Goal: Task Accomplishment & Management: Use online tool/utility

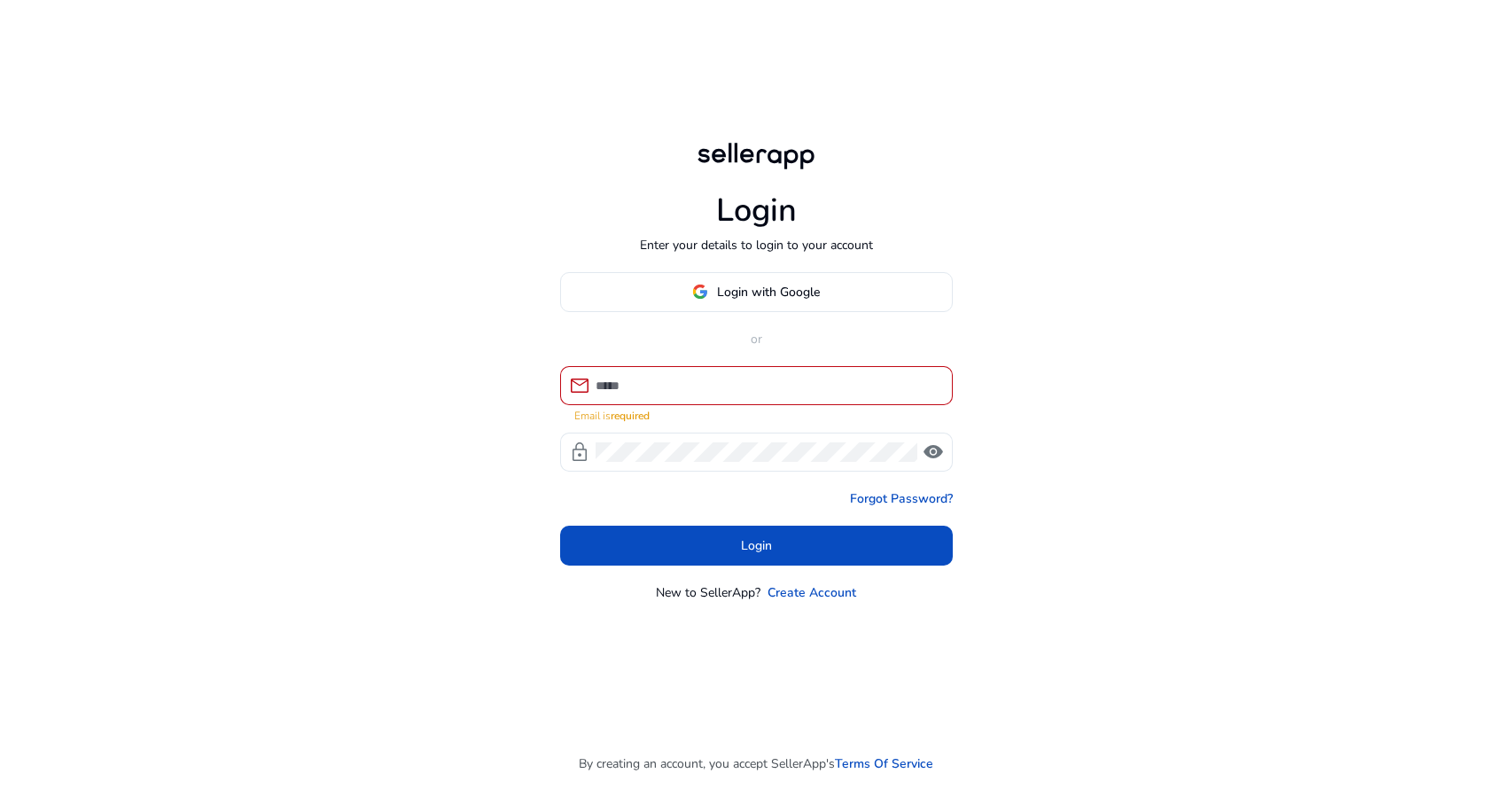
type input "**********"
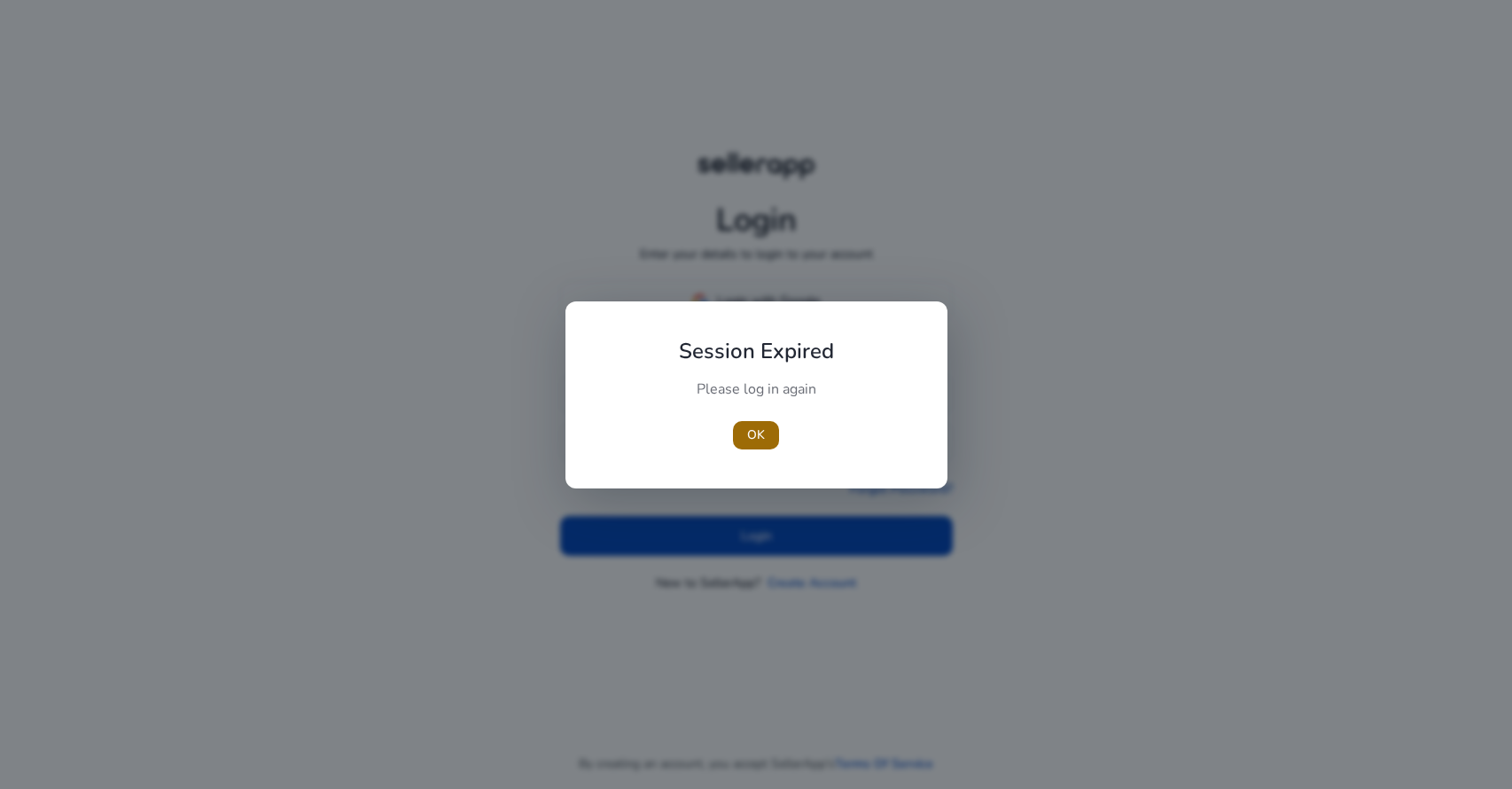
click at [741, 434] on span "button" at bounding box center [756, 435] width 46 height 43
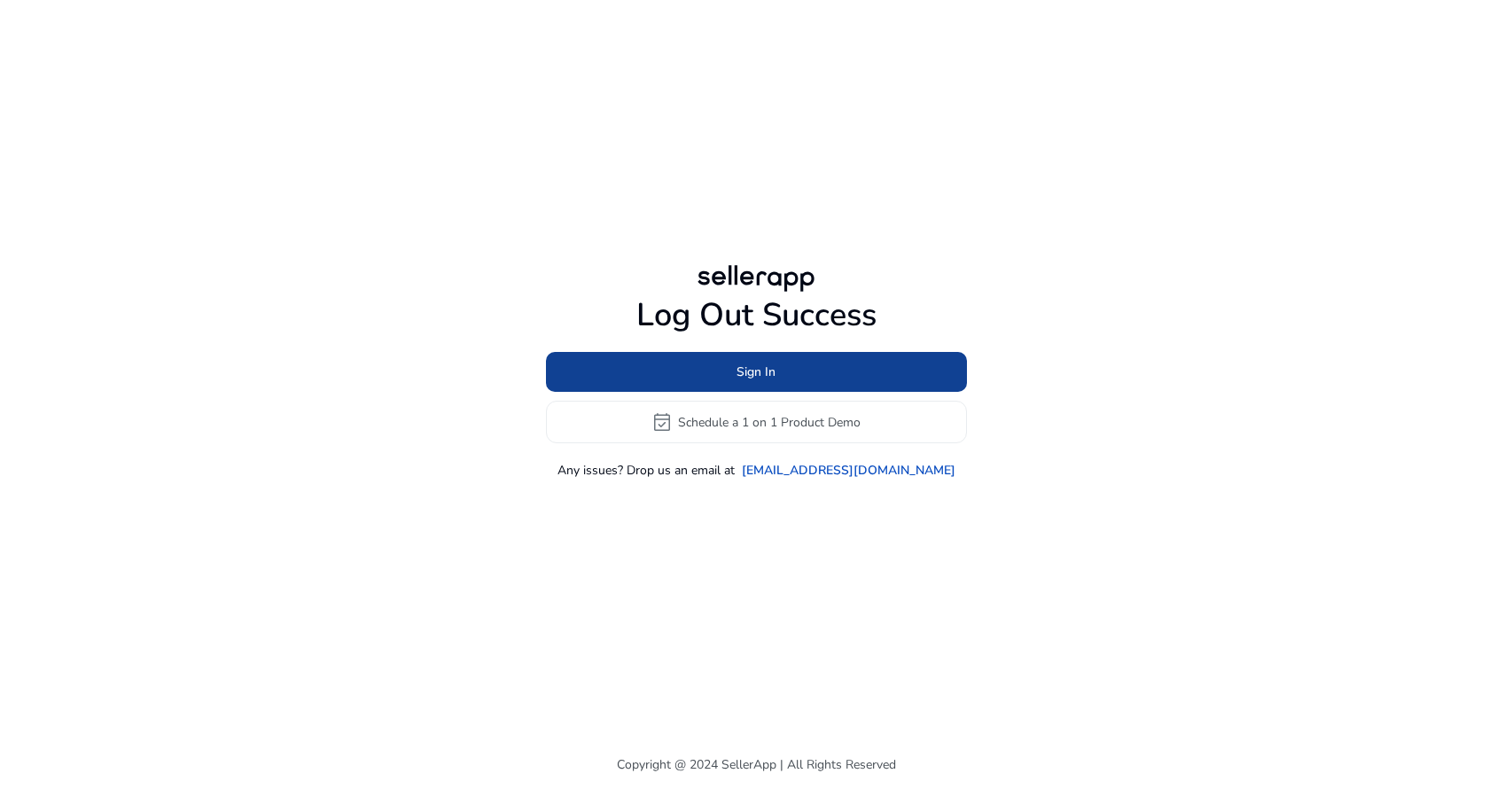
click at [802, 379] on span at bounding box center [756, 372] width 421 height 43
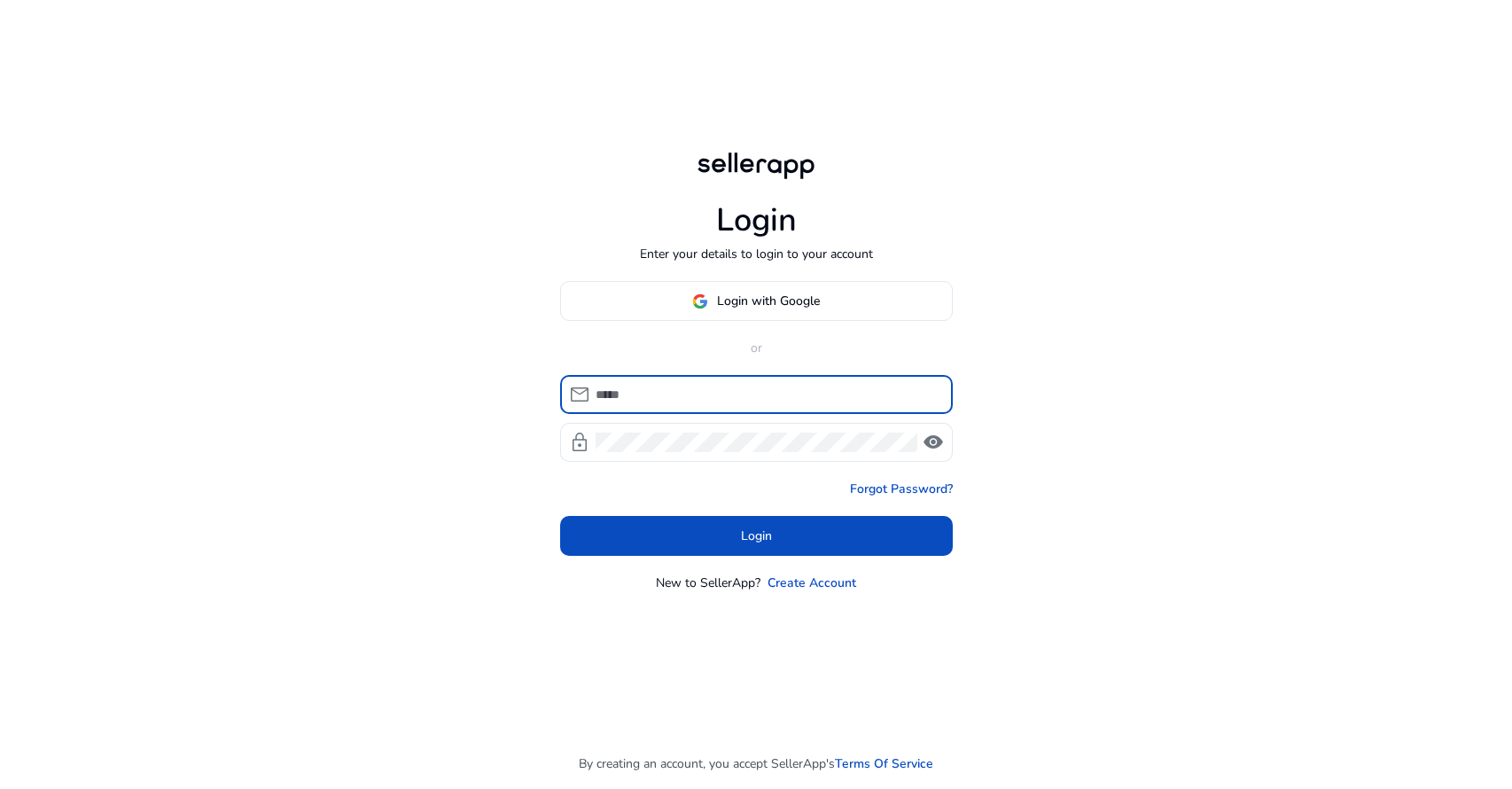
type input "**********"
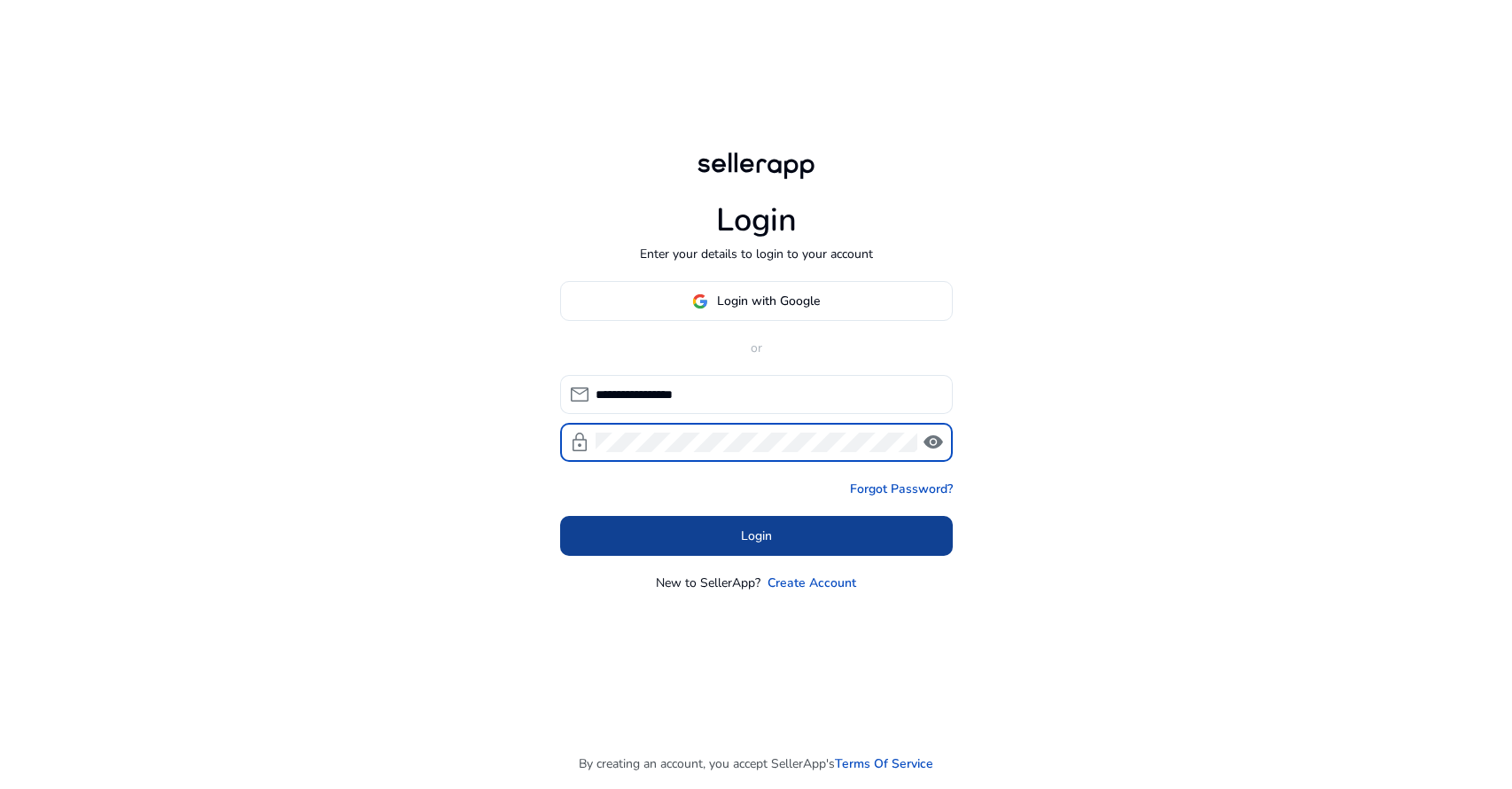
click at [764, 535] on span "Login" at bounding box center [756, 535] width 31 height 19
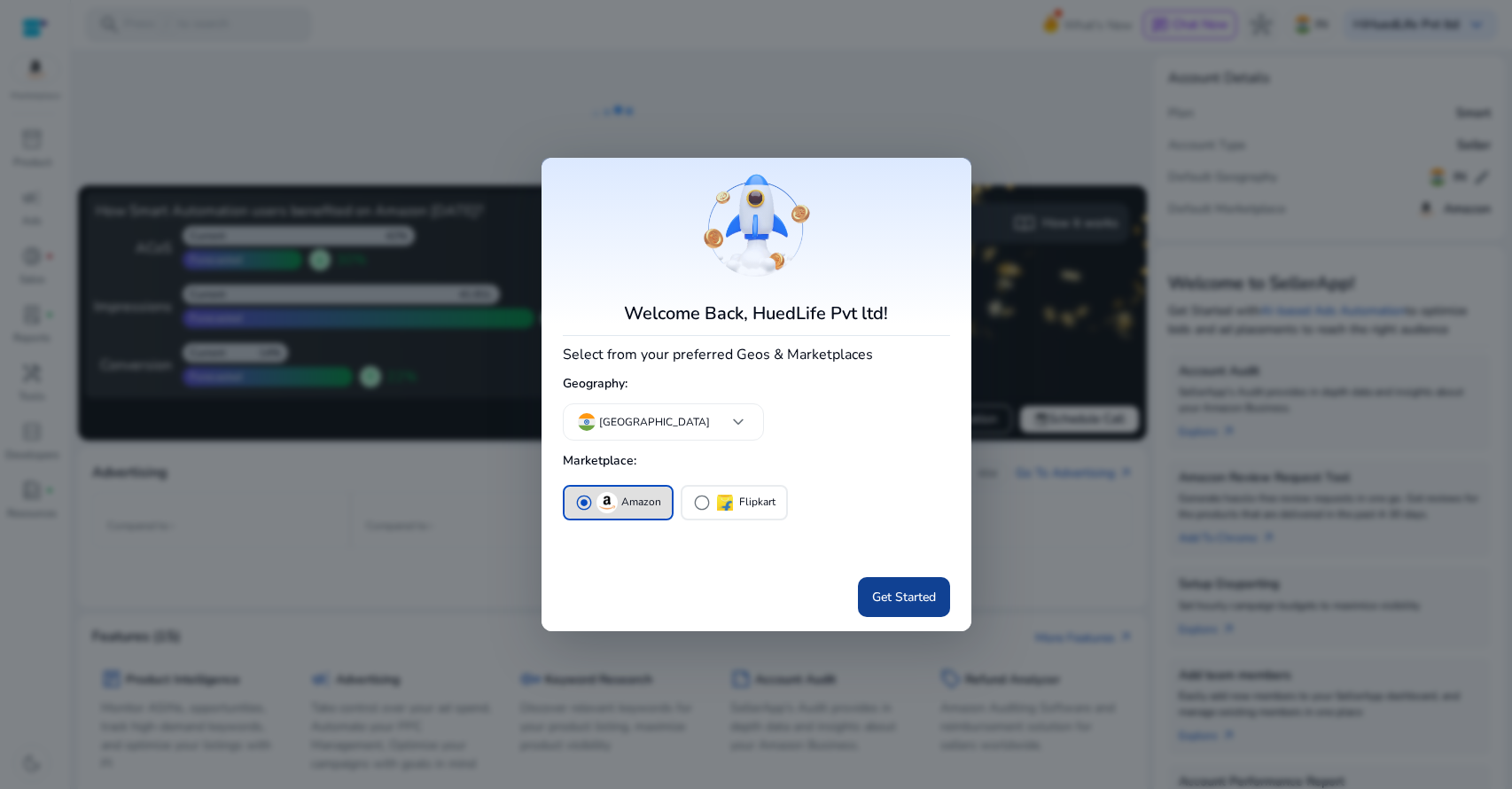
click at [906, 599] on span "Get Started" at bounding box center [904, 596] width 64 height 19
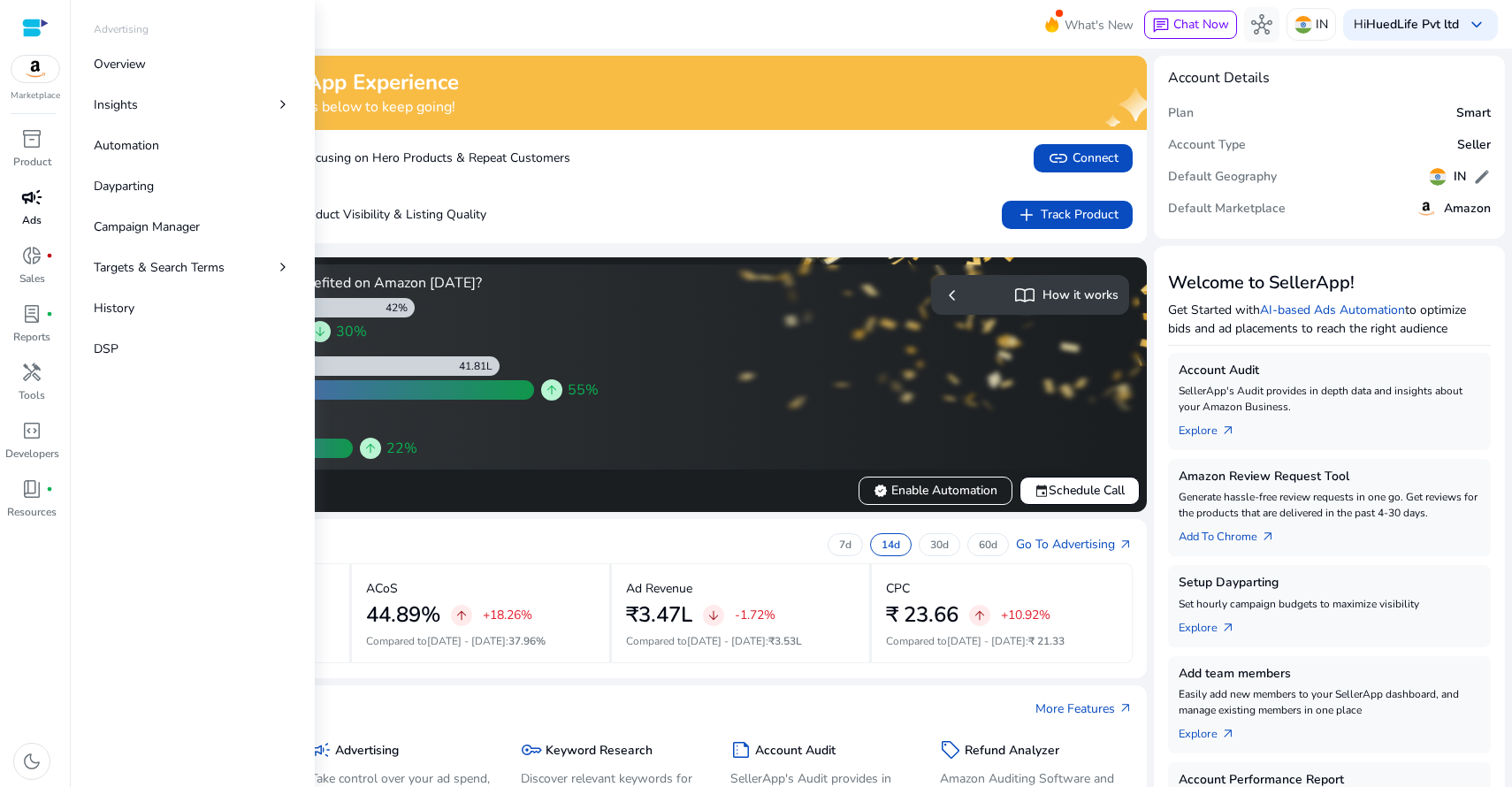
click at [39, 205] on span "campaign" at bounding box center [31, 197] width 21 height 21
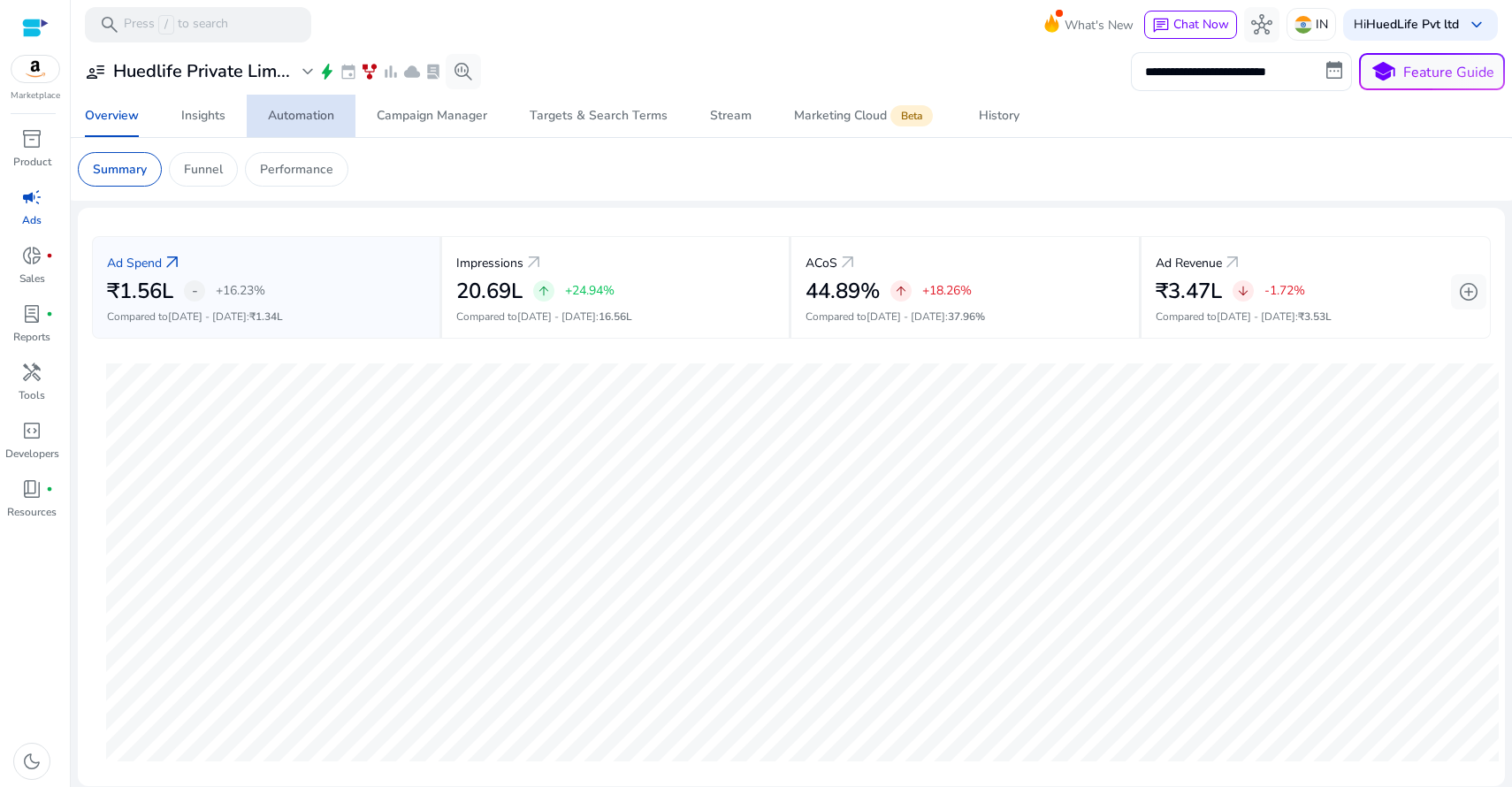
click at [307, 112] on div "Automation" at bounding box center [301, 115] width 67 height 12
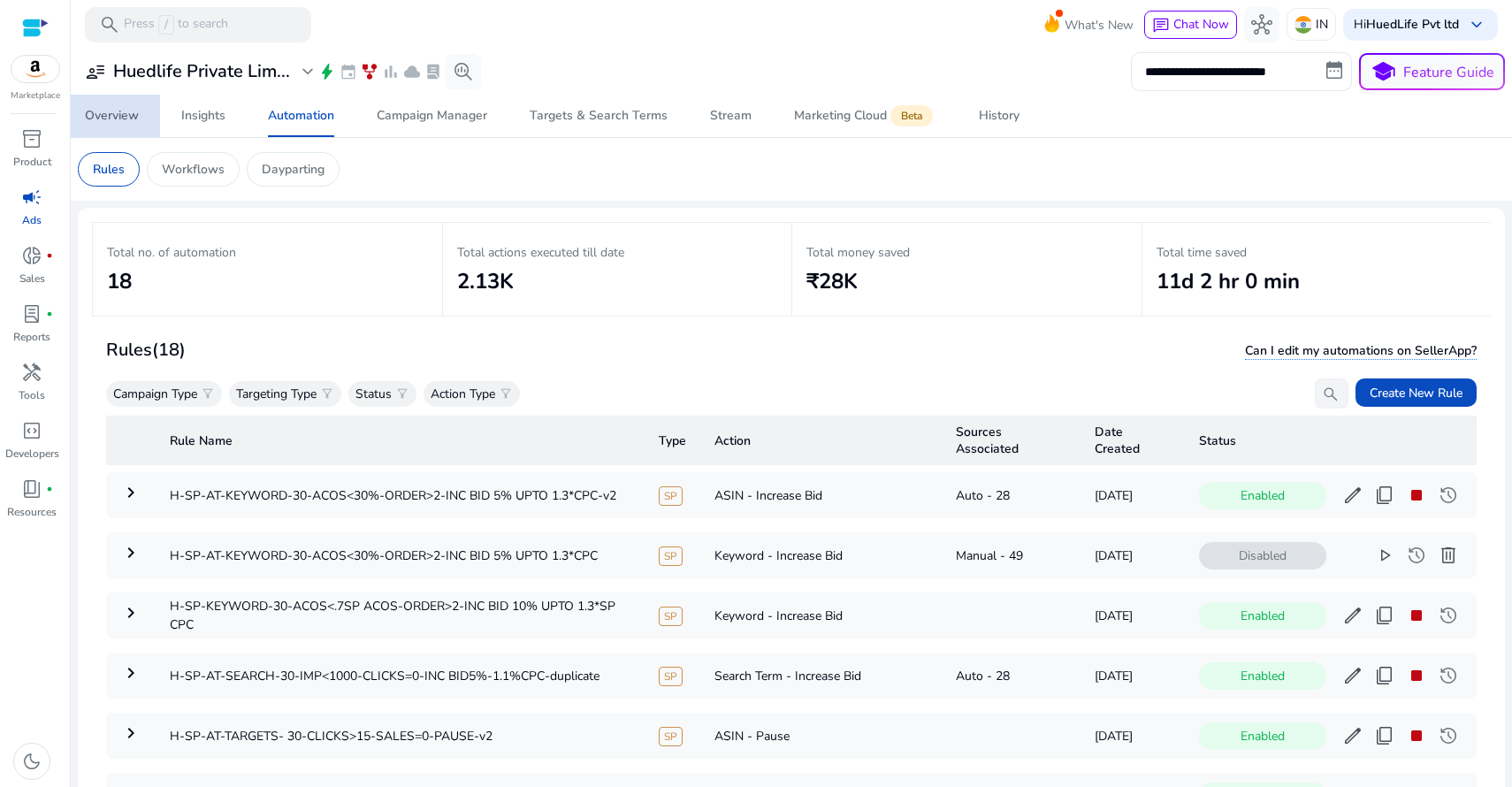
click at [107, 112] on div "Overview" at bounding box center [111, 115] width 54 height 12
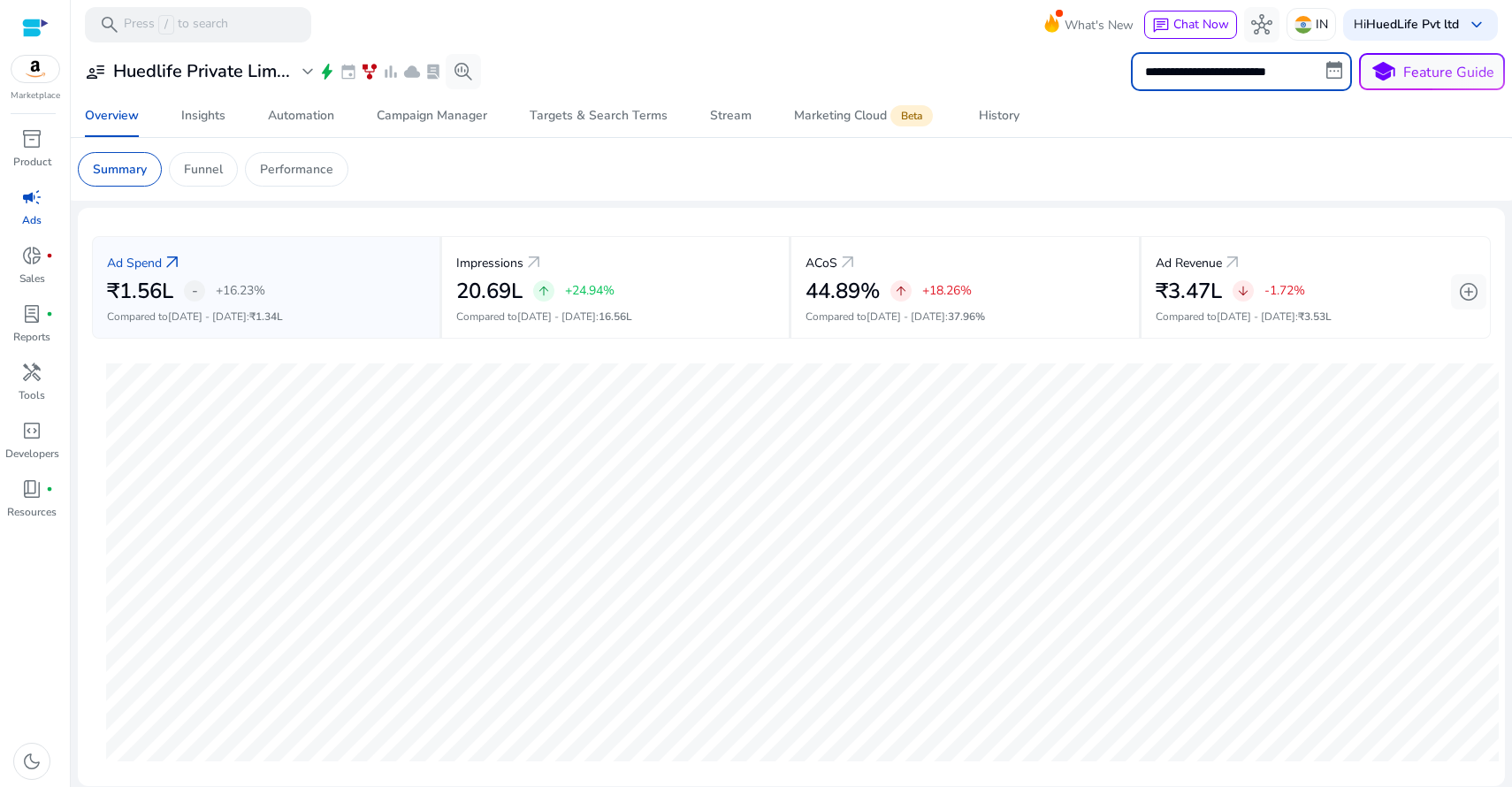
click at [1286, 67] on input "**********" at bounding box center [1241, 71] width 221 height 39
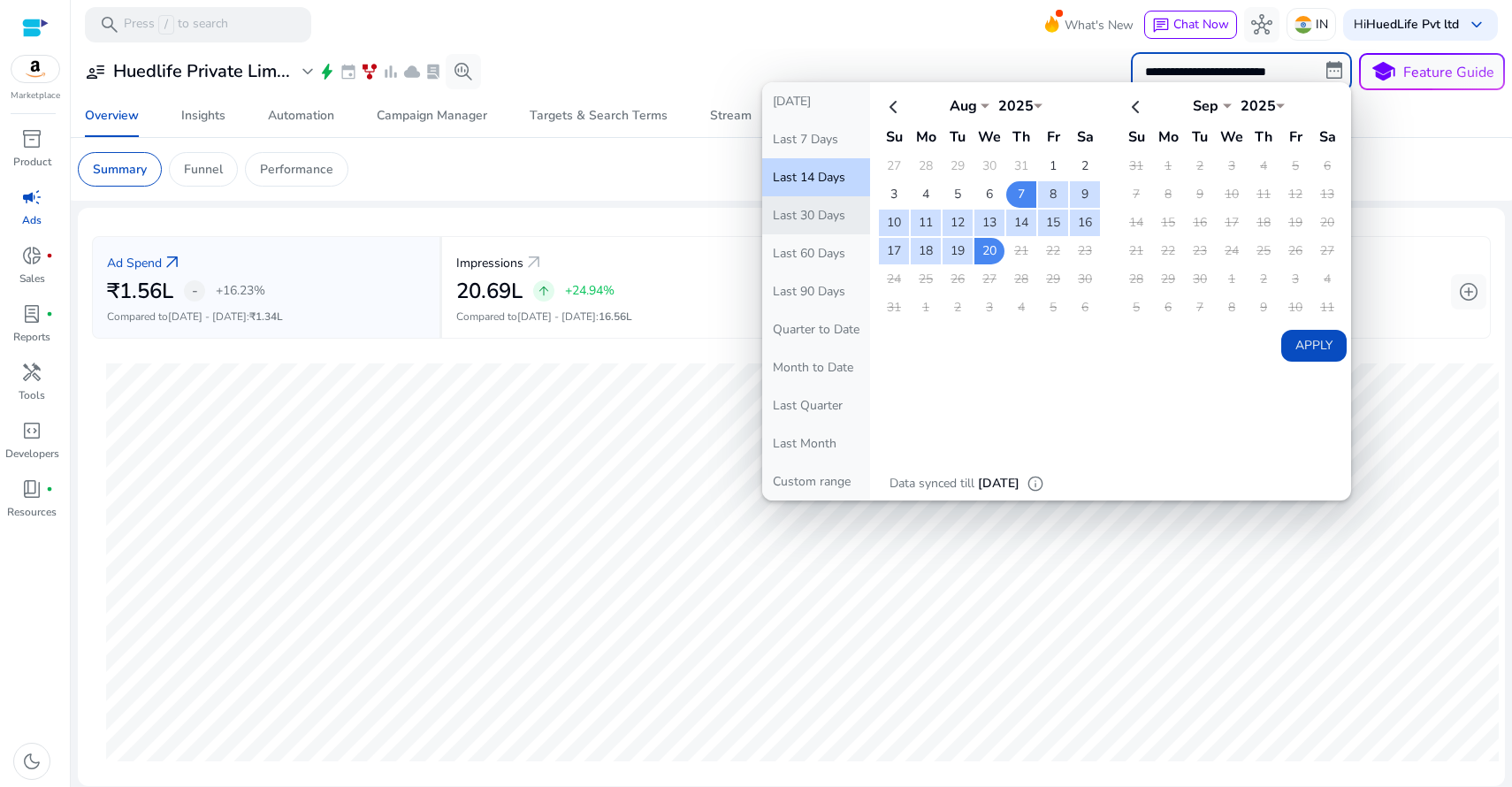
click at [828, 215] on button "Last 30 Days" at bounding box center [816, 215] width 108 height 38
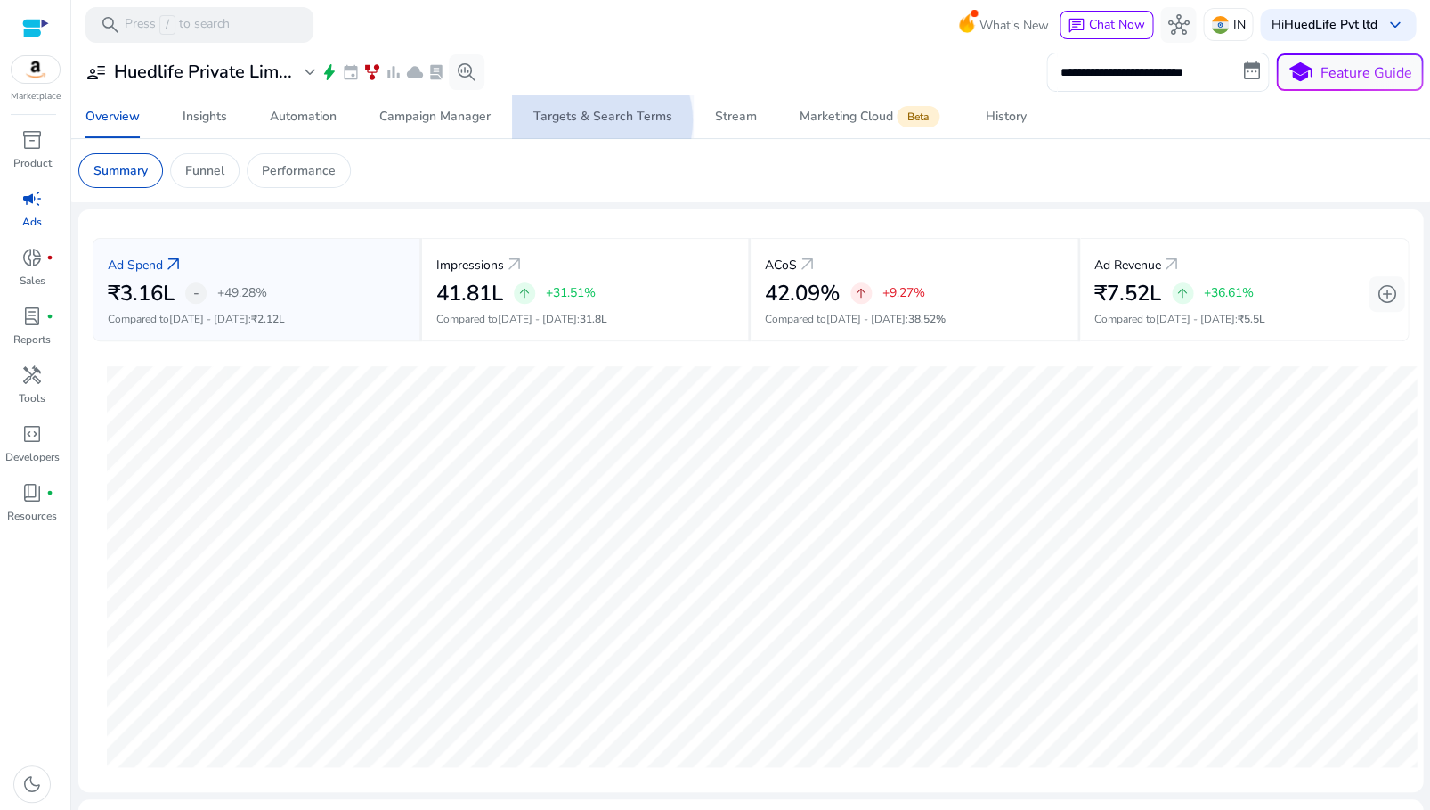
click at [598, 120] on div "Targets & Search Terms" at bounding box center [602, 116] width 139 height 12
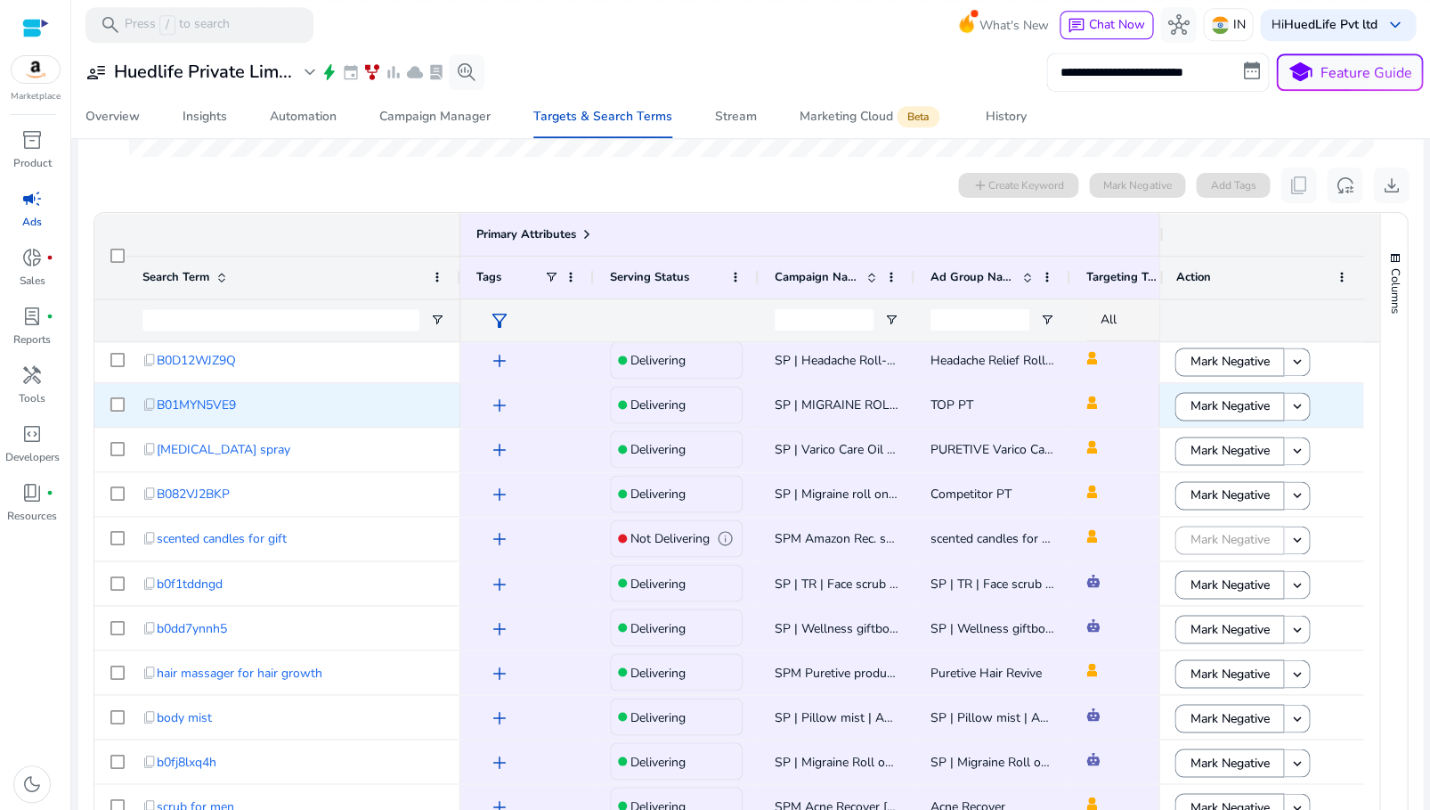
scroll to position [407, 0]
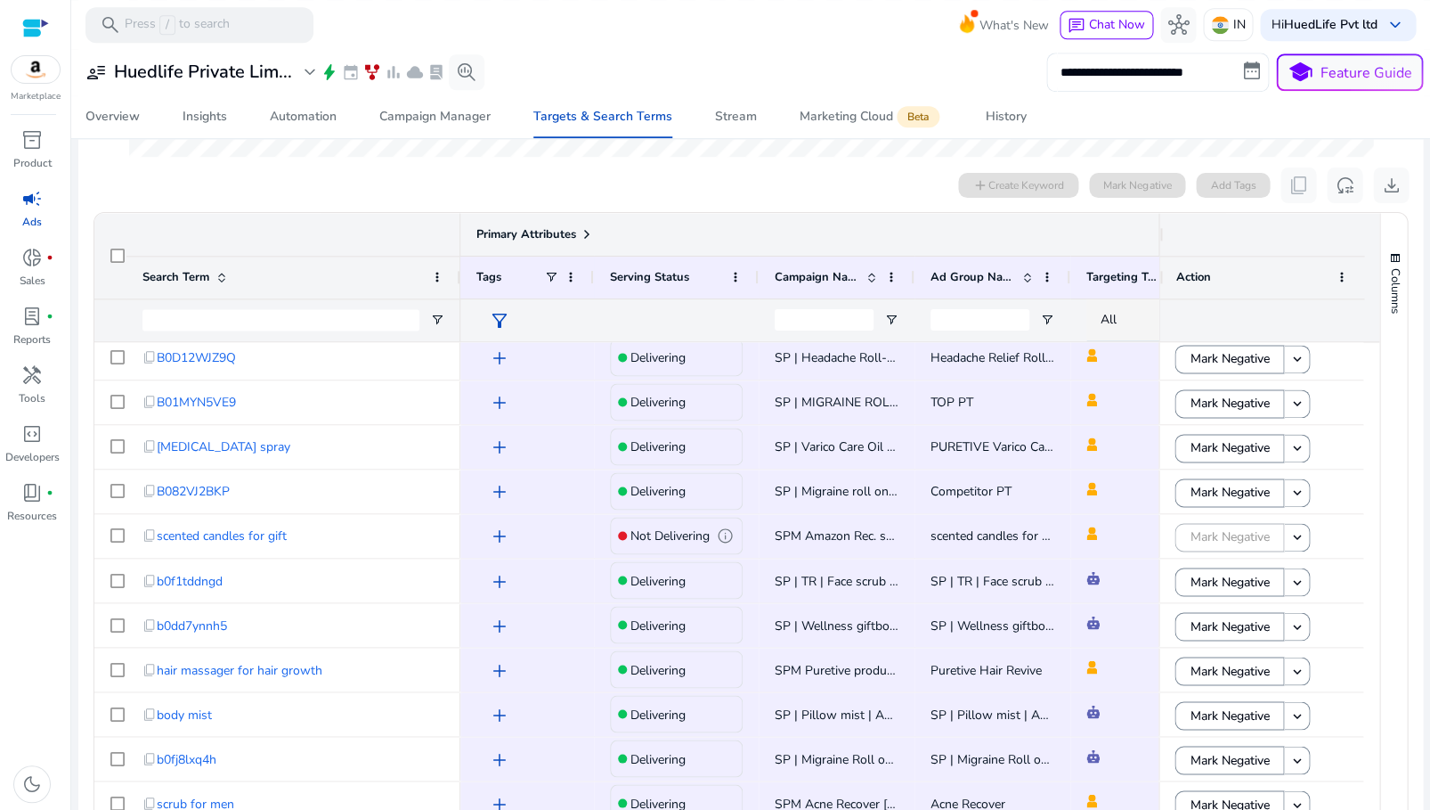
click at [589, 231] on span at bounding box center [587, 234] width 14 height 14
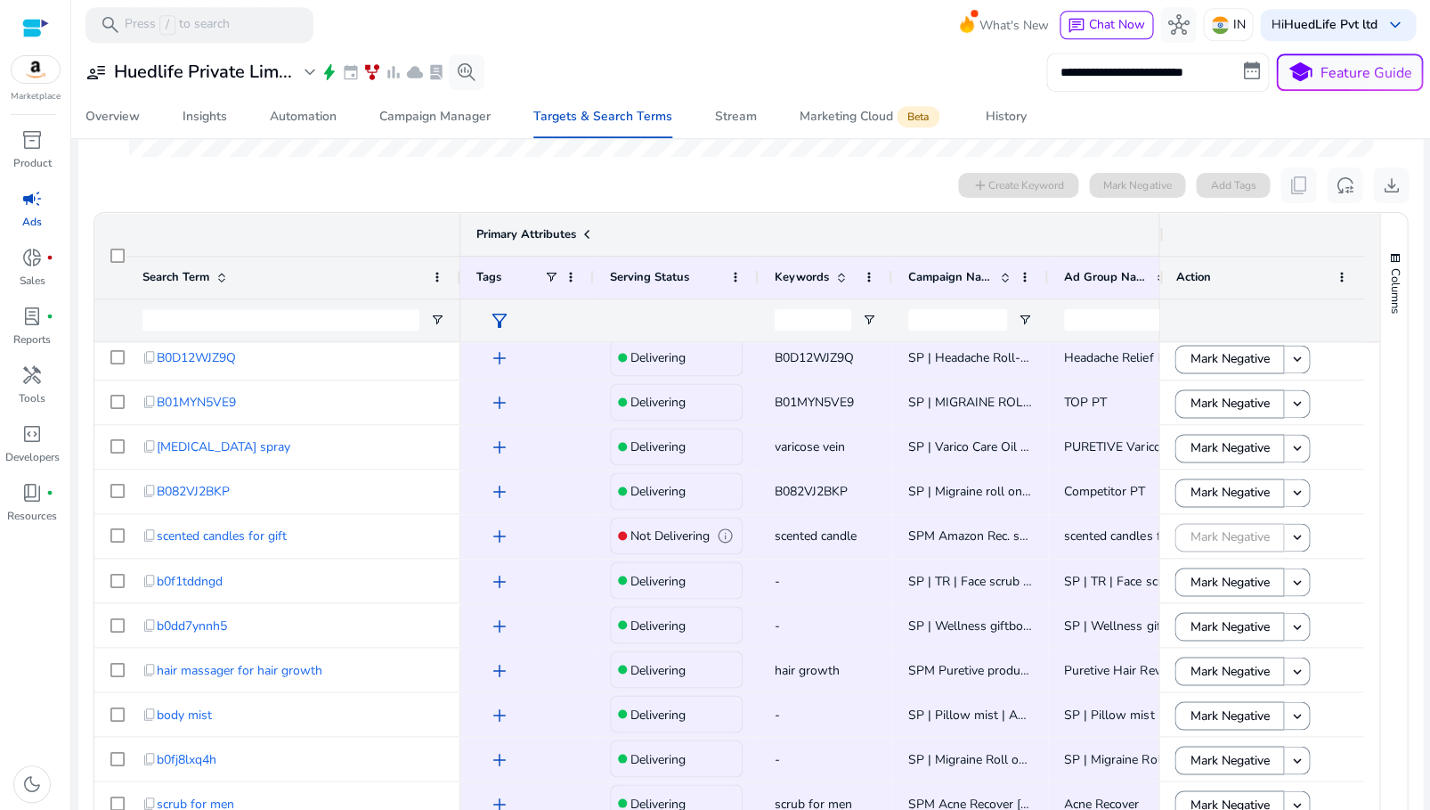
click at [589, 231] on span at bounding box center [587, 234] width 14 height 14
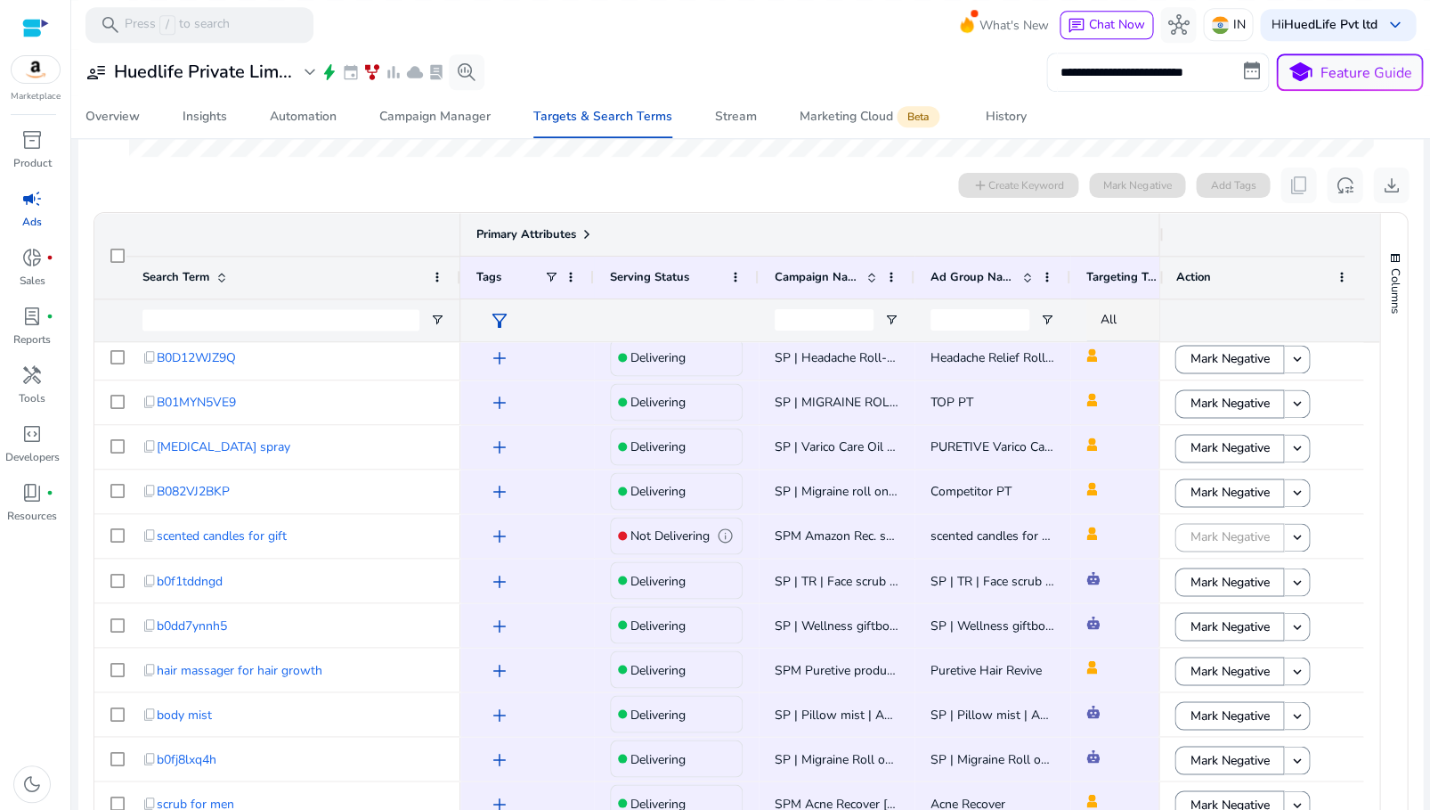
click at [589, 231] on span at bounding box center [587, 234] width 14 height 14
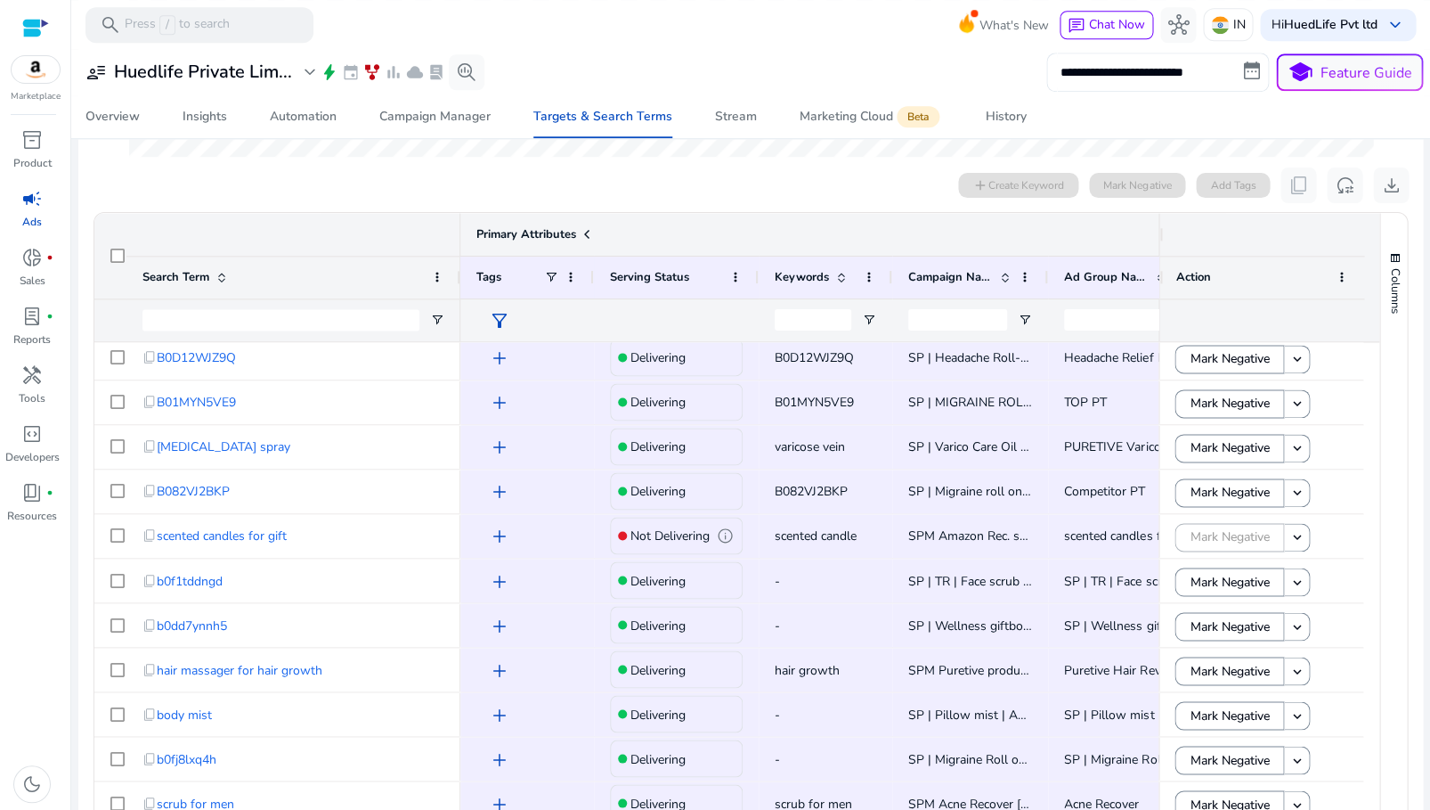
click at [589, 231] on span at bounding box center [587, 234] width 14 height 14
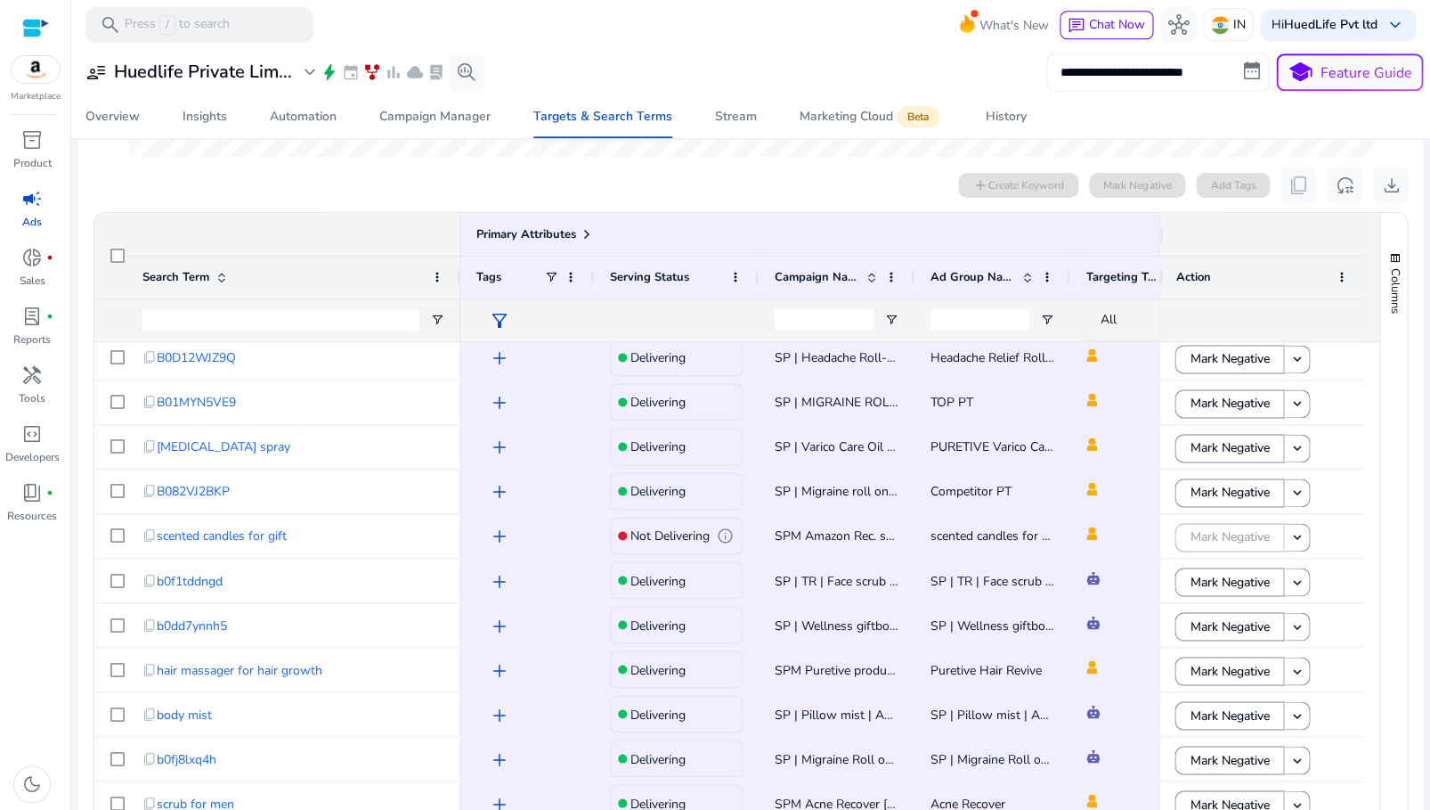
drag, startPoint x: 1154, startPoint y: 228, endPoint x: 1321, endPoint y: 235, distance: 166.7
click at [1321, 235] on div at bounding box center [1261, 234] width 205 height 43
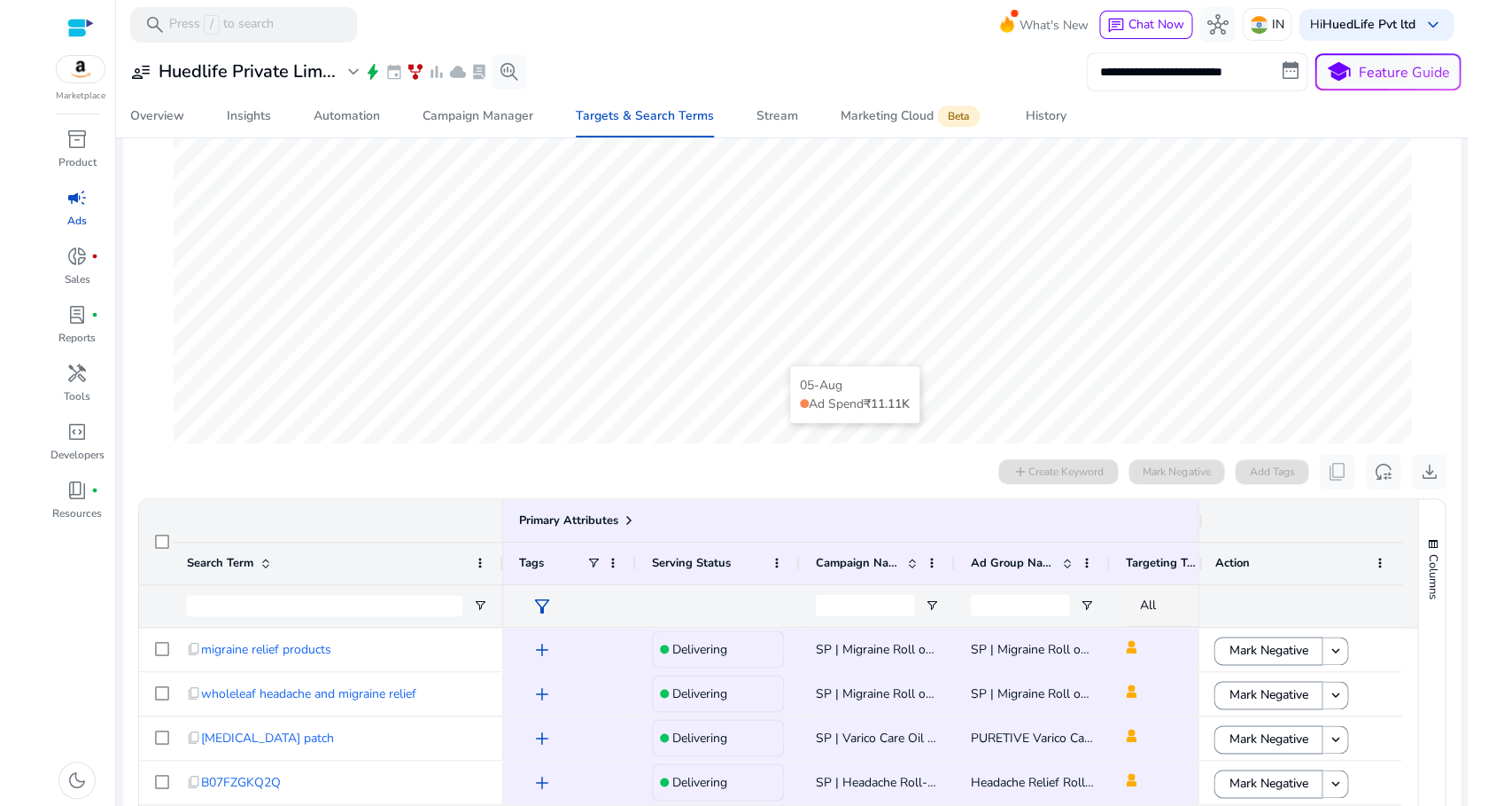
scroll to position [306, 0]
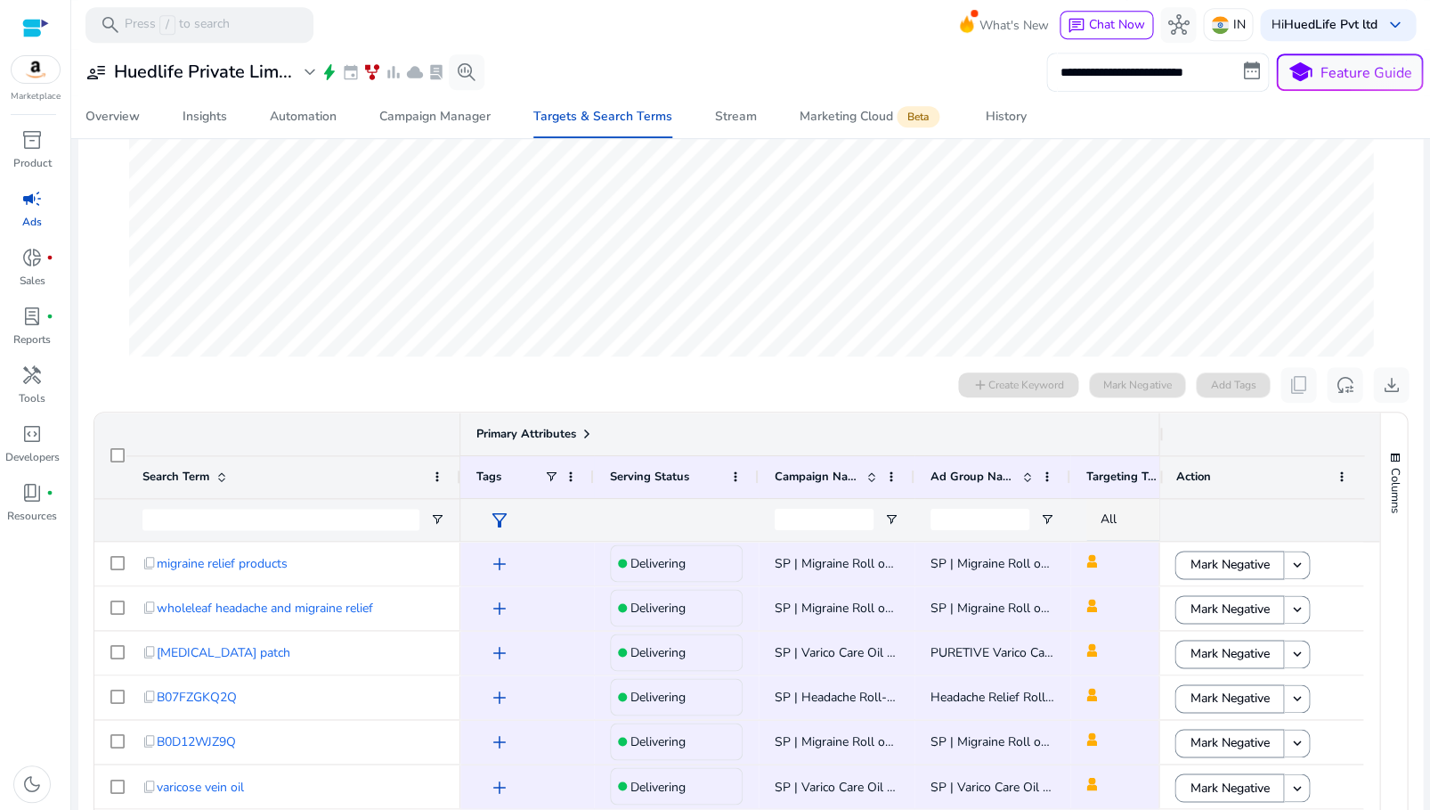
click at [738, 437] on div "Primary Attributes" at bounding box center [836, 433] width 720 height 25
click at [1340, 381] on span "reset_settings" at bounding box center [1344, 384] width 21 height 21
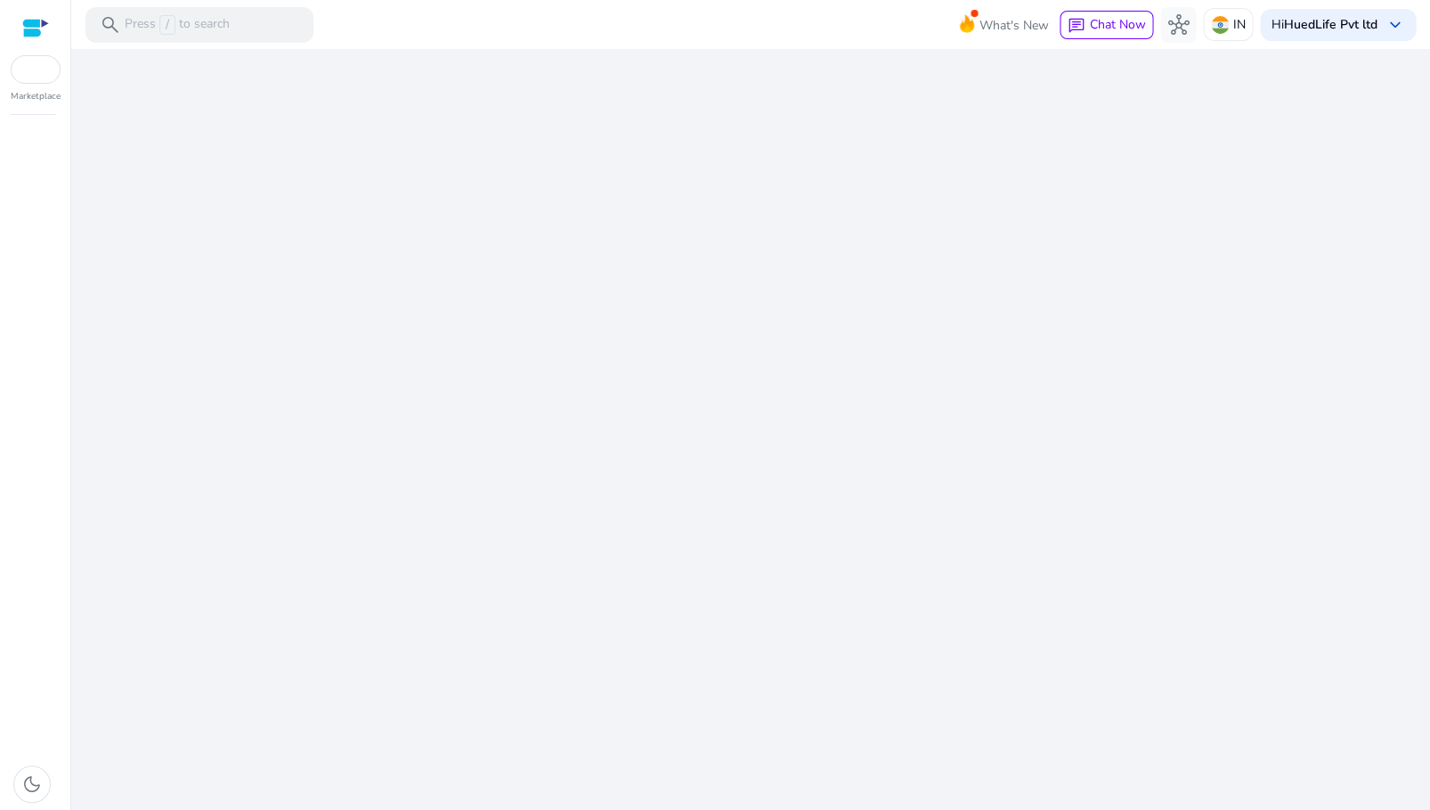
click at [1303, 330] on div "We are getting things ready for you..." at bounding box center [750, 429] width 1345 height 761
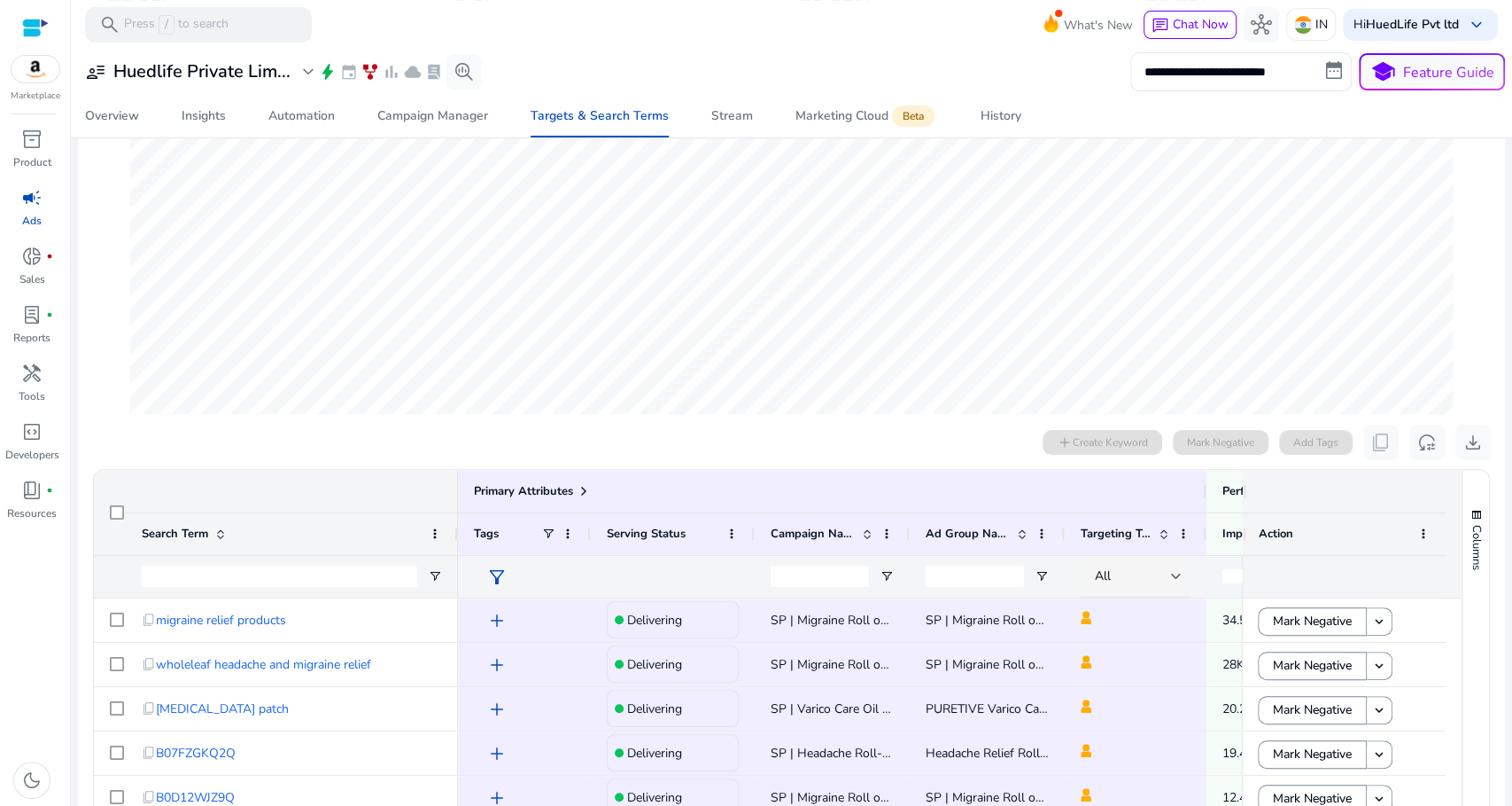
scroll to position [470, 0]
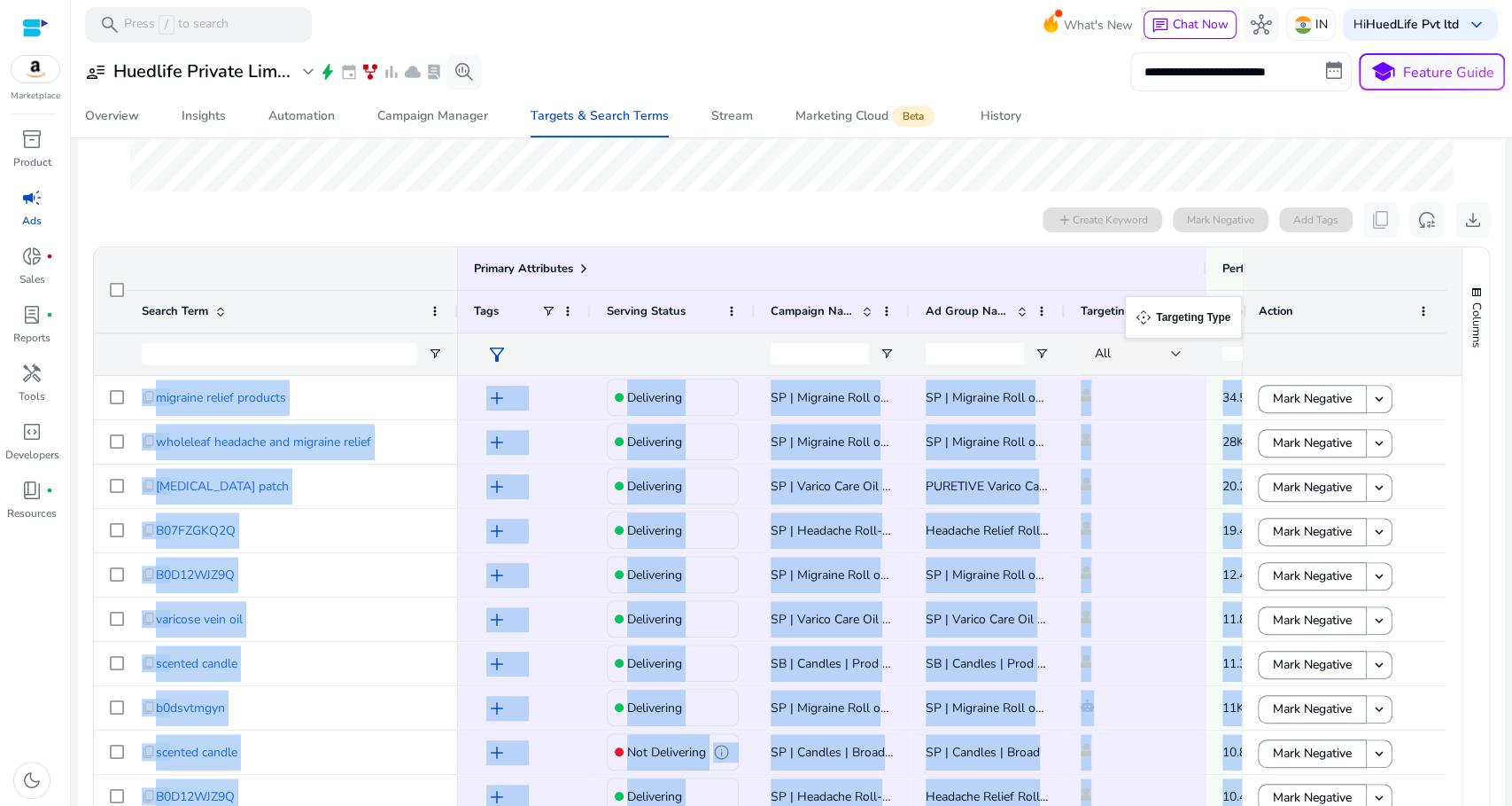
drag, startPoint x: 1196, startPoint y: 309, endPoint x: 1134, endPoint y: 306, distance: 62.1
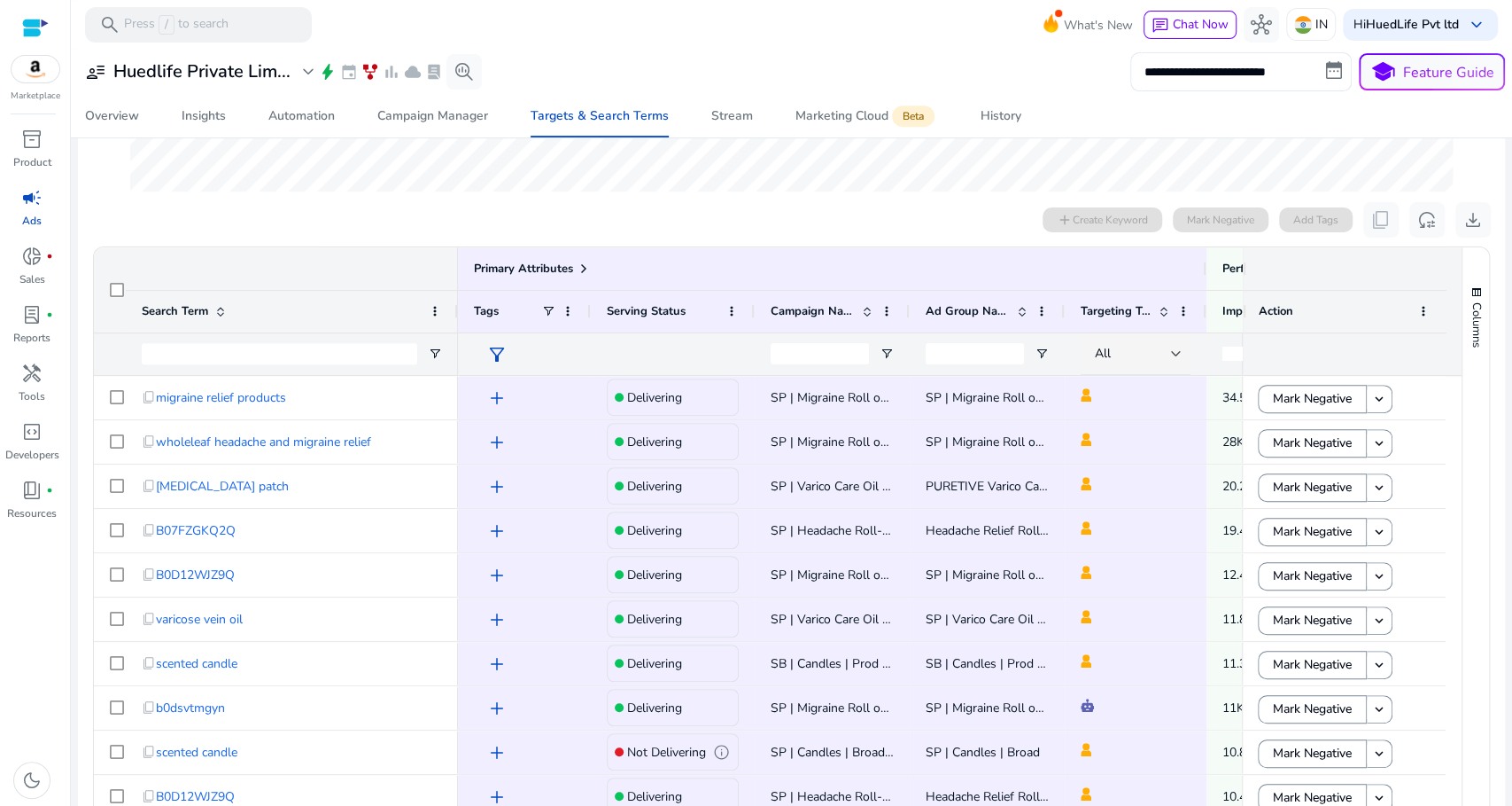
click at [365, 299] on div "Search Term" at bounding box center [282, 311] width 281 height 33
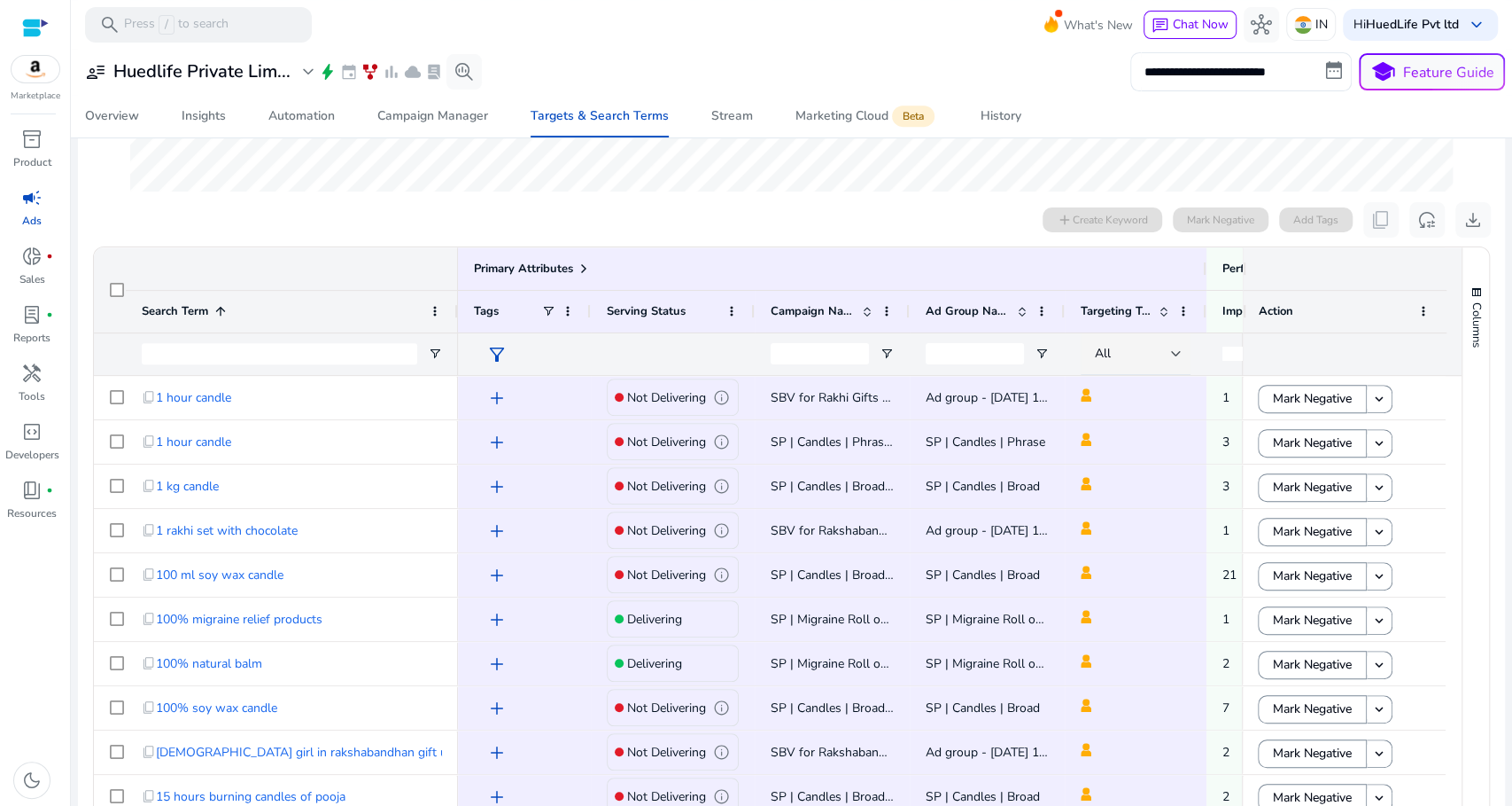
drag, startPoint x: 457, startPoint y: 299, endPoint x: 320, endPoint y: 291, distance: 137.2
click at [320, 291] on div "Search Term 1" at bounding box center [291, 310] width 332 height 43
drag, startPoint x: 454, startPoint y: 311, endPoint x: 361, endPoint y: 308, distance: 93.0
click at [361, 308] on div "Search Term 1" at bounding box center [291, 310] width 332 height 43
drag, startPoint x: 457, startPoint y: 305, endPoint x: 312, endPoint y: 302, distance: 145.0
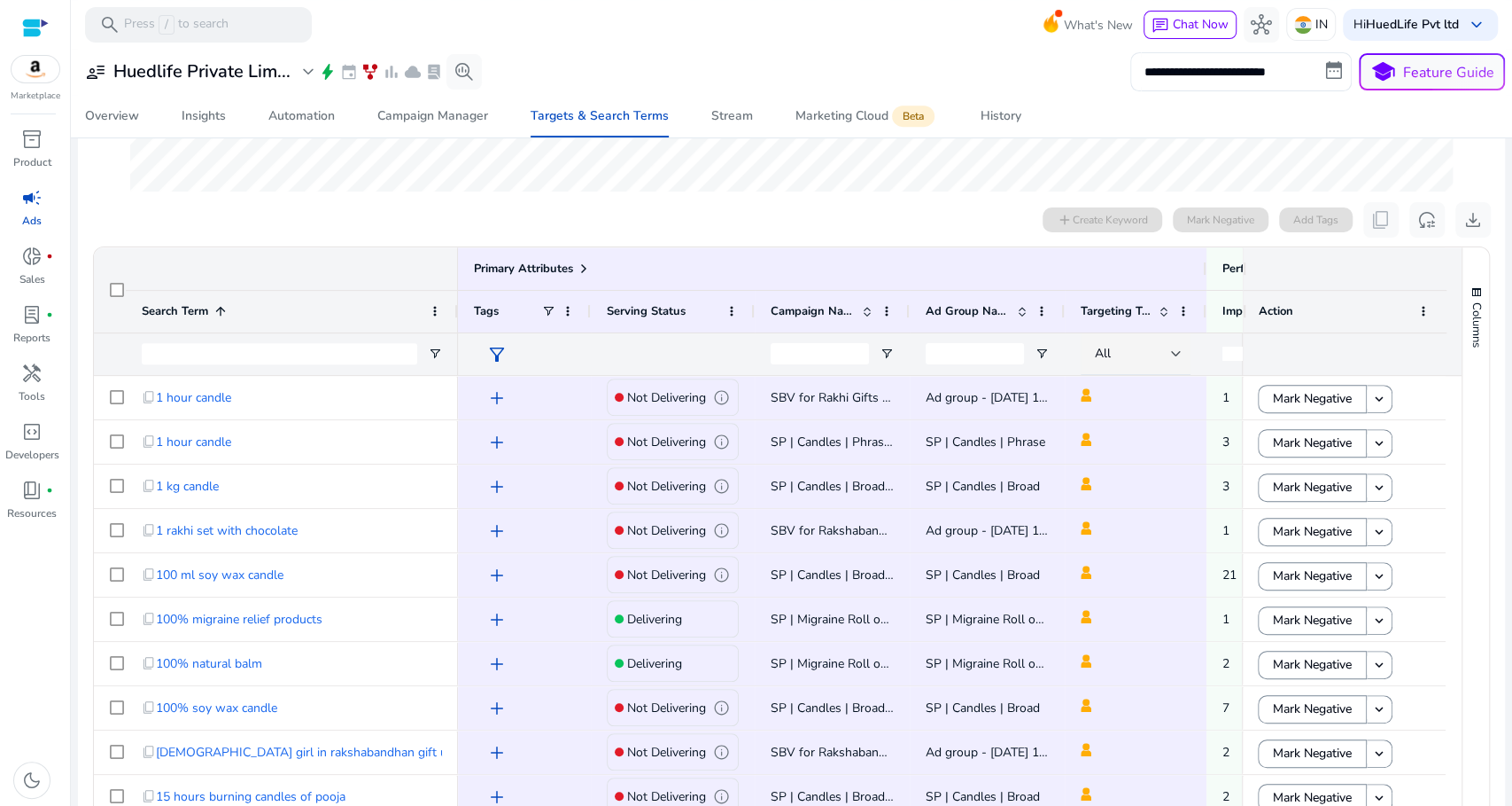
click at [312, 302] on div "Search Term 1" at bounding box center [291, 310] width 332 height 43
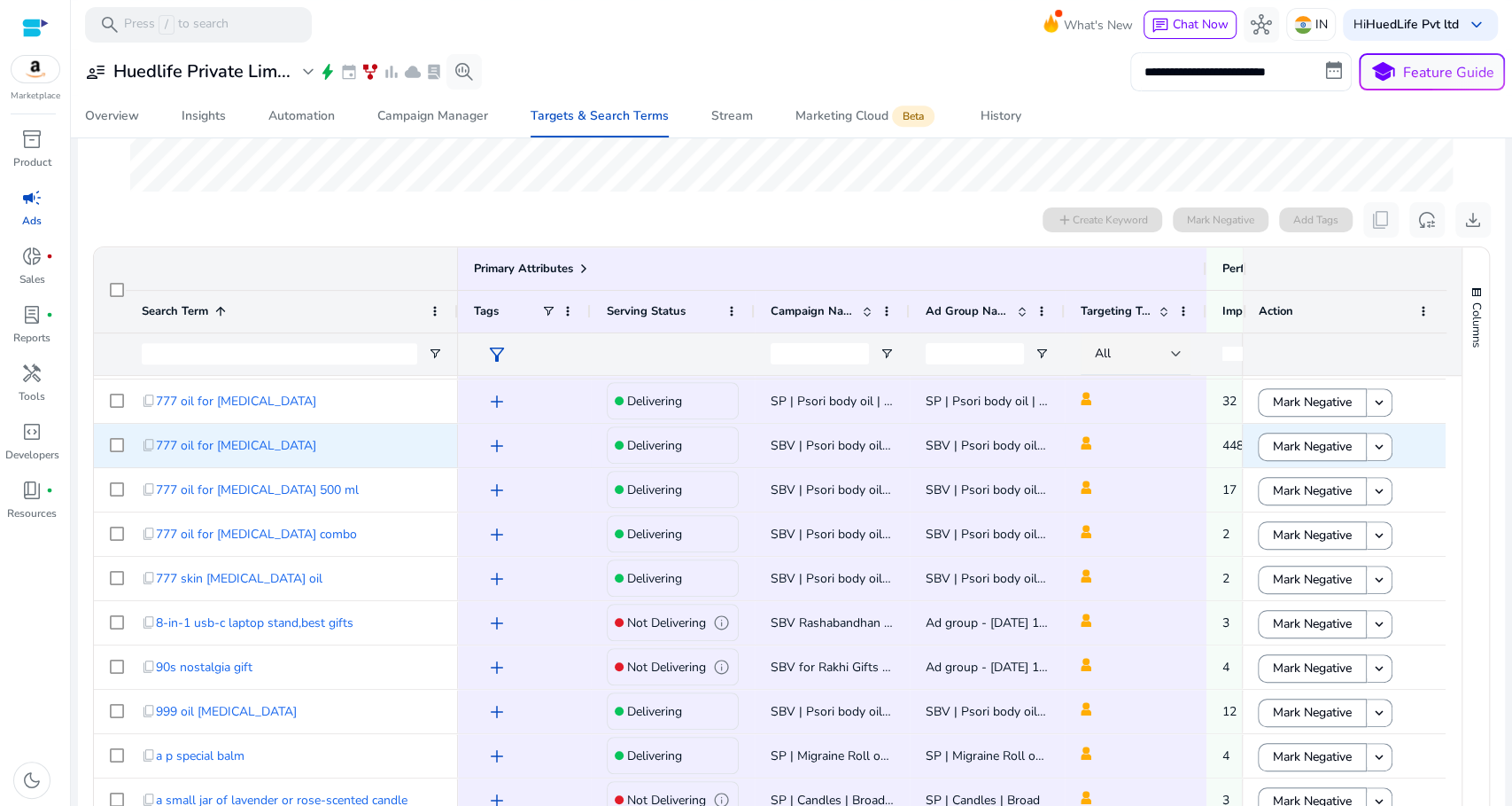
scroll to position [0, 0]
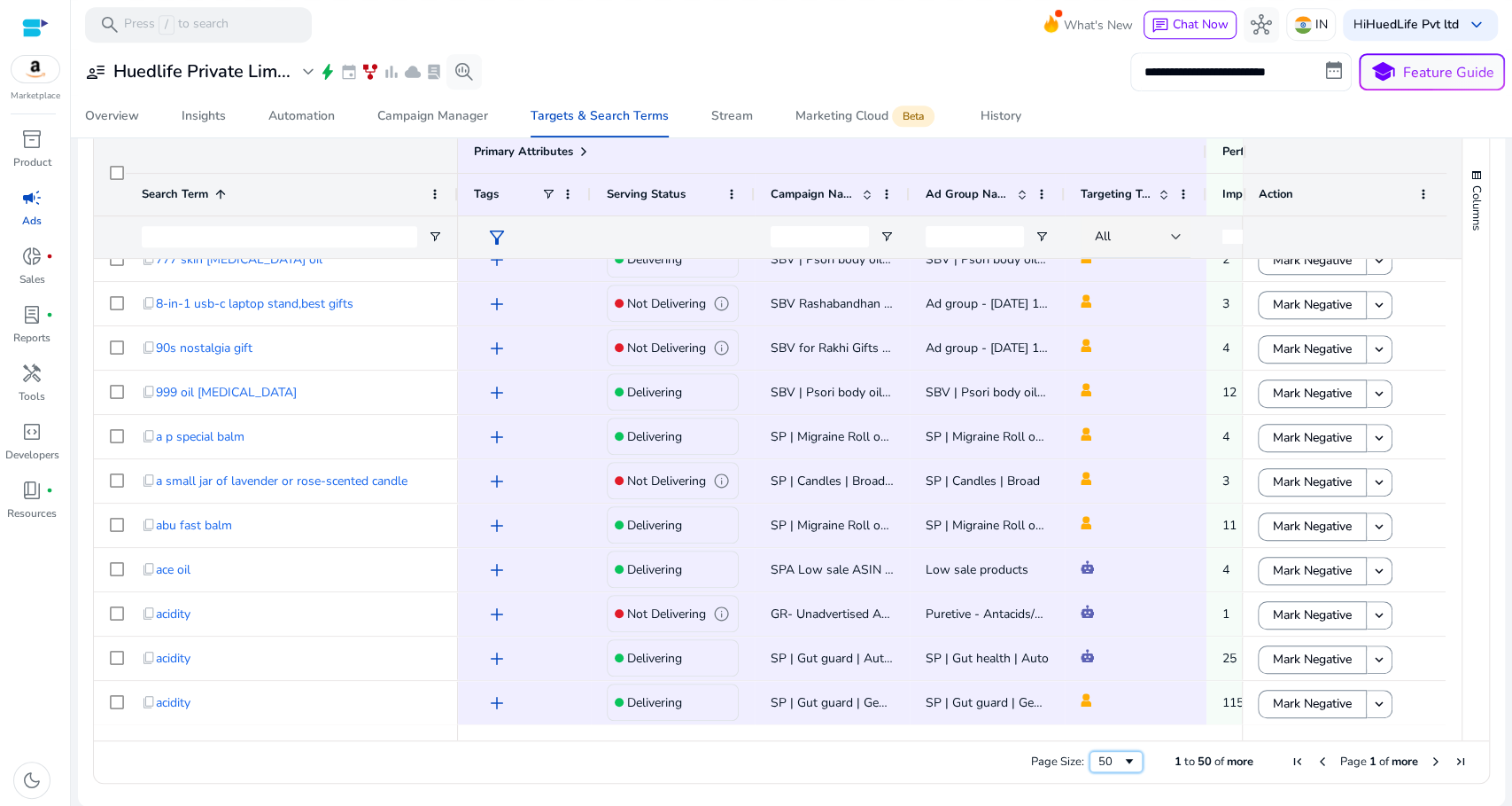
click at [1110, 765] on div "50" at bounding box center [1110, 761] width 24 height 16
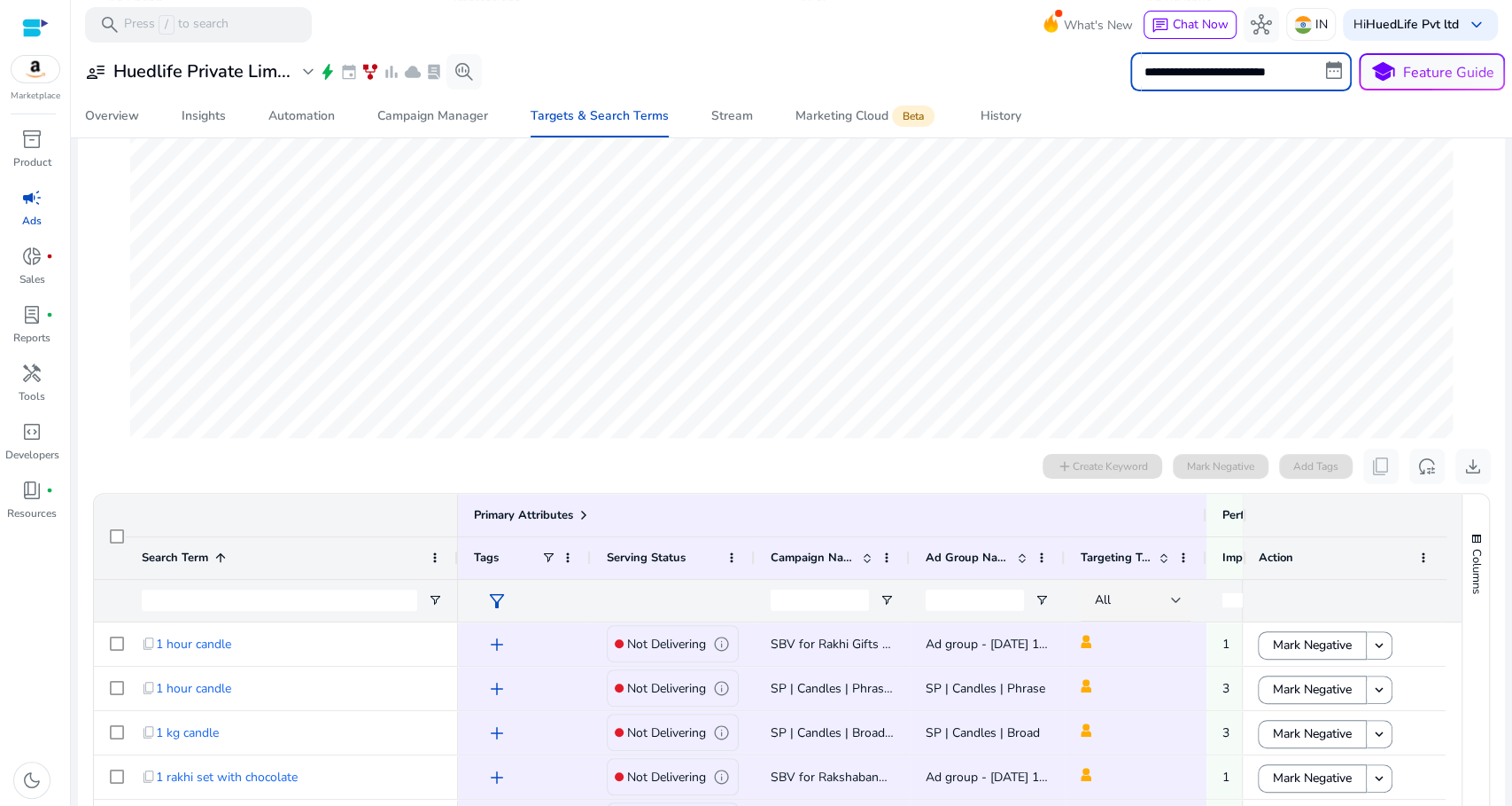
click at [1212, 67] on input "**********" at bounding box center [1240, 72] width 222 height 39
select select "*"
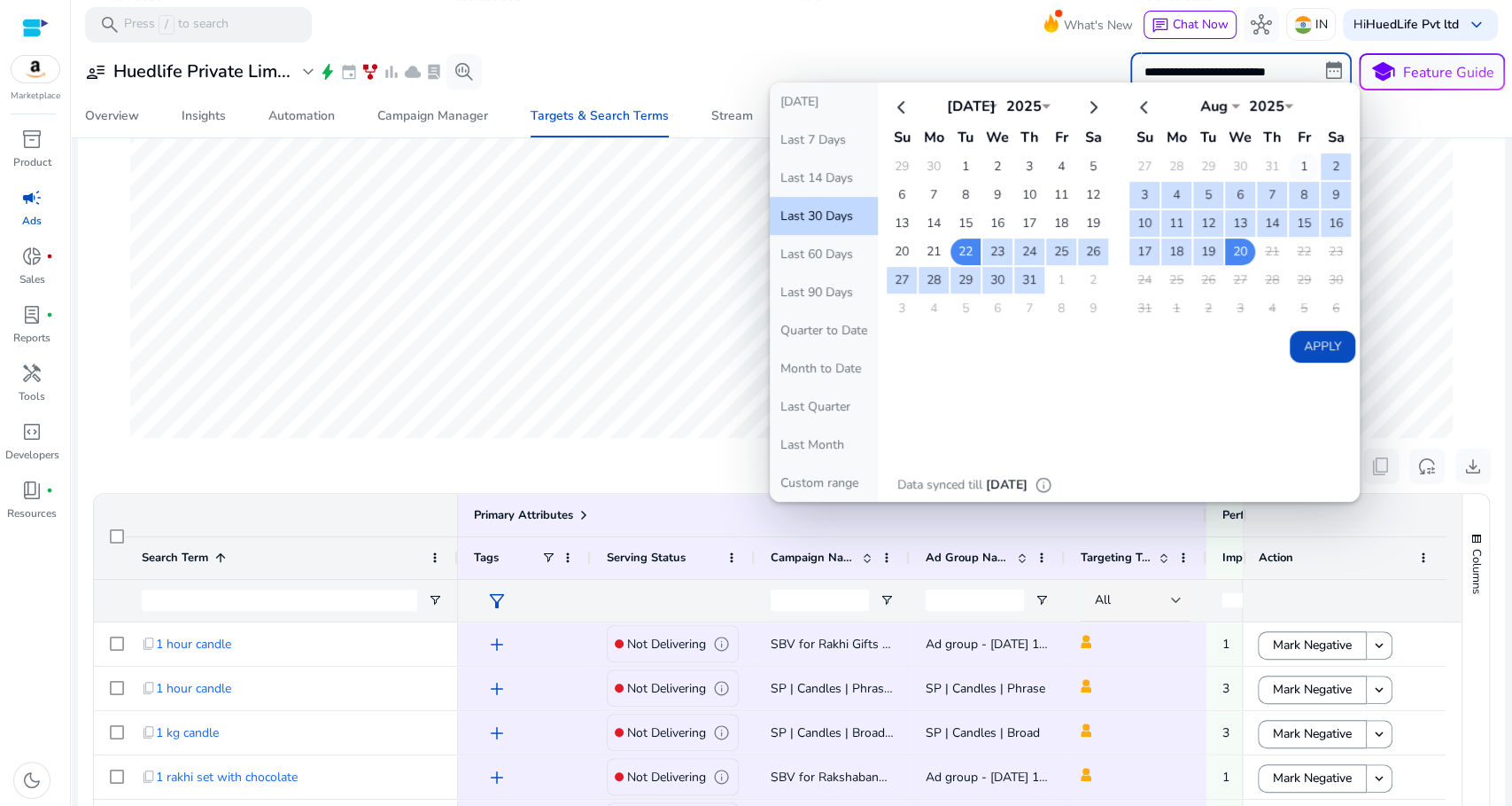
click at [1289, 166] on td "1" at bounding box center [1304, 166] width 30 height 27
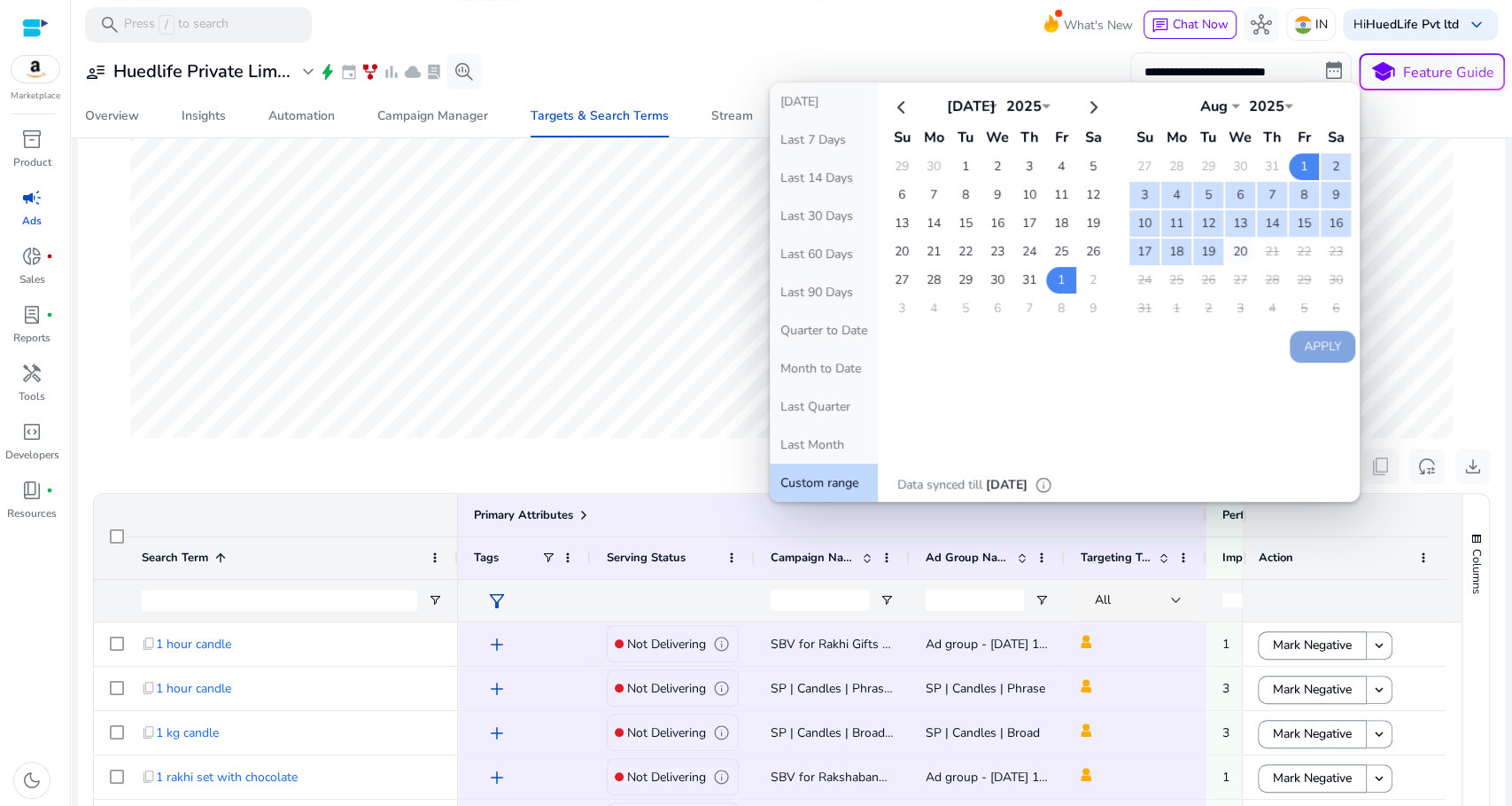
click at [1231, 243] on td "20" at bounding box center [1240, 252] width 30 height 27
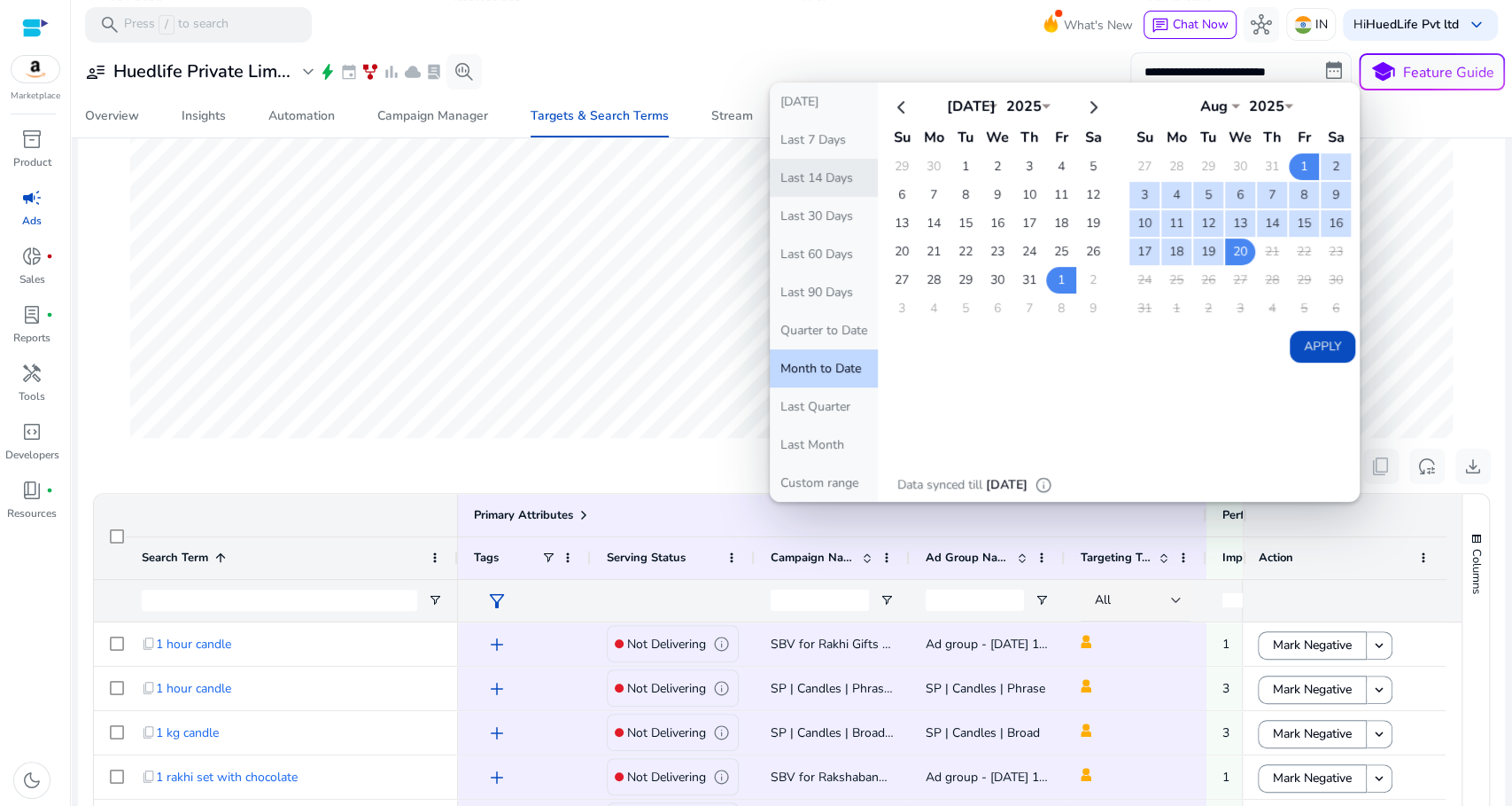
click at [830, 180] on button "Last 14 Days" at bounding box center [824, 177] width 108 height 38
type input "**********"
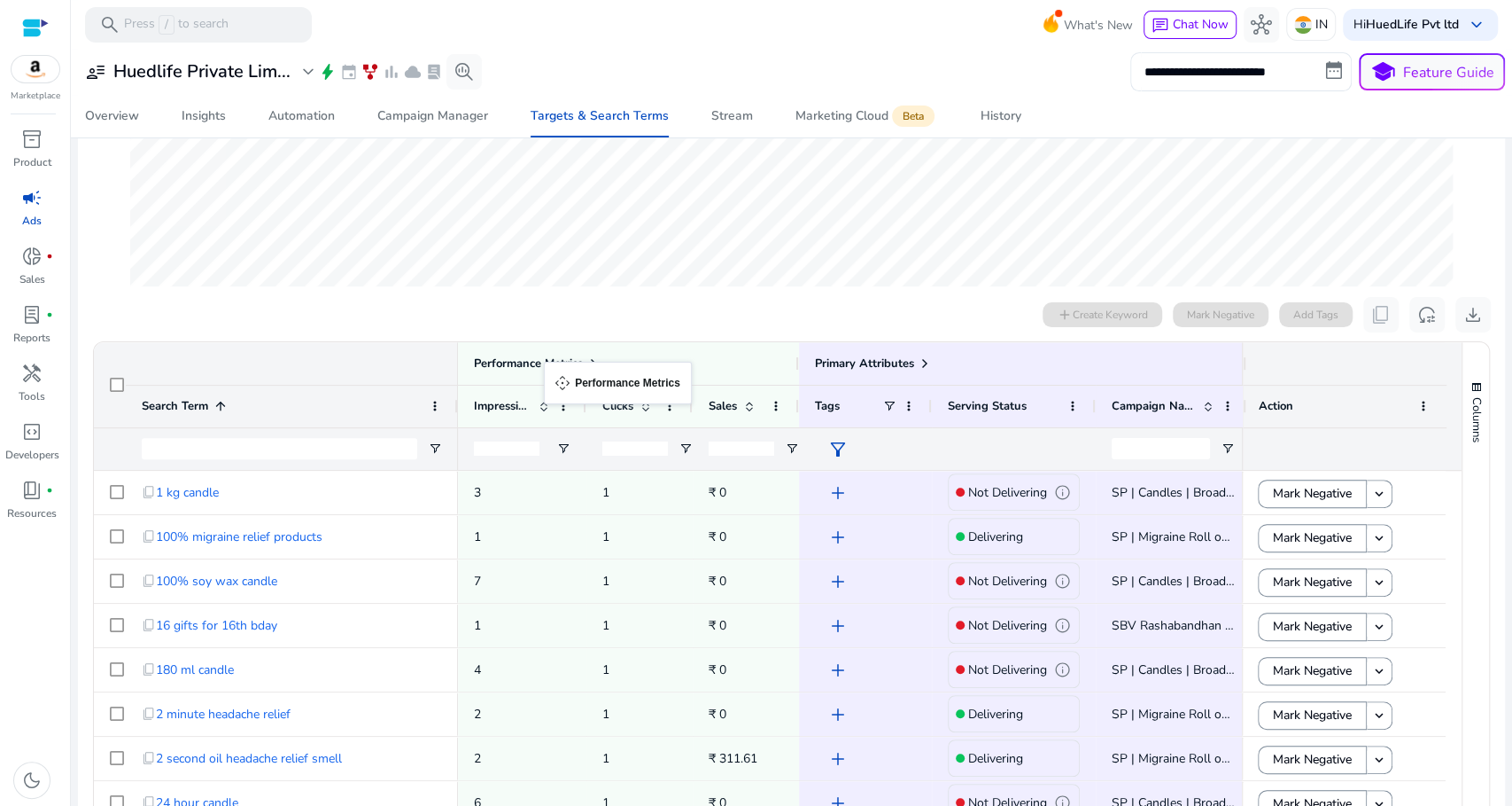
drag, startPoint x: 1216, startPoint y: 374, endPoint x: 553, endPoint y: 372, distance: 663.0
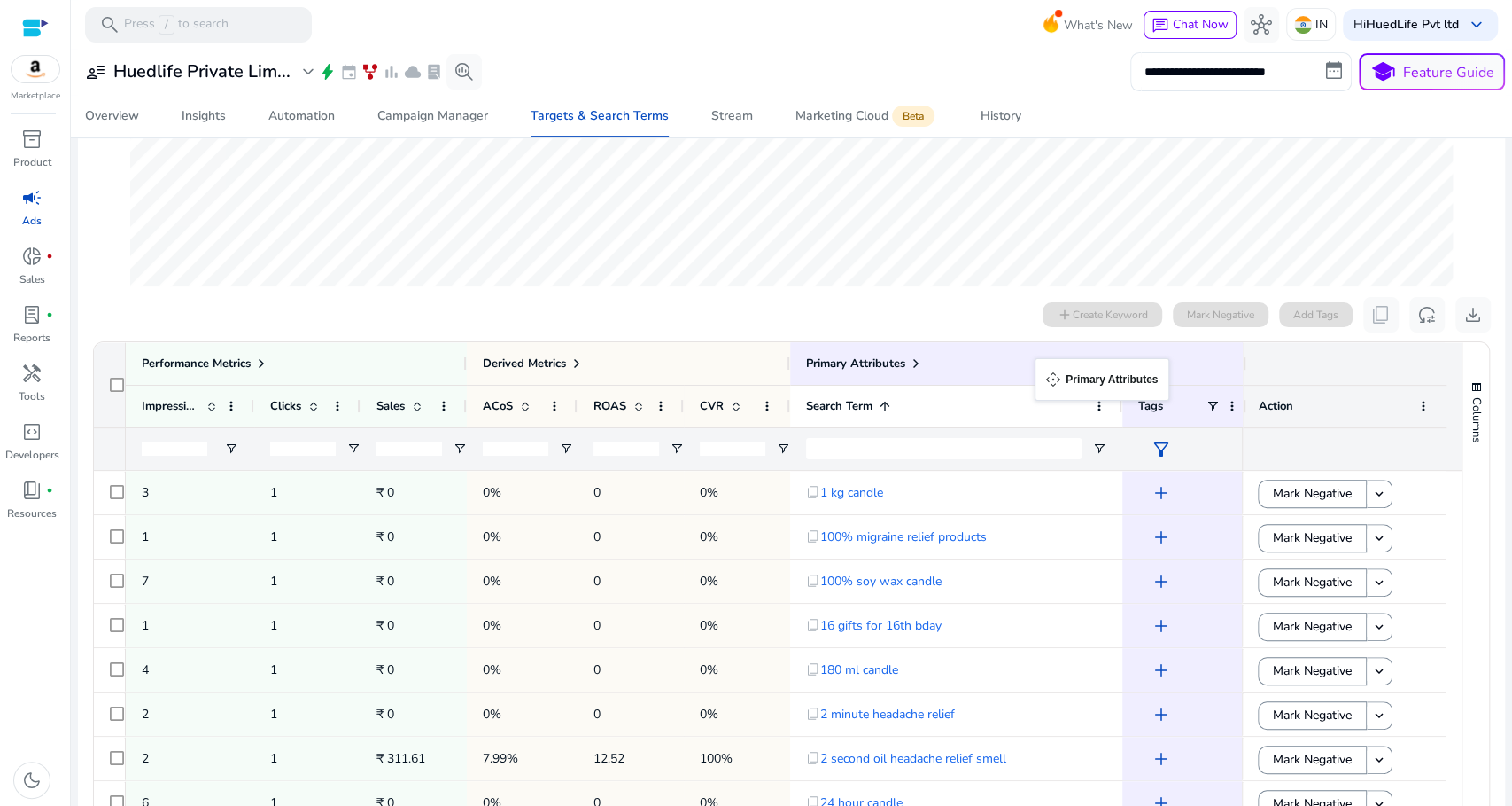
drag, startPoint x: 1134, startPoint y: 368, endPoint x: 1038, endPoint y: 368, distance: 96.0
click at [416, 406] on span at bounding box center [417, 406] width 14 height 14
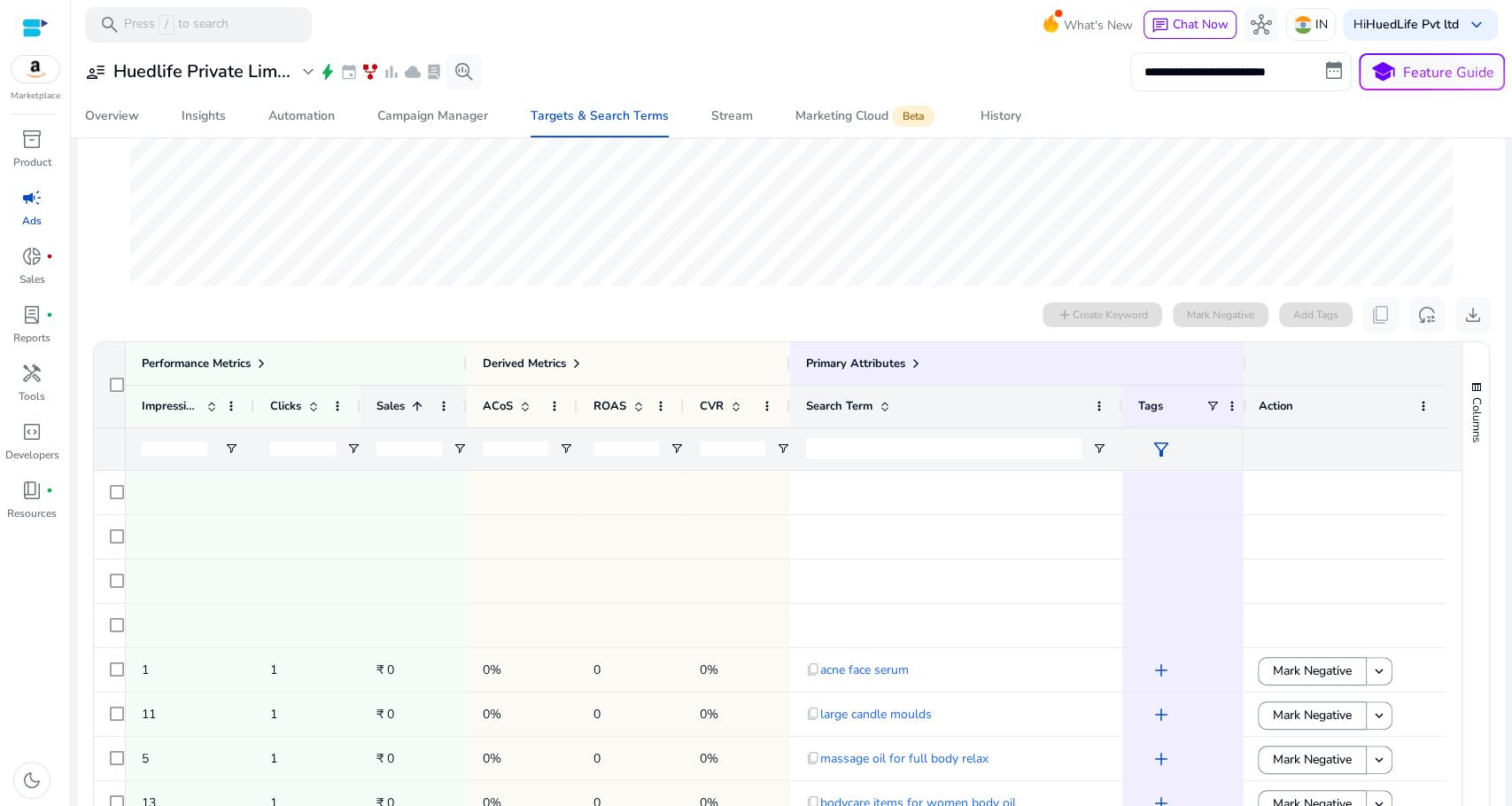
click at [416, 406] on span at bounding box center [417, 406] width 14 height 14
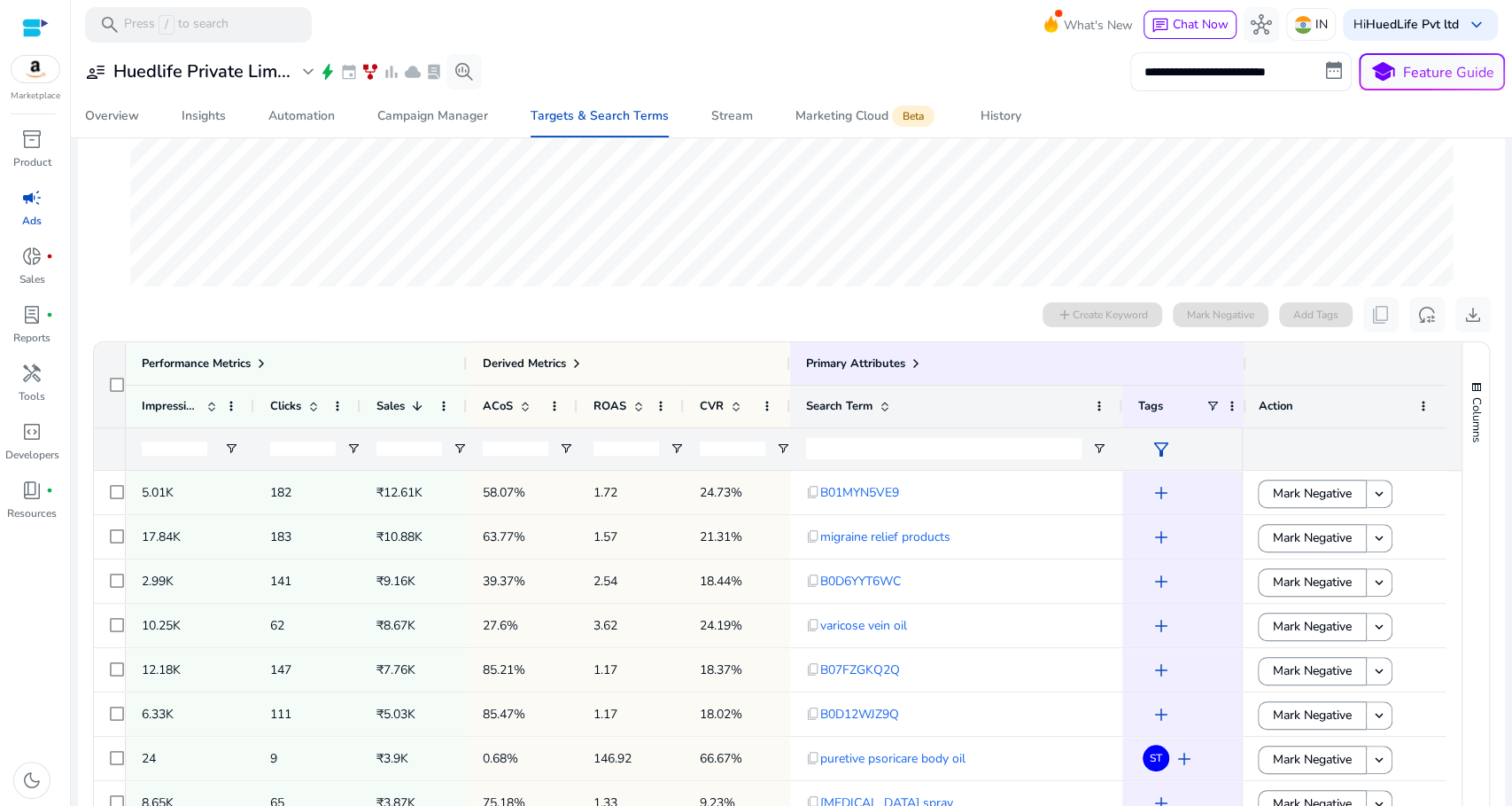
click at [403, 443] on input "number" at bounding box center [409, 448] width 66 height 14
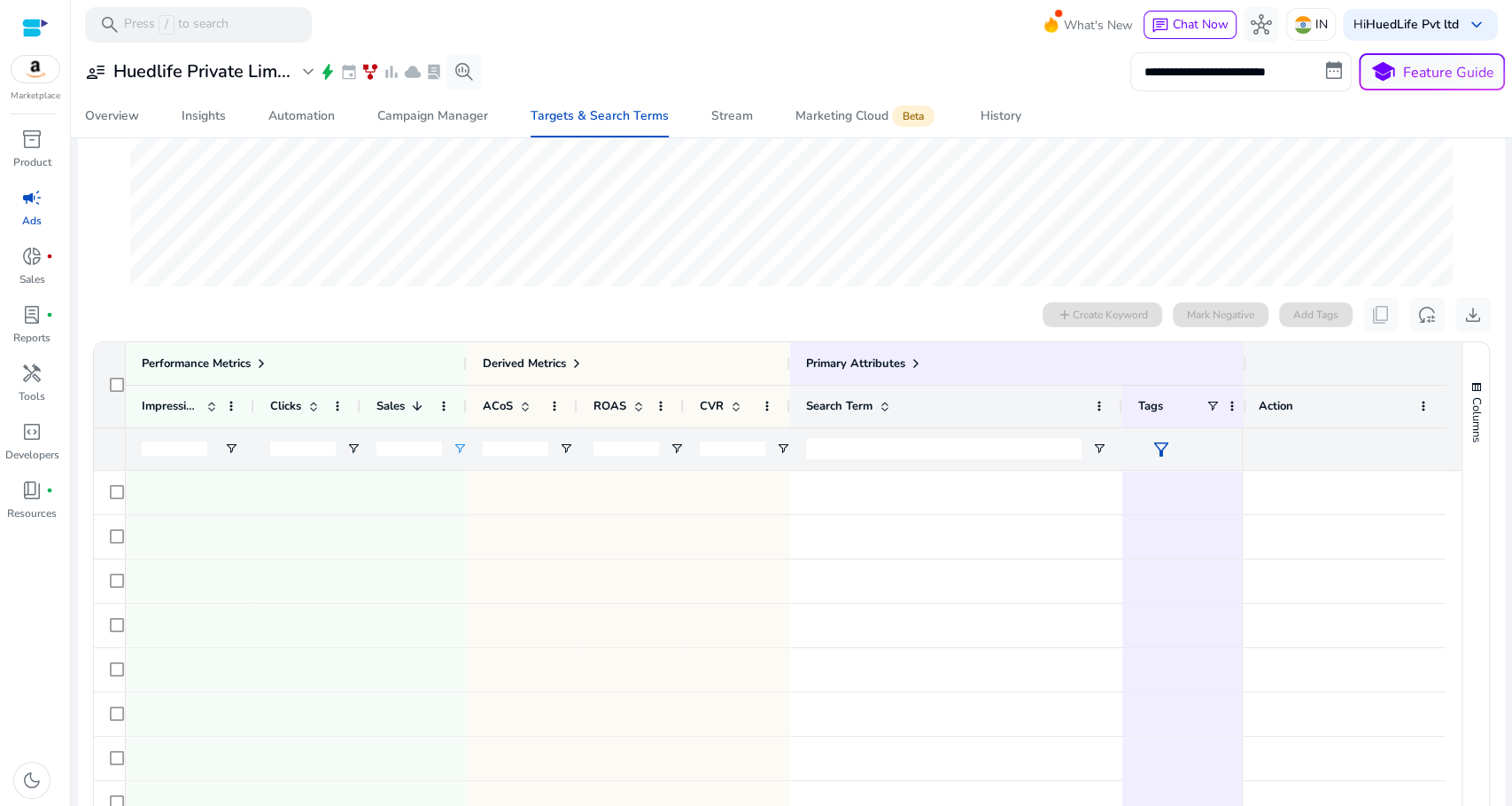
type input "*"
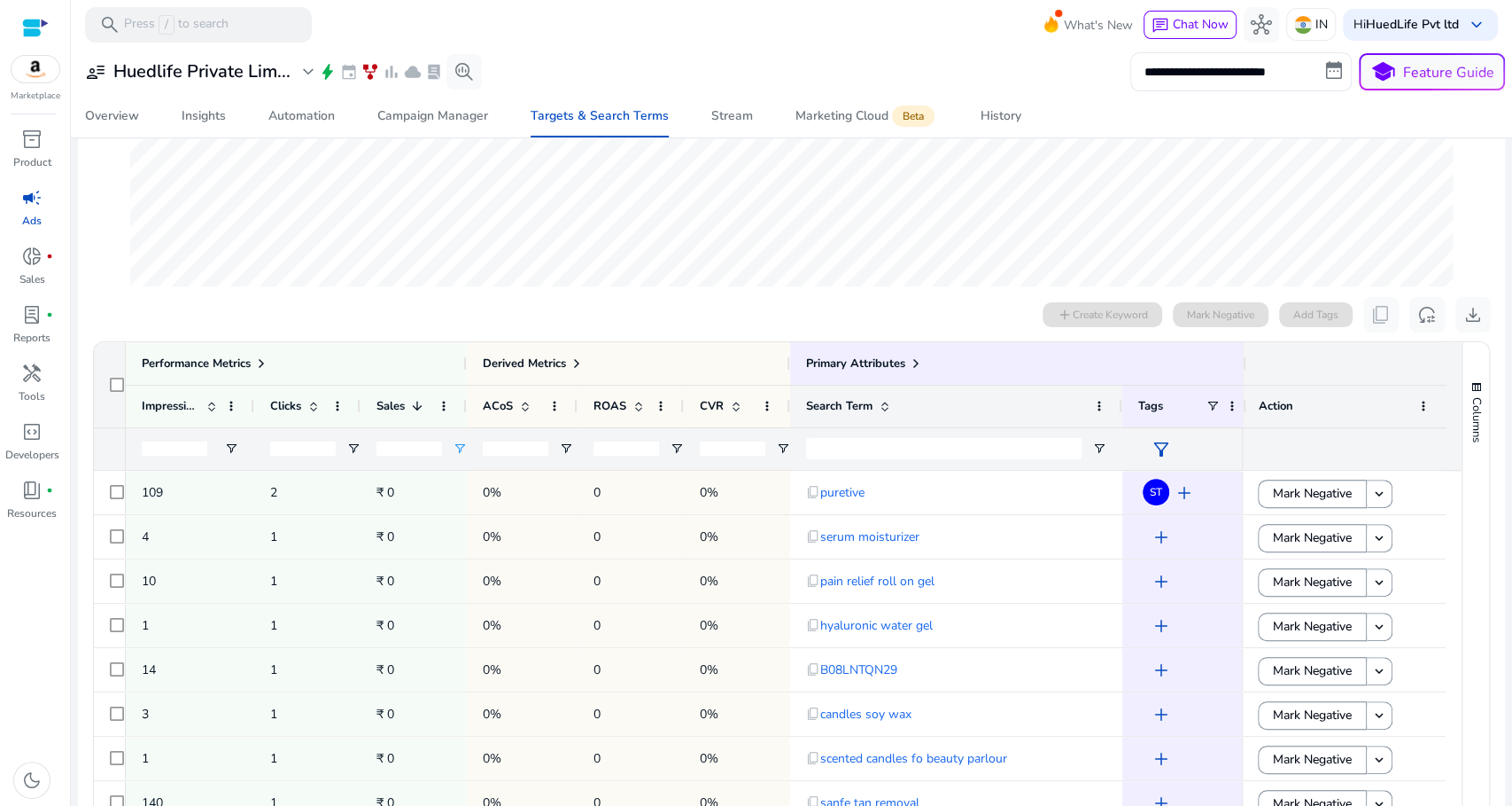
click at [410, 296] on div at bounding box center [791, 130] width 1350 height 331
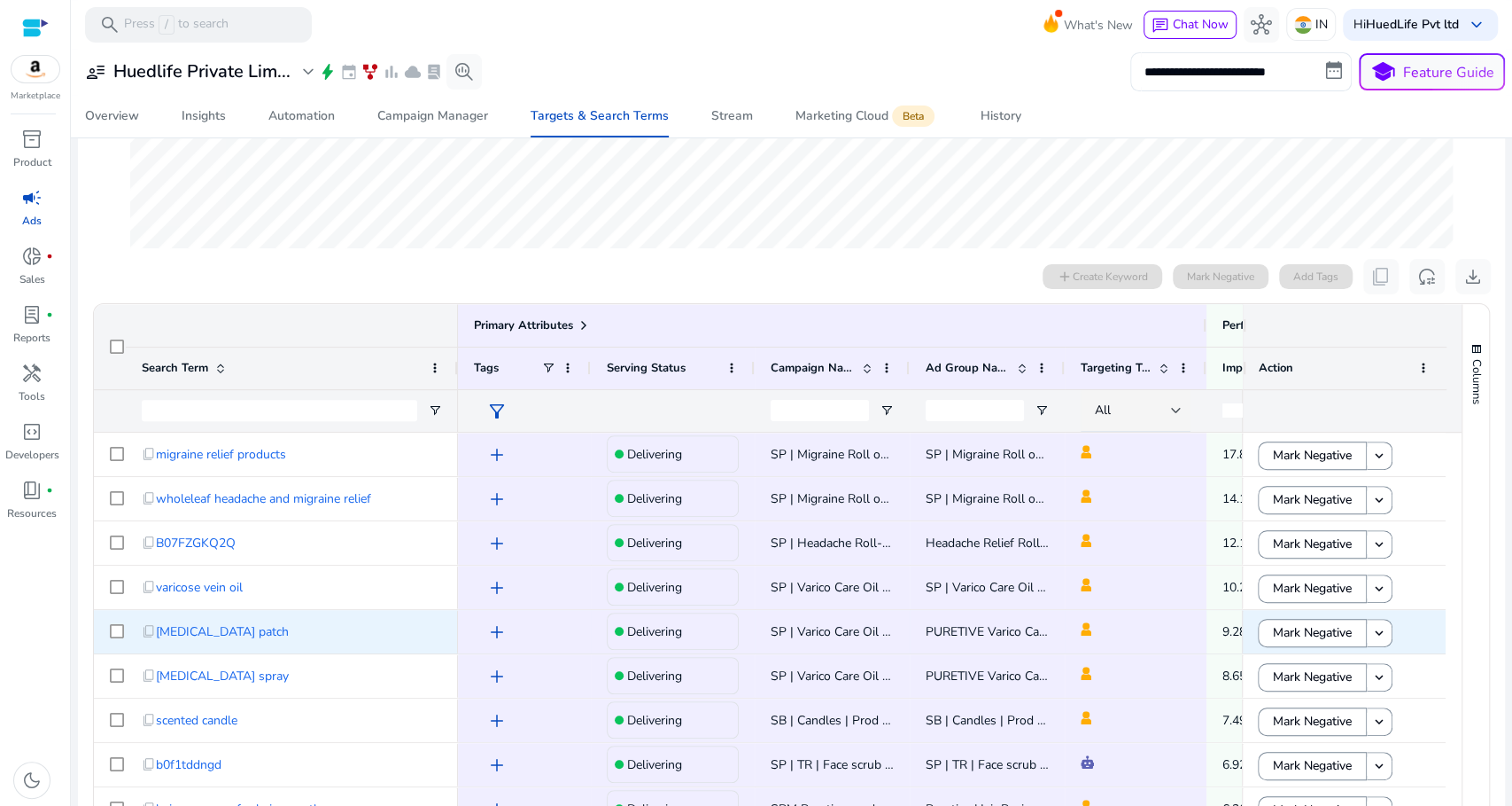
scroll to position [284, 0]
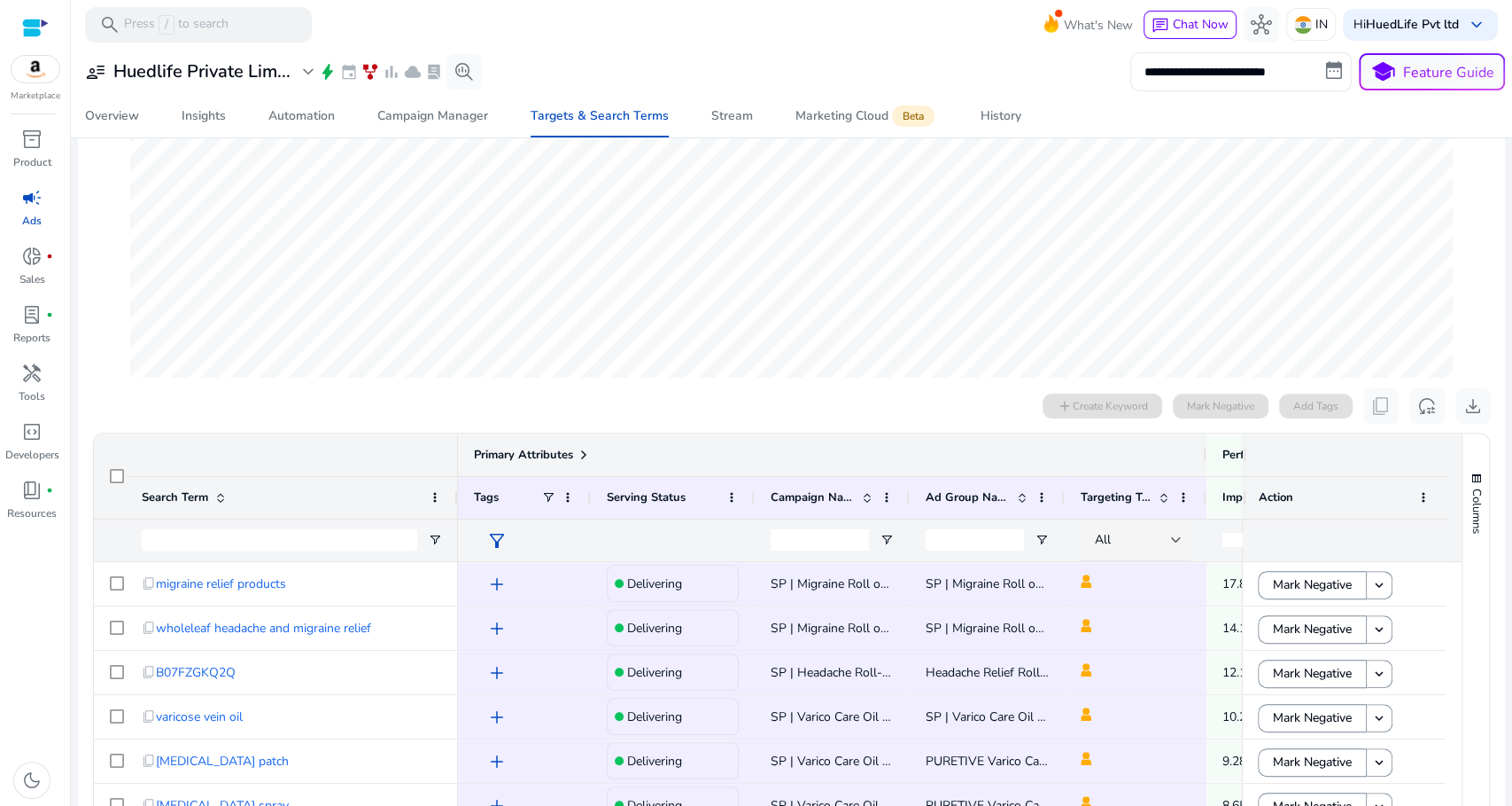
drag, startPoint x: 1206, startPoint y: 458, endPoint x: 1118, endPoint y: 455, distance: 88.1
click at [1118, 455] on div "Primary Attributes" at bounding box center [832, 454] width 749 height 43
click at [580, 451] on span at bounding box center [584, 455] width 14 height 14
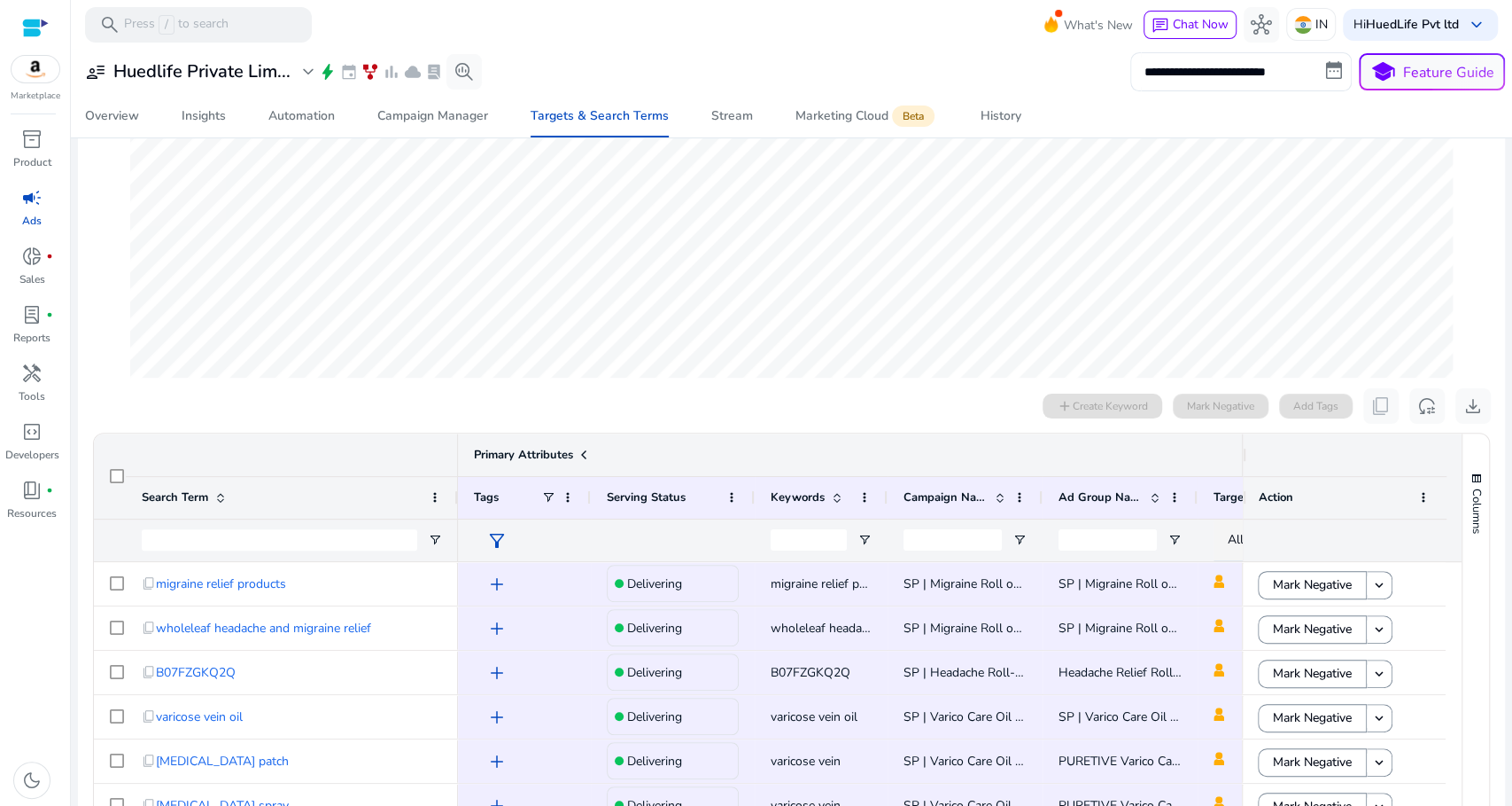
click at [579, 451] on span at bounding box center [584, 455] width 14 height 14
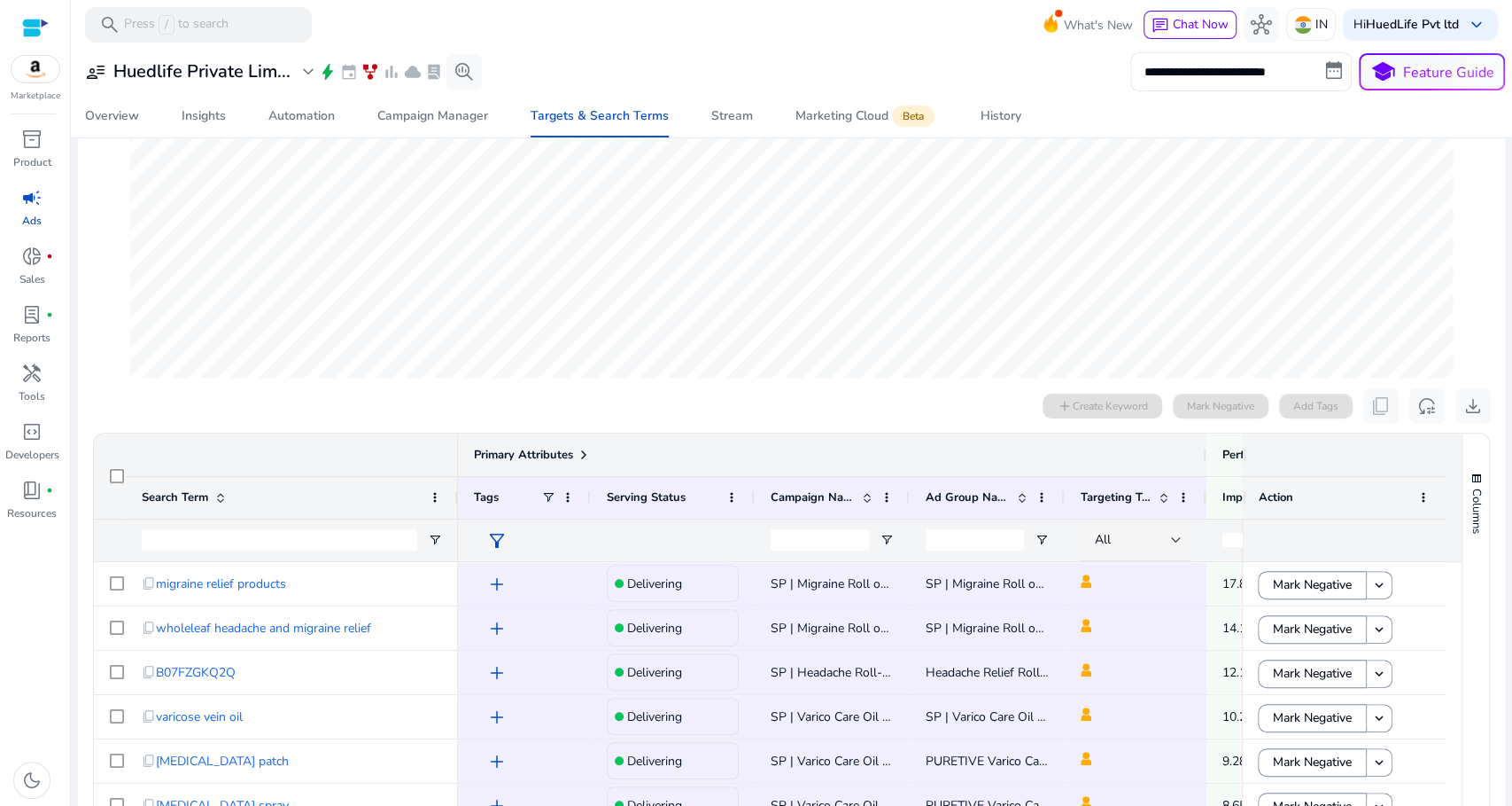
click at [579, 451] on span at bounding box center [584, 455] width 14 height 14
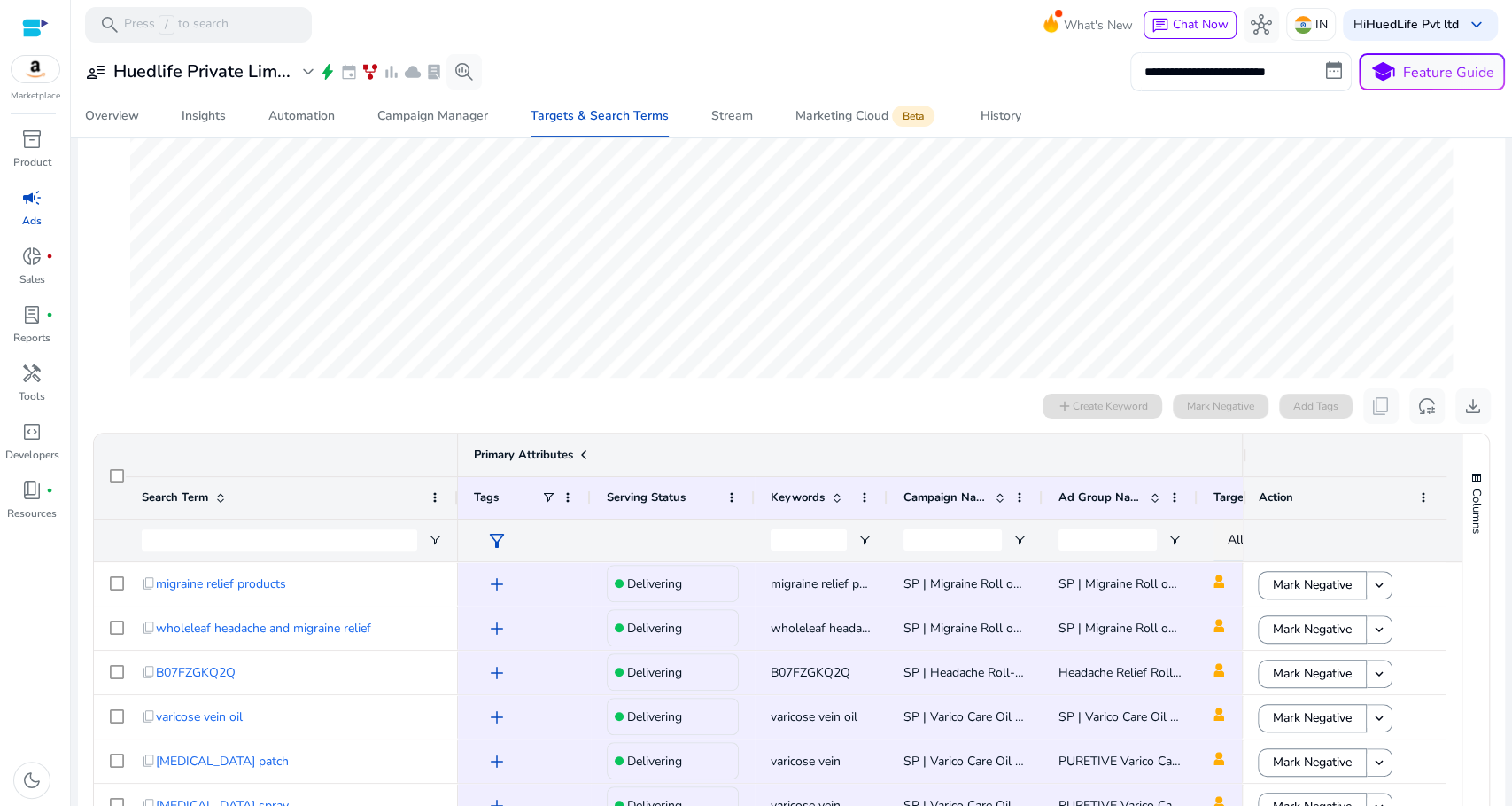
click at [579, 451] on span at bounding box center [584, 455] width 14 height 14
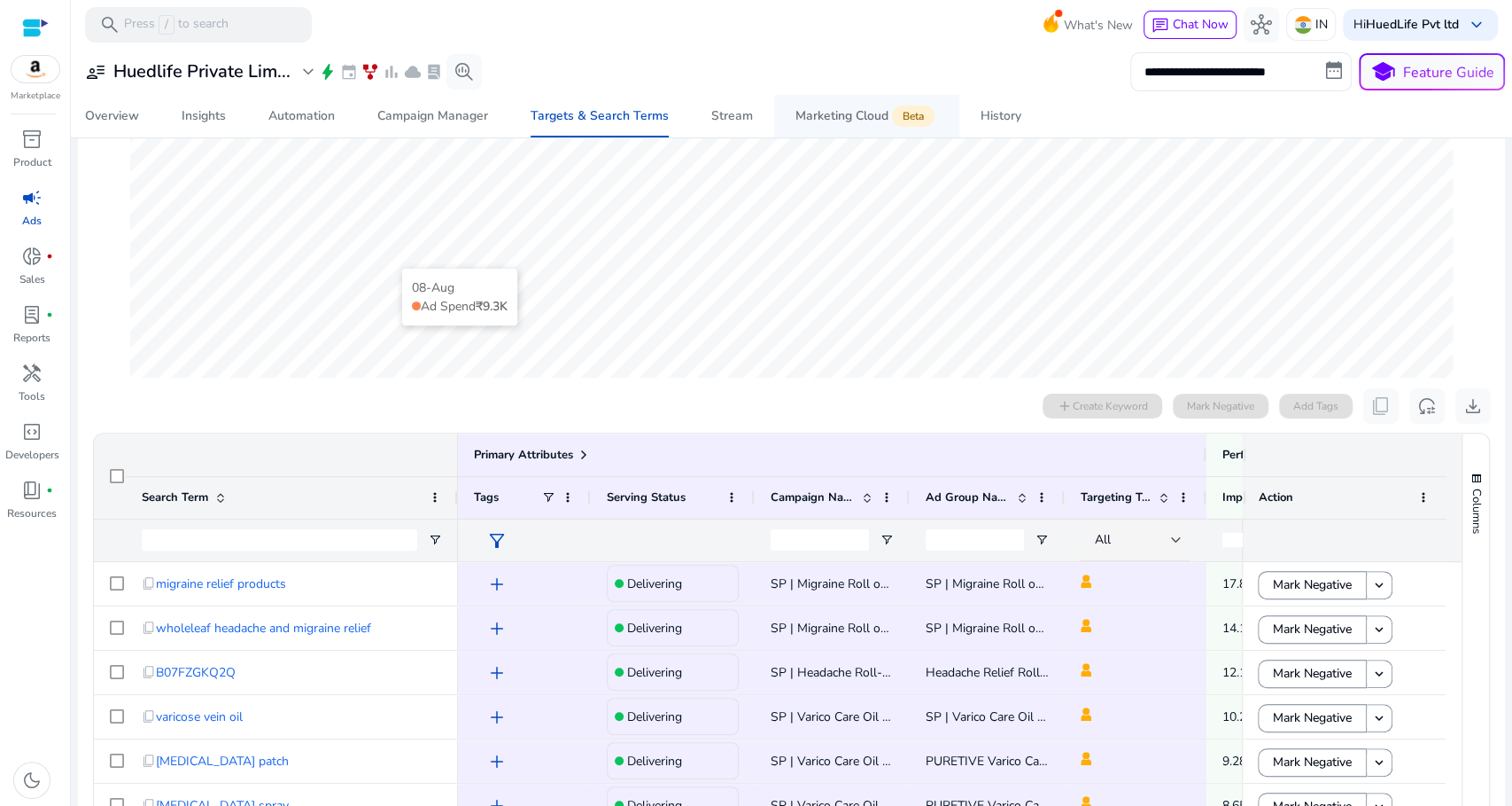
scroll to position [0, 0]
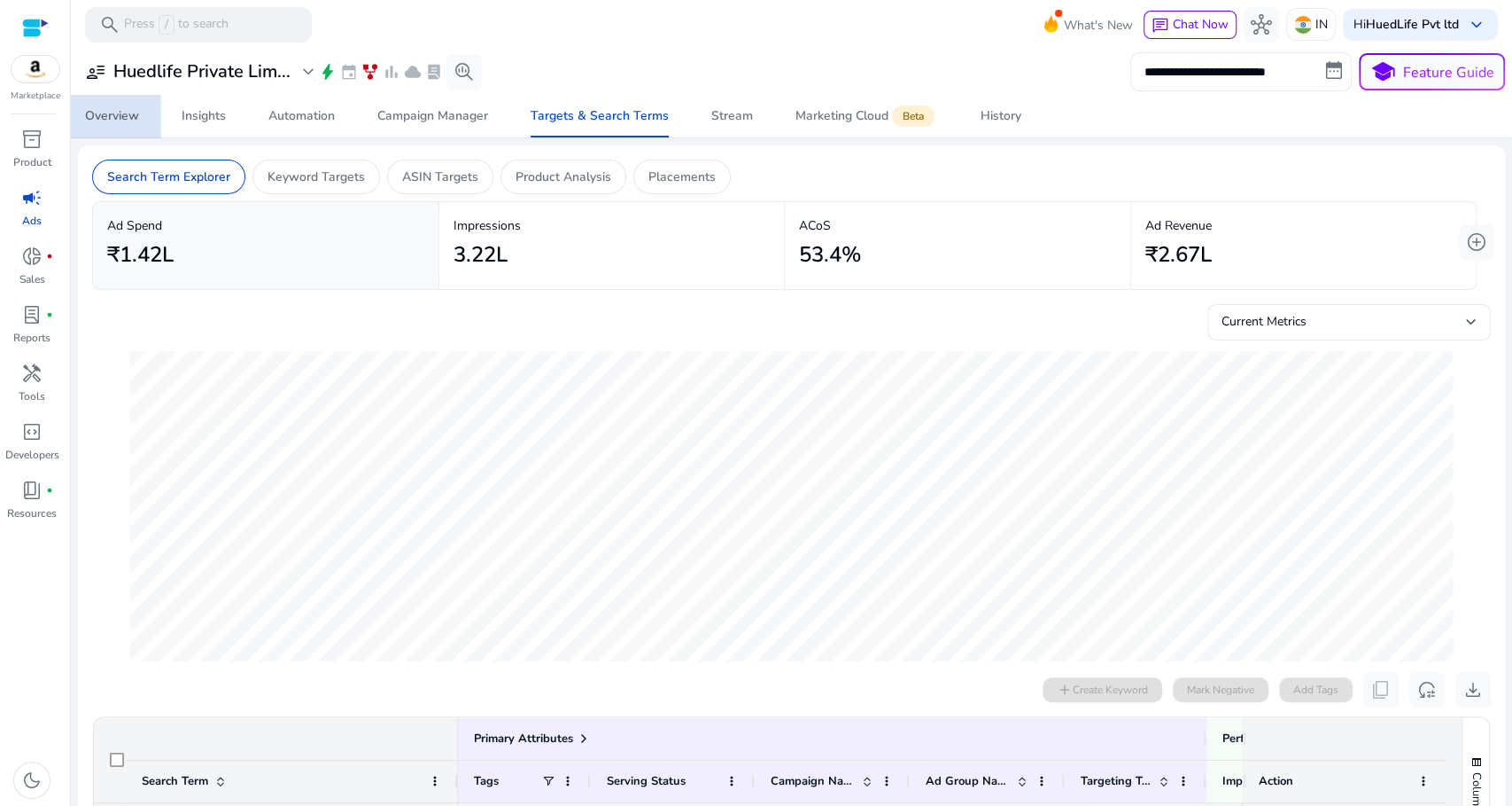
click at [111, 119] on div "Overview" at bounding box center [111, 115] width 54 height 12
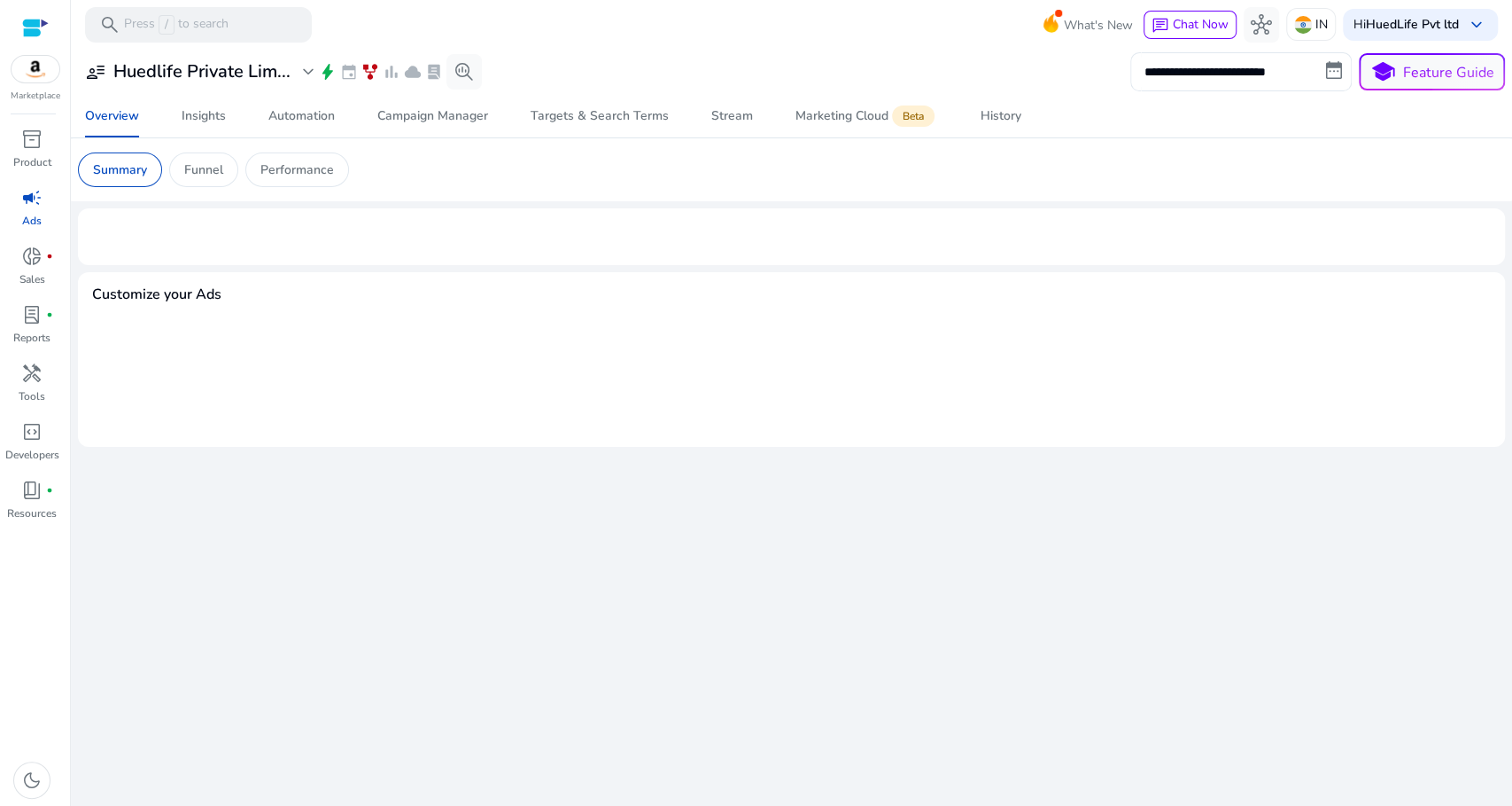
click at [41, 206] on span "campaign" at bounding box center [31, 197] width 21 height 21
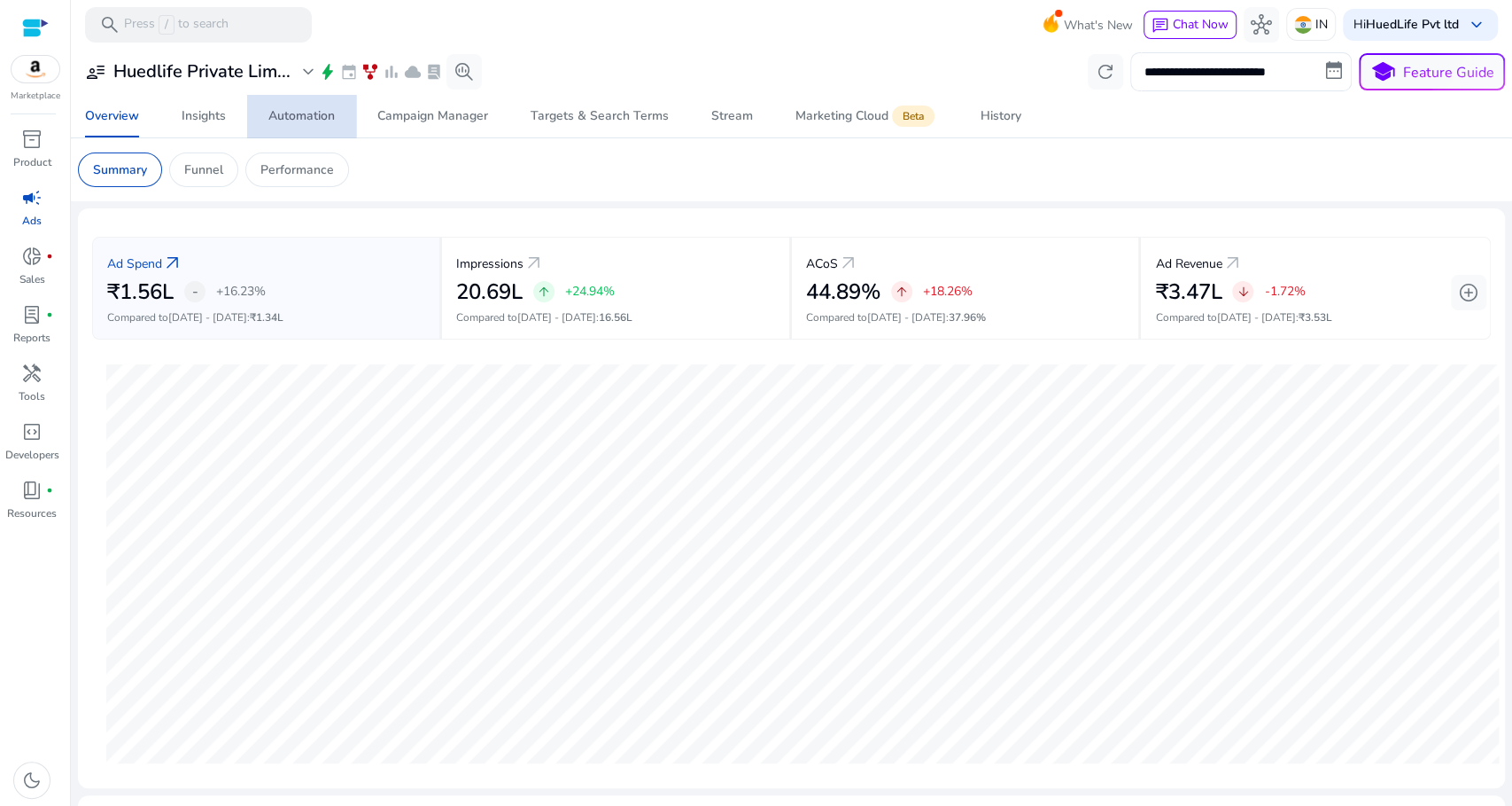
click at [293, 115] on div "Automation" at bounding box center [301, 115] width 67 height 12
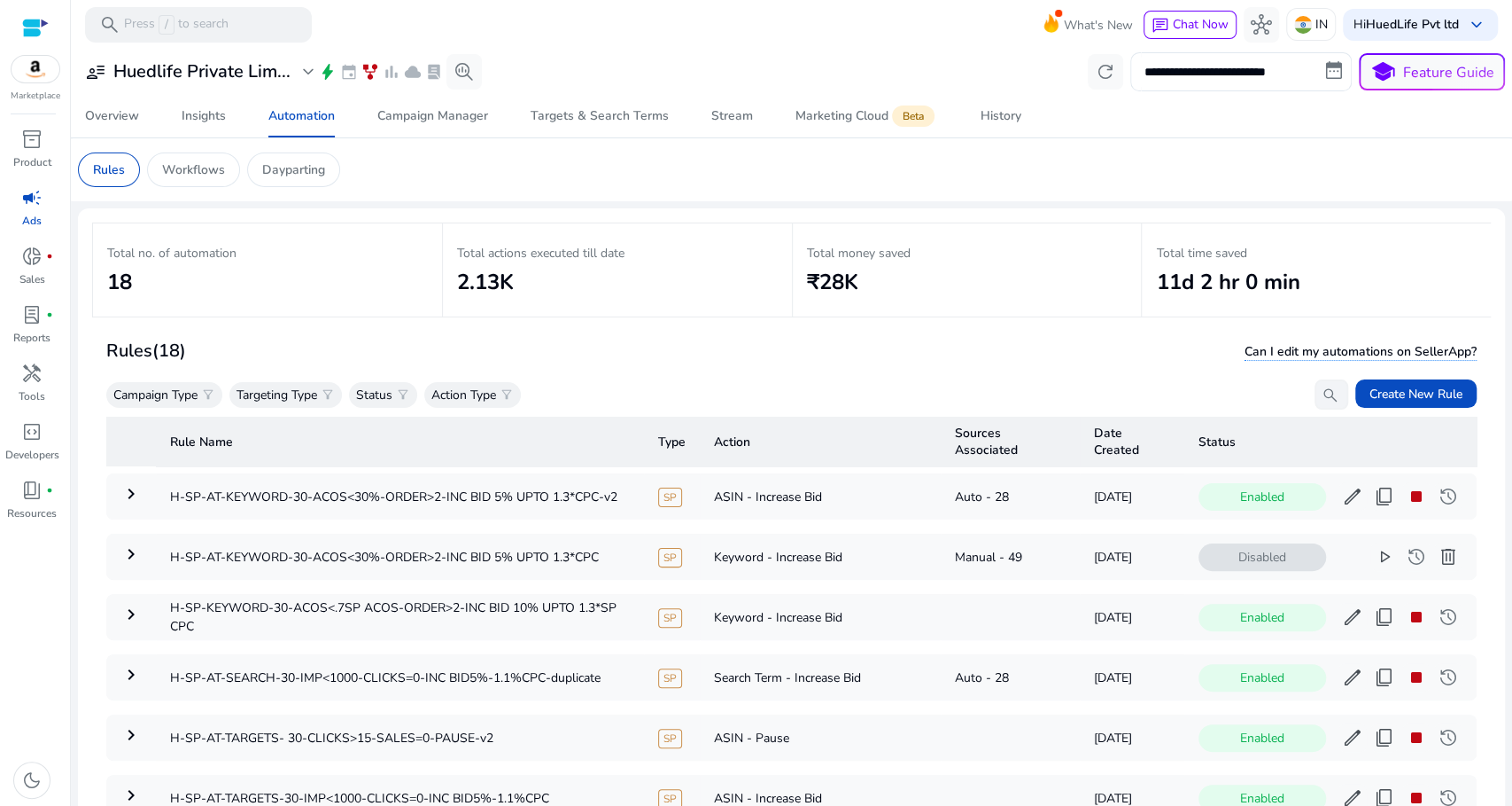
click at [748, 440] on th "Action" at bounding box center [821, 442] width 241 height 50
drag, startPoint x: 831, startPoint y: 443, endPoint x: 842, endPoint y: 443, distance: 11.0
click at [831, 443] on th "Action" at bounding box center [821, 442] width 241 height 50
click at [880, 441] on th "Action" at bounding box center [821, 442] width 241 height 50
click at [791, 441] on th "Action" at bounding box center [821, 442] width 241 height 50
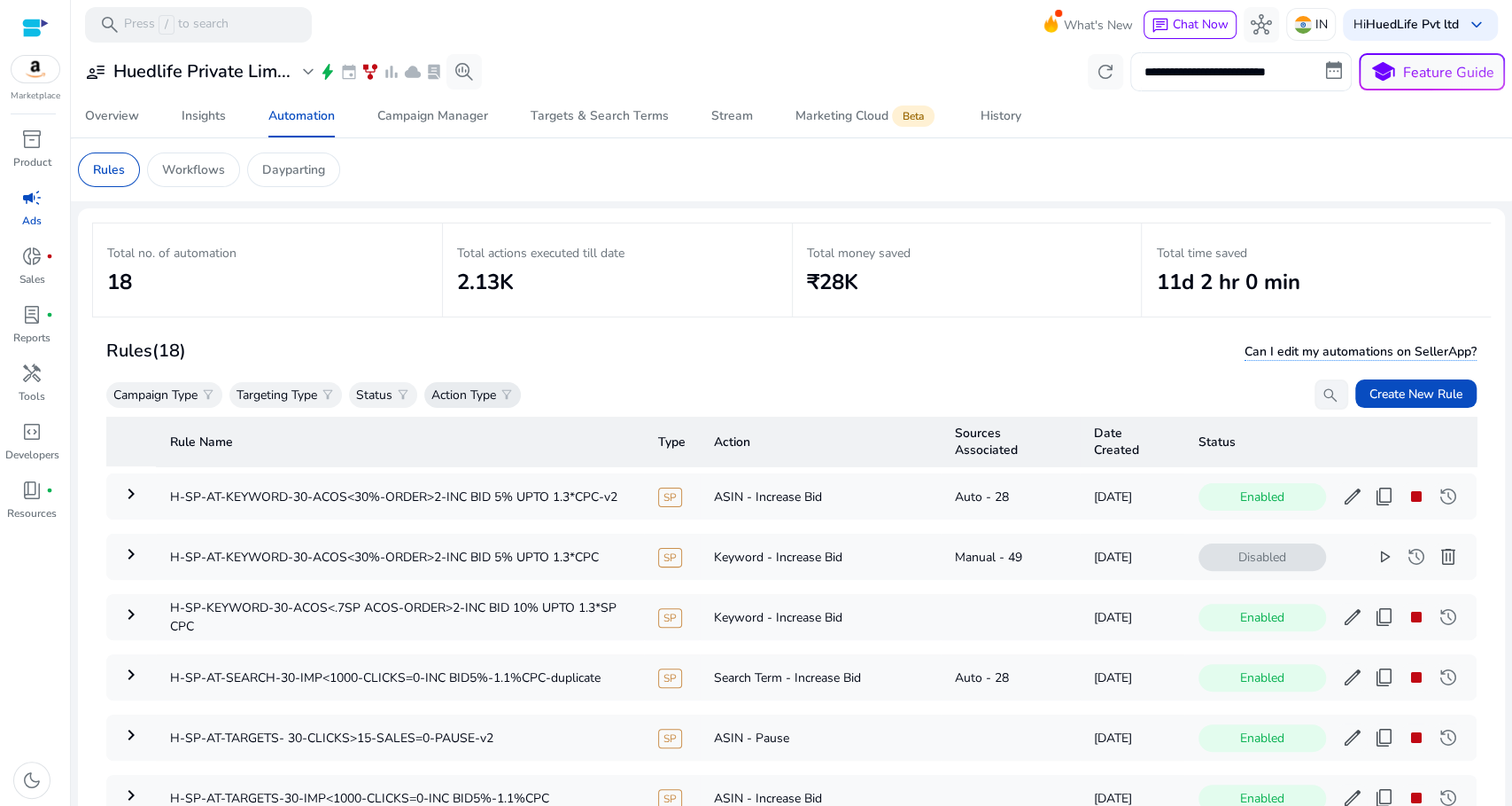
click at [501, 386] on div "Action Type filter_alt" at bounding box center [472, 395] width 96 height 26
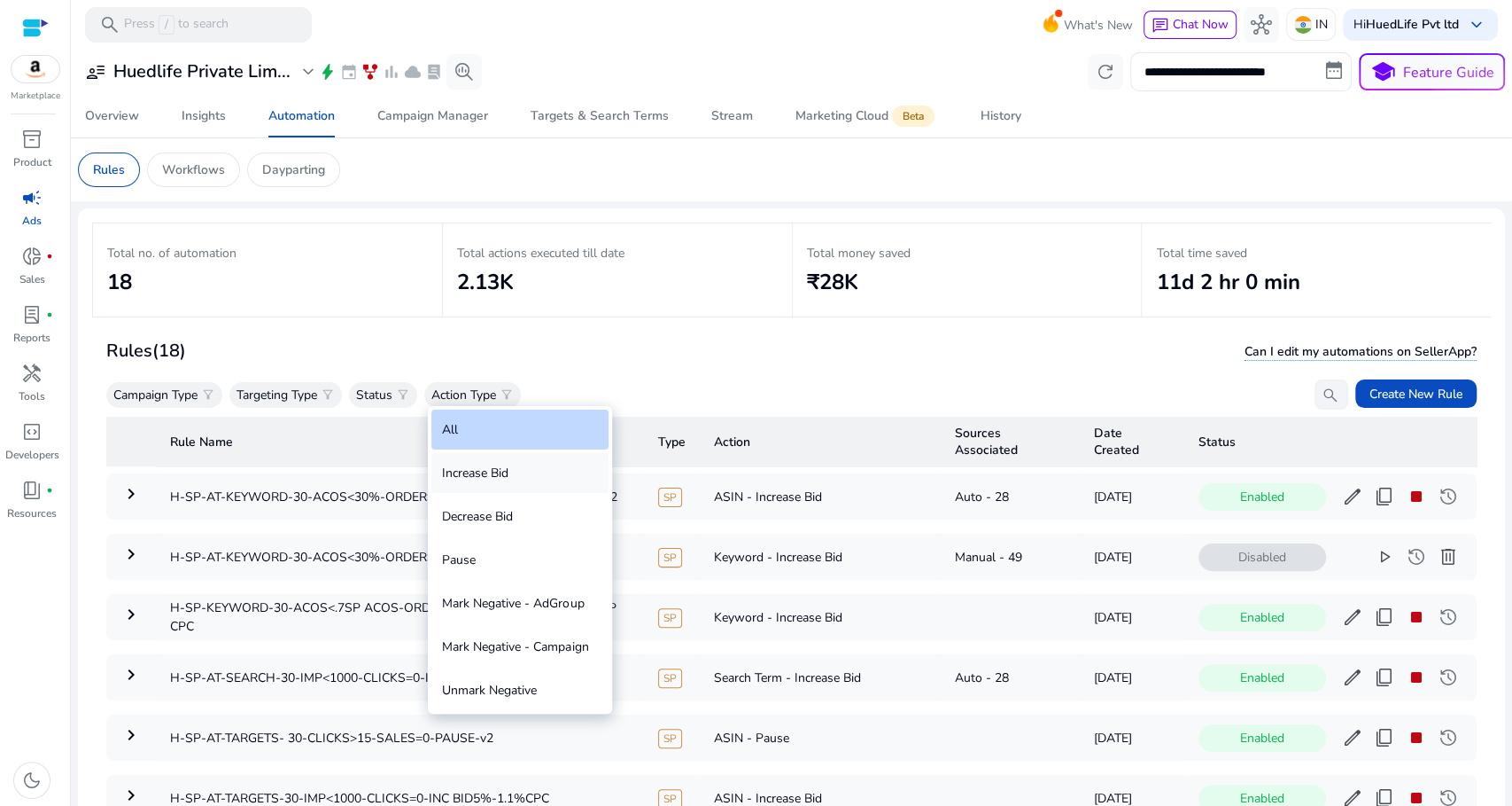
click at [506, 474] on div "Increase Bid" at bounding box center [520, 473] width 177 height 40
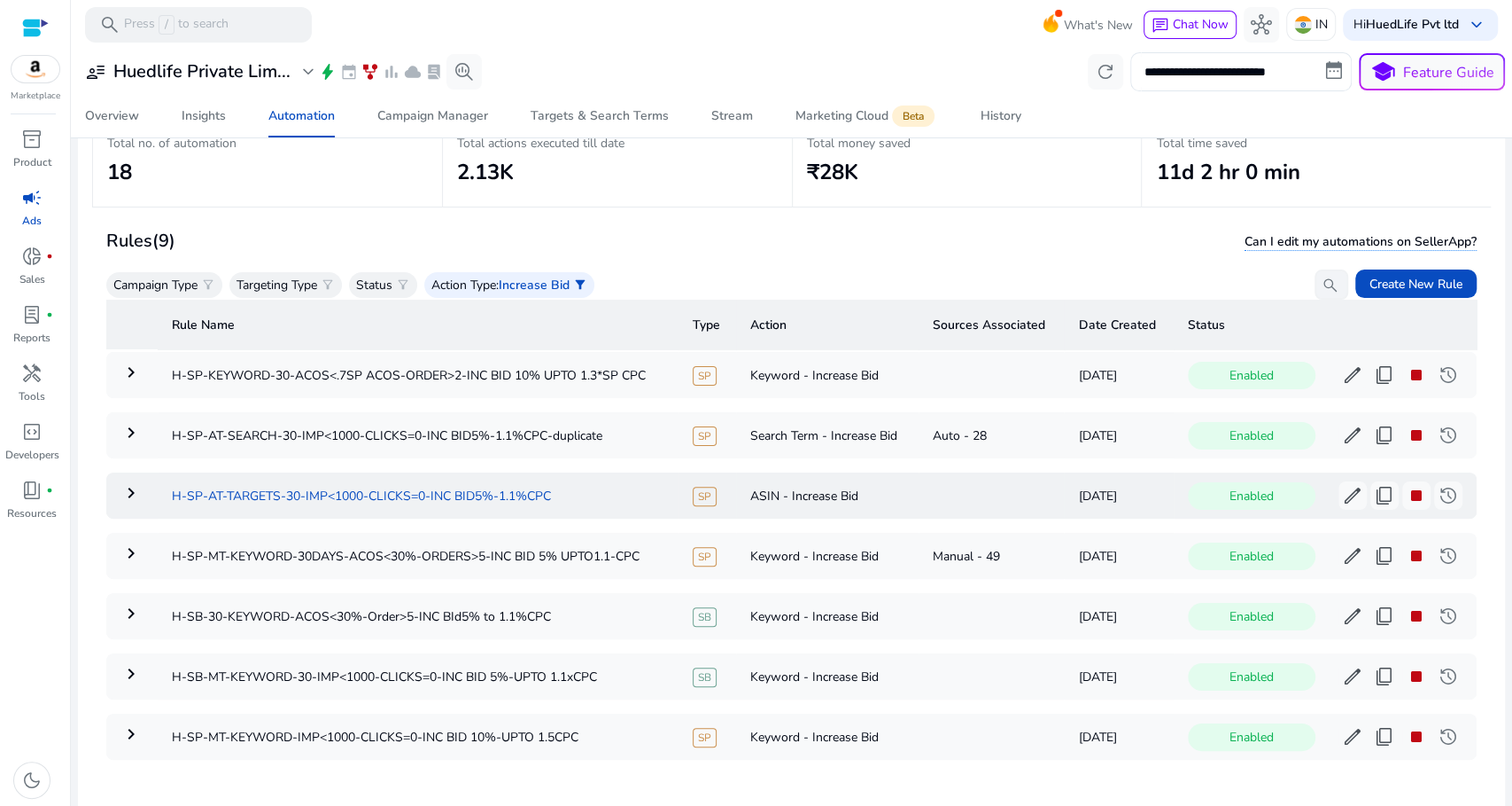
scroll to position [125, 0]
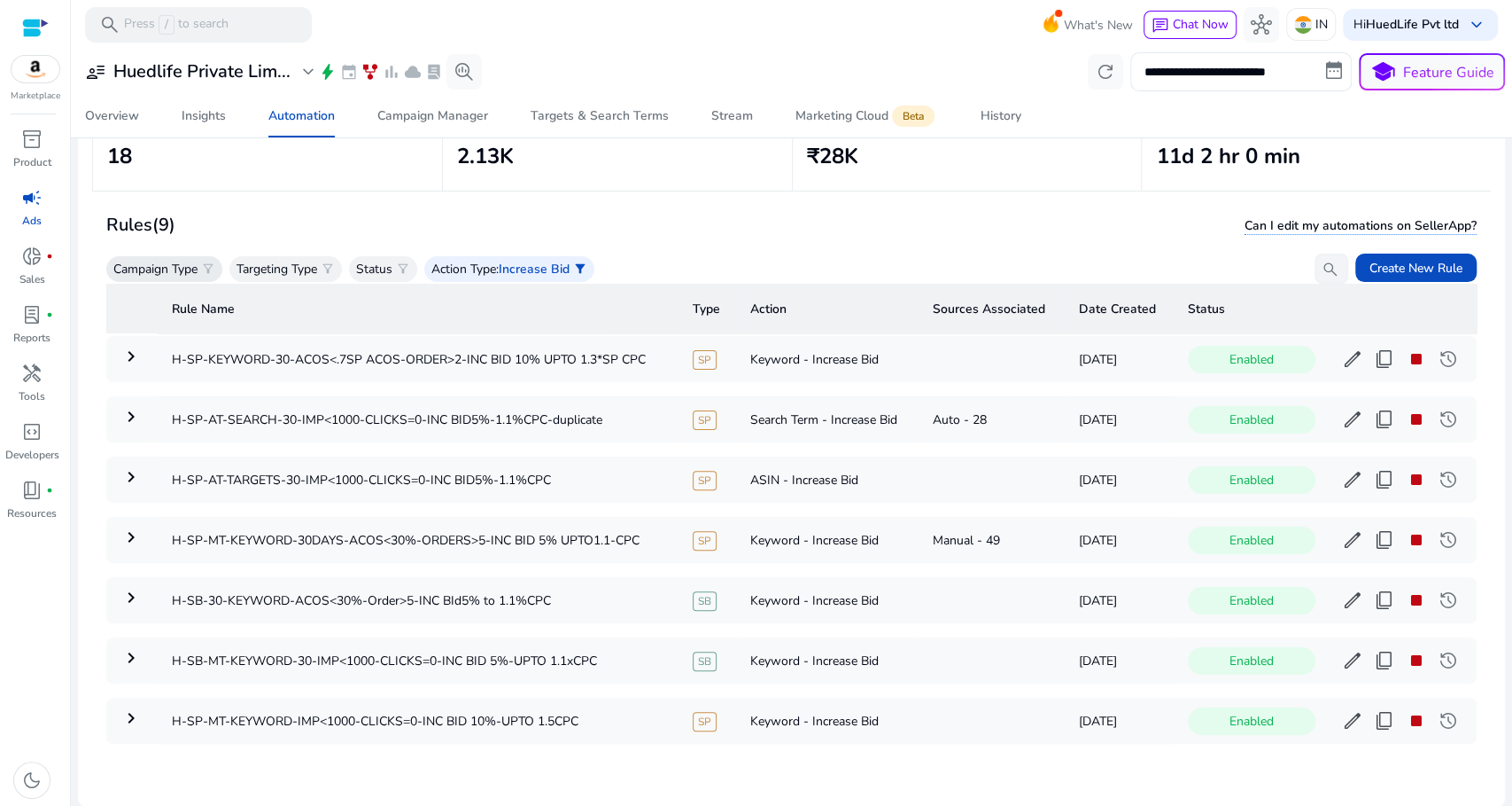
click at [159, 263] on p "Campaign Type" at bounding box center [155, 269] width 85 height 19
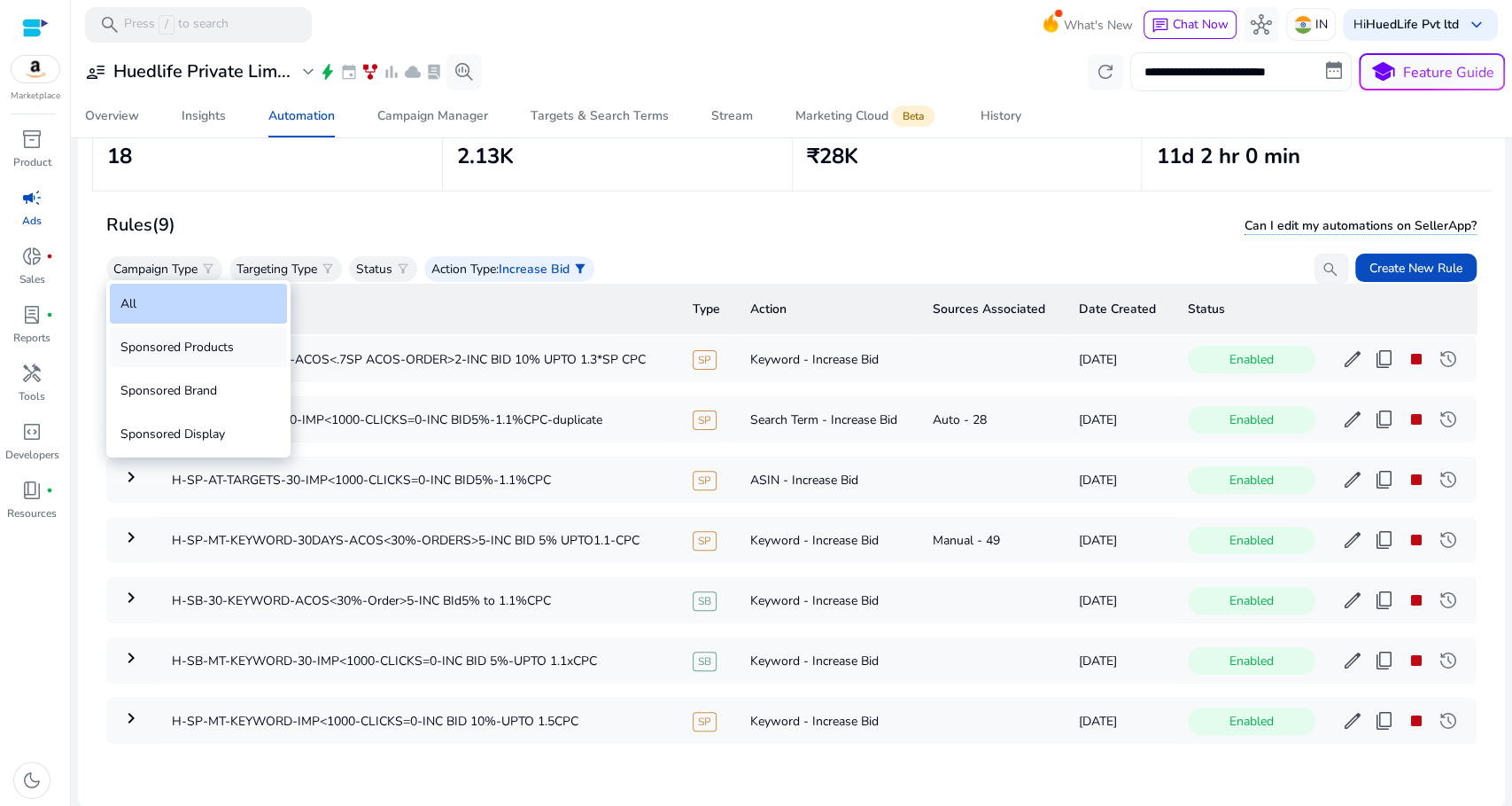
click at [195, 350] on div "Sponsored Products" at bounding box center [198, 347] width 177 height 40
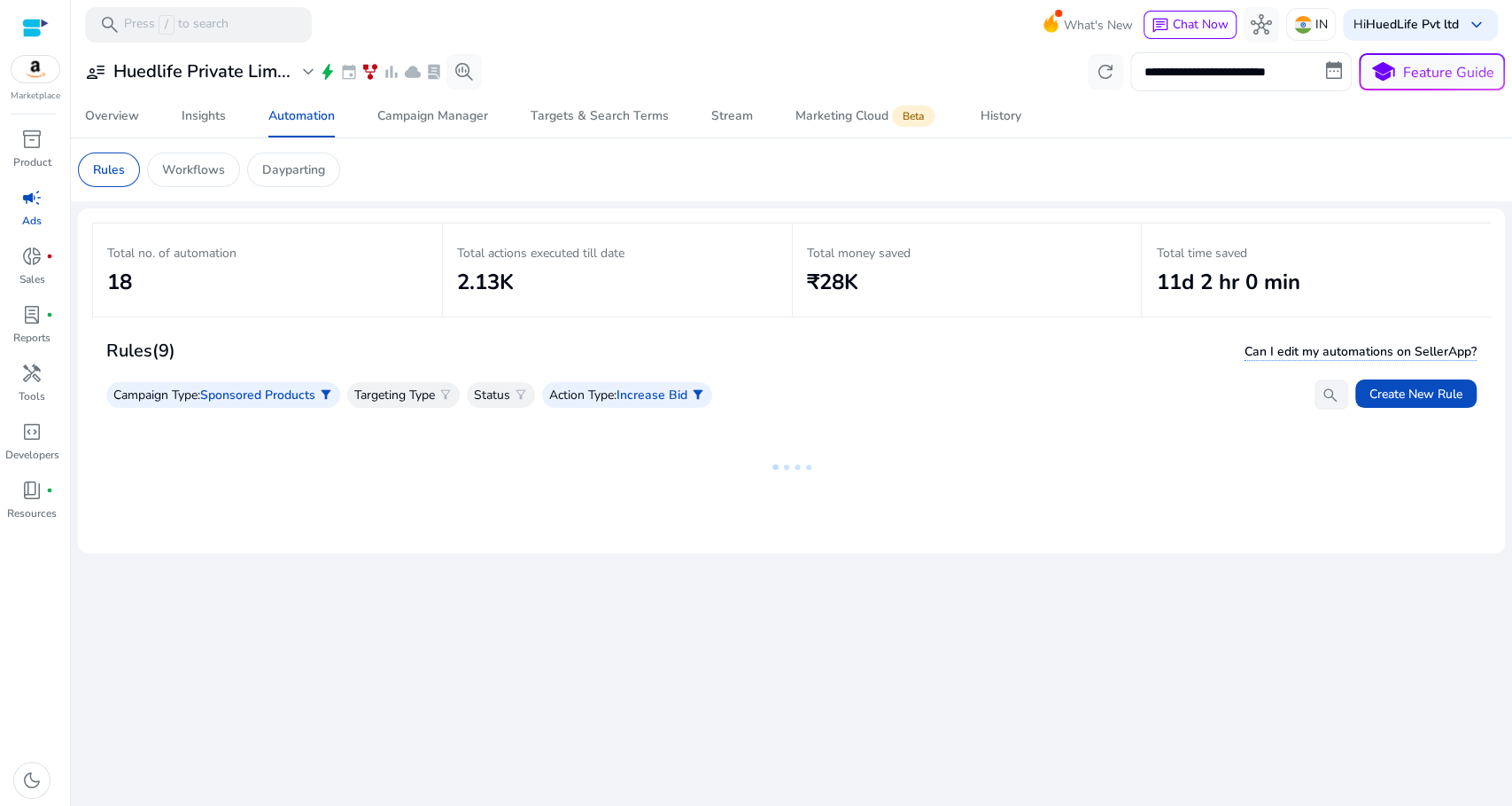
scroll to position [0, 0]
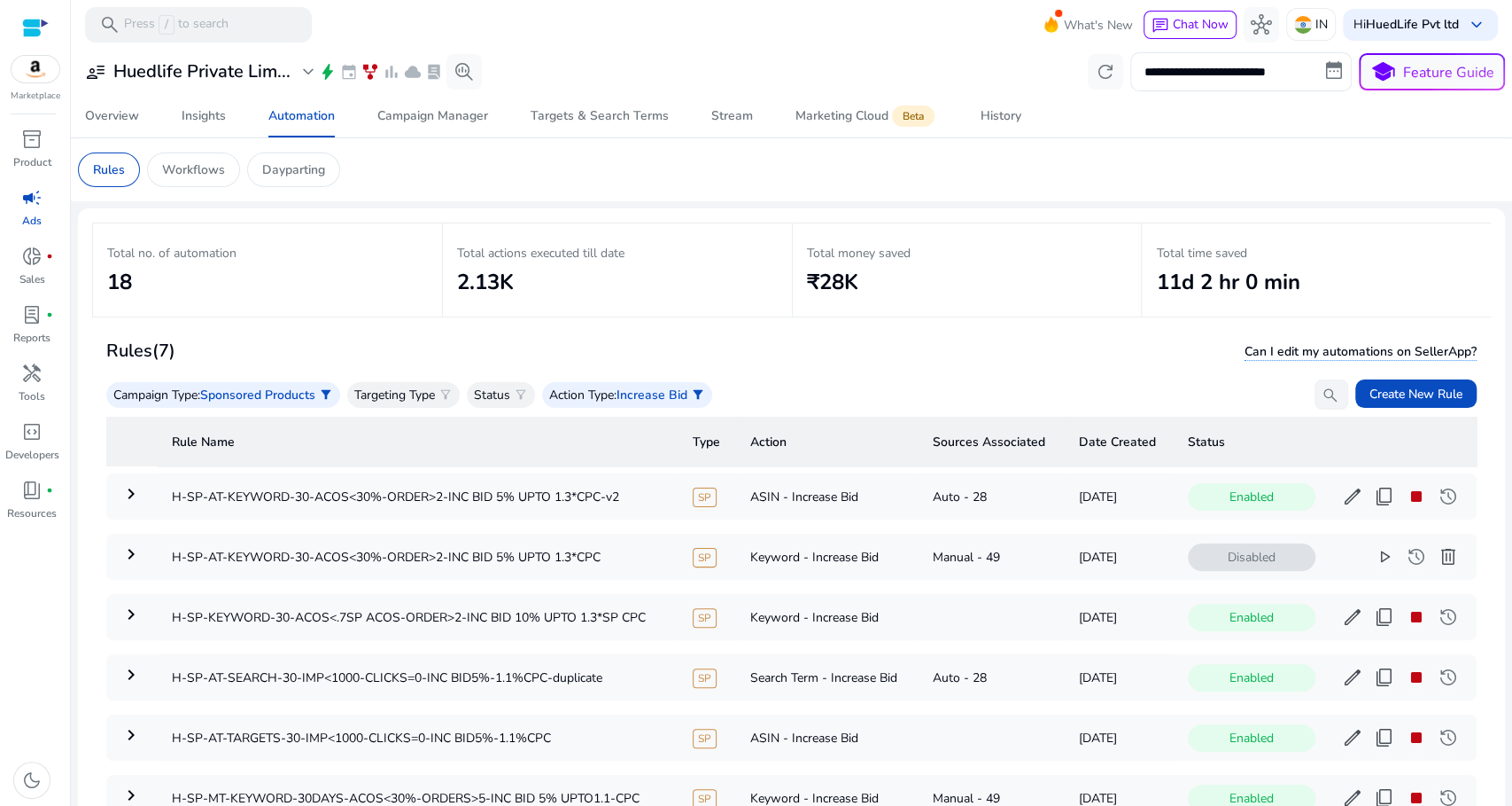
click at [1132, 219] on mat-card "Total no. of automation 18 Total actions executed till date 2.13K Total money s…" at bounding box center [791, 570] width 1427 height 724
click at [662, 396] on span "Increase Bid" at bounding box center [652, 394] width 71 height 17
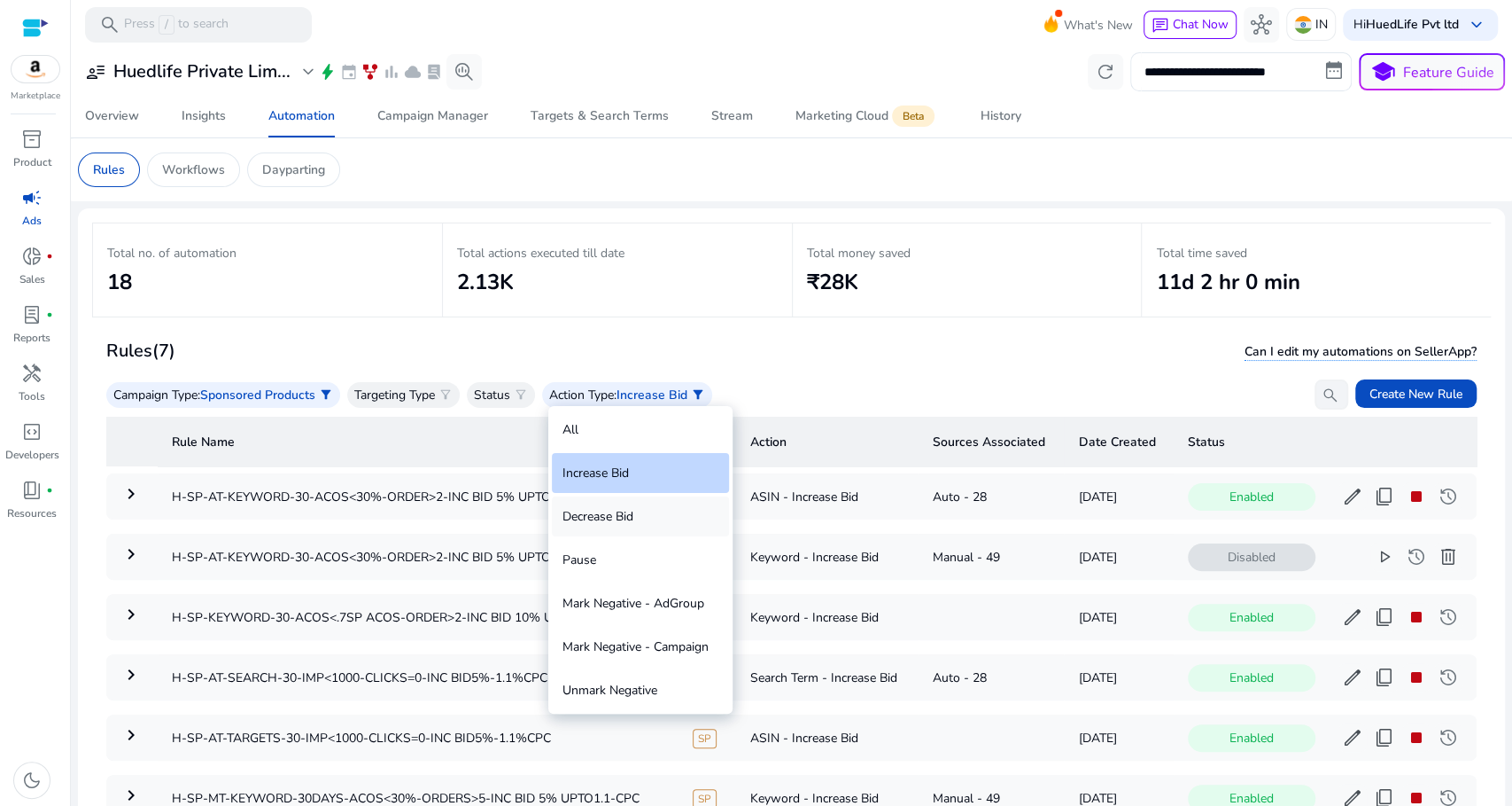
click at [625, 524] on div "Decrease Bid" at bounding box center [641, 516] width 177 height 40
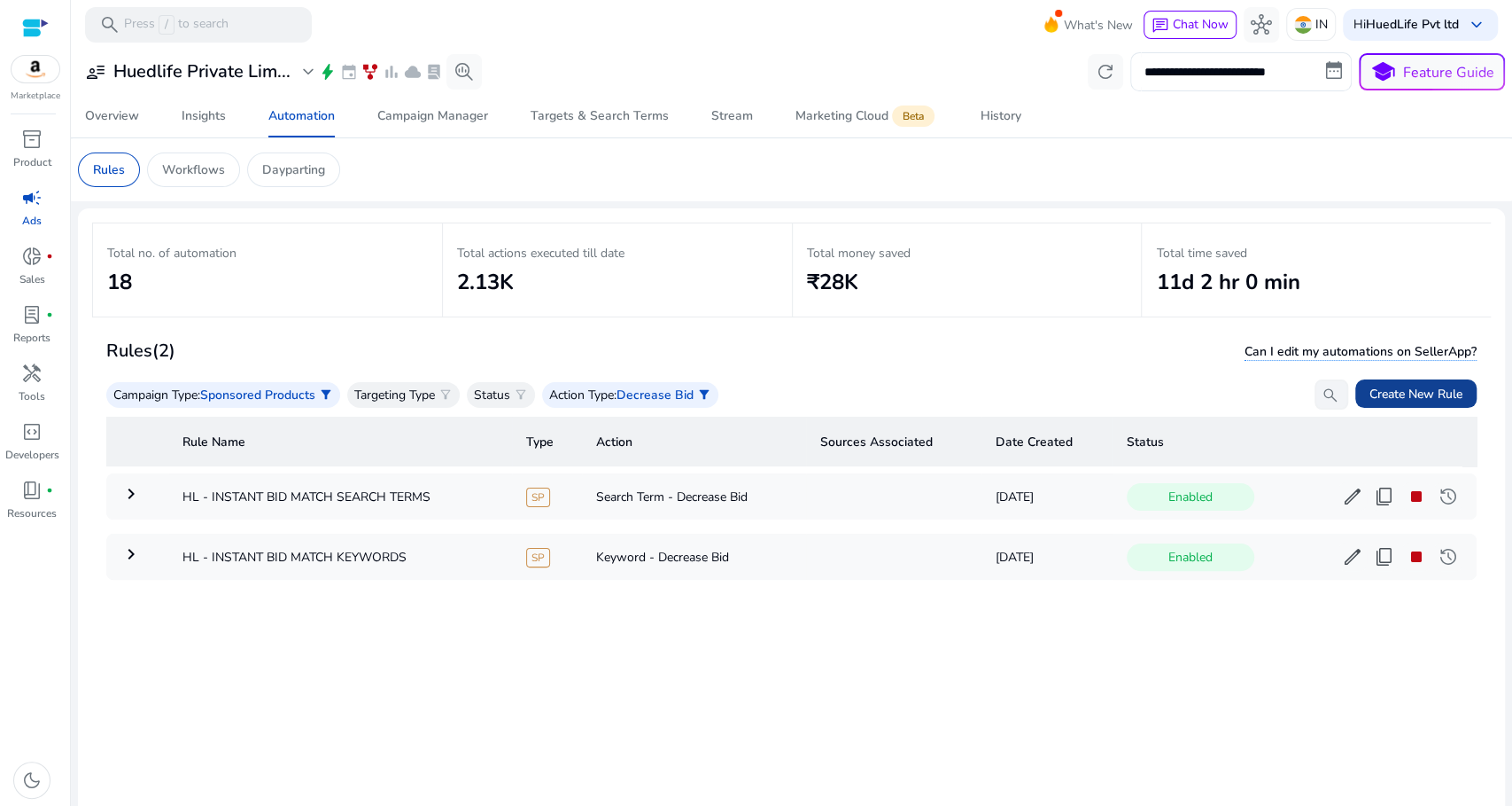
click at [1386, 392] on span "Create New Rule" at bounding box center [1417, 393] width 94 height 19
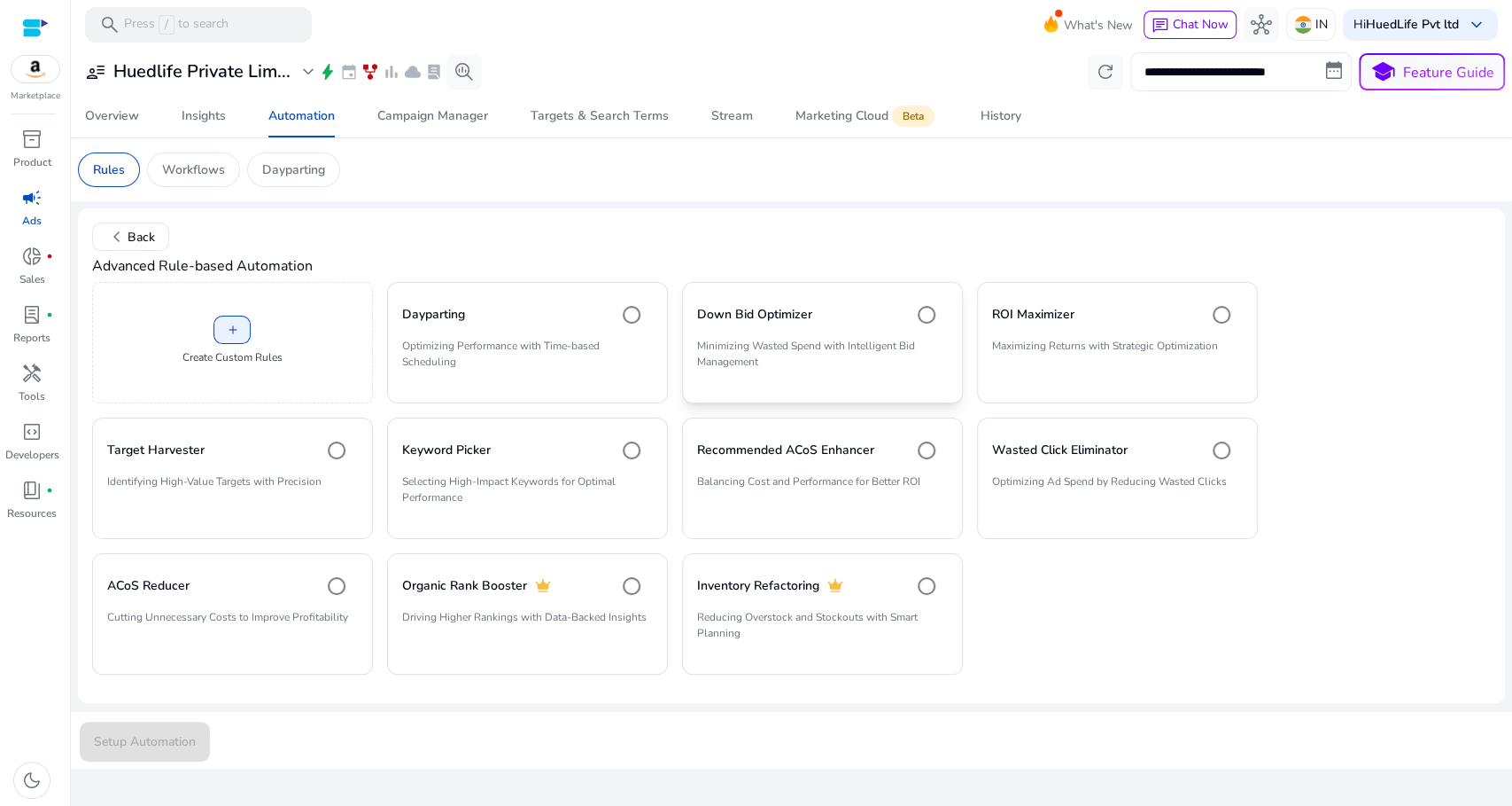
click at [892, 322] on div "Down Bid Optimizer" at bounding box center [823, 314] width 251 height 36
click at [182, 734] on span "Setup Automation" at bounding box center [144, 741] width 101 height 19
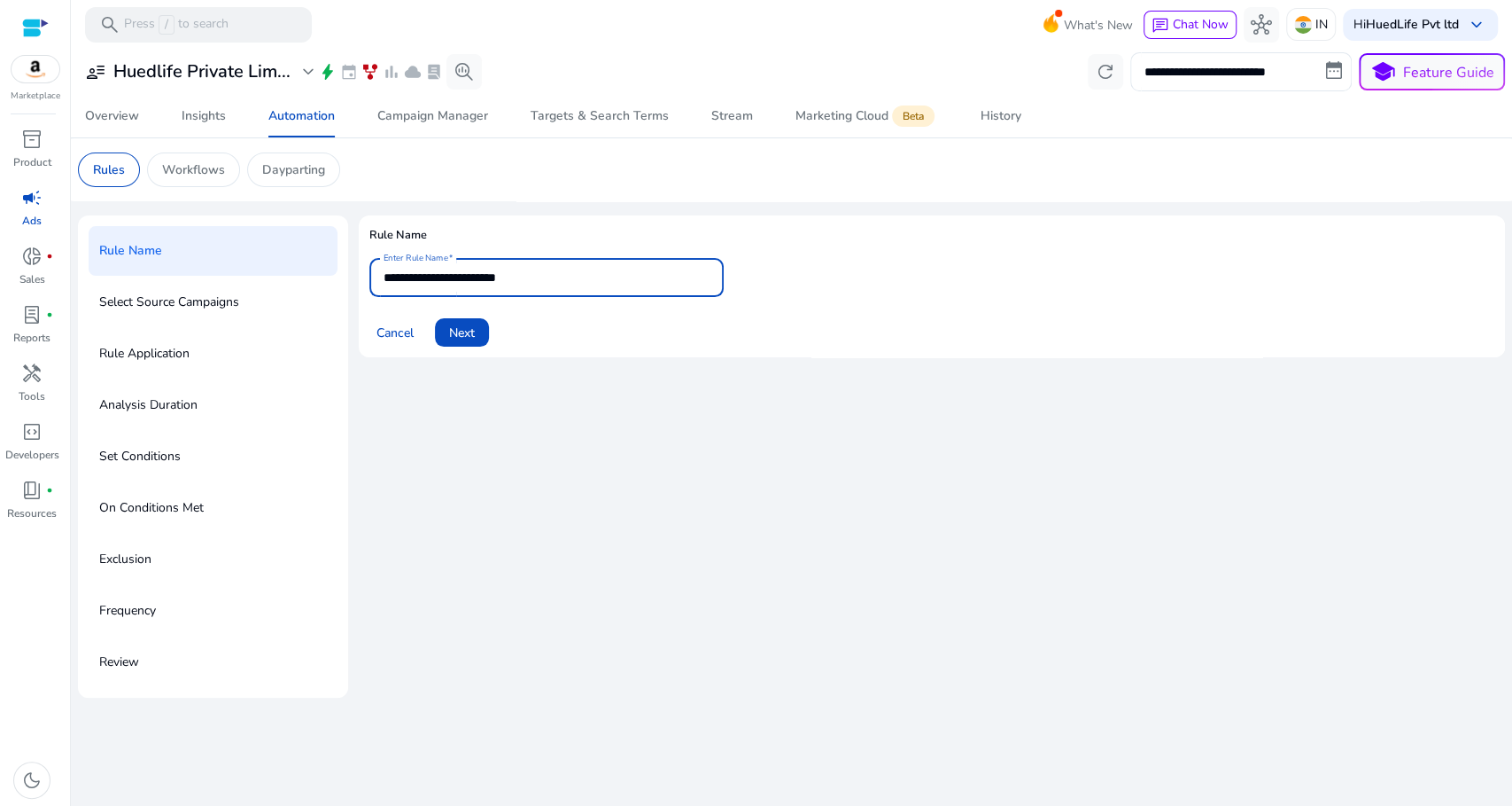
drag, startPoint x: 549, startPoint y: 280, endPoint x: 326, endPoint y: 282, distance: 223.0
click at [311, 279] on div "**********" at bounding box center [791, 456] width 1427 height 482
click at [478, 332] on span at bounding box center [462, 332] width 54 height 43
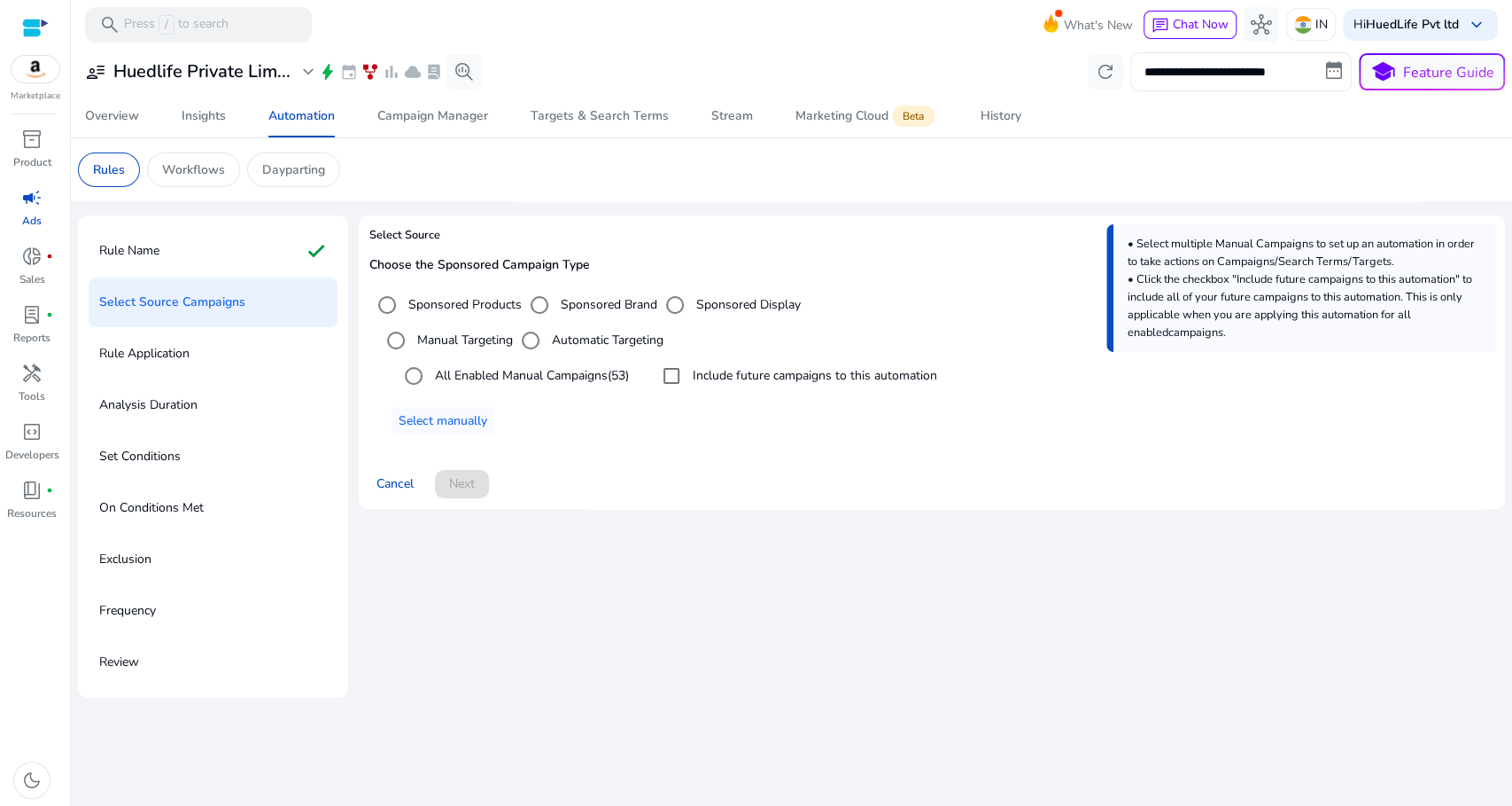
click at [479, 372] on label "All Enabled Manual Campaigns (53)" at bounding box center [530, 375] width 198 height 19
click at [460, 485] on span "Next" at bounding box center [463, 483] width 26 height 19
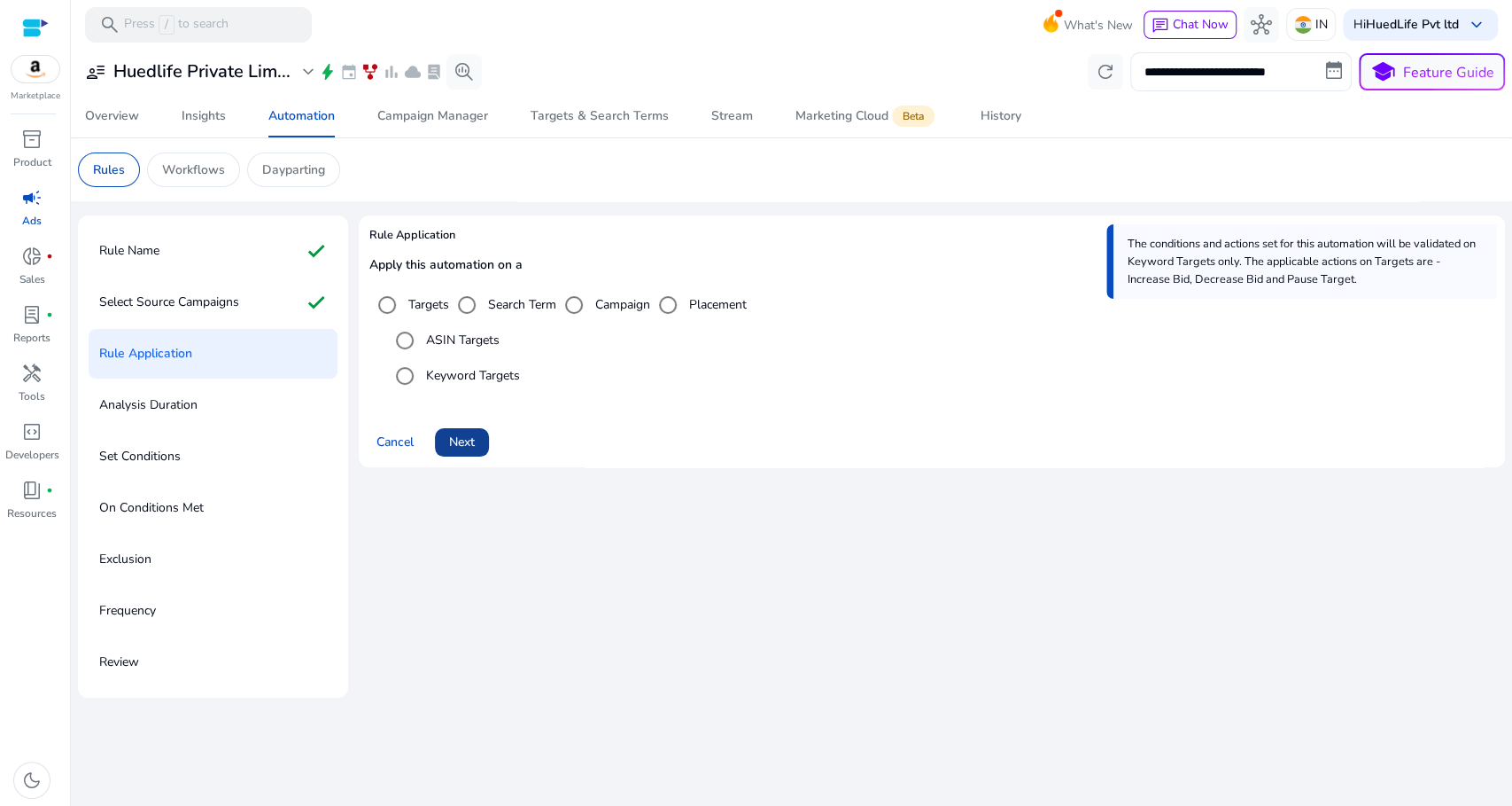
click at [462, 448] on span "Next" at bounding box center [463, 442] width 26 height 19
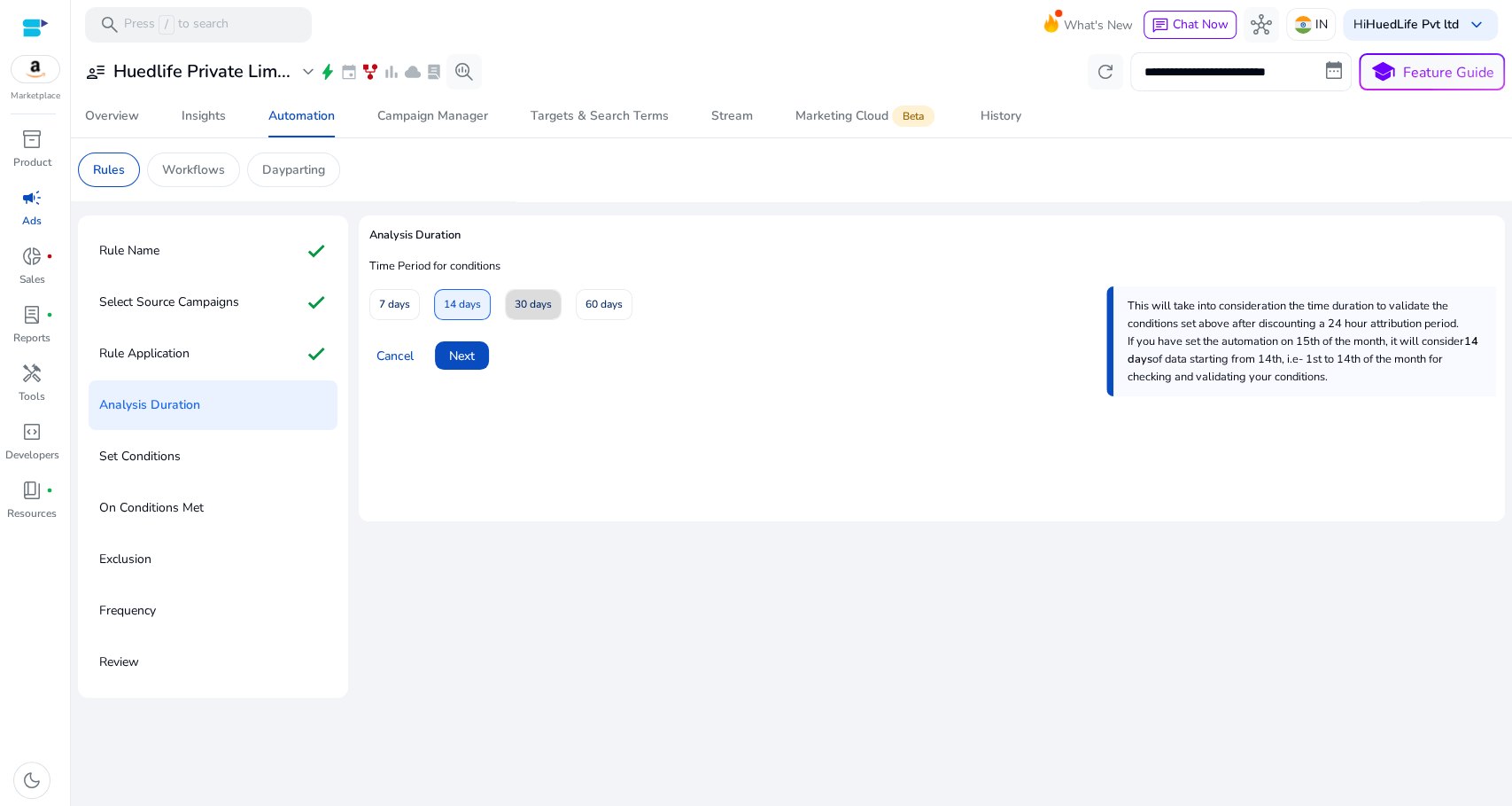
click at [522, 311] on span "30 days" at bounding box center [532, 303] width 37 height 31
click at [471, 351] on span "Next" at bounding box center [463, 355] width 26 height 19
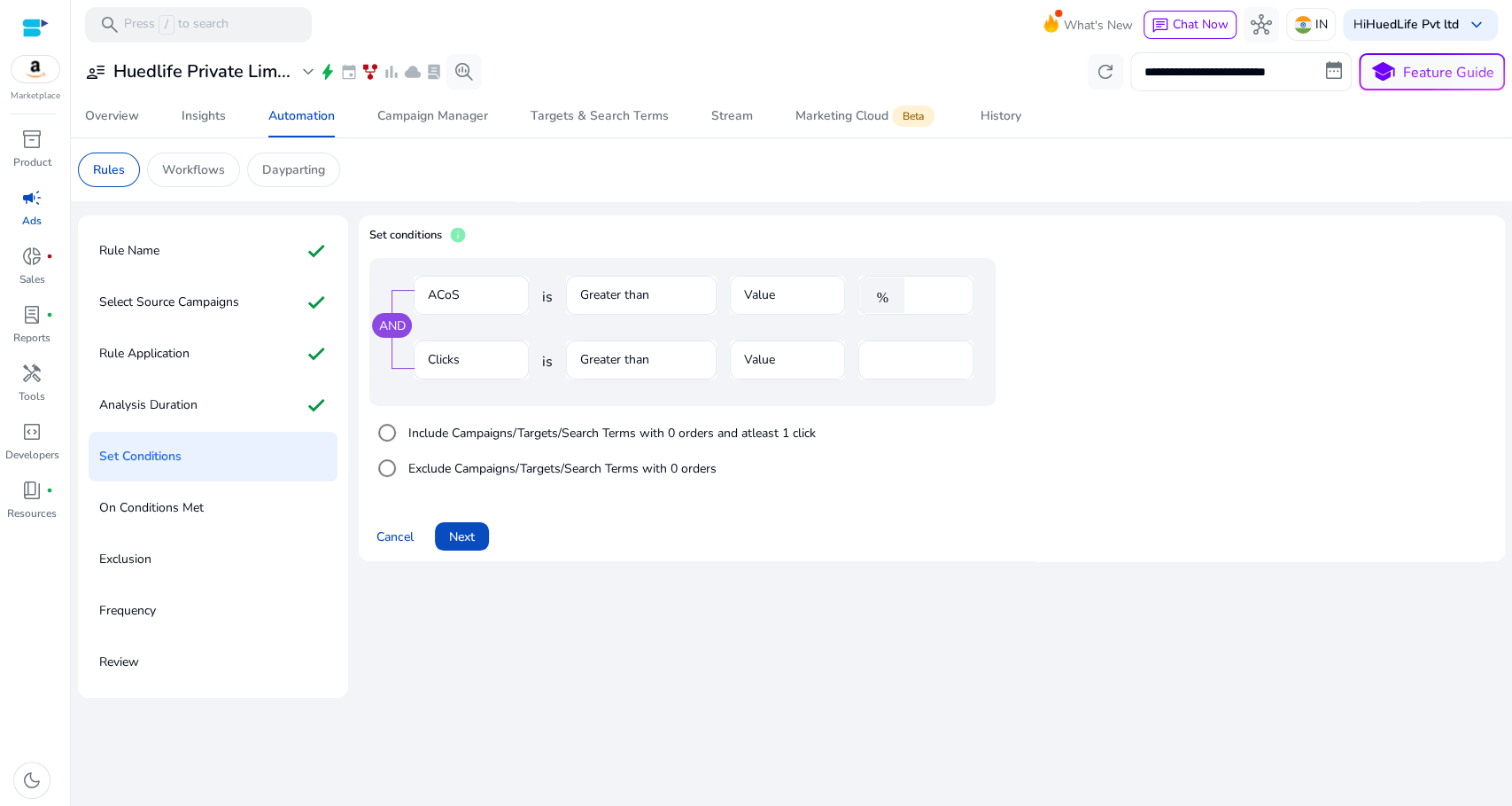
click at [499, 358] on mat-form-field "Clicks" at bounding box center [472, 369] width 115 height 58
drag, startPoint x: 910, startPoint y: 291, endPoint x: 960, endPoint y: 289, distance: 50.0
click at [960, 289] on div "% ****" at bounding box center [916, 295] width 115 height 39
type input "*"
click at [1066, 288] on app-ppc-editable-conditions "AND ACoS is Greater than Value % *** Clicks is Greater than Value ** Include Ca…" at bounding box center [931, 376] width 1125 height 237
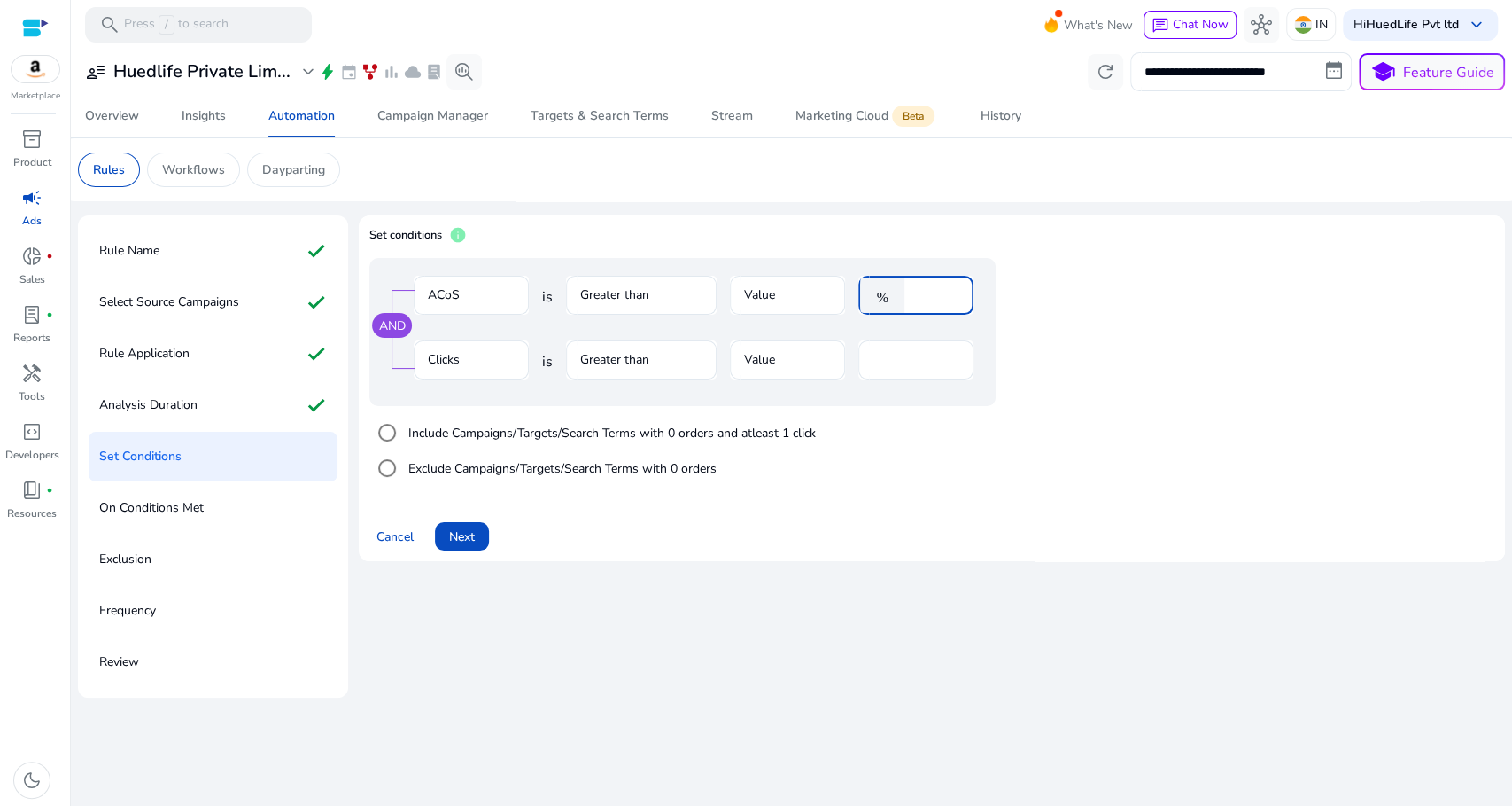
drag, startPoint x: 912, startPoint y: 295, endPoint x: 967, endPoint y: 299, distance: 55.1
click at [967, 299] on div "% ***" at bounding box center [916, 295] width 115 height 39
drag, startPoint x: 912, startPoint y: 292, endPoint x: 960, endPoint y: 293, distance: 48.0
click at [960, 293] on div "% ***" at bounding box center [916, 295] width 115 height 39
type input "***"
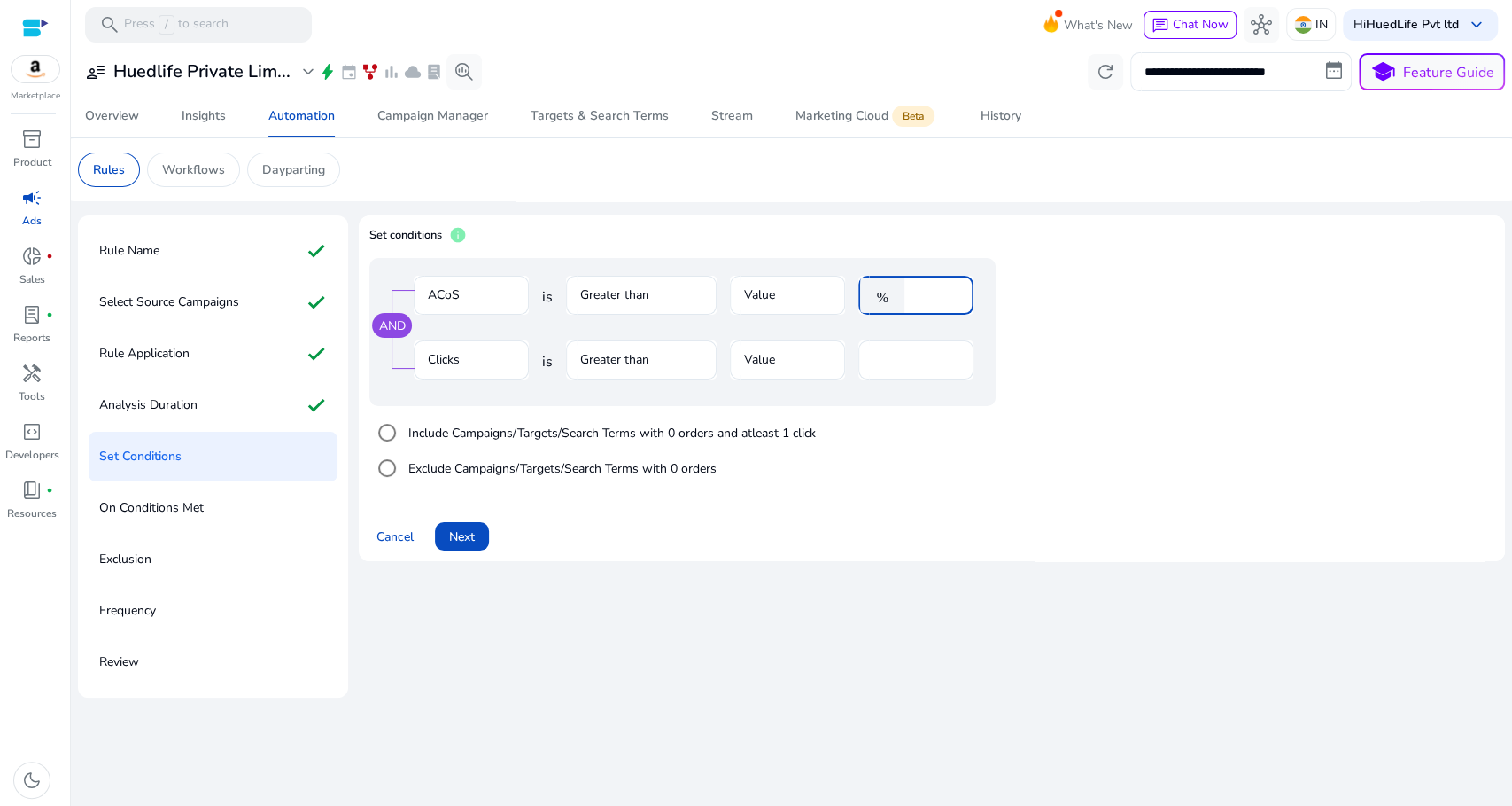
click at [1039, 296] on div "AND ACoS is Greater than Value % *** Clicks is Greater than Value **" at bounding box center [717, 331] width 697 height 148
click at [1056, 272] on div "AND ACoS is Greater than Value % *** Clicks is Greater than Value **" at bounding box center [717, 331] width 697 height 148
click at [951, 361] on input "*" at bounding box center [915, 360] width 87 height 20
drag, startPoint x: 908, startPoint y: 363, endPoint x: 814, endPoint y: 353, distance: 94.5
click at [814, 353] on div "Clicks is Greater than Value *" at bounding box center [693, 369] width 560 height 58
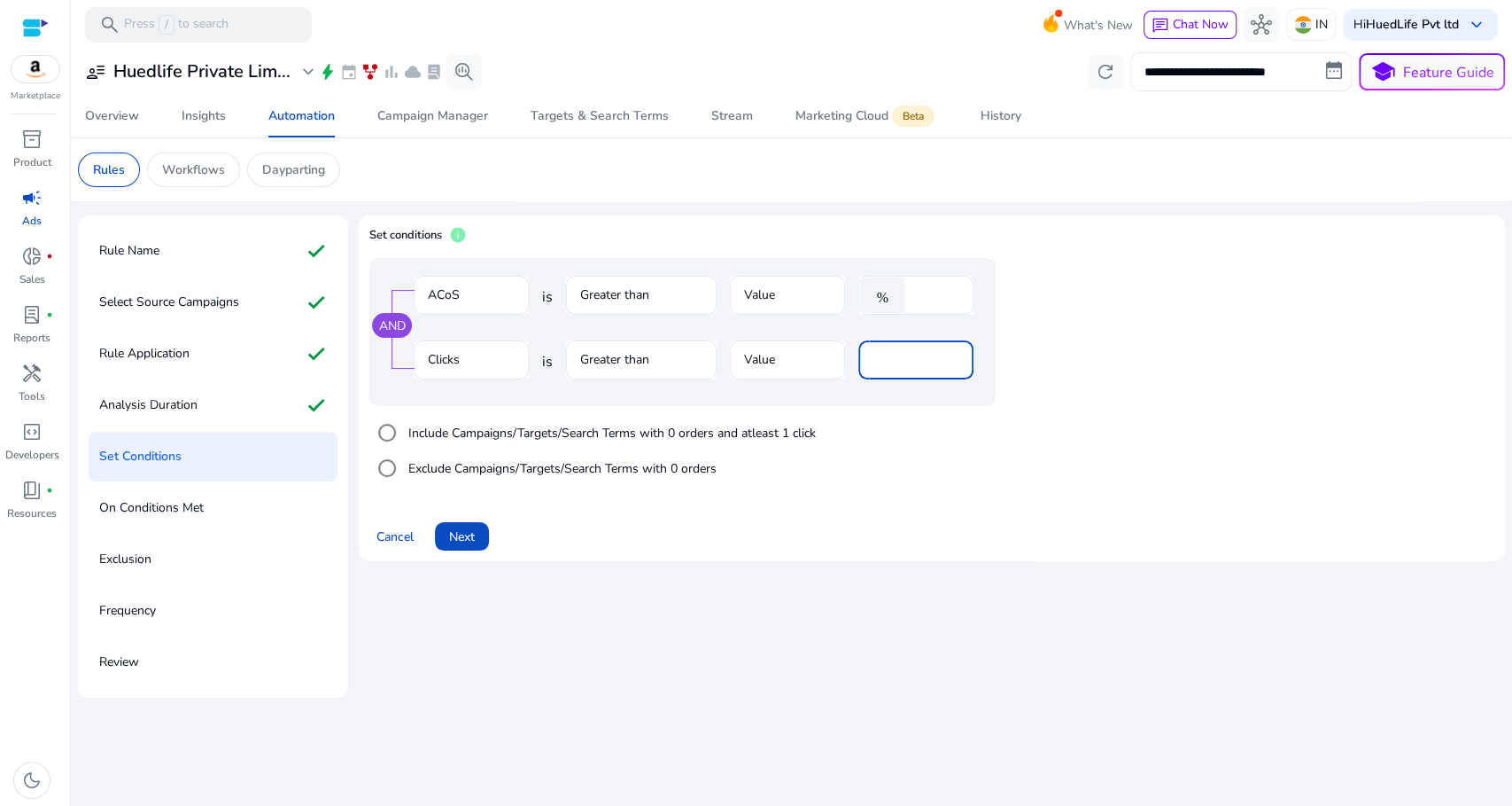
type input "*"
click at [454, 357] on mat-form-field "Clicks" at bounding box center [472, 369] width 115 height 58
click at [385, 326] on div "AND" at bounding box center [392, 324] width 40 height 25
click at [111, 169] on p "Rules" at bounding box center [109, 169] width 32 height 19
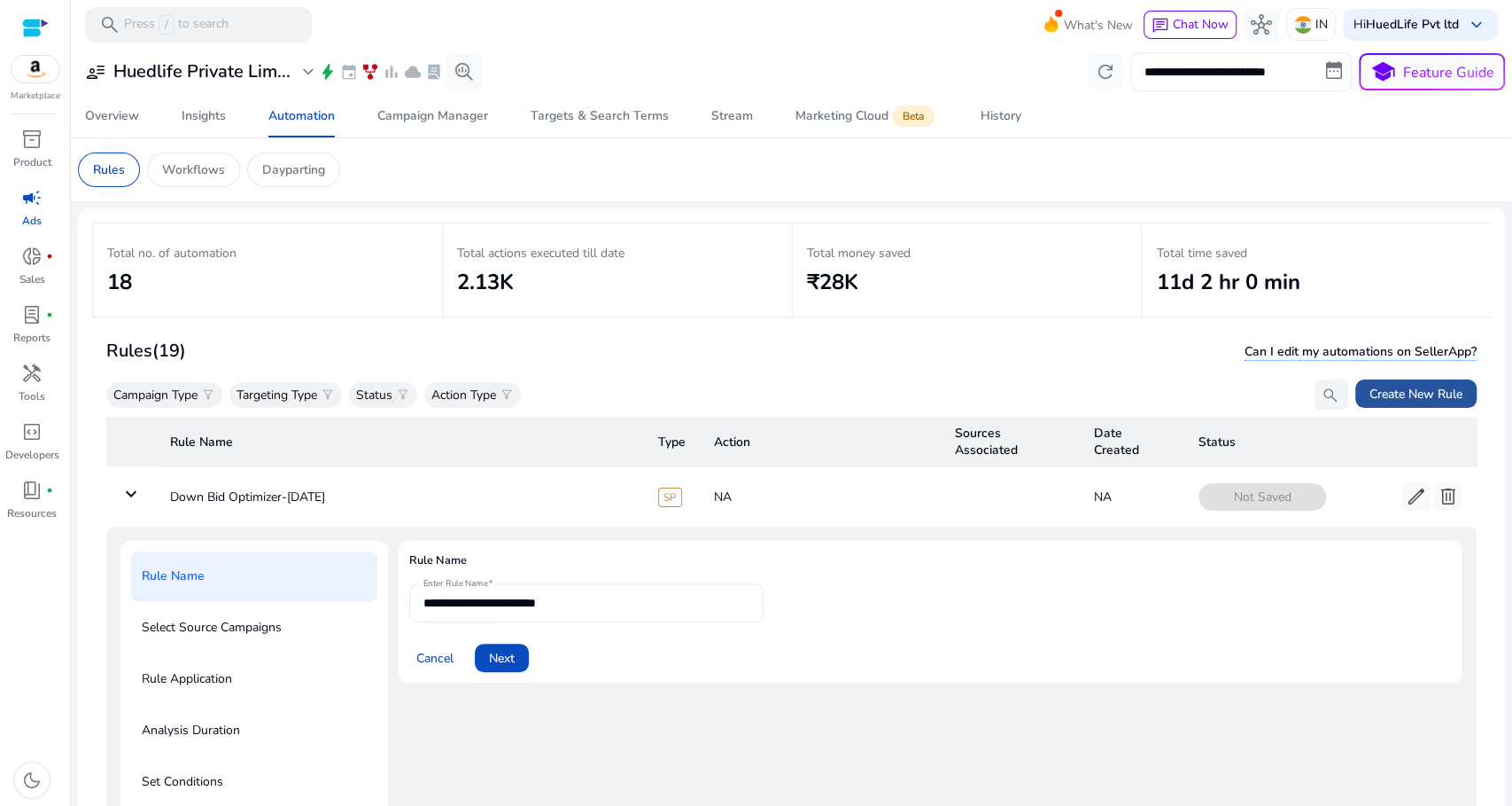
click at [1413, 393] on span "Create New Rule" at bounding box center [1417, 393] width 94 height 19
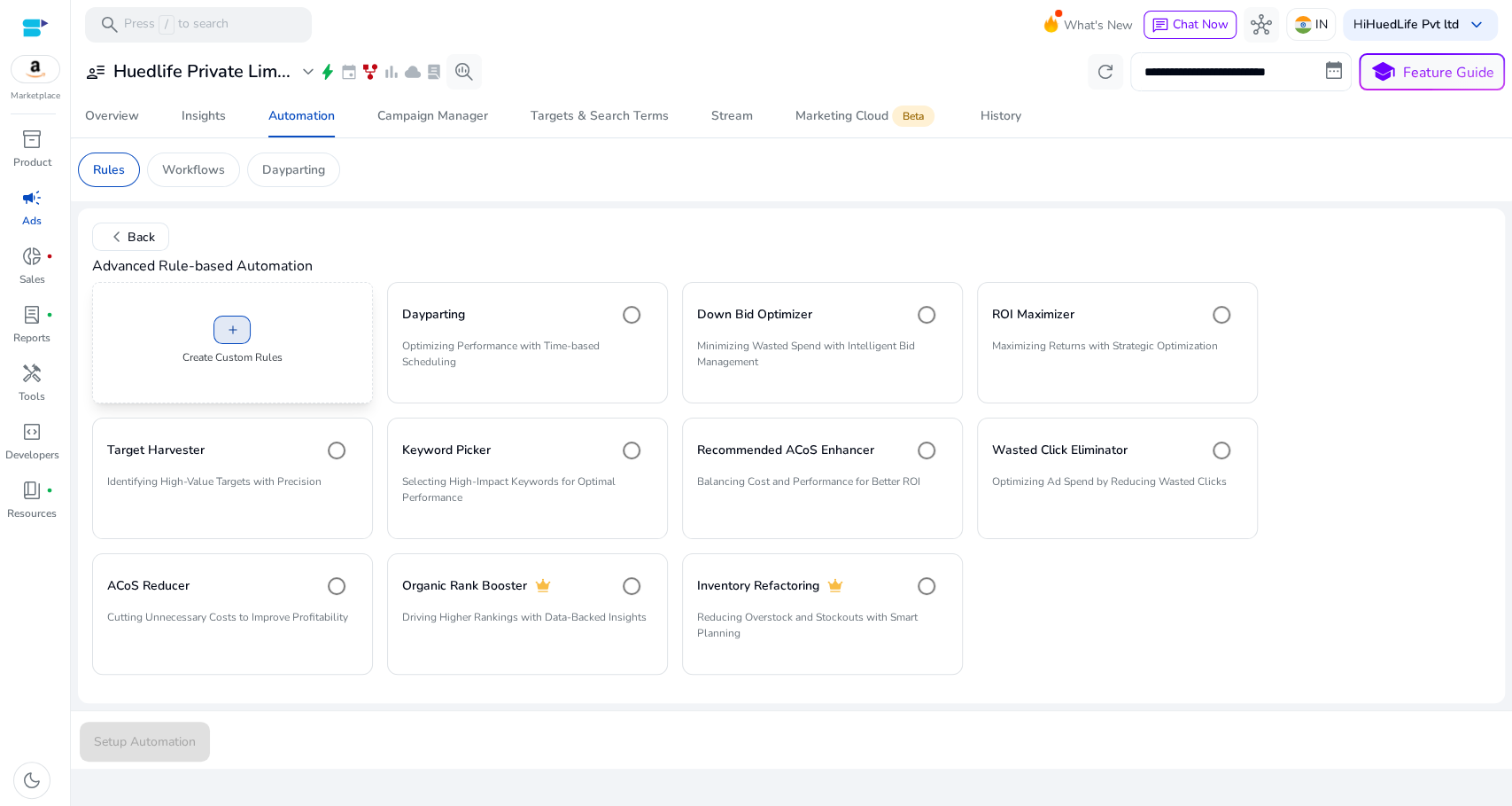
click at [244, 329] on span at bounding box center [233, 329] width 36 height 43
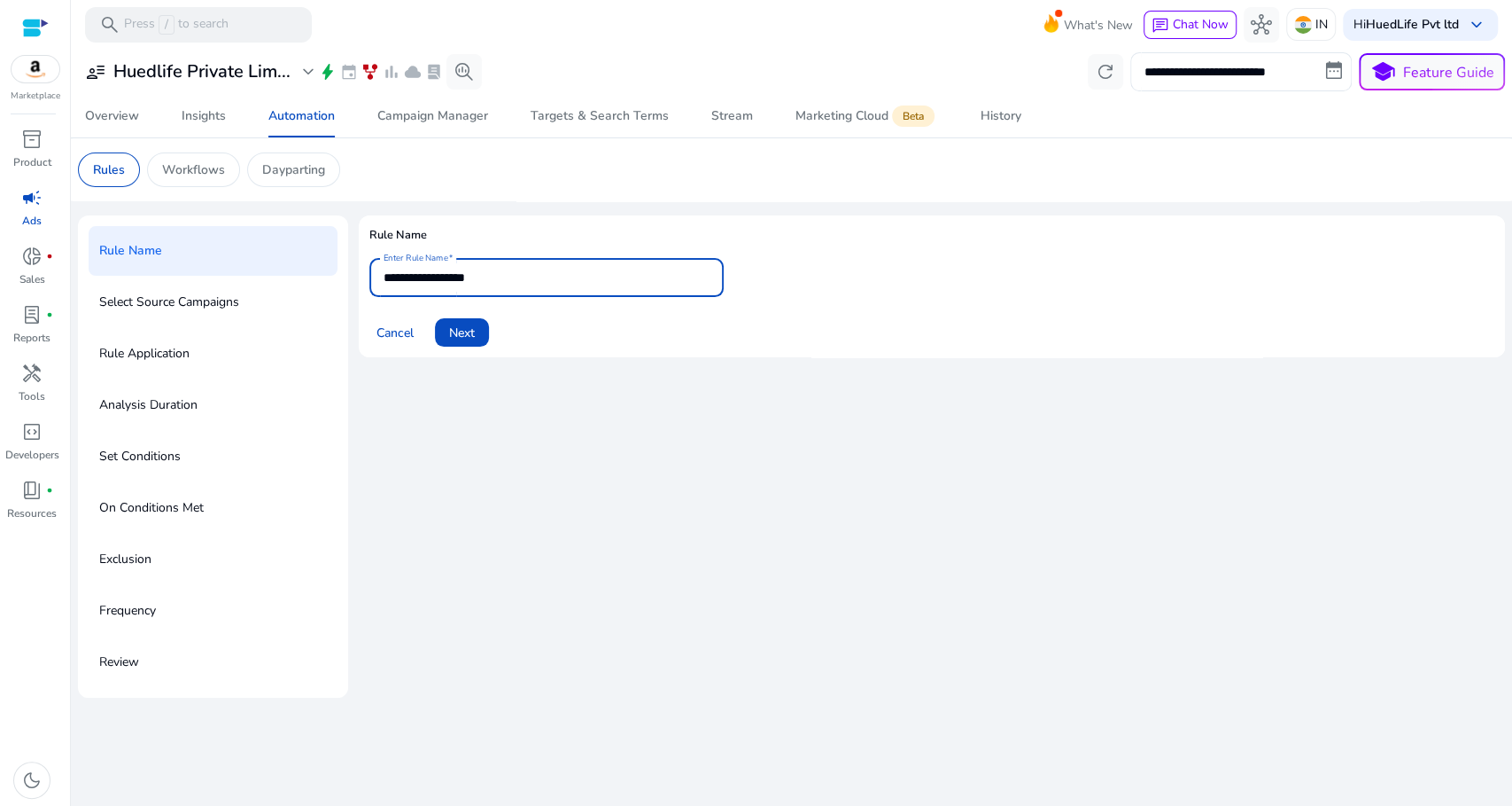
drag, startPoint x: 517, startPoint y: 275, endPoint x: 275, endPoint y: 252, distance: 243.1
click at [275, 252] on div "**********" at bounding box center [791, 456] width 1427 height 482
type input "**********"
click at [473, 328] on span "Next" at bounding box center [463, 332] width 26 height 19
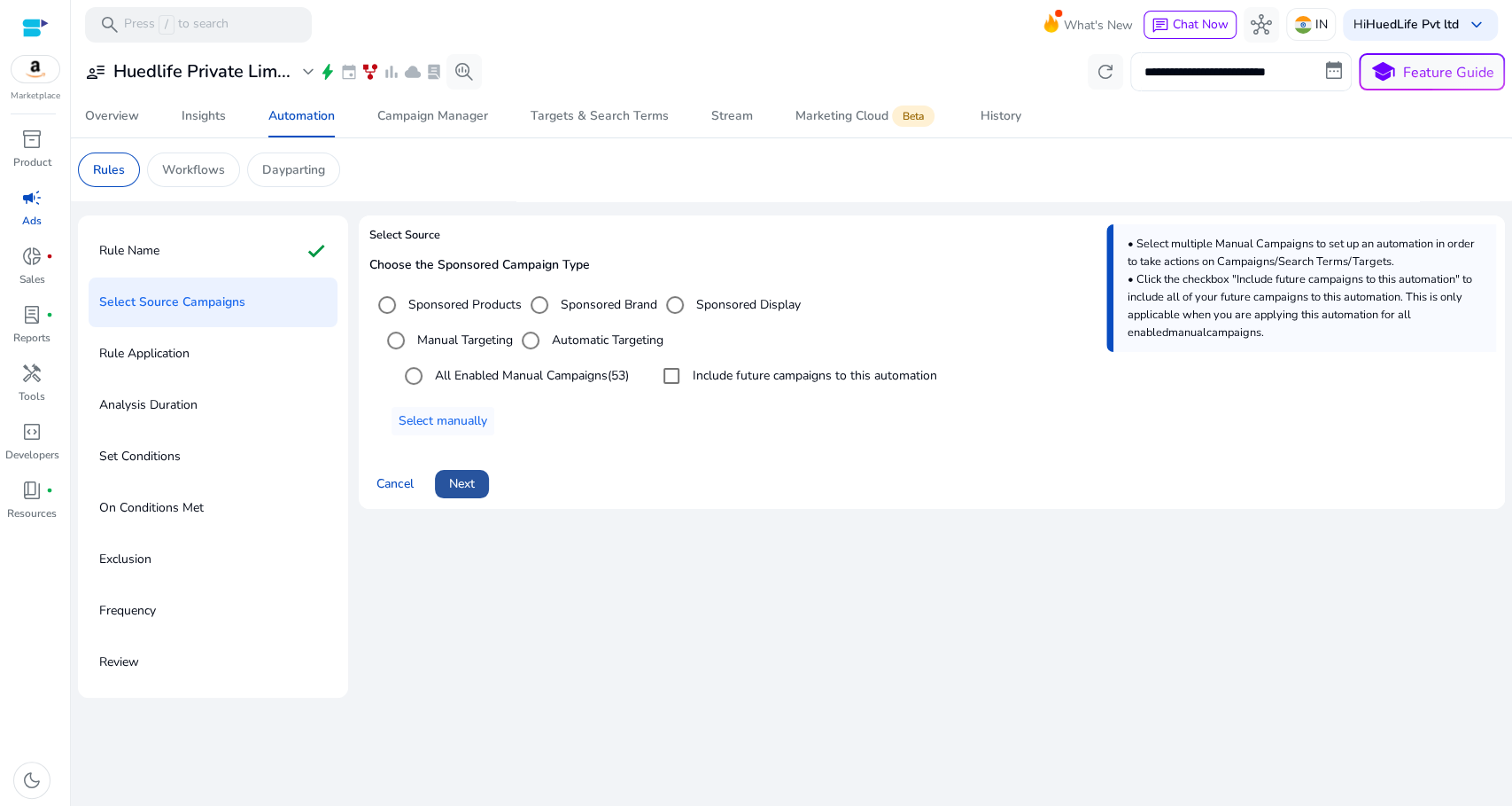
click at [468, 486] on span "Next" at bounding box center [463, 483] width 26 height 19
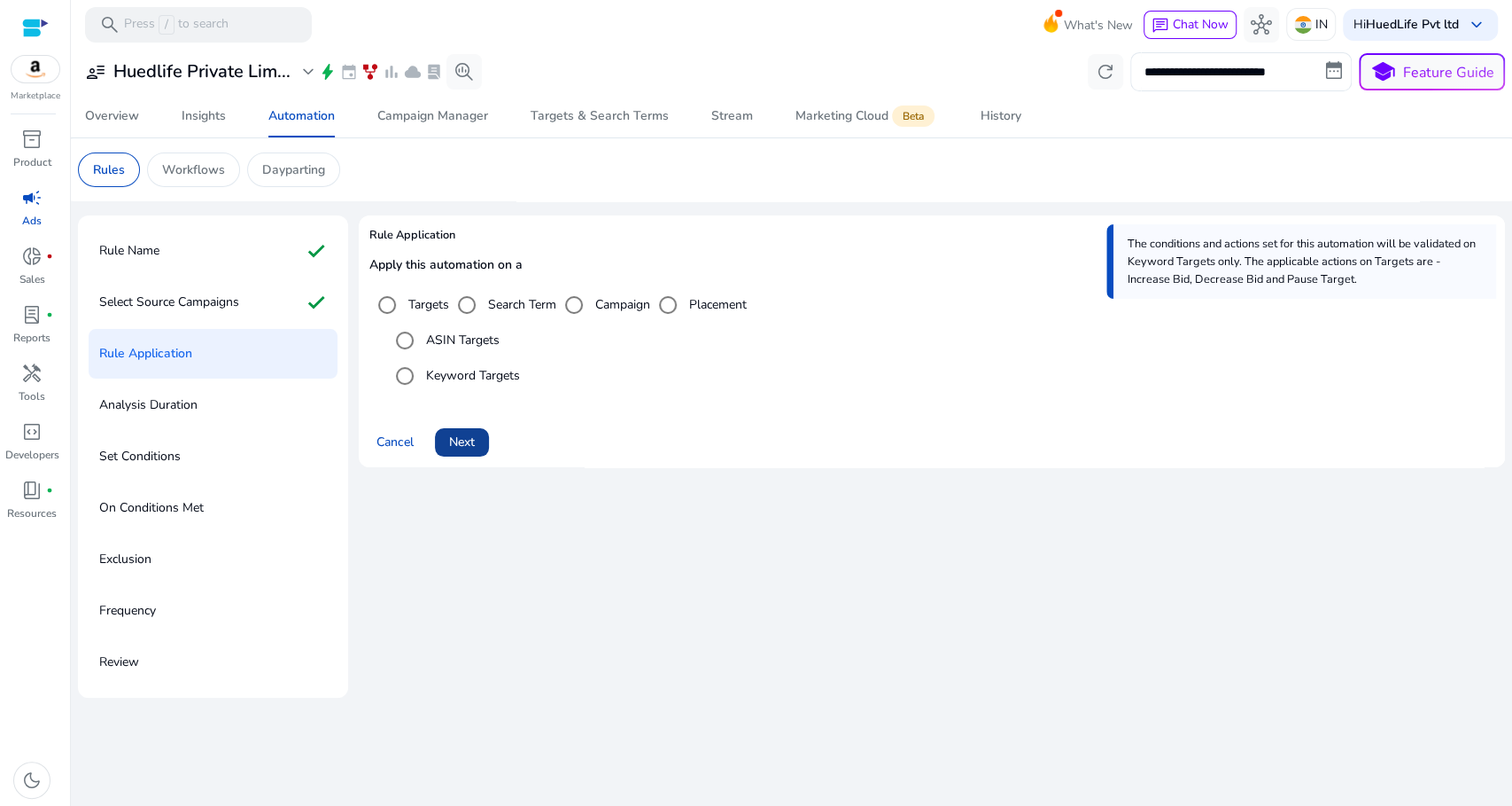
click at [463, 439] on span "Next" at bounding box center [463, 442] width 26 height 19
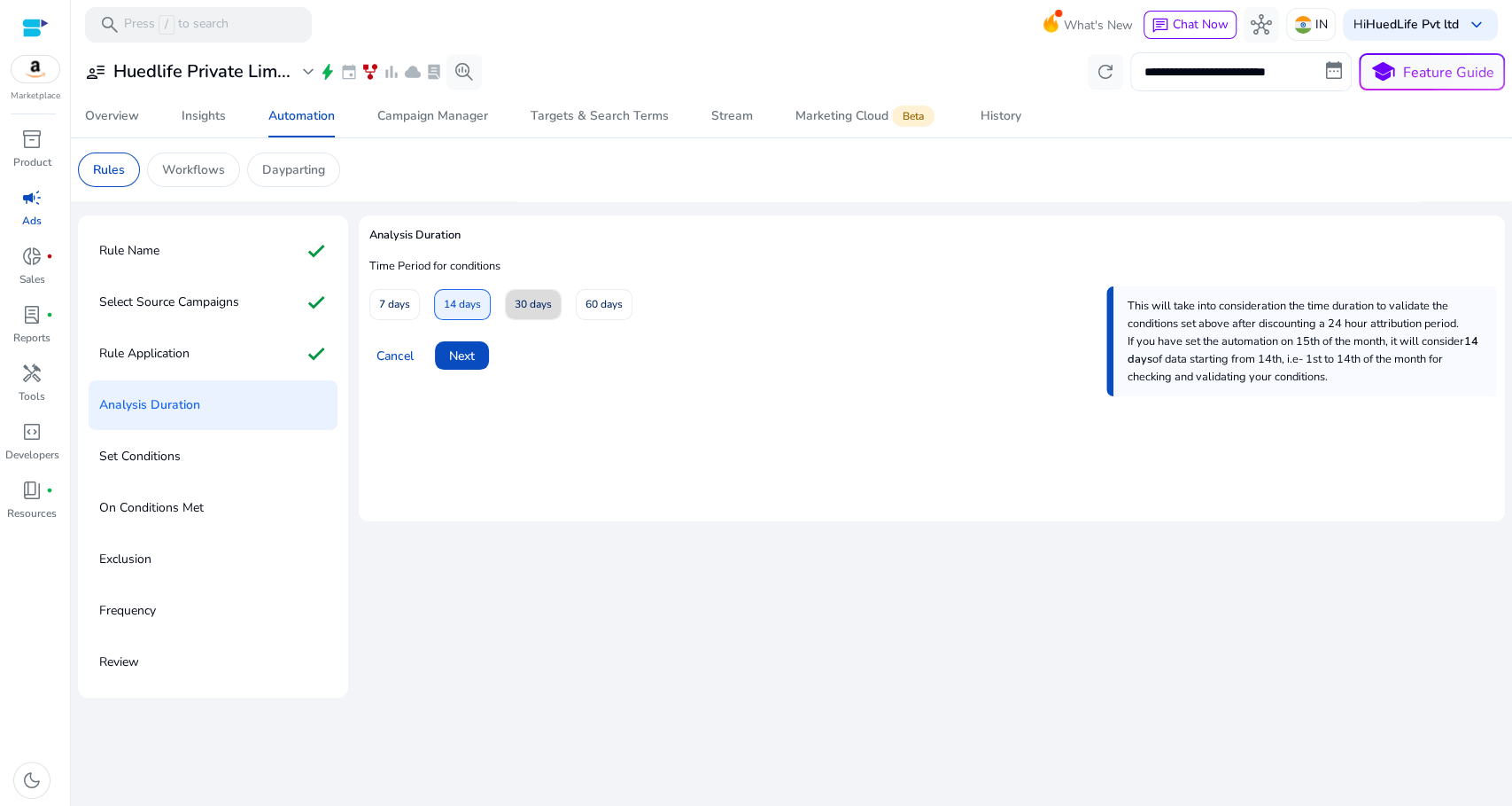
click at [538, 307] on span "30 days" at bounding box center [532, 303] width 37 height 31
click at [472, 354] on span "Next" at bounding box center [463, 355] width 26 height 19
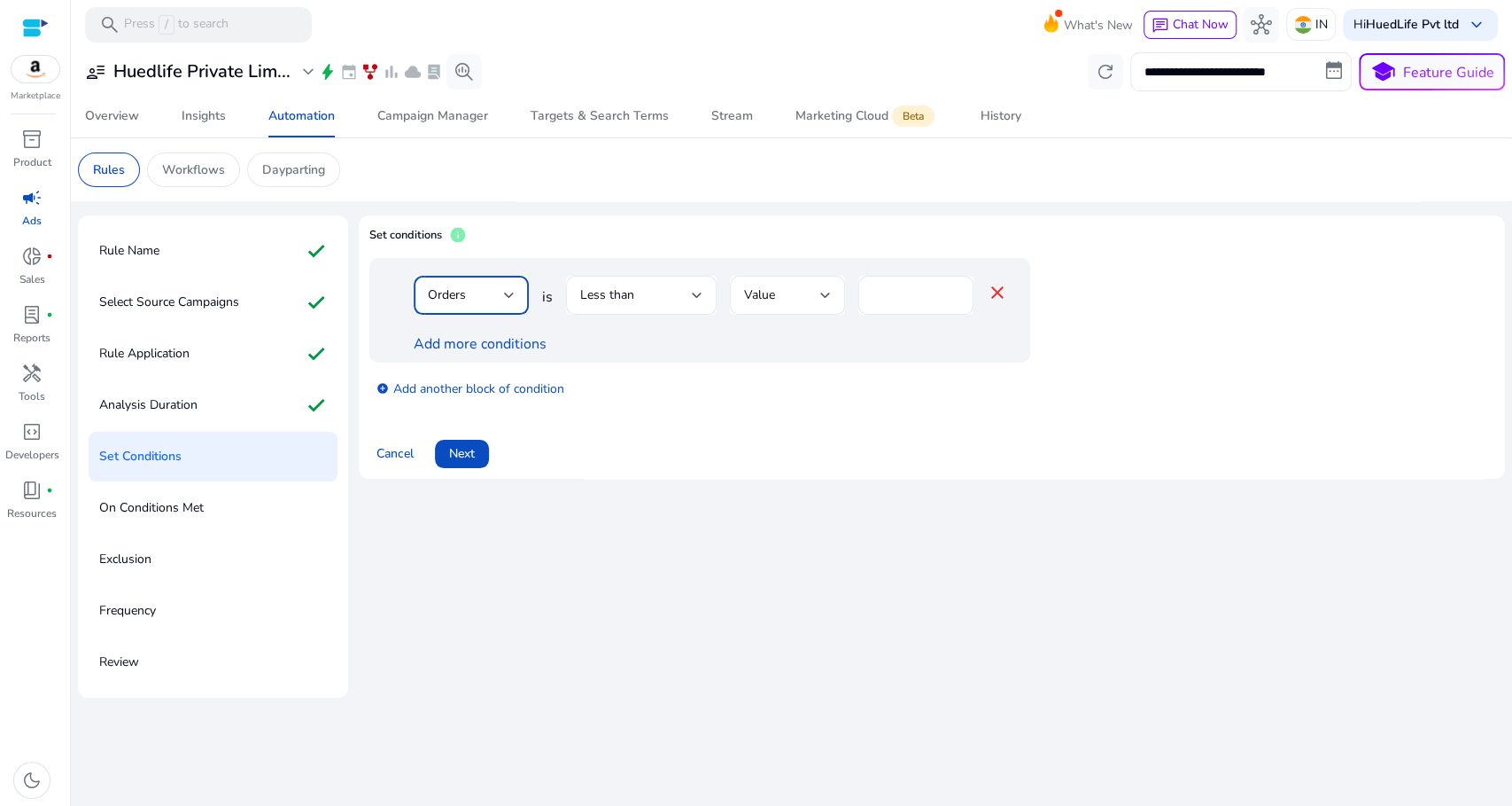
click at [481, 296] on div "Orders" at bounding box center [466, 296] width 77 height 20
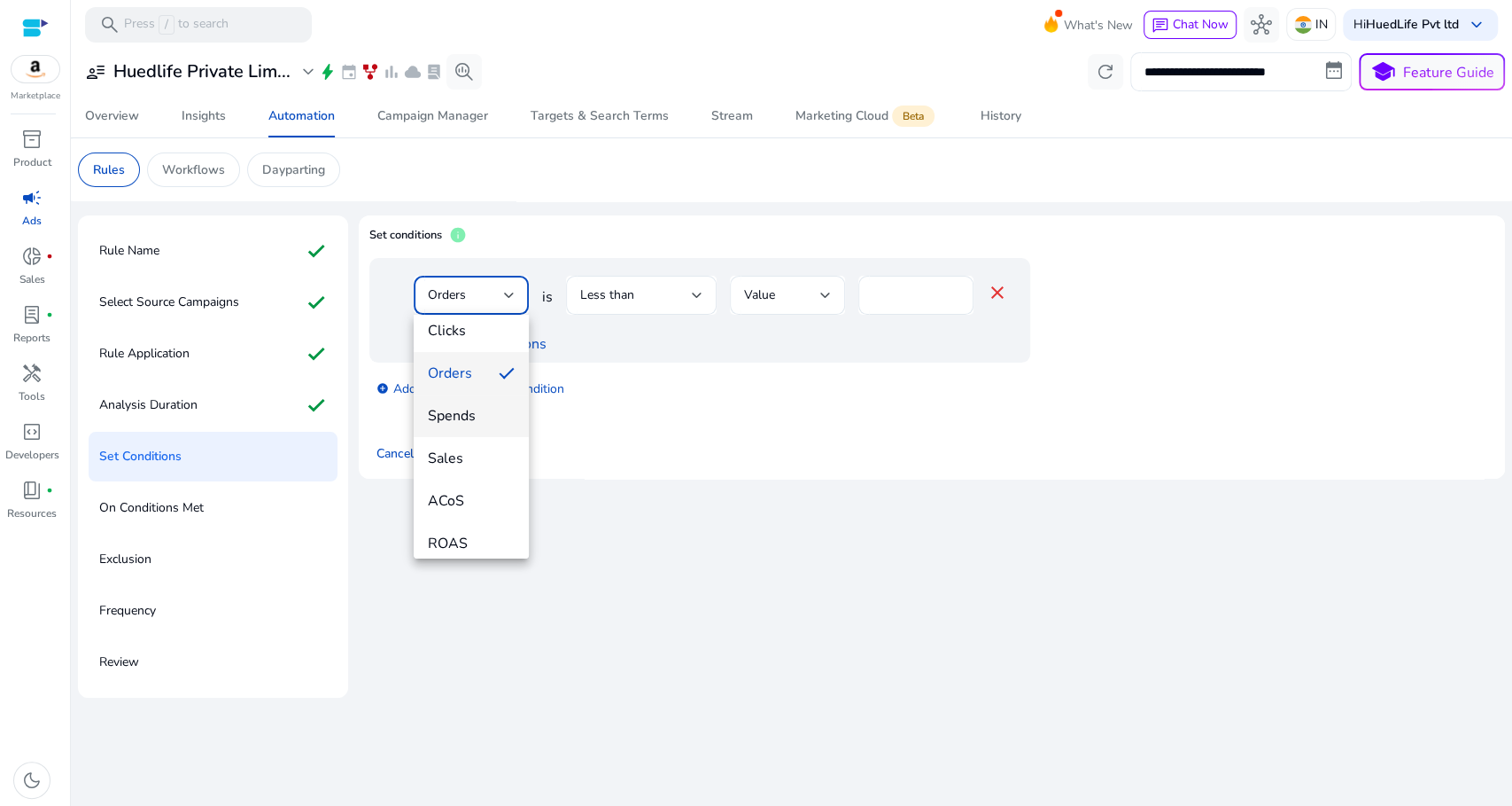
scroll to position [121, 0]
click at [474, 468] on span "ACoS" at bounding box center [471, 477] width 87 height 20
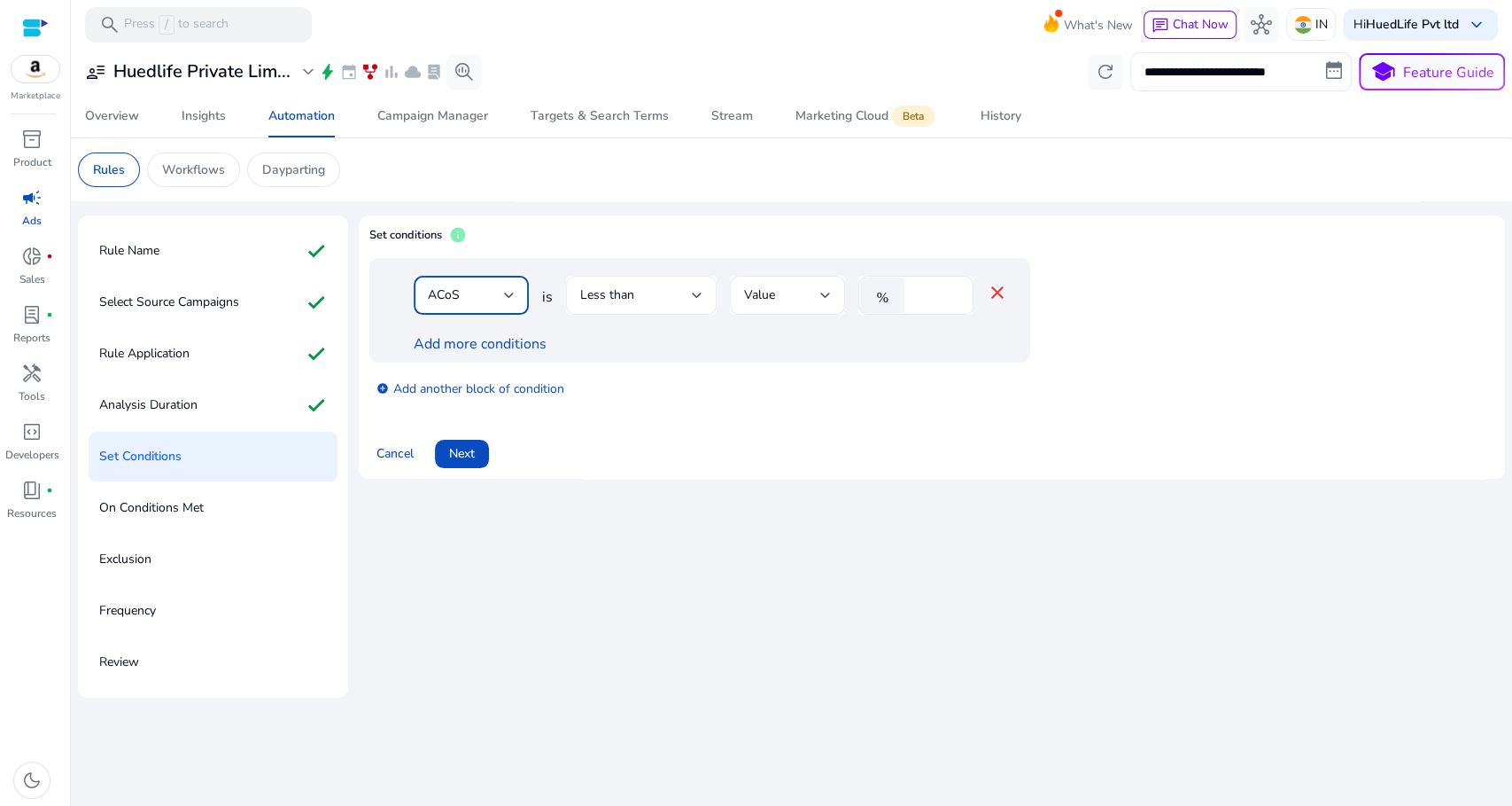
click at [673, 290] on div "Less than" at bounding box center [636, 296] width 111 height 20
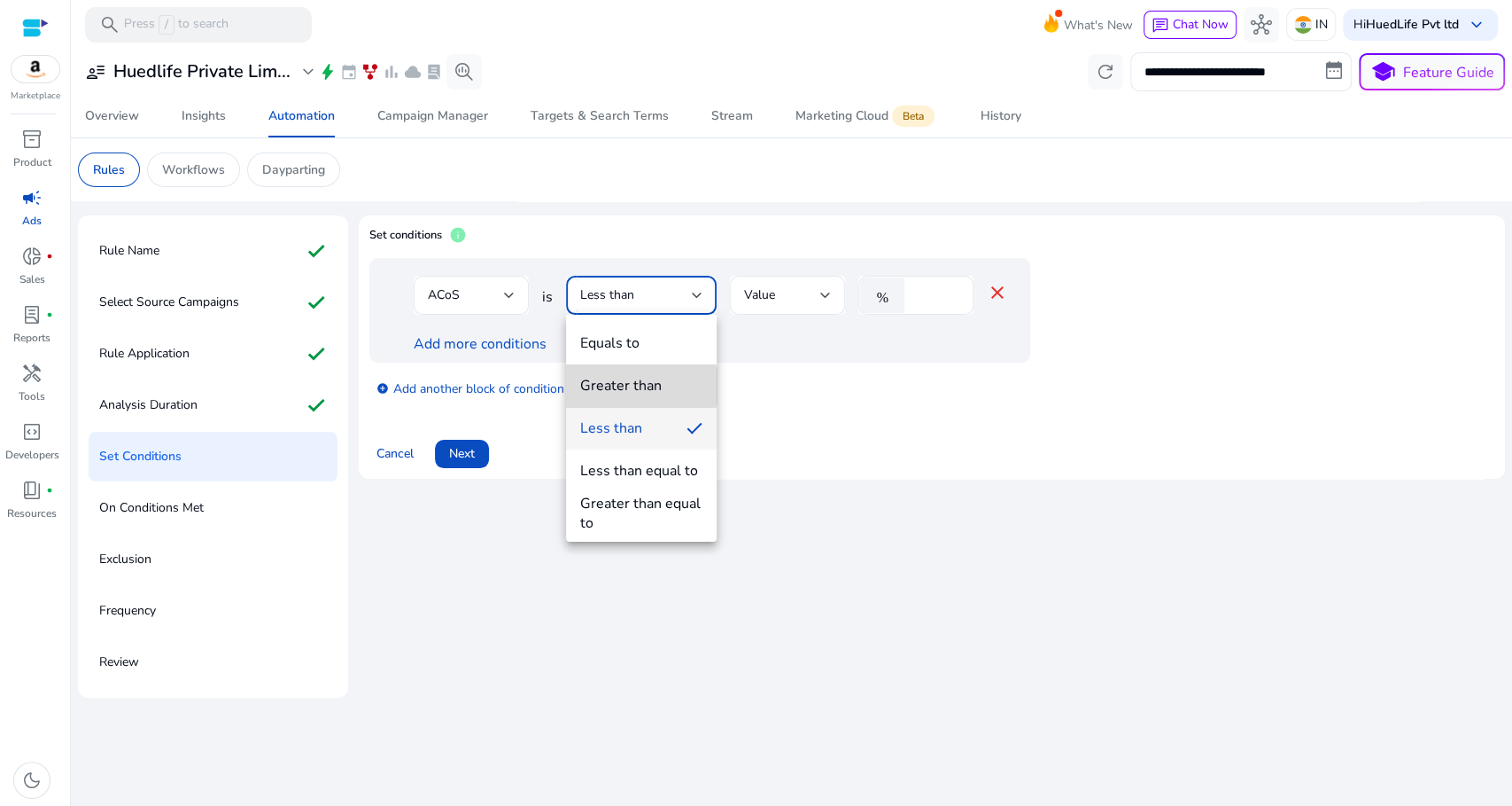
click at [640, 386] on div "Greater than" at bounding box center [621, 386] width 82 height 20
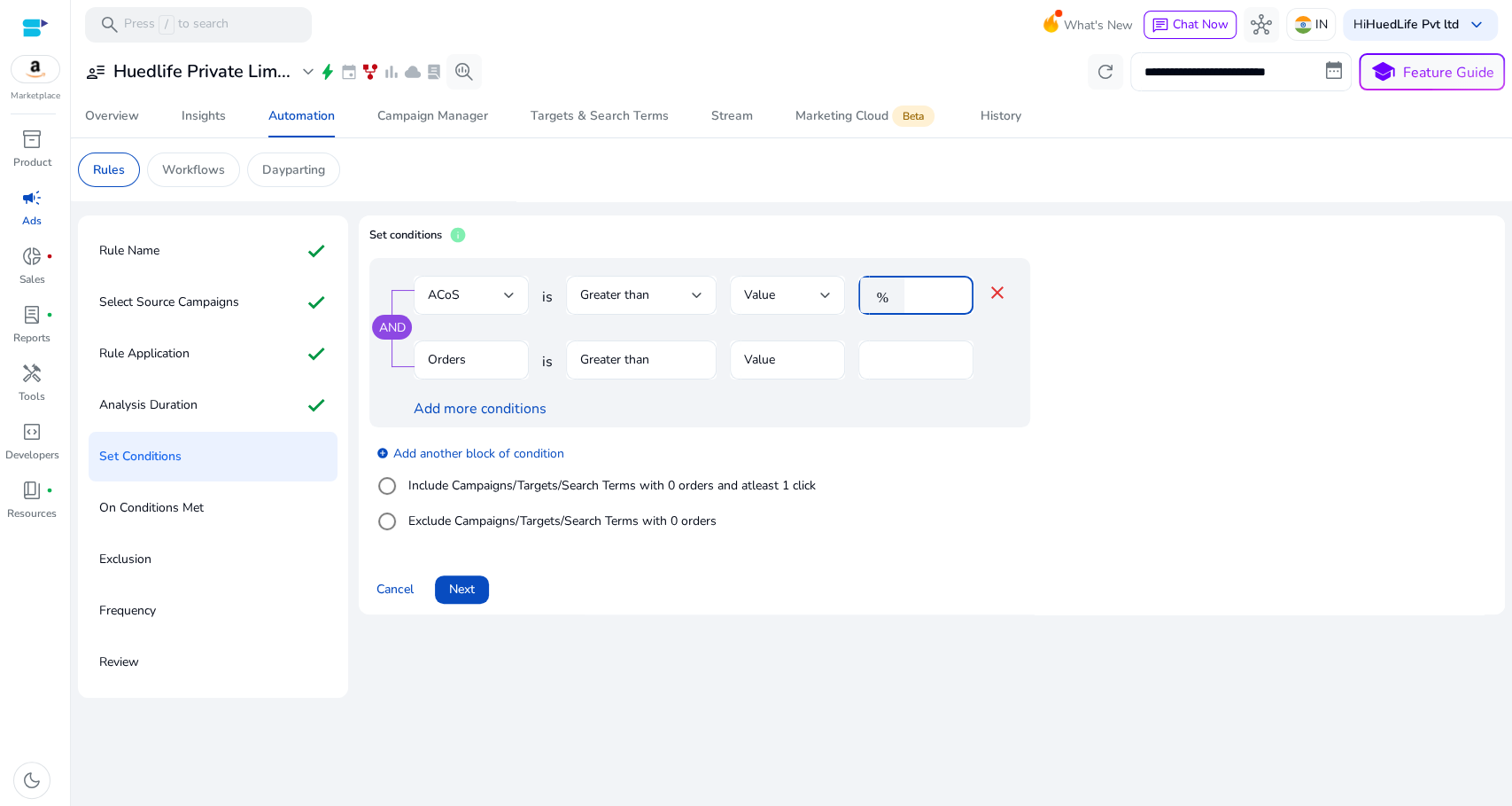
drag, startPoint x: 925, startPoint y: 296, endPoint x: 894, endPoint y: 288, distance: 32.0
click at [894, 288] on div "% *" at bounding box center [909, 295] width 101 height 39
type input "***"
click at [1229, 286] on app-ppc-editable-conditions "AND ACoS is Greater than Value % *** close Orders is Greater than Value * Add m…" at bounding box center [931, 402] width 1125 height 290
click at [1153, 258] on app-ppc-editable-conditions "AND ACoS is Greater than Value % *** close Orders is Greater than Value * Add m…" at bounding box center [931, 402] width 1125 height 290
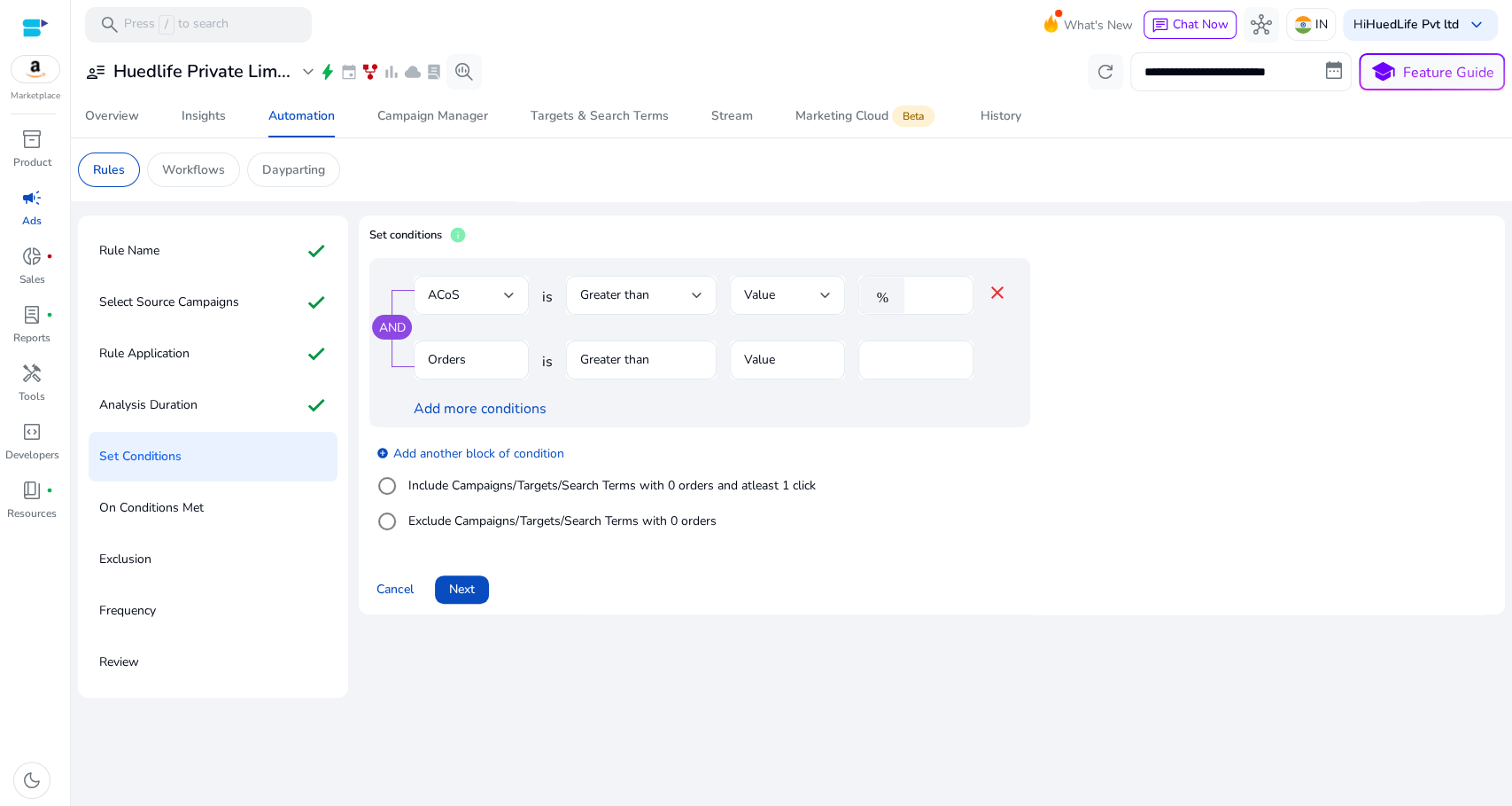
click at [481, 484] on label "Include Campaigns/Targets/Search Terms with 0 orders and atleast 1 click" at bounding box center [610, 485] width 411 height 19
click at [433, 522] on label "Exclude Campaigns/Targets/Search Terms with 0 orders" at bounding box center [560, 520] width 311 height 19
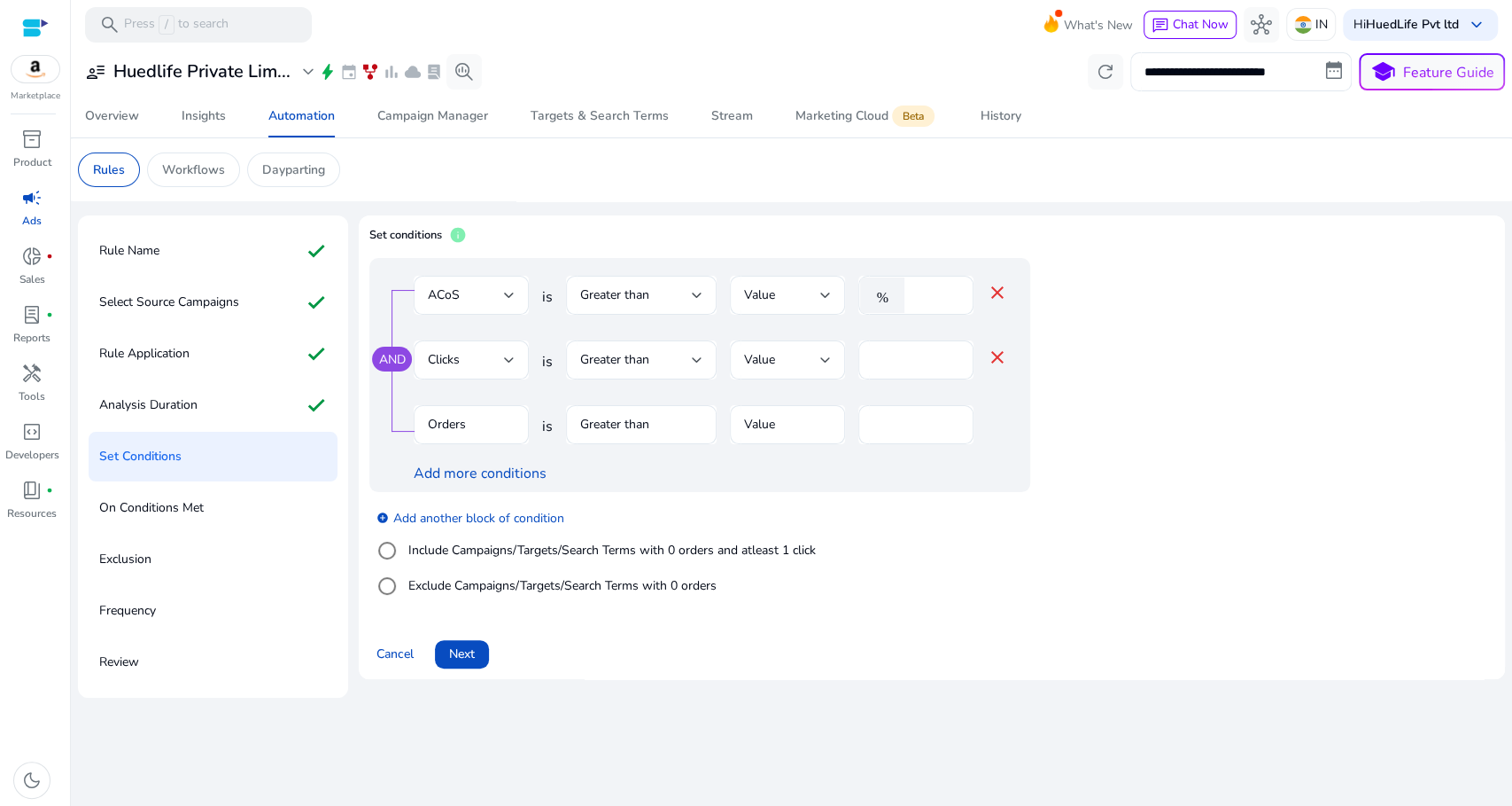
click at [995, 357] on mat-icon "close" at bounding box center [997, 356] width 21 height 21
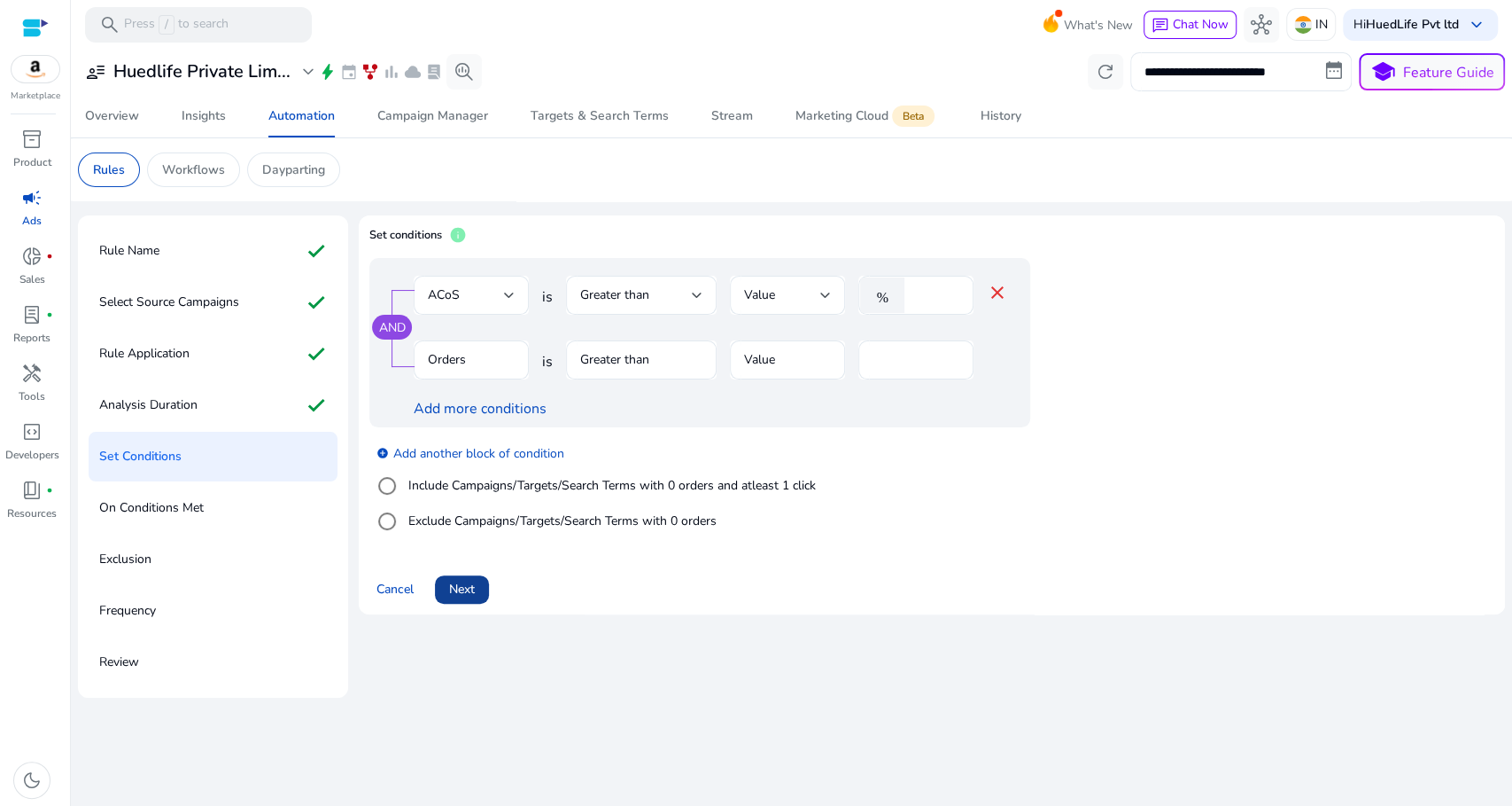
click at [458, 587] on span "Next" at bounding box center [463, 588] width 26 height 19
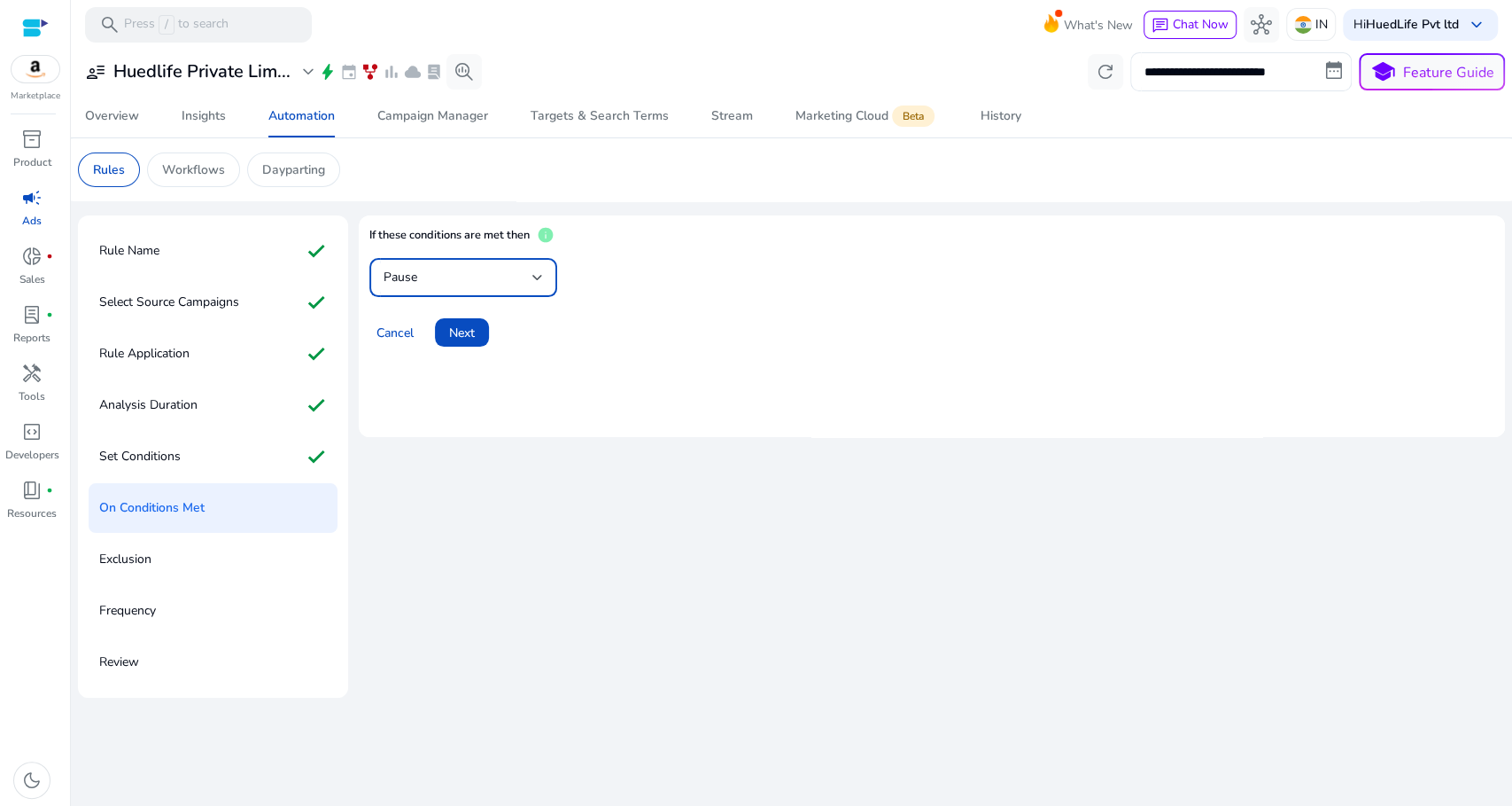
click at [481, 277] on div "Pause" at bounding box center [459, 278] width 149 height 20
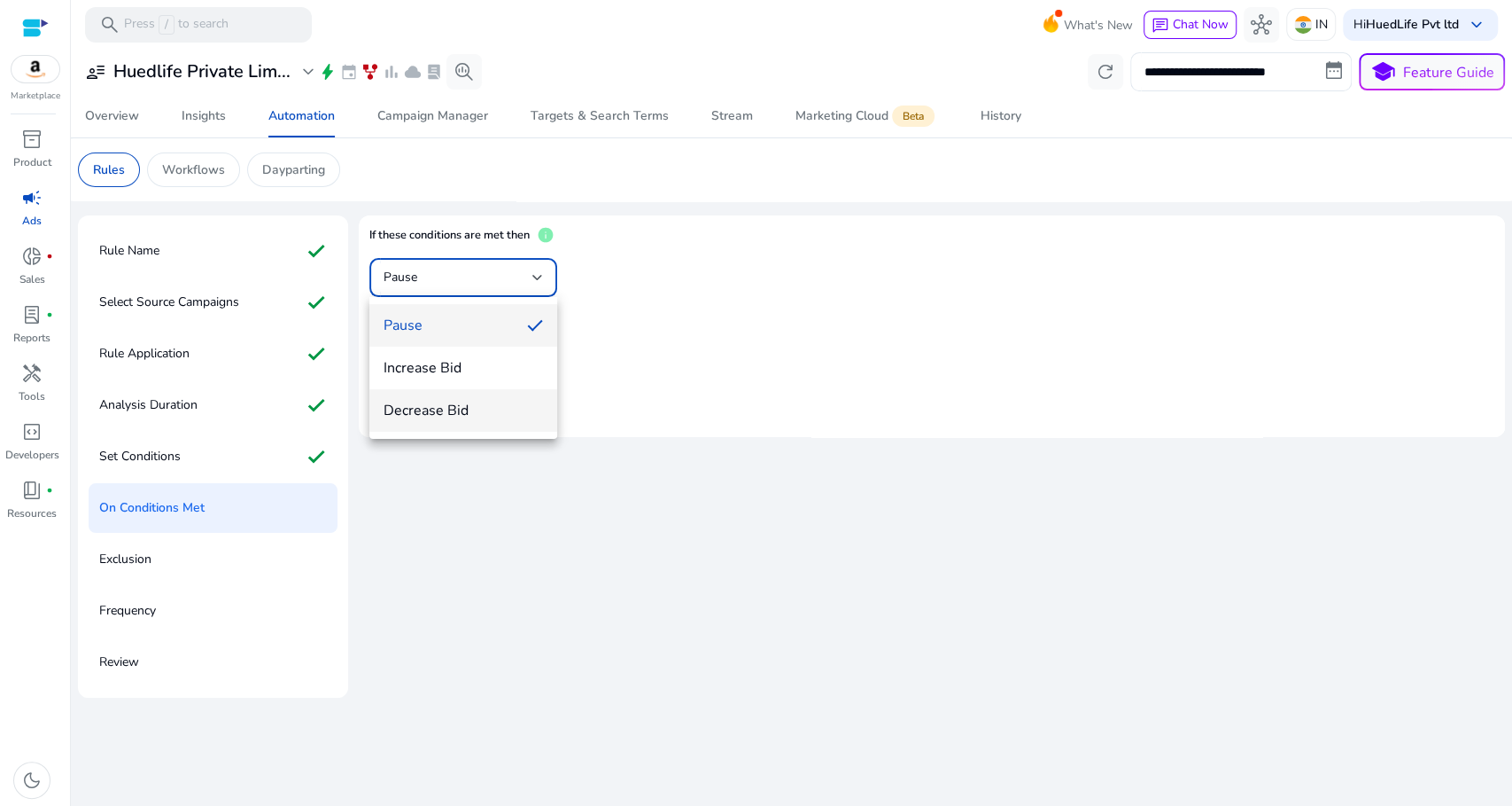
click at [466, 401] on span "Decrease Bid" at bounding box center [464, 411] width 159 height 20
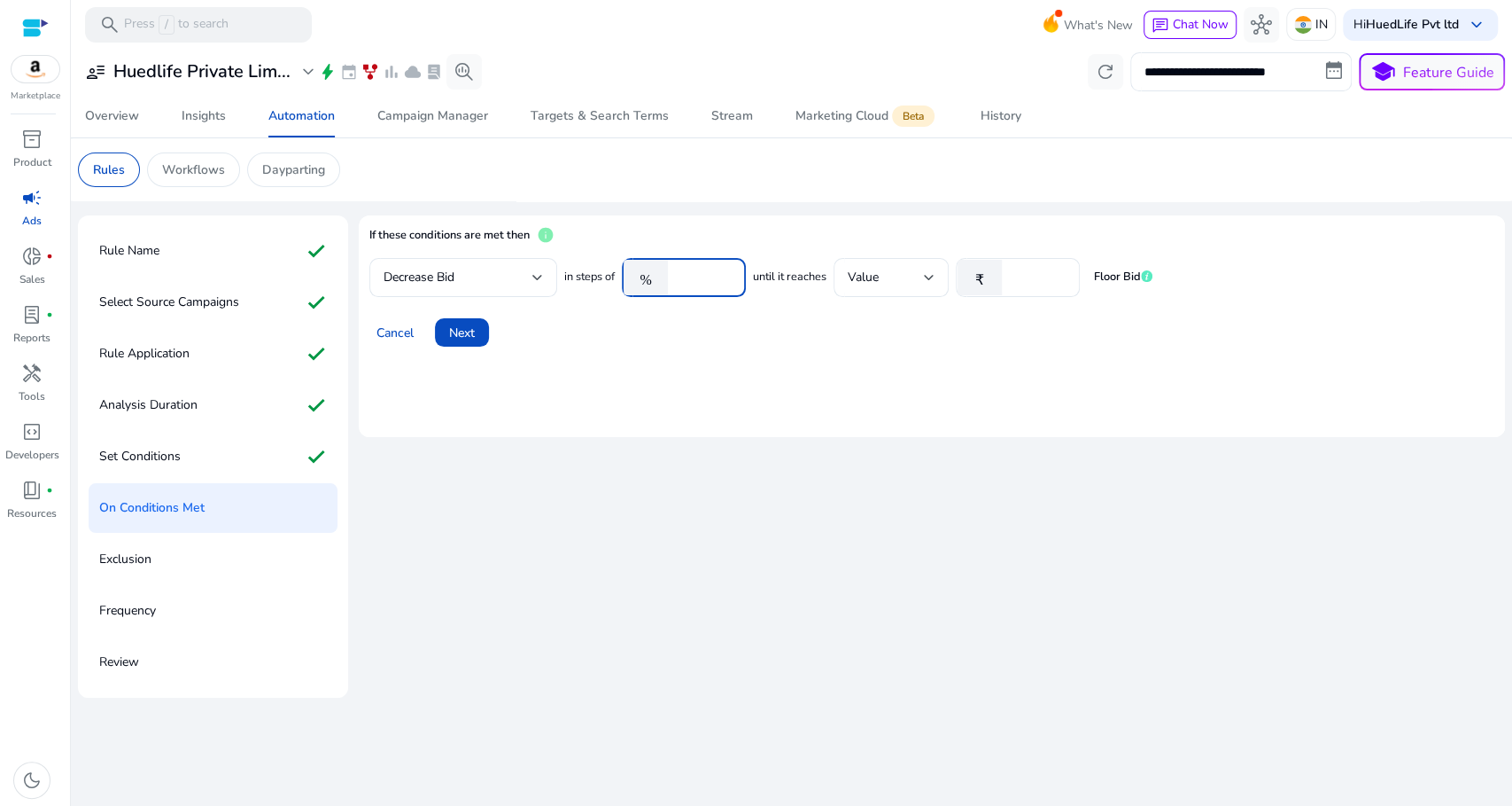
click at [680, 274] on input "****" at bounding box center [703, 278] width 55 height 20
type input "*****"
click at [883, 433] on mat-card "If these conditions are met then info Decrease Bid in steps of % ***** until it…" at bounding box center [932, 325] width 1146 height 222
click at [477, 335] on span at bounding box center [462, 332] width 54 height 43
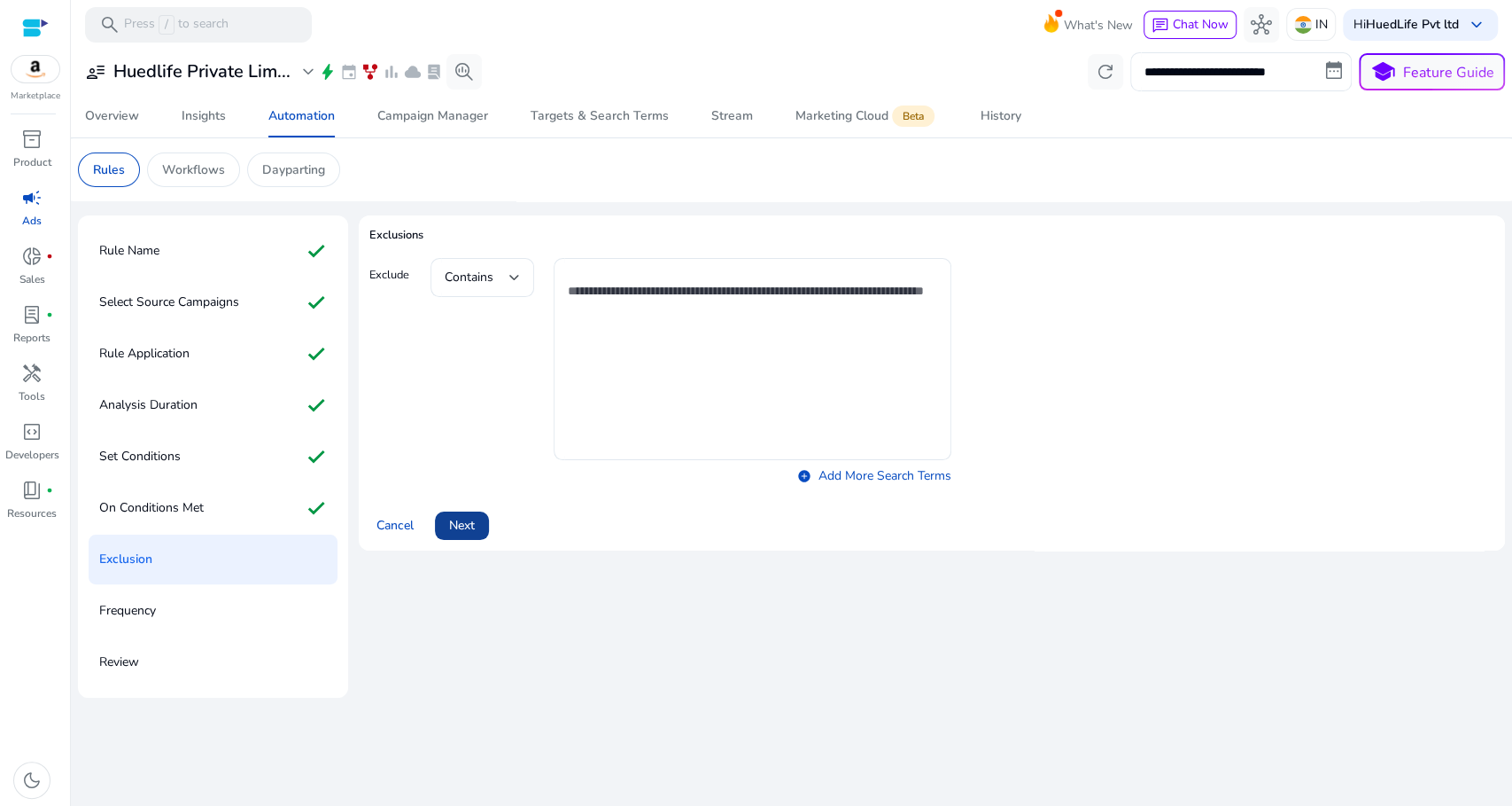
click at [461, 528] on span "Next" at bounding box center [463, 524] width 26 height 19
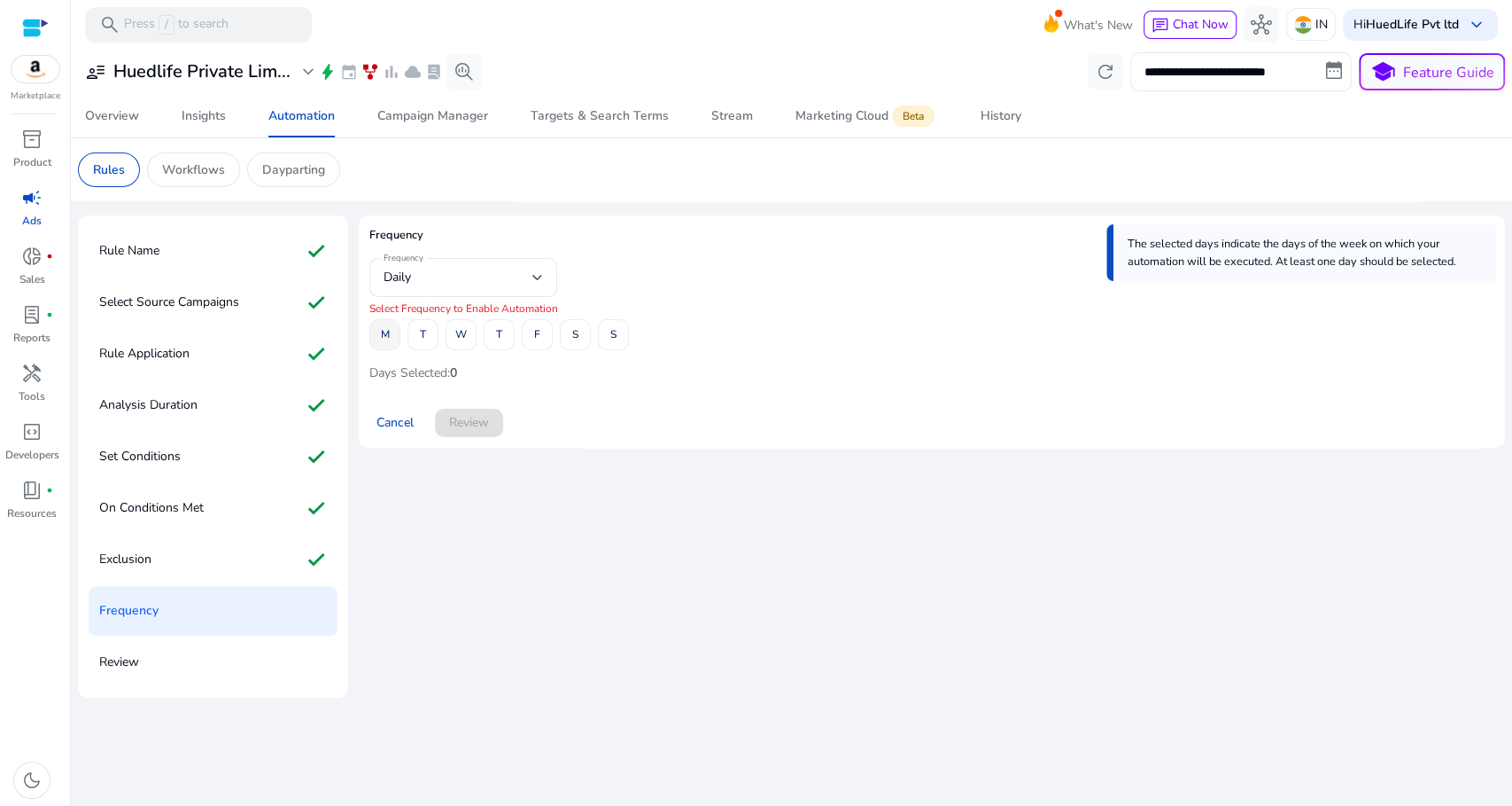
click at [393, 335] on span at bounding box center [384, 334] width 29 height 43
click at [453, 336] on span at bounding box center [461, 334] width 29 height 43
click at [546, 335] on span at bounding box center [536, 334] width 29 height 43
click at [621, 335] on span at bounding box center [613, 334] width 29 height 43
click at [476, 429] on span "Review" at bounding box center [470, 422] width 40 height 19
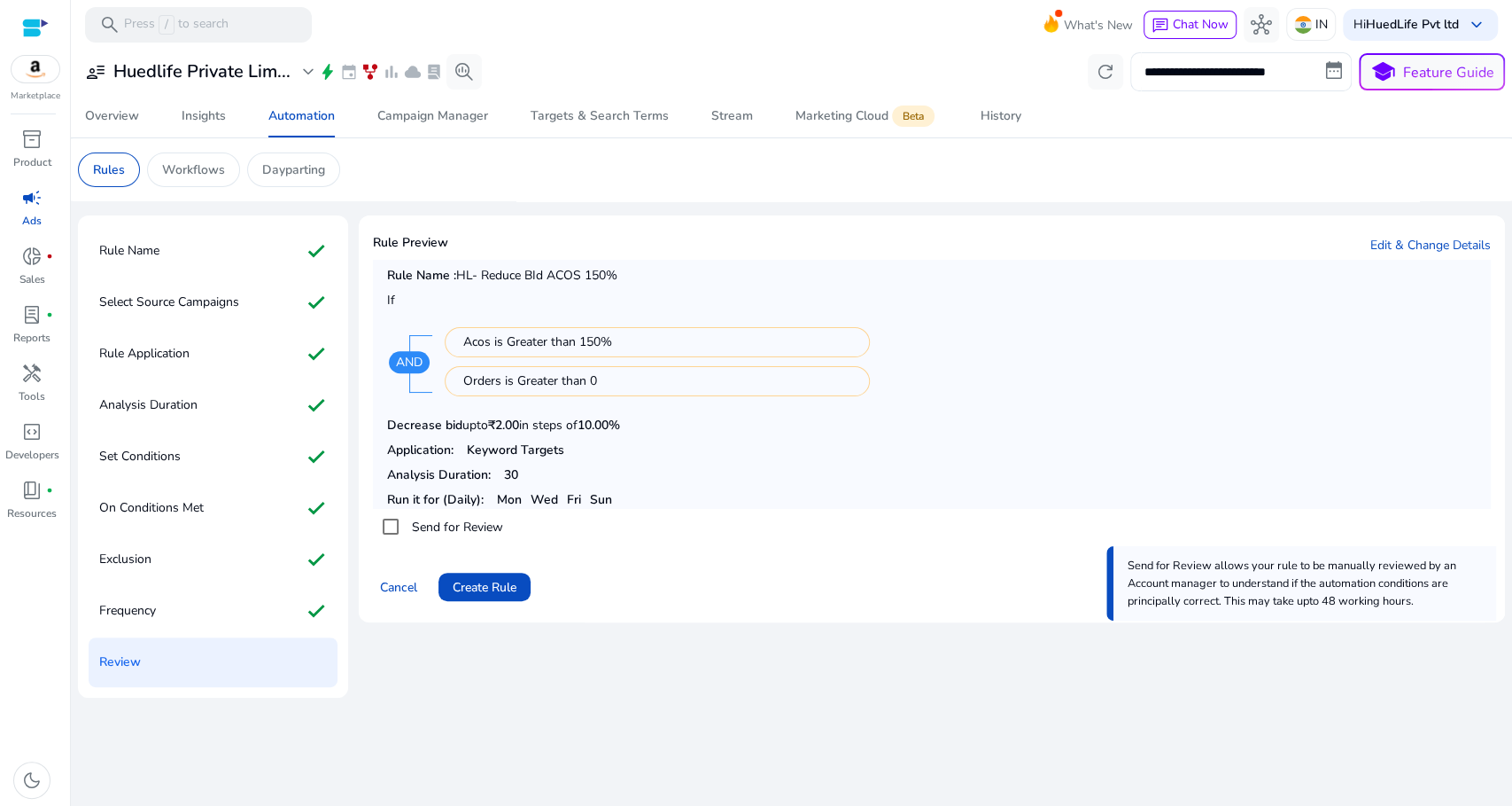
click at [437, 524] on label "Send for Review" at bounding box center [456, 526] width 94 height 19
click at [494, 586] on span "Create Rule" at bounding box center [484, 587] width 64 height 19
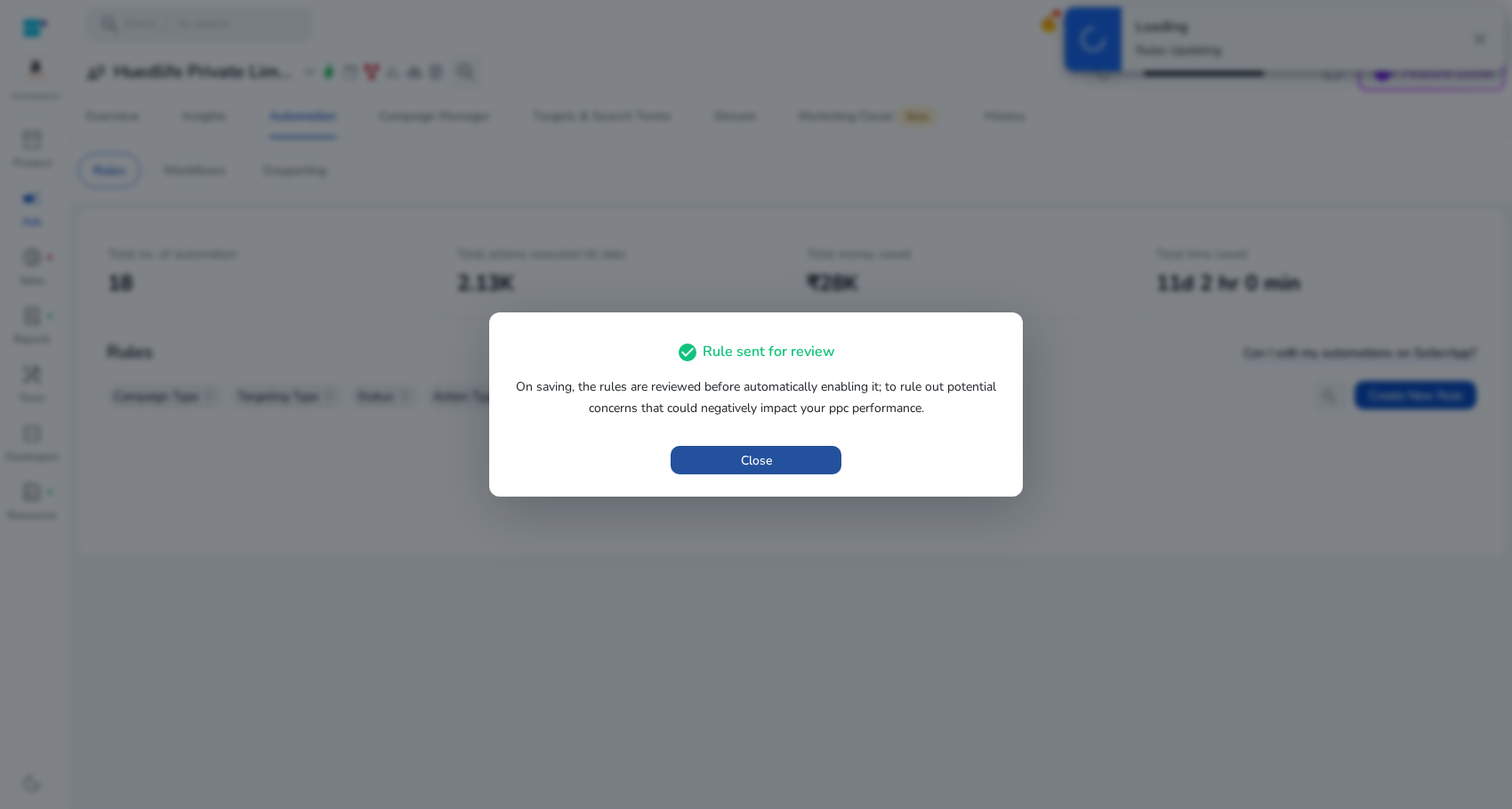
click at [735, 457] on span "button" at bounding box center [755, 459] width 171 height 43
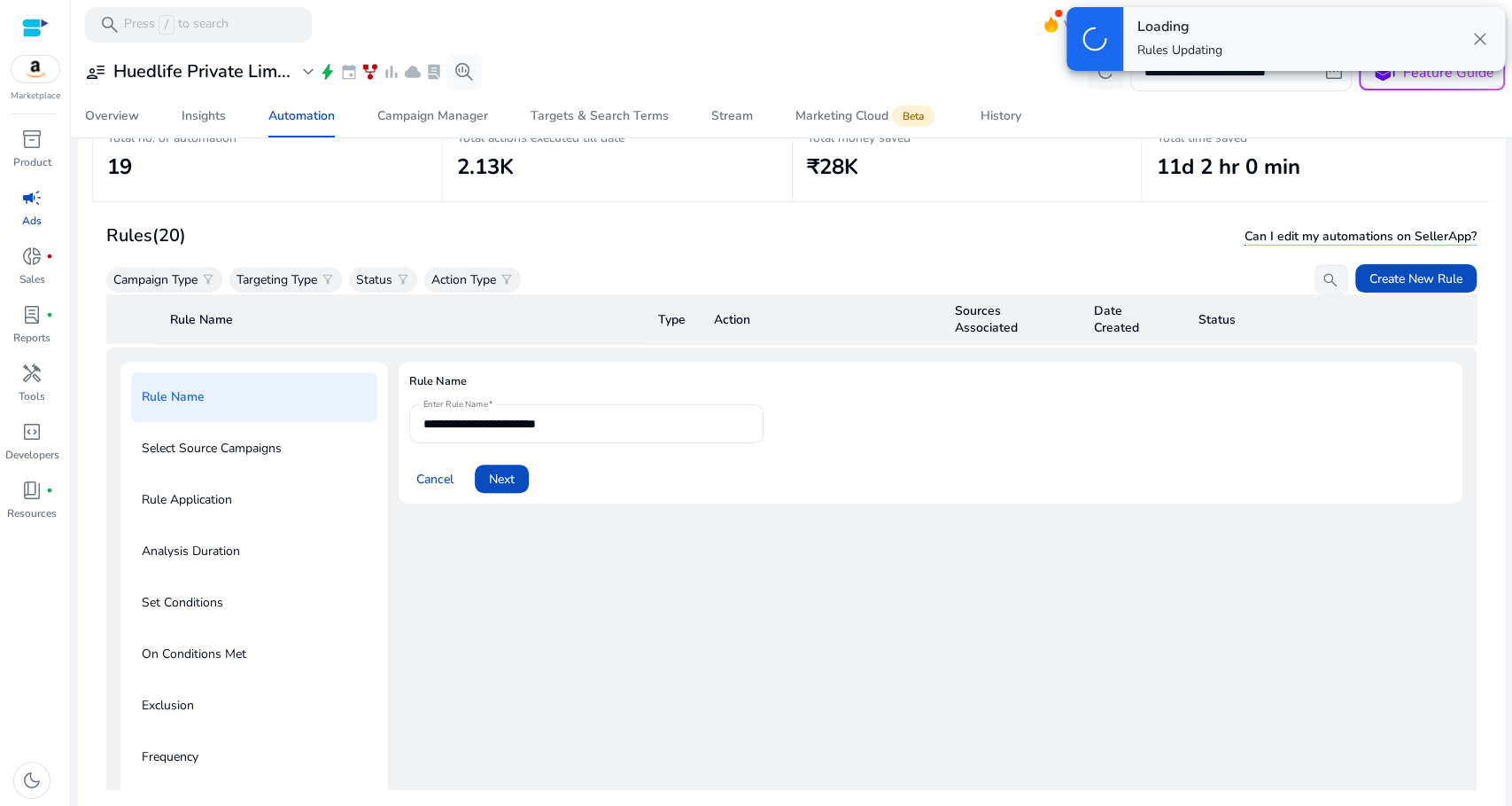
scroll to position [125, 0]
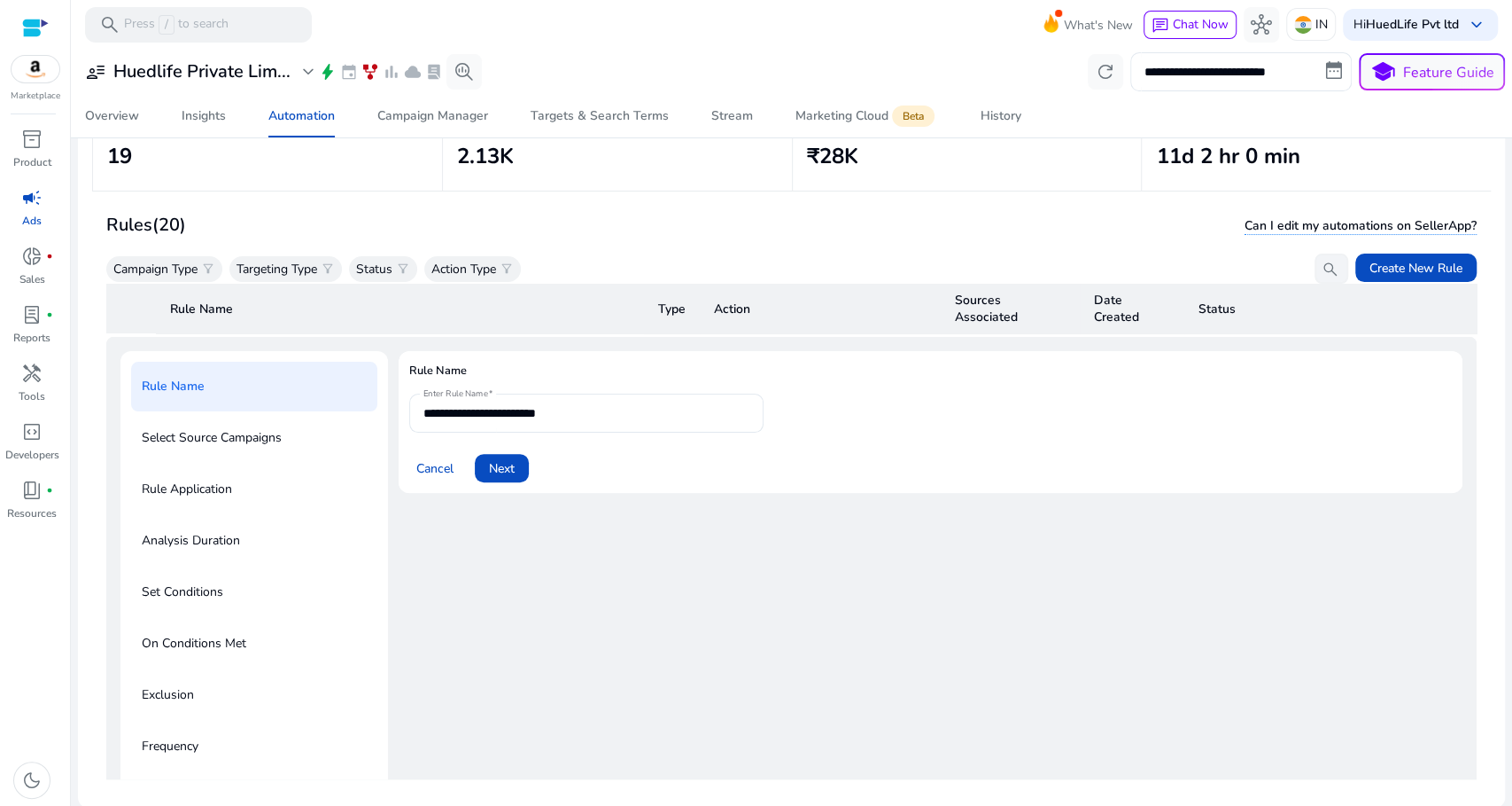
click at [35, 200] on span "campaign" at bounding box center [31, 197] width 21 height 21
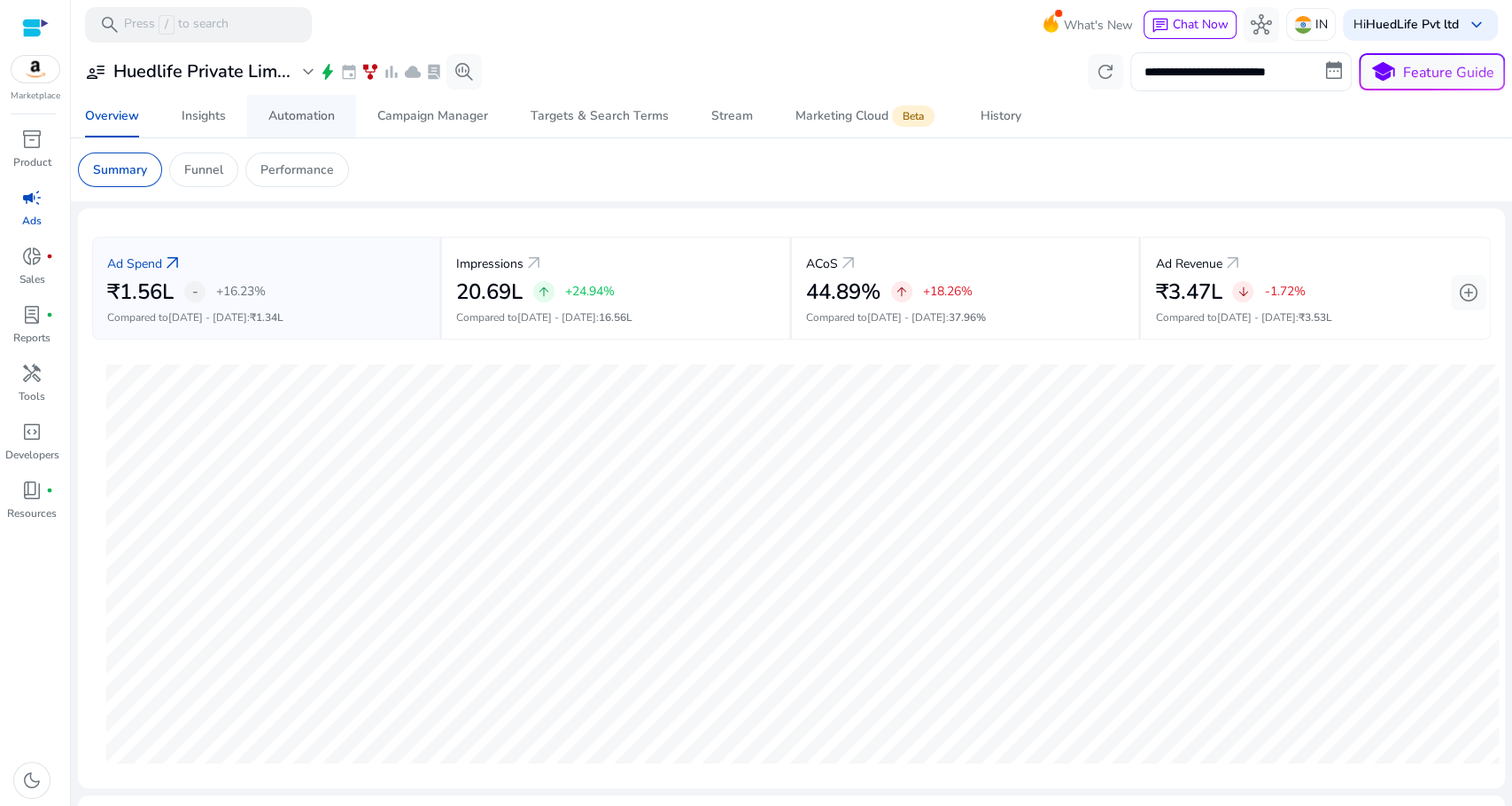
click at [311, 120] on div "Automation" at bounding box center [301, 115] width 67 height 12
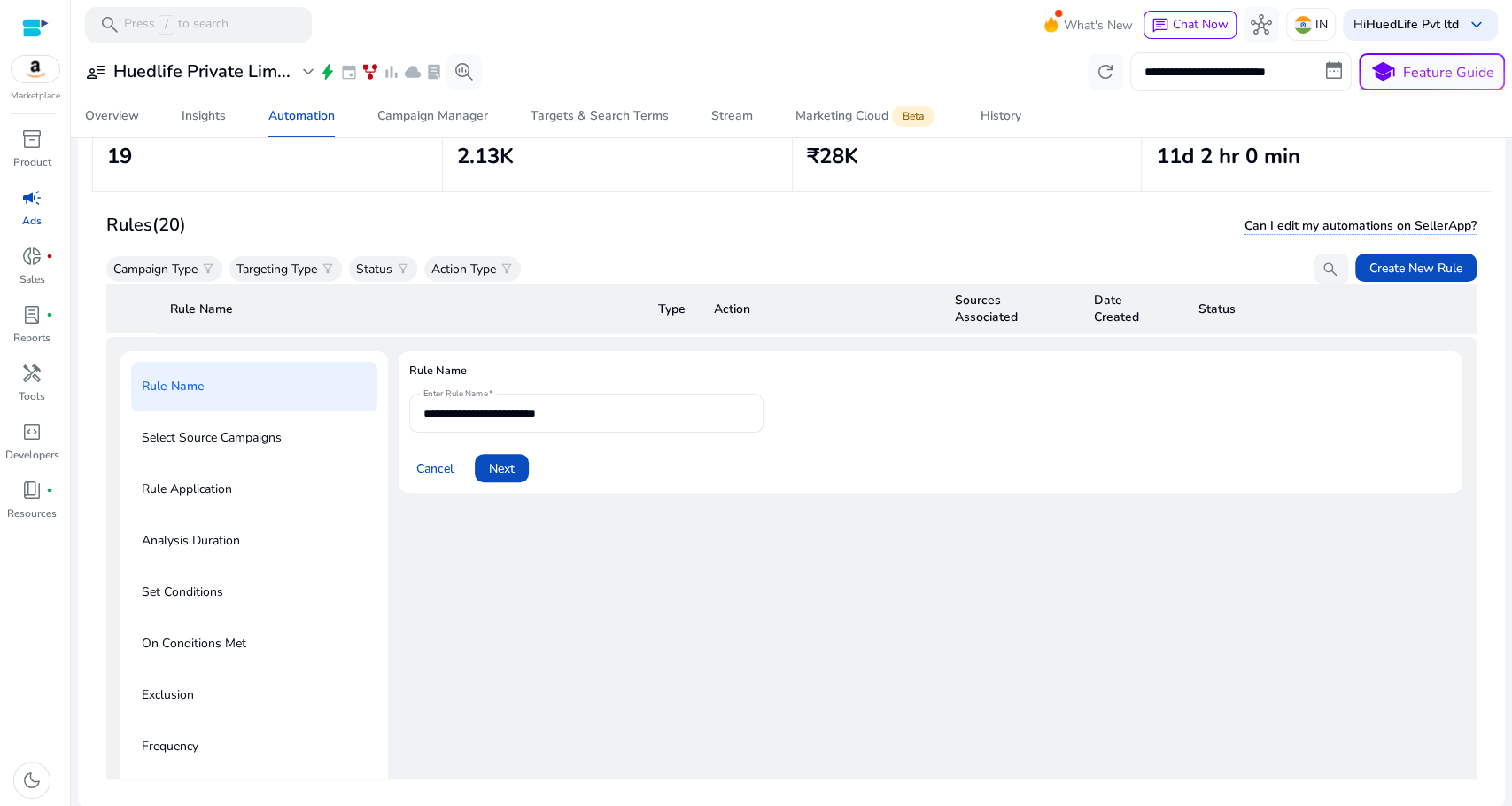
scroll to position [349, 0]
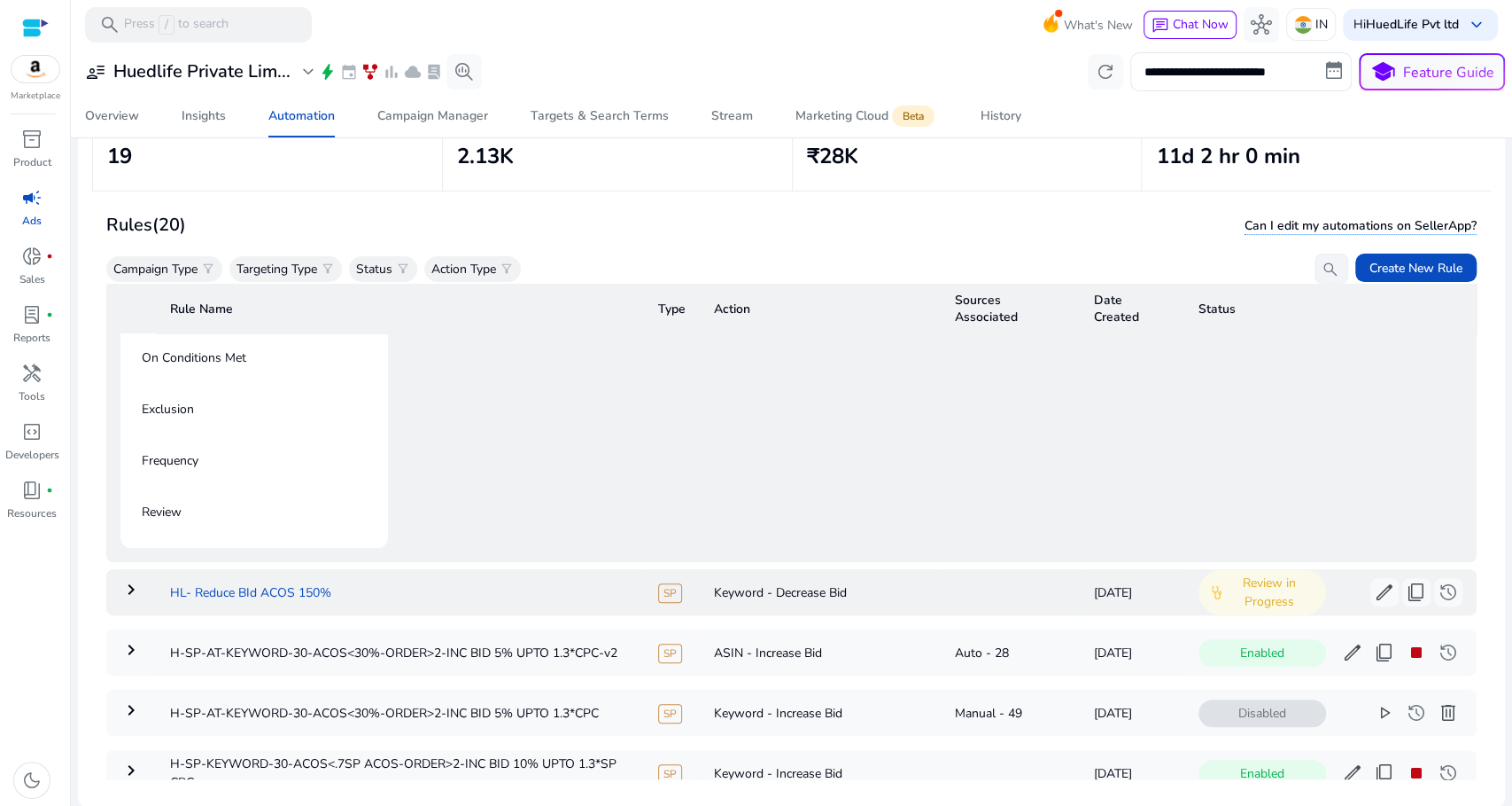
click at [376, 595] on td "HL- Reduce BId ACOS 150%" at bounding box center [400, 592] width 488 height 46
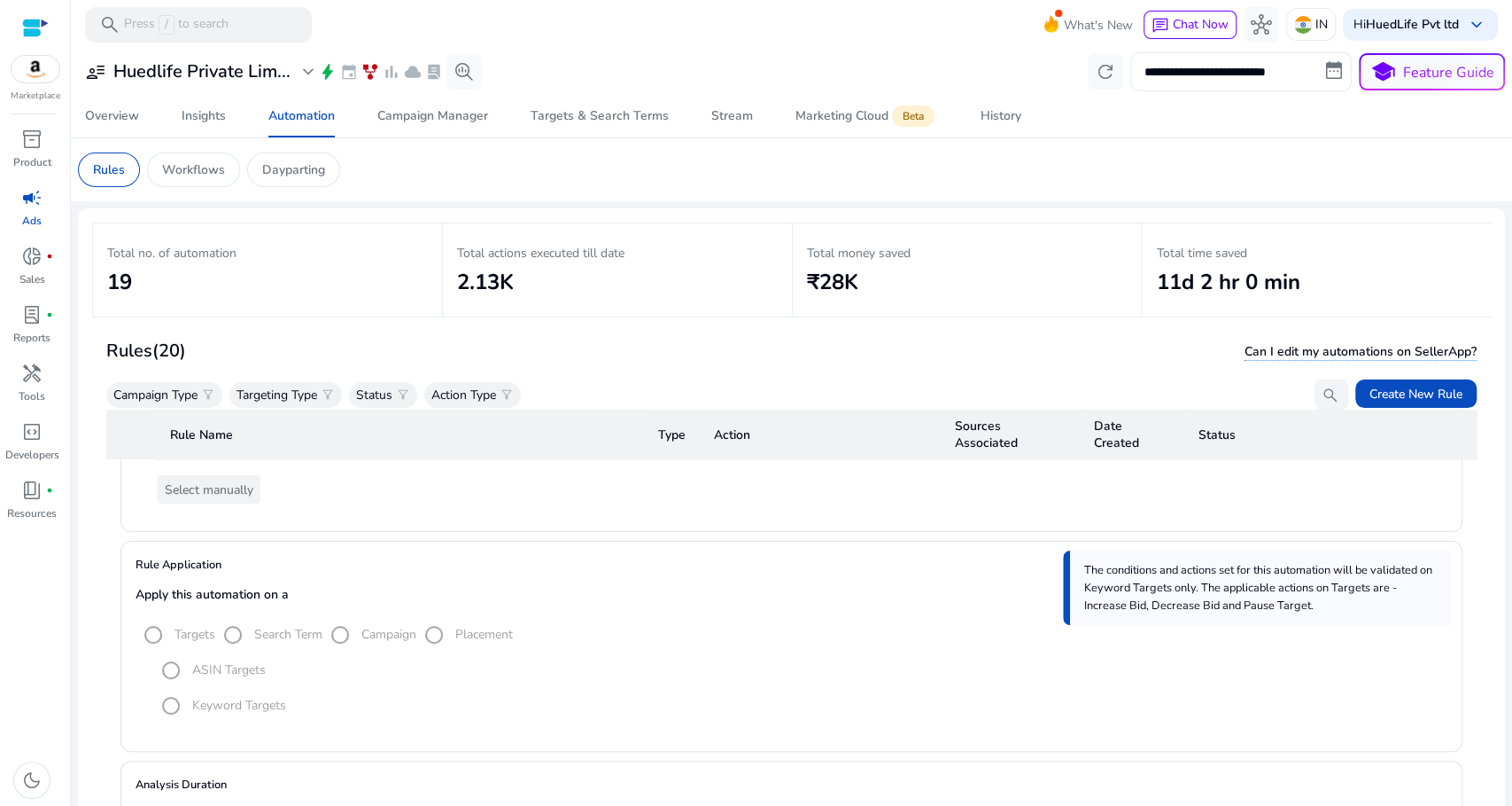
scroll to position [0, 0]
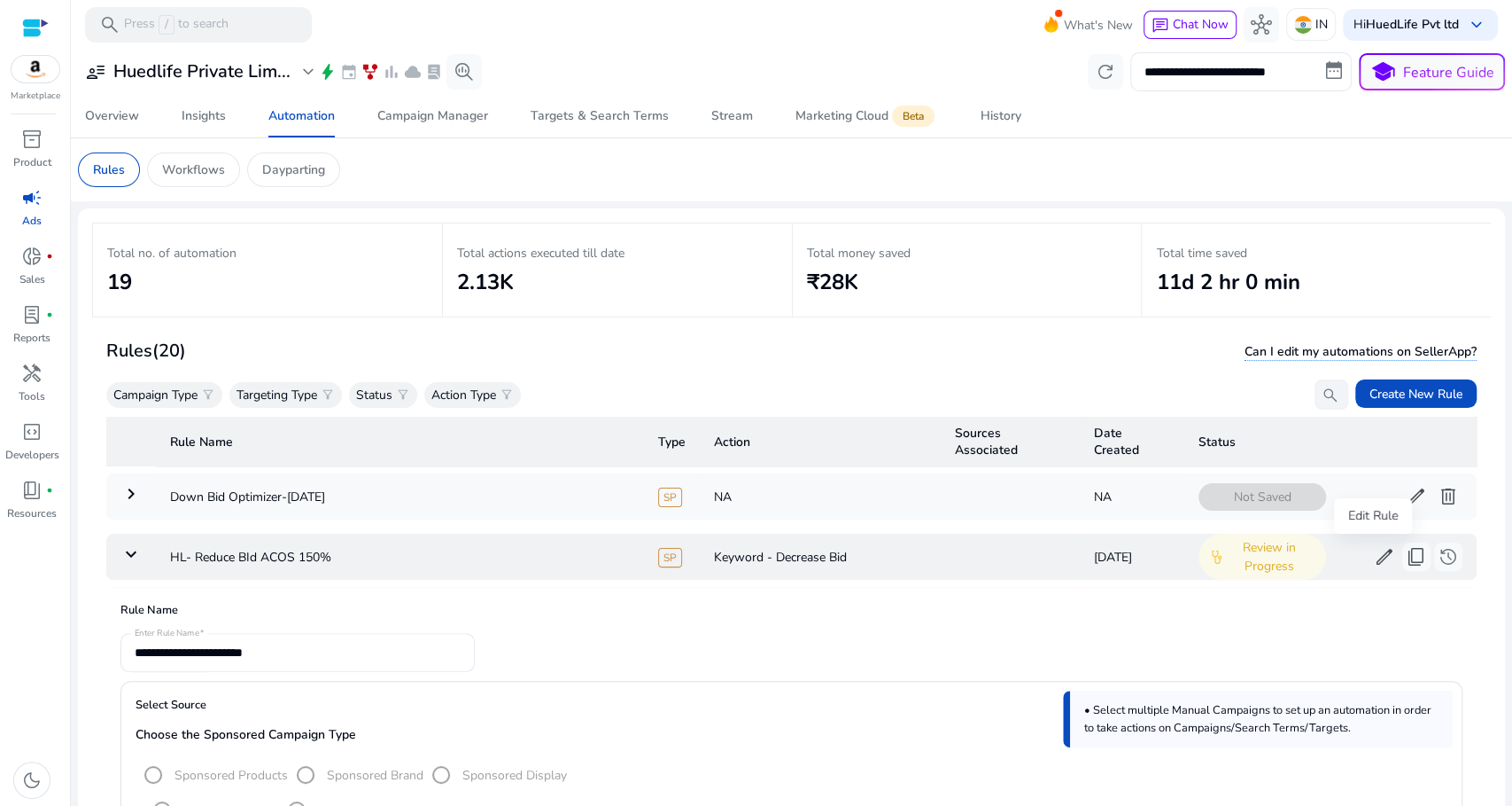
click at [1376, 556] on span "edit" at bounding box center [1384, 556] width 21 height 21
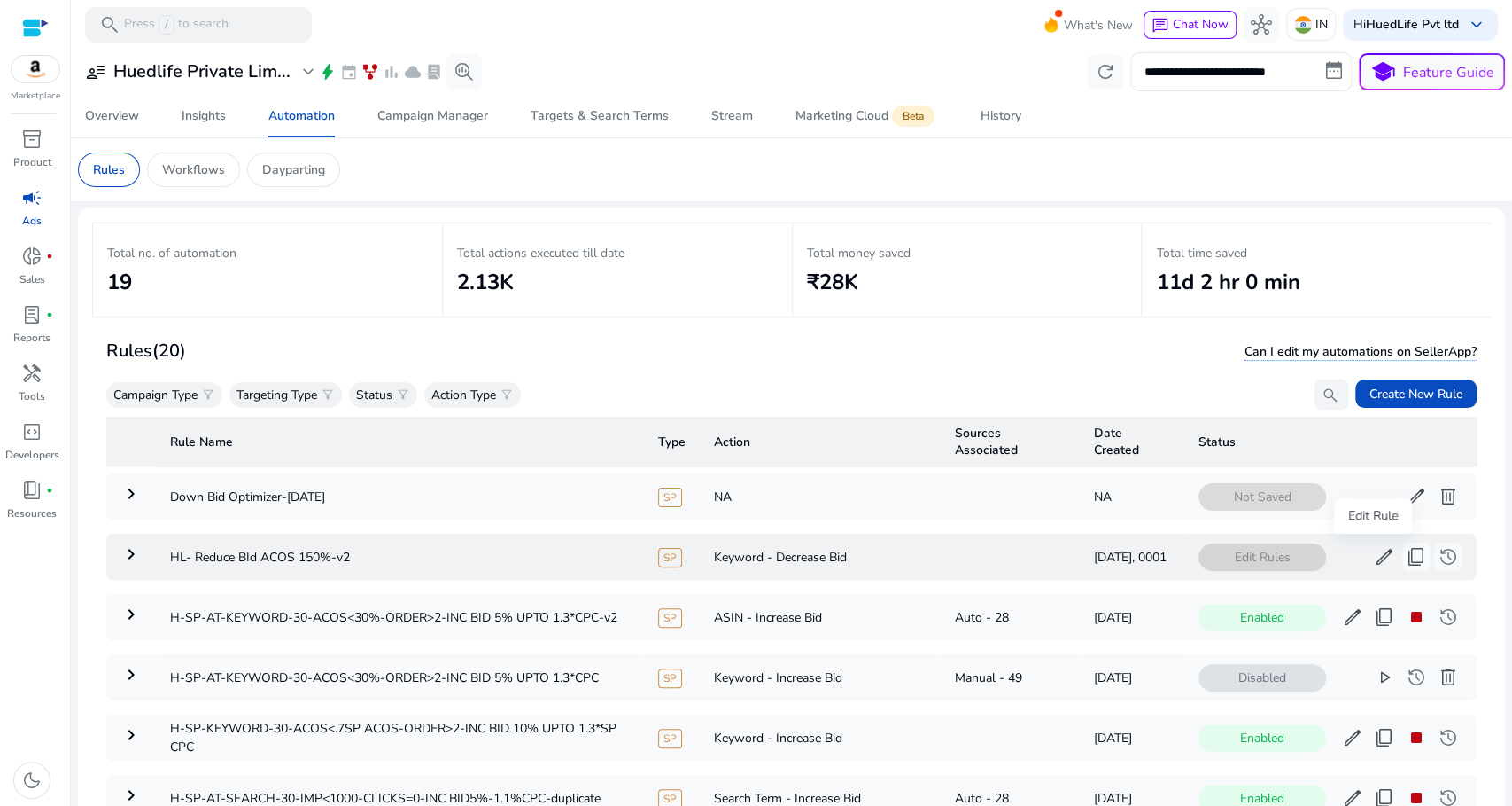
click at [1374, 557] on span "edit" at bounding box center [1384, 556] width 21 height 21
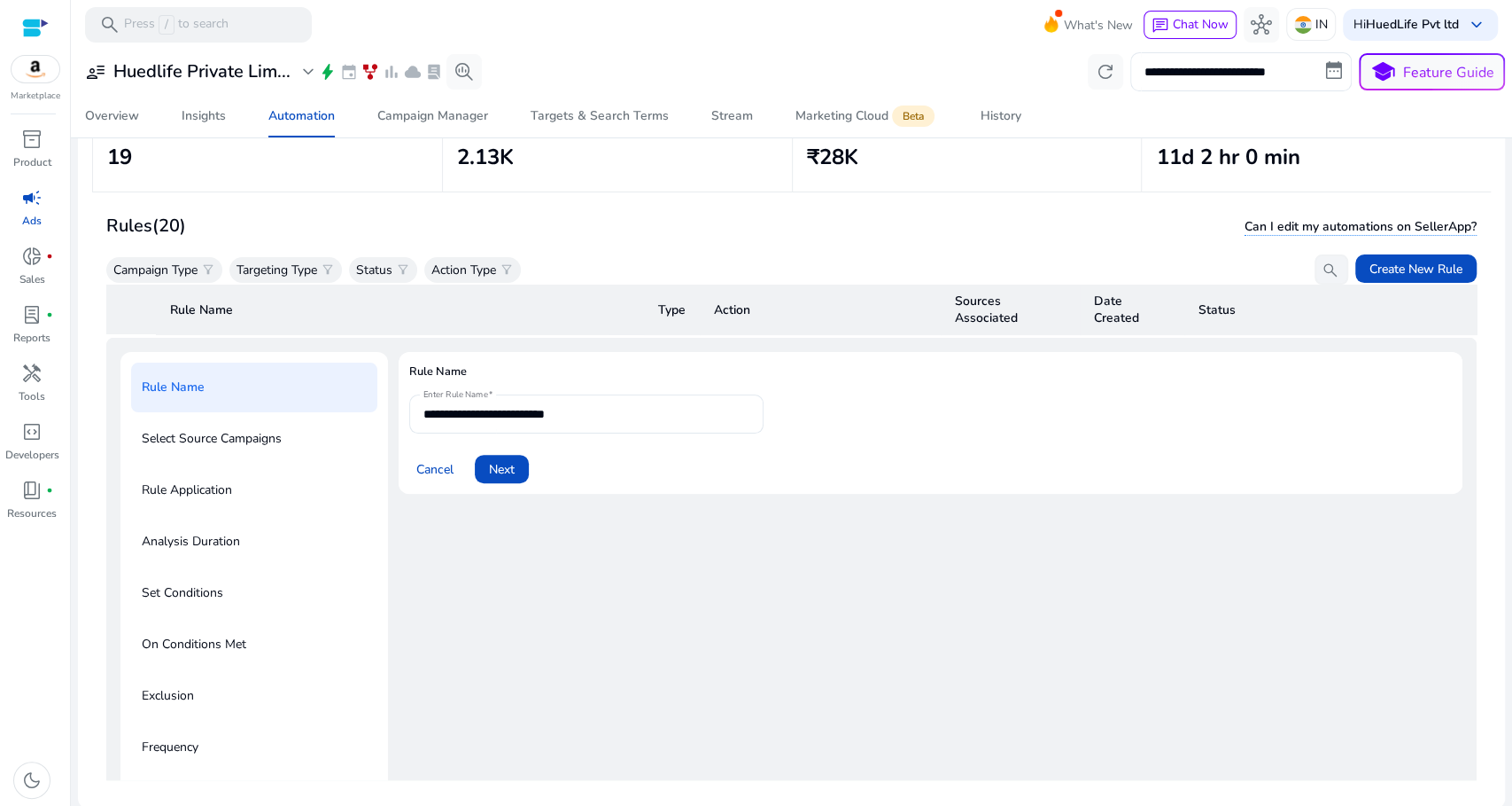
scroll to position [125, 0]
click at [506, 466] on span "Next" at bounding box center [502, 468] width 26 height 19
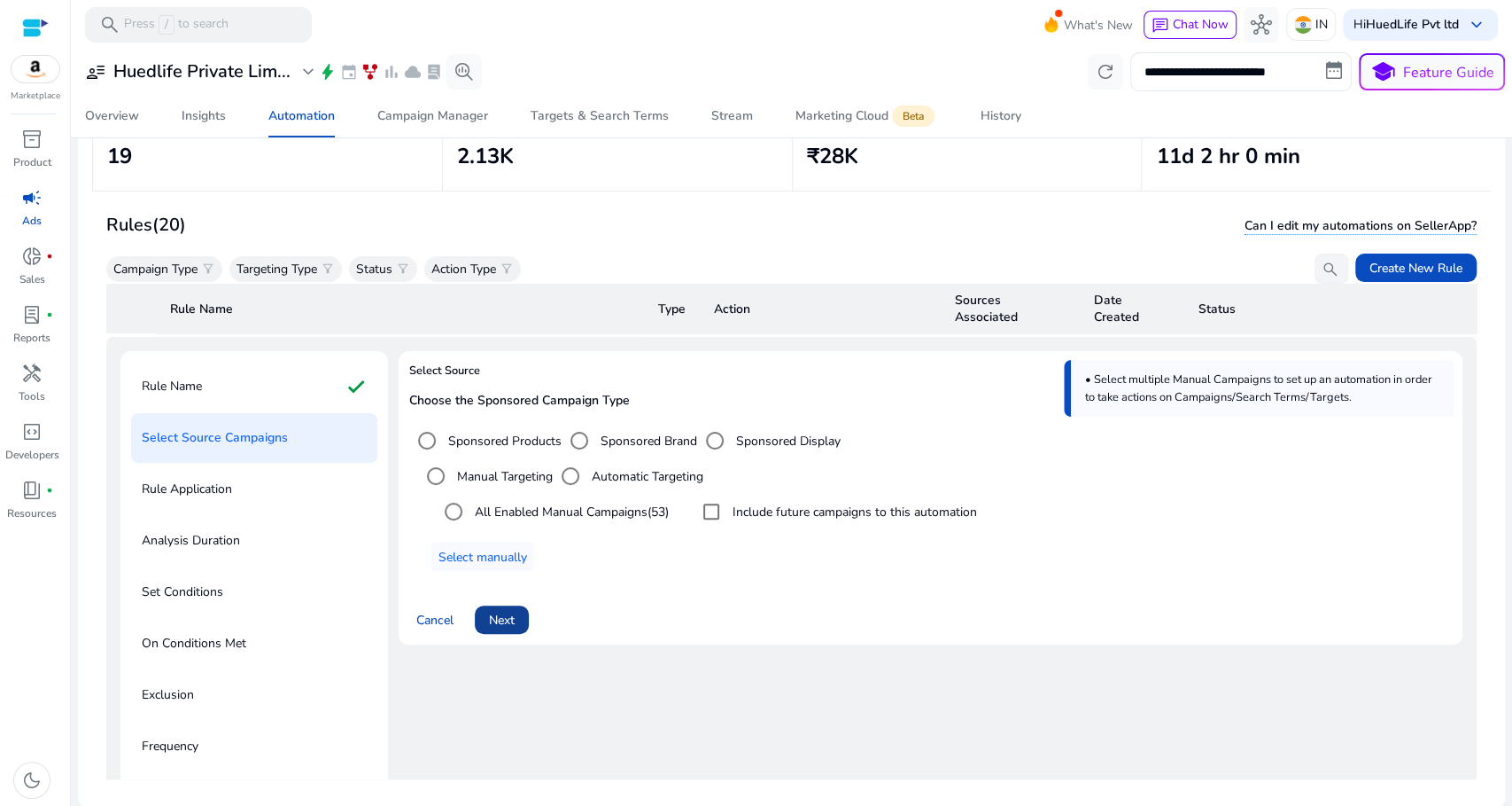
click at [508, 627] on span at bounding box center [501, 619] width 54 height 43
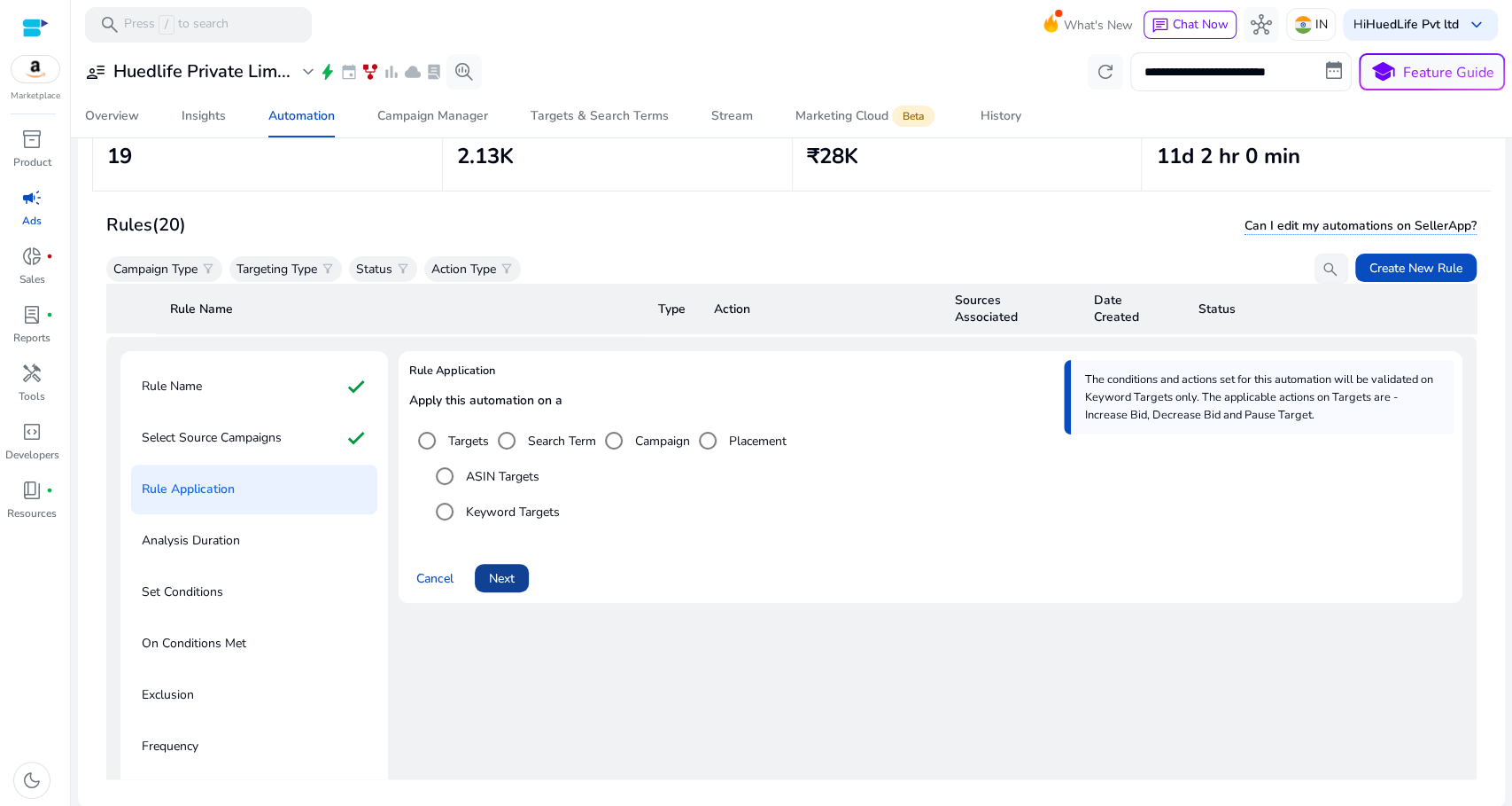
click at [502, 580] on span "Next" at bounding box center [502, 578] width 26 height 19
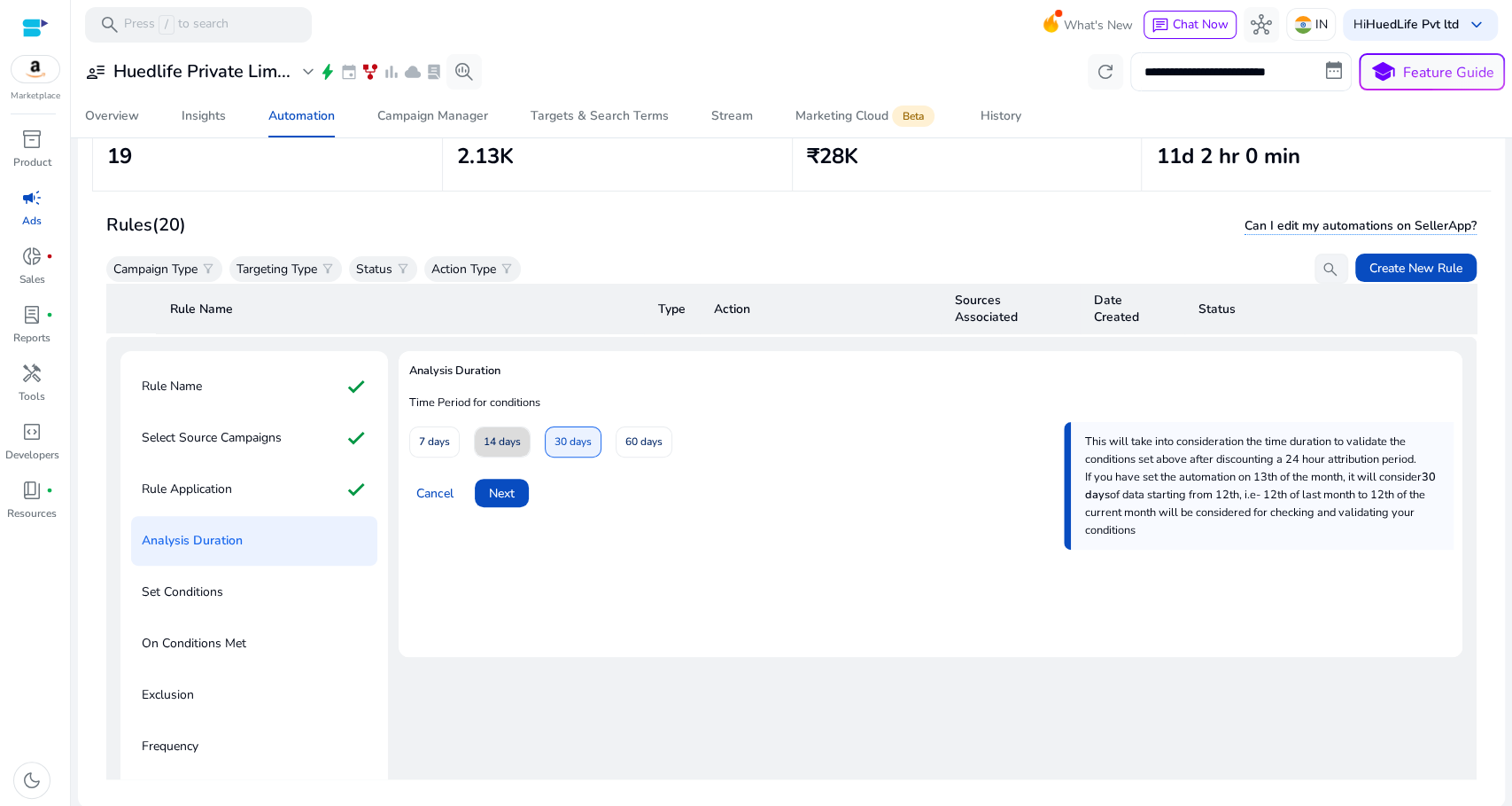
click at [513, 439] on span "14 days" at bounding box center [501, 441] width 37 height 31
click at [509, 495] on span "Next" at bounding box center [502, 493] width 26 height 19
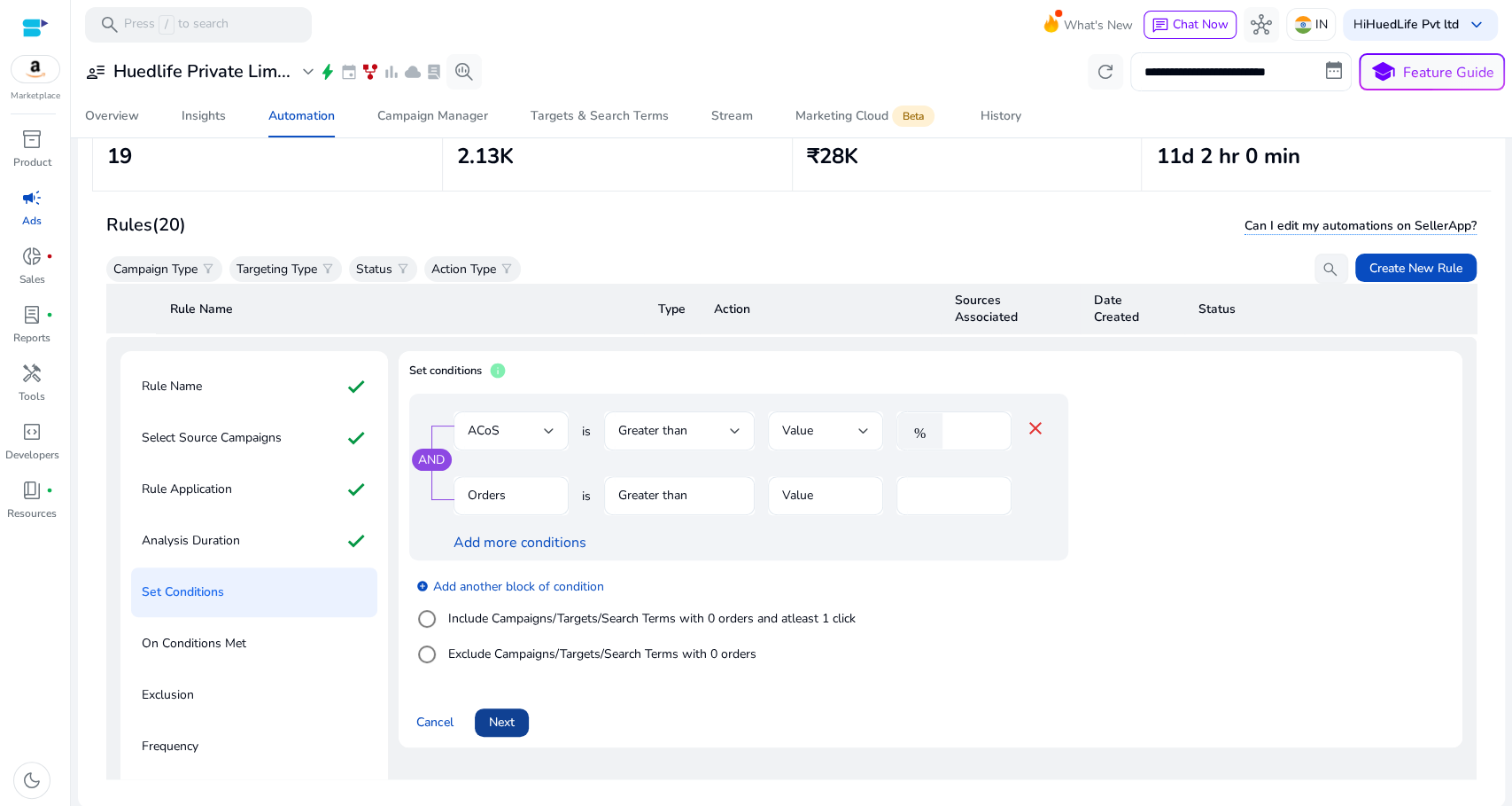
click at [501, 724] on span "Next" at bounding box center [502, 721] width 26 height 19
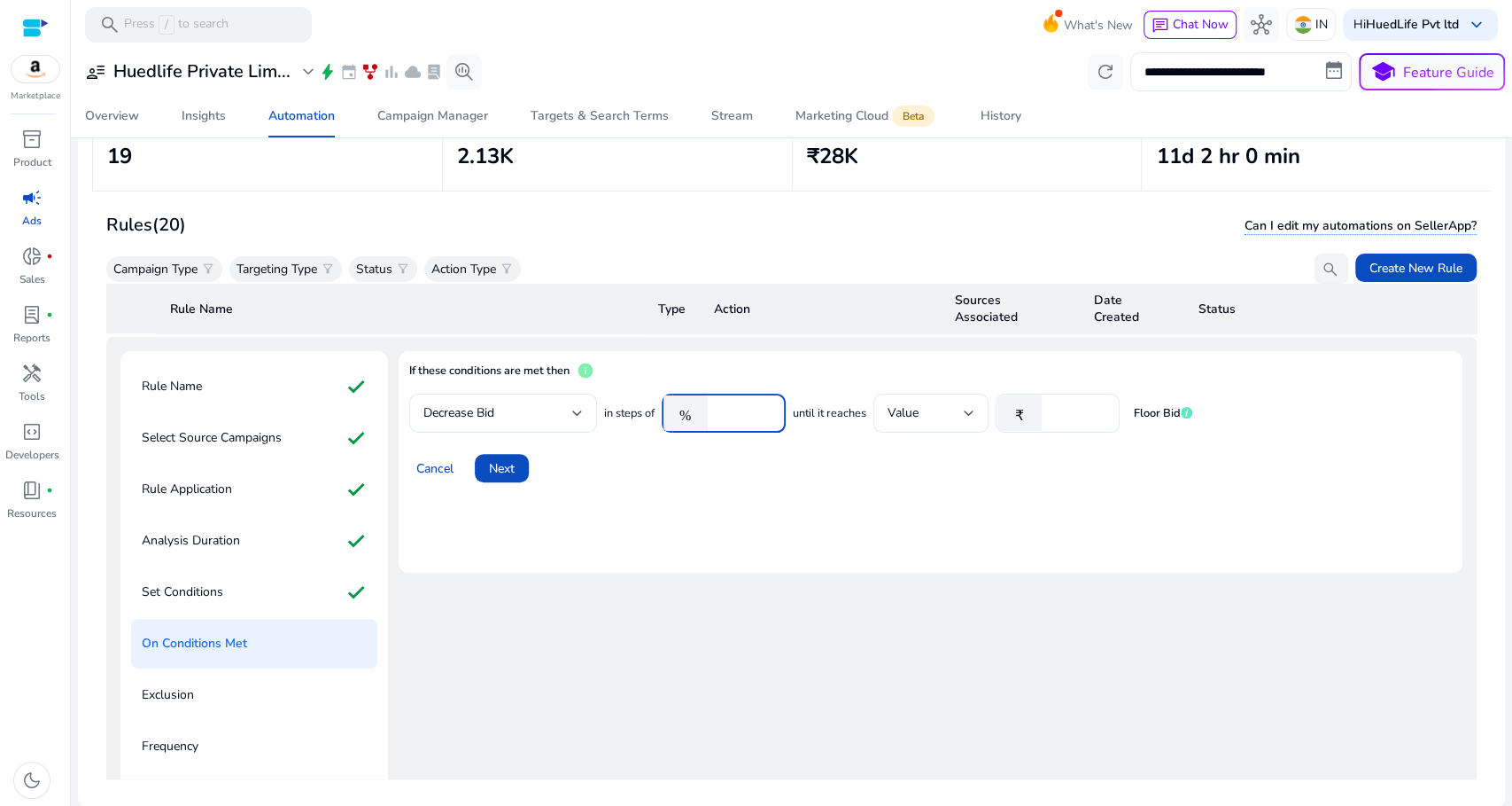
click at [732, 409] on input "*****" at bounding box center [743, 413] width 55 height 20
type input "*****"
click at [516, 465] on span at bounding box center [501, 468] width 54 height 43
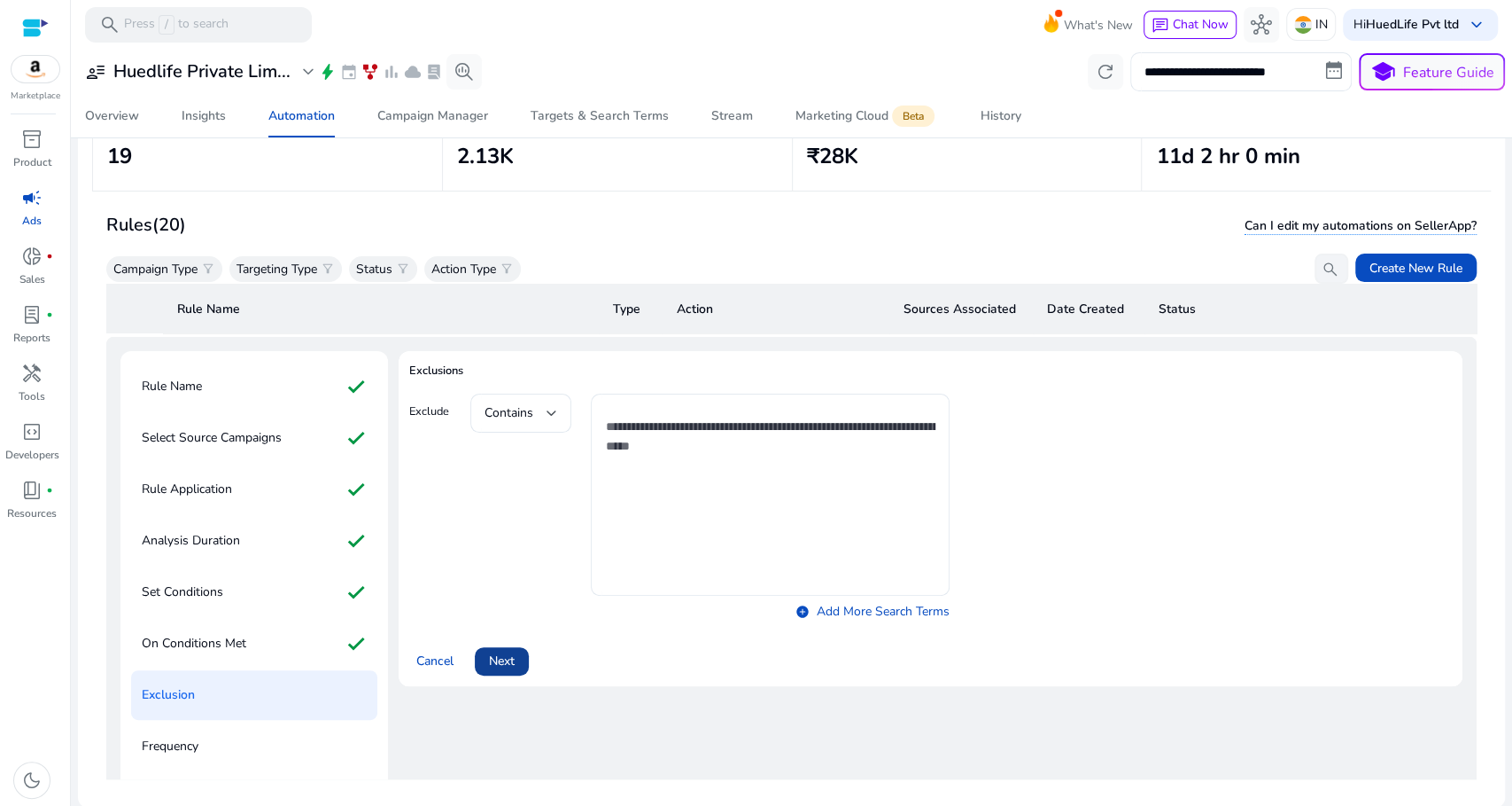
click at [489, 659] on span "Next" at bounding box center [502, 661] width 26 height 19
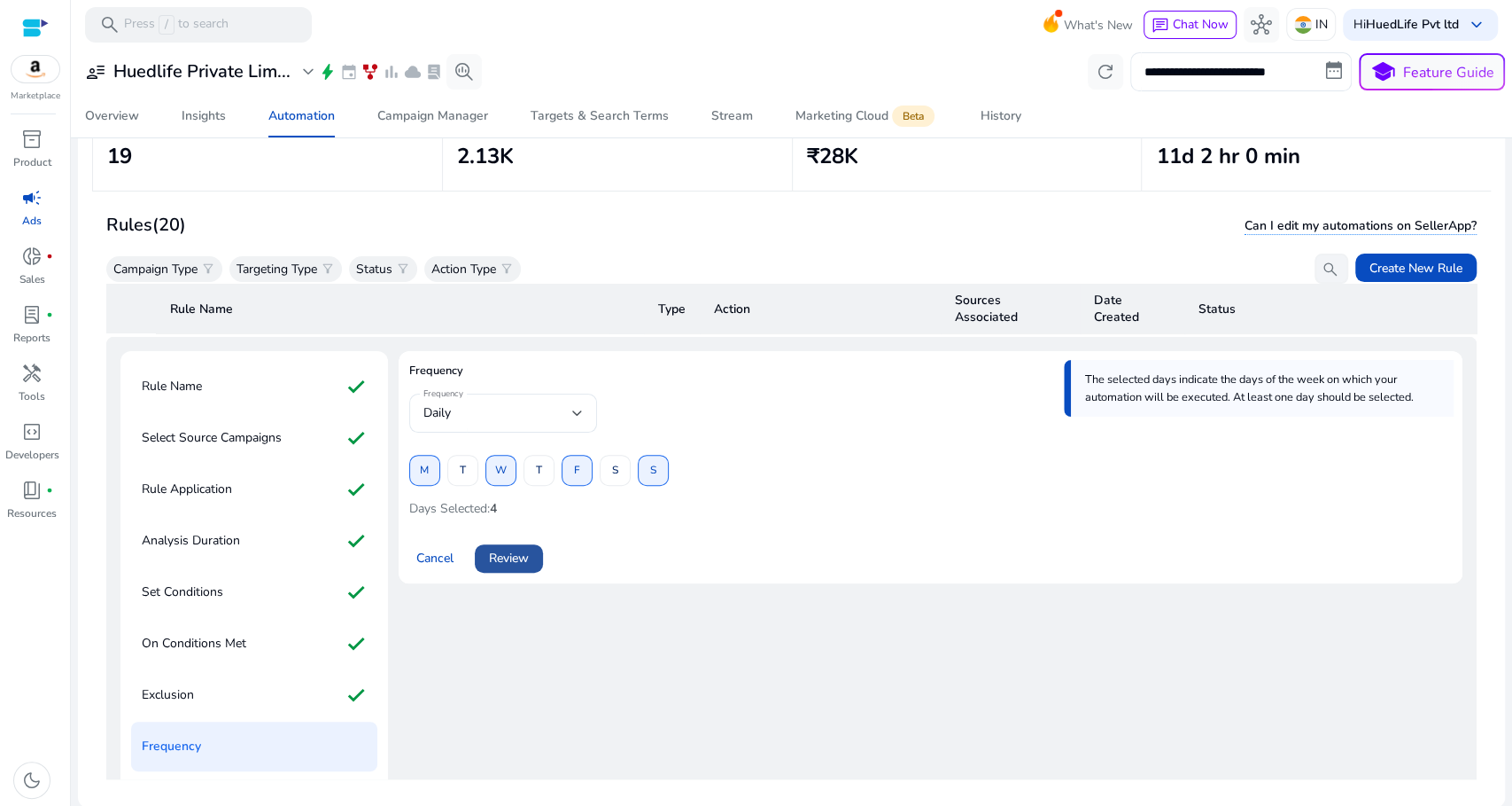
click at [497, 558] on span "Review" at bounding box center [509, 557] width 40 height 19
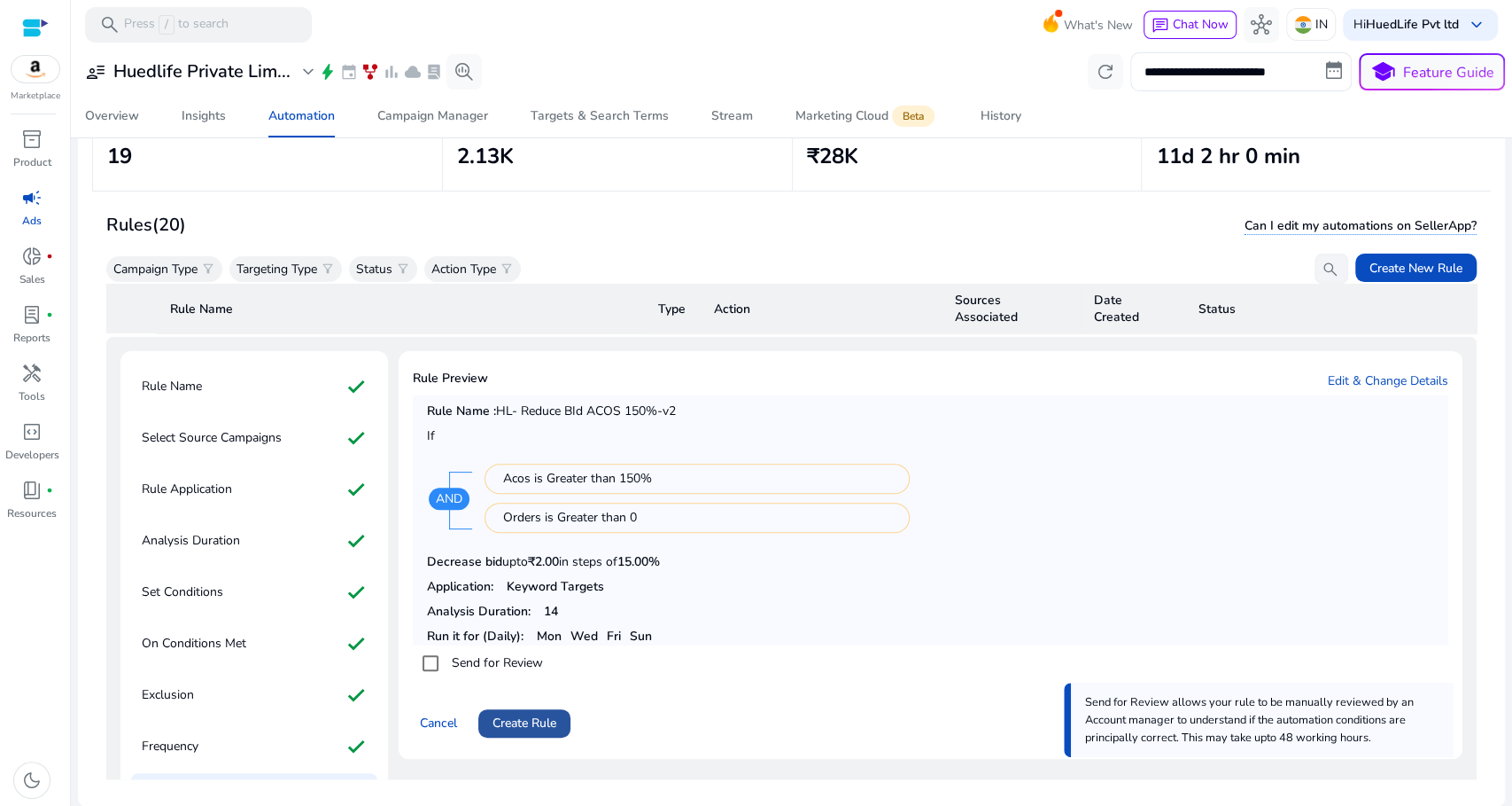
click at [538, 715] on span "Create Rule" at bounding box center [524, 722] width 64 height 19
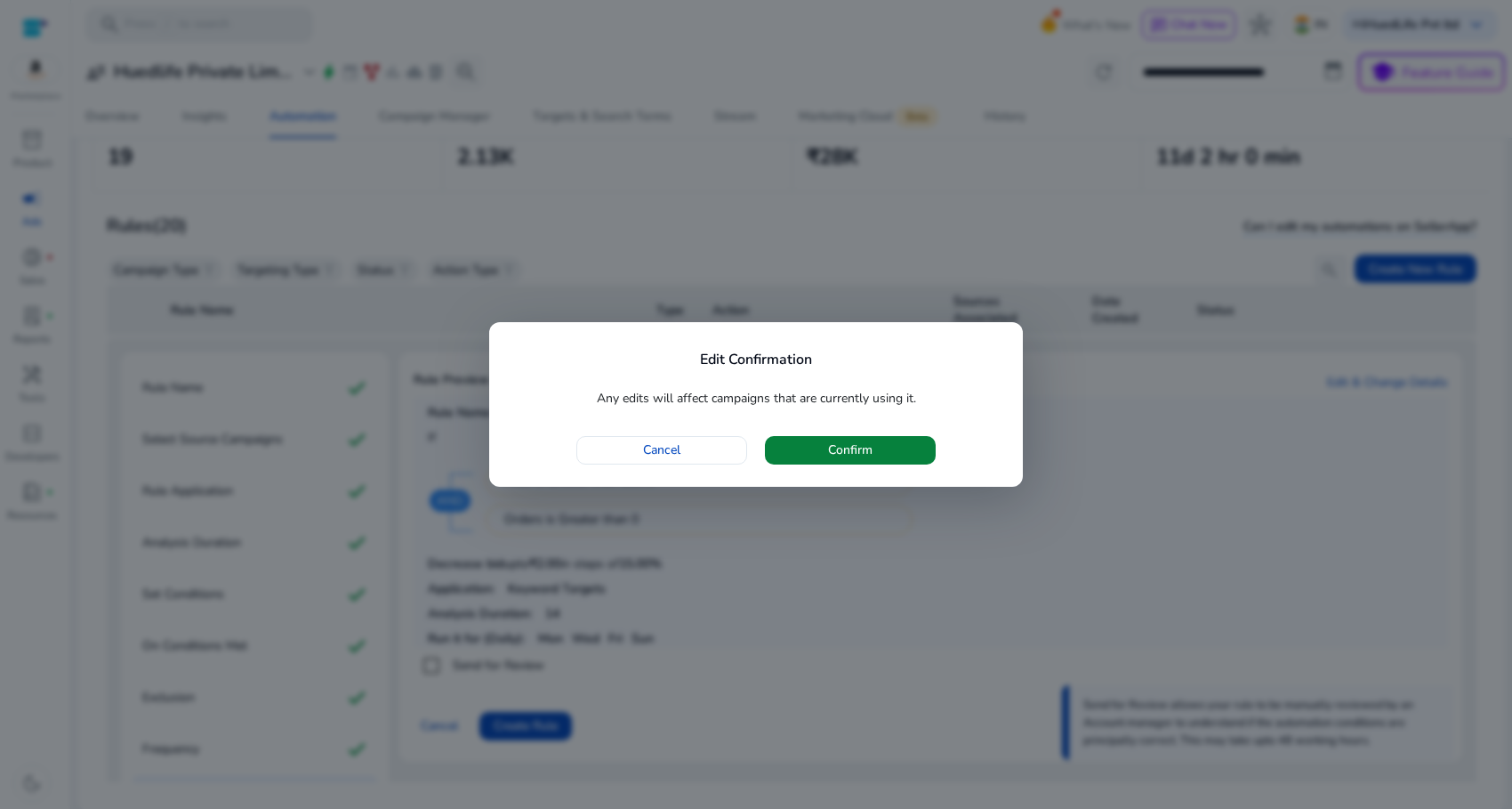
click at [838, 459] on span "button" at bounding box center [850, 449] width 171 height 43
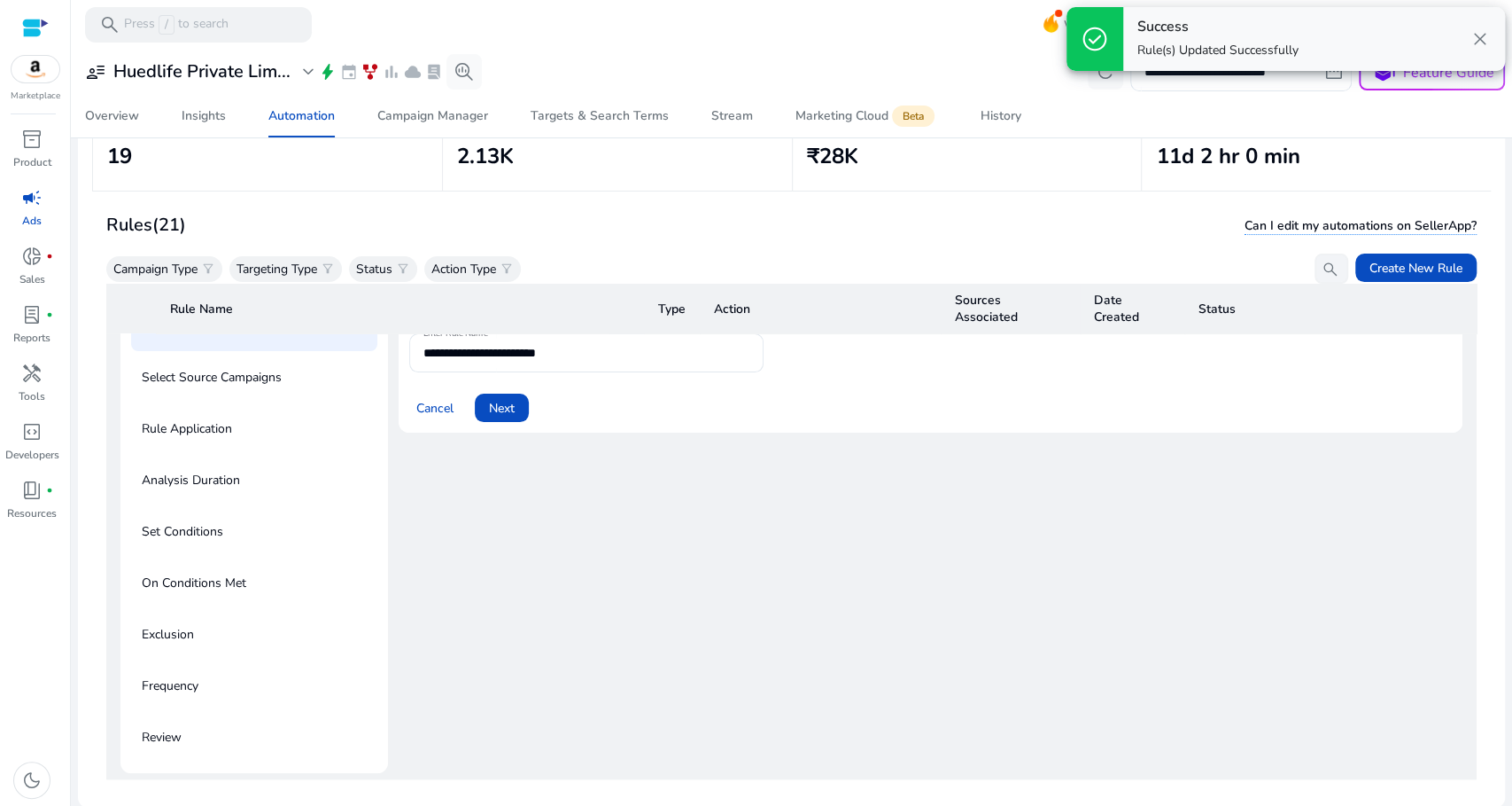
scroll to position [64, 0]
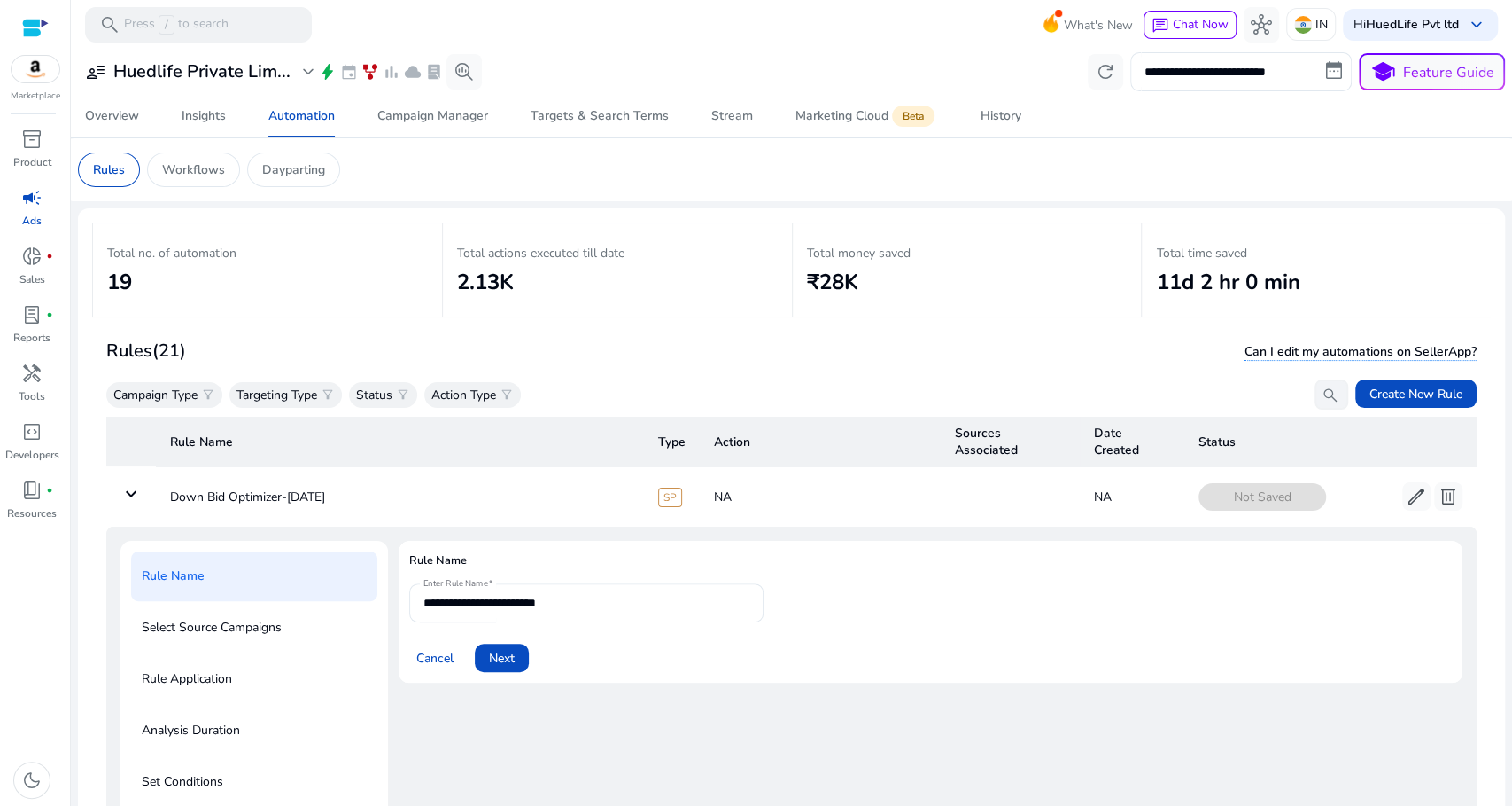
scroll to position [64, 0]
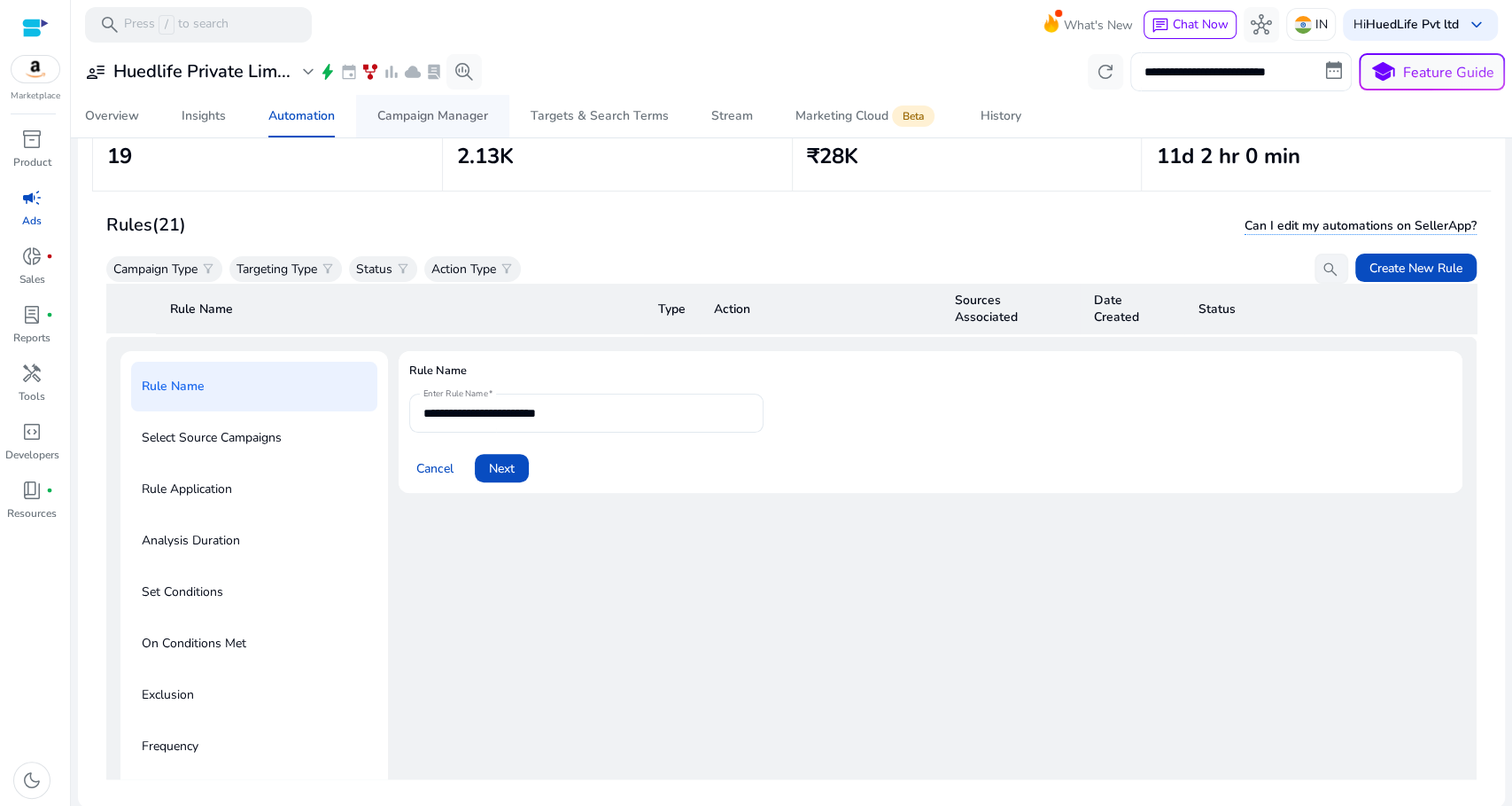
click at [442, 118] on div "Campaign Manager" at bounding box center [432, 115] width 110 height 12
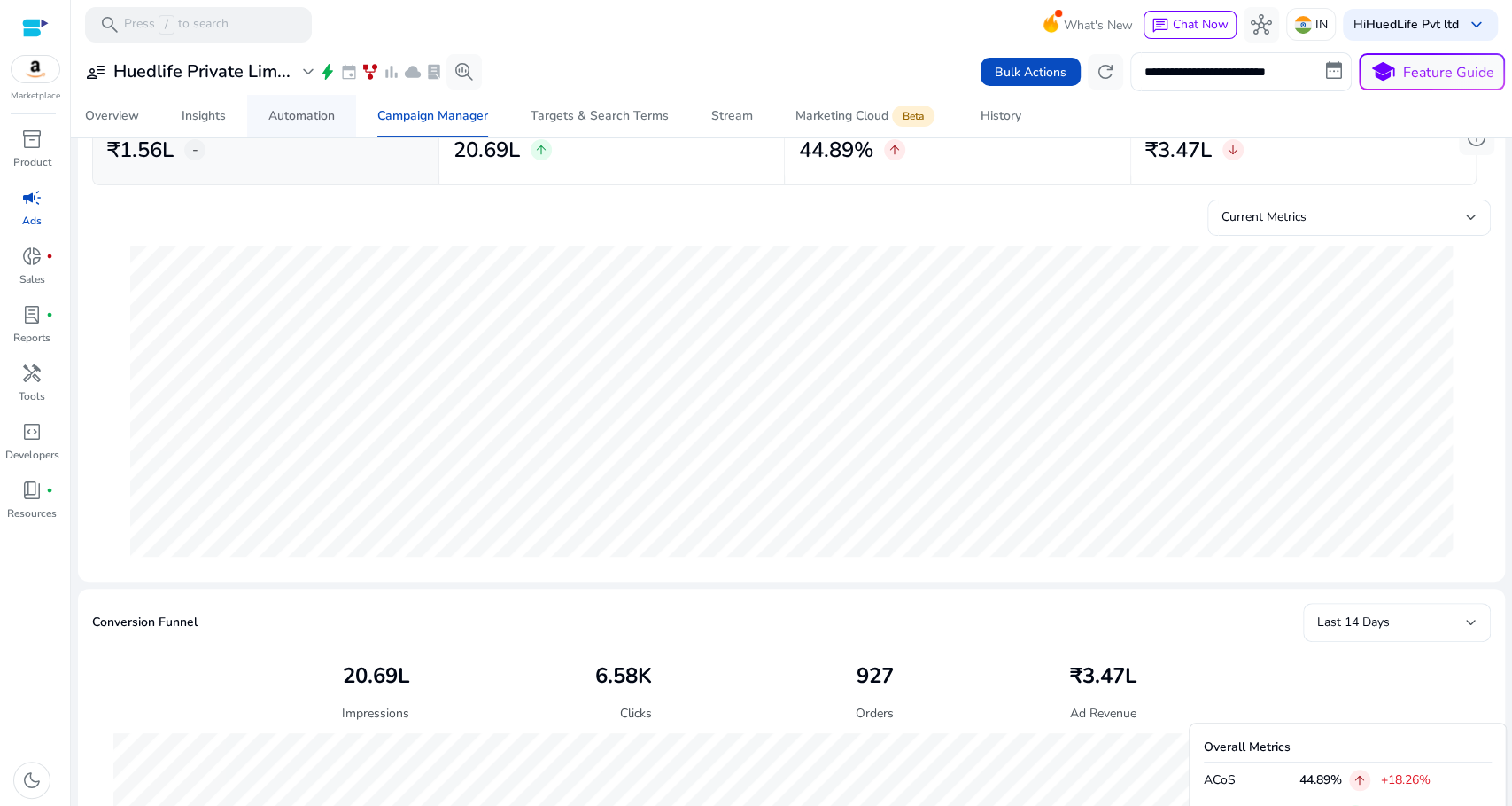
click at [310, 117] on div "Automation" at bounding box center [301, 115] width 67 height 12
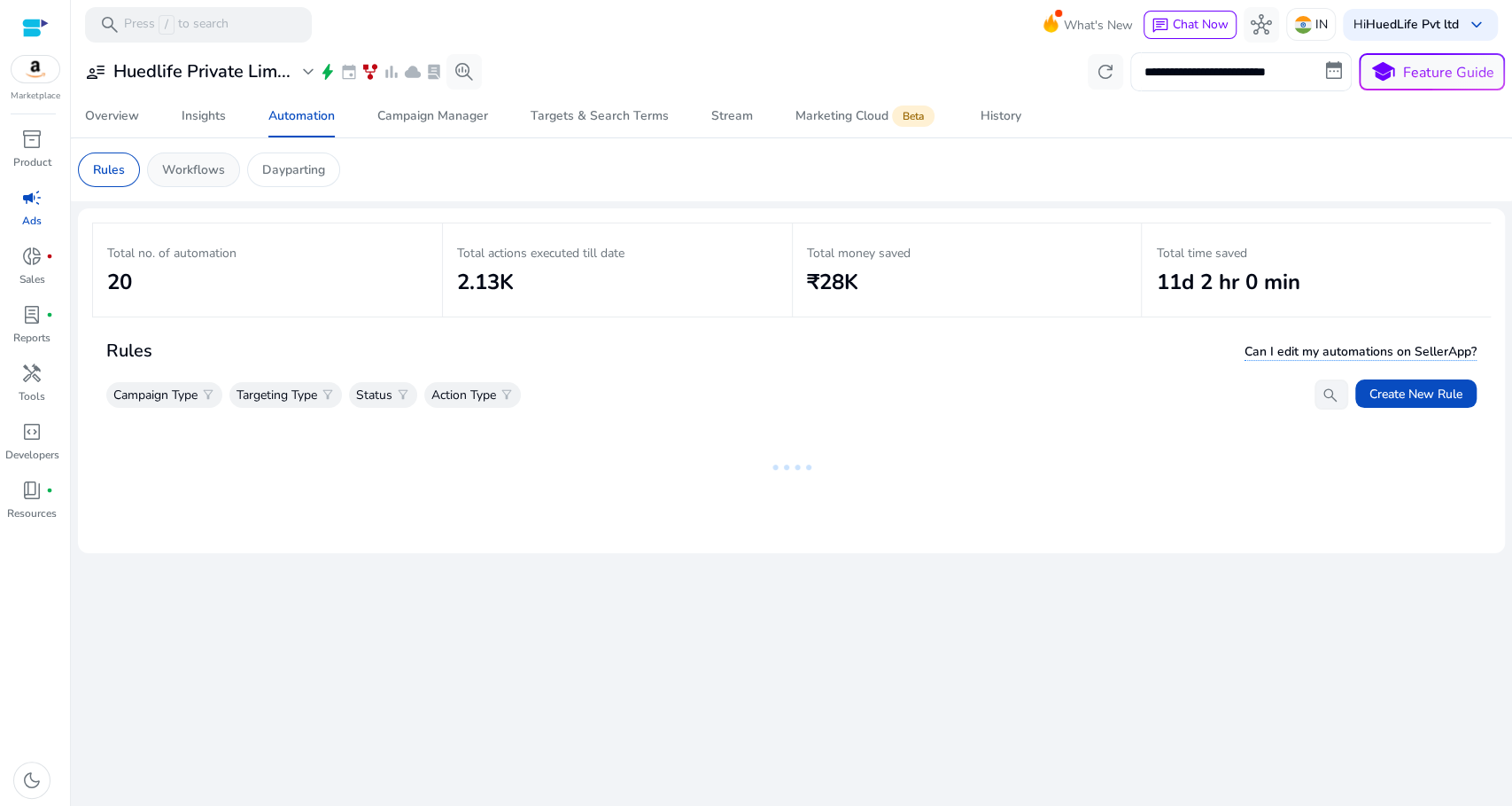
click at [200, 168] on p "Workflows" at bounding box center [193, 169] width 63 height 19
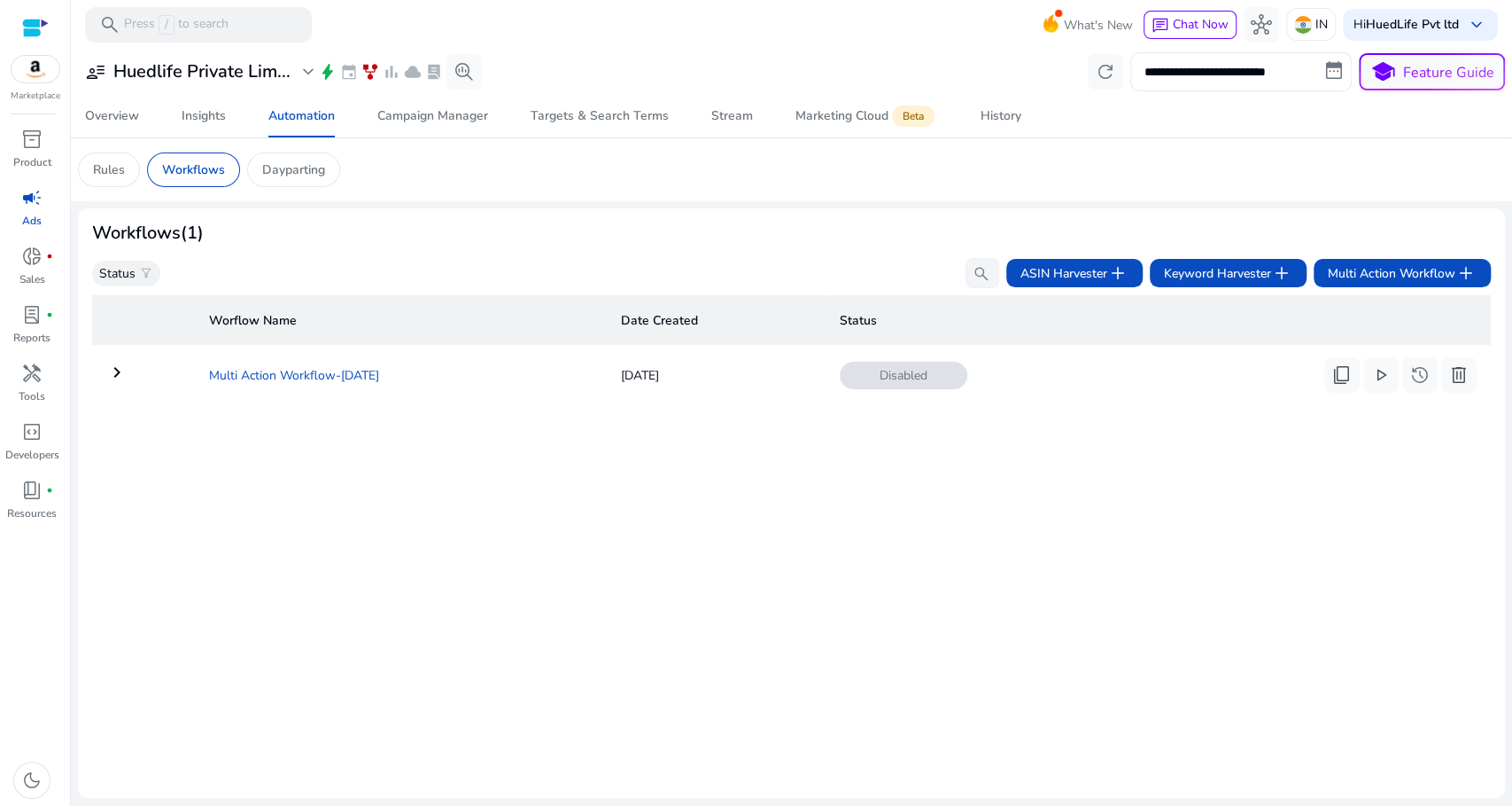
click at [304, 368] on td "Multi Action Workflow-[DATE]" at bounding box center [401, 375] width 412 height 46
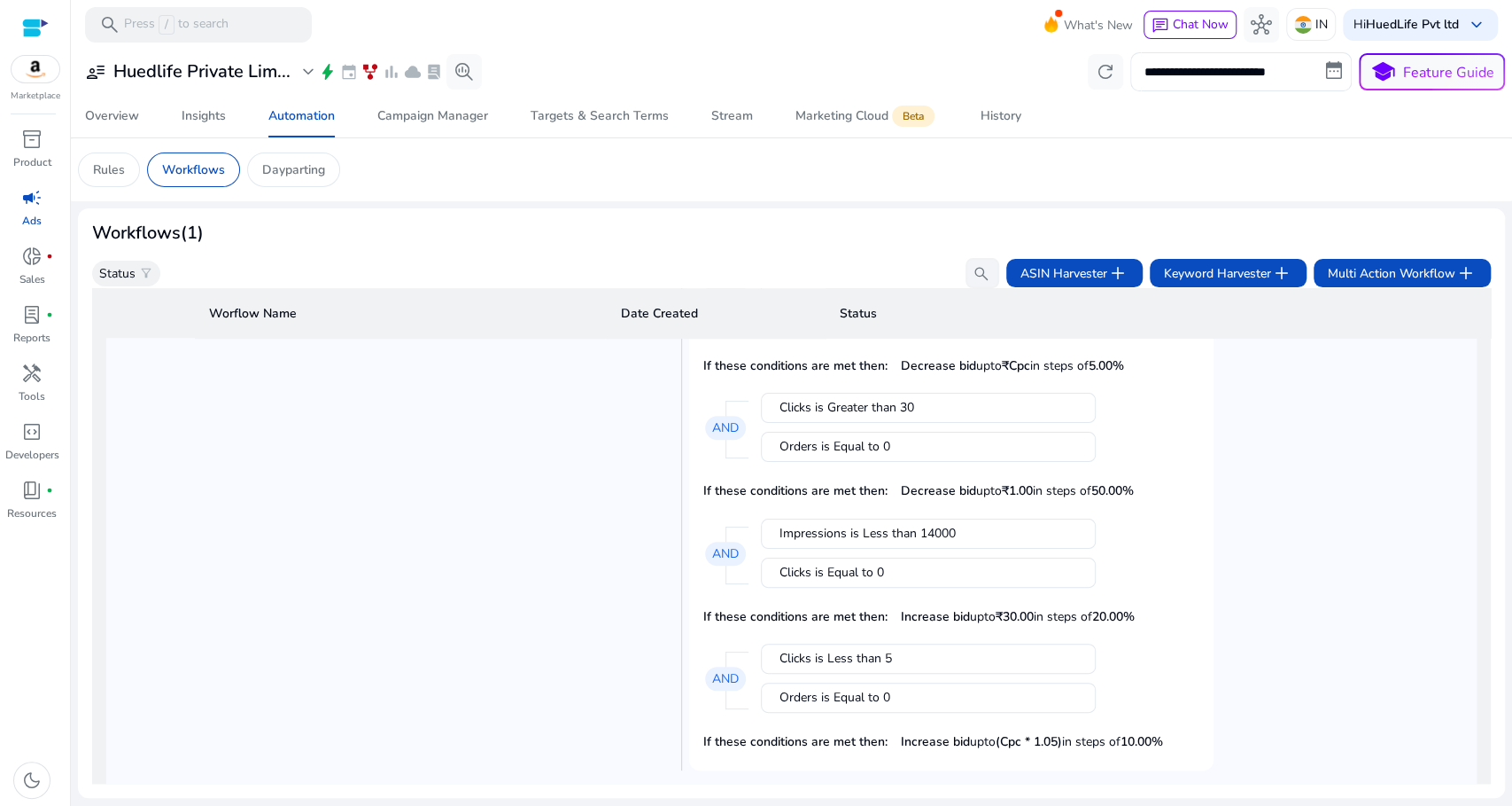
scroll to position [1146, 0]
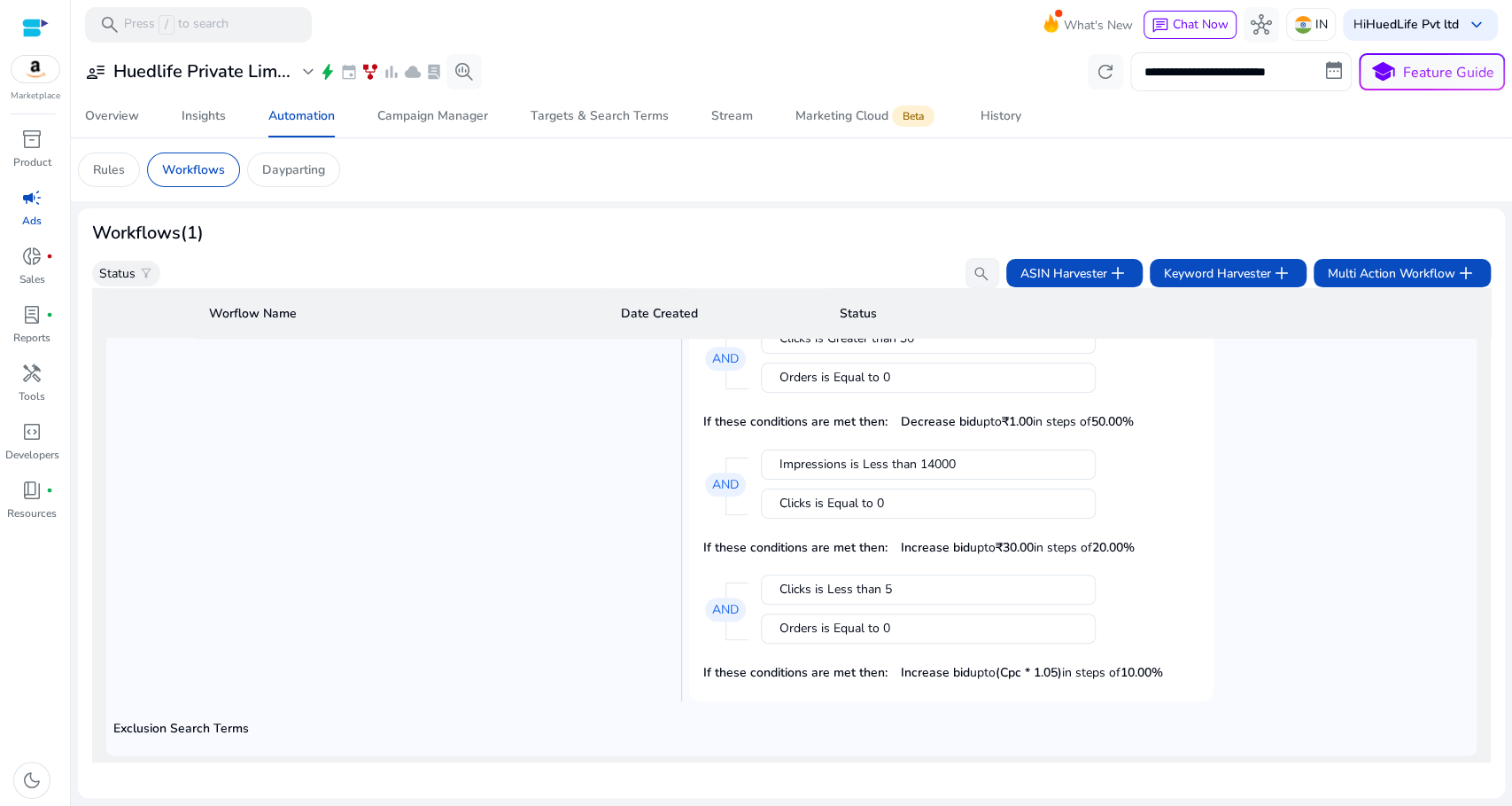
click at [202, 721] on h5 "Exclusion Search Terms" at bounding box center [791, 728] width 1356 height 15
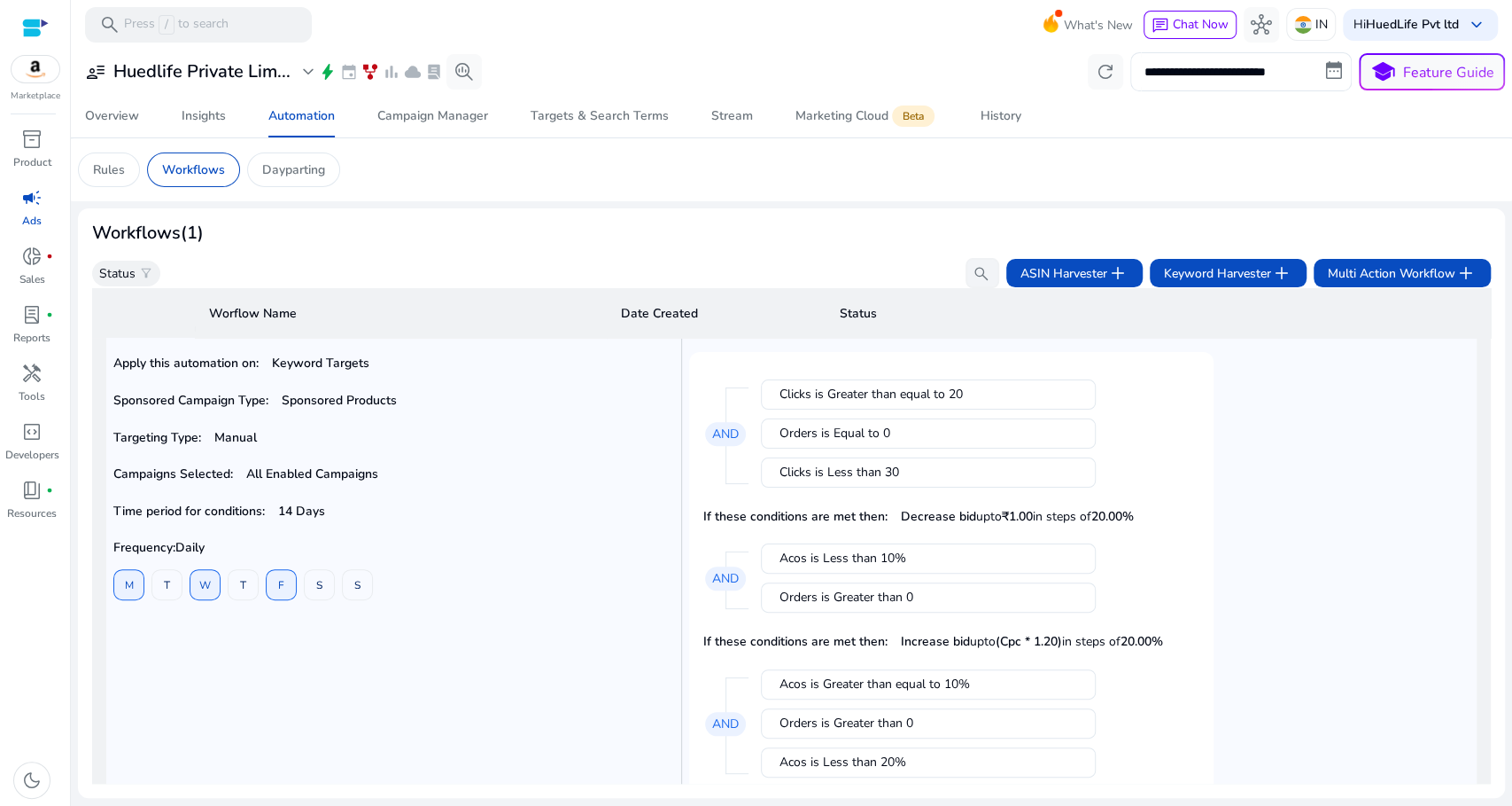
scroll to position [0, 0]
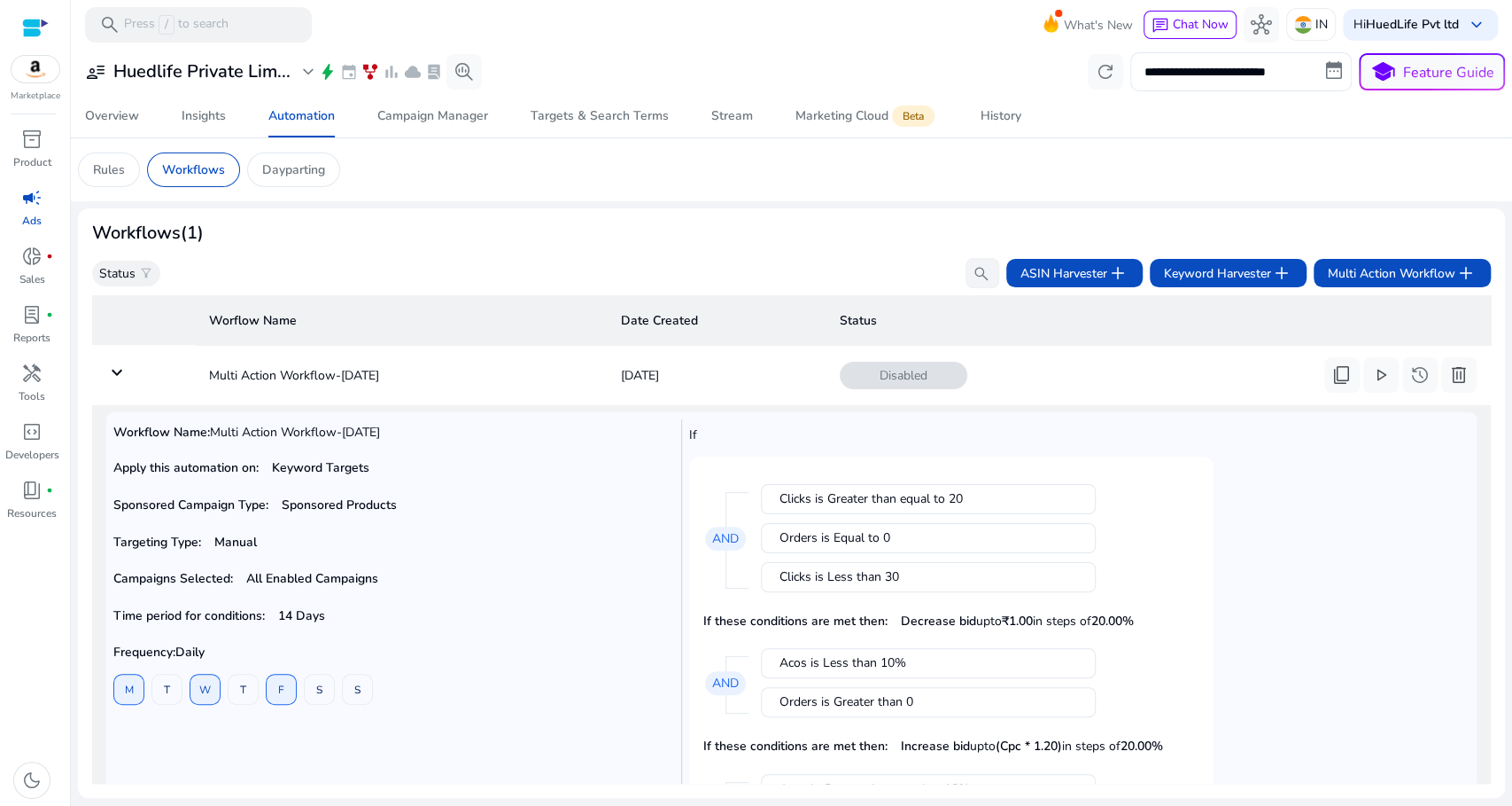
click at [1191, 188] on mat-card "Rules Workflows Dayparting" at bounding box center [791, 169] width 1455 height 63
click at [115, 369] on mat-icon "keyboard_arrow_down" at bounding box center [116, 371] width 21 height 21
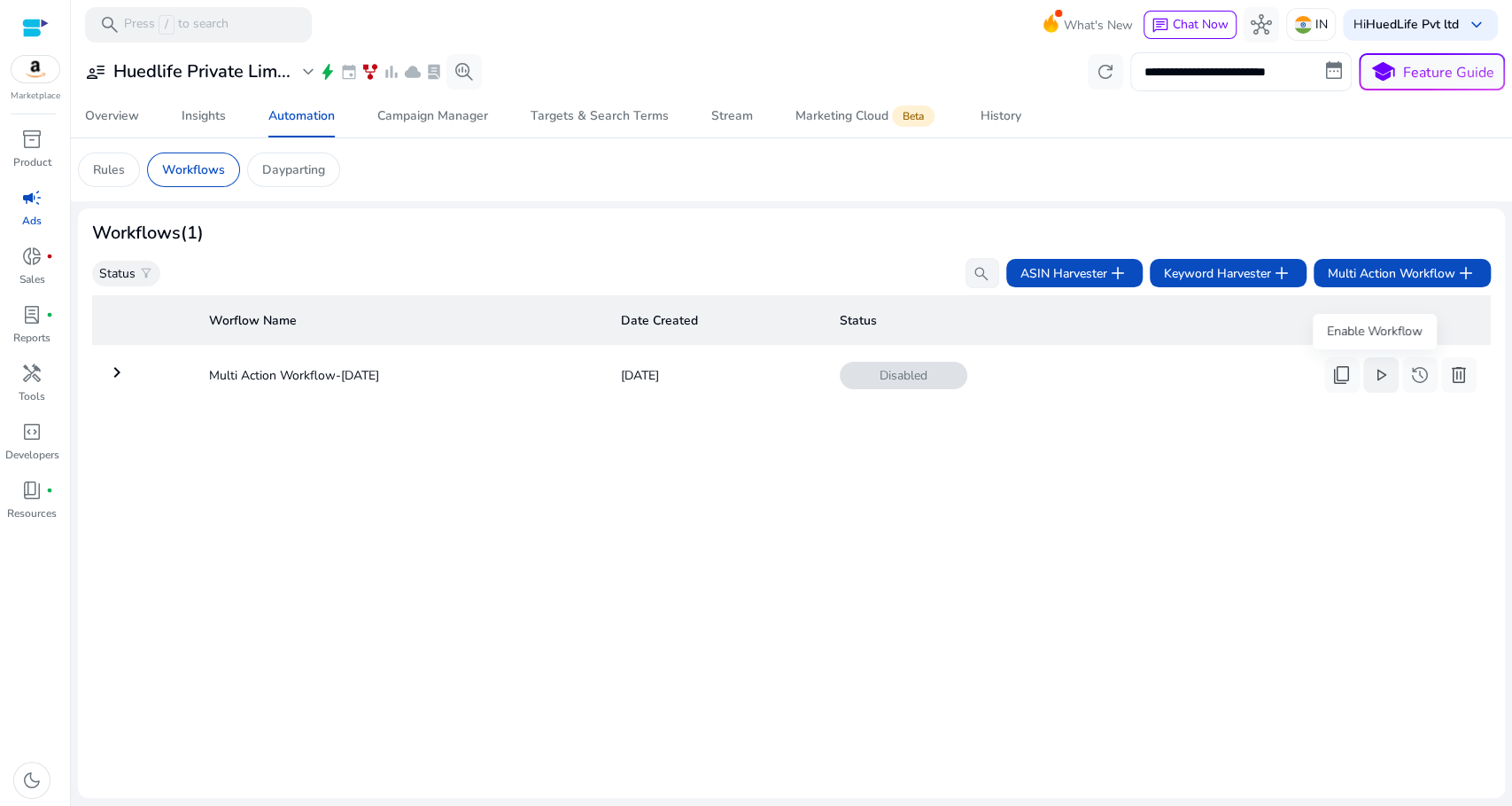
click at [1380, 372] on span "play_arrow" at bounding box center [1381, 374] width 21 height 21
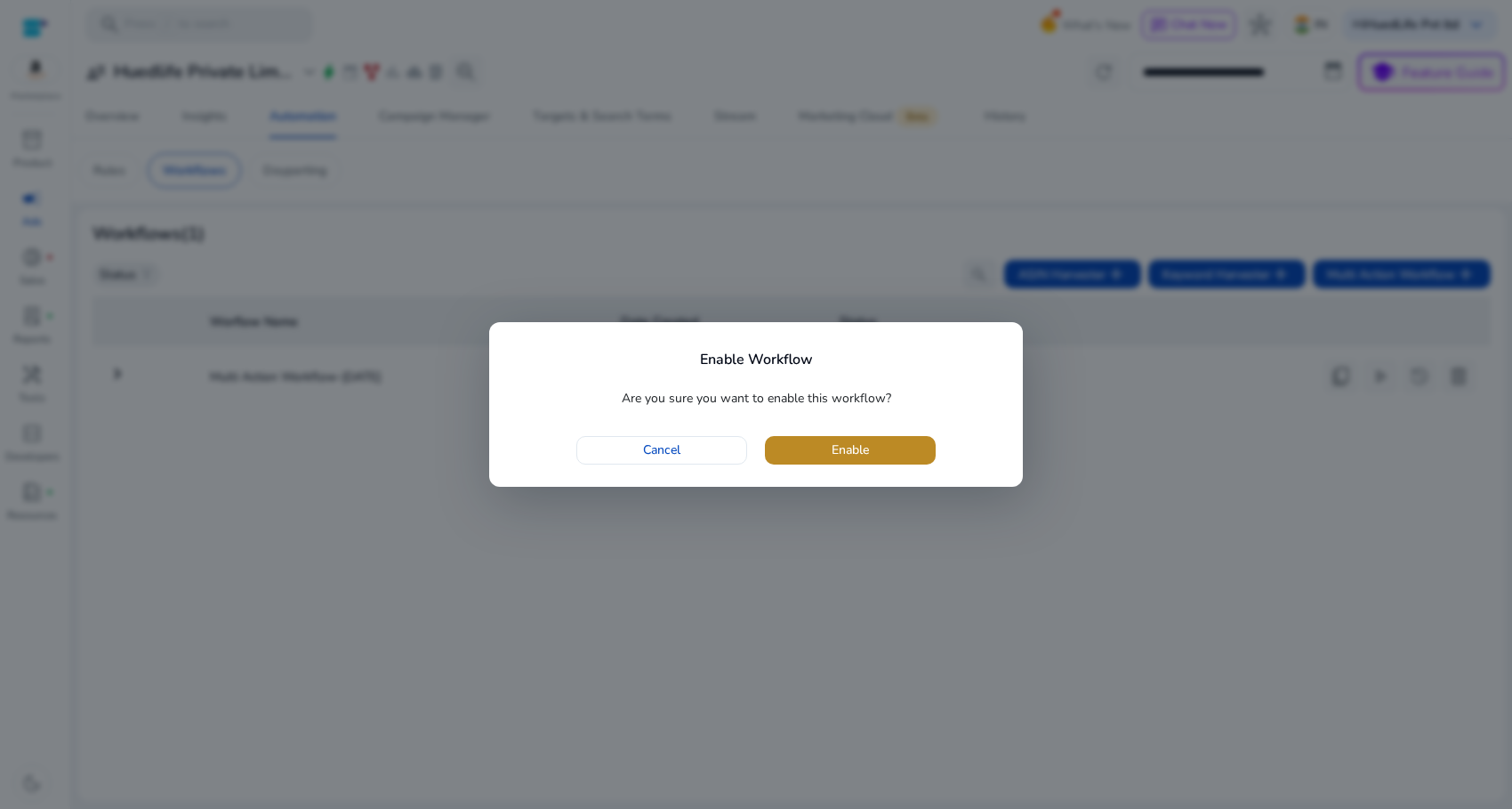
click at [869, 450] on span "Enable" at bounding box center [850, 449] width 37 height 19
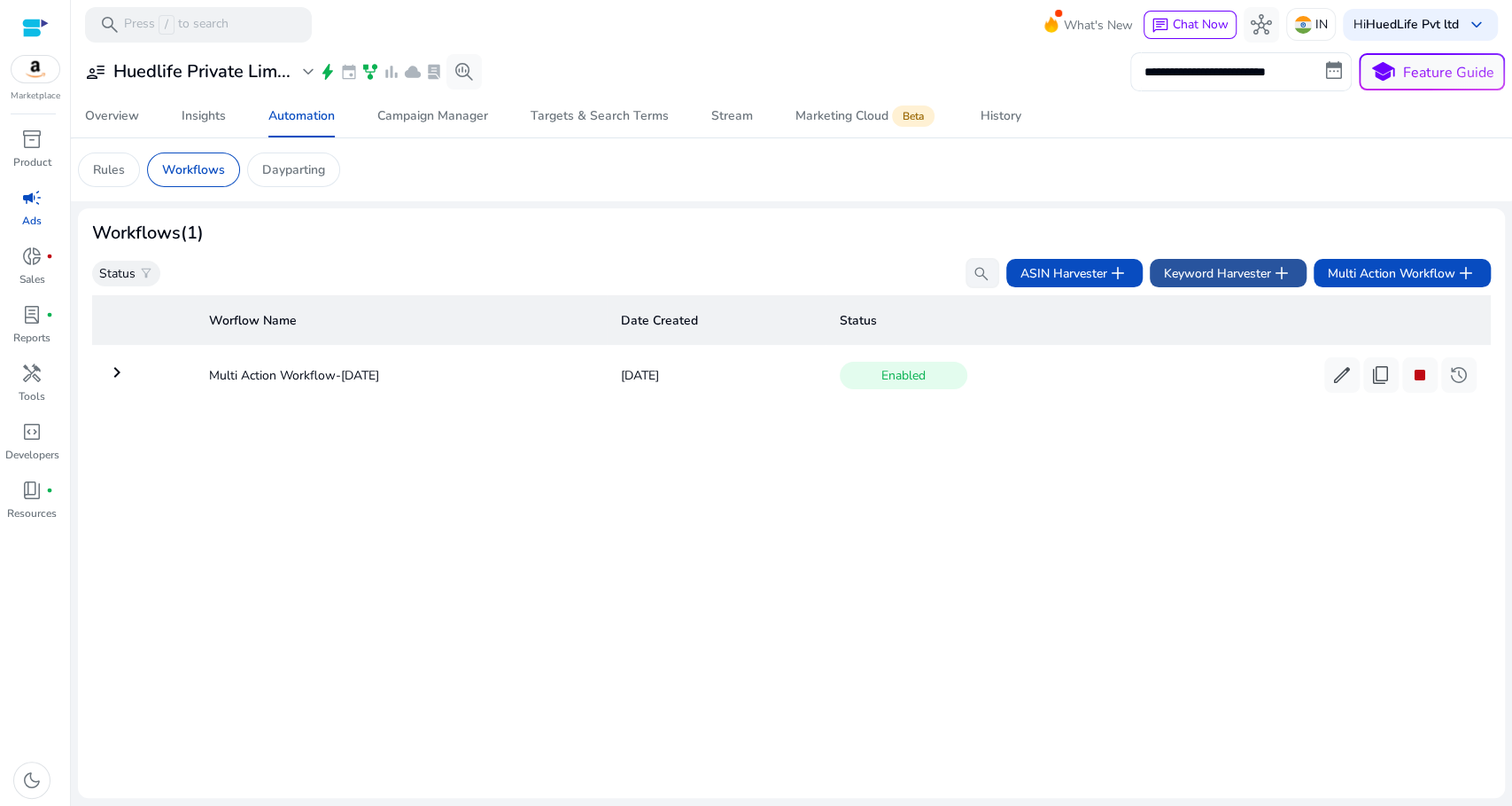
click at [1227, 277] on span "Keyword Harvester add" at bounding box center [1228, 273] width 128 height 21
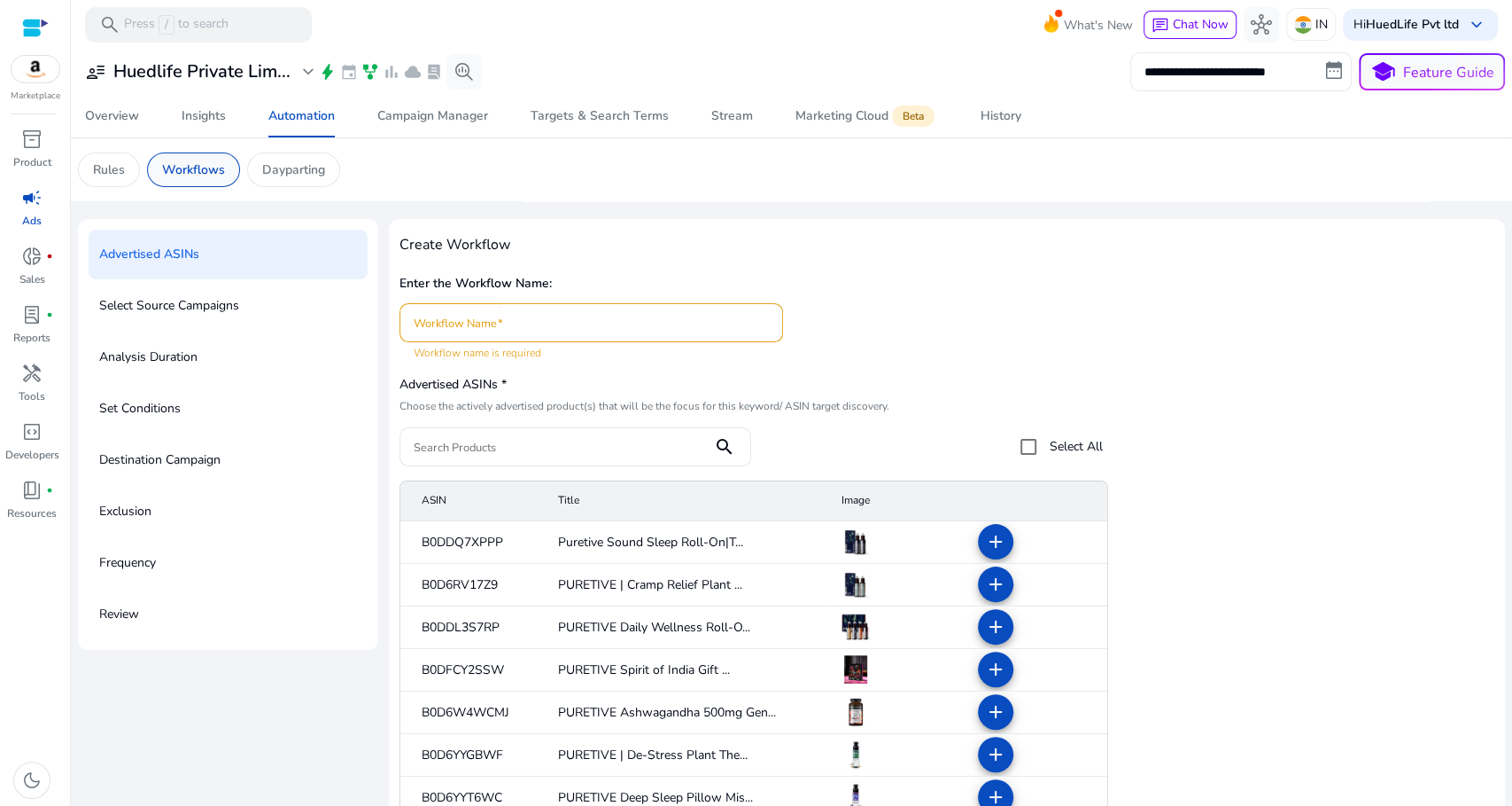
click at [207, 171] on p "Workflows" at bounding box center [193, 169] width 63 height 19
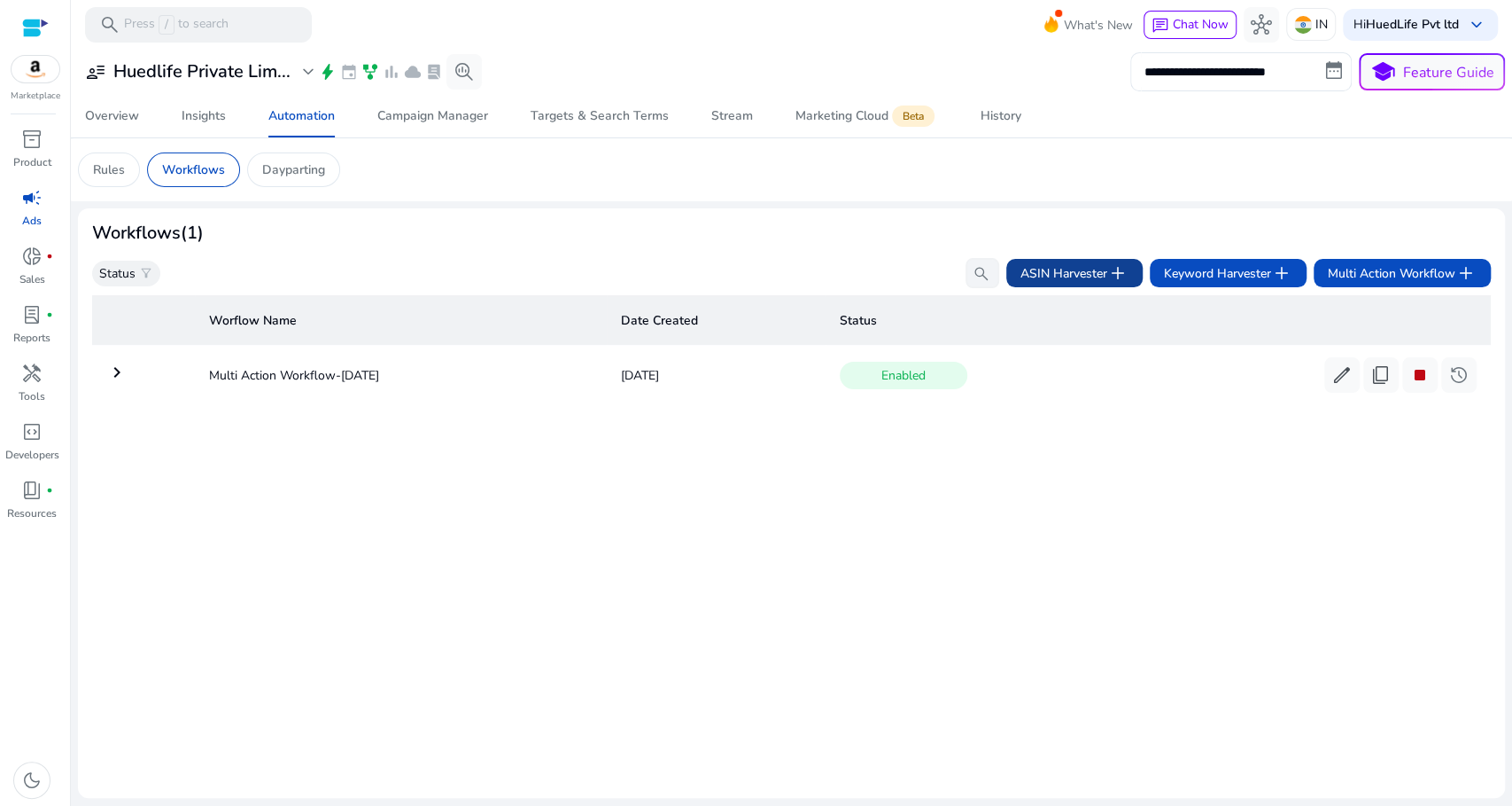
click at [1107, 270] on span "add" at bounding box center [1117, 273] width 21 height 21
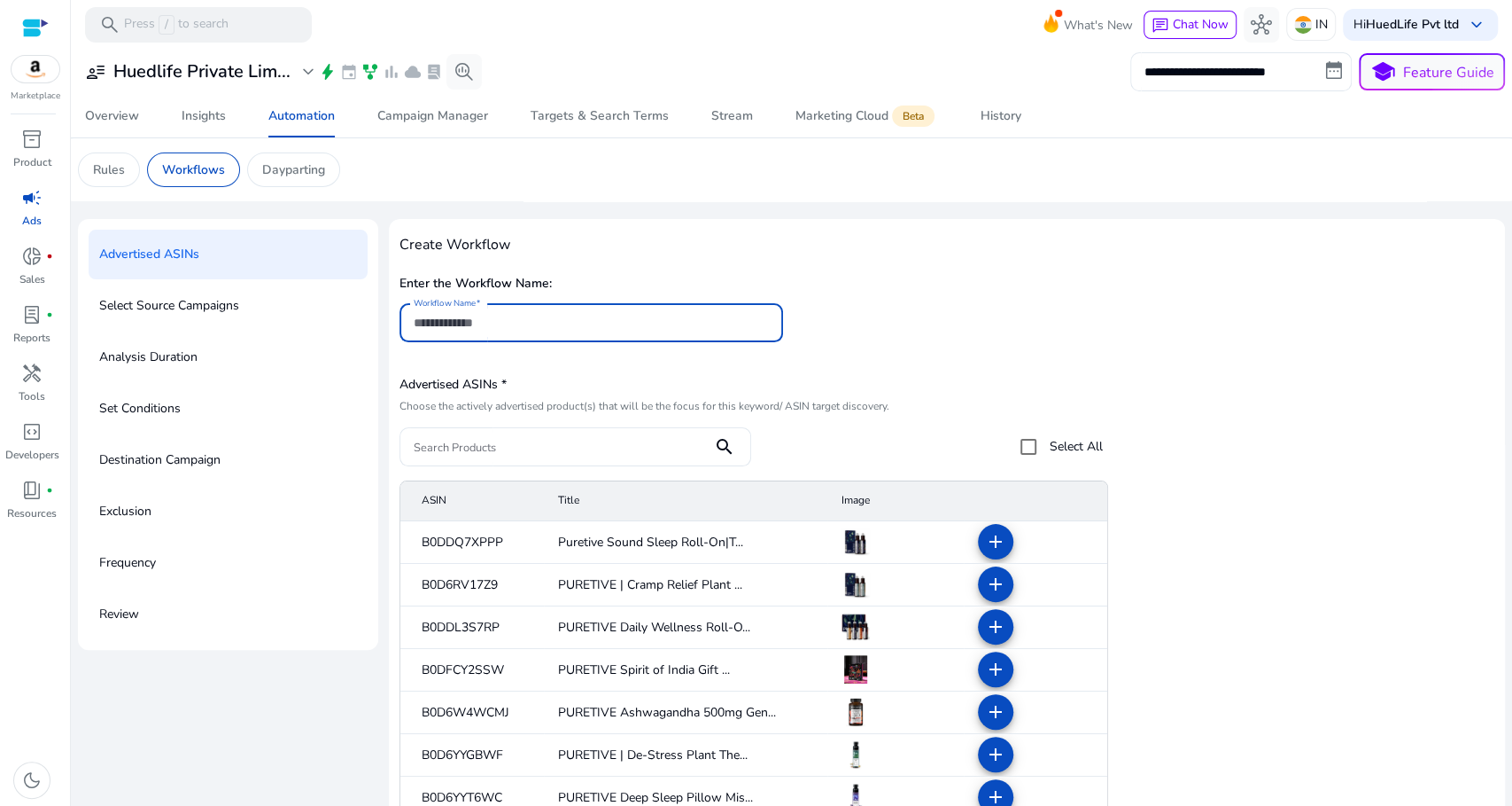
click at [598, 322] on input "Workflow Name" at bounding box center [591, 322] width 355 height 20
click at [617, 322] on input "Workflow Name" at bounding box center [591, 322] width 355 height 20
click at [623, 325] on input "Workflow Name" at bounding box center [591, 322] width 355 height 20
type input "****"
click at [1164, 279] on h5 "Enter the Workflow Name:" at bounding box center [947, 284] width 1095 height 15
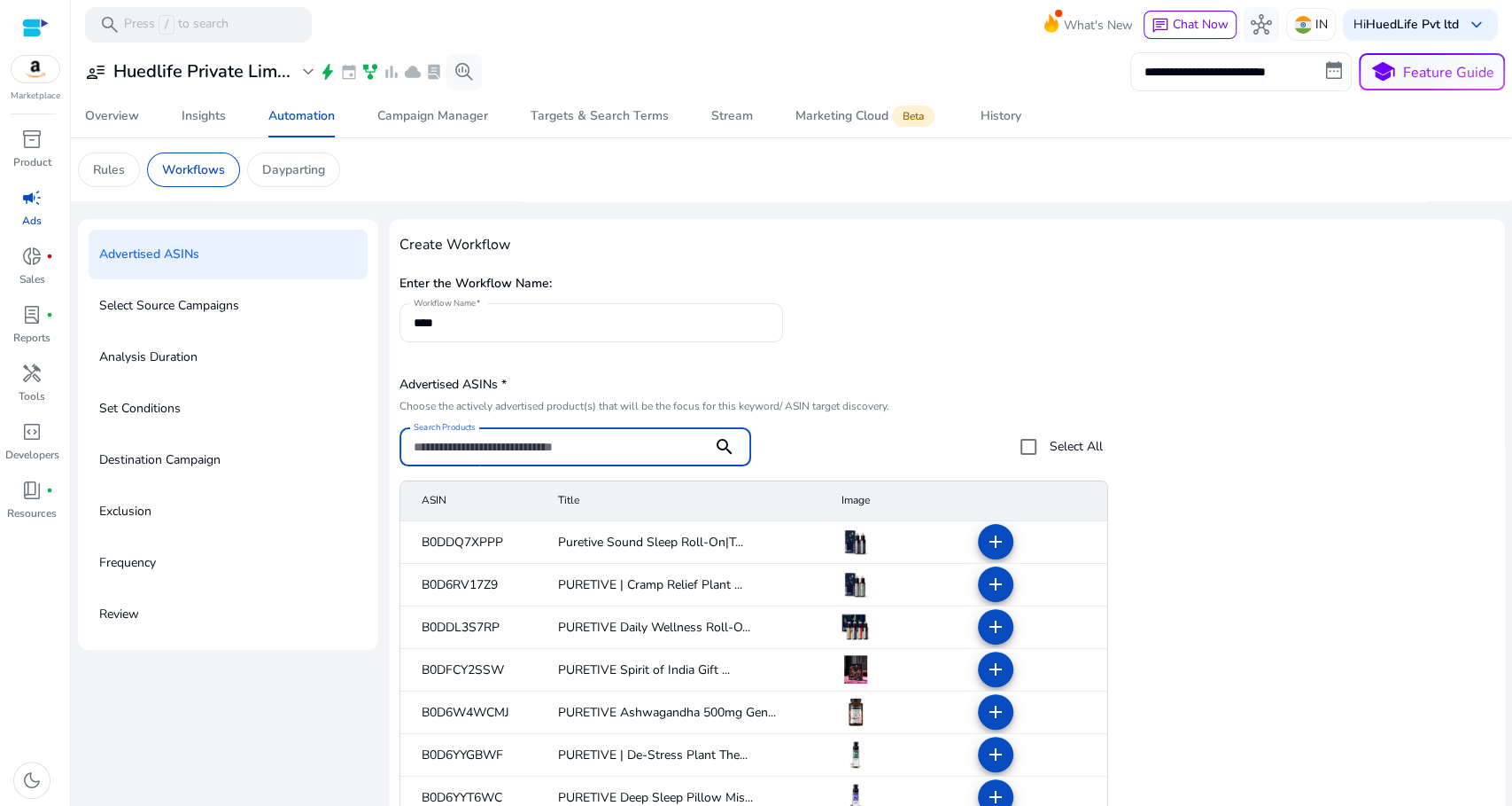
click at [590, 437] on input "Search Products" at bounding box center [556, 447] width 284 height 20
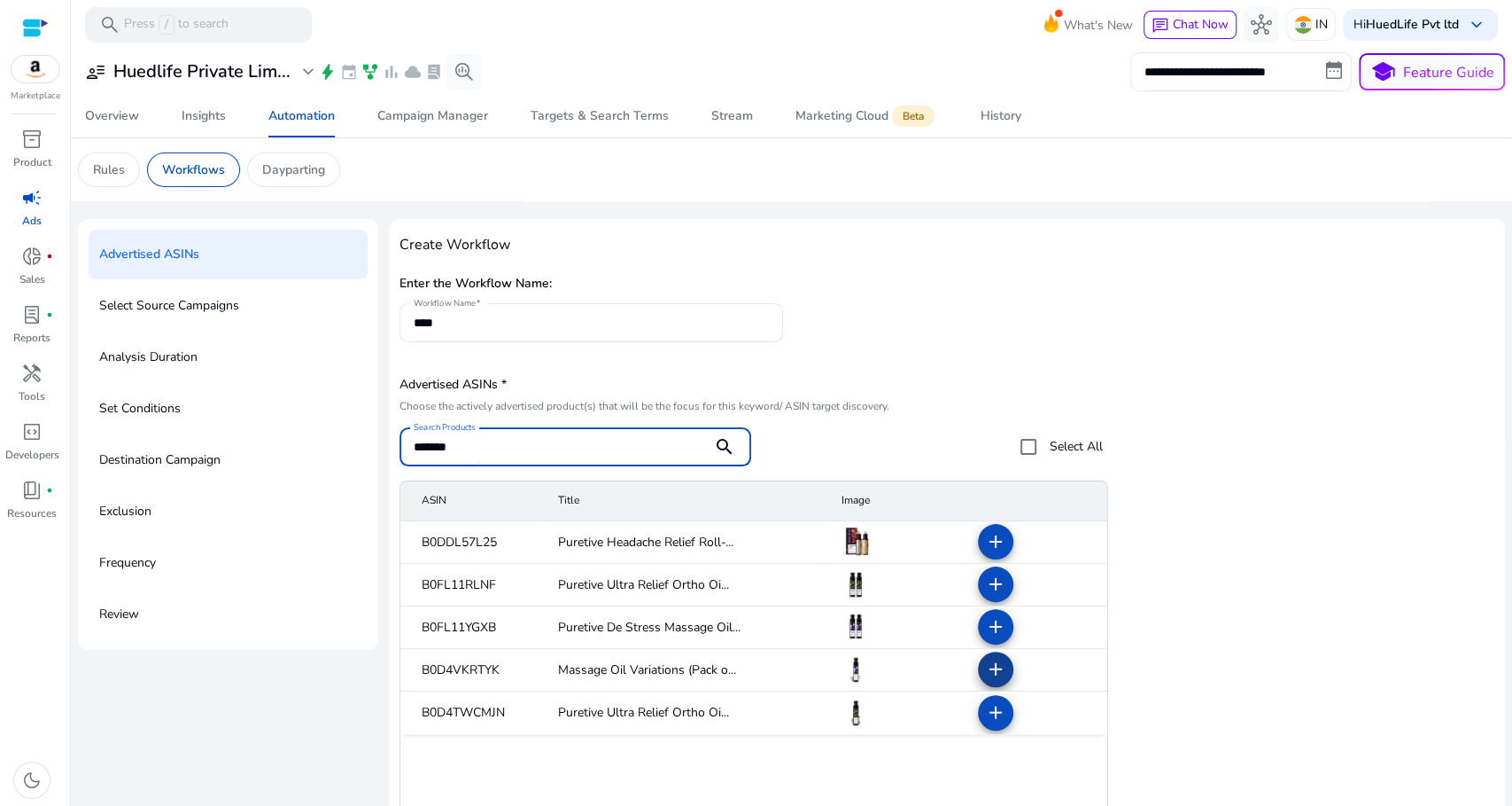
type input "*******"
click at [991, 667] on mat-icon "add" at bounding box center [995, 669] width 21 height 21
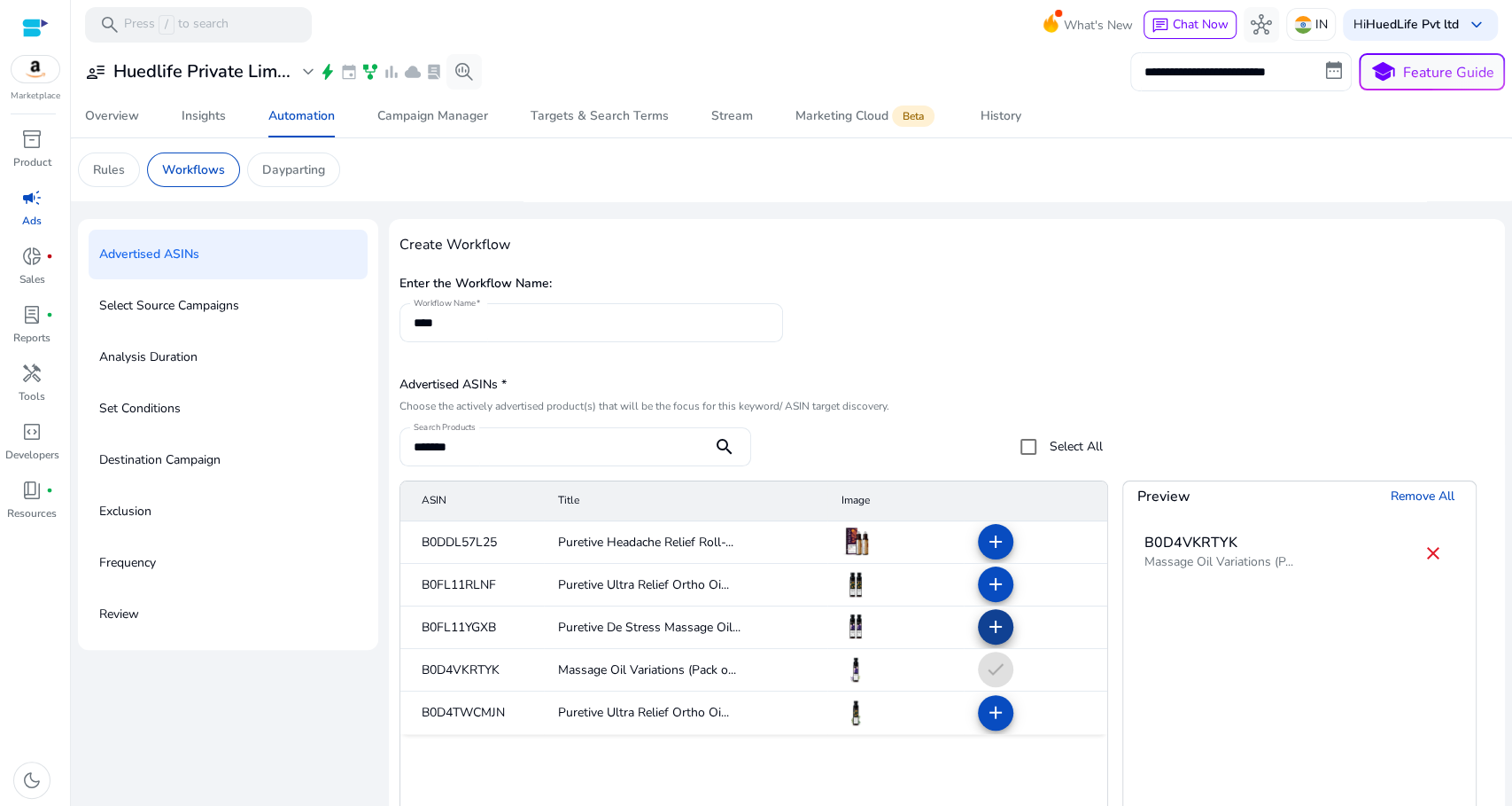
click at [1000, 628] on mat-icon "add" at bounding box center [995, 626] width 21 height 21
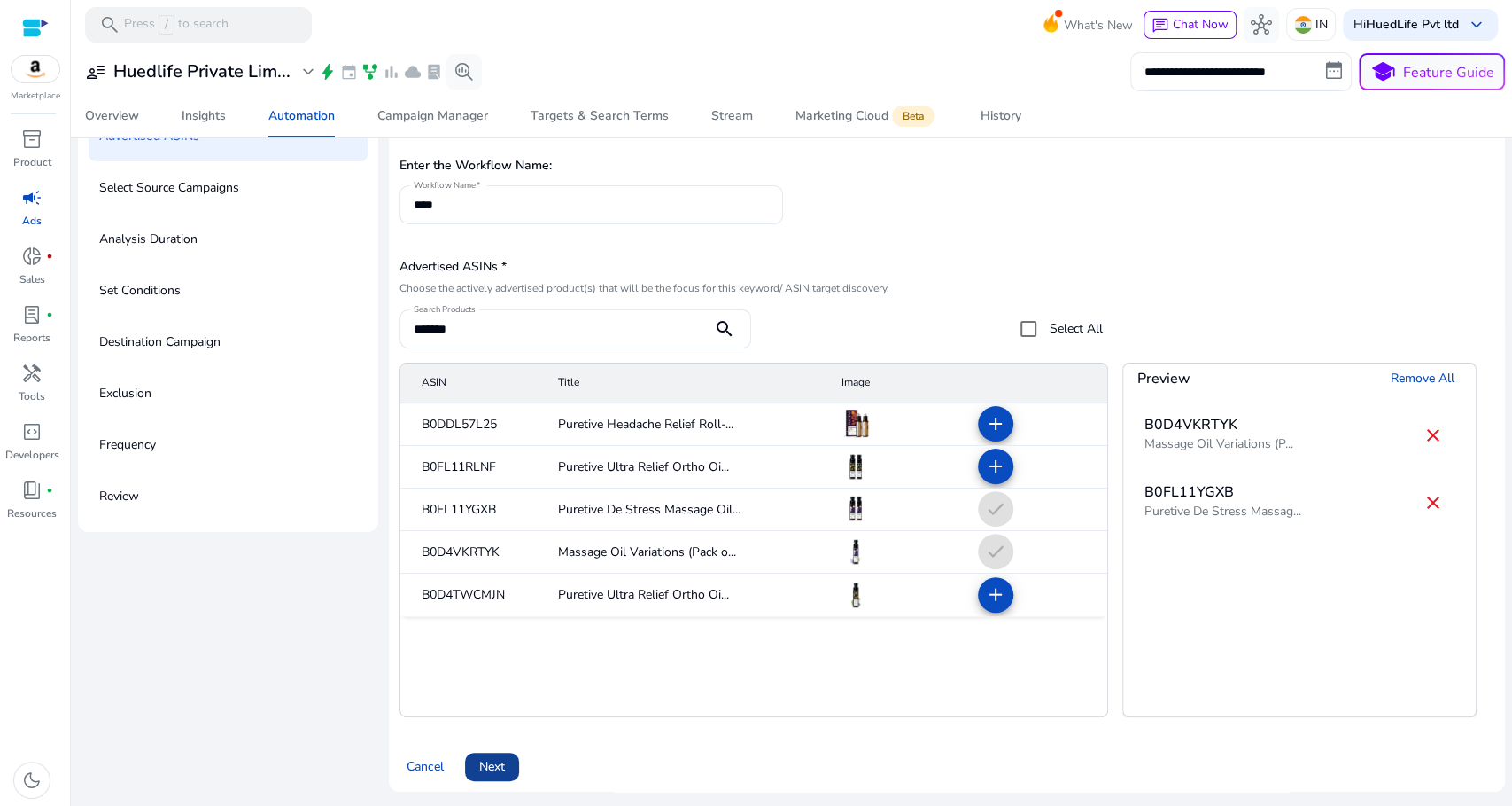
click at [508, 757] on span at bounding box center [492, 766] width 54 height 43
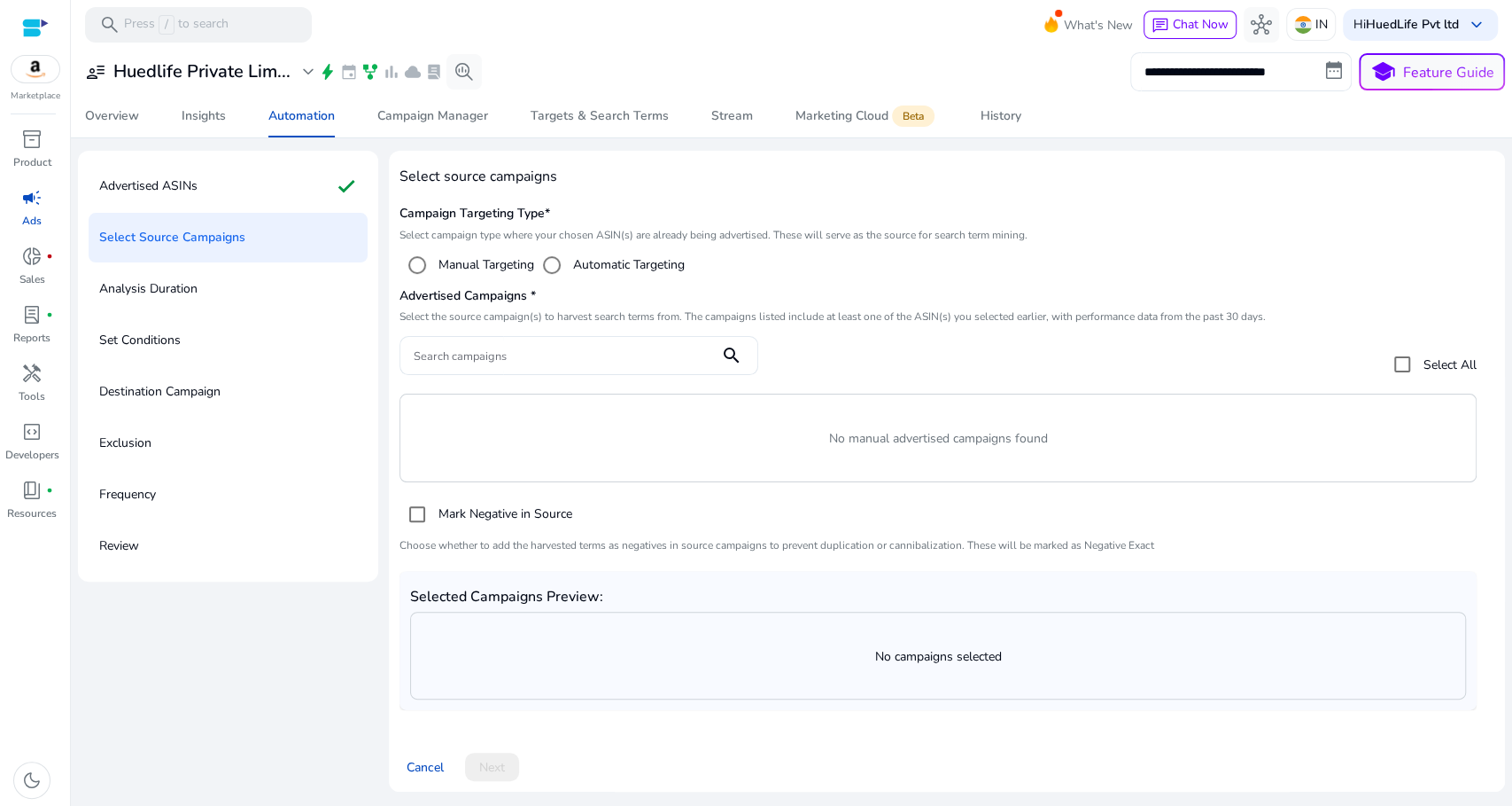
scroll to position [67, 0]
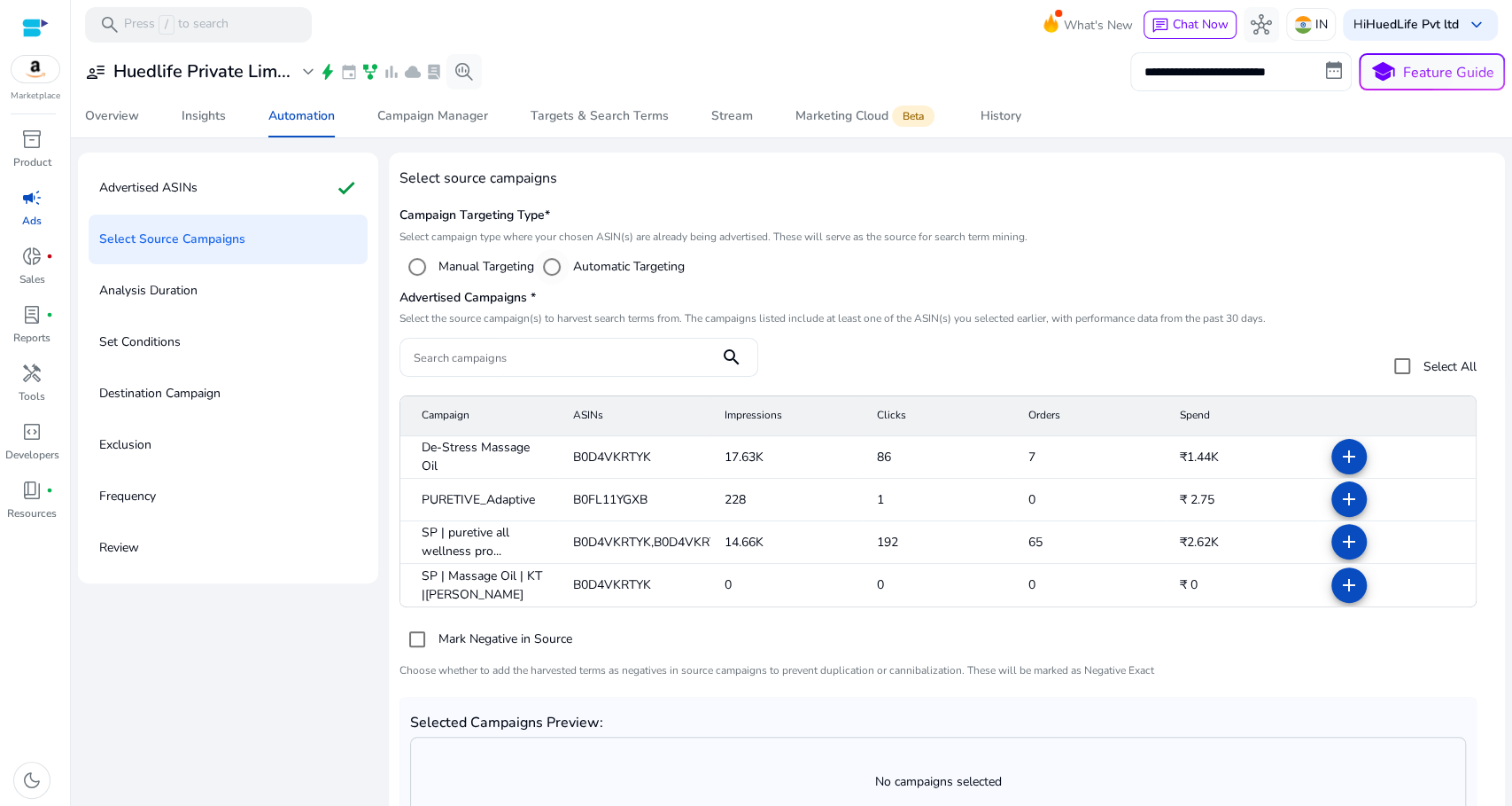
click at [587, 268] on label "Automatic Targeting" at bounding box center [628, 266] width 115 height 19
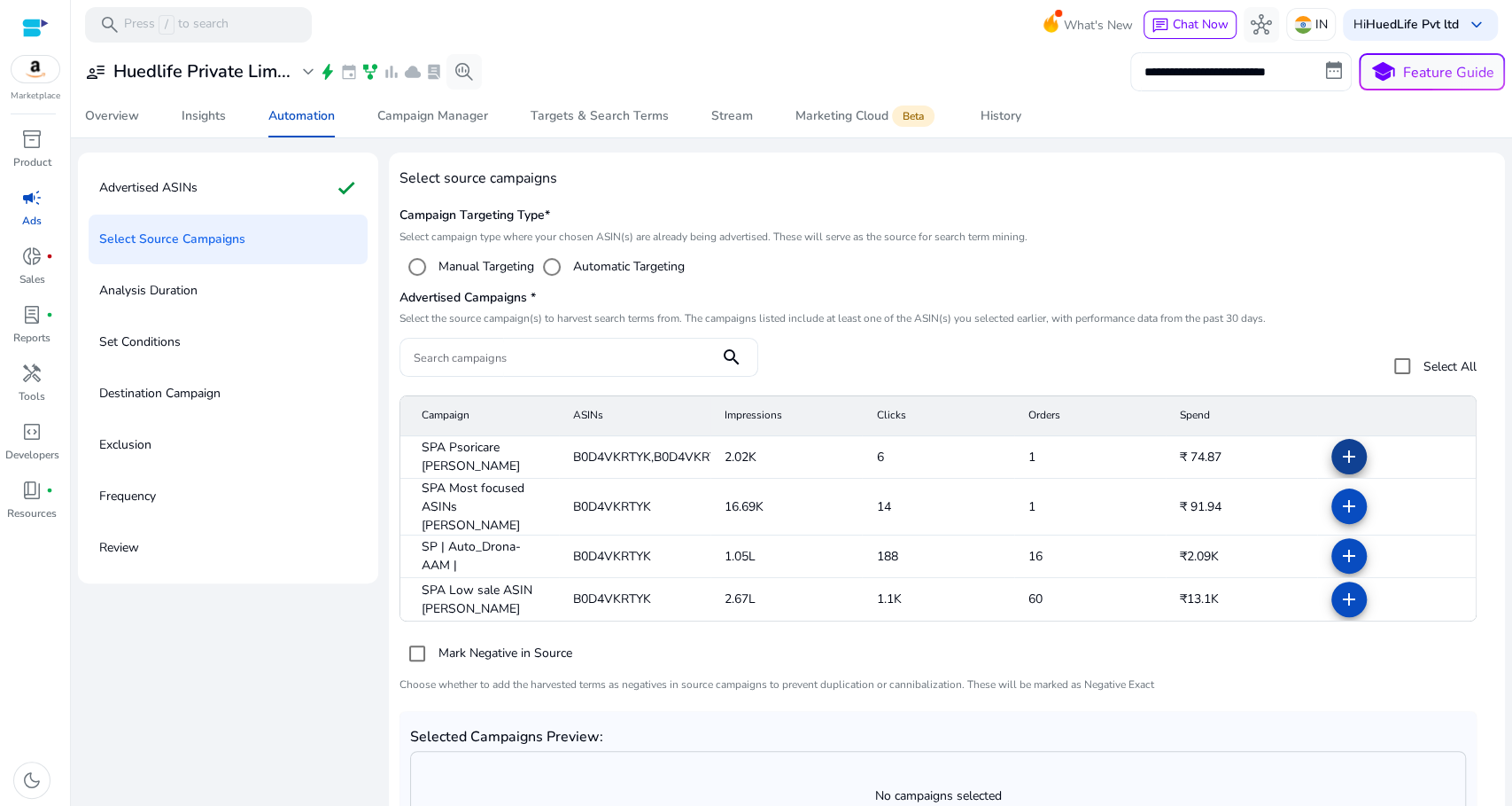
click at [1342, 456] on mat-icon "add" at bounding box center [1349, 456] width 21 height 21
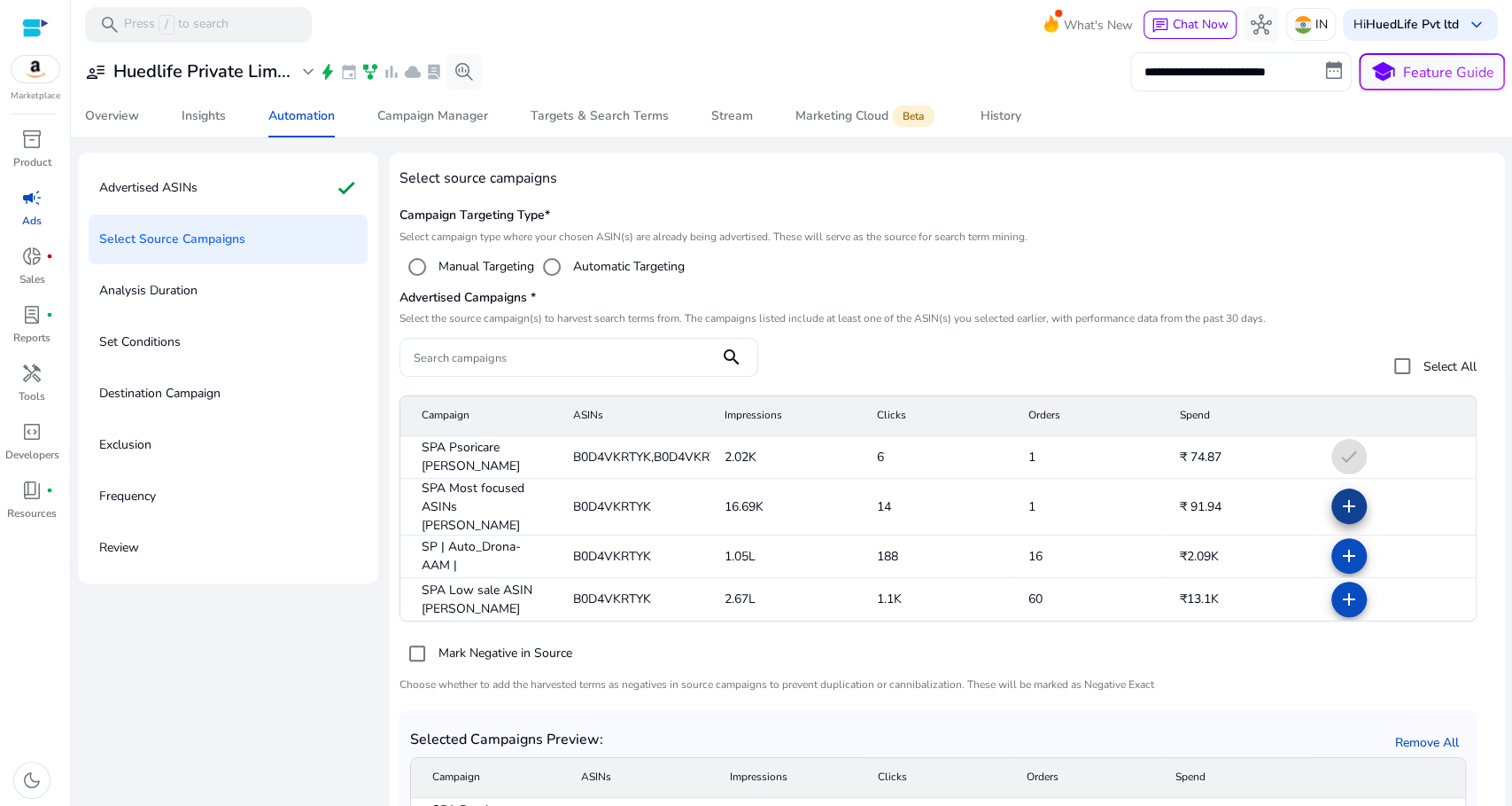
click at [1345, 496] on mat-icon "add" at bounding box center [1349, 505] width 21 height 21
click at [1341, 545] on mat-icon "add" at bounding box center [1349, 555] width 21 height 21
click at [1346, 578] on span at bounding box center [1349, 599] width 43 height 43
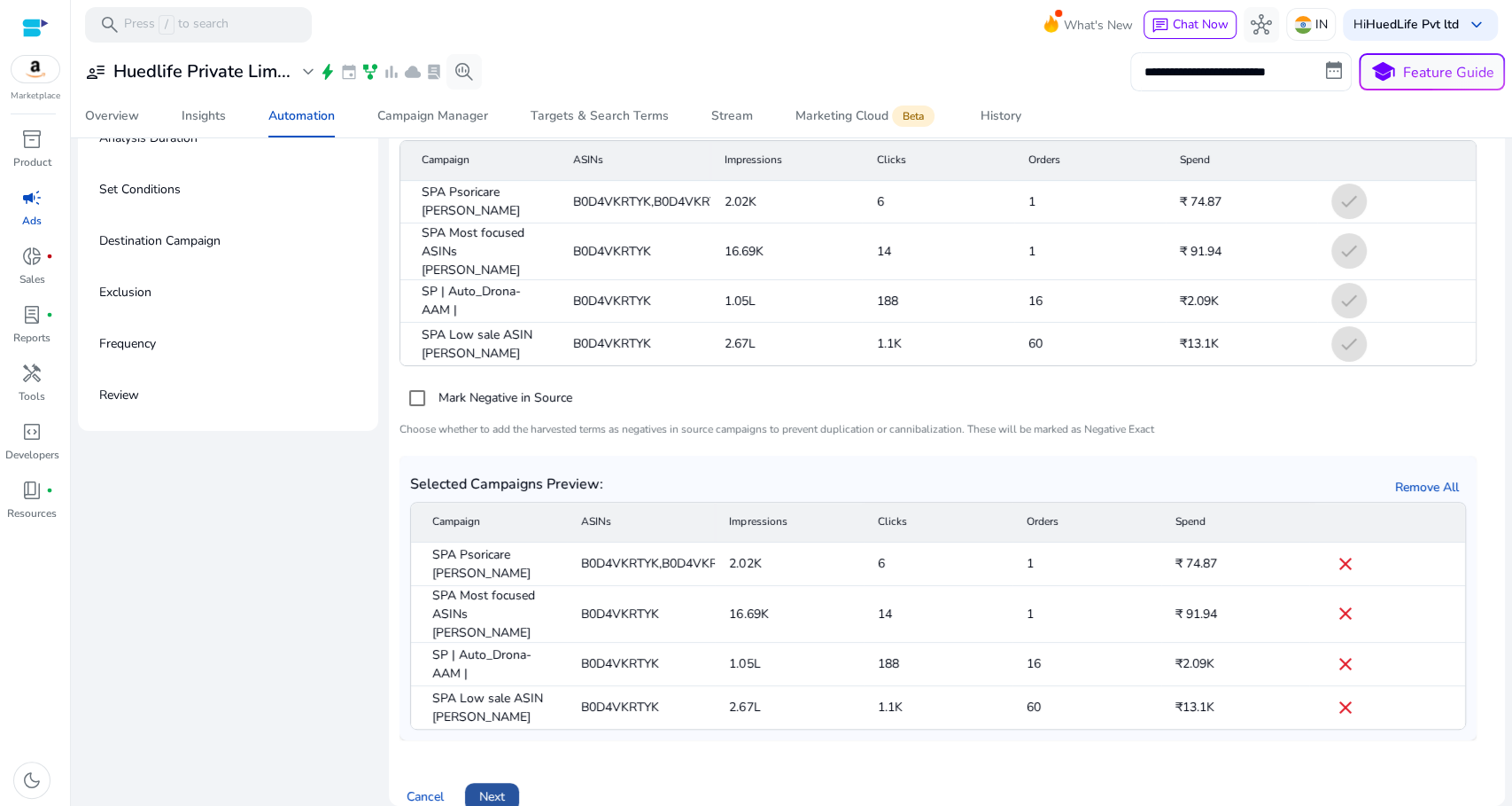
click at [504, 787] on span "Next" at bounding box center [492, 796] width 26 height 19
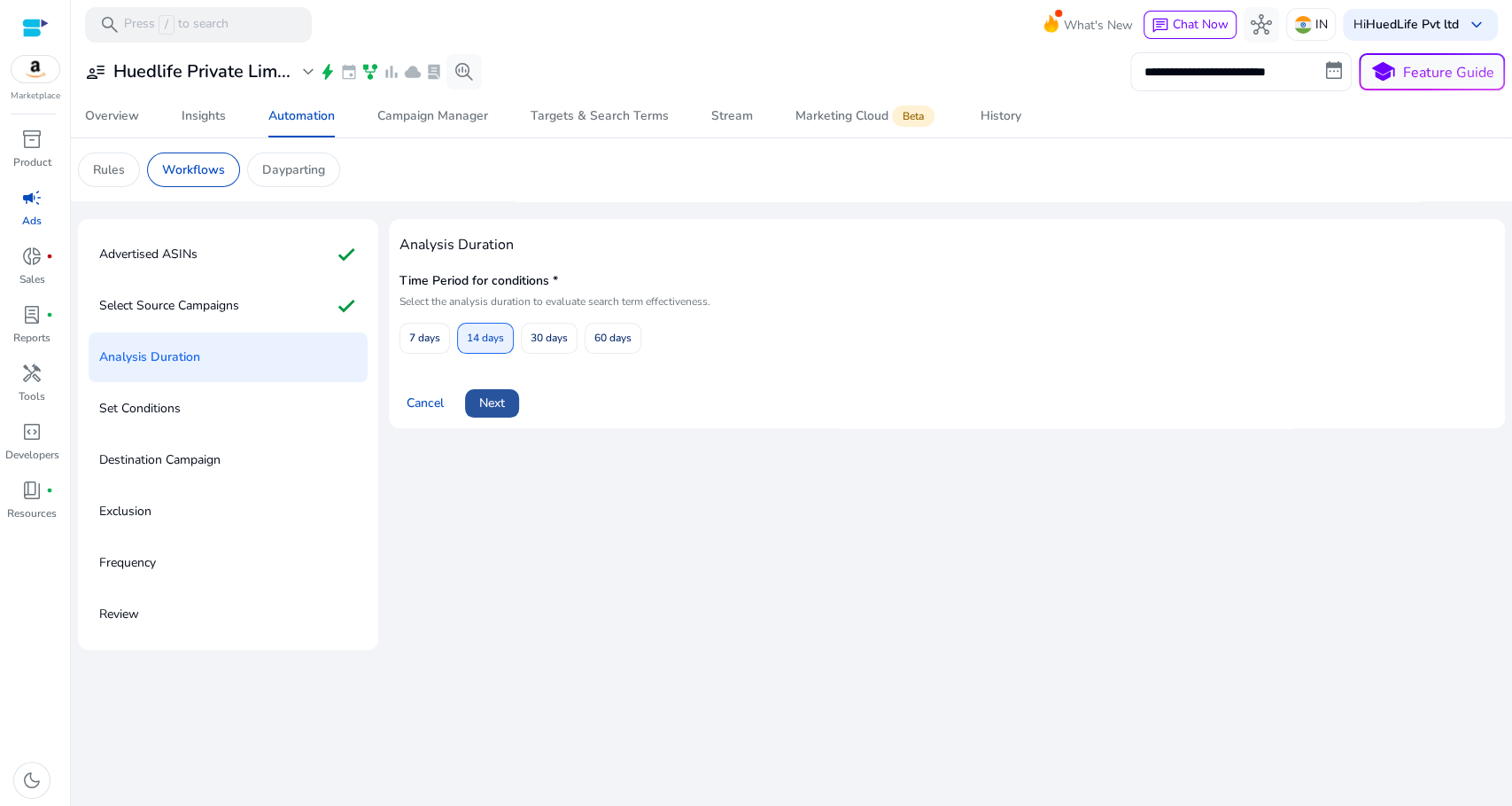
click at [507, 405] on span at bounding box center [492, 403] width 54 height 43
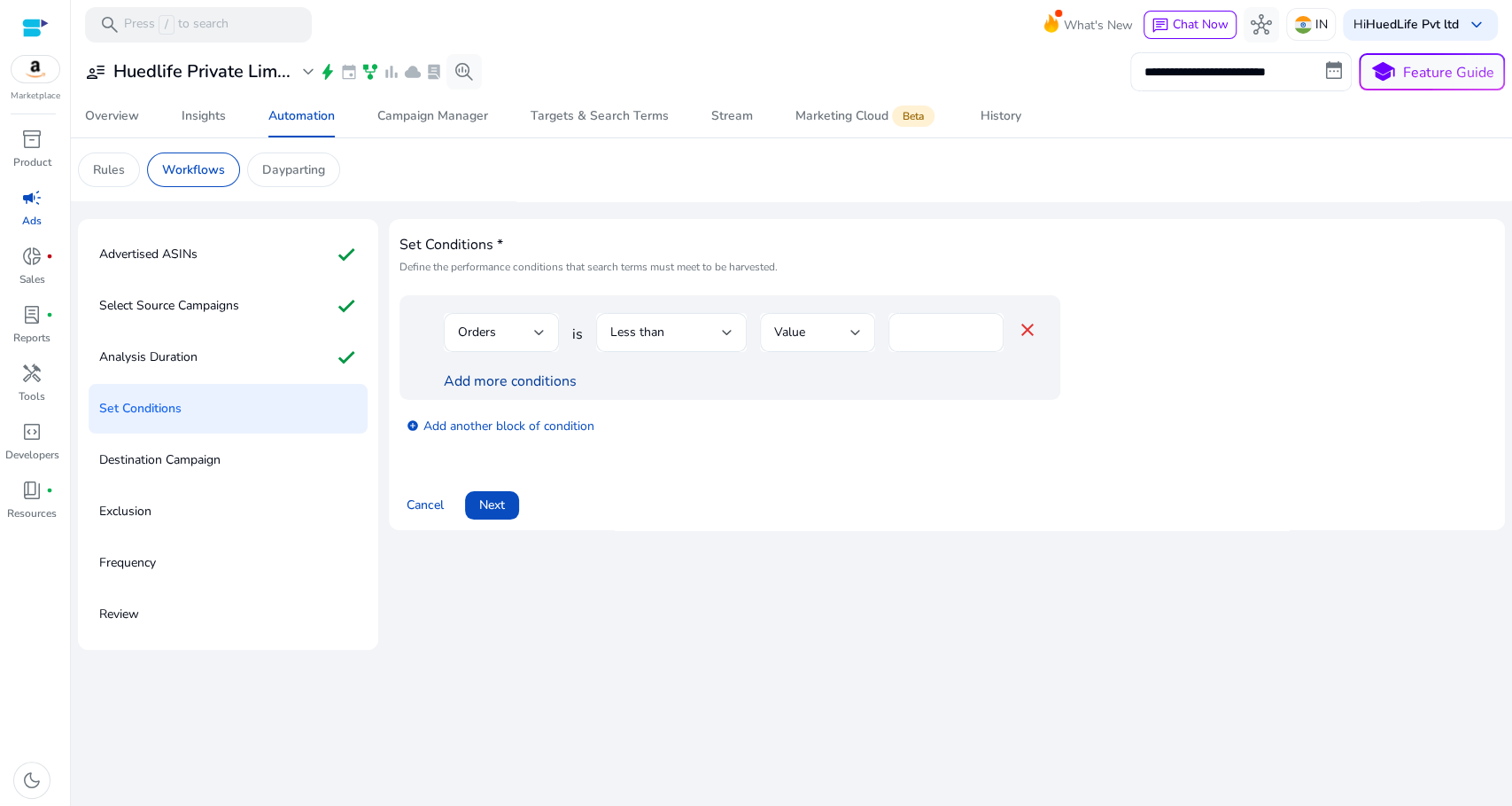
click at [543, 378] on link "Add more conditions" at bounding box center [510, 381] width 133 height 20
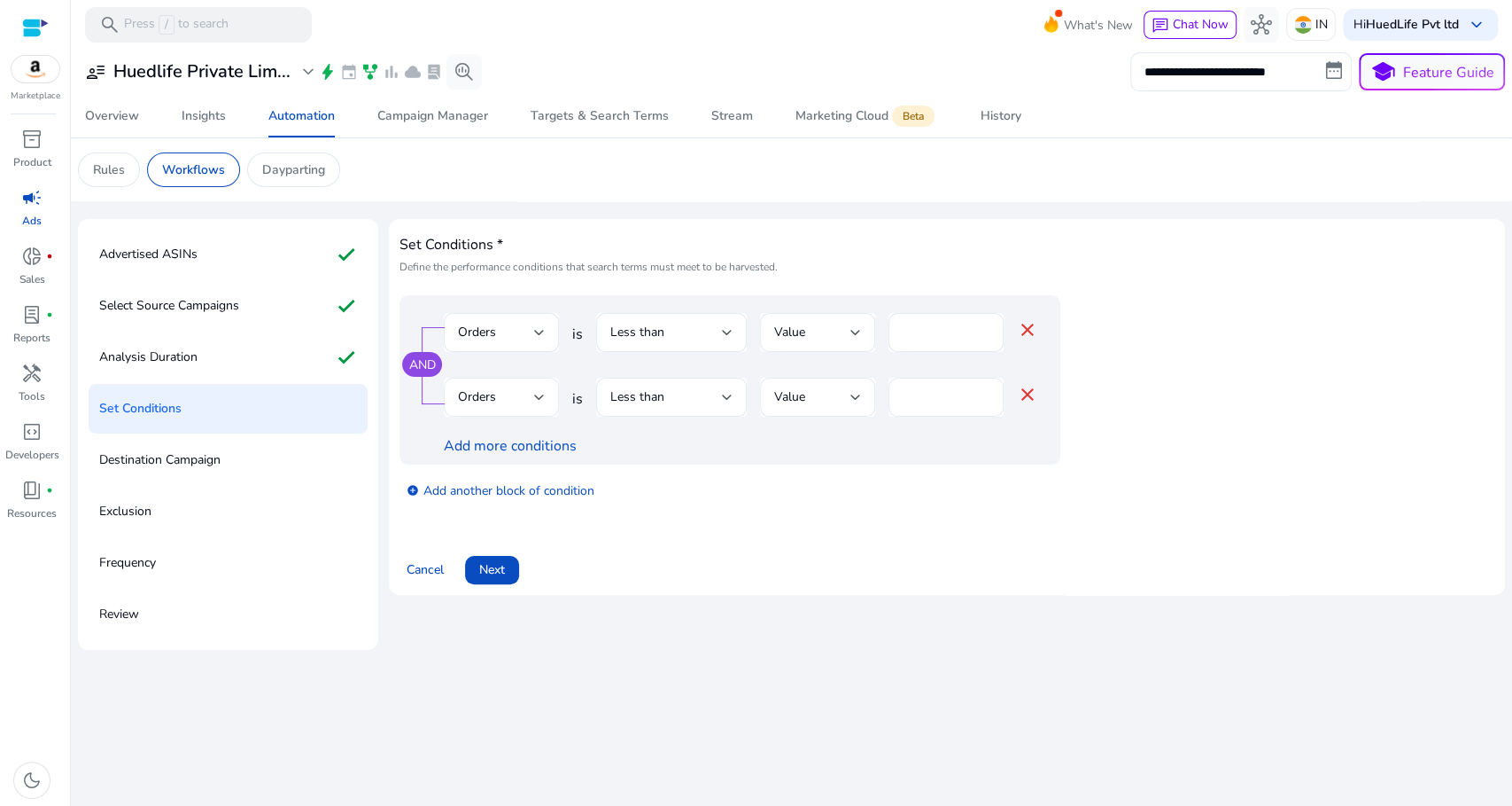
click at [523, 406] on div "Orders" at bounding box center [495, 397] width 77 height 20
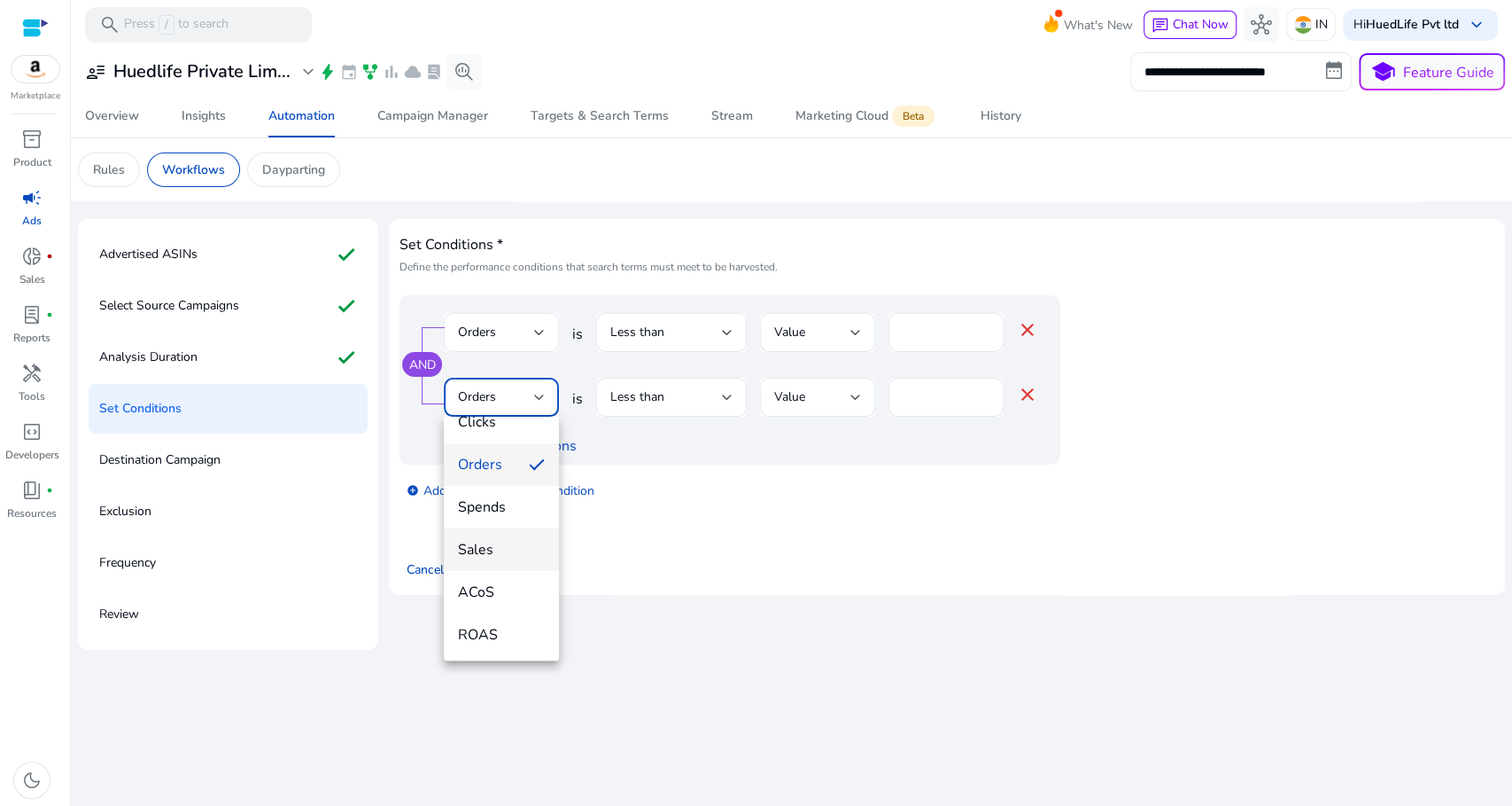
scroll to position [109, 0]
click at [505, 581] on span "ACoS" at bounding box center [500, 590] width 87 height 20
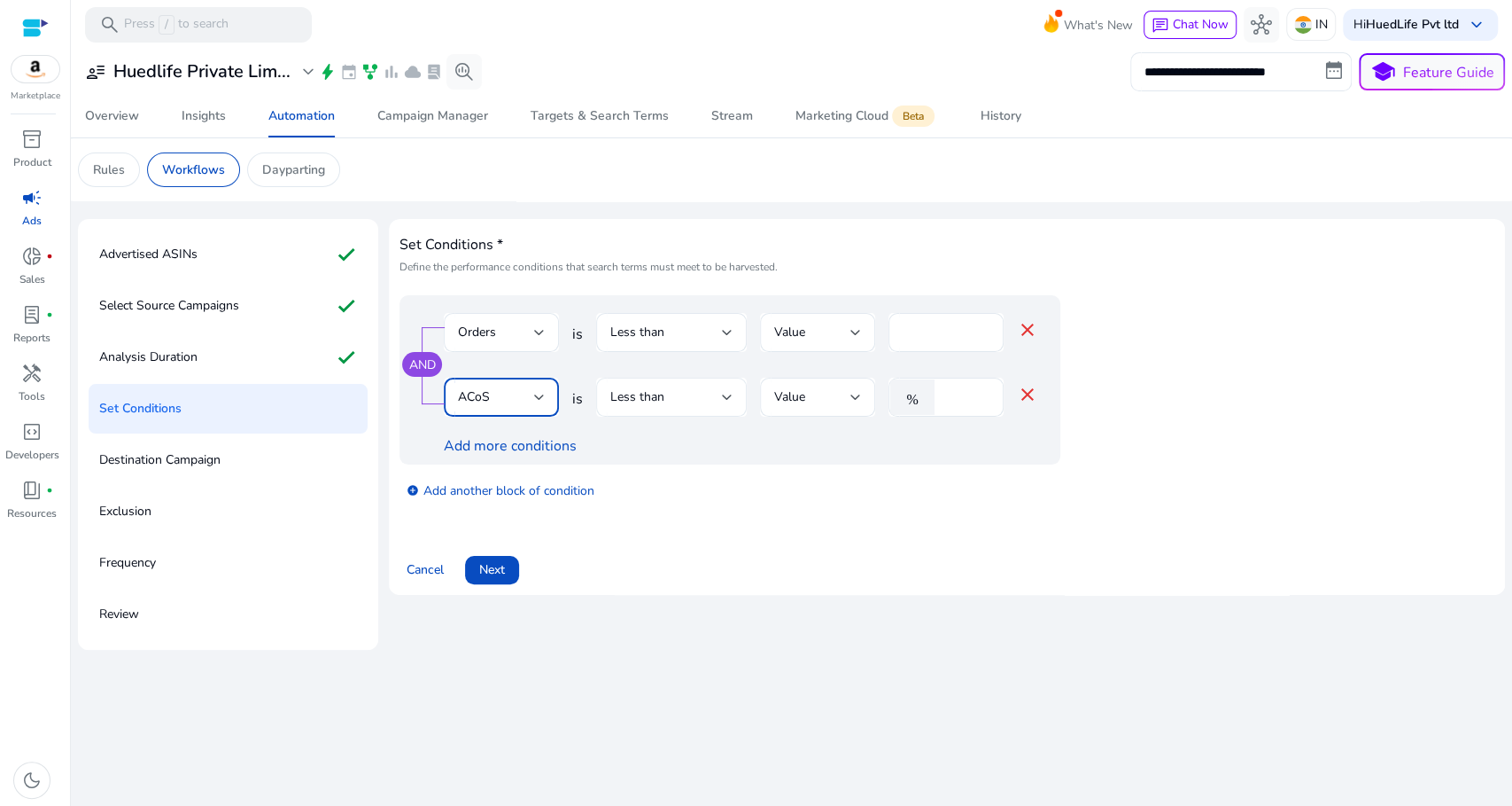
click at [667, 401] on div "Less than" at bounding box center [666, 397] width 111 height 20
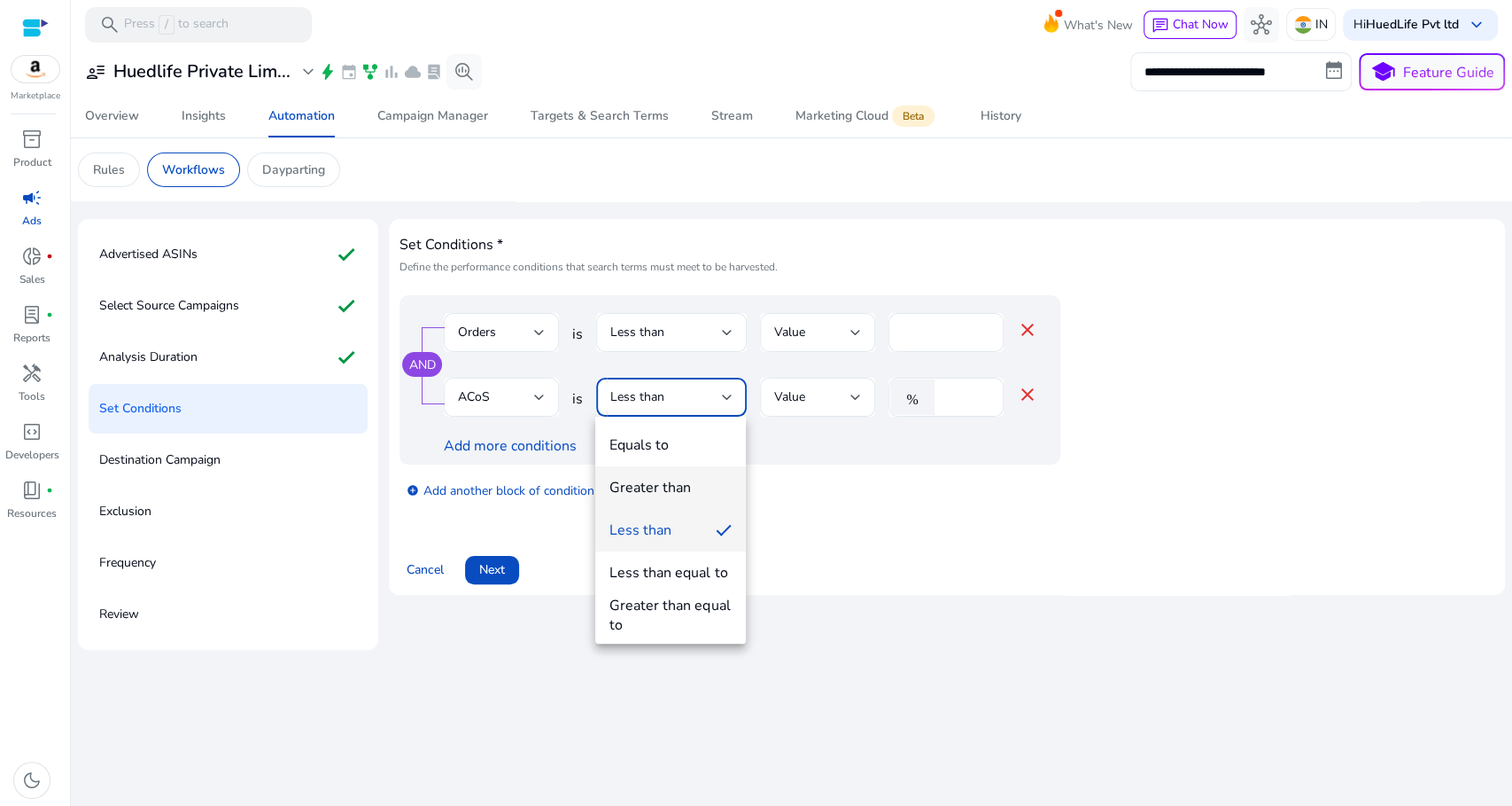
click at [696, 489] on span "Greater than" at bounding box center [670, 488] width 122 height 20
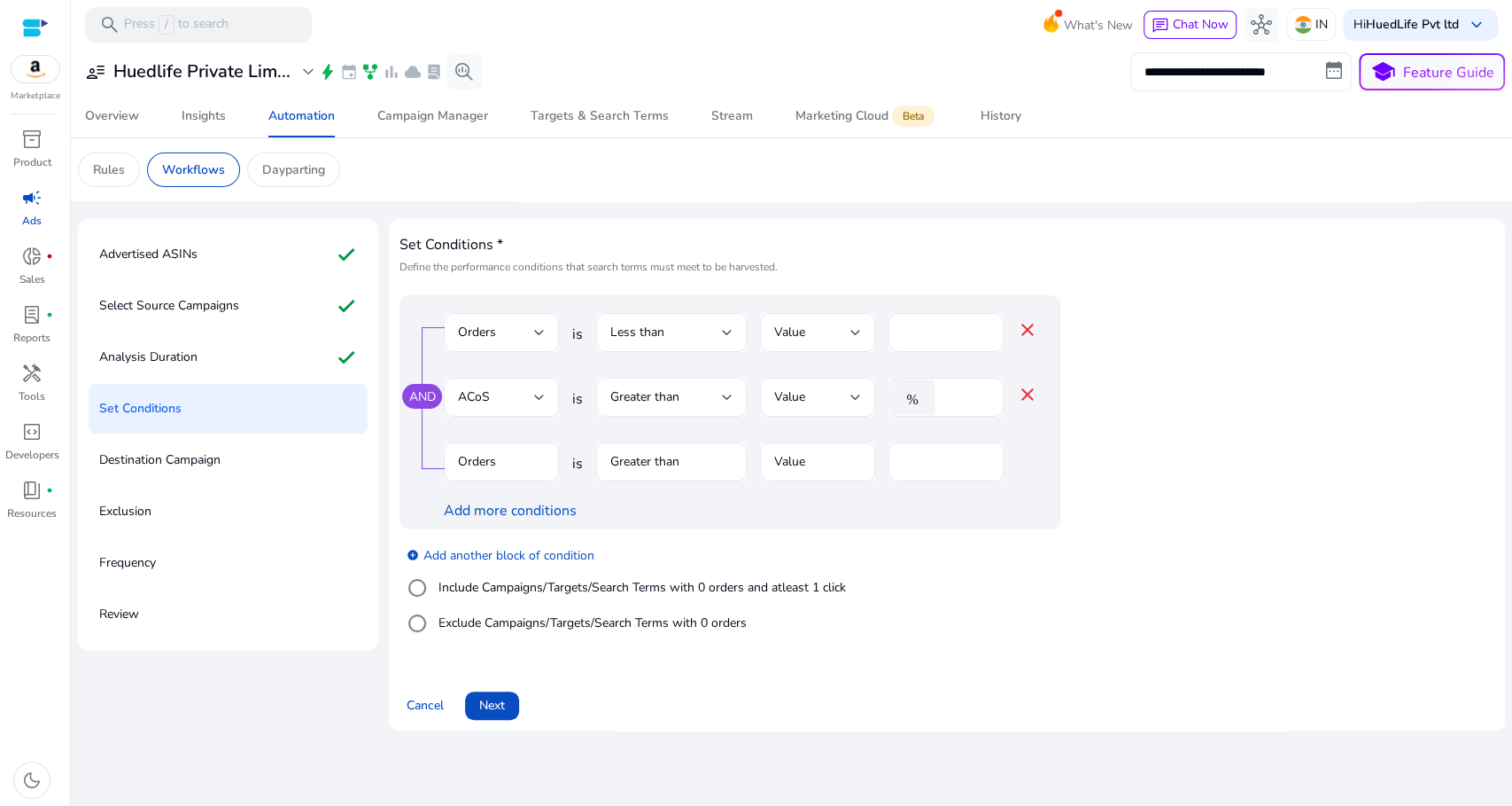
click at [737, 400] on div "Greater than" at bounding box center [670, 396] width 150 height 39
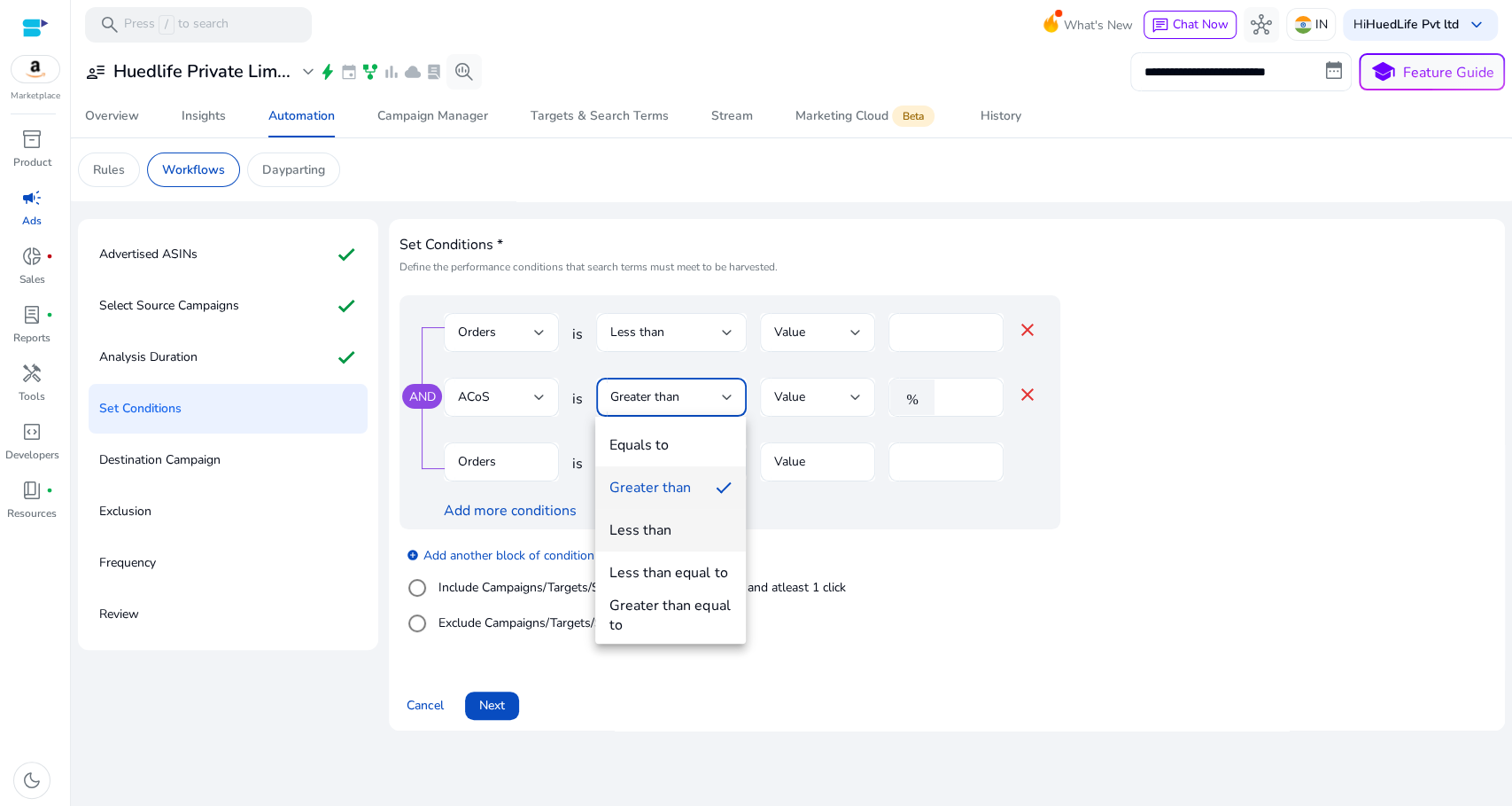
click at [667, 520] on div "Less than" at bounding box center [641, 530] width 62 height 20
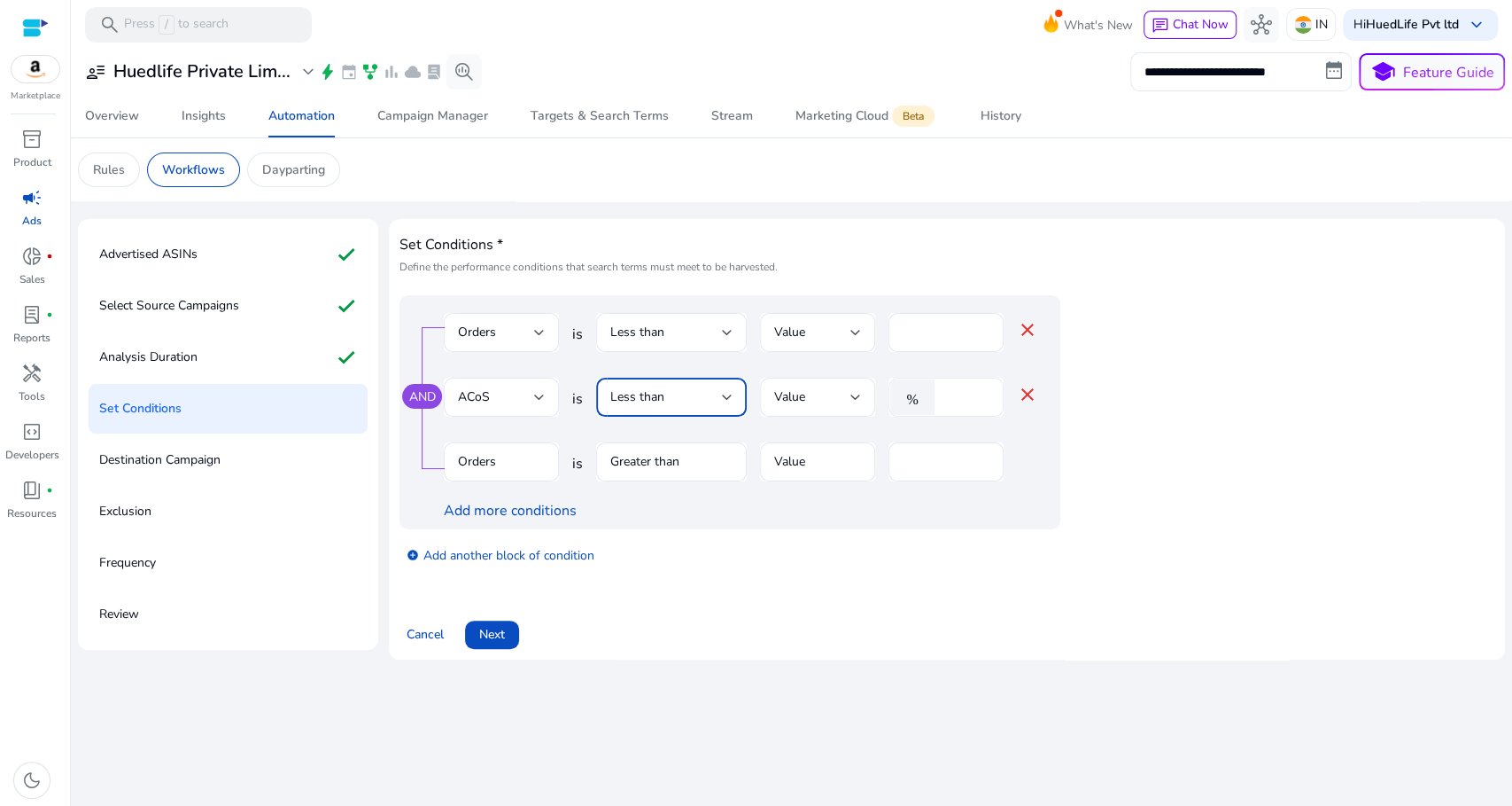
click at [941, 392] on div "%" at bounding box center [915, 397] width 55 height 36
type input "**"
click at [1113, 434] on div "AND Orders is Less than Value * close ACoS is Less than Value % ** close Orders…" at bounding box center [766, 412] width 732 height 234
click at [1032, 451] on div "Orders is Greater than Value *" at bounding box center [741, 471] width 595 height 58
click at [1033, 395] on mat-icon "close" at bounding box center [1027, 394] width 21 height 21
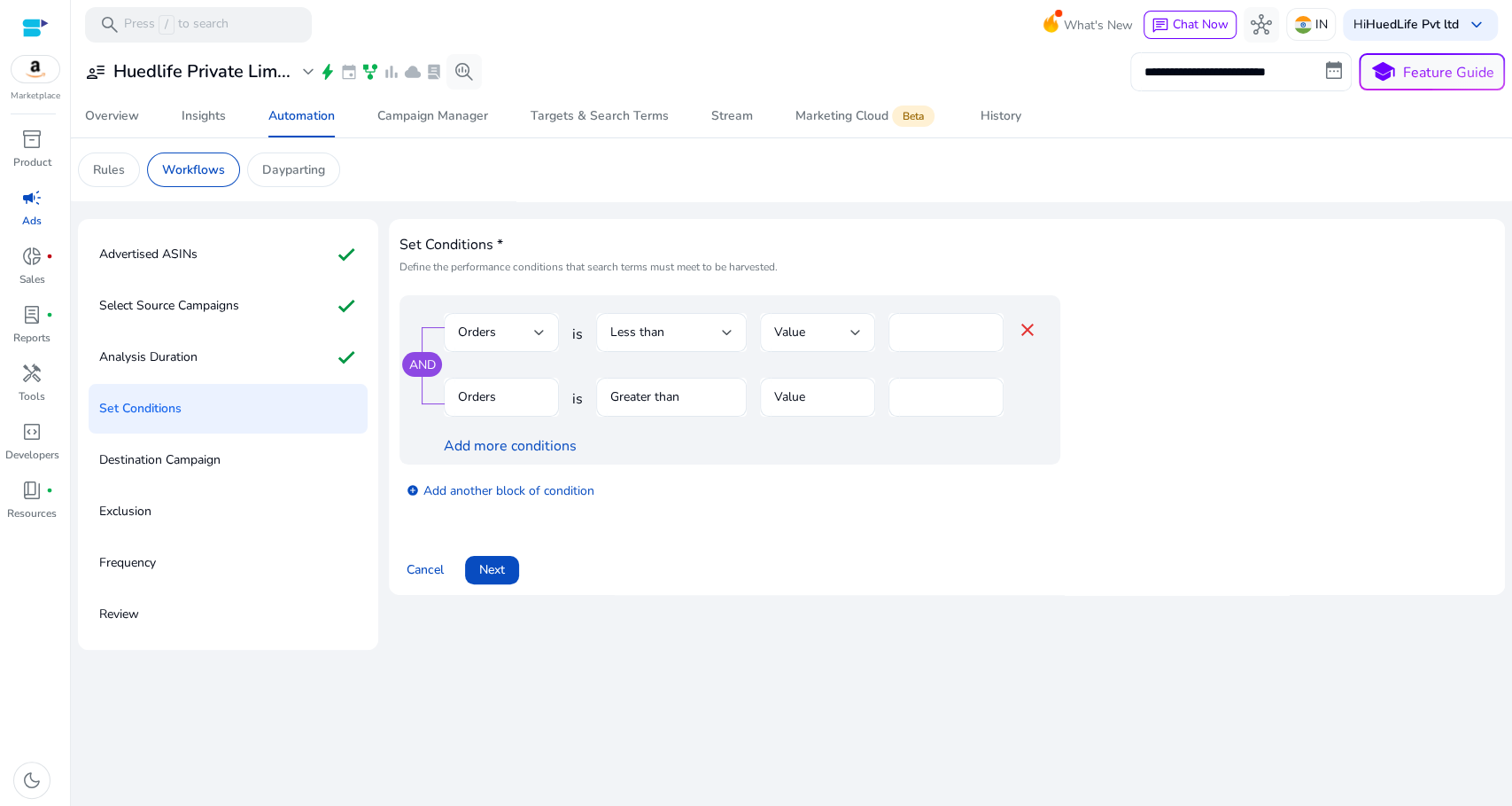
click at [488, 401] on mat-form-field "Orders" at bounding box center [501, 406] width 115 height 58
click at [503, 398] on mat-form-field "Orders" at bounding box center [501, 406] width 115 height 58
click at [489, 394] on mat-form-field "Orders" at bounding box center [501, 406] width 115 height 58
click at [495, 393] on mat-form-field "Orders" at bounding box center [501, 406] width 115 height 58
click at [663, 390] on mat-form-field "Greater than" at bounding box center [670, 406] width 150 height 58
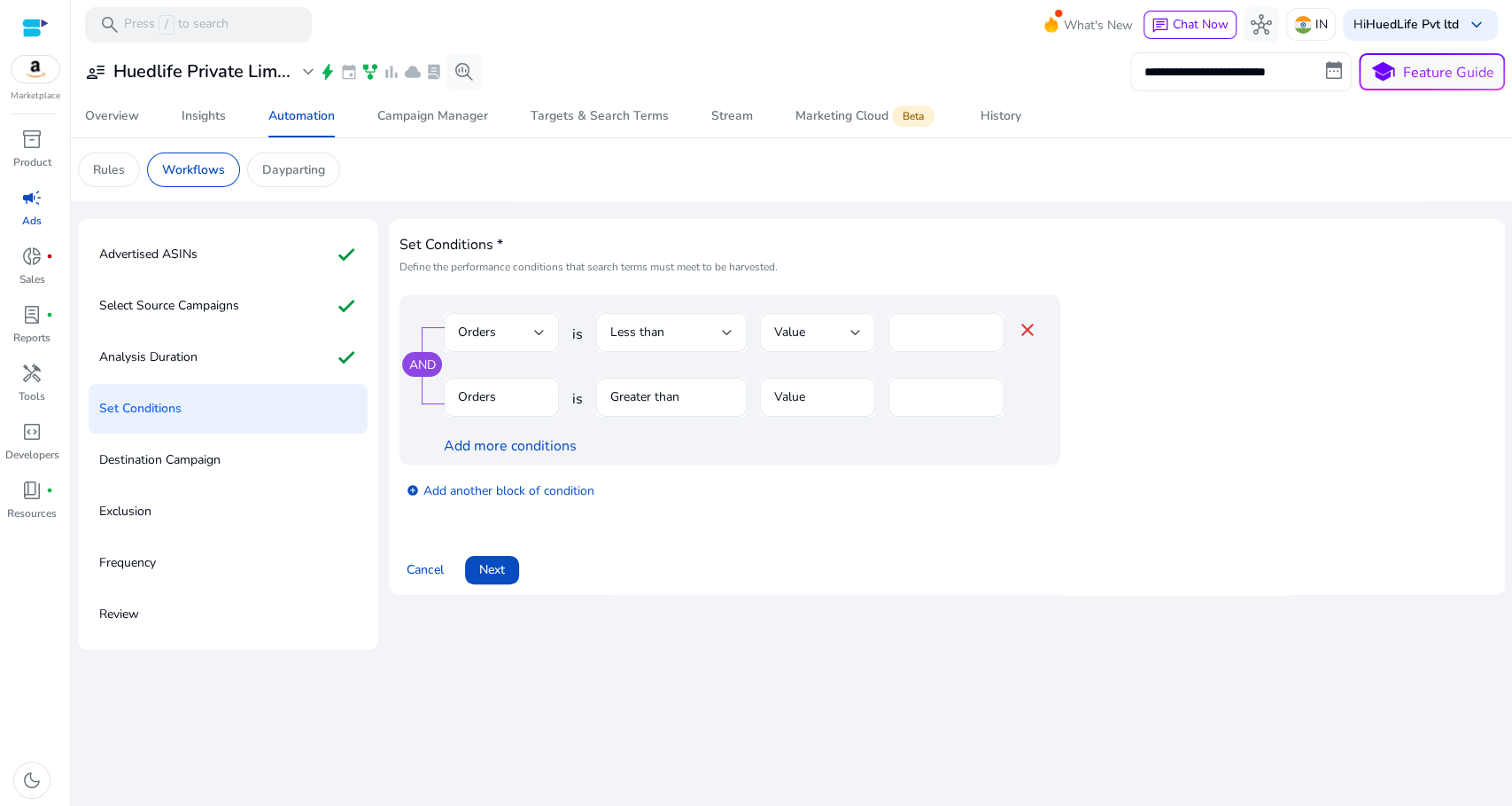
click at [671, 397] on mat-form-field "Greater than" at bounding box center [670, 406] width 150 height 58
click at [499, 394] on mat-form-field "Orders" at bounding box center [501, 406] width 115 height 58
click at [498, 394] on mat-form-field "Orders" at bounding box center [501, 406] width 115 height 58
click at [36, 201] on span "campaign" at bounding box center [31, 197] width 21 height 21
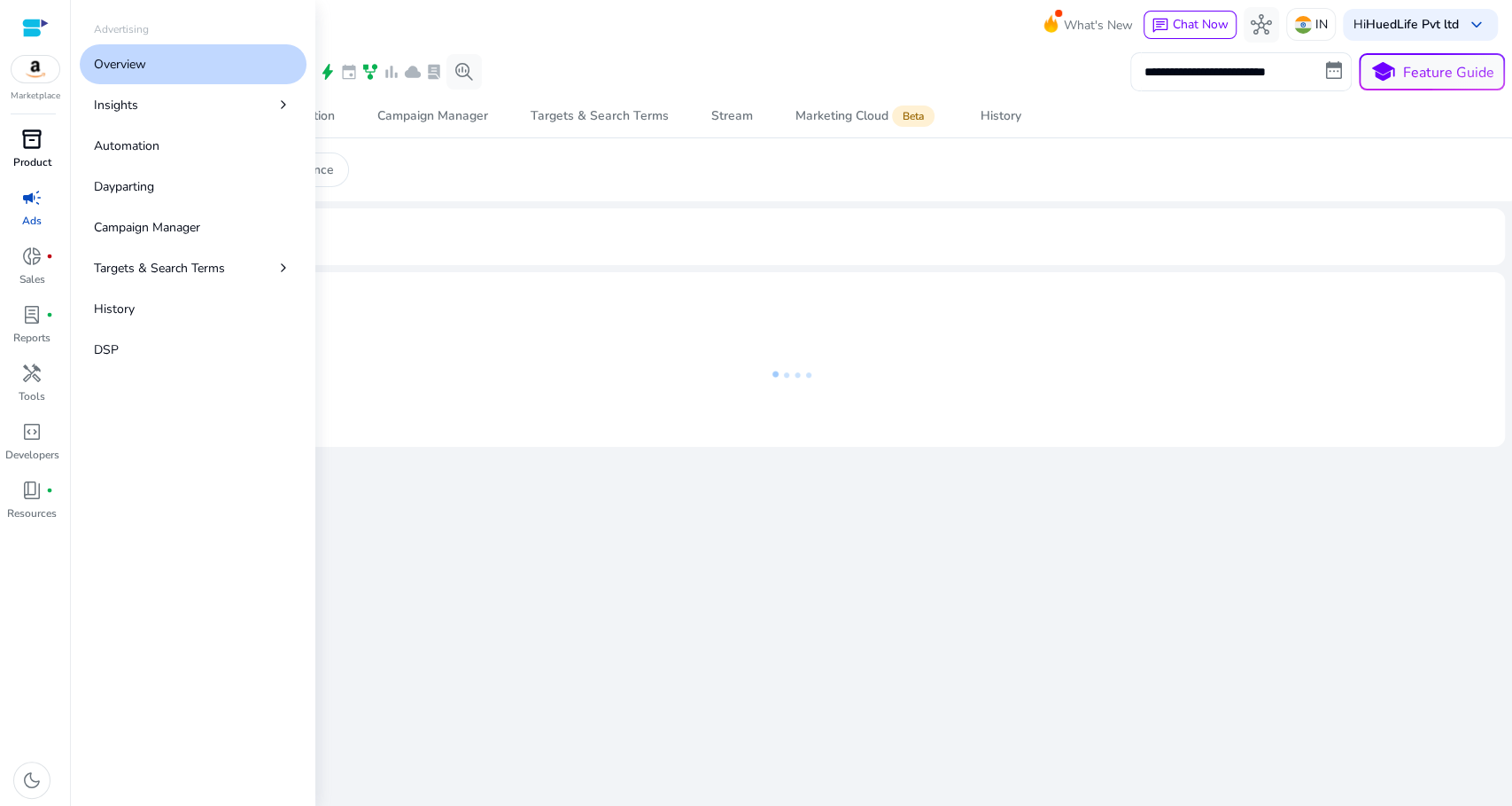
click at [39, 145] on span "inventory_2" at bounding box center [31, 138] width 21 height 21
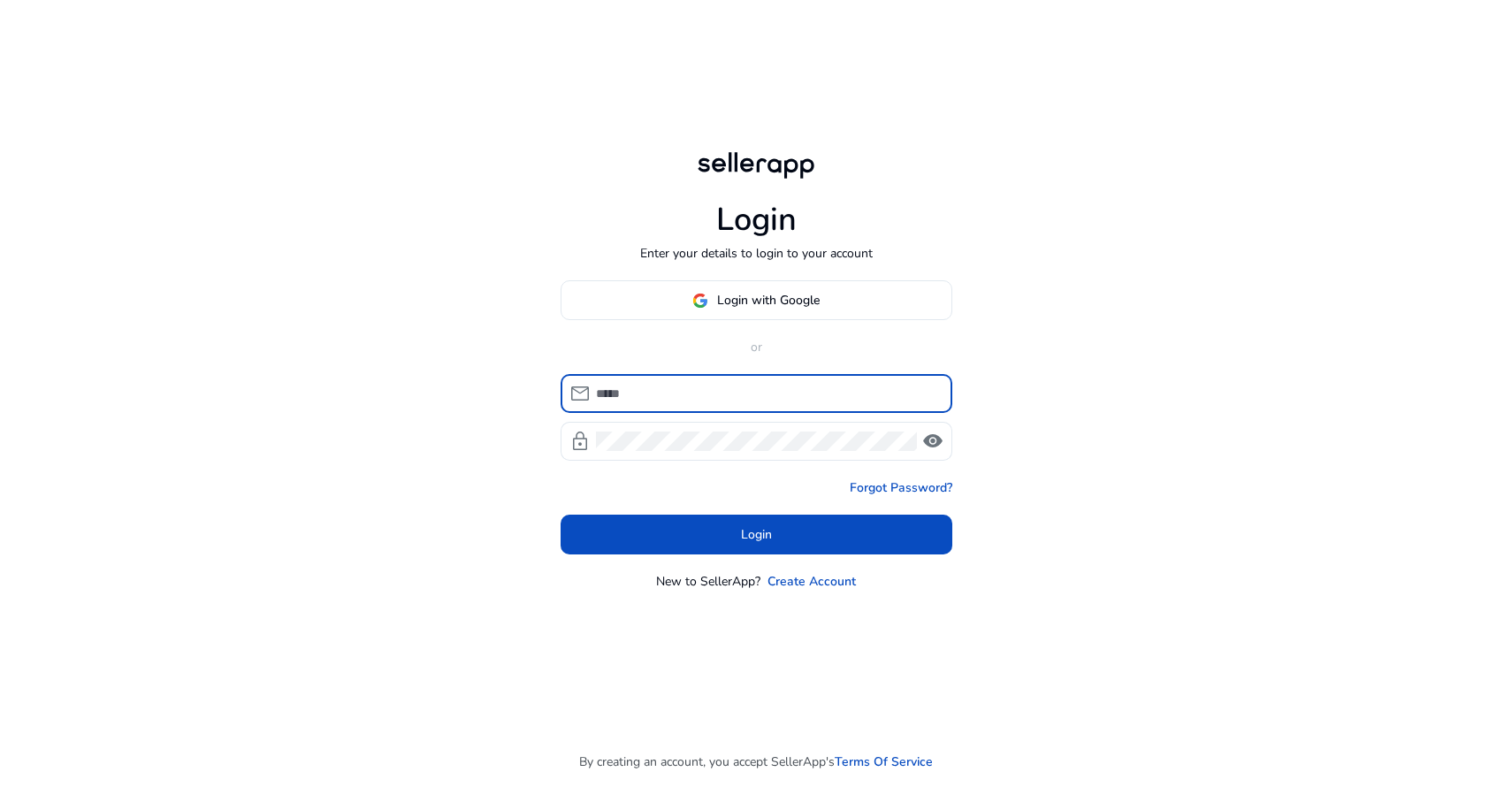
type input "**********"
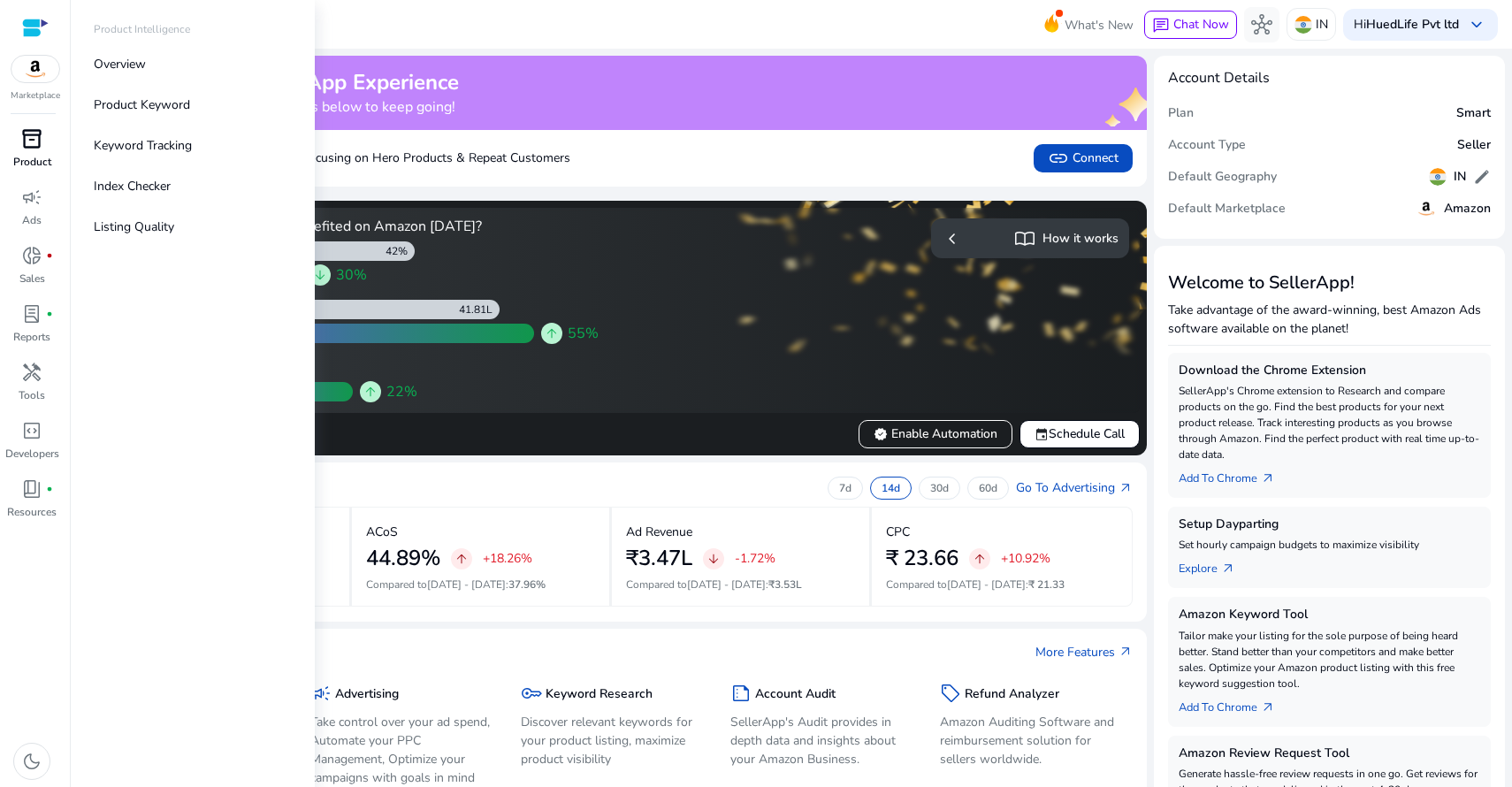
click at [30, 146] on span "inventory_2" at bounding box center [31, 138] width 21 height 21
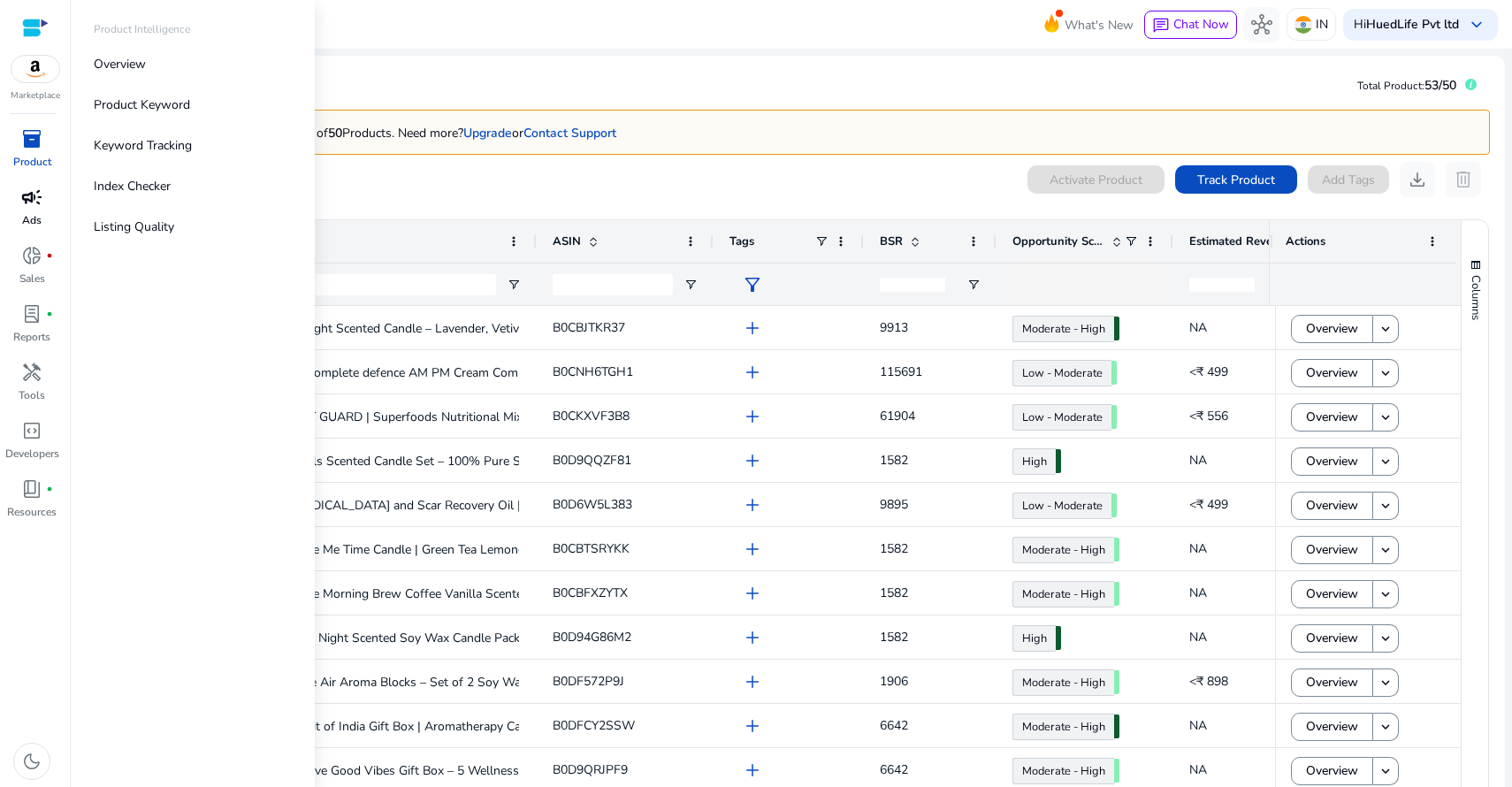
click at [29, 205] on span "campaign" at bounding box center [31, 197] width 21 height 21
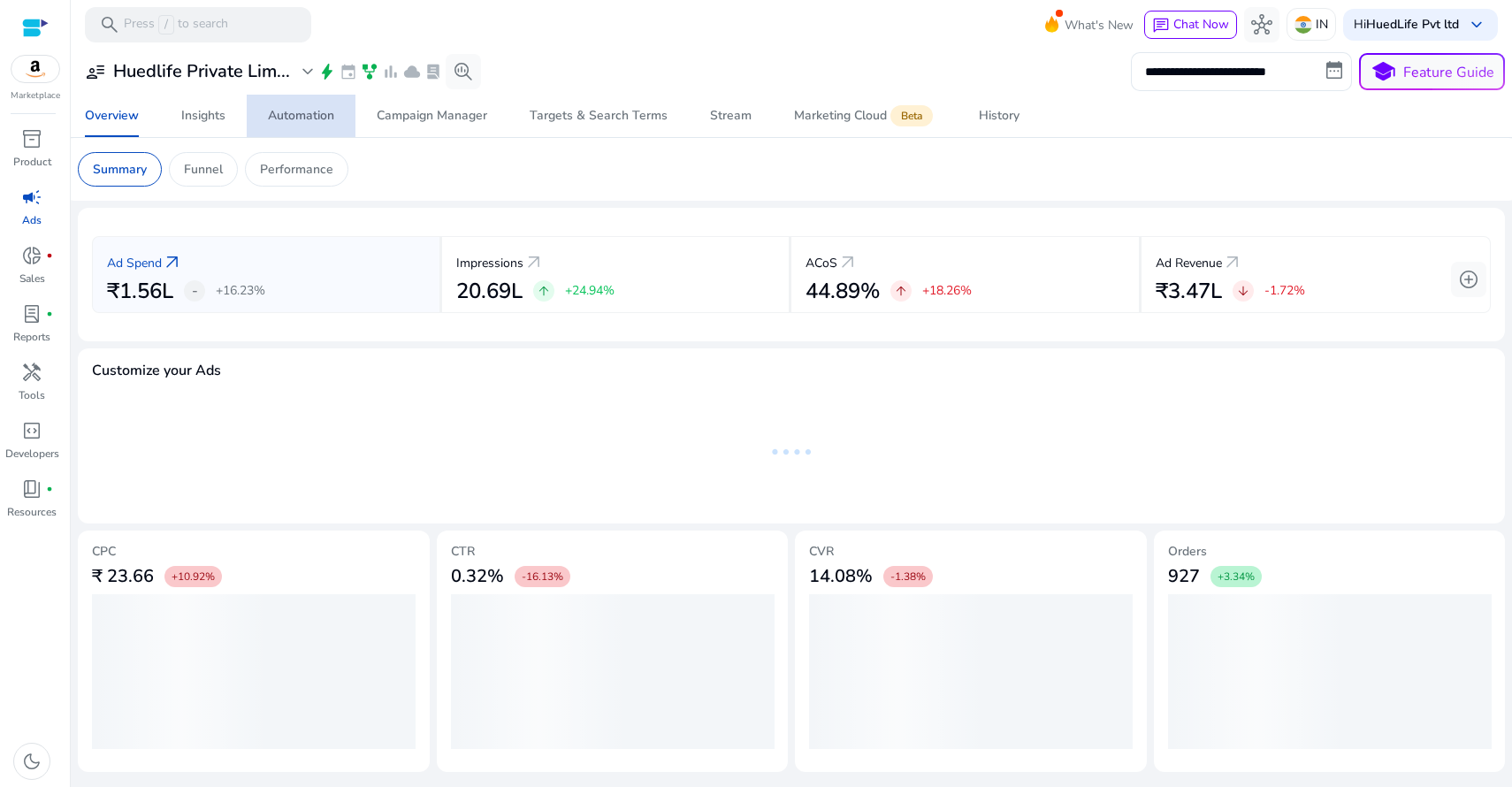
click at [305, 119] on div "Automation" at bounding box center [301, 115] width 67 height 12
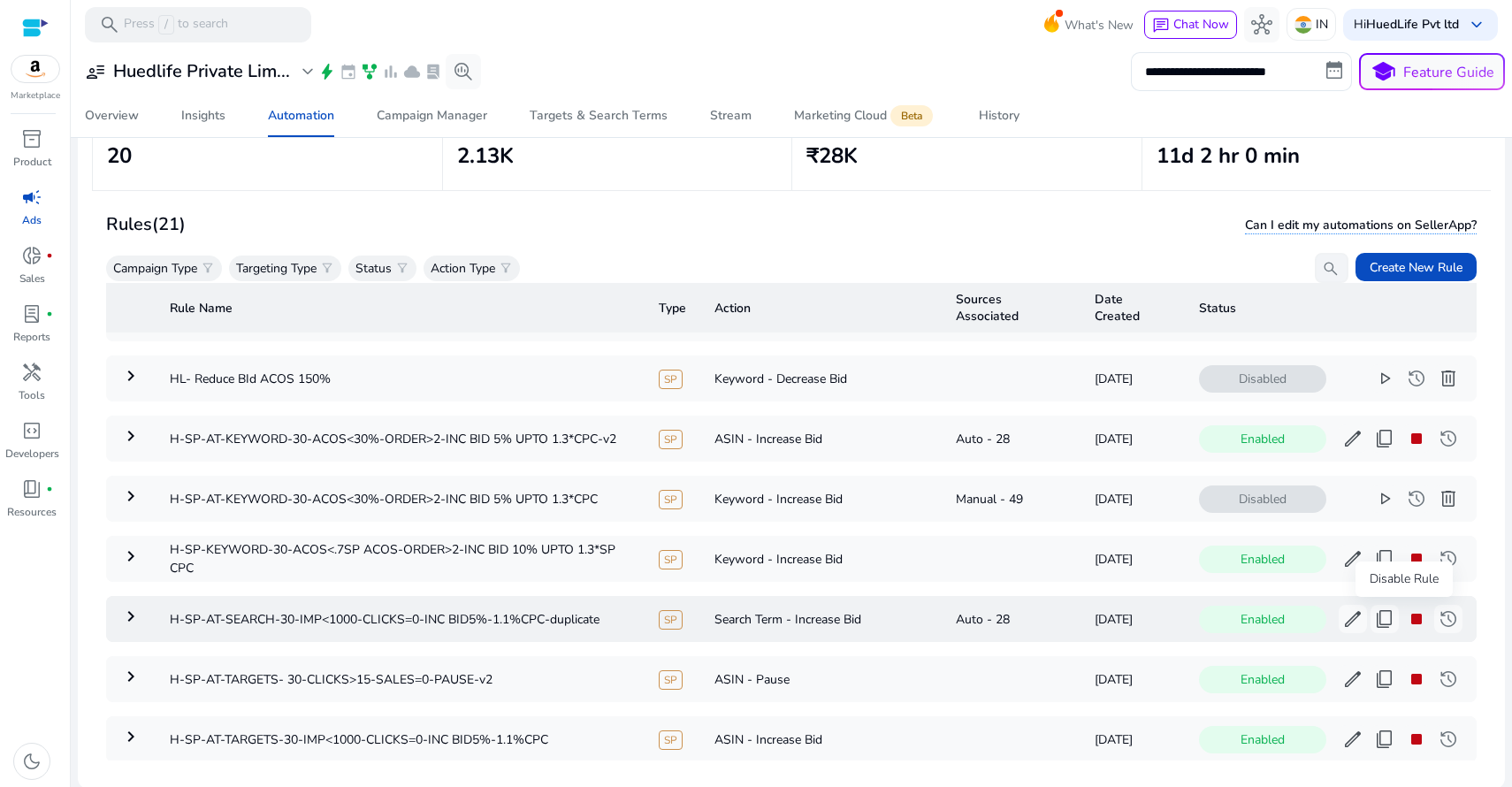
click at [1406, 622] on span "stop" at bounding box center [1416, 618] width 21 height 21
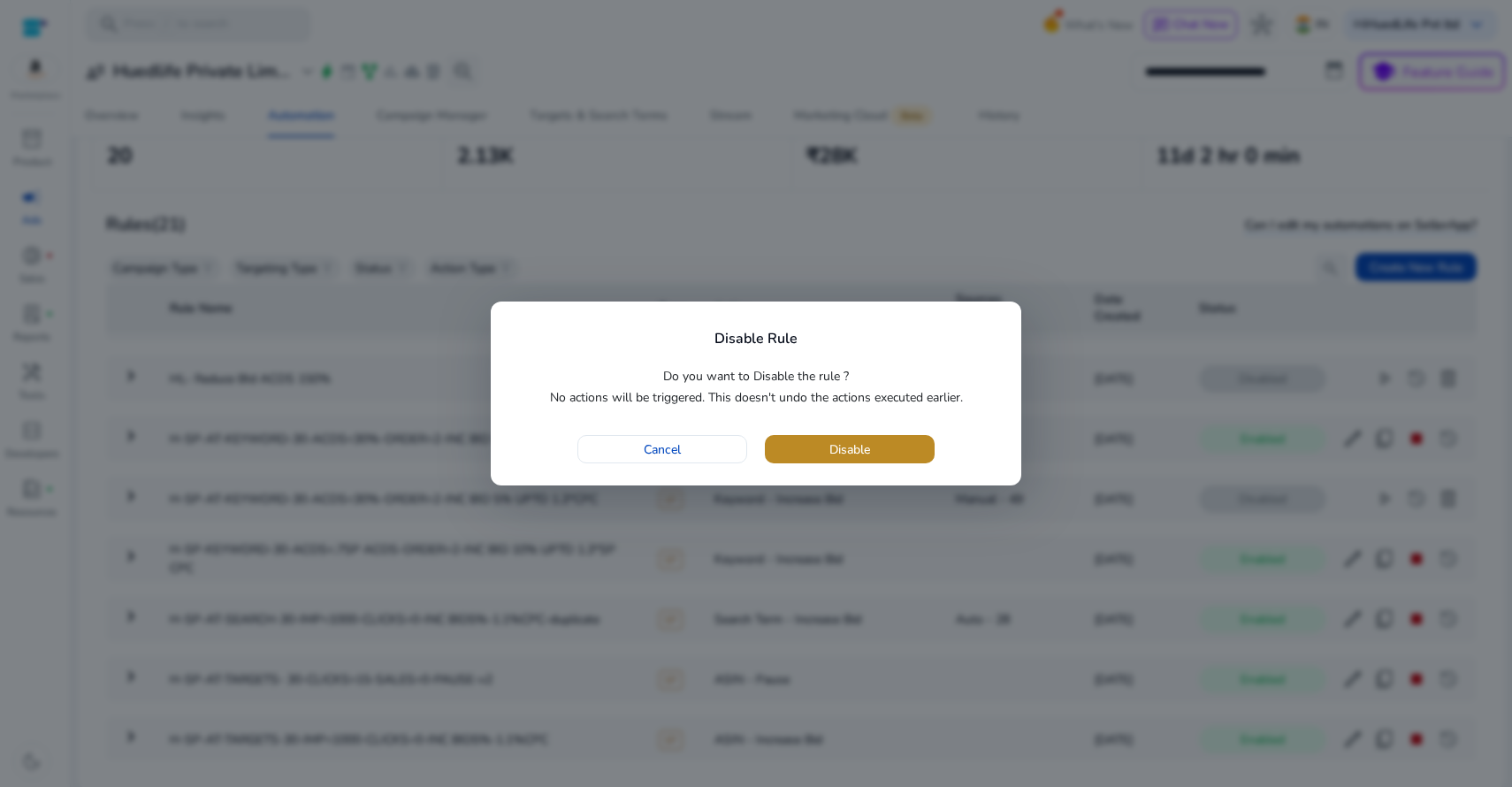
click at [881, 458] on span "button" at bounding box center [849, 449] width 170 height 43
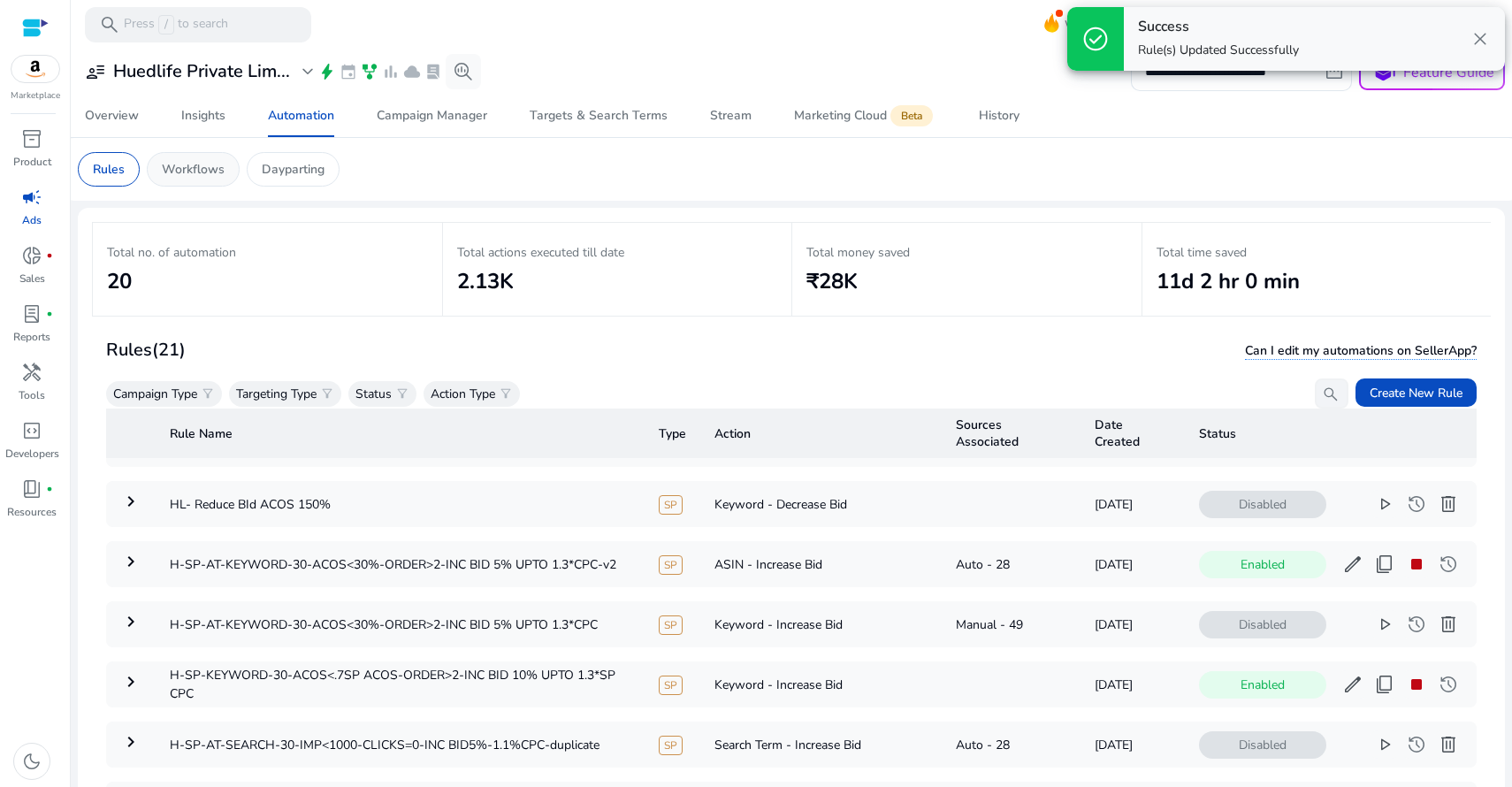
click at [206, 171] on p "Workflows" at bounding box center [193, 169] width 63 height 19
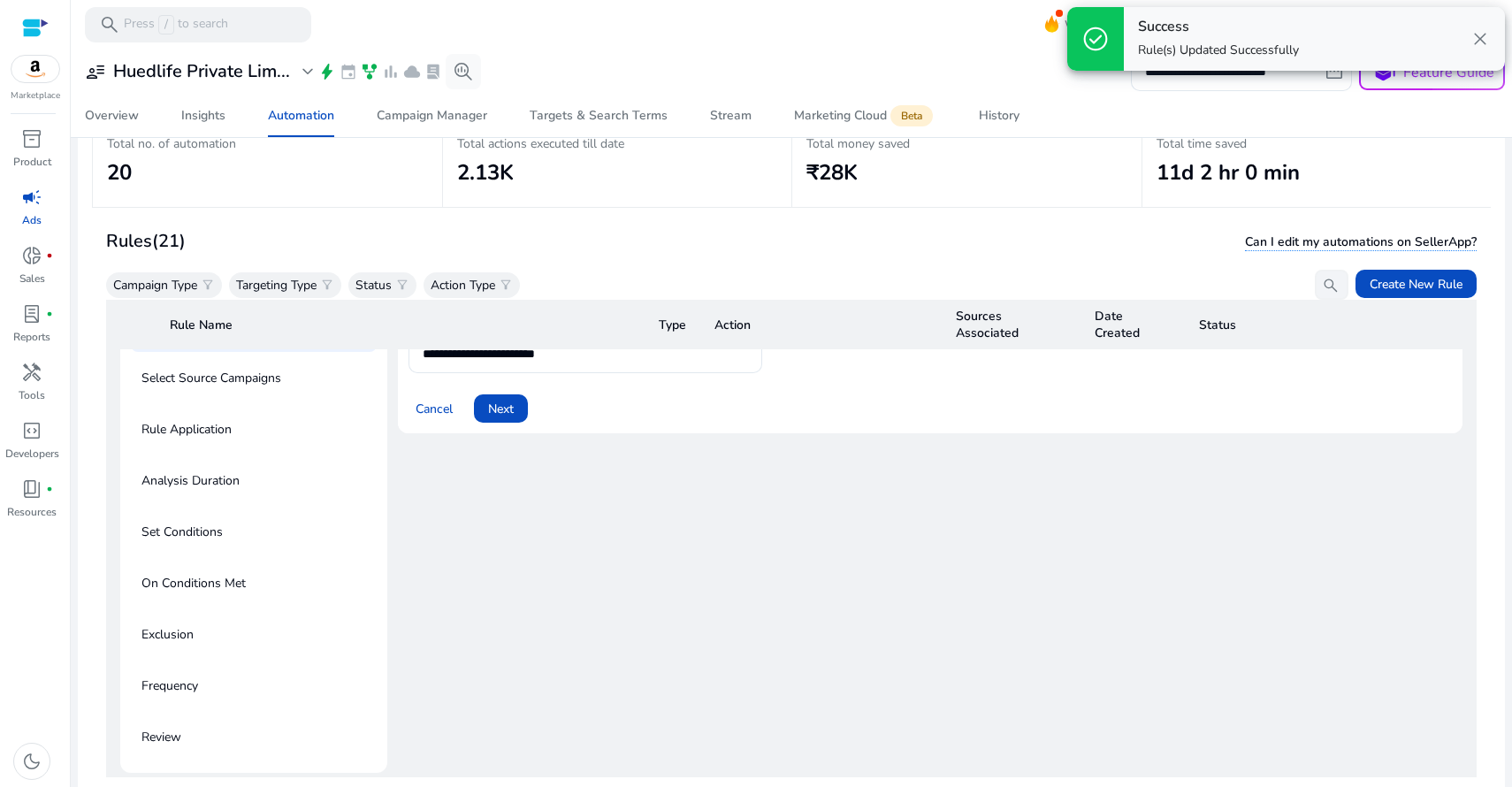
scroll to position [64, 0]
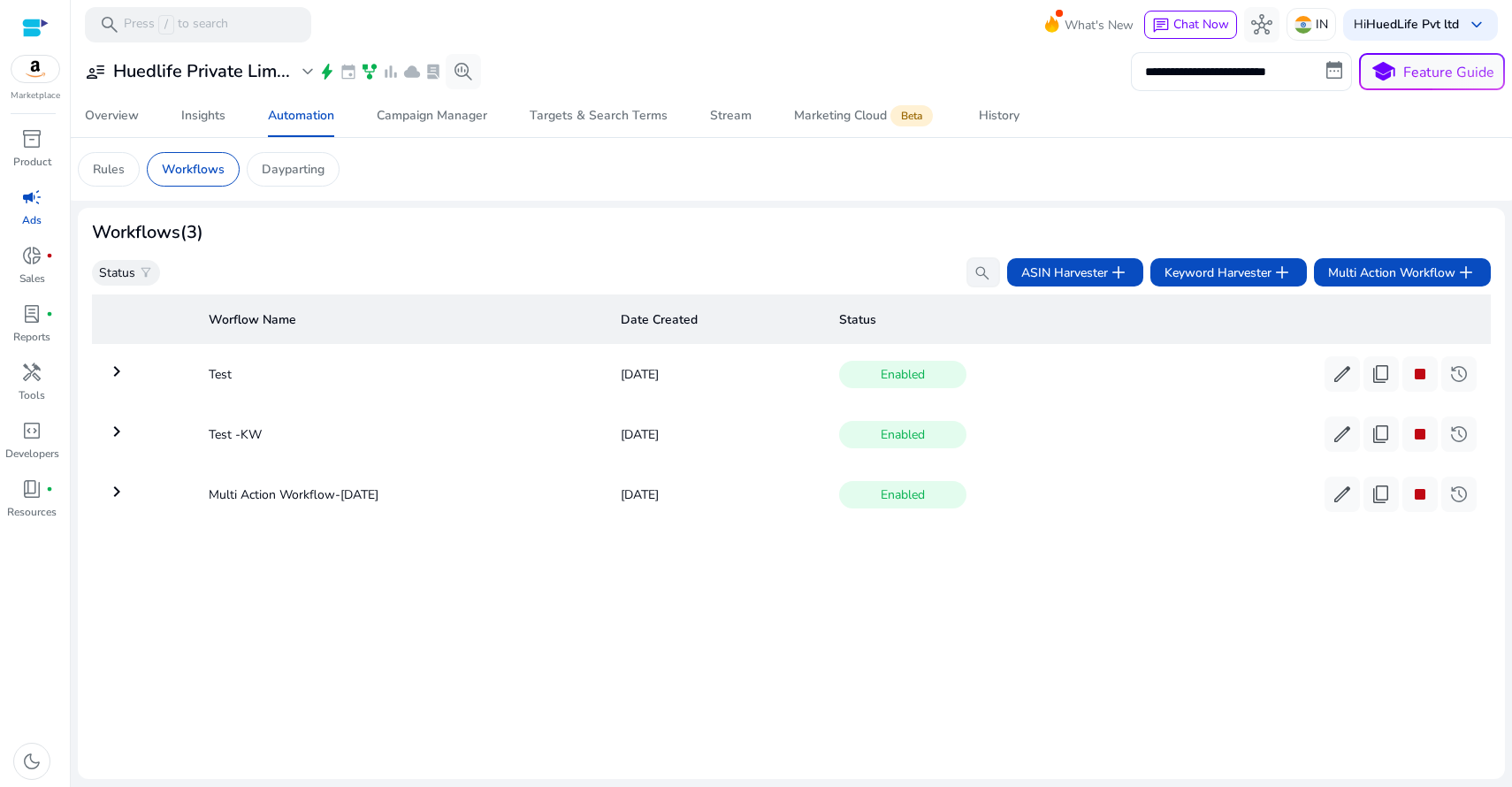
click at [36, 75] on img at bounding box center [36, 68] width 48 height 27
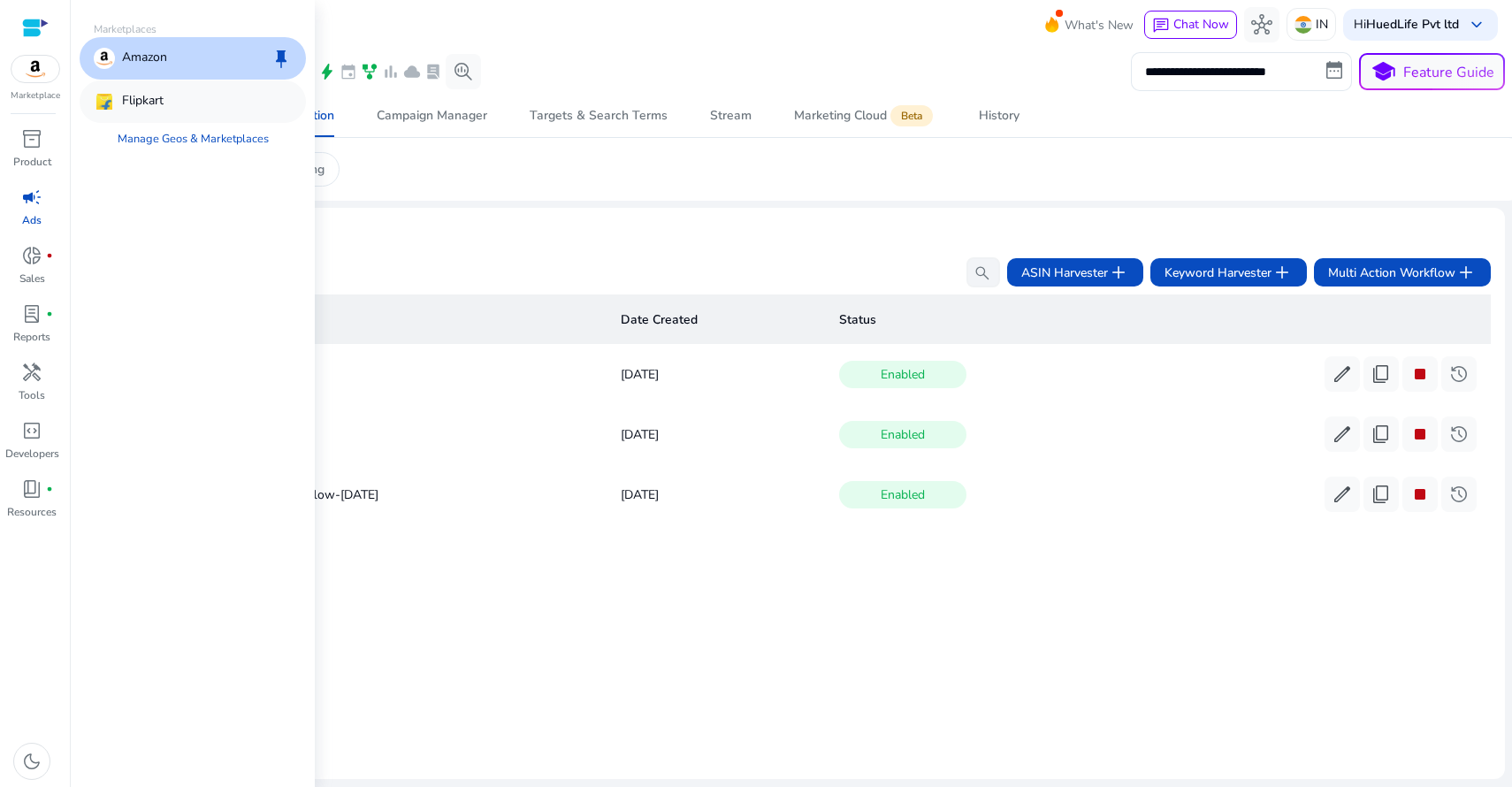
click at [146, 102] on p "Flipkart" at bounding box center [143, 101] width 42 height 21
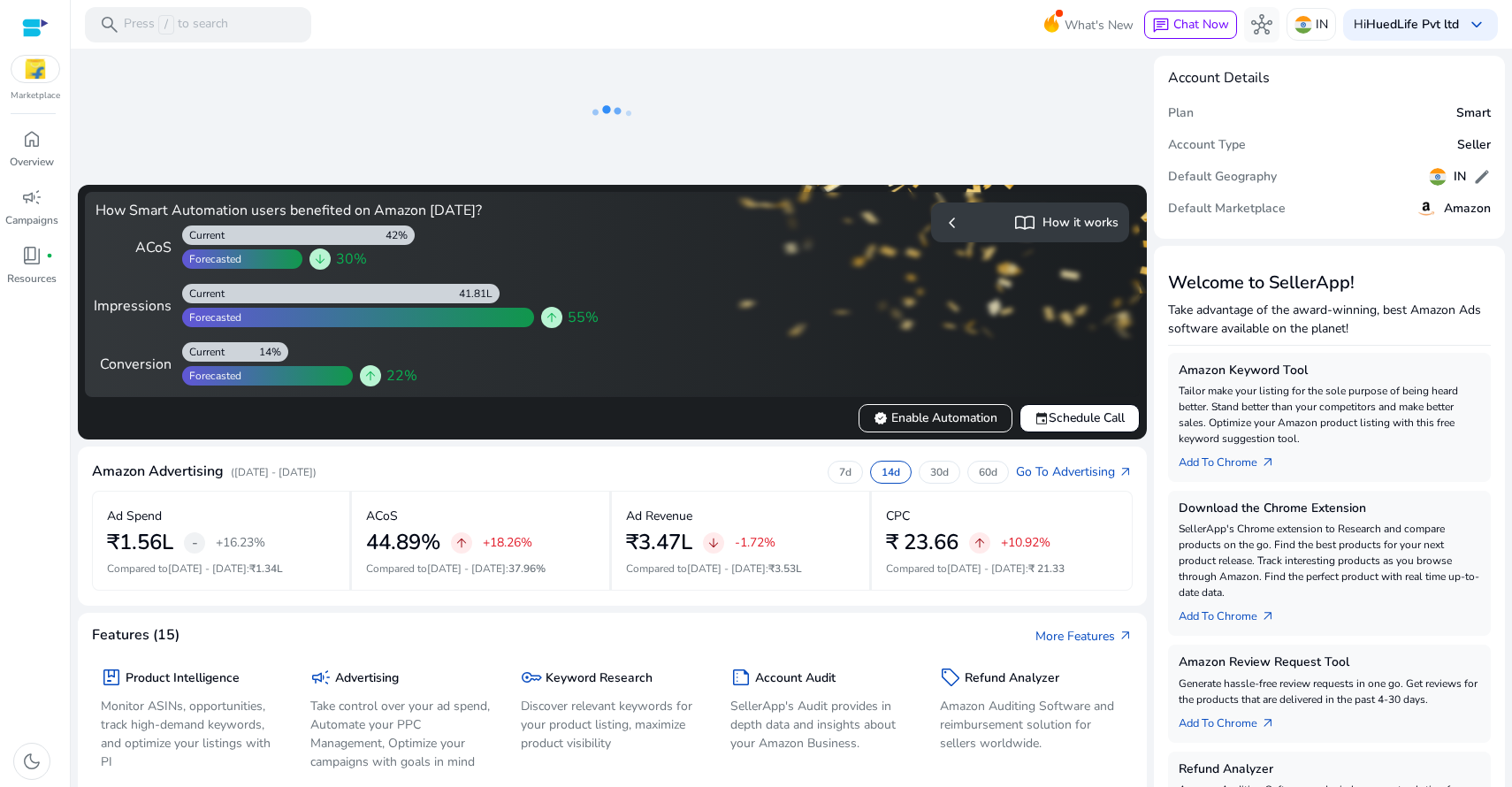
click at [30, 27] on div at bounding box center [35, 28] width 27 height 20
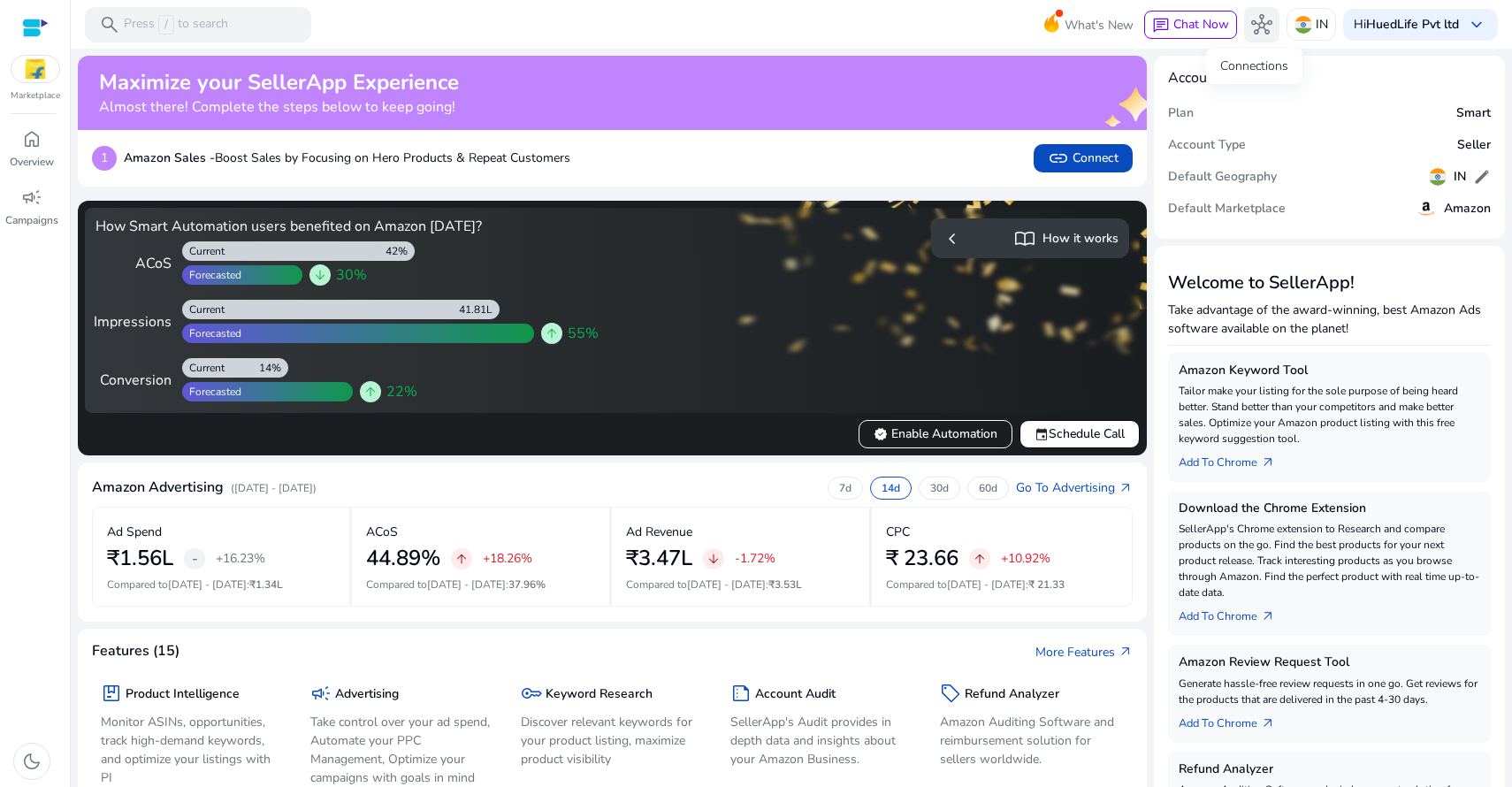
click at [1253, 25] on span "hub" at bounding box center [1261, 24] width 21 height 21
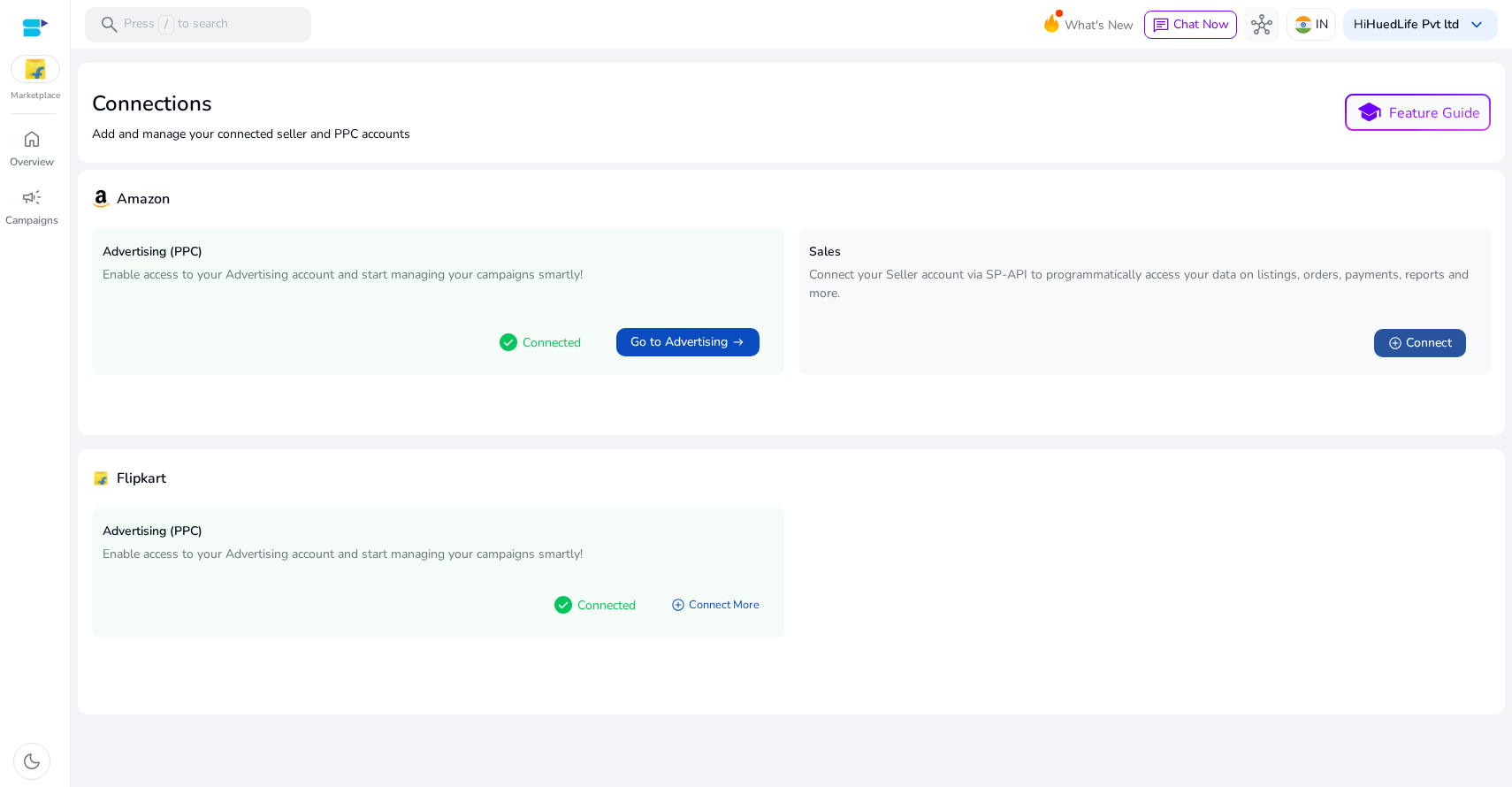
click at [1435, 343] on span "Connect" at bounding box center [1429, 343] width 46 height 18
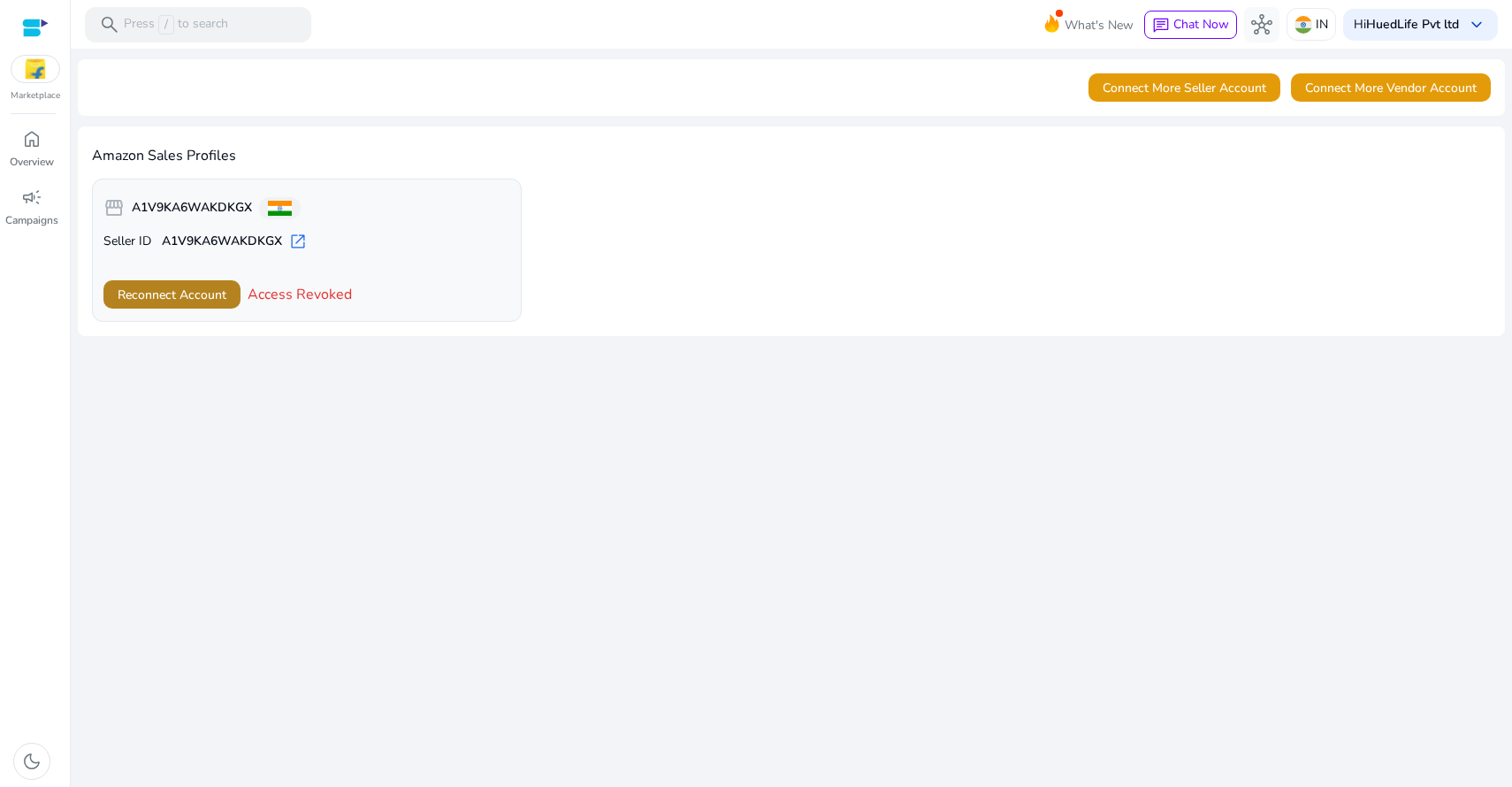
click at [218, 296] on span "Reconnect Account" at bounding box center [172, 295] width 109 height 19
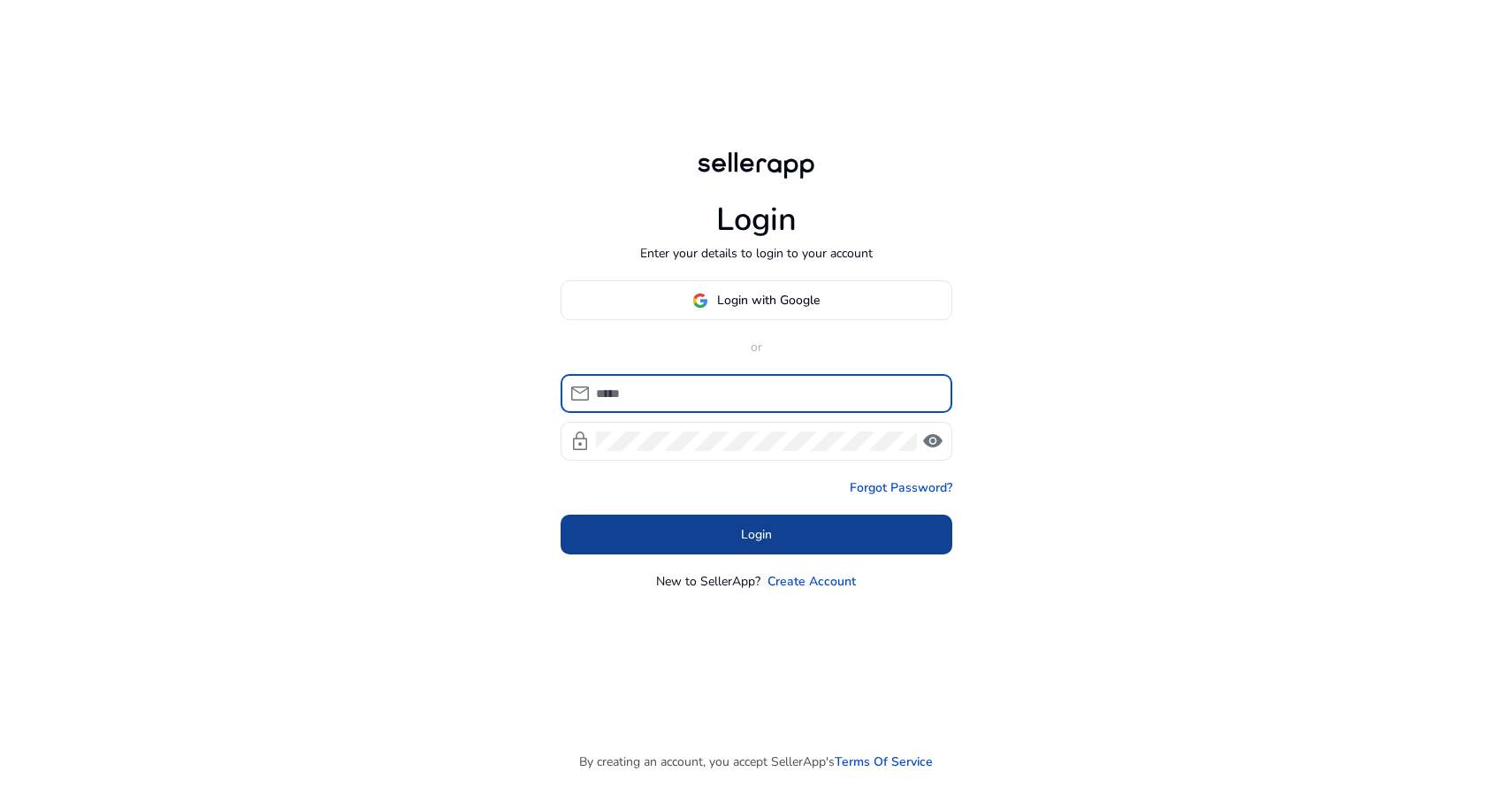
type input "**********"
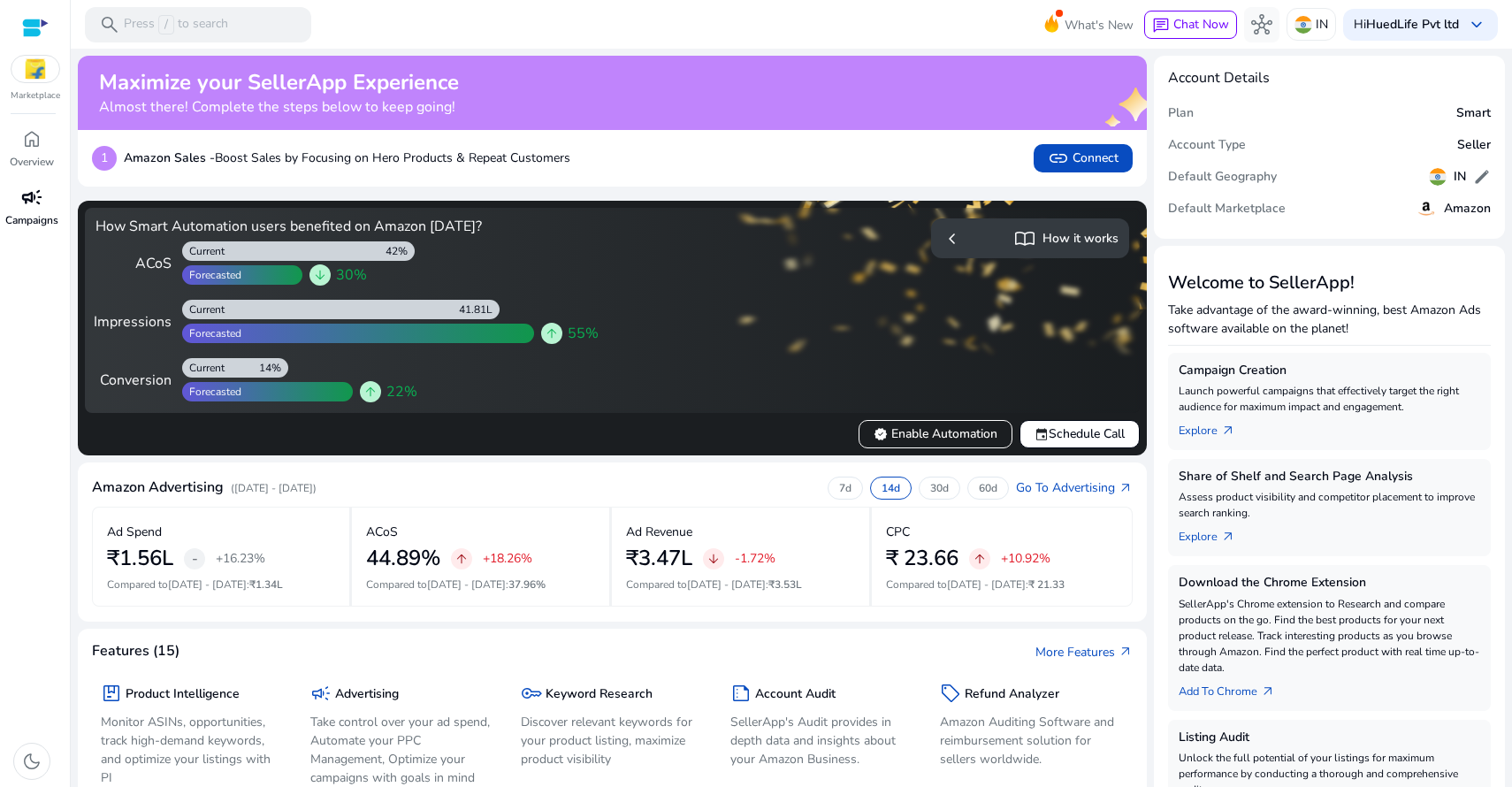
click at [30, 197] on span "campaign" at bounding box center [31, 197] width 21 height 21
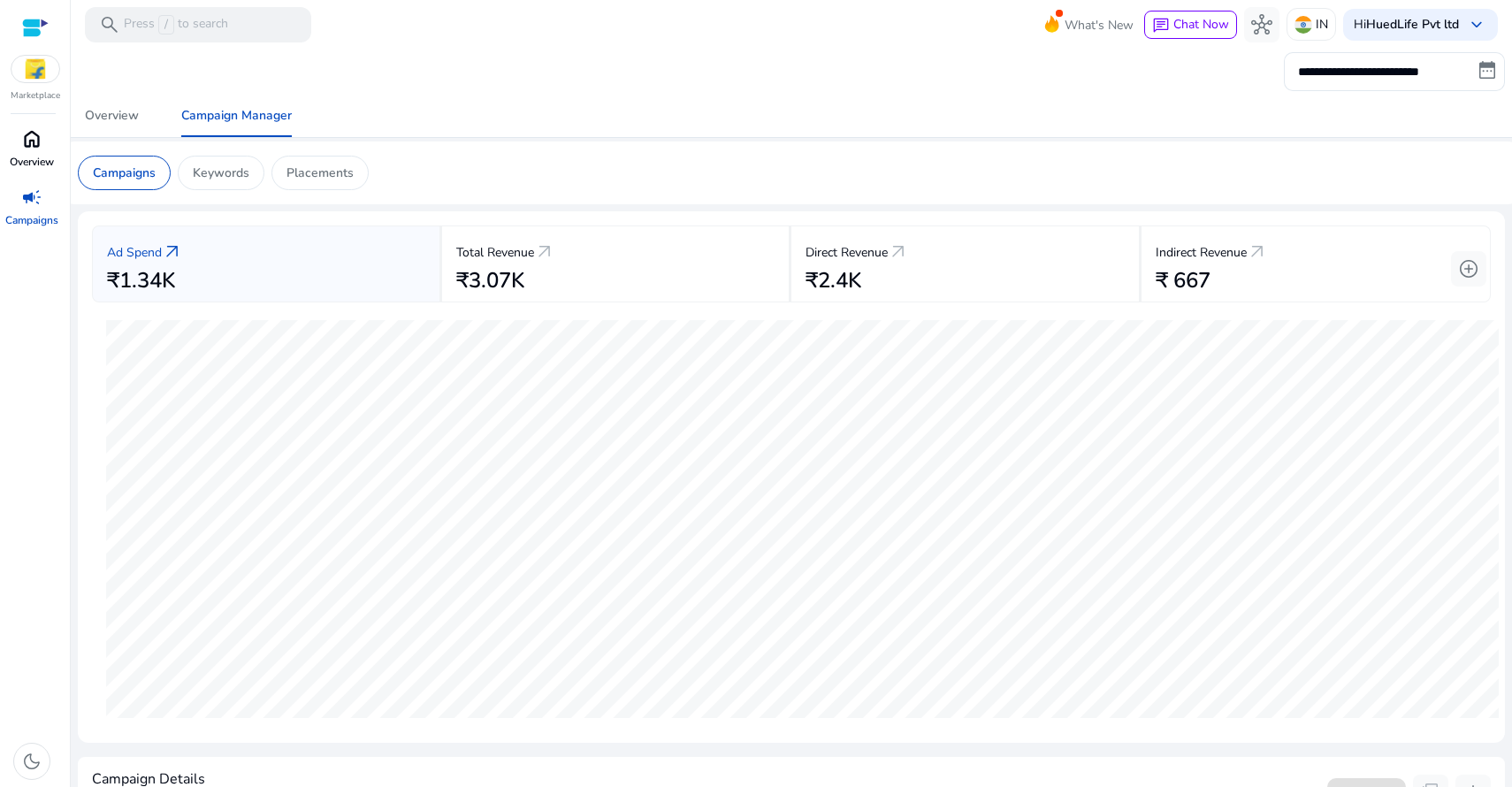
click at [30, 141] on span "home" at bounding box center [31, 138] width 21 height 21
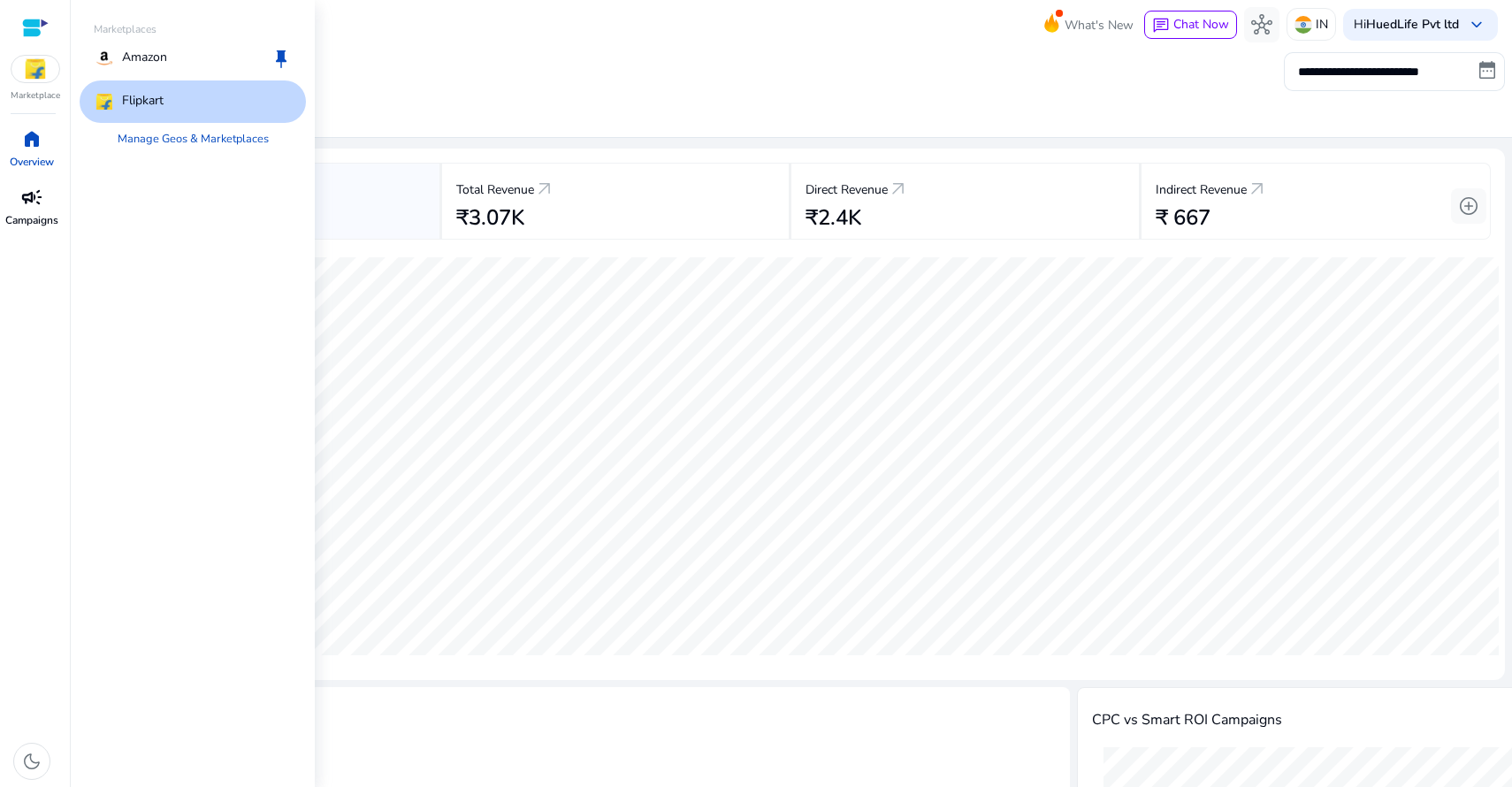
click at [41, 74] on img at bounding box center [36, 68] width 48 height 27
click at [157, 58] on p "Amazon" at bounding box center [144, 58] width 45 height 21
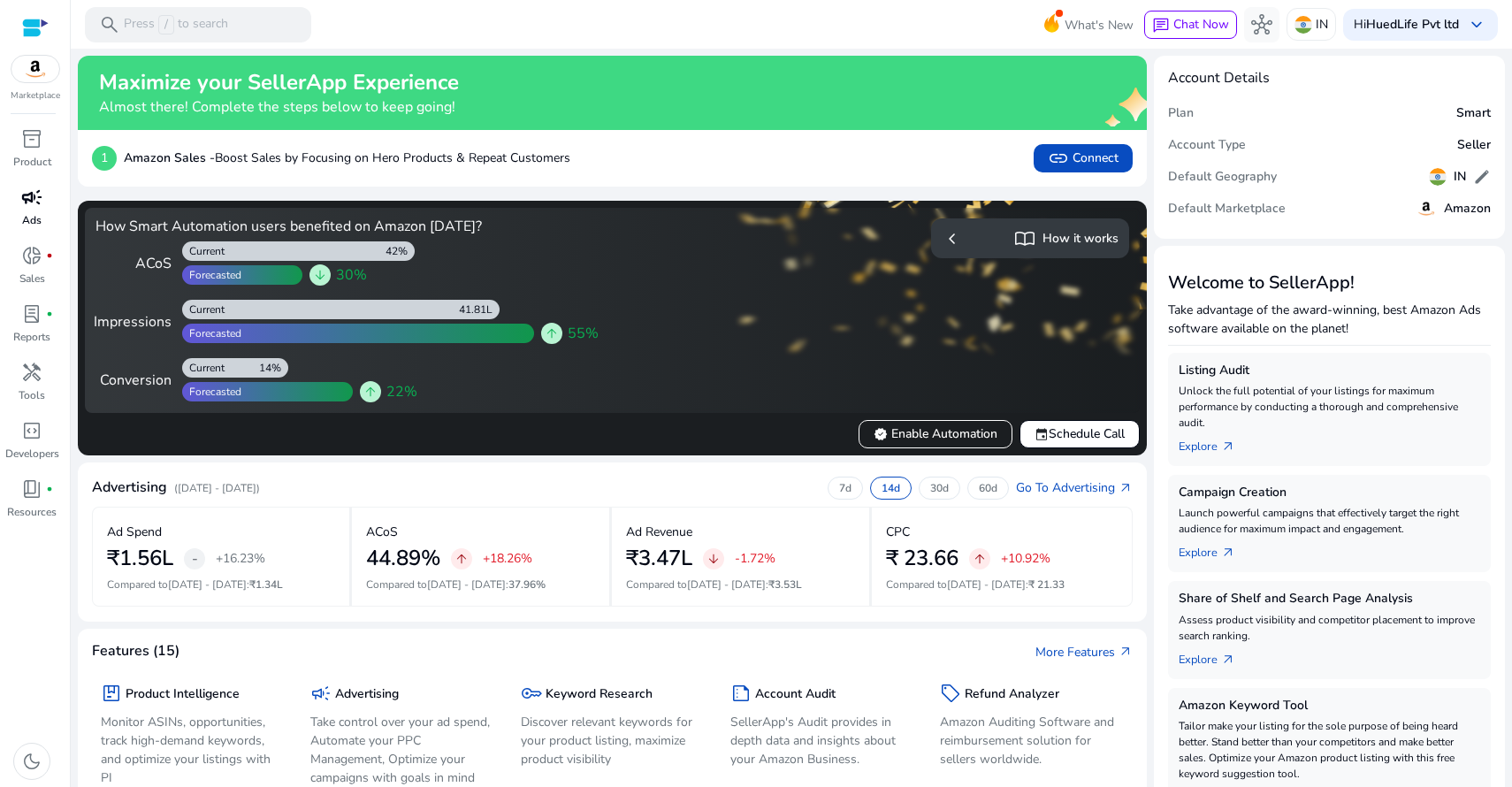
click at [41, 207] on span "campaign" at bounding box center [31, 197] width 21 height 21
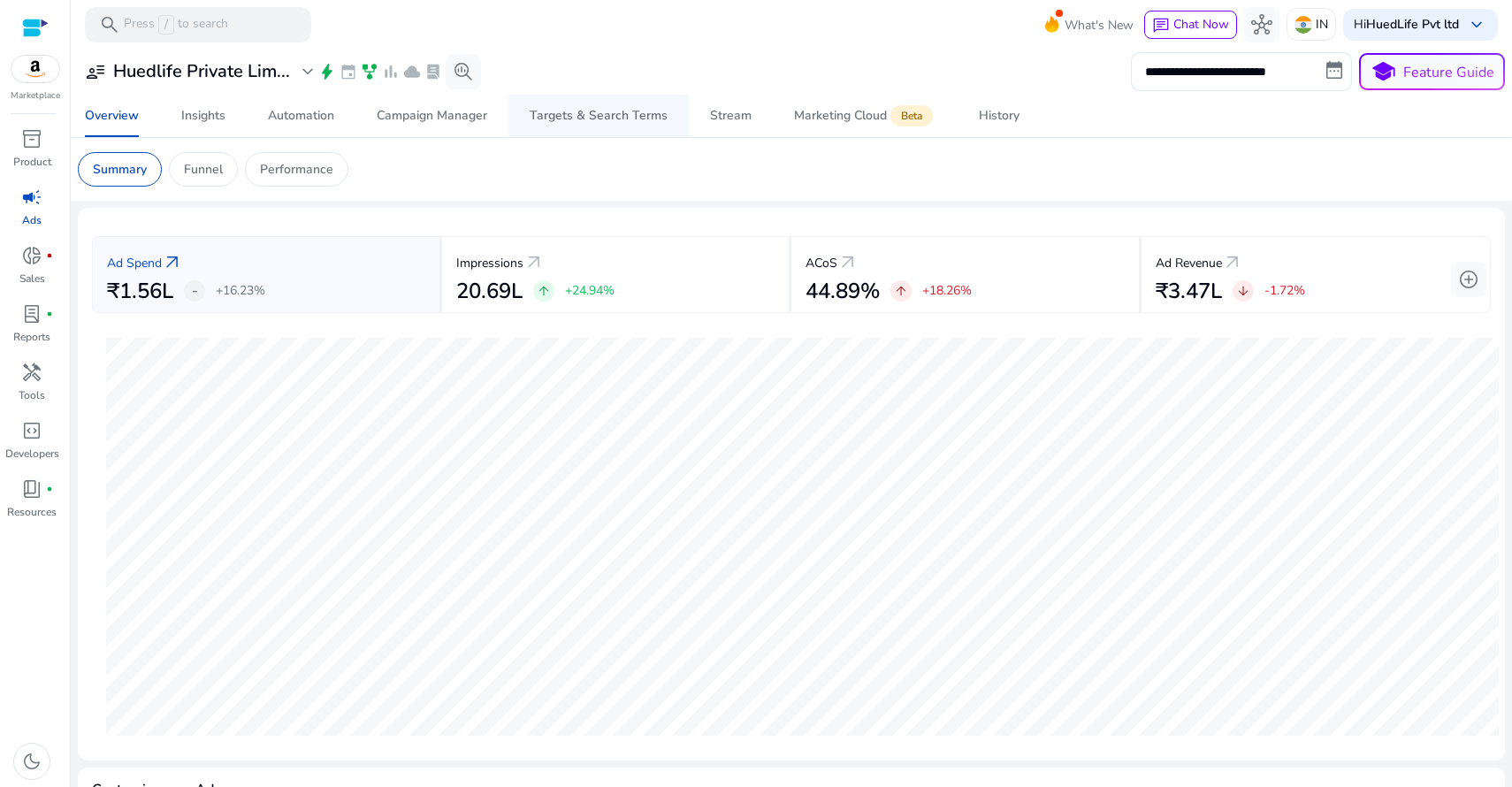
click at [614, 118] on div "Targets & Search Terms" at bounding box center [598, 115] width 138 height 12
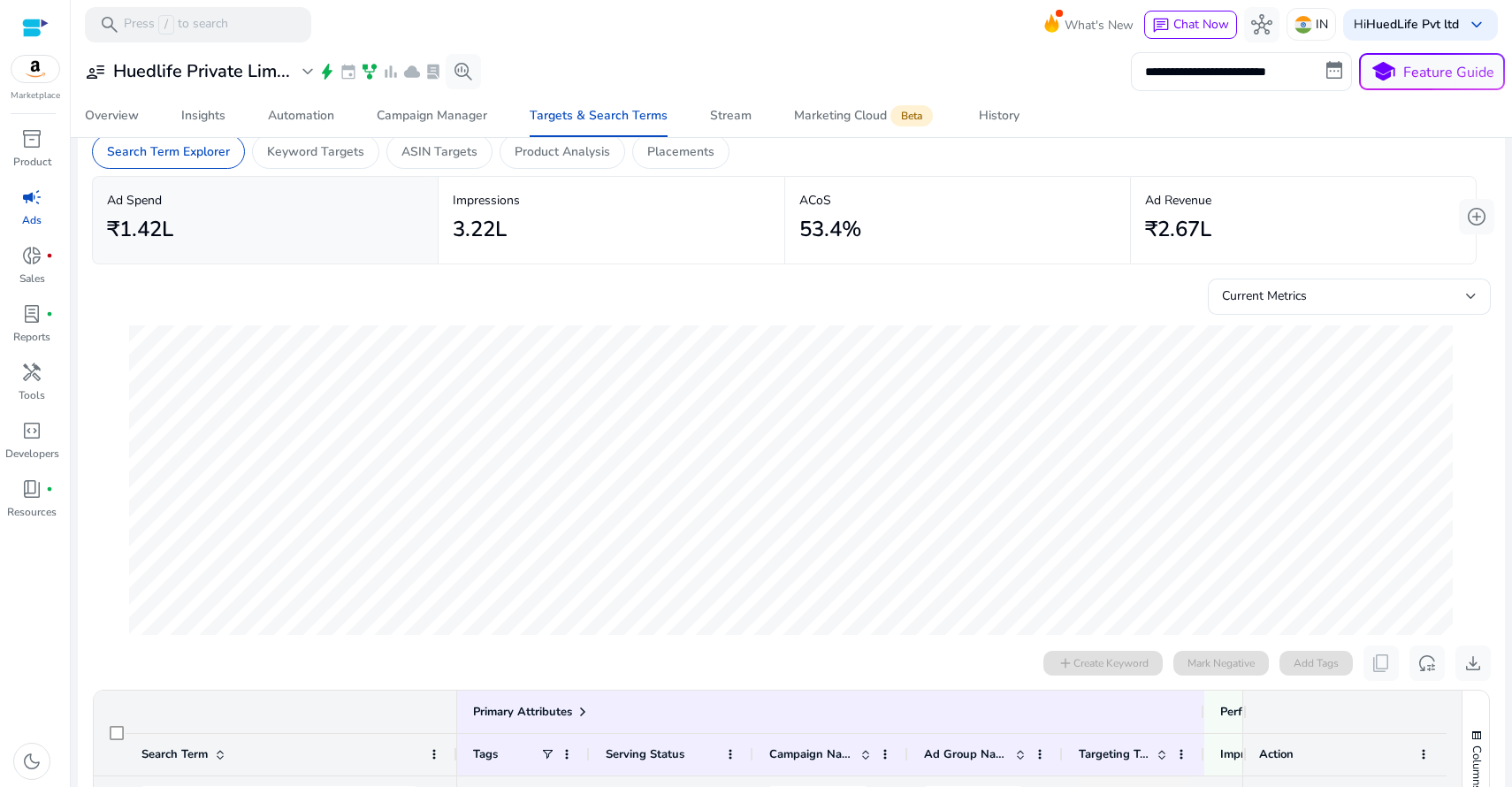
scroll to position [417, 0]
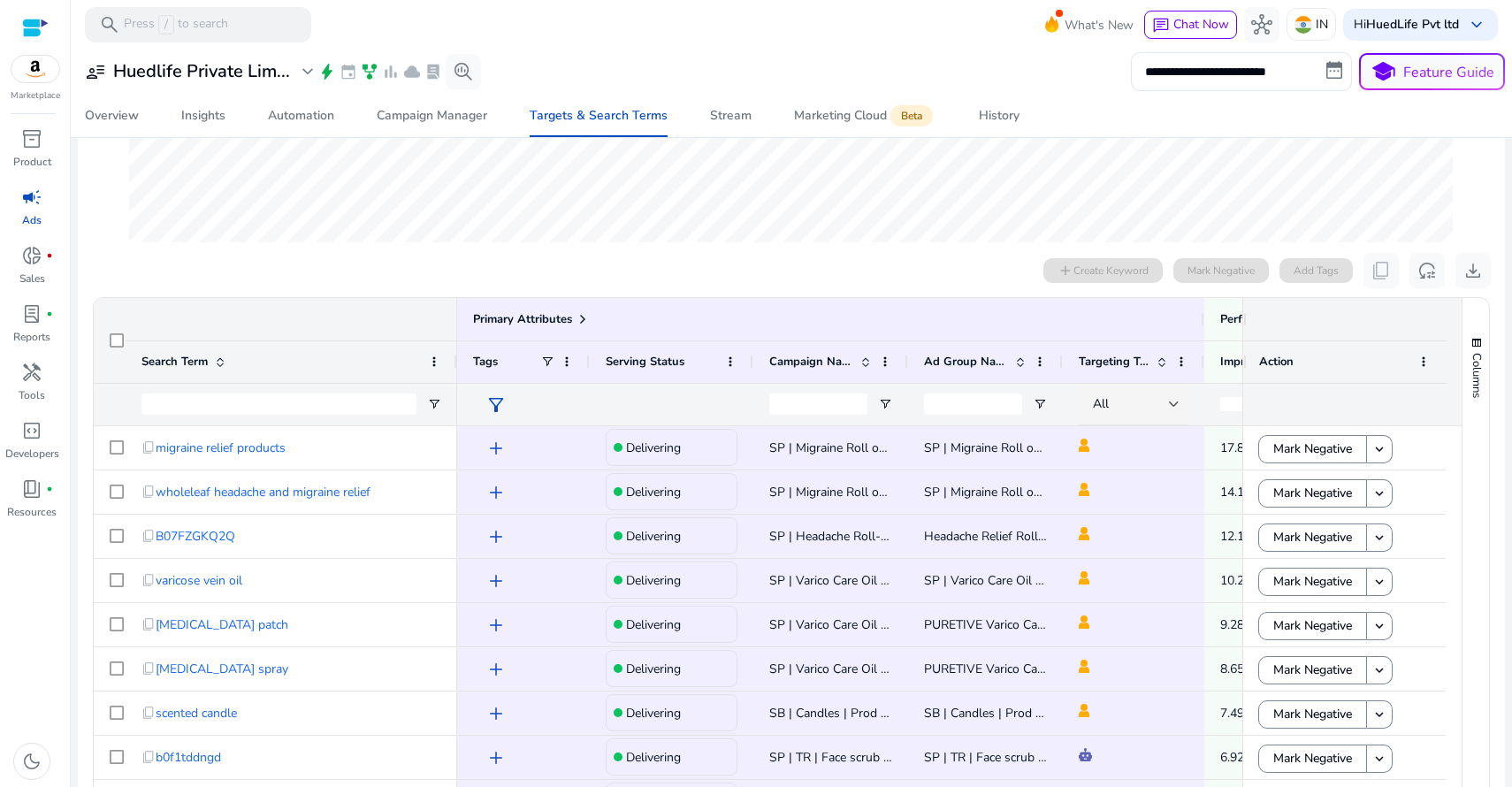
drag, startPoint x: 455, startPoint y: 360, endPoint x: 413, endPoint y: 362, distance: 42.0
click at [375, 360] on div "Search Term" at bounding box center [291, 361] width 332 height 43
click at [1469, 342] on span "button" at bounding box center [1476, 342] width 14 height 14
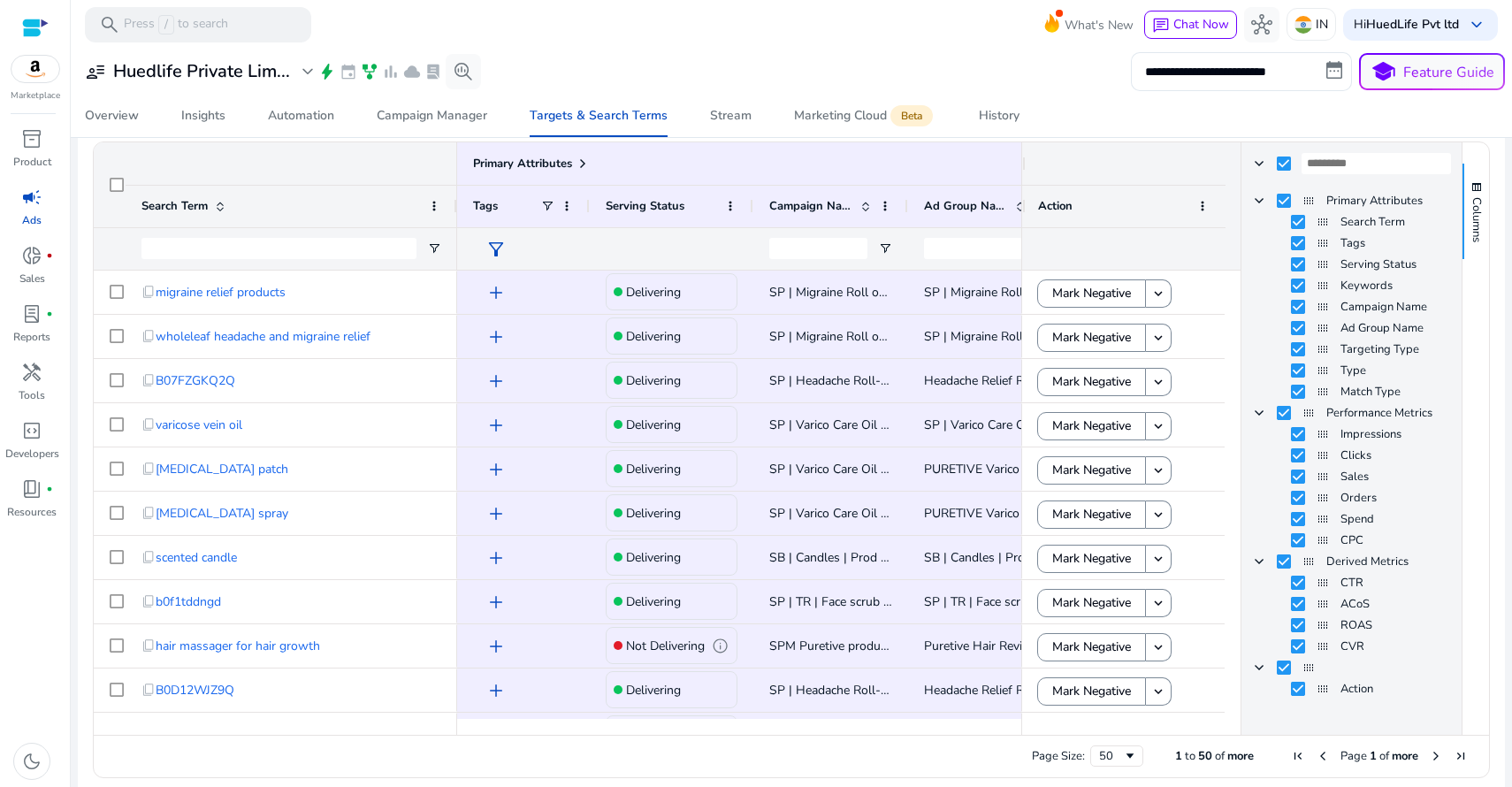
scroll to position [570, 0]
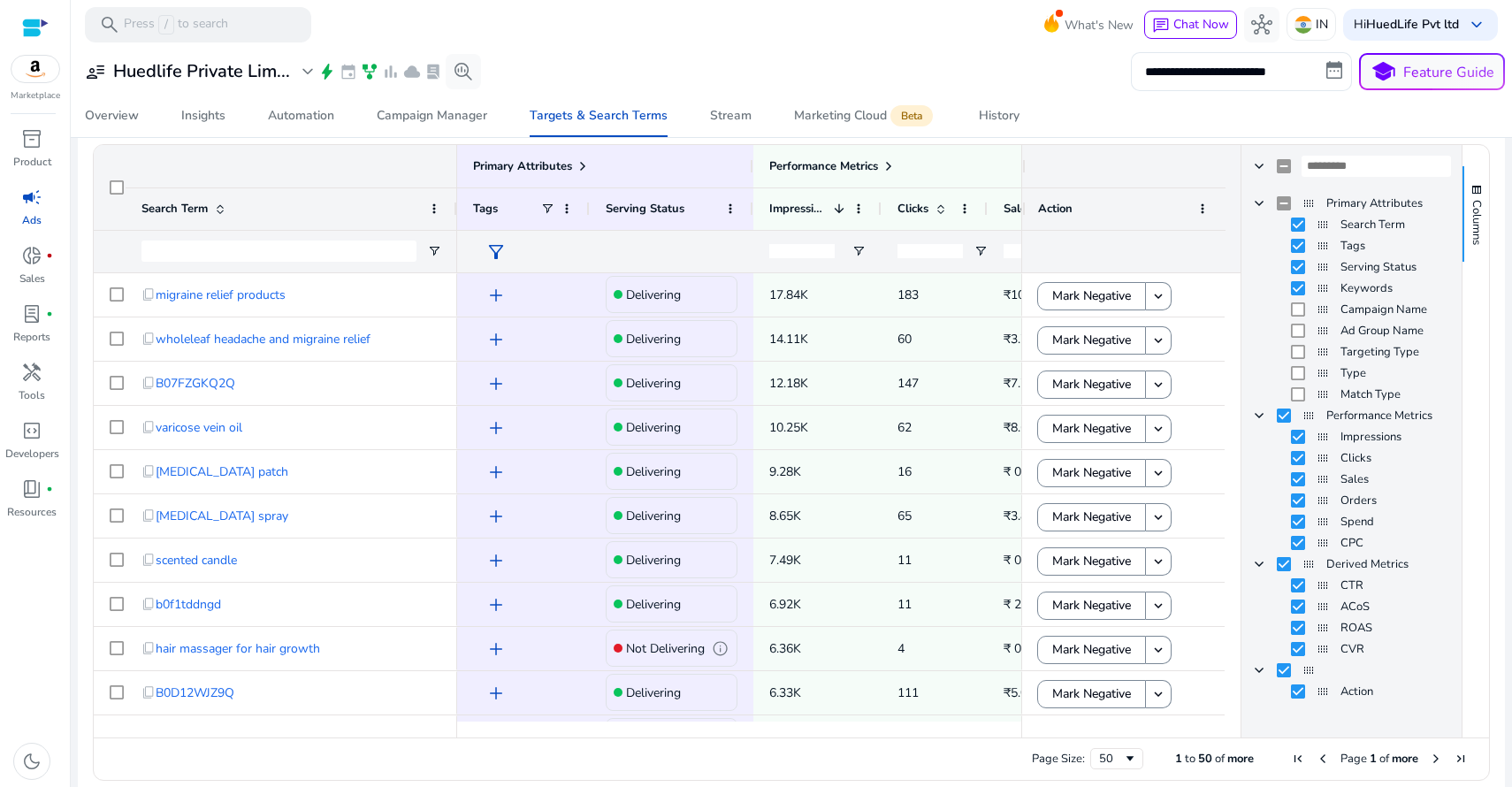
click at [1315, 481] on span "Sales Column" at bounding box center [1322, 479] width 14 height 14
drag, startPoint x: 1317, startPoint y: 480, endPoint x: 1306, endPoint y: 194, distance: 286.2
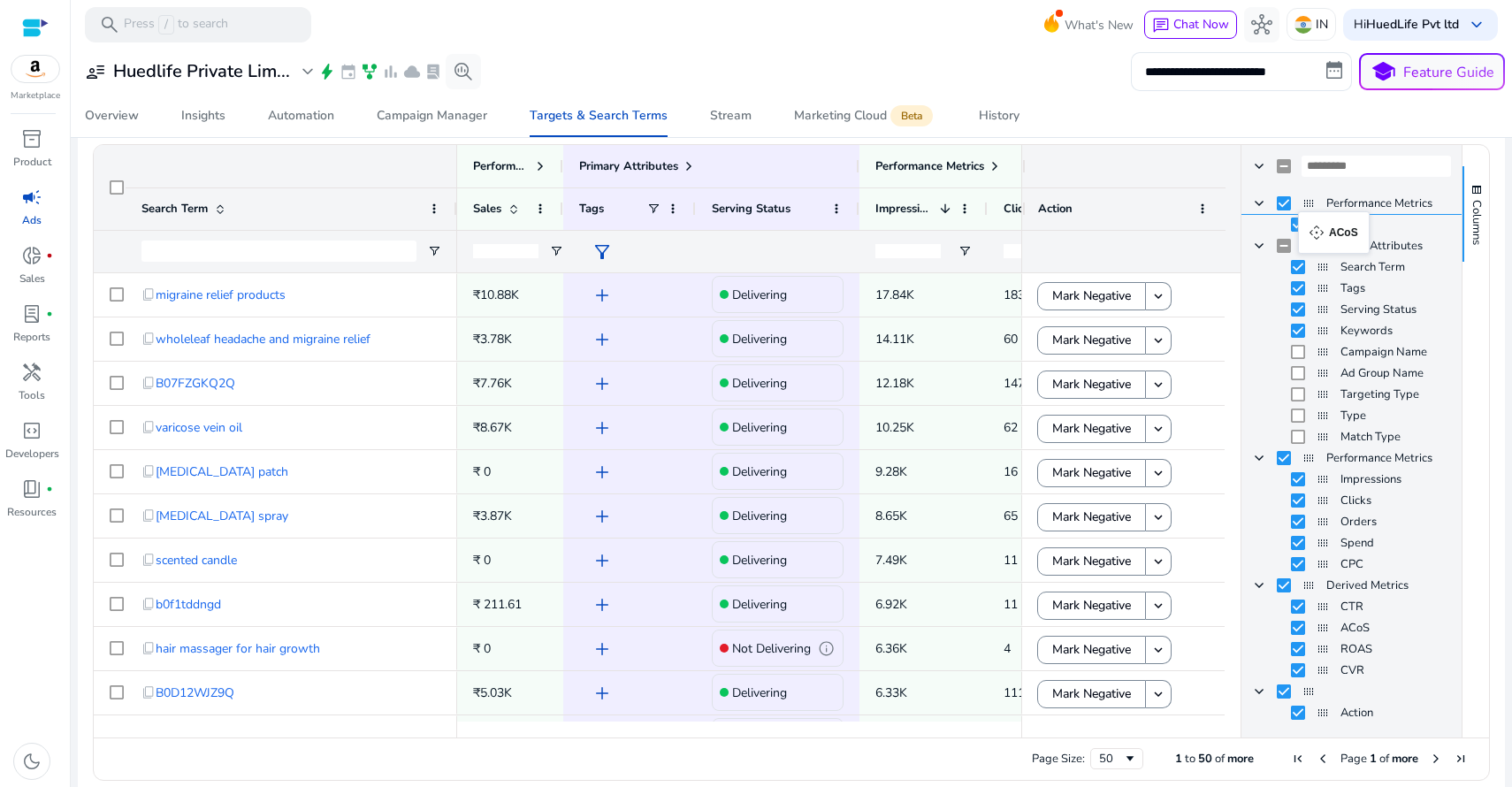
drag, startPoint x: 1315, startPoint y: 626, endPoint x: 1306, endPoint y: 222, distance: 404.1
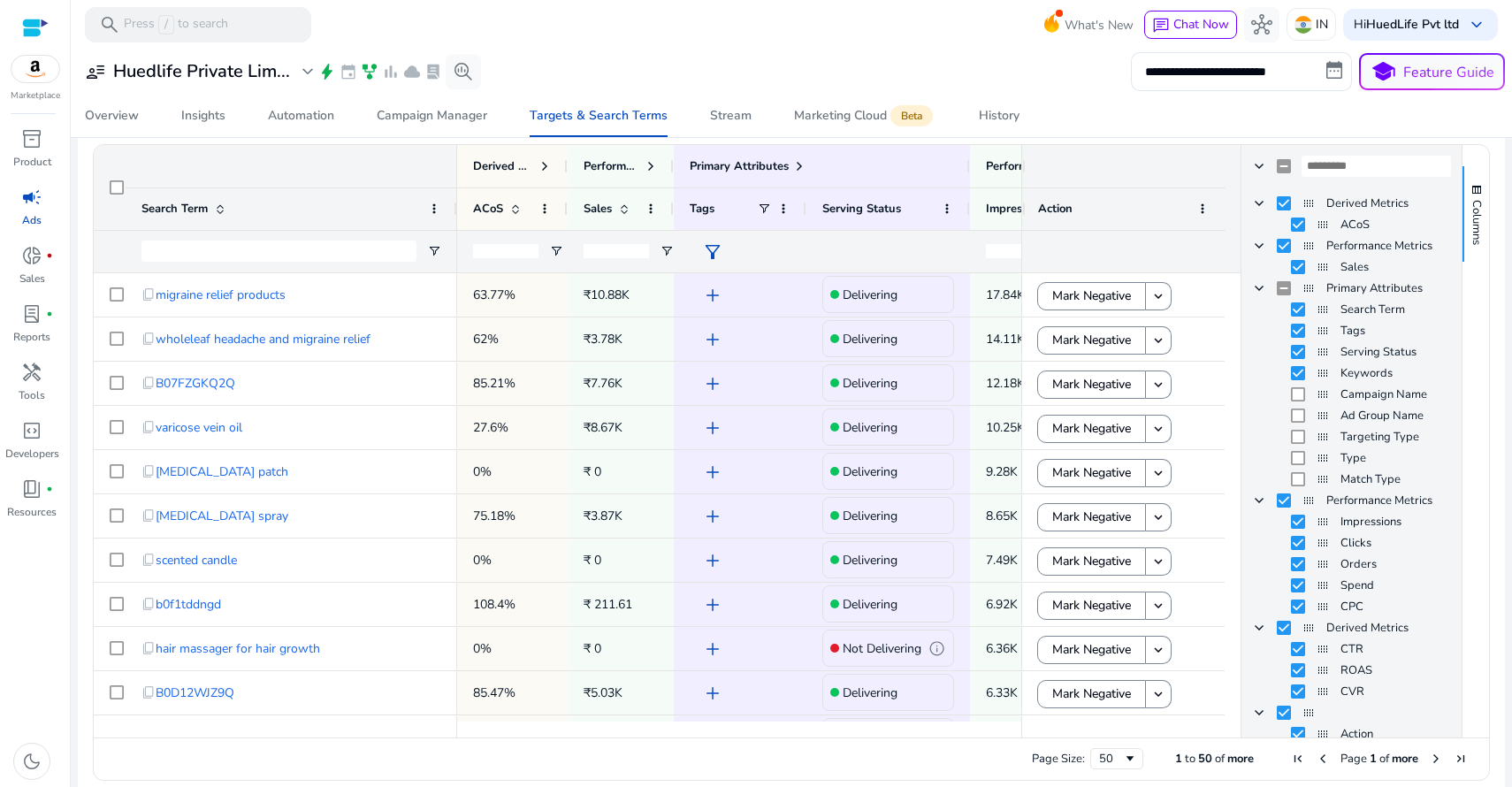
scroll to position [378, 0]
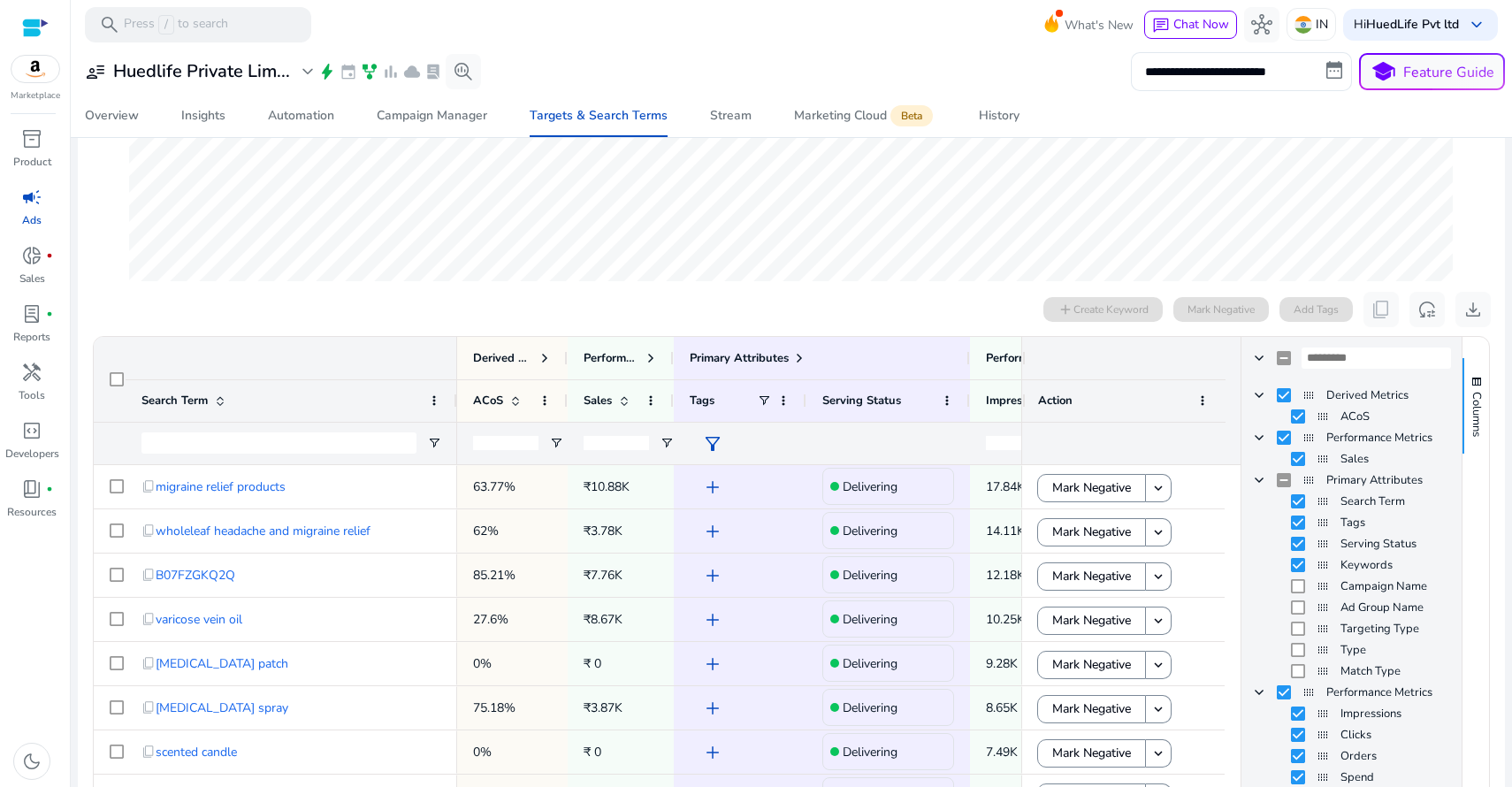
click at [605, 443] on input "number" at bounding box center [617, 443] width 66 height 14
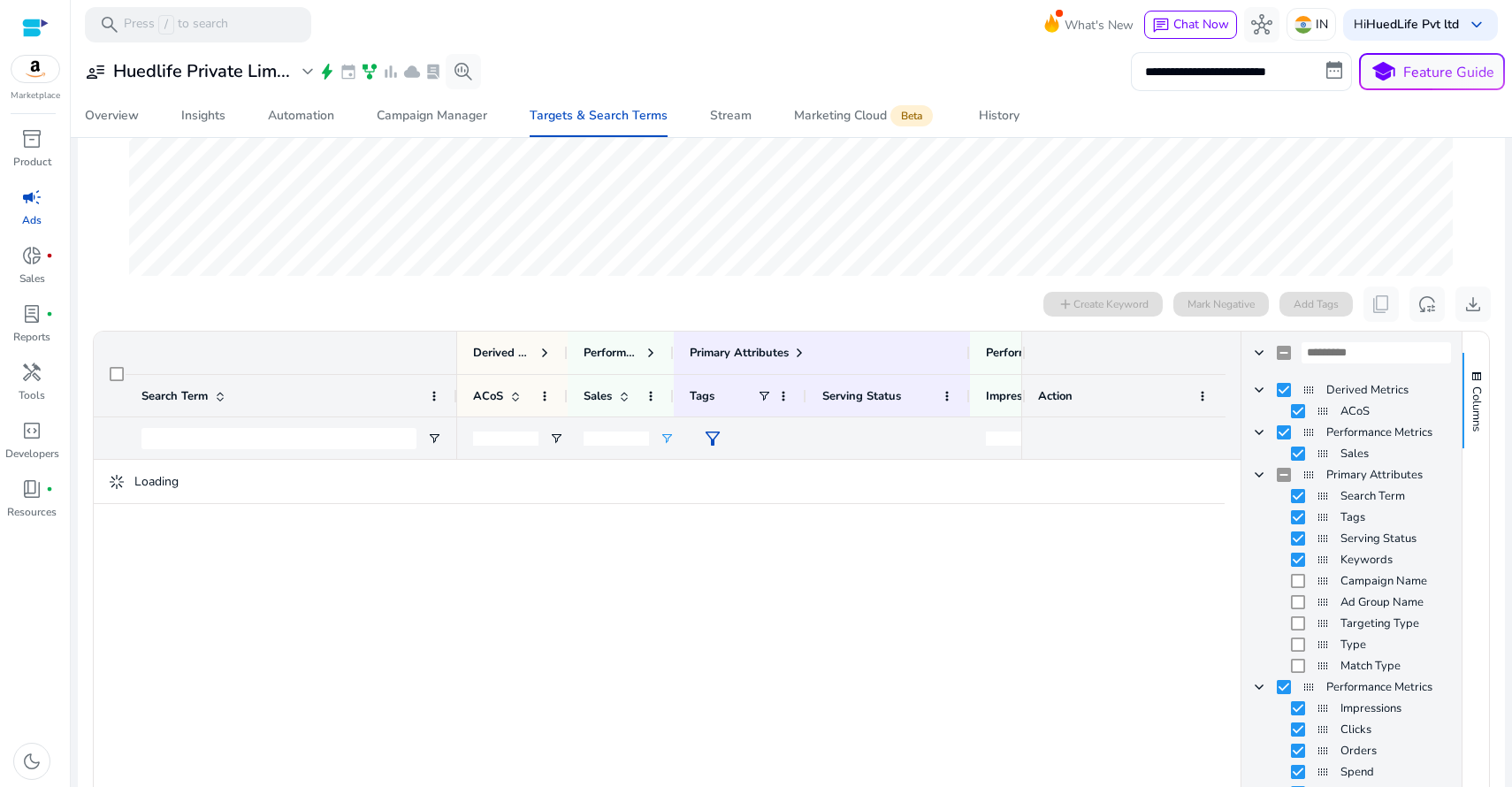
type input "*"
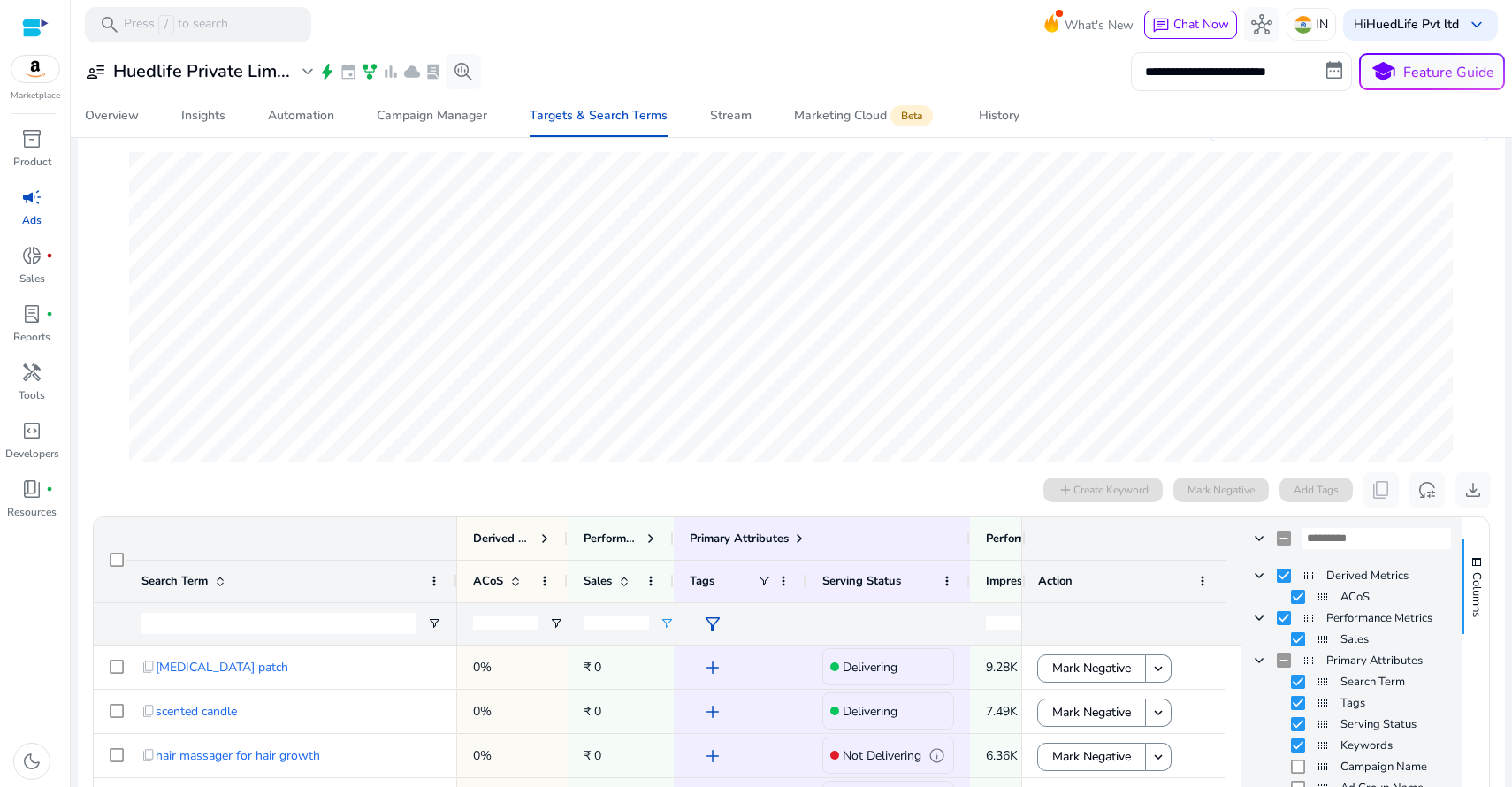
scroll to position [0, 0]
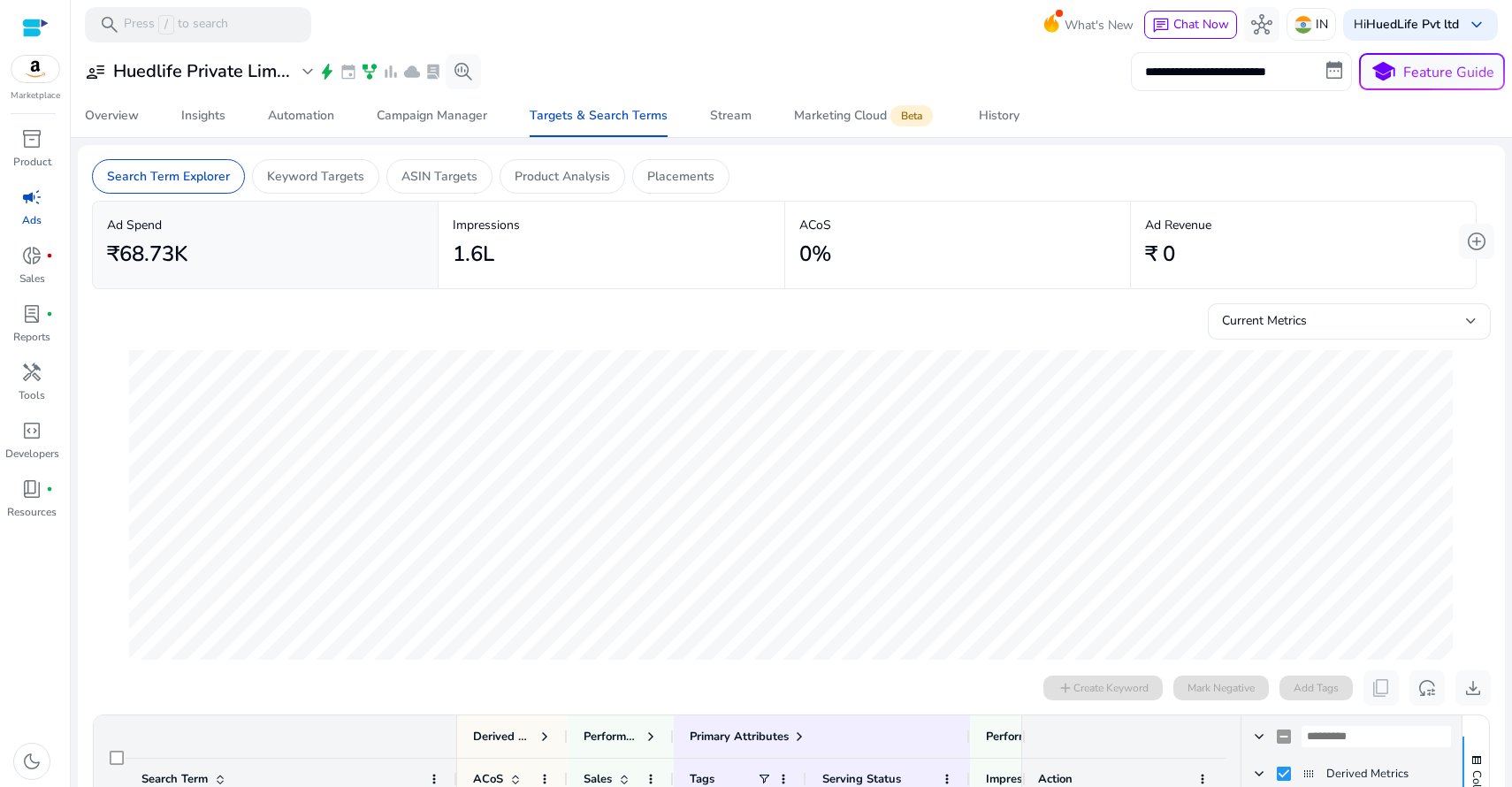
click at [1258, 64] on input "**********" at bounding box center [1241, 71] width 221 height 39
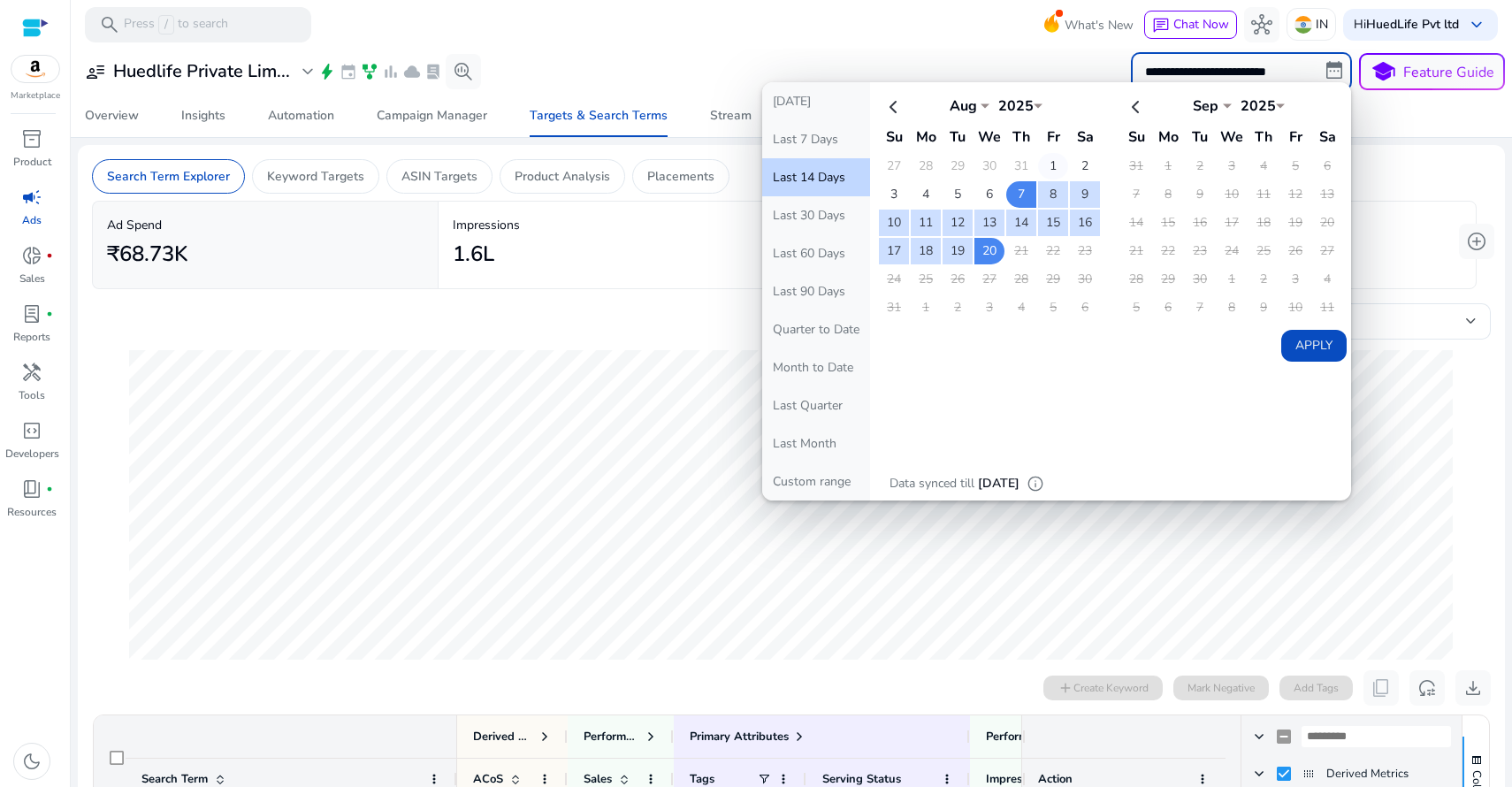
click at [1046, 158] on td "1" at bounding box center [1052, 166] width 30 height 27
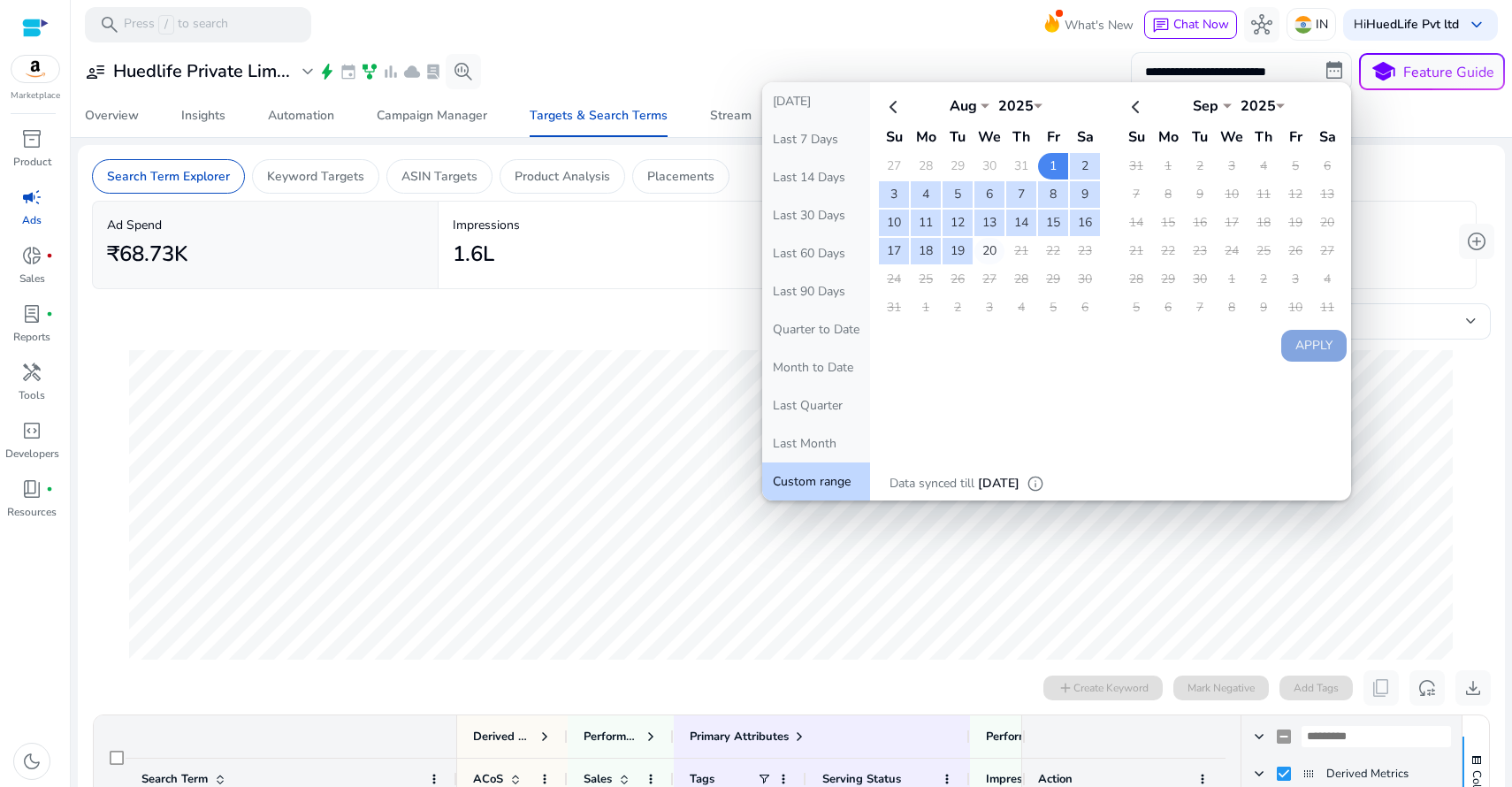
click at [987, 244] on td "20" at bounding box center [989, 251] width 30 height 27
click at [1313, 337] on button "Apply" at bounding box center [1313, 345] width 66 height 32
type input "**********"
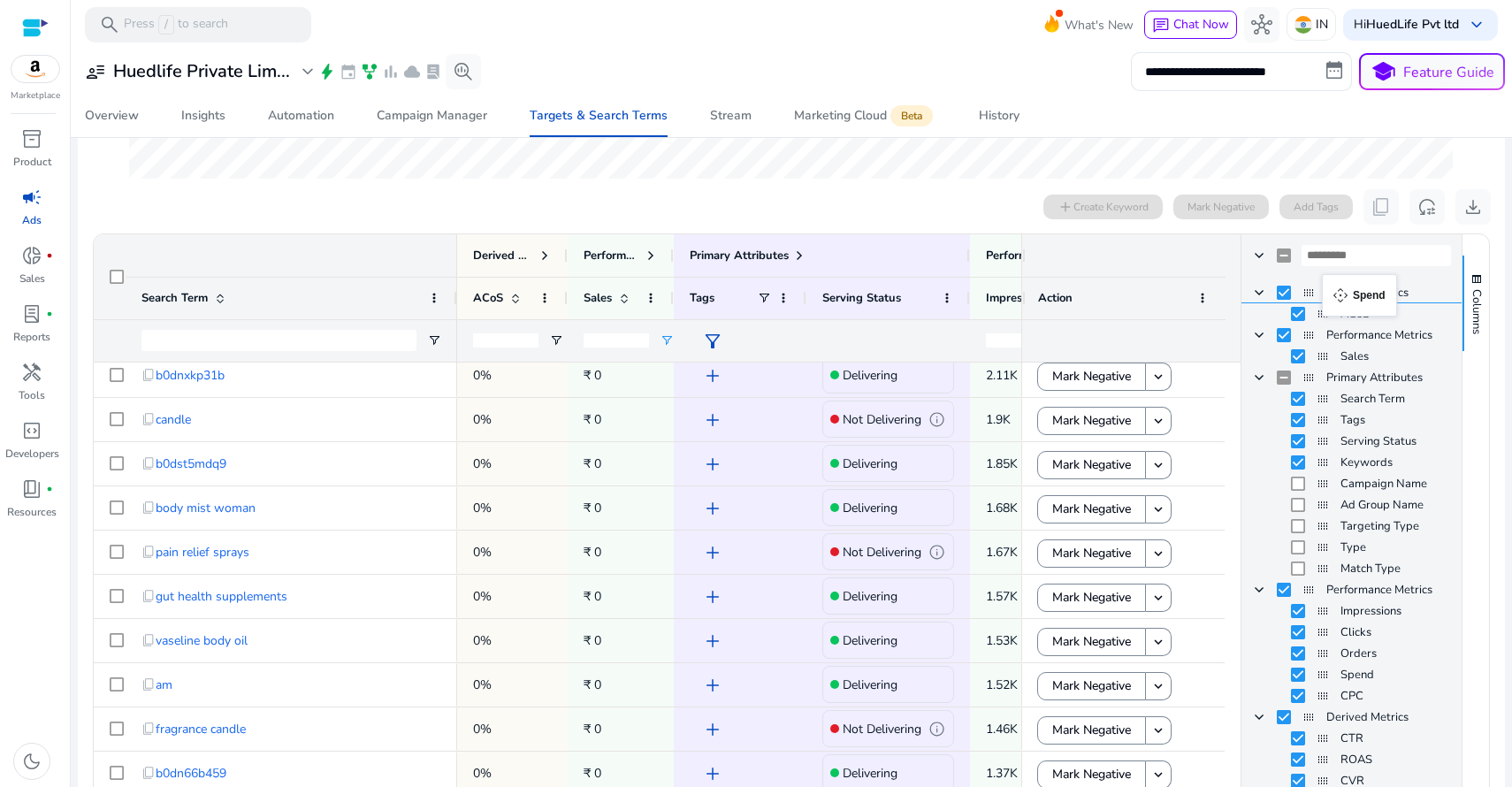
drag, startPoint x: 1313, startPoint y: 662, endPoint x: 1330, endPoint y: 285, distance: 377.4
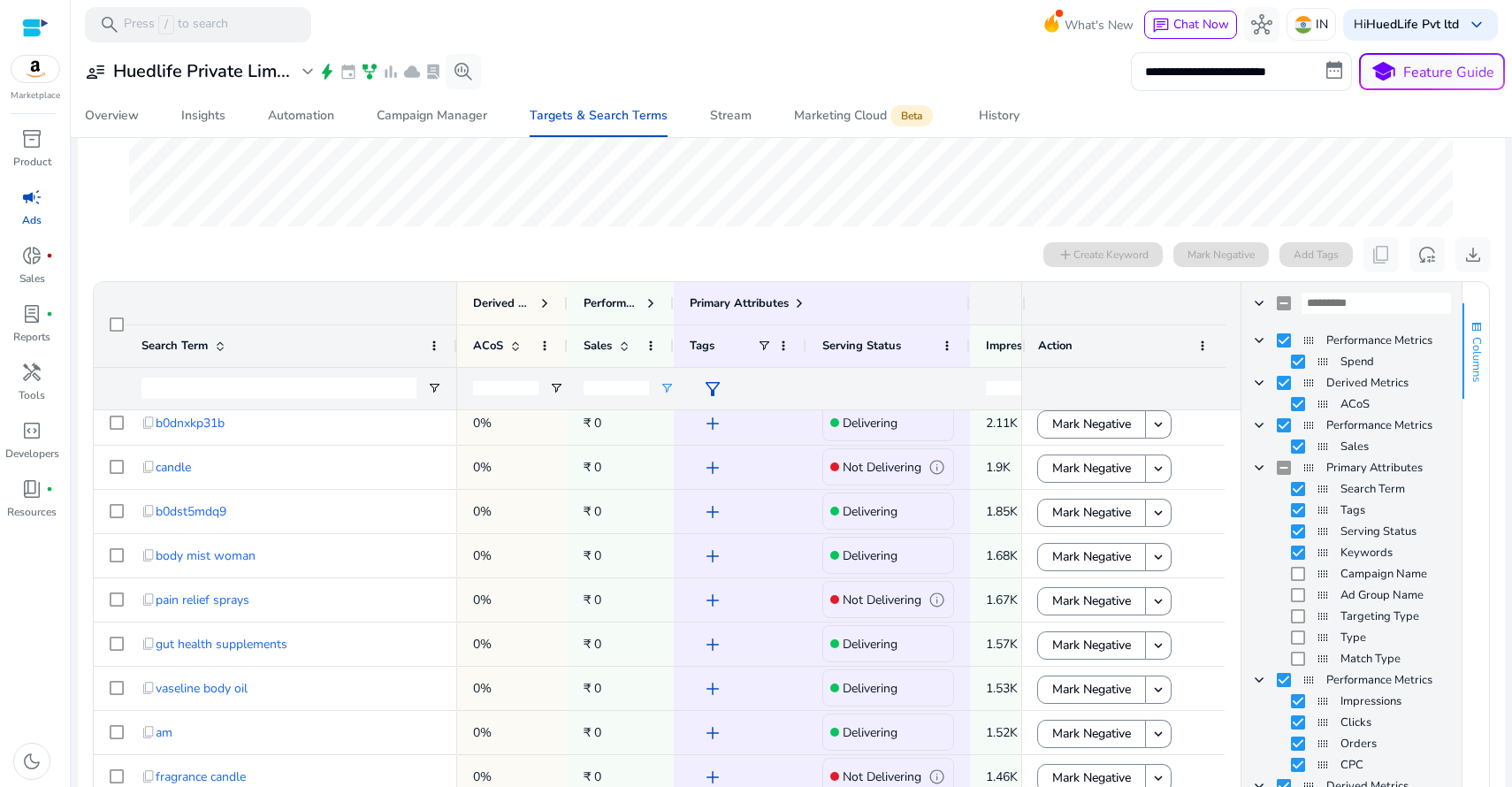
click at [1469, 325] on span "button" at bounding box center [1476, 327] width 14 height 14
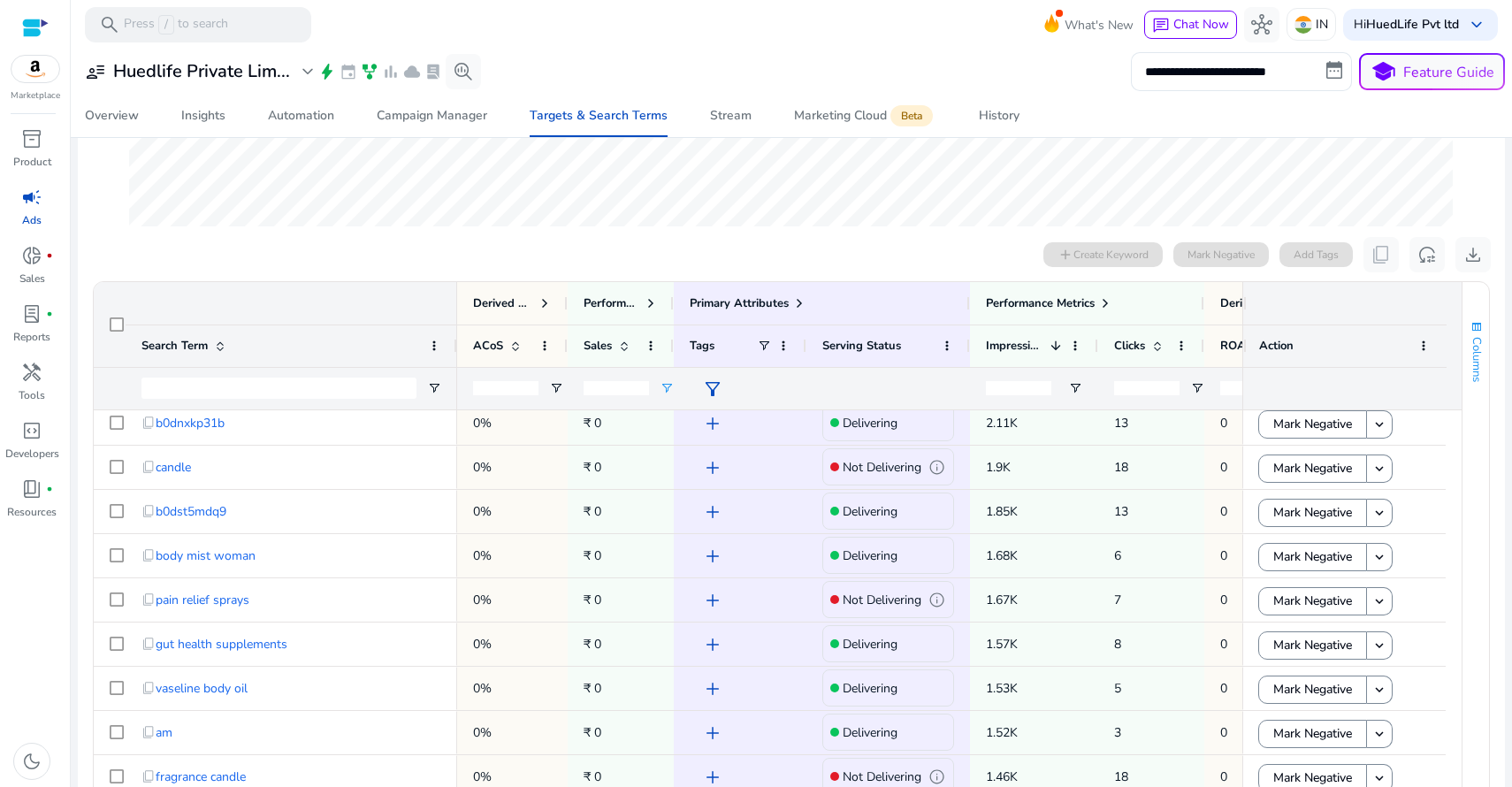
click at [1469, 325] on span "button" at bounding box center [1476, 327] width 14 height 14
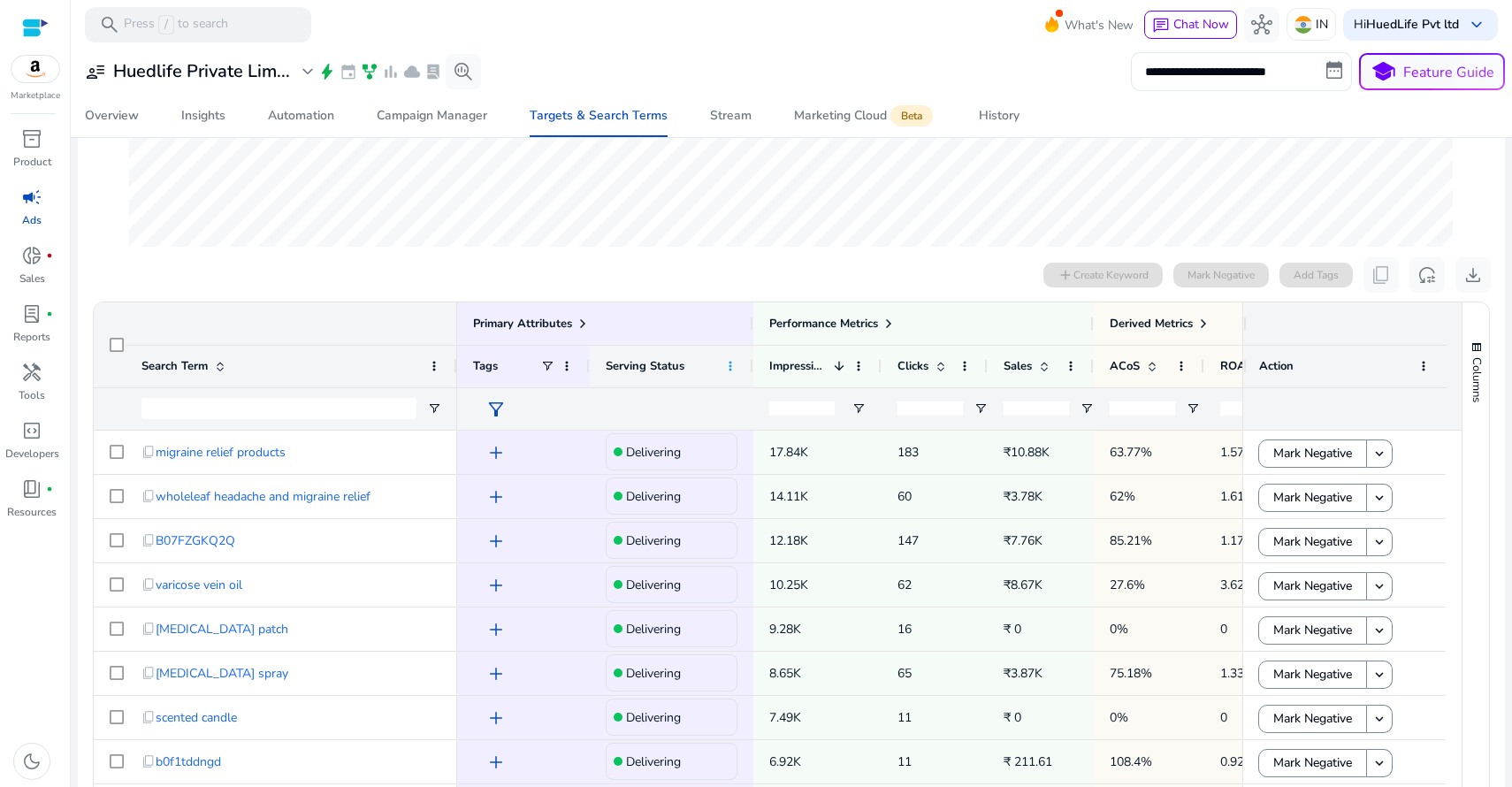
scroll to position [433, 0]
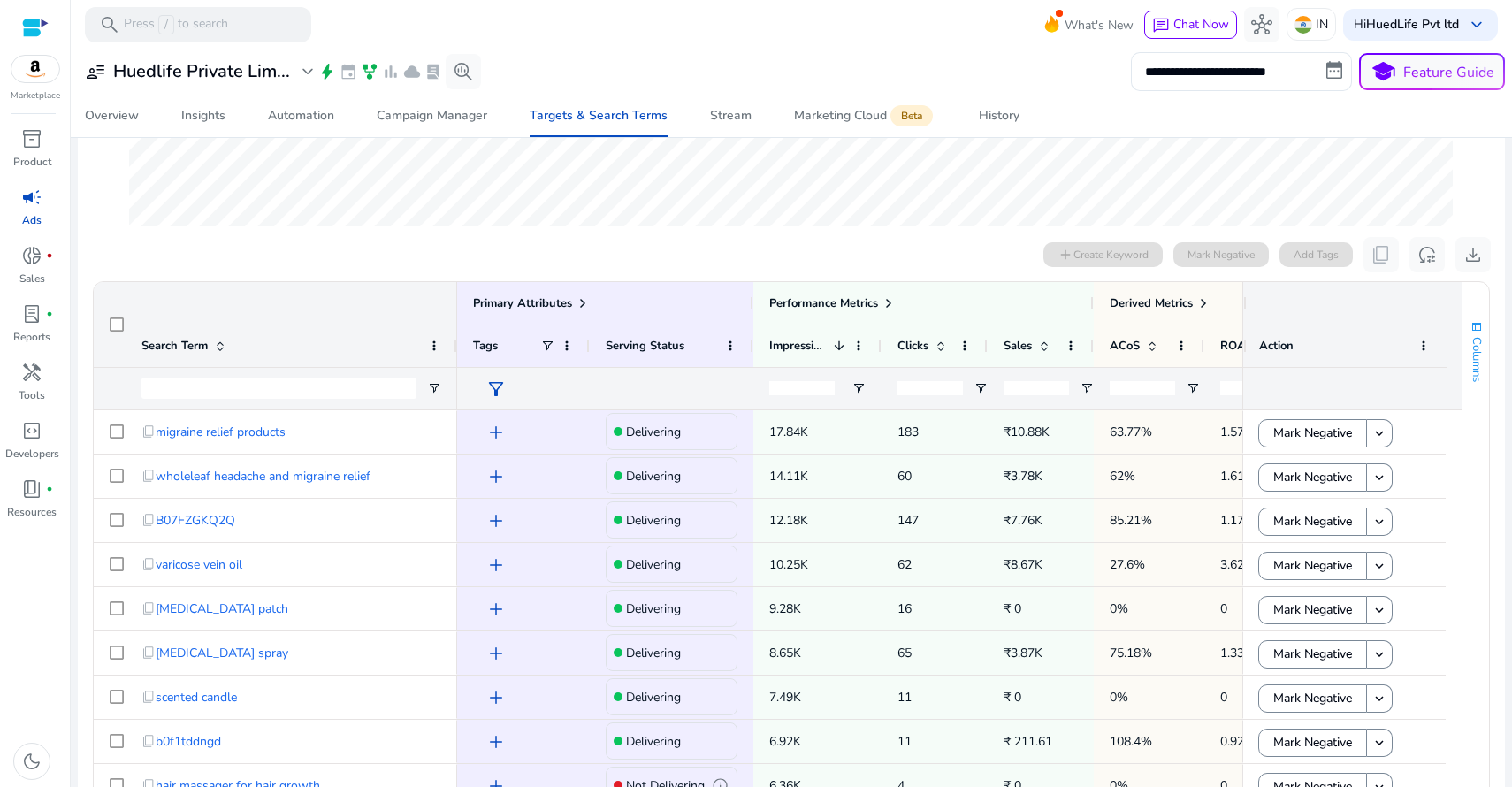
click at [1469, 328] on span "button" at bounding box center [1476, 327] width 14 height 14
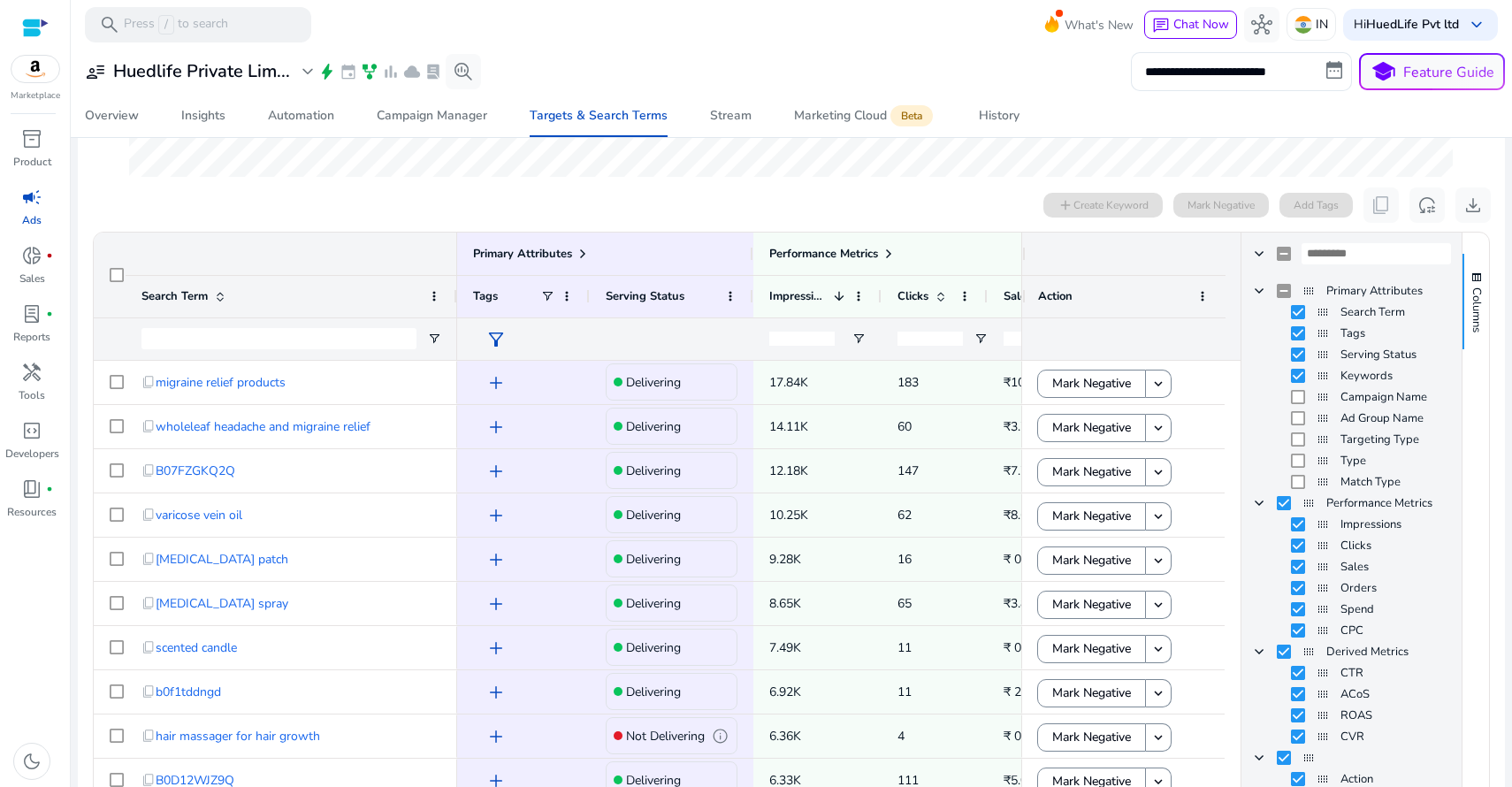
scroll to position [501, 0]
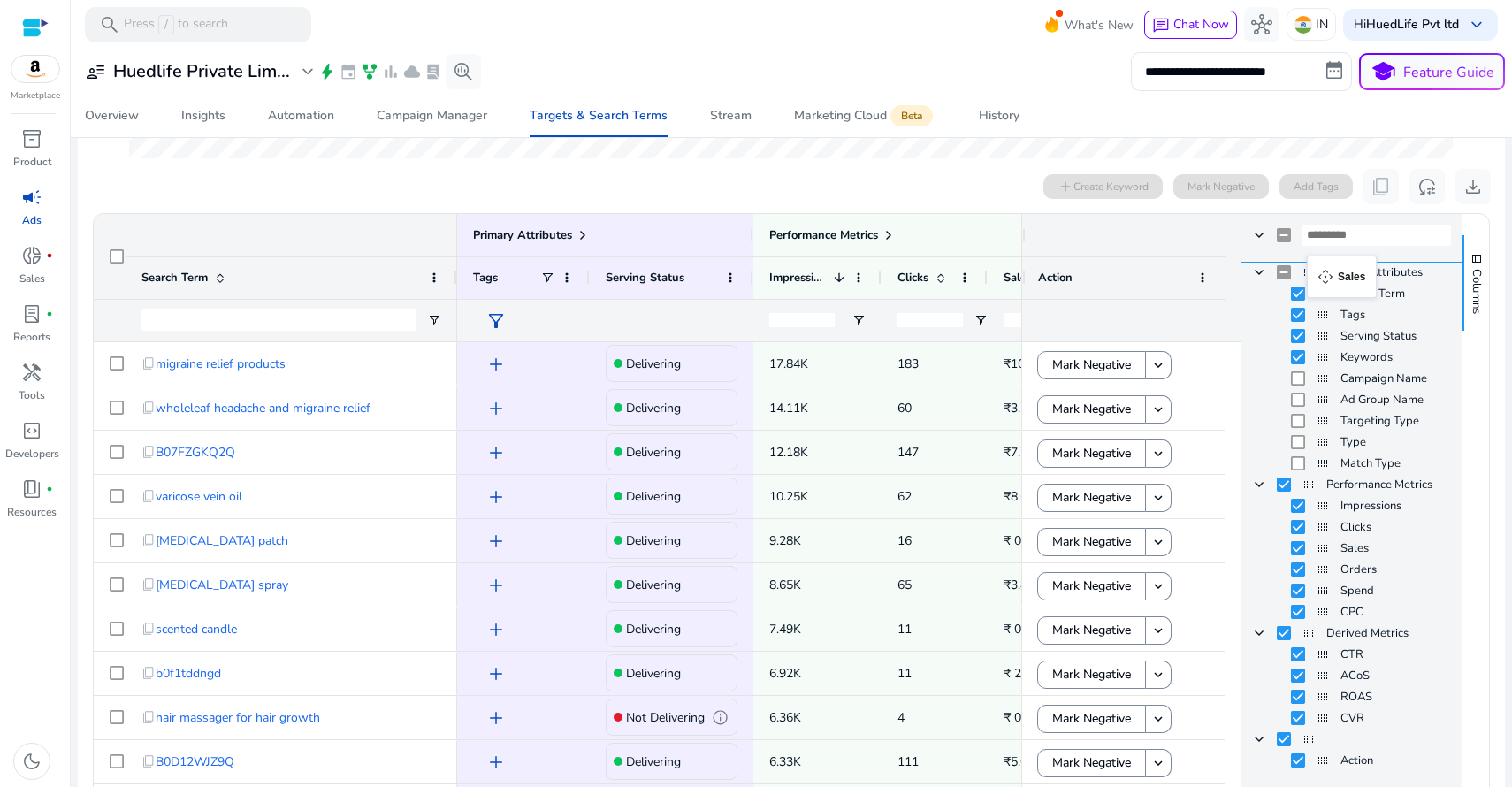
drag, startPoint x: 1319, startPoint y: 550, endPoint x: 1315, endPoint y: 266, distance: 284.0
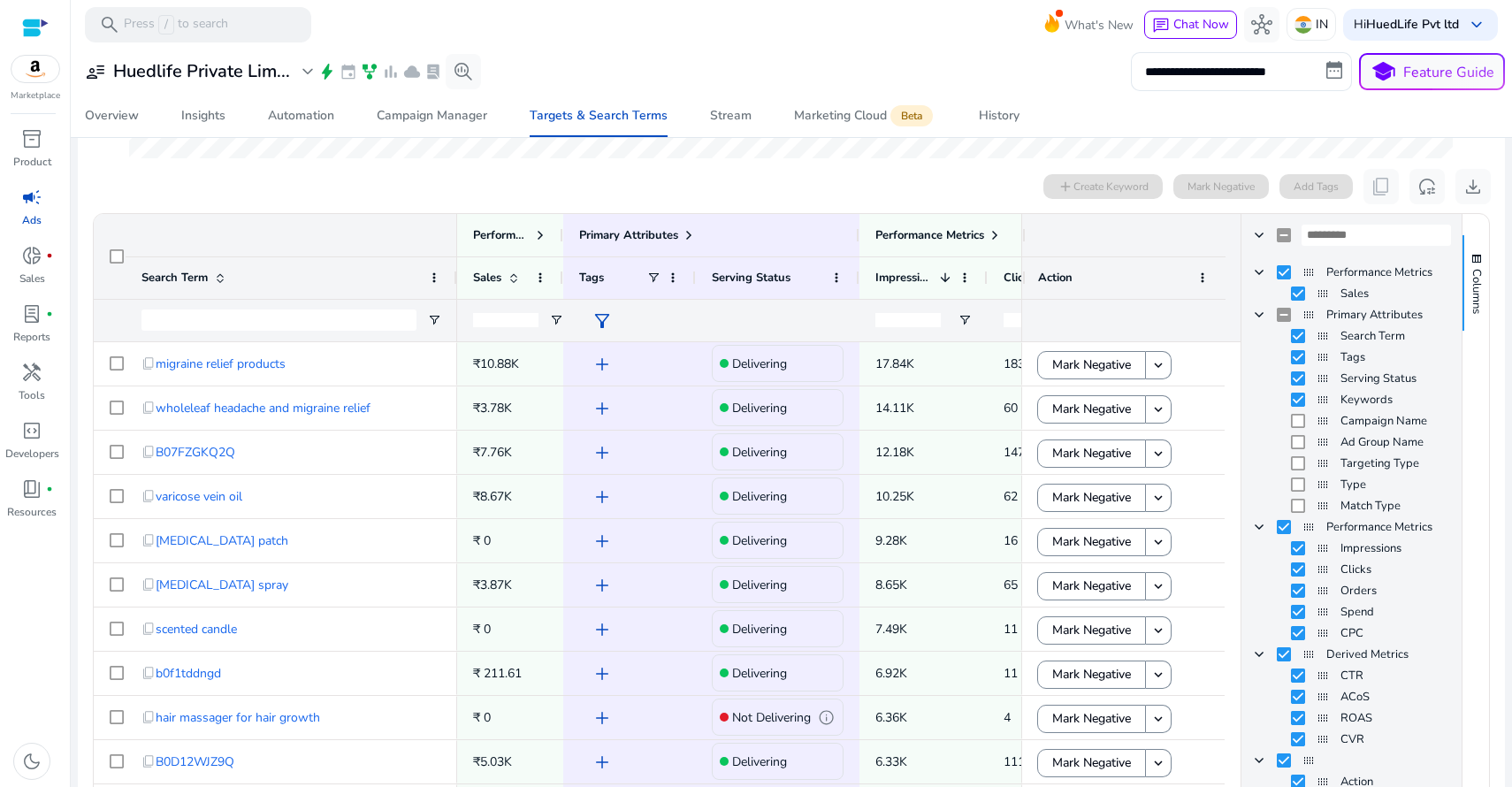
scroll to position [519, 0]
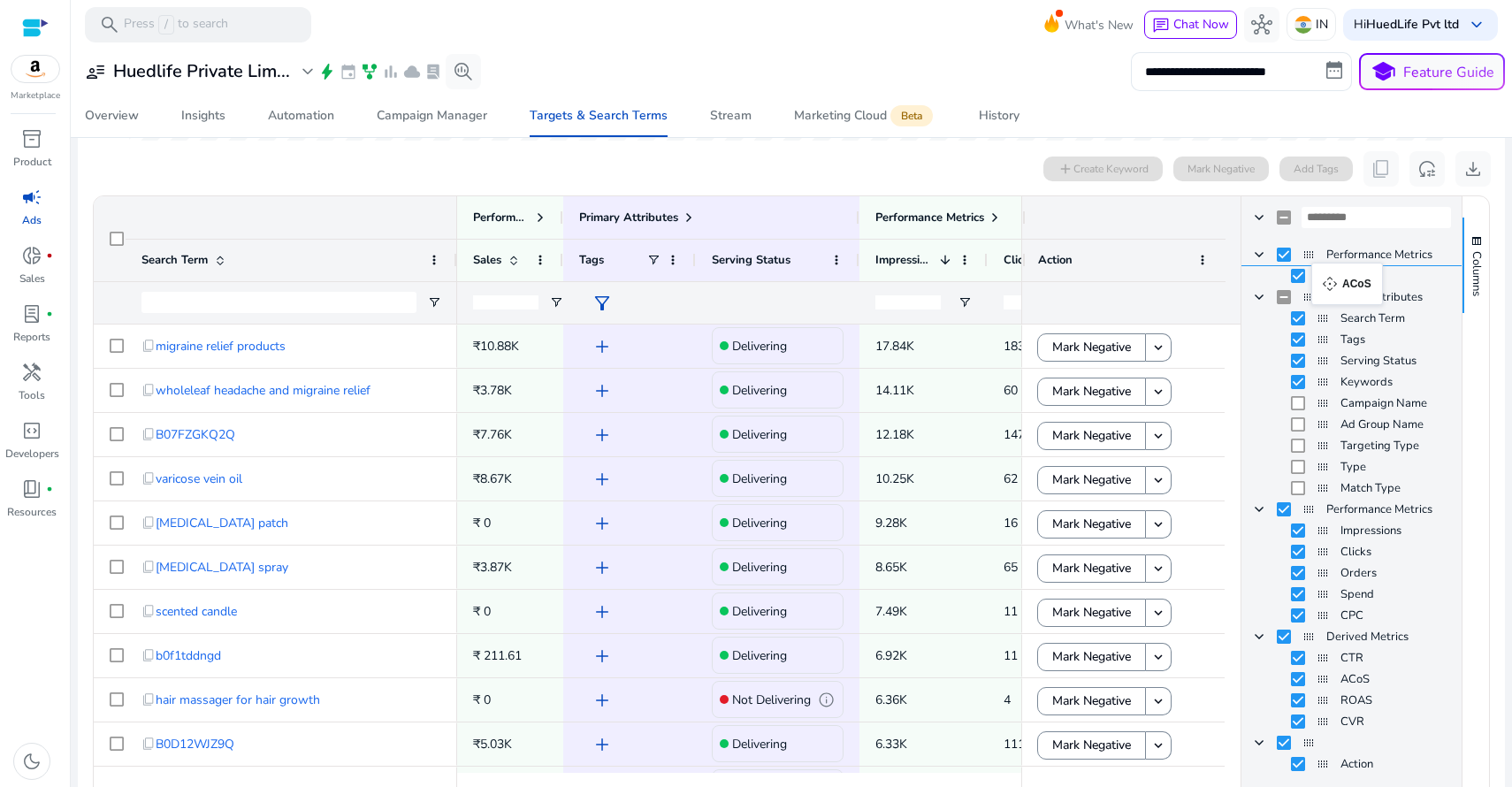
drag, startPoint x: 1317, startPoint y: 677, endPoint x: 1320, endPoint y: 273, distance: 404.0
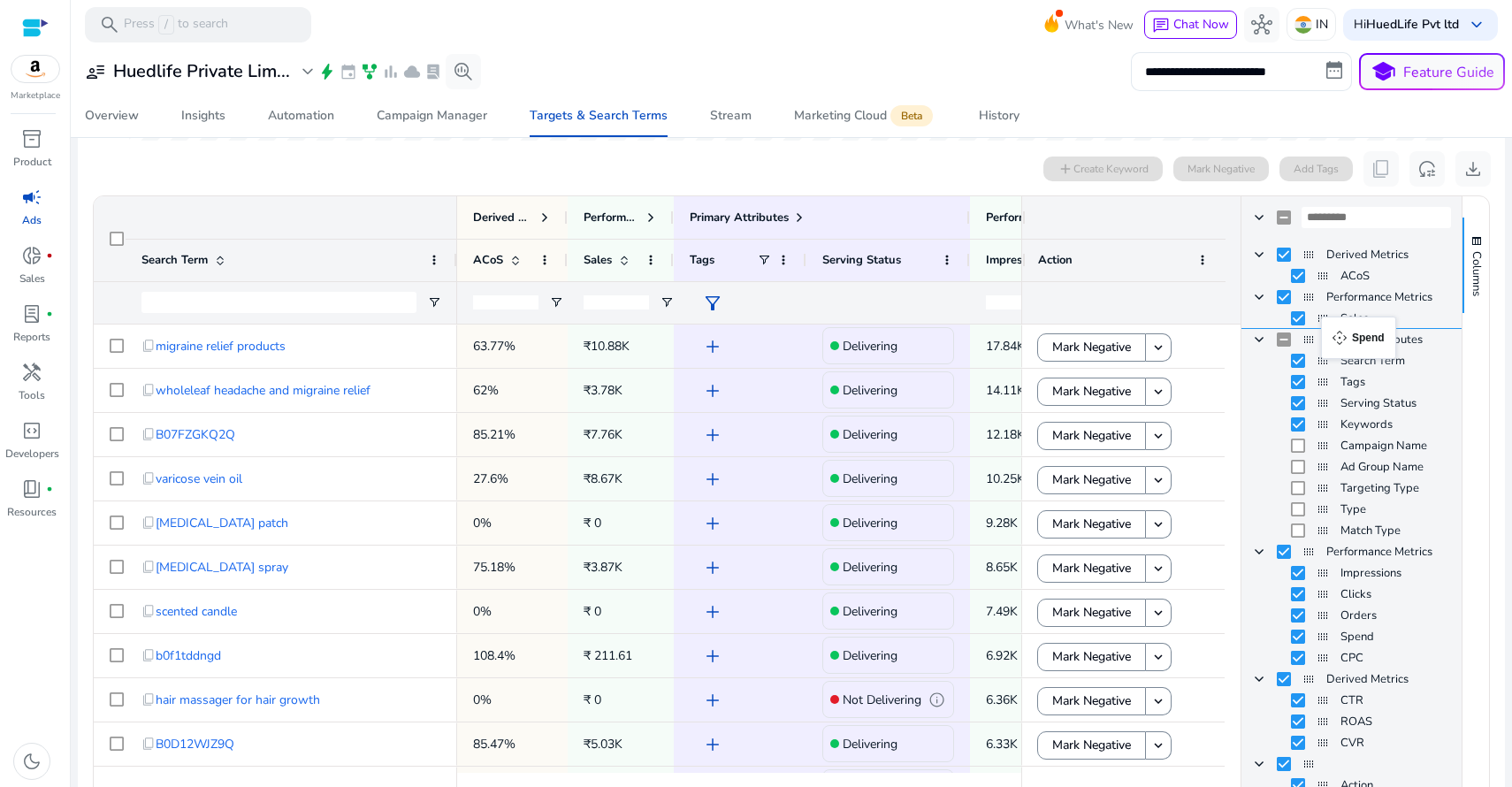
drag, startPoint x: 1319, startPoint y: 636, endPoint x: 1329, endPoint y: 328, distance: 308.2
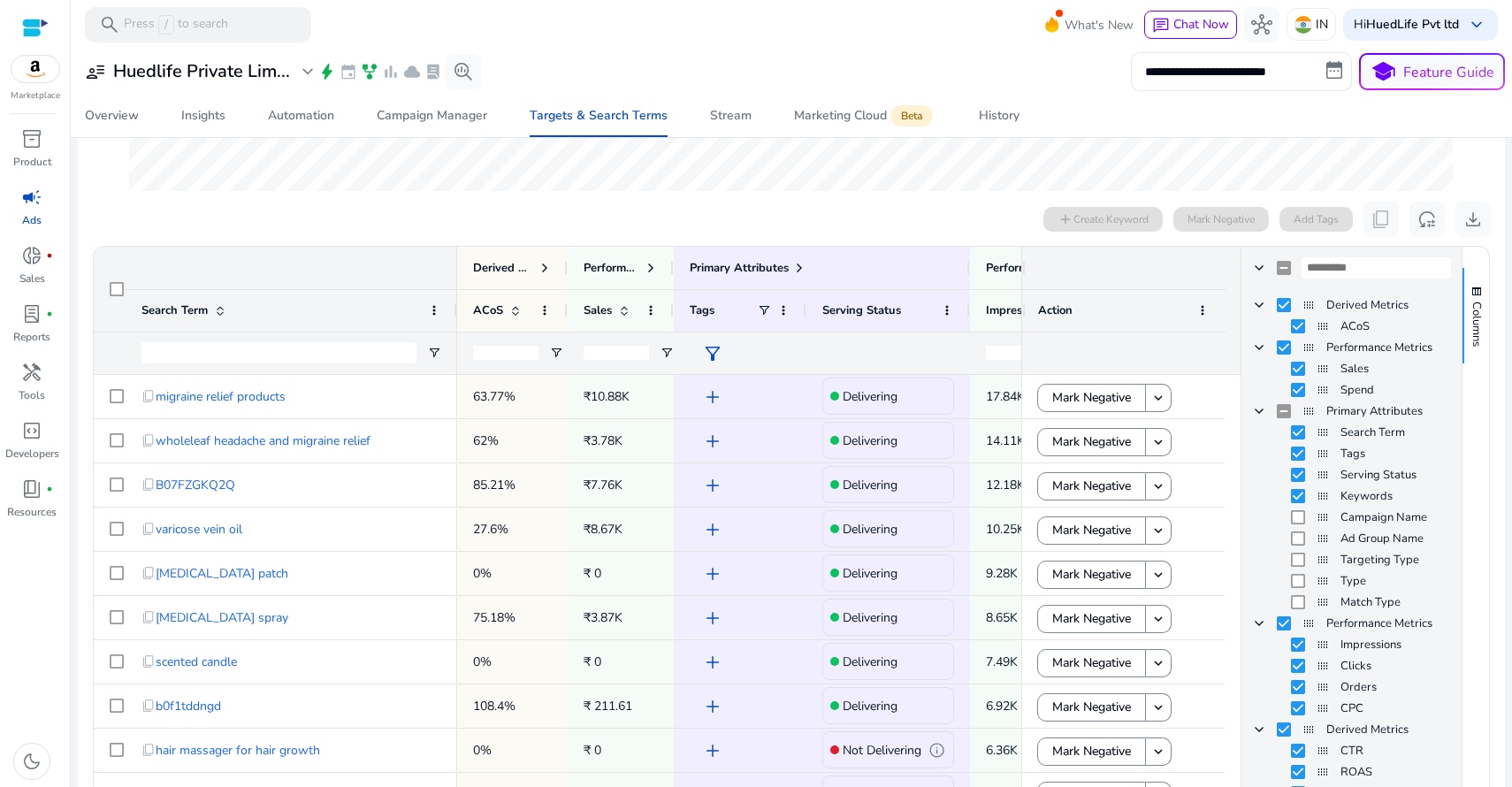
scroll to position [466, 0]
drag, startPoint x: 1021, startPoint y: 258, endPoint x: 1143, endPoint y: 253, distance: 122.1
click at [1143, 253] on div at bounding box center [1123, 269] width 204 height 43
click at [596, 351] on input "number" at bounding box center [617, 354] width 66 height 14
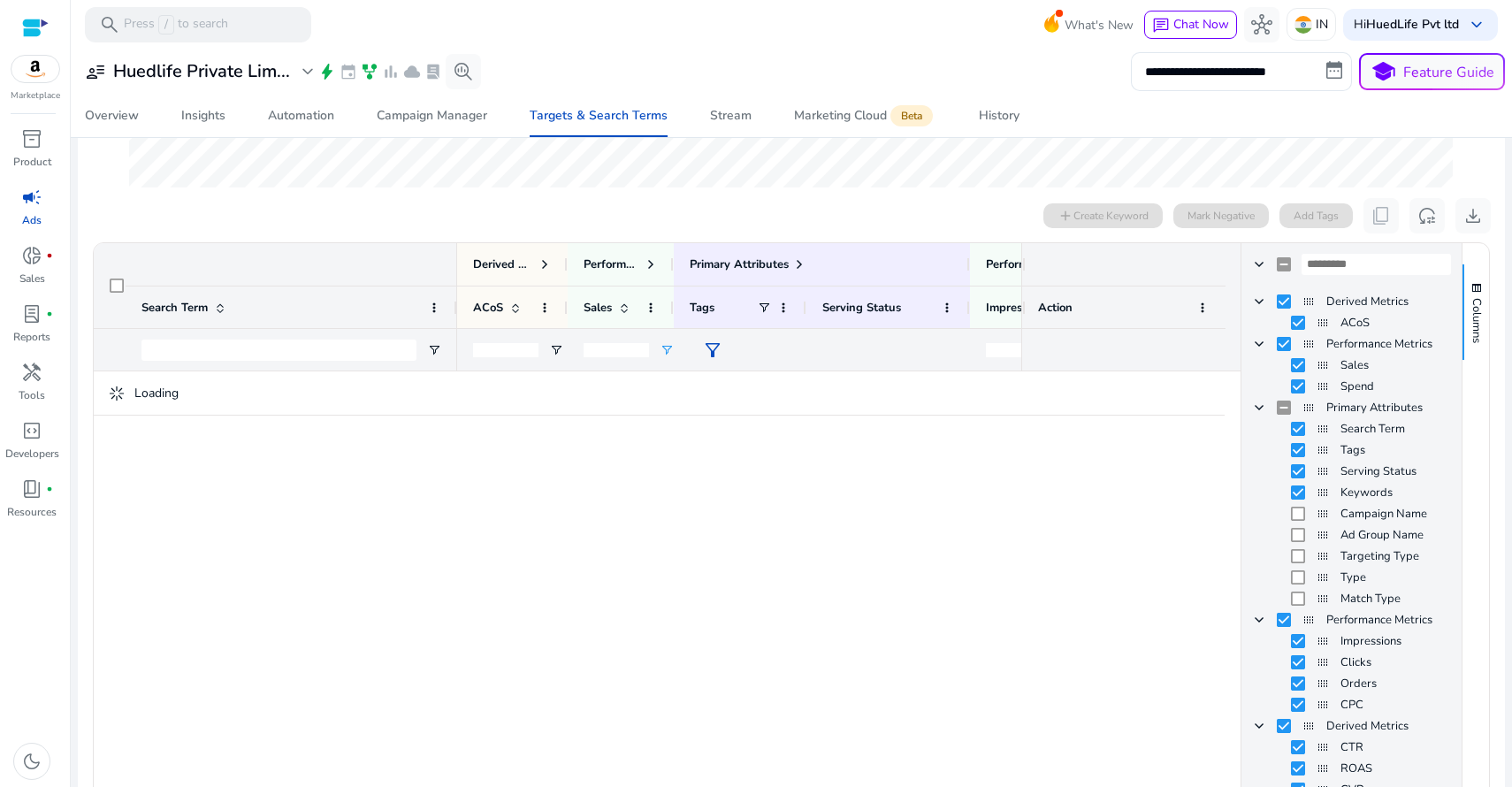
type input "*"
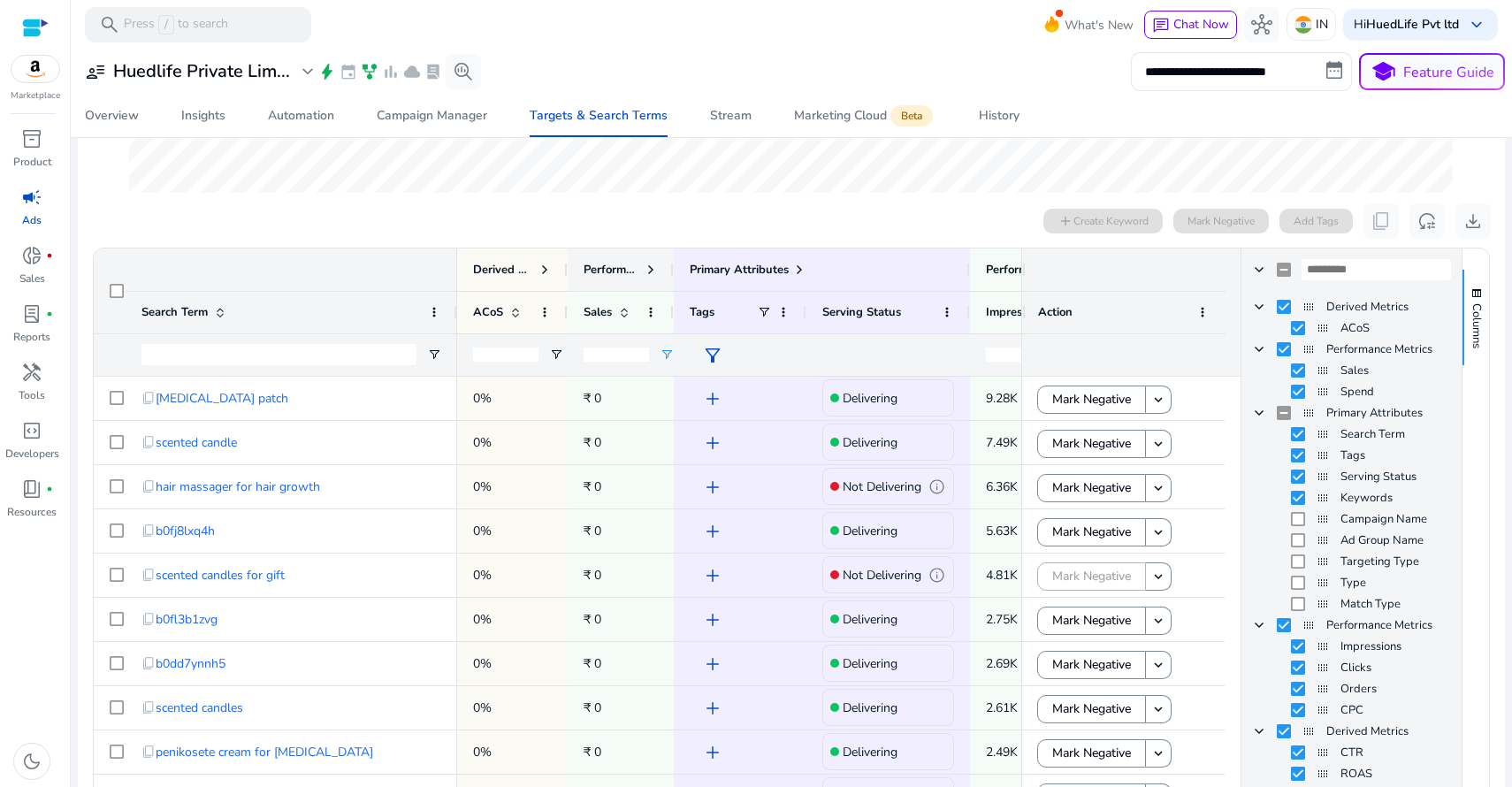
click at [651, 268] on span at bounding box center [650, 269] width 14 height 14
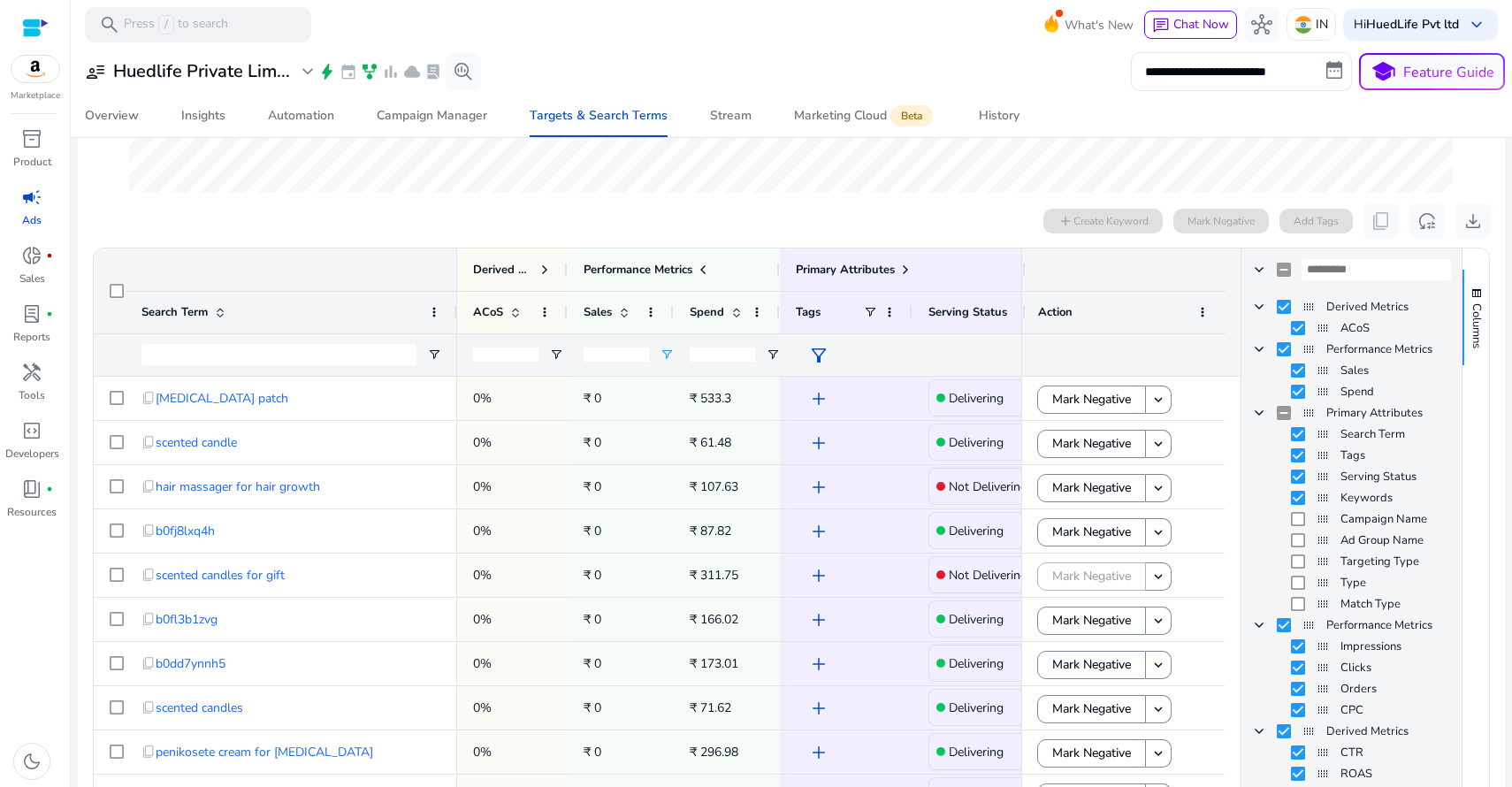
scroll to position [464, 0]
click at [771, 359] on span "Open Filter Menu" at bounding box center [772, 357] width 14 height 14
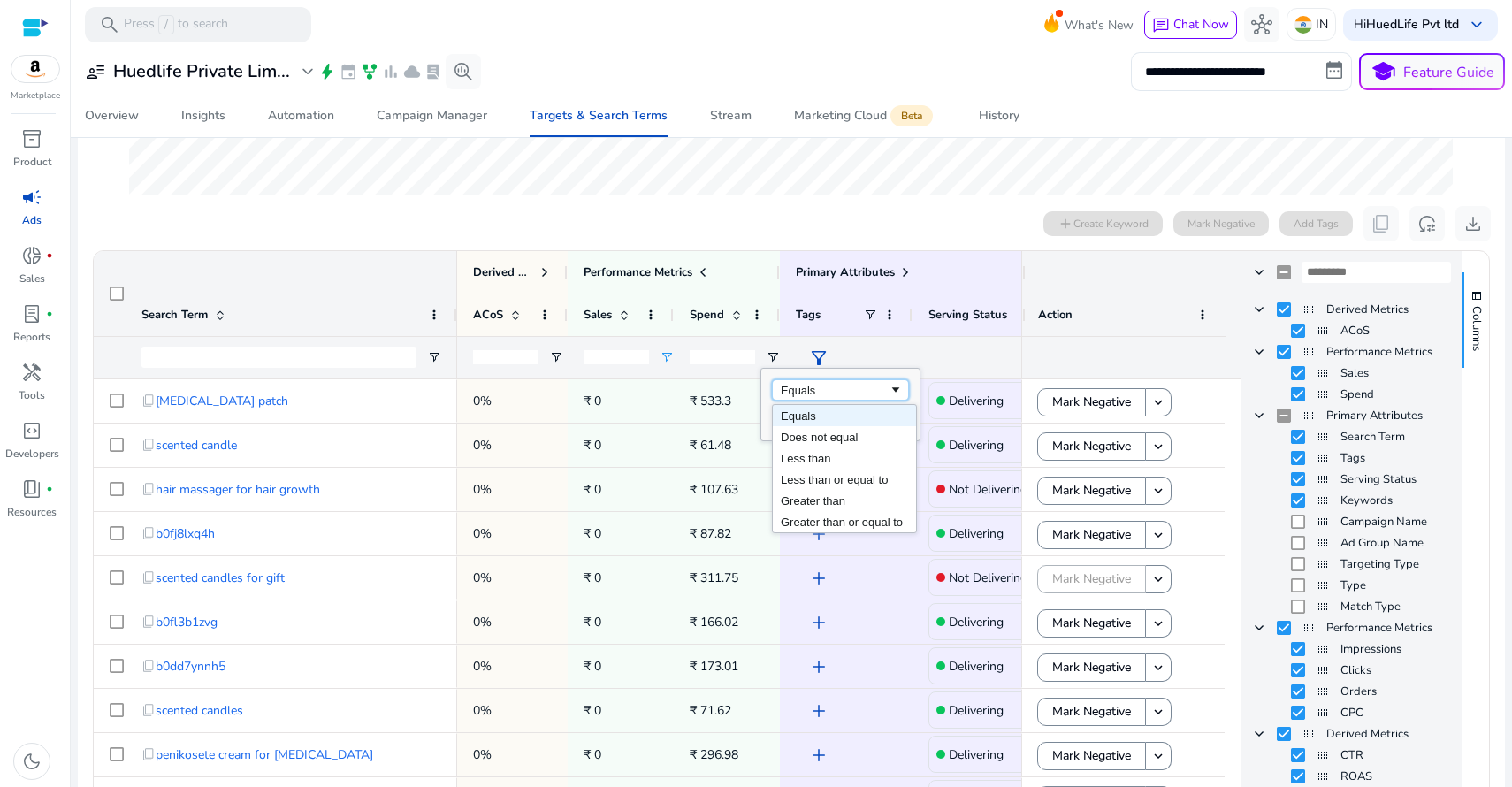
click at [808, 384] on div "Equals" at bounding box center [834, 389] width 108 height 13
click at [754, 242] on ag-grid-angular "1 to 50 of more Drag here to set row groups Drag here to set column labels Prim…" at bounding box center [791, 568] width 1426 height 654
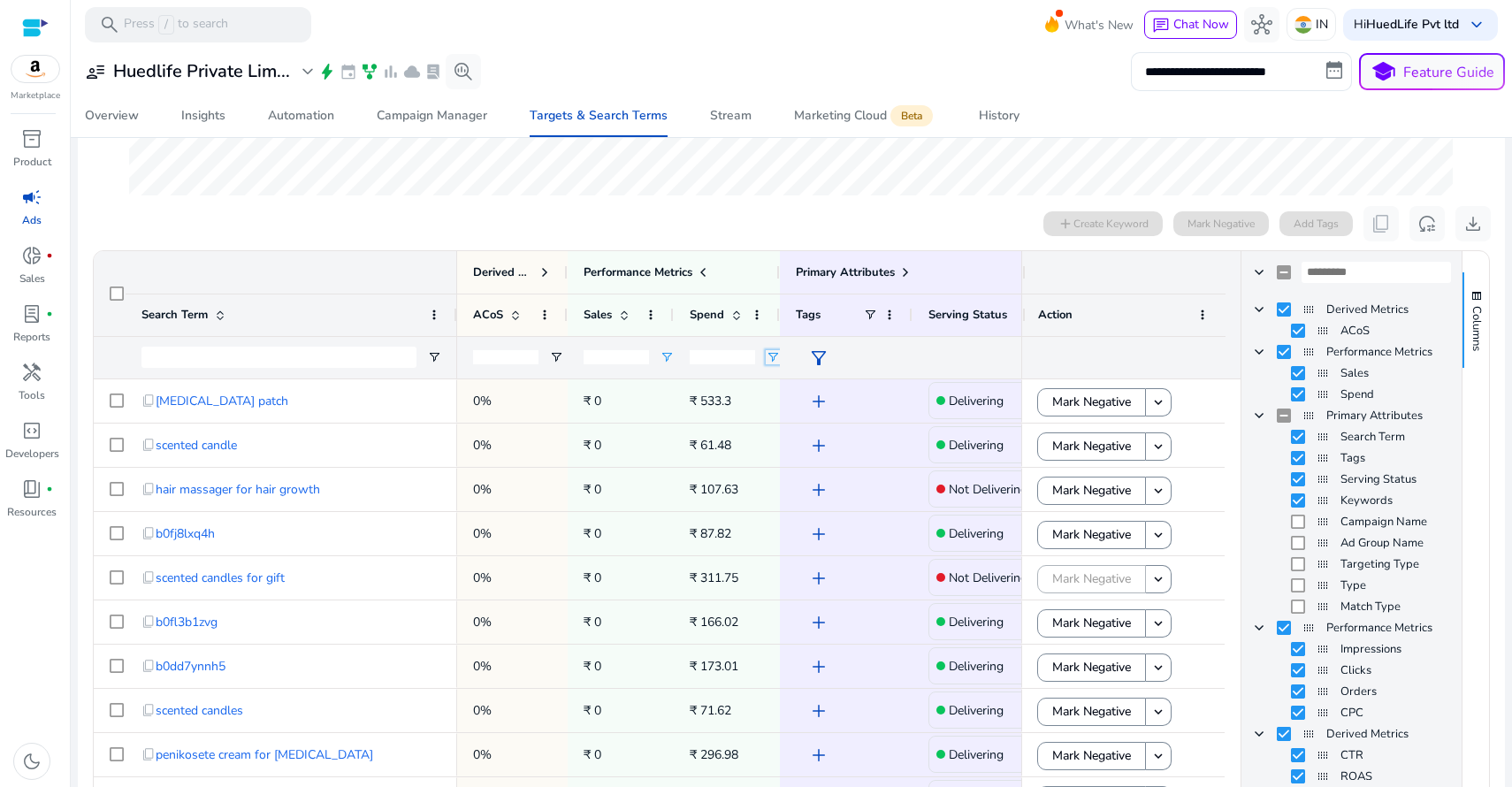
click at [771, 351] on span "Open Filter Menu" at bounding box center [772, 357] width 14 height 14
click at [805, 387] on div "Equals" at bounding box center [834, 389] width 108 height 13
click at [803, 422] on input "Filter Value" at bounding box center [840, 418] width 137 height 21
type input "***"
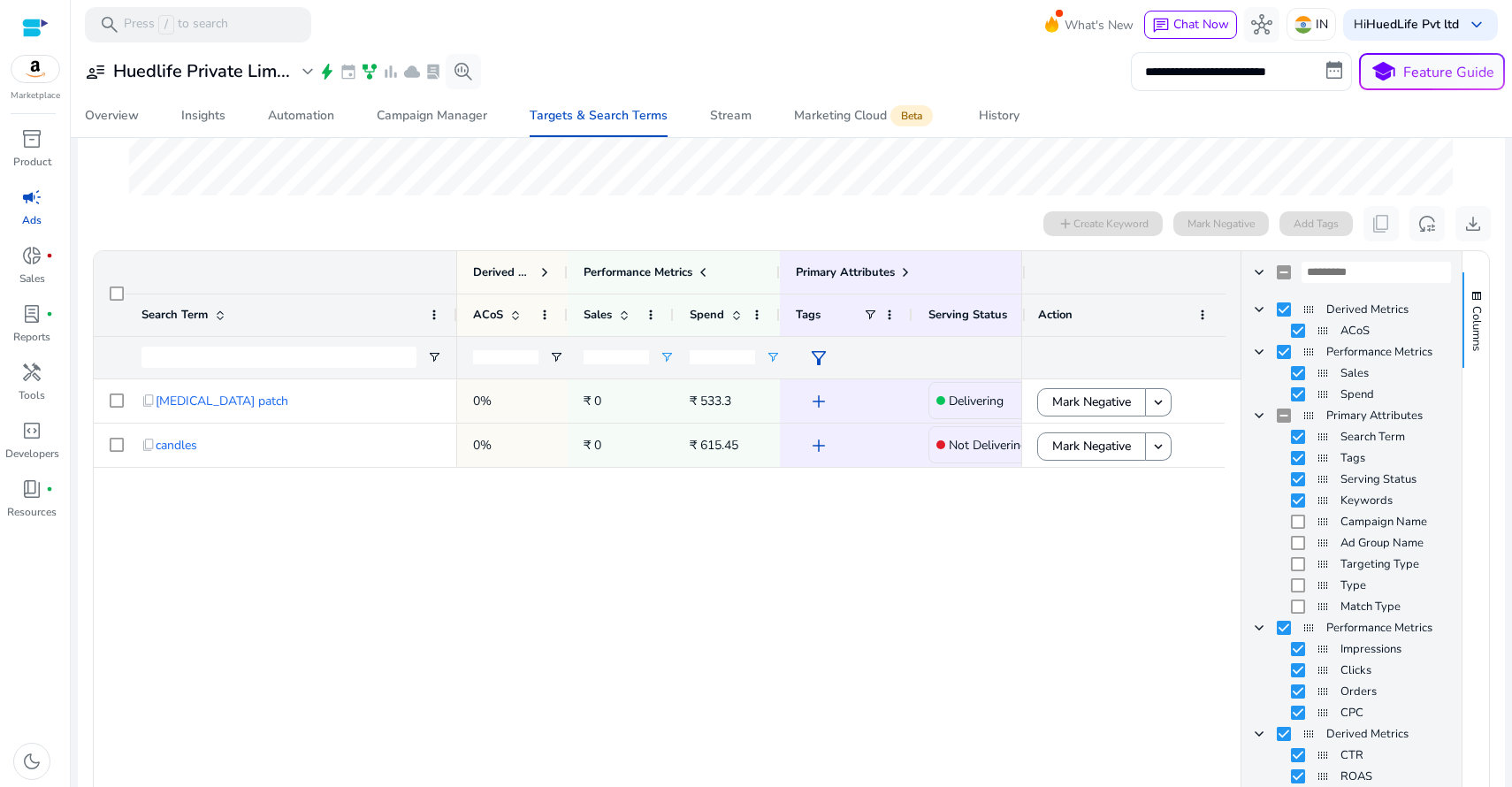
click at [915, 224] on div "0 search terms selected add Create Keyword Mark Negative Add Tags content_copy …" at bounding box center [791, 223] width 1399 height 36
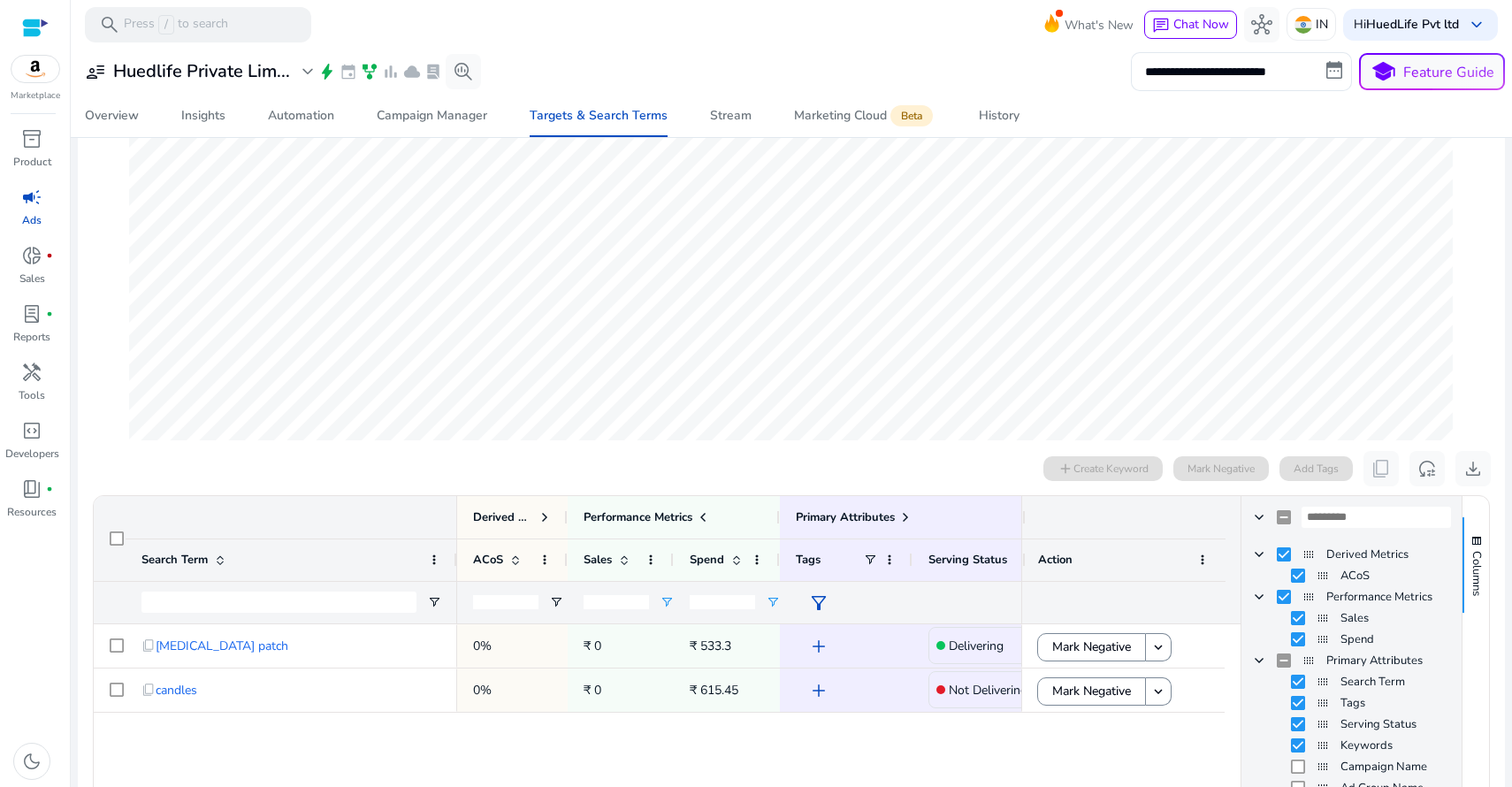
scroll to position [76, 0]
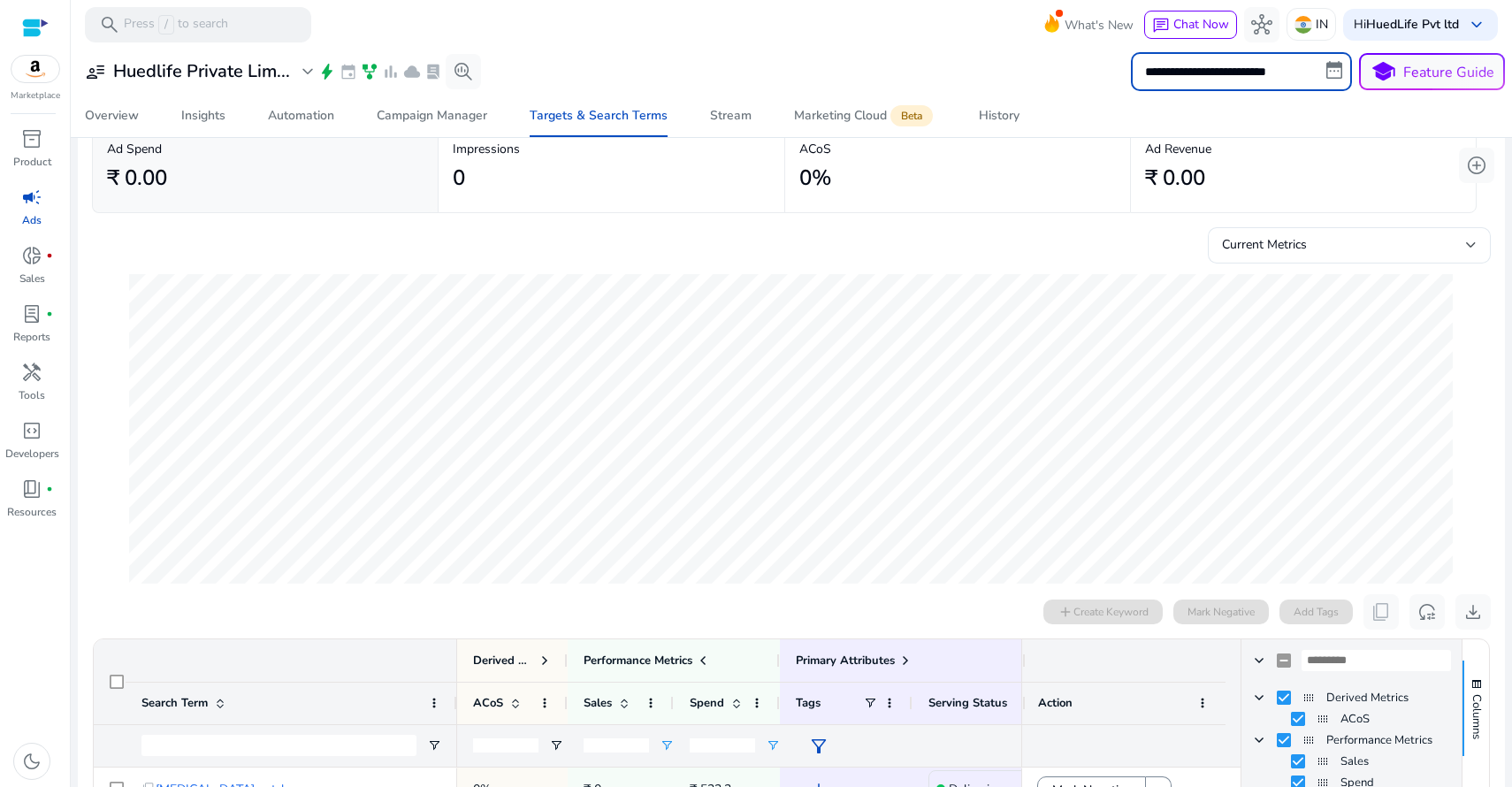
click at [1228, 69] on input "**********" at bounding box center [1241, 71] width 221 height 39
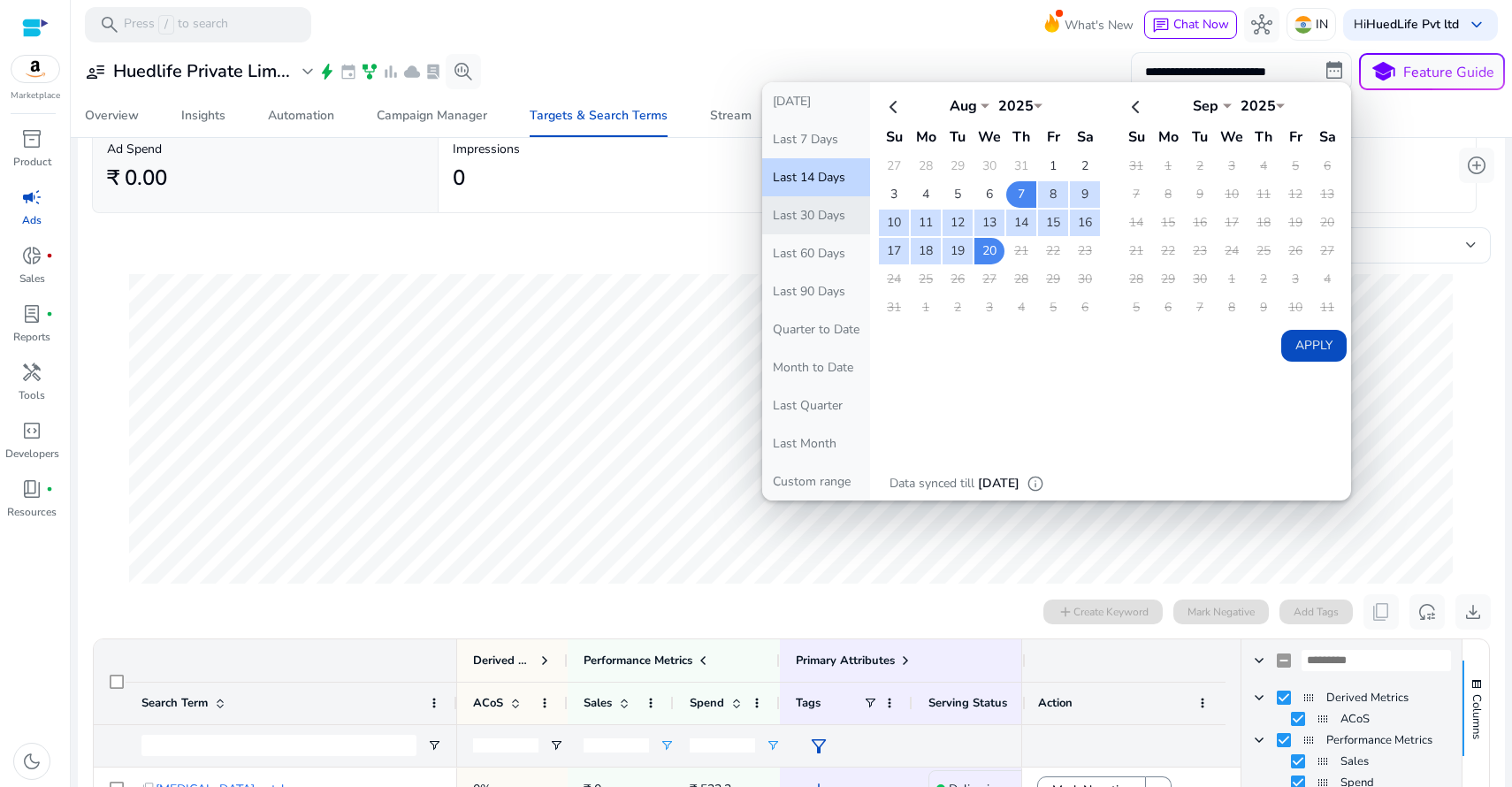
click at [813, 212] on button "Last 30 Days" at bounding box center [816, 215] width 108 height 38
type input "**********"
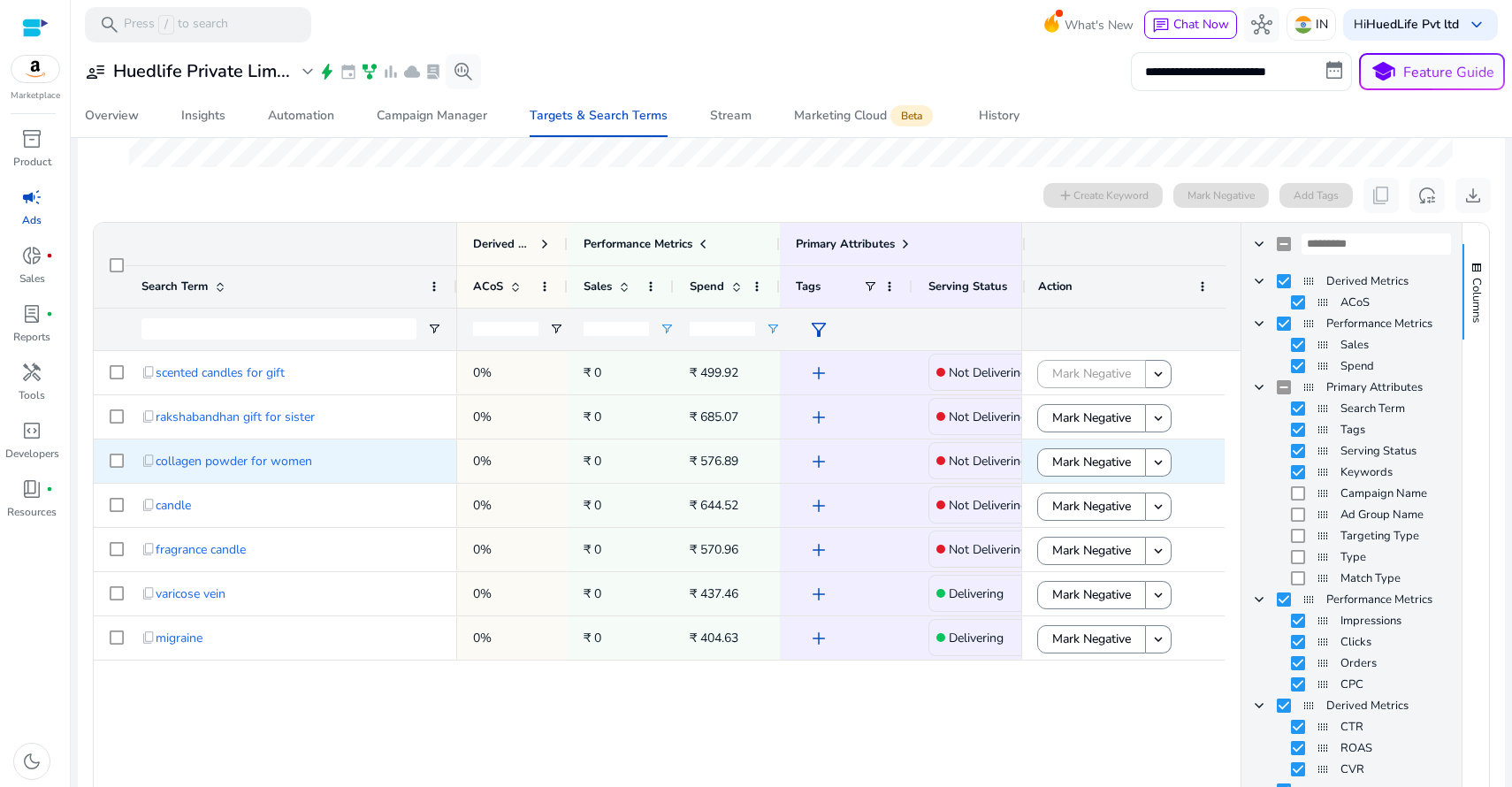
scroll to position [483, 0]
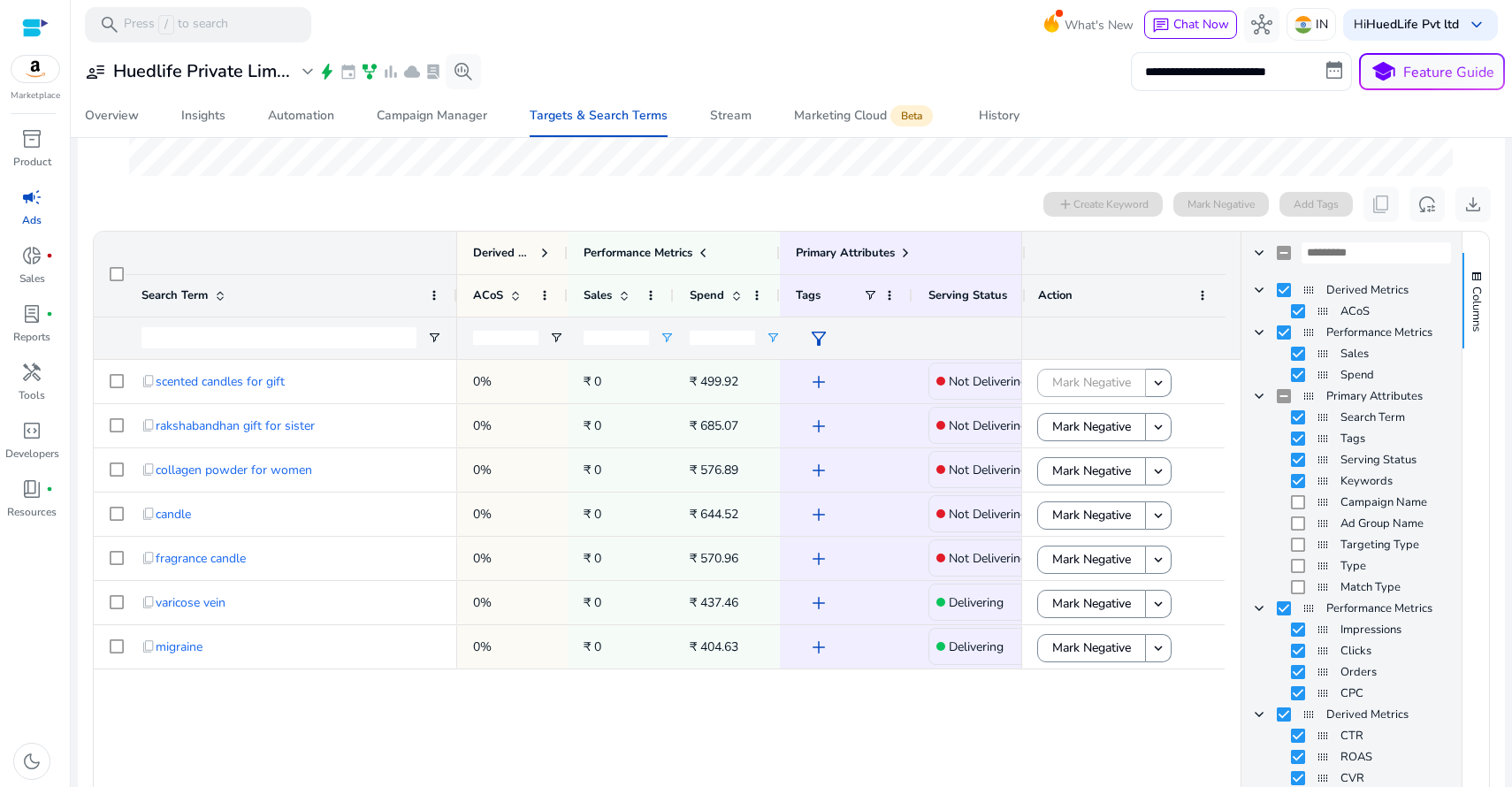
drag, startPoint x: 1016, startPoint y: 245, endPoint x: 1061, endPoint y: 238, distance: 45.5
click at [1061, 238] on div at bounding box center [1123, 252] width 204 height 43
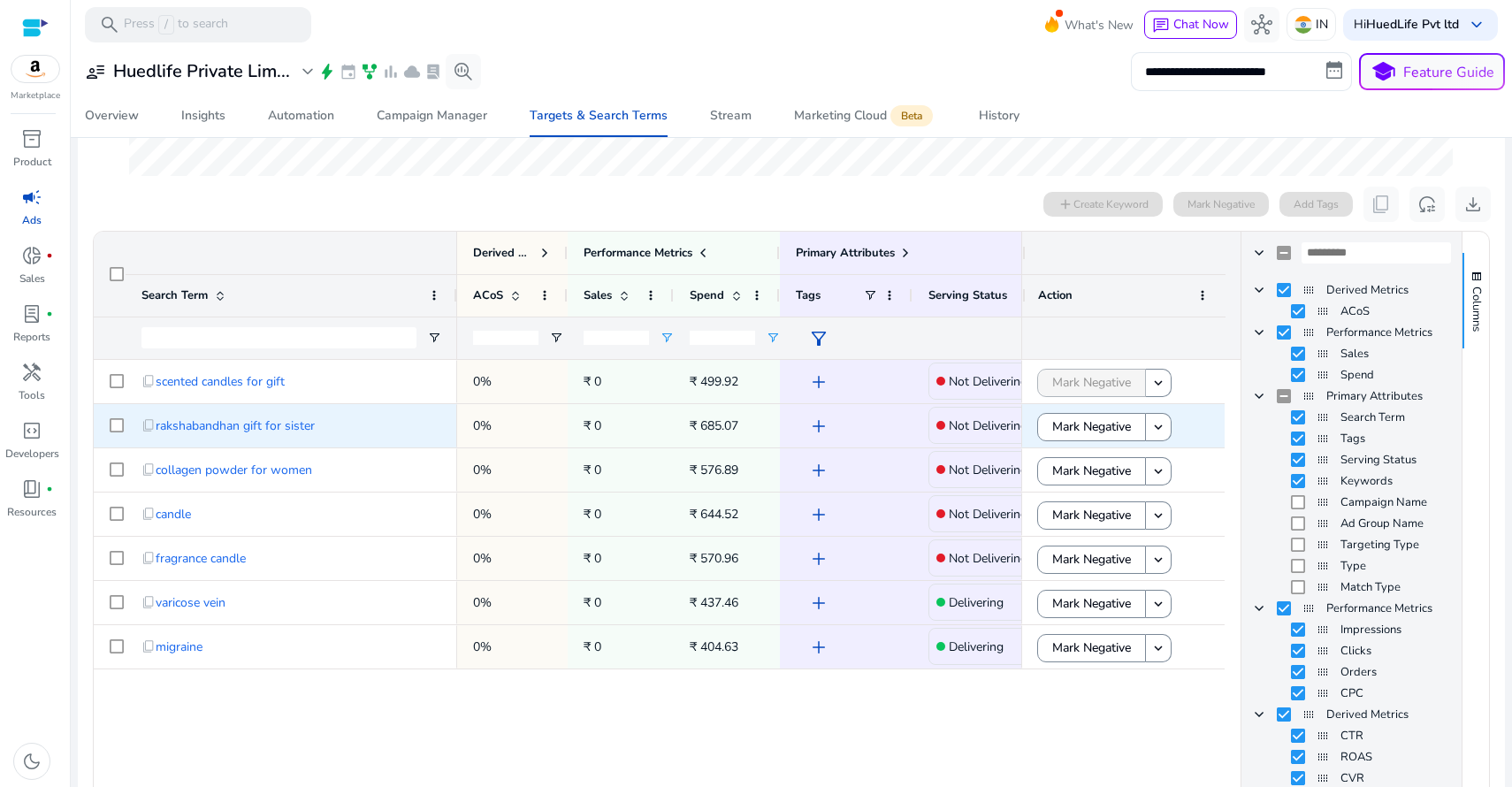
scroll to position [480, 0]
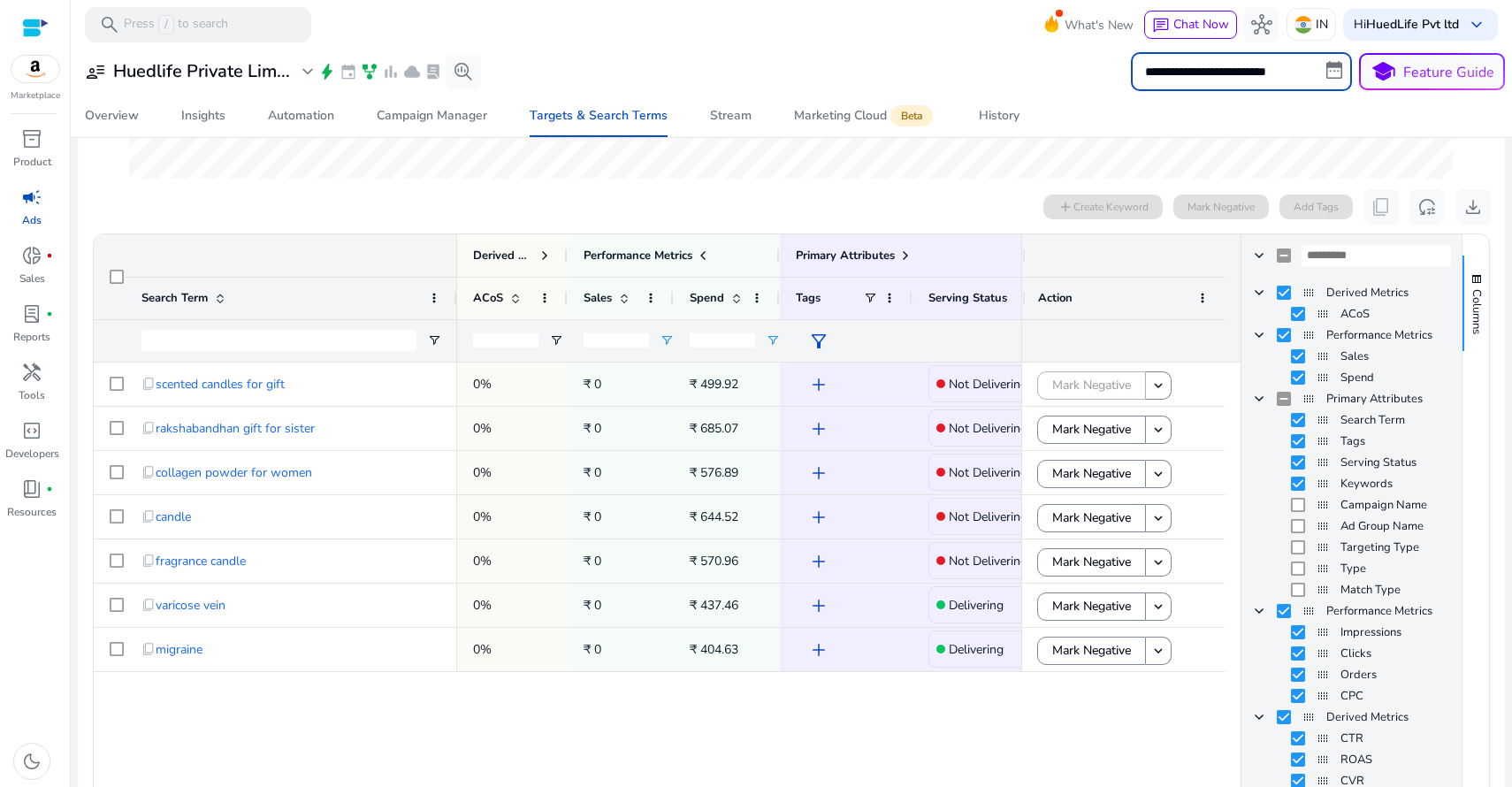
click at [1219, 57] on input "**********" at bounding box center [1241, 71] width 221 height 39
select select "*"
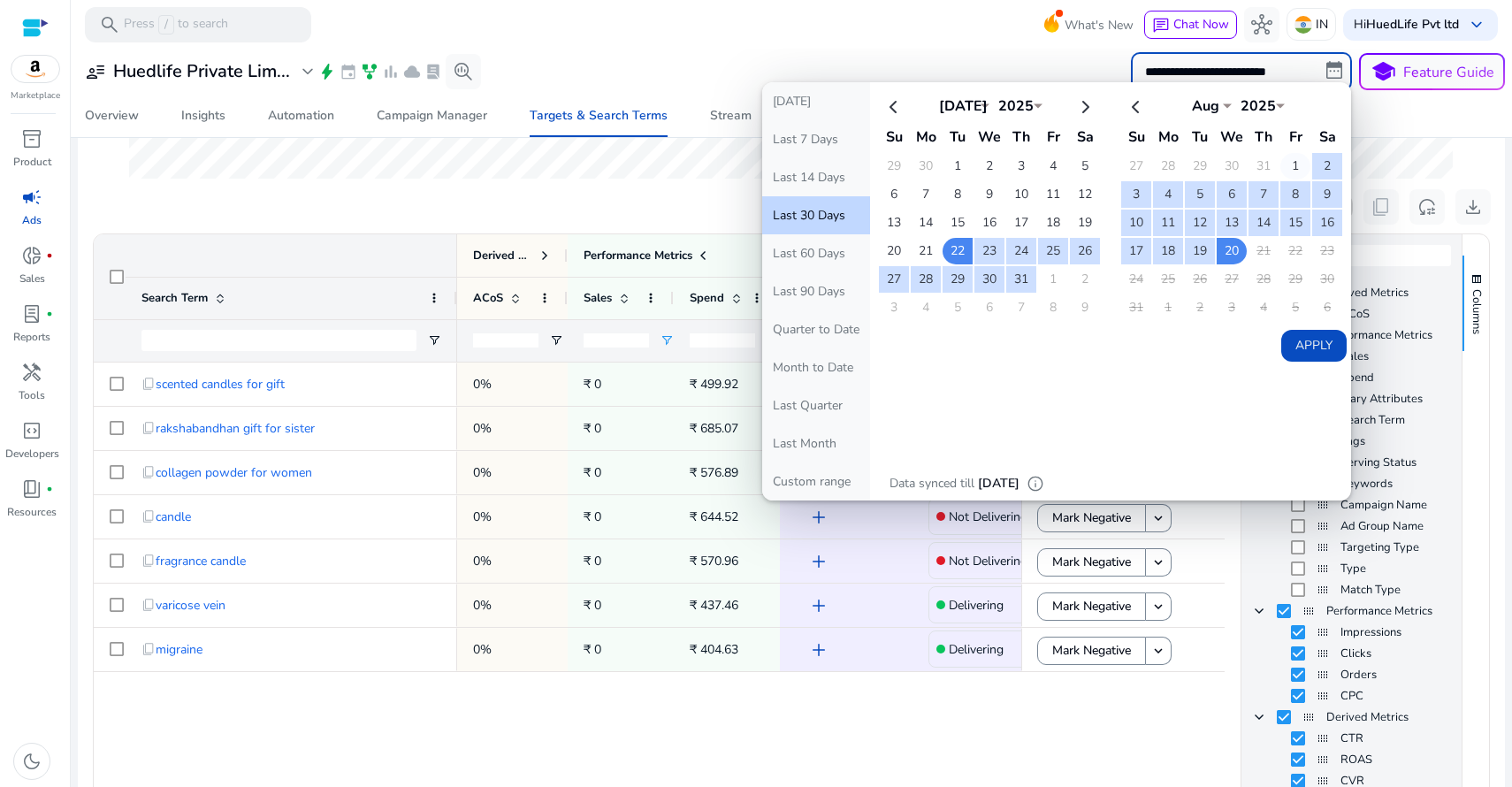
click at [1291, 163] on td "1" at bounding box center [1296, 166] width 30 height 27
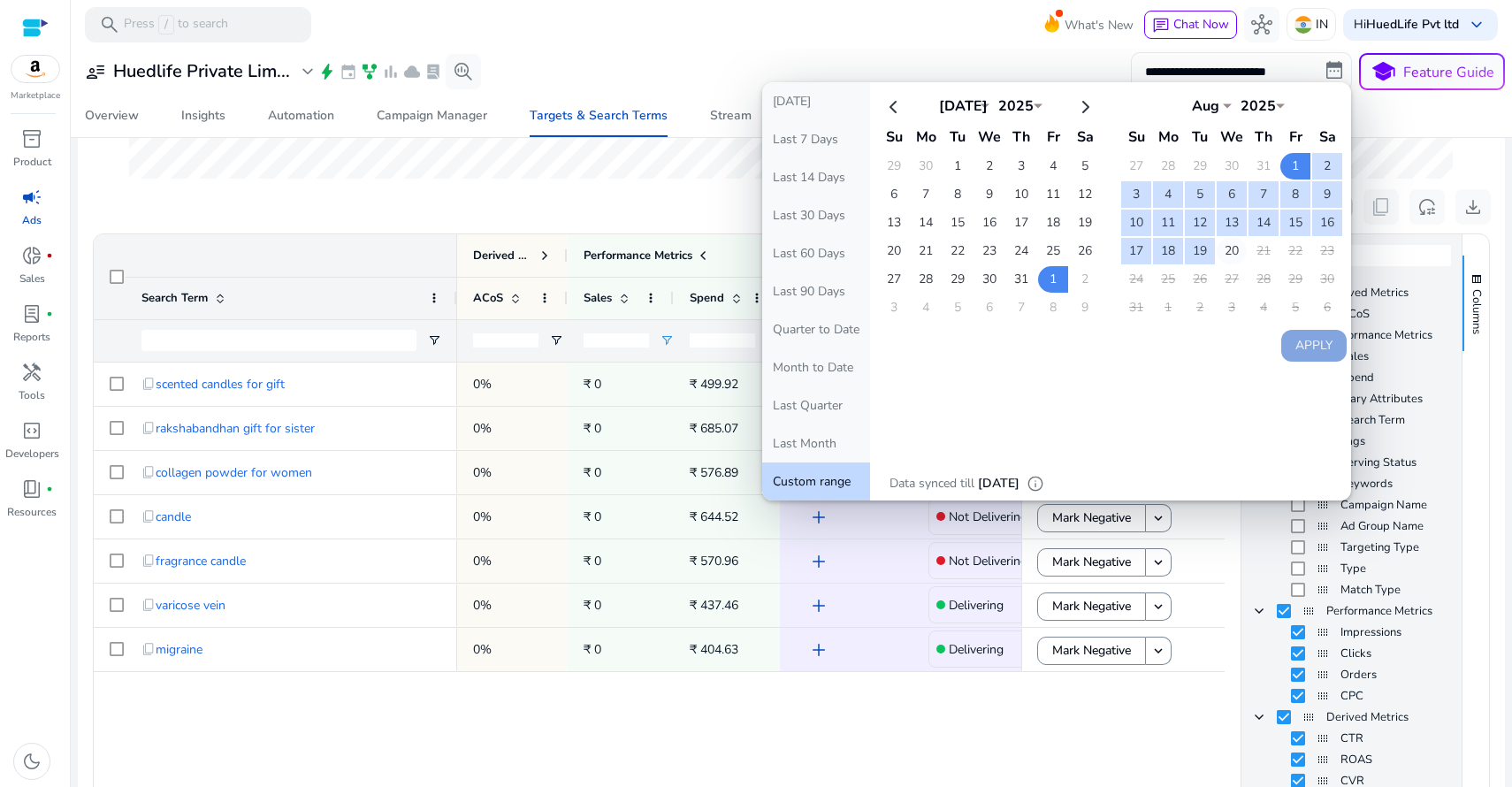
click at [1227, 246] on td "20" at bounding box center [1231, 251] width 30 height 27
click at [1293, 337] on button "Apply" at bounding box center [1313, 345] width 66 height 32
type input "**********"
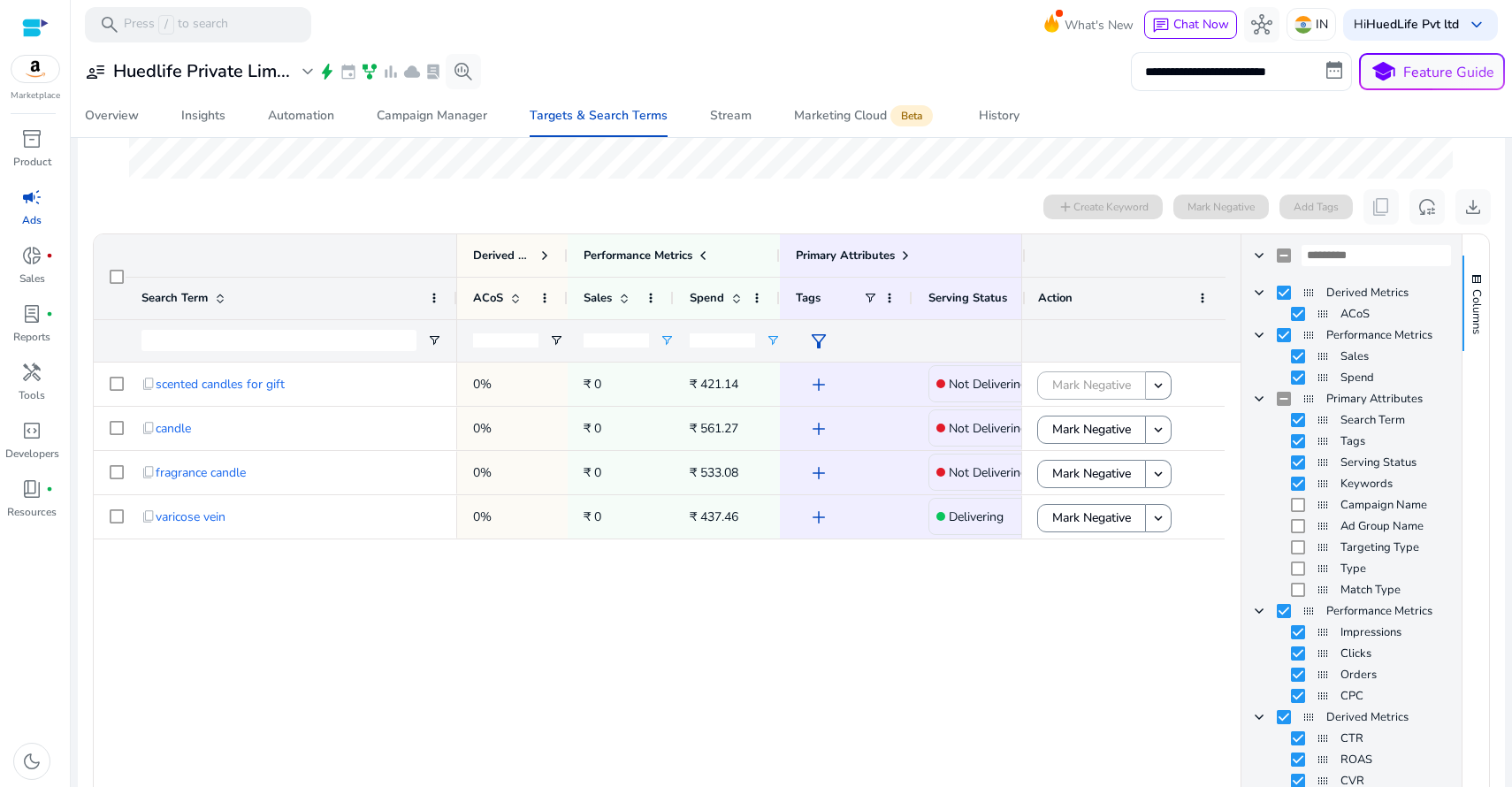
drag, startPoint x: 714, startPoint y: 337, endPoint x: 687, endPoint y: 332, distance: 27.5
click at [687, 332] on div "***" at bounding box center [727, 339] width 106 height 43
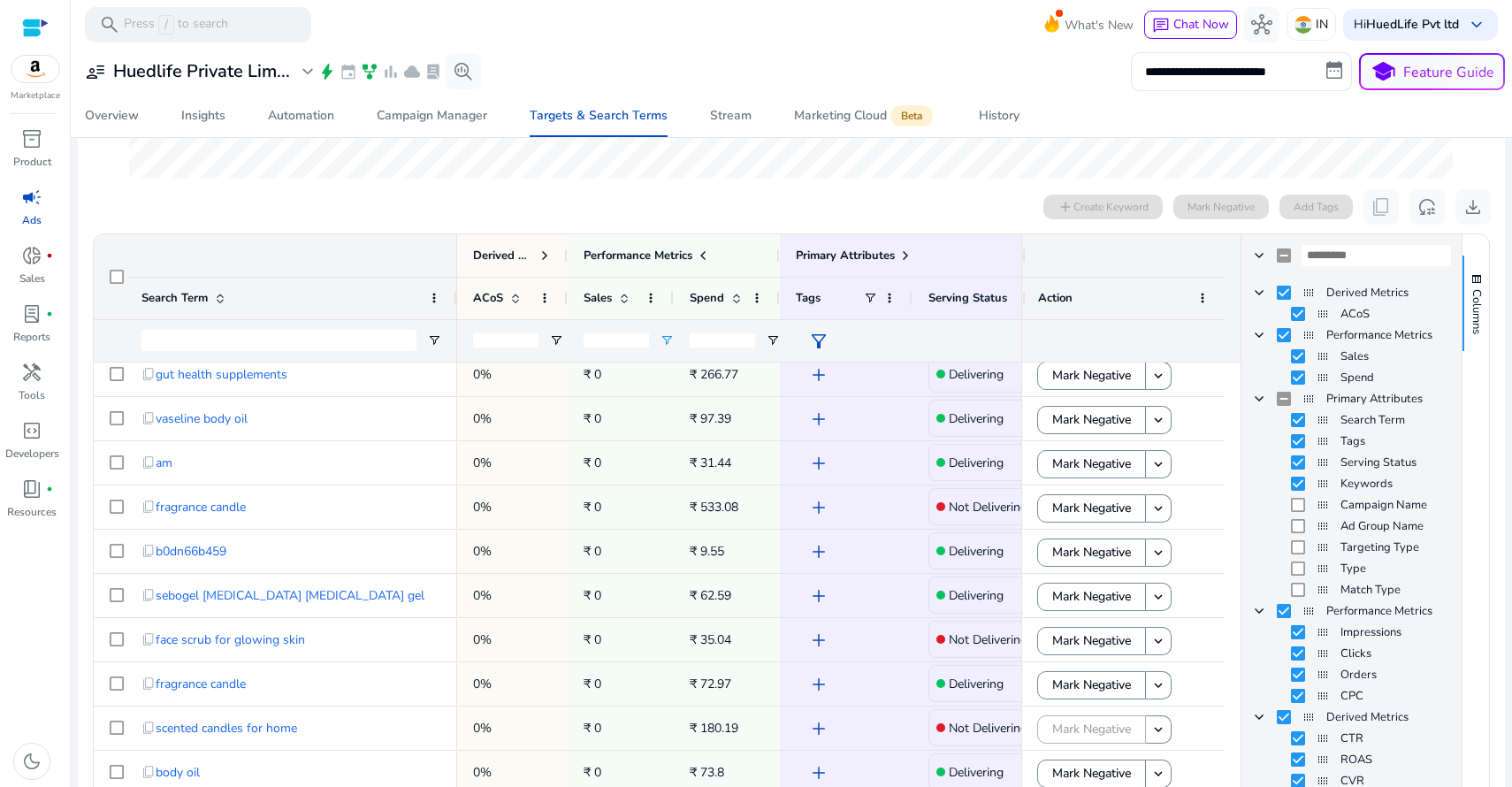
scroll to position [673, 0]
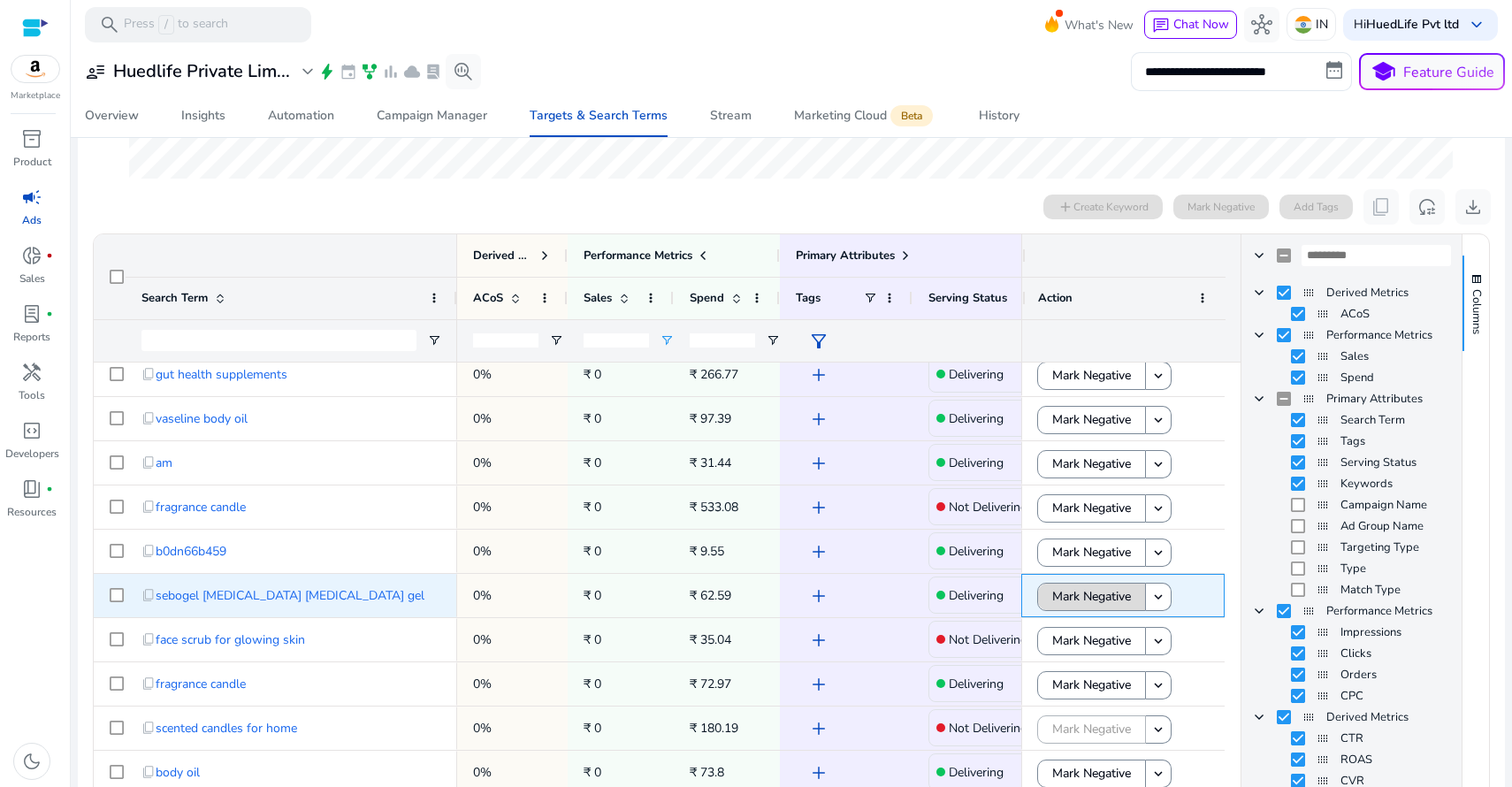
click at [1080, 599] on span "Mark Negative" at bounding box center [1091, 595] width 78 height 37
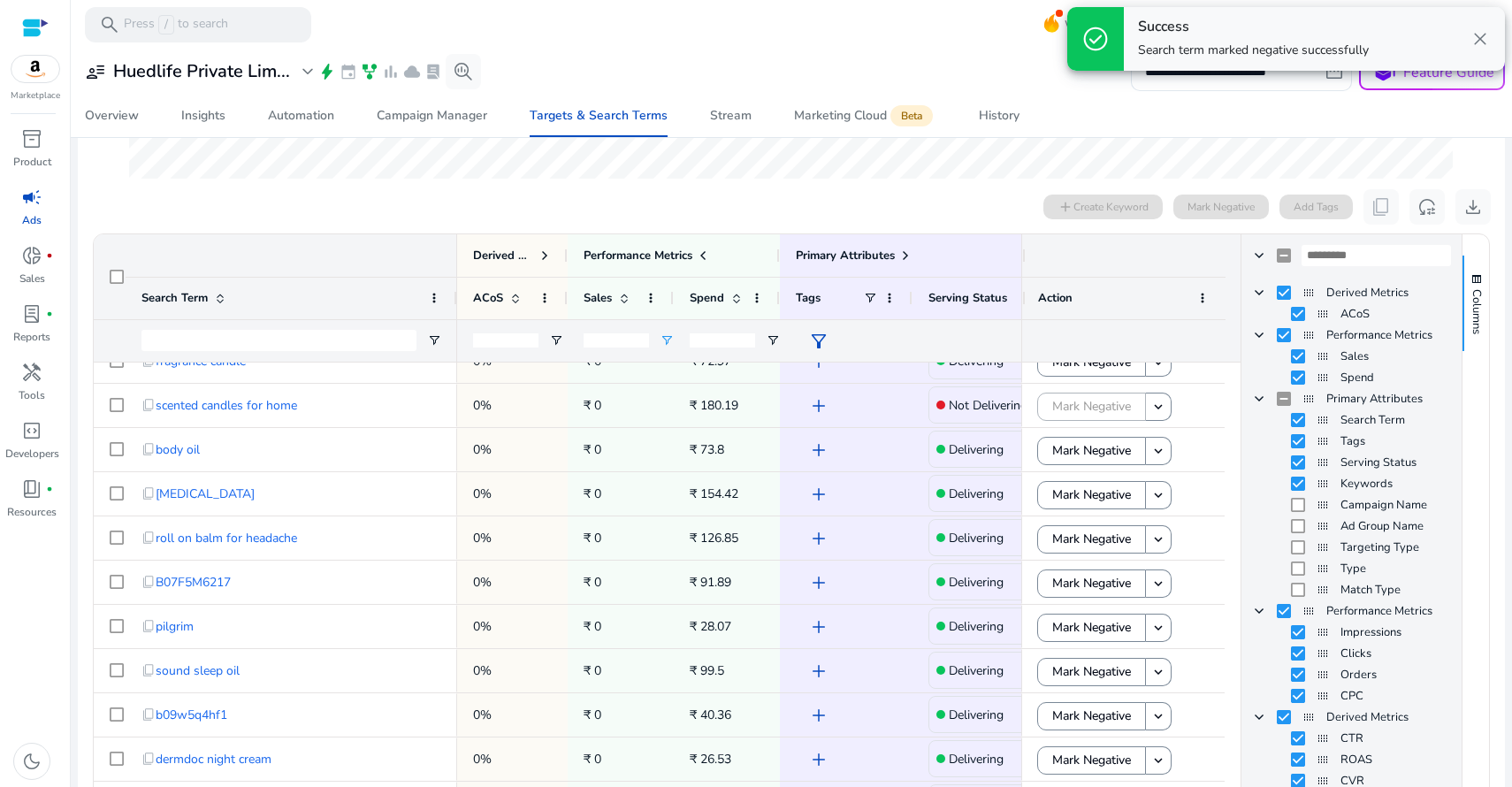
scroll to position [617, 0]
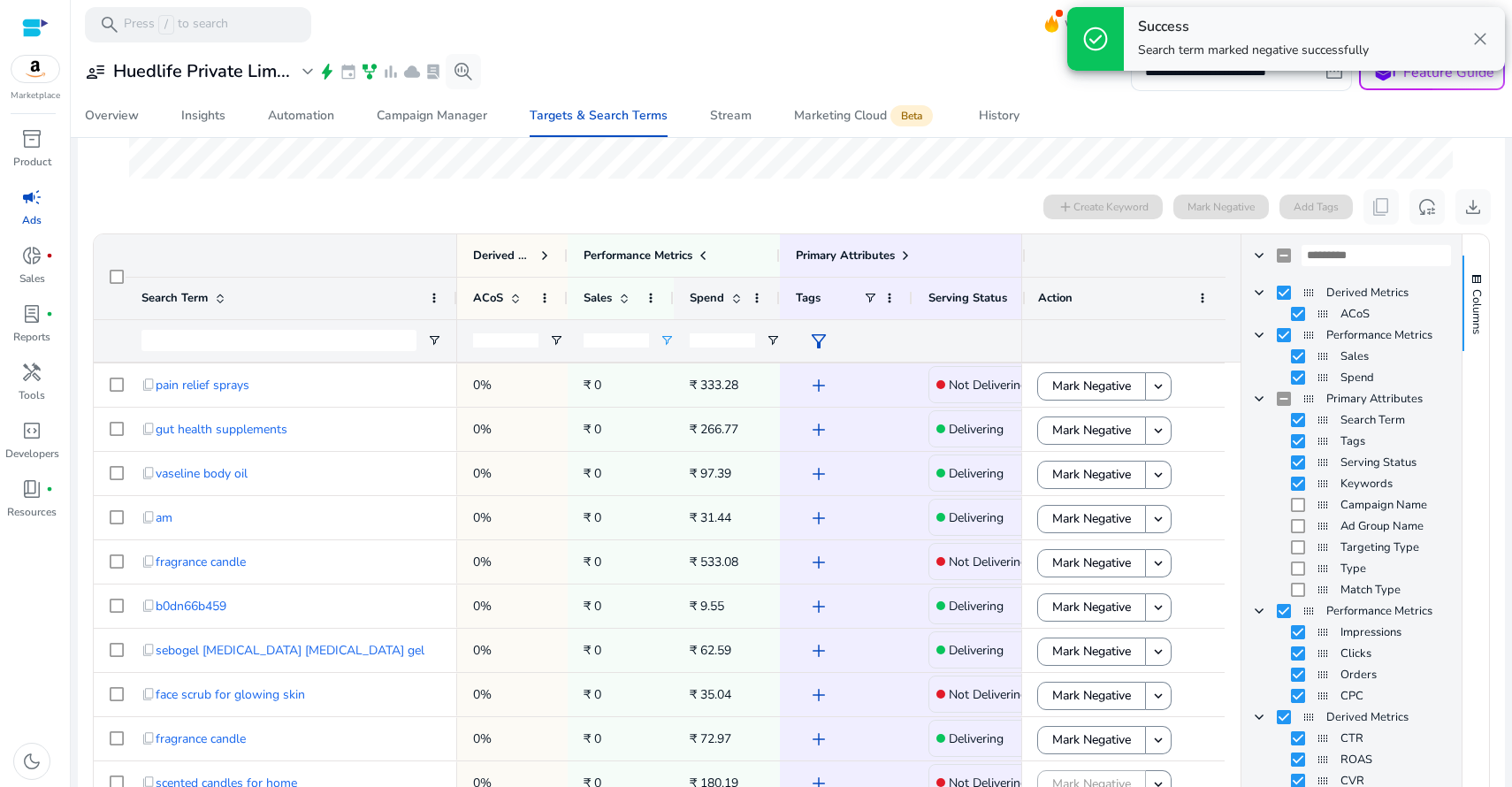
click at [734, 296] on span at bounding box center [737, 298] width 14 height 14
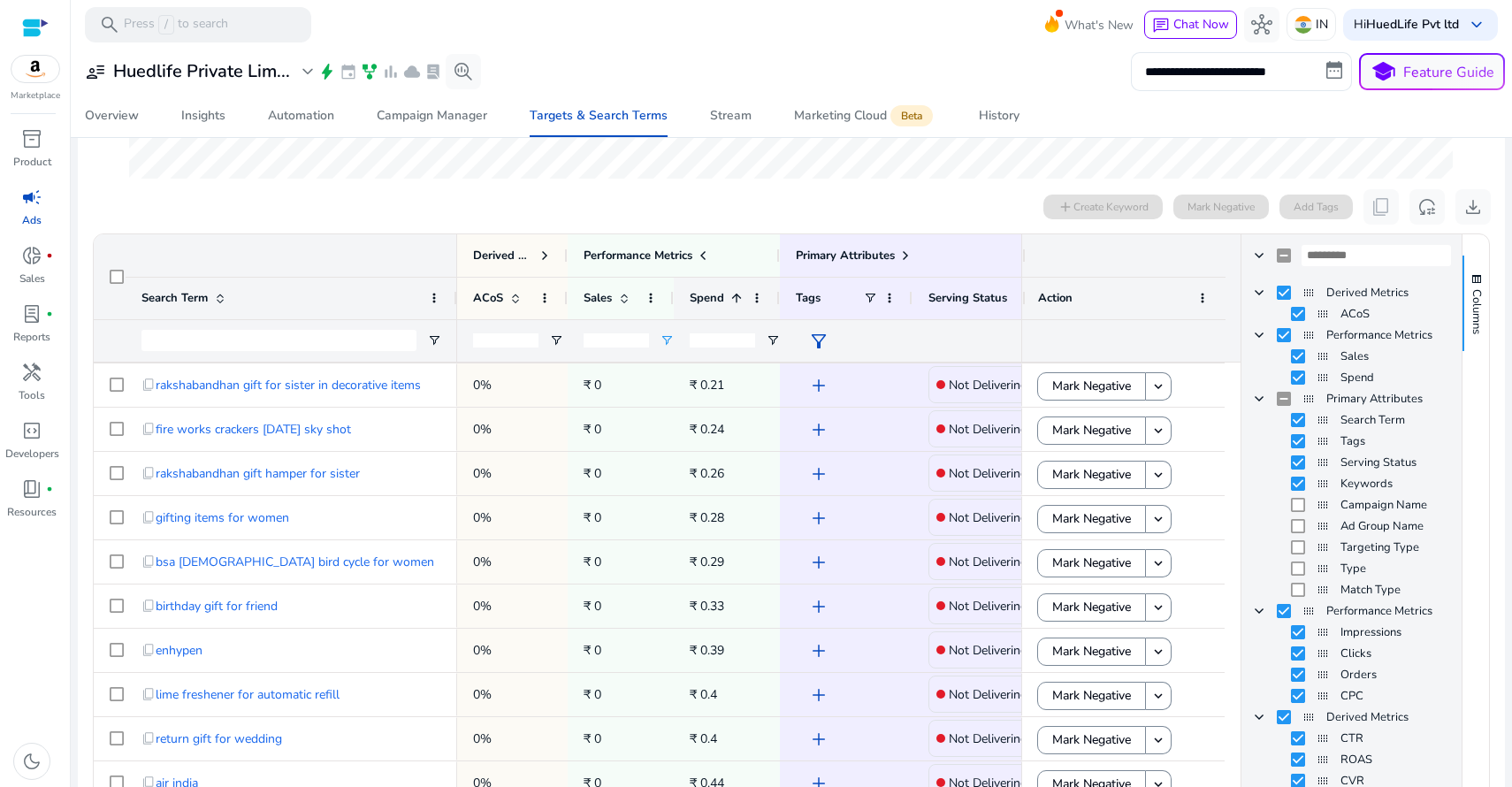
click at [737, 300] on span at bounding box center [737, 298] width 14 height 14
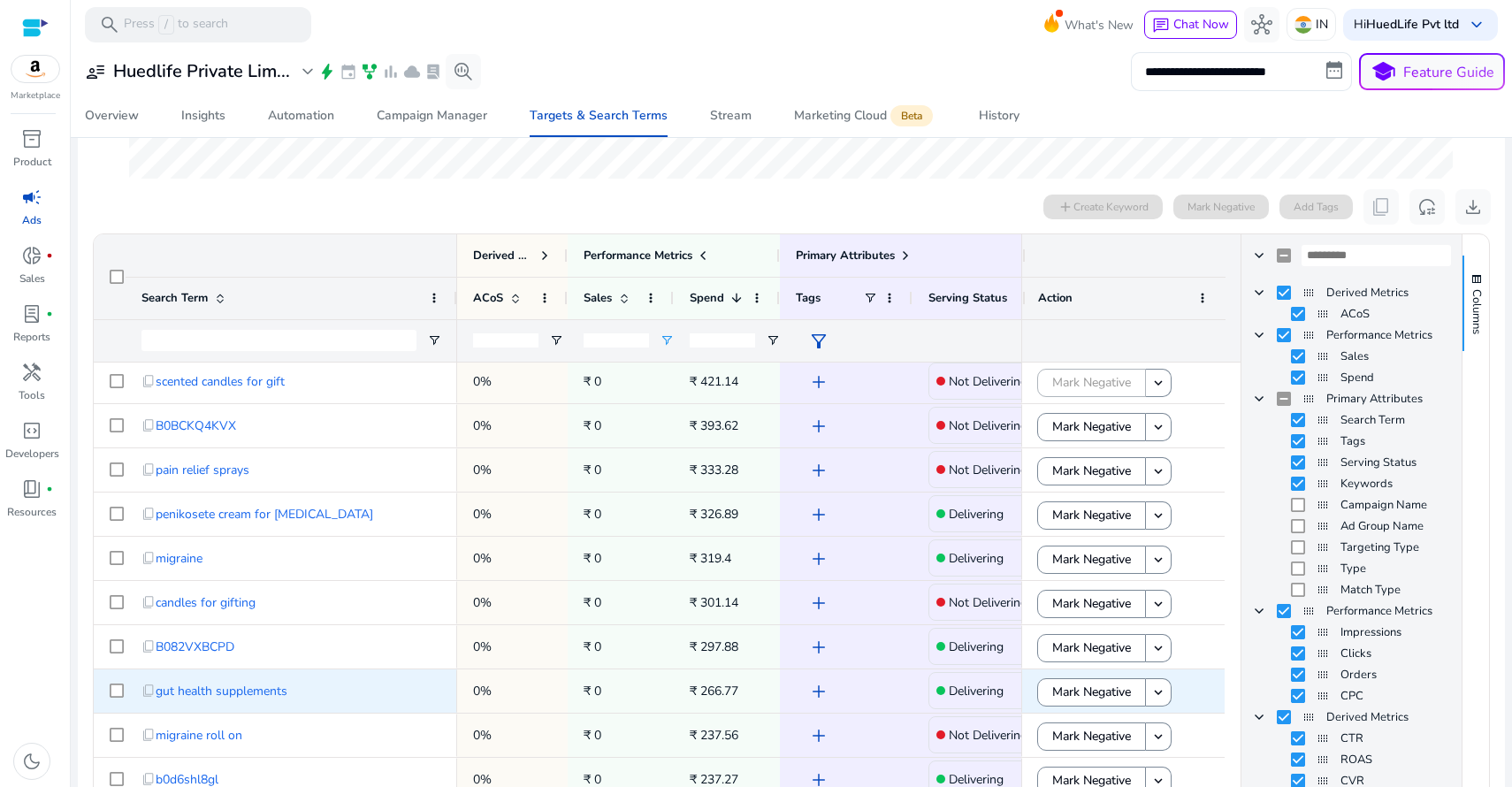
scroll to position [0, 0]
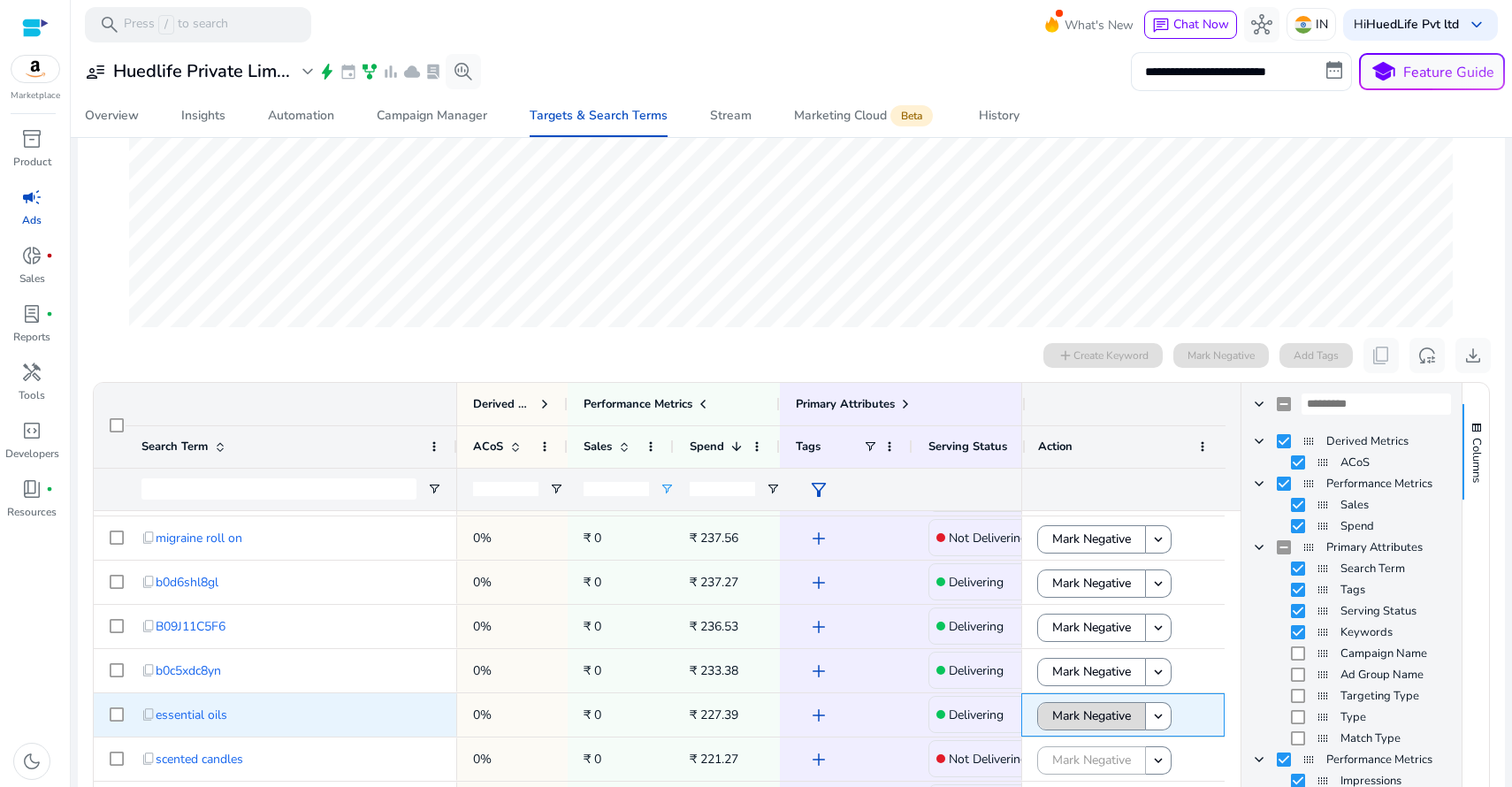
click at [1084, 713] on span "Mark Negative" at bounding box center [1091, 716] width 78 height 37
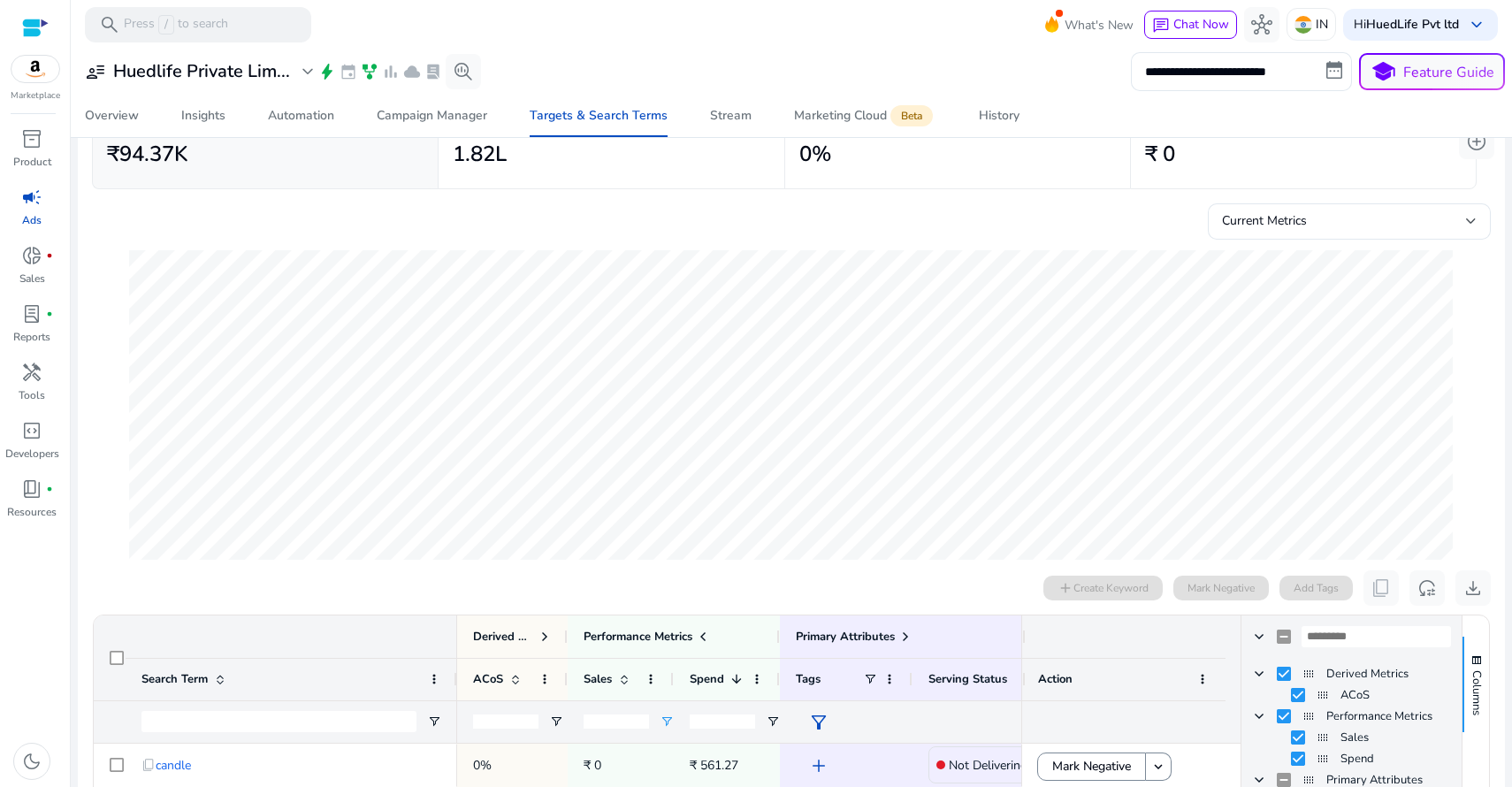
click at [28, 198] on span "campaign" at bounding box center [31, 197] width 21 height 21
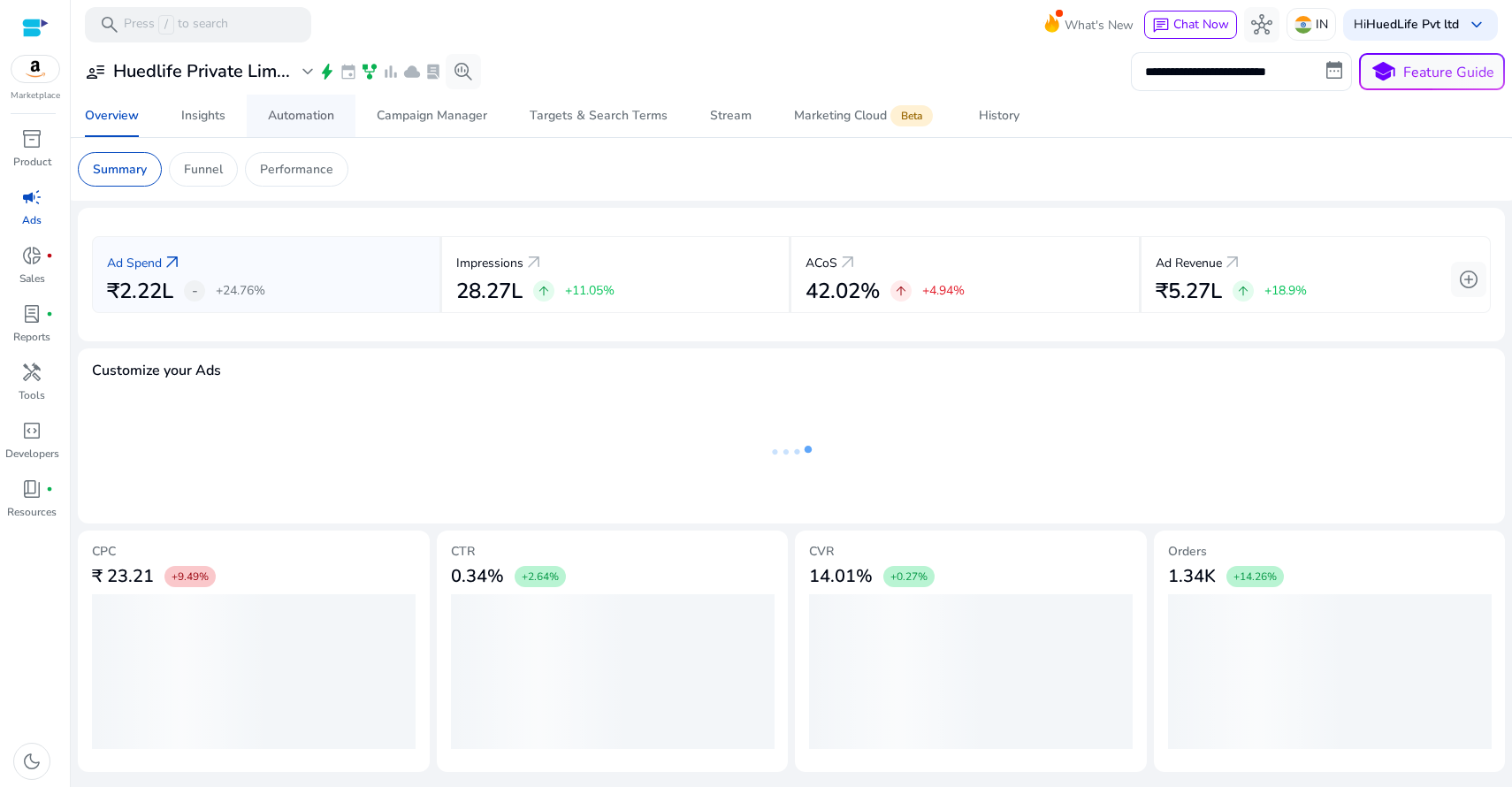
click at [295, 115] on div "Automation" at bounding box center [301, 115] width 67 height 12
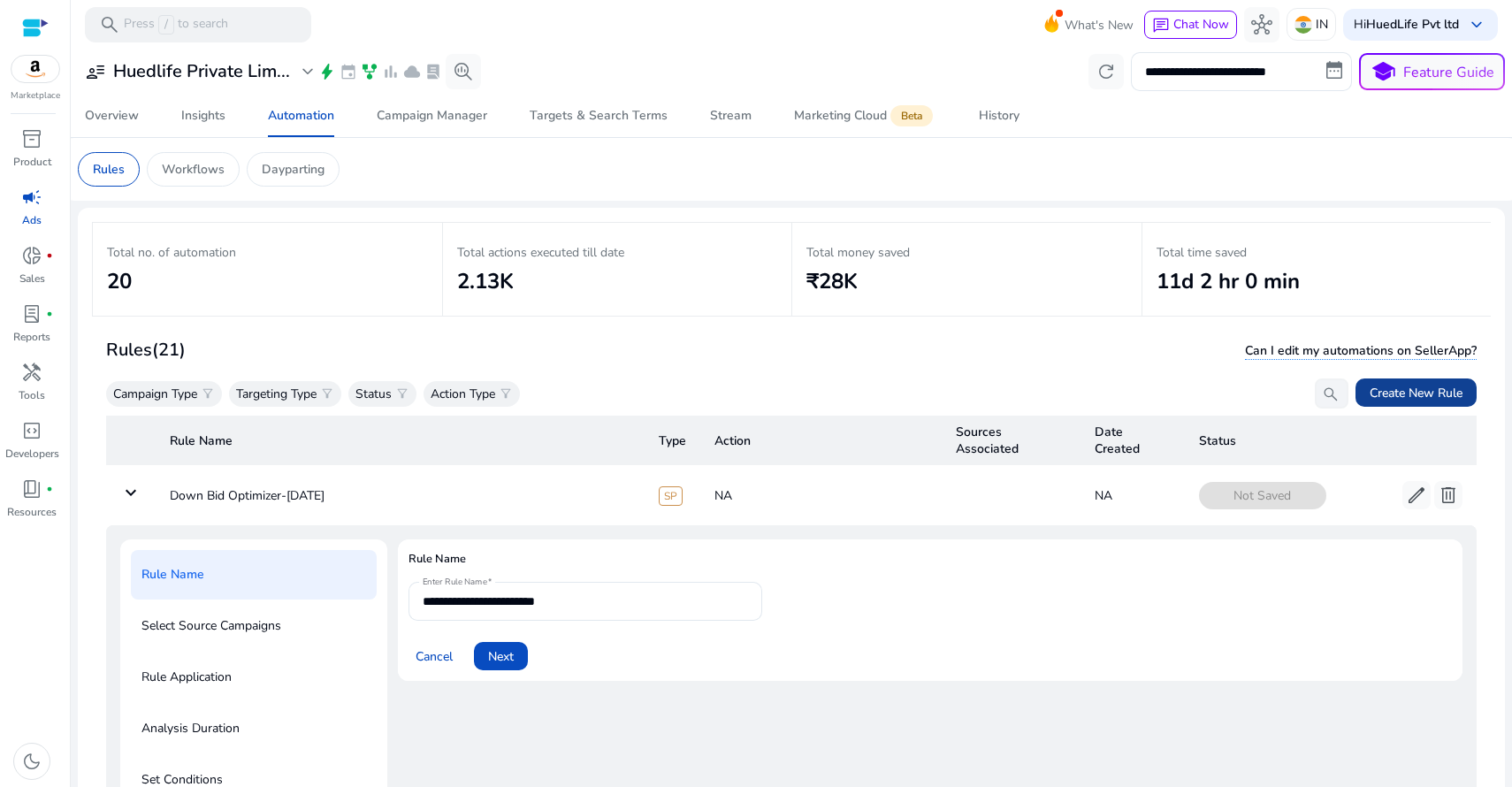
click at [1397, 396] on span "Create New Rule" at bounding box center [1416, 392] width 93 height 19
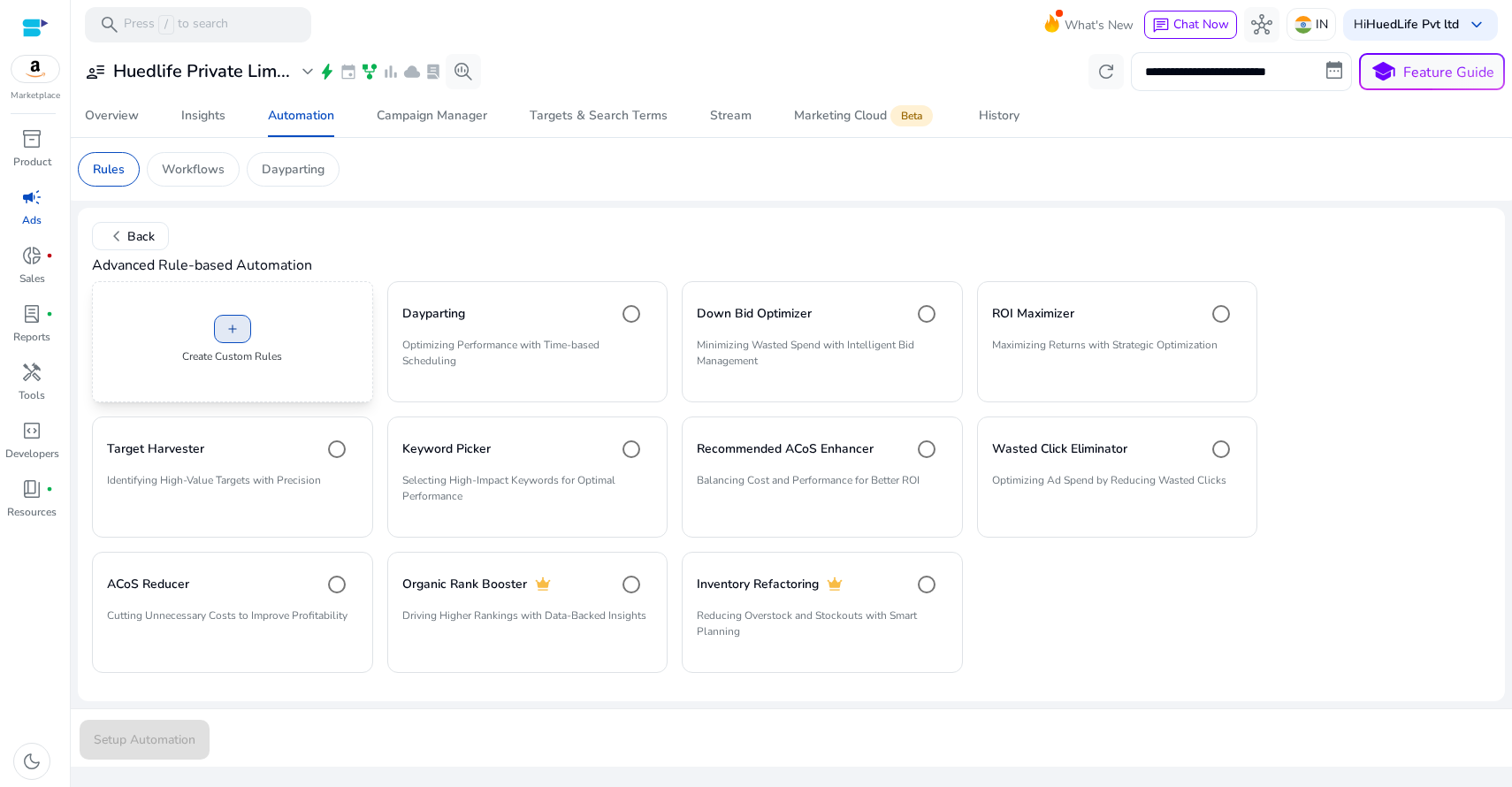
click at [234, 332] on span "add" at bounding box center [232, 328] width 14 height 14
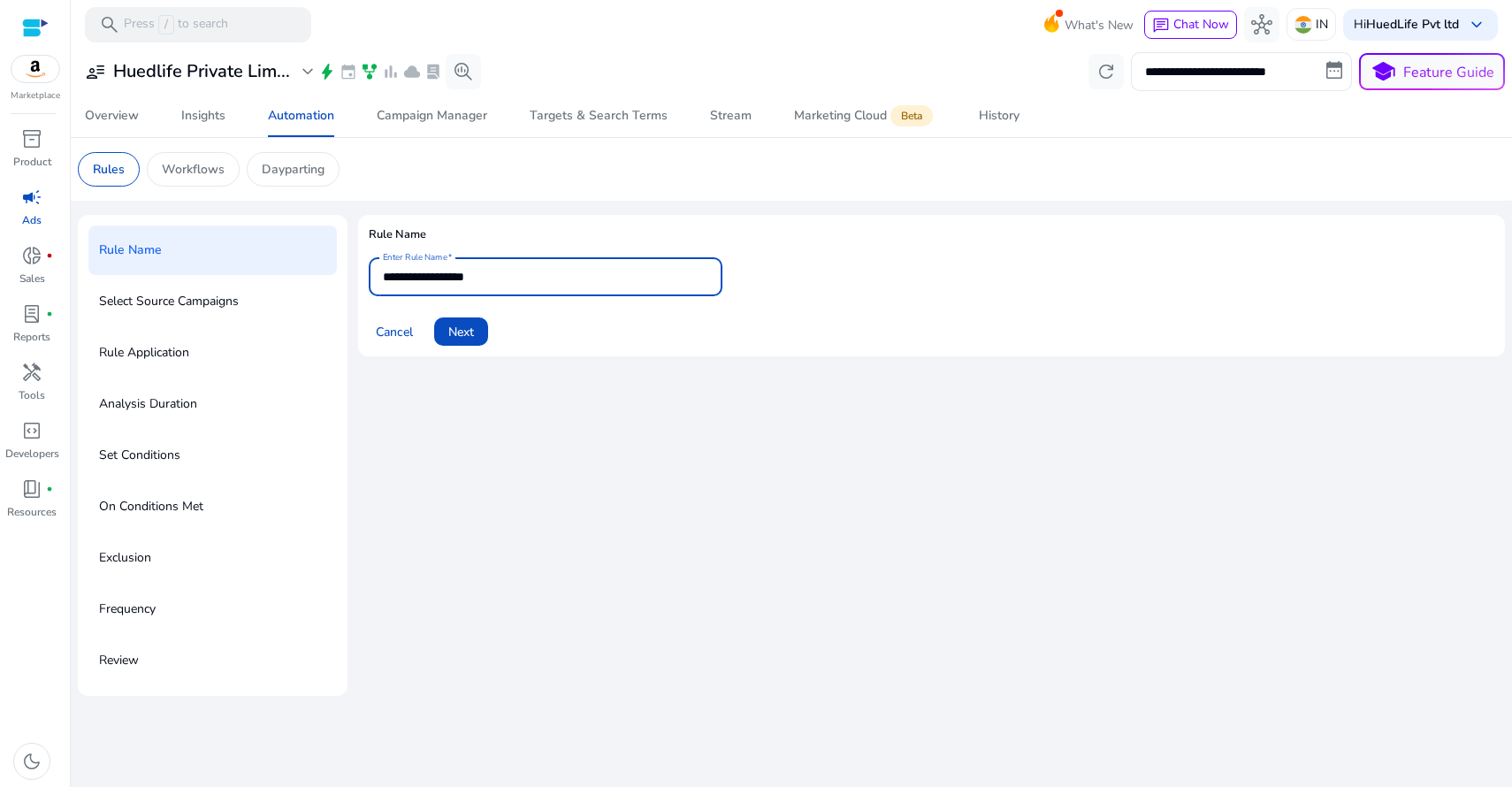
drag, startPoint x: 504, startPoint y: 274, endPoint x: 333, endPoint y: 258, distance: 171.7
click at [333, 258] on div "**********" at bounding box center [790, 455] width 1427 height 480
type input "**********"
click at [152, 246] on p "Rule Name" at bounding box center [130, 250] width 63 height 28
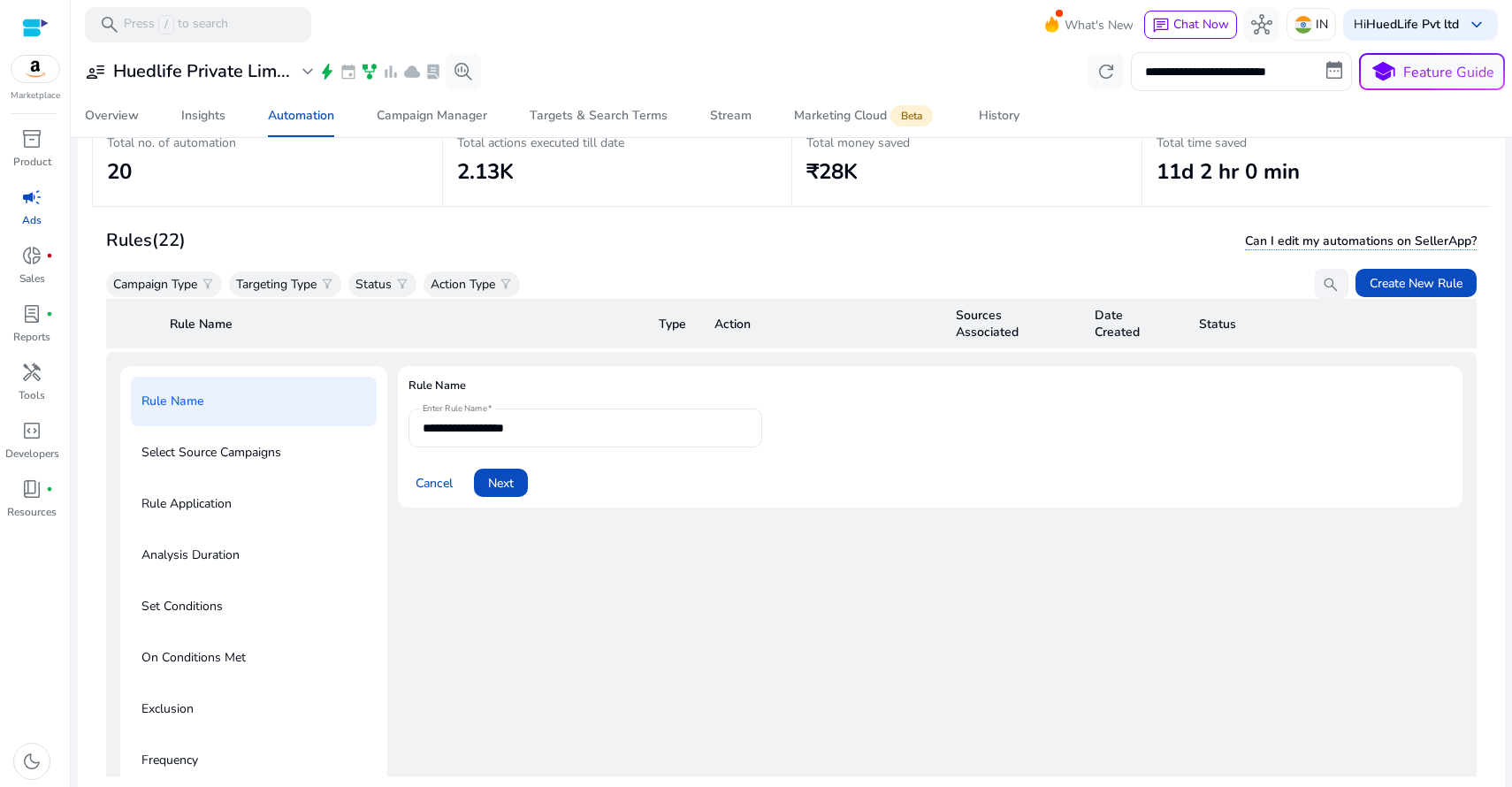
scroll to position [125, 0]
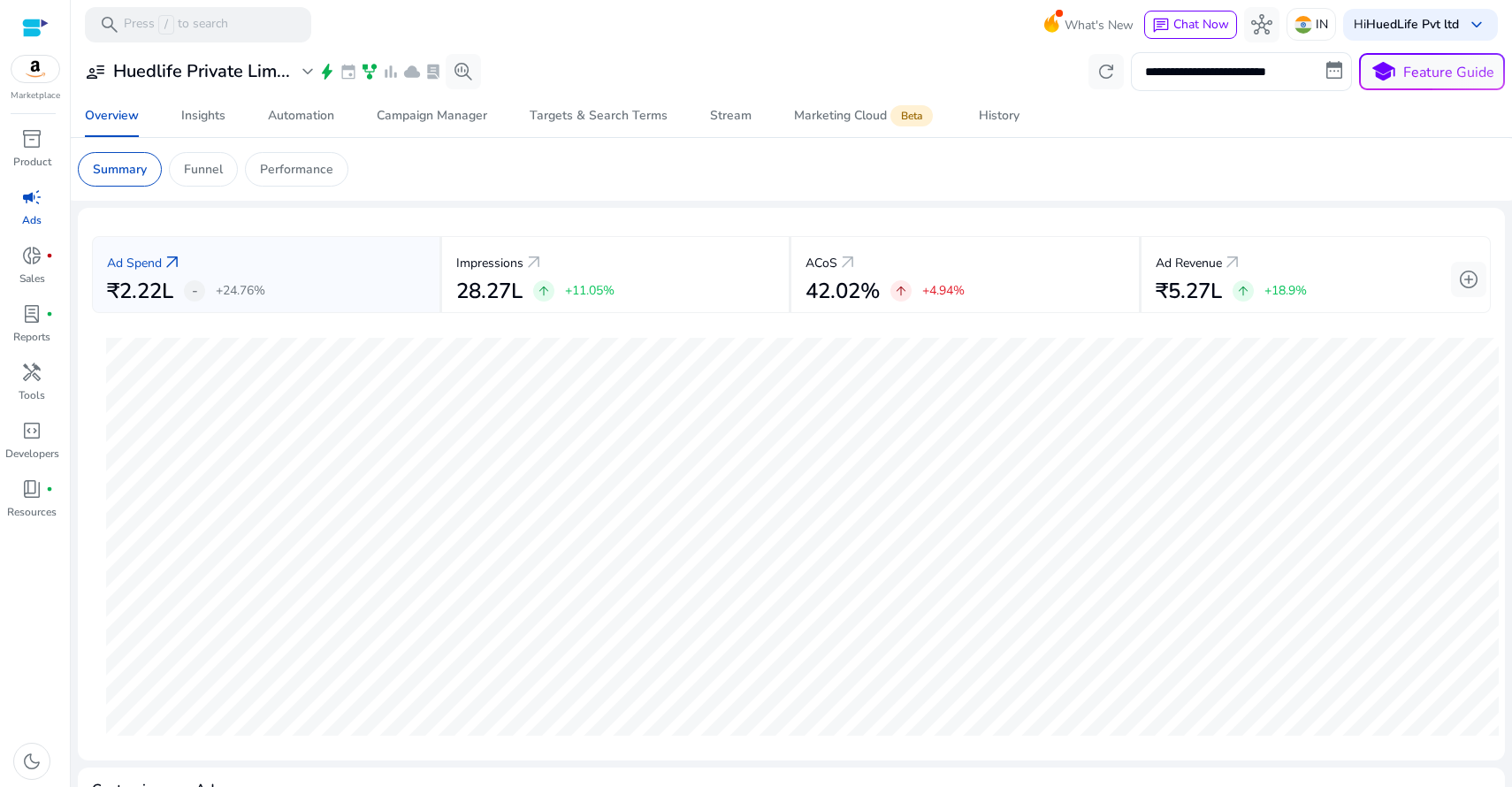
click at [33, 198] on span "campaign" at bounding box center [31, 197] width 21 height 21
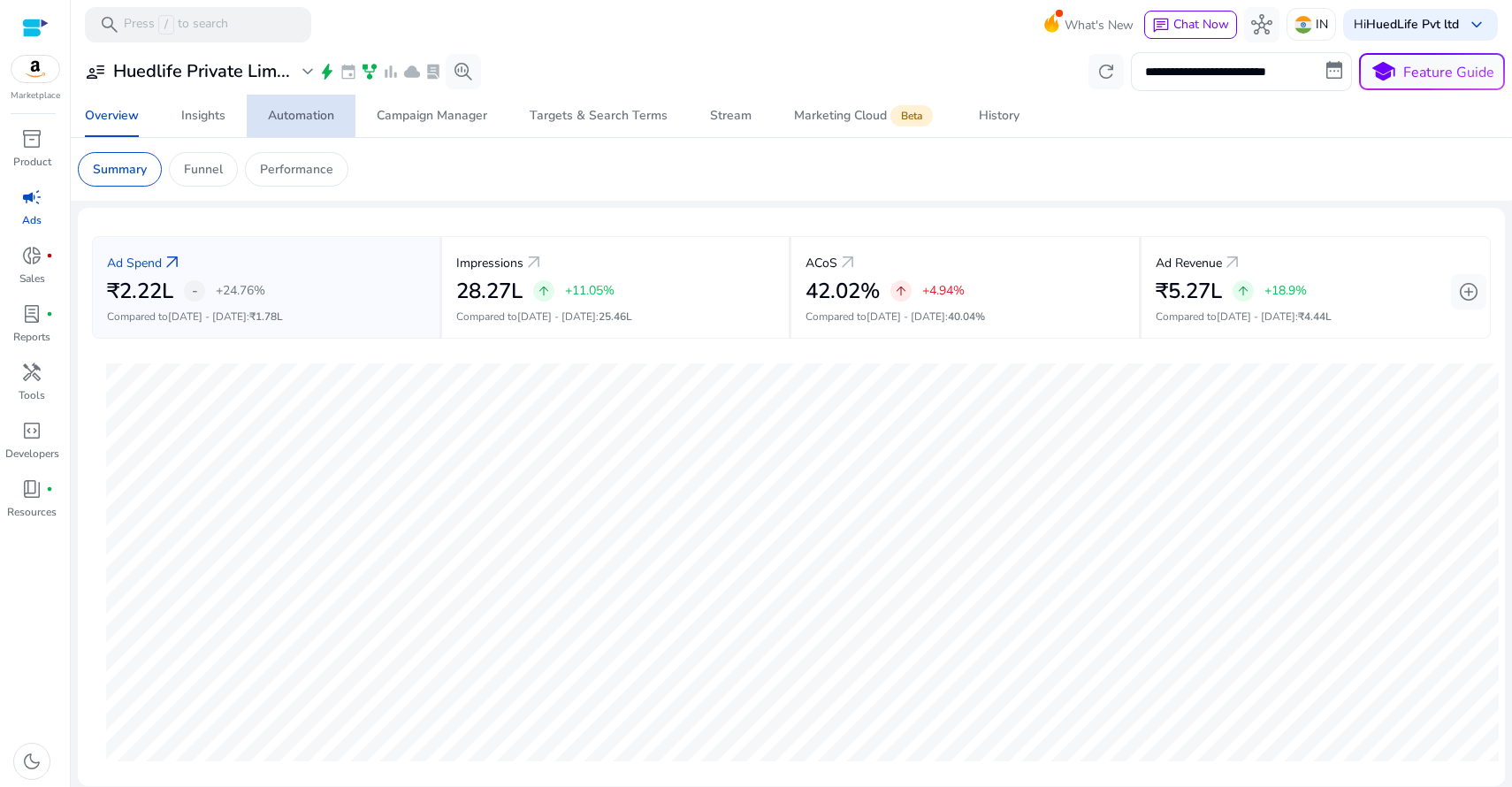
click at [328, 116] on div "Automation" at bounding box center [301, 115] width 67 height 12
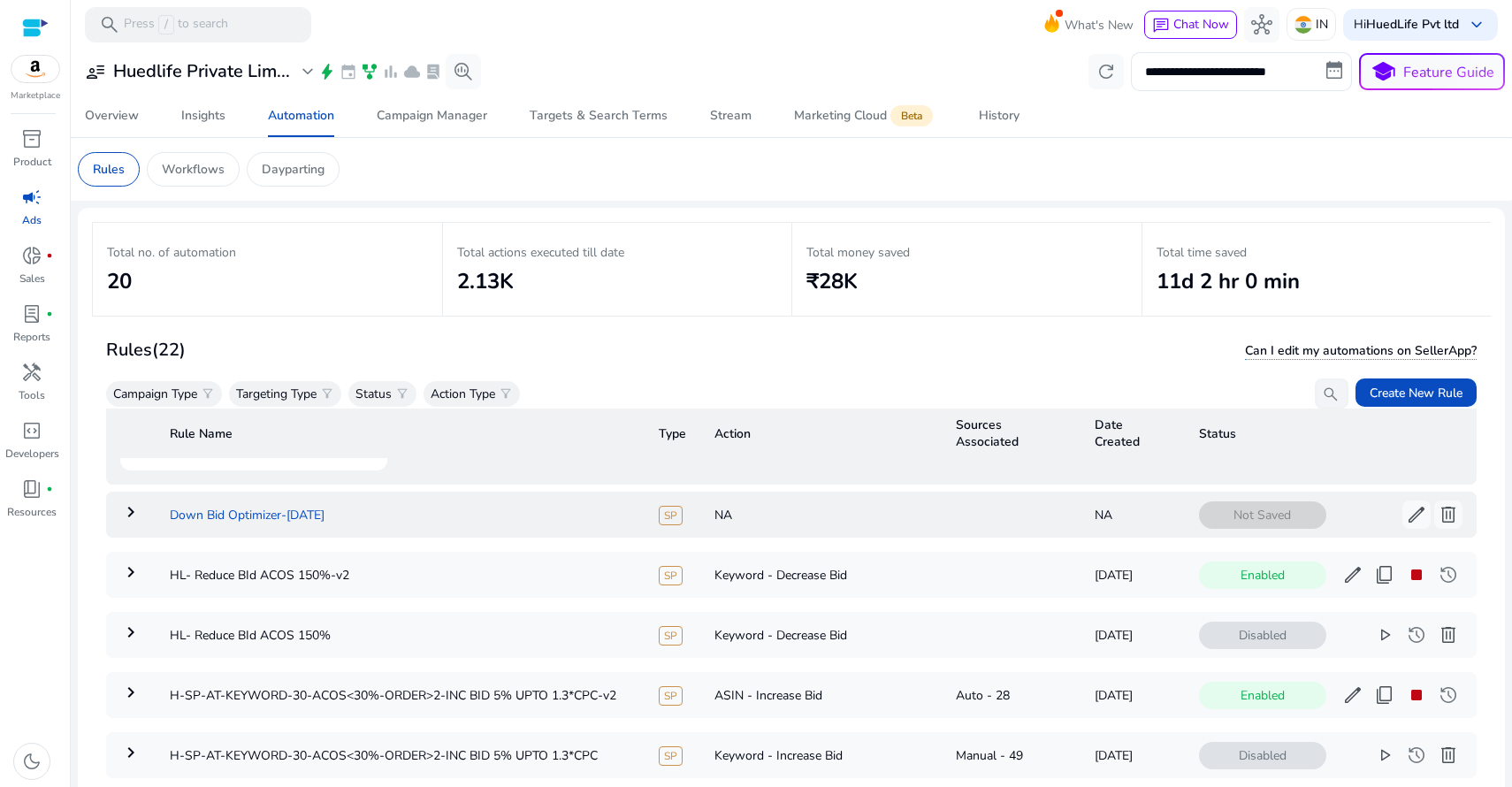
scroll to position [448, 0]
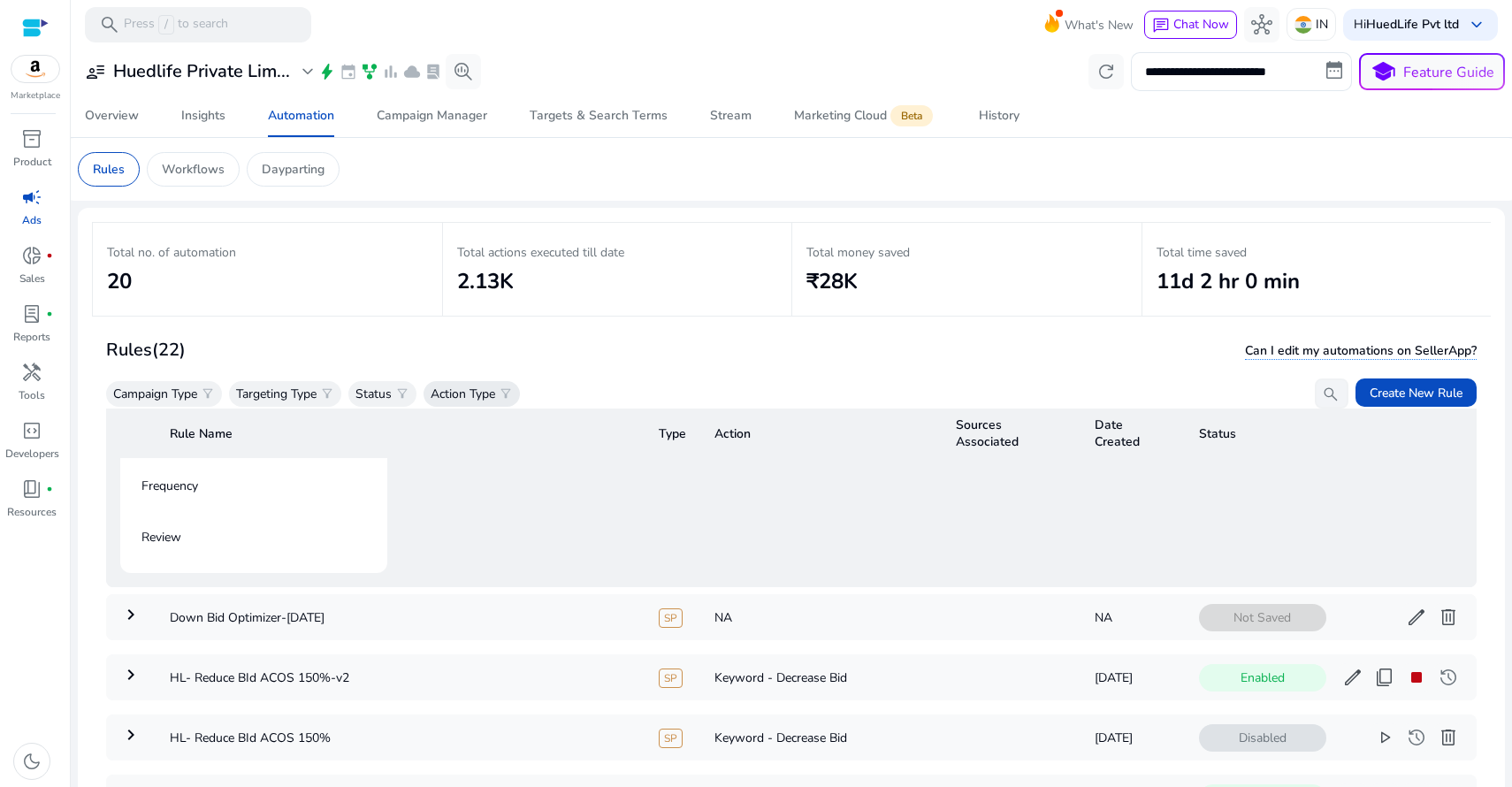
click at [481, 386] on p "Action Type" at bounding box center [463, 393] width 65 height 19
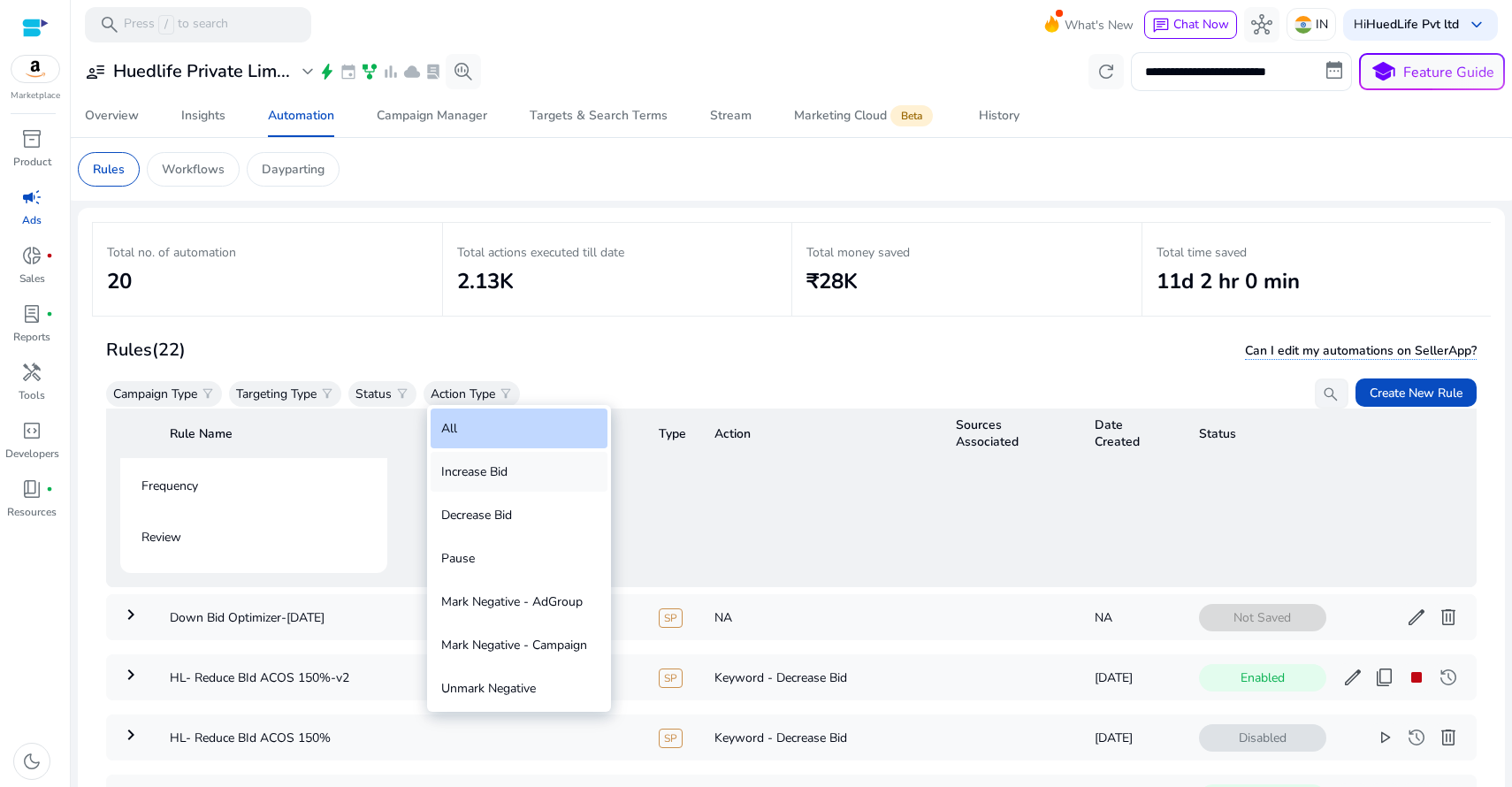
click at [493, 473] on div "Increase Bid" at bounding box center [519, 471] width 177 height 40
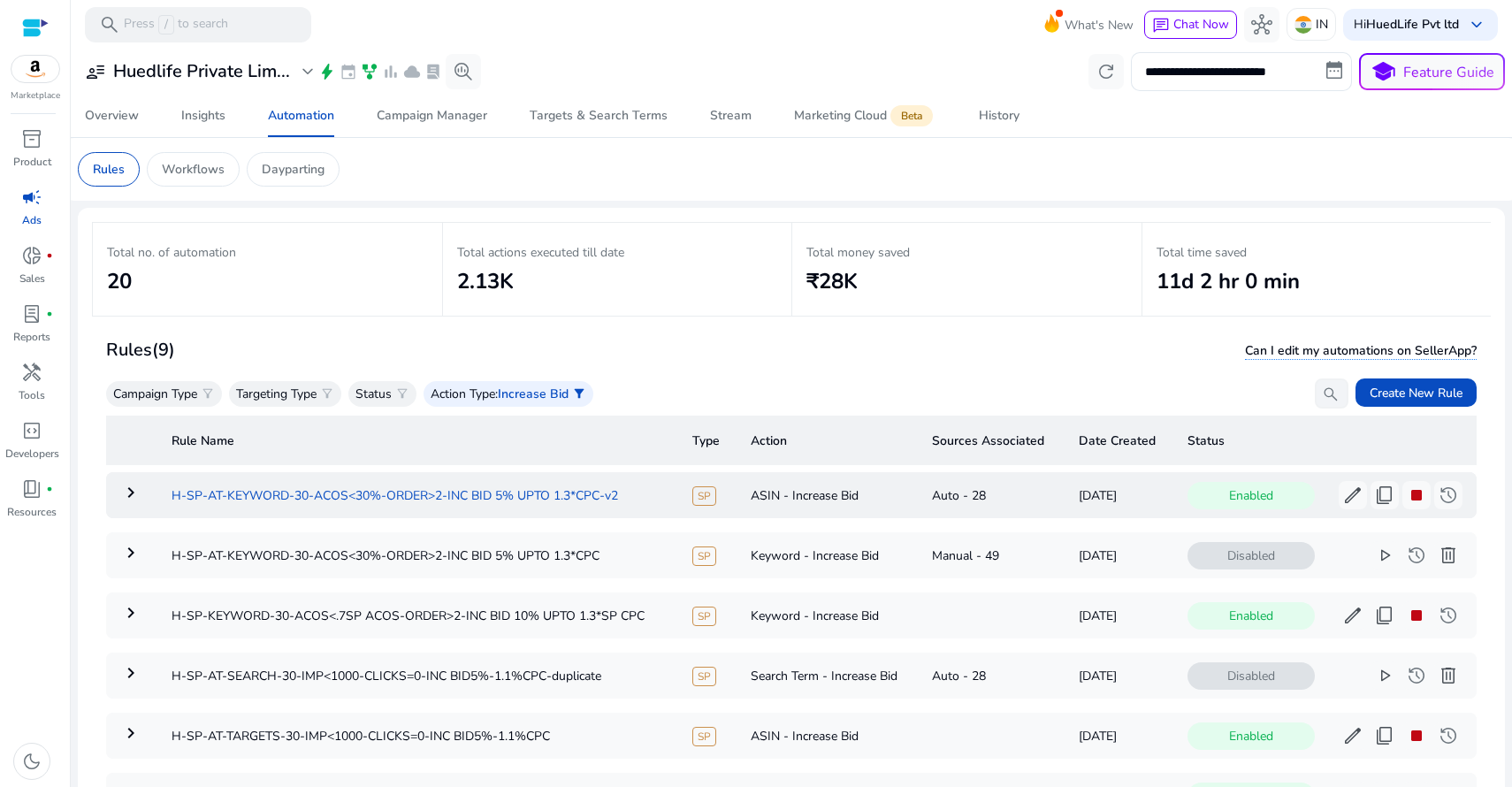
drag, startPoint x: 626, startPoint y: 492, endPoint x: 174, endPoint y: 493, distance: 452.0
click at [174, 493] on td "H-SP-AT-KEYWORD-30-ACOS<30%-ORDER>2-INC BID 5% UPTO 1.3*CPC-v2" at bounding box center [418, 495] width 521 height 46
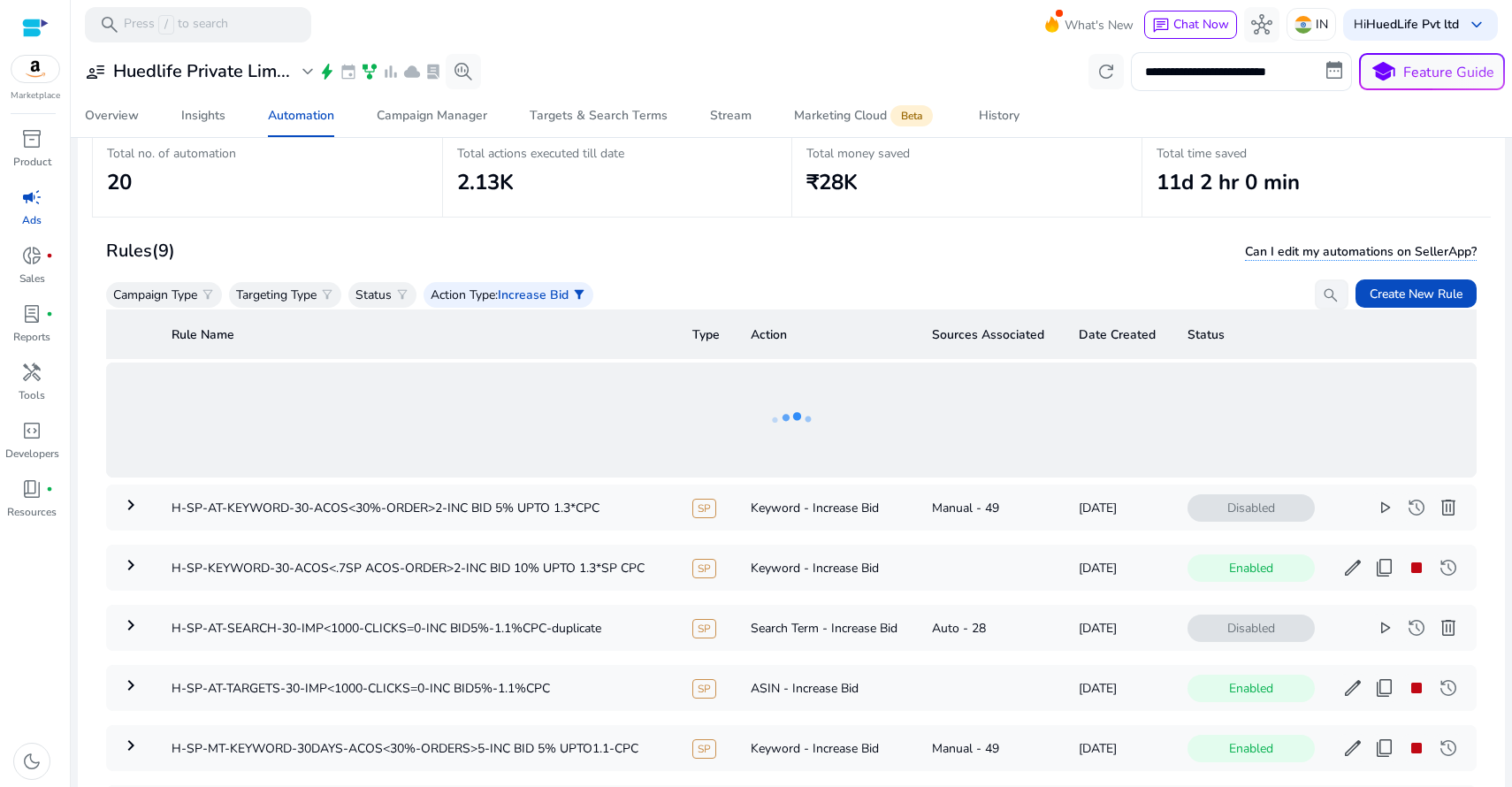
scroll to position [125, 0]
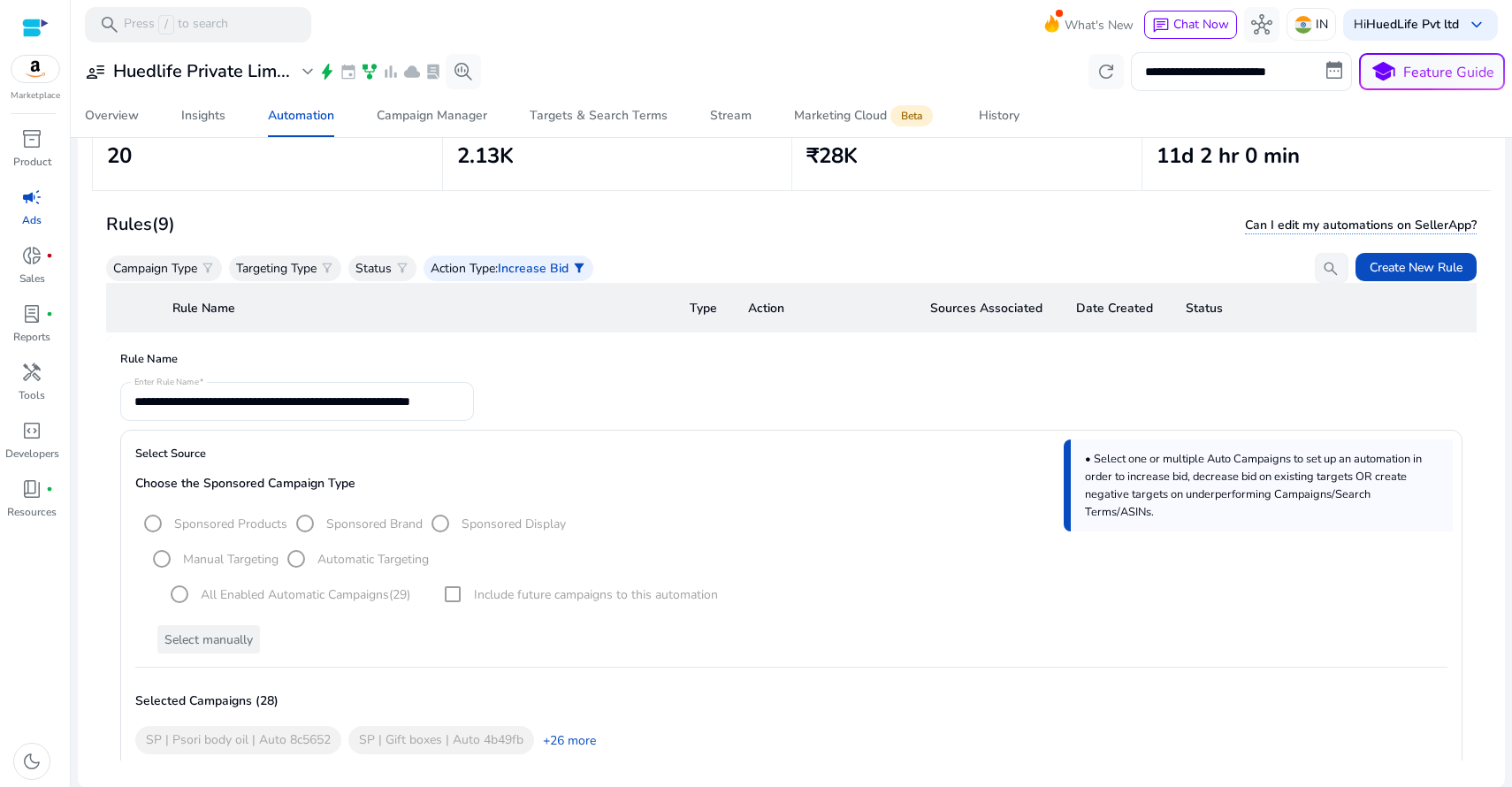
click at [147, 392] on form "**********" at bounding box center [791, 401] width 1342 height 39
drag, startPoint x: 476, startPoint y: 398, endPoint x: 562, endPoint y: 396, distance: 86.0
click at [562, 396] on form "**********" at bounding box center [791, 401] width 1342 height 39
click at [1427, 265] on span "Create New Rule" at bounding box center [1416, 267] width 93 height 19
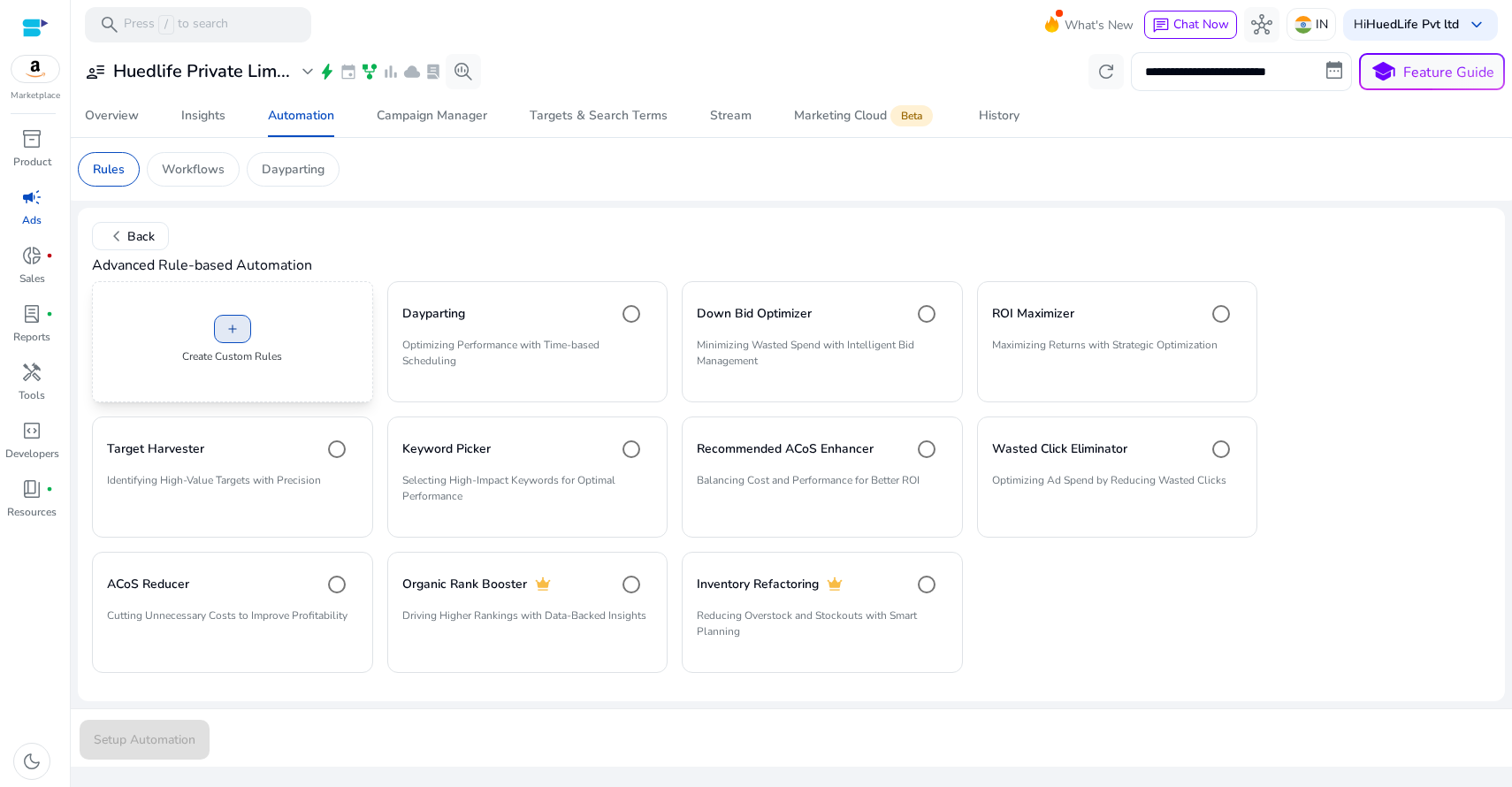
click at [240, 320] on span at bounding box center [232, 328] width 36 height 43
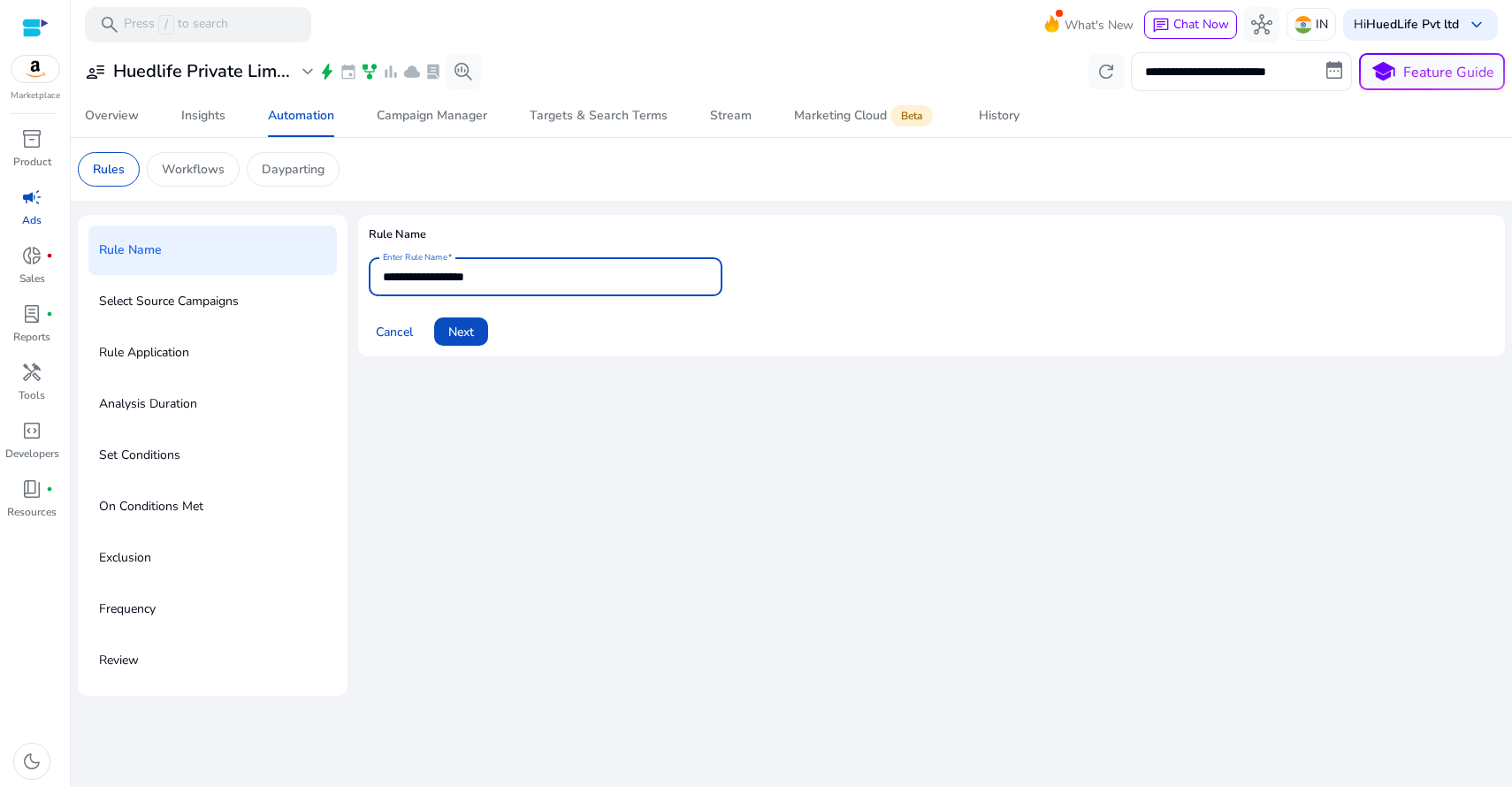
drag, startPoint x: 521, startPoint y: 279, endPoint x: 338, endPoint y: 265, distance: 183.5
click at [338, 265] on div "**********" at bounding box center [790, 455] width 1427 height 480
paste input "**********"
click at [421, 273] on input "**********" at bounding box center [546, 277] width 326 height 20
click at [432, 269] on input "**********" at bounding box center [546, 277] width 326 height 20
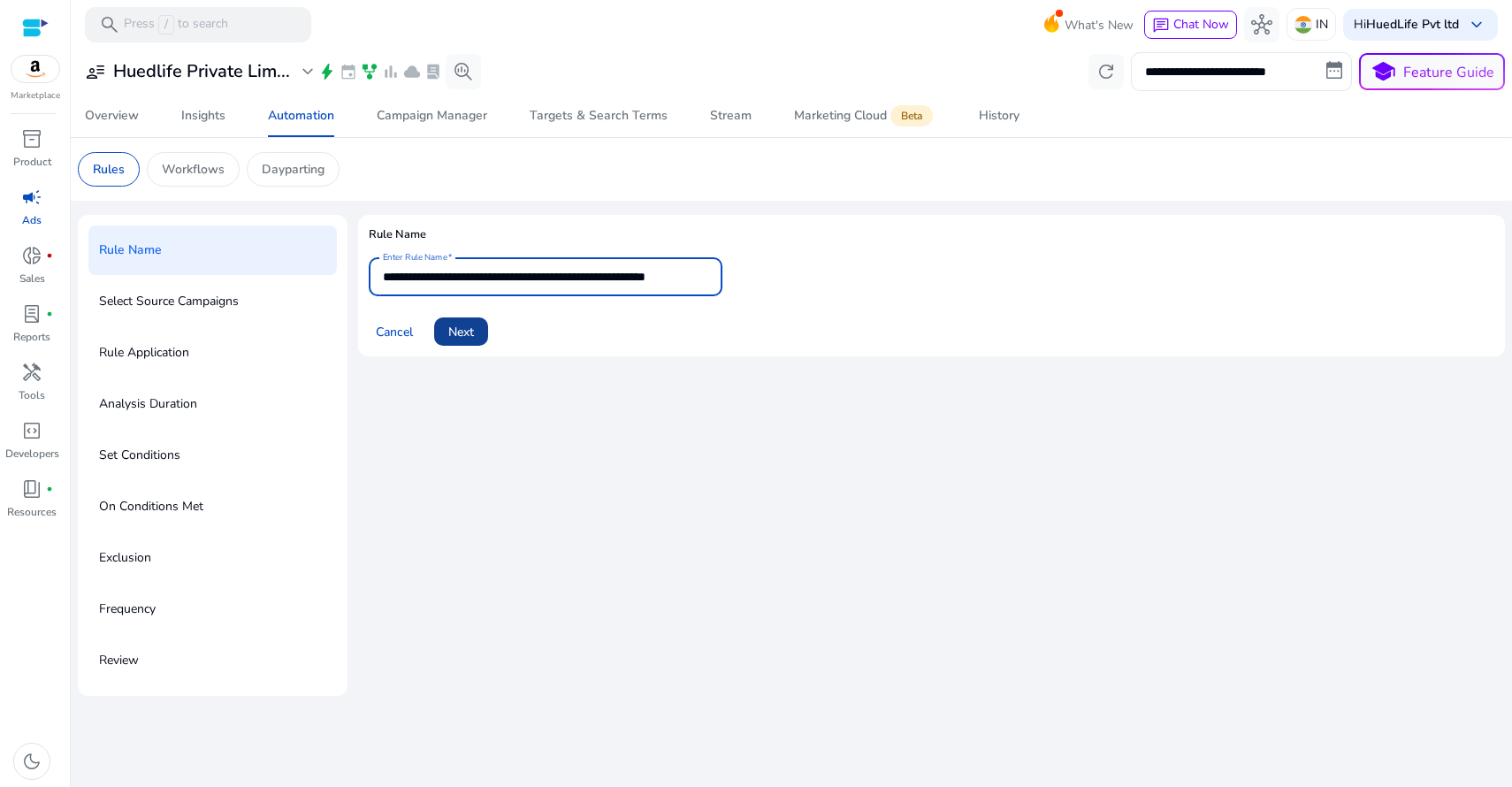
type input "**********"
click at [478, 324] on span at bounding box center [461, 331] width 54 height 43
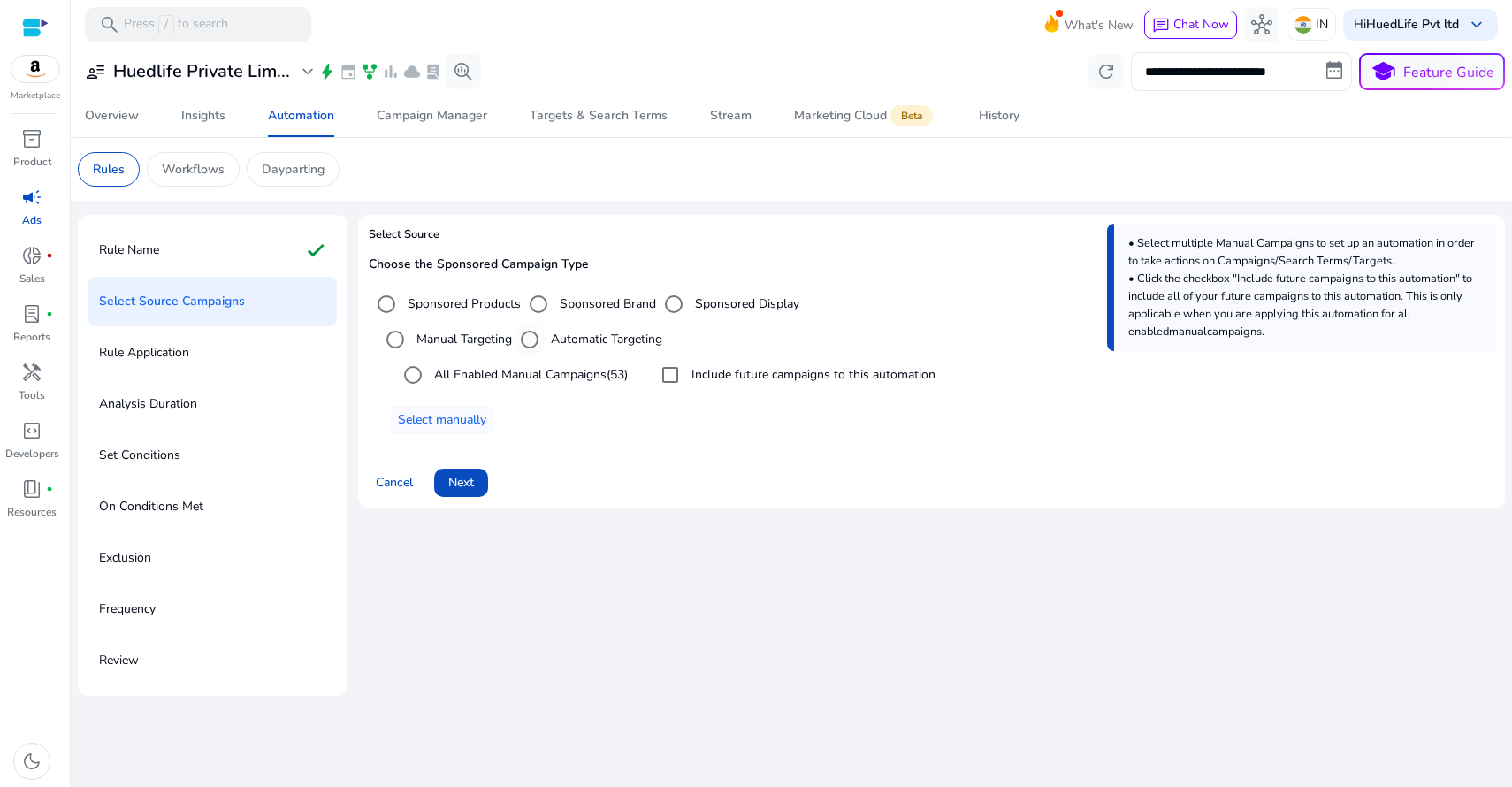
click at [570, 339] on label "Automatic Targeting" at bounding box center [605, 338] width 115 height 19
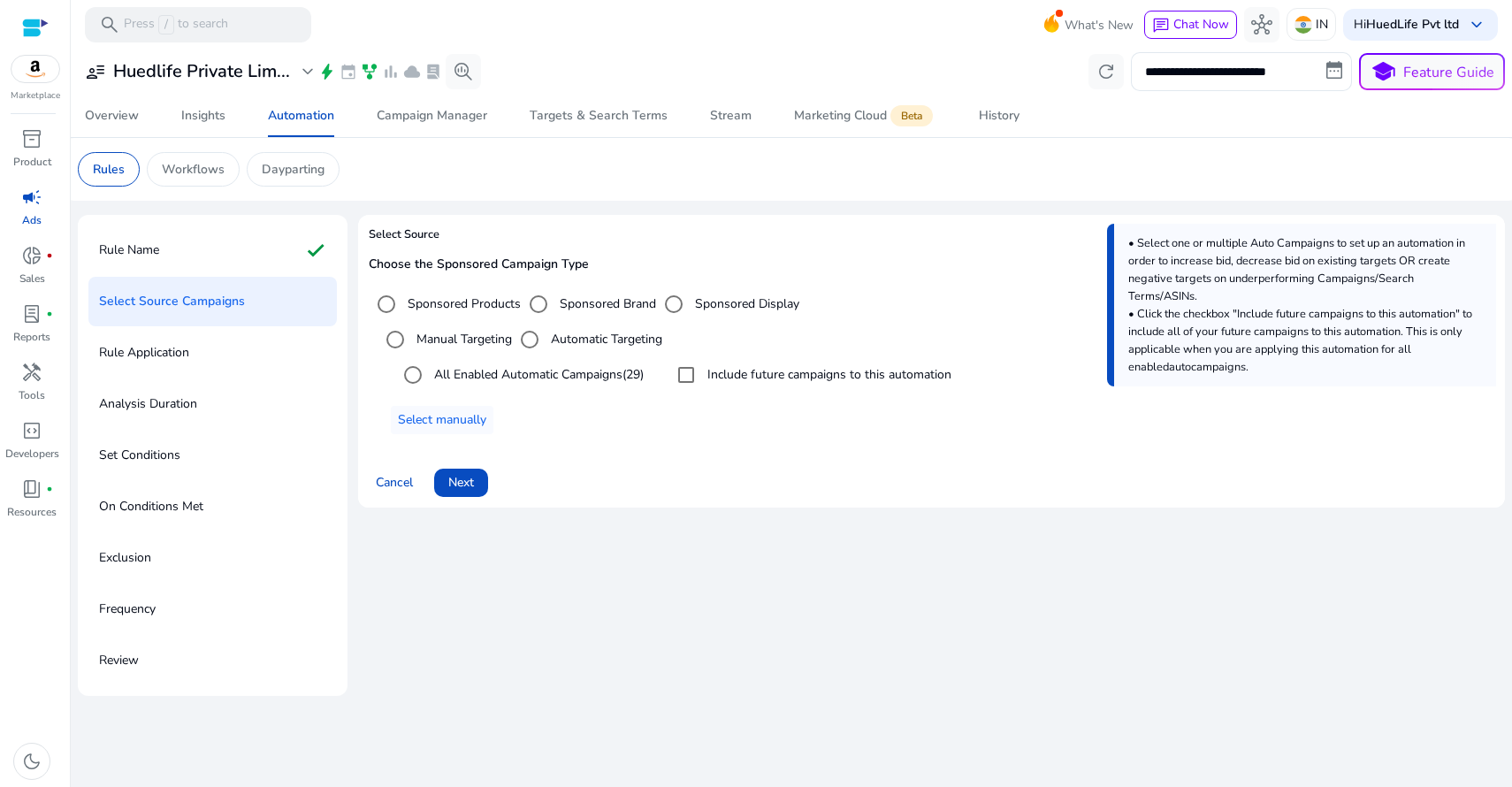
click at [464, 342] on label "Manual Targeting" at bounding box center [463, 338] width 99 height 19
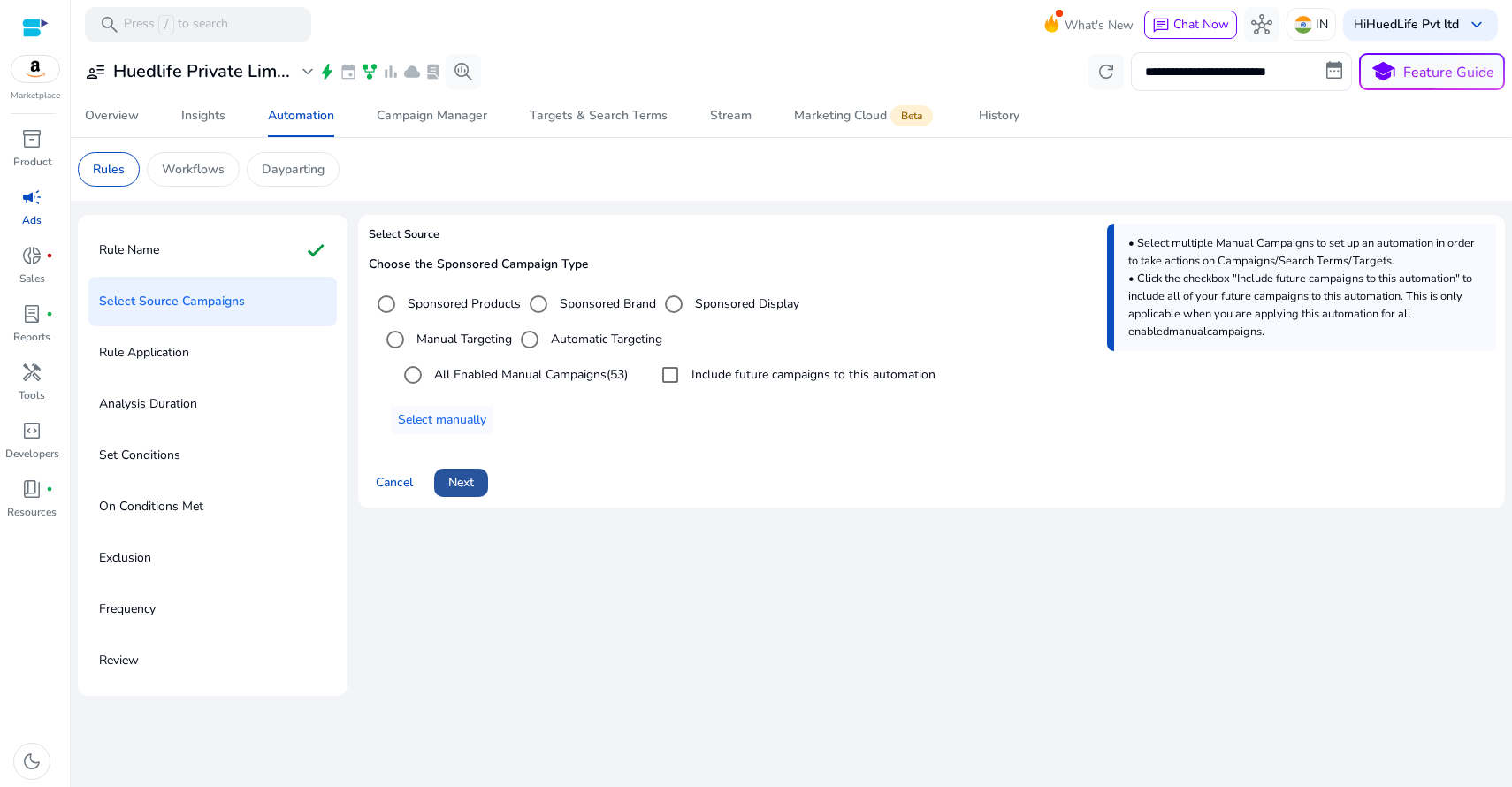
click at [478, 477] on span at bounding box center [461, 482] width 54 height 43
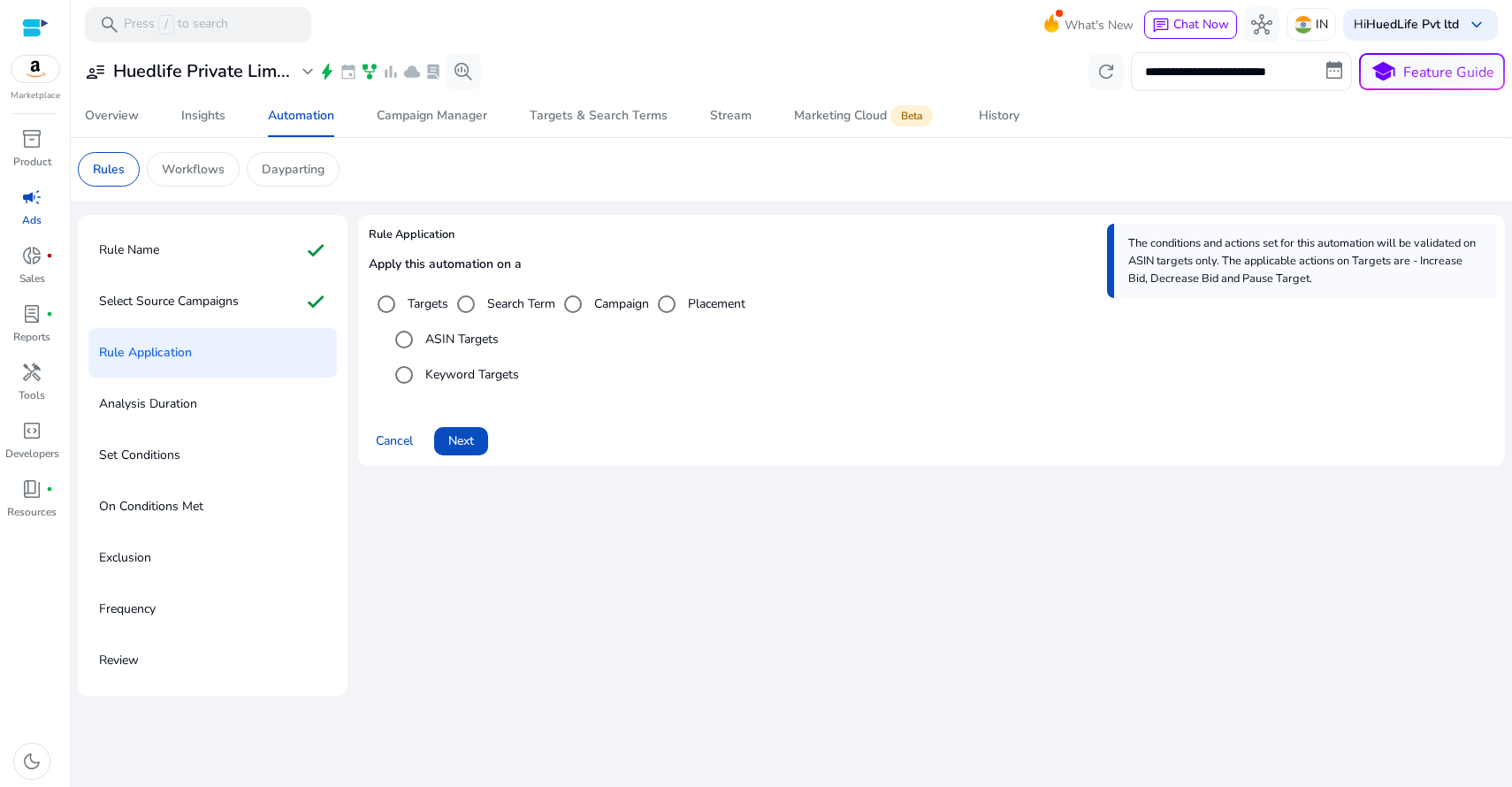
click at [472, 370] on label "Keyword Targets" at bounding box center [471, 374] width 97 height 19
click at [459, 345] on label "ASIN Targets" at bounding box center [460, 338] width 76 height 19
click at [466, 437] on span "Next" at bounding box center [462, 441] width 26 height 19
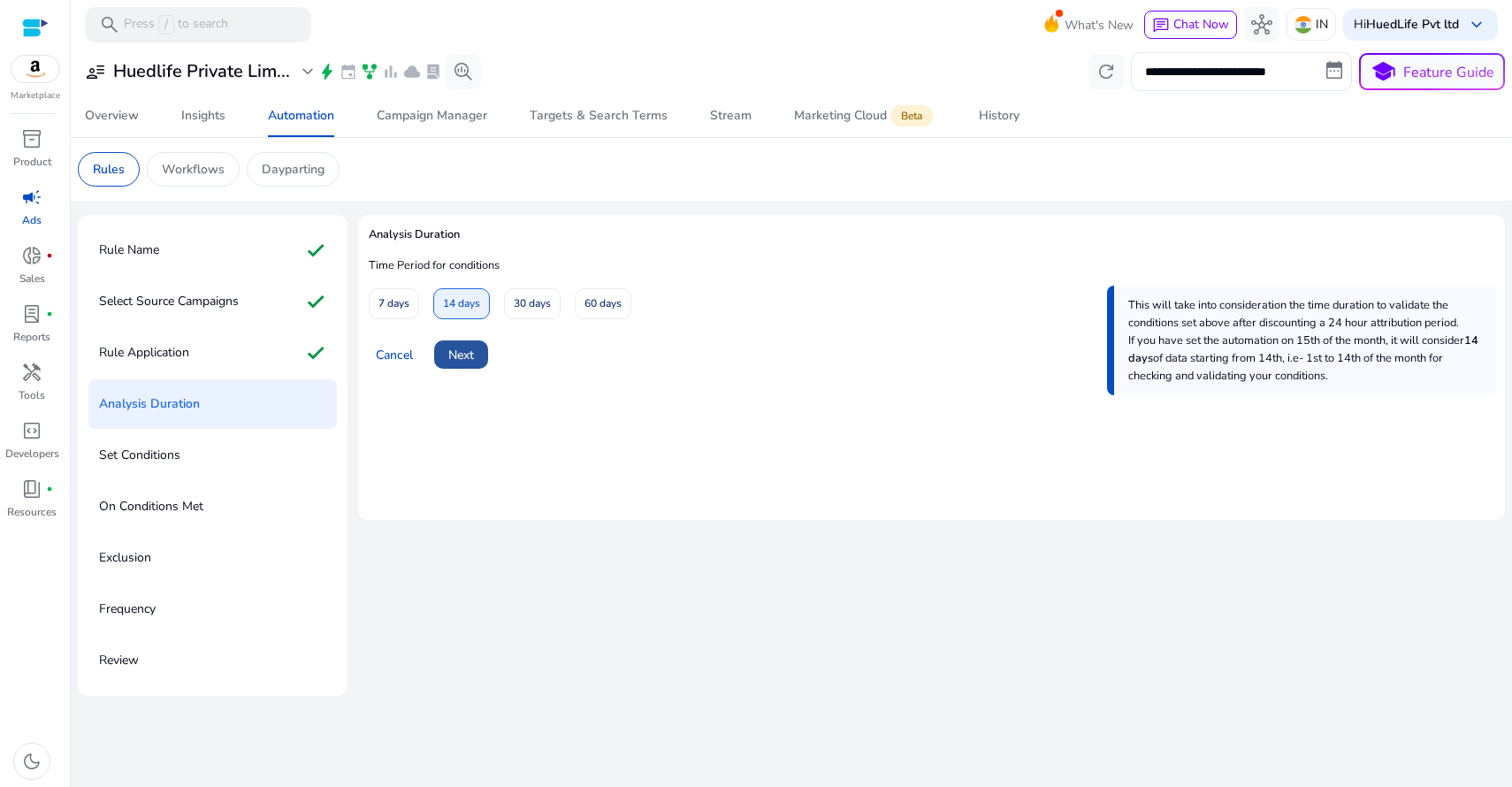
click at [474, 352] on span "Next" at bounding box center [462, 354] width 26 height 19
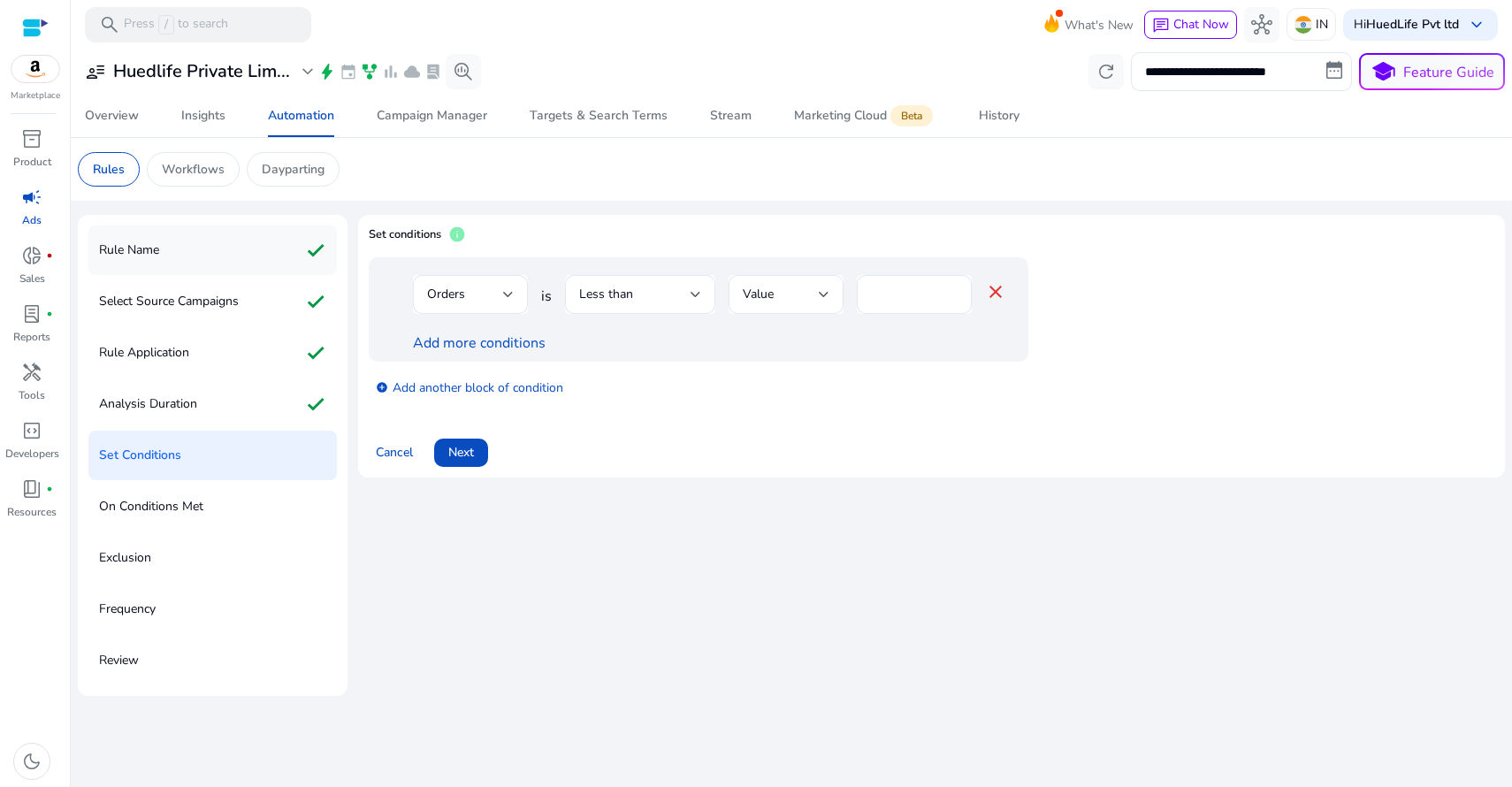
click at [247, 251] on div "Rule Name check" at bounding box center [212, 250] width 248 height 50
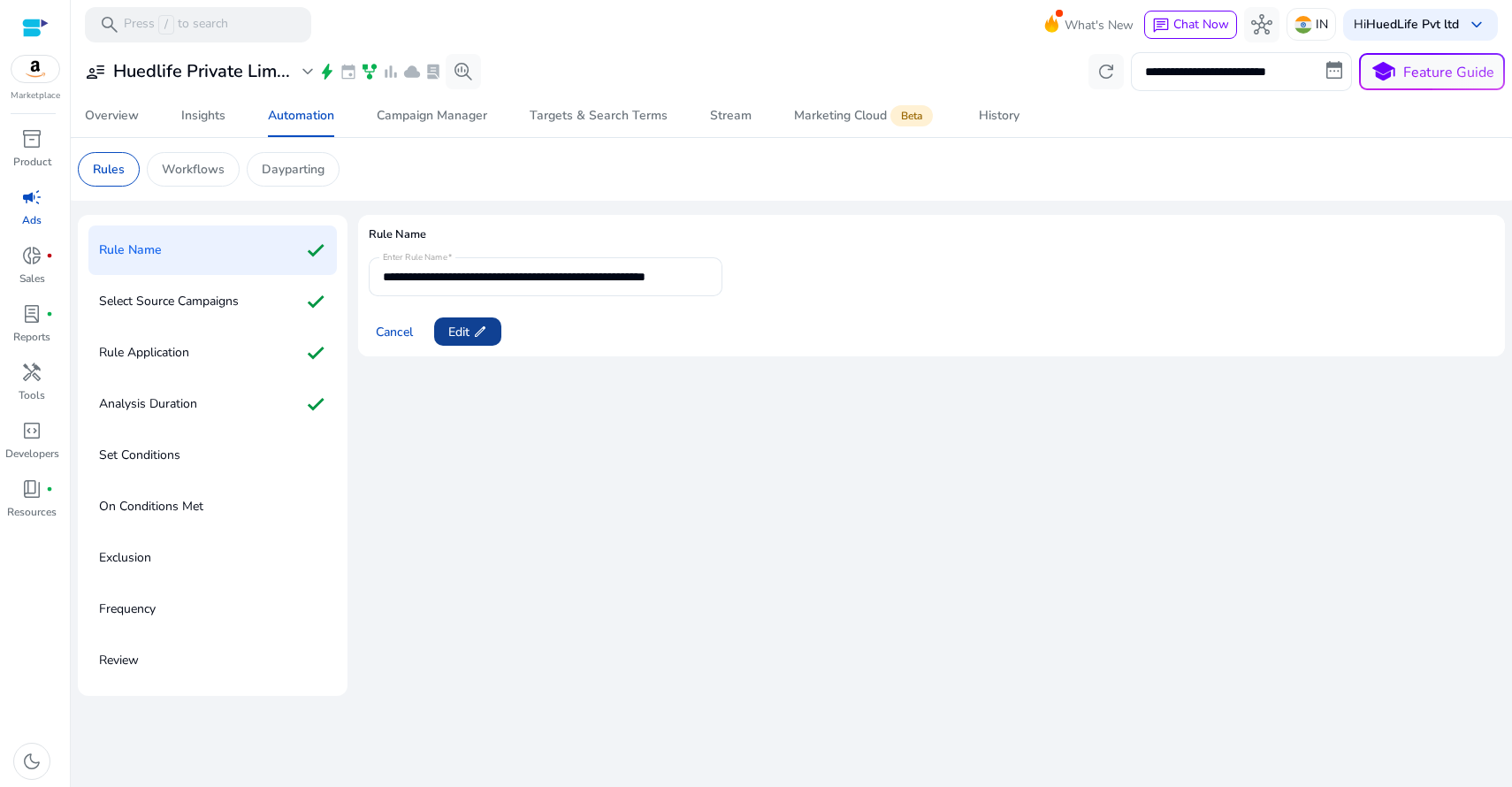
click at [474, 326] on span "edit" at bounding box center [480, 331] width 14 height 14
click at [571, 271] on input "**********" at bounding box center [546, 277] width 326 height 20
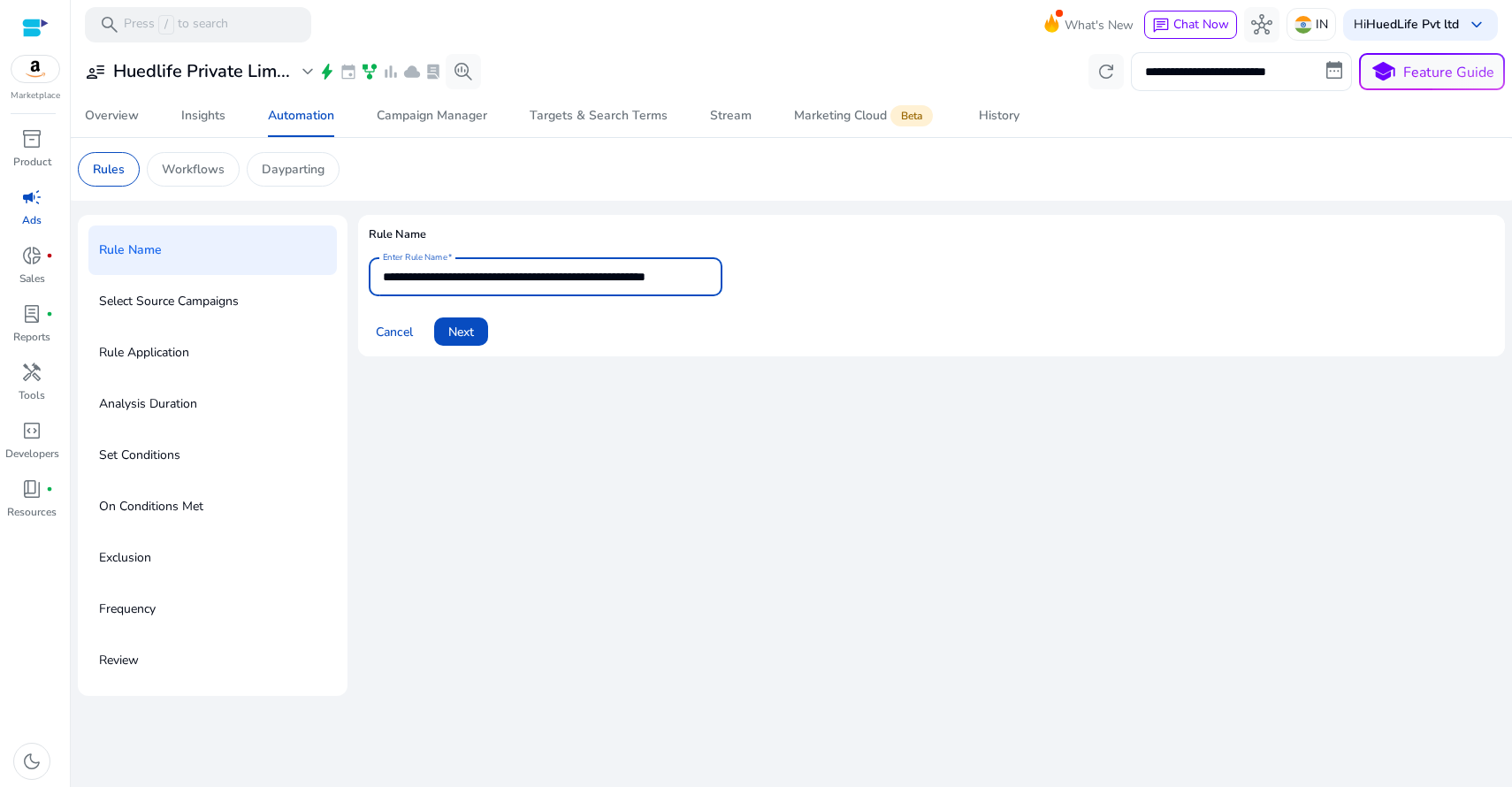
drag, startPoint x: 688, startPoint y: 273, endPoint x: 638, endPoint y: 275, distance: 50.0
click at [638, 275] on input "**********" at bounding box center [546, 277] width 326 height 20
click at [469, 326] on span "Next" at bounding box center [462, 331] width 26 height 19
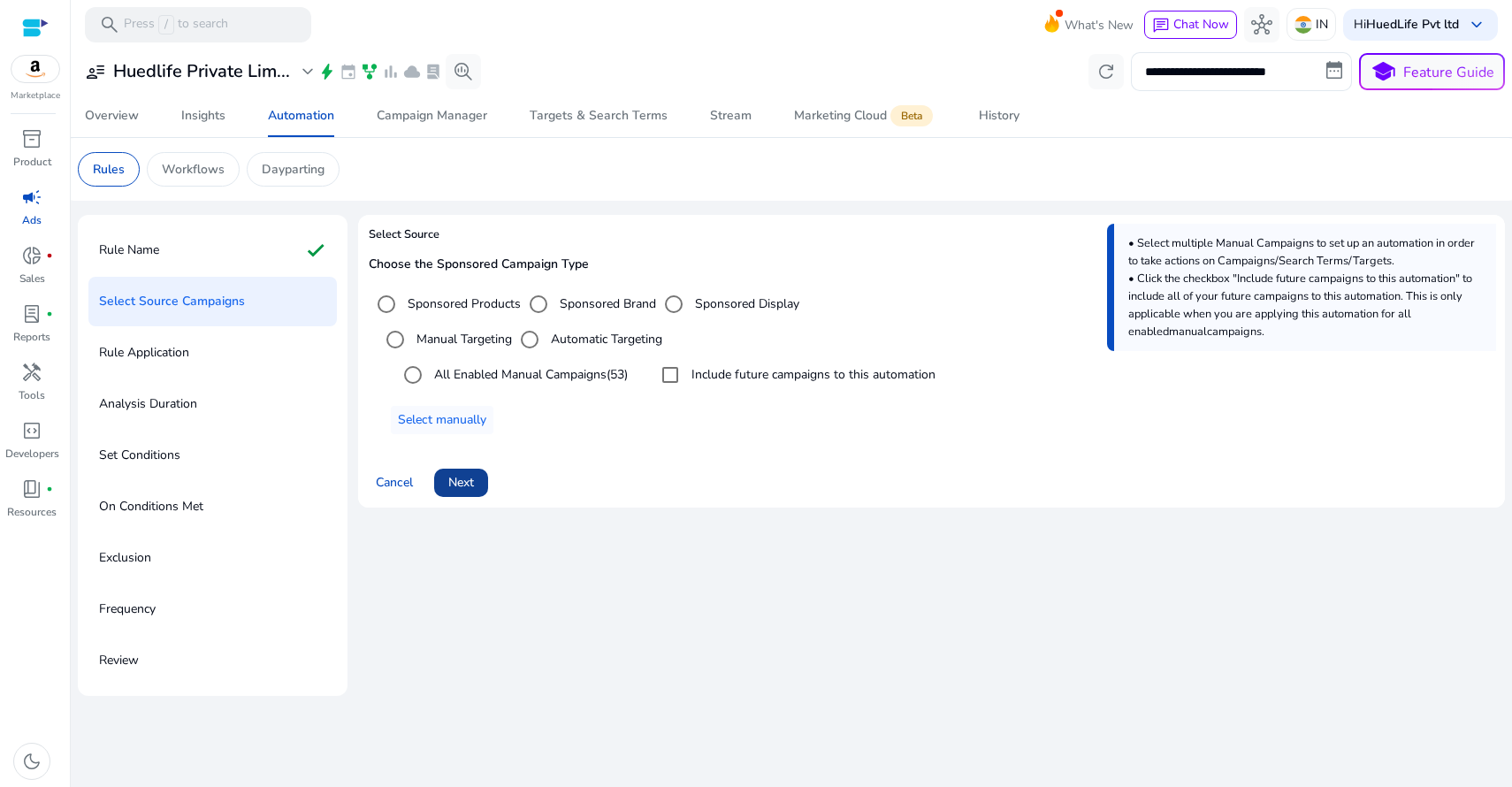
click at [474, 482] on span "Next" at bounding box center [462, 481] width 26 height 19
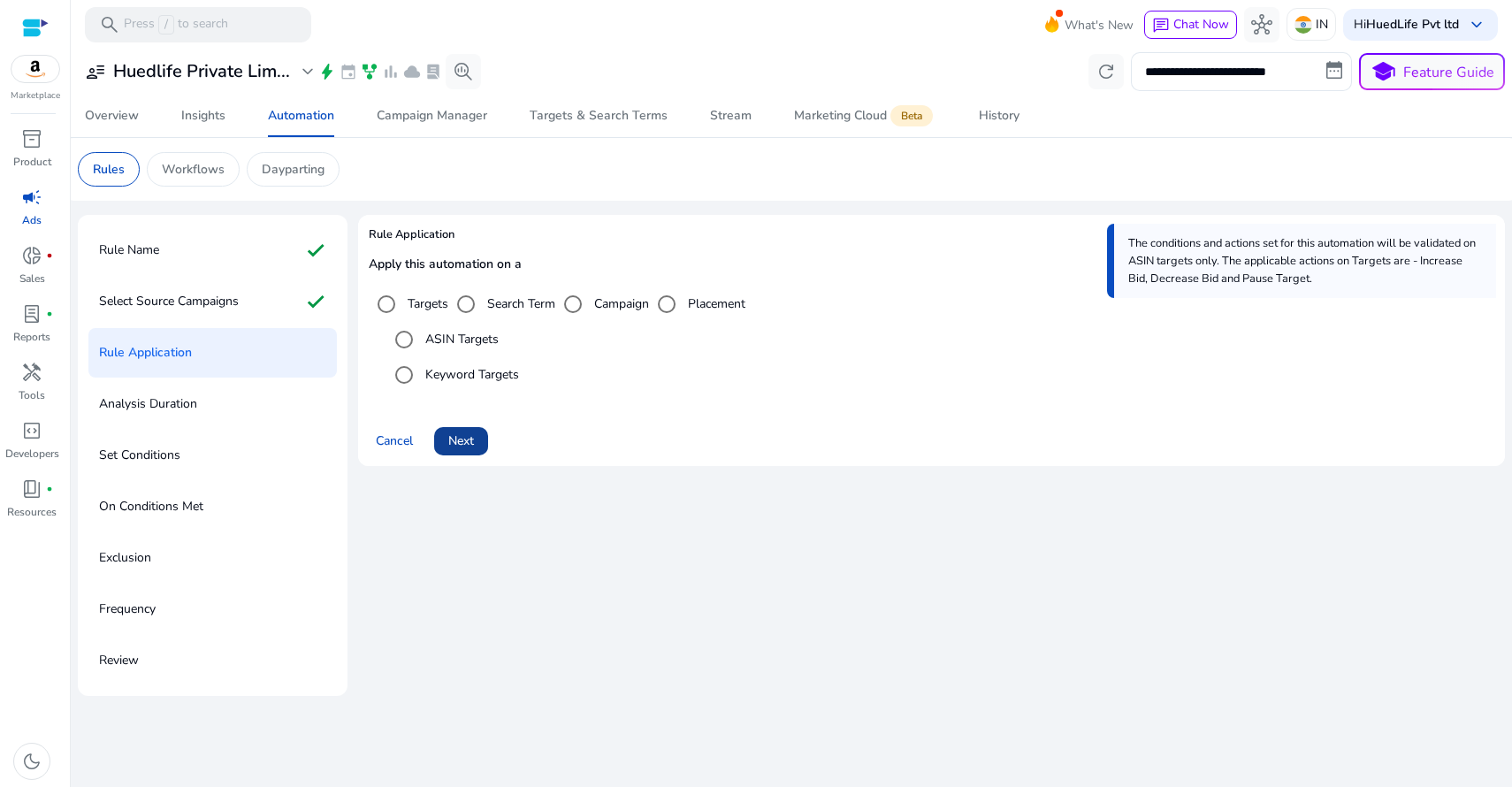
click at [462, 445] on span "Next" at bounding box center [462, 441] width 26 height 19
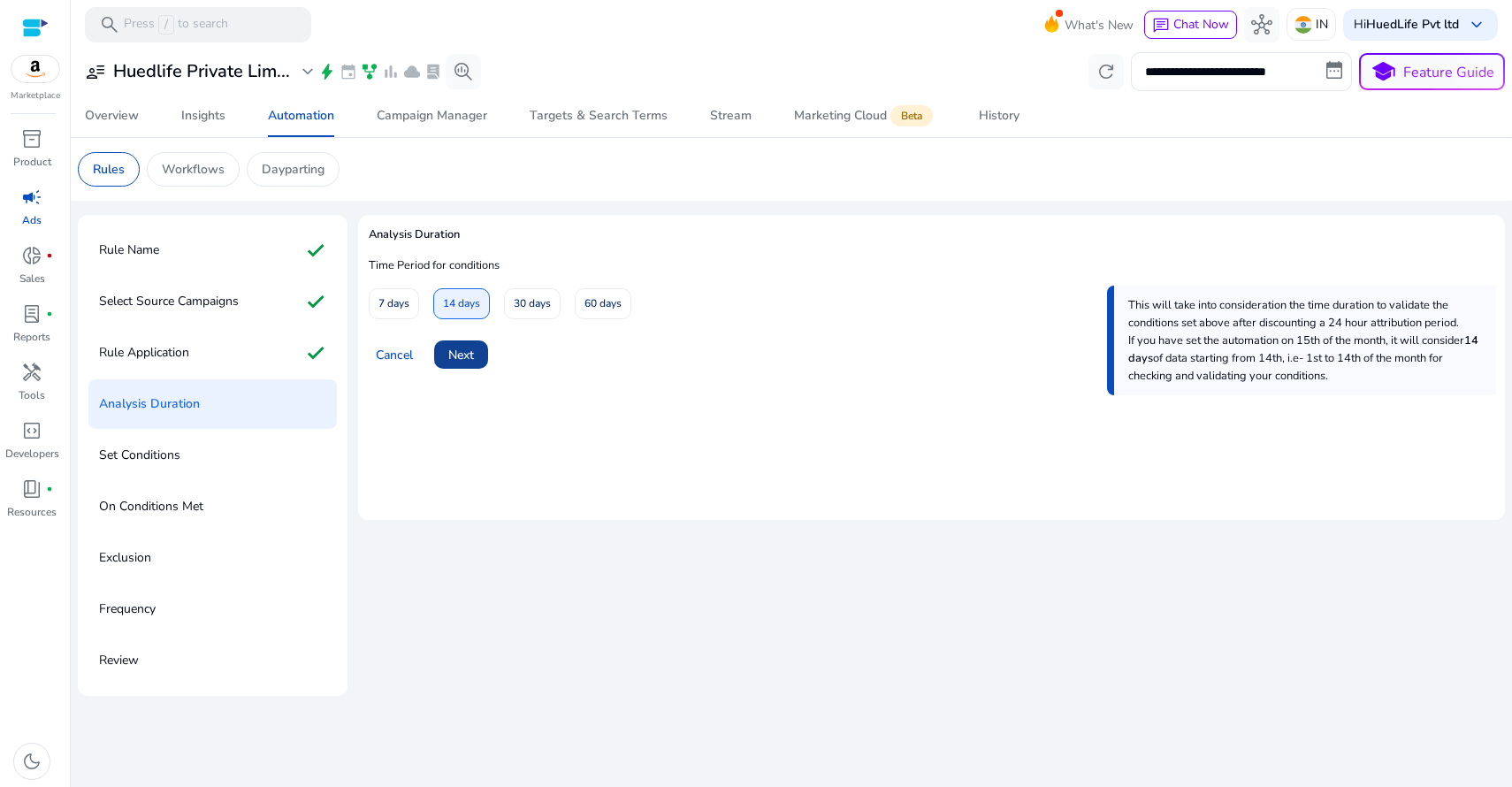
click at [461, 362] on span at bounding box center [461, 354] width 54 height 43
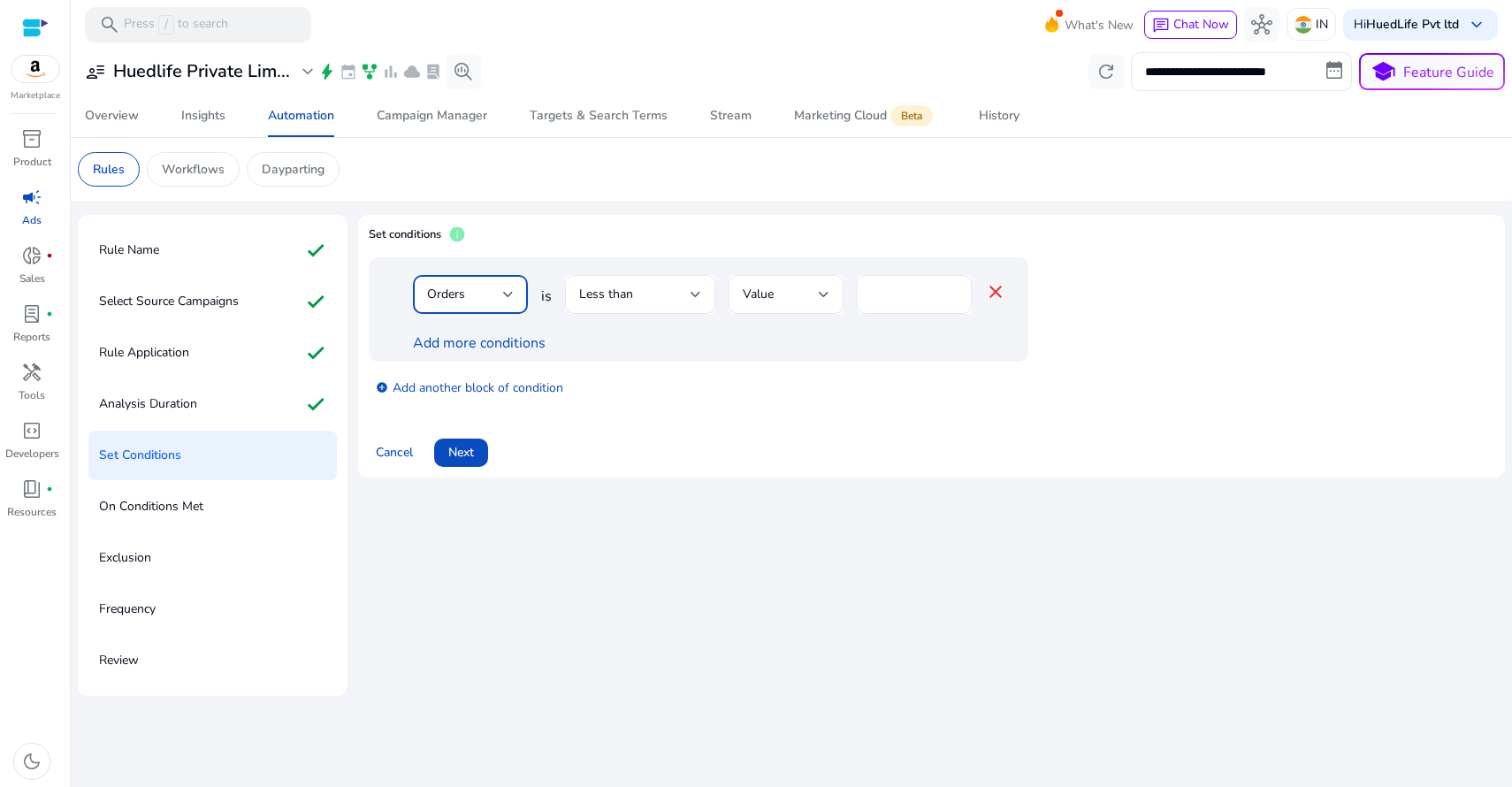
click at [481, 295] on div "Orders" at bounding box center [465, 295] width 76 height 20
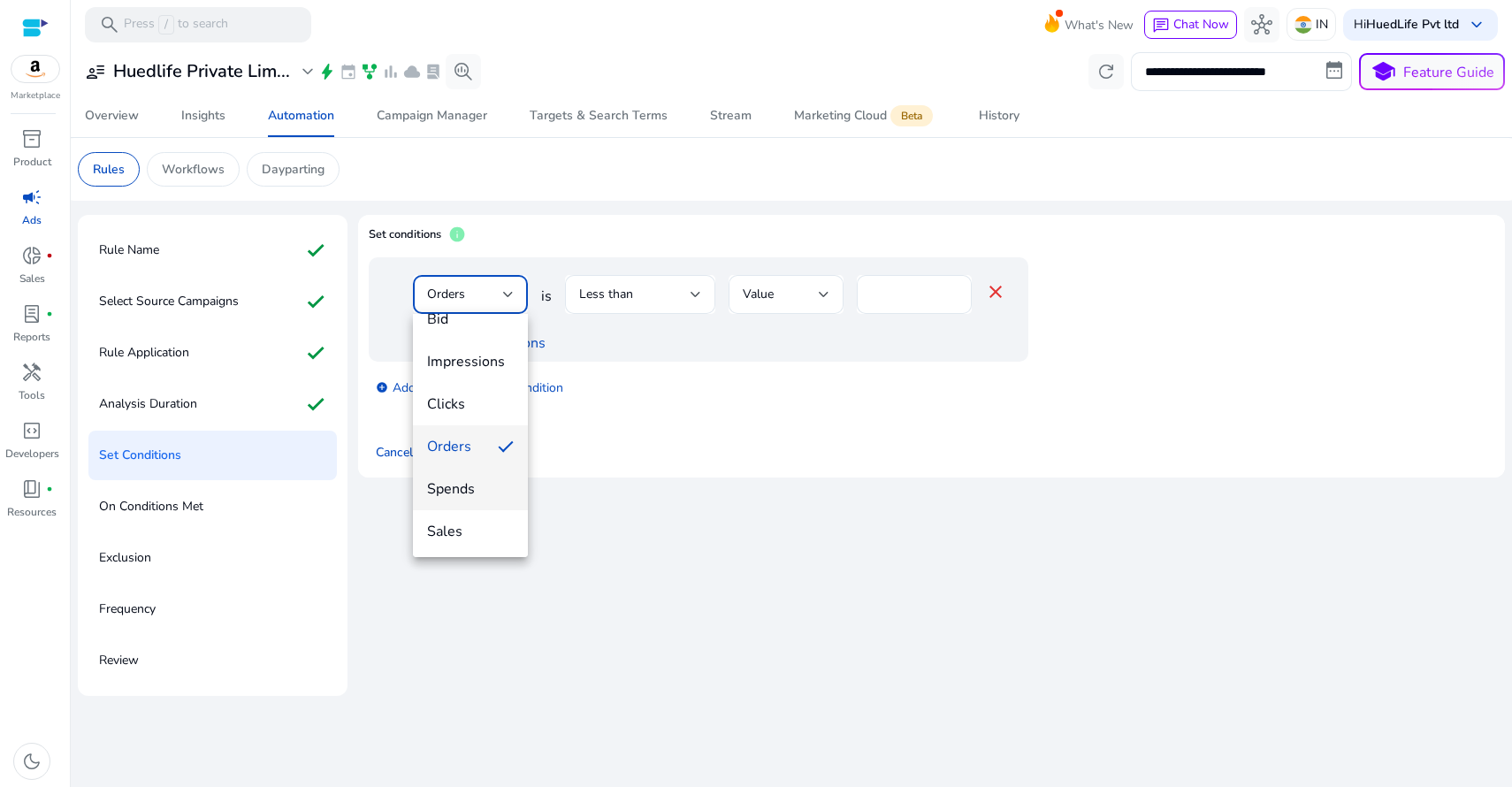
scroll to position [119, 0]
click at [460, 477] on span "ACoS" at bounding box center [470, 477] width 86 height 20
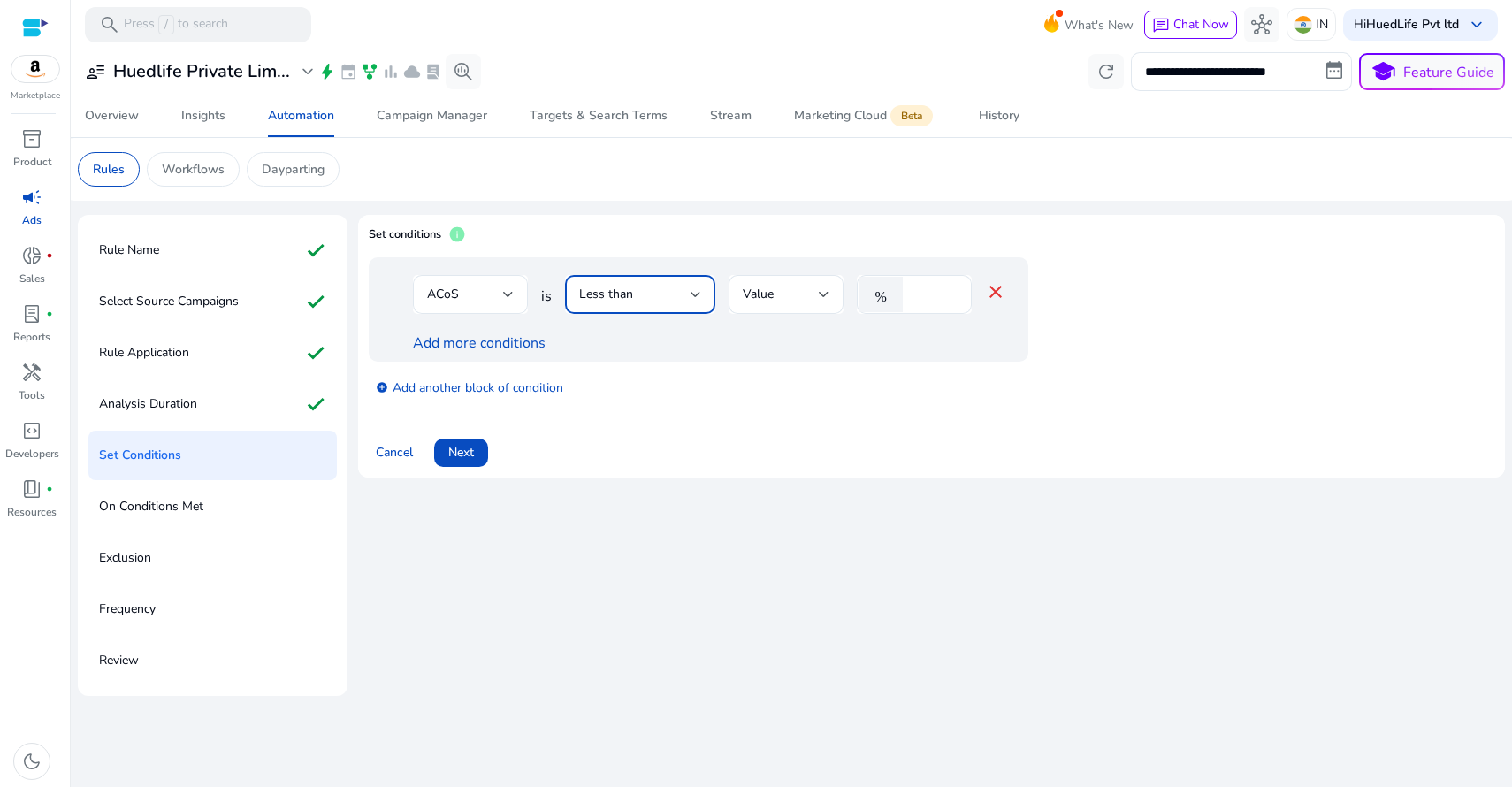
click at [638, 290] on div "Less than" at bounding box center [634, 295] width 111 height 20
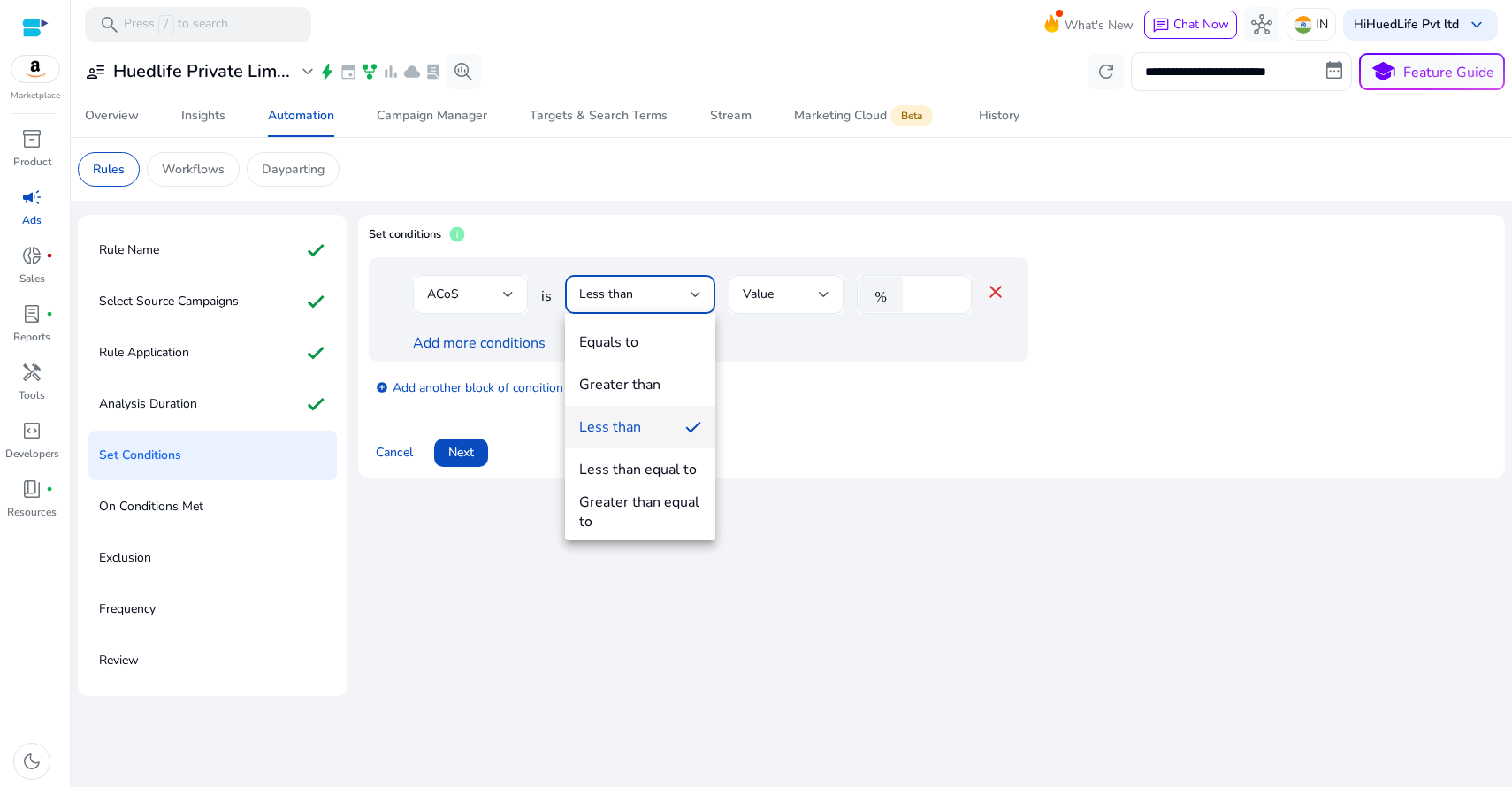
click at [919, 289] on div at bounding box center [756, 393] width 1512 height 787
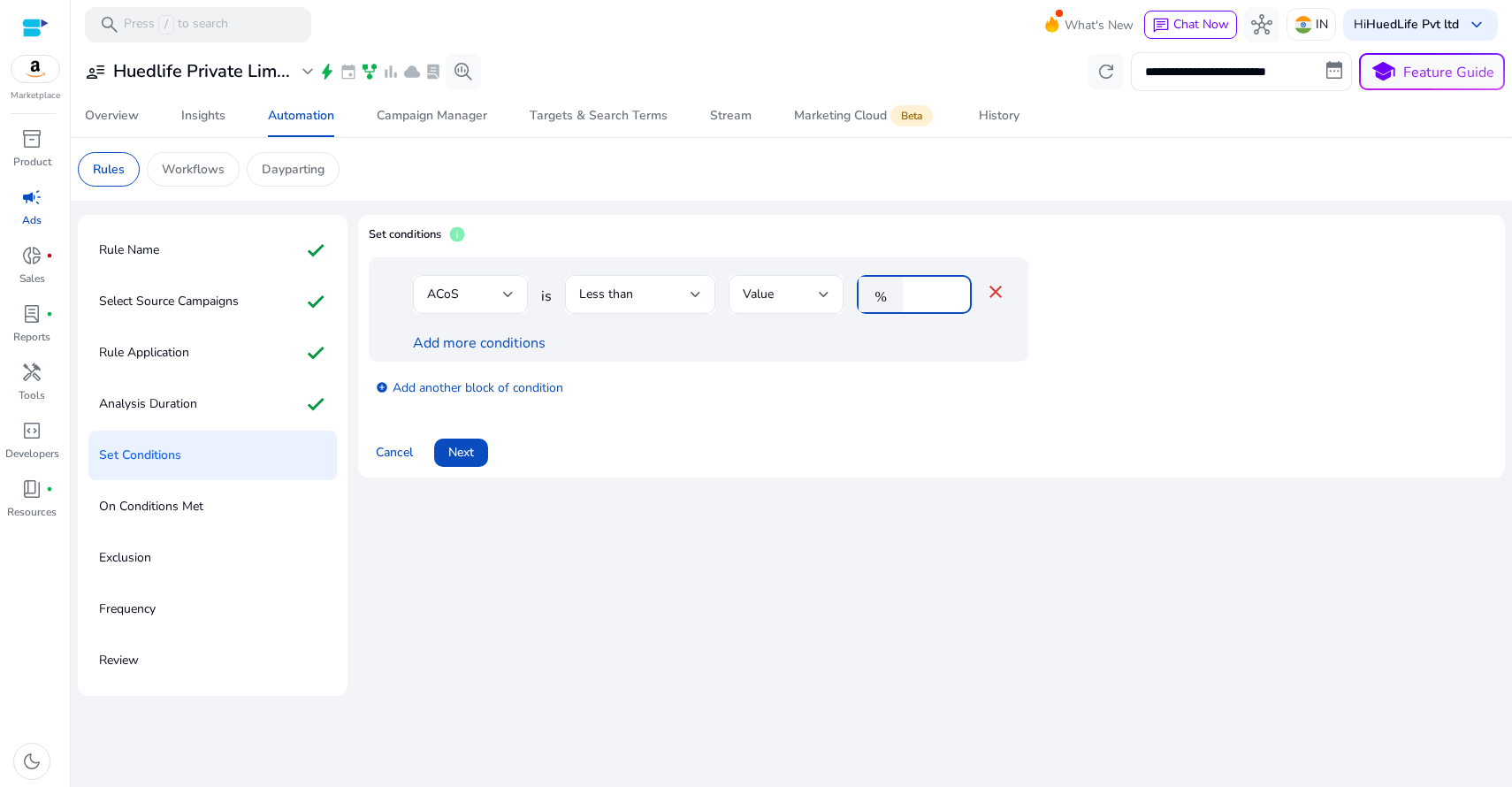
drag, startPoint x: 919, startPoint y: 291, endPoint x: 893, endPoint y: 288, distance: 26.2
click at [893, 288] on div "% *" at bounding box center [907, 294] width 101 height 39
type input "**"
click at [422, 342] on link "Add more conditions" at bounding box center [480, 343] width 133 height 20
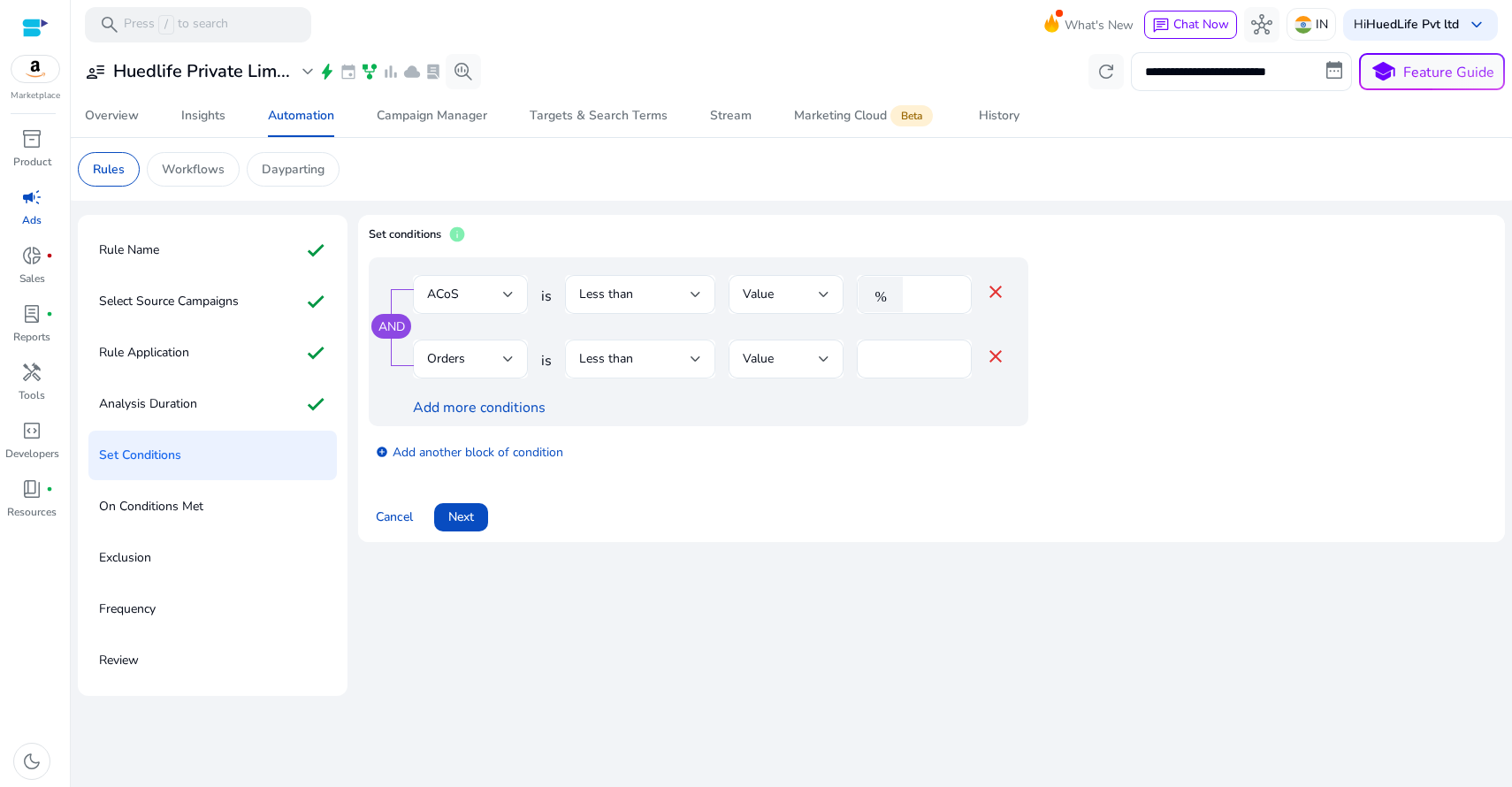
click at [621, 362] on span "Less than" at bounding box center [606, 358] width 54 height 17
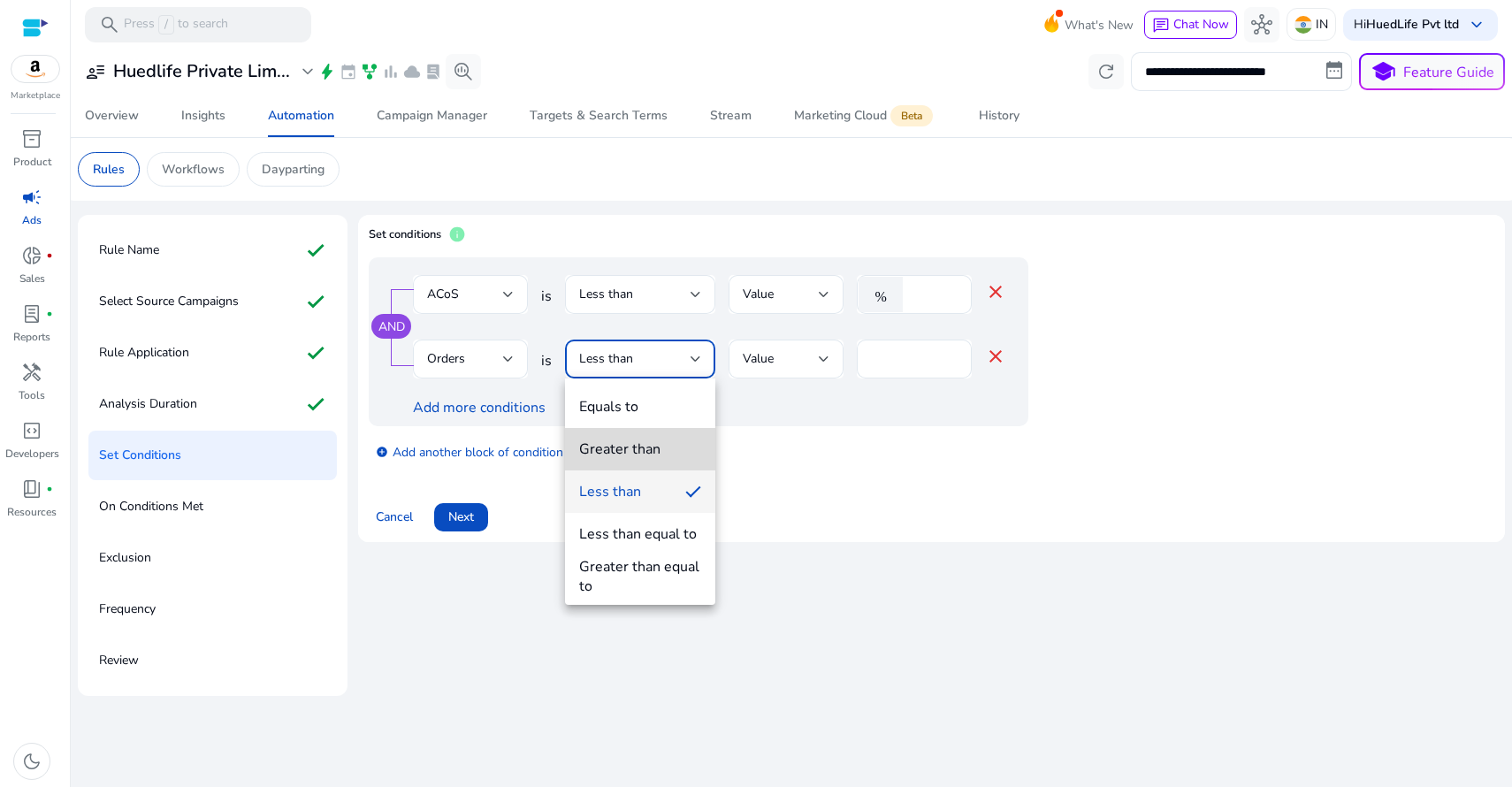
click at [634, 440] on div "Greater than" at bounding box center [619, 450] width 81 height 20
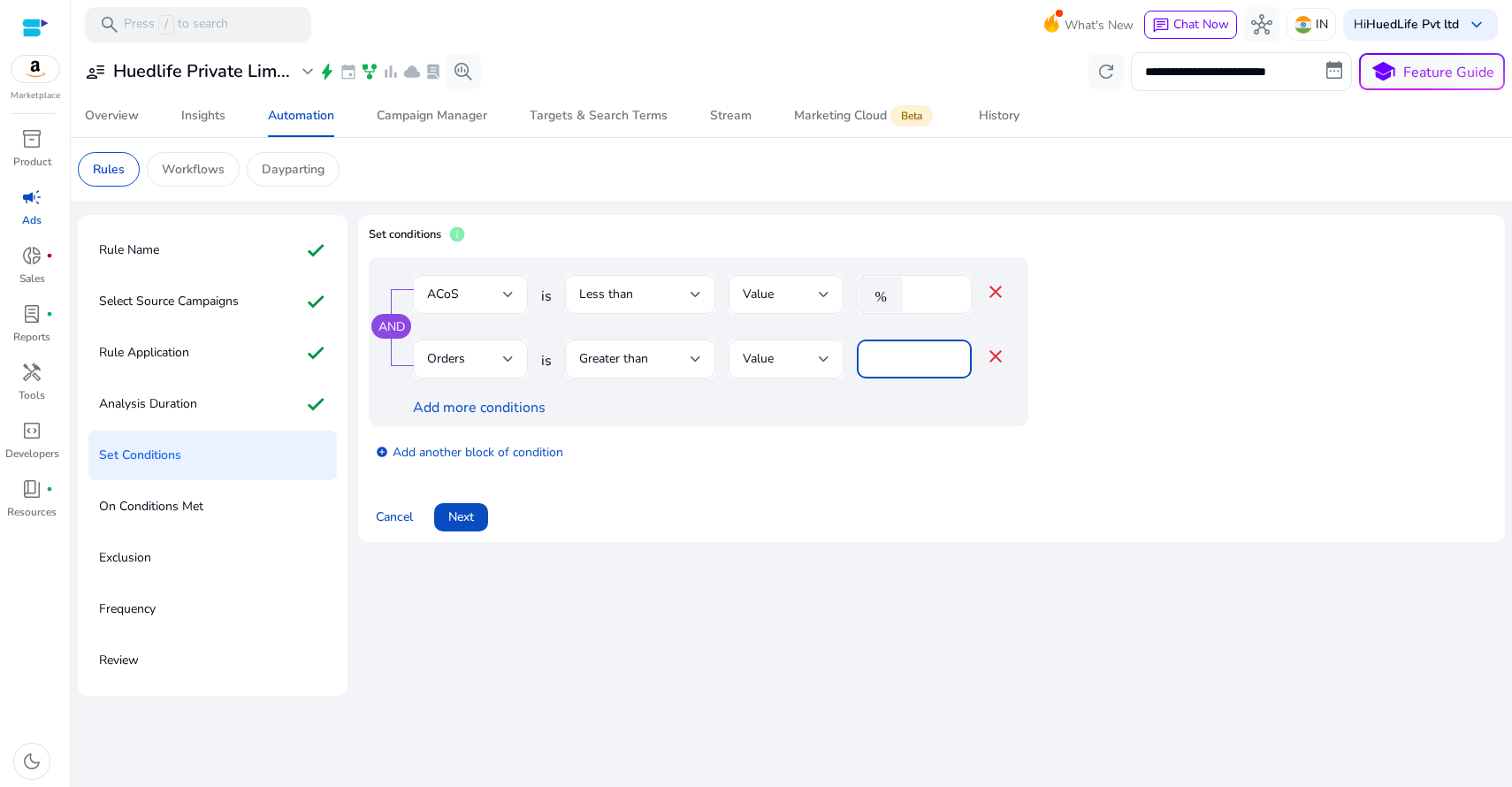
drag, startPoint x: 892, startPoint y: 357, endPoint x: 835, endPoint y: 351, distance: 57.3
click at [835, 351] on div "Orders is Greater than Value * close" at bounding box center [710, 368] width 594 height 58
type input "*"
click at [931, 416] on div "Add more conditions" at bounding box center [710, 407] width 594 height 21
click at [464, 515] on span "Next" at bounding box center [462, 516] width 26 height 19
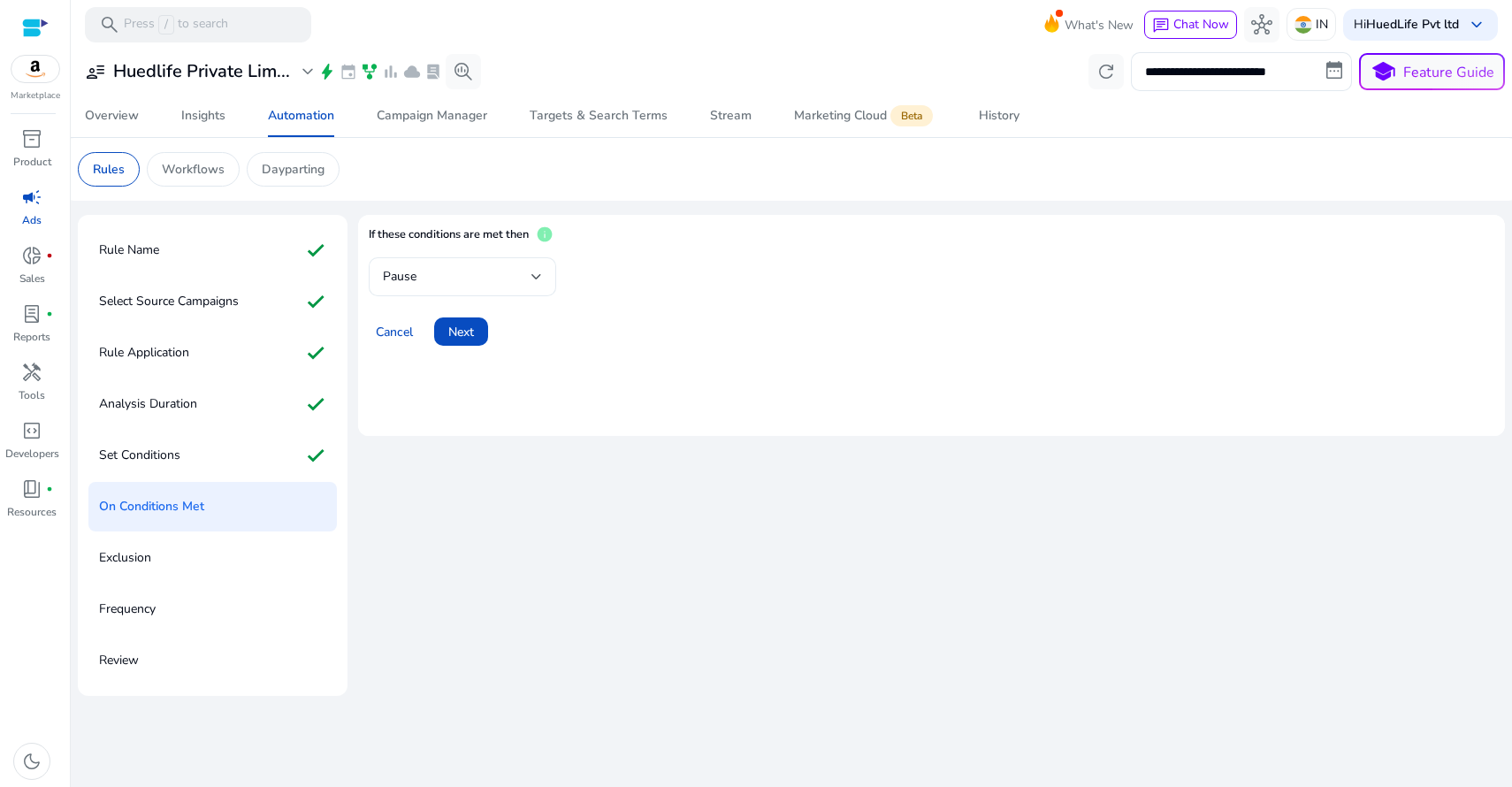
click at [458, 267] on div "Pause" at bounding box center [458, 277] width 149 height 20
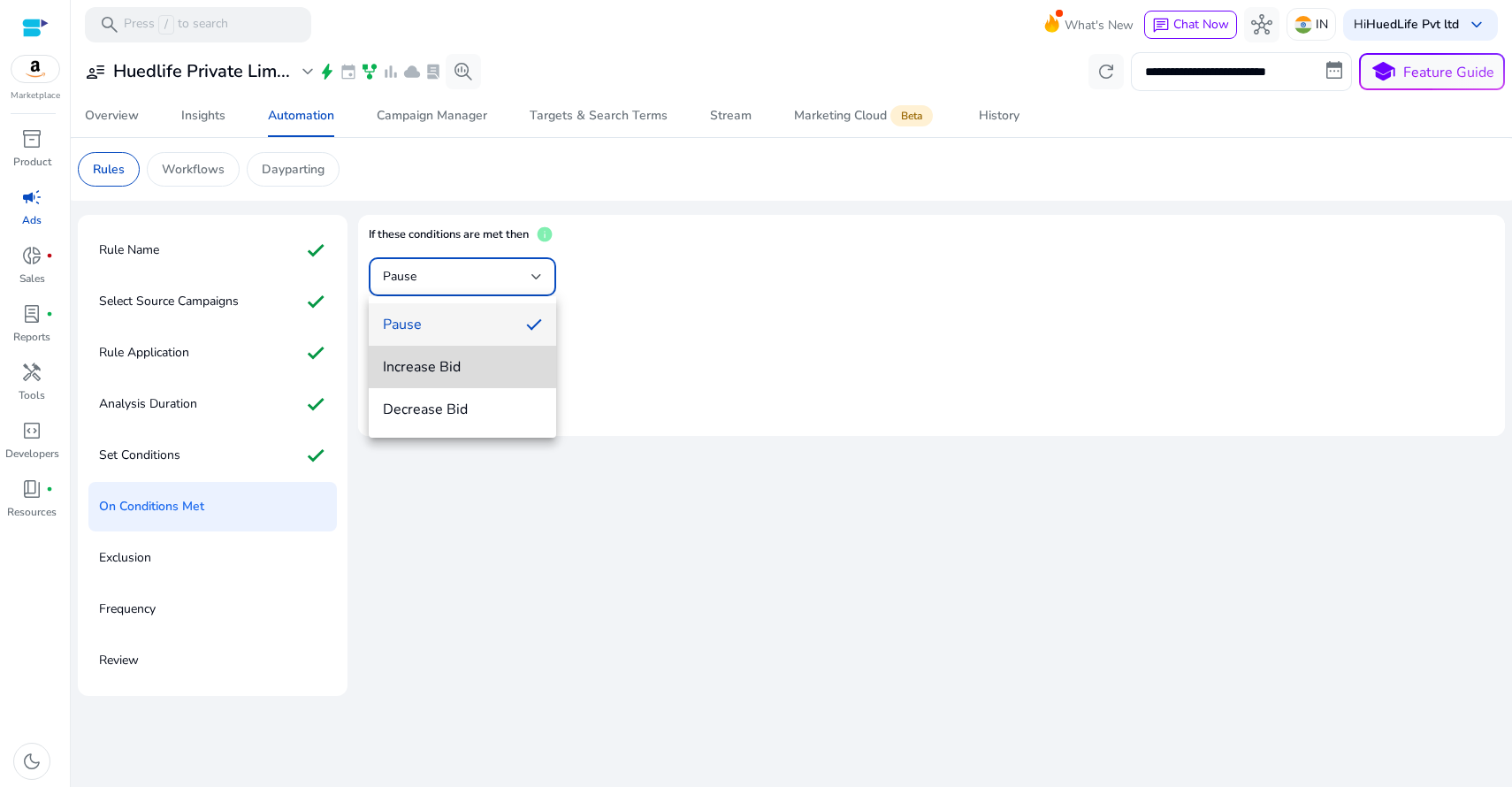
click at [457, 365] on span "Increase Bid" at bounding box center [463, 367] width 159 height 20
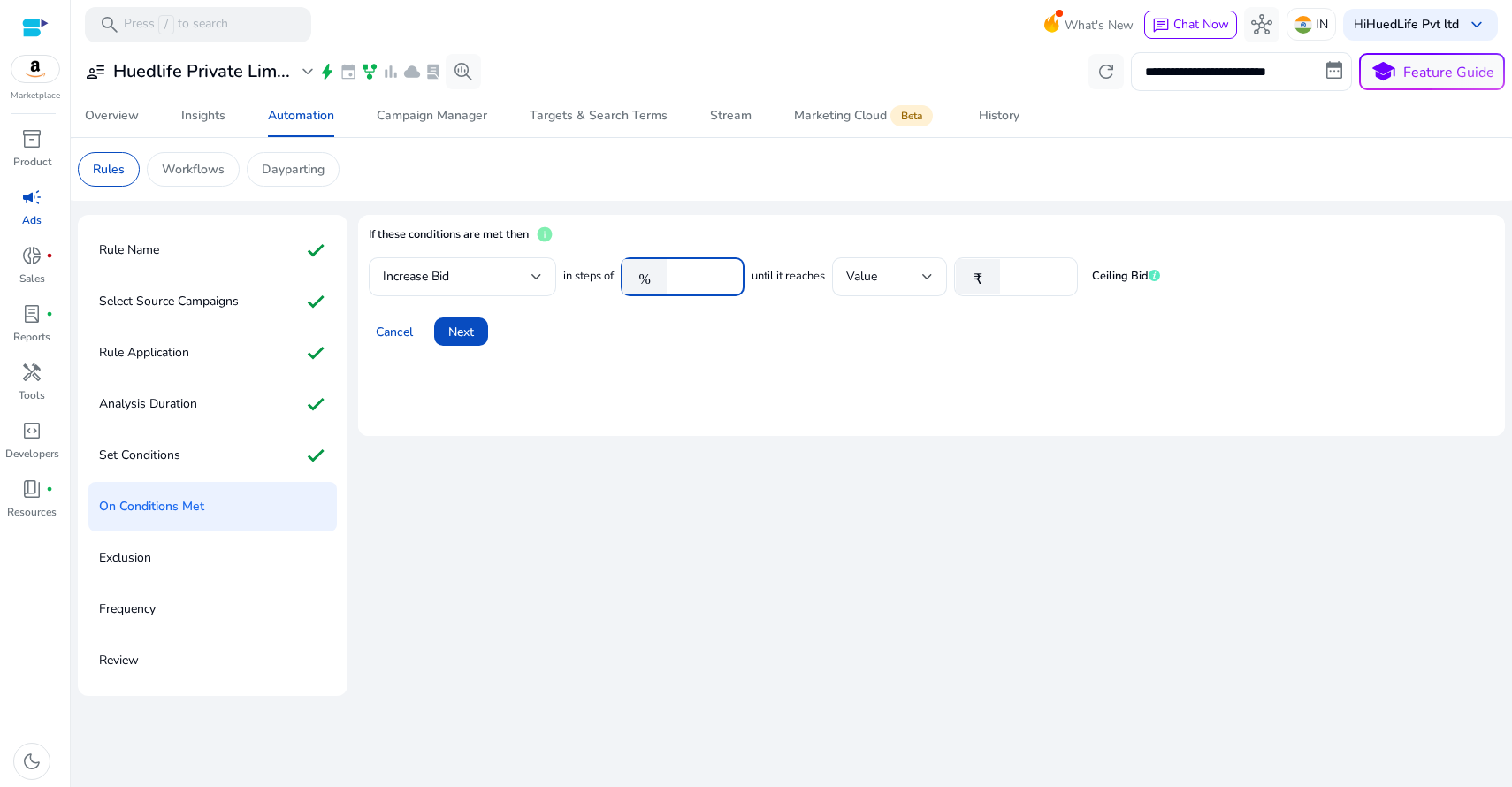
drag, startPoint x: 683, startPoint y: 275, endPoint x: 660, endPoint y: 274, distance: 23.0
click at [660, 274] on div "% ****" at bounding box center [675, 276] width 109 height 39
type input "****"
click at [896, 276] on div "Value" at bounding box center [884, 277] width 76 height 20
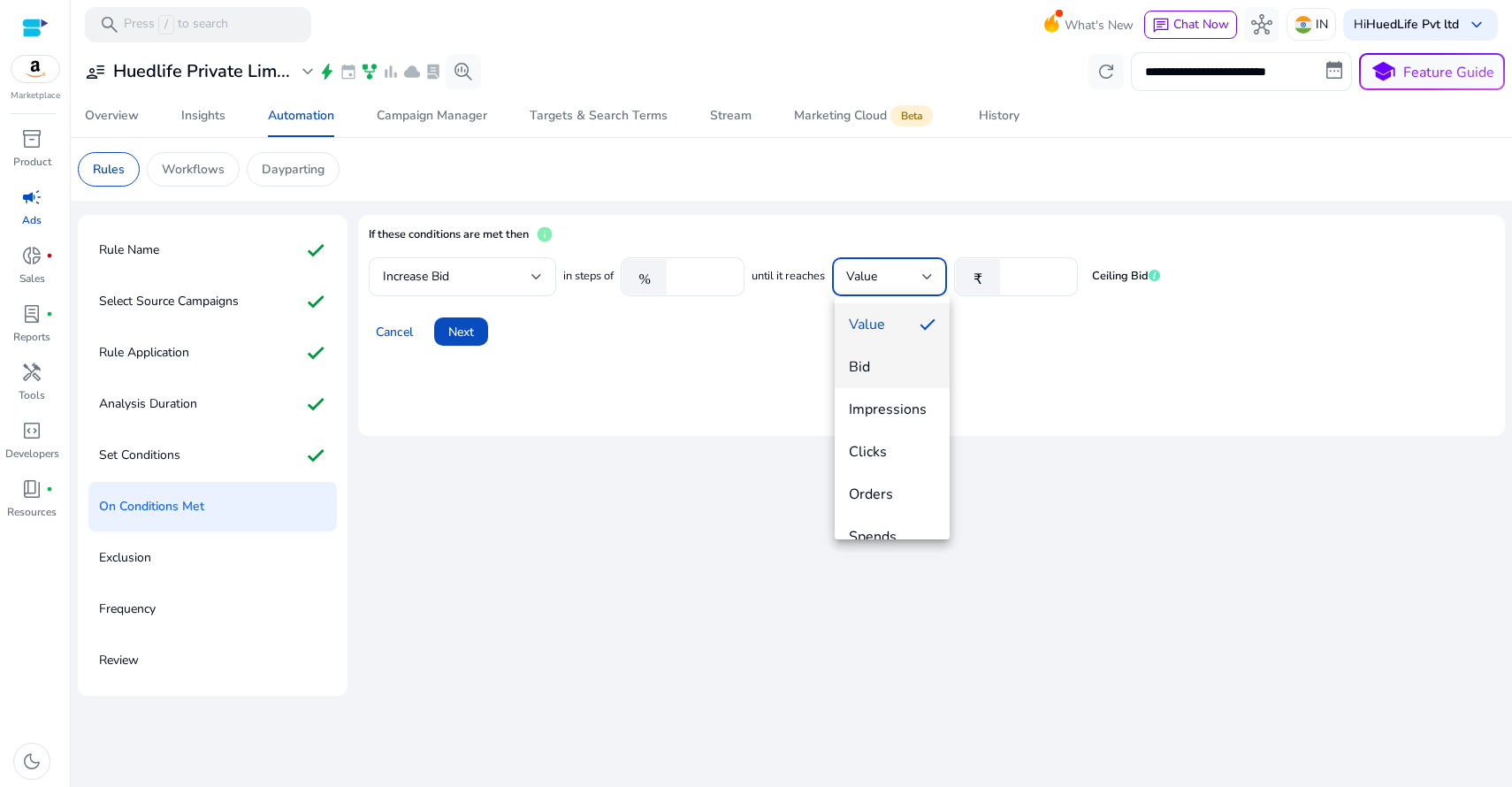
click at [887, 364] on span "Bid" at bounding box center [892, 367] width 86 height 20
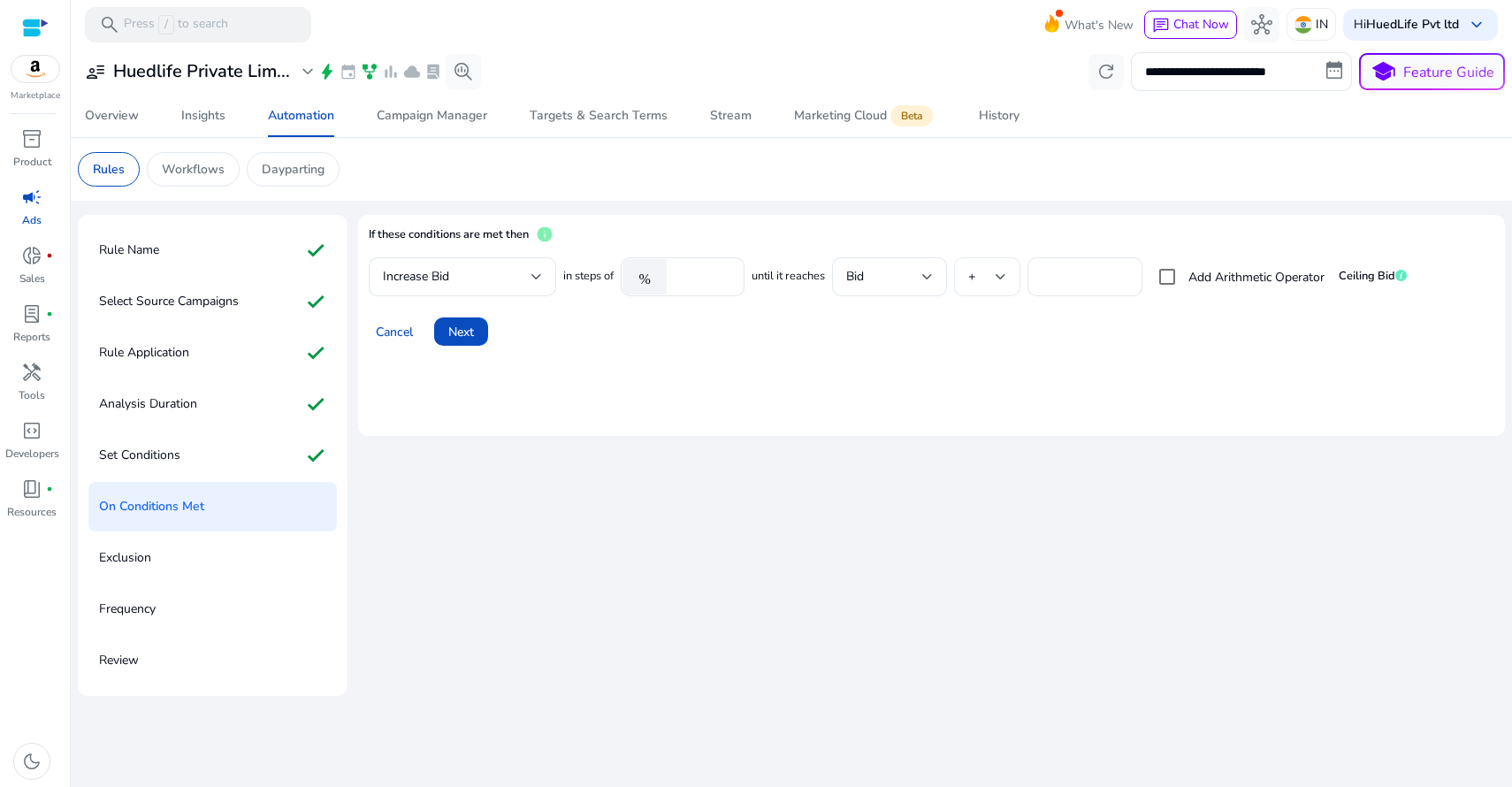
click at [994, 279] on div "+" at bounding box center [982, 277] width 28 height 20
click at [990, 403] on span "*" at bounding box center [990, 410] width 38 height 20
click at [1057, 271] on input "*" at bounding box center [1084, 277] width 86 height 20
type input "***"
click at [1082, 372] on mat-card "If these conditions are met then info Increase Bid in steps of % **** until it …" at bounding box center [931, 325] width 1147 height 221
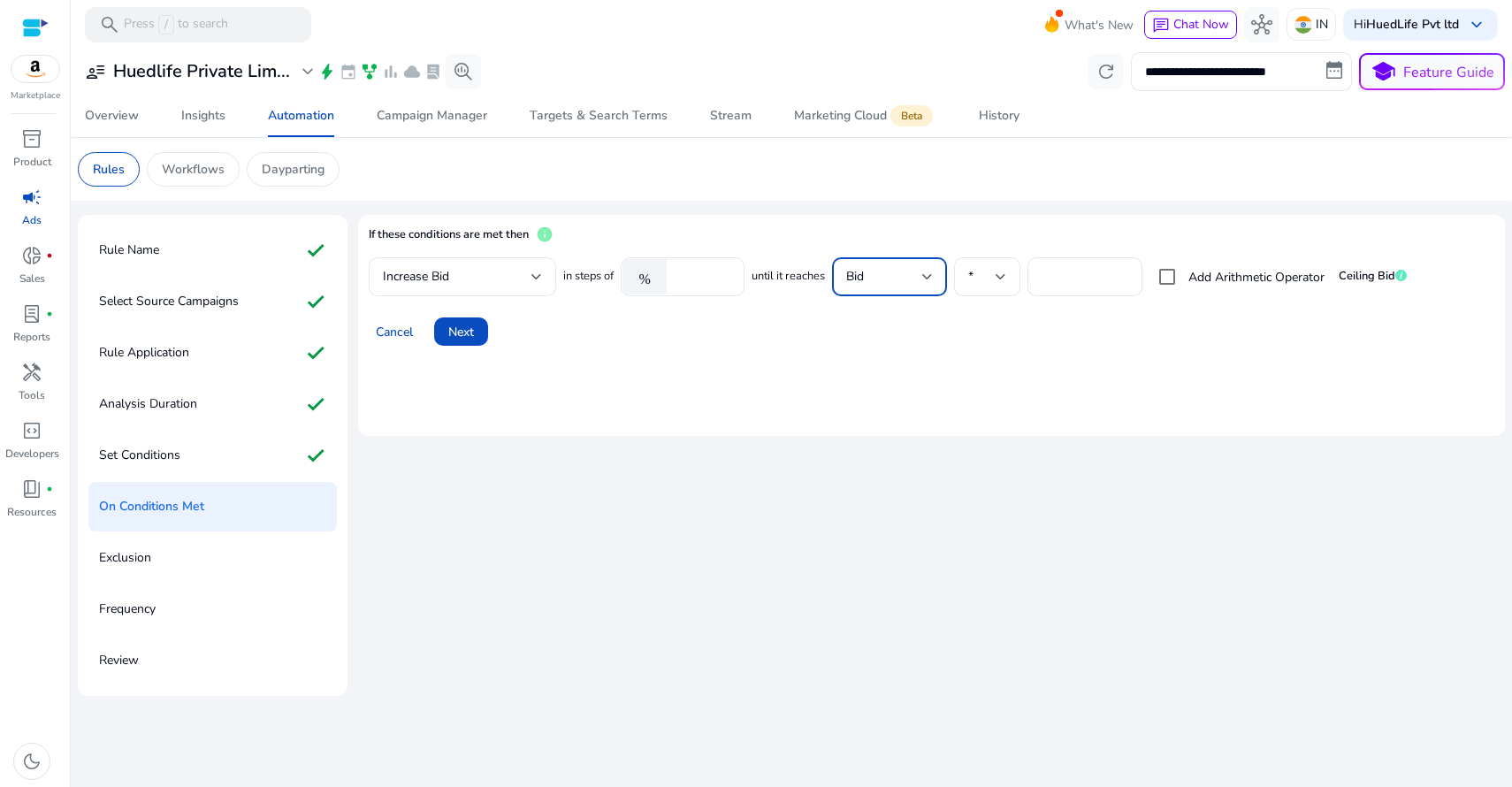
click at [876, 277] on div "Bid" at bounding box center [884, 277] width 76 height 20
click at [892, 438] on span "CPC" at bounding box center [892, 438] width 86 height 20
click at [1031, 394] on mat-card "If these conditions are met then info Increase Bid in steps of % **** until it …" at bounding box center [931, 325] width 1147 height 221
click at [1066, 274] on input "***" at bounding box center [1084, 277] width 86 height 20
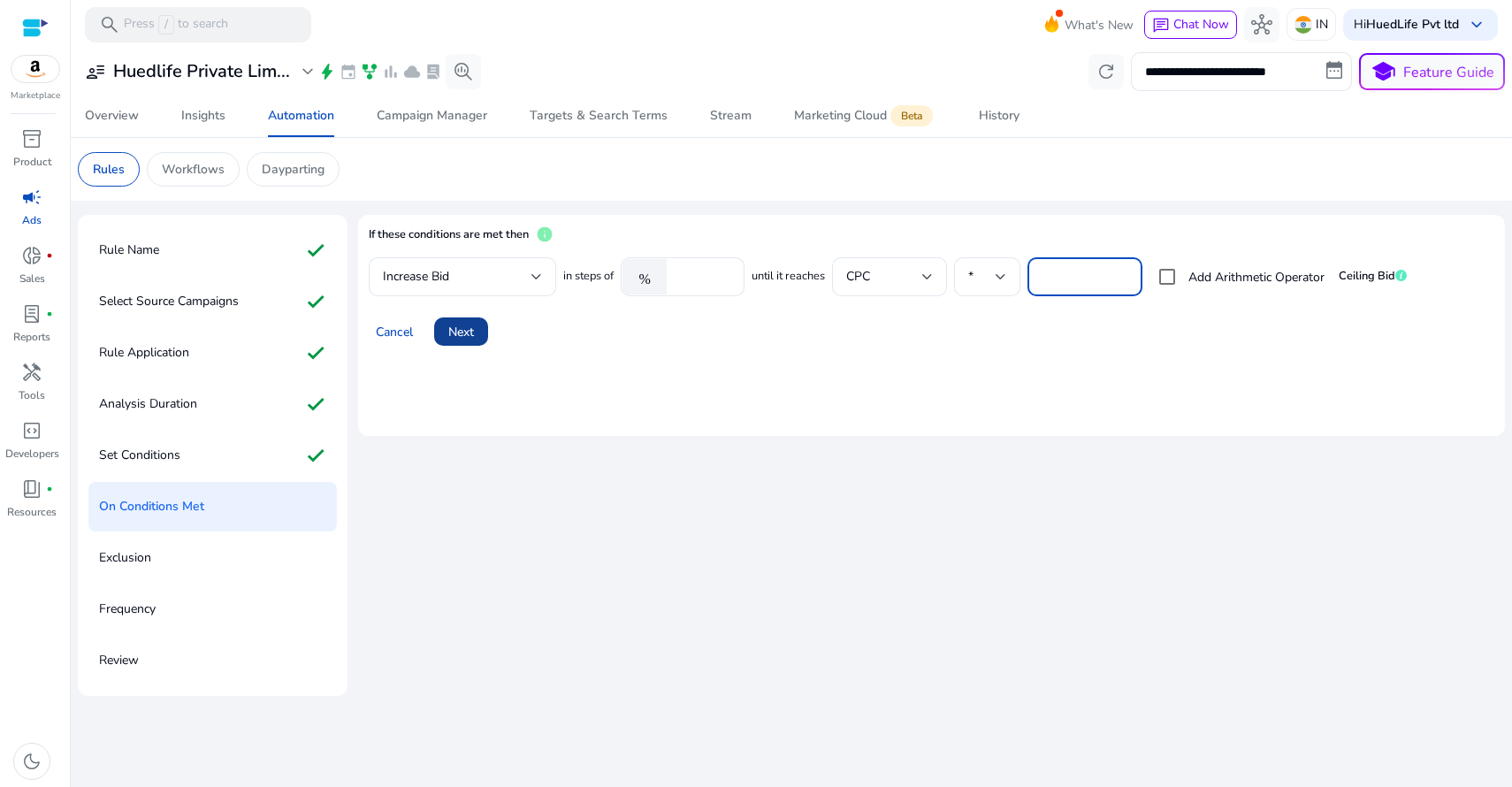
click at [465, 335] on span "Next" at bounding box center [462, 331] width 26 height 19
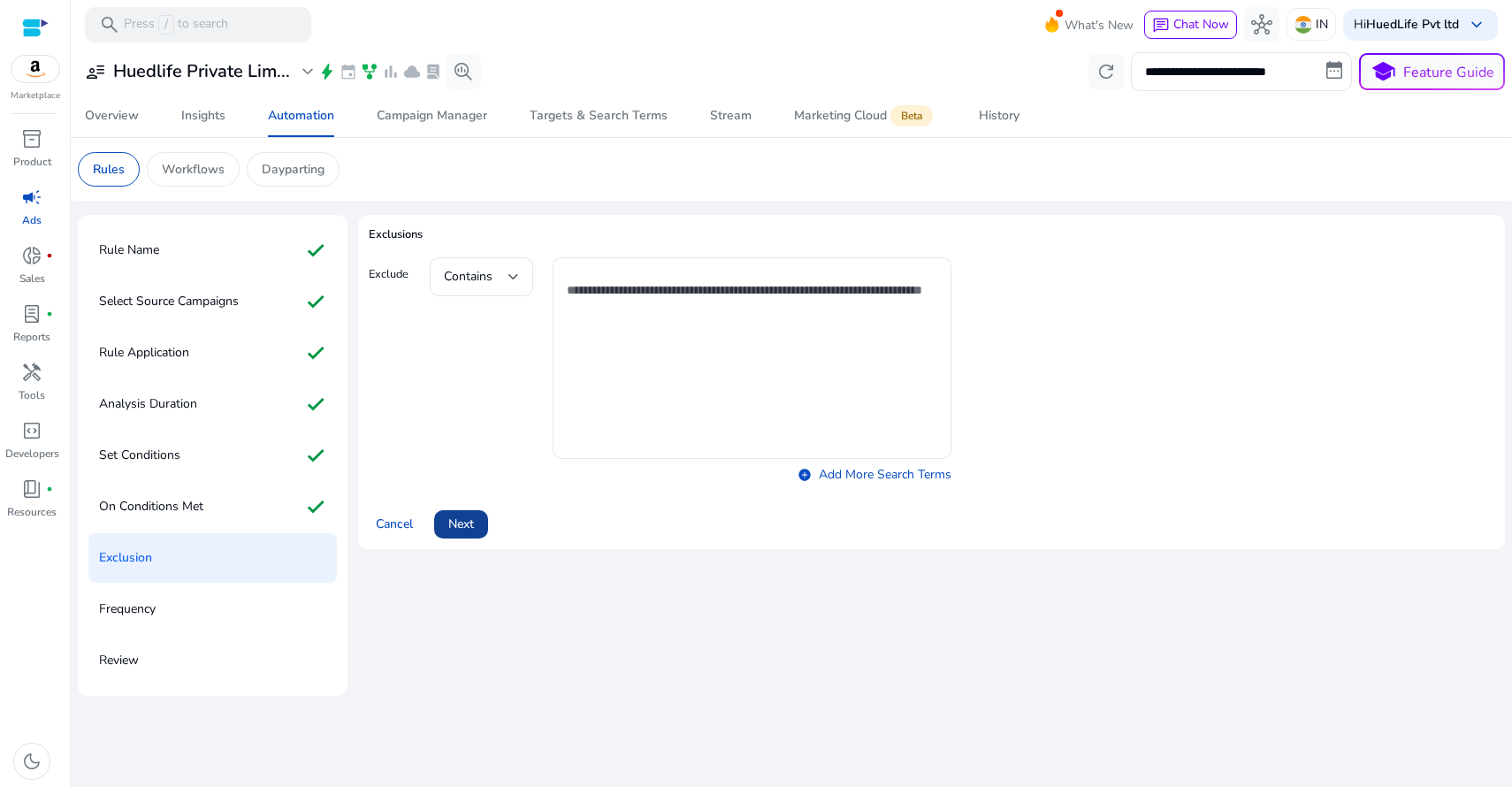
click at [473, 518] on span "Next" at bounding box center [462, 523] width 26 height 19
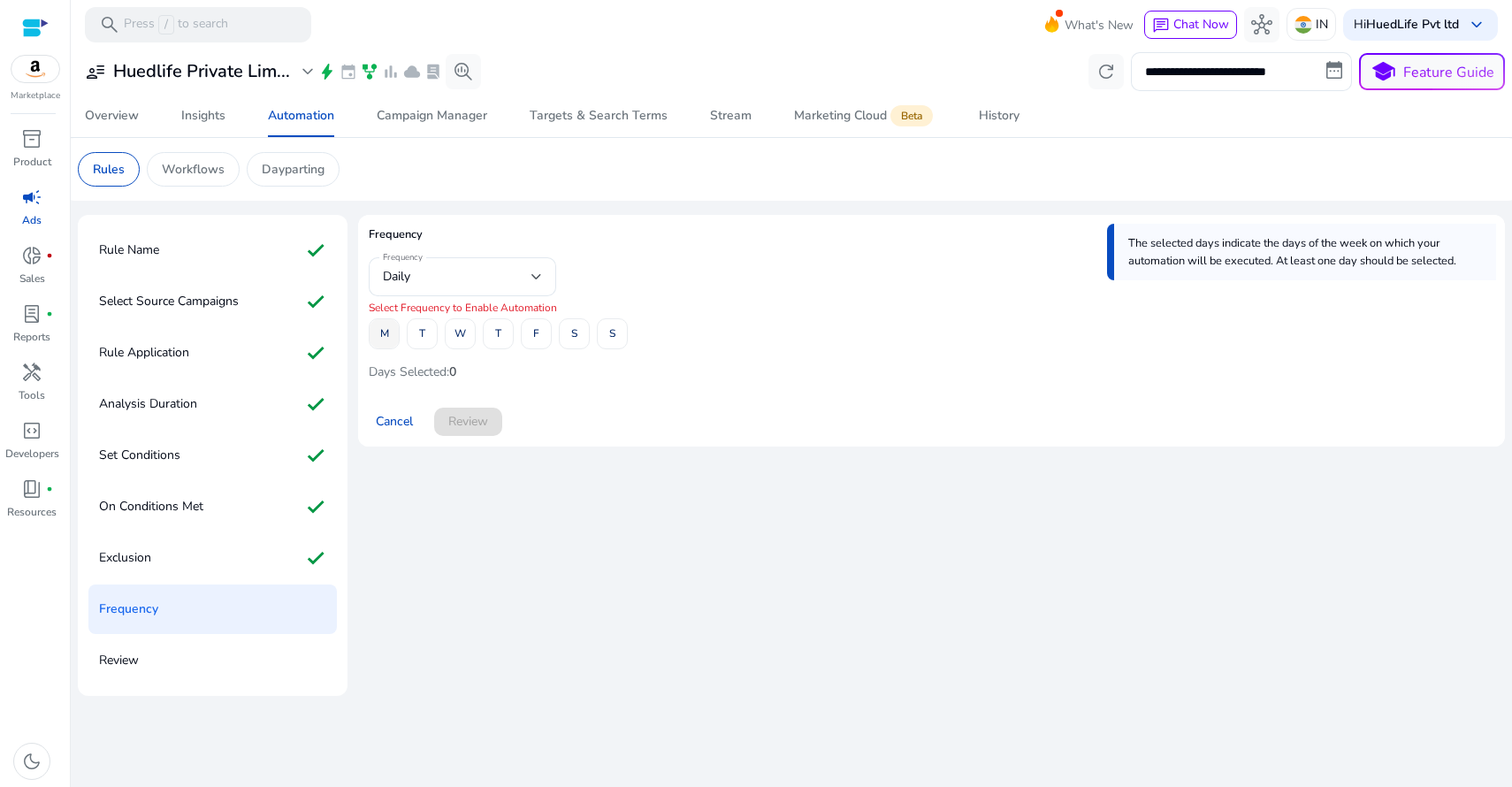
click at [393, 332] on span at bounding box center [383, 333] width 29 height 43
click at [462, 330] on span "W" at bounding box center [461, 333] width 12 height 31
click at [537, 330] on span "F" at bounding box center [536, 333] width 6 height 31
click at [475, 419] on span "Review" at bounding box center [469, 421] width 40 height 19
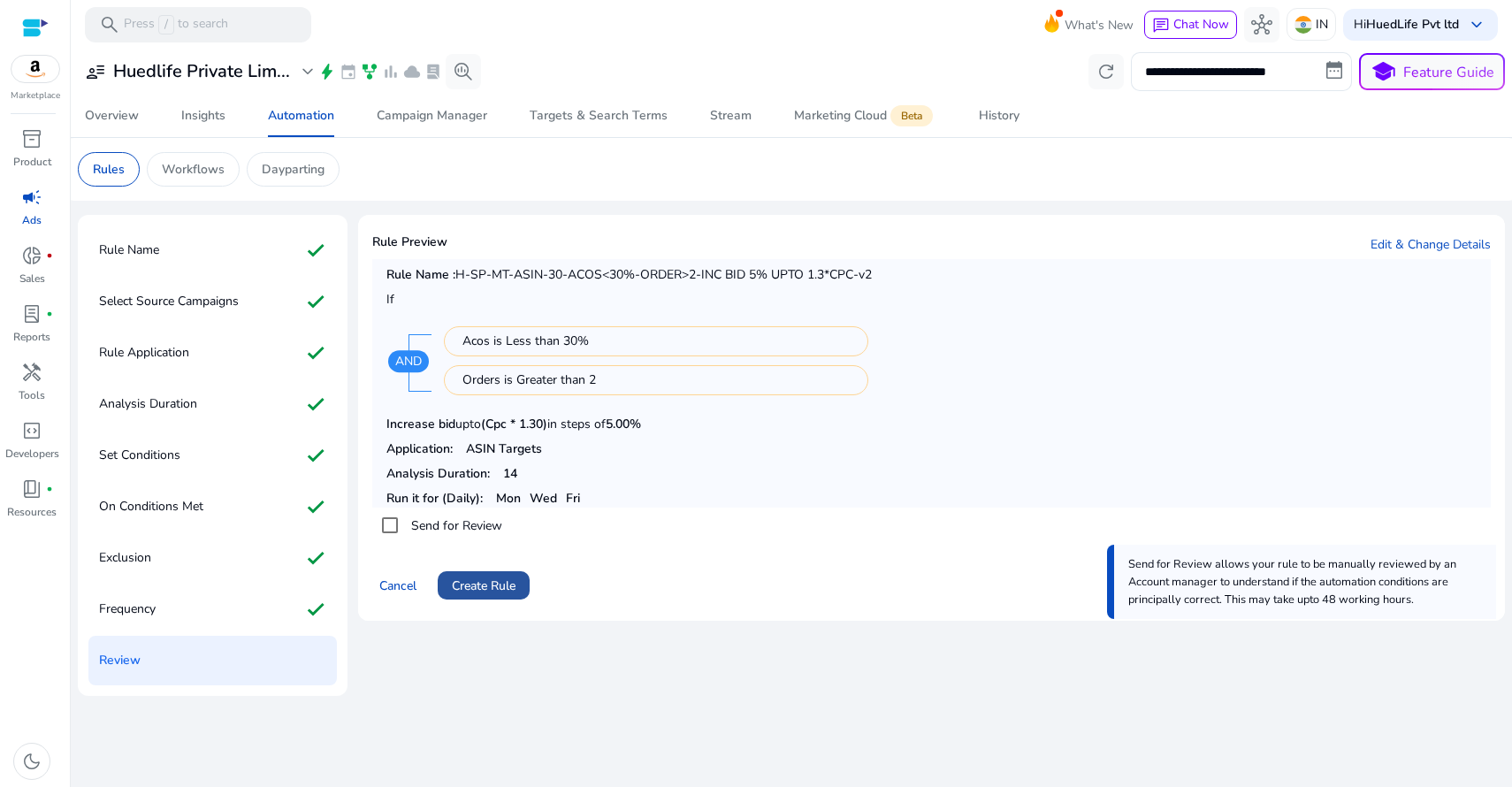
click at [503, 589] on span "Create Rule" at bounding box center [483, 586] width 64 height 19
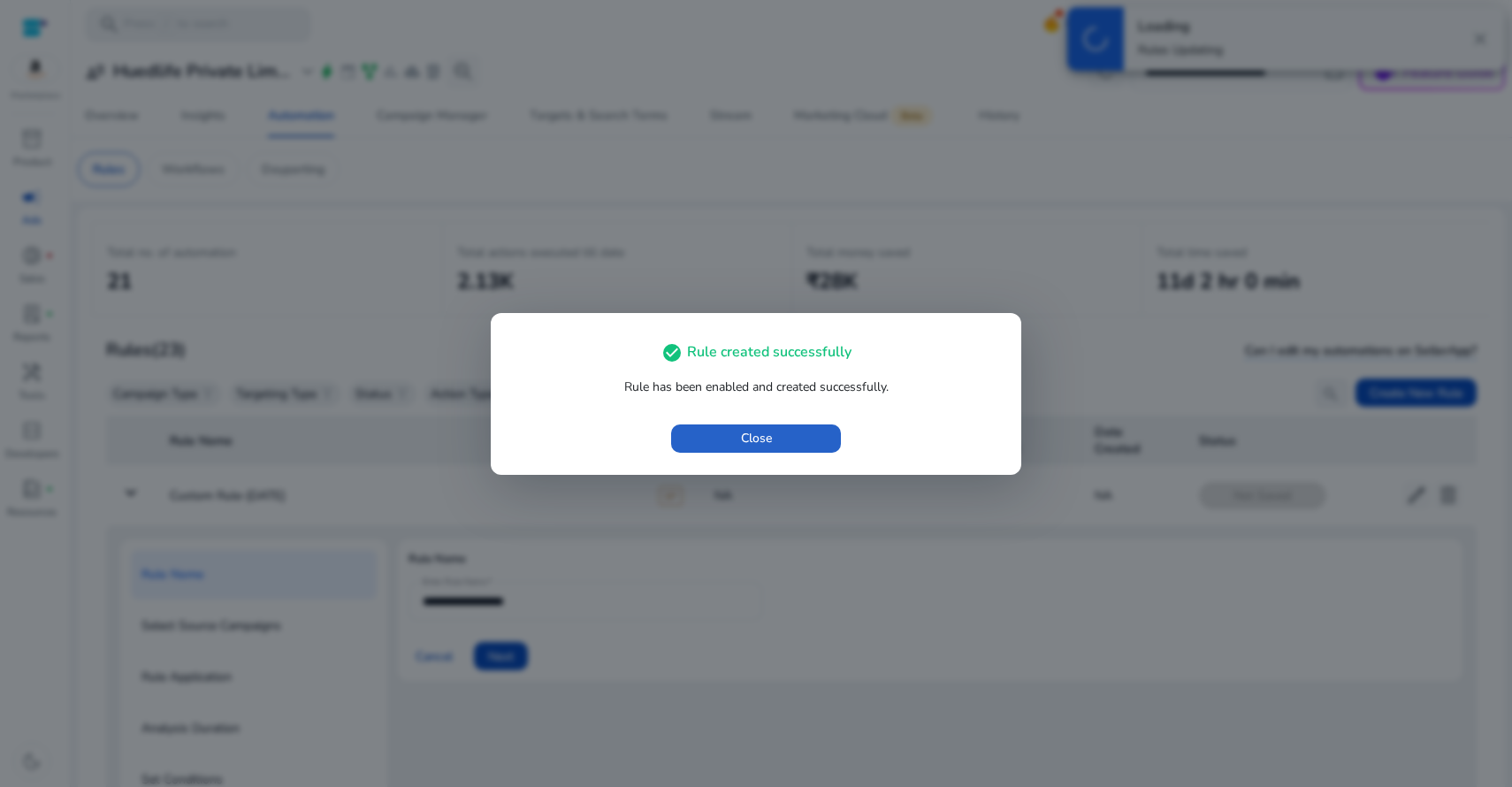
scroll to position [64, 0]
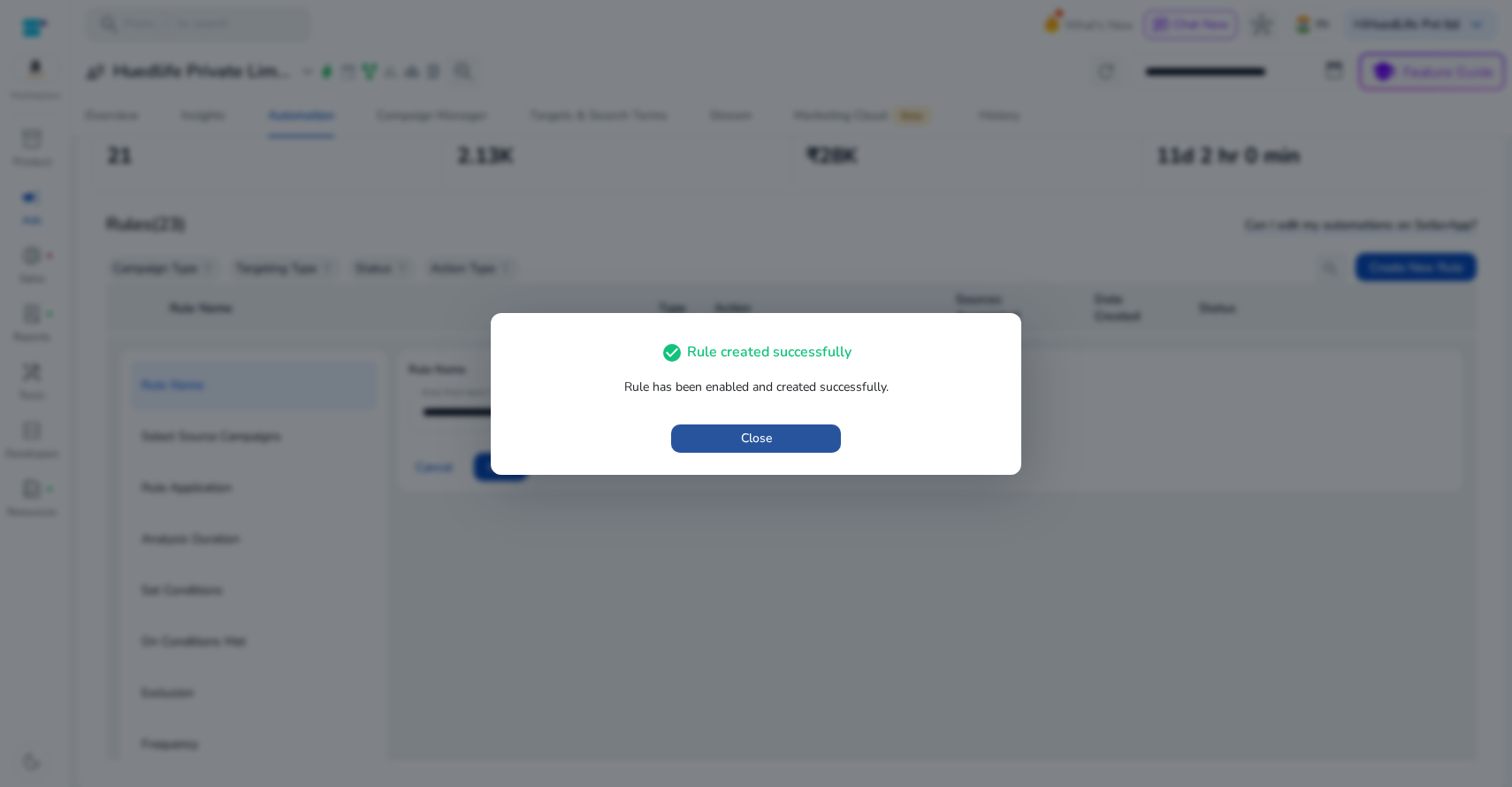
click at [741, 433] on span "Close" at bounding box center [756, 438] width 31 height 19
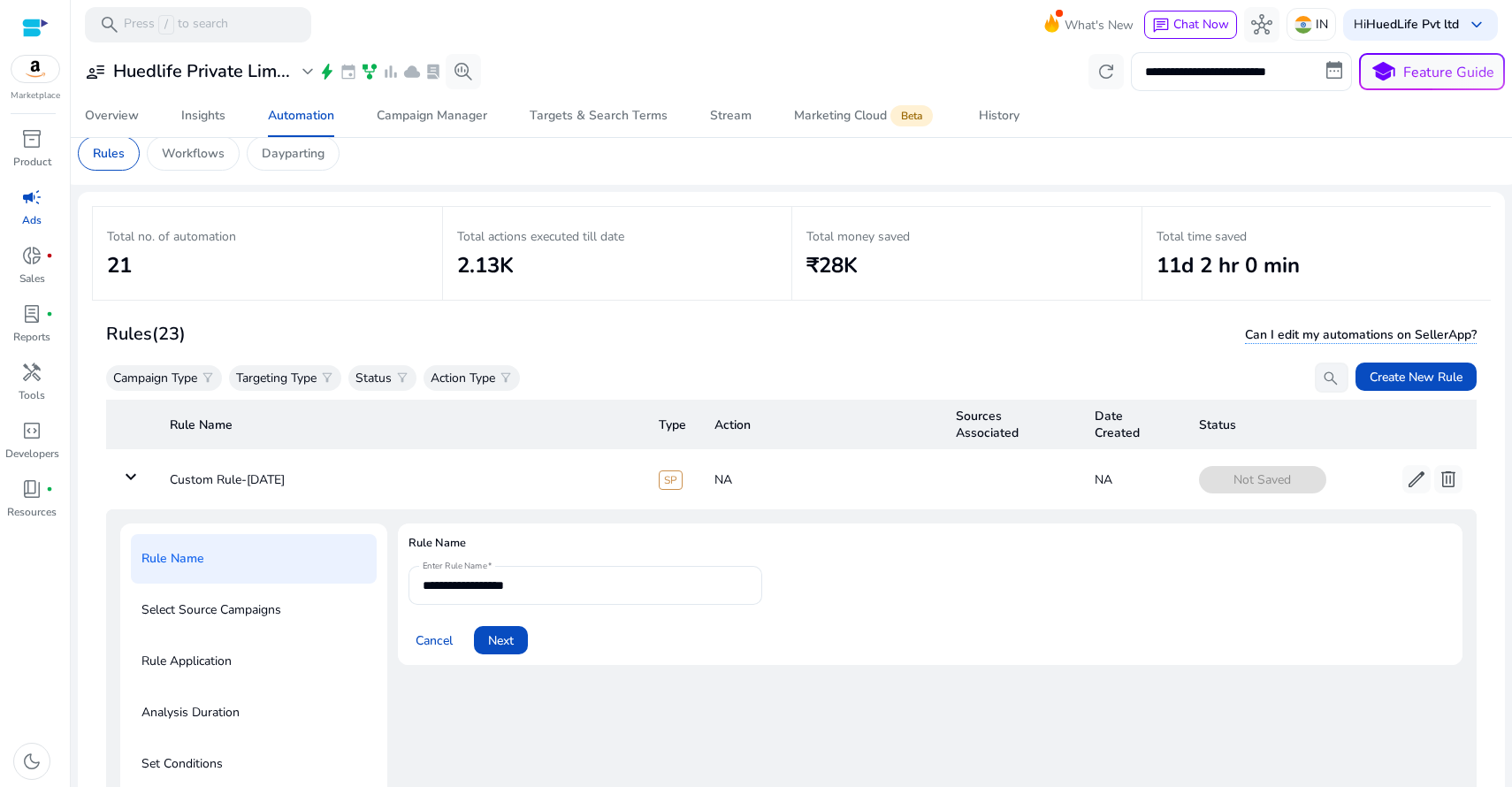
scroll to position [394, 0]
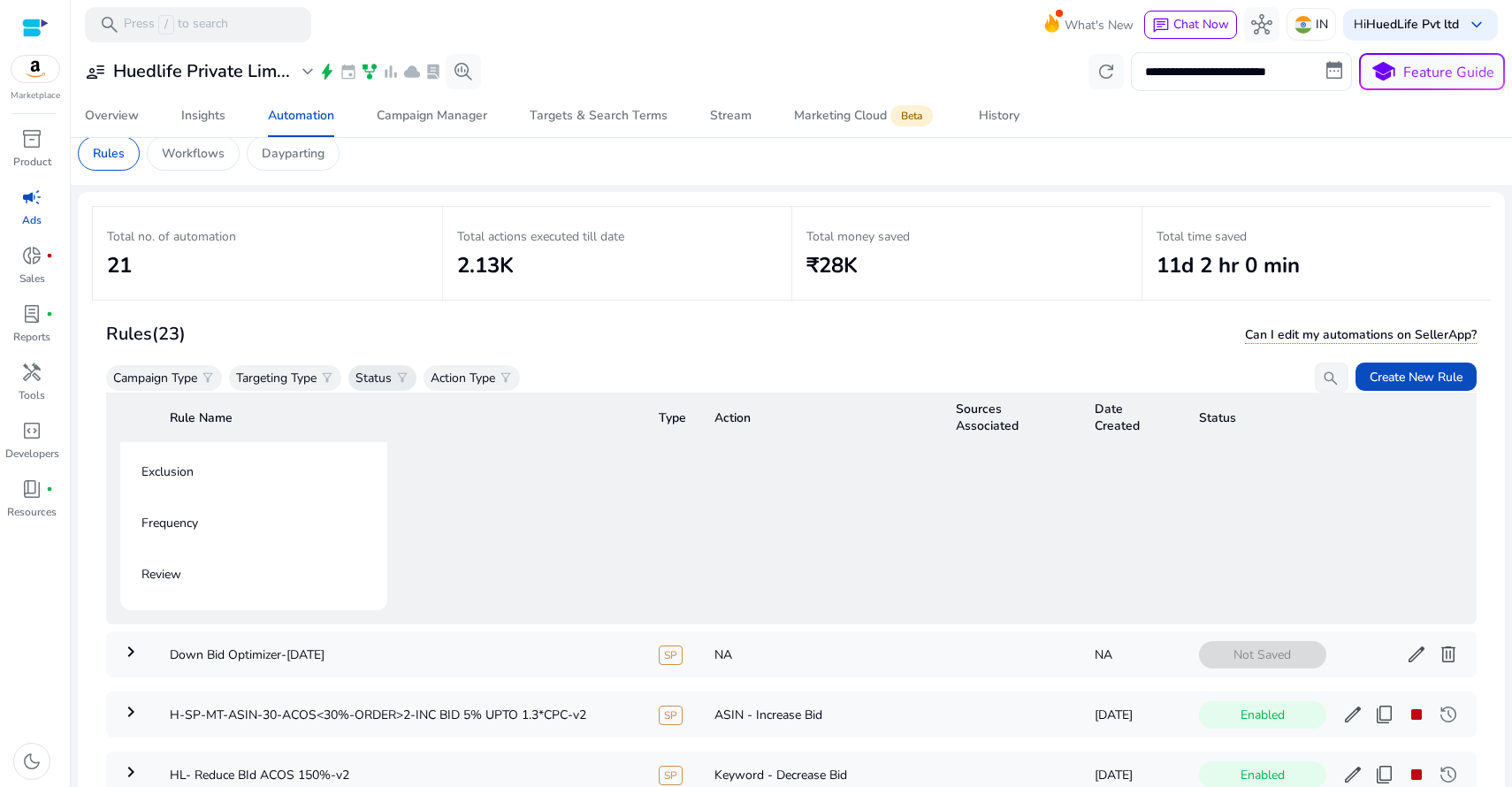
click at [408, 379] on span "filter_alt" at bounding box center [402, 377] width 14 height 14
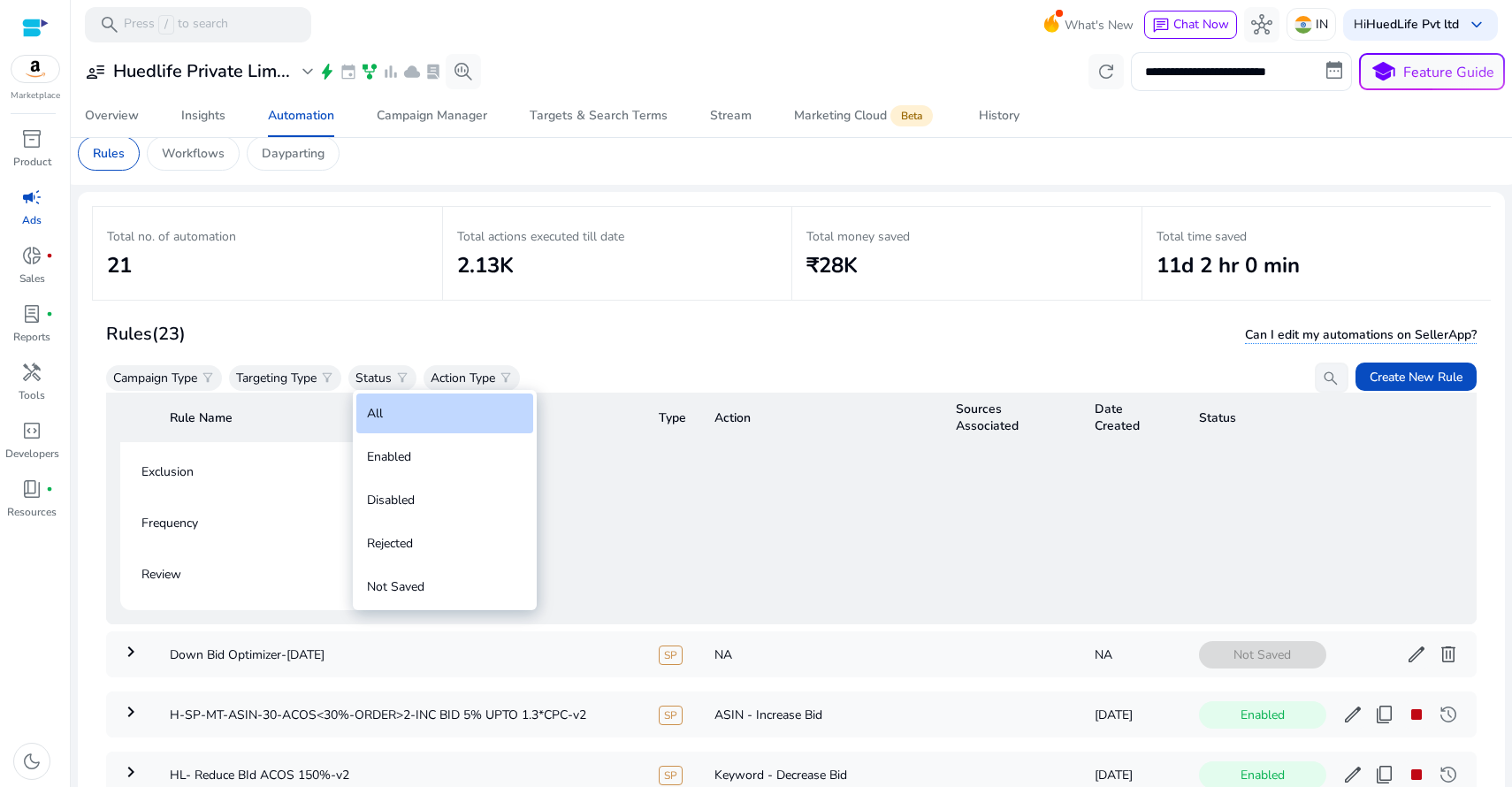
click at [468, 376] on div at bounding box center [756, 393] width 1512 height 787
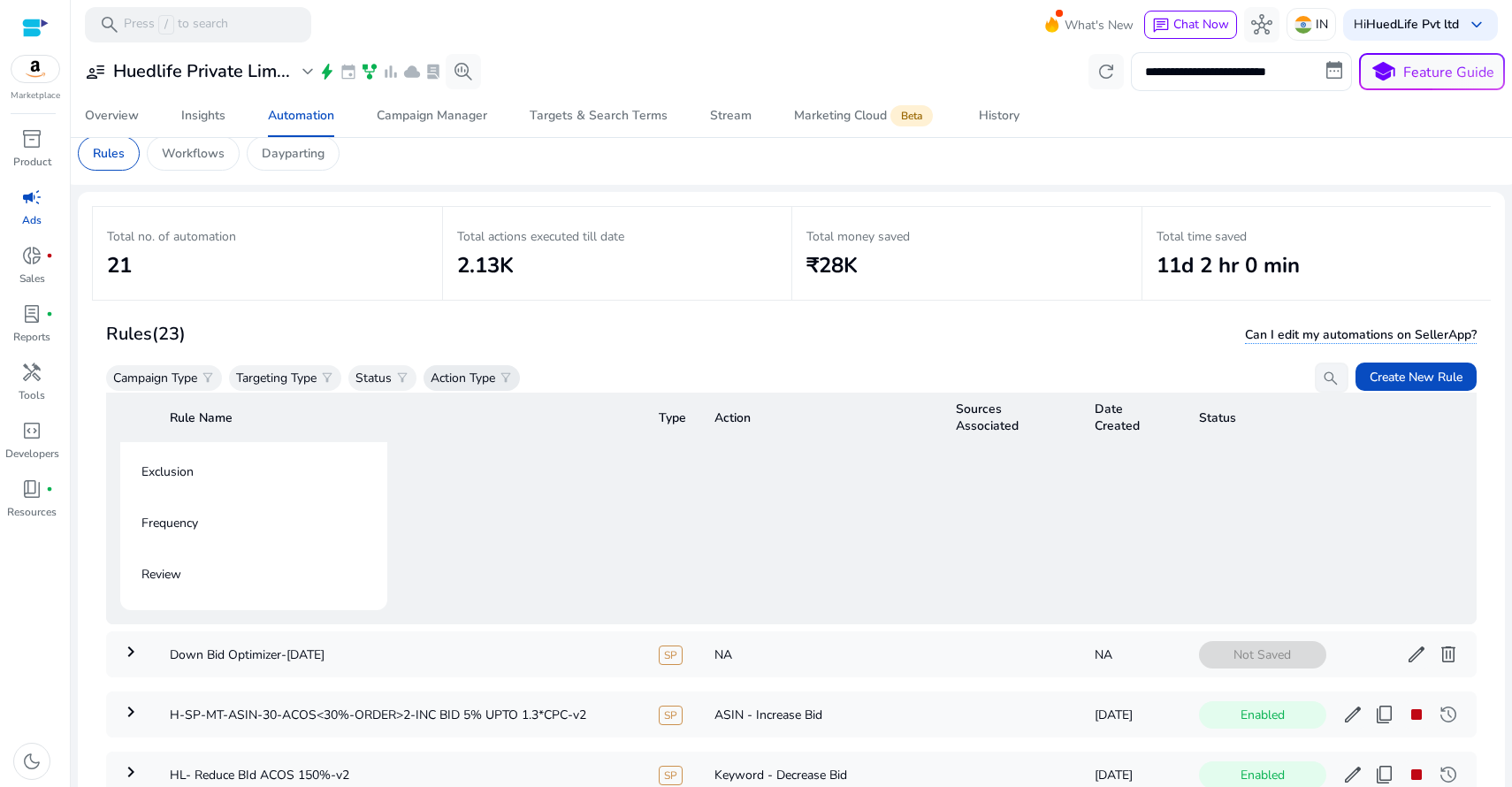
click at [478, 377] on p "Action Type" at bounding box center [463, 377] width 65 height 19
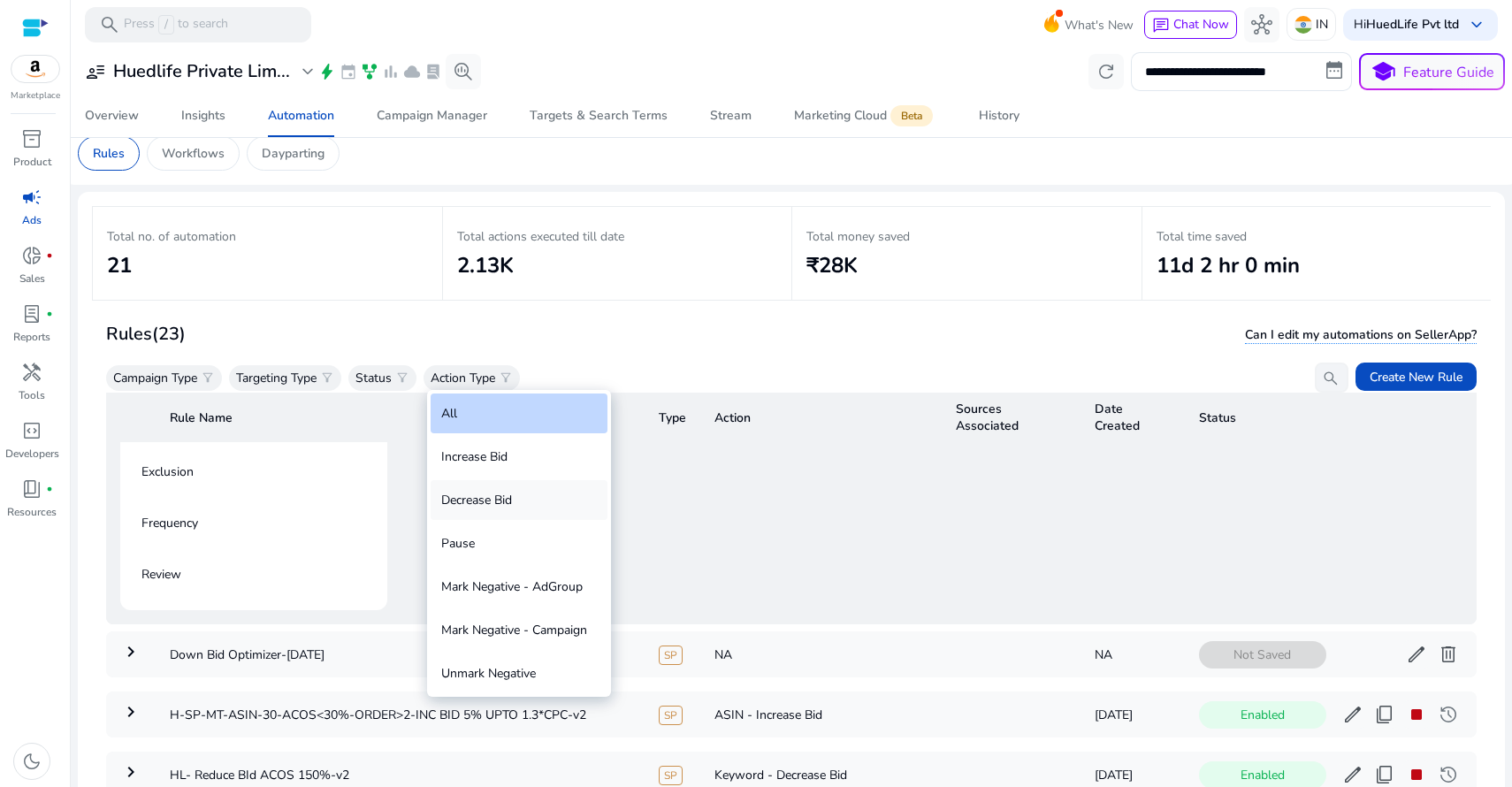
click at [495, 500] on div "Decrease Bid" at bounding box center [519, 500] width 177 height 40
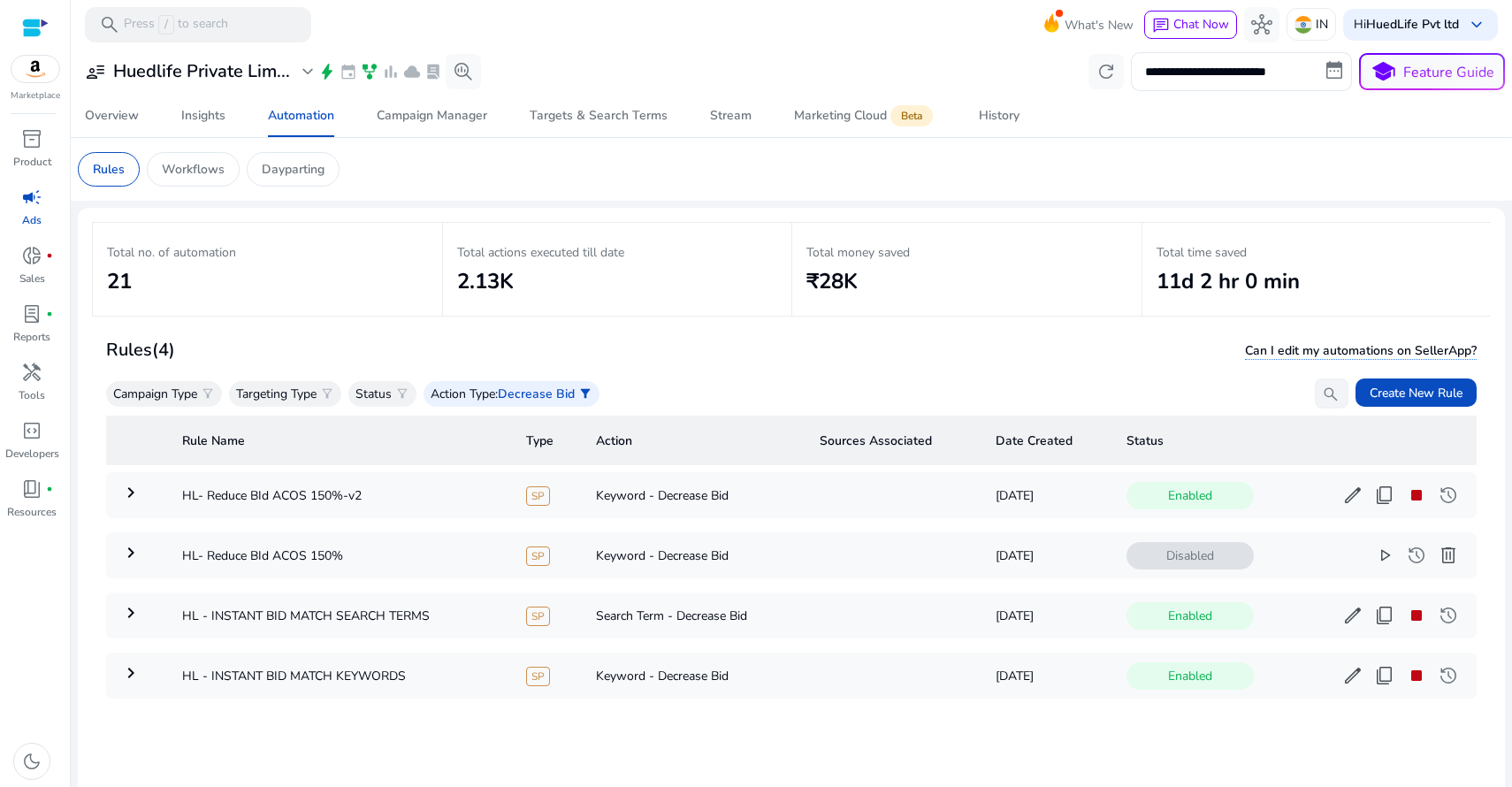
scroll to position [92, 0]
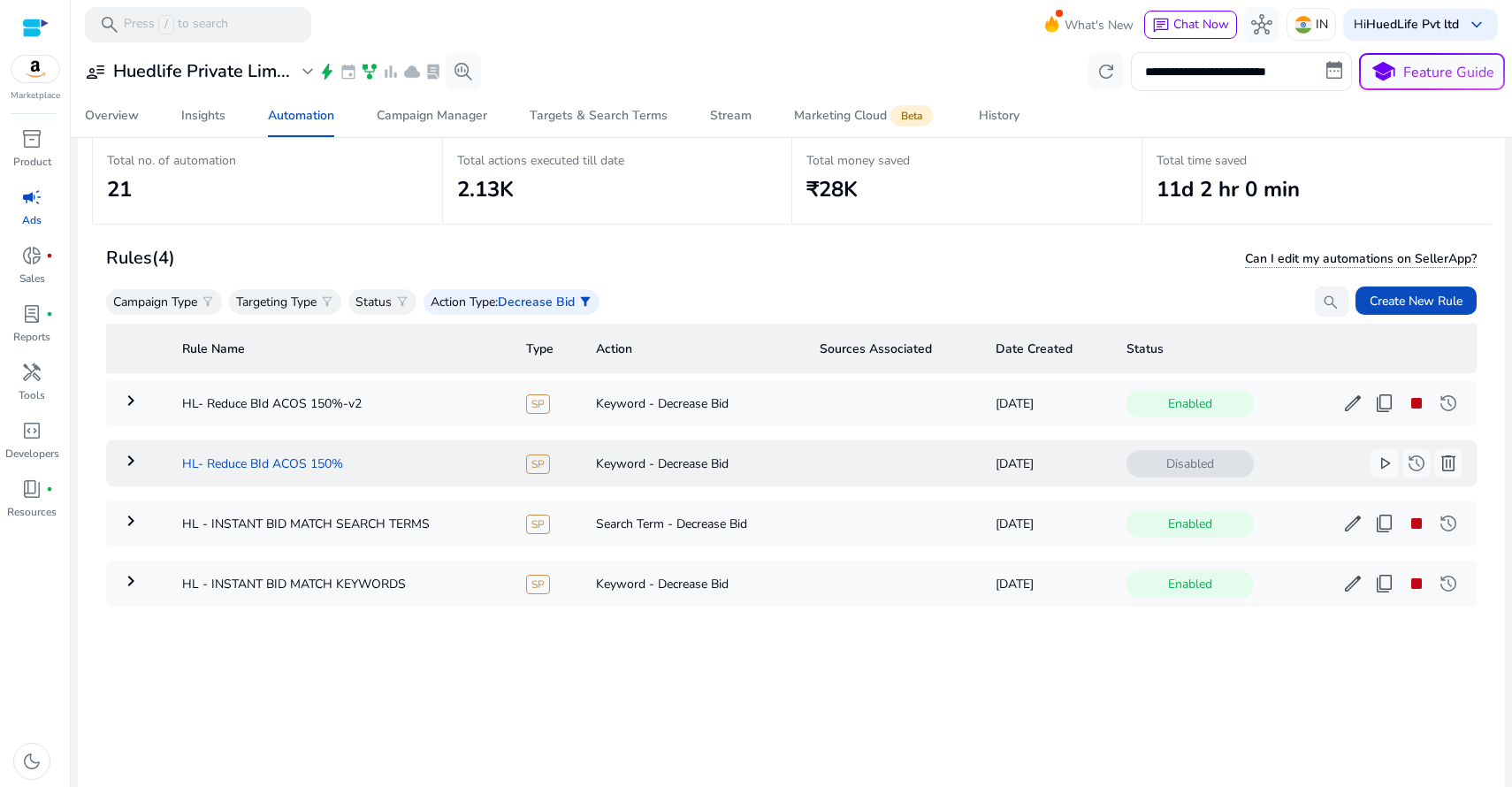
drag, startPoint x: 360, startPoint y: 461, endPoint x: 182, endPoint y: 465, distance: 178.0
click at [182, 465] on td "HL- Reduce BId ACOS 150%" at bounding box center [340, 462] width 344 height 46
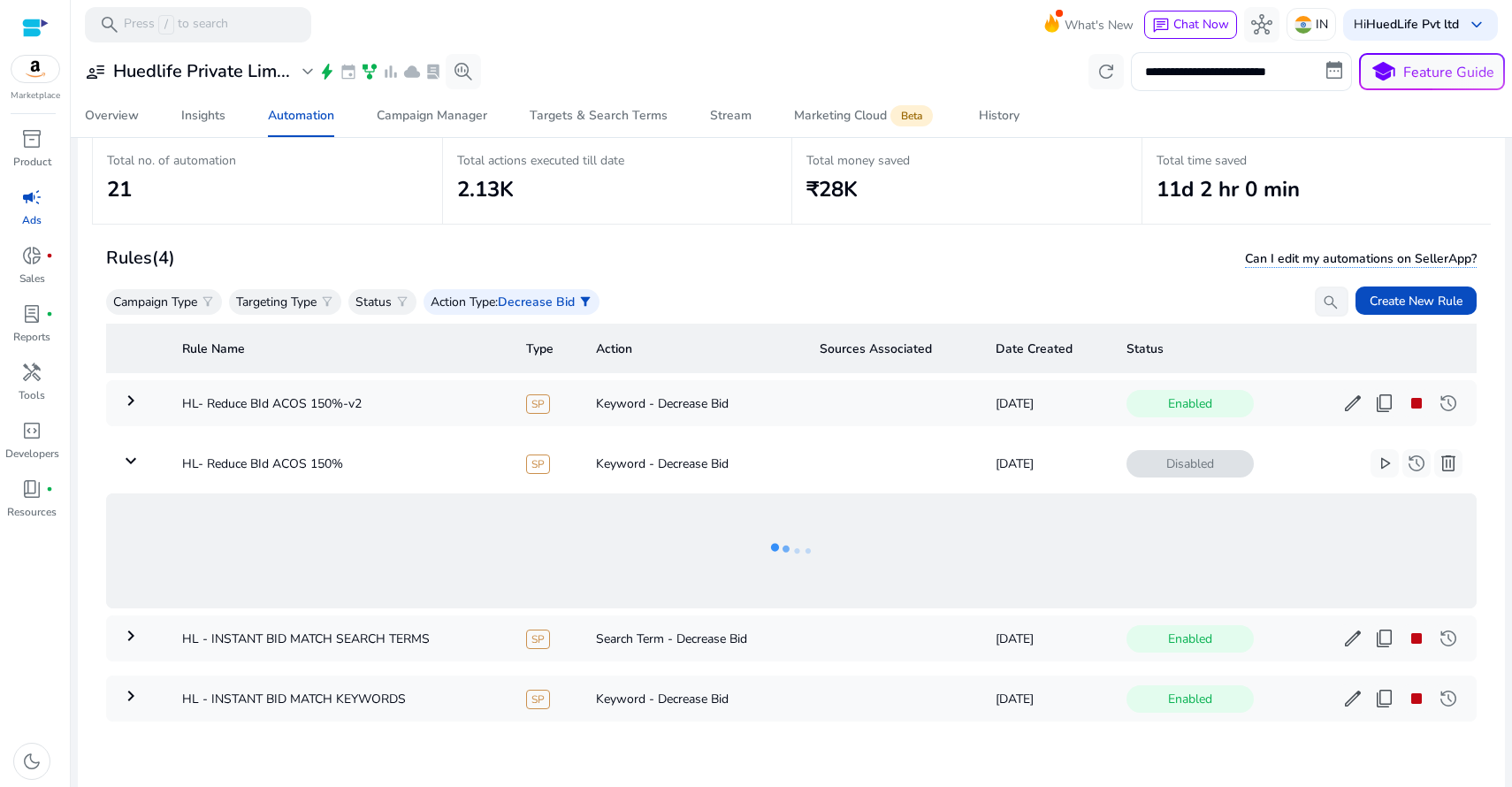
scroll to position [125, 0]
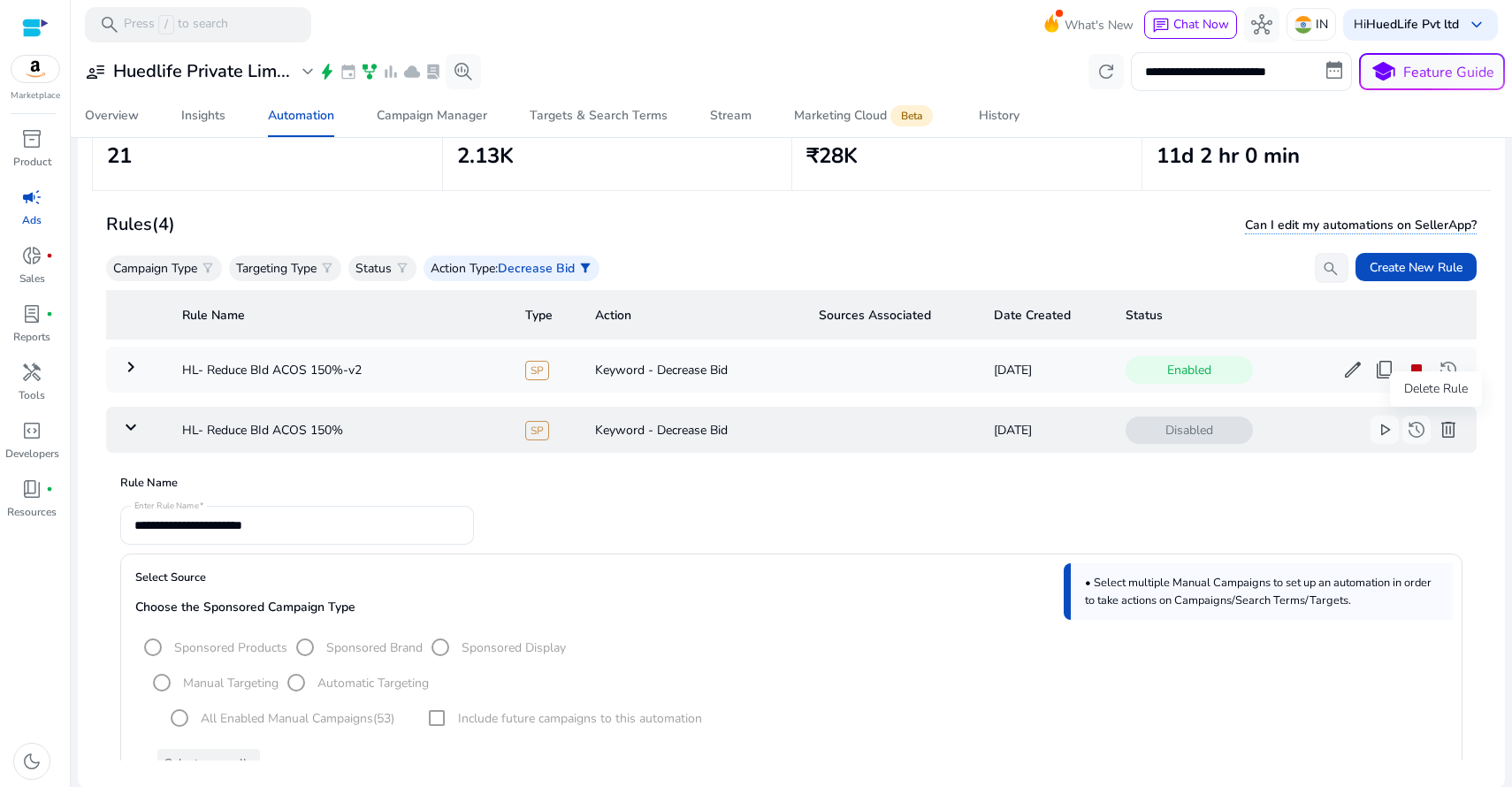
click at [1438, 426] on span "delete" at bounding box center [1447, 429] width 21 height 21
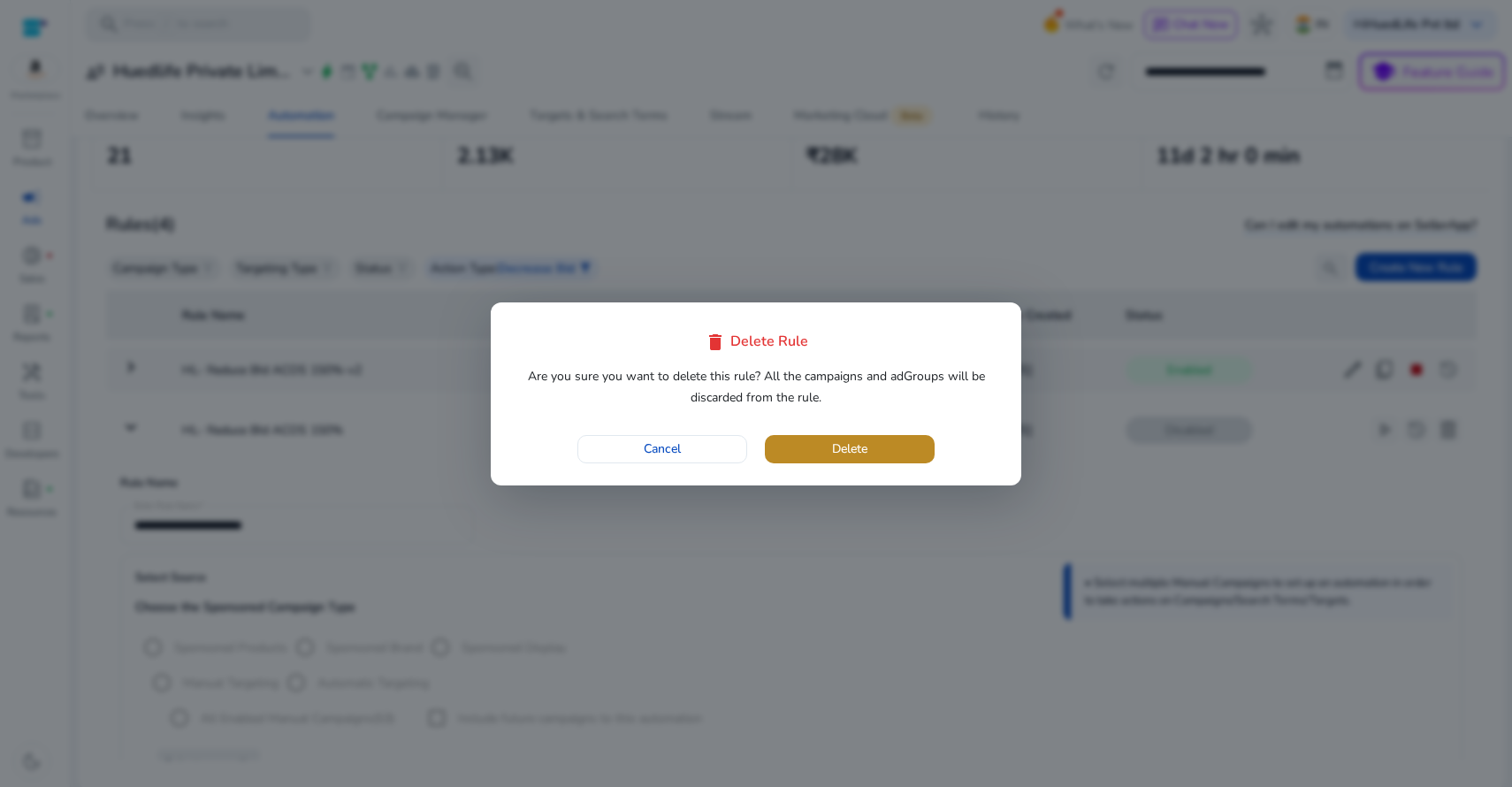
click at [896, 448] on span "button" at bounding box center [849, 449] width 170 height 43
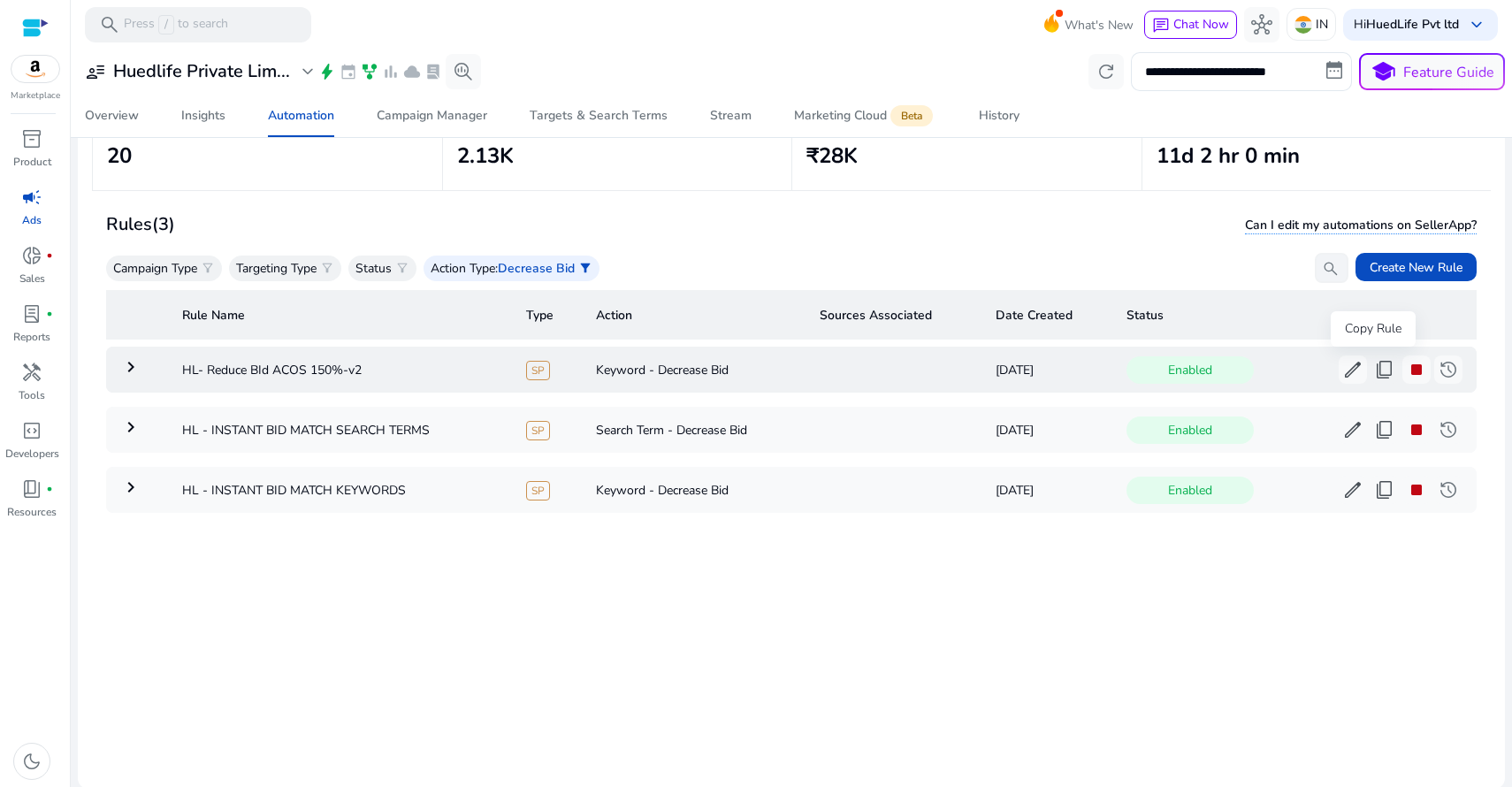
click at [1374, 367] on span "content_copy" at bounding box center [1384, 369] width 21 height 21
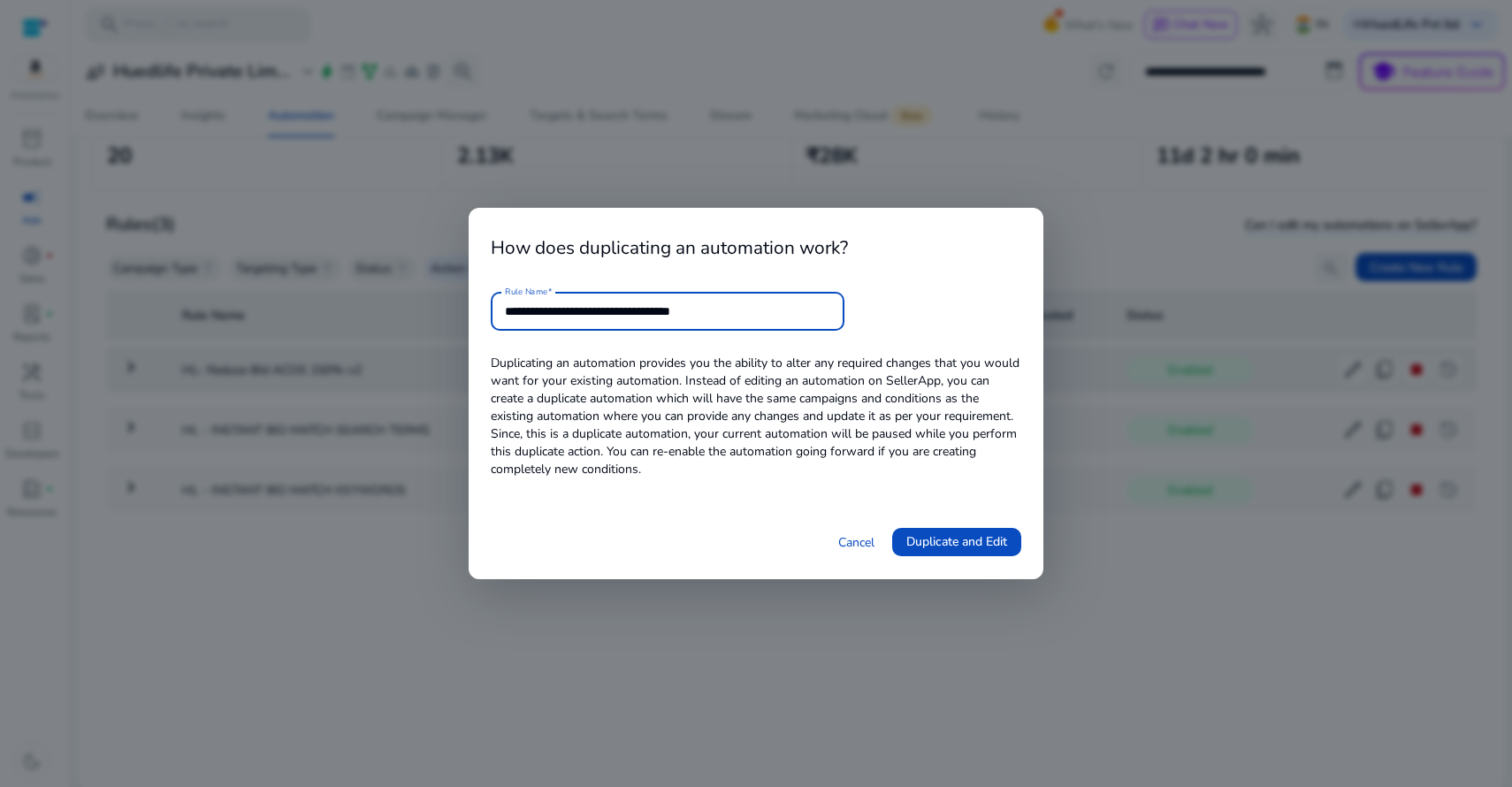
click at [527, 309] on input "**********" at bounding box center [668, 312] width 326 height 20
type input "**********"
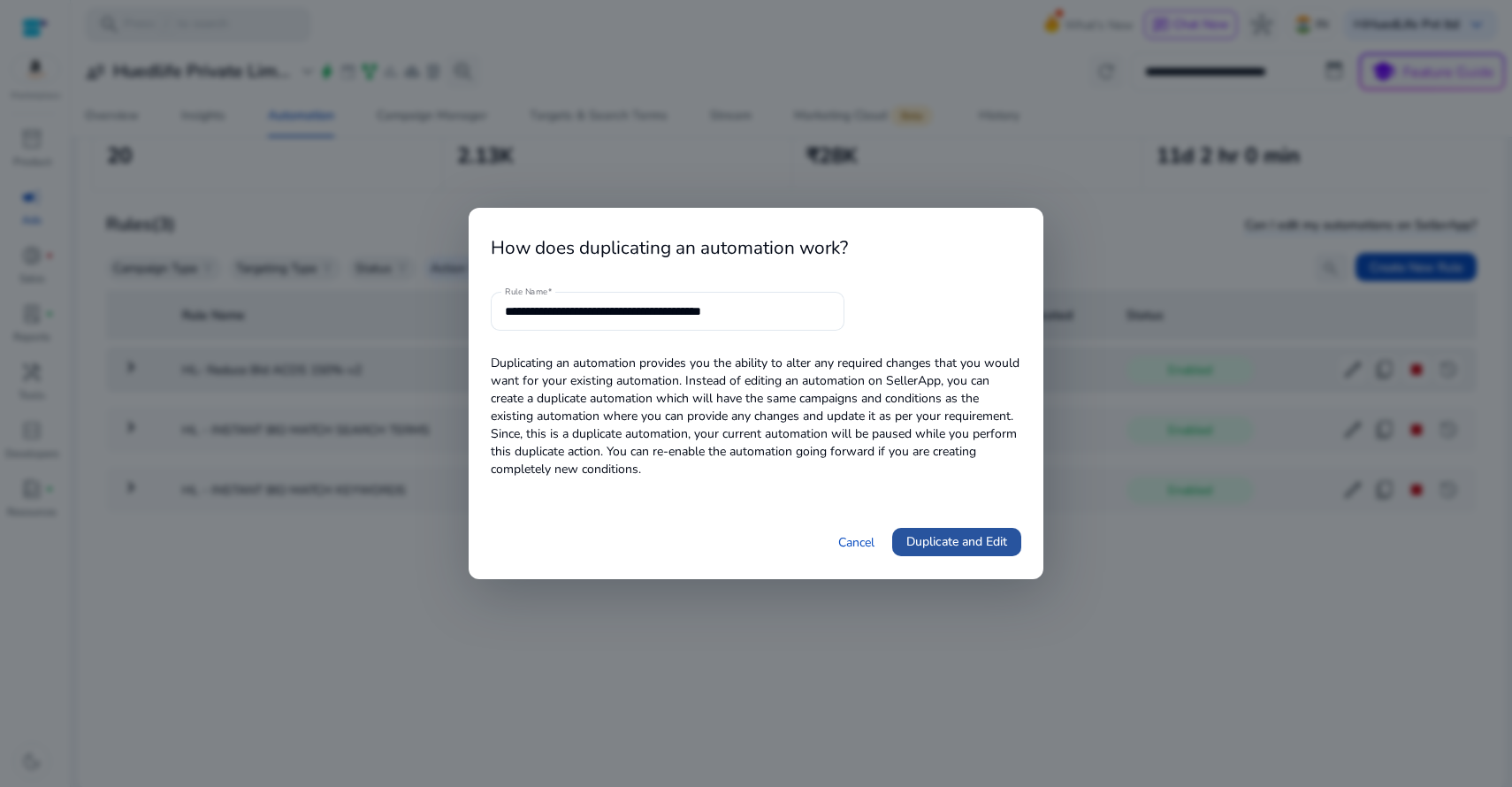
click at [958, 545] on span "Duplicate and Edit" at bounding box center [957, 541] width 101 height 19
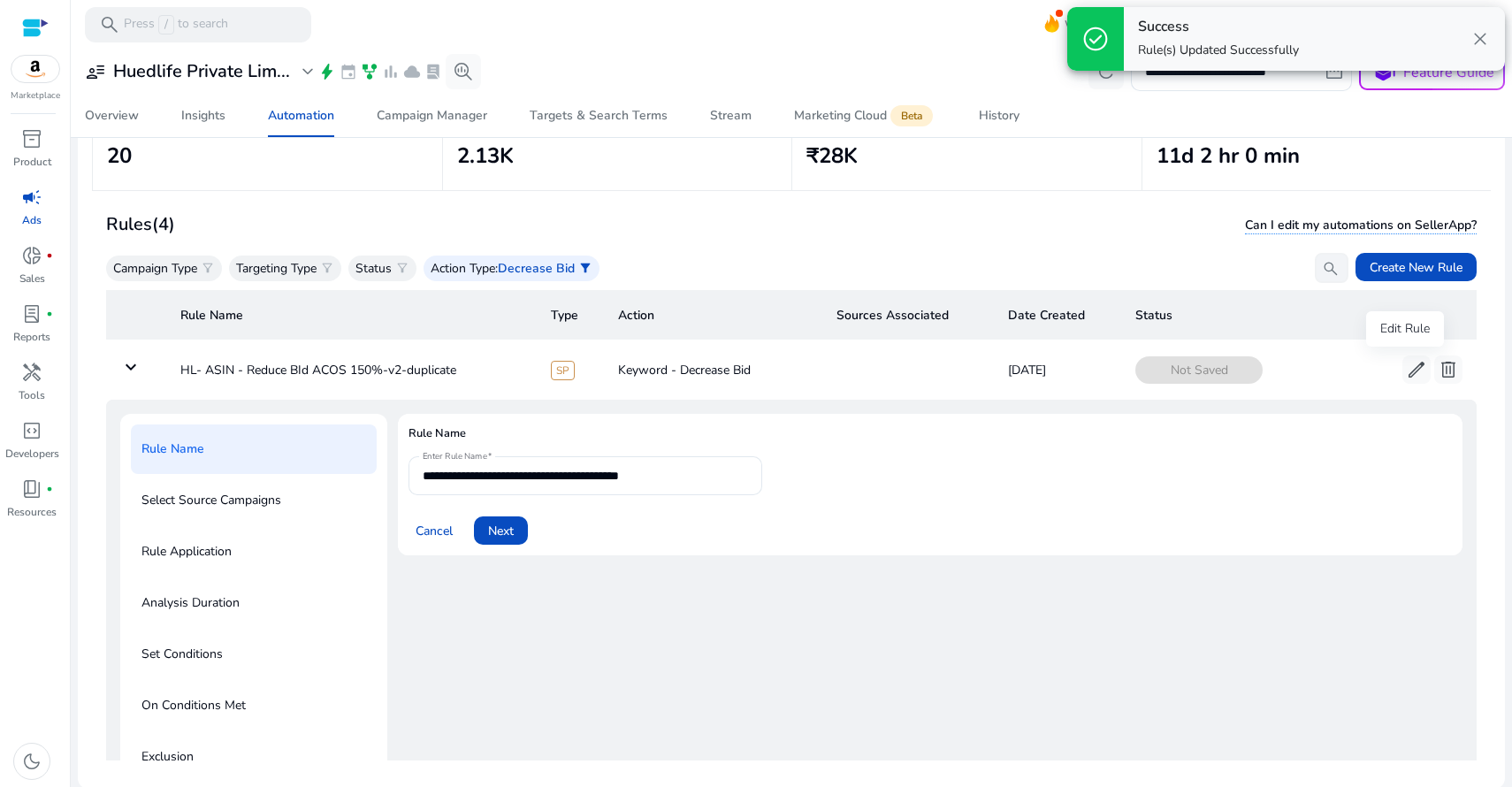
scroll to position [64, 0]
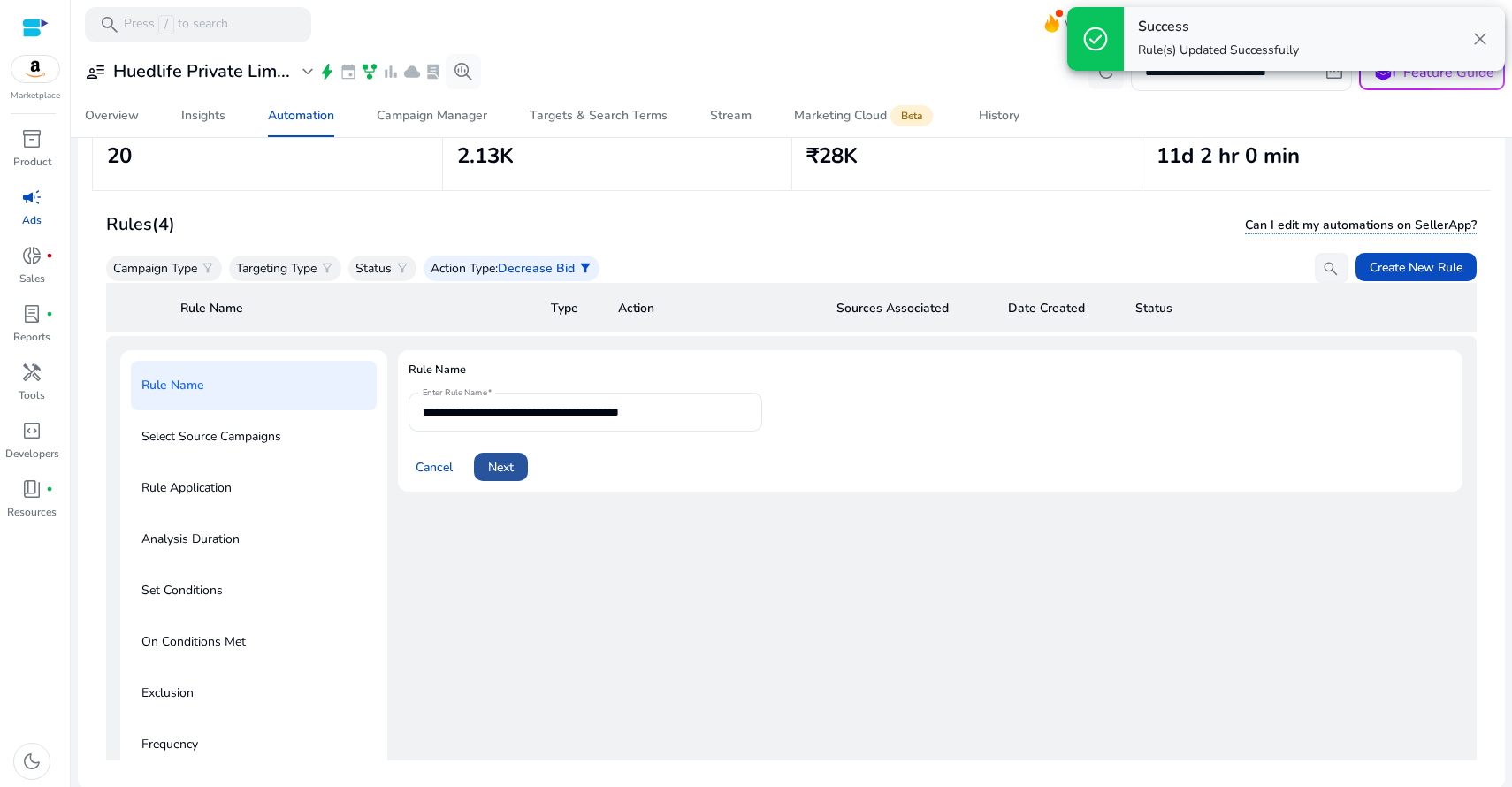
click at [498, 466] on span "Next" at bounding box center [501, 466] width 26 height 19
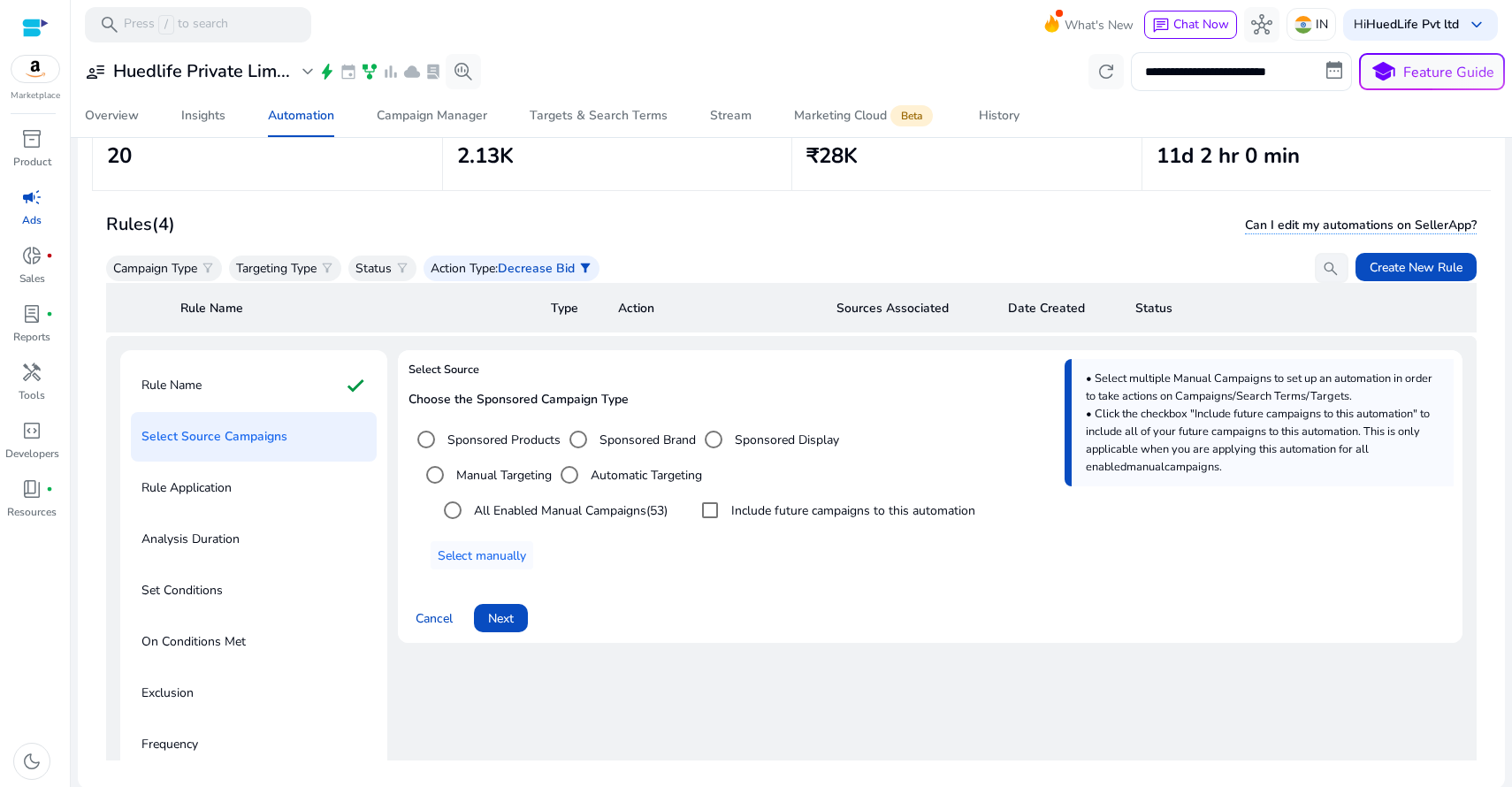
click at [756, 513] on label "Include future campaigns to this automation" at bounding box center [851, 510] width 247 height 19
click at [496, 609] on span "Next" at bounding box center [501, 618] width 26 height 19
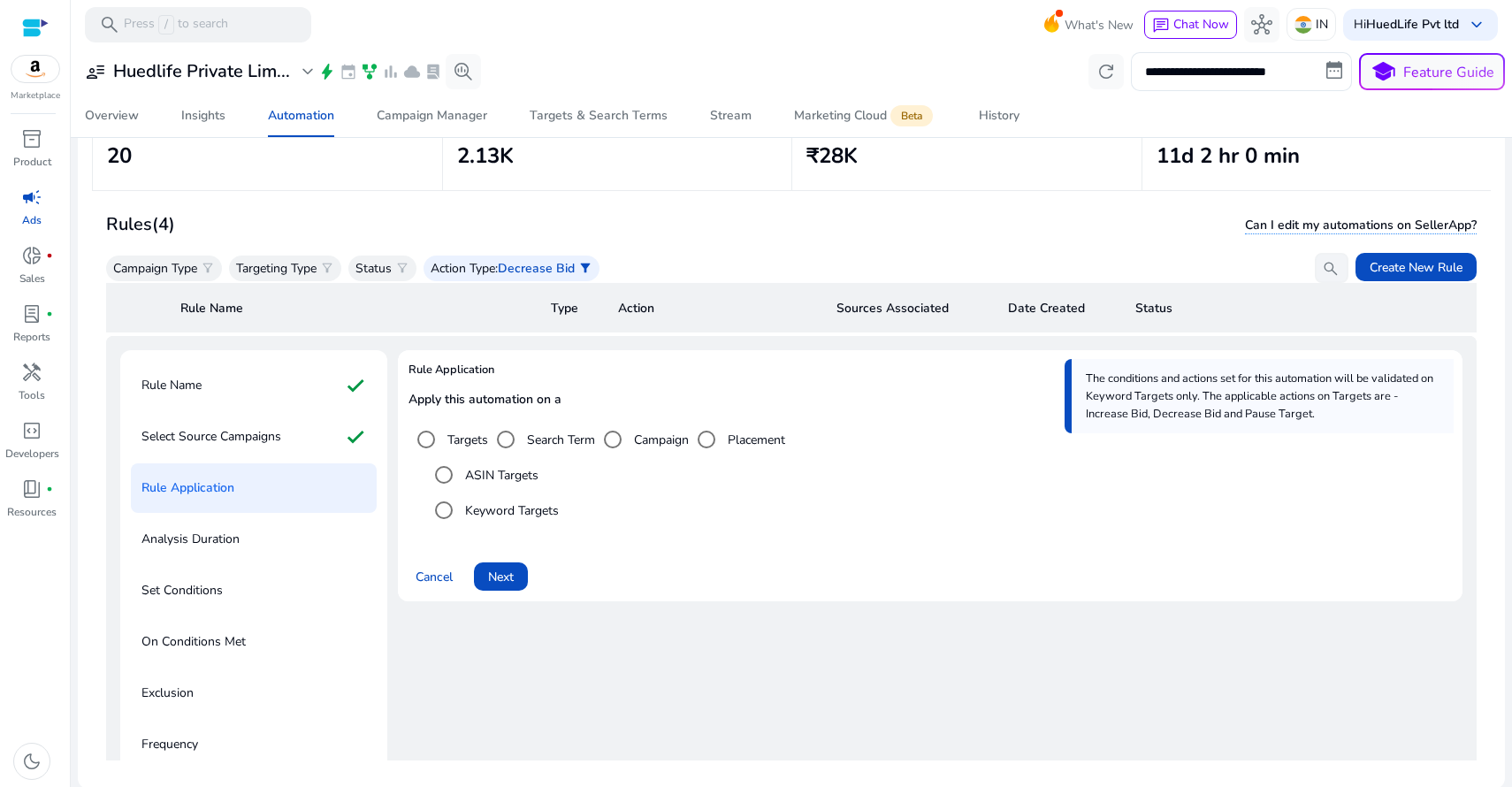
click at [484, 472] on label "ASIN Targets" at bounding box center [499, 474] width 76 height 19
click at [511, 572] on span "Next" at bounding box center [501, 577] width 26 height 19
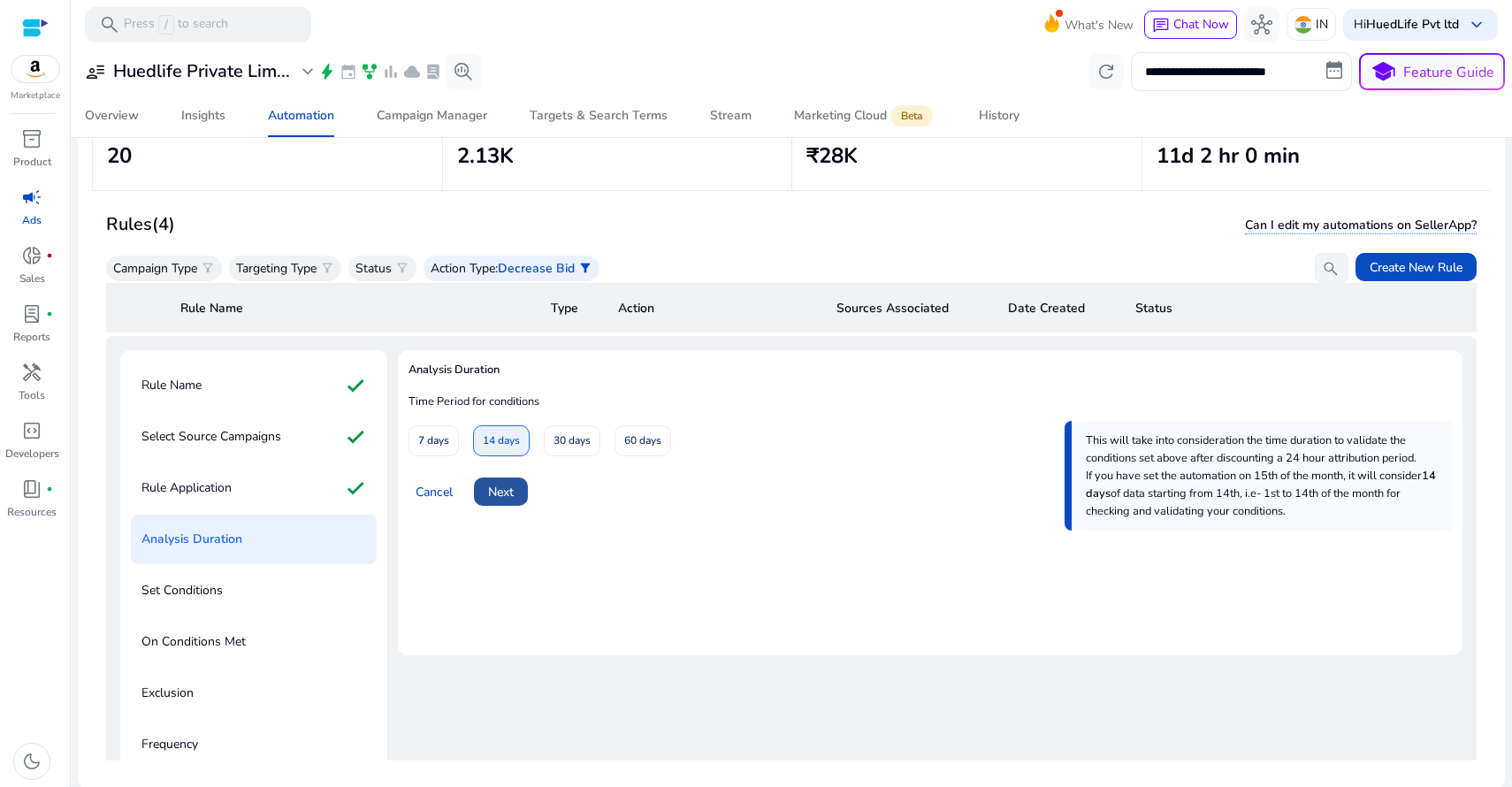
click at [505, 490] on span "Next" at bounding box center [501, 491] width 26 height 19
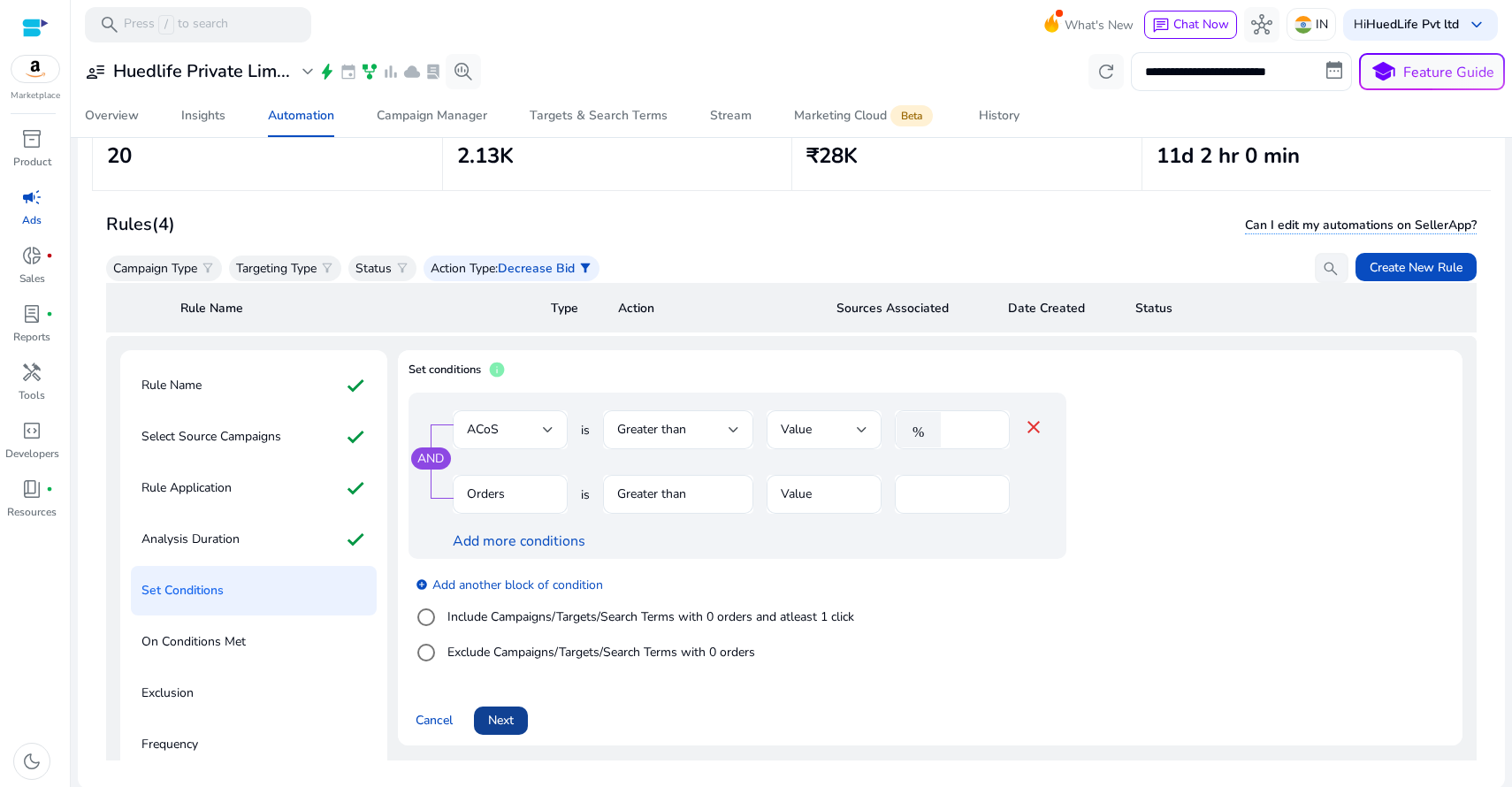
click at [505, 718] on span "Next" at bounding box center [501, 720] width 26 height 19
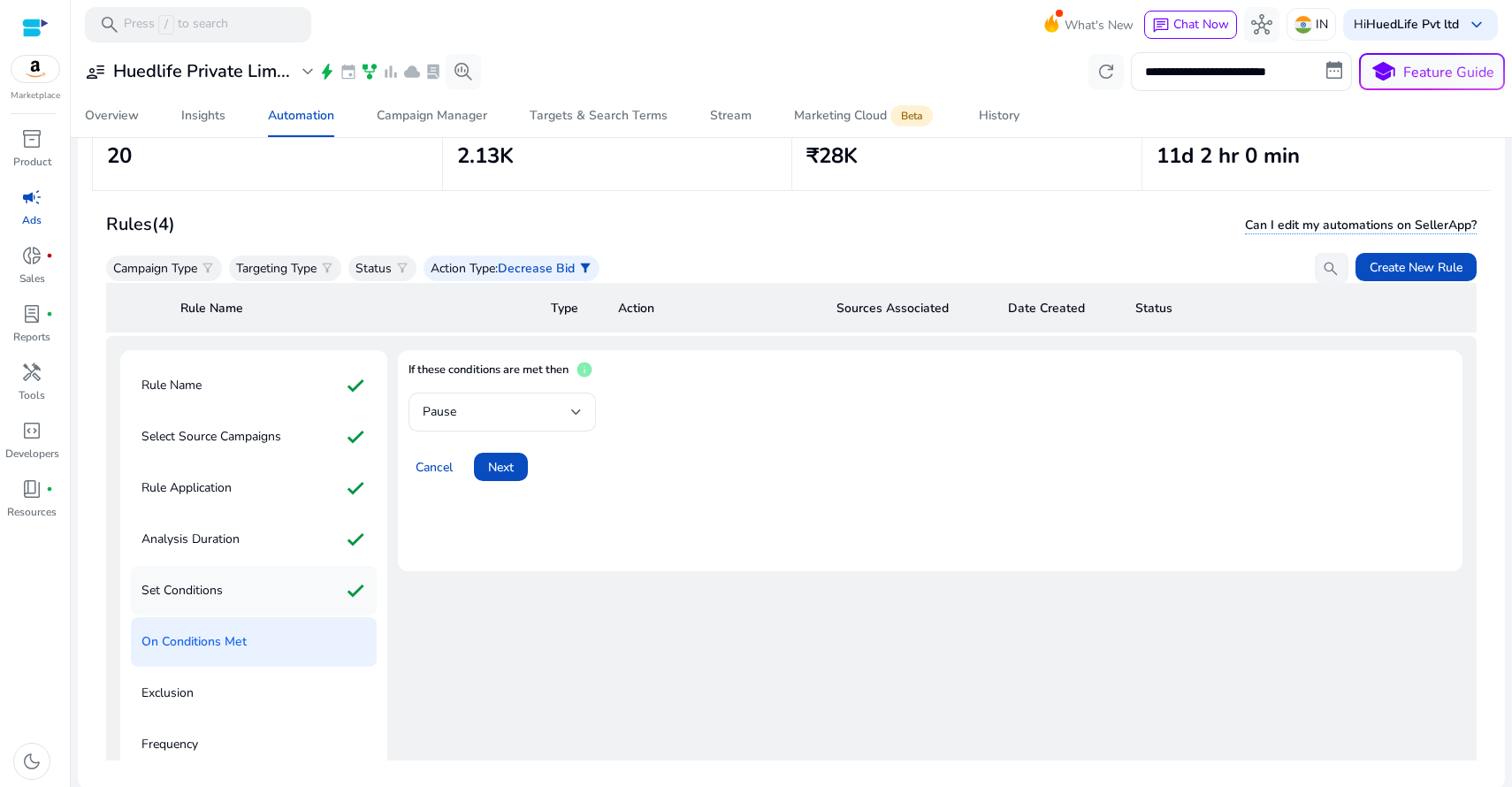
click at [215, 591] on p "Set Conditions" at bounding box center [182, 590] width 81 height 28
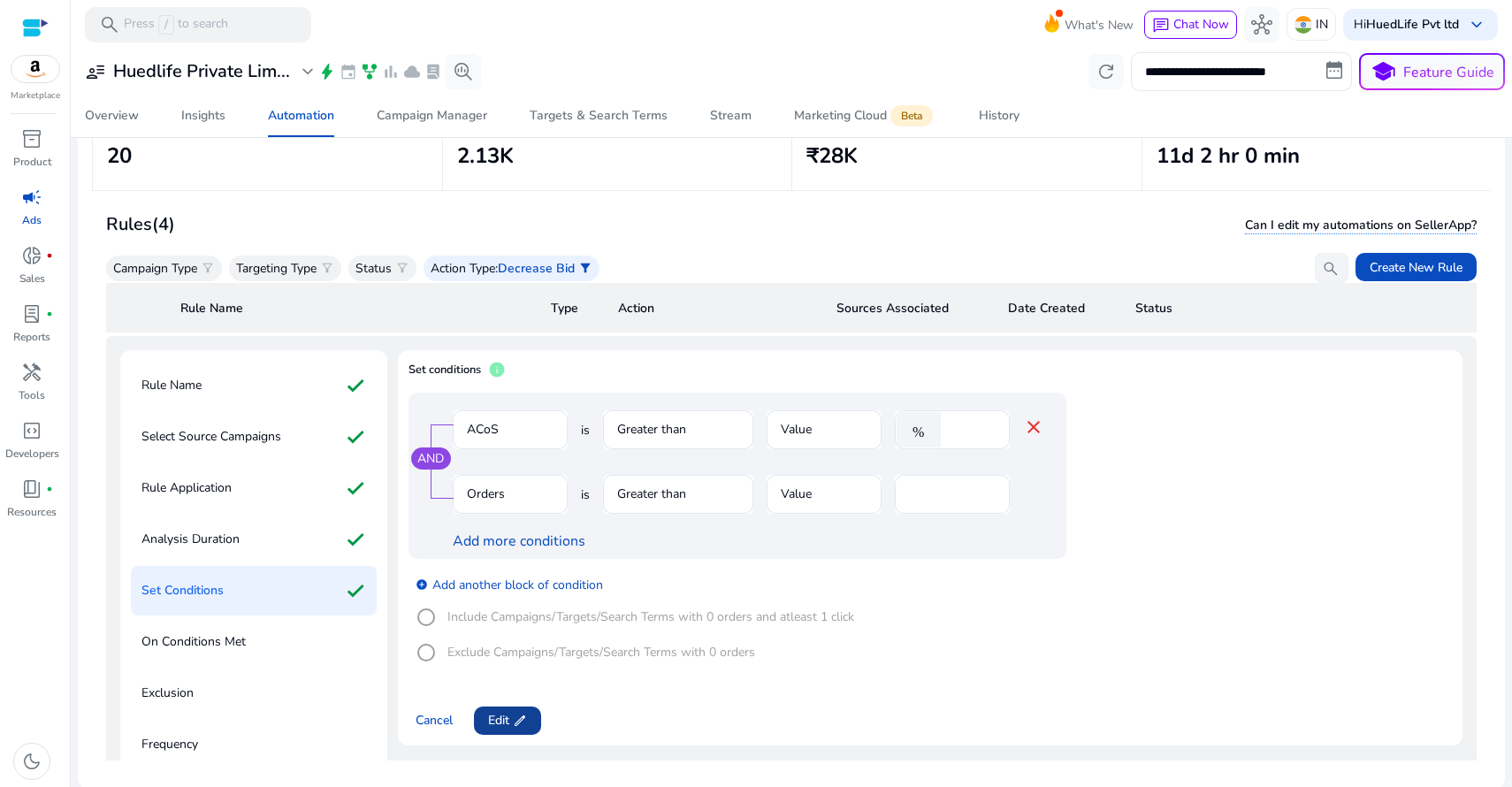
click at [504, 722] on span "Edit edit" at bounding box center [507, 720] width 39 height 19
click at [502, 722] on span "Next" at bounding box center [501, 720] width 26 height 19
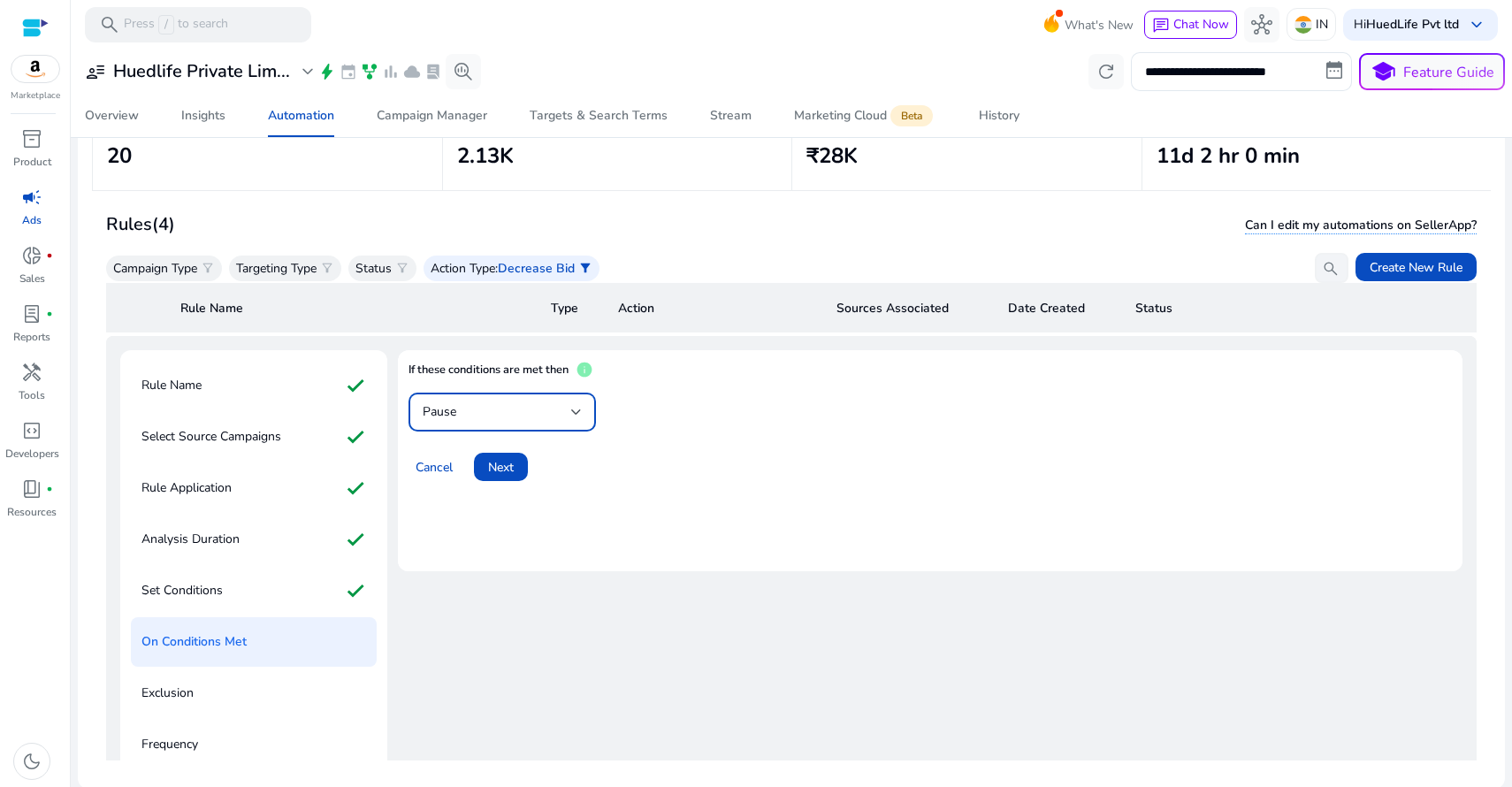
click at [501, 411] on div "Pause" at bounding box center [497, 412] width 149 height 20
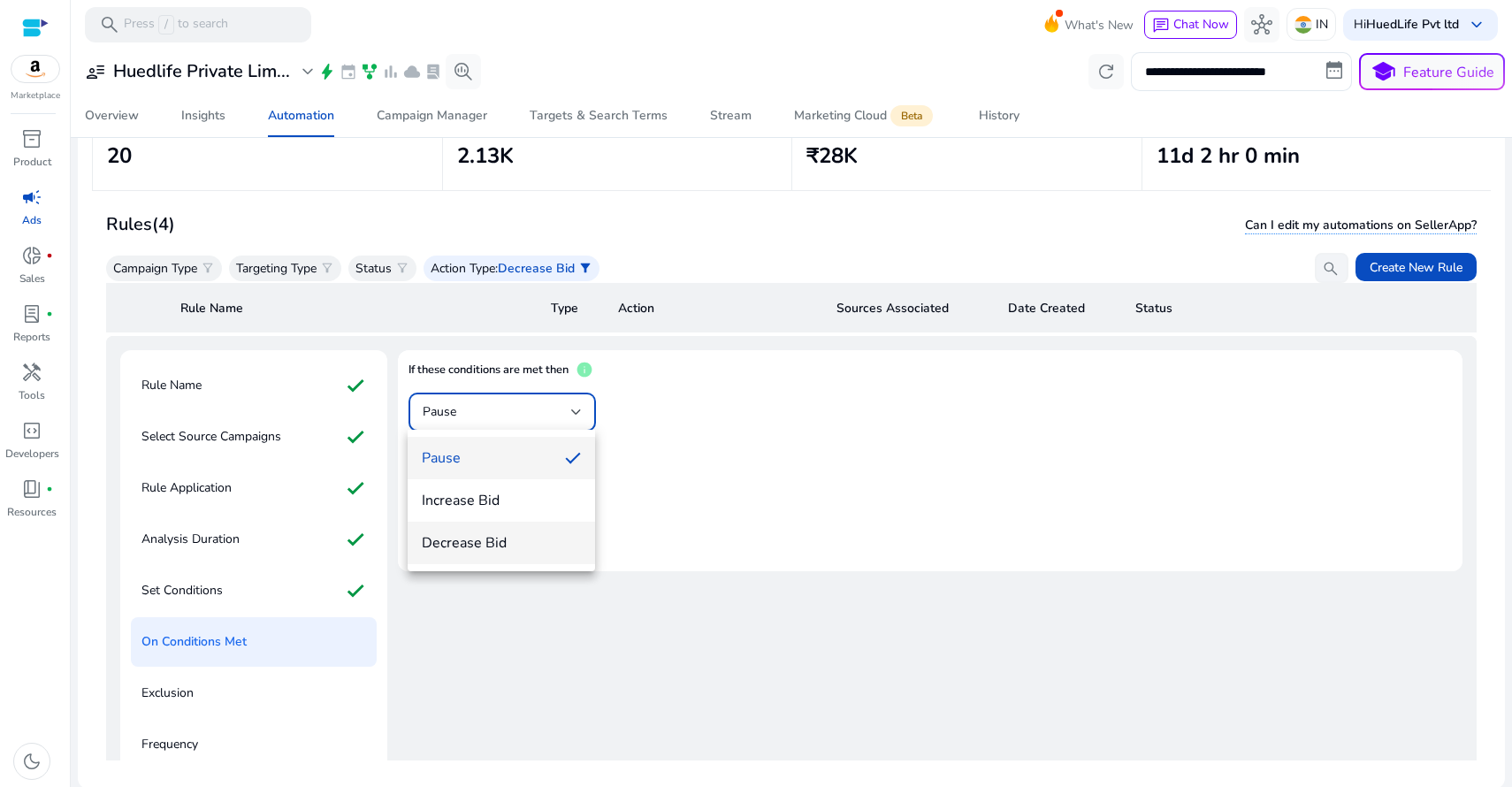
click at [484, 545] on span "Decrease Bid" at bounding box center [501, 543] width 159 height 20
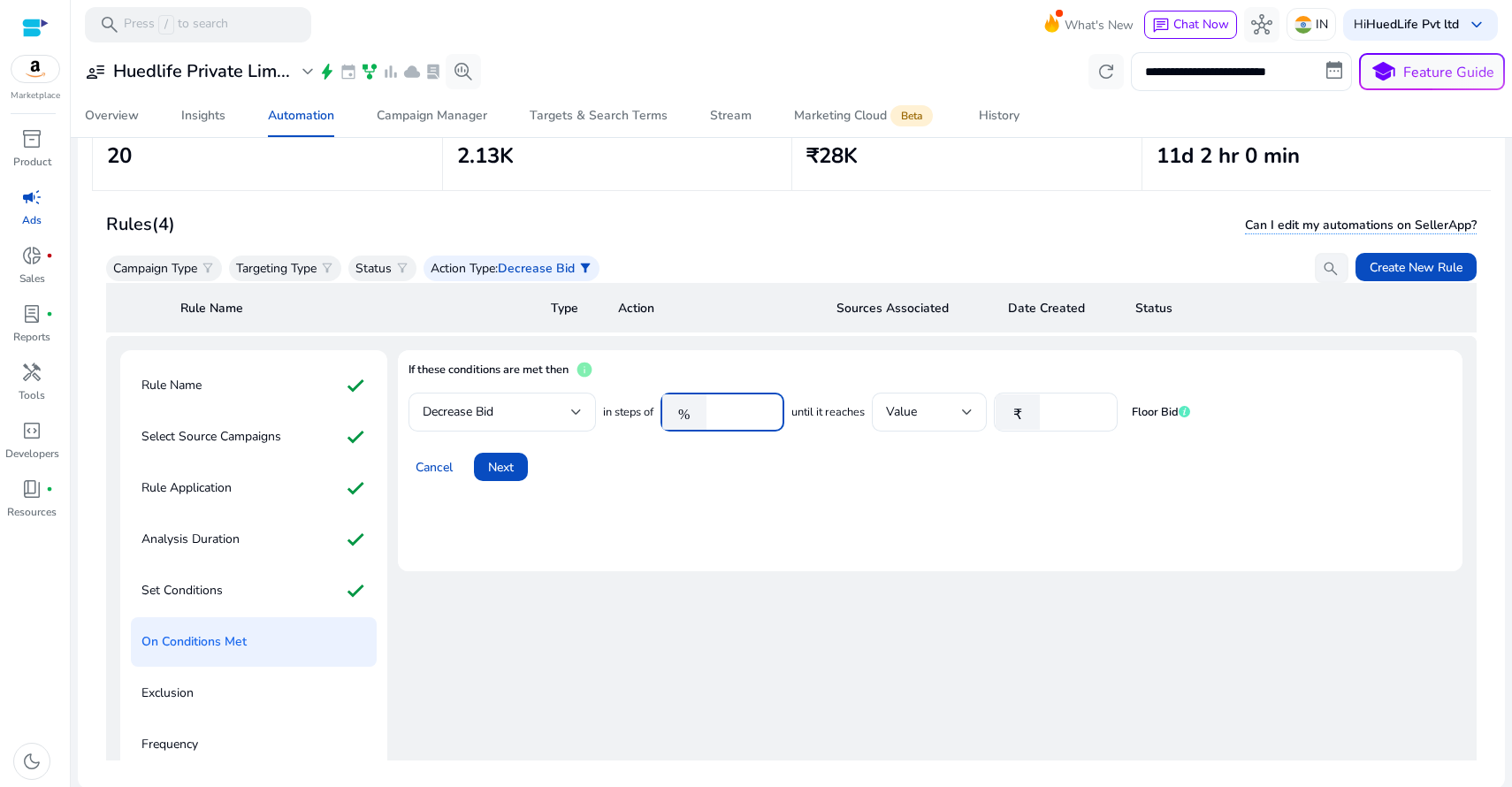
click at [716, 407] on input "****" at bounding box center [742, 412] width 55 height 20
click at [896, 451] on div "Cancel Next" at bounding box center [929, 459] width 1043 height 43
drag, startPoint x: 723, startPoint y: 407, endPoint x: 709, endPoint y: 405, distance: 14.1
click at [709, 405] on div "% ****" at bounding box center [715, 411] width 109 height 39
type input "*****"
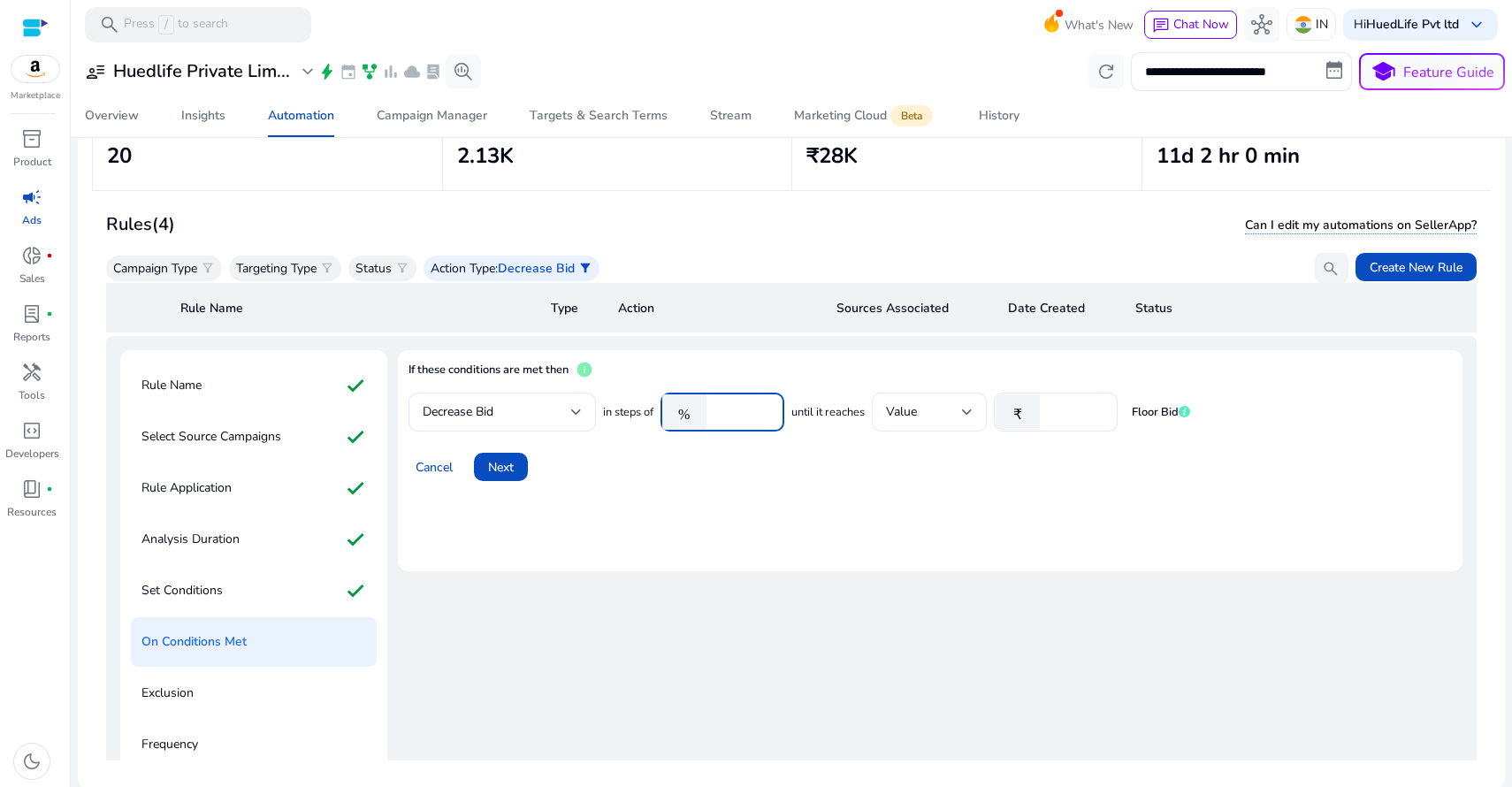
click at [957, 413] on div "Value" at bounding box center [923, 412] width 76 height 20
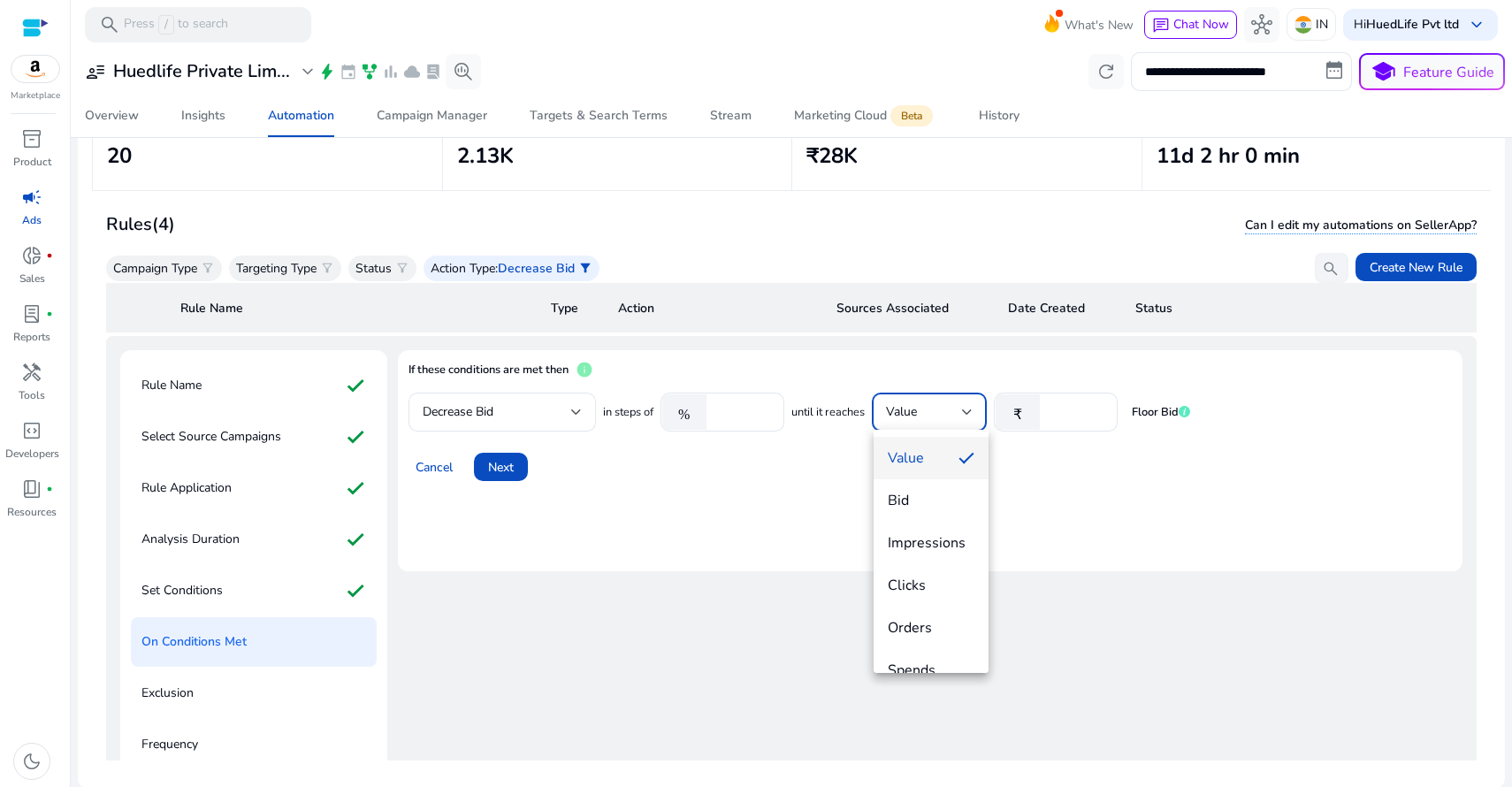
click at [1107, 488] on div at bounding box center [756, 393] width 1512 height 787
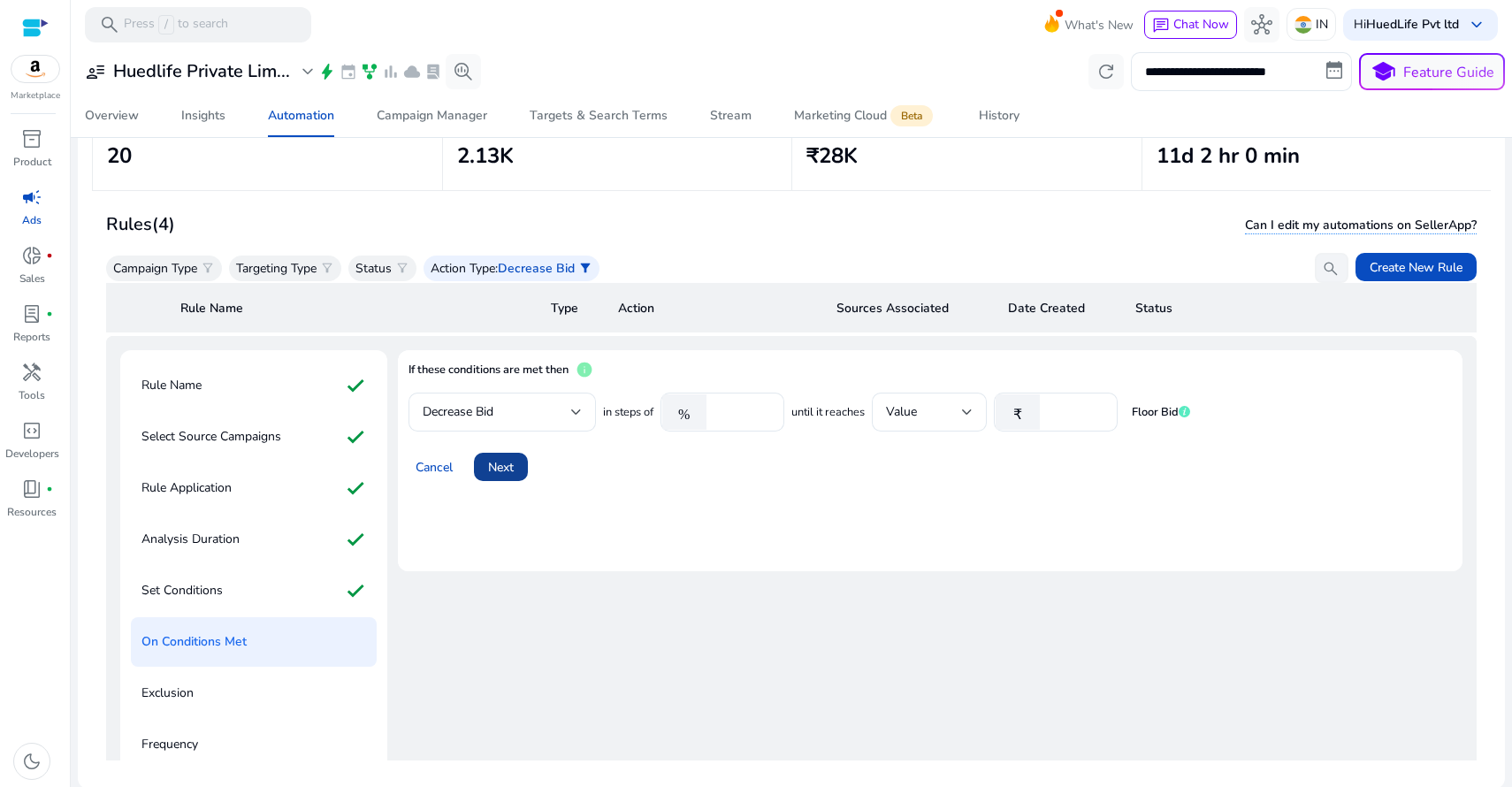
click at [496, 461] on span "Next" at bounding box center [501, 466] width 26 height 19
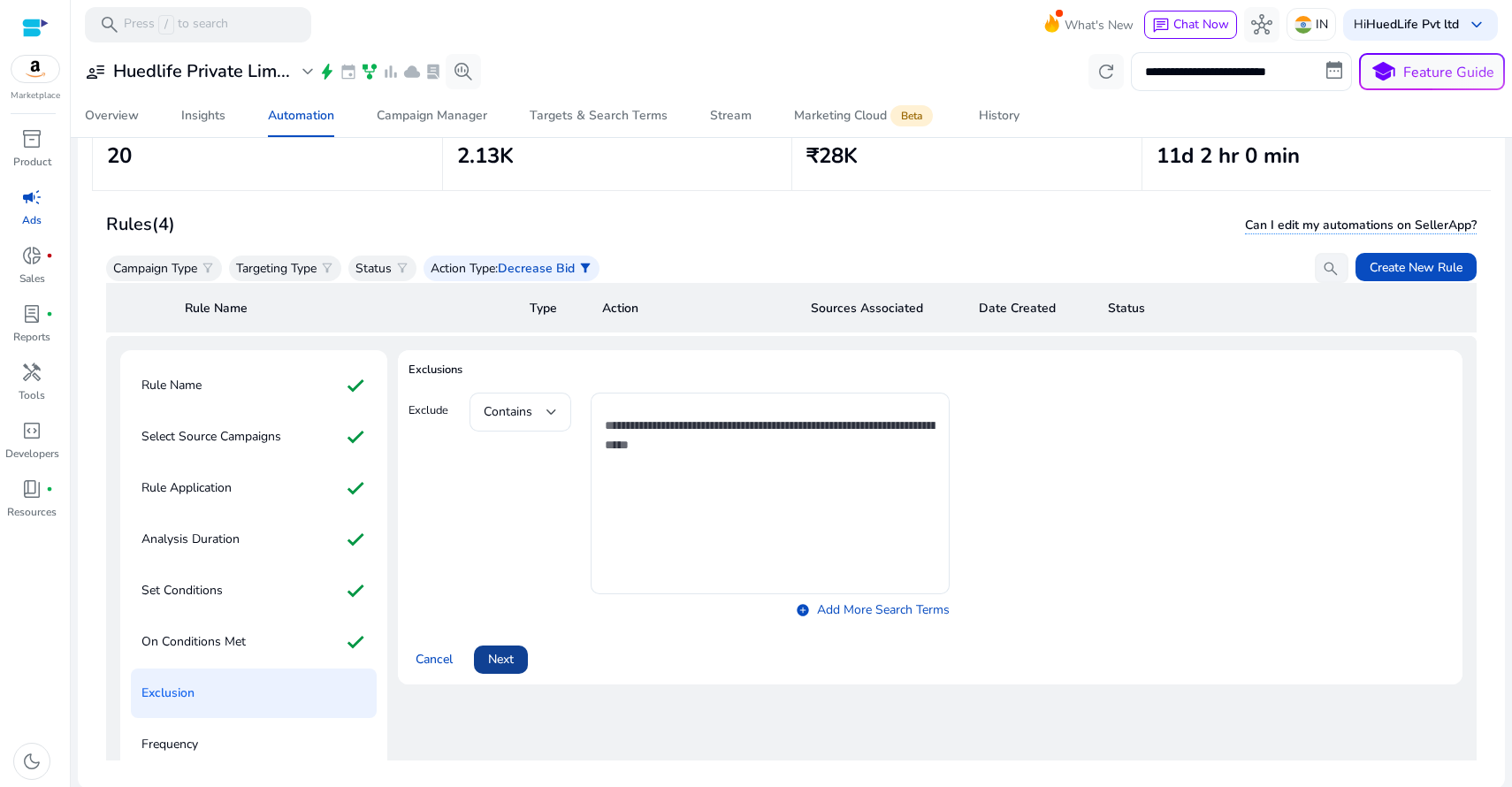
click at [505, 668] on span at bounding box center [500, 659] width 54 height 43
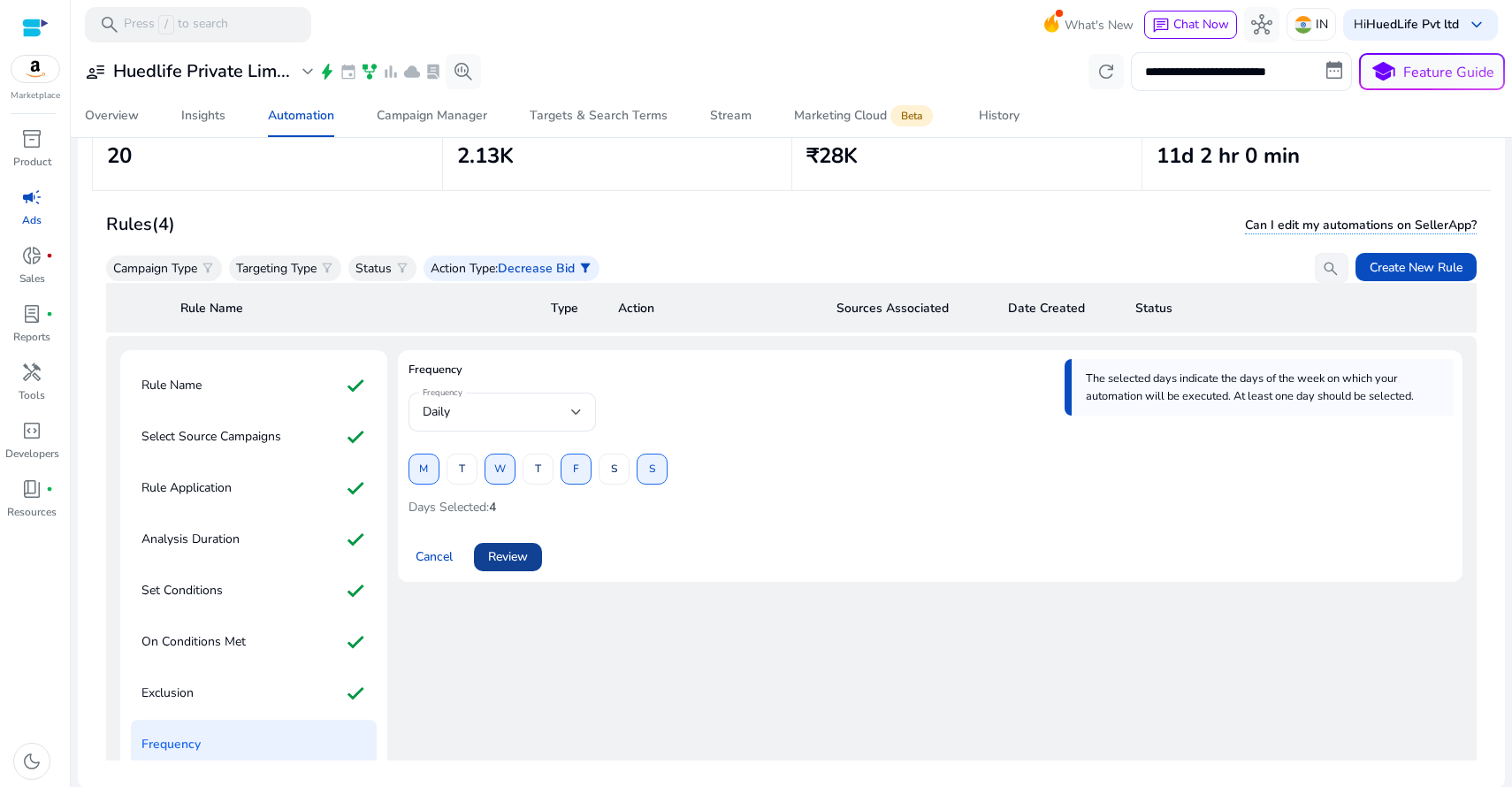
click at [507, 553] on span "Review" at bounding box center [508, 556] width 40 height 19
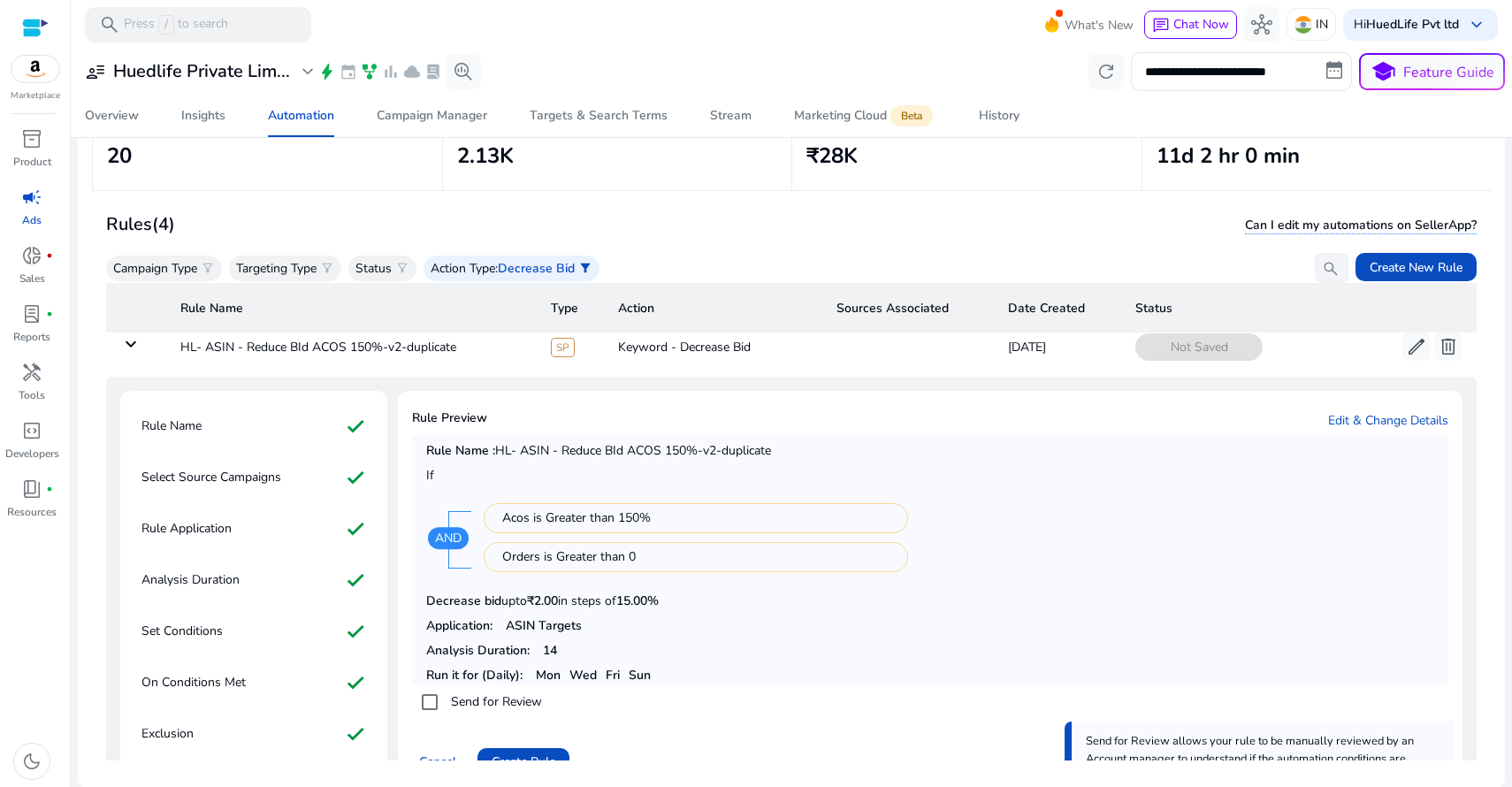
scroll to position [43, 0]
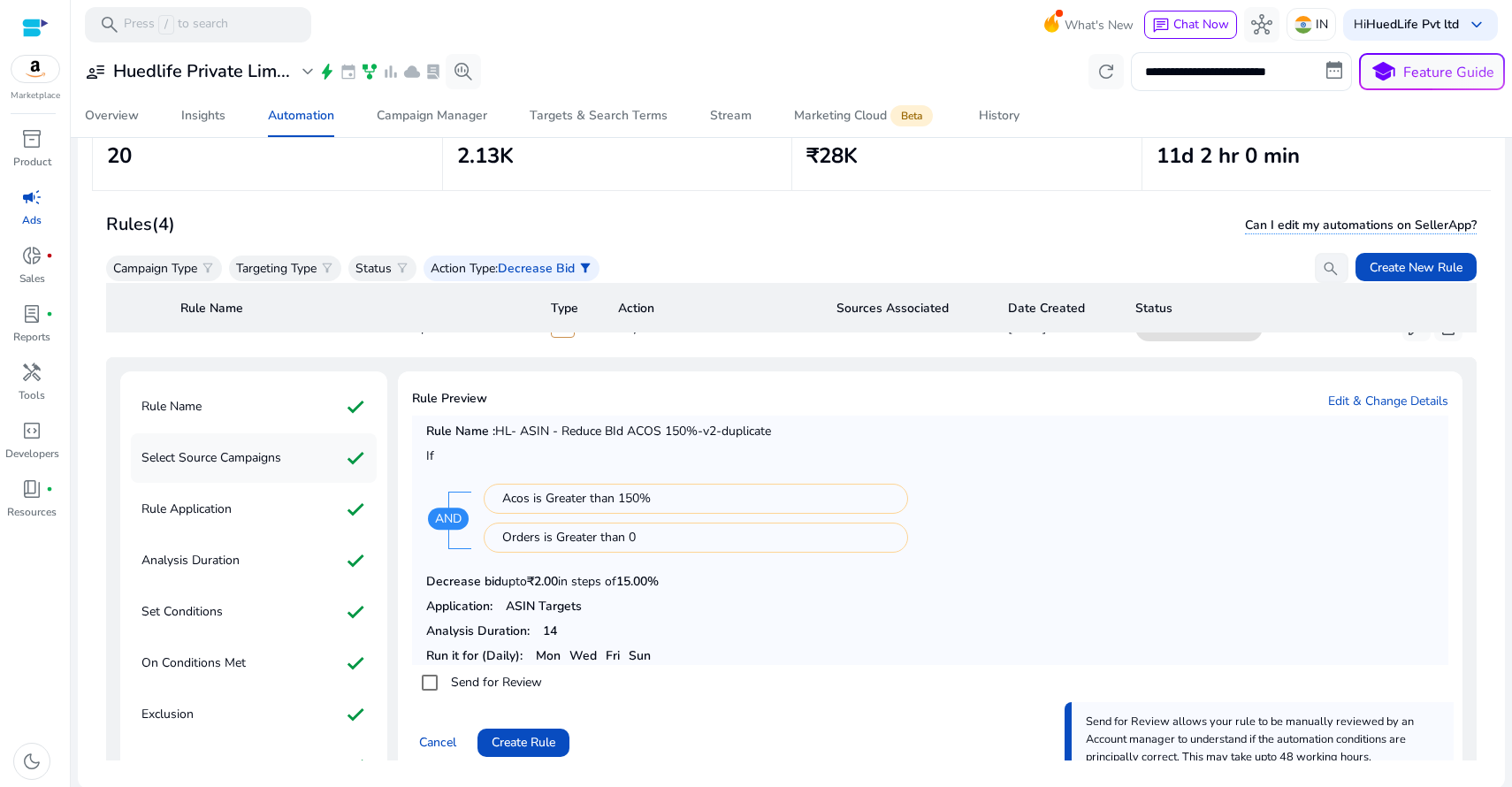
click at [231, 463] on p "Select Source Campaigns" at bounding box center [210, 458] width 140 height 28
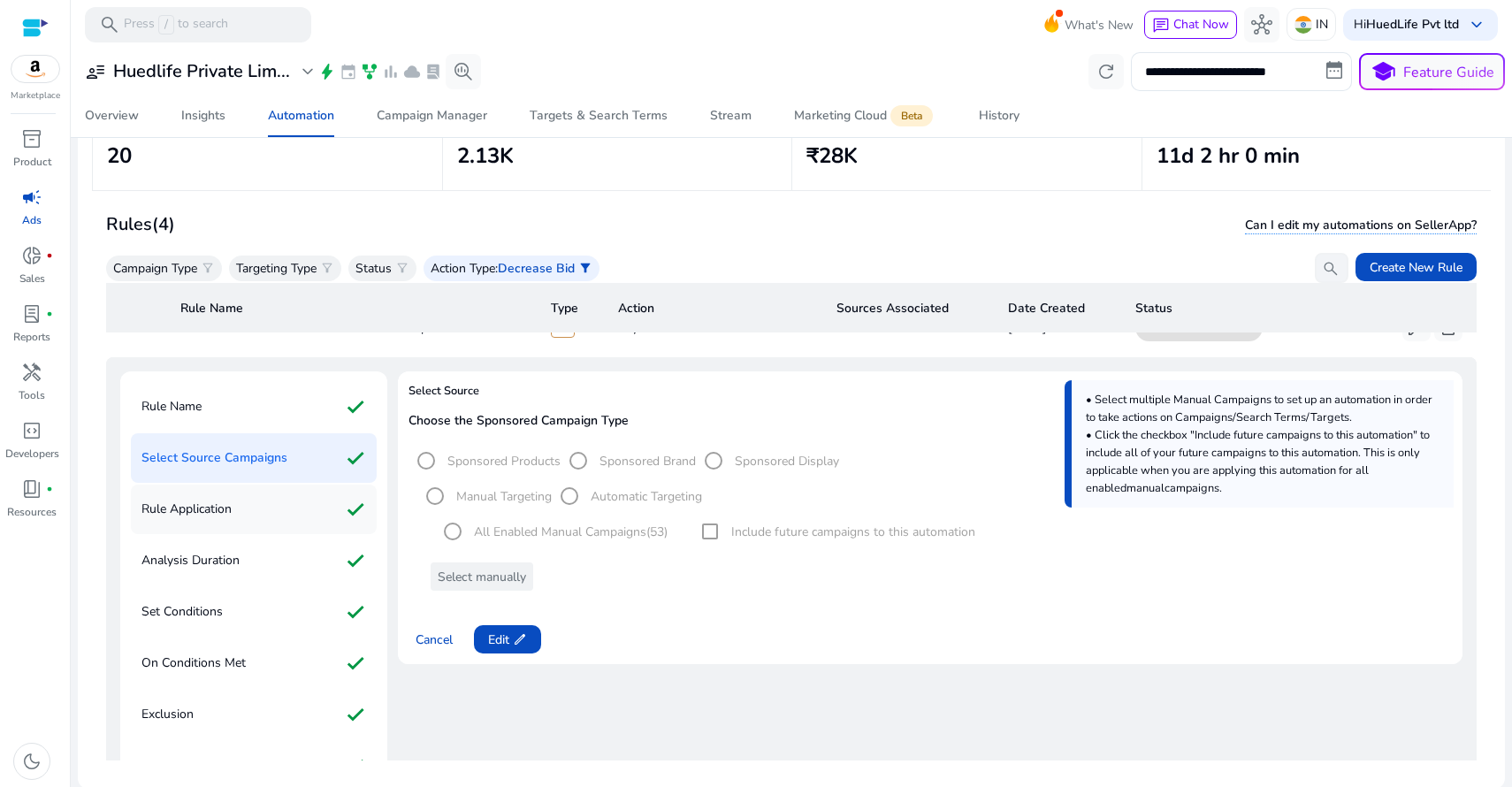
click at [220, 502] on p "Rule Application" at bounding box center [186, 509] width 90 height 28
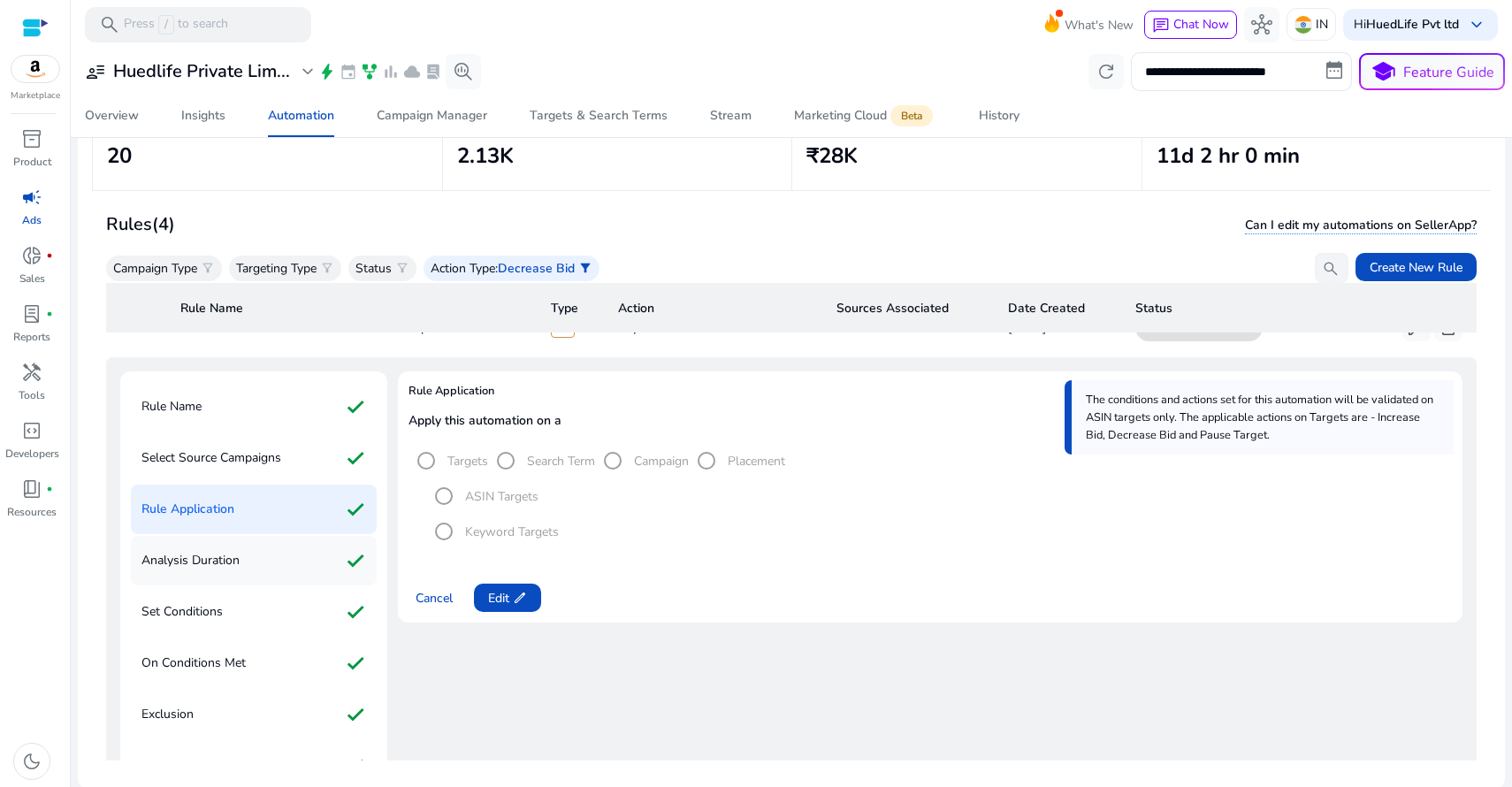
click at [235, 547] on p "Analysis Duration" at bounding box center [190, 560] width 98 height 28
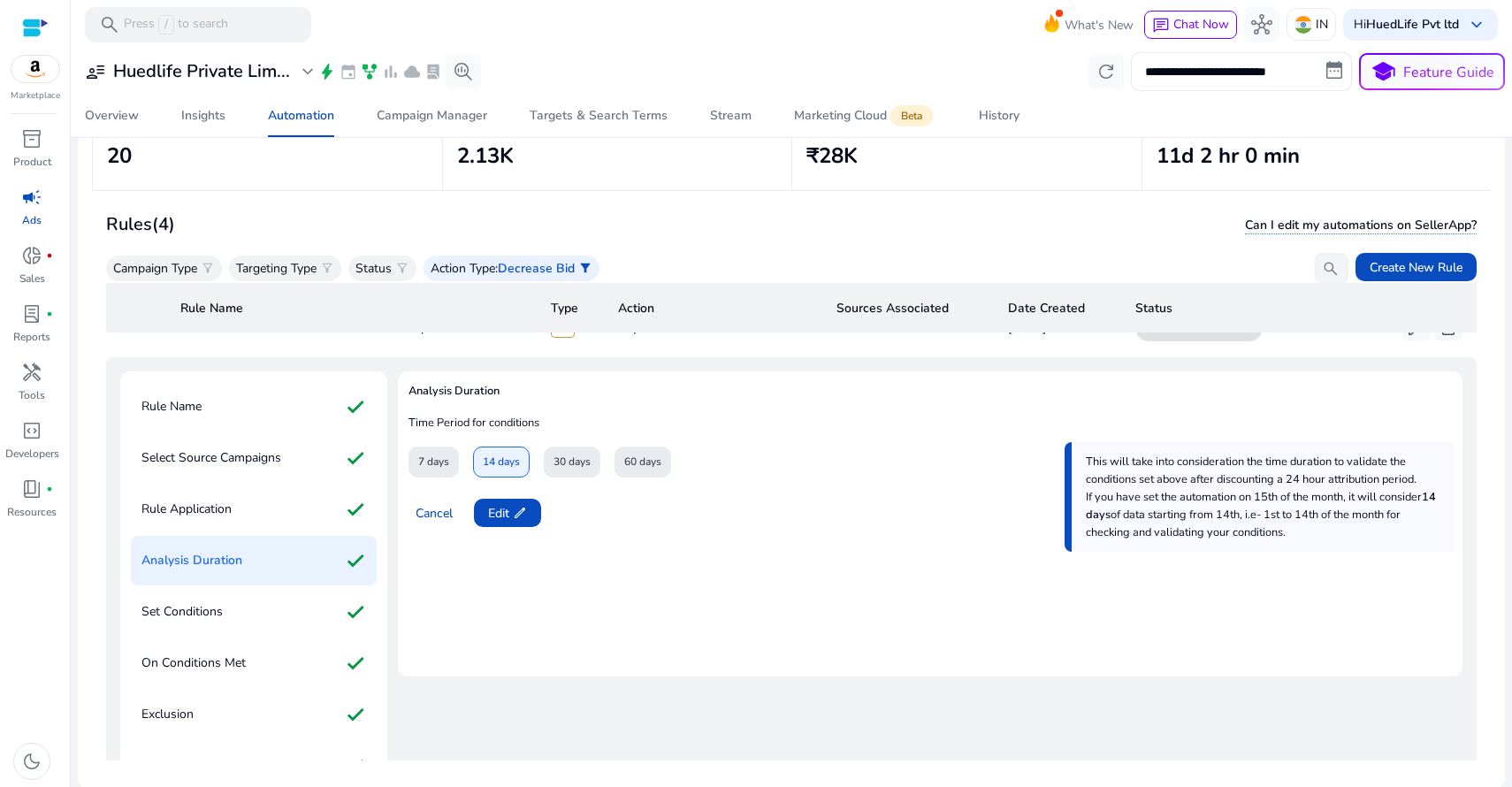
click at [563, 460] on div "30 days" at bounding box center [572, 461] width 57 height 31
click at [511, 513] on app-icon "edit" at bounding box center [518, 512] width 18 height 14
click at [580, 464] on span "30 days" at bounding box center [571, 461] width 37 height 31
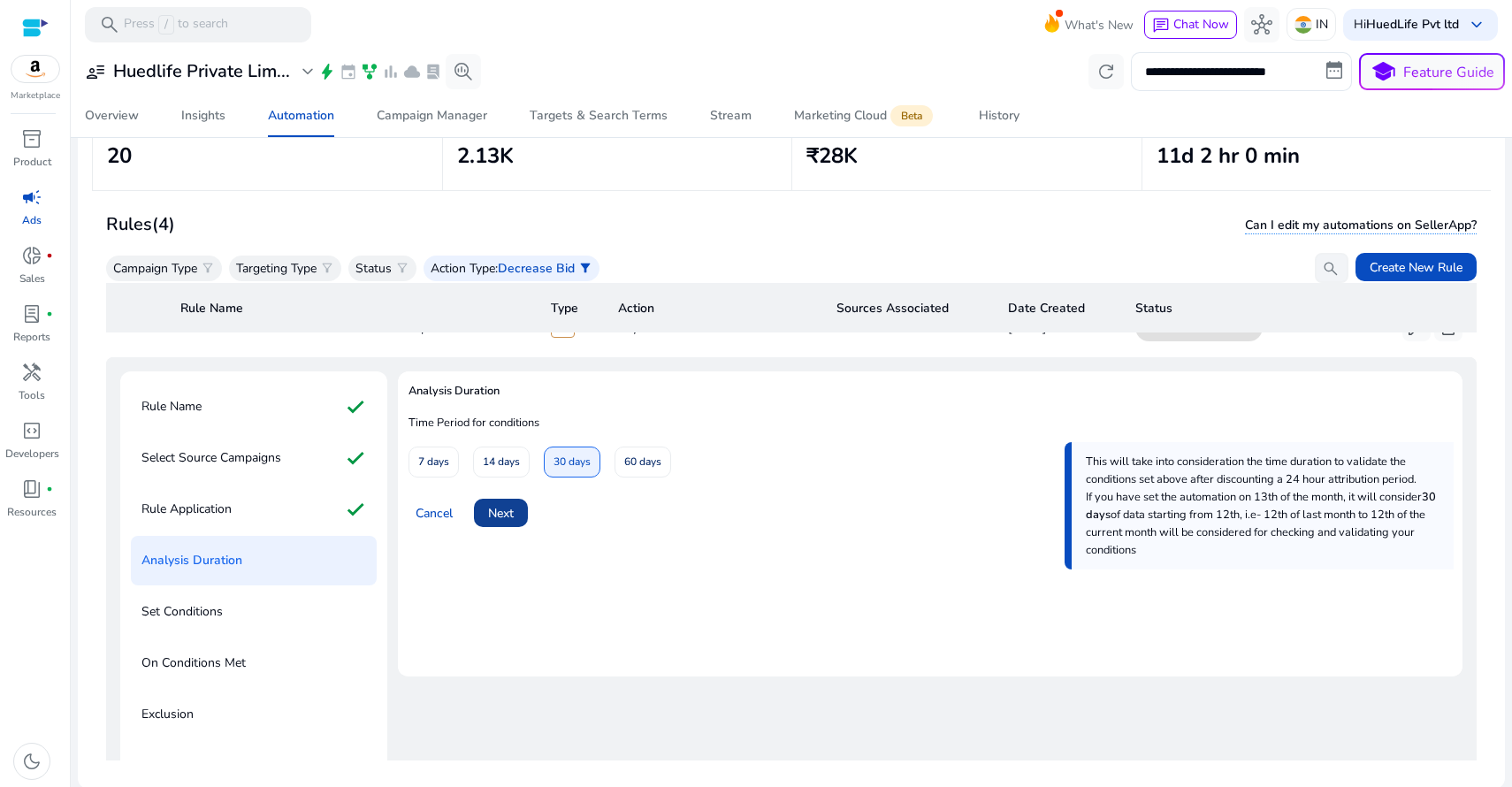
click at [520, 513] on span at bounding box center [500, 512] width 54 height 43
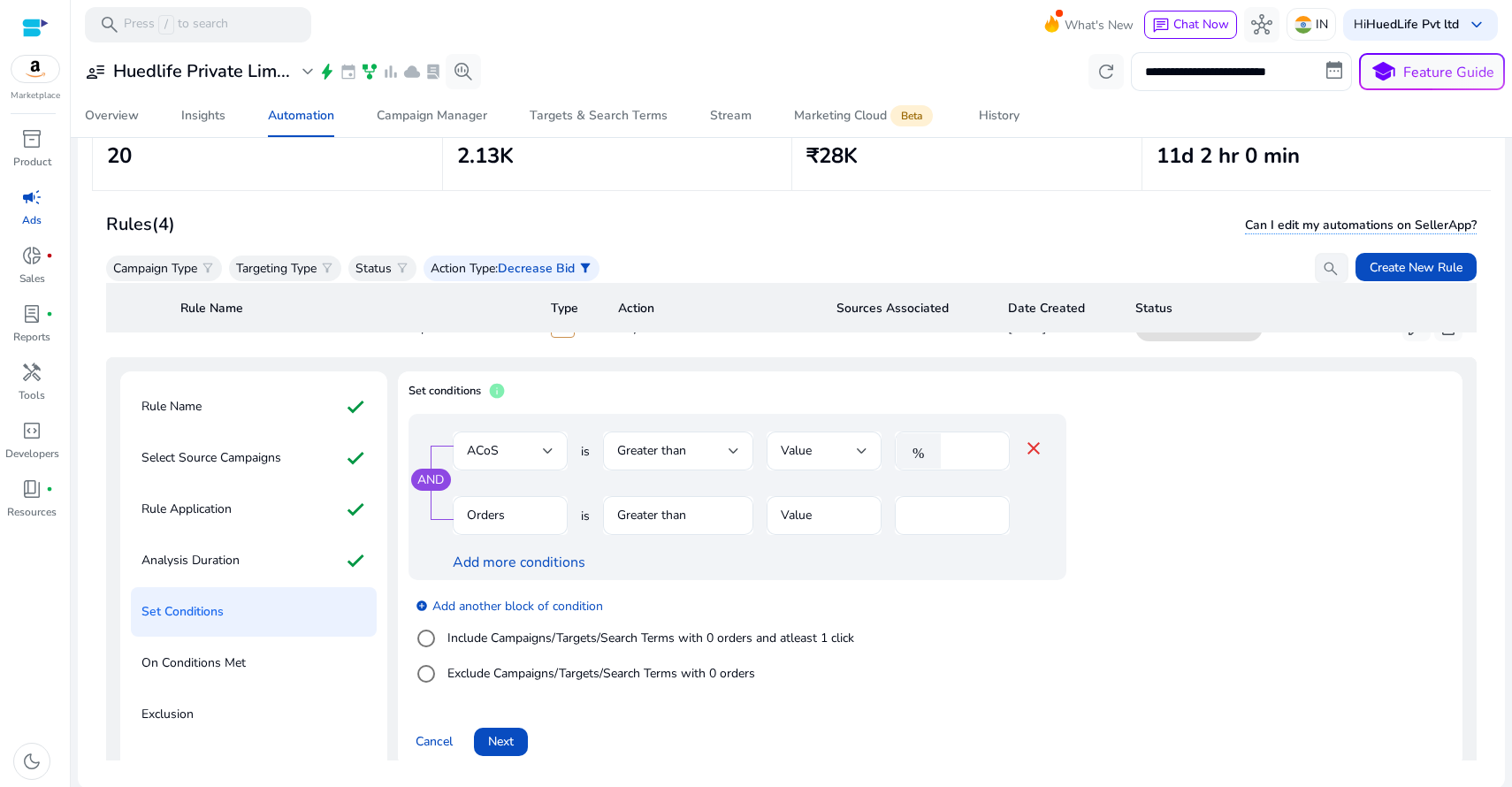
scroll to position [258, 0]
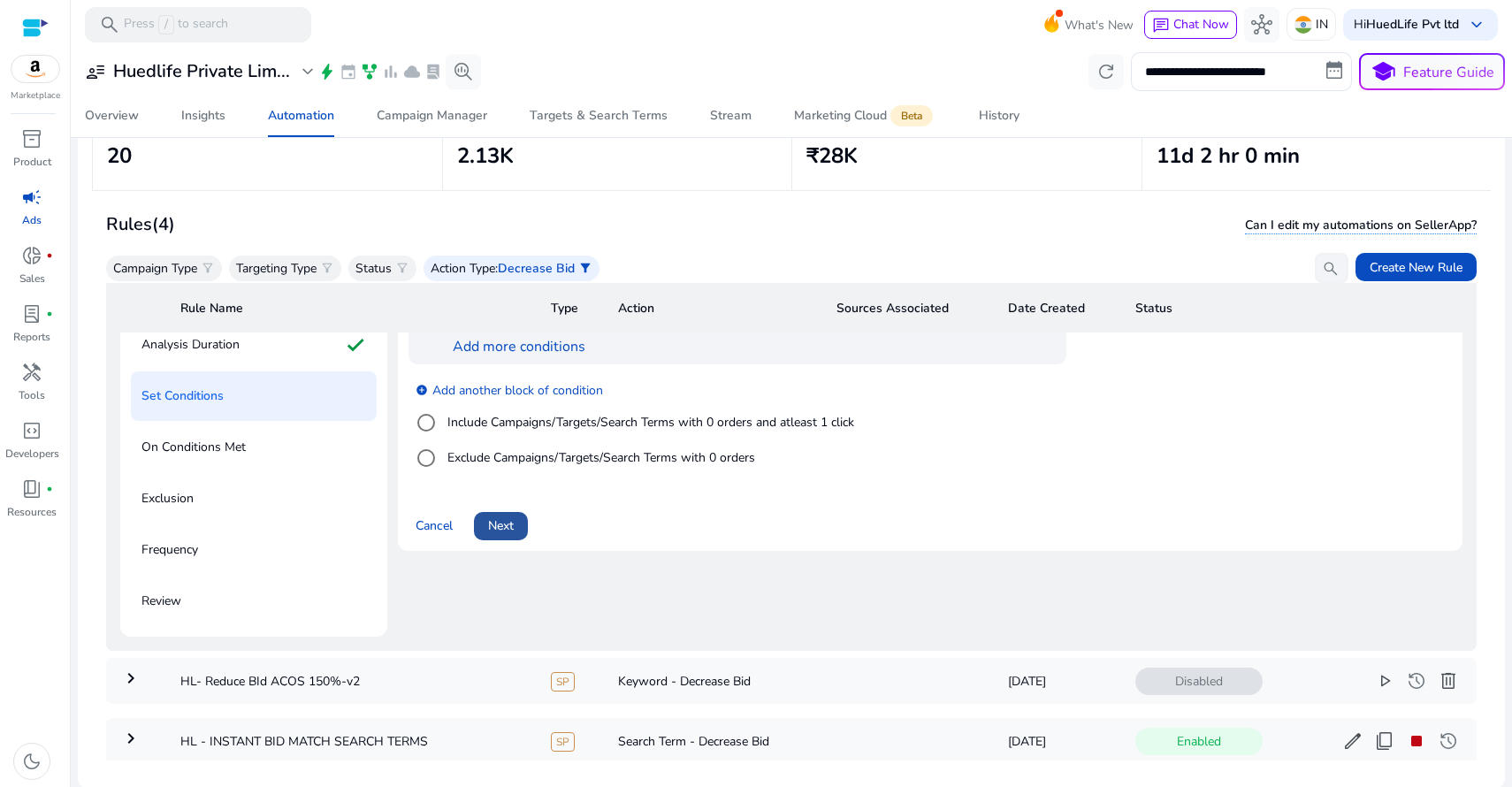
click at [513, 520] on span "Next" at bounding box center [501, 525] width 26 height 19
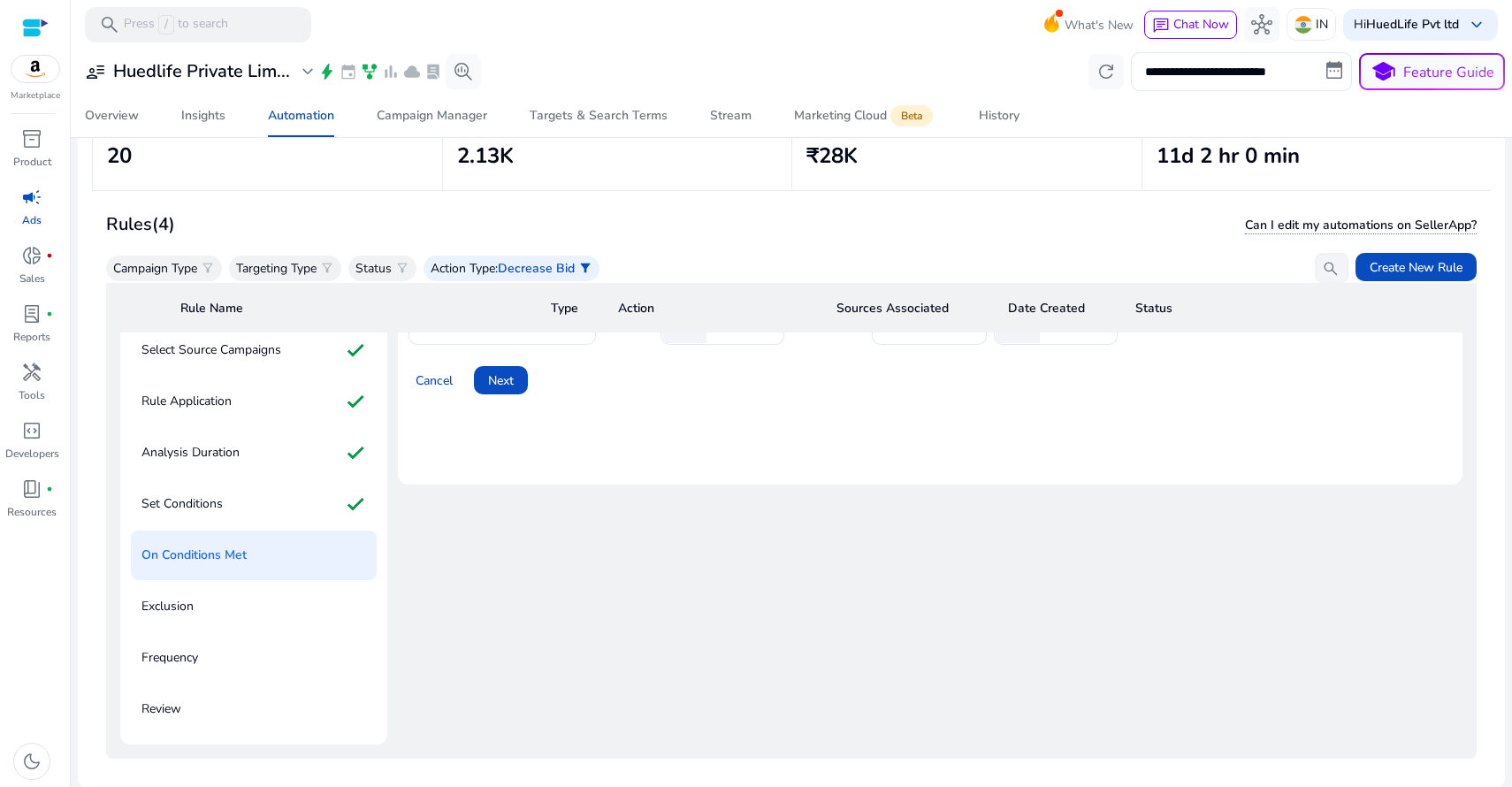
scroll to position [0, 0]
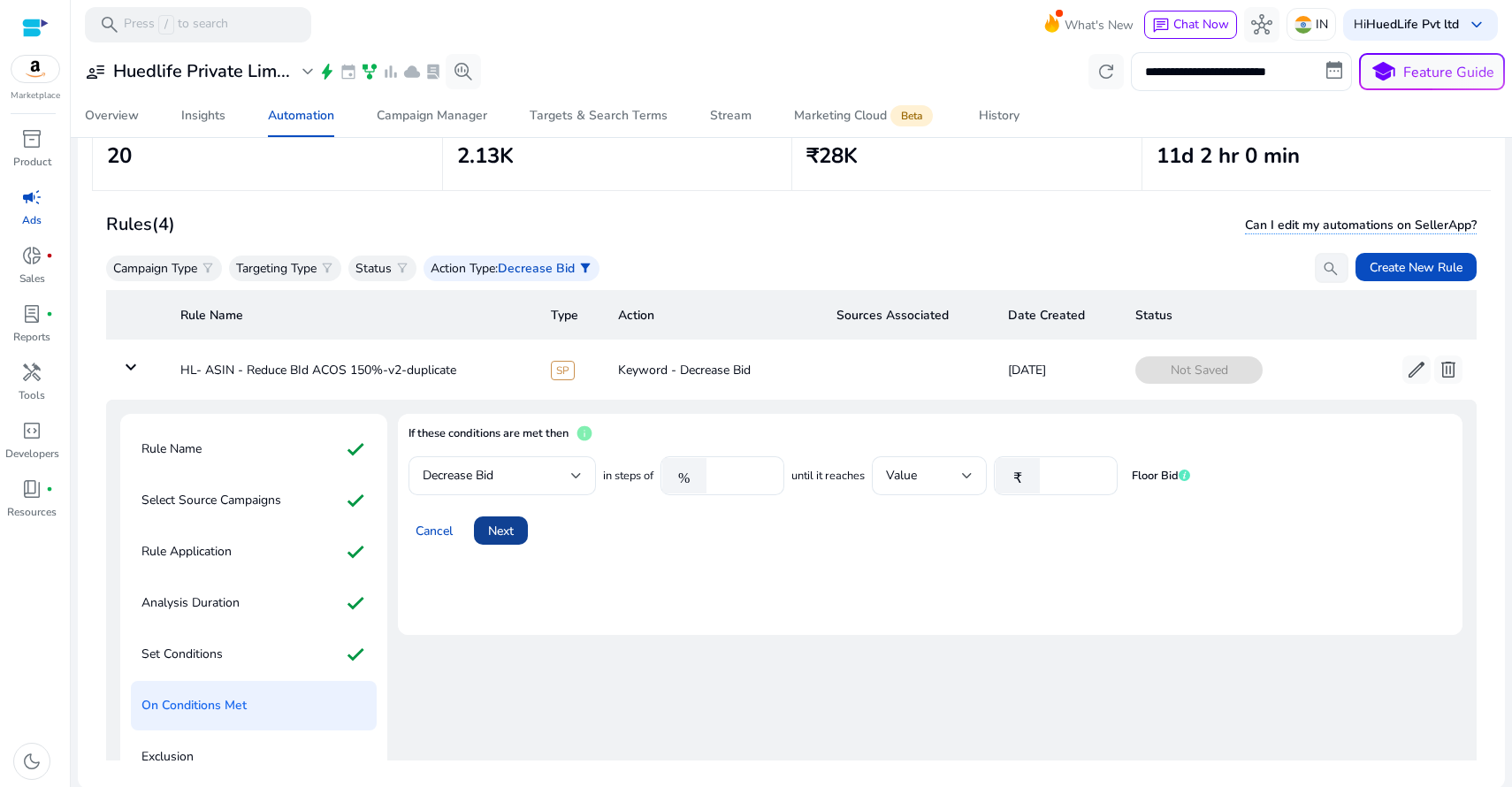
click at [508, 530] on span "Next" at bounding box center [501, 530] width 26 height 19
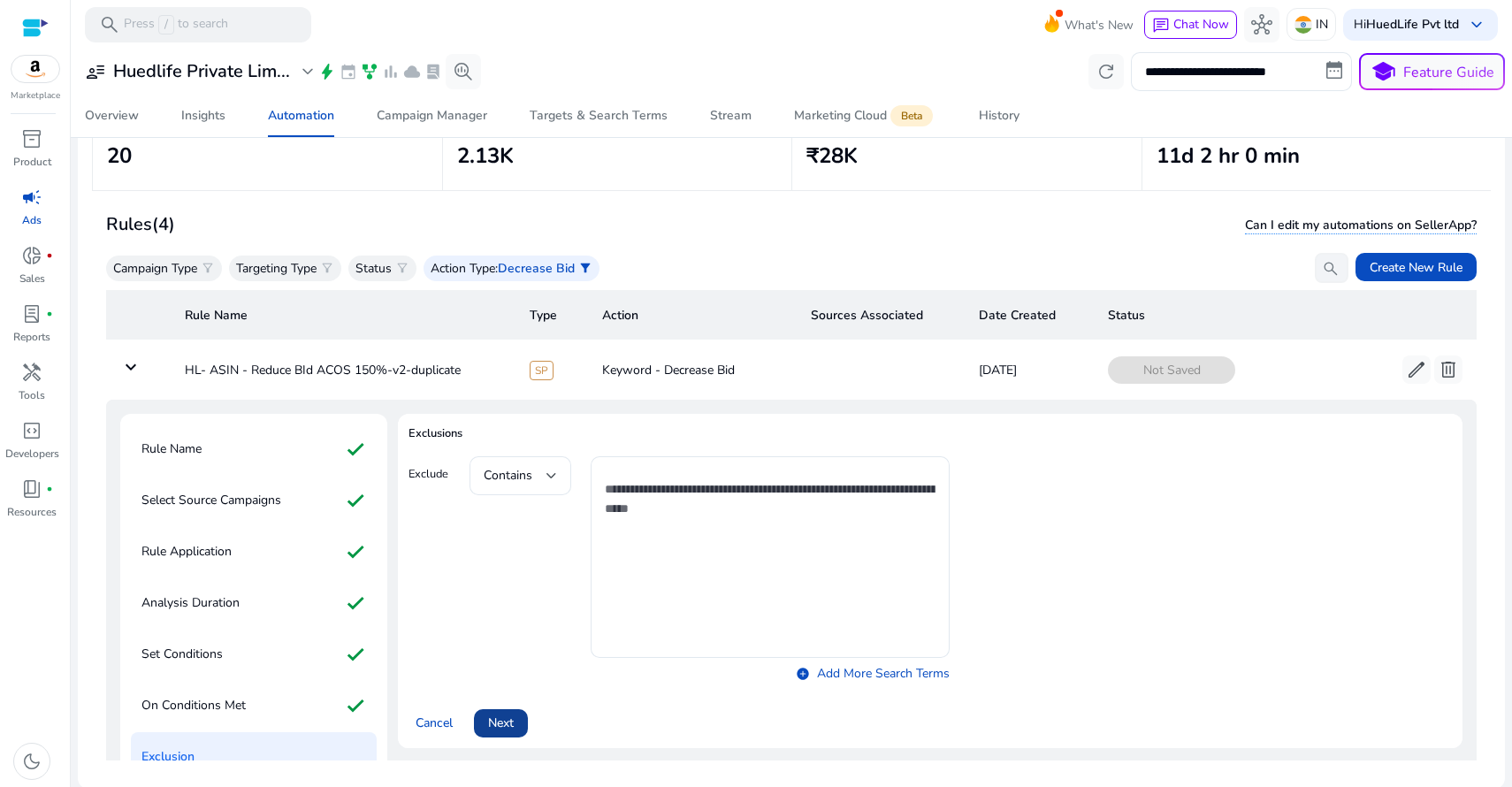
click at [513, 720] on span "Next" at bounding box center [501, 722] width 26 height 19
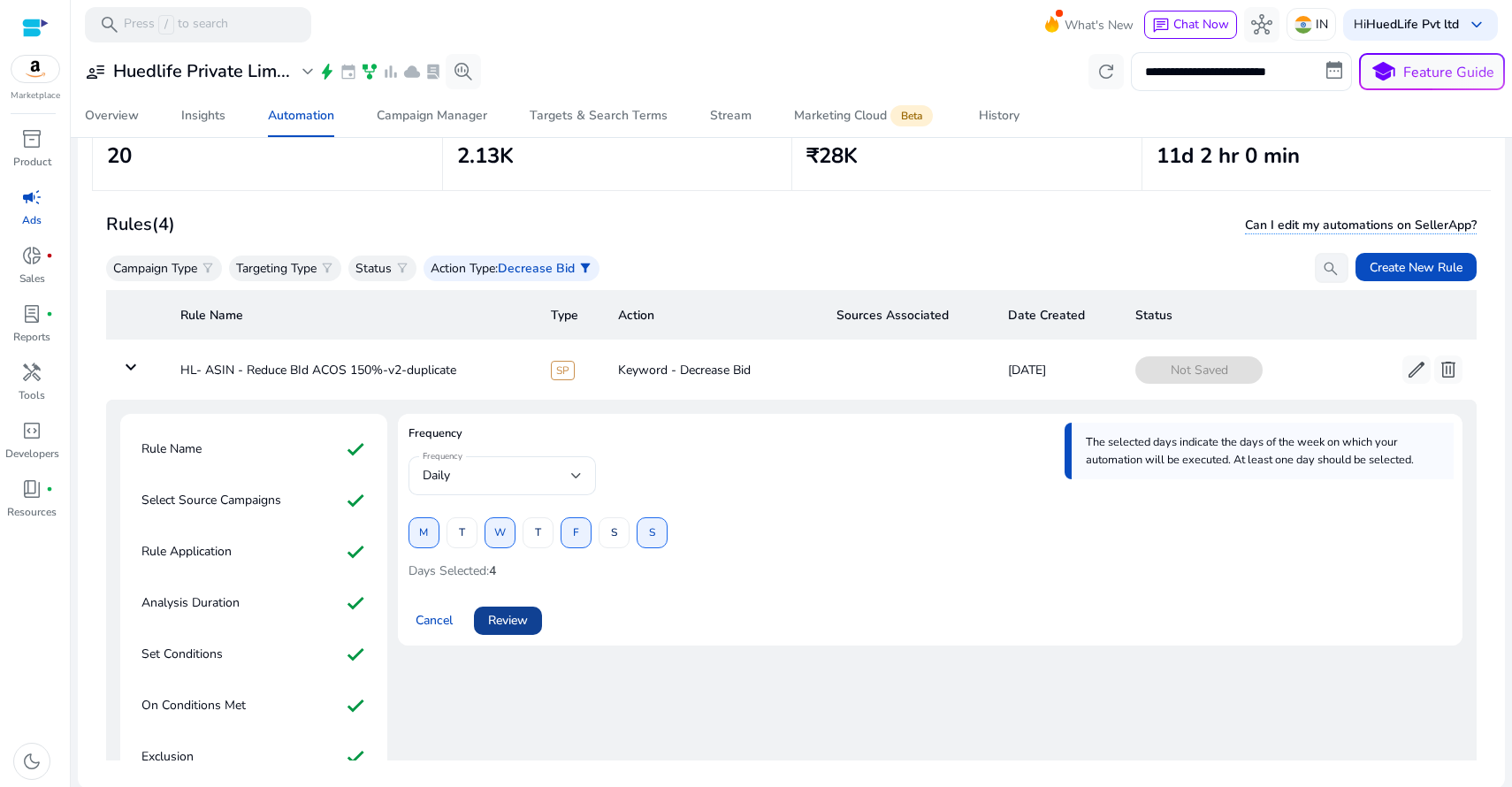
click at [510, 622] on span "Review" at bounding box center [508, 619] width 40 height 19
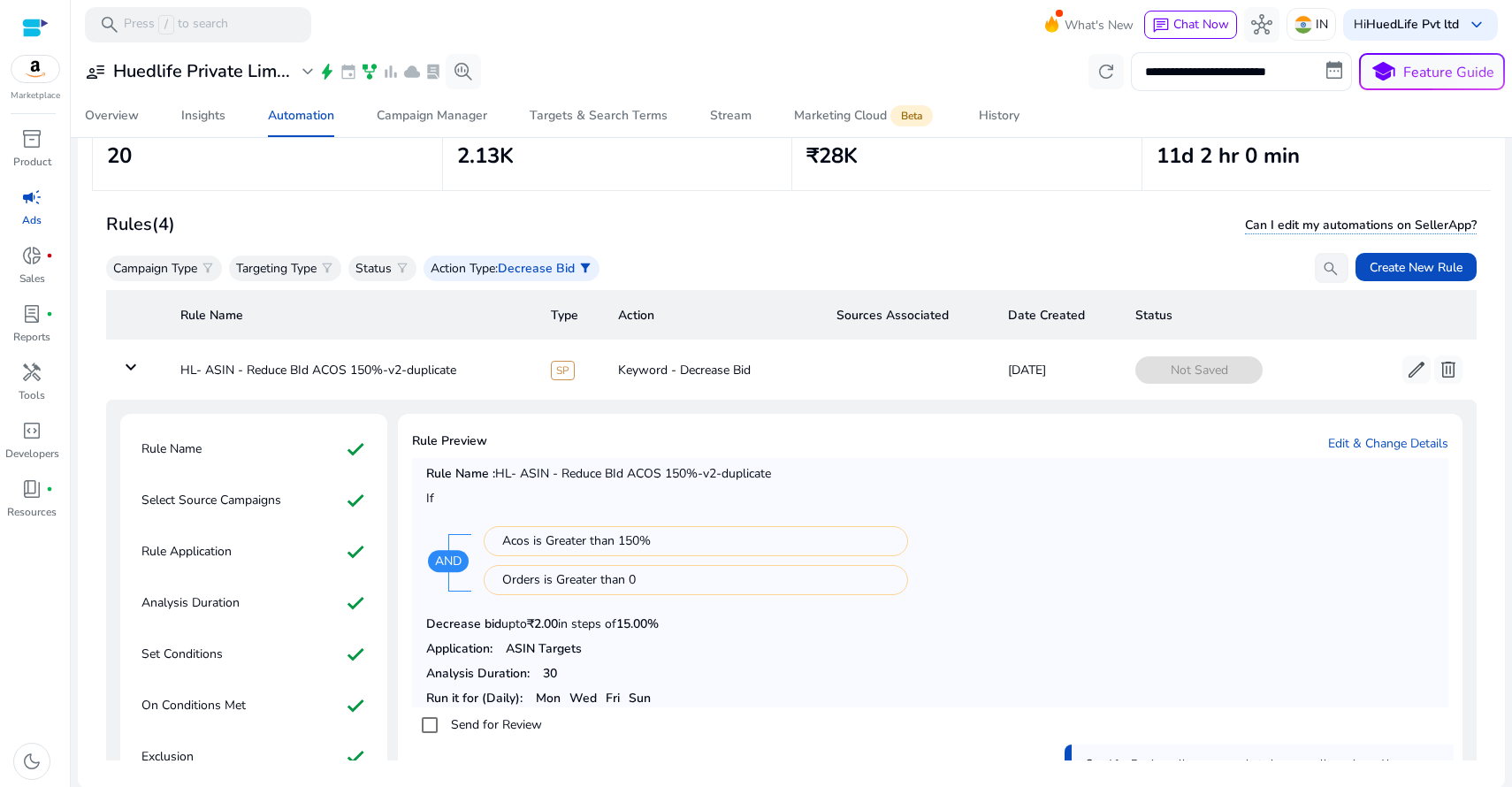
scroll to position [252, 0]
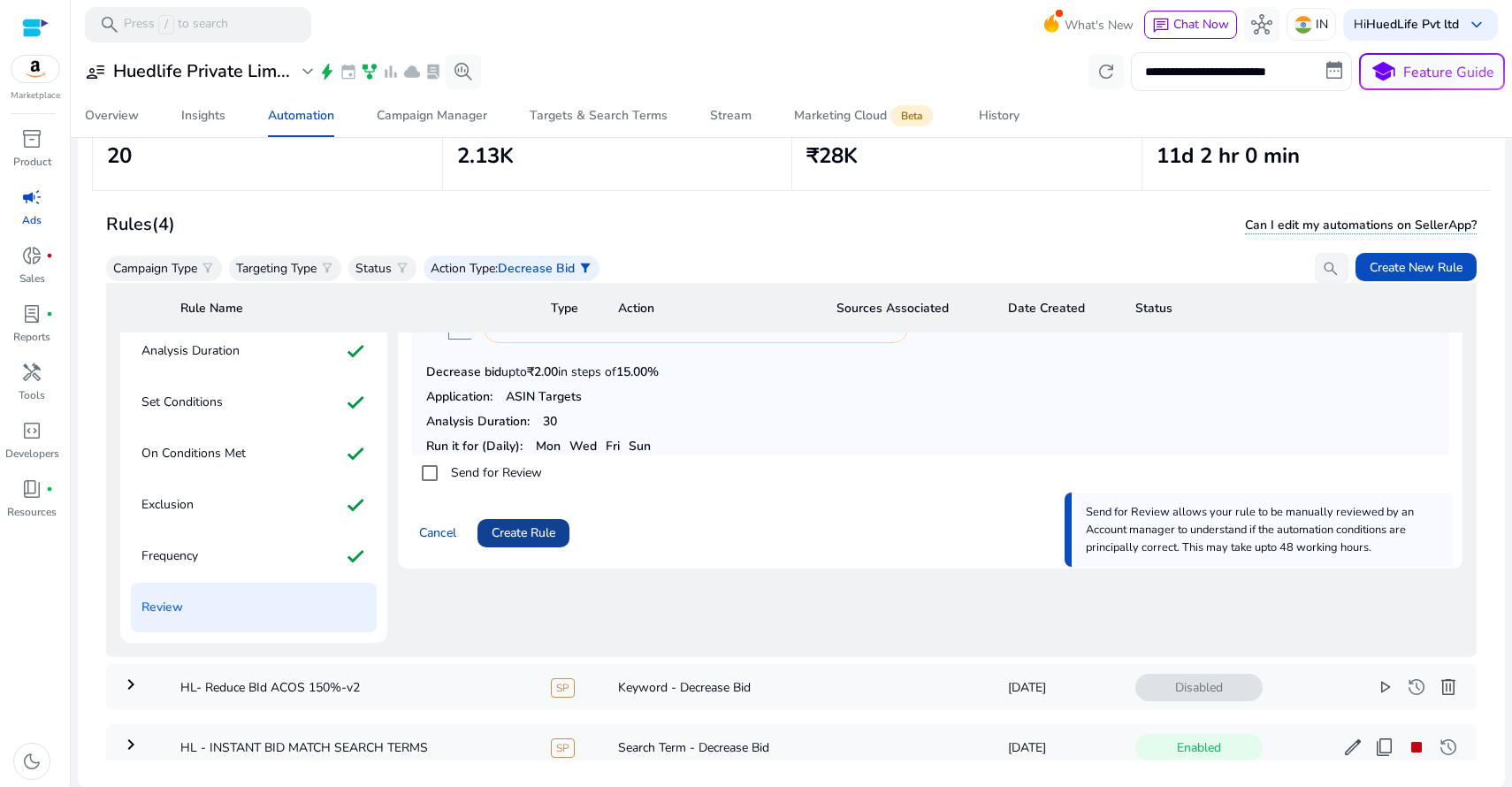
click at [536, 524] on span "Create Rule" at bounding box center [523, 532] width 64 height 19
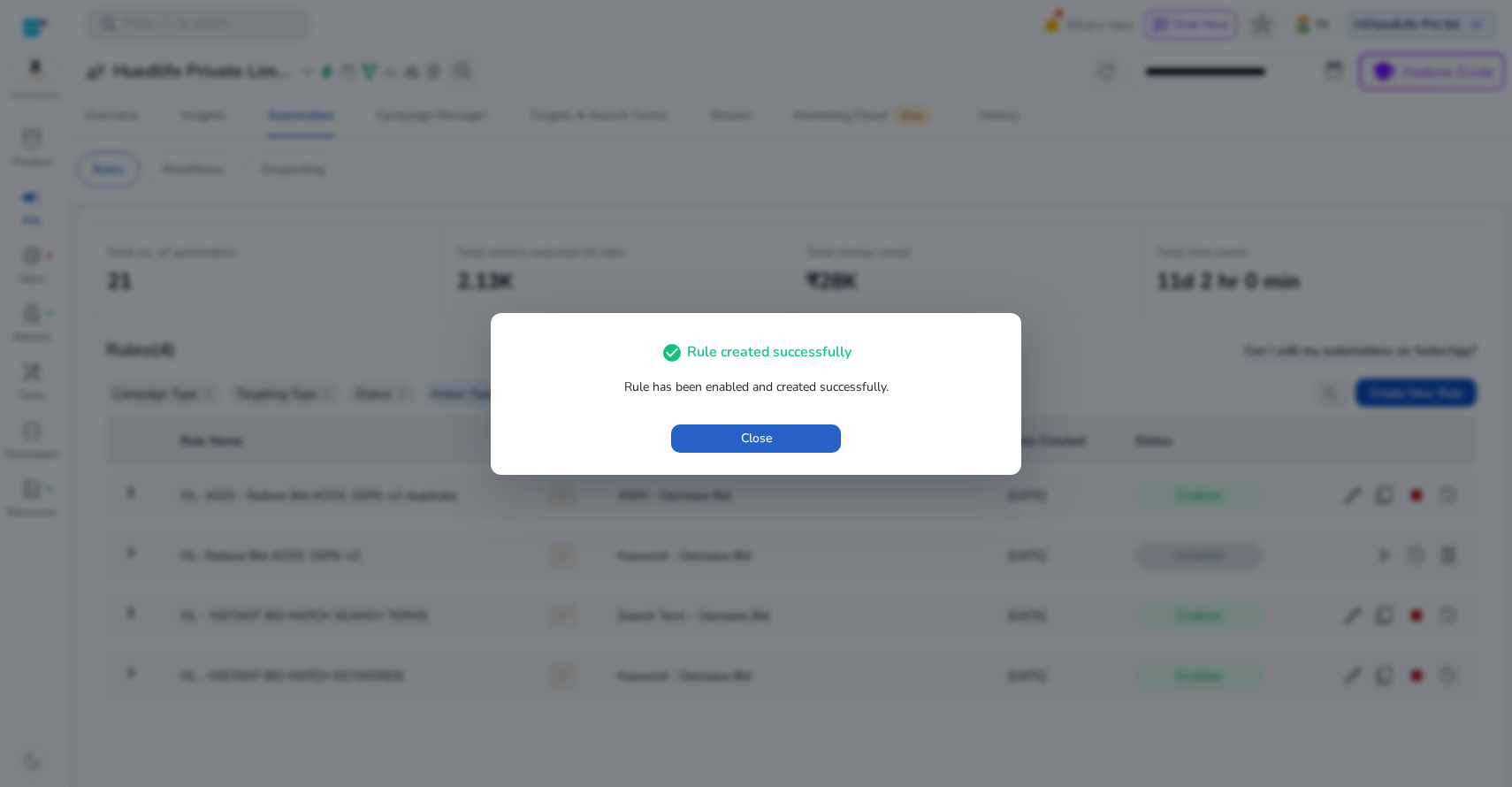
scroll to position [125, 0]
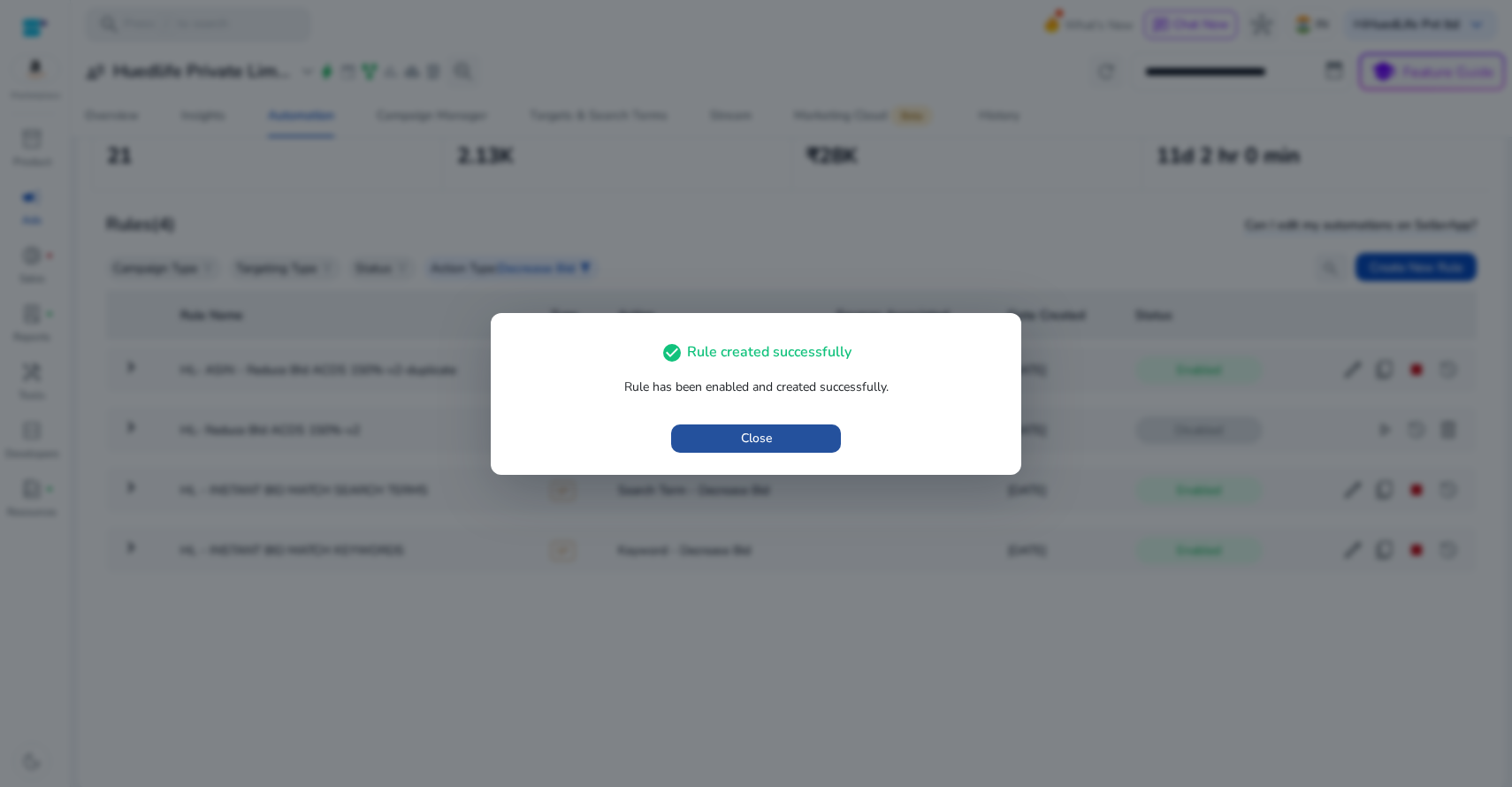
click at [754, 450] on span "button" at bounding box center [756, 438] width 170 height 43
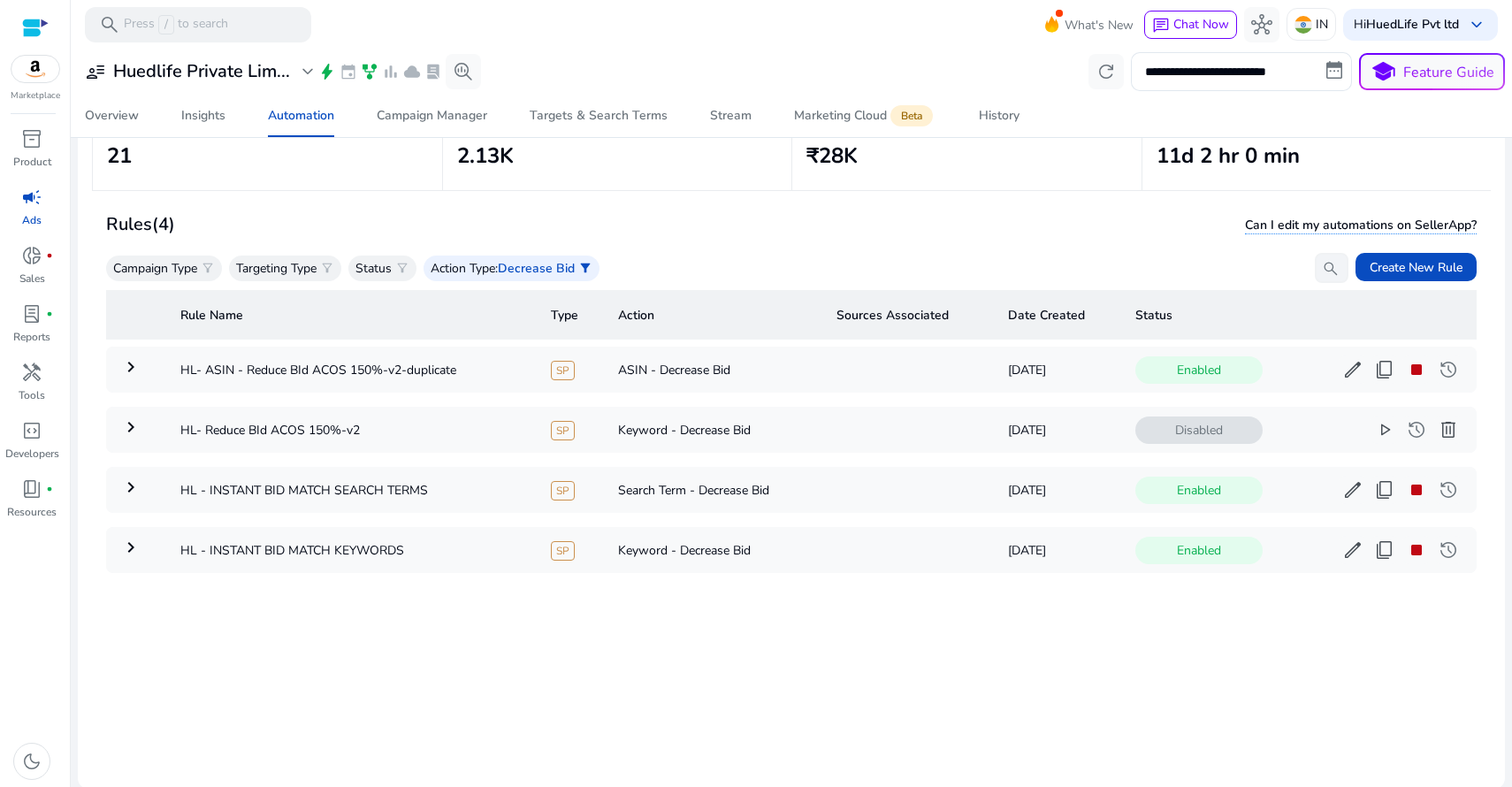
click at [691, 237] on div "Rules (4) Can I edit my automations on SellerApp?" at bounding box center [791, 224] width 1370 height 30
click at [655, 645] on div "Rule Name Type Action Sources Associated Date Created Status keyboard_arrow_rig…" at bounding box center [791, 521] width 1370 height 477
click at [695, 219] on div "Rules (4) Can I edit my automations on SellerApp?" at bounding box center [791, 224] width 1370 height 30
click at [431, 121] on div "Campaign Manager" at bounding box center [431, 115] width 110 height 12
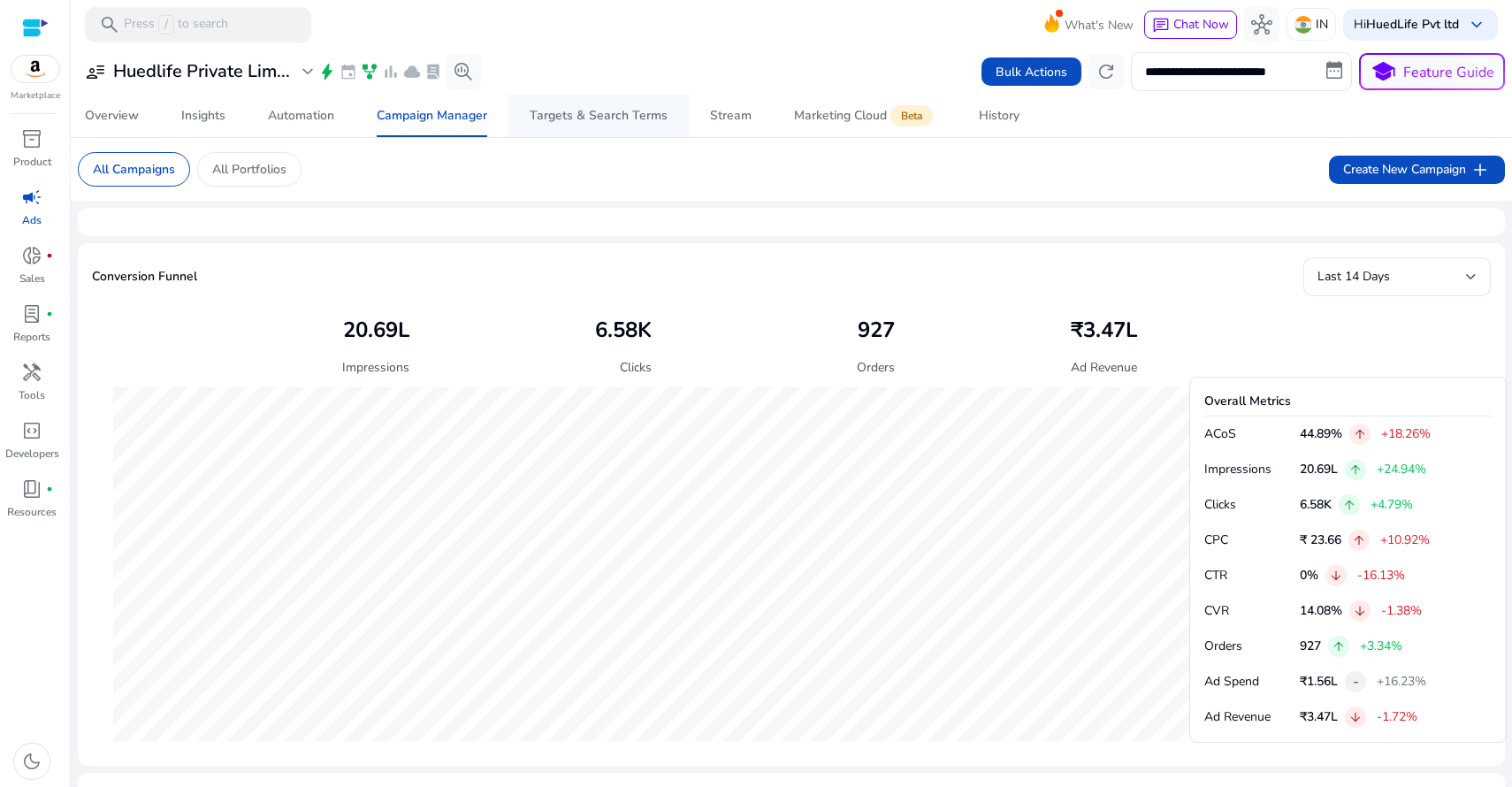
click at [555, 117] on div "Targets & Search Terms" at bounding box center [598, 115] width 138 height 12
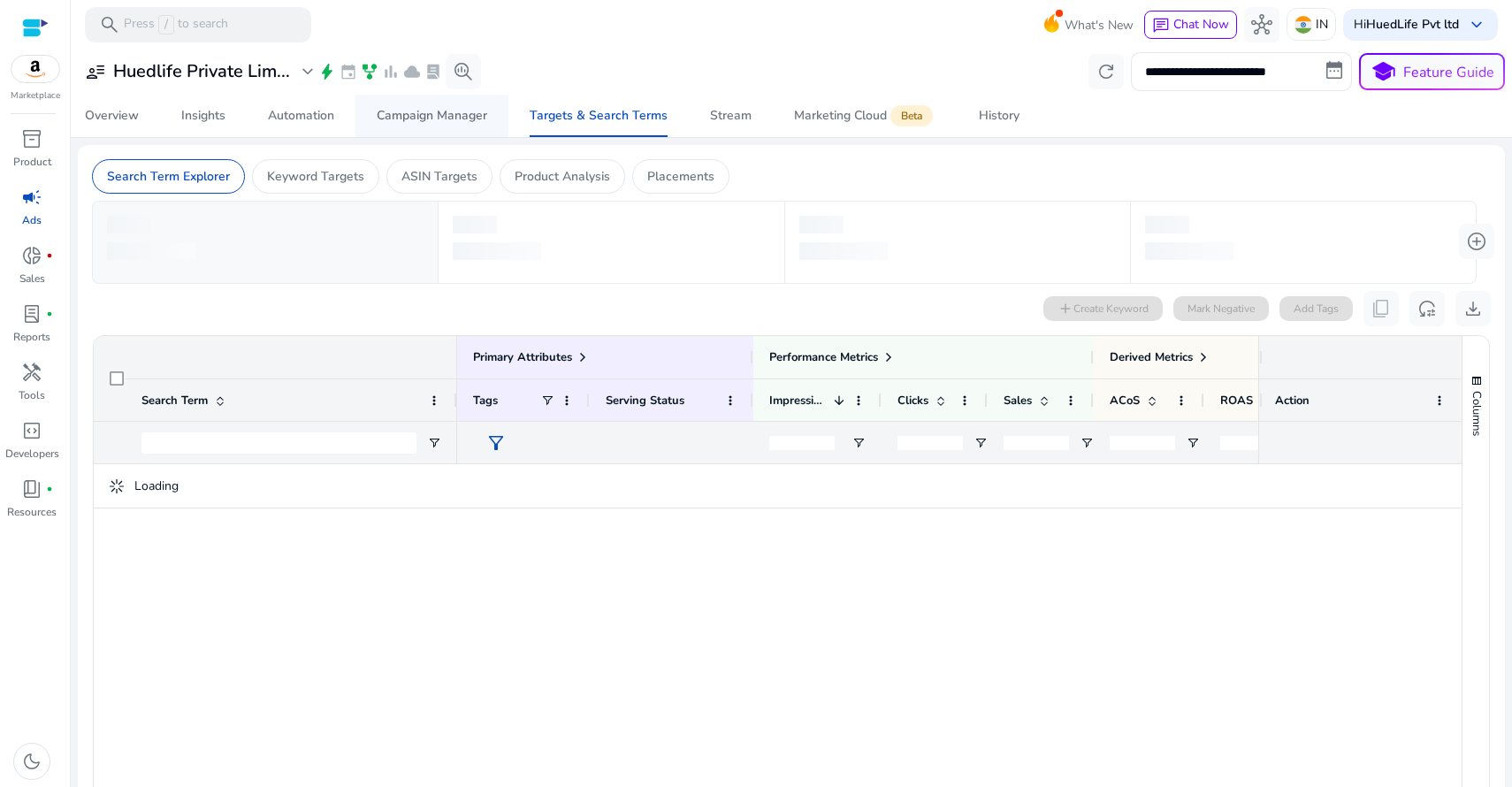
click at [445, 120] on div "Campaign Manager" at bounding box center [431, 115] width 110 height 12
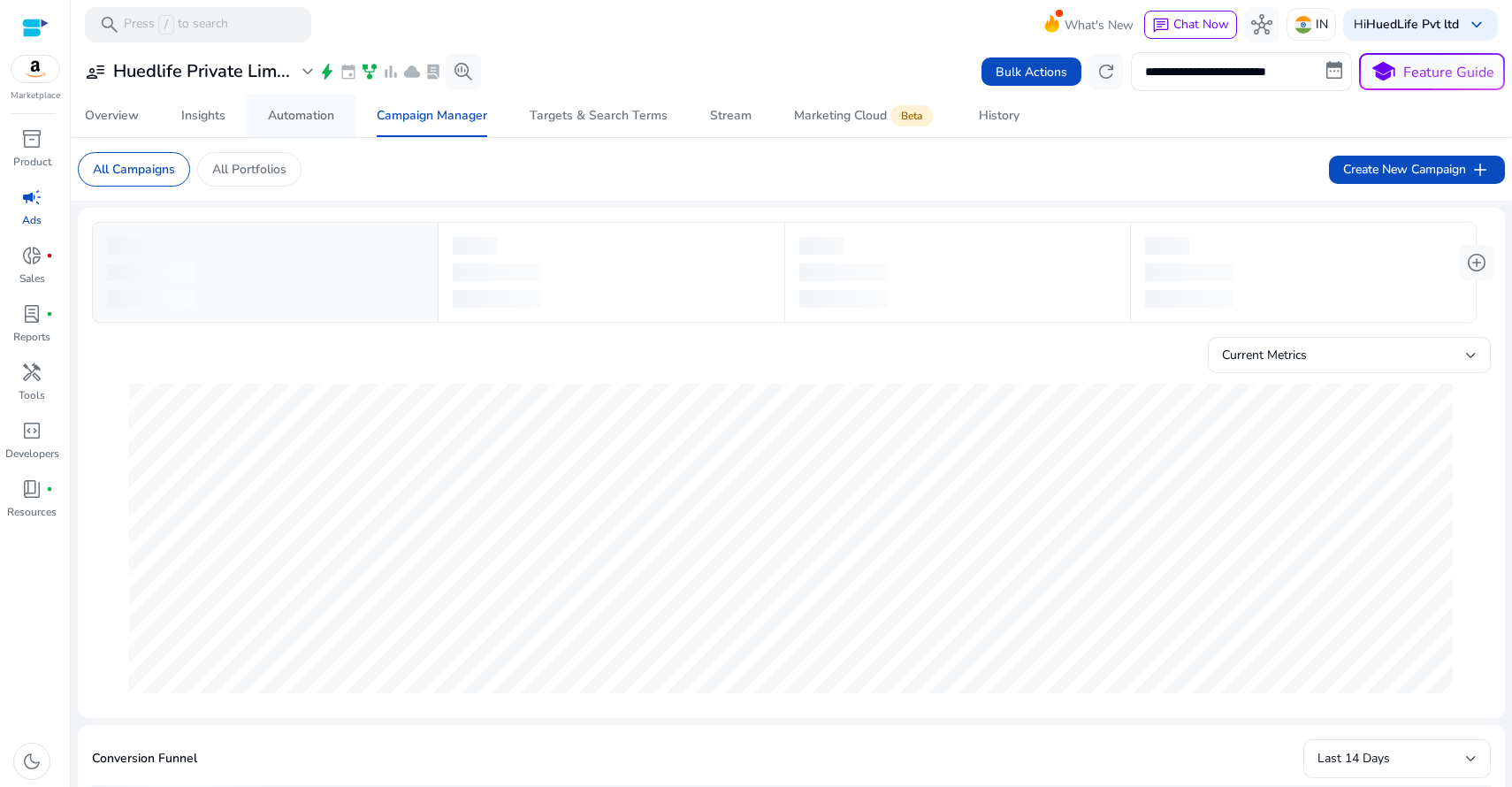
click at [310, 122] on div "Automation" at bounding box center [301, 115] width 67 height 12
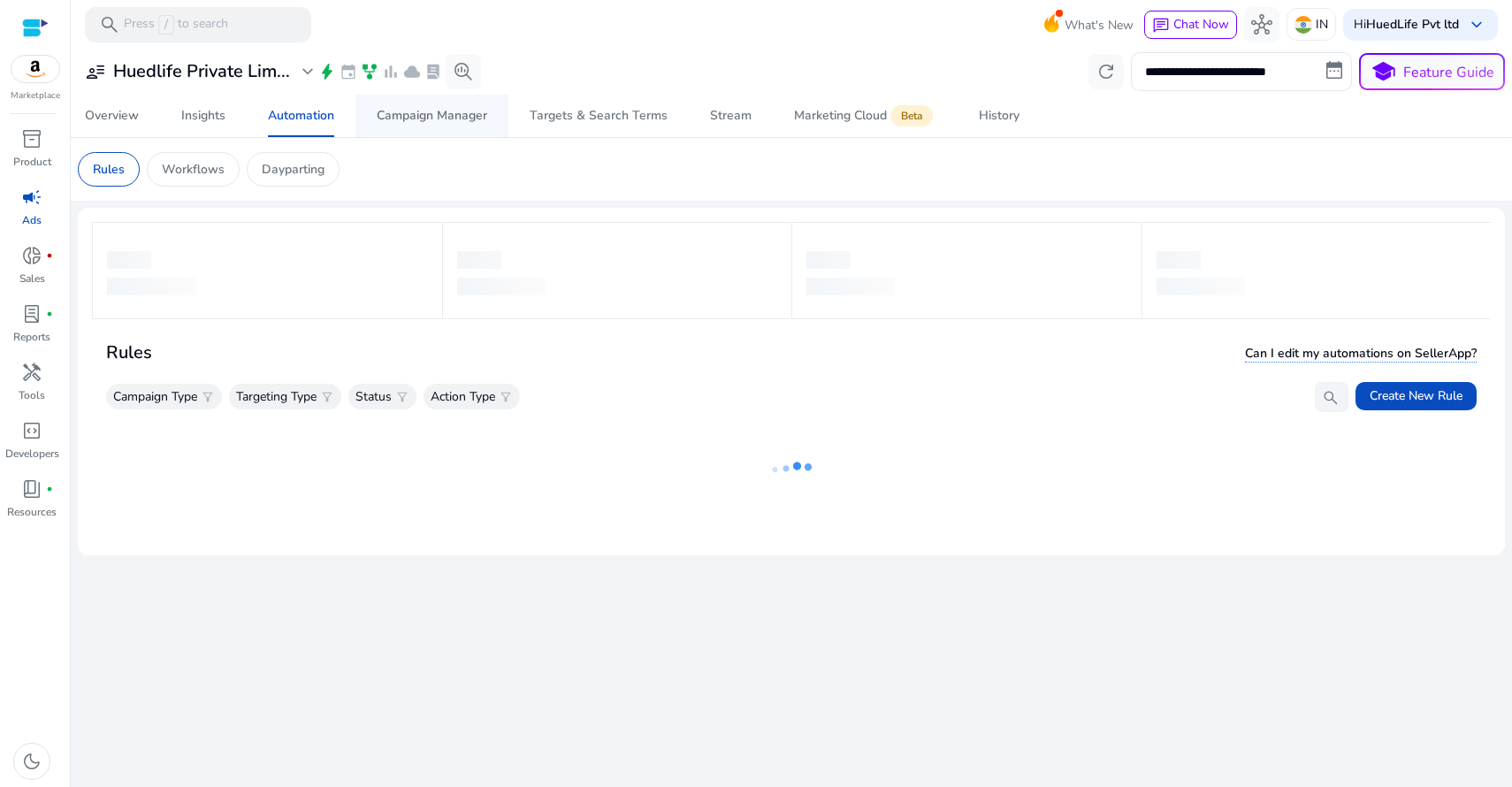
click at [436, 122] on div "Campaign Manager" at bounding box center [431, 115] width 110 height 12
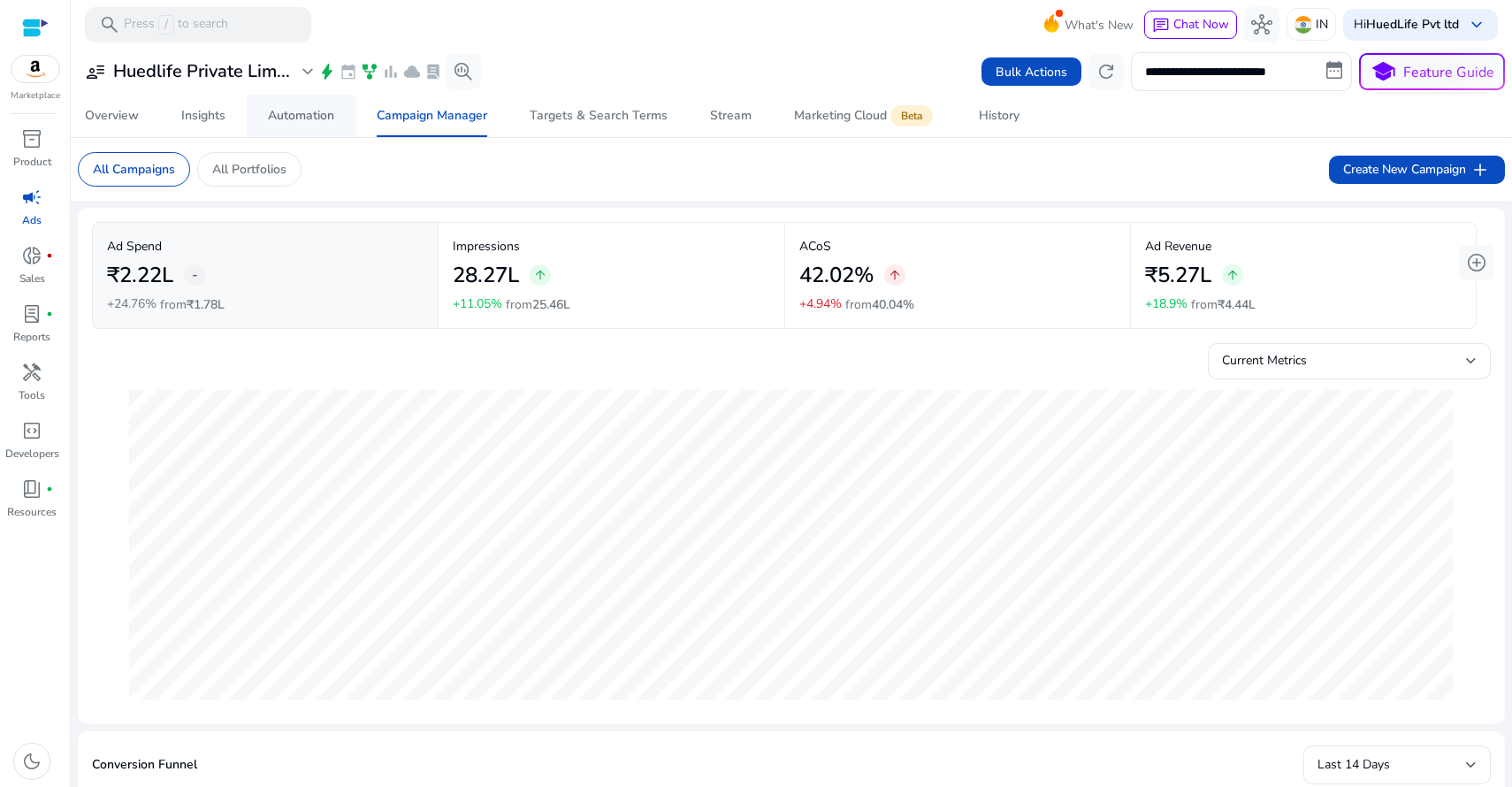
click at [309, 122] on div "Automation" at bounding box center [301, 115] width 67 height 12
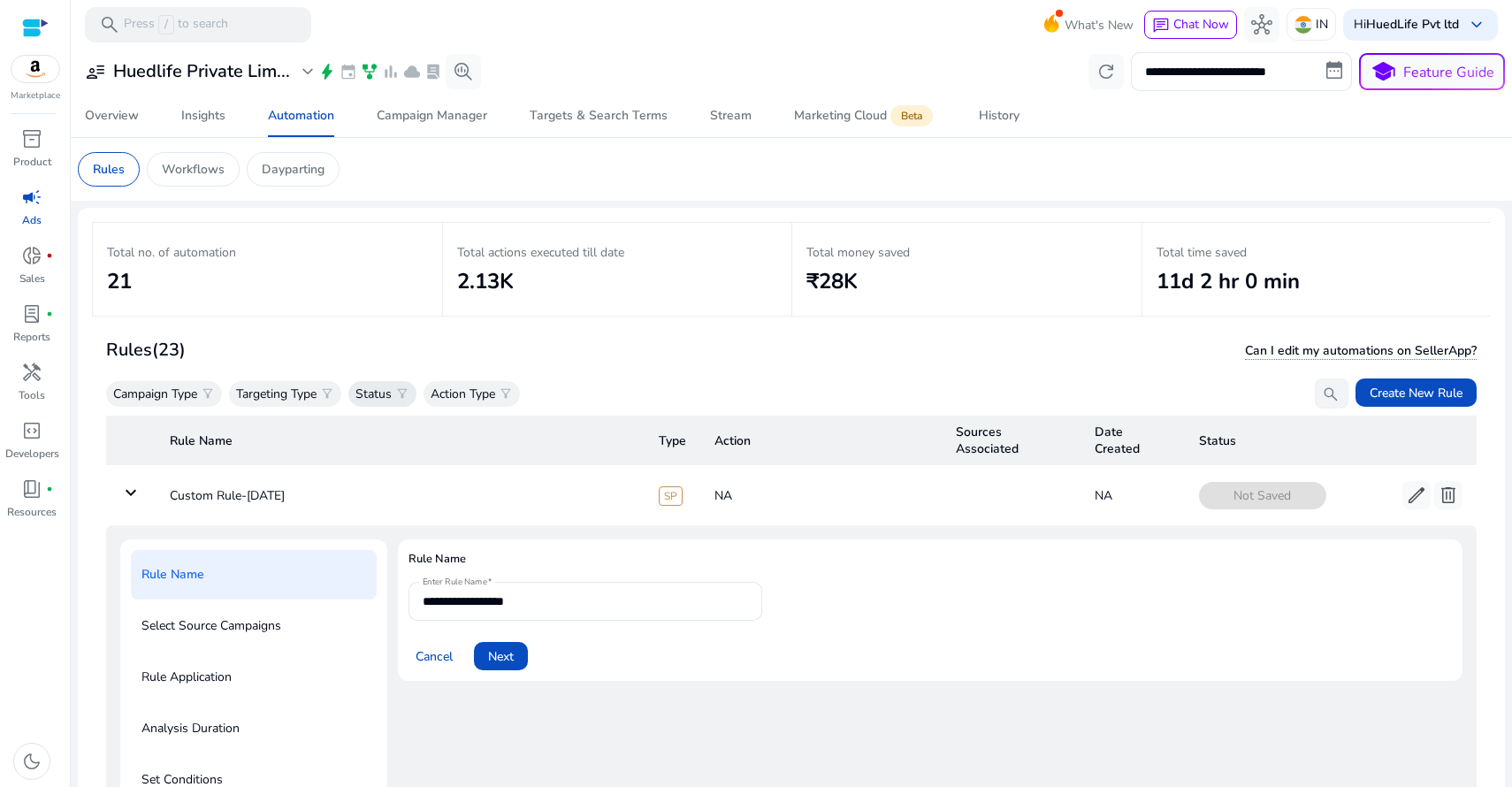
click at [383, 391] on p "Status" at bounding box center [373, 393] width 37 height 19
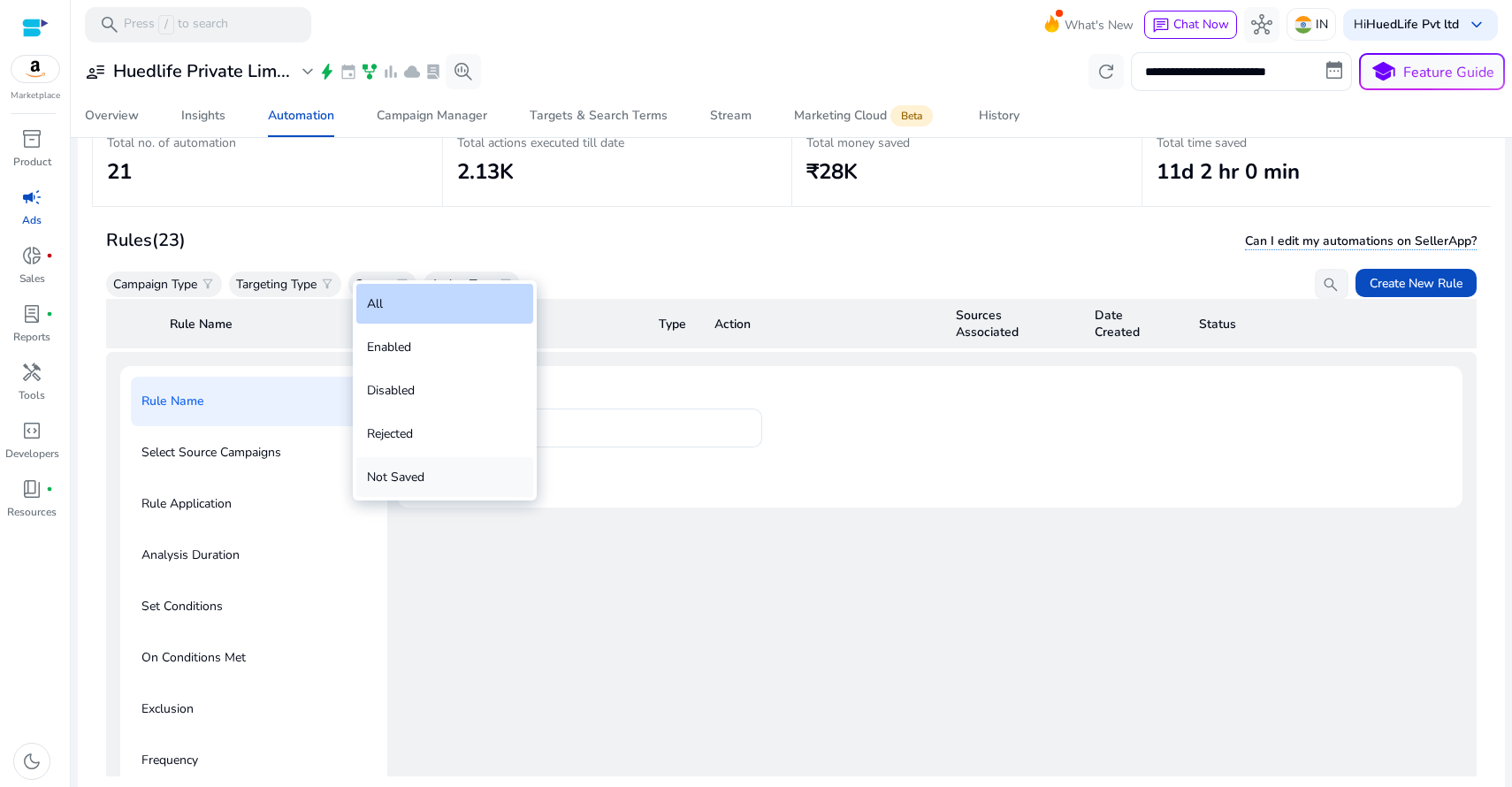
scroll to position [125, 0]
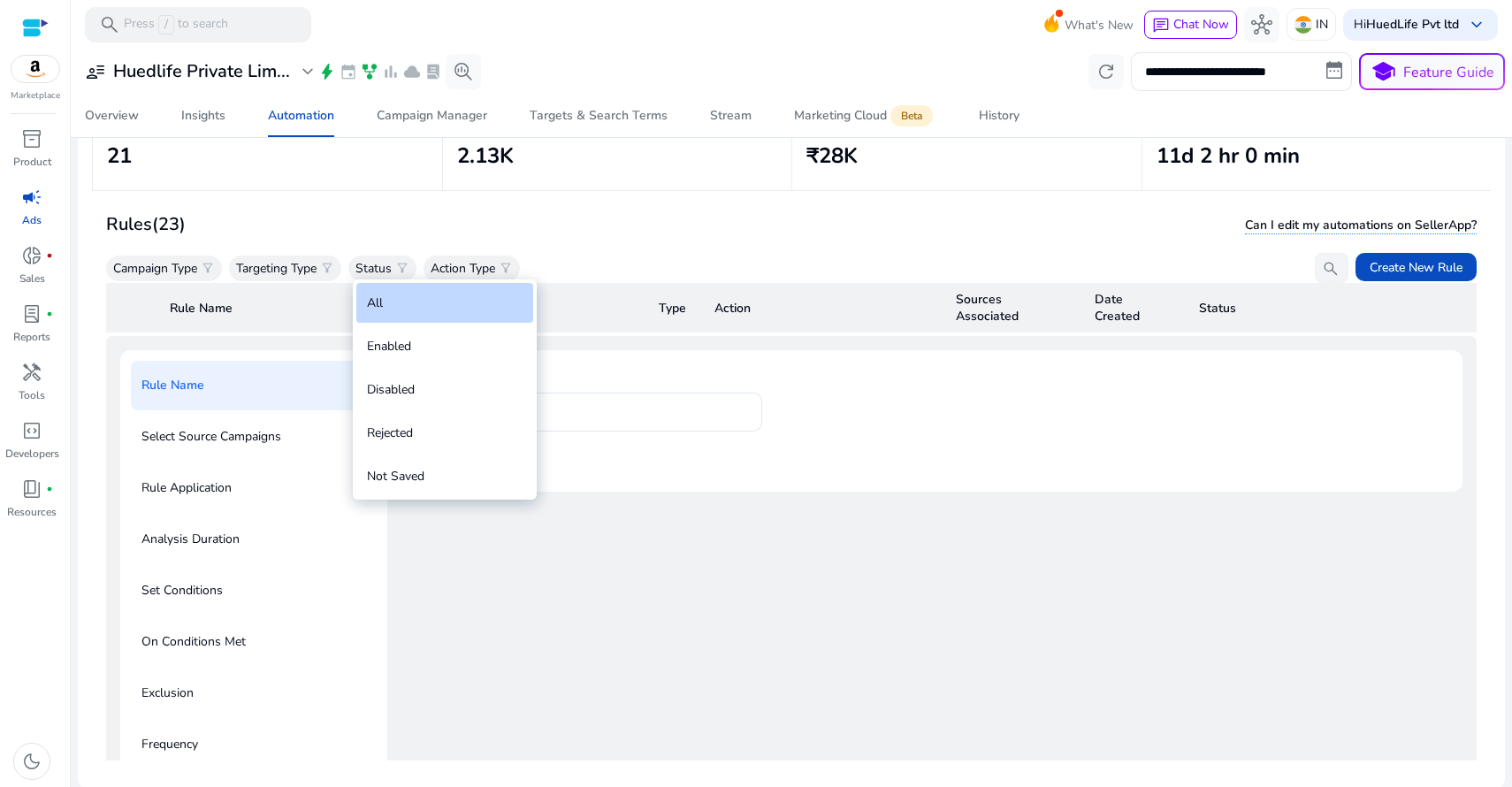
click at [478, 266] on div at bounding box center [756, 393] width 1512 height 787
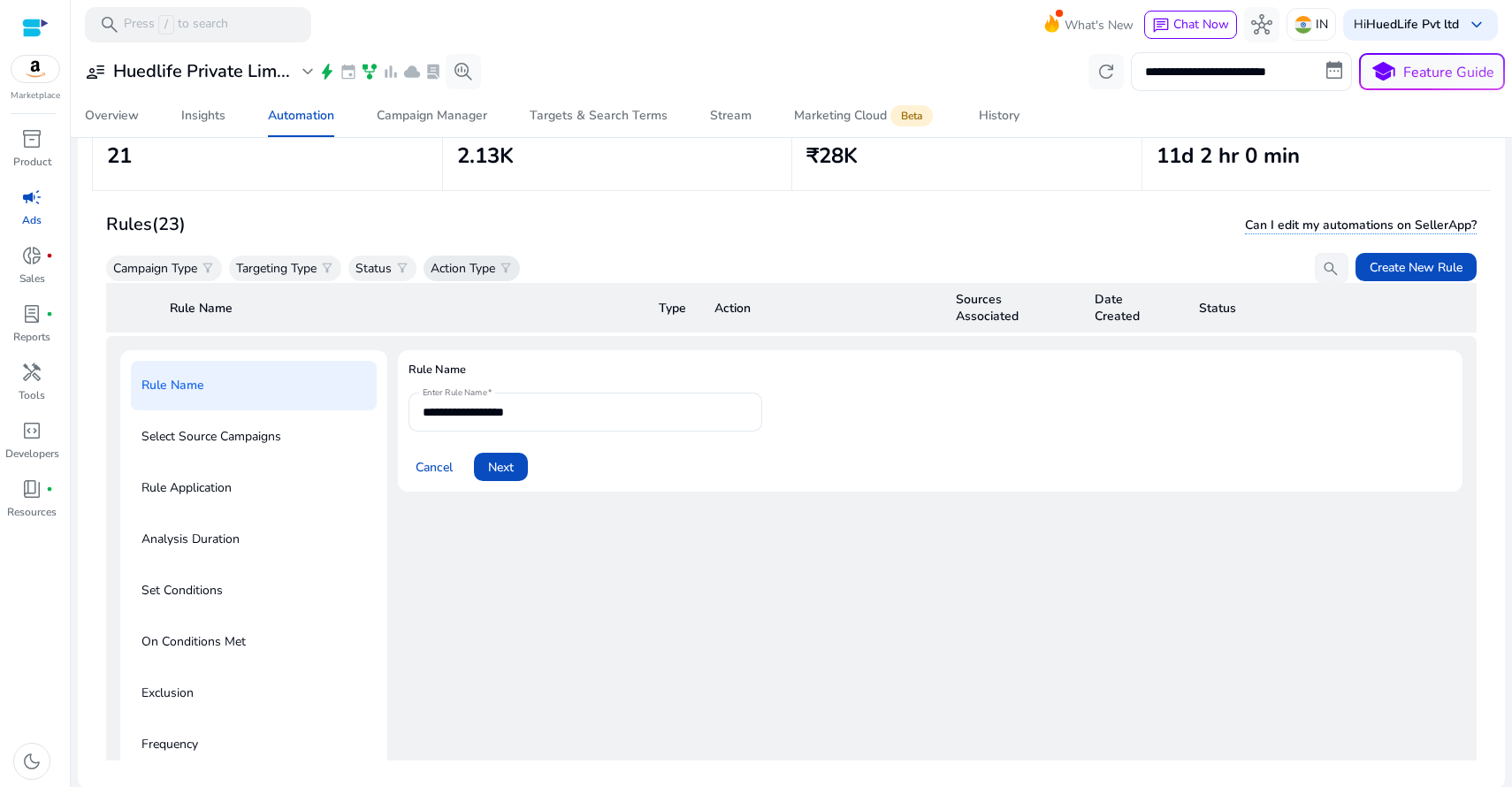
click at [486, 271] on p "Action Type" at bounding box center [463, 268] width 65 height 19
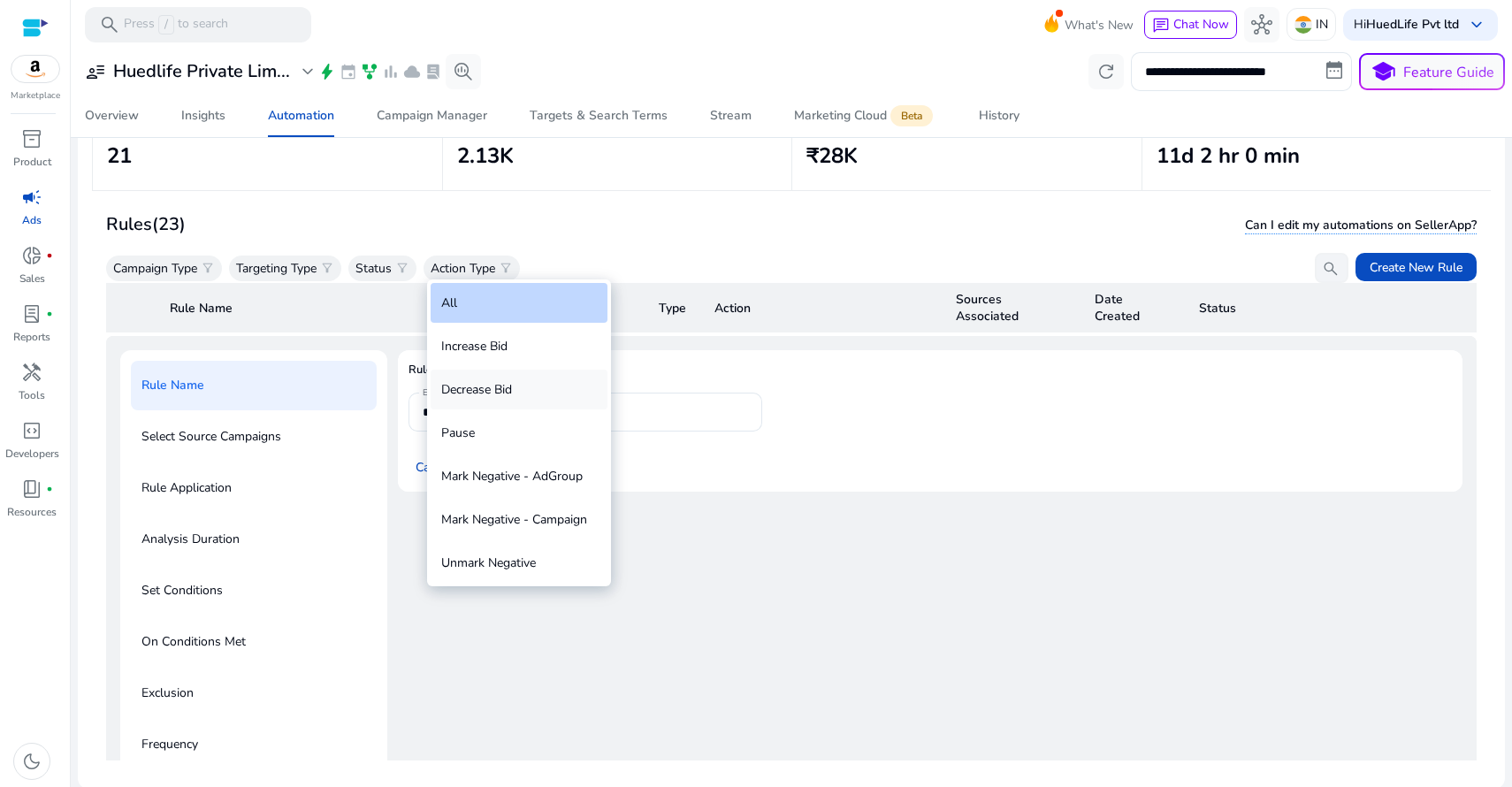
click at [488, 383] on div "Decrease Bid" at bounding box center [519, 389] width 177 height 40
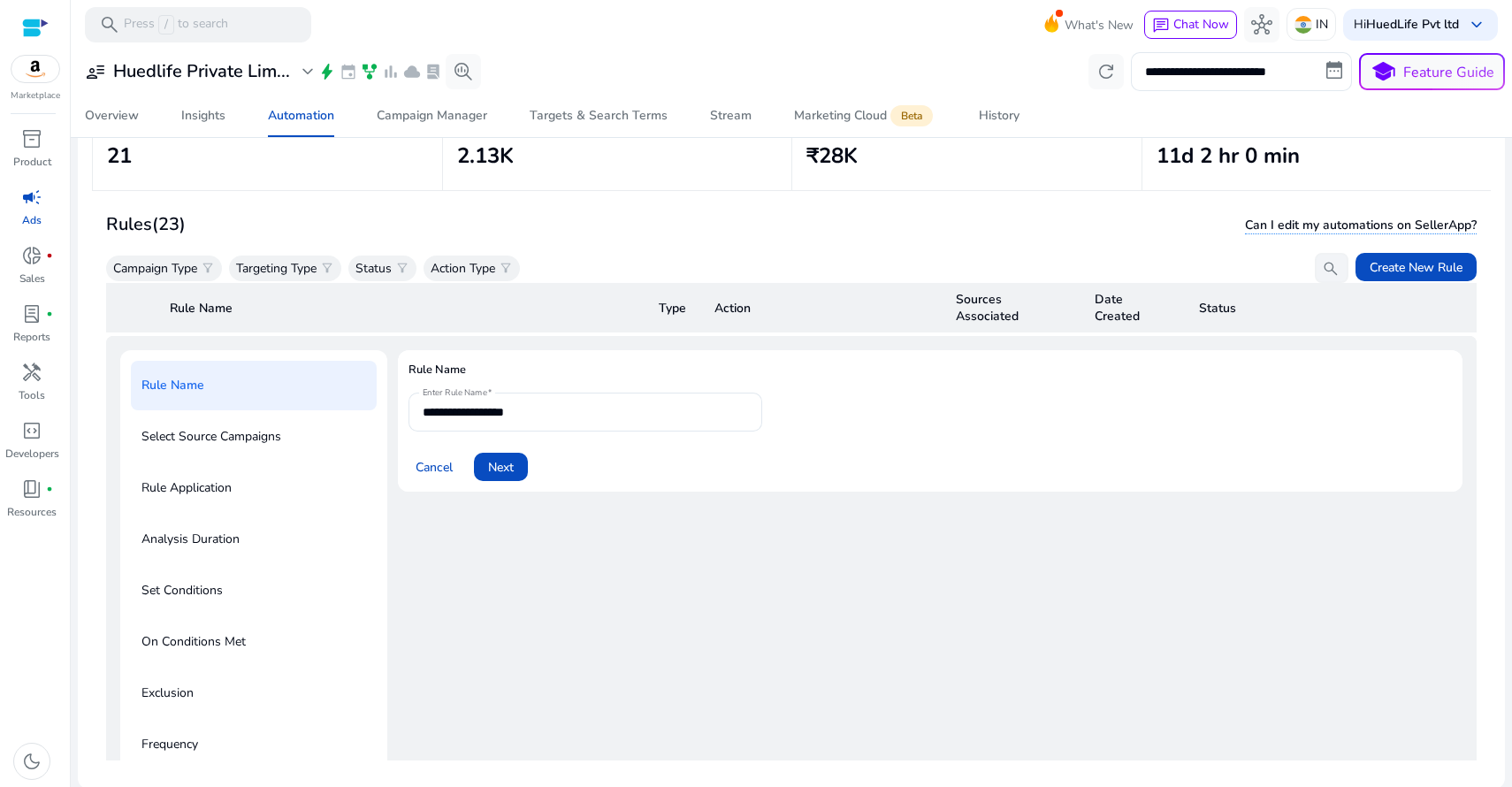
scroll to position [0, 0]
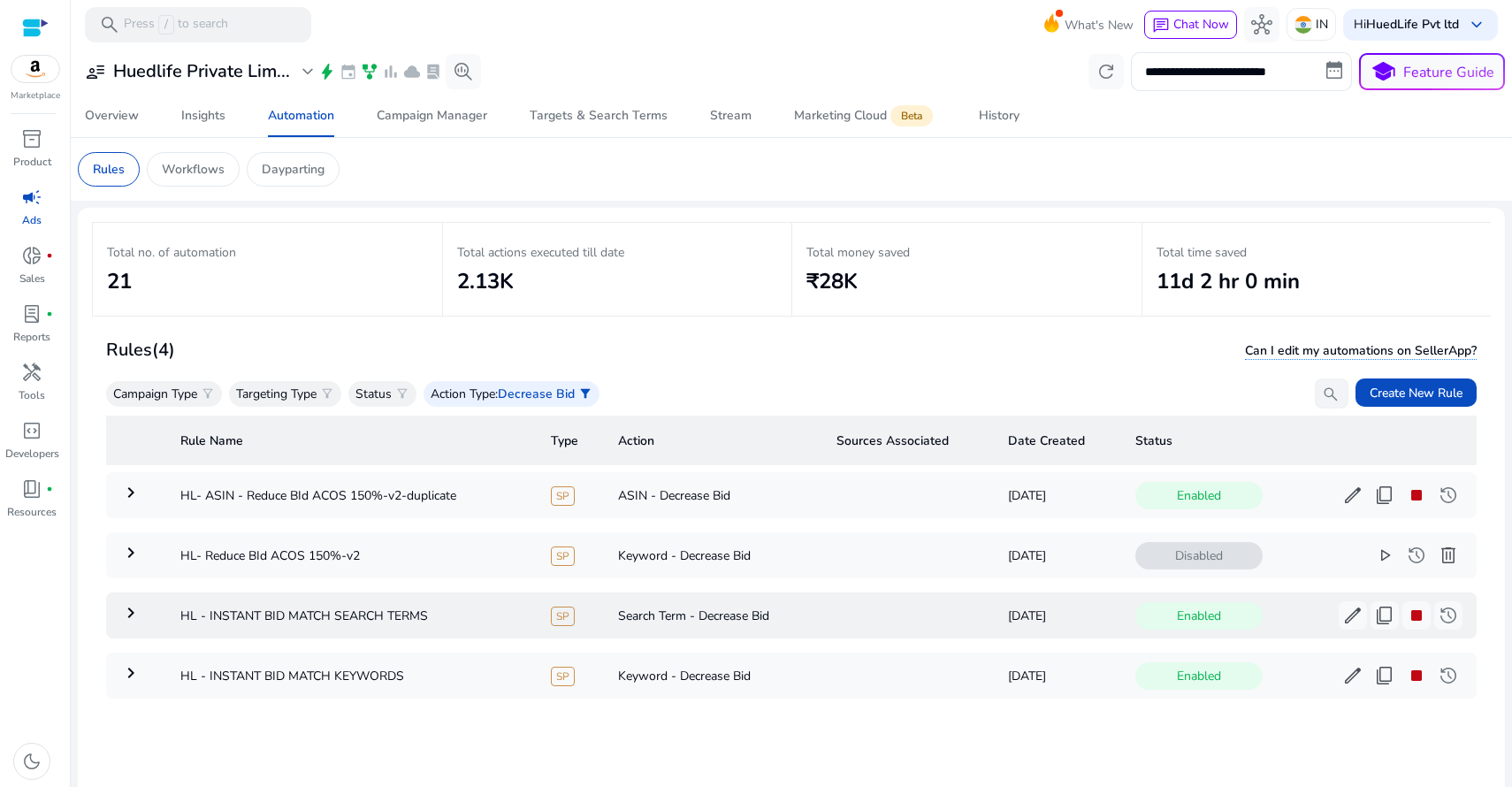
click at [133, 609] on mat-icon "keyboard_arrow_right" at bounding box center [130, 611] width 21 height 21
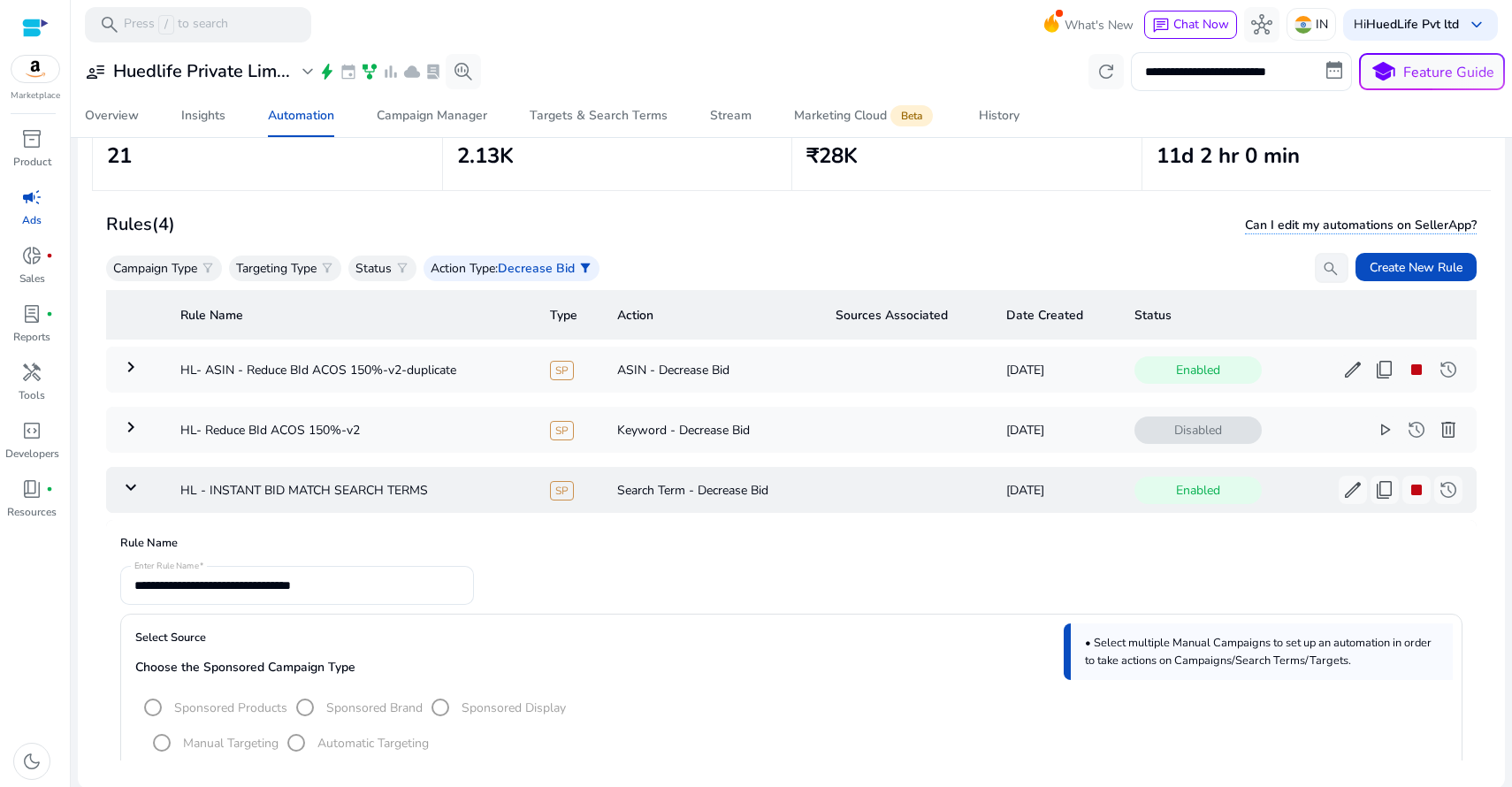
click at [133, 486] on mat-icon "keyboard_arrow_down" at bounding box center [130, 486] width 21 height 21
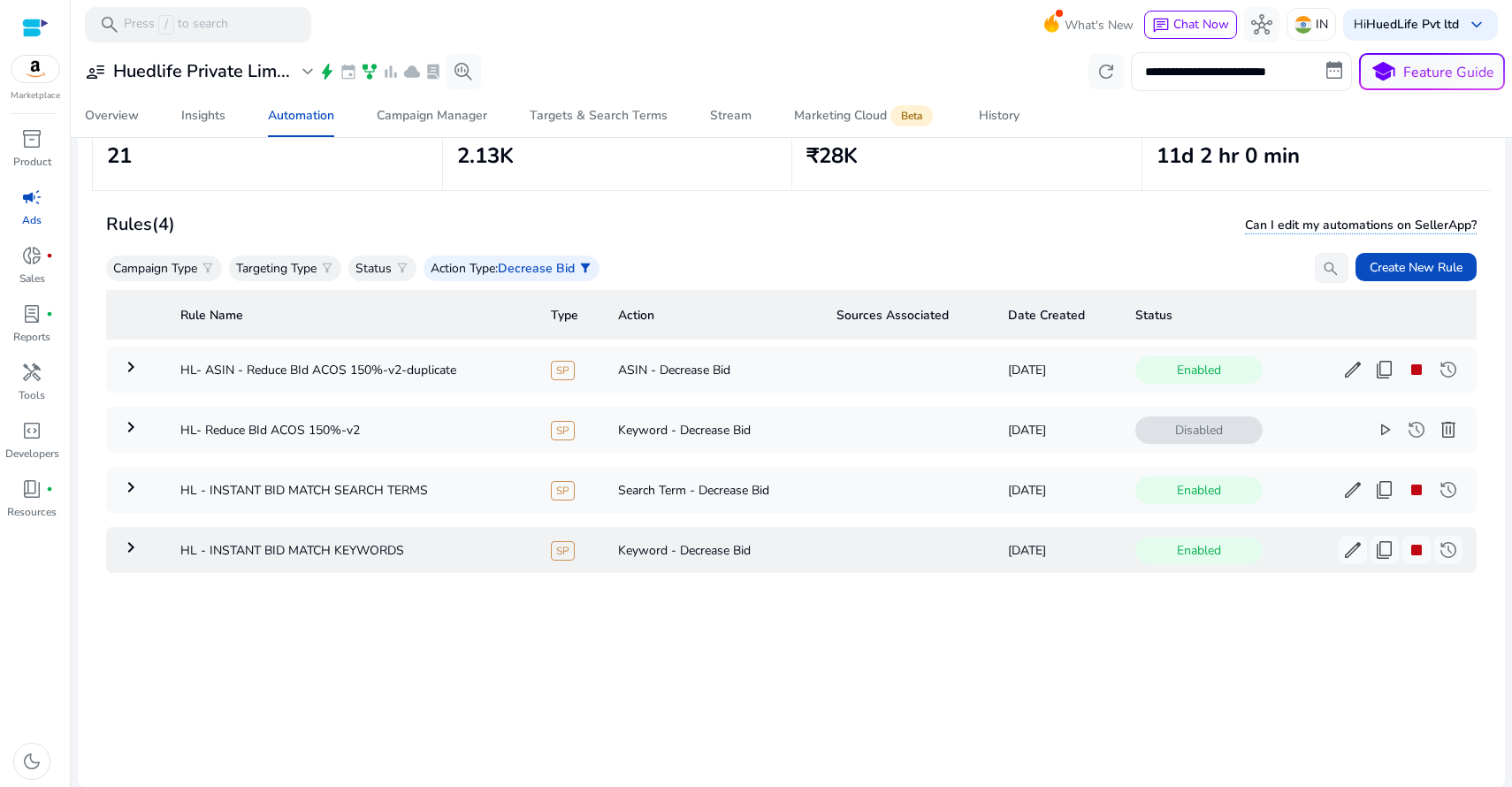
click at [130, 545] on mat-icon "keyboard_arrow_right" at bounding box center [130, 547] width 21 height 21
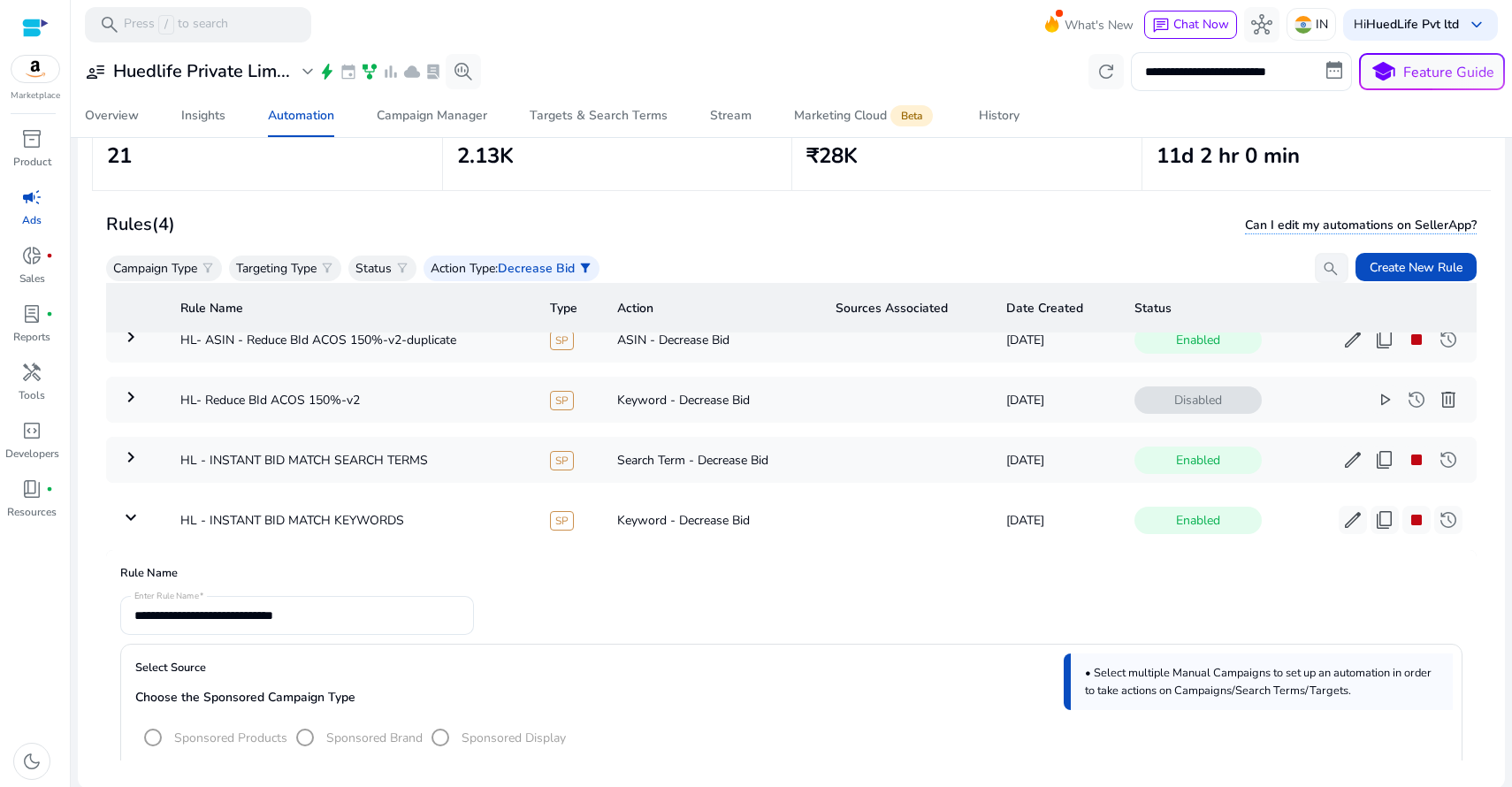
scroll to position [10, 0]
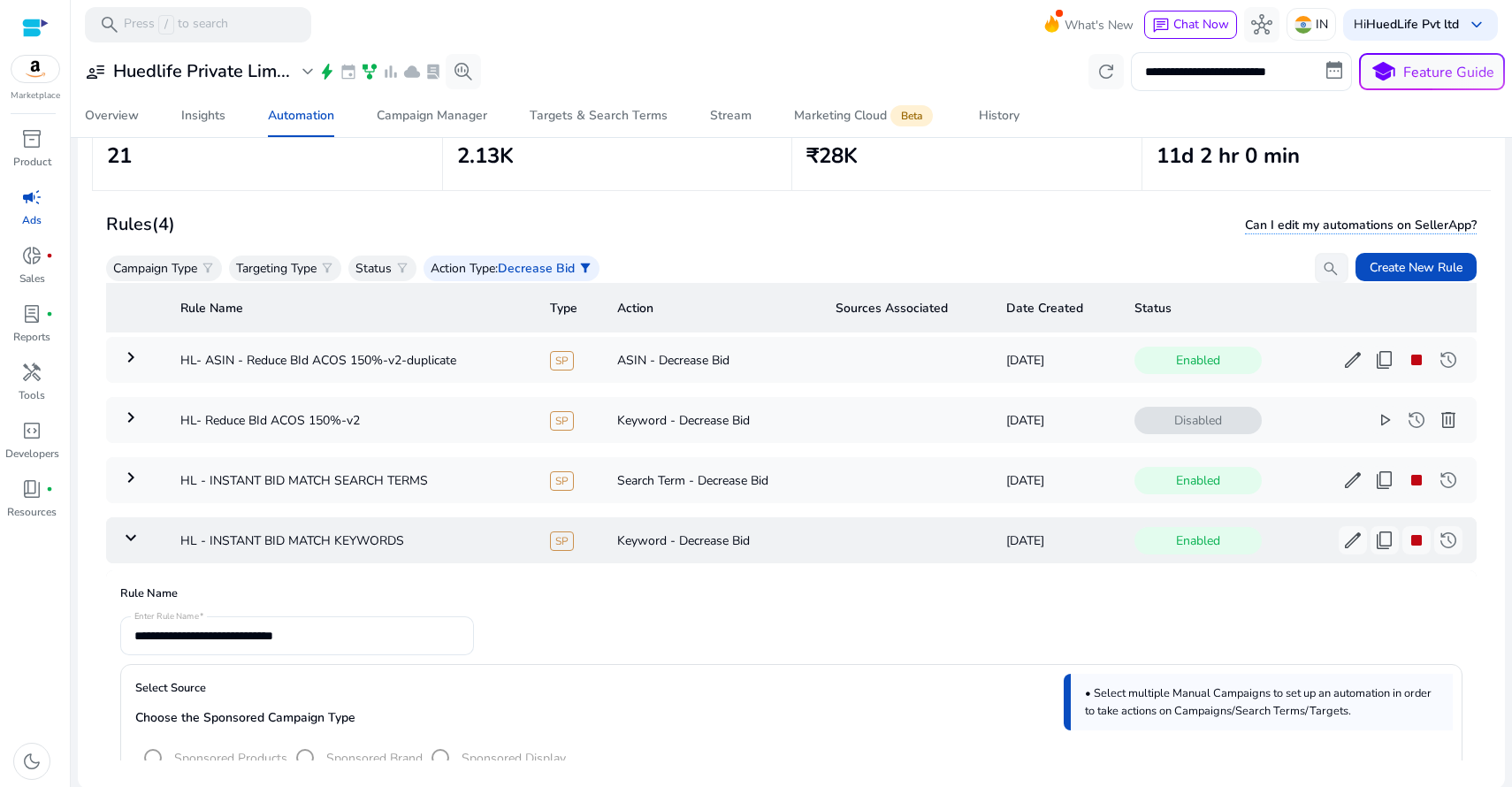
click at [134, 537] on mat-icon "keyboard_arrow_down" at bounding box center [130, 537] width 21 height 21
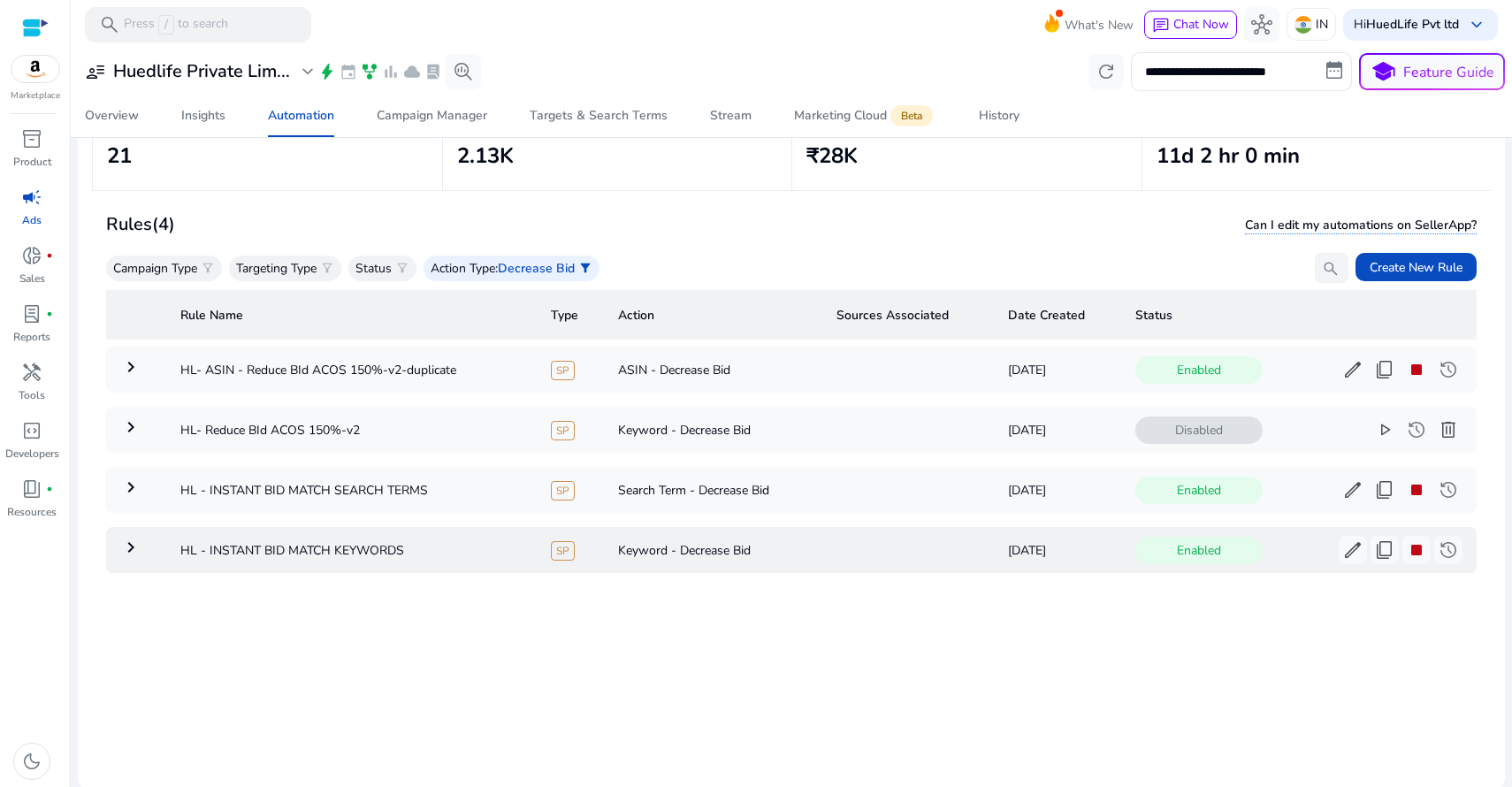
scroll to position [0, 0]
click at [1413, 270] on span "Create New Rule" at bounding box center [1416, 267] width 93 height 19
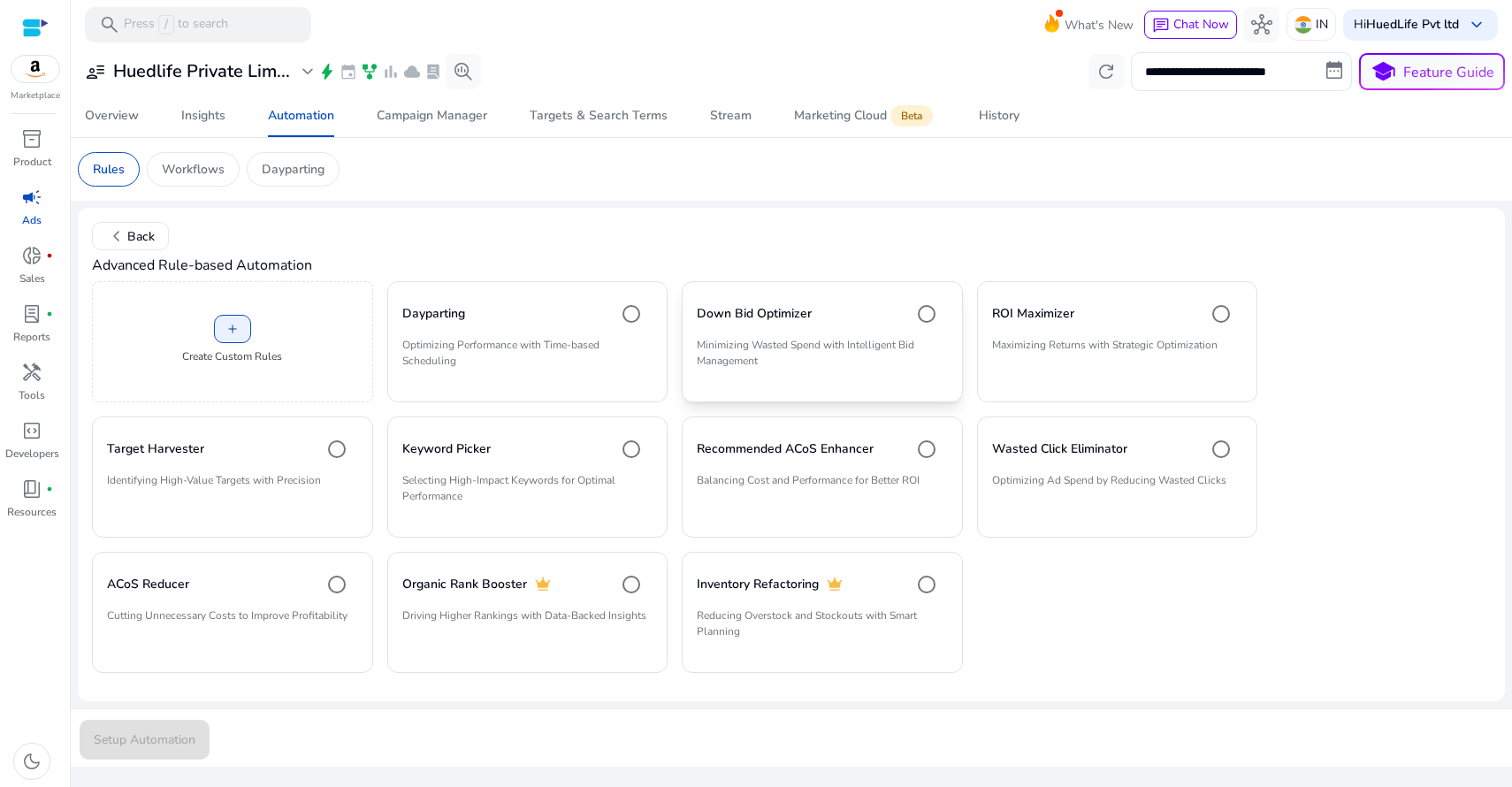
click at [879, 311] on div "Down Bid Optimizer" at bounding box center [822, 314] width 251 height 36
click at [174, 742] on span "Setup Automation" at bounding box center [144, 739] width 101 height 19
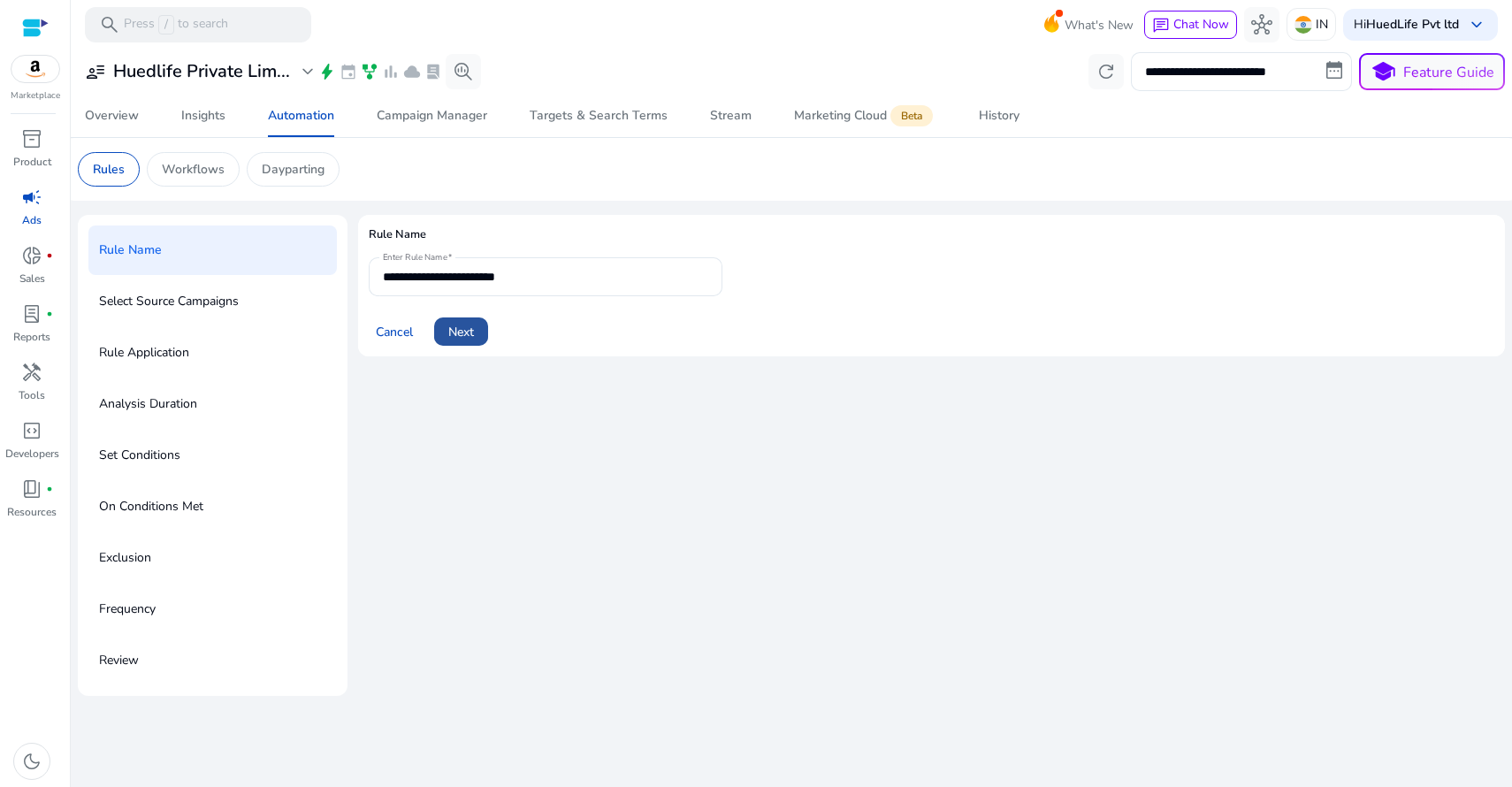
click at [473, 334] on span "Next" at bounding box center [462, 331] width 26 height 19
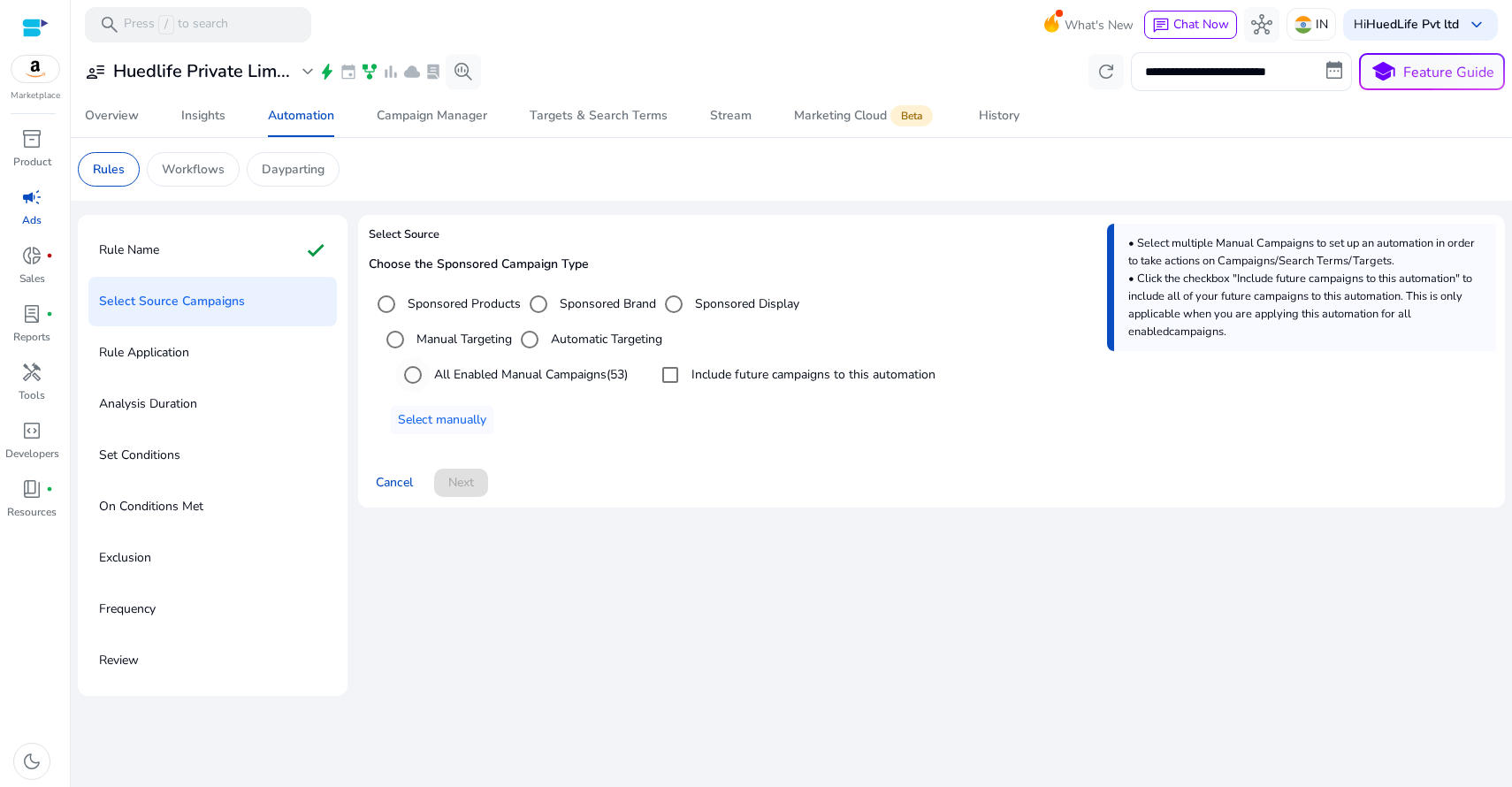
click at [476, 373] on label "All Enabled Manual Campaigns (53)" at bounding box center [529, 374] width 198 height 19
click at [474, 486] on span "Next" at bounding box center [462, 481] width 26 height 19
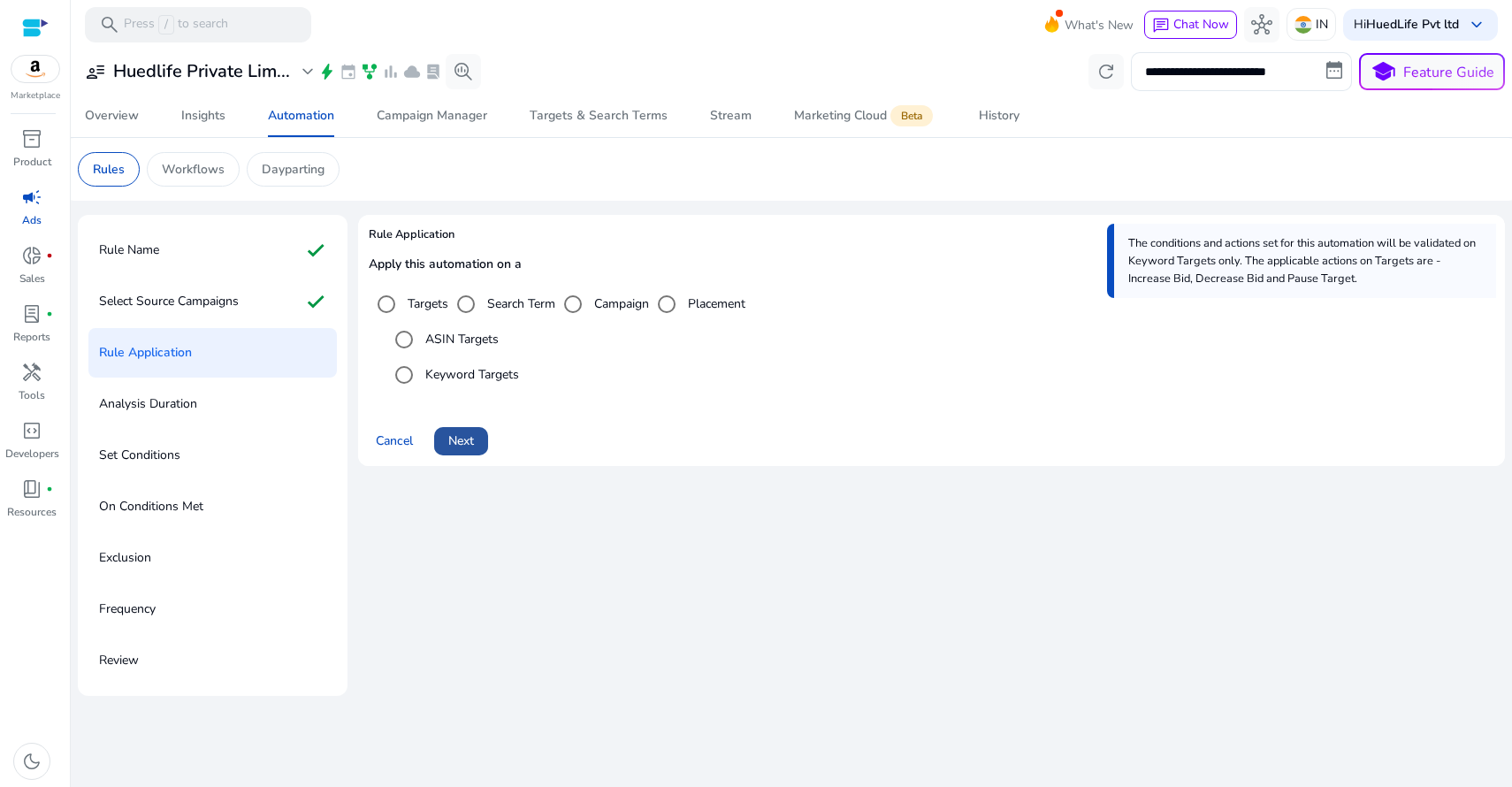
click at [465, 449] on span at bounding box center [461, 441] width 54 height 43
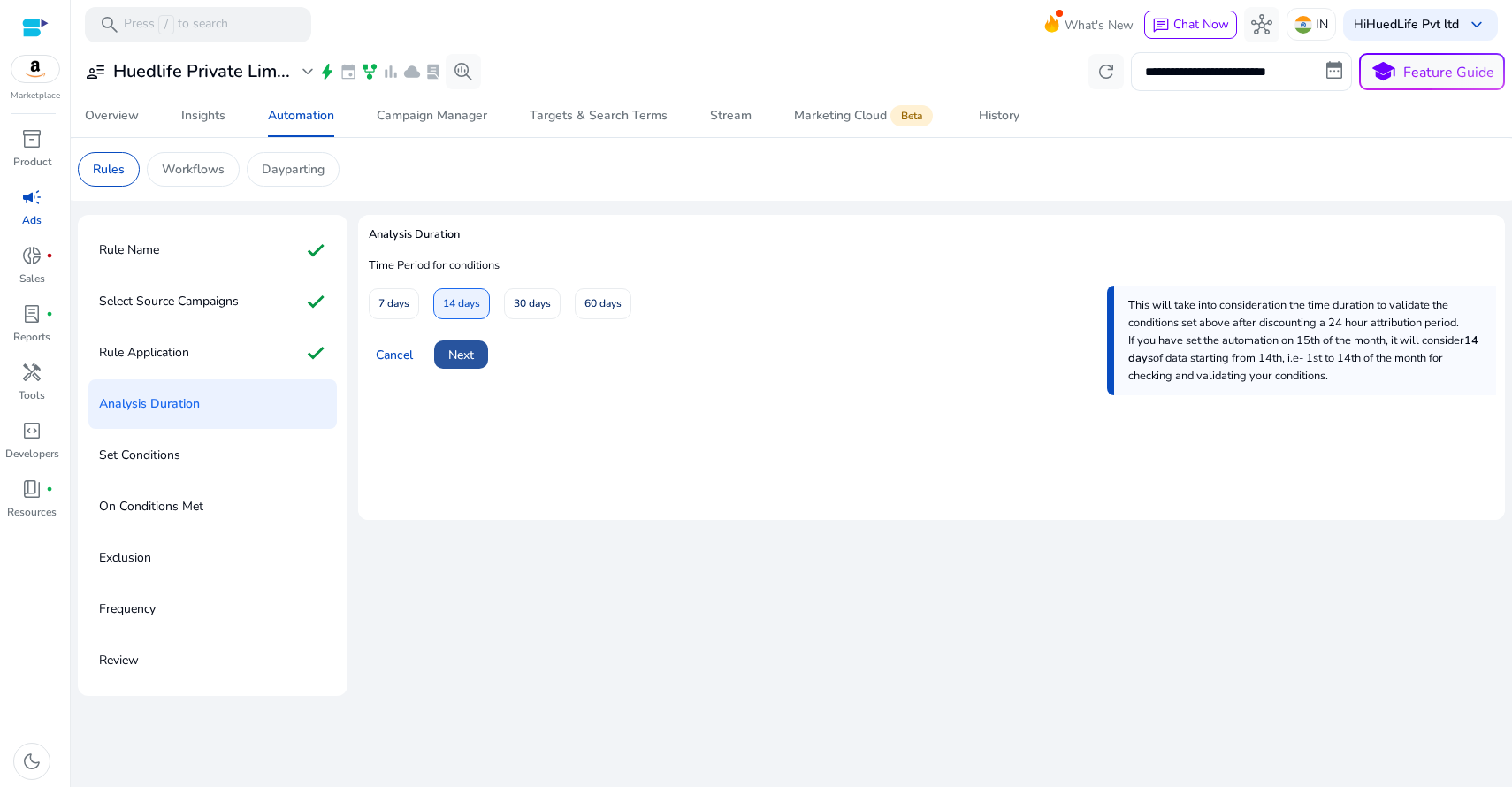
click at [473, 357] on span "Next" at bounding box center [462, 354] width 26 height 19
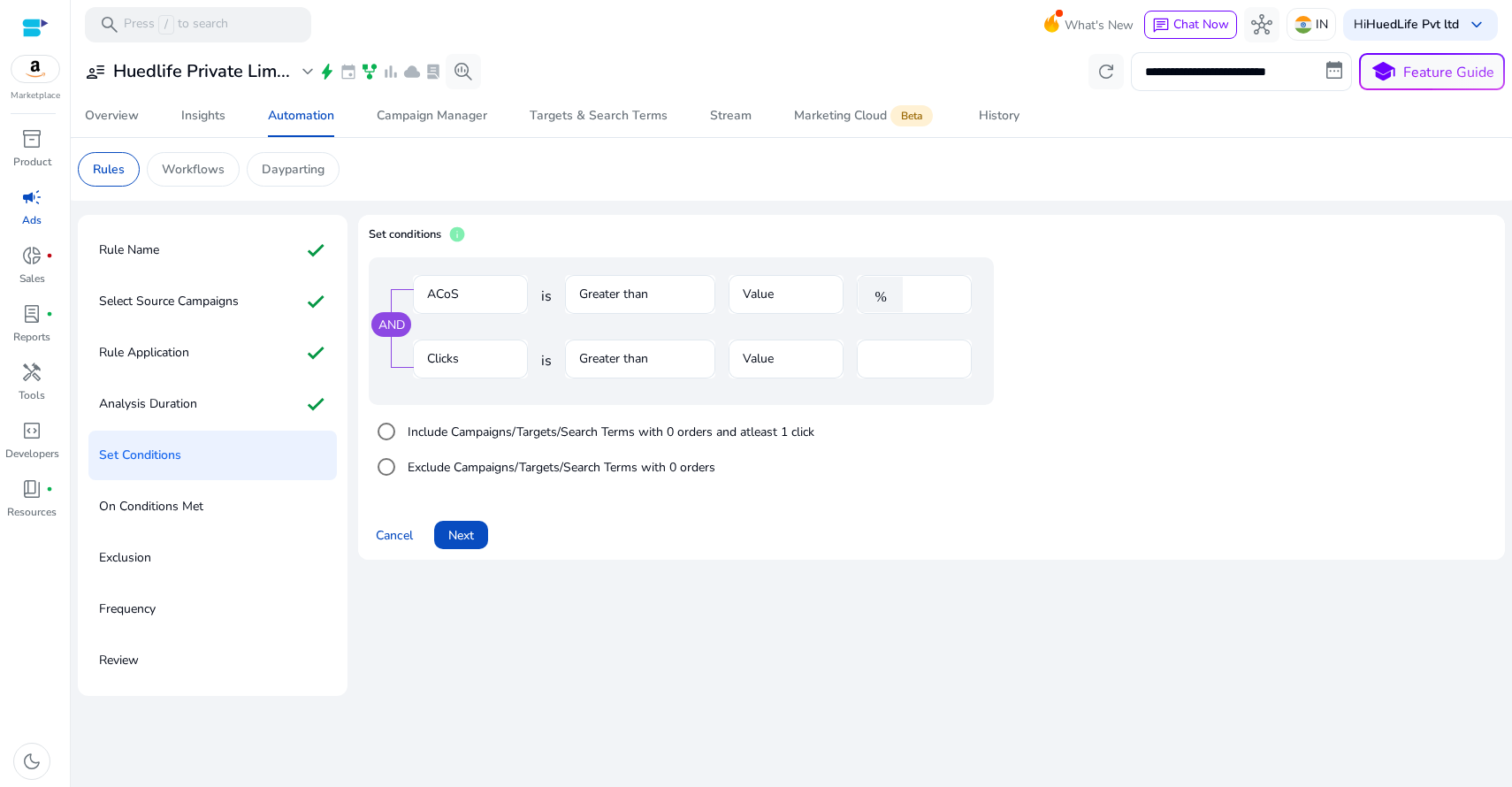
click at [895, 242] on div "Set conditions info" at bounding box center [931, 241] width 1126 height 32
click at [611, 304] on mat-form-field "Greater than" at bounding box center [639, 304] width 150 height 58
click at [626, 294] on mat-form-field "Greater than" at bounding box center [639, 304] width 150 height 58
click at [902, 222] on mat-card "Set conditions info AND ACoS is Greater than Value % **** Clicks is Greater tha…" at bounding box center [931, 386] width 1147 height 344
click at [949, 289] on input "**" at bounding box center [934, 295] width 46 height 20
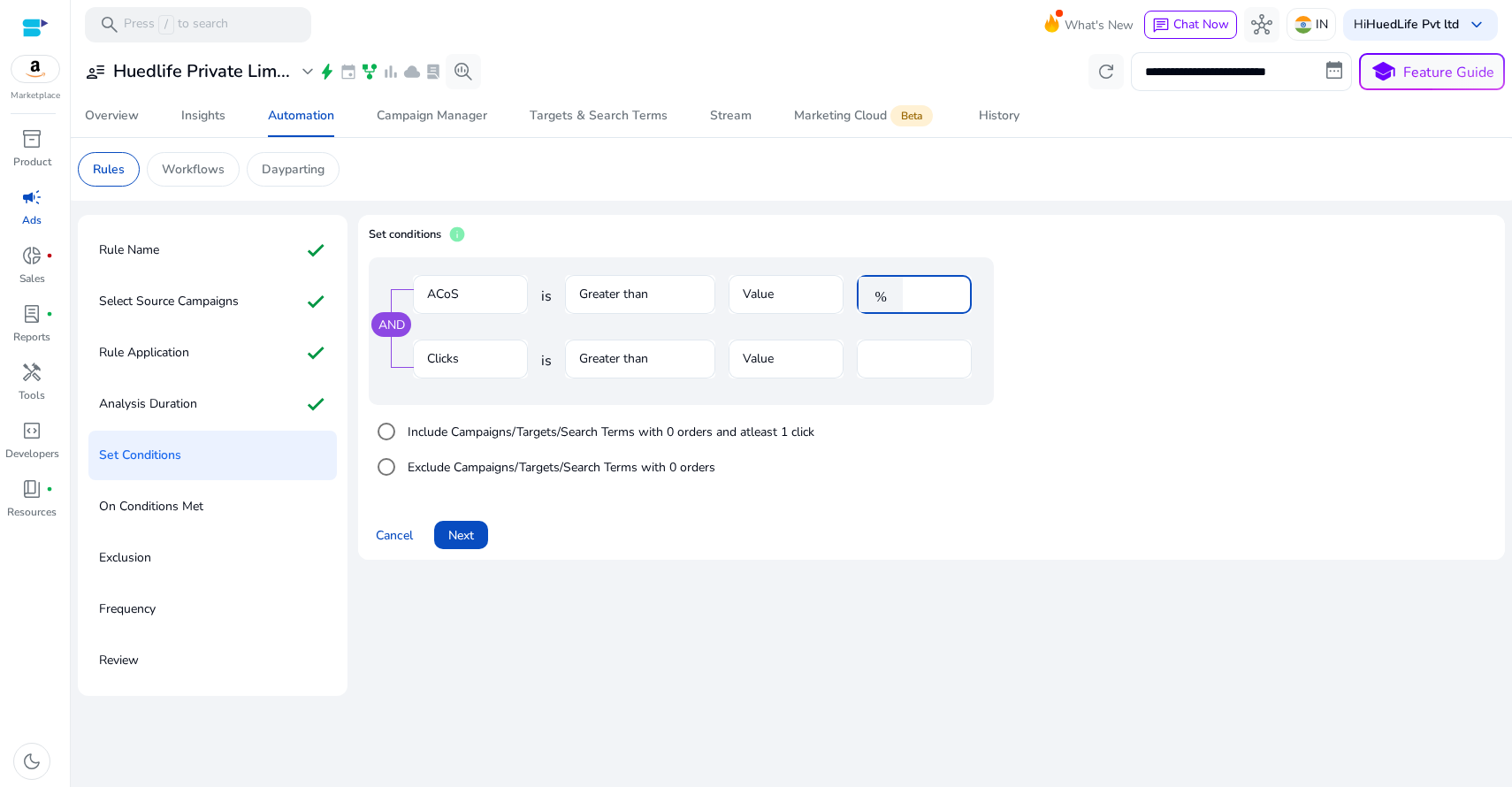
click at [949, 289] on input "**" at bounding box center [934, 295] width 46 height 20
click at [947, 296] on input "**" at bounding box center [934, 295] width 46 height 20
click at [949, 297] on input "**" at bounding box center [934, 295] width 46 height 20
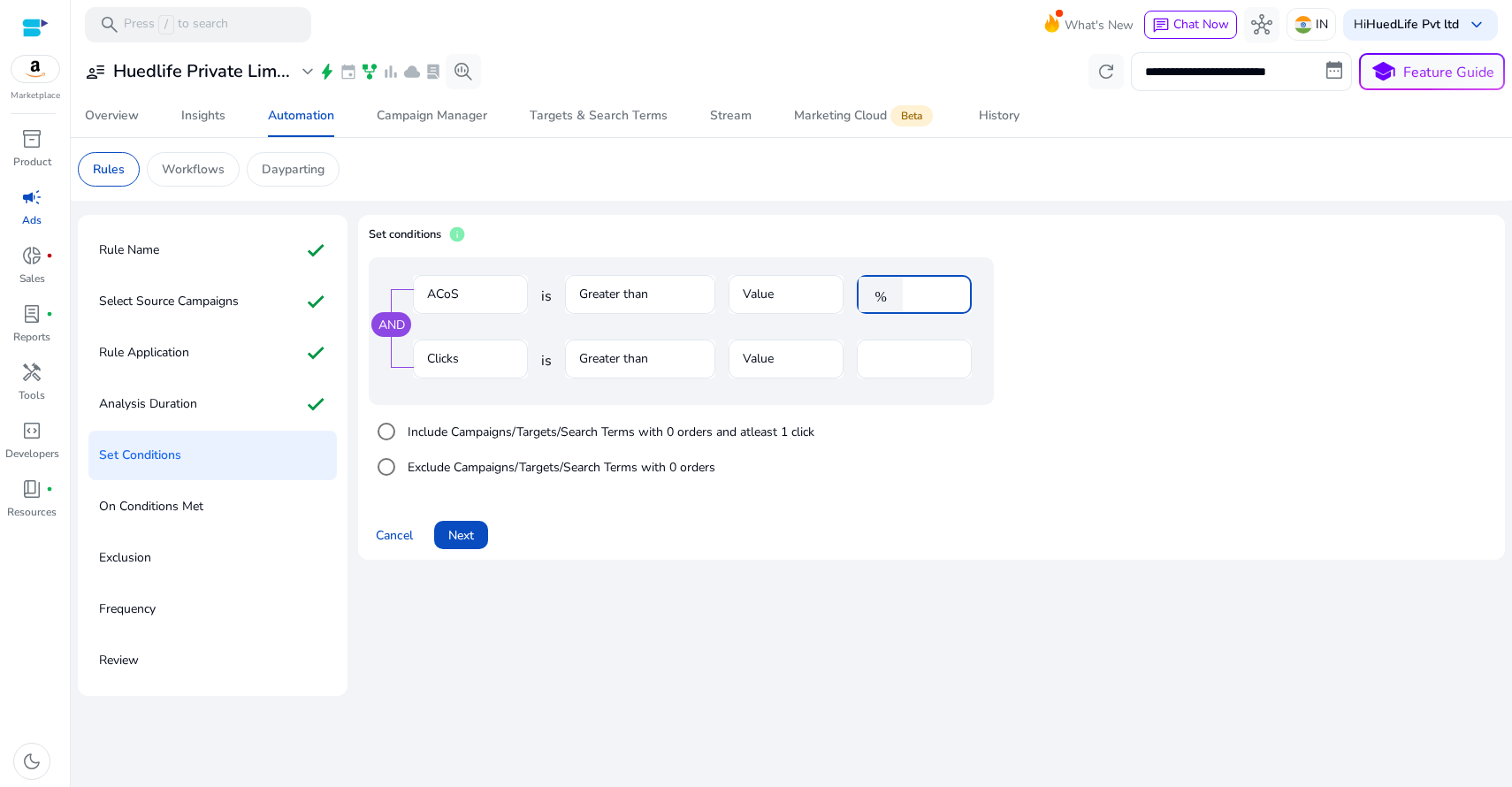
click at [949, 297] on input "**" at bounding box center [934, 295] width 46 height 20
click at [949, 296] on input "**" at bounding box center [934, 295] width 46 height 20
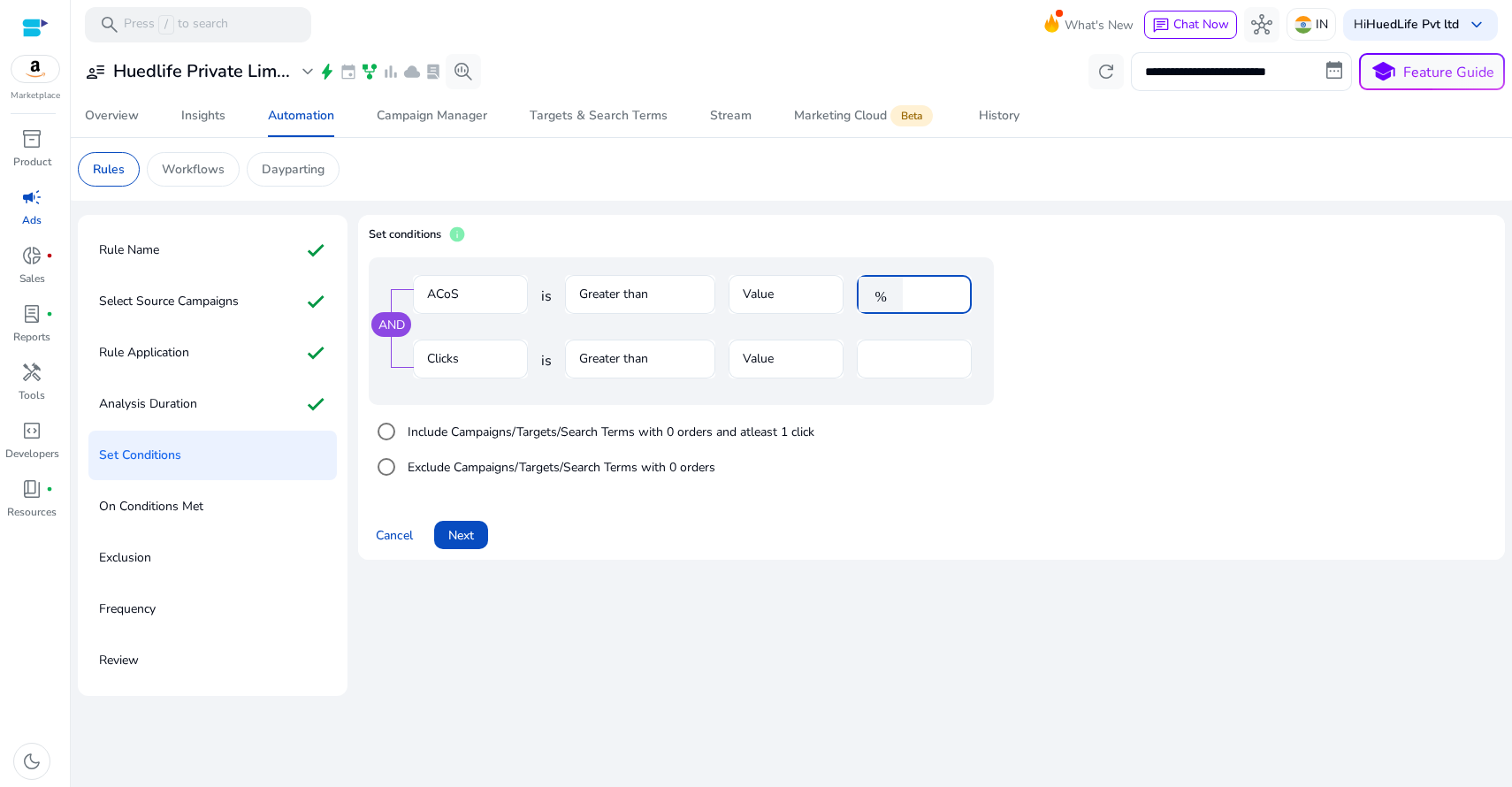
click at [949, 296] on input "**" at bounding box center [934, 295] width 46 height 20
click at [1042, 295] on div "AND ACoS is Greater than Value % ** Clicks is Greater than Value **" at bounding box center [716, 330] width 696 height 148
click at [947, 288] on input "**" at bounding box center [934, 295] width 46 height 20
type input "**"
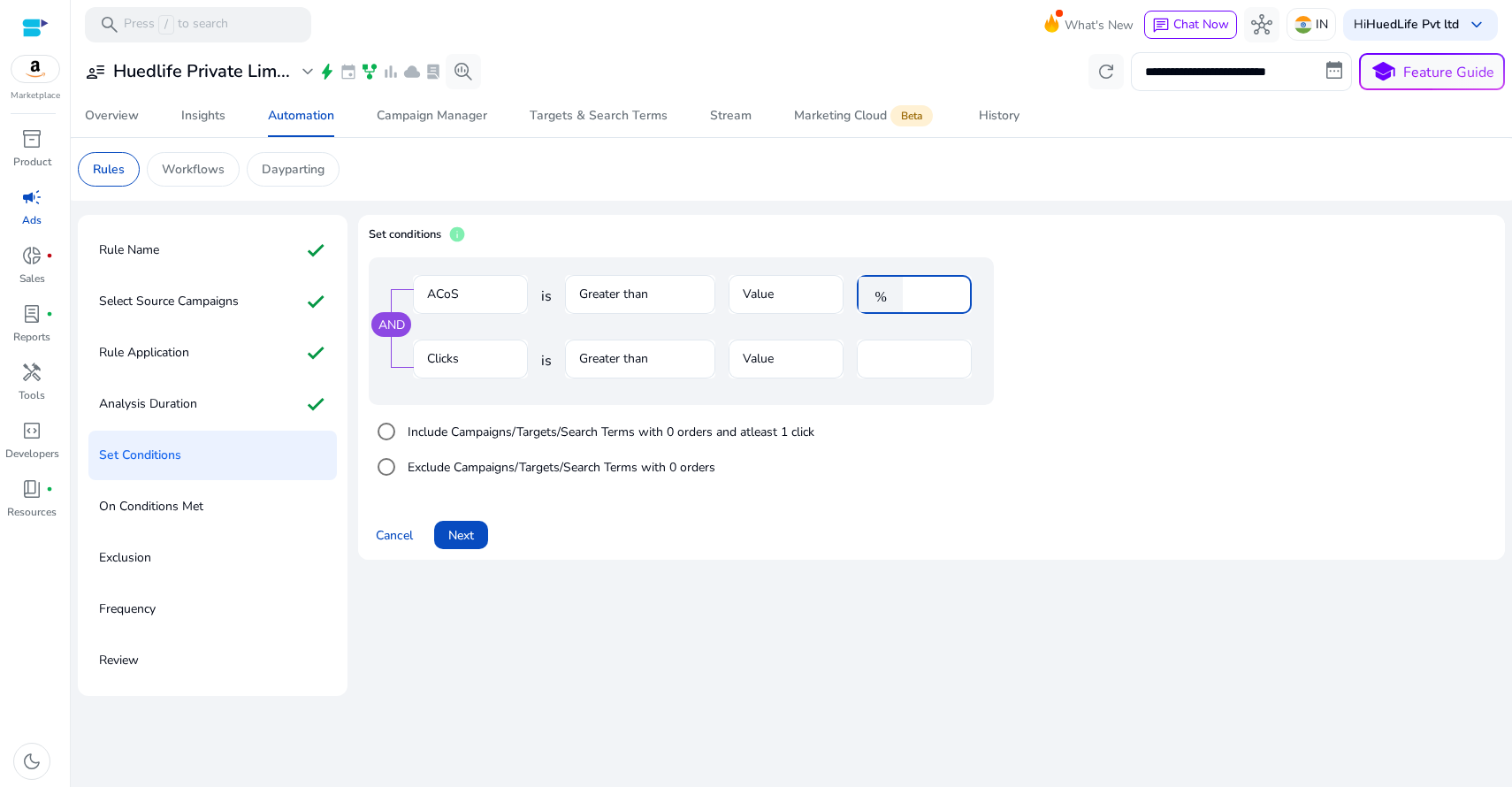
click at [950, 296] on input "**" at bounding box center [934, 295] width 46 height 20
click at [473, 535] on span "Next" at bounding box center [462, 535] width 26 height 19
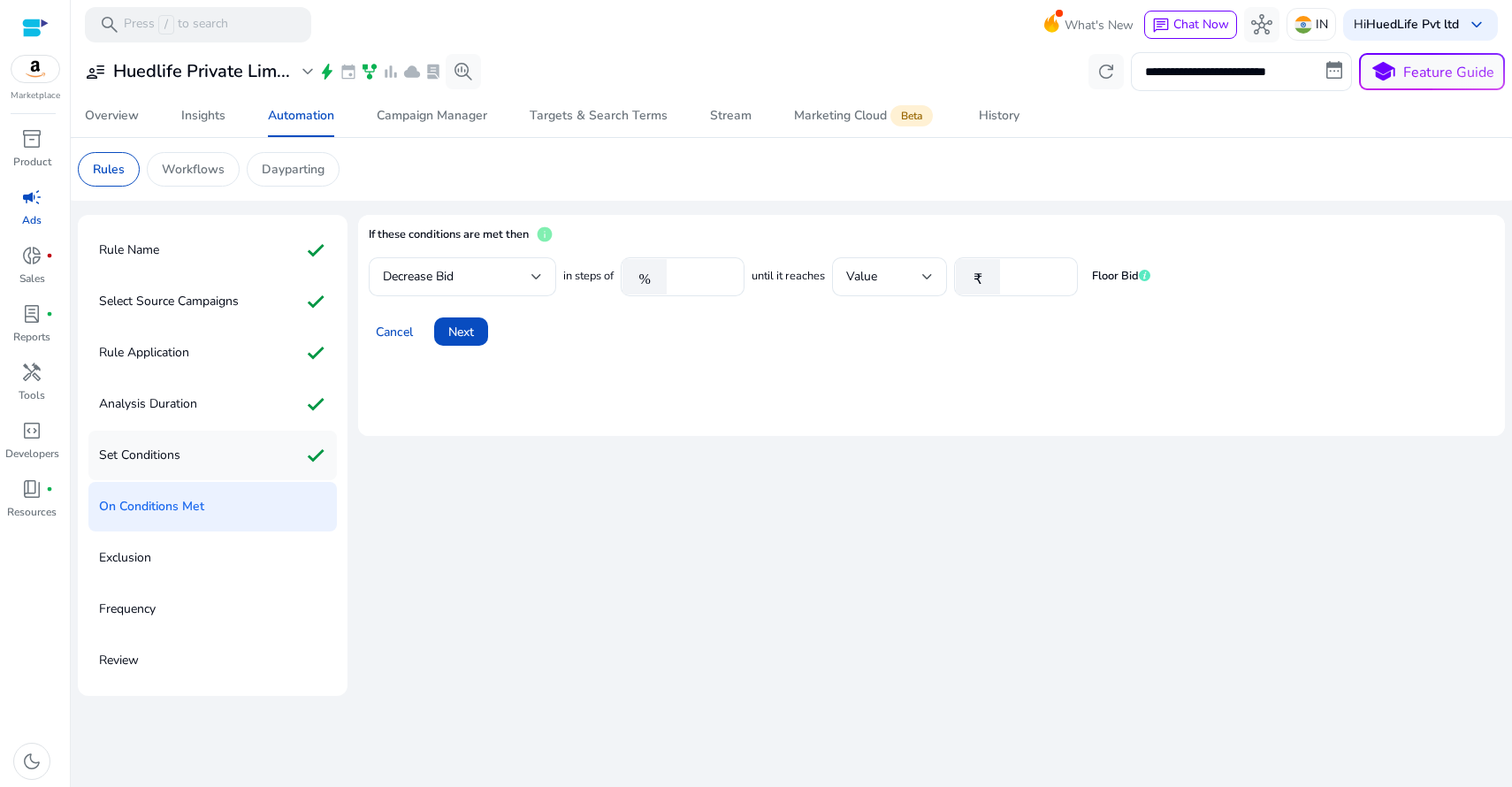
click at [182, 458] on div "Set Conditions check" at bounding box center [212, 456] width 248 height 50
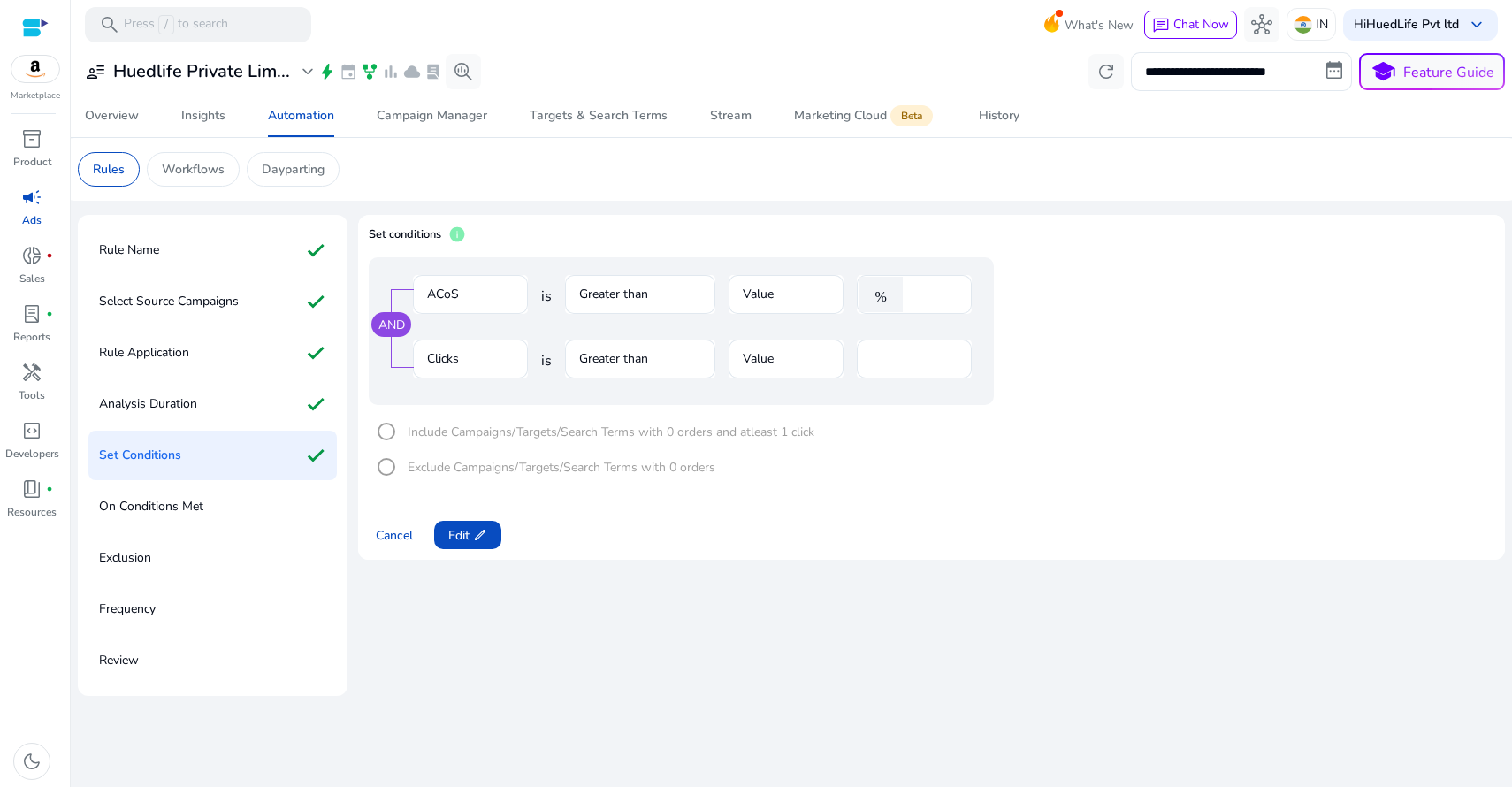
click at [766, 227] on div "Set conditions info" at bounding box center [931, 241] width 1126 height 32
click at [844, 214] on mat-card "Set conditions info AND ACoS is Greater than Value % ** Clicks is Greater than …" at bounding box center [931, 386] width 1147 height 344
click at [469, 527] on span "Edit edit" at bounding box center [468, 535] width 39 height 19
click at [535, 398] on div "AND ACoS is Greater than Value % ** Clicks is Greater than Value **" at bounding box center [681, 330] width 625 height 148
click at [636, 221] on mat-card "Set conditions info AND ACoS is Greater than Value % ** Clicks is Greater than …" at bounding box center [931, 386] width 1147 height 344
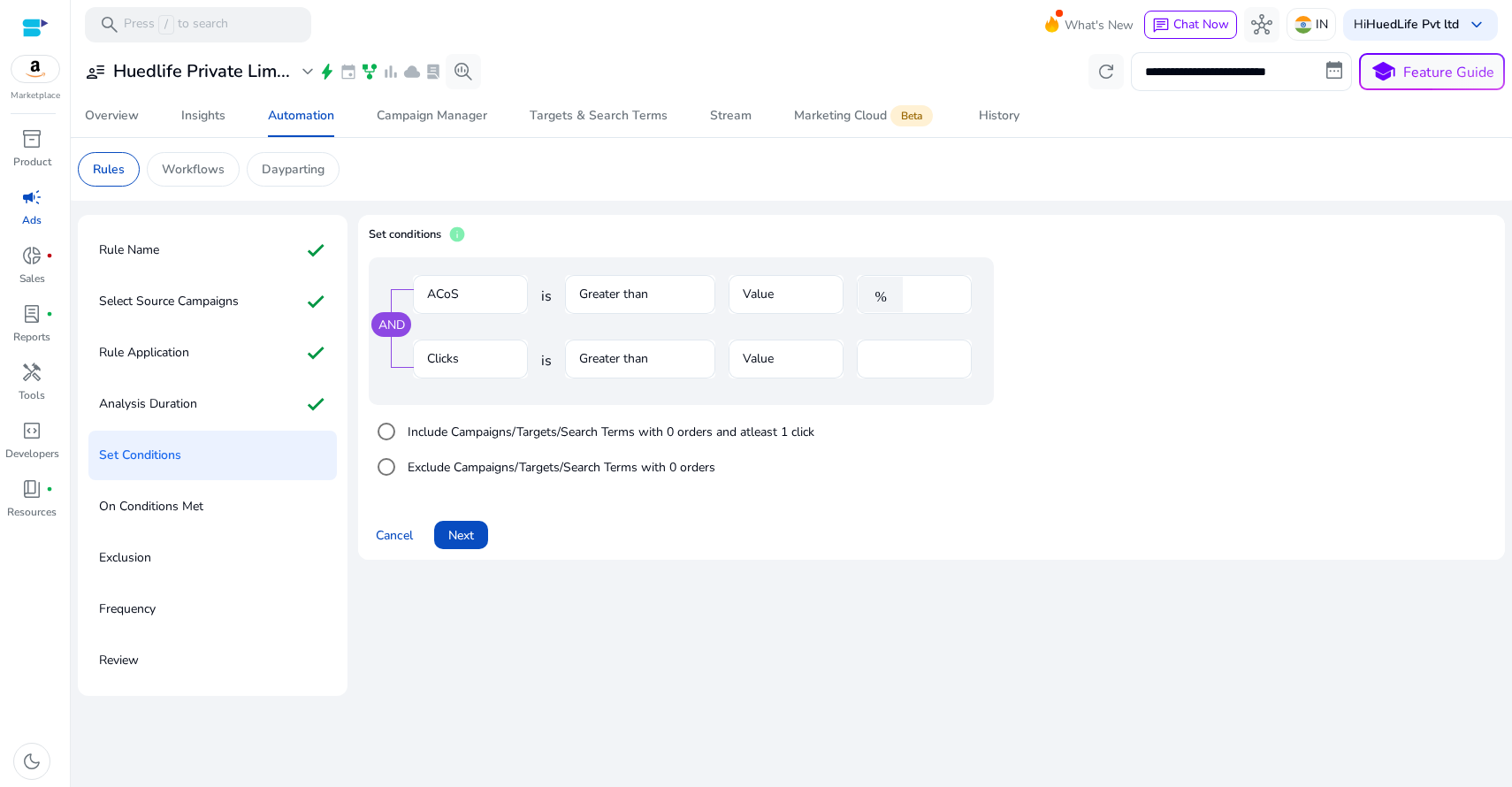
click at [815, 208] on div "Rule Name check Select Source Campaigns check Rule Application check Analysis D…" at bounding box center [790, 452] width 1427 height 488
click at [603, 359] on mat-form-field "Greater than" at bounding box center [639, 368] width 150 height 58
click at [1037, 346] on div "AND ACoS is Greater than Value % ** Clicks is Greater than Value **" at bounding box center [716, 330] width 696 height 148
click at [1059, 315] on div "AND ACoS is Greater than Value % ** Clicks is Greater than Value **" at bounding box center [716, 330] width 696 height 148
click at [949, 288] on input "**" at bounding box center [934, 295] width 46 height 20
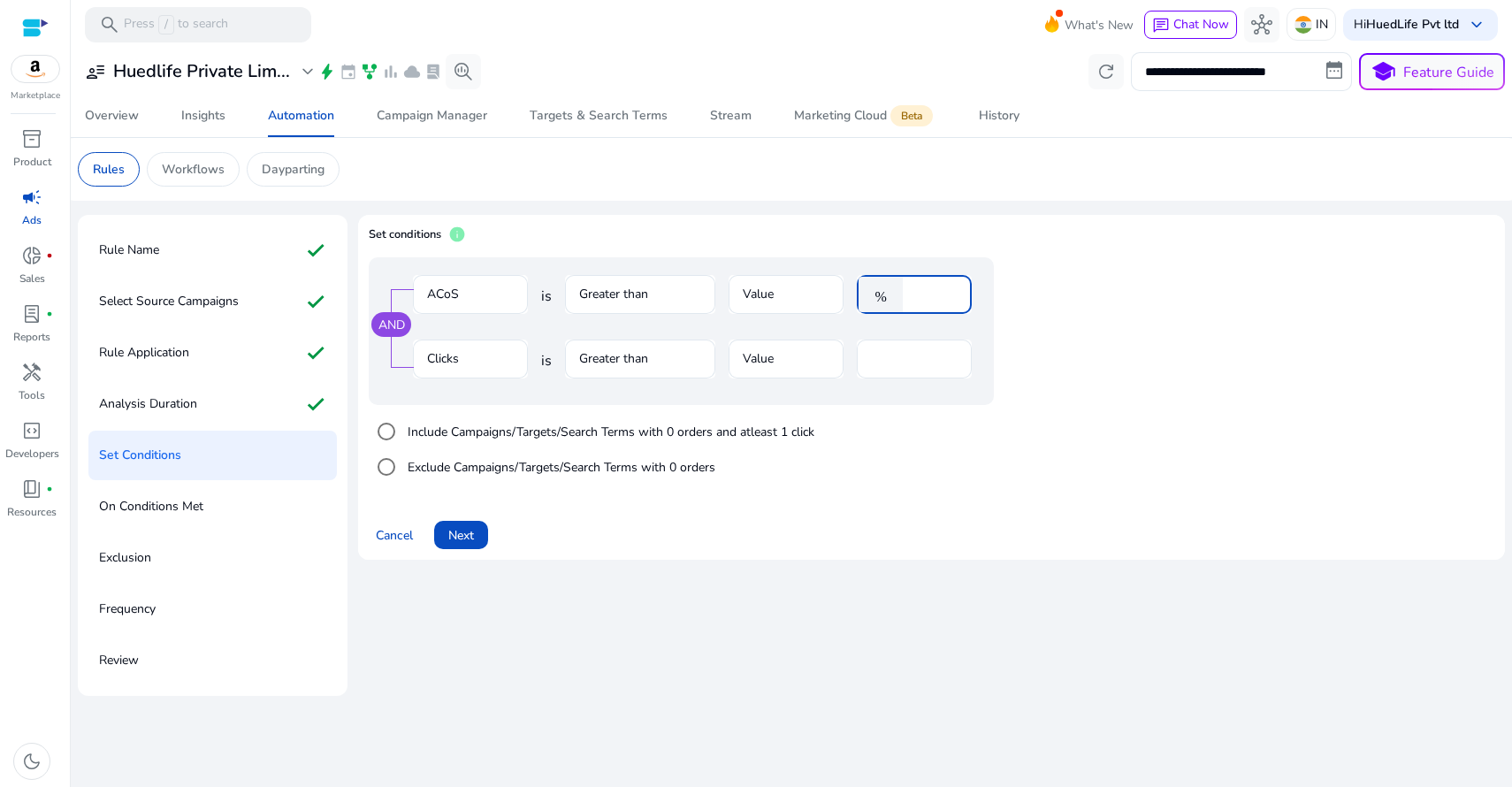
click at [949, 288] on input "**" at bounding box center [934, 295] width 46 height 20
click at [949, 295] on input "**" at bounding box center [934, 295] width 46 height 20
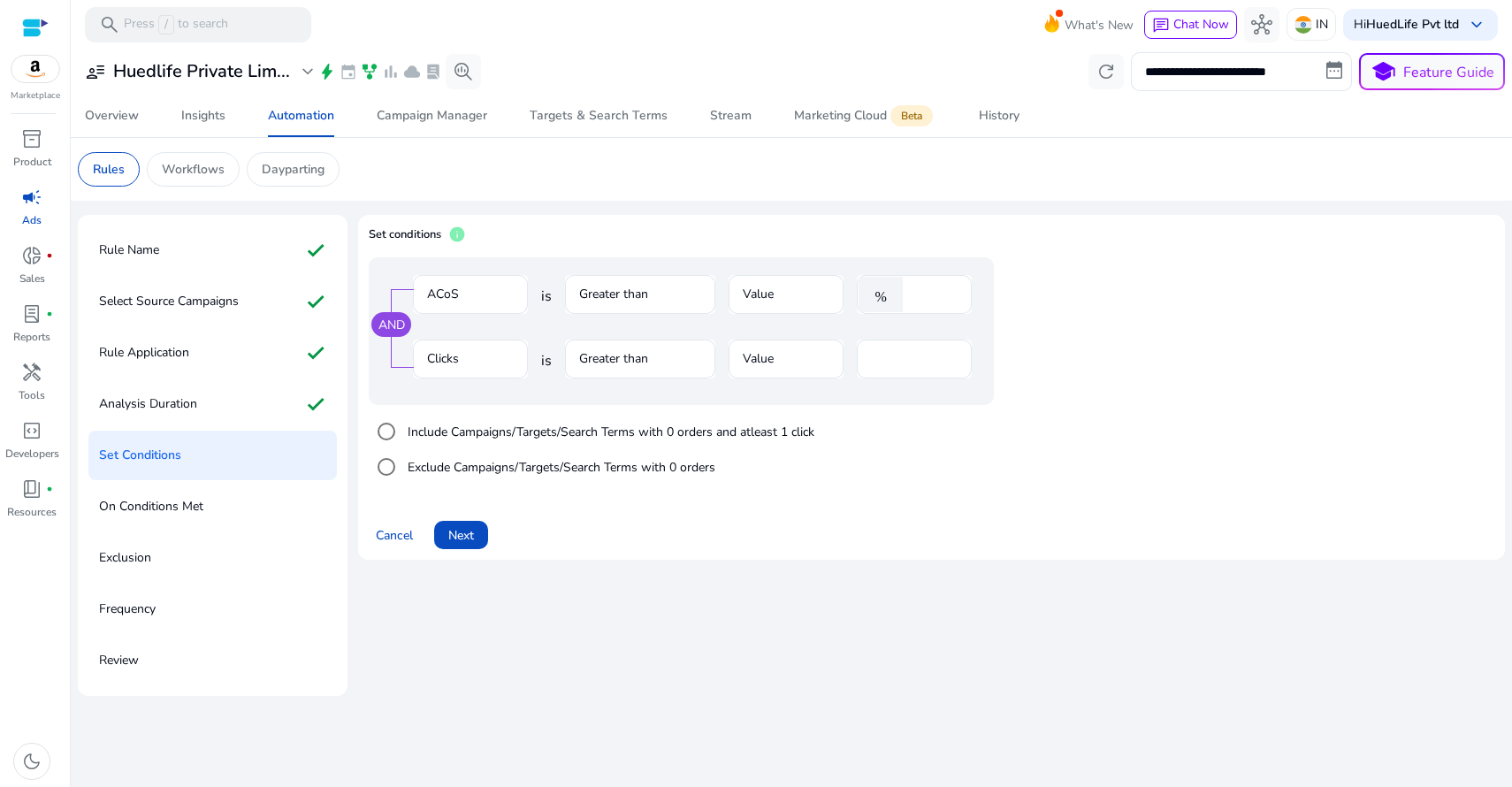
click at [1041, 299] on div "AND ACoS is Greater than Value % ** Clicks is Greater than Value **" at bounding box center [716, 330] width 696 height 148
click at [949, 296] on input "**" at bounding box center [934, 295] width 46 height 20
type input "**"
click at [949, 296] on input "**" at bounding box center [934, 295] width 46 height 20
click at [1079, 294] on app-ppc-editable-conditions "AND ACoS is Greater than Value % ** Clicks is Greater than Value ** Include Cam…" at bounding box center [931, 375] width 1126 height 236
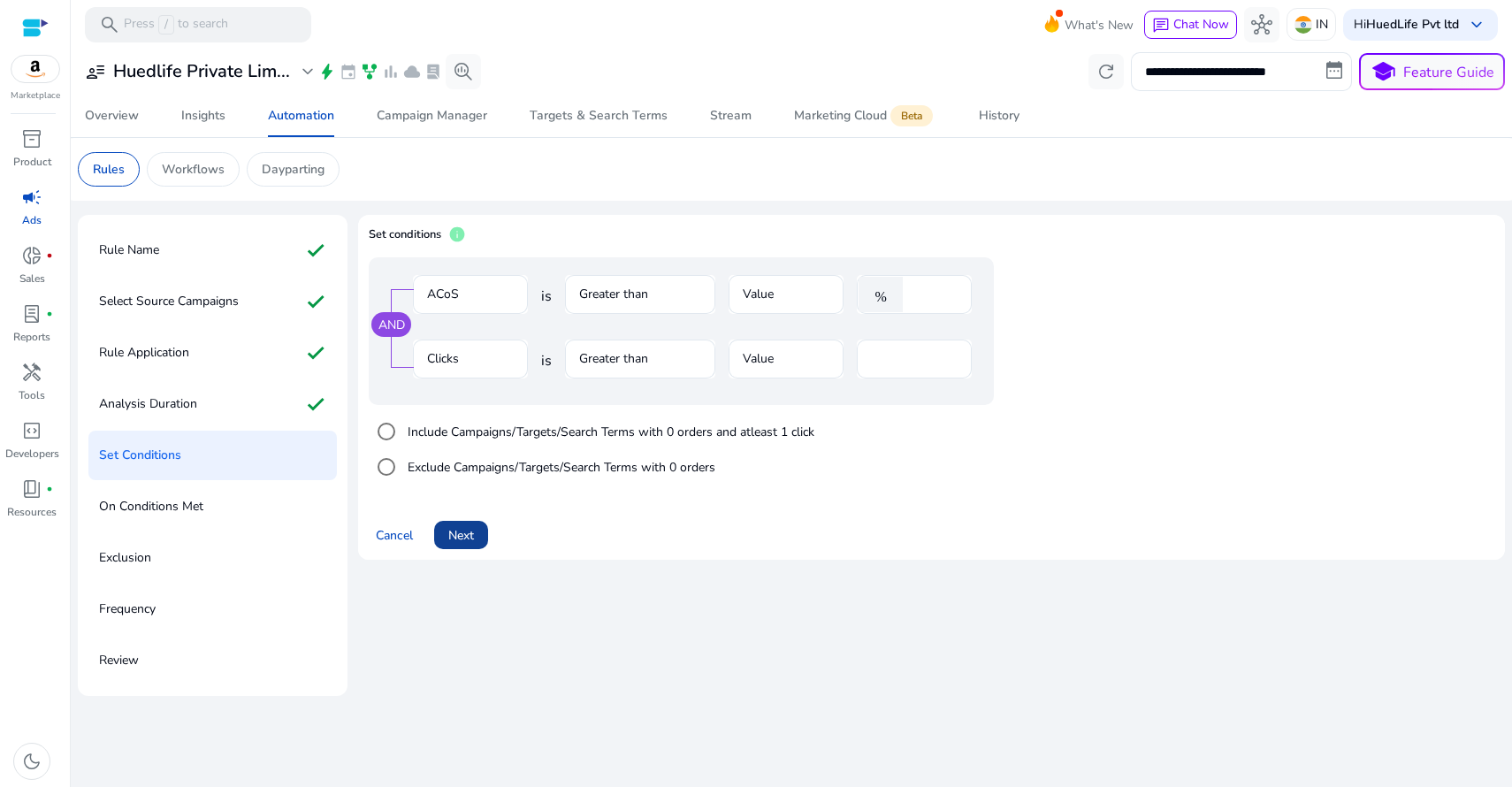
click at [469, 536] on span "Next" at bounding box center [462, 535] width 26 height 19
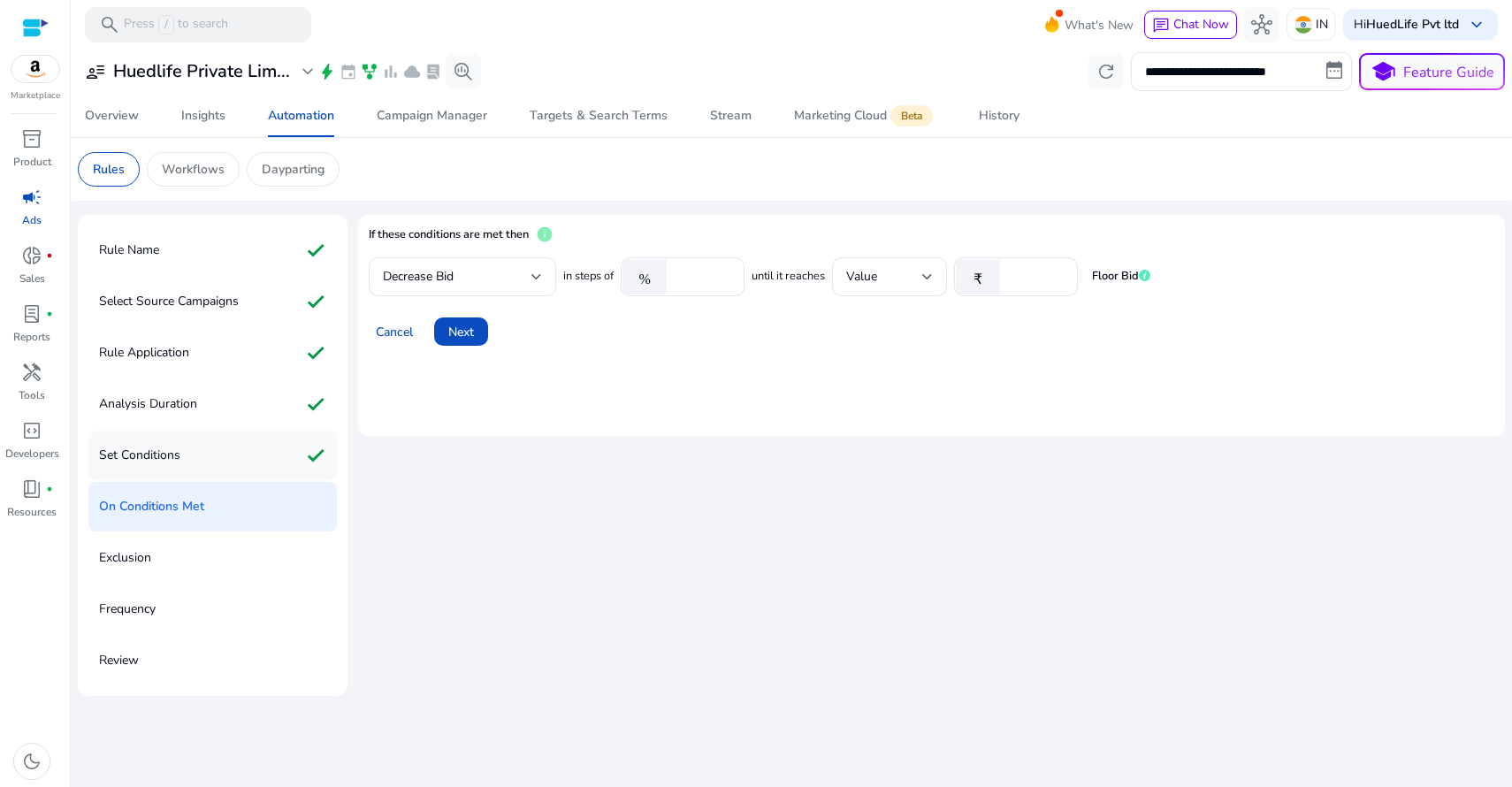
click at [250, 457] on div "Set Conditions check" at bounding box center [212, 456] width 248 height 50
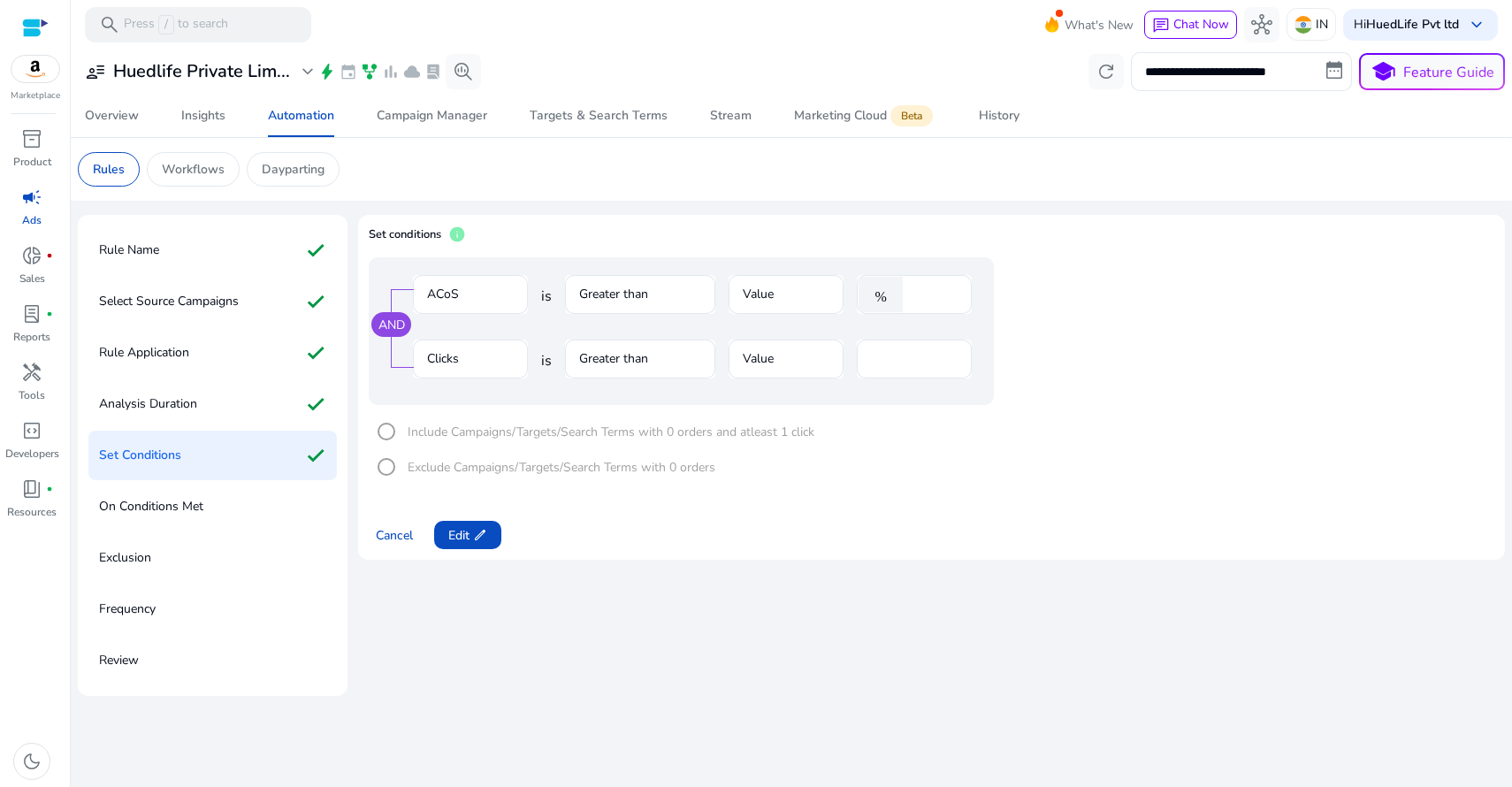
click at [184, 505] on p "On Conditions Met" at bounding box center [151, 506] width 104 height 28
click at [205, 505] on div "On Conditions Met" at bounding box center [212, 506] width 248 height 50
click at [473, 536] on app-icon "edit" at bounding box center [479, 535] width 18 height 14
click at [462, 538] on span "Next" at bounding box center [462, 535] width 26 height 19
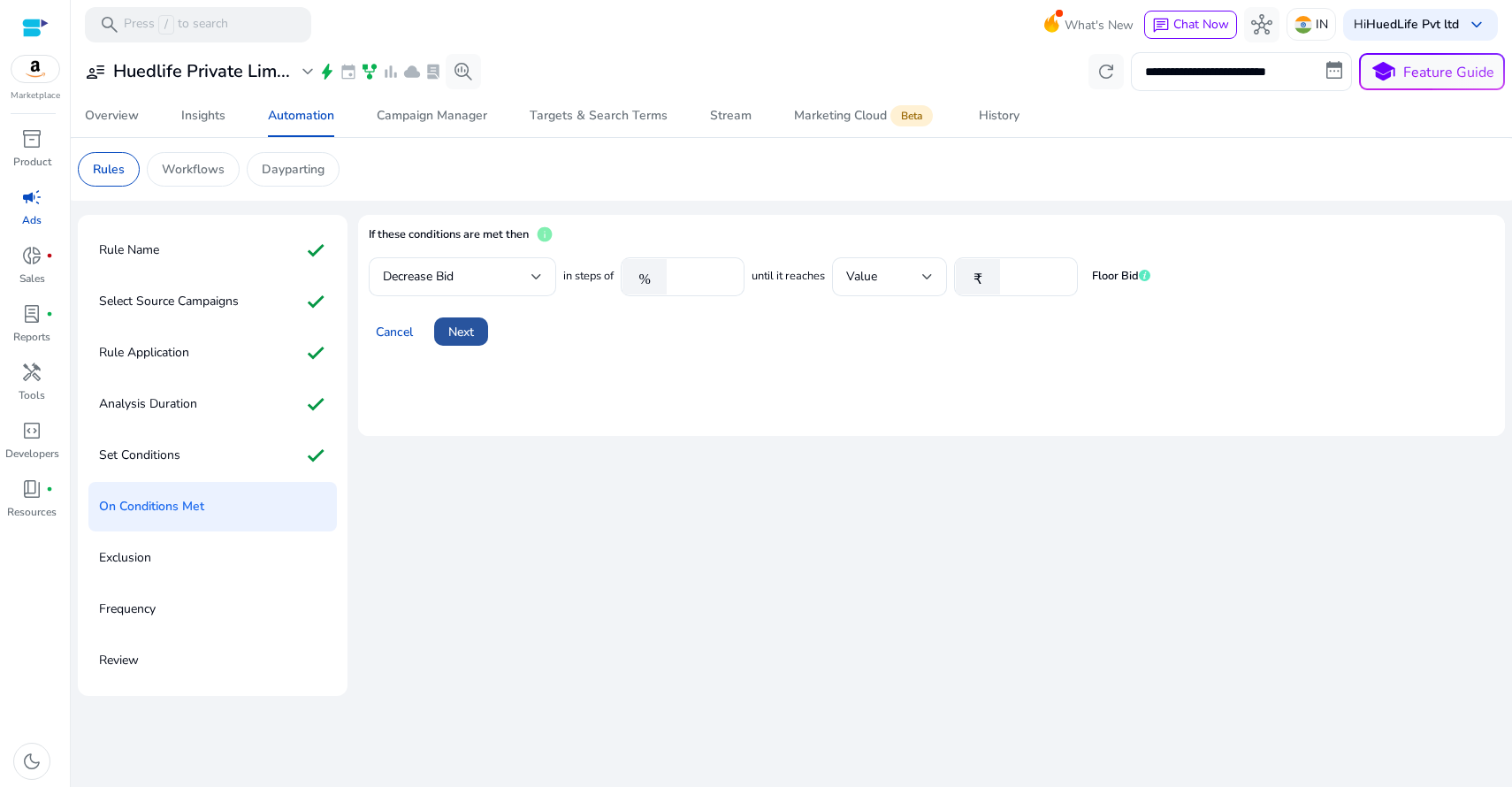
click at [481, 335] on span at bounding box center [461, 331] width 54 height 43
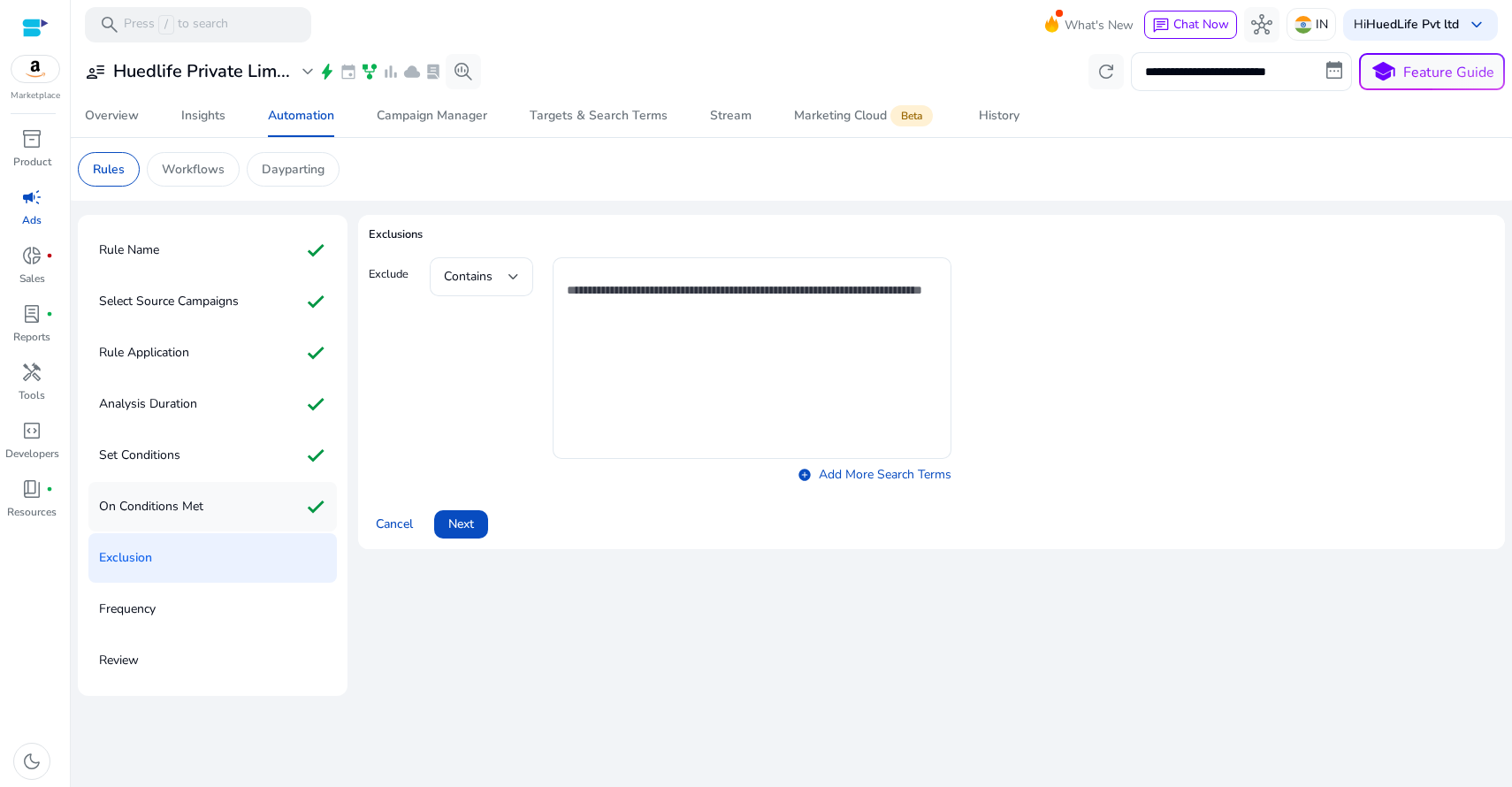
click at [220, 506] on div "On Conditions Met check" at bounding box center [212, 506] width 248 height 50
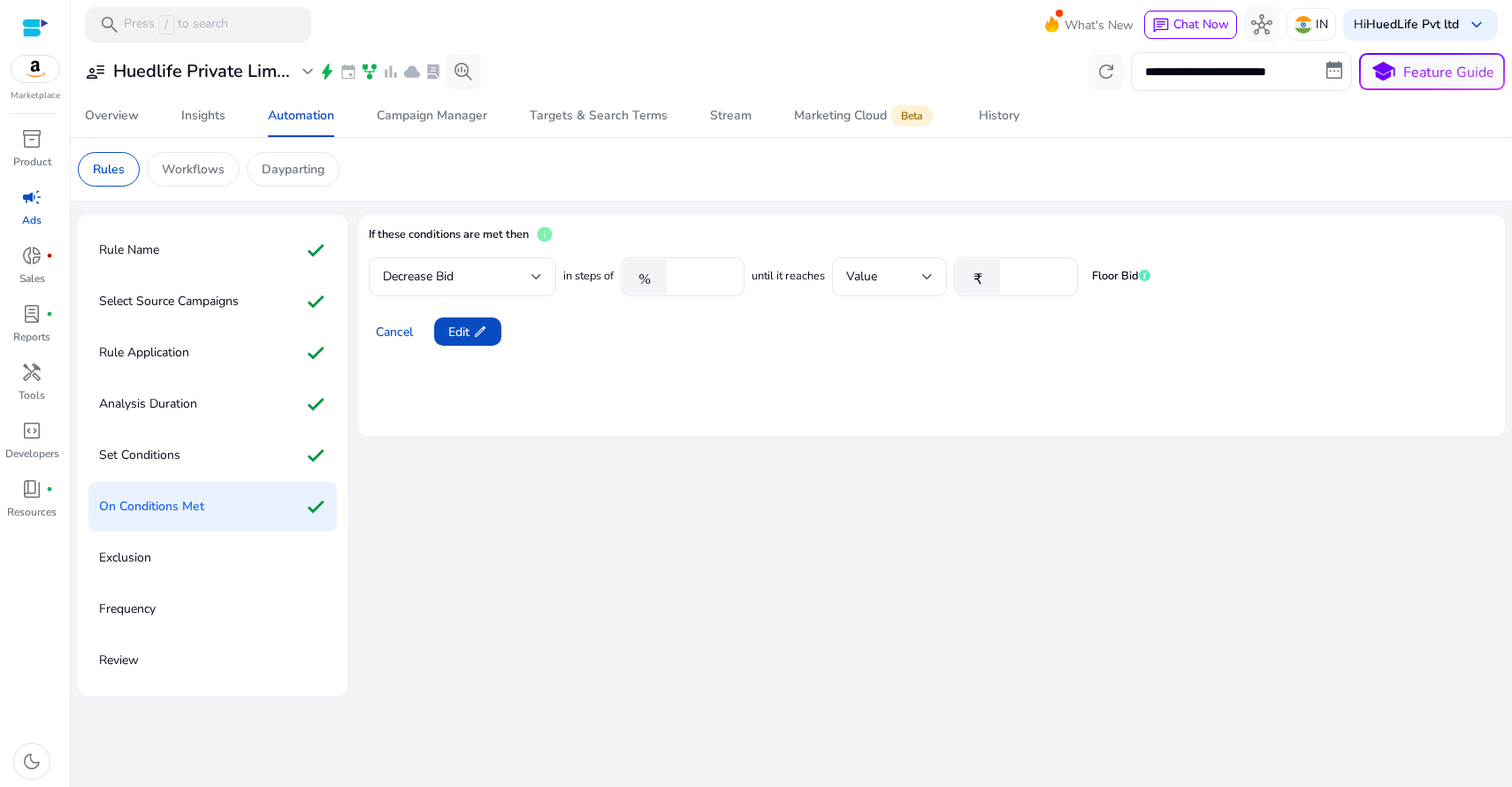
click at [992, 271] on div "₹ *" at bounding box center [1009, 276] width 109 height 39
click at [482, 331] on span "edit" at bounding box center [480, 331] width 14 height 14
click at [1017, 276] on input "*" at bounding box center [1035, 277] width 55 height 20
drag, startPoint x: 1026, startPoint y: 276, endPoint x: 980, endPoint y: 271, distance: 46.3
click at [980, 271] on div "₹ *" at bounding box center [1009, 276] width 109 height 39
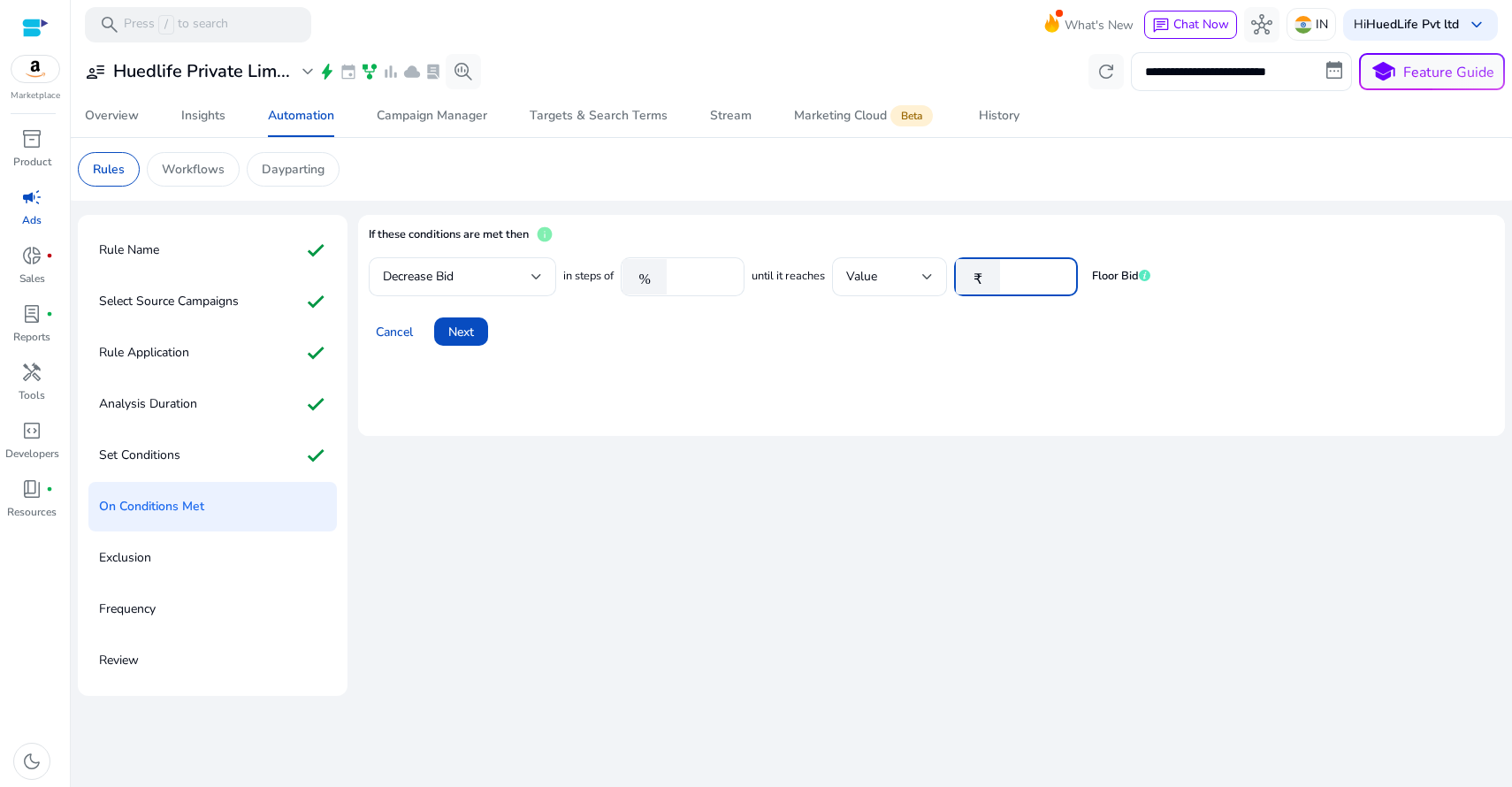
type input "*"
click at [476, 328] on span at bounding box center [461, 331] width 54 height 43
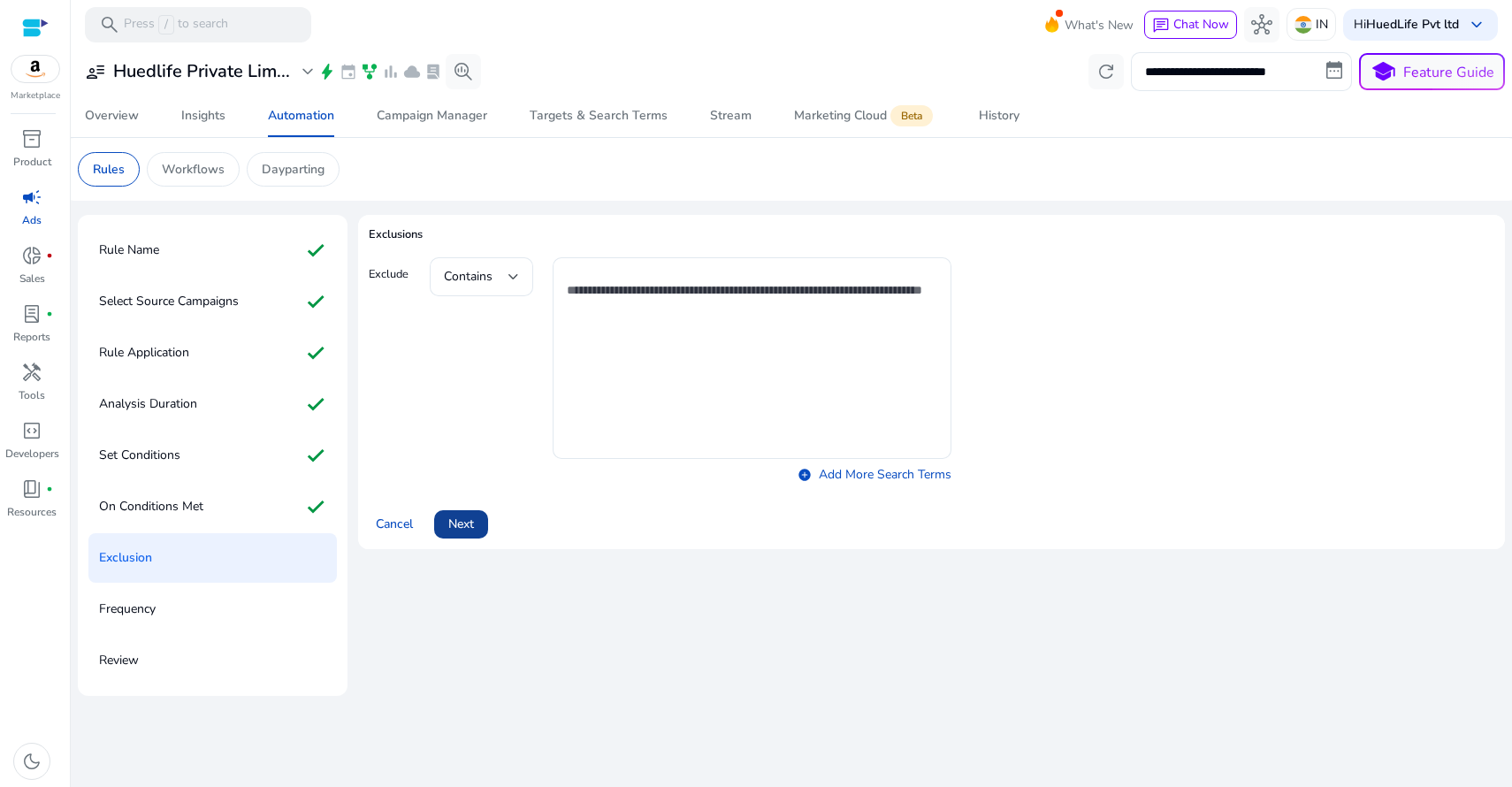
click at [479, 516] on span at bounding box center [461, 524] width 54 height 43
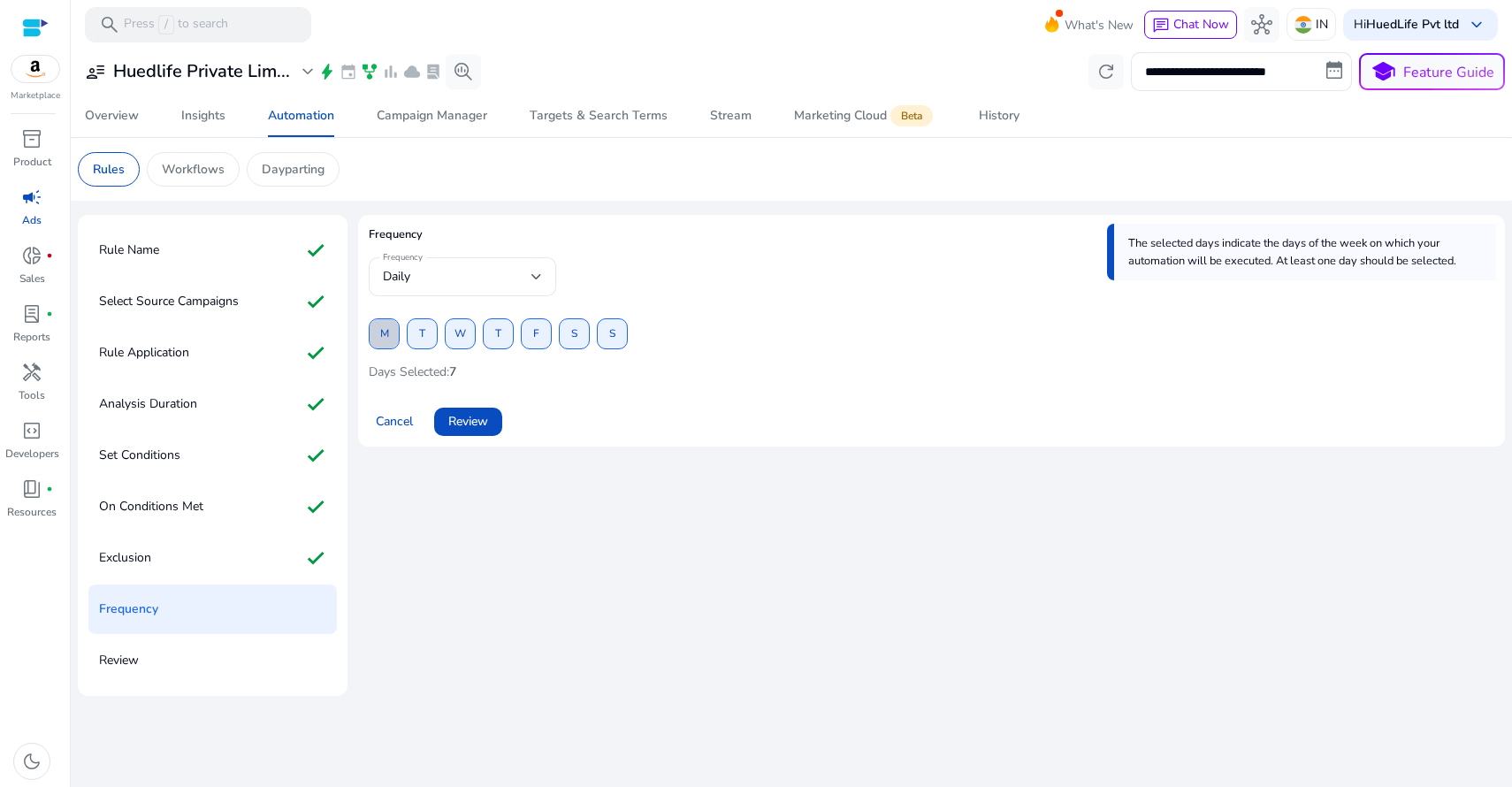
click at [387, 334] on span "M" at bounding box center [384, 333] width 9 height 31
click at [461, 335] on span "W" at bounding box center [461, 333] width 12 height 31
click at [541, 335] on span at bounding box center [535, 333] width 29 height 43
click at [481, 426] on span "Review" at bounding box center [469, 421] width 40 height 19
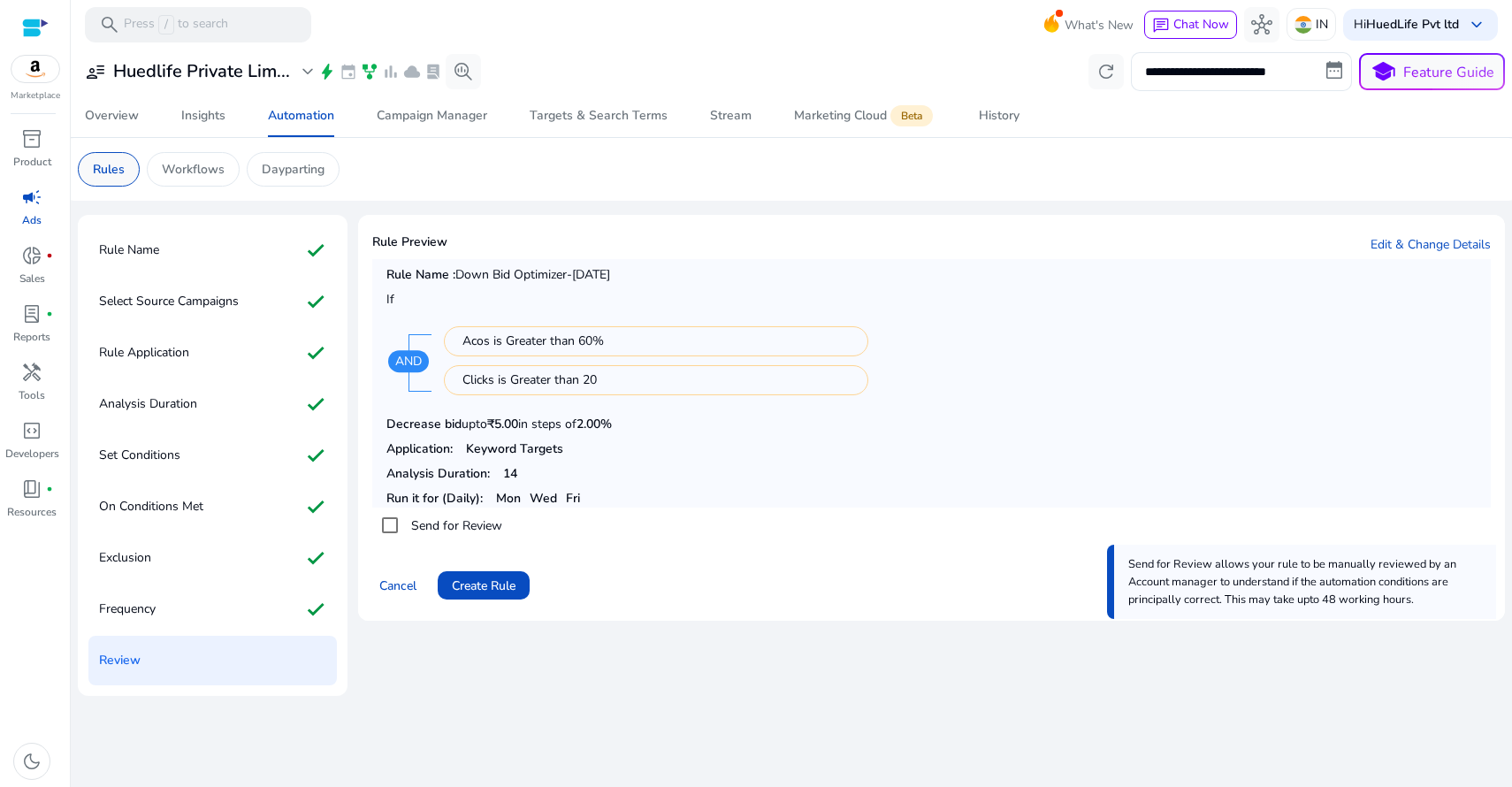
click at [123, 166] on p "Rules" at bounding box center [109, 169] width 32 height 19
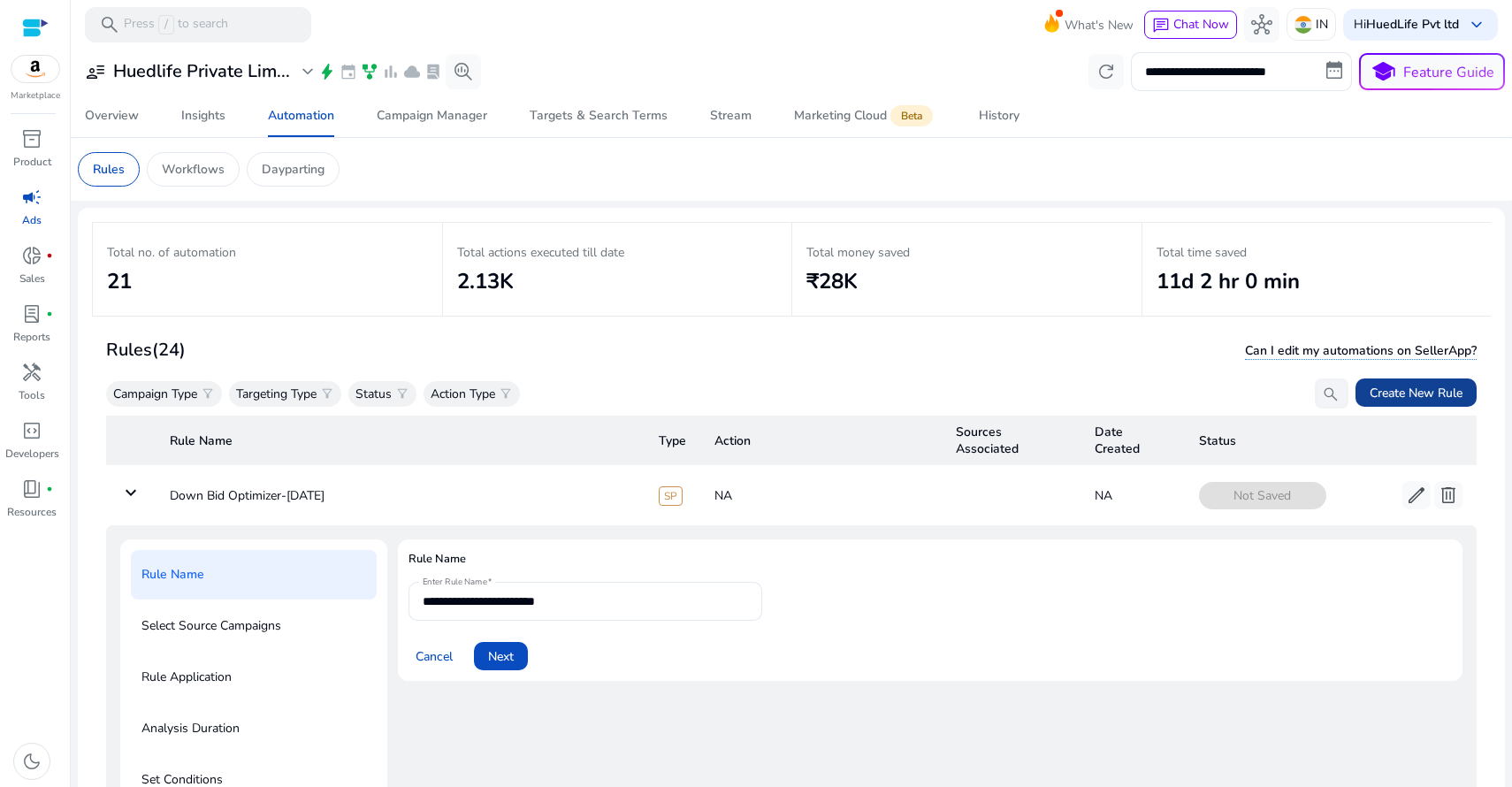
click at [1377, 394] on span "Create New Rule" at bounding box center [1416, 392] width 93 height 19
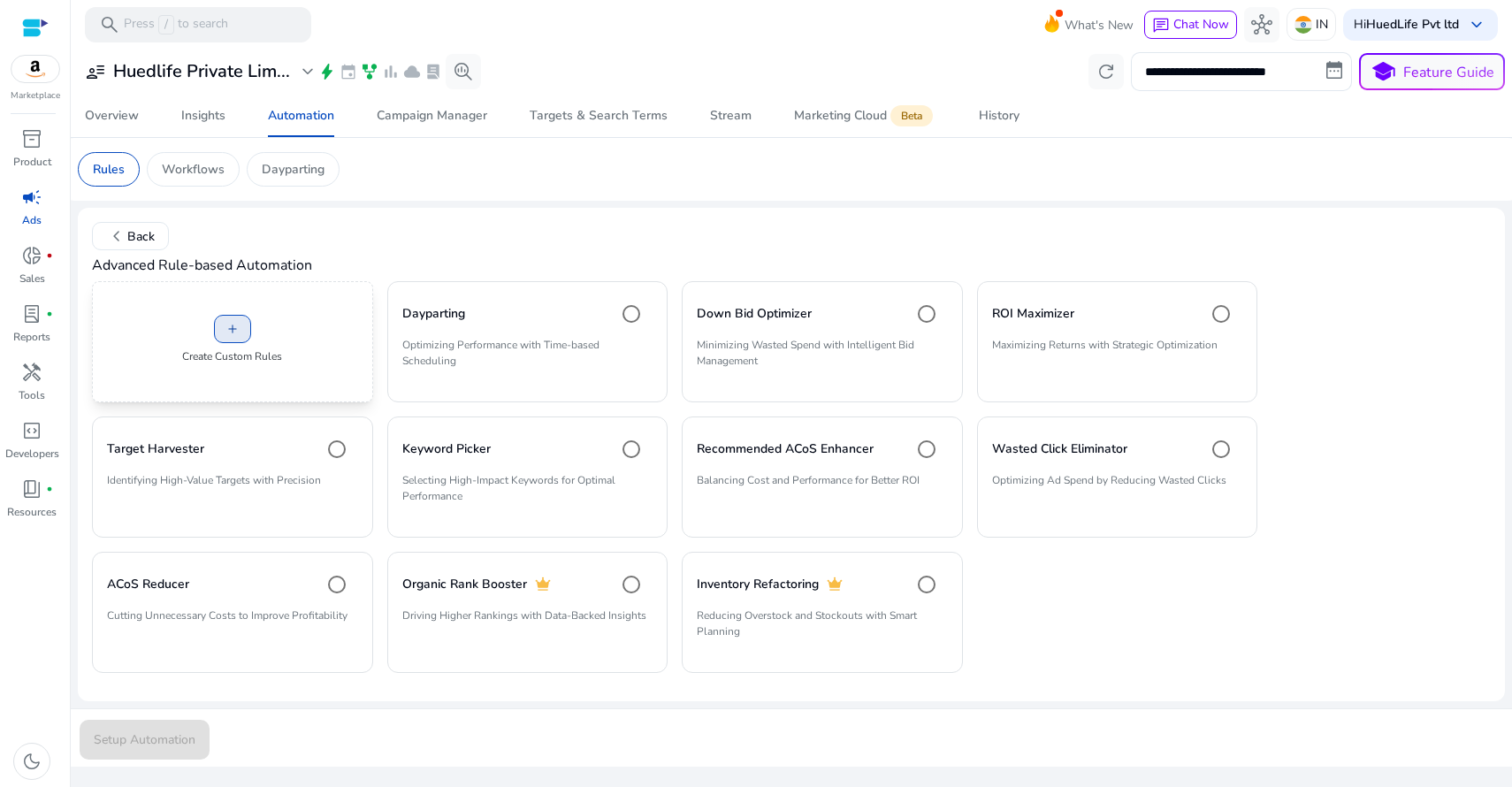
click at [225, 326] on span "add" at bounding box center [232, 328] width 14 height 14
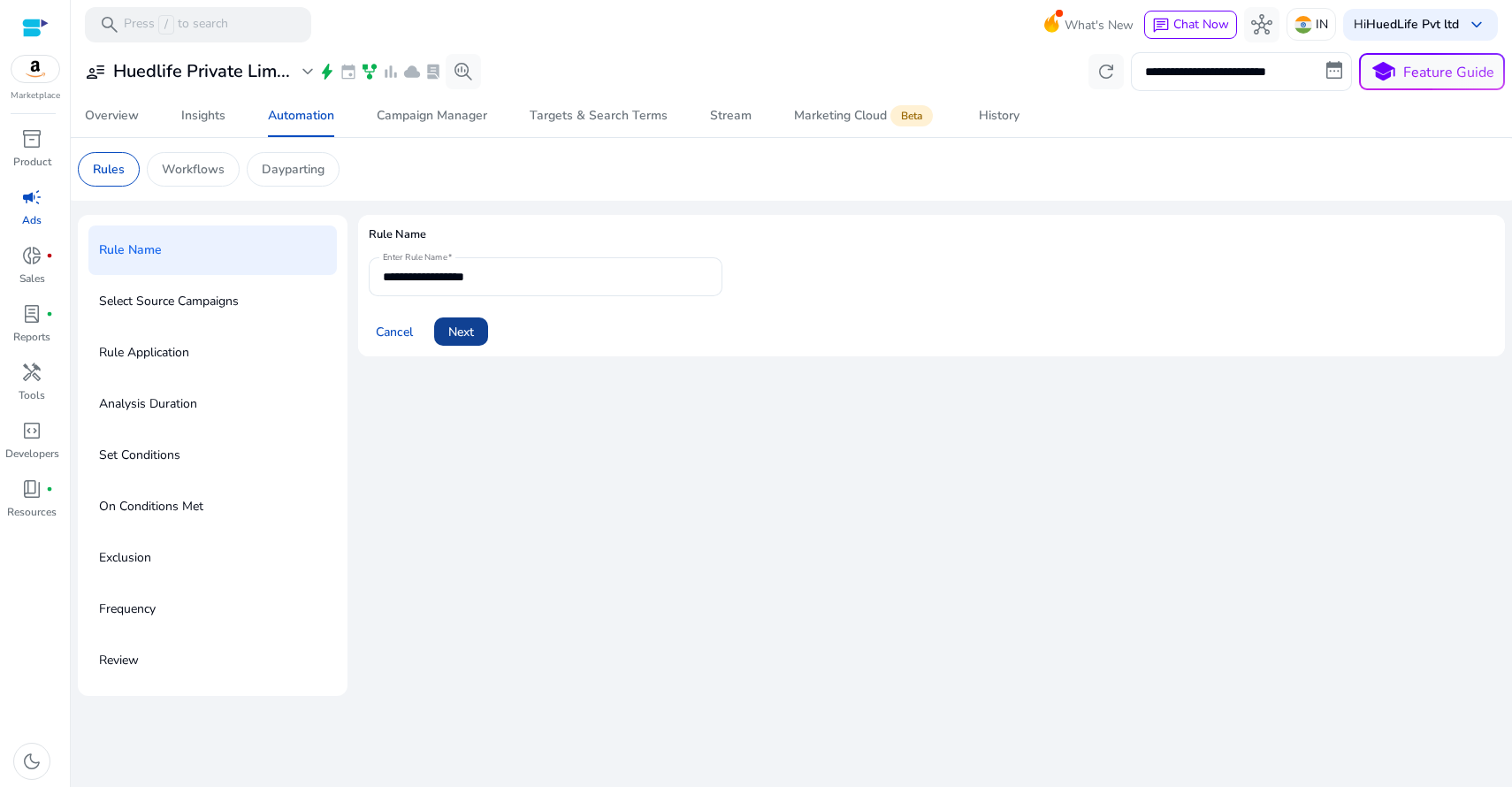
click at [474, 330] on span "Next" at bounding box center [462, 331] width 26 height 19
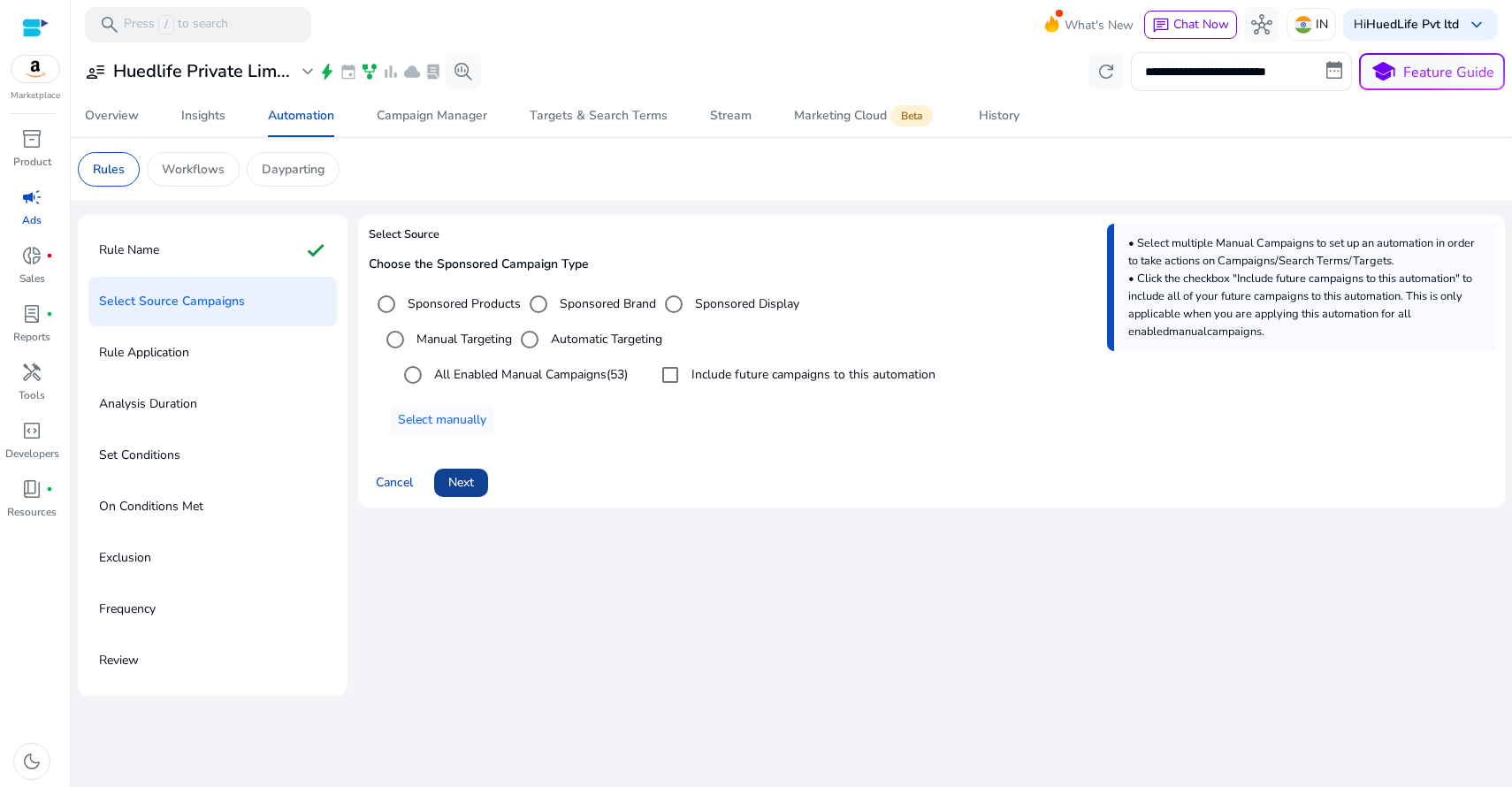
click at [481, 478] on span at bounding box center [461, 482] width 54 height 43
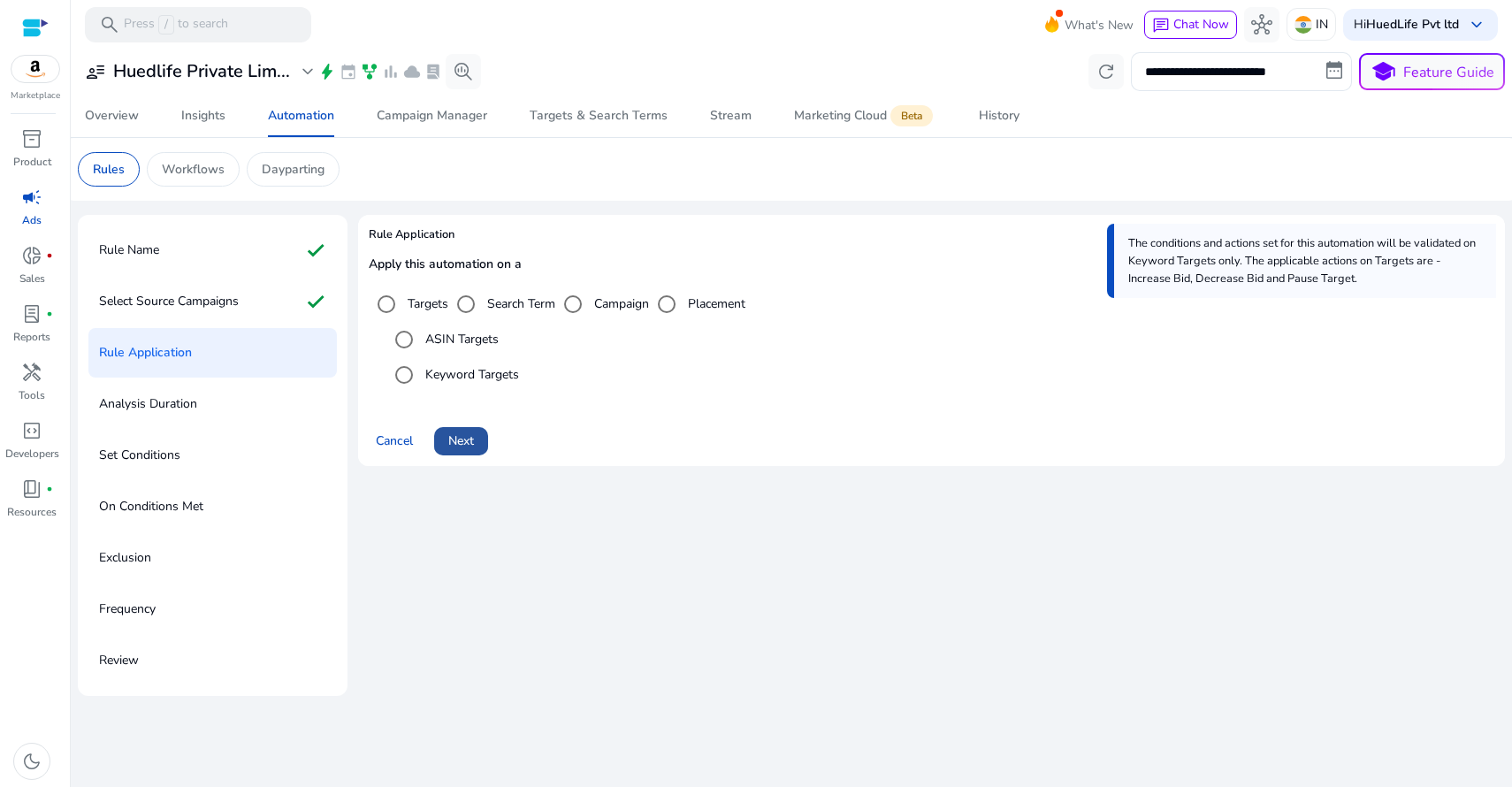
click at [474, 442] on span "Next" at bounding box center [462, 441] width 26 height 19
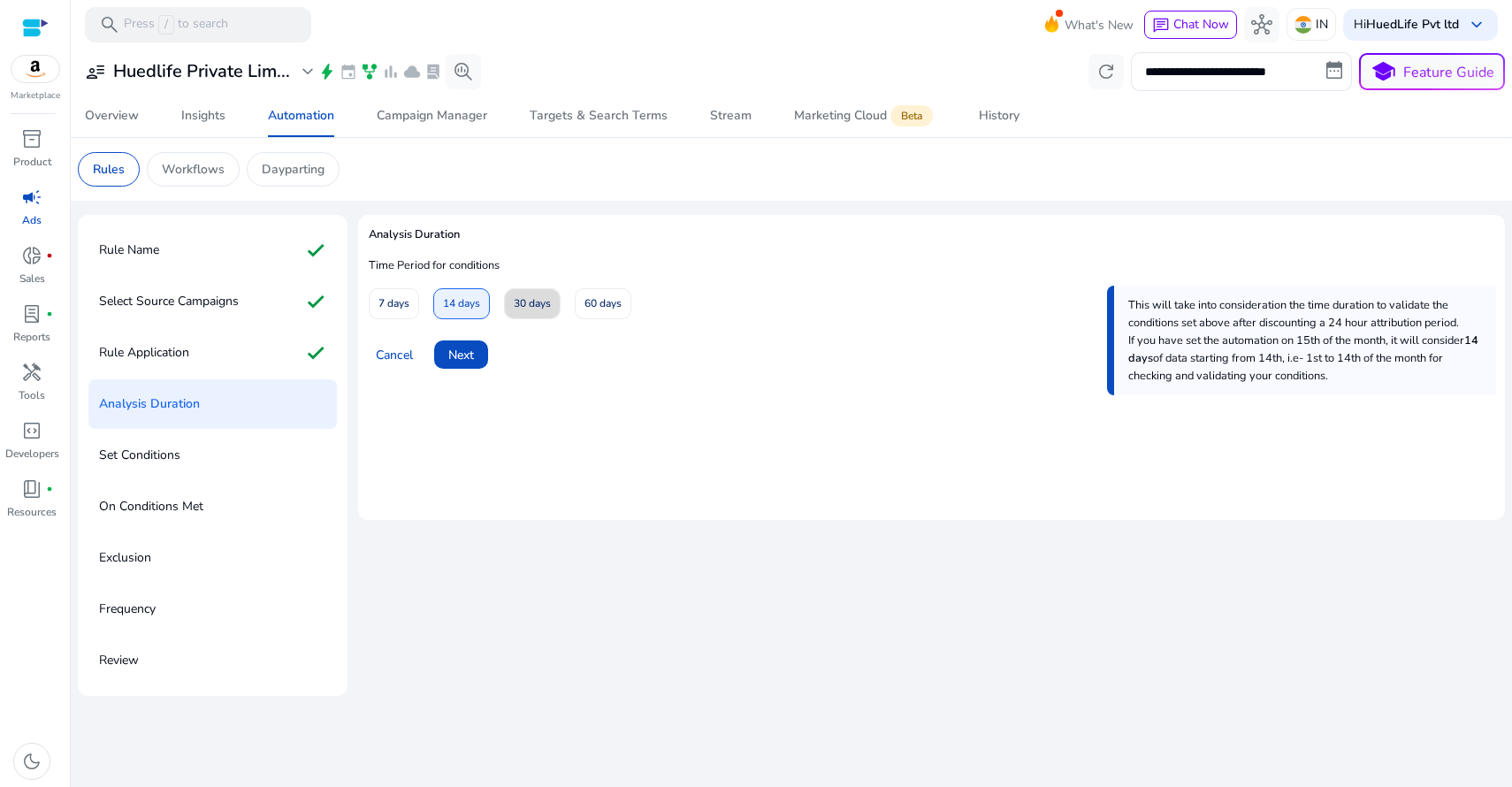
click at [532, 313] on span "30 days" at bounding box center [531, 303] width 37 height 31
click at [476, 351] on span at bounding box center [461, 354] width 54 height 43
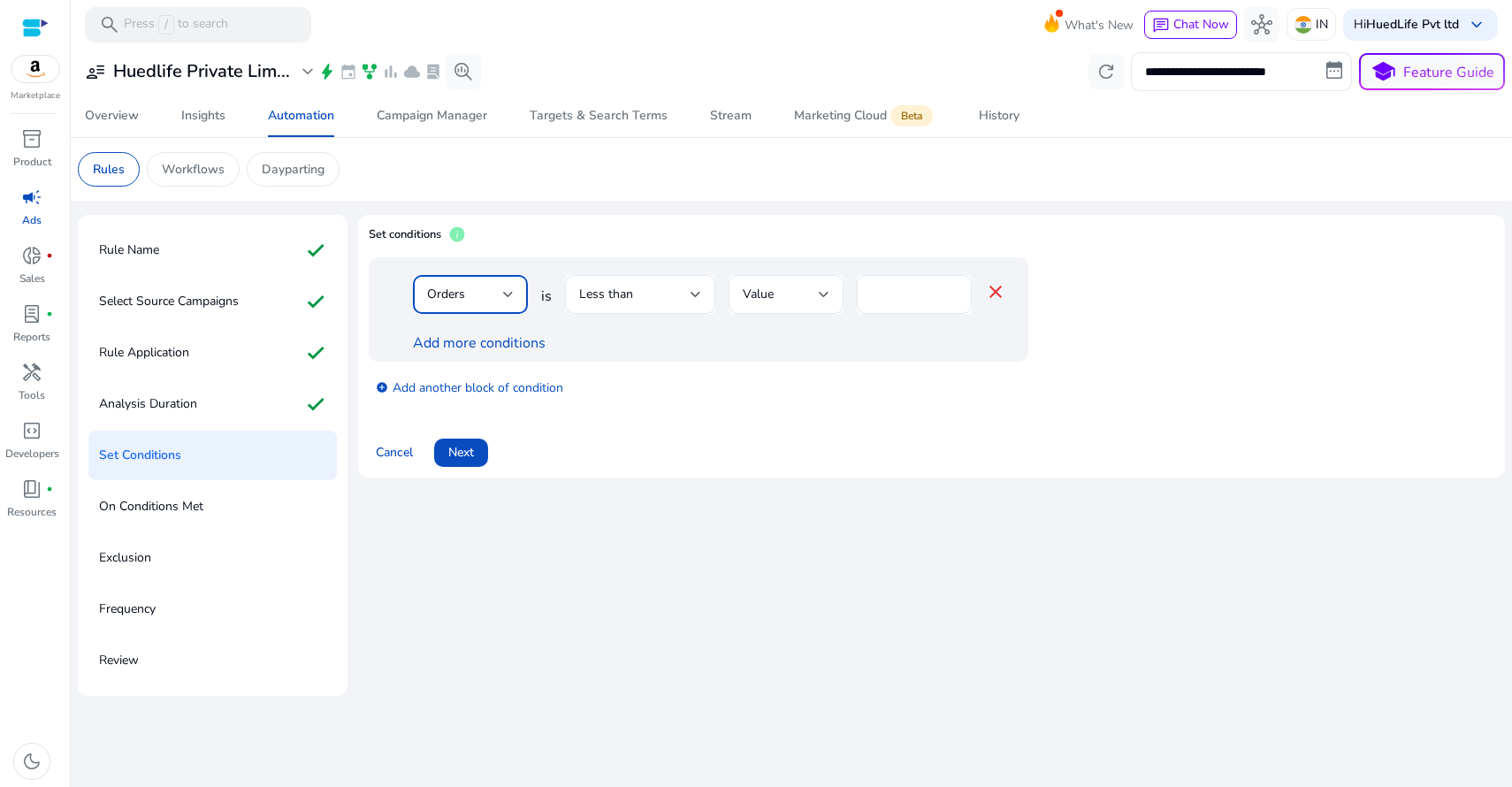
click at [494, 290] on div "Orders" at bounding box center [465, 295] width 76 height 20
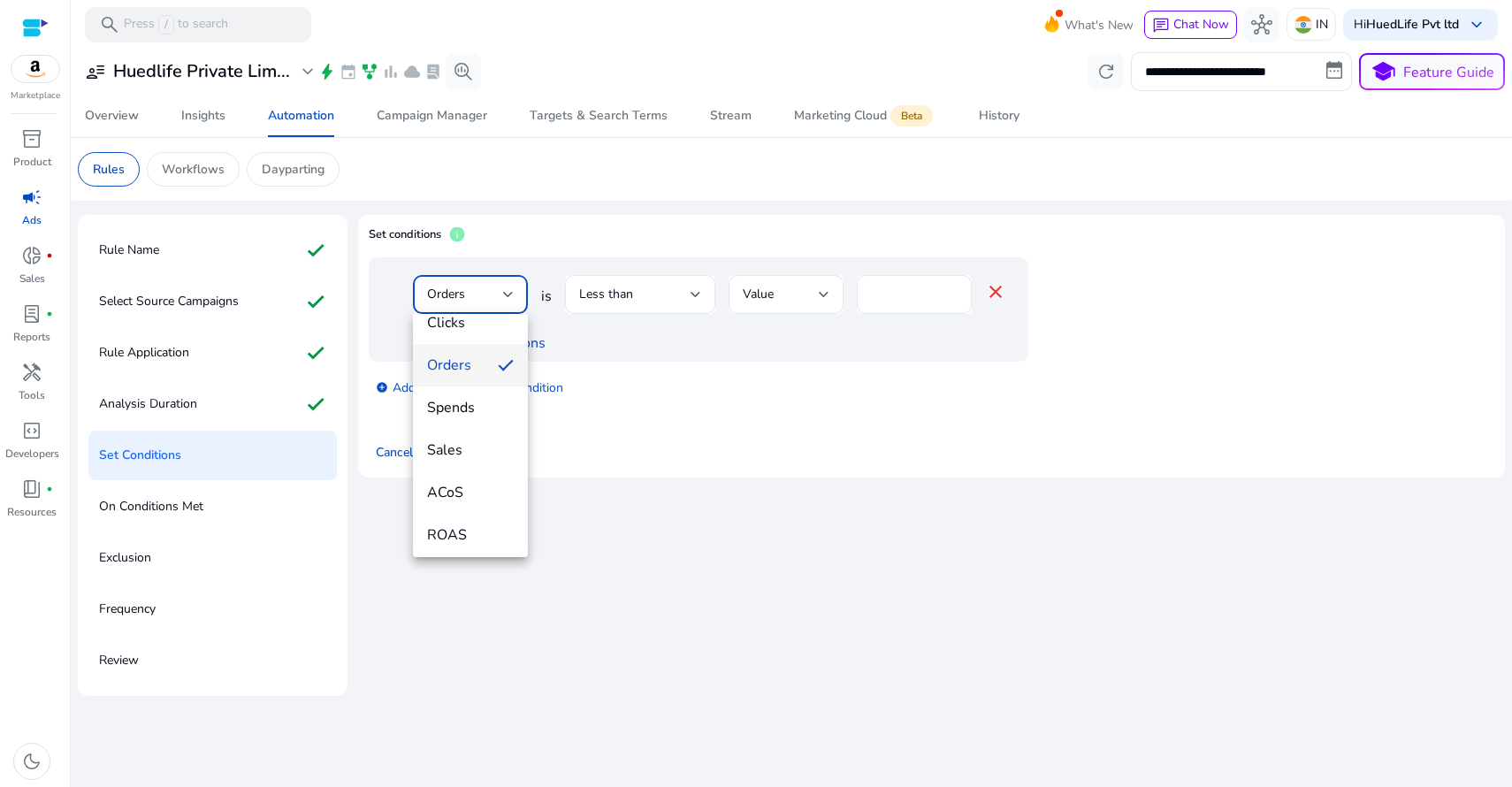
scroll to position [117, 0]
click at [482, 481] on span "ACoS" at bounding box center [470, 480] width 86 height 20
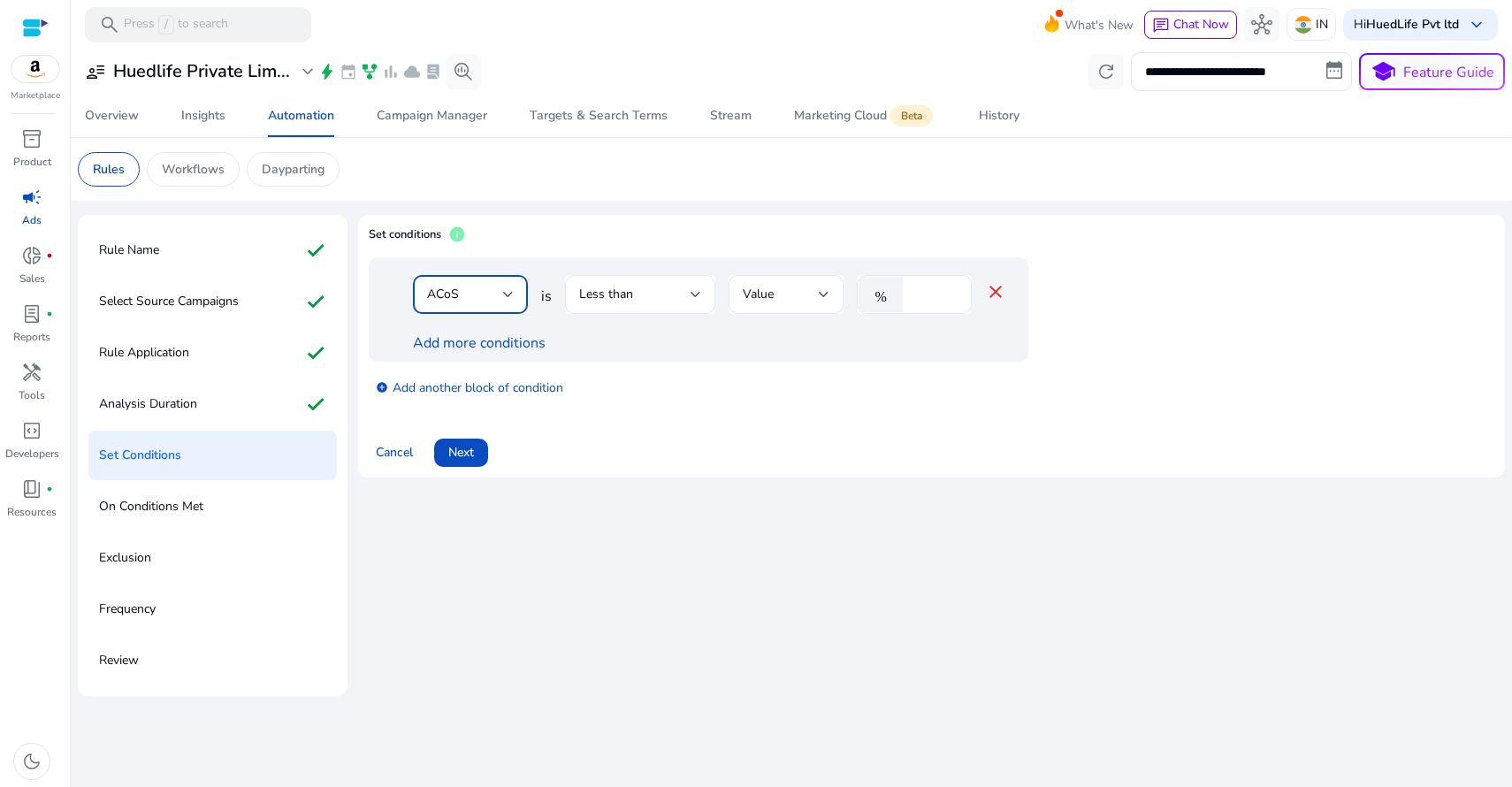
click at [652, 302] on div "Less than" at bounding box center [634, 295] width 111 height 20
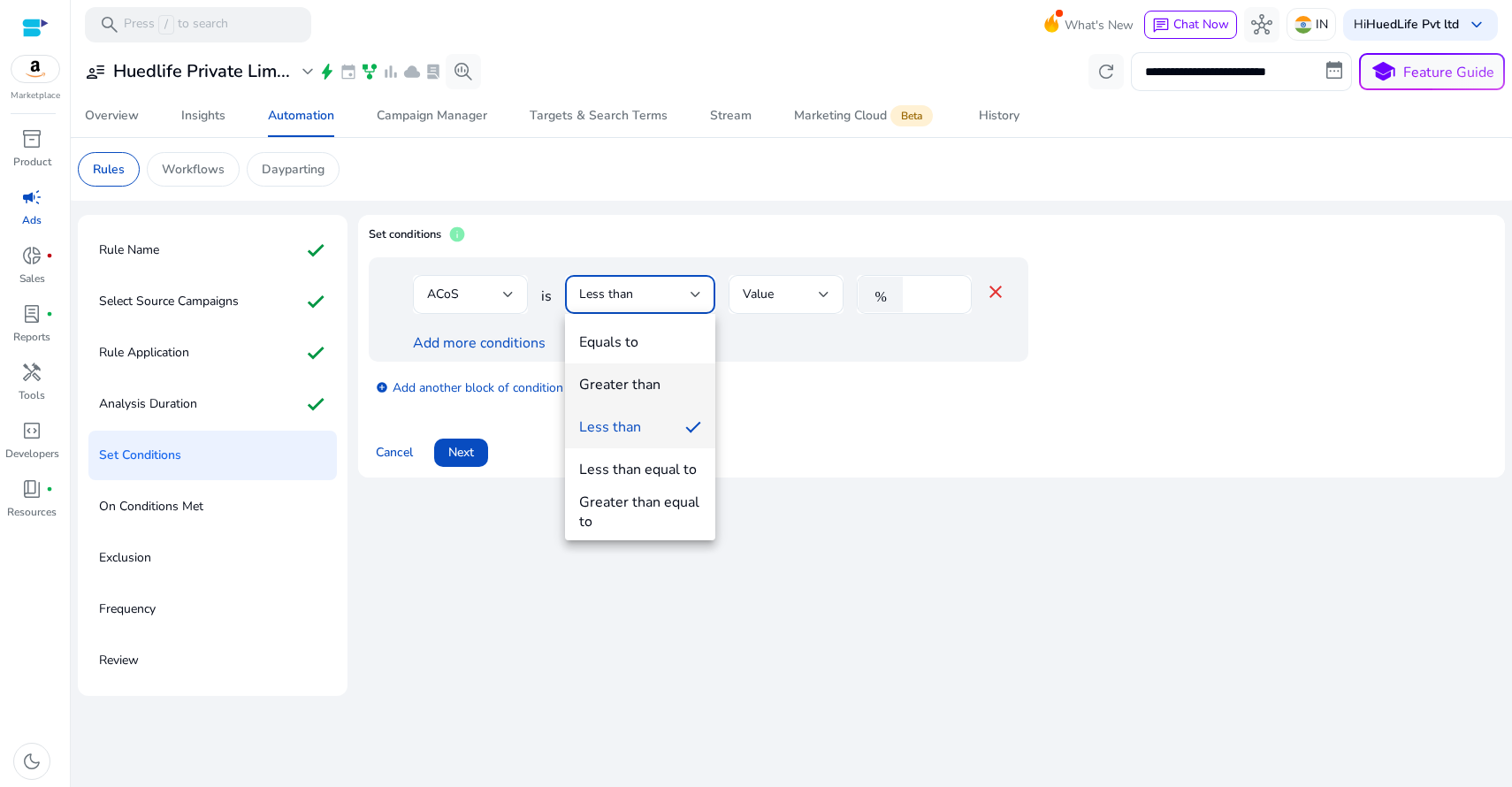
click at [632, 390] on div "Greater than" at bounding box center [619, 385] width 81 height 20
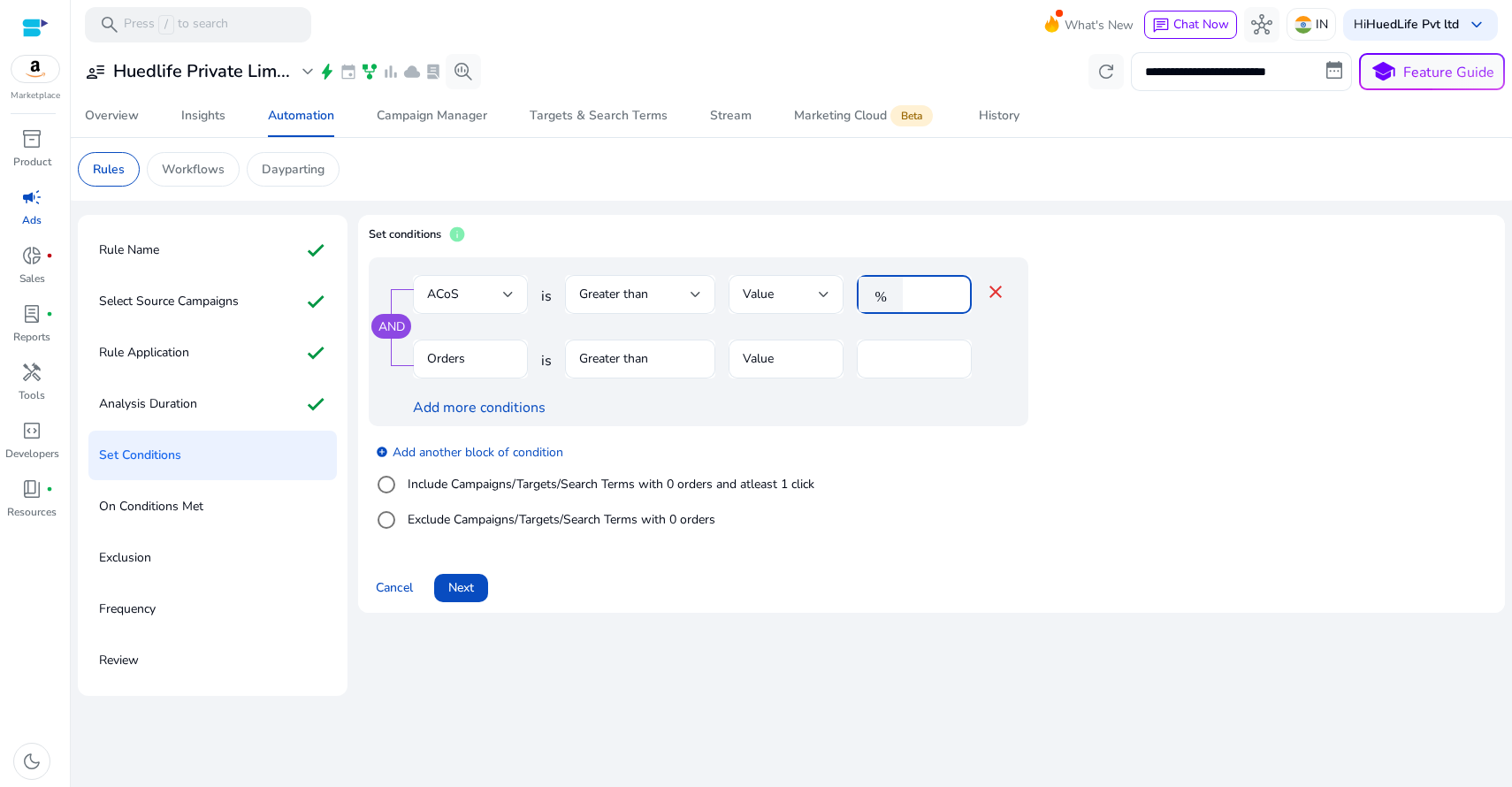
drag, startPoint x: 927, startPoint y: 292, endPoint x: 893, endPoint y: 289, distance: 34.1
click at [893, 289] on div "% *" at bounding box center [907, 294] width 101 height 39
click at [638, 359] on mat-form-field "Greater than" at bounding box center [639, 368] width 150 height 58
click at [620, 361] on mat-form-field "Greater than" at bounding box center [639, 368] width 150 height 58
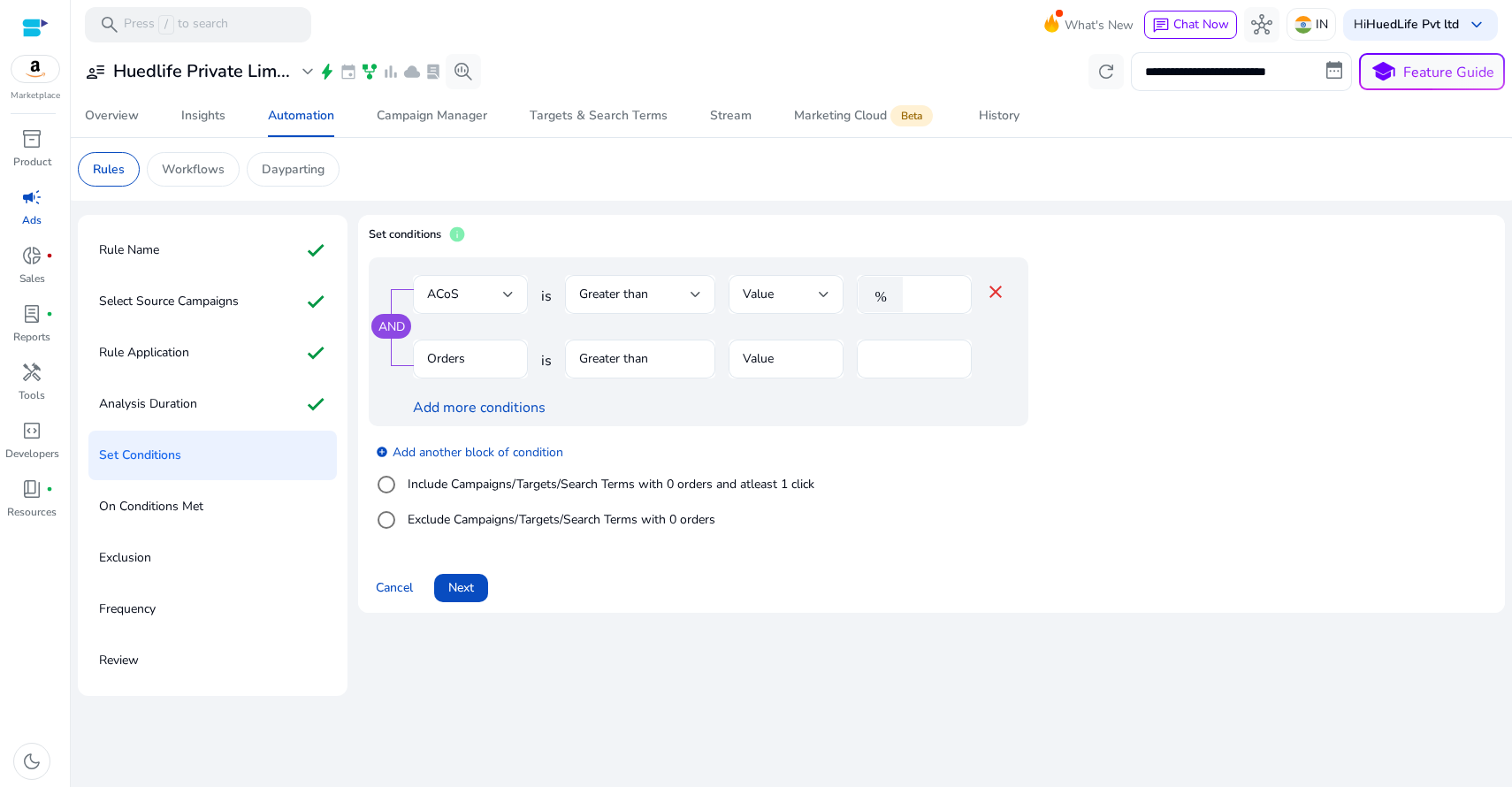
click at [804, 360] on mat-form-field "Value" at bounding box center [786, 368] width 115 height 58
click at [610, 354] on mat-form-field "Greater than" at bounding box center [639, 368] width 150 height 58
click at [638, 351] on mat-form-field "Greater than" at bounding box center [639, 368] width 150 height 58
click at [672, 239] on div "Set conditions info" at bounding box center [931, 241] width 1126 height 32
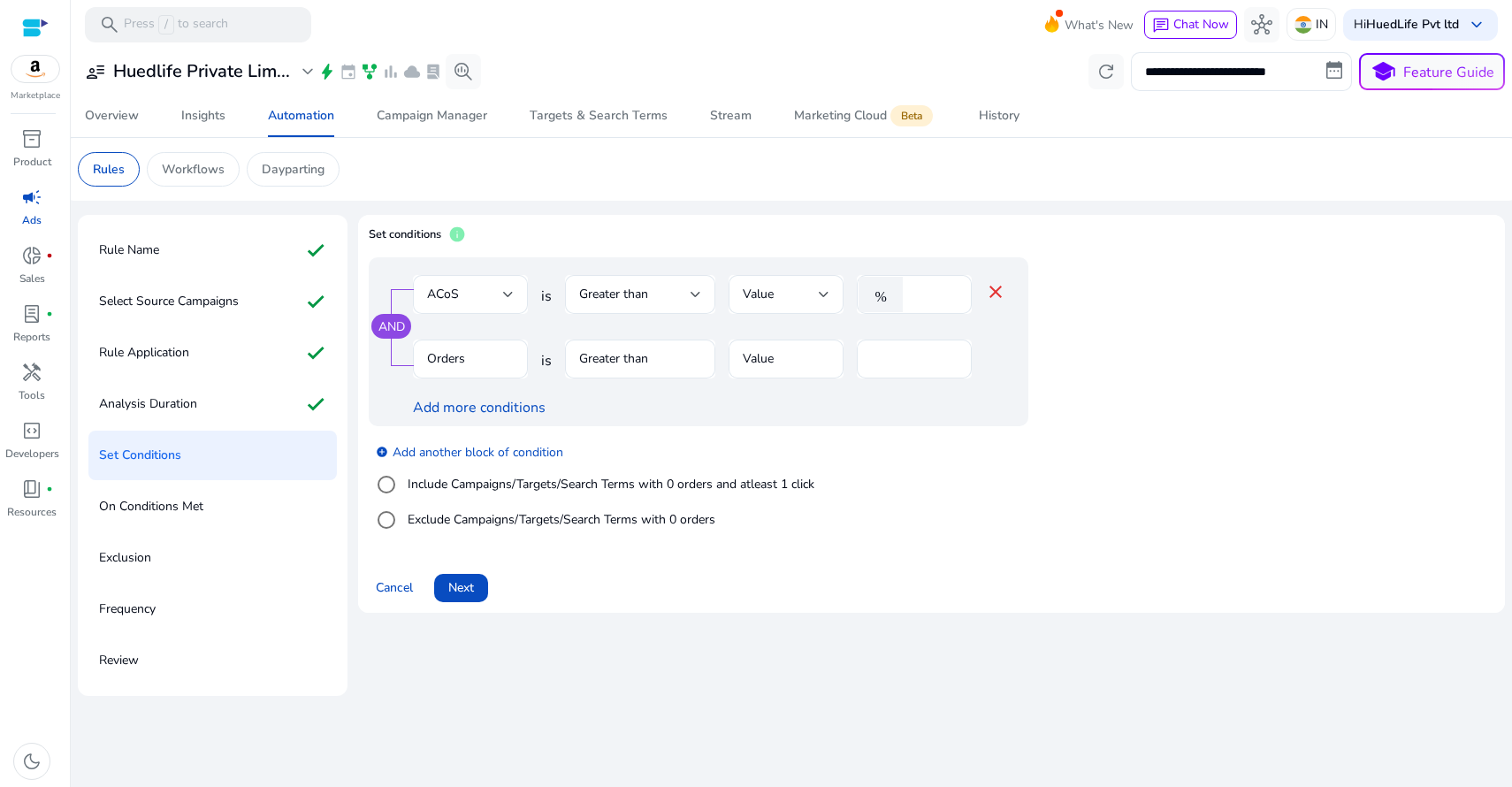
click at [634, 353] on mat-form-field "Greater than" at bounding box center [639, 368] width 150 height 58
drag, startPoint x: 634, startPoint y: 353, endPoint x: 658, endPoint y: 319, distance: 41.6
click at [634, 352] on mat-form-field "Greater than" at bounding box center [639, 368] width 150 height 58
click at [702, 231] on div "Set conditions info" at bounding box center [931, 241] width 1126 height 32
click at [637, 358] on mat-form-field "Greater than" at bounding box center [639, 368] width 150 height 58
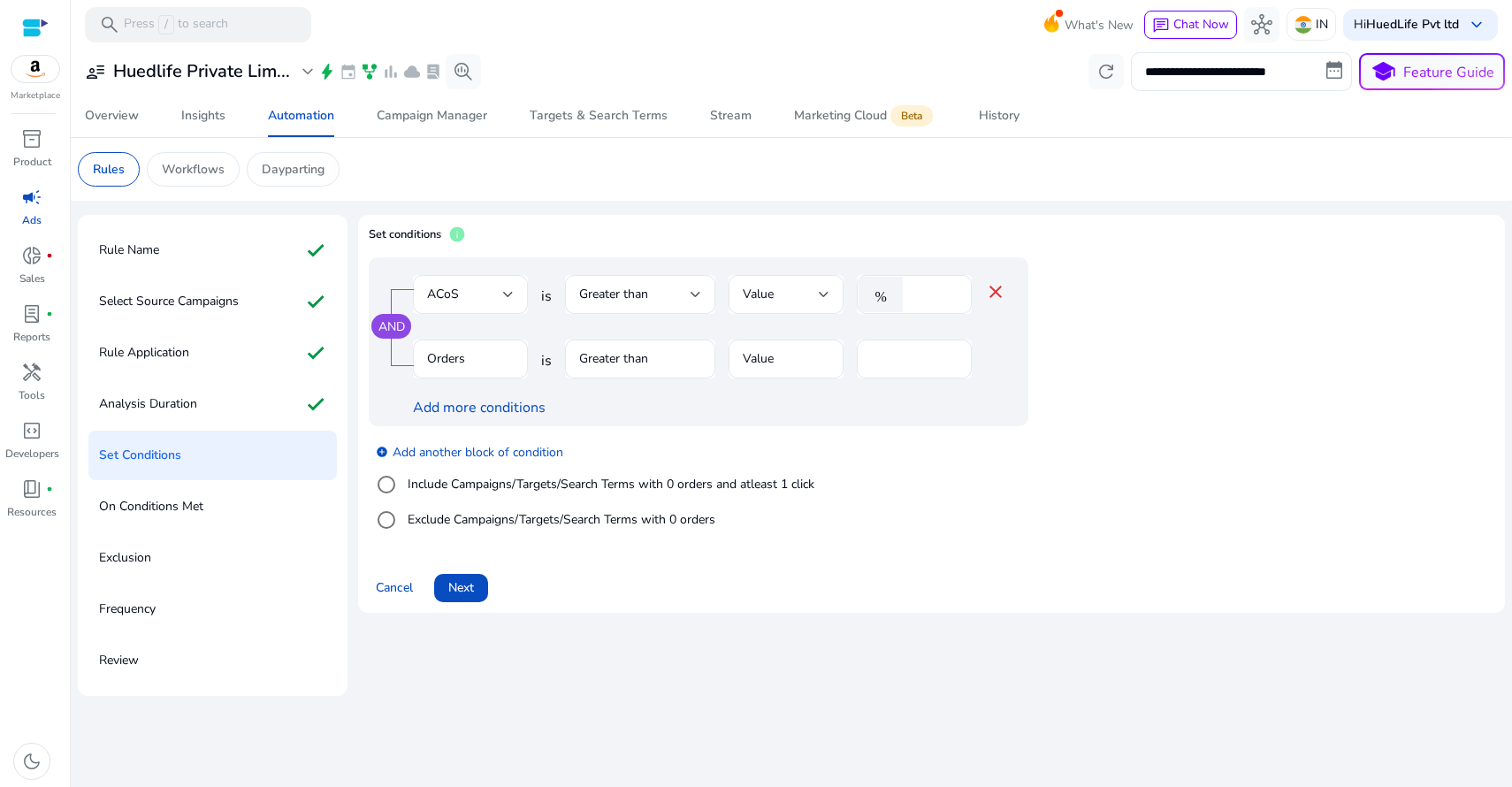
click at [808, 356] on mat-form-field "Value" at bounding box center [786, 368] width 115 height 58
click at [647, 280] on div "Greater than" at bounding box center [639, 294] width 122 height 39
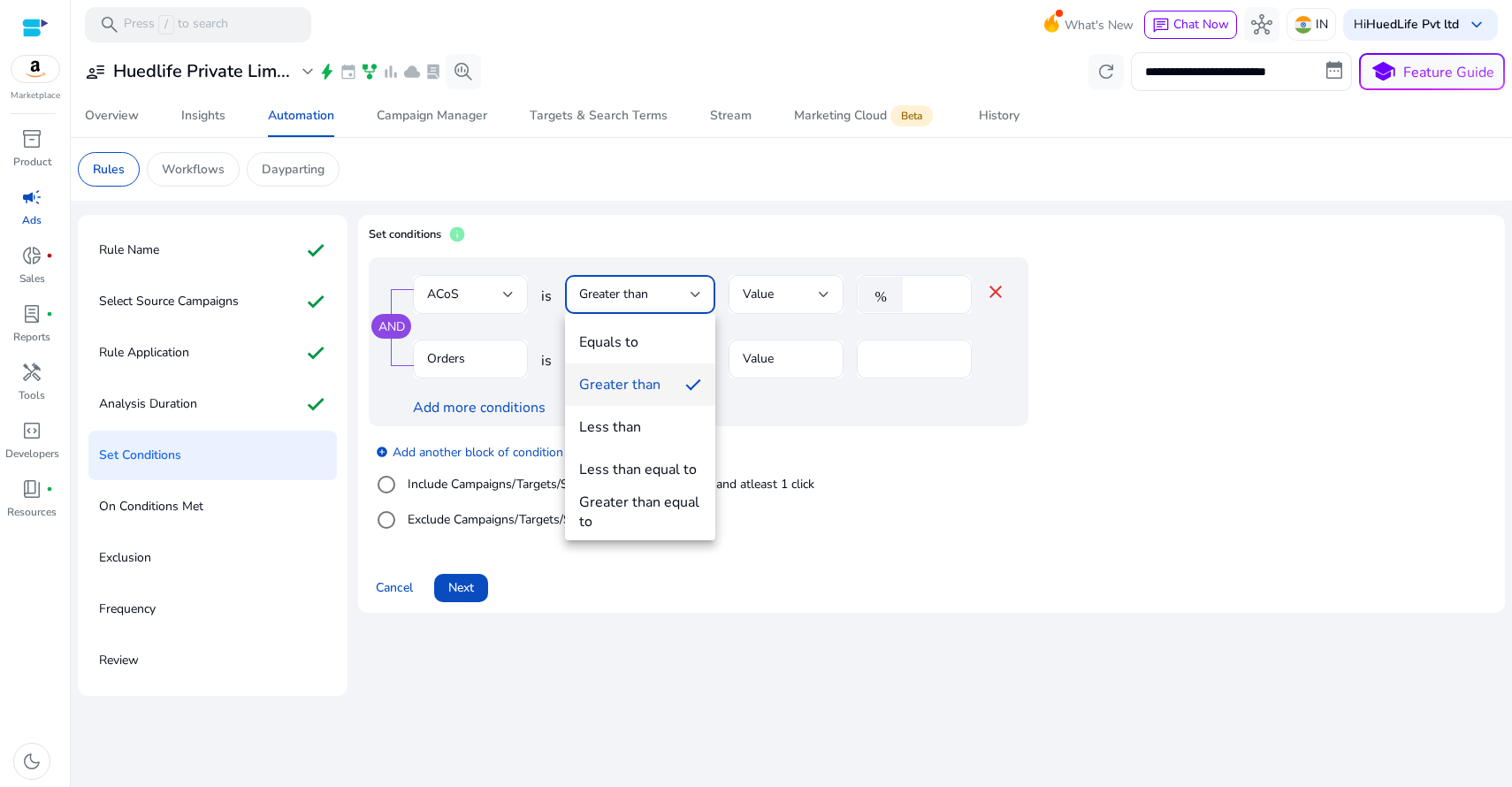
click at [898, 222] on div at bounding box center [756, 393] width 1512 height 787
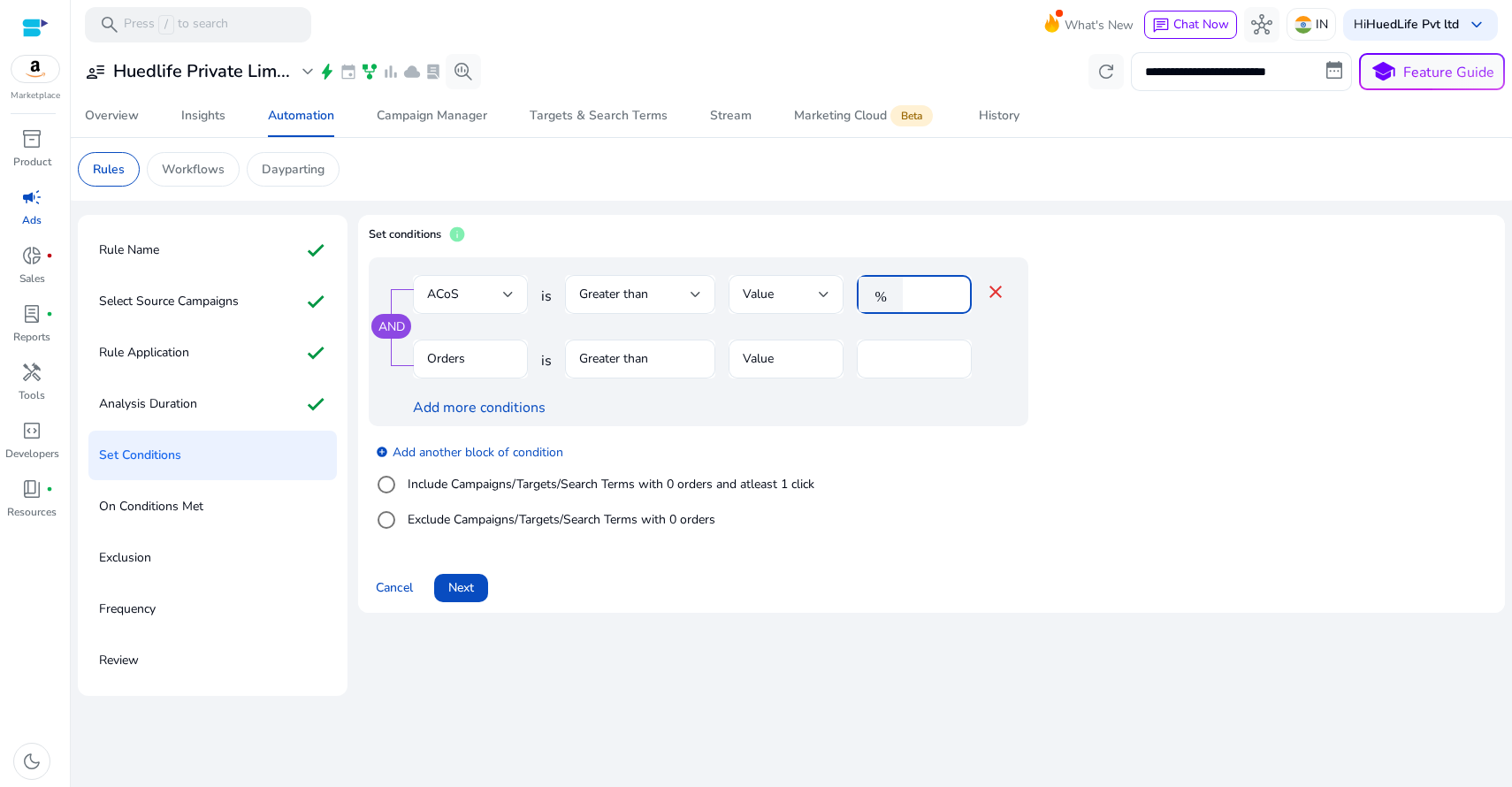
click at [916, 294] on input "**" at bounding box center [934, 295] width 46 height 20
drag, startPoint x: 916, startPoint y: 291, endPoint x: 889, endPoint y: 283, distance: 28.2
click at [890, 283] on div "% **" at bounding box center [907, 294] width 101 height 39
type input "**"
drag, startPoint x: 965, startPoint y: 199, endPoint x: 844, endPoint y: 260, distance: 135.5
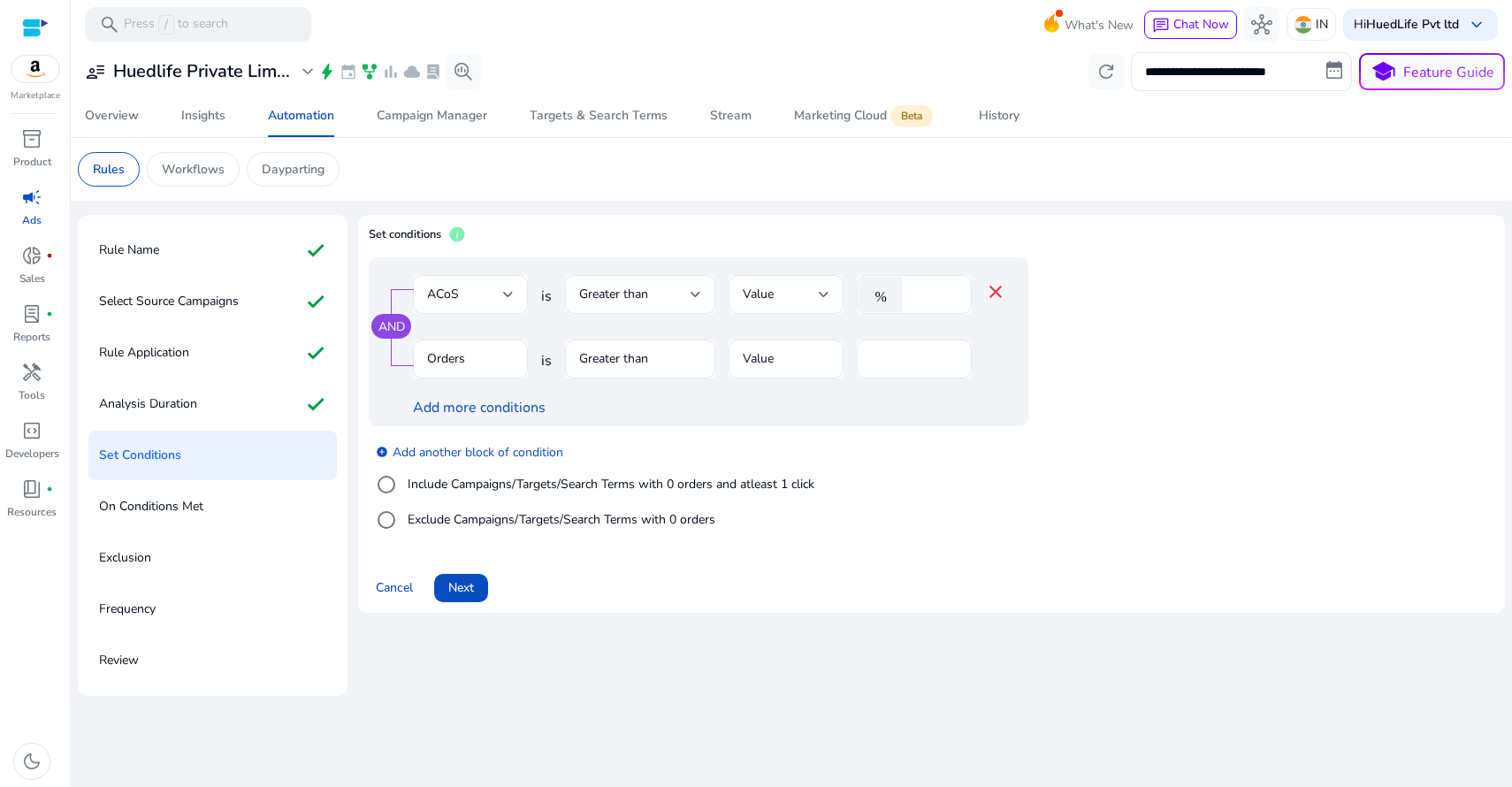
click at [965, 199] on mat-card "Rules Workflows Dayparting" at bounding box center [791, 169] width 1455 height 63
click at [625, 357] on mat-form-field "Greater than" at bounding box center [639, 368] width 150 height 58
click at [625, 356] on mat-form-field "Greater than" at bounding box center [639, 368] width 150 height 58
click at [465, 363] on mat-form-field "Orders" at bounding box center [471, 368] width 115 height 58
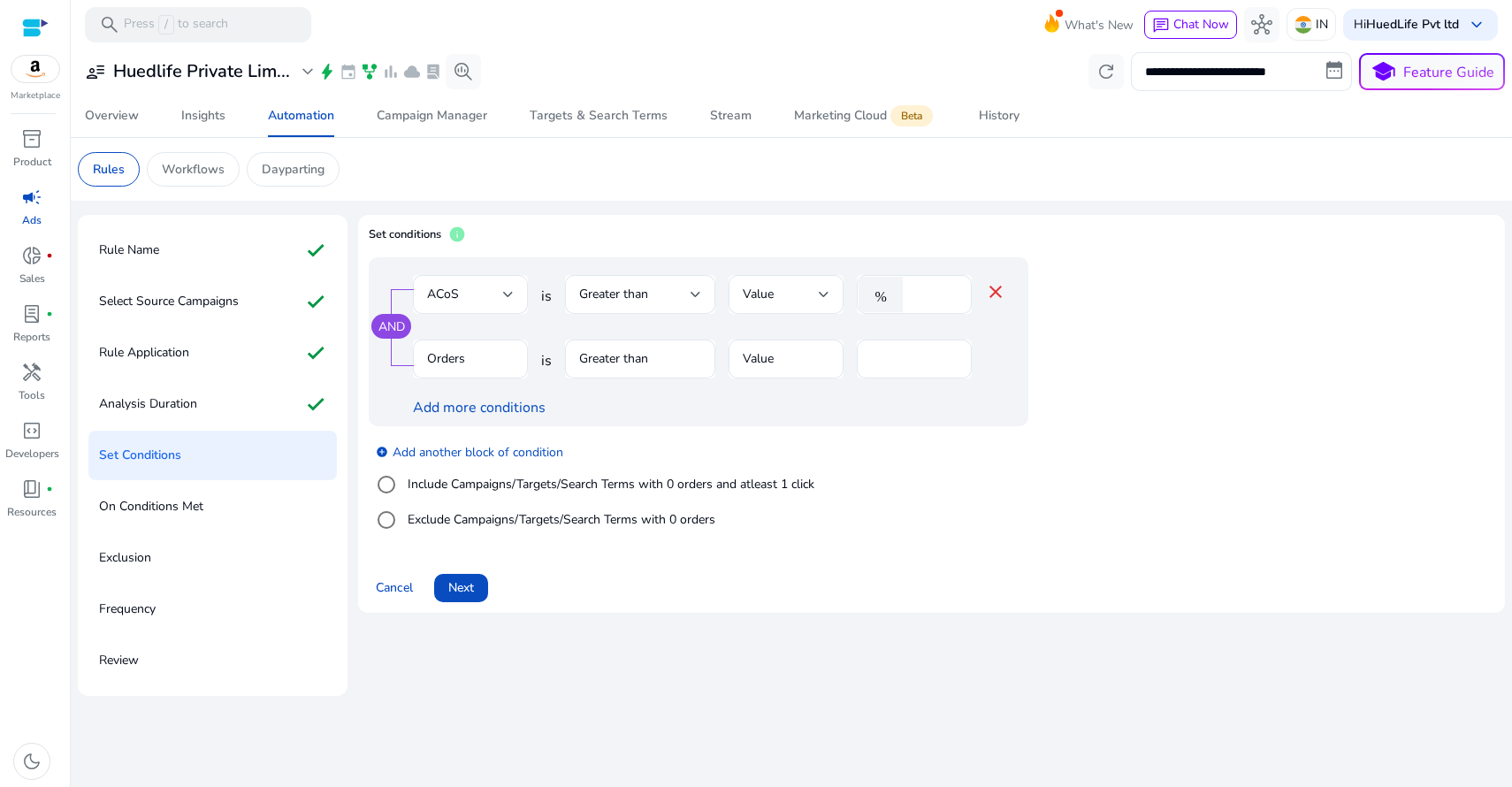
click at [446, 353] on mat-form-field "Orders" at bounding box center [471, 368] width 115 height 58
click at [446, 354] on mat-form-field "Orders" at bounding box center [471, 368] width 115 height 58
click at [481, 407] on link "Add more conditions" at bounding box center [480, 408] width 133 height 20
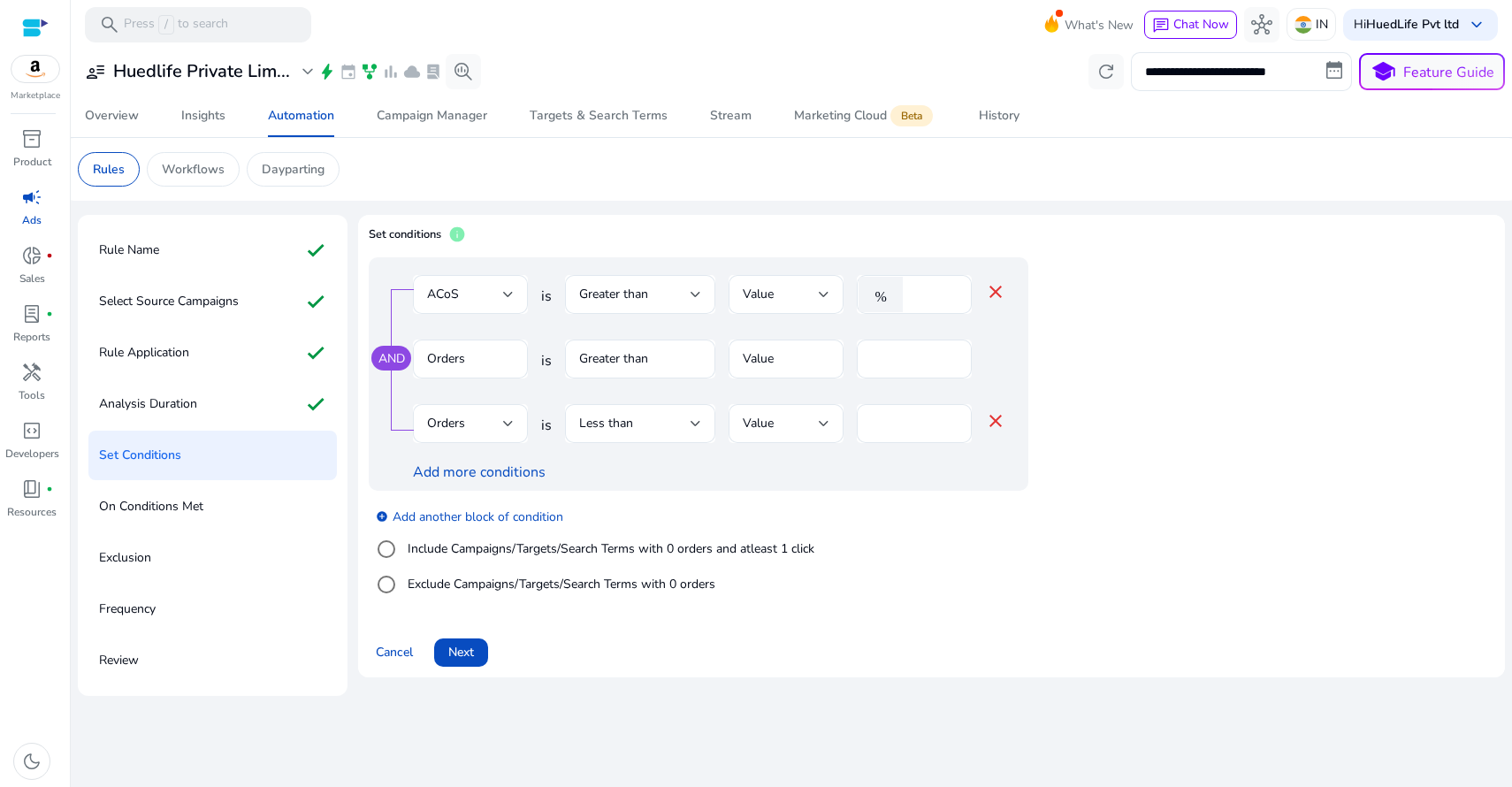
click at [642, 359] on mat-form-field "Greater than" at bounding box center [639, 368] width 150 height 58
click at [484, 423] on div "Orders" at bounding box center [465, 424] width 76 height 20
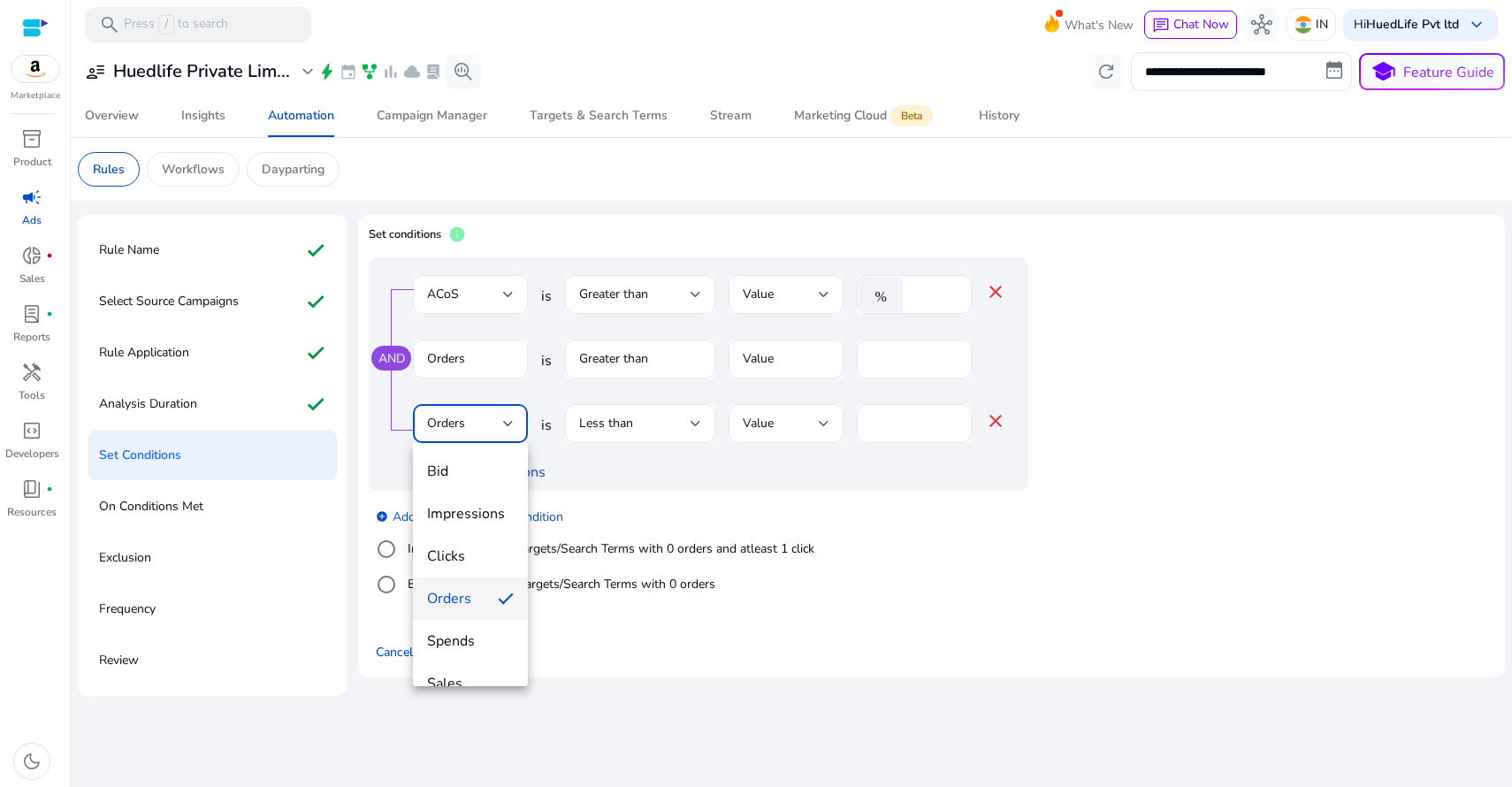
click at [656, 427] on div at bounding box center [756, 393] width 1512 height 787
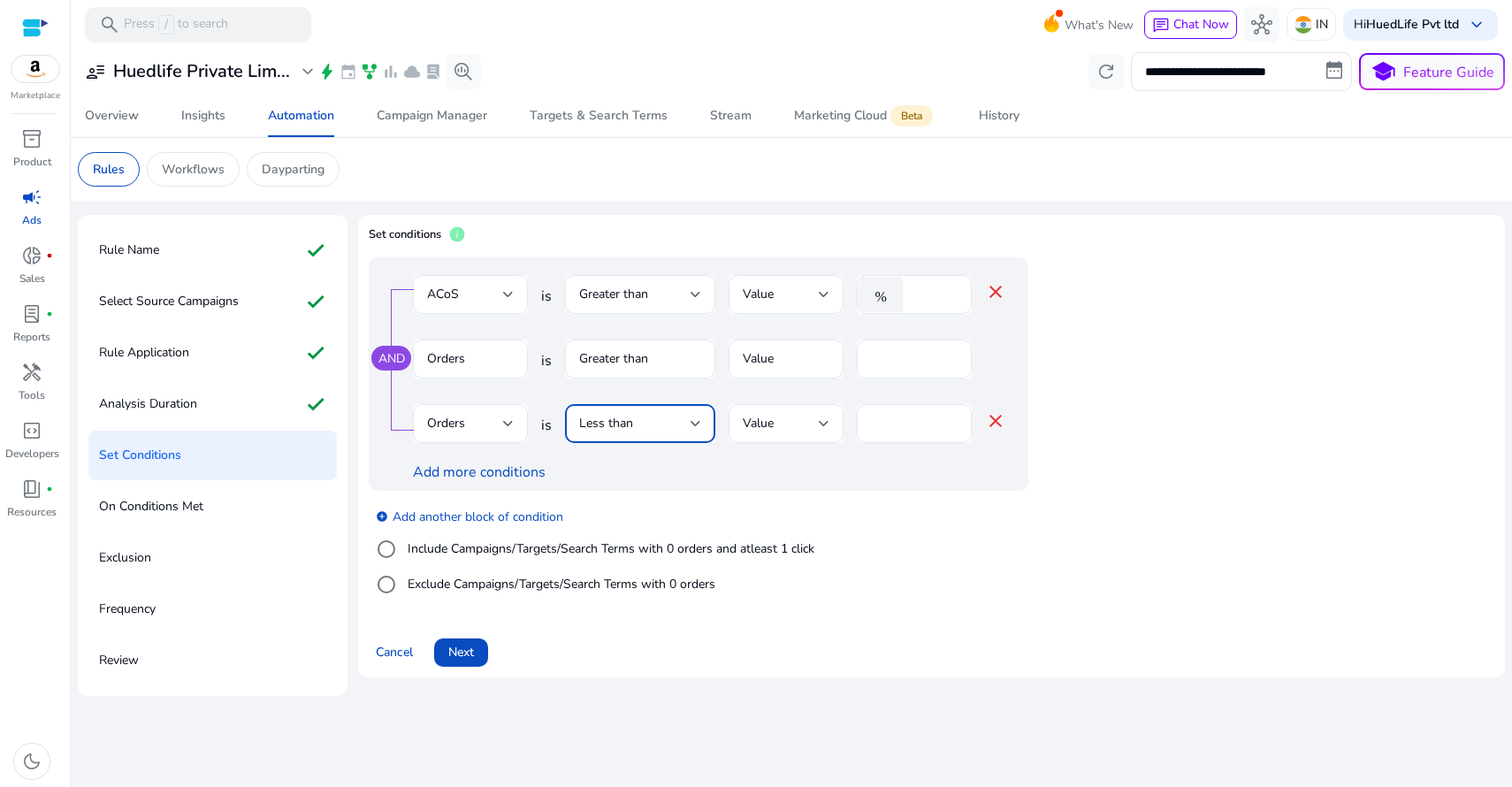
click at [609, 425] on span "Less than" at bounding box center [606, 423] width 54 height 17
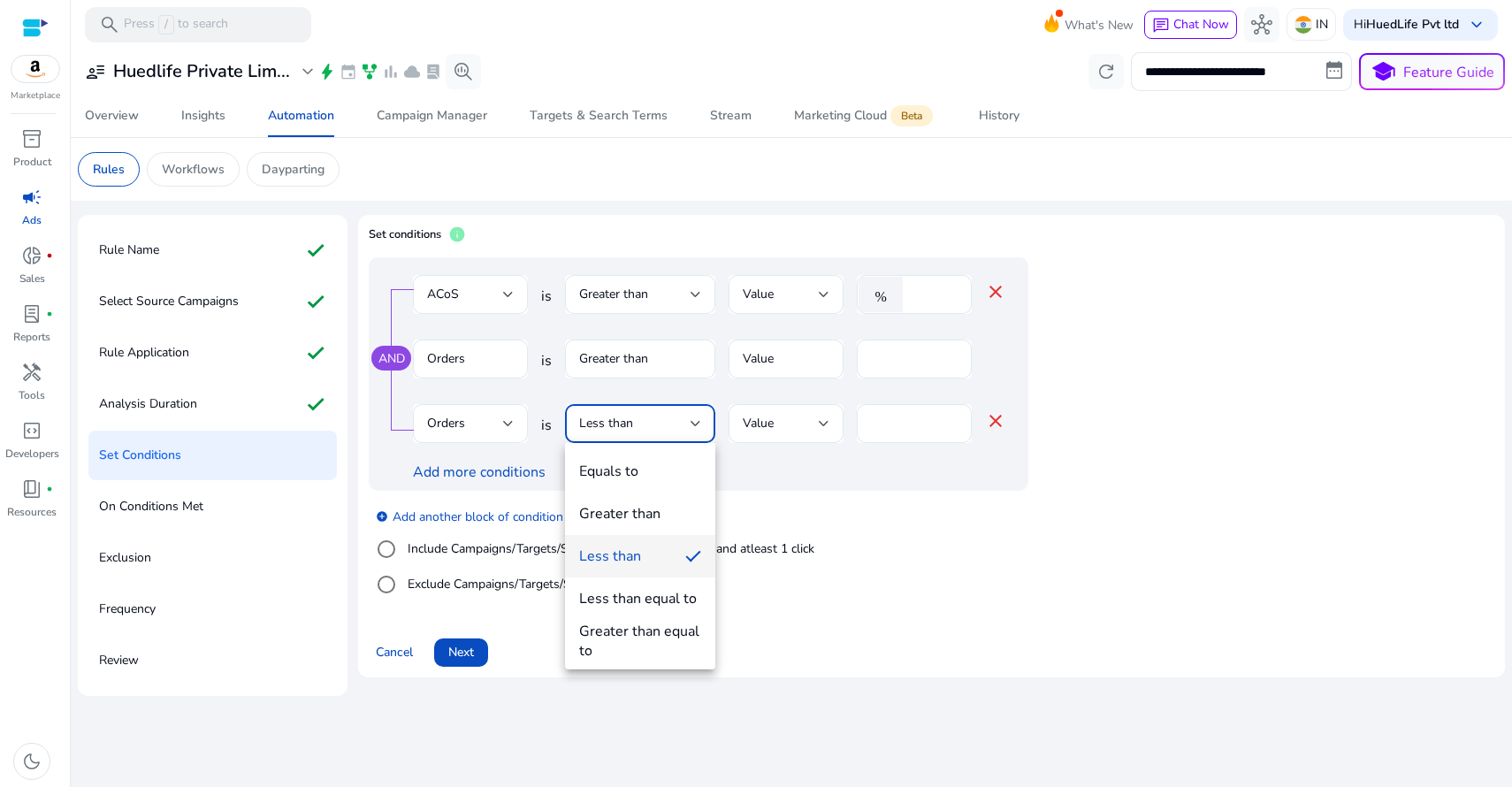
click at [1014, 353] on div at bounding box center [756, 393] width 1512 height 787
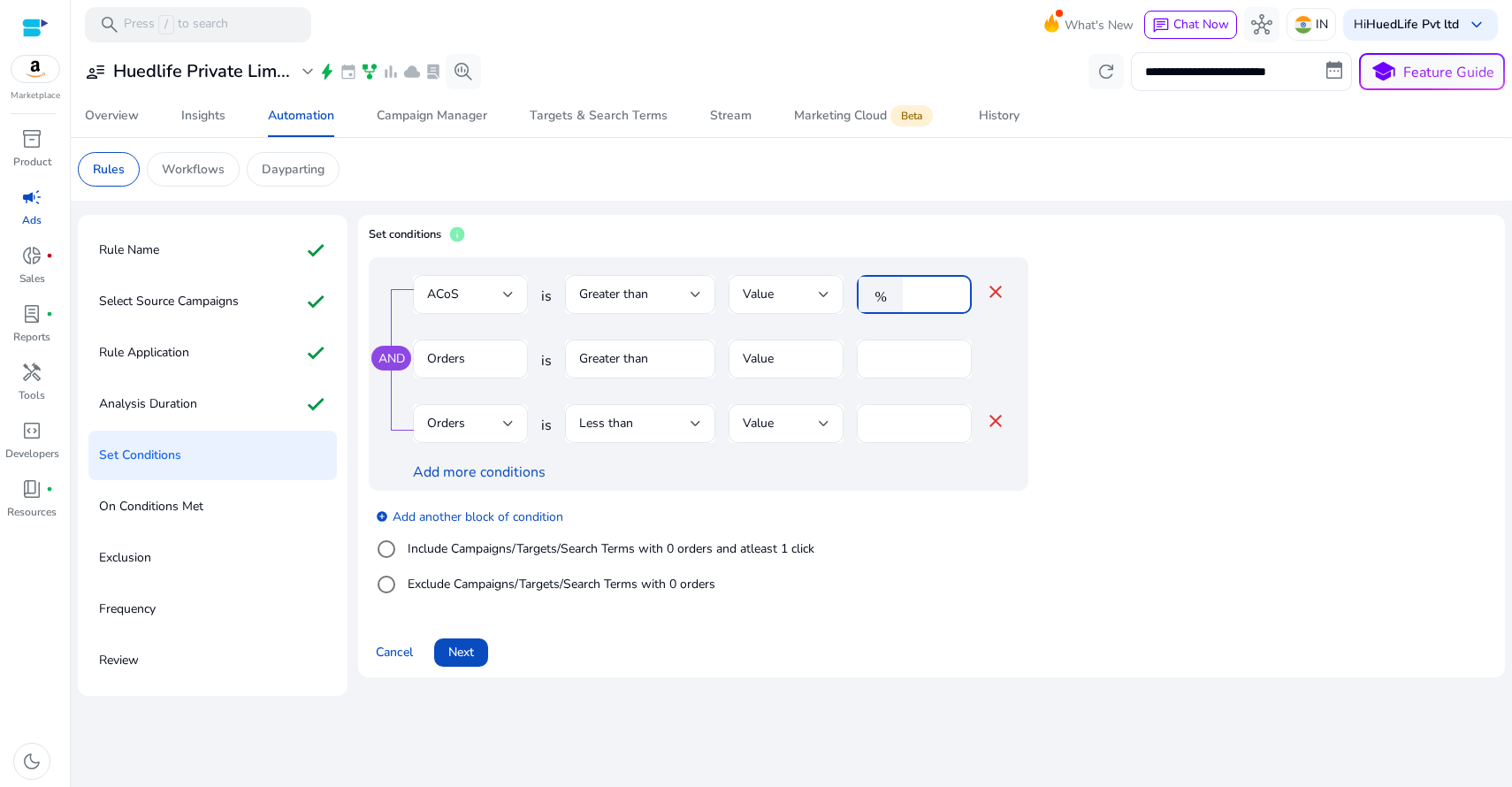
drag, startPoint x: 926, startPoint y: 291, endPoint x: 896, endPoint y: 287, distance: 30.3
click at [896, 287] on div "% **" at bounding box center [907, 294] width 101 height 39
type input "**"
click at [1073, 291] on div "AND ACoS is Greater than Value % ** close Orders is Greater than Value * Orders…" at bounding box center [734, 373] width 731 height 233
click at [640, 415] on div "Less than" at bounding box center [634, 424] width 111 height 20
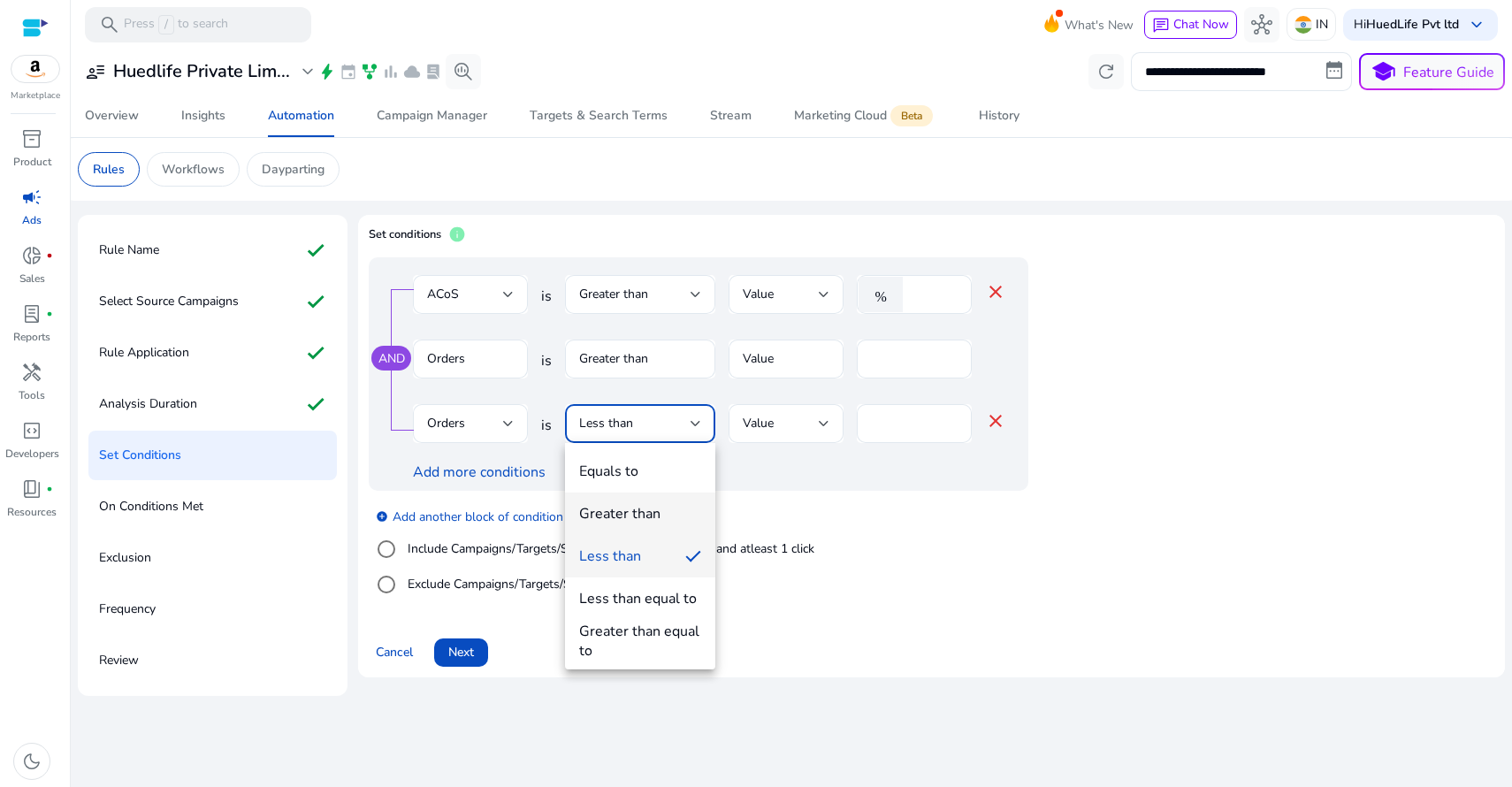
click at [647, 516] on div "Greater than" at bounding box center [619, 514] width 81 height 20
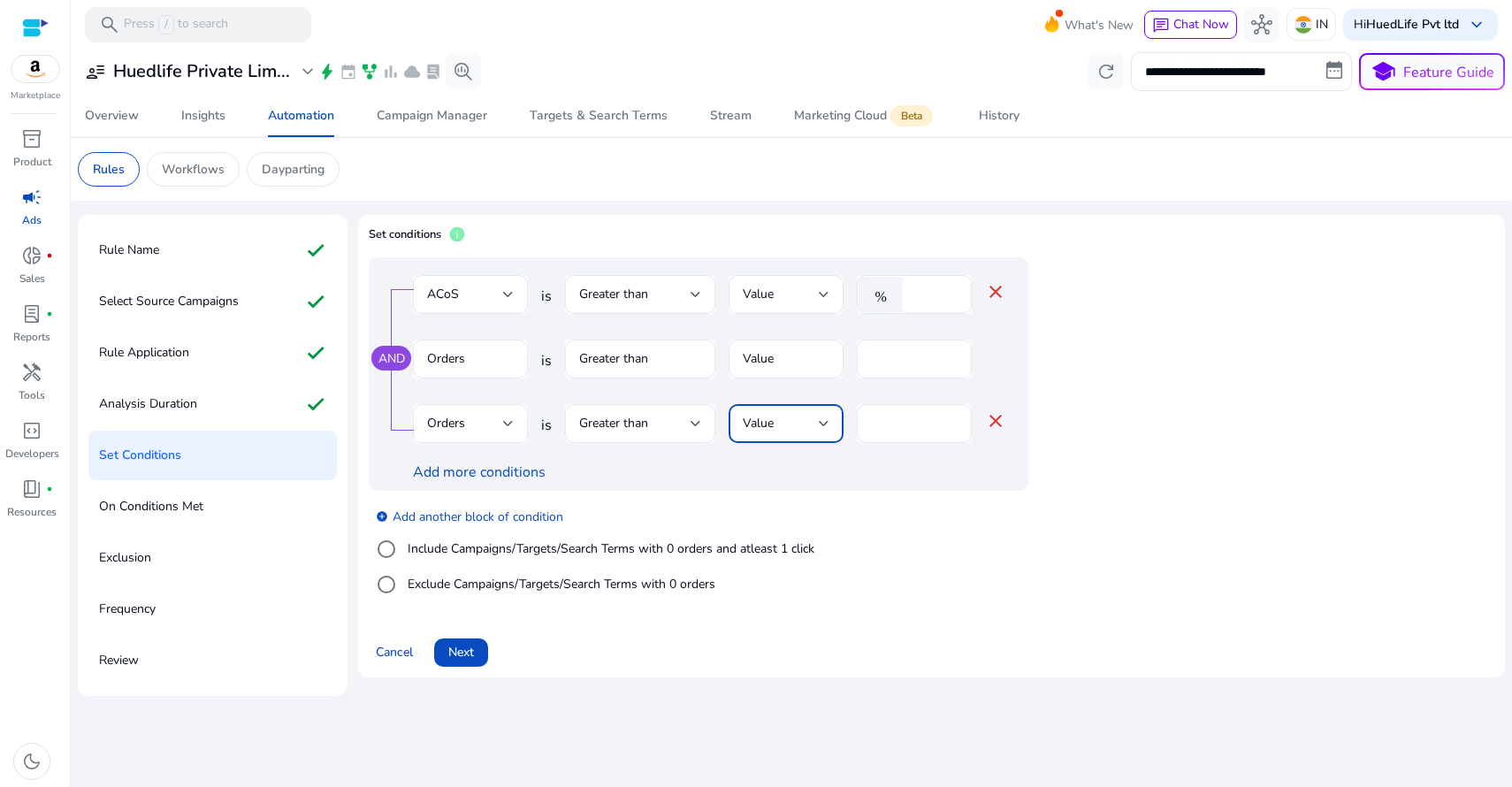
click at [800, 419] on div "Value" at bounding box center [780, 424] width 76 height 20
click at [948, 495] on div at bounding box center [756, 393] width 1512 height 787
drag, startPoint x: 891, startPoint y: 424, endPoint x: 824, endPoint y: 416, distance: 67.5
click at [824, 416] on div "Orders is Greater than Value * close" at bounding box center [710, 433] width 594 height 58
click at [671, 424] on div "Greater than" at bounding box center [634, 424] width 111 height 20
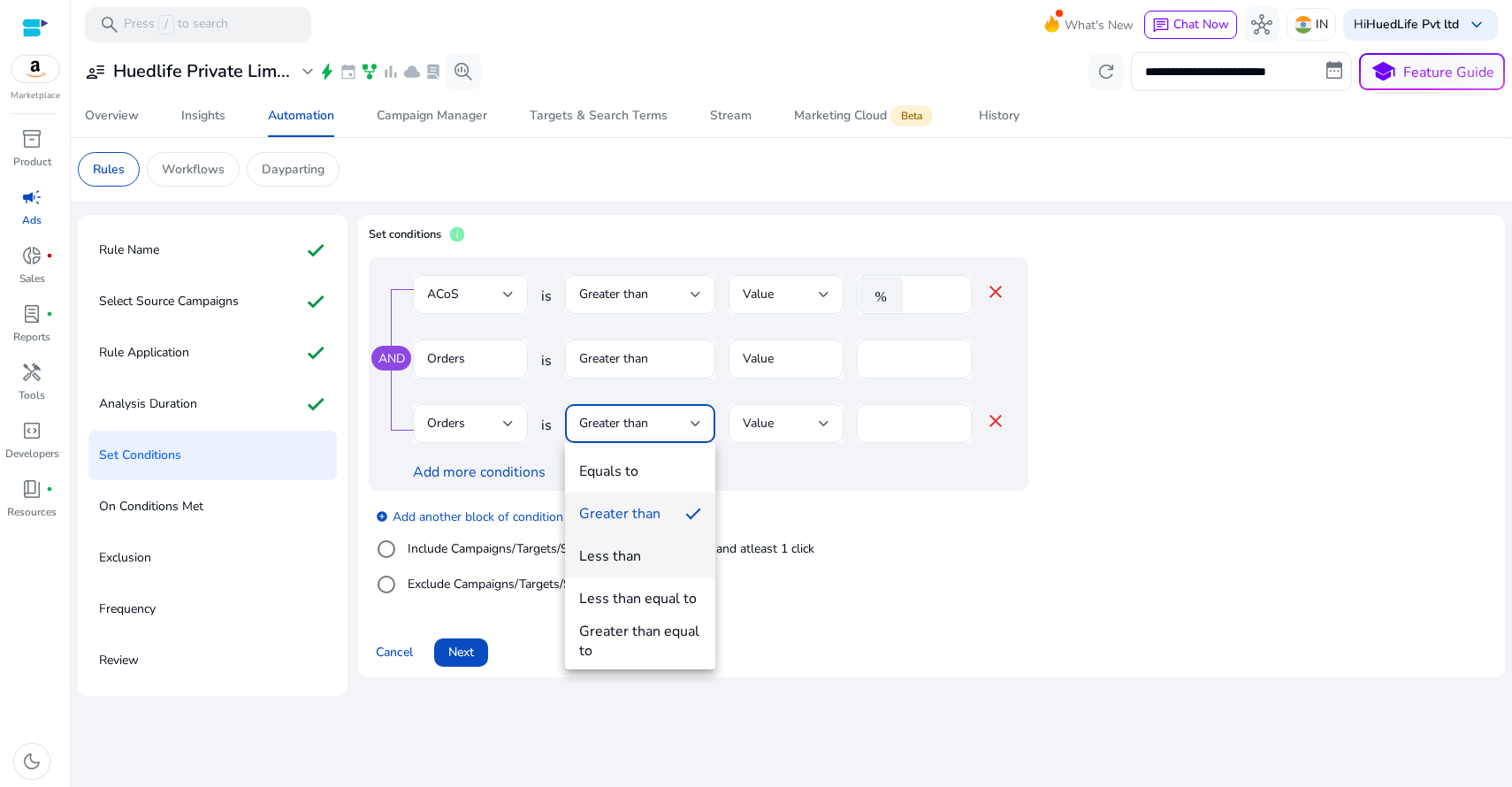
click at [642, 553] on span "Less than" at bounding box center [639, 556] width 122 height 20
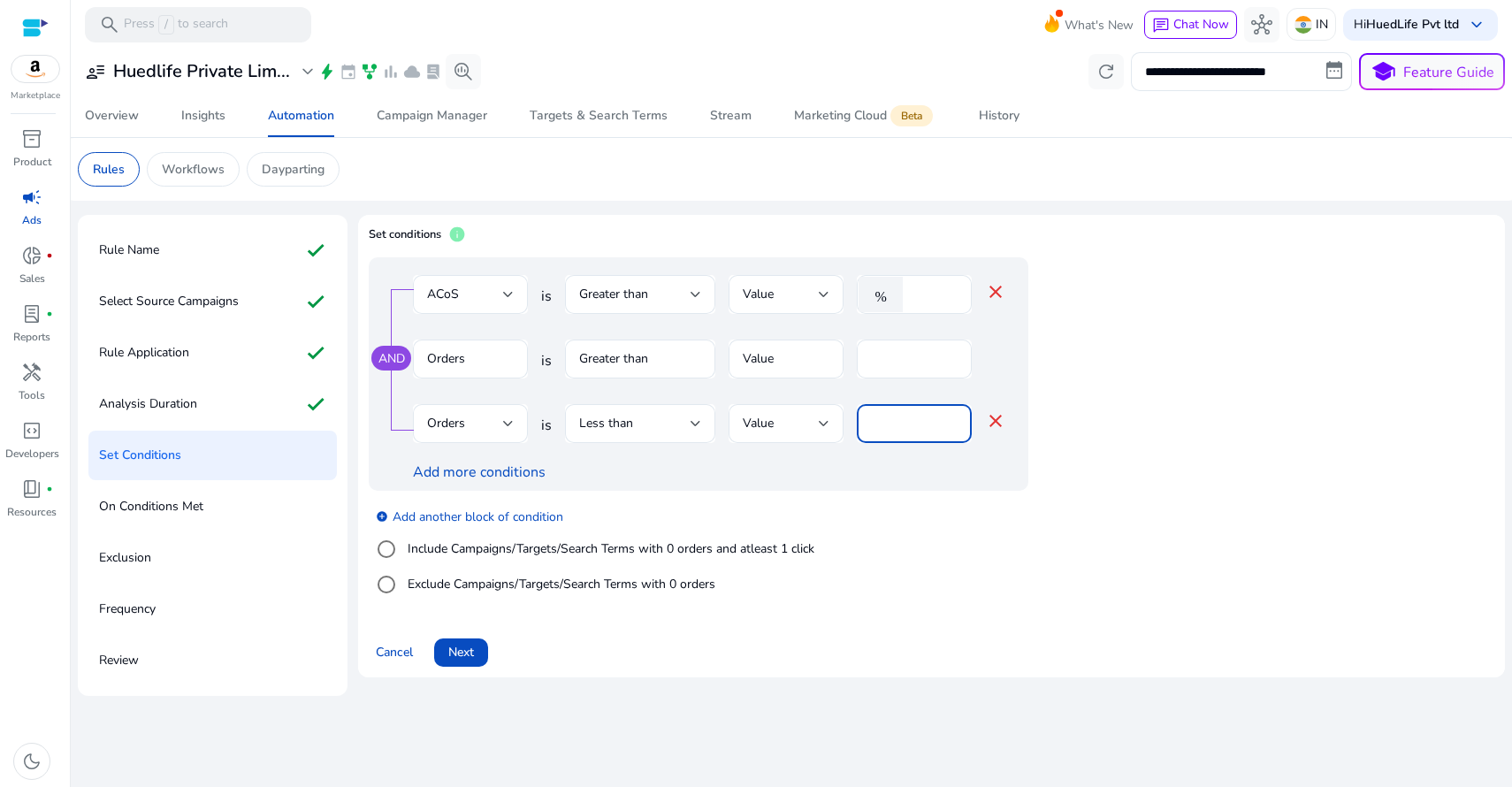
drag, startPoint x: 889, startPoint y: 422, endPoint x: 854, endPoint y: 421, distance: 35.0
click at [854, 421] on div "Orders is Less than Value * close" at bounding box center [710, 433] width 594 height 58
type input "**"
click at [1137, 472] on app-ppc-editable-conditions "AND ACoS is Greater than Value % ** close Orders is Greater than Value * Orders…" at bounding box center [931, 434] width 1126 height 353
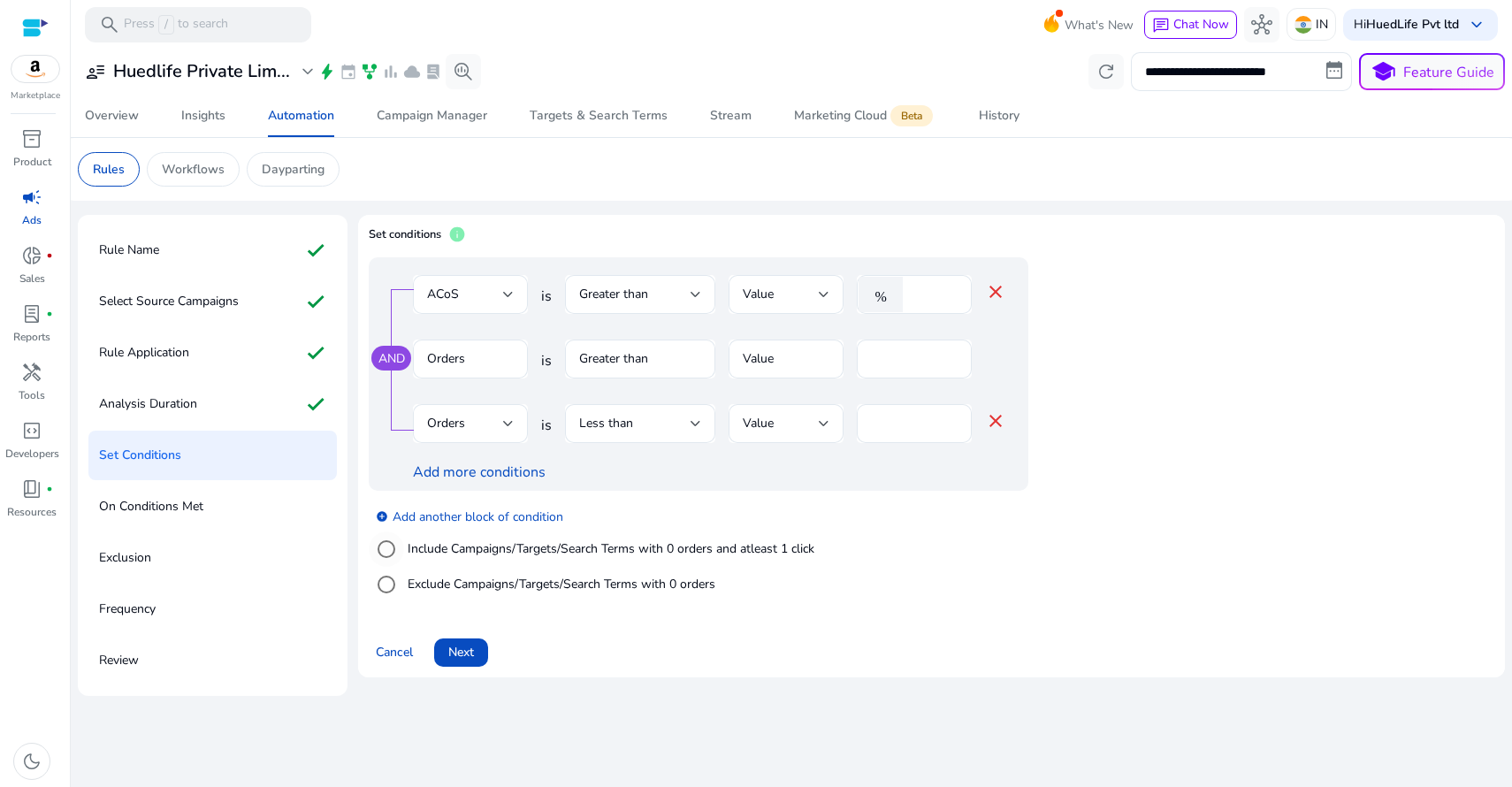
click at [529, 551] on label "Include Campaigns/Targets/Search Terms with 0 orders and atleast 1 click" at bounding box center [609, 548] width 410 height 19
click at [999, 419] on mat-icon "close" at bounding box center [995, 420] width 21 height 21
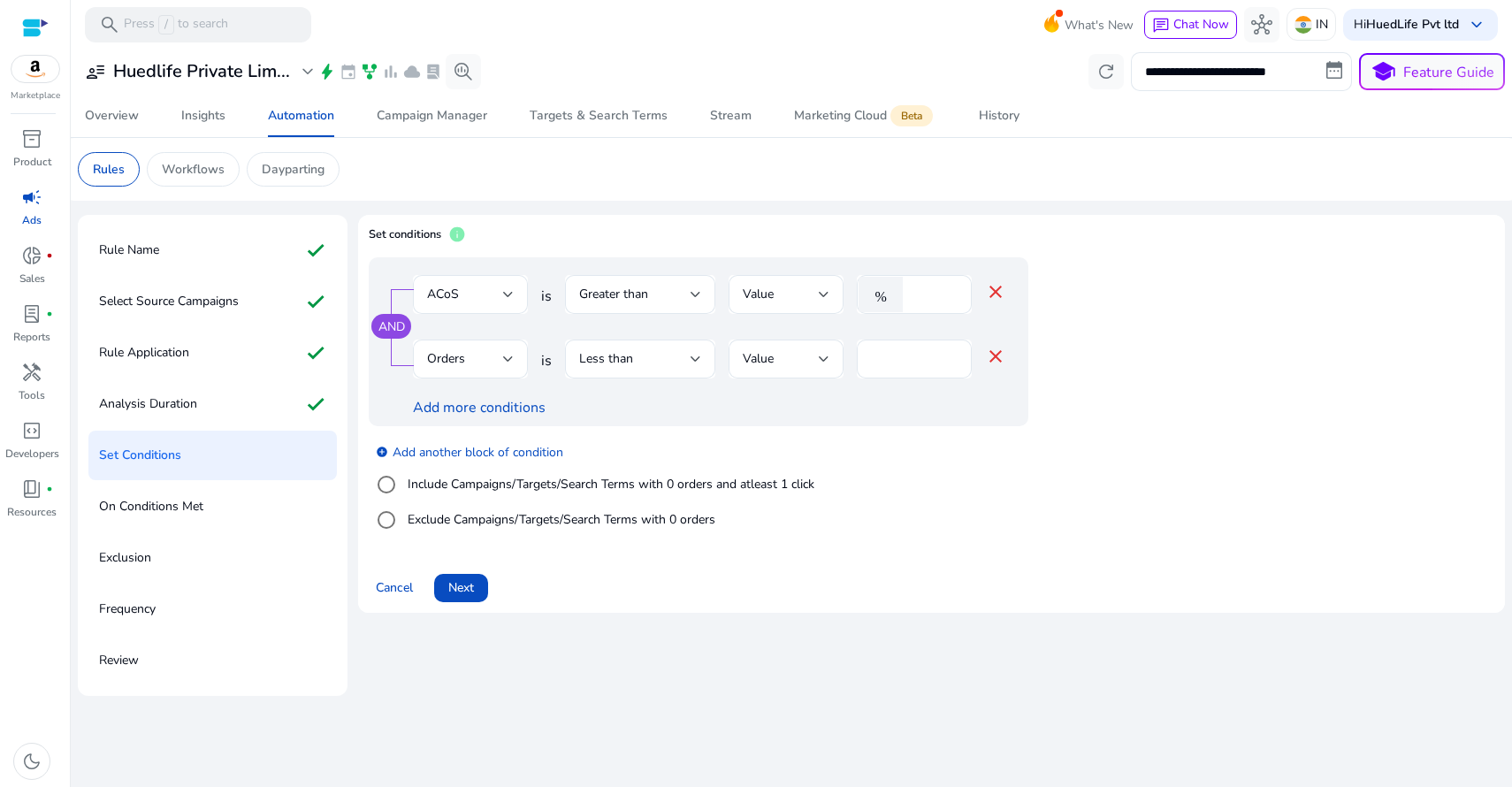
click at [1062, 328] on div "AND ACoS is Greater than Value % ** close Orders is Less than Value ** close Ad…" at bounding box center [734, 341] width 731 height 169
click at [467, 589] on span "Next" at bounding box center [462, 587] width 26 height 19
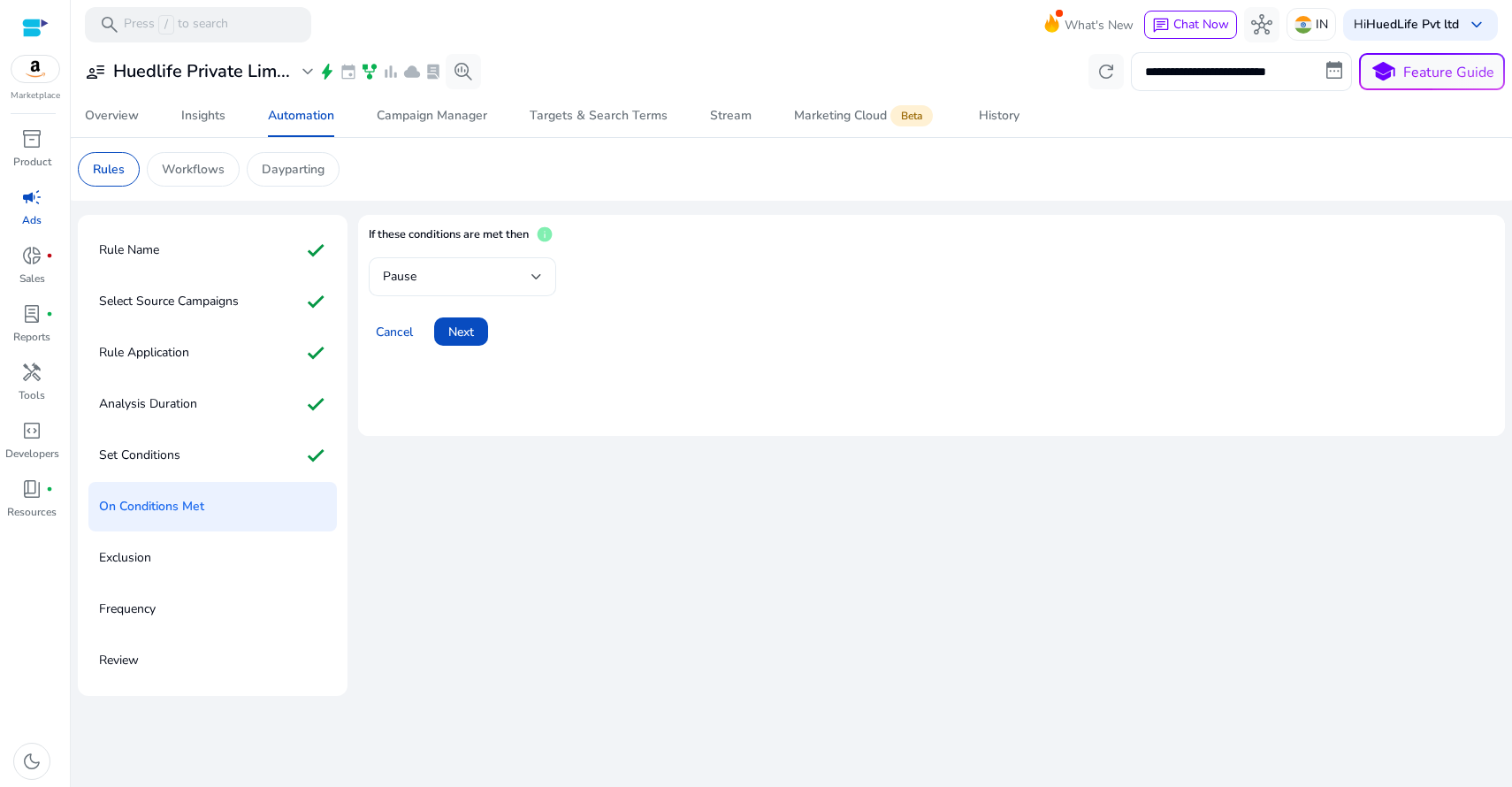
click at [451, 270] on div "Pause" at bounding box center [458, 277] width 149 height 20
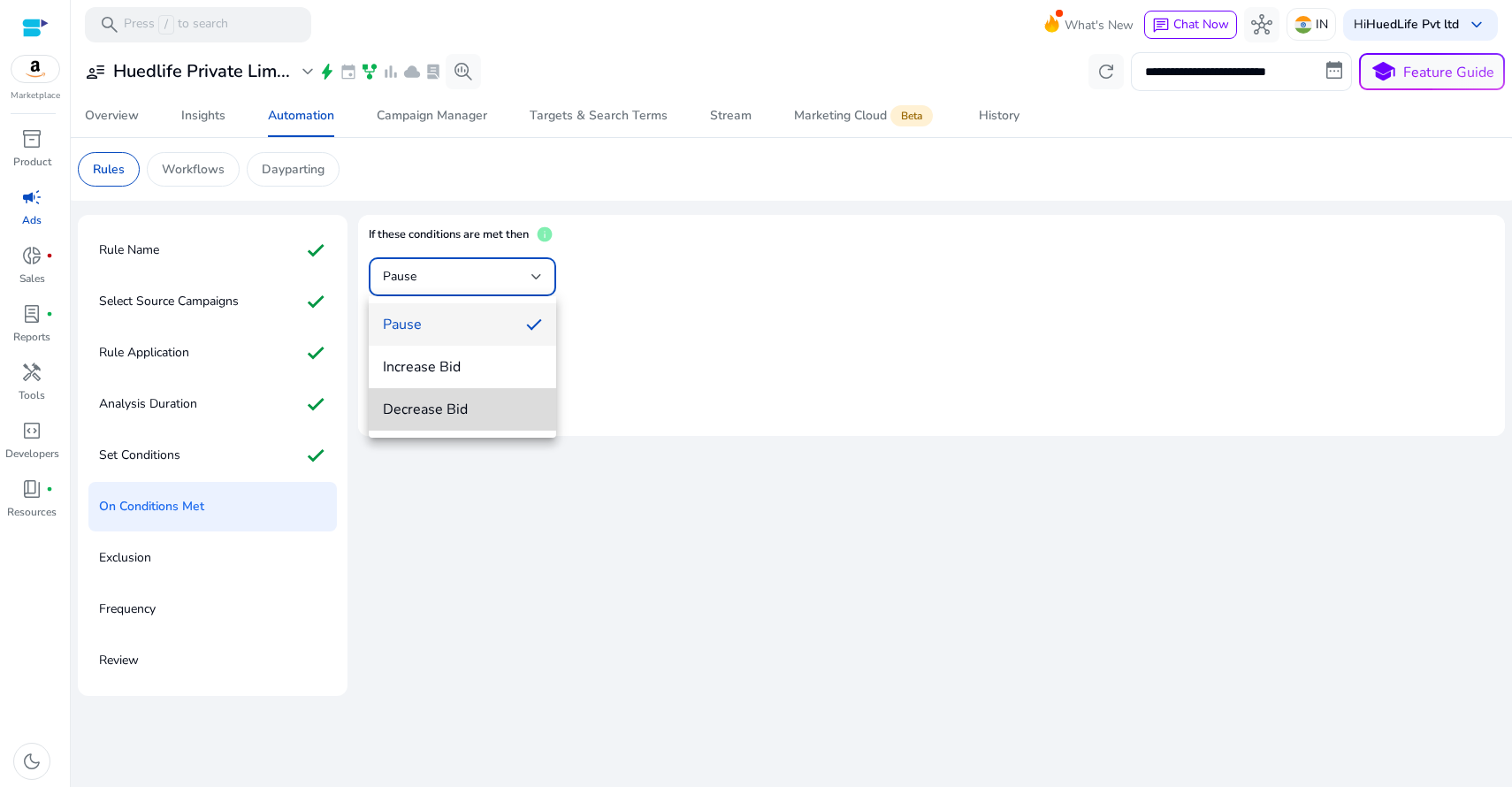
click at [445, 396] on mat-option "Decrease Bid" at bounding box center [462, 409] width 188 height 43
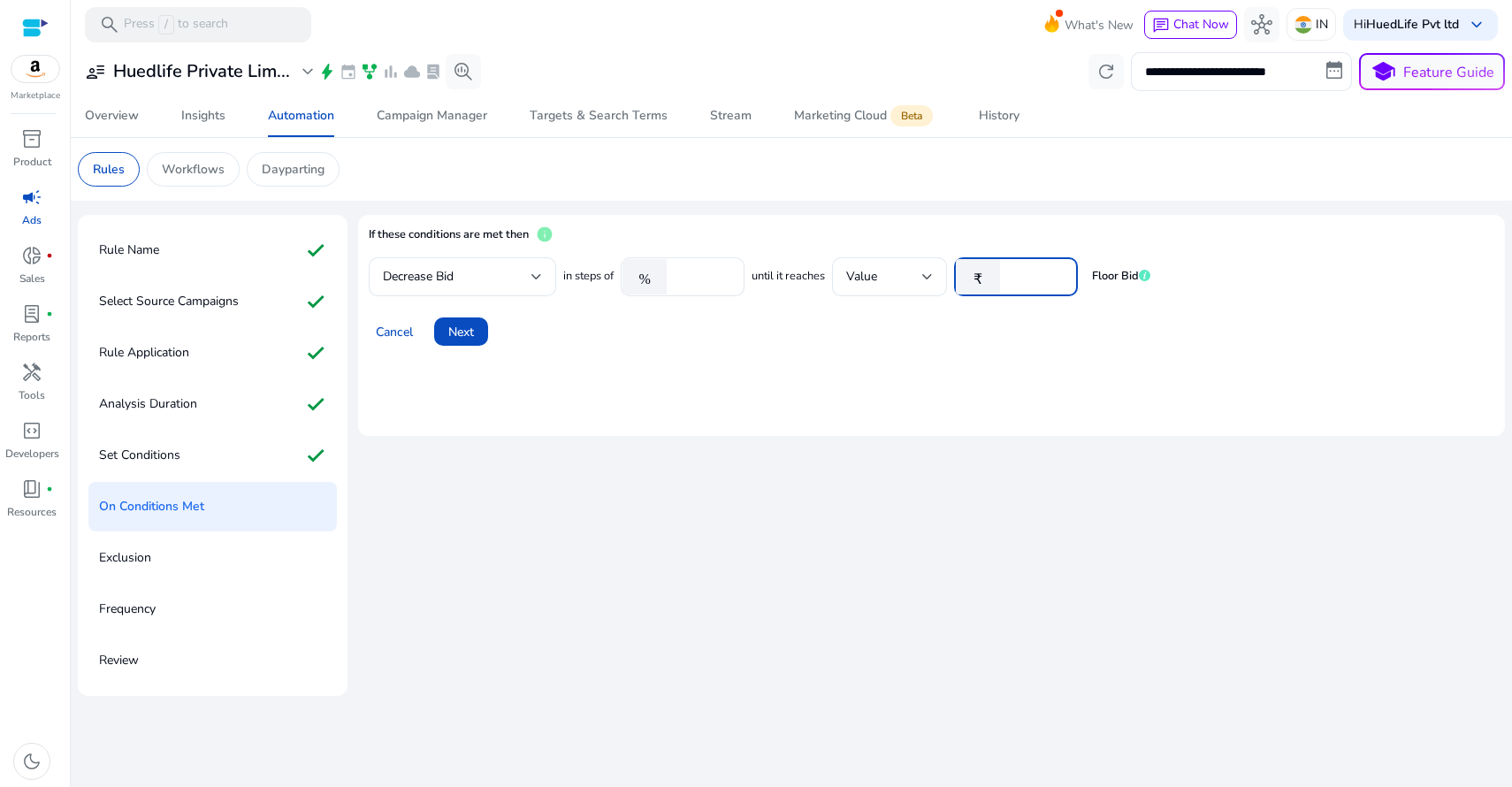
drag, startPoint x: 1031, startPoint y: 273, endPoint x: 992, endPoint y: 264, distance: 40.0
click at [992, 264] on div "₹ *" at bounding box center [1009, 276] width 109 height 39
type input "*"
click at [1046, 362] on mat-card "If these conditions are met then info Decrease Bid in steps of % ***** until it…" at bounding box center [931, 325] width 1147 height 221
click at [690, 272] on input "*****" at bounding box center [702, 277] width 55 height 20
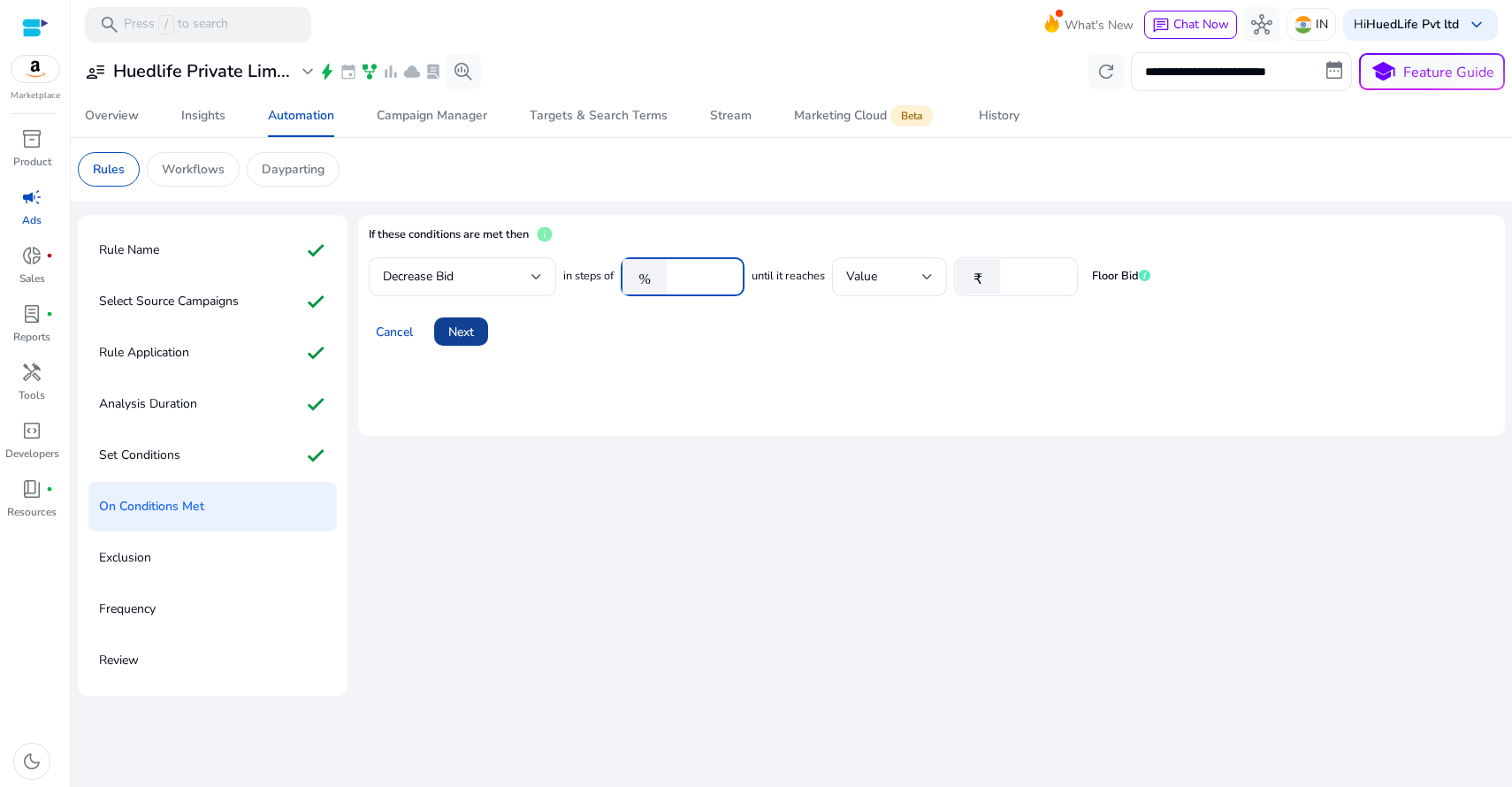
type input "*****"
click at [465, 330] on span "Next" at bounding box center [462, 331] width 26 height 19
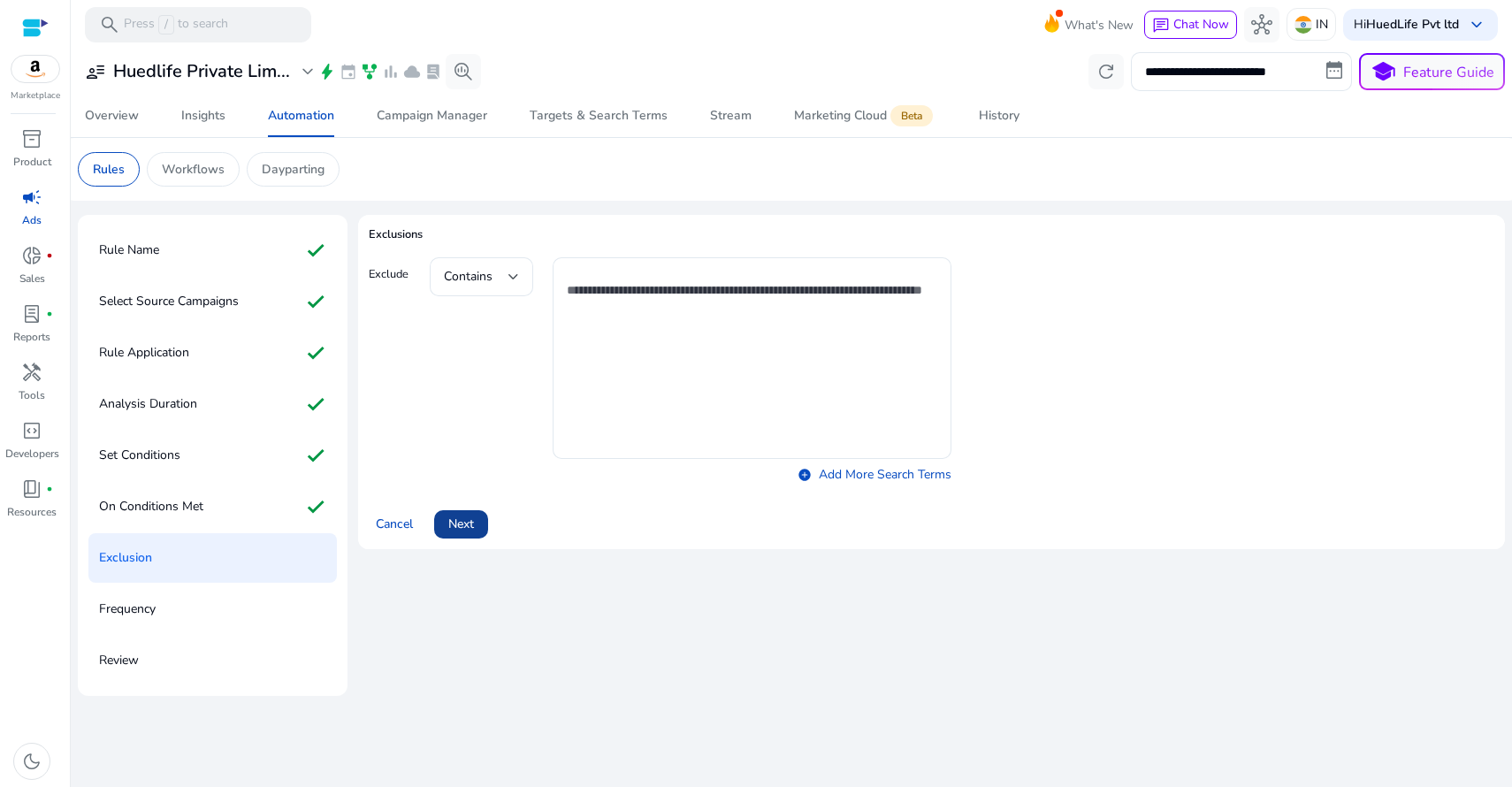
click at [462, 516] on span "Next" at bounding box center [462, 523] width 26 height 19
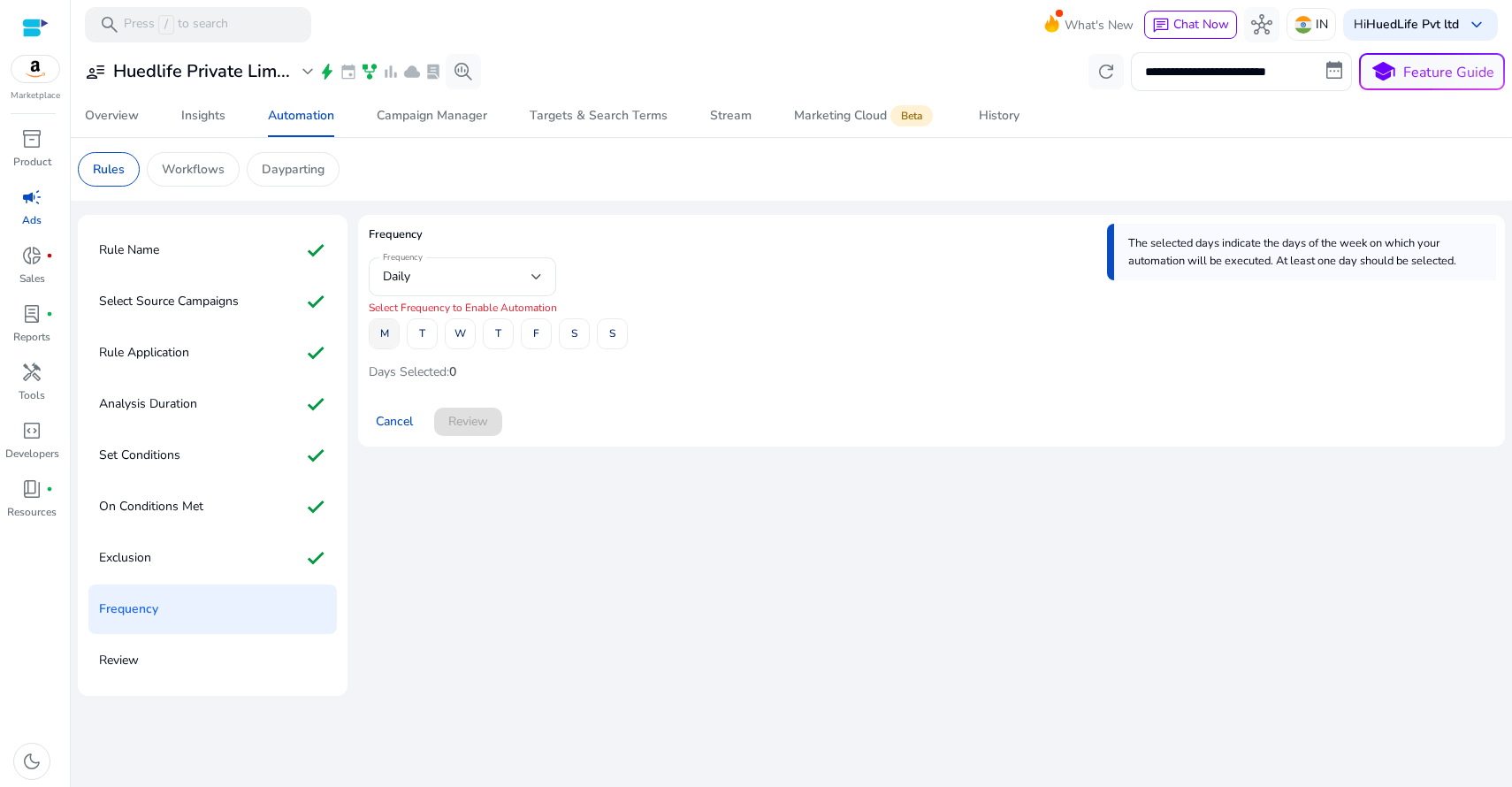
click at [390, 330] on span at bounding box center [383, 333] width 29 height 43
click at [462, 330] on span "W" at bounding box center [461, 333] width 12 height 31
click at [532, 328] on span at bounding box center [535, 333] width 29 height 43
click at [473, 424] on span "Review" at bounding box center [469, 421] width 40 height 19
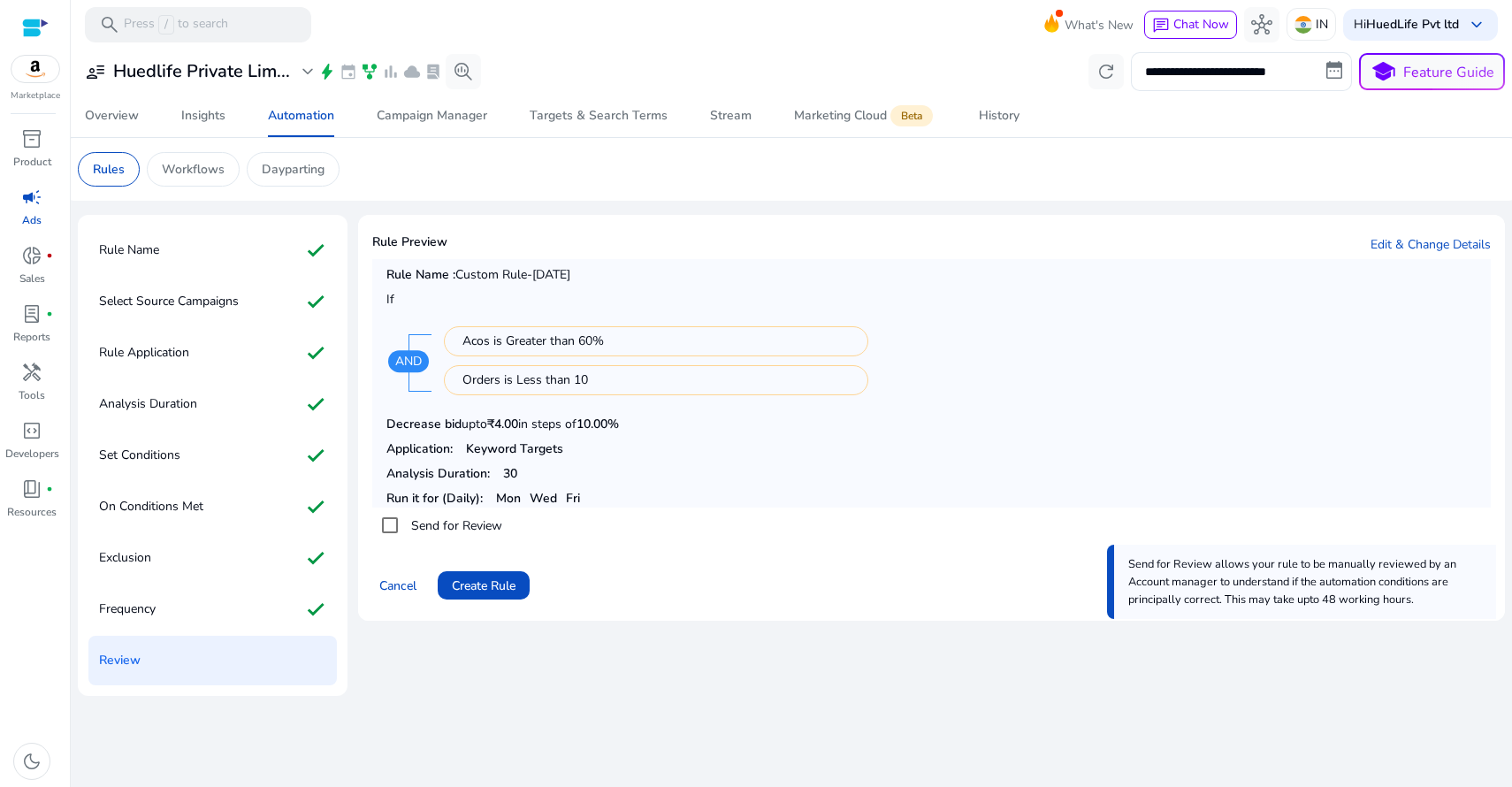
click at [634, 246] on div "Rule Preview Edit & Change Details" at bounding box center [931, 244] width 1119 height 30
click at [209, 302] on p "Select Source Campaigns" at bounding box center [169, 301] width 140 height 28
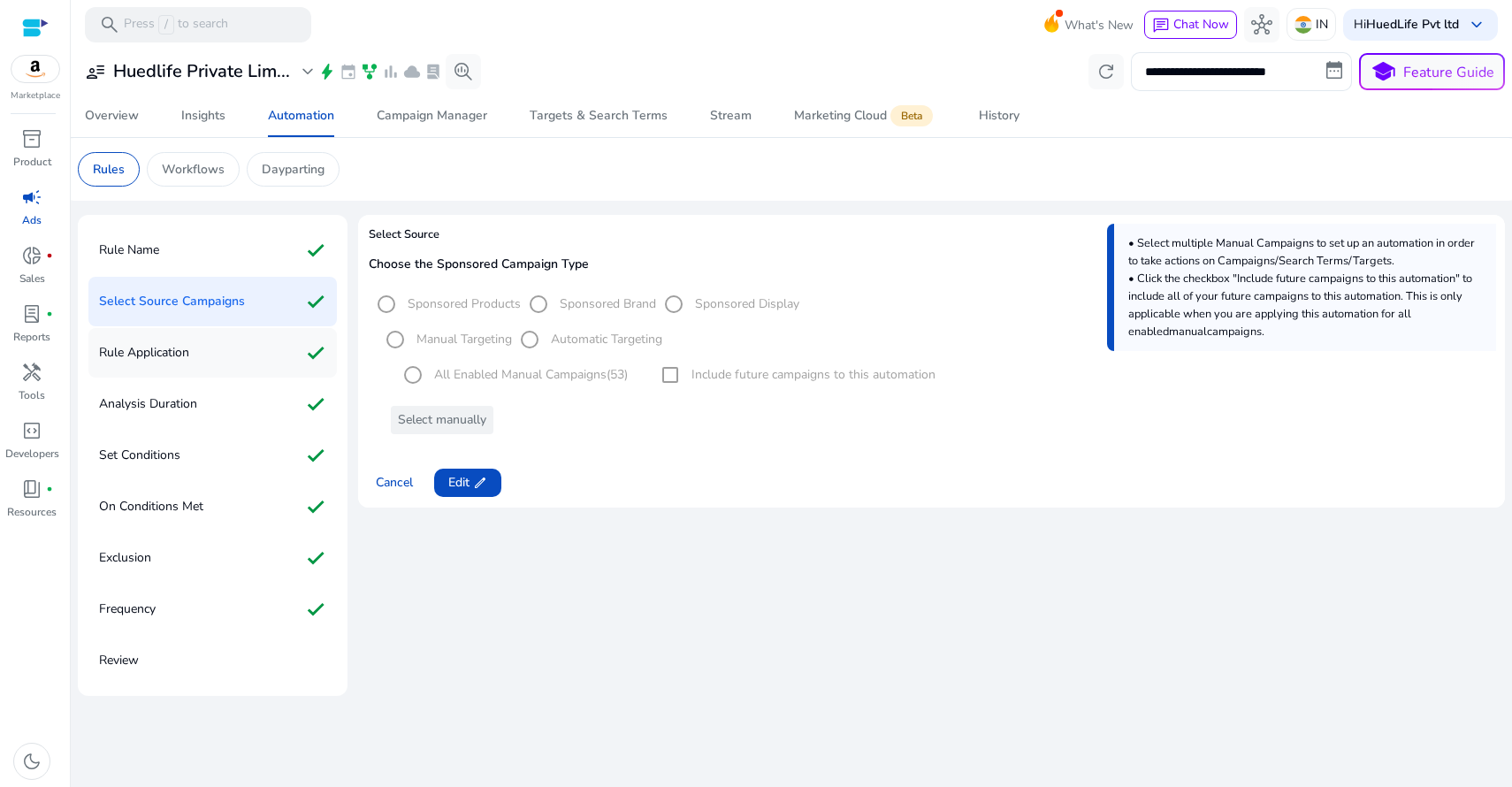
click at [191, 347] on div "Rule Application check" at bounding box center [212, 352] width 248 height 50
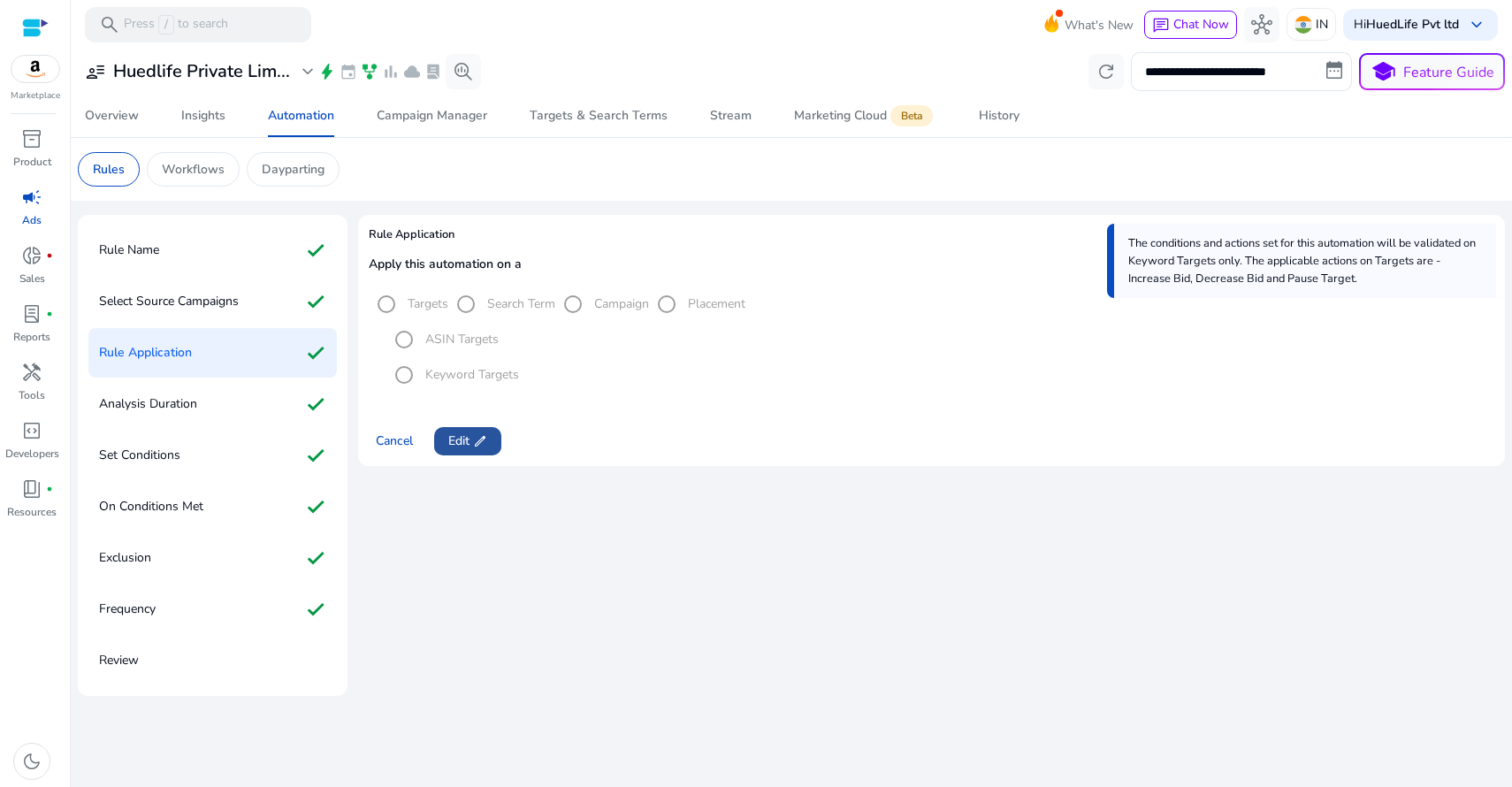
click at [473, 444] on app-icon "edit" at bounding box center [479, 441] width 18 height 14
click at [465, 442] on span "Next" at bounding box center [462, 441] width 26 height 19
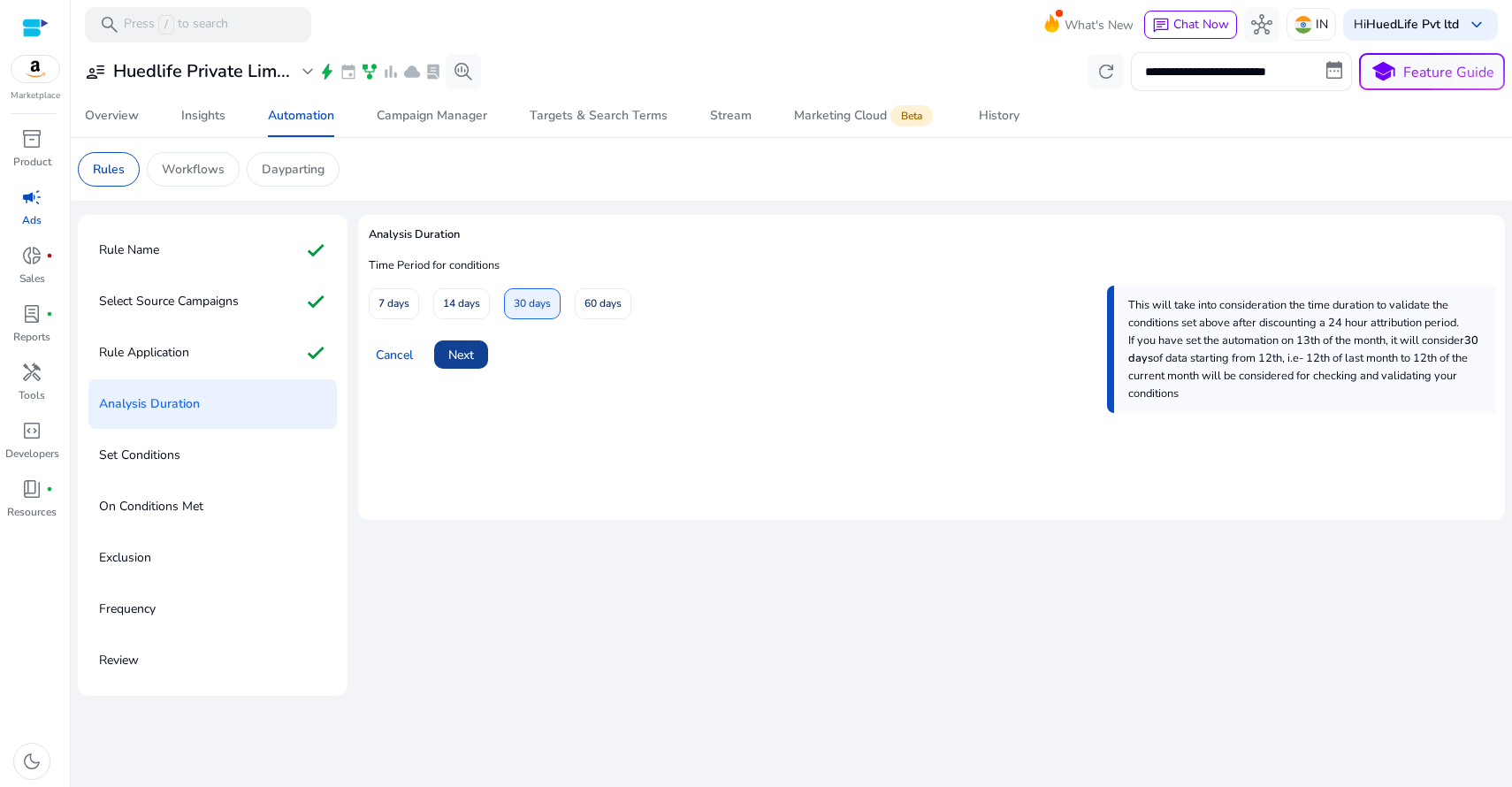
click at [463, 357] on span "Next" at bounding box center [462, 354] width 26 height 19
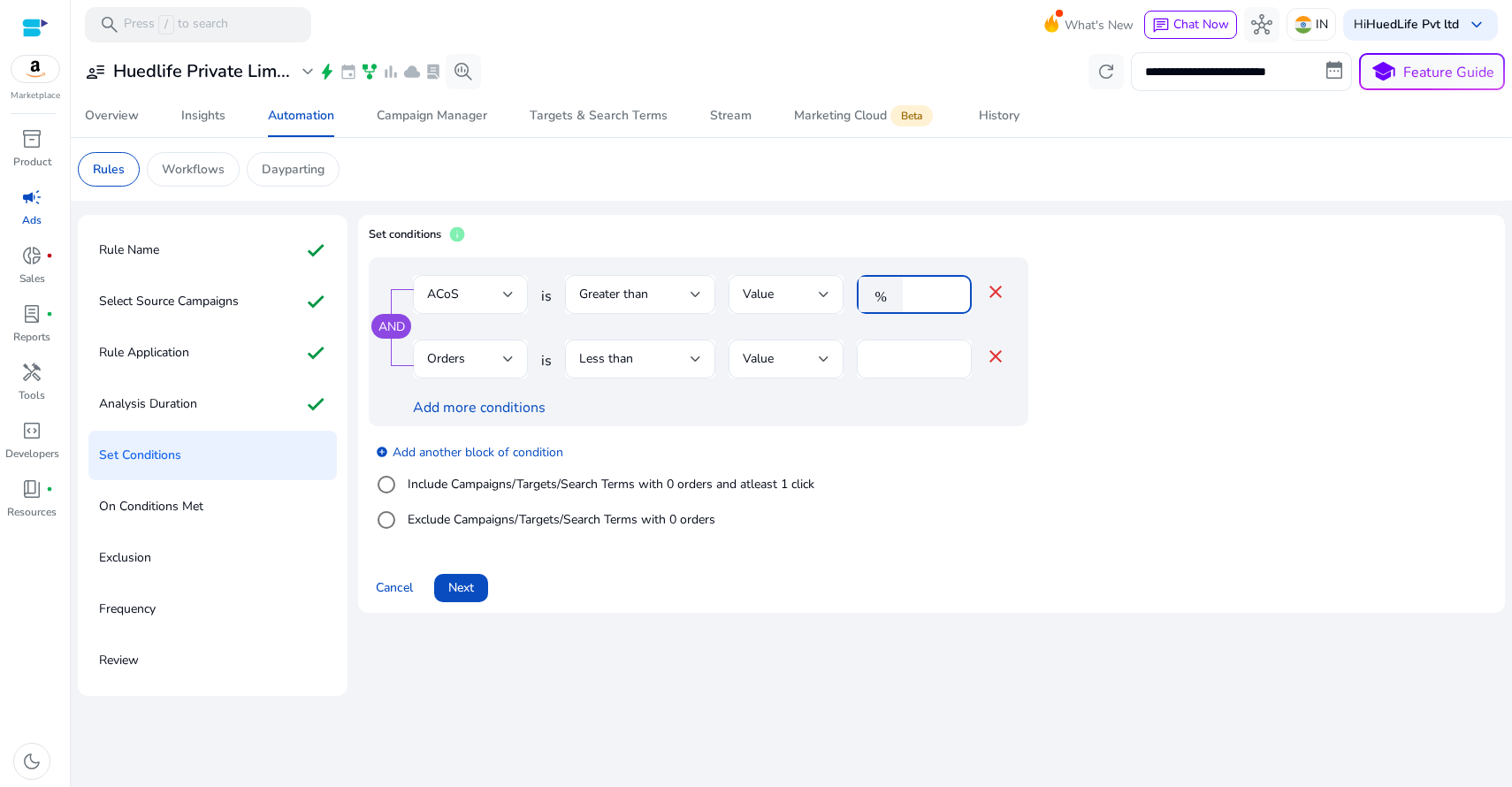
drag, startPoint x: 932, startPoint y: 289, endPoint x: 895, endPoint y: 287, distance: 37.1
click at [895, 287] on div "% **" at bounding box center [907, 294] width 101 height 39
click at [1051, 243] on div "Set conditions info" at bounding box center [931, 241] width 1126 height 32
drag, startPoint x: 932, startPoint y: 293, endPoint x: 900, endPoint y: 288, distance: 32.4
click at [900, 288] on div "% **" at bounding box center [907, 294] width 101 height 39
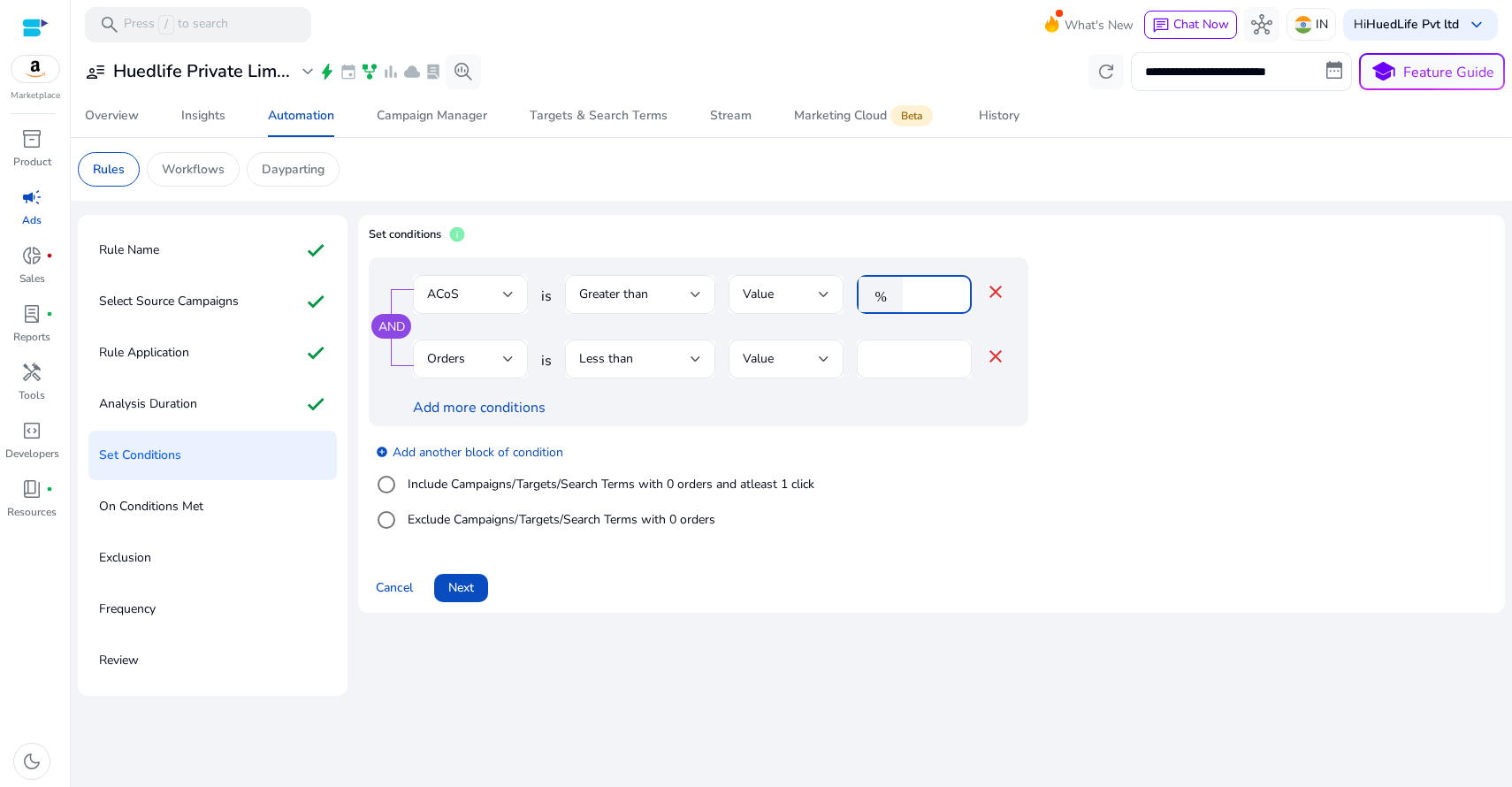
type input "***"
click at [1196, 210] on div "Rule Name check Select Source Campaigns check Rule Application check Analysis D…" at bounding box center [790, 452] width 1427 height 488
click at [200, 175] on p "Workflows" at bounding box center [193, 169] width 63 height 19
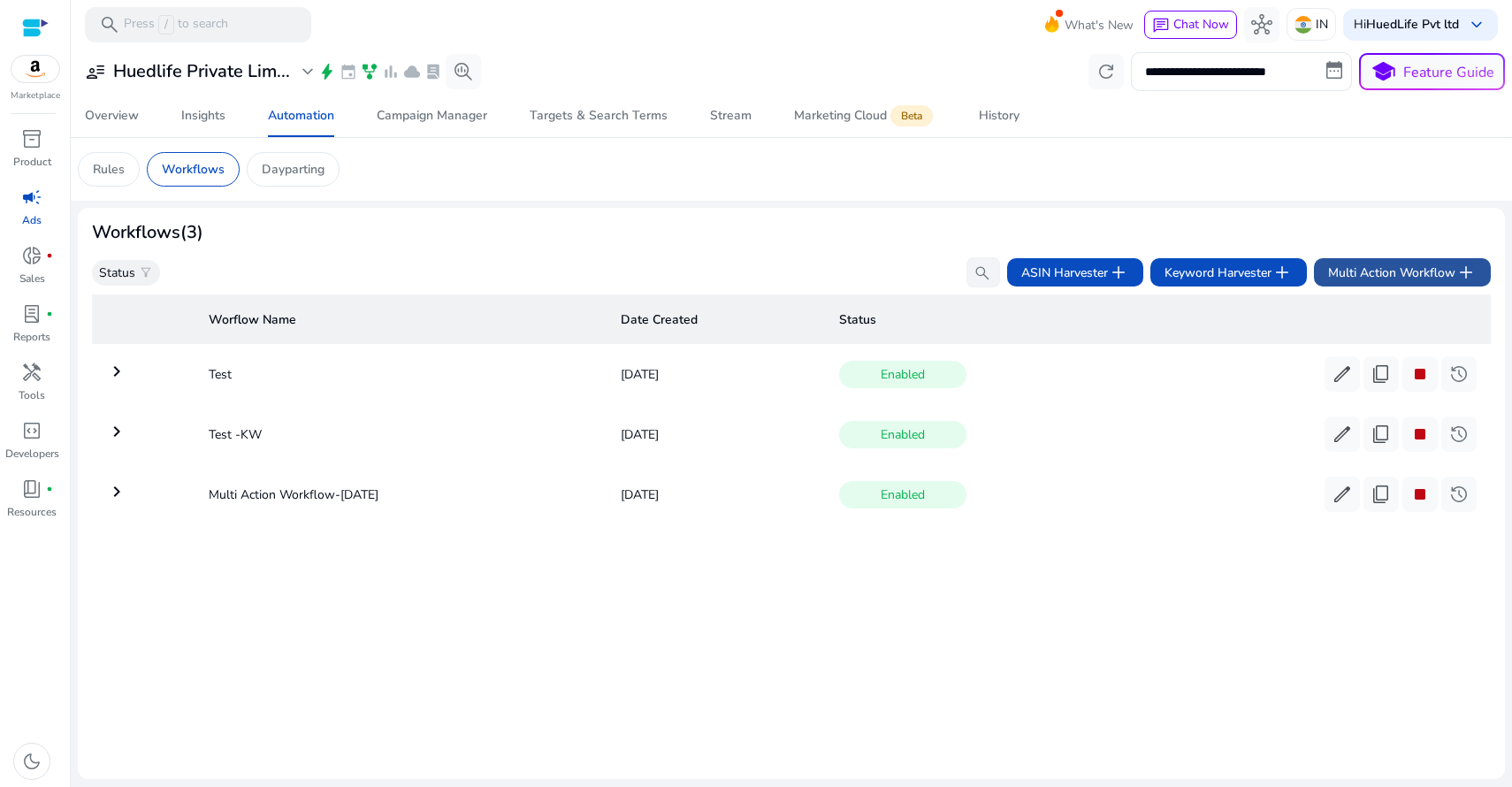
click at [1367, 273] on span "Multi Action Workflow add" at bounding box center [1403, 272] width 149 height 21
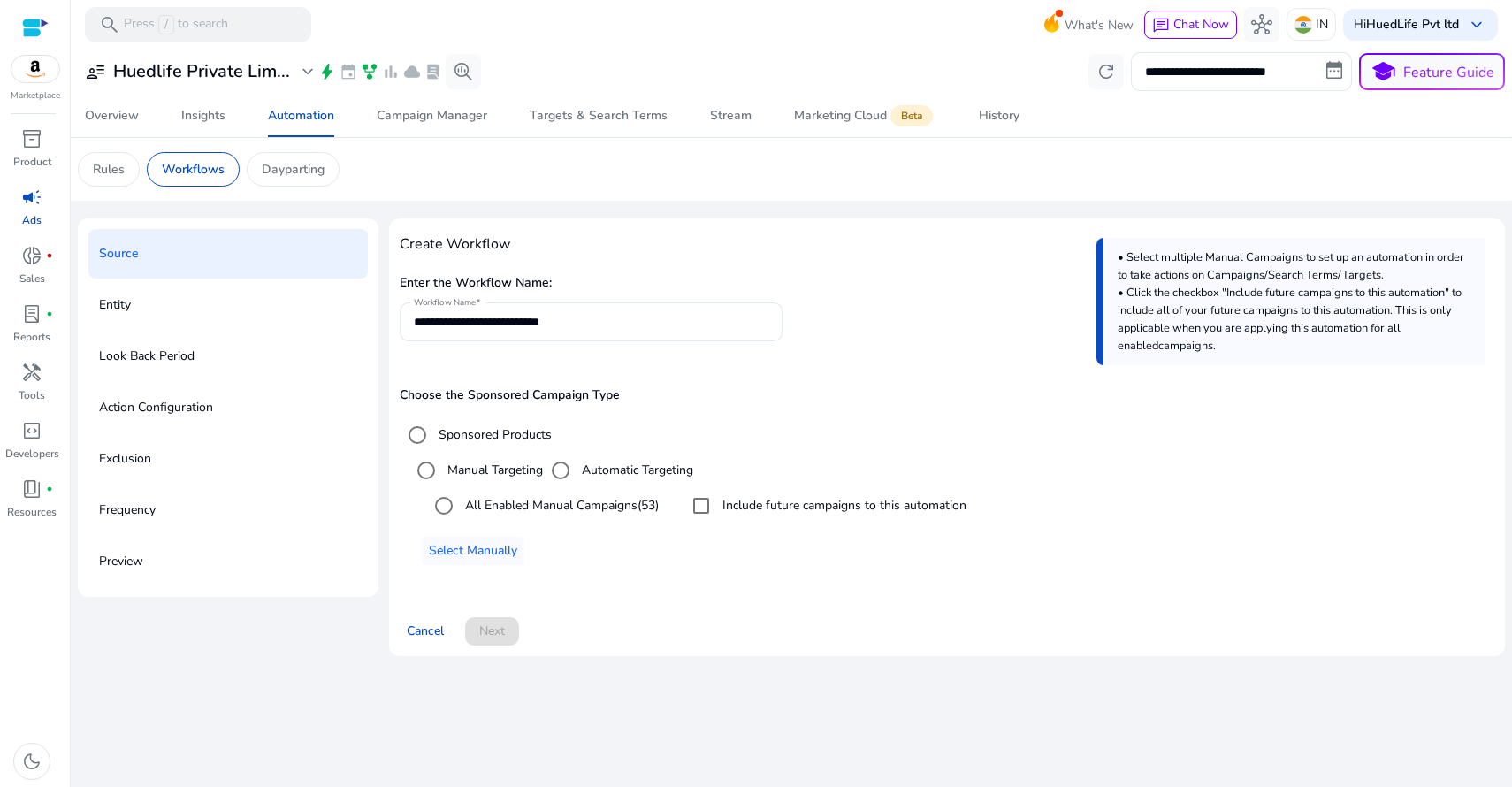
click at [872, 229] on div "**********" at bounding box center [947, 413] width 1094 height 367
click at [331, 118] on div "Automation" at bounding box center [301, 115] width 67 height 12
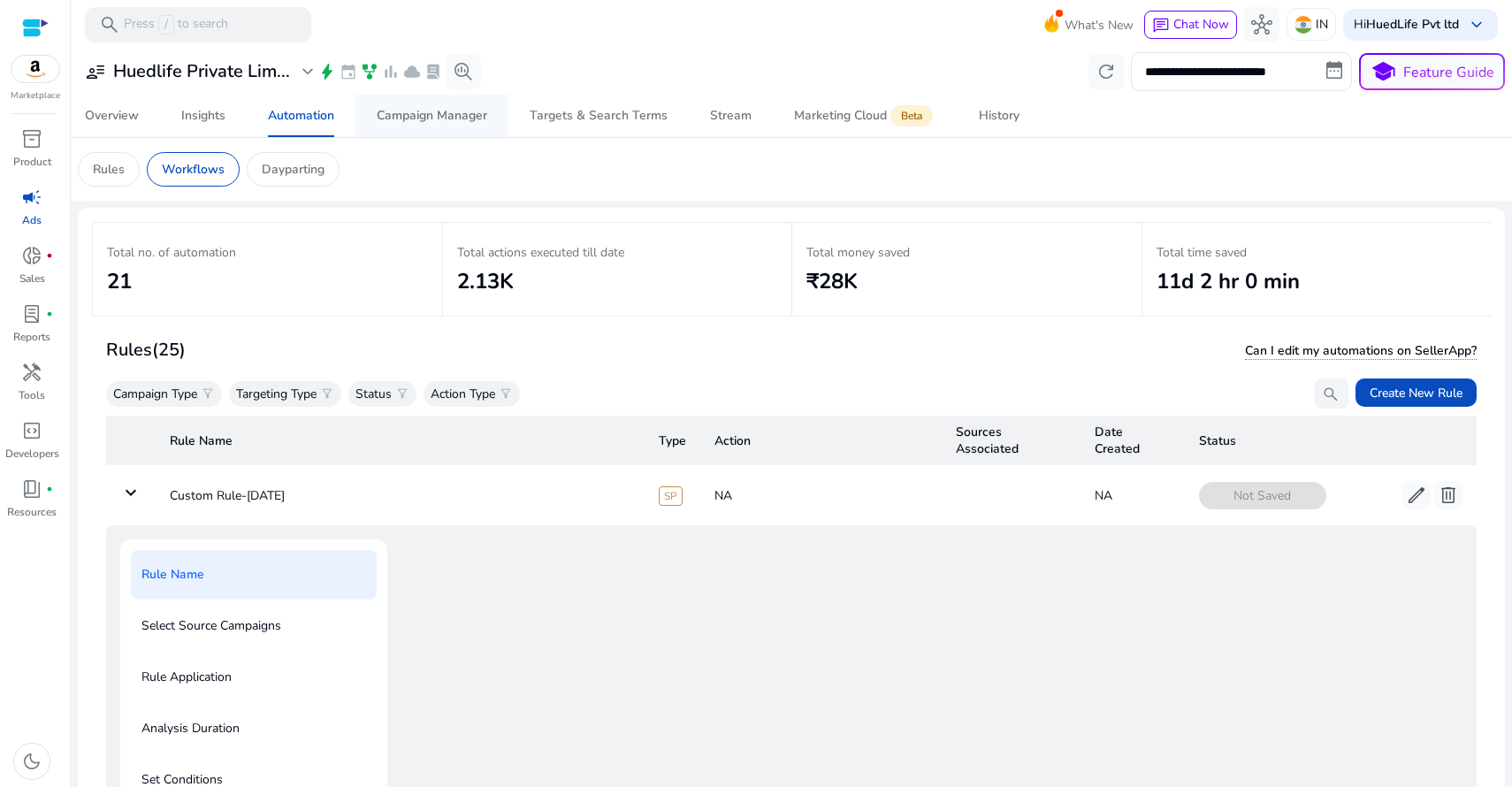
click at [473, 117] on div "Campaign Manager" at bounding box center [431, 115] width 110 height 12
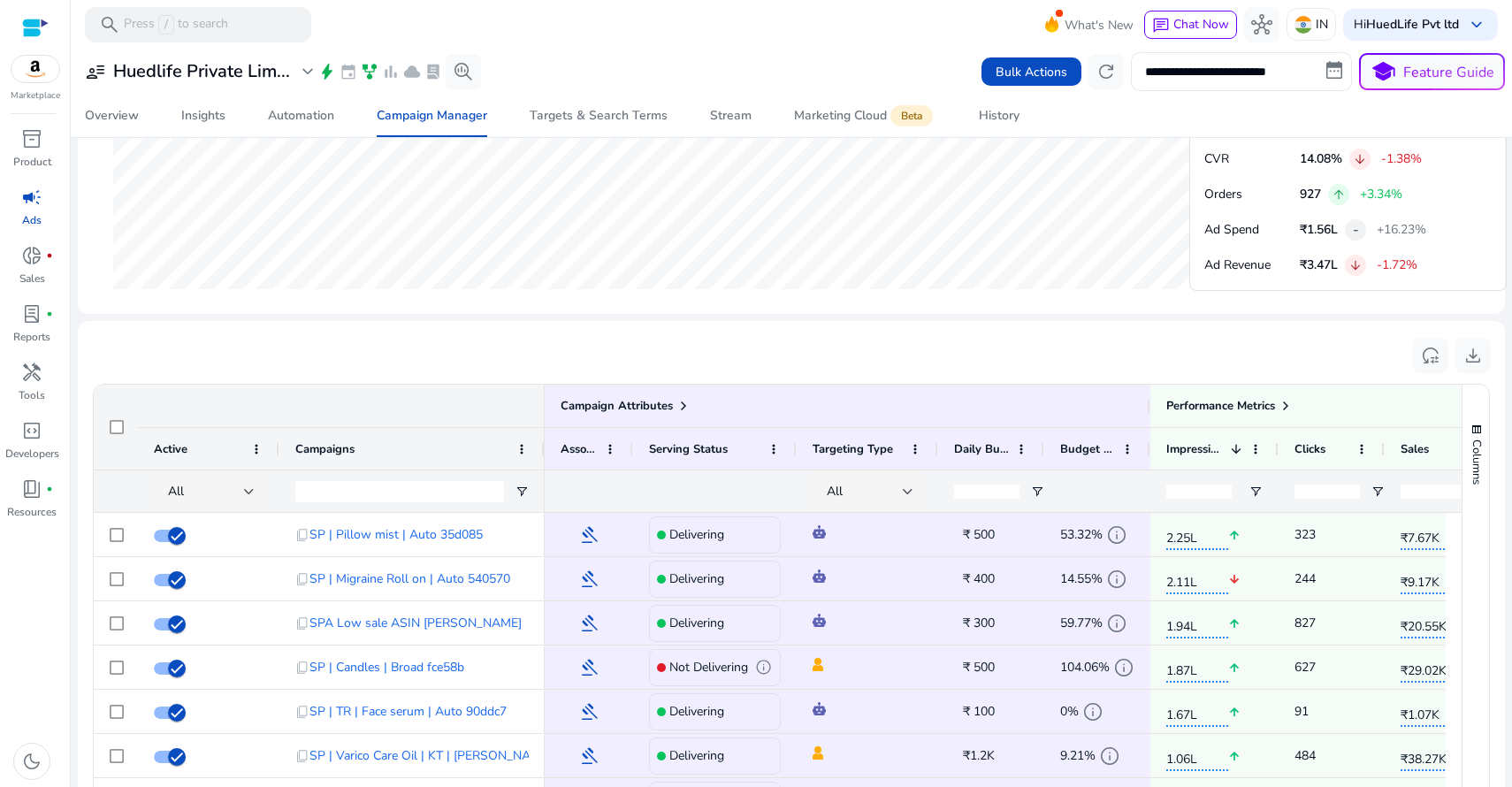
scroll to position [1039, 0]
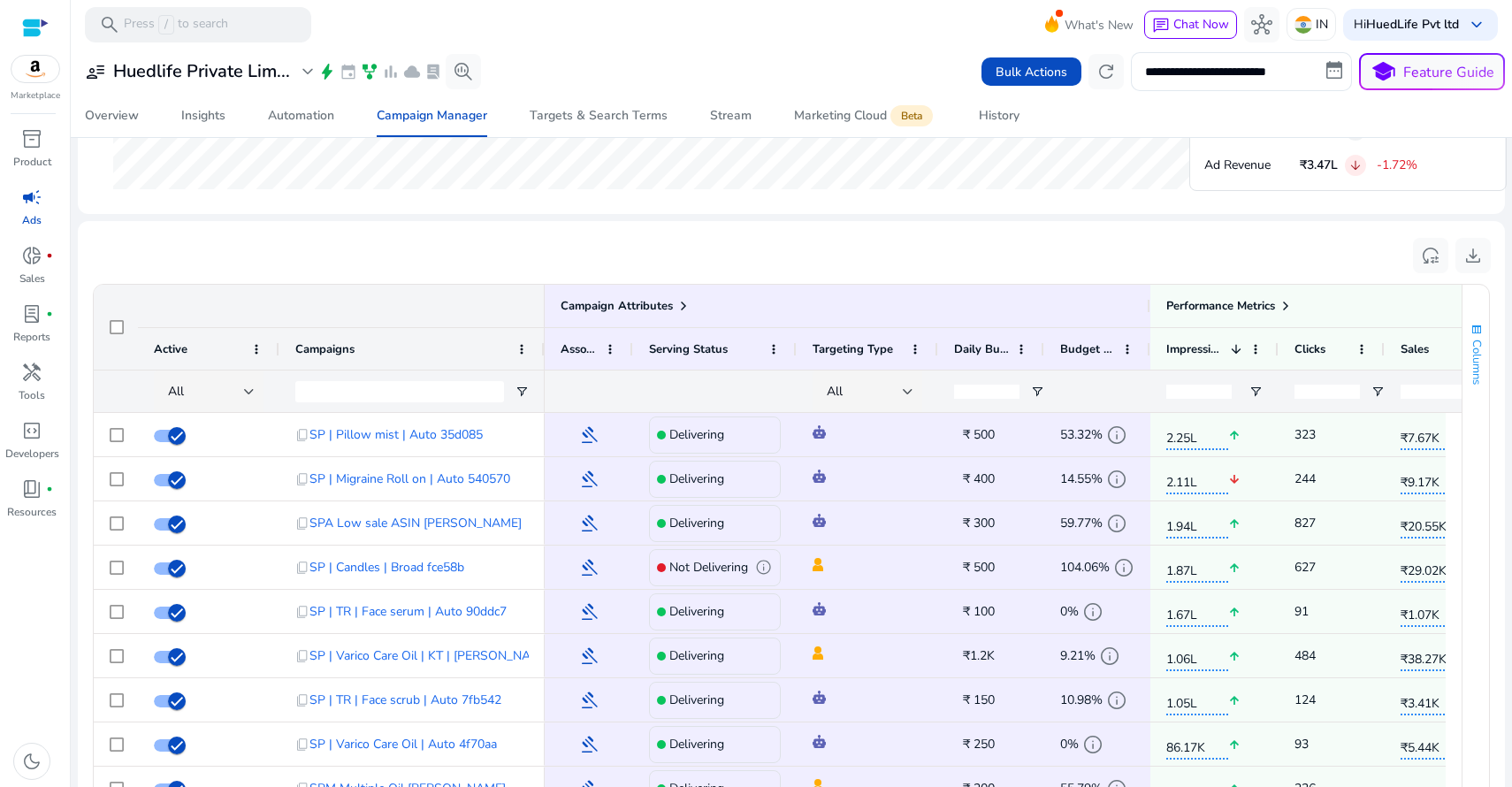
click at [1473, 331] on span "button" at bounding box center [1476, 329] width 14 height 14
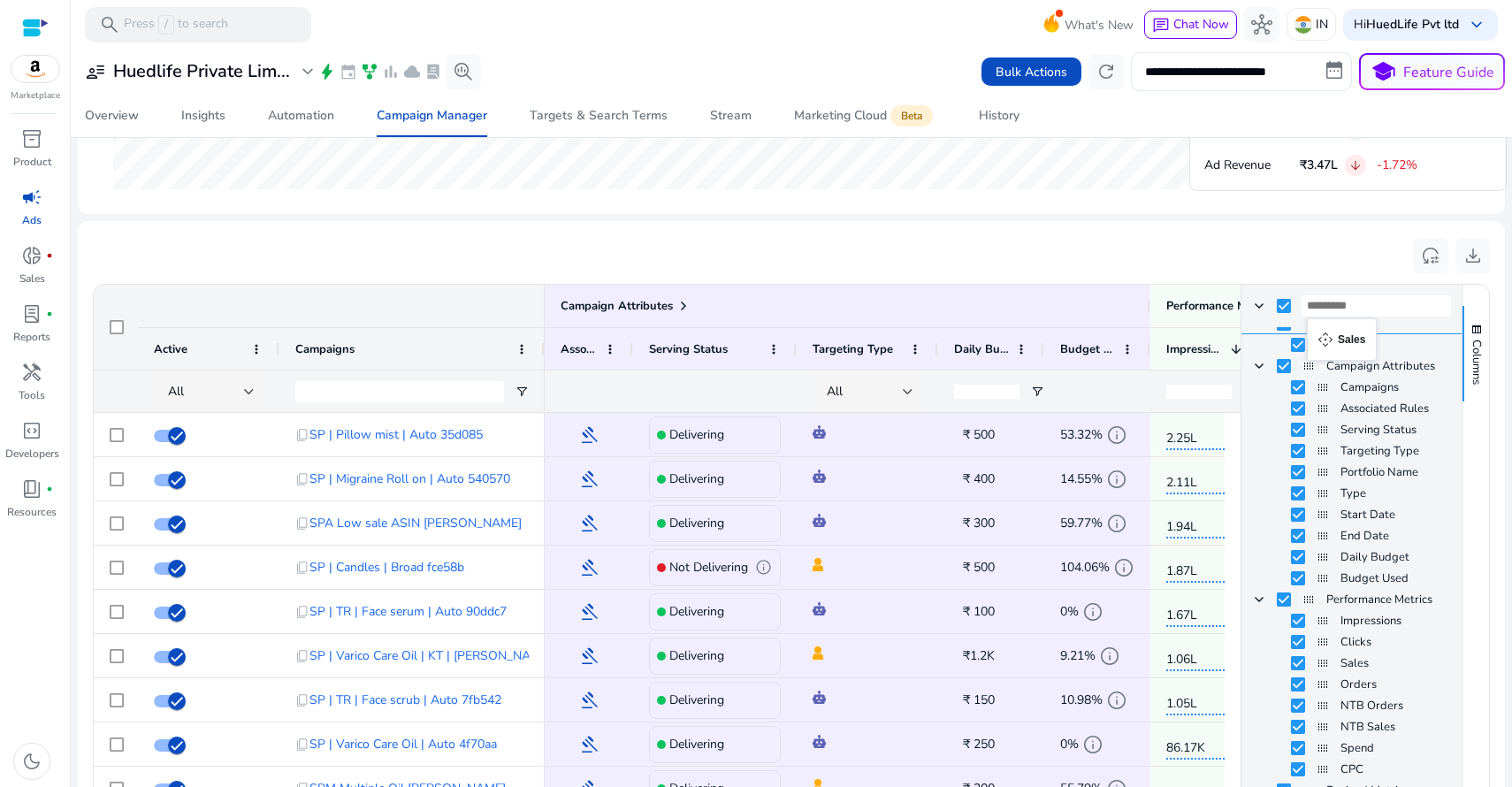
scroll to position [0, 0]
drag, startPoint x: 1317, startPoint y: 624, endPoint x: 1309, endPoint y: 336, distance: 288.1
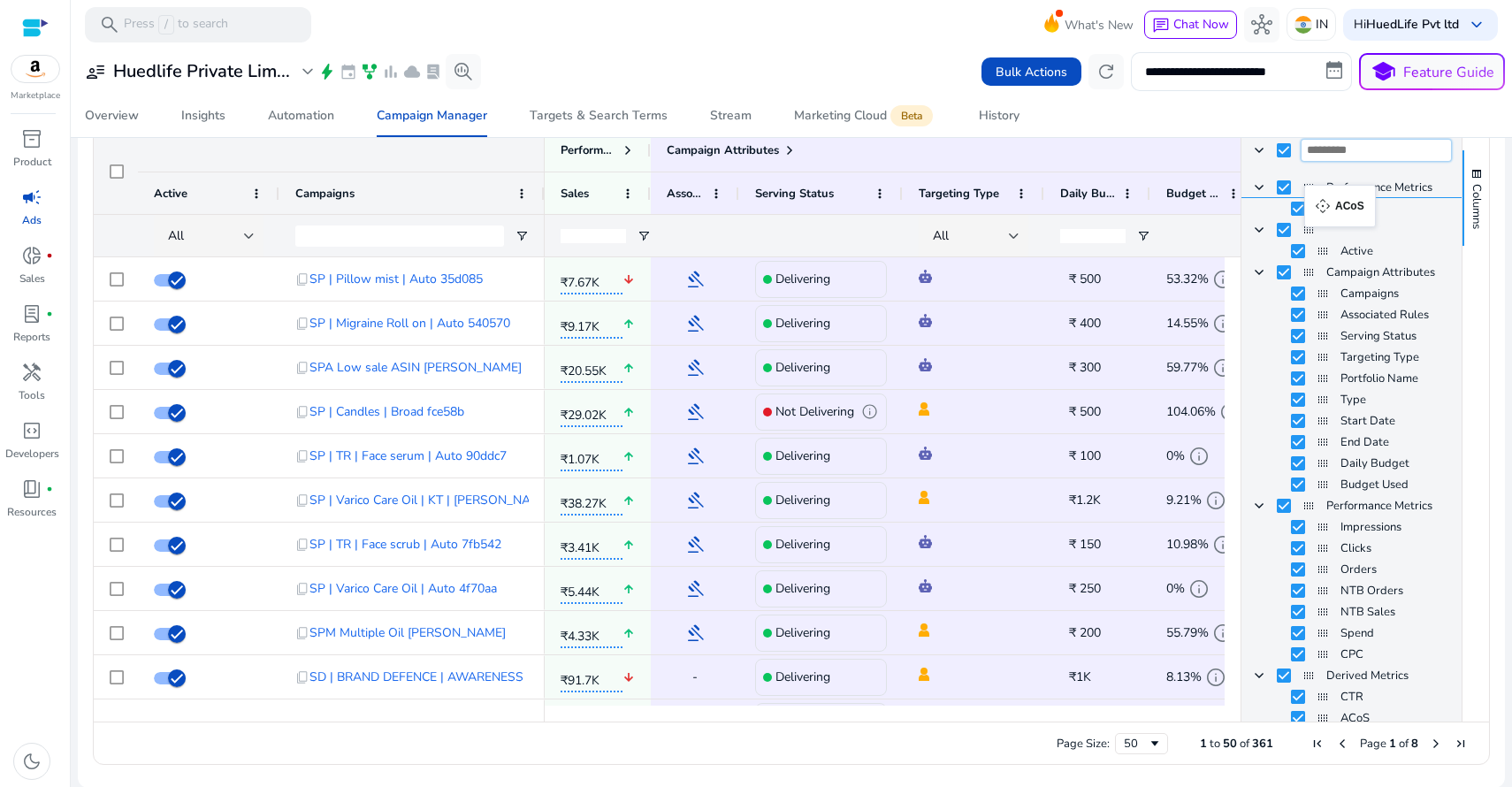
drag, startPoint x: 1316, startPoint y: 644, endPoint x: 1312, endPoint y: 196, distance: 448.0
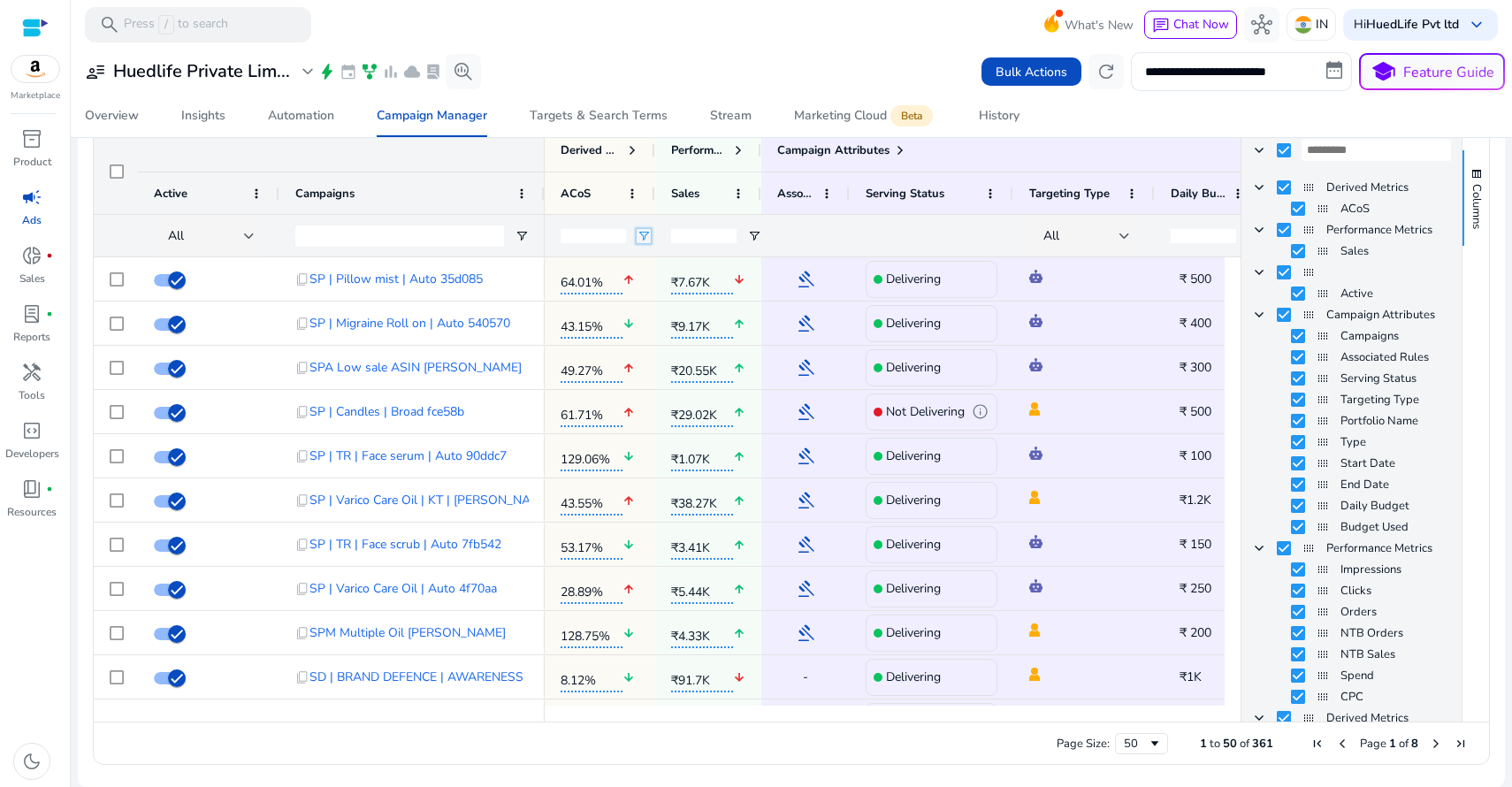
click at [639, 235] on span "Open Filter Menu" at bounding box center [643, 236] width 14 height 14
click at [689, 269] on div "Equals" at bounding box center [705, 268] width 108 height 13
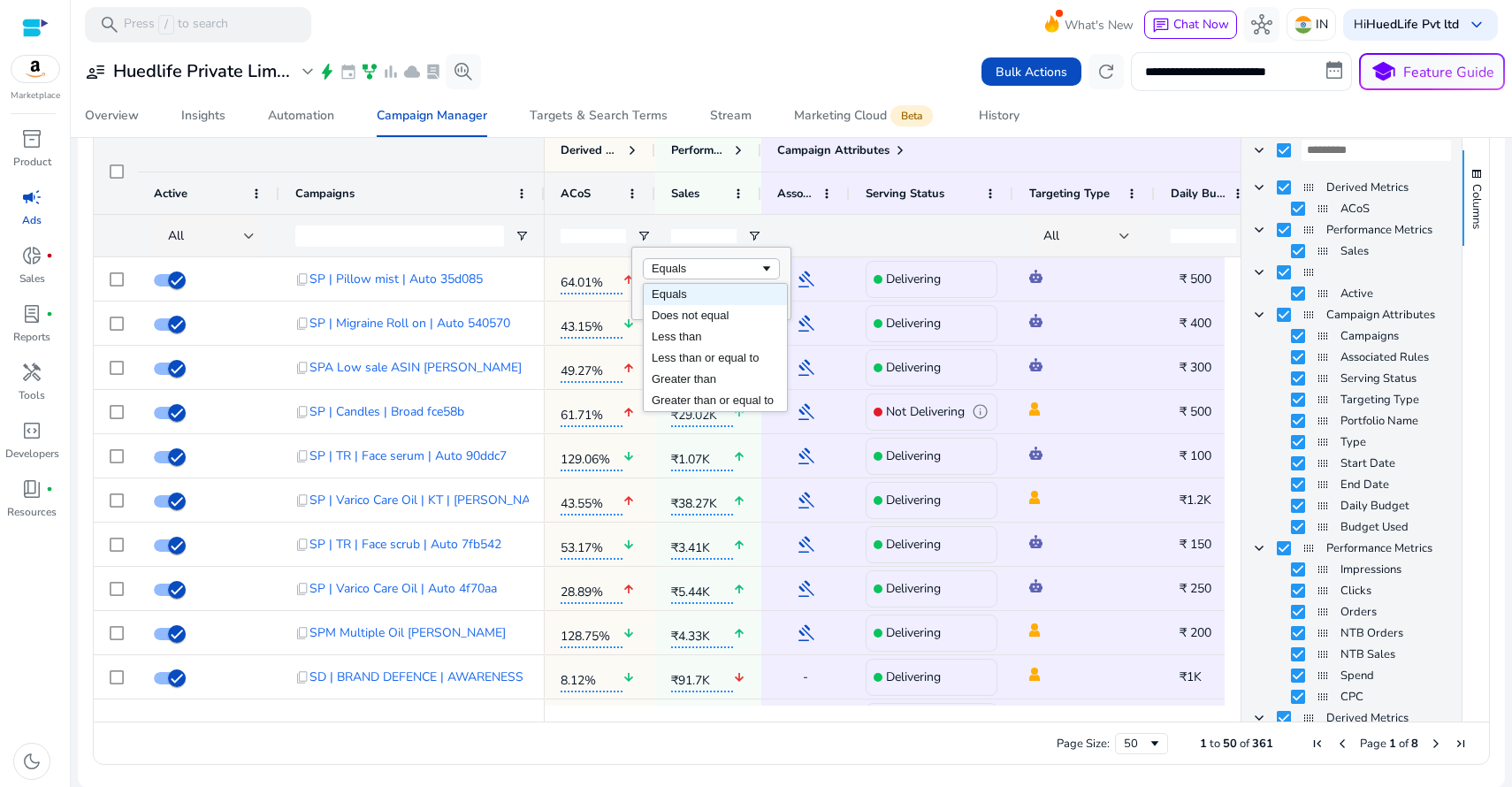
click at [614, 185] on div "ACoS" at bounding box center [591, 193] width 60 height 33
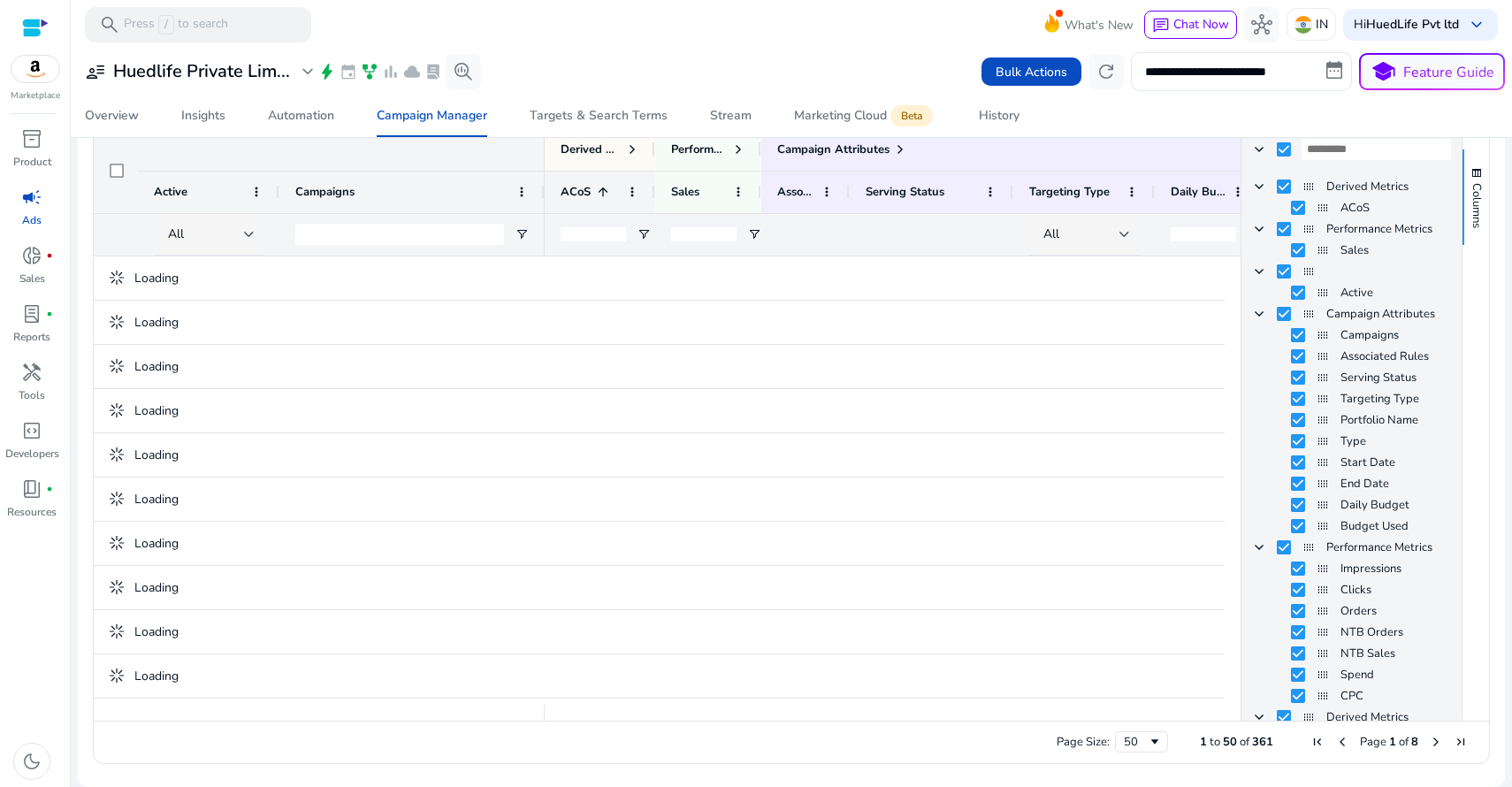
scroll to position [1190, 0]
click at [610, 193] on span at bounding box center [603, 193] width 14 height 14
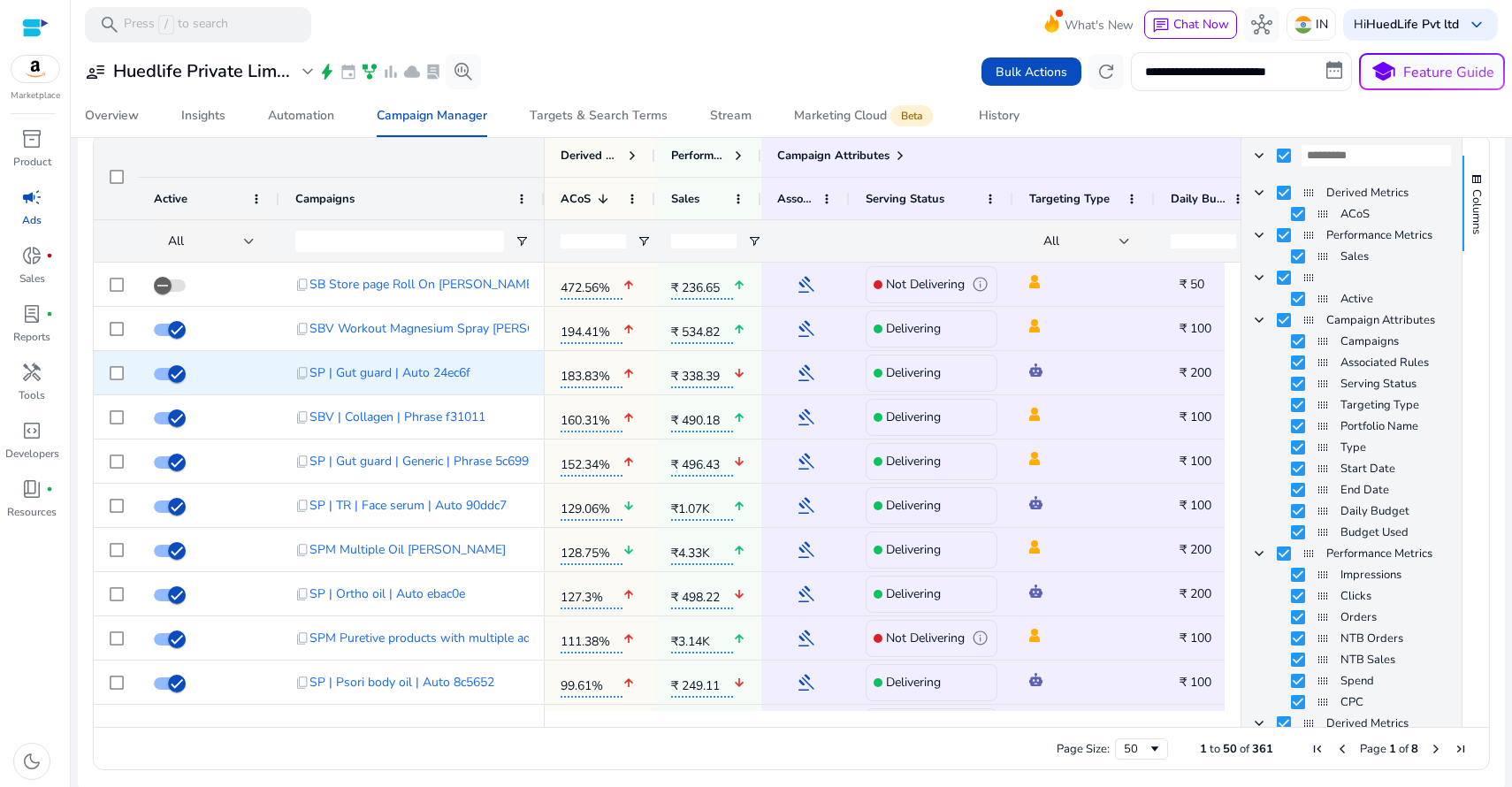
click at [1199, 370] on span "₹ 200" at bounding box center [1195, 372] width 32 height 17
click at [1197, 375] on span "₹ 200" at bounding box center [1195, 372] width 32 height 17
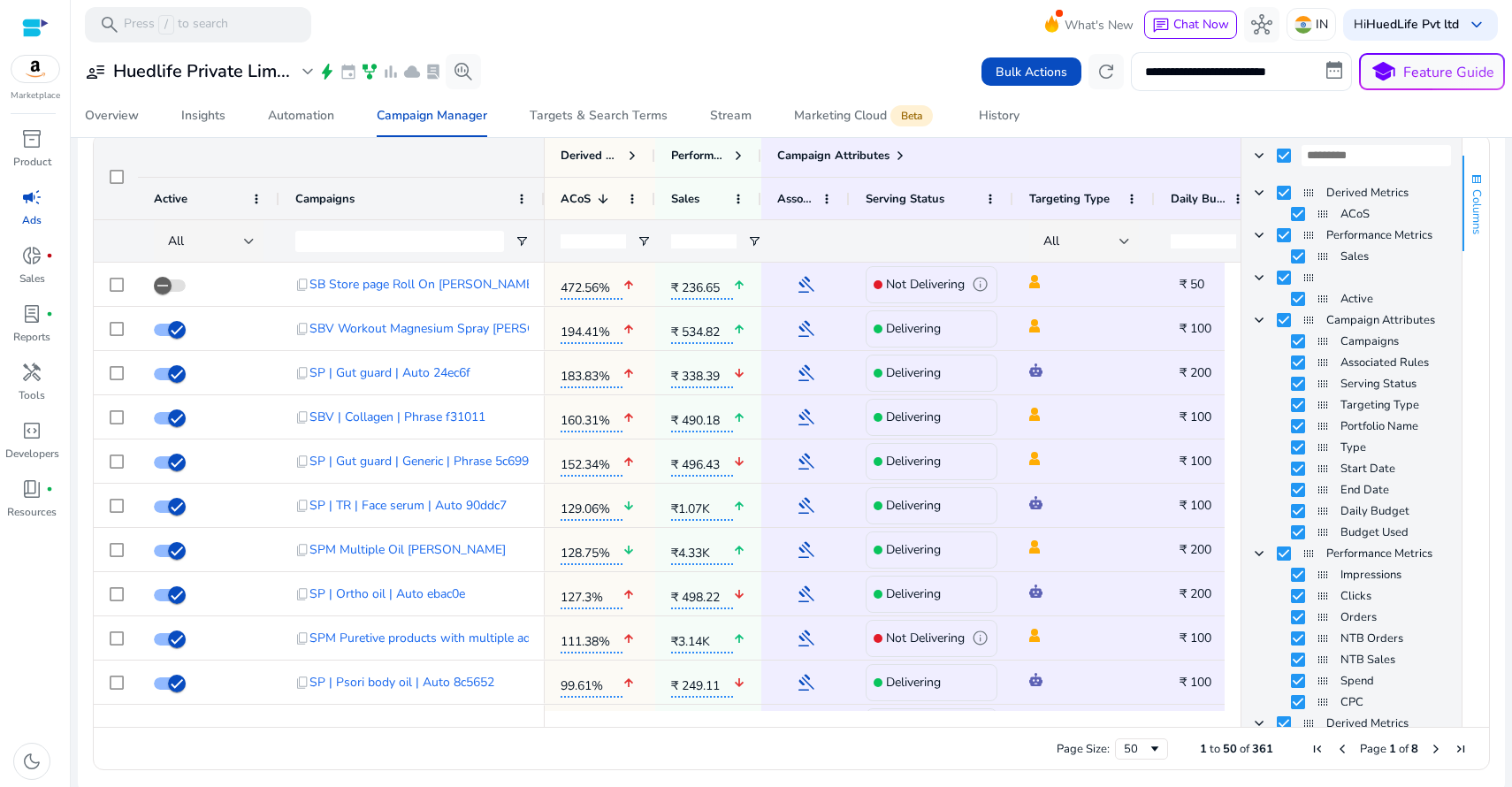
click at [1469, 177] on span "button" at bounding box center [1476, 180] width 14 height 14
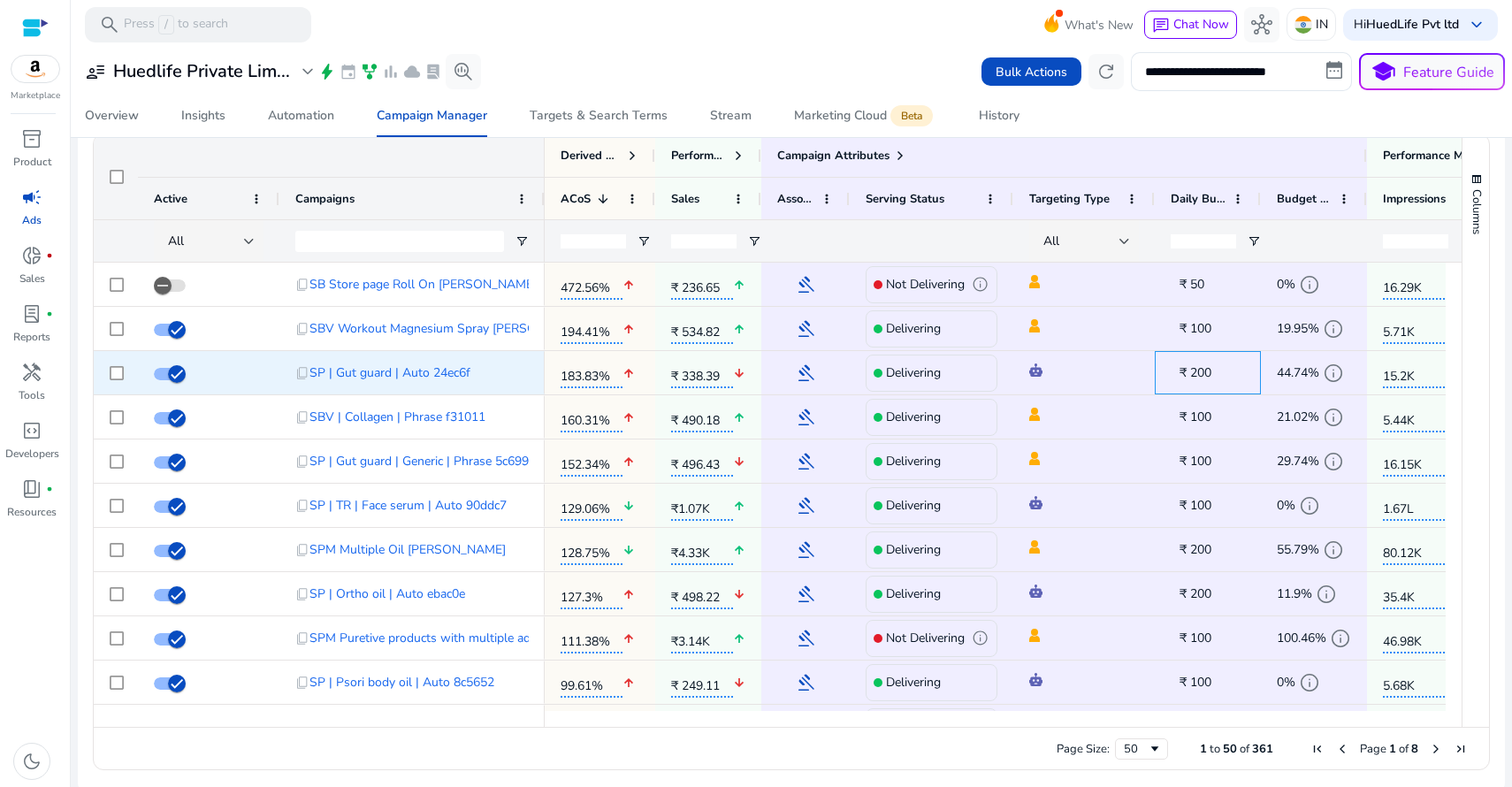
click at [1200, 369] on span "₹ 200" at bounding box center [1195, 372] width 32 height 17
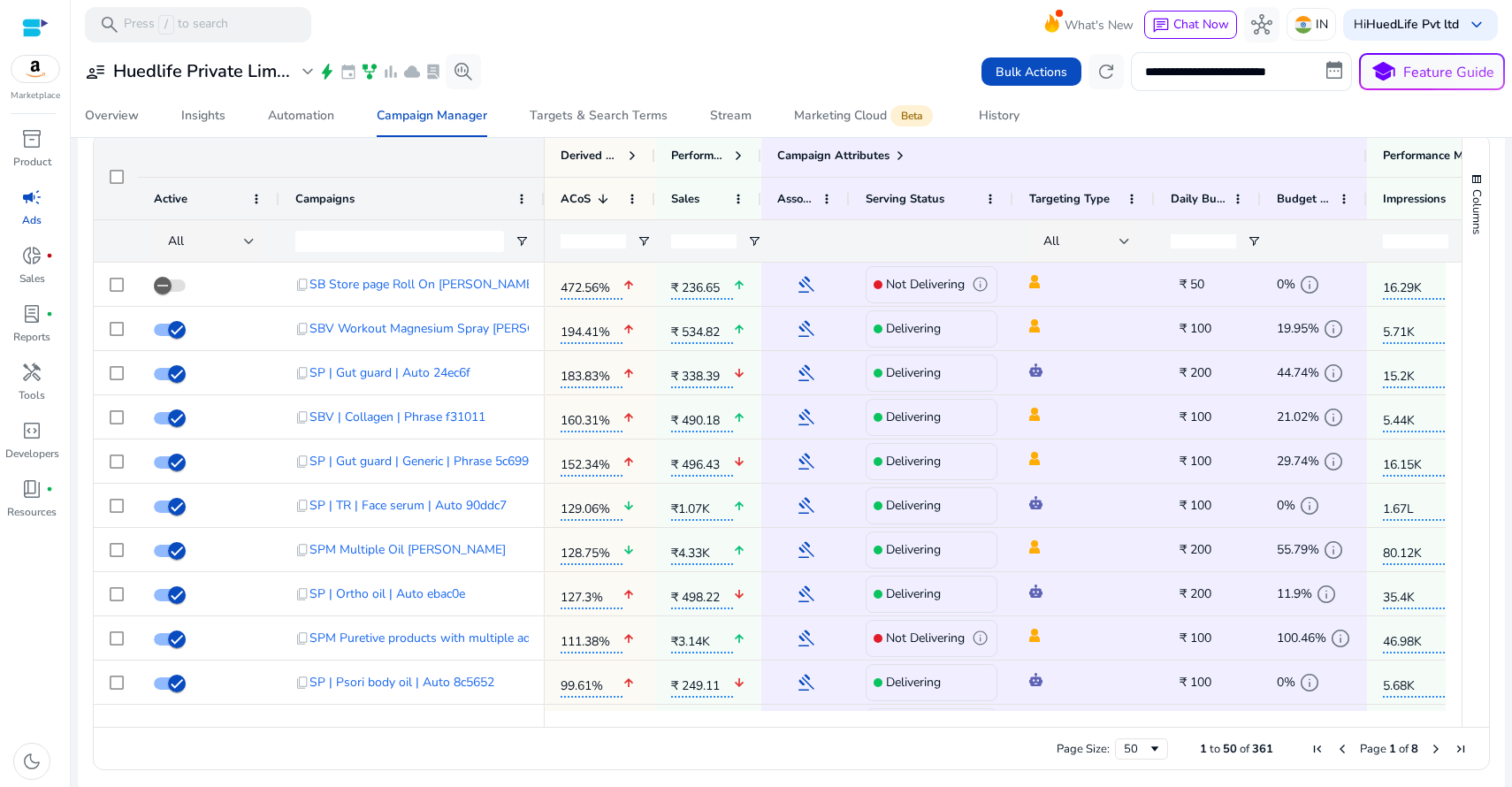
click at [1105, 132] on div "Overview Insights Automation Campaign Manager Targets & Search Terms Stream Mar…" at bounding box center [791, 115] width 1455 height 43
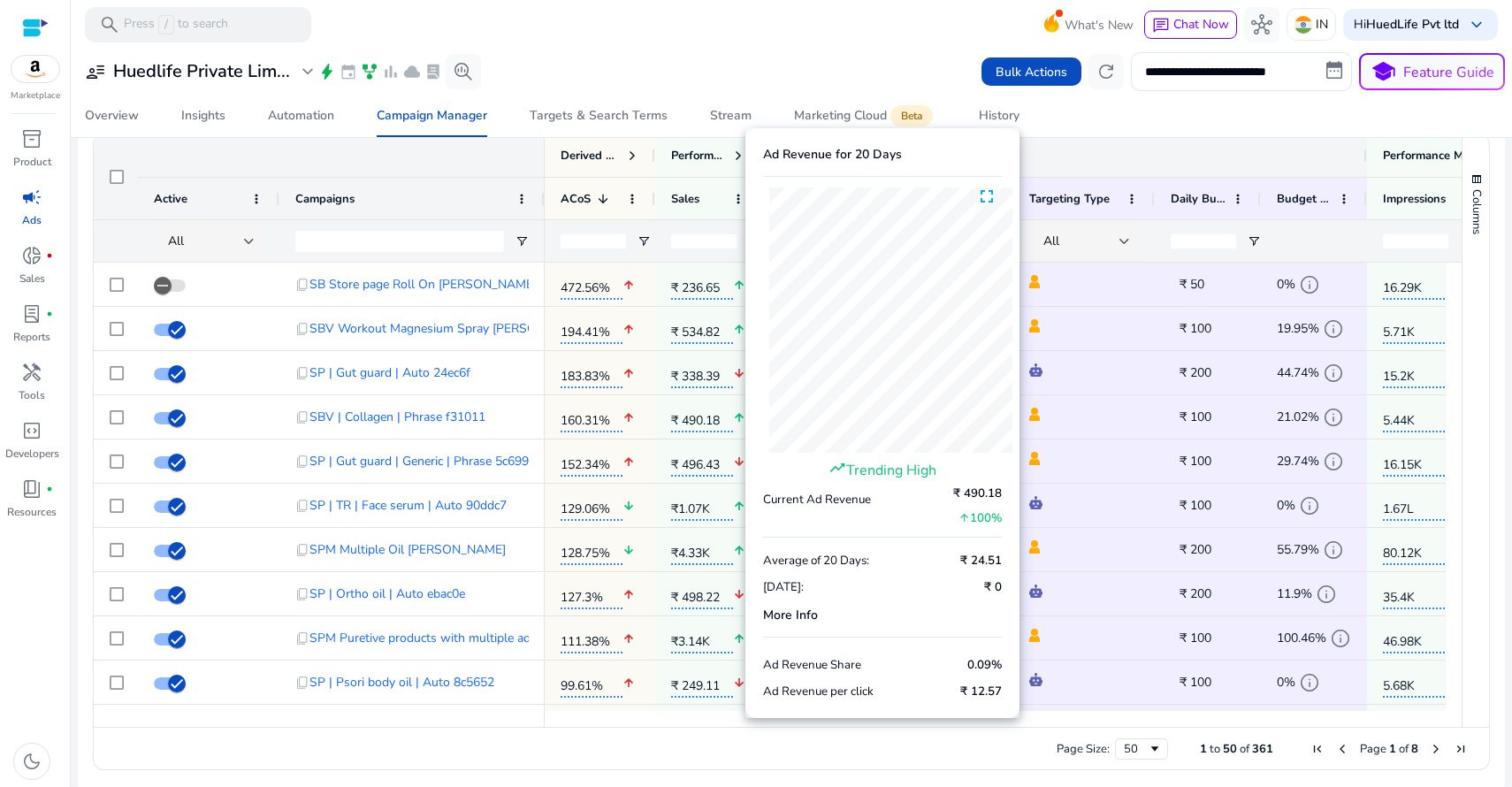
click at [1143, 141] on div "Campaign Attributes" at bounding box center [1064, 155] width 606 height 43
click at [1105, 140] on div "Campaign Attributes" at bounding box center [1064, 155] width 606 height 43
click at [1105, 112] on div "Overview Insights Automation Campaign Manager Targets & Search Terms Stream Mar…" at bounding box center [791, 115] width 1455 height 43
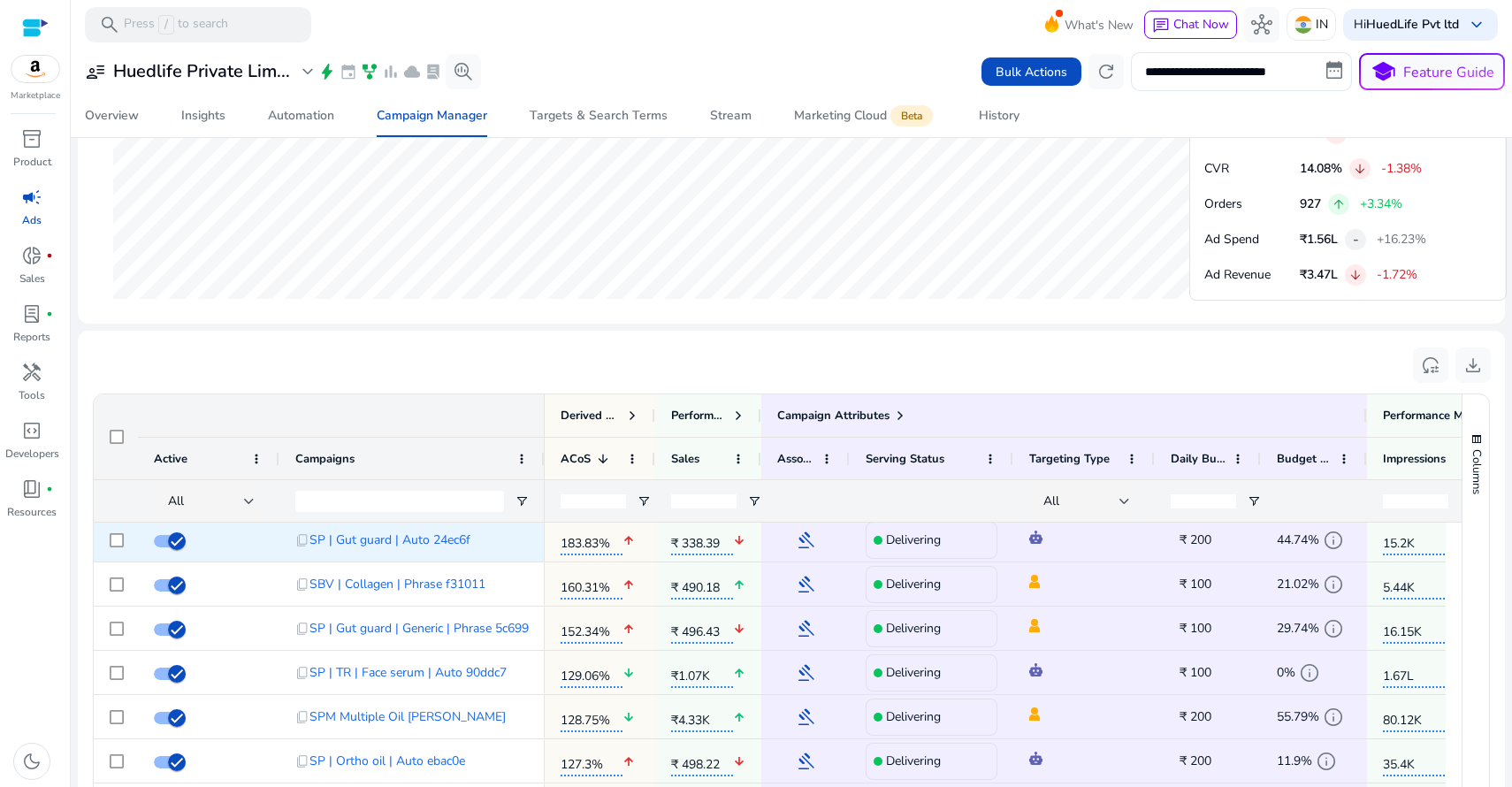
scroll to position [0, 0]
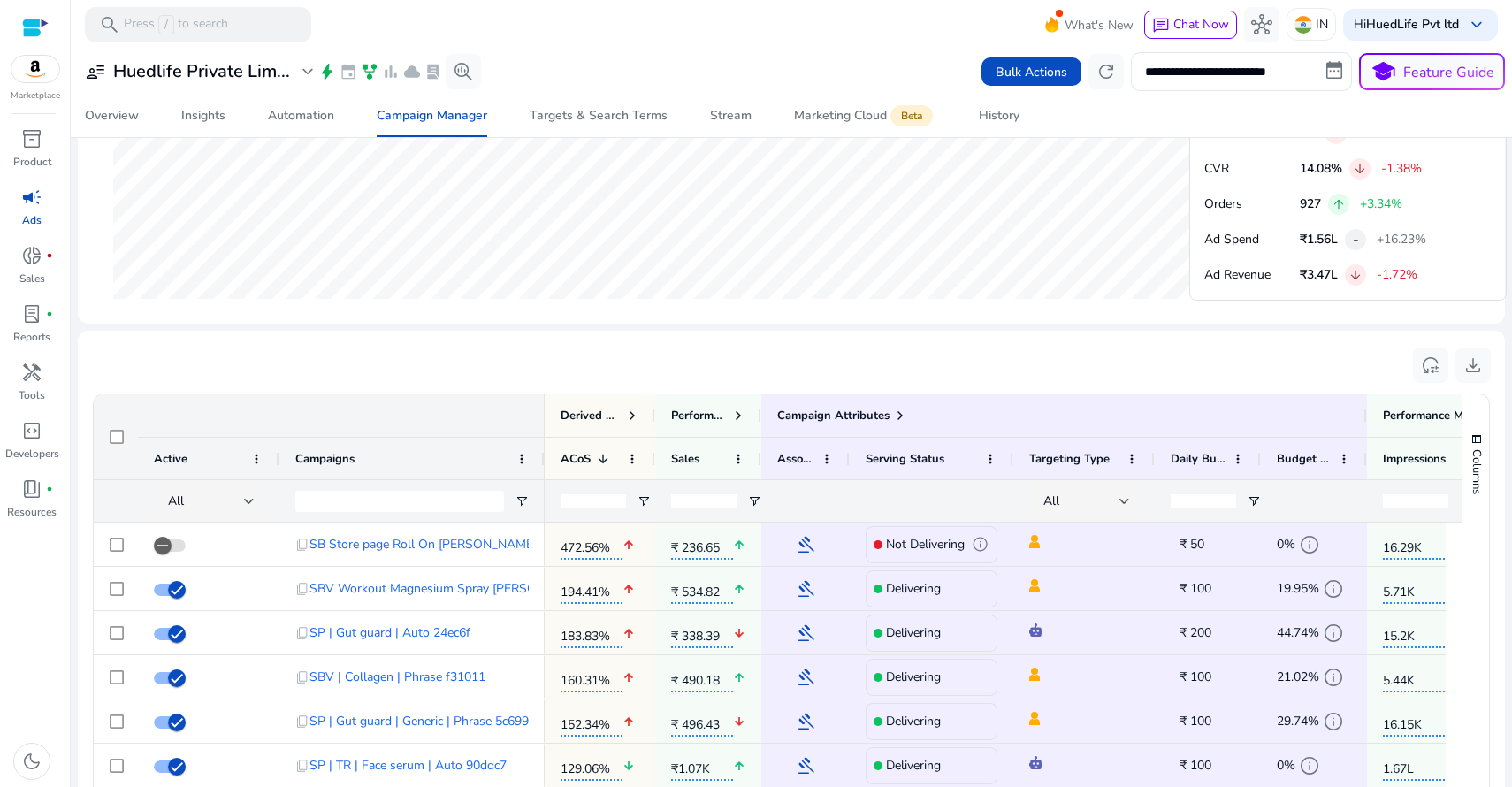
click at [575, 499] on input "number" at bounding box center [594, 501] width 66 height 14
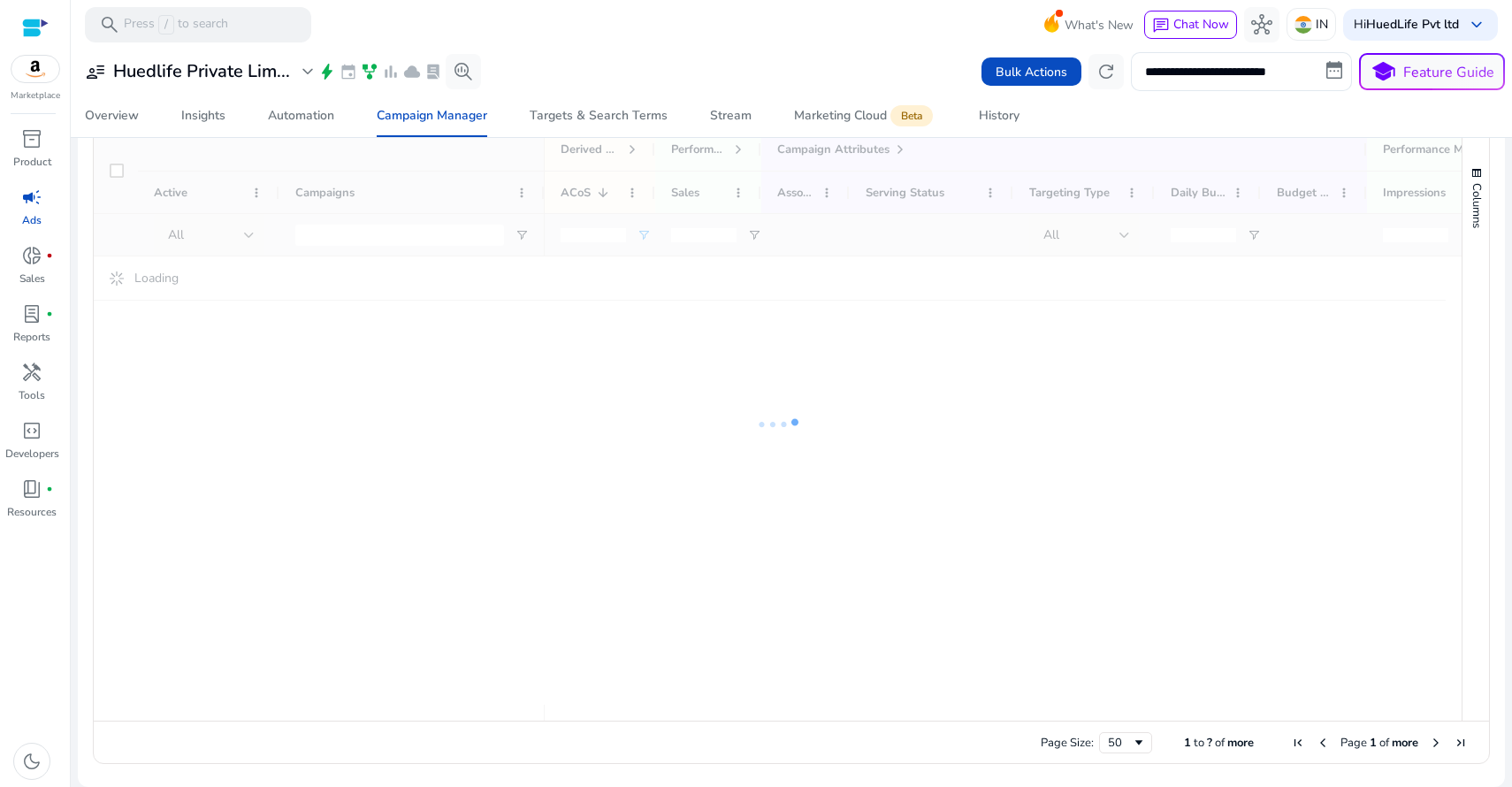
scroll to position [821, 0]
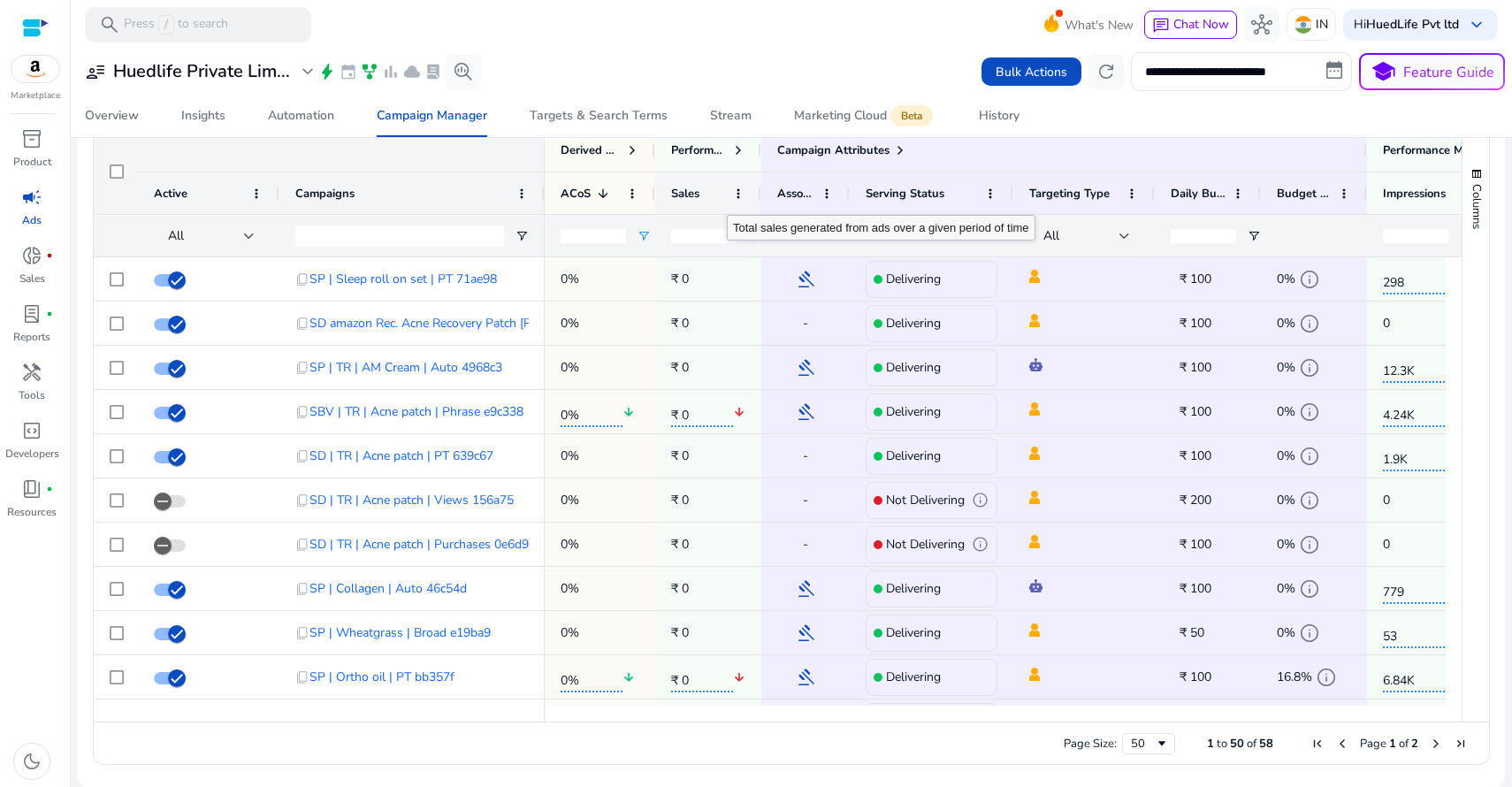
click at [722, 193] on div "Sales" at bounding box center [698, 193] width 55 height 33
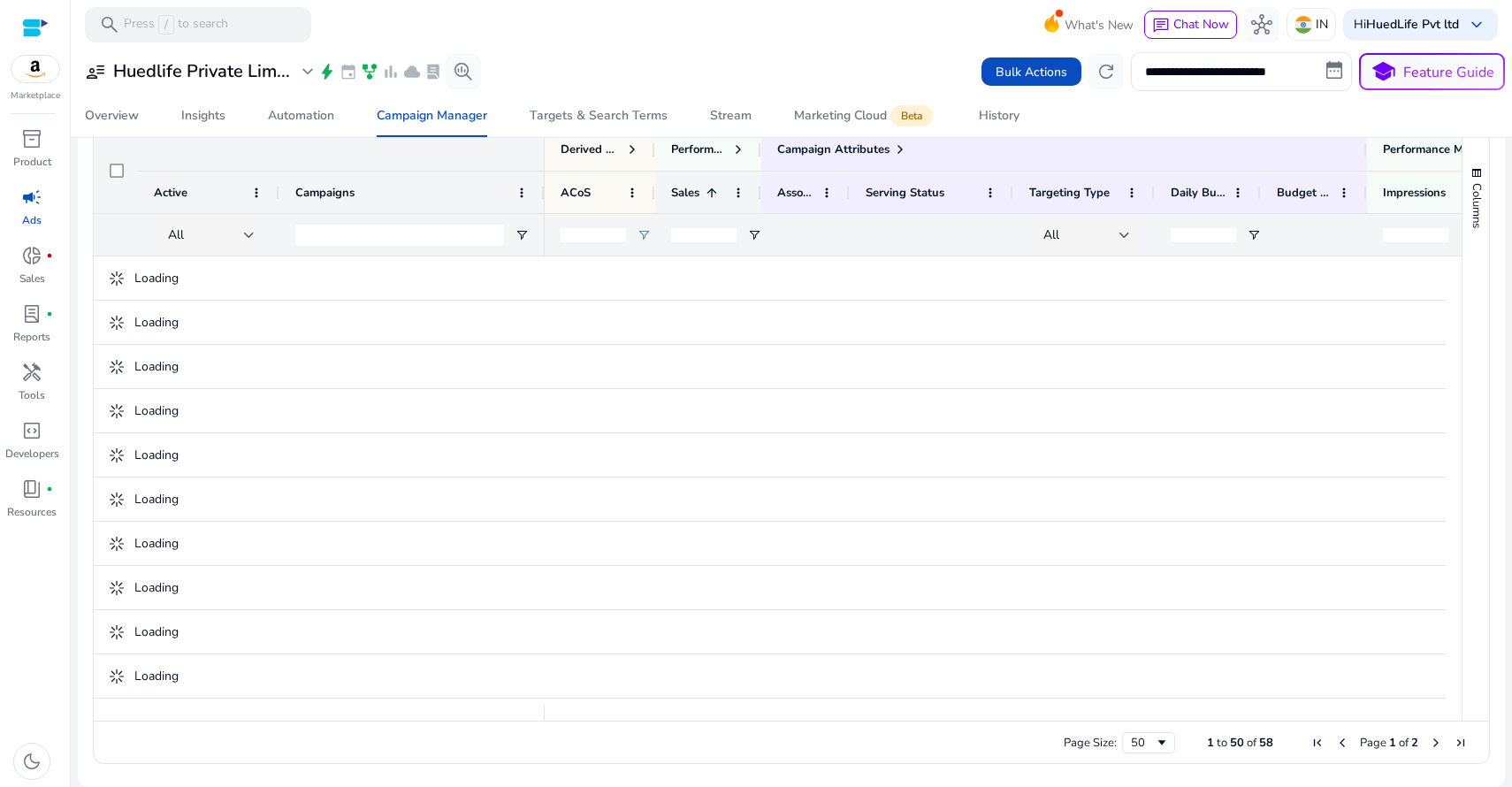
scroll to position [816, 0]
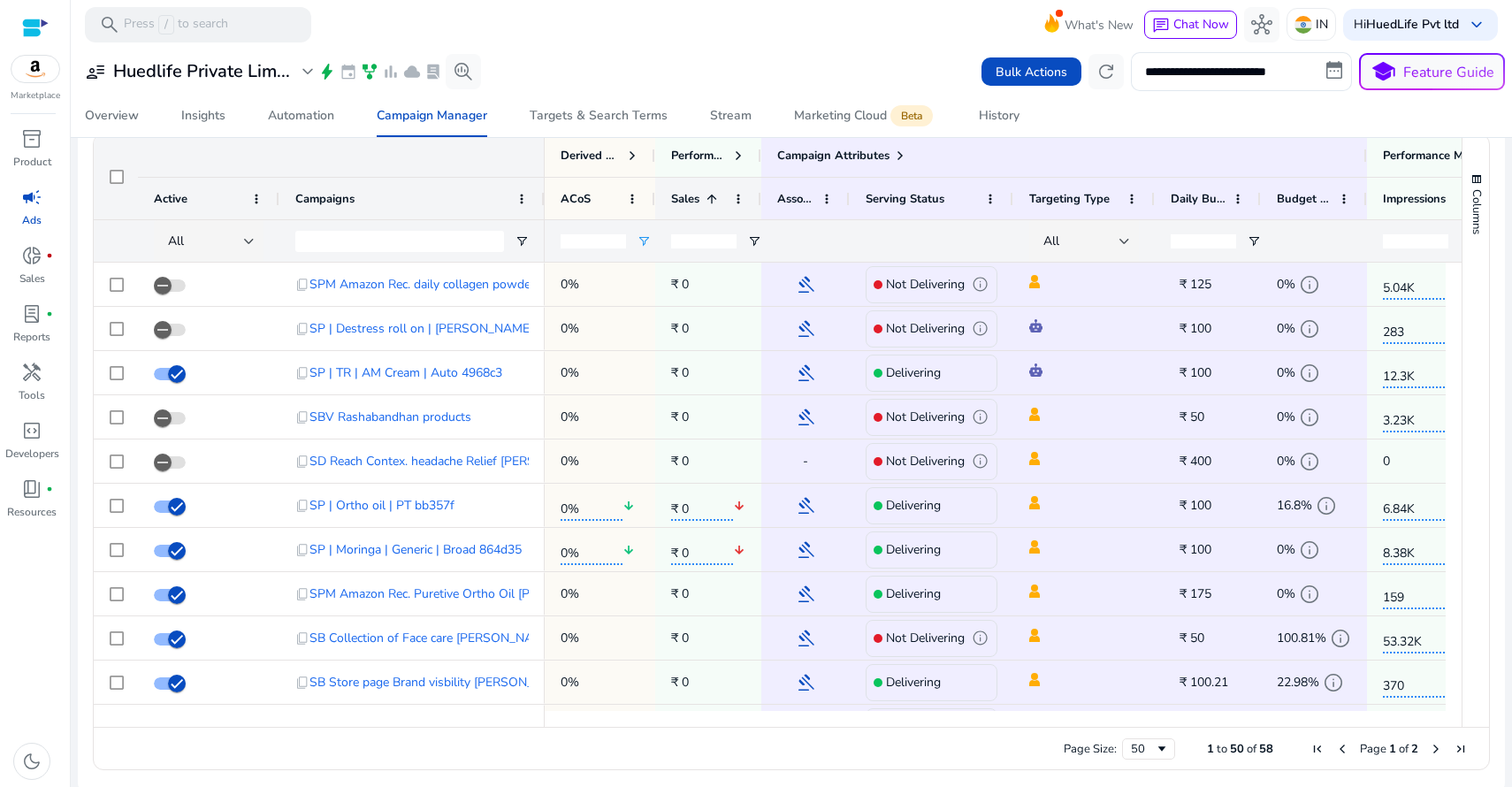
click at [722, 193] on div "Sales 1" at bounding box center [698, 197] width 55 height 33
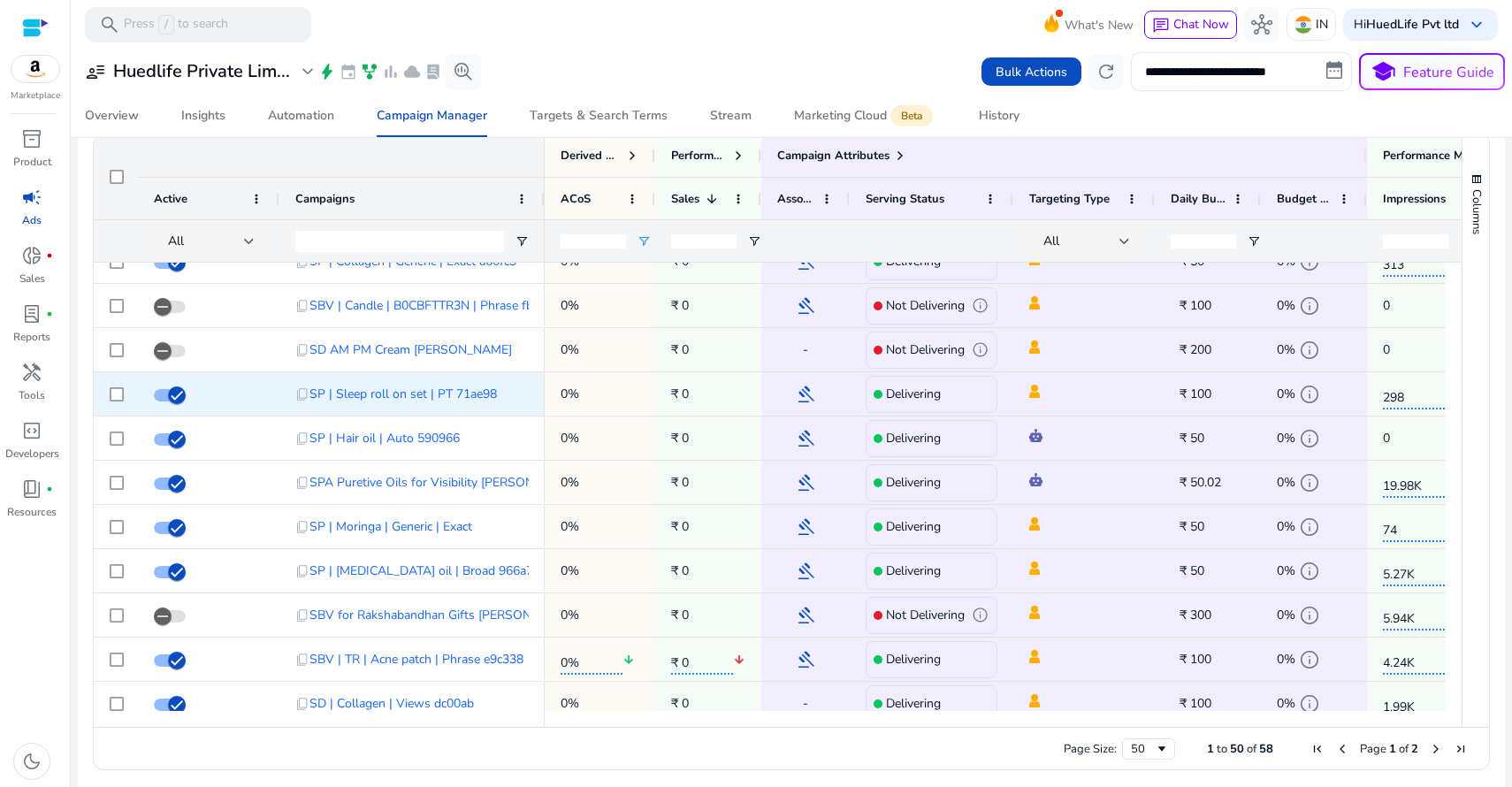
scroll to position [0, 0]
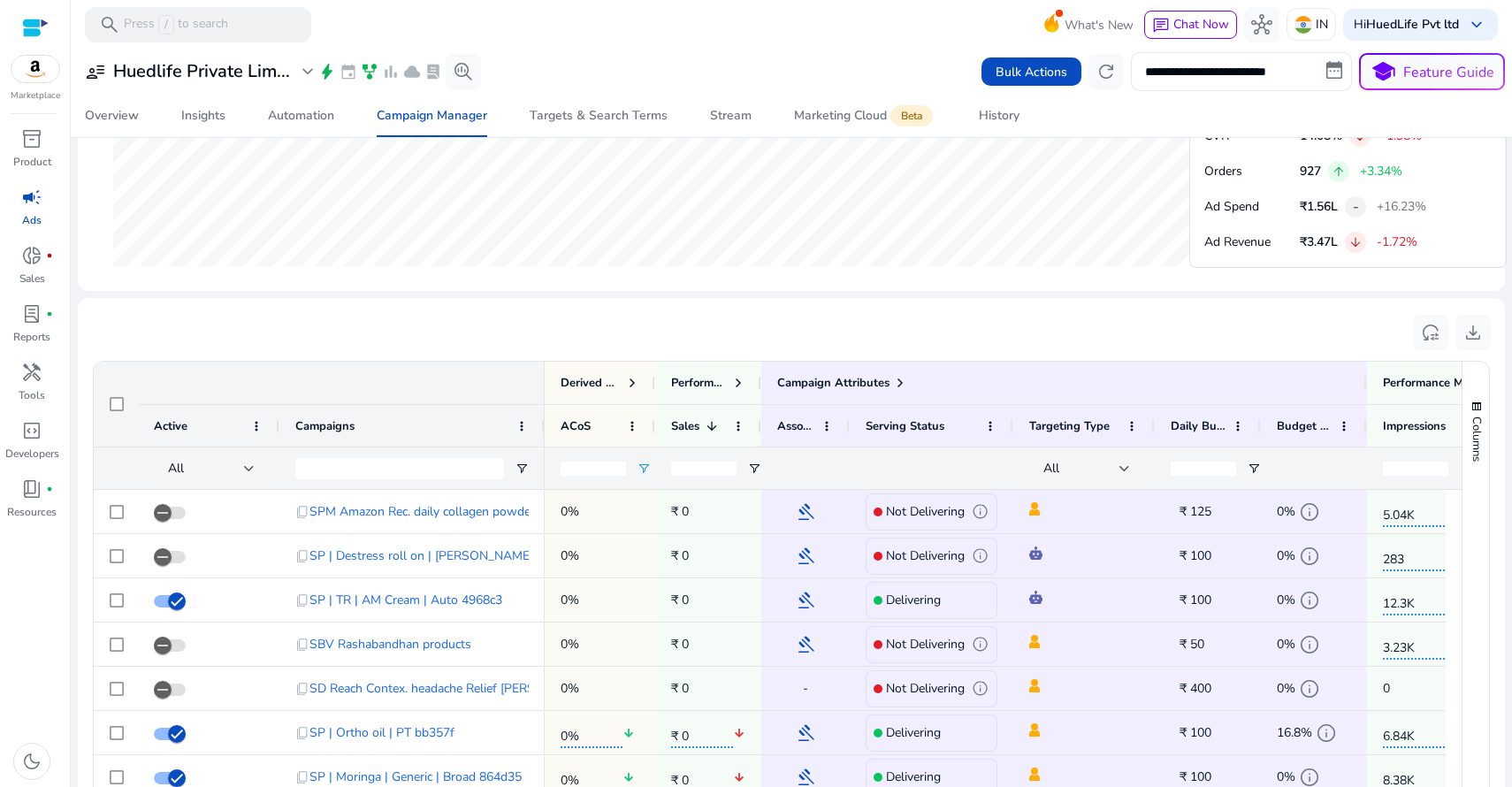
drag, startPoint x: 578, startPoint y: 465, endPoint x: 563, endPoint y: 464, distance: 15.0
click at [563, 464] on input "*" at bounding box center [594, 468] width 66 height 14
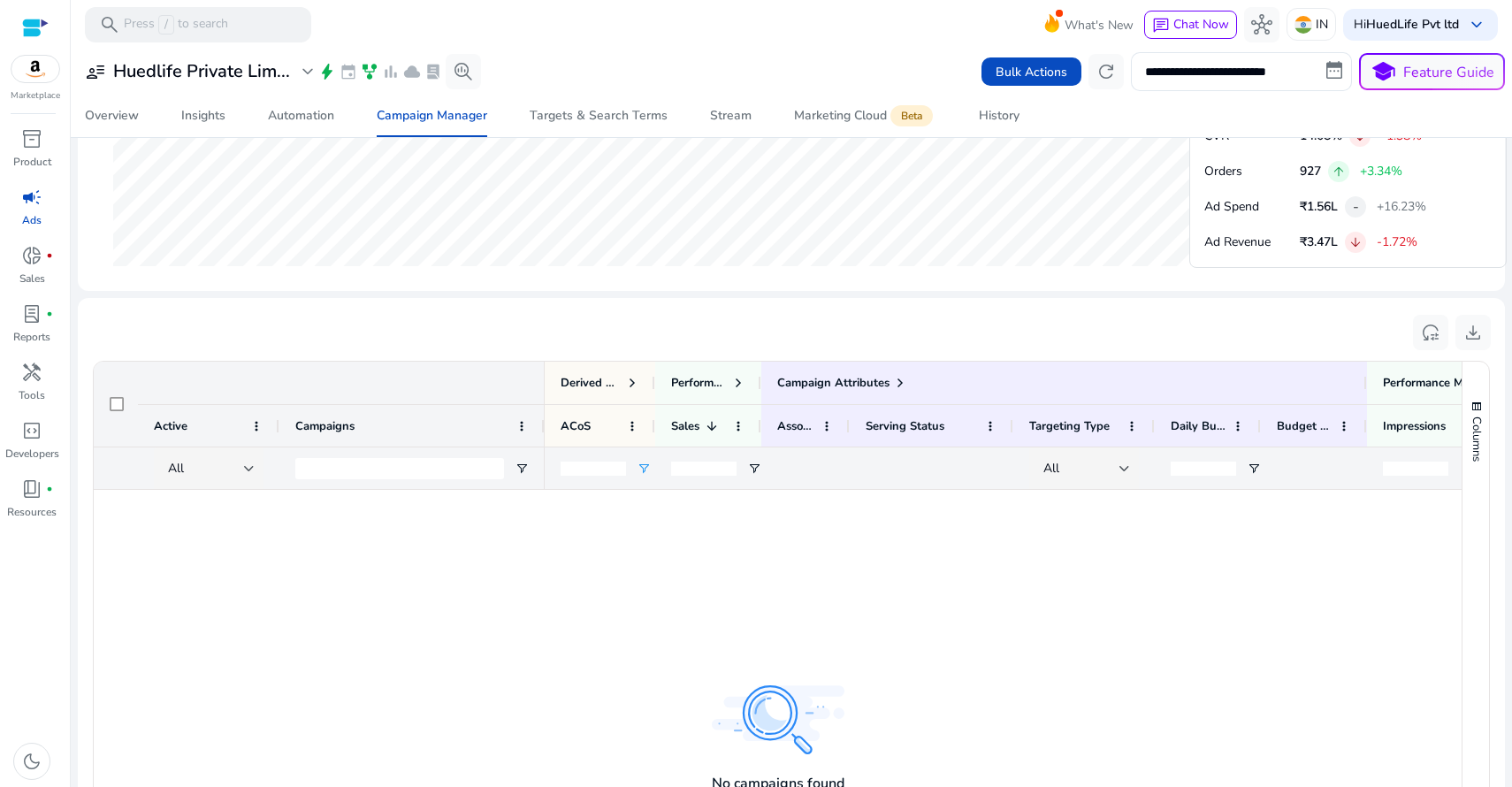
type input "**"
click at [615, 343] on div "reset_settings download" at bounding box center [791, 331] width 1399 height 40
click at [700, 420] on span at bounding box center [709, 426] width 20 height 14
drag, startPoint x: 580, startPoint y: 469, endPoint x: 553, endPoint y: 464, distance: 27.5
click at [553, 464] on div "**" at bounding box center [600, 467] width 110 height 43
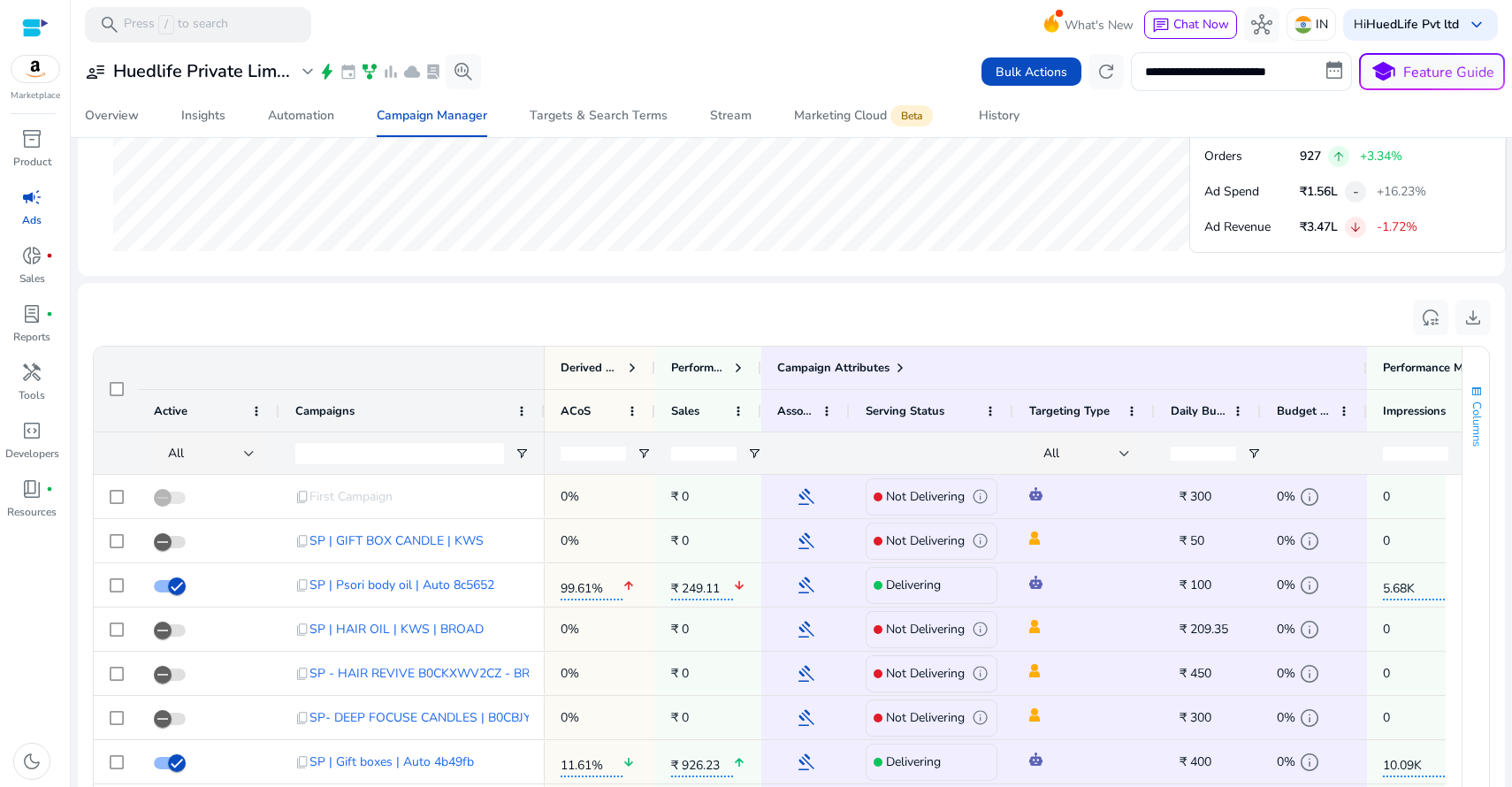
click at [1474, 385] on span "button" at bounding box center [1476, 391] width 14 height 14
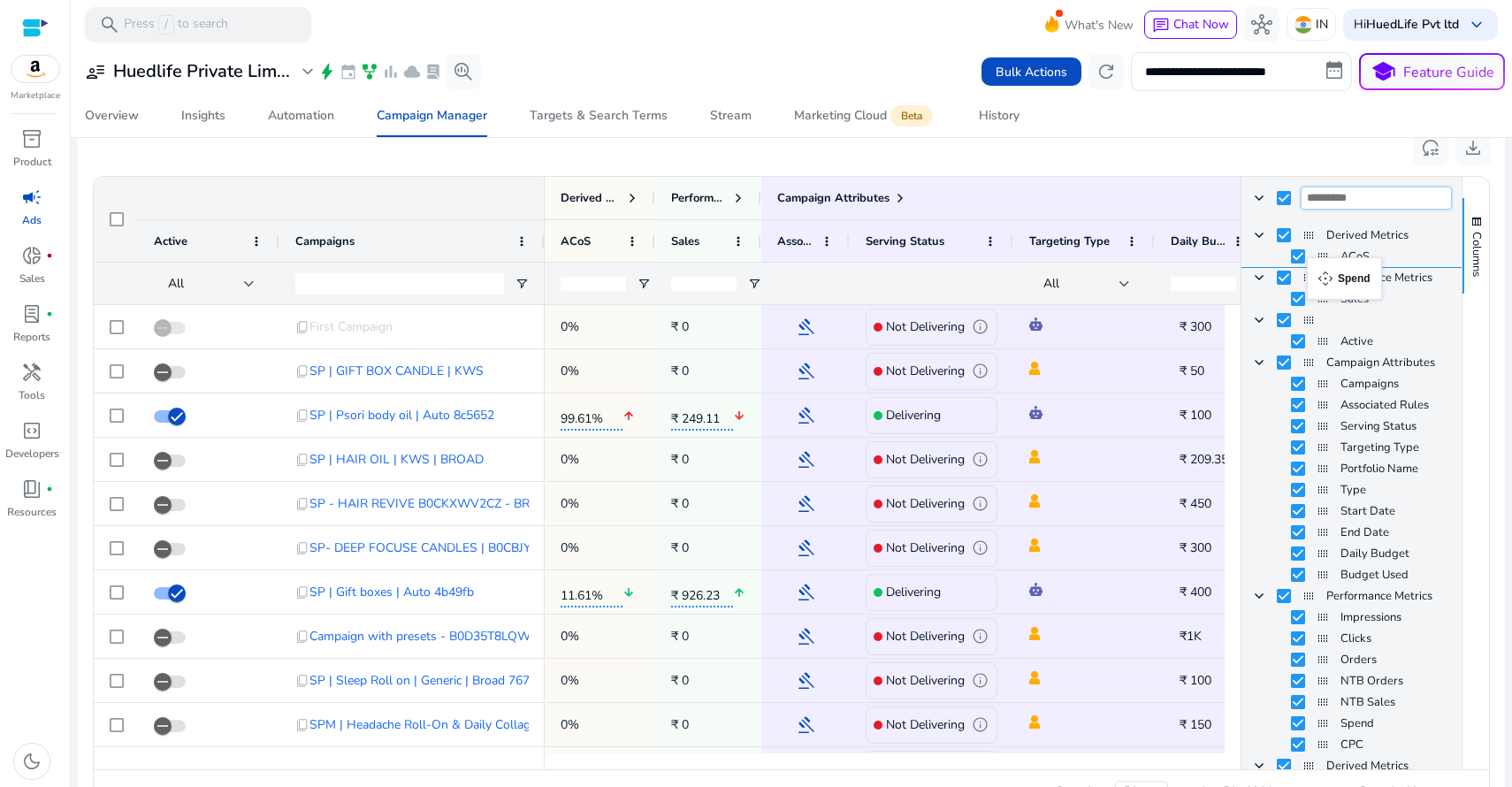
drag, startPoint x: 1318, startPoint y: 624, endPoint x: 1315, endPoint y: 268, distance: 356.0
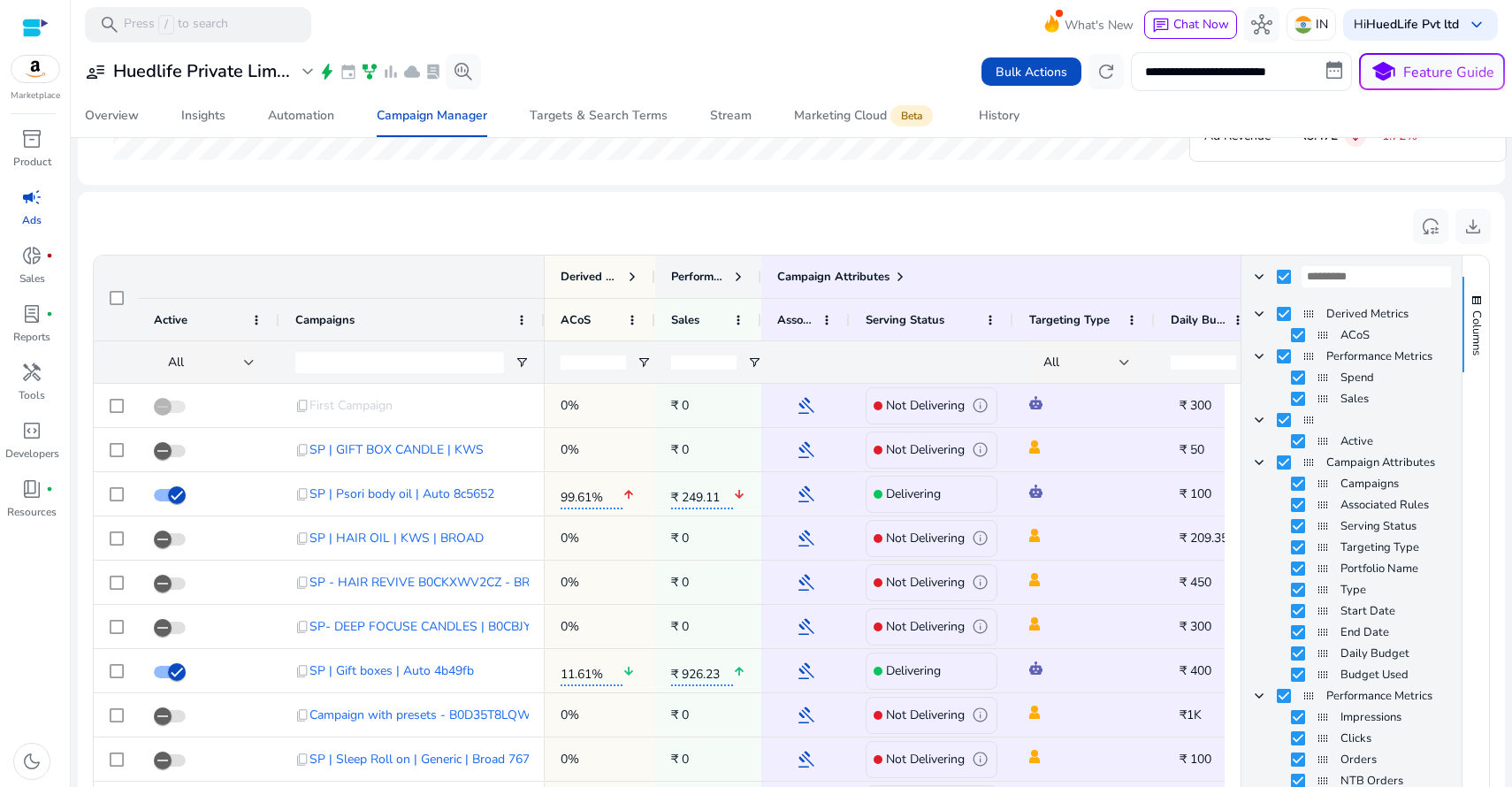
click at [734, 279] on span at bounding box center [738, 277] width 14 height 14
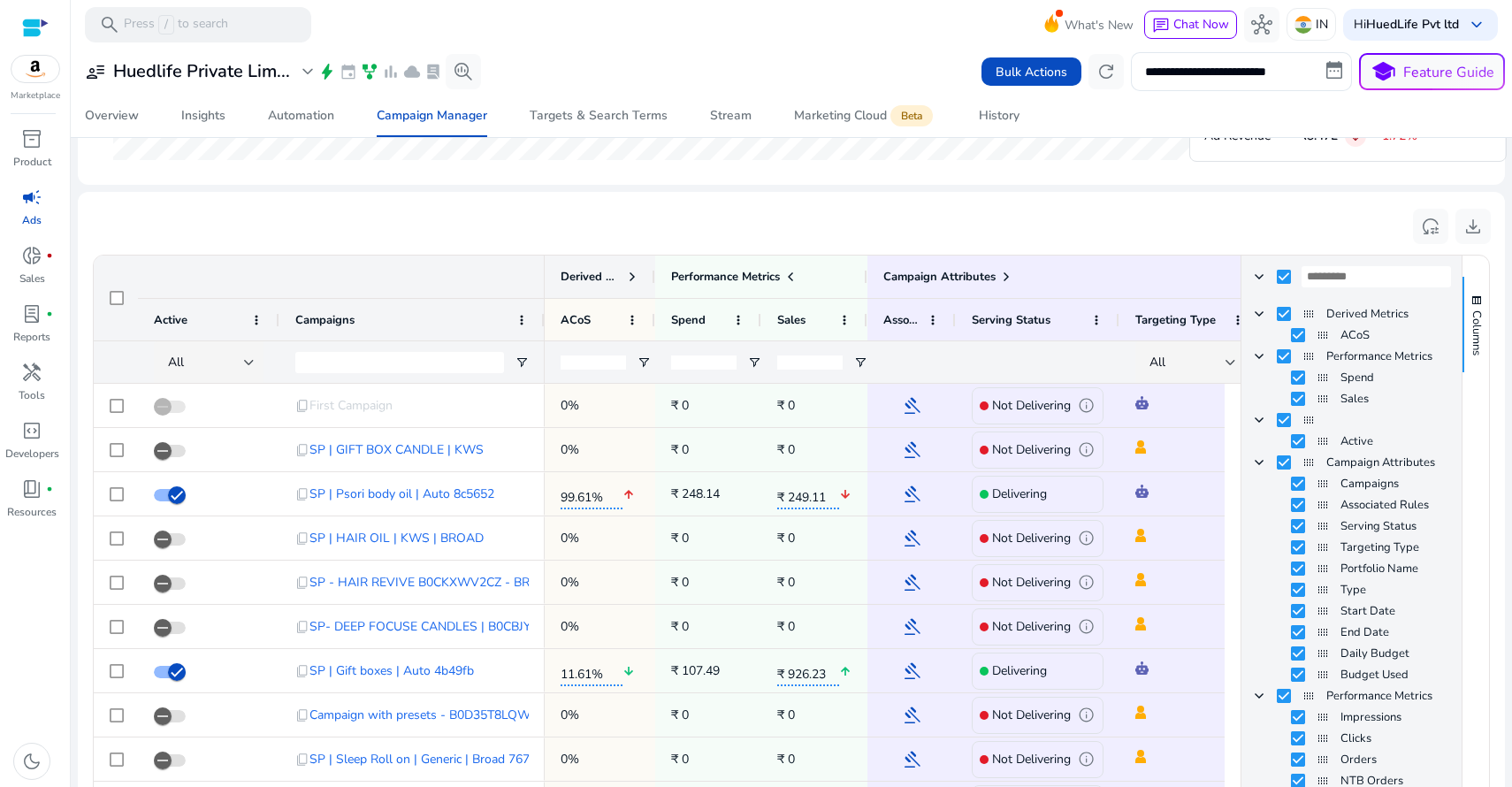
click at [634, 275] on span at bounding box center [632, 277] width 14 height 14
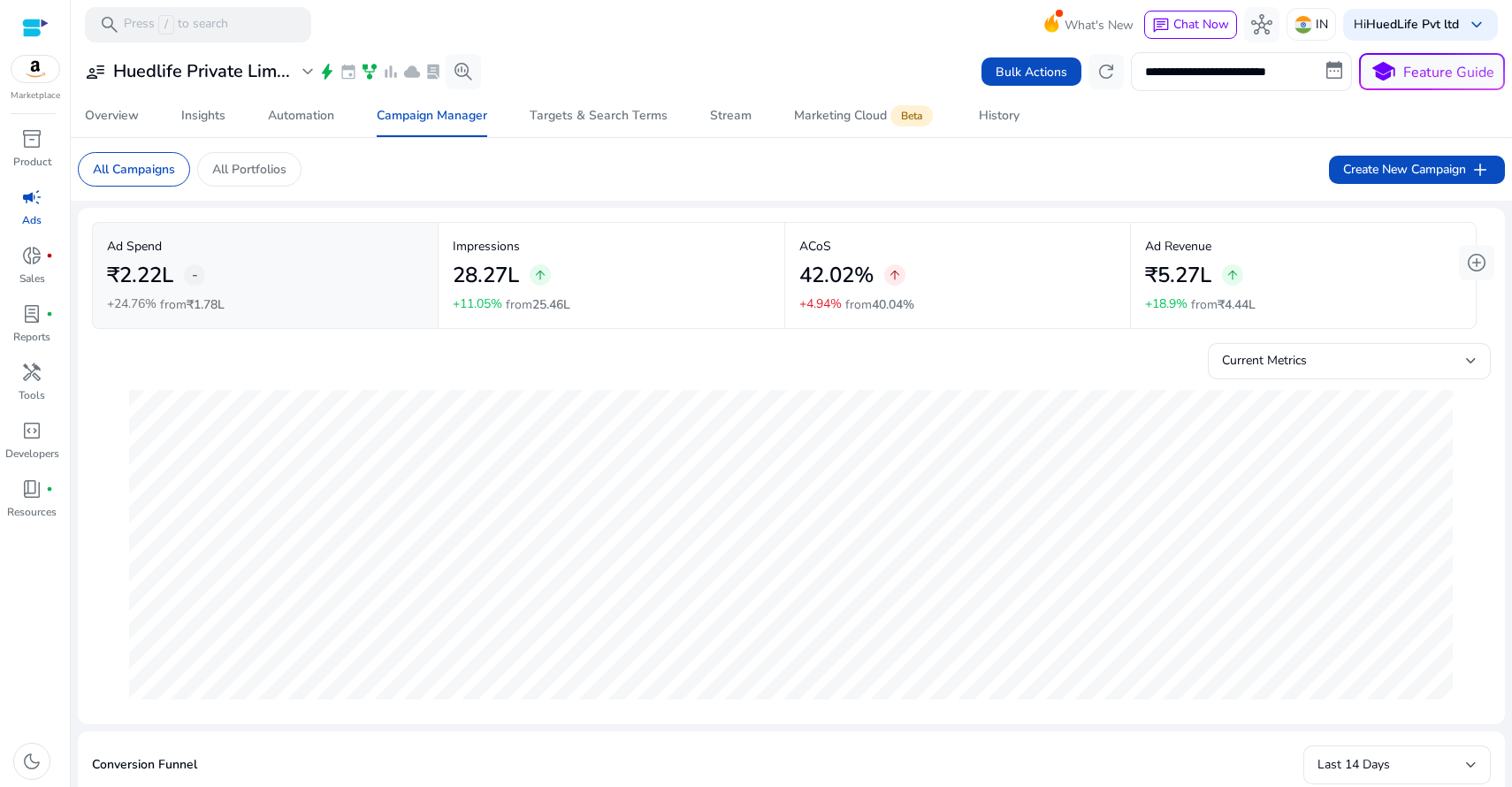
scroll to position [1069, 0]
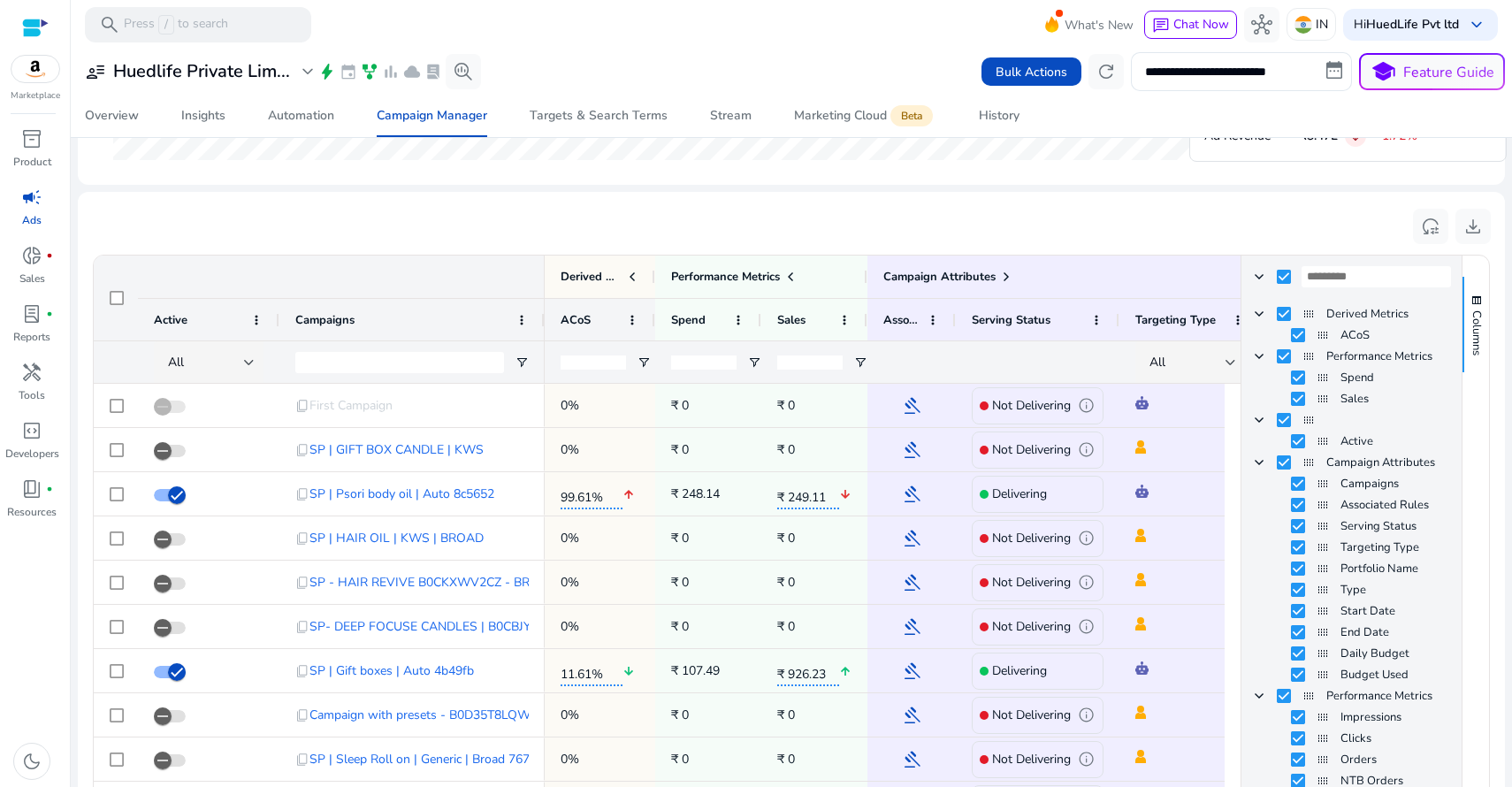
click at [607, 300] on div "ACoS" at bounding box center [600, 320] width 78 height 42
click at [610, 316] on div "ACoS" at bounding box center [591, 319] width 60 height 33
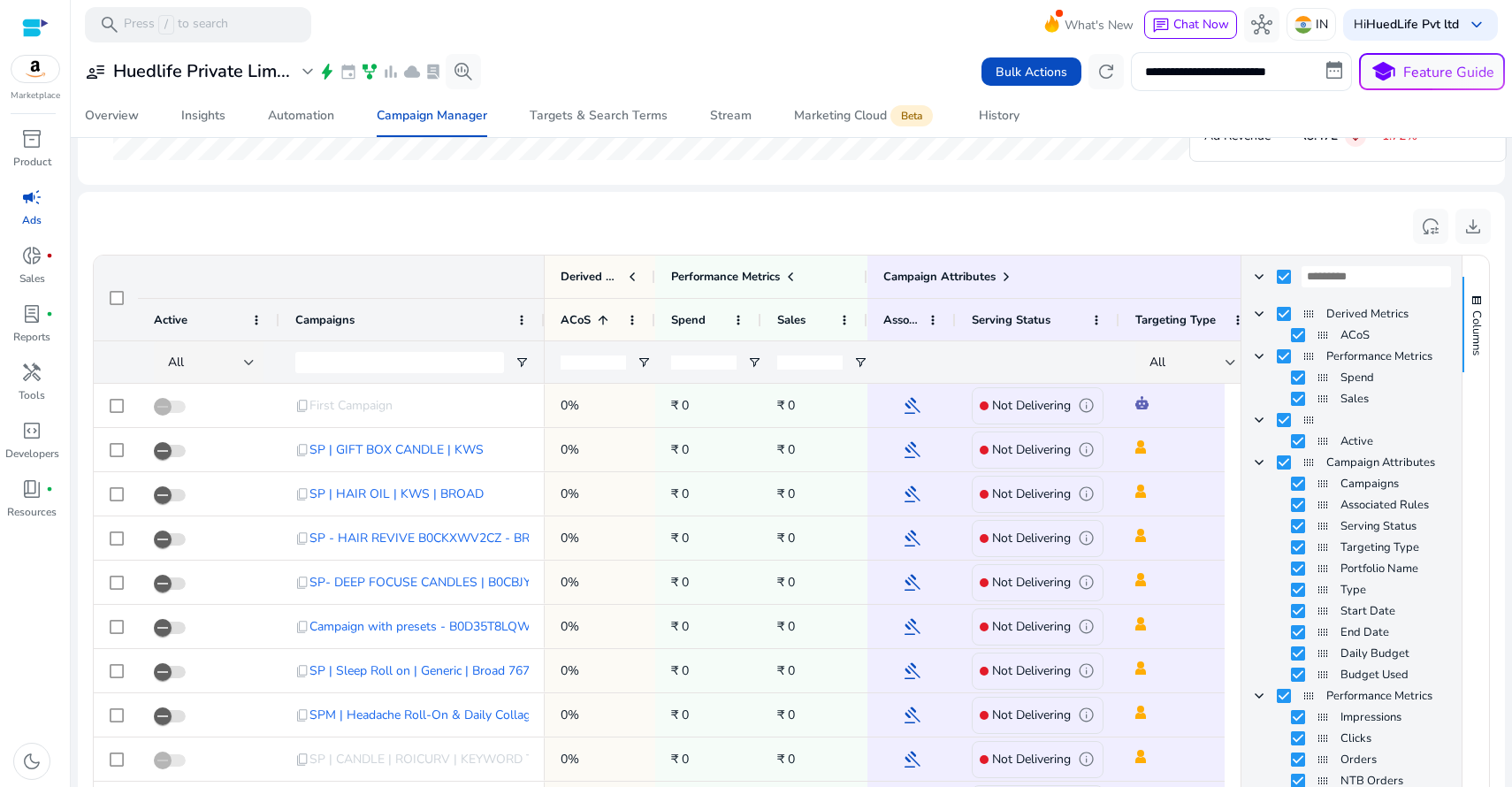
click at [578, 355] on input "number" at bounding box center [594, 362] width 66 height 14
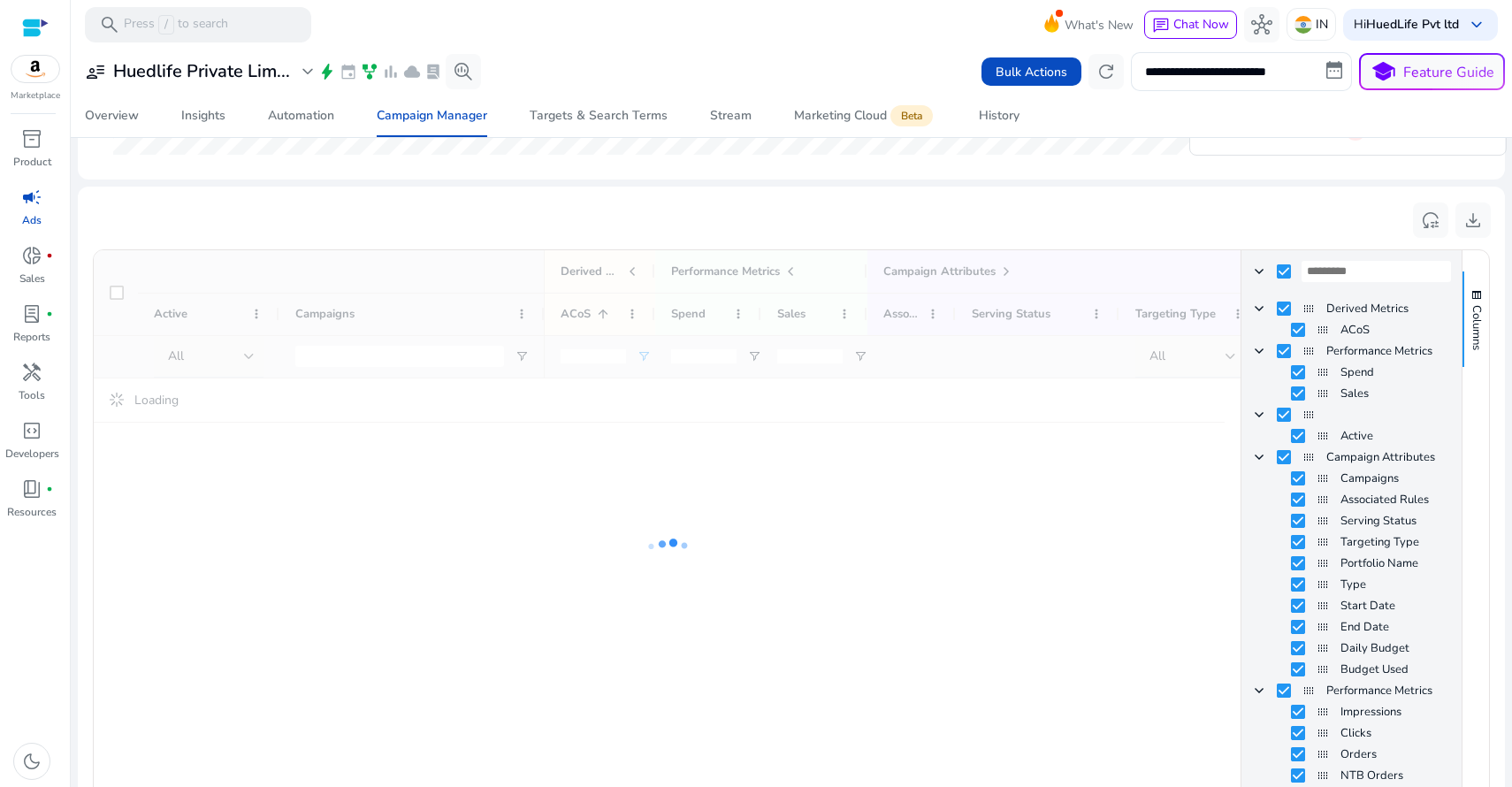
scroll to position [821, 0]
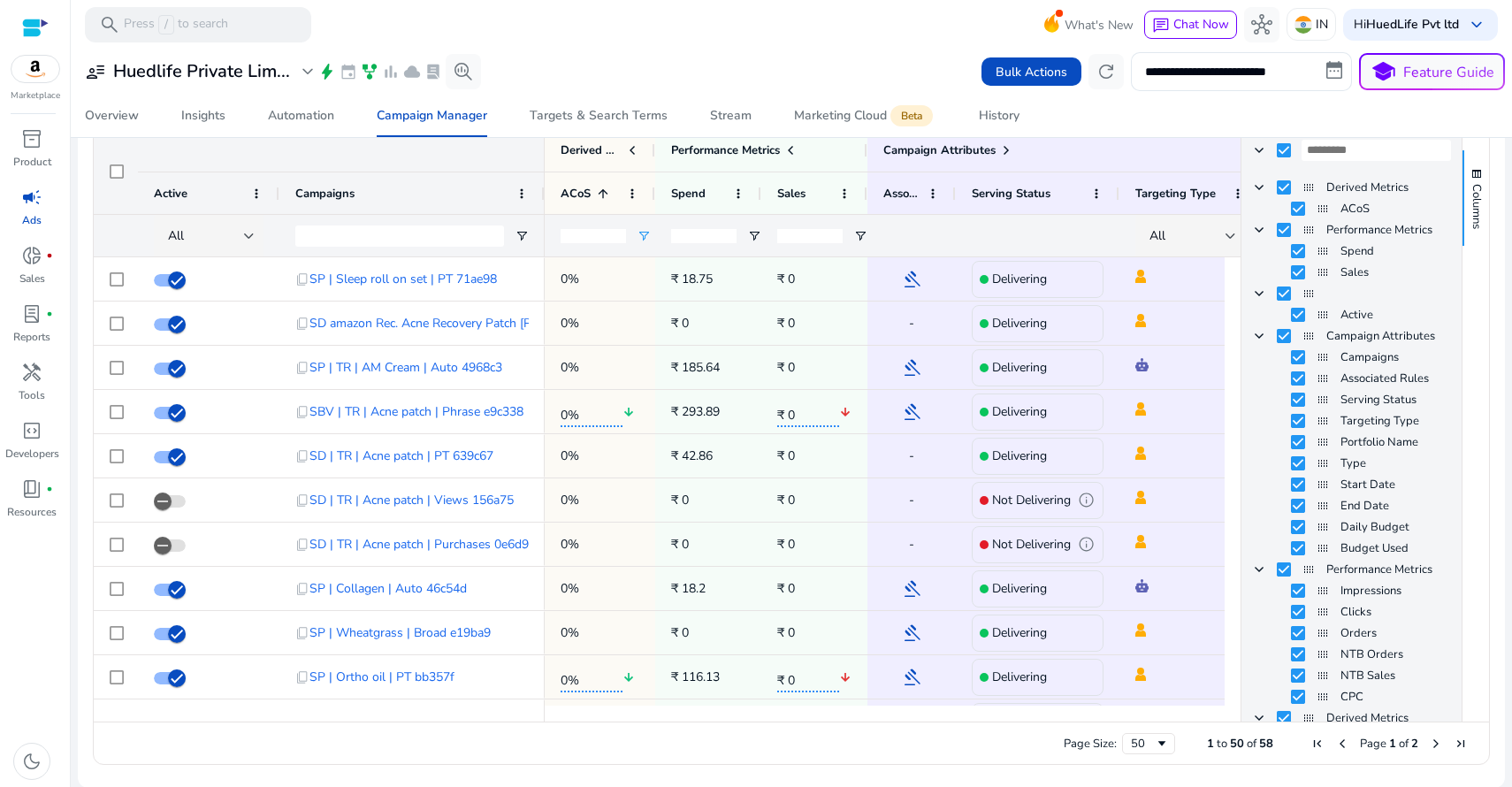
drag, startPoint x: 593, startPoint y: 235, endPoint x: 552, endPoint y: 222, distance: 43.0
click at [552, 222] on div "*" at bounding box center [600, 235] width 110 height 43
type input "*"
click at [636, 230] on span "Open Filter Menu" at bounding box center [643, 236] width 14 height 14
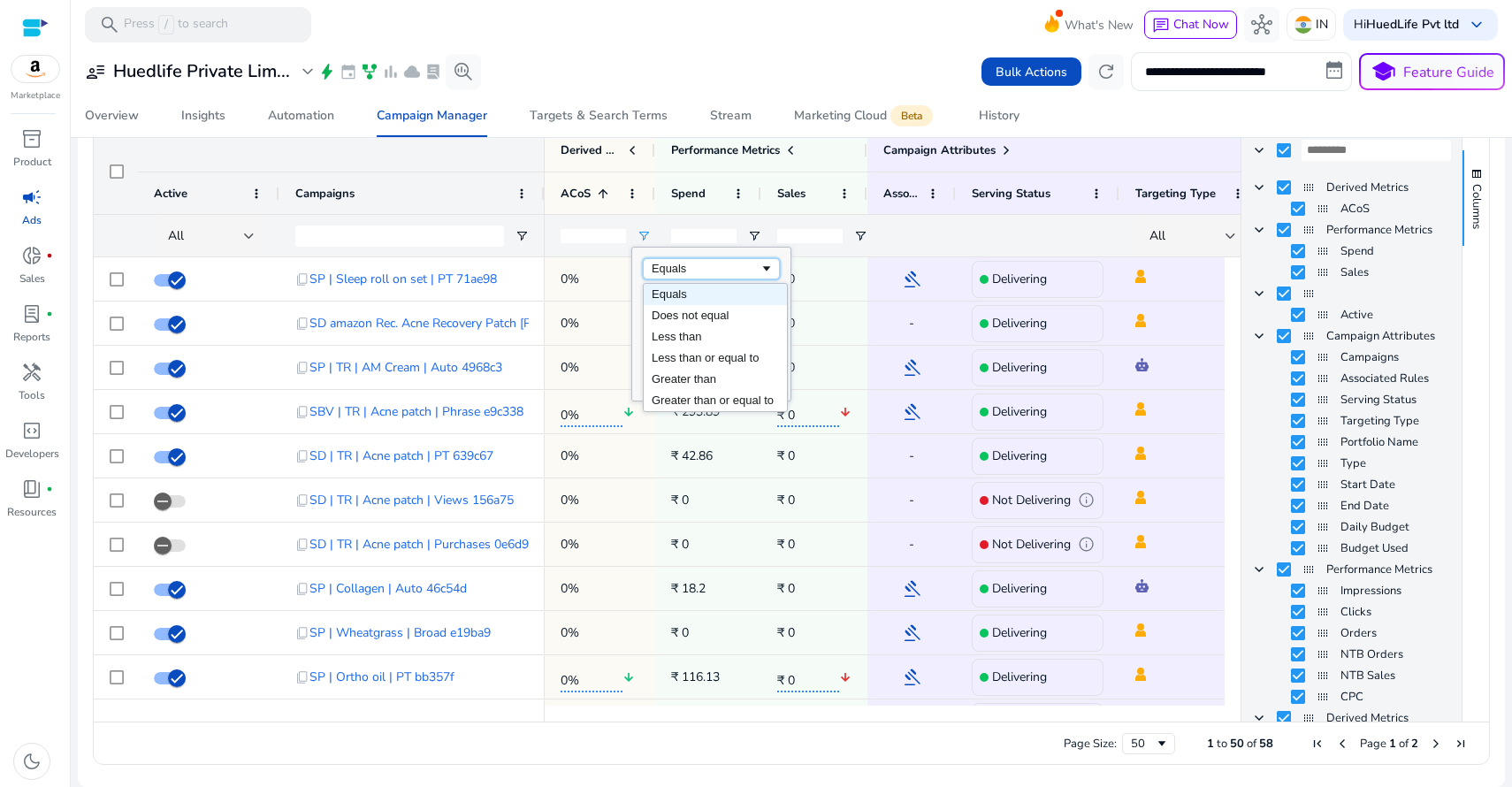
click at [684, 267] on div "Equals" at bounding box center [705, 268] width 108 height 13
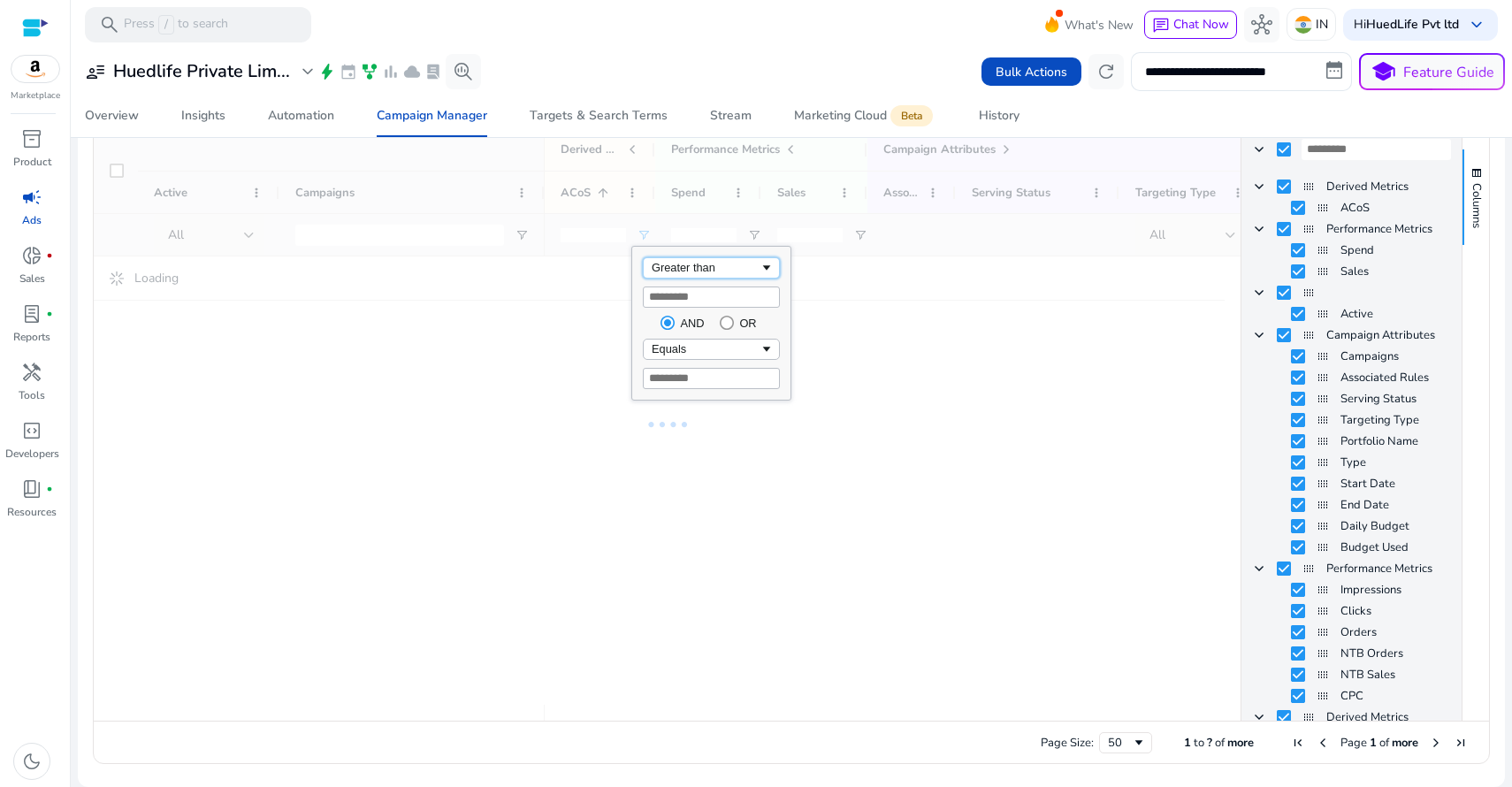
scroll to position [816, 0]
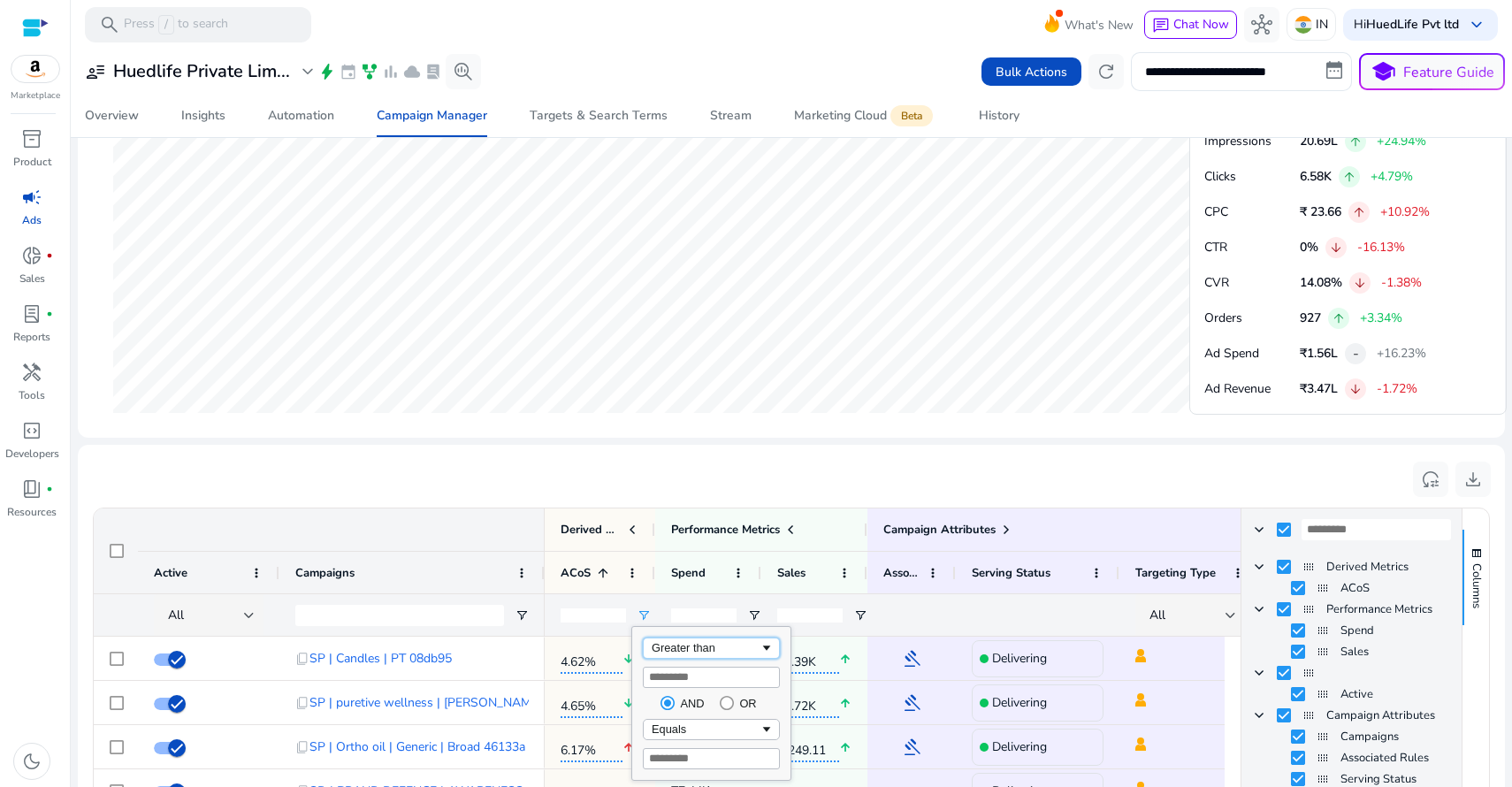
click at [640, 470] on div "reset_settings download" at bounding box center [791, 478] width 1399 height 40
drag, startPoint x: 587, startPoint y: 614, endPoint x: 544, endPoint y: 601, distance: 44.9
click at [544, 601] on div "Campaign Attributes Active Campaigns 1" at bounding box center [666, 572] width 1147 height 128
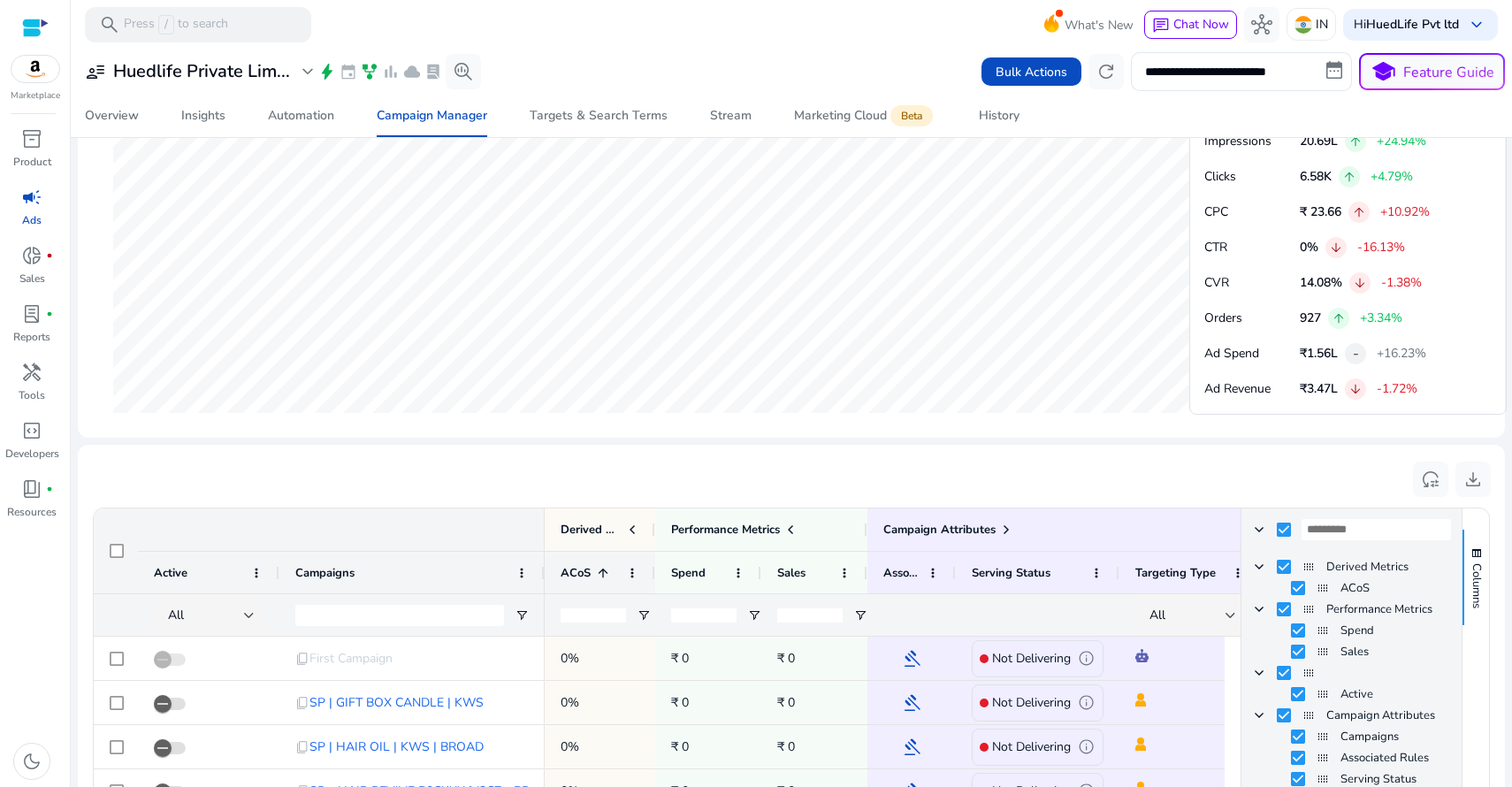
click at [602, 572] on span at bounding box center [603, 573] width 14 height 14
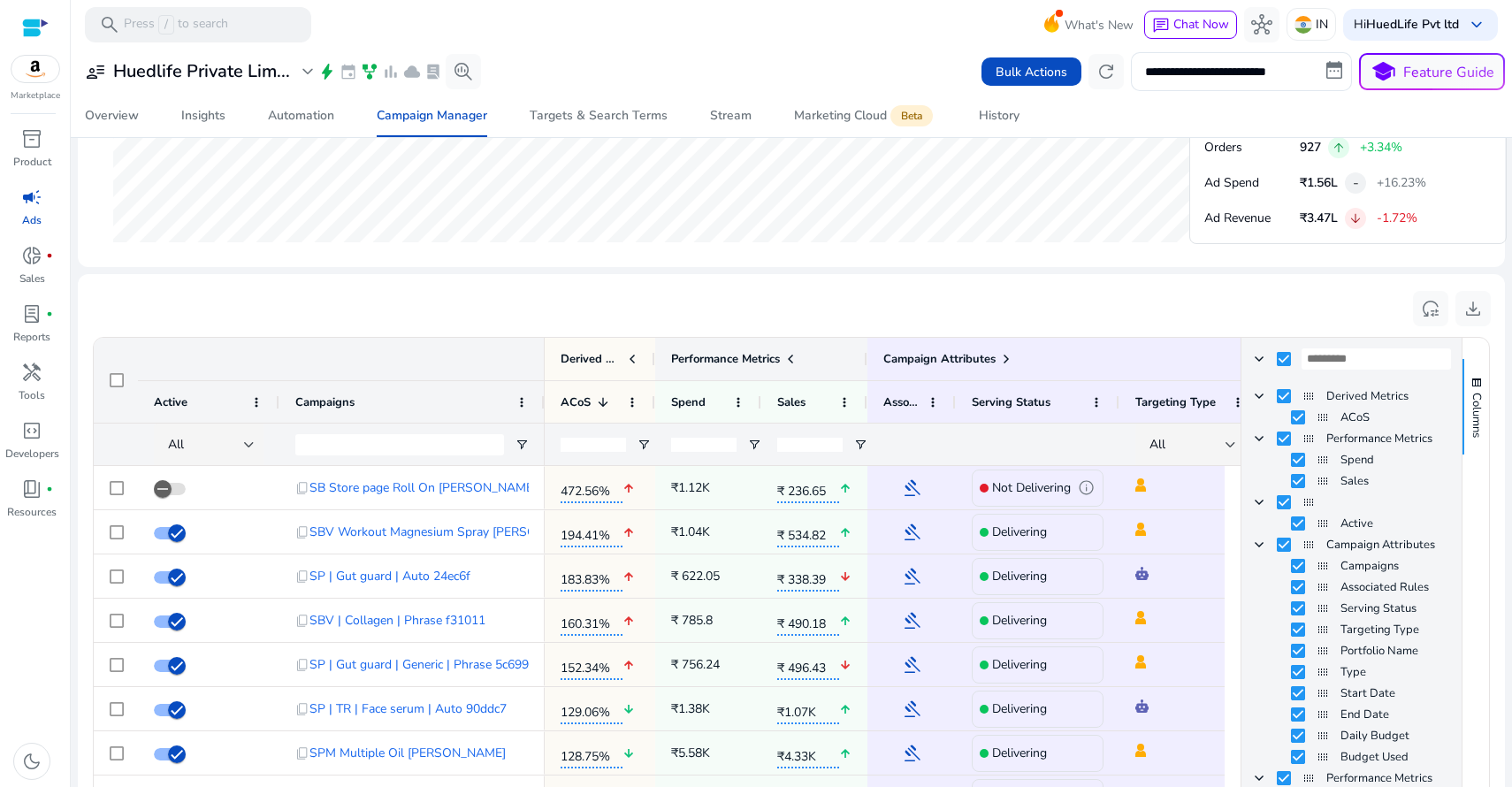
scroll to position [989, 0]
click at [723, 401] on div "Spend" at bounding box center [698, 399] width 55 height 33
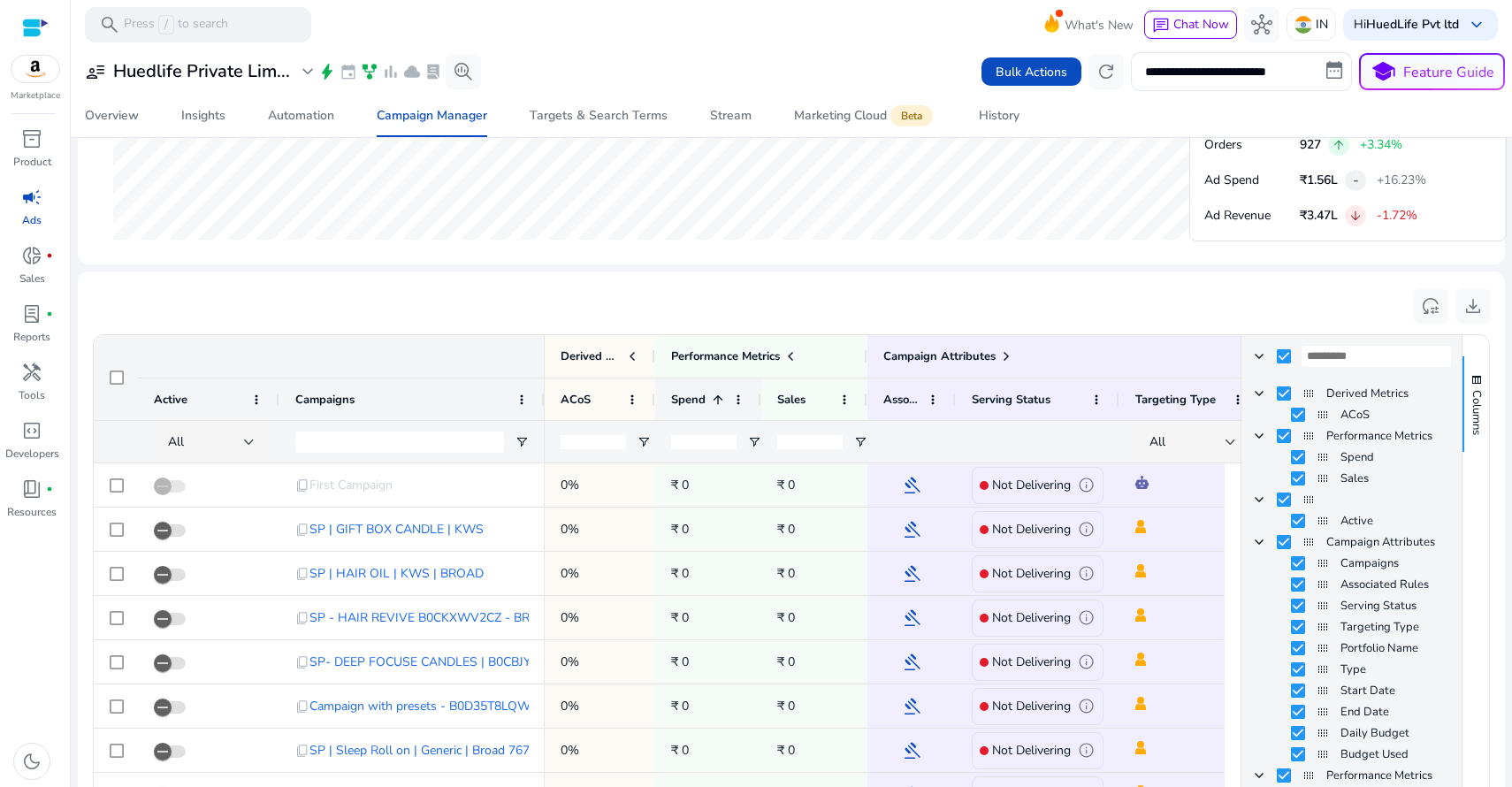
click at [719, 394] on span at bounding box center [718, 399] width 14 height 14
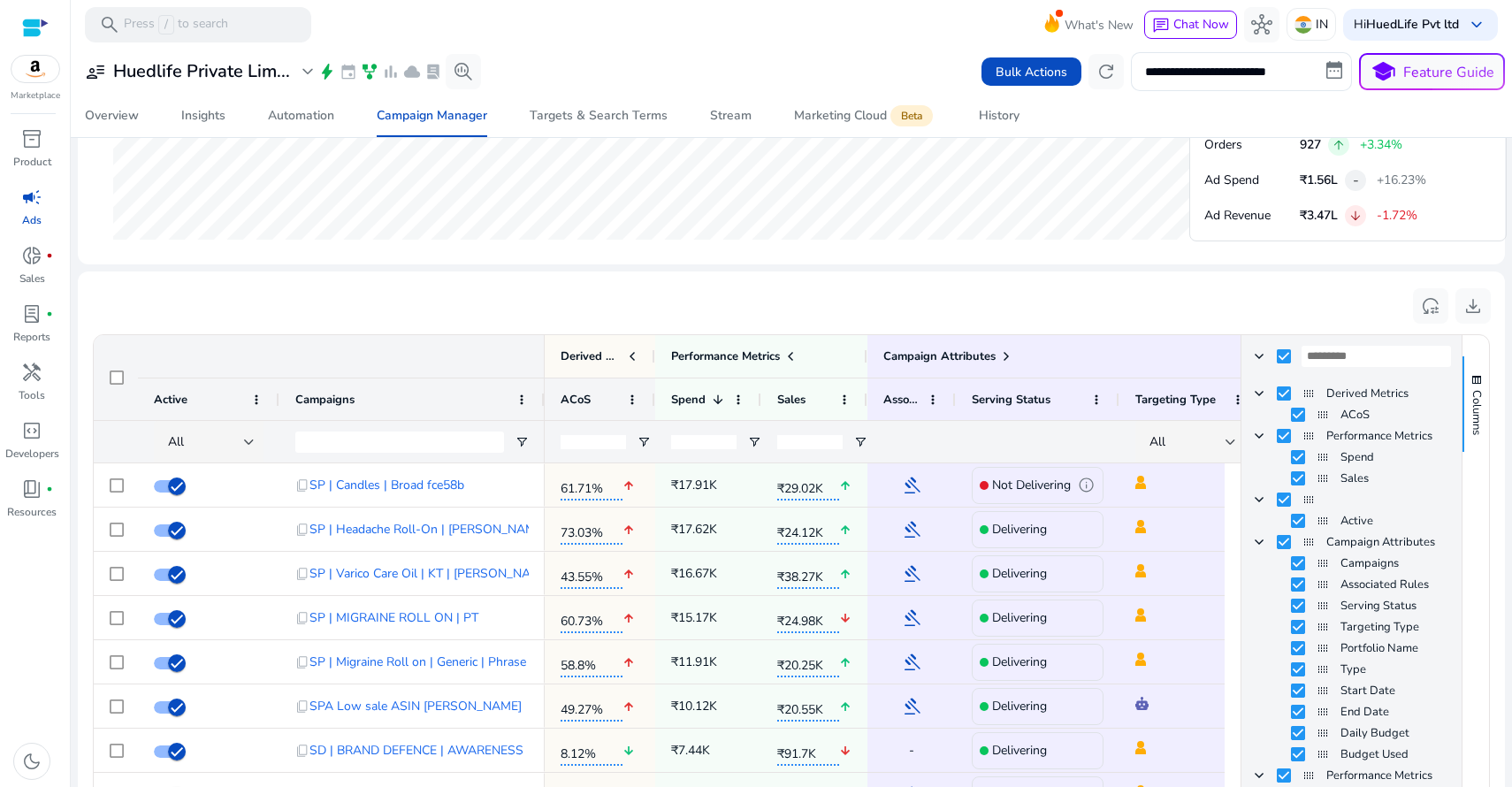
click at [609, 398] on div "ACoS" at bounding box center [591, 399] width 60 height 33
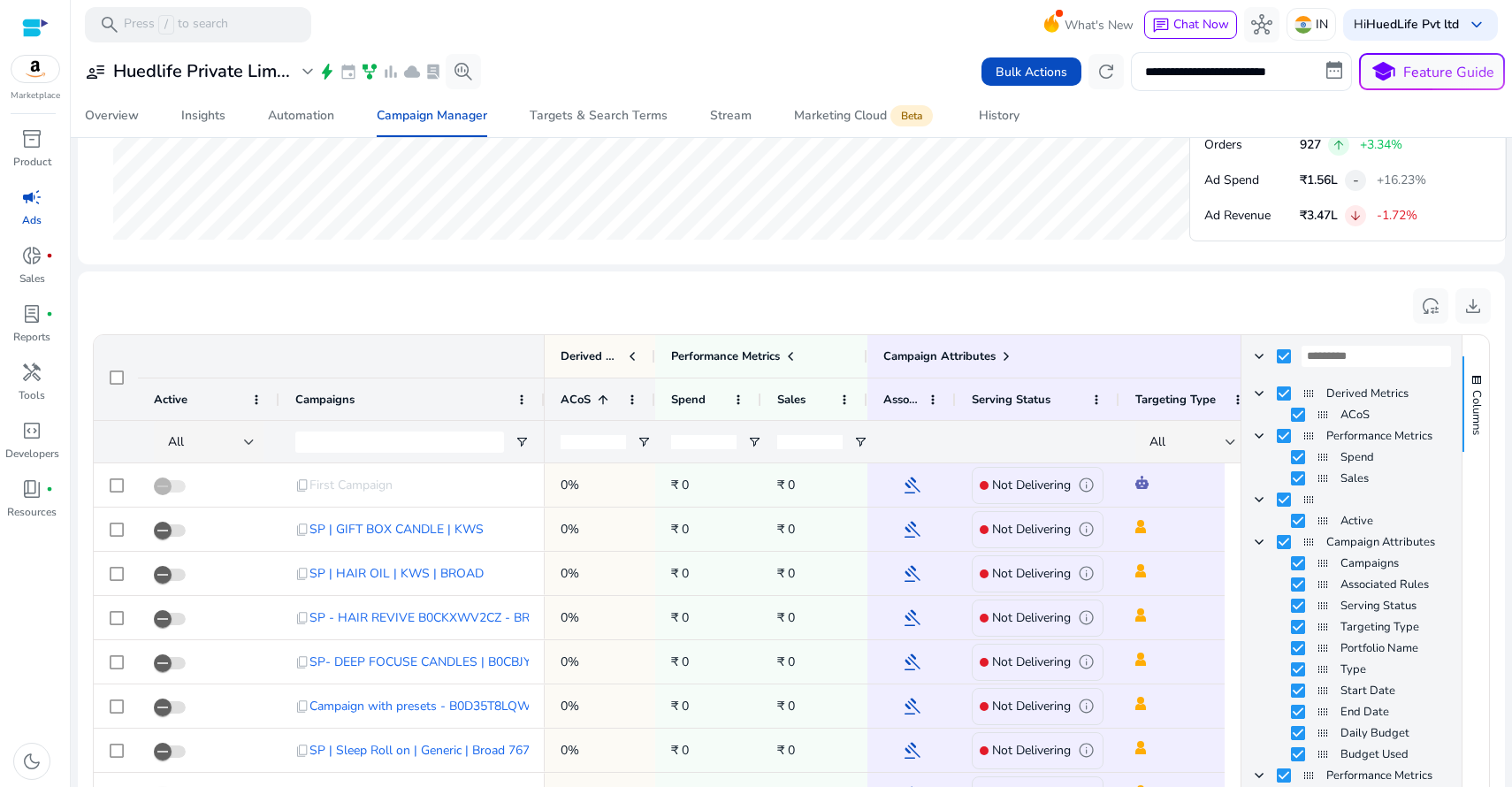
click at [609, 398] on span at bounding box center [603, 399] width 14 height 14
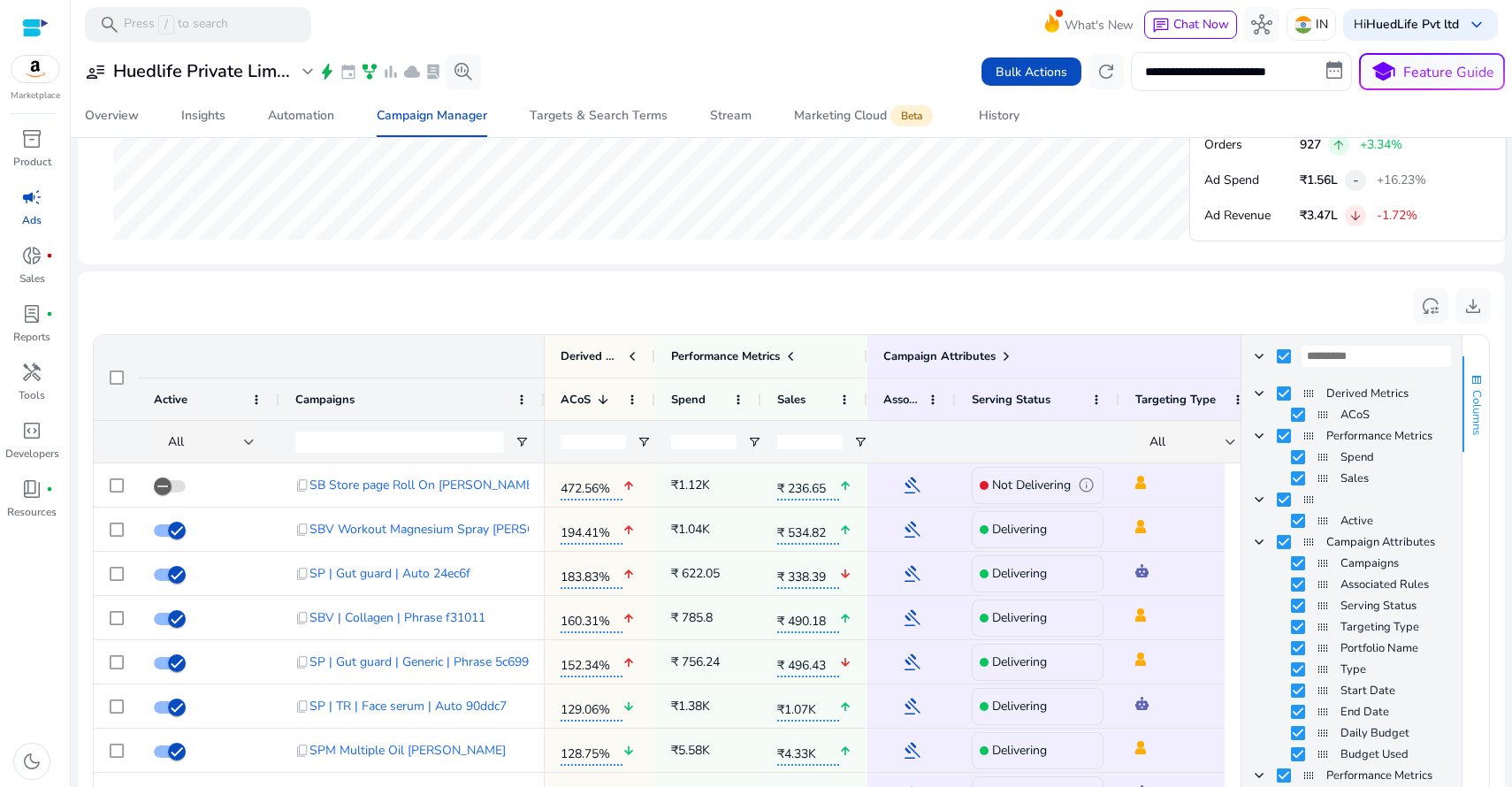
click at [1474, 380] on span "button" at bounding box center [1476, 380] width 14 height 14
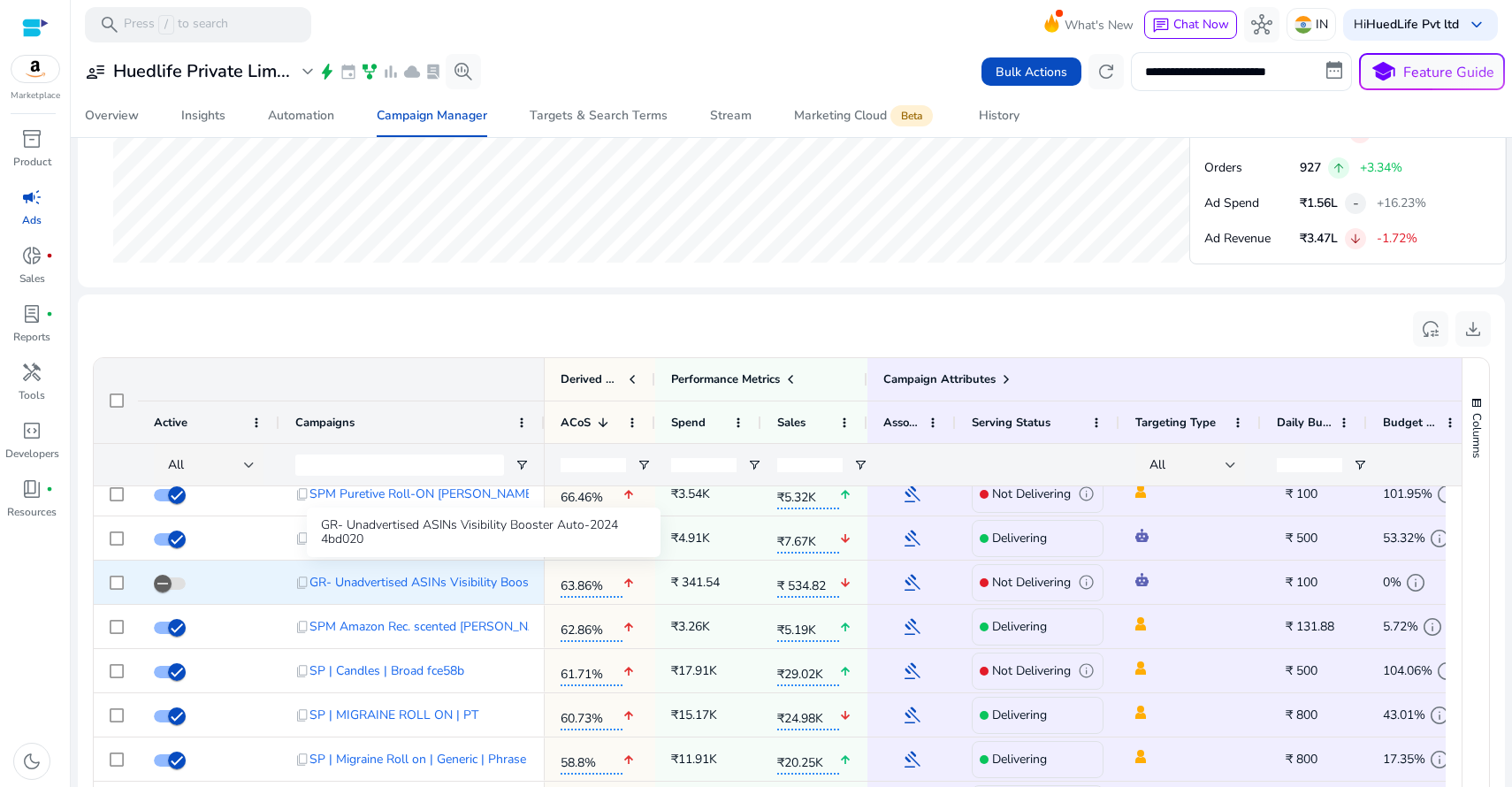
scroll to position [0, 0]
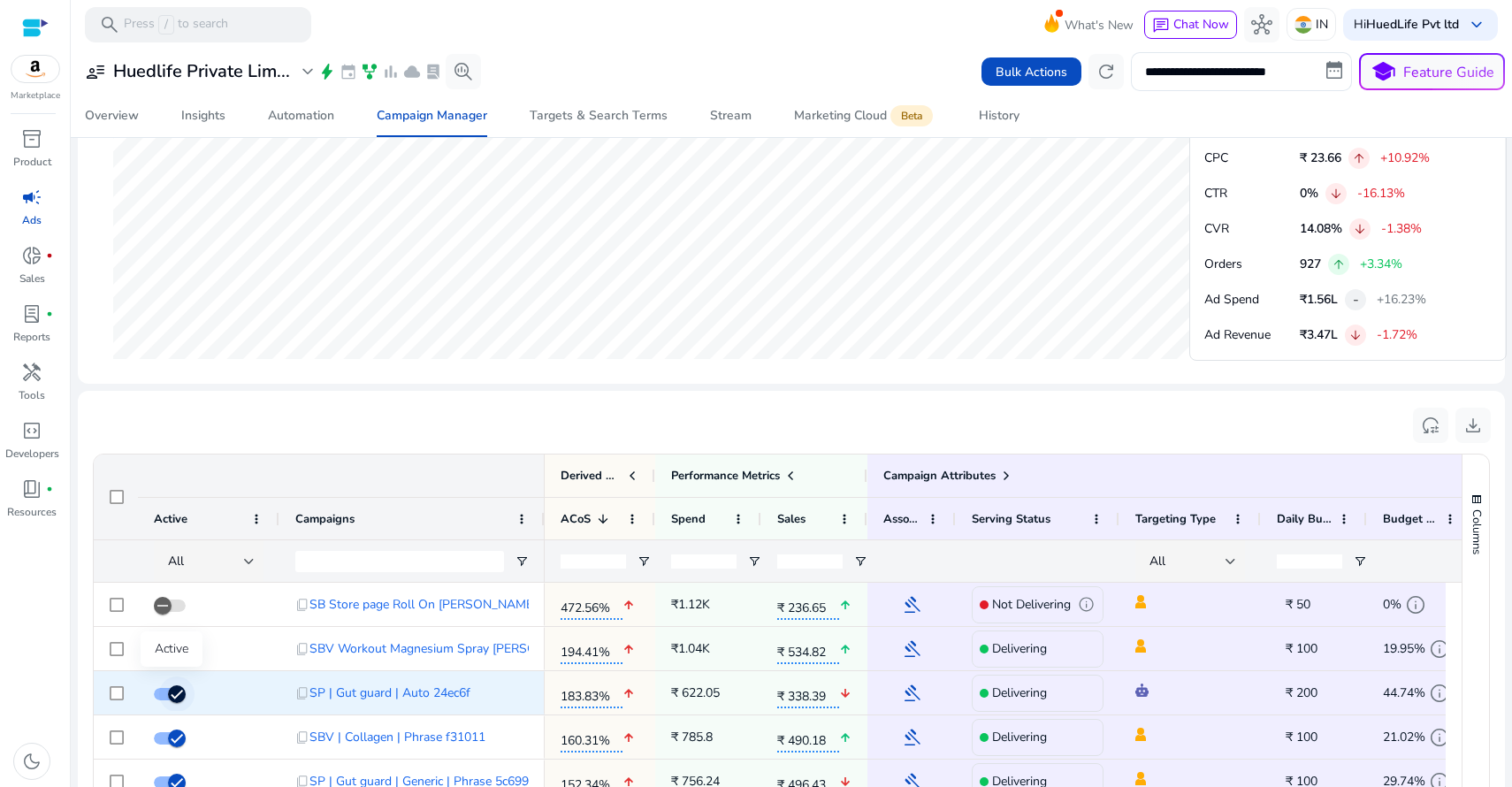
click at [166, 697] on span "button" at bounding box center [177, 694] width 36 height 36
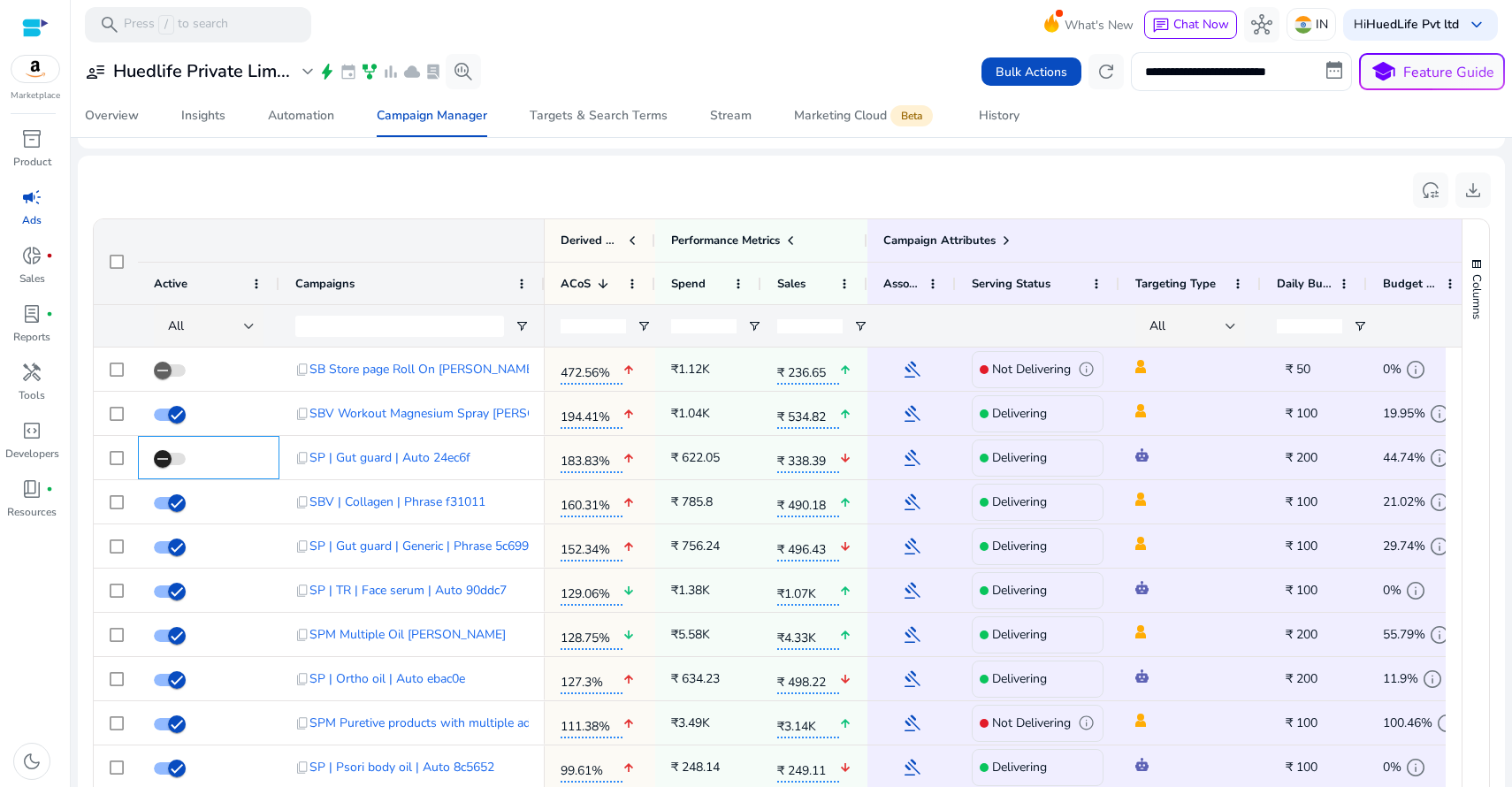
scroll to position [367, 0]
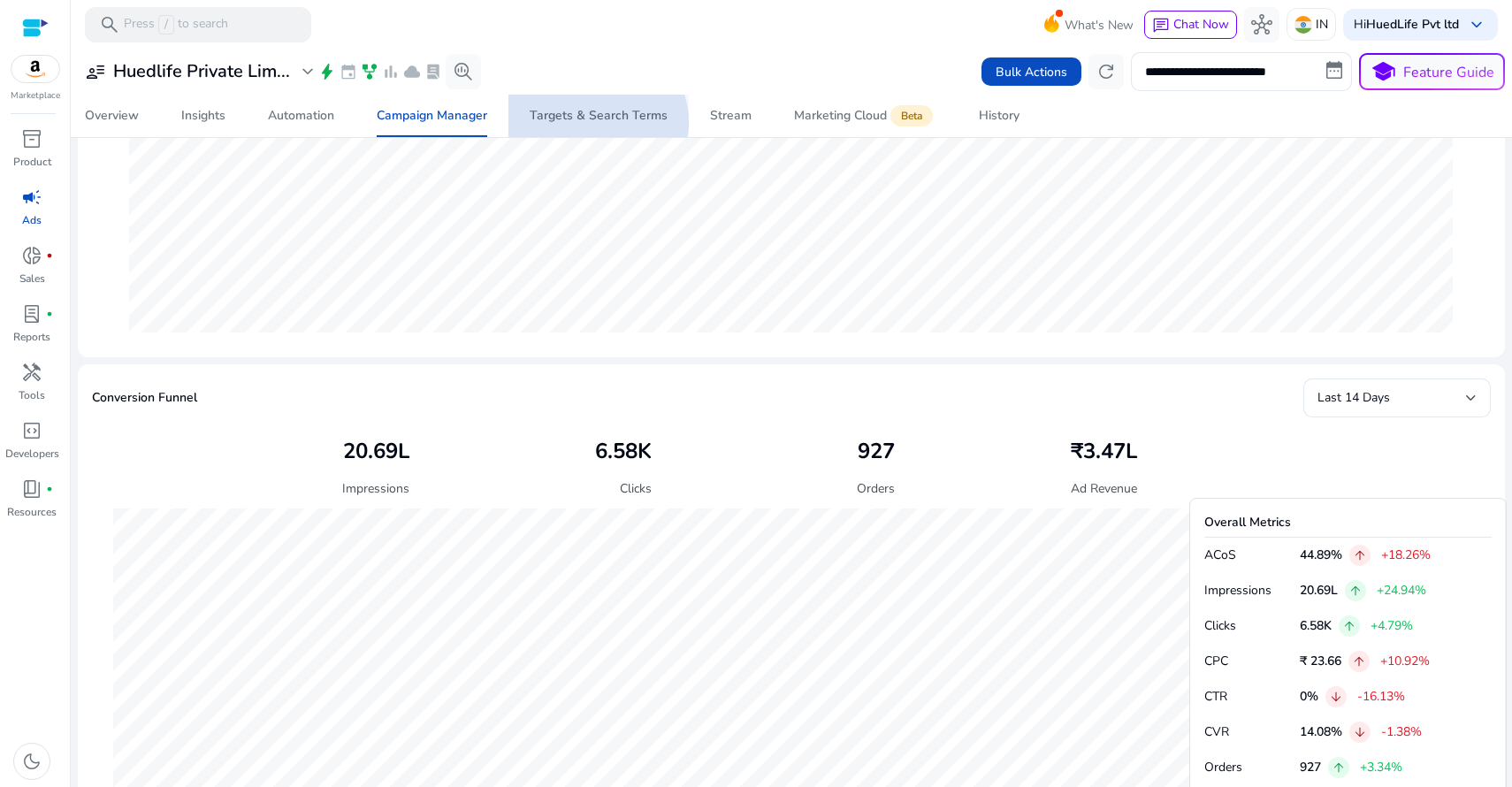
click at [596, 122] on div "Targets & Search Terms" at bounding box center [598, 115] width 138 height 12
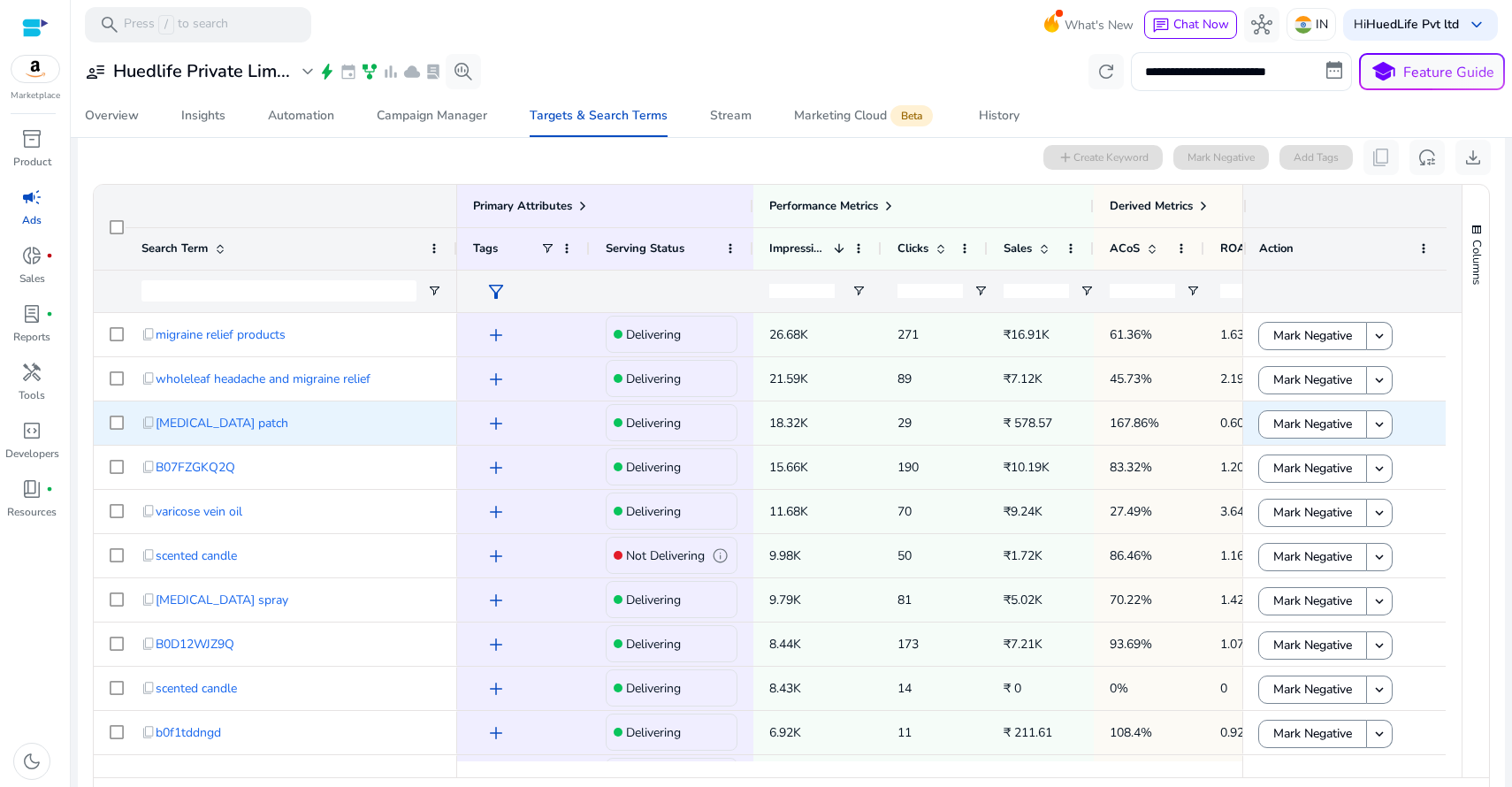
scroll to position [155, 0]
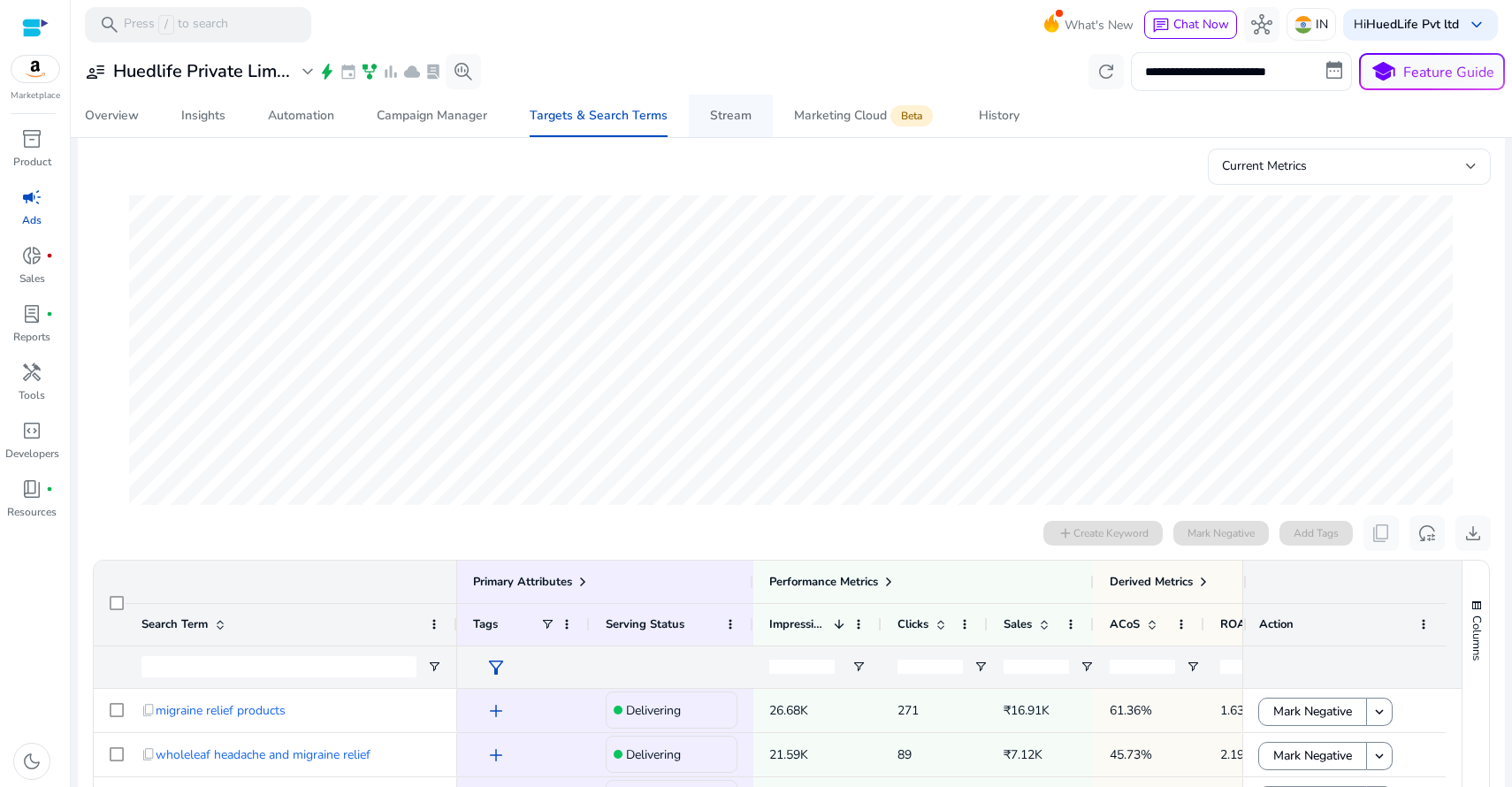
click at [712, 120] on div "Stream" at bounding box center [731, 115] width 42 height 12
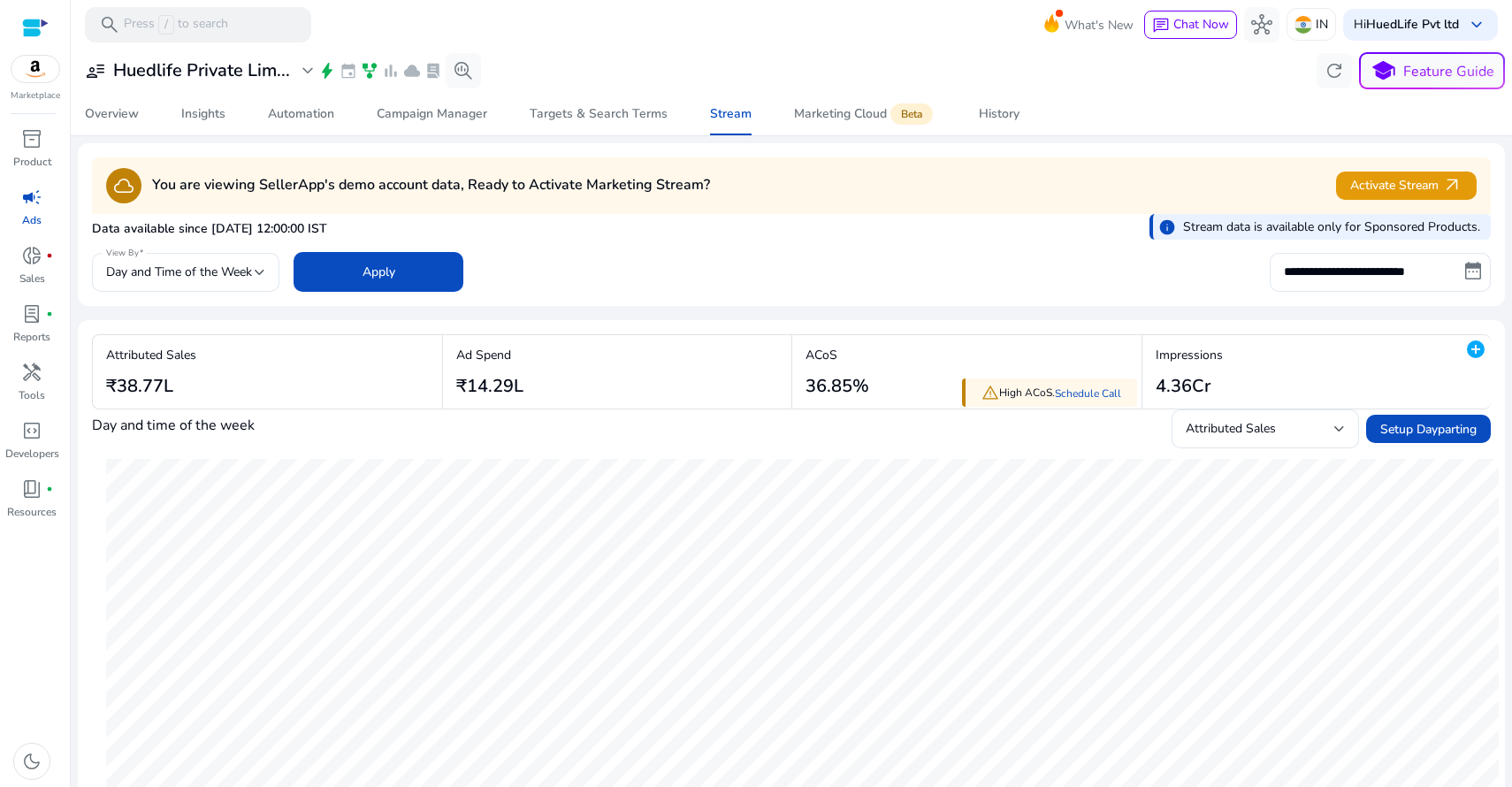
click at [851, 197] on div "cloud You are viewing SellerApp's demo account data, Ready to Activate Marketin…" at bounding box center [791, 186] width 1399 height 36
click at [656, 230] on div "Data available since [DATE] 12:00:00 IST info Stream data is available only for…" at bounding box center [791, 231] width 1399 height 35
click at [1405, 186] on span "Activate Stream arrow_outward" at bounding box center [1406, 185] width 112 height 20
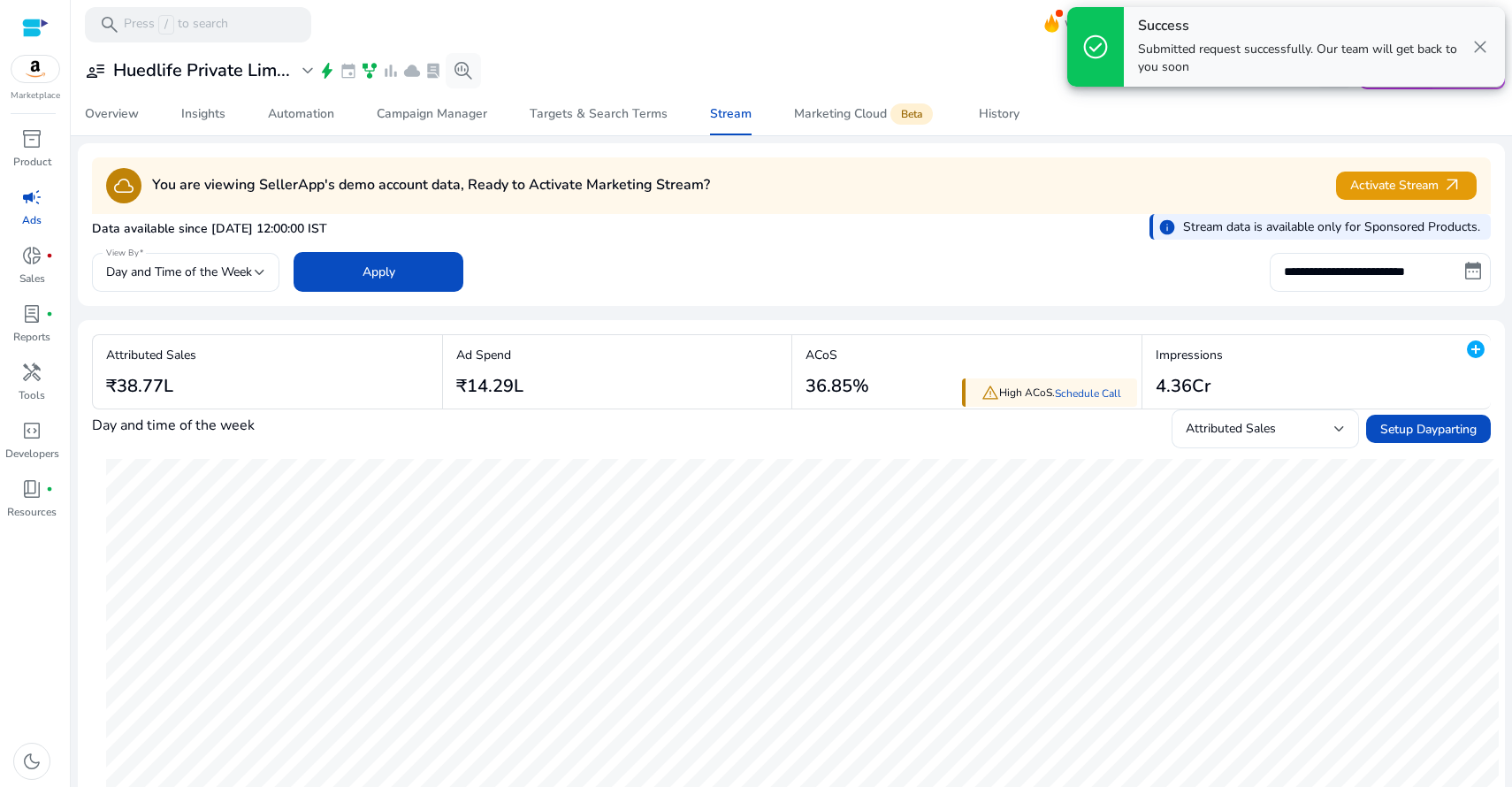
click at [1476, 50] on span "close" at bounding box center [1479, 47] width 21 height 21
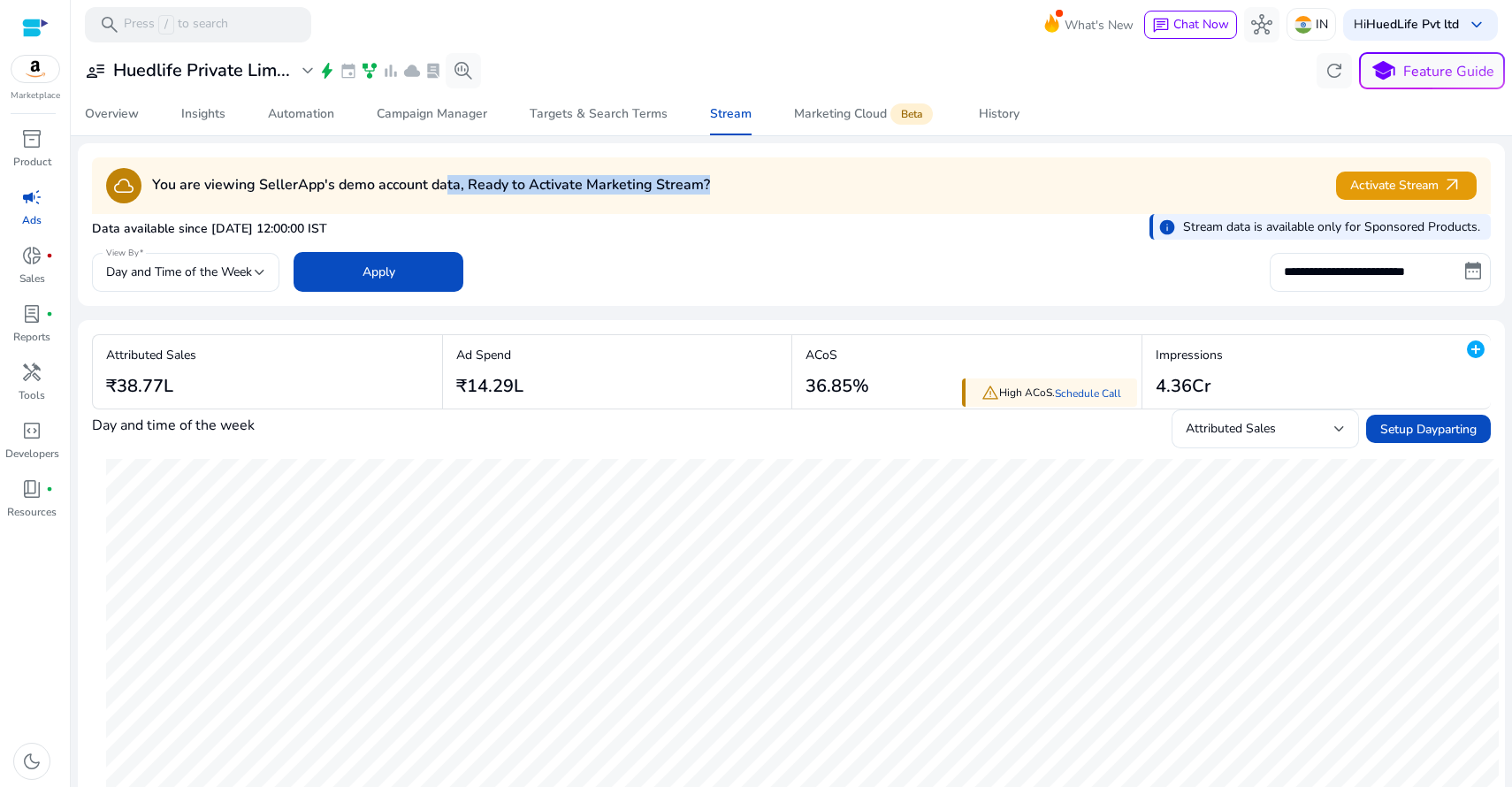
drag, startPoint x: 447, startPoint y: 185, endPoint x: 778, endPoint y: 188, distance: 331.0
click at [778, 188] on div "cloud You are viewing SellerApp's demo account data, Ready to Activate Marketin…" at bounding box center [791, 186] width 1399 height 36
click at [677, 222] on div "Data available since [DATE] 12:00:00 IST info Stream data is available only for…" at bounding box center [791, 231] width 1399 height 35
click at [964, 226] on div "Data available since [DATE] 12:00:00 IST info Stream data is available only for…" at bounding box center [791, 231] width 1399 height 35
click at [242, 272] on span "Day and Time of the Week" at bounding box center [179, 271] width 146 height 17
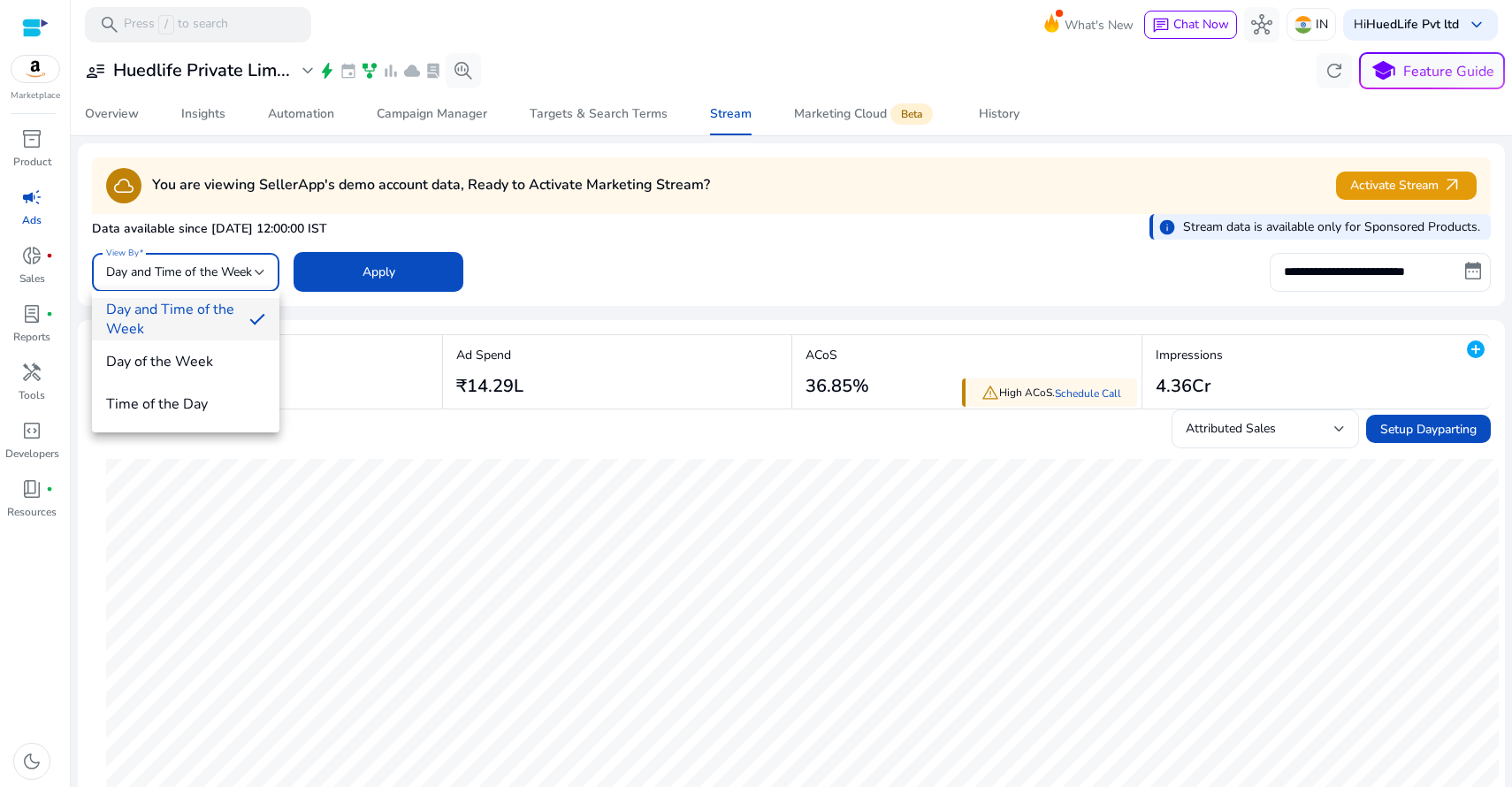
click at [582, 246] on div at bounding box center [756, 393] width 1512 height 787
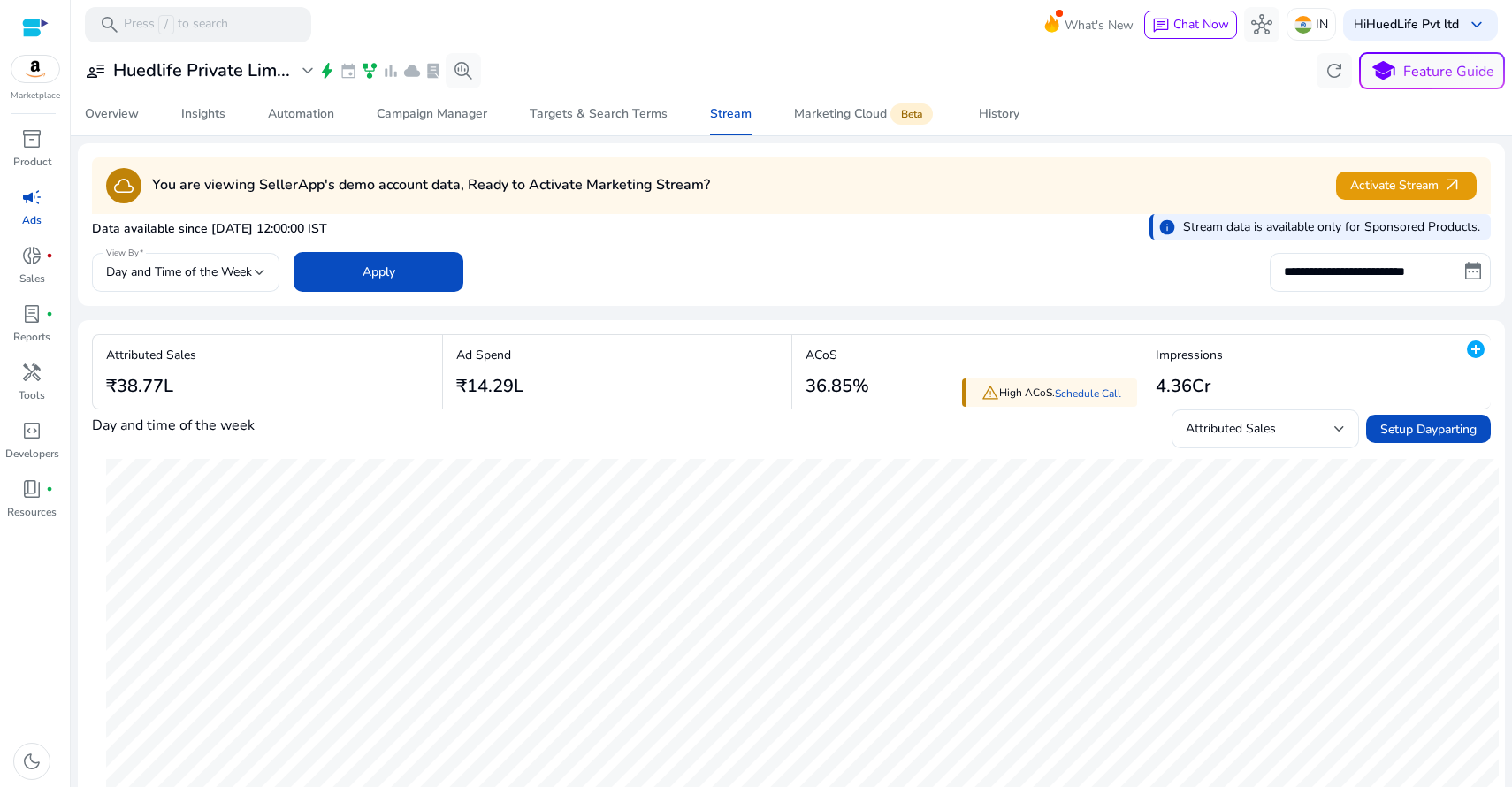
click at [1015, 197] on div "cloud You are viewing SellerApp's demo account data, Ready to Activate Marketin…" at bounding box center [791, 186] width 1399 height 36
click at [1367, 186] on span "Activate Stream arrow_outward" at bounding box center [1406, 185] width 112 height 20
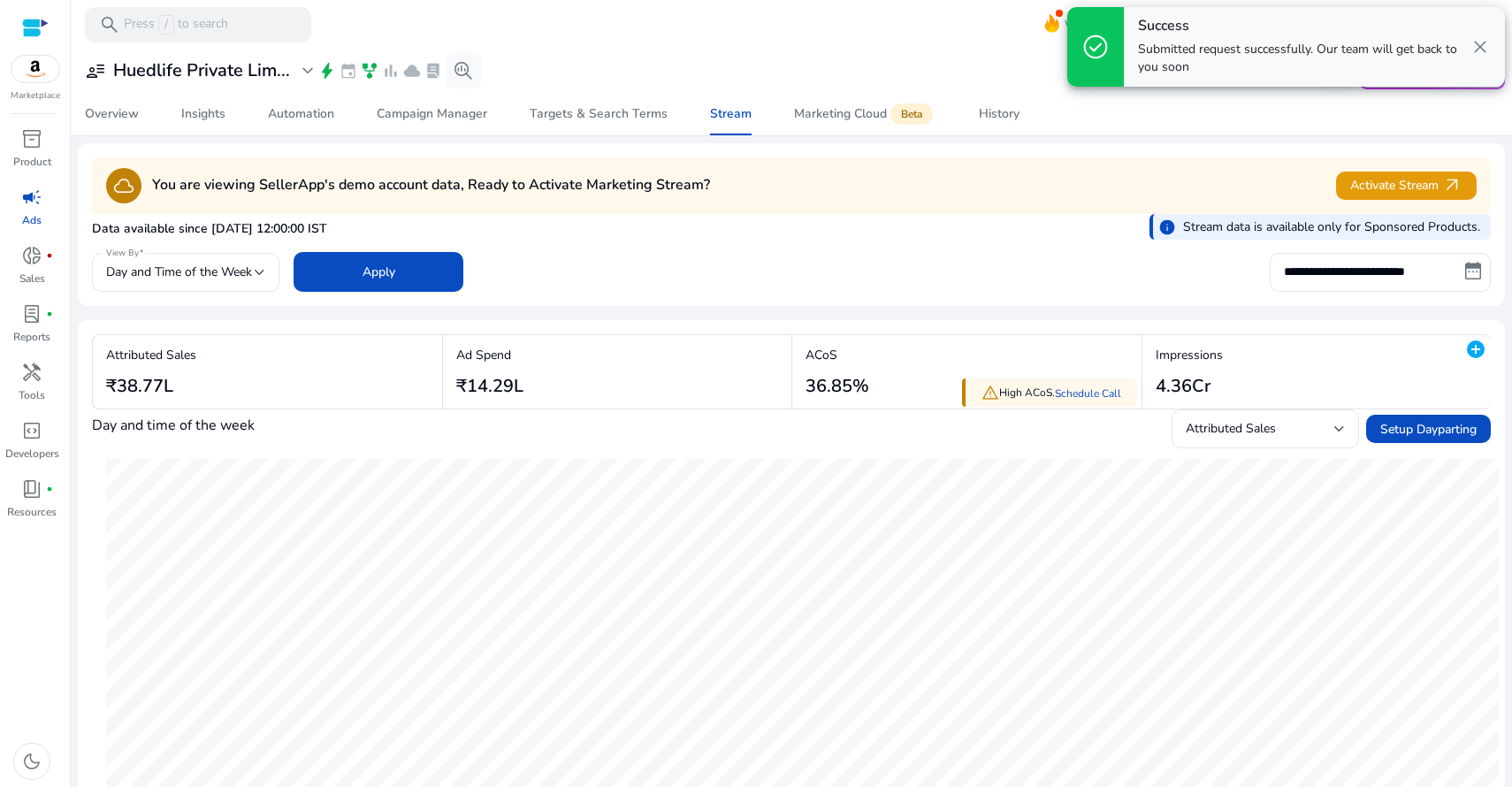
click at [1480, 45] on span "close" at bounding box center [1479, 47] width 21 height 21
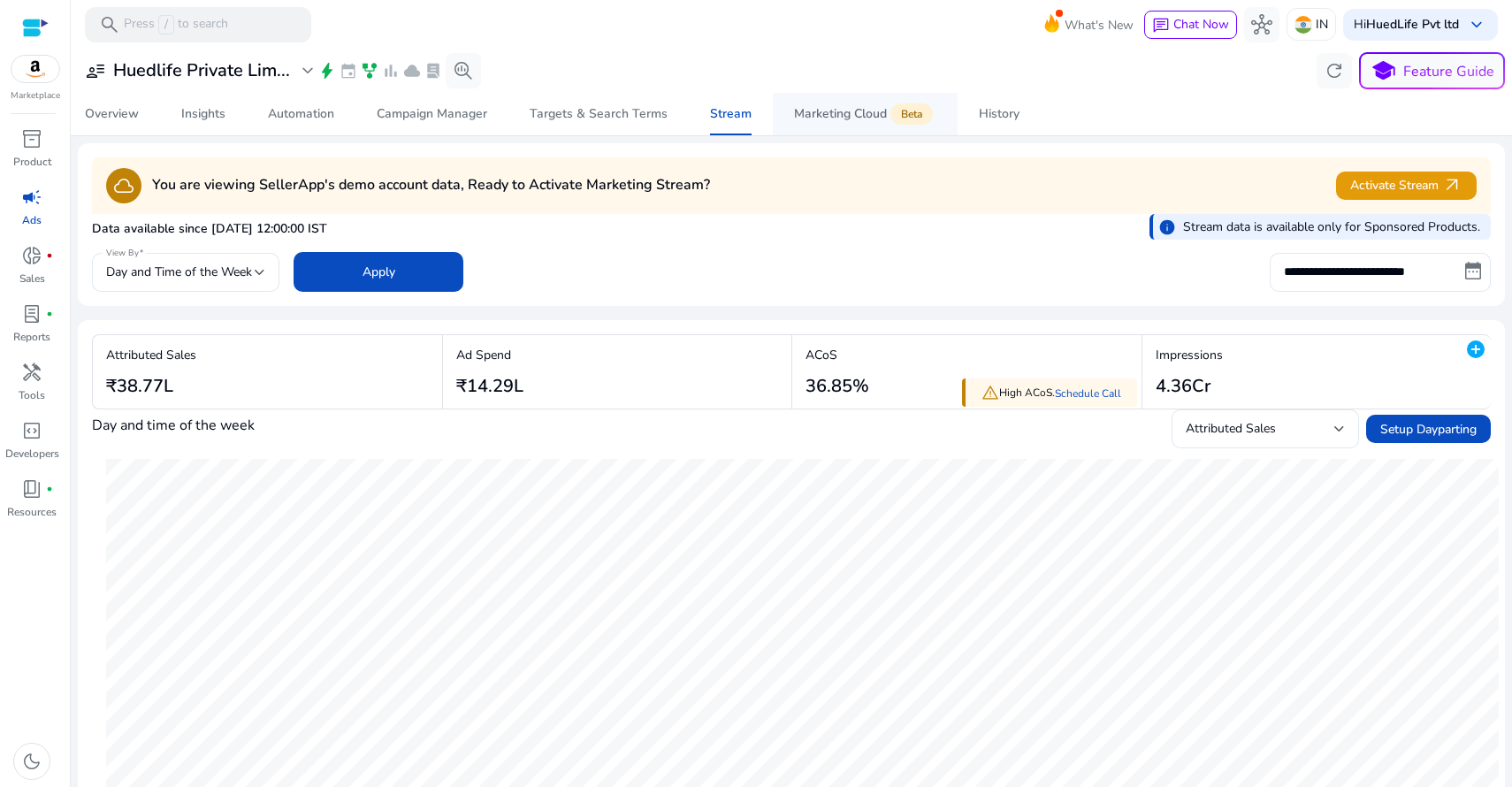
click at [845, 117] on div "Marketing Cloud Beta" at bounding box center [865, 114] width 142 height 14
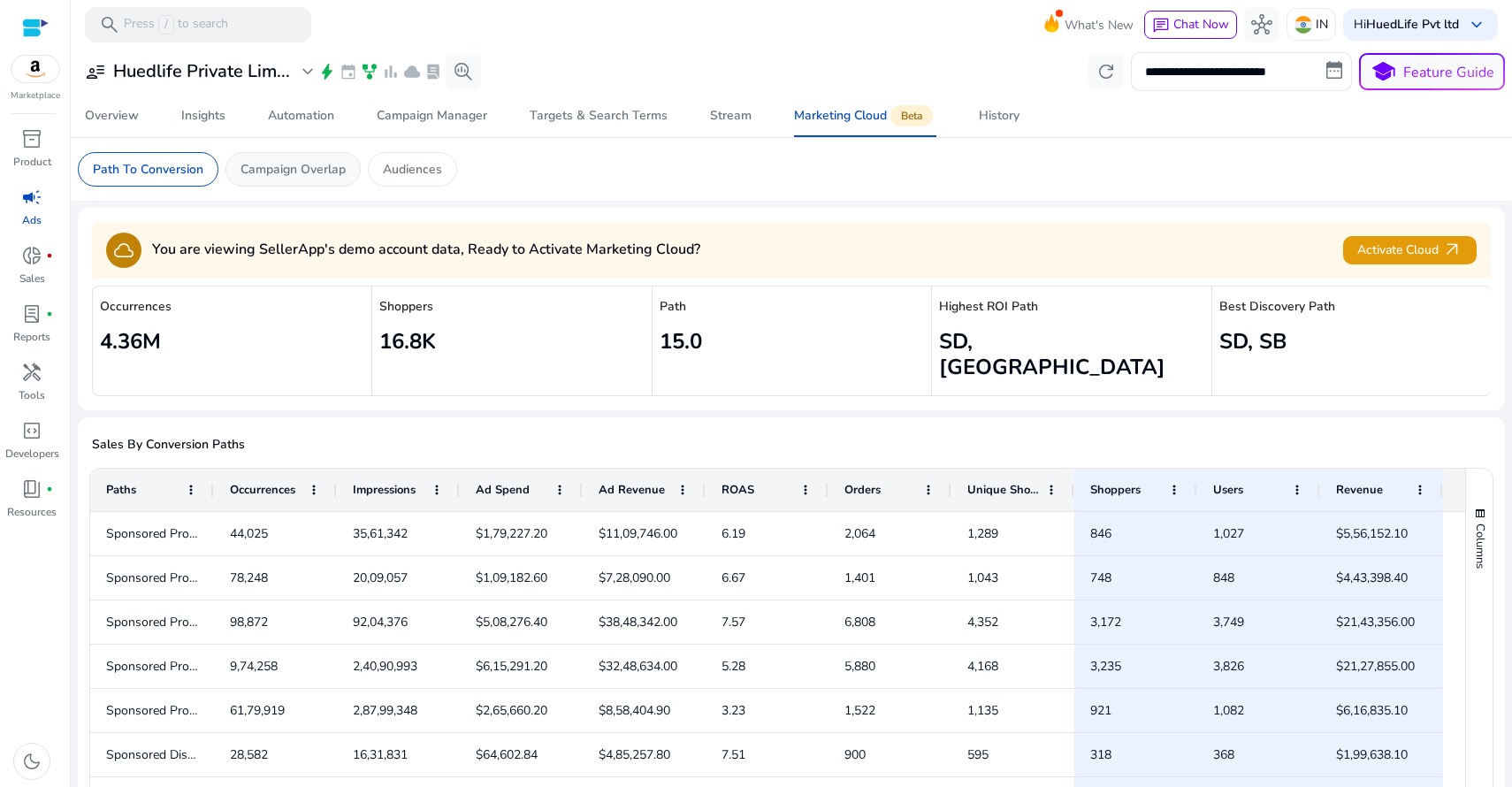
click at [297, 168] on p "Campaign Overlap" at bounding box center [293, 169] width 105 height 19
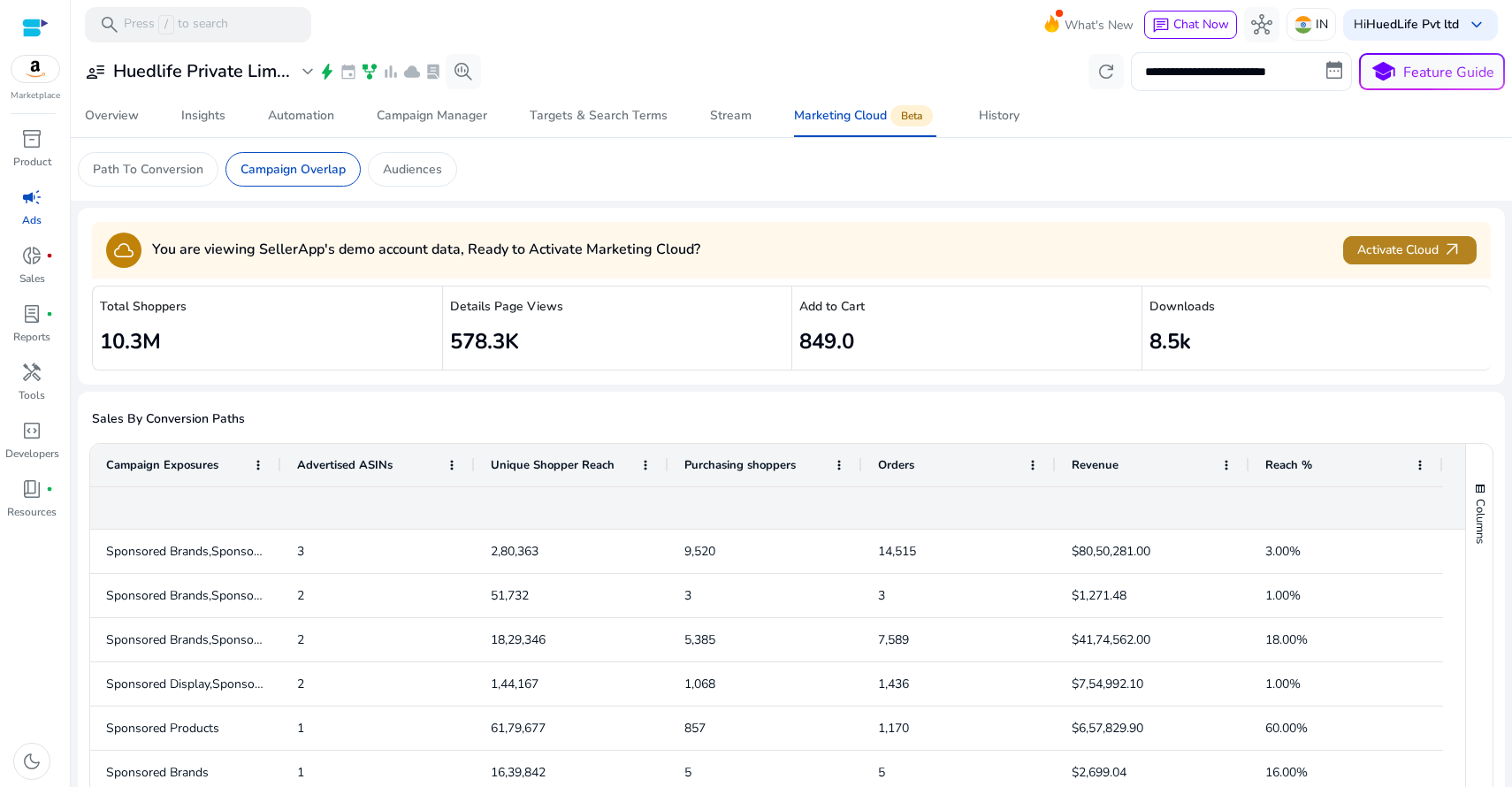
click at [1402, 251] on span "Activate Cloud arrow_outward" at bounding box center [1410, 249] width 105 height 20
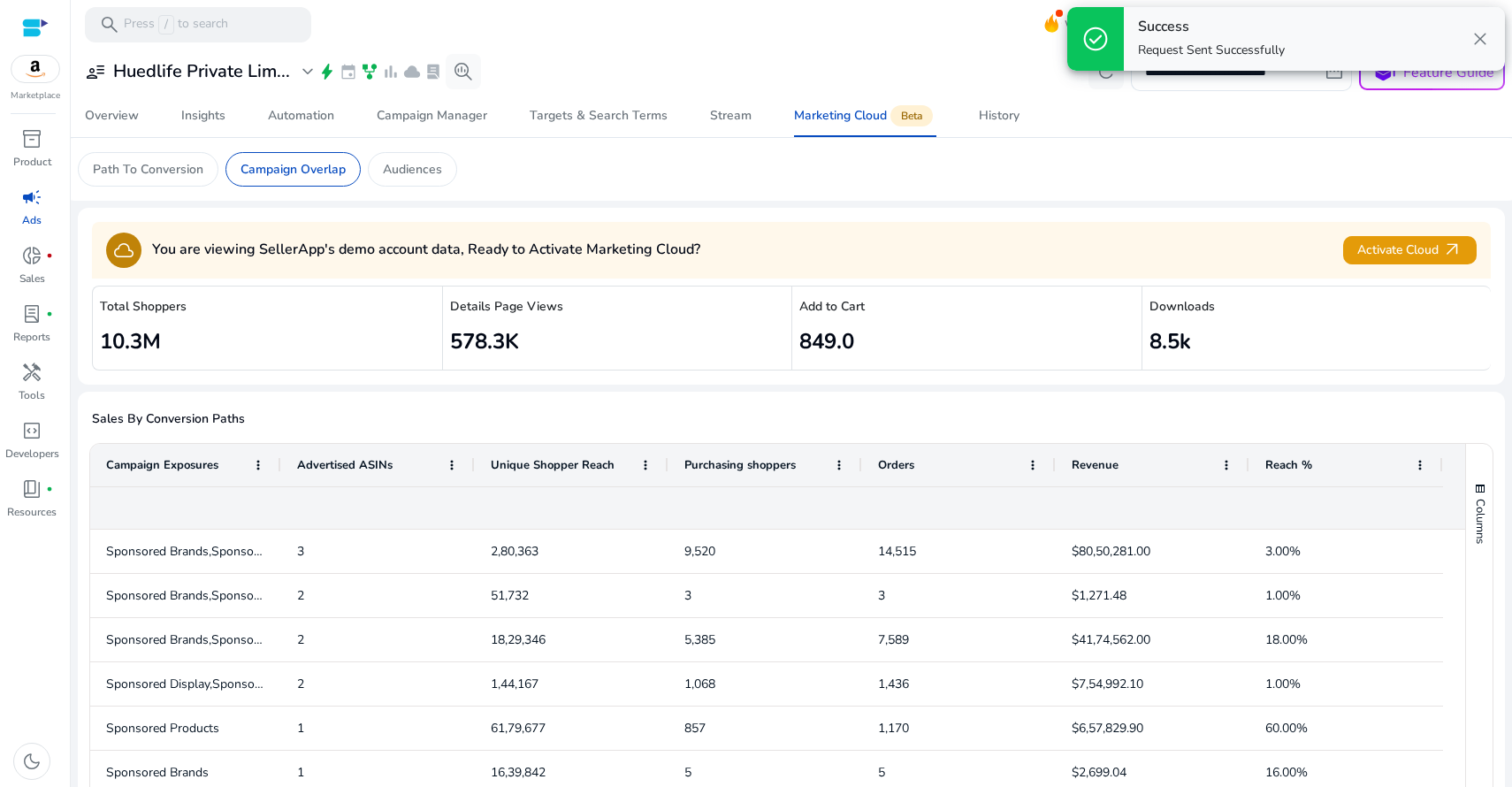
click at [1478, 38] on span "close" at bounding box center [1479, 38] width 21 height 21
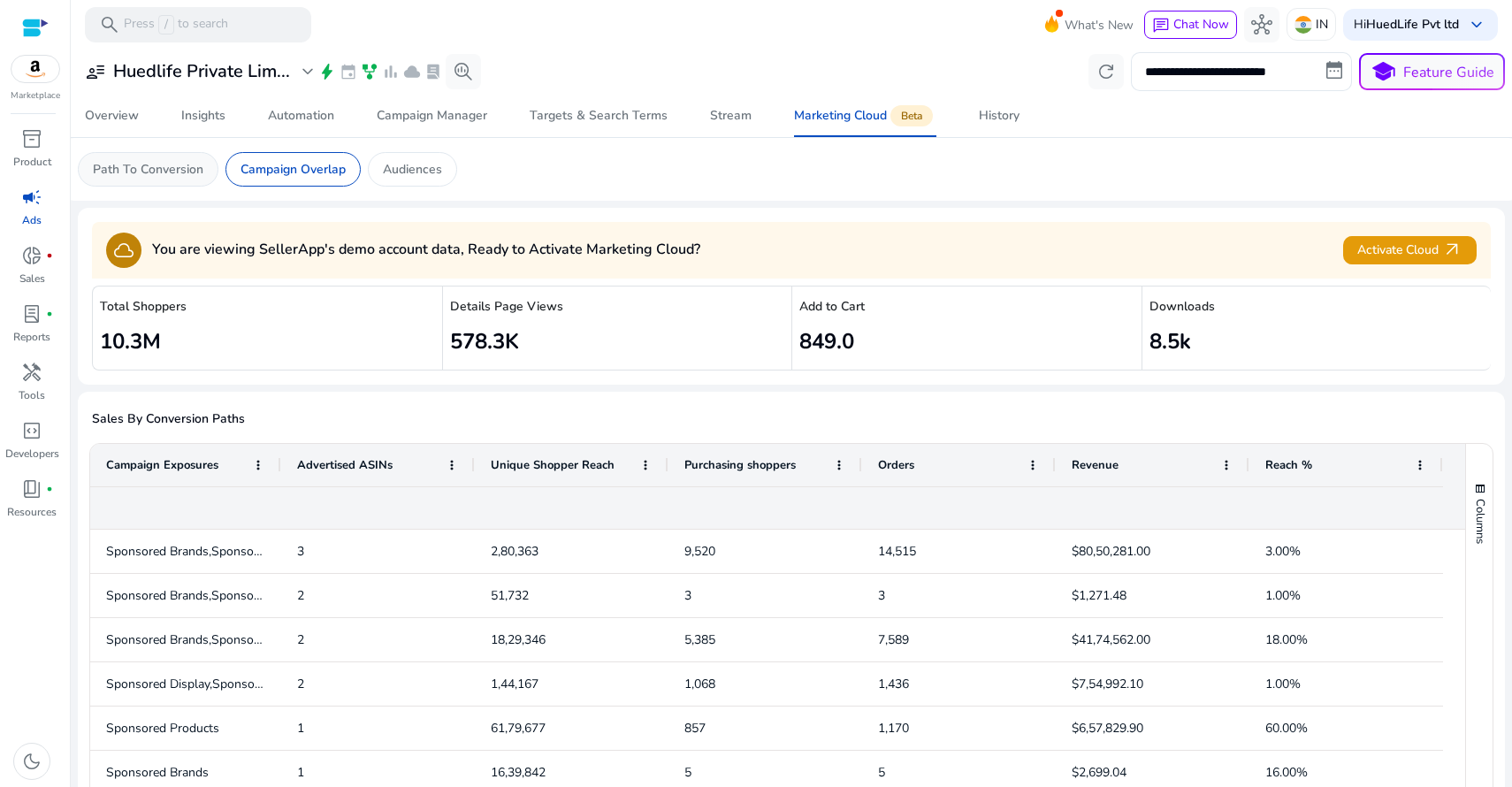
click at [149, 179] on div "Path To Conversion" at bounding box center [148, 169] width 141 height 35
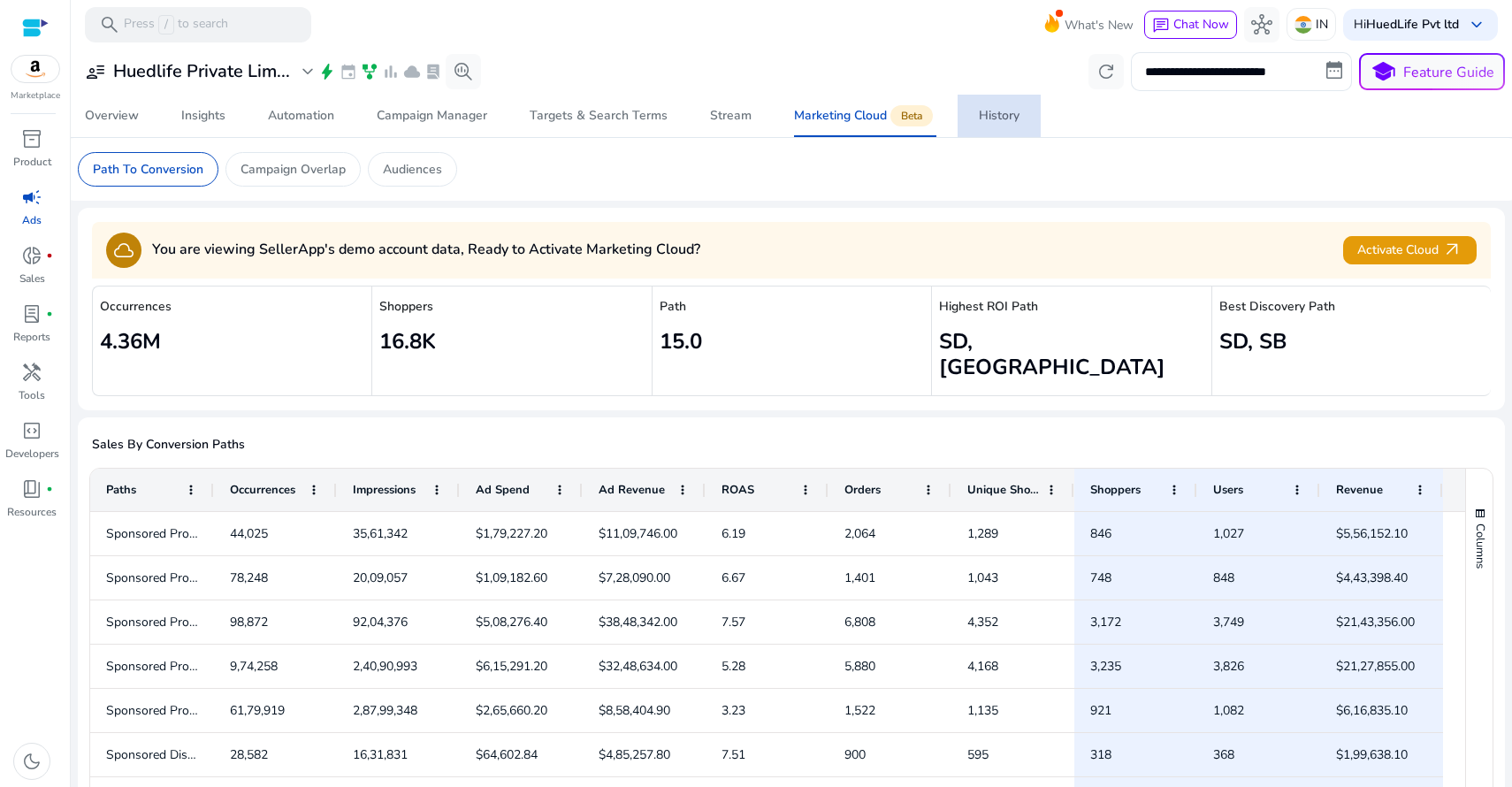
click at [983, 122] on div "History" at bounding box center [999, 115] width 41 height 12
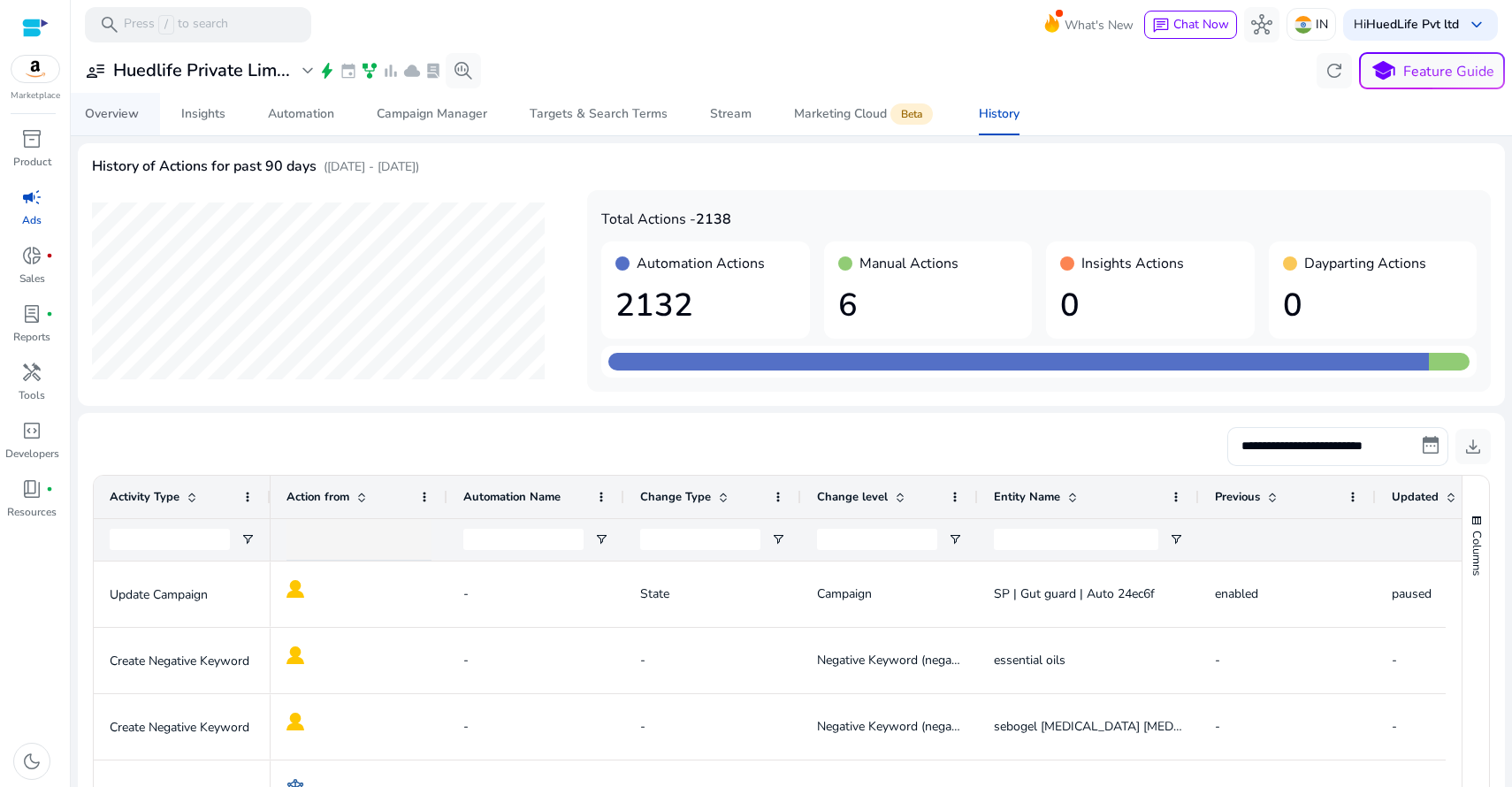
click at [125, 117] on div "Overview" at bounding box center [111, 114] width 54 height 12
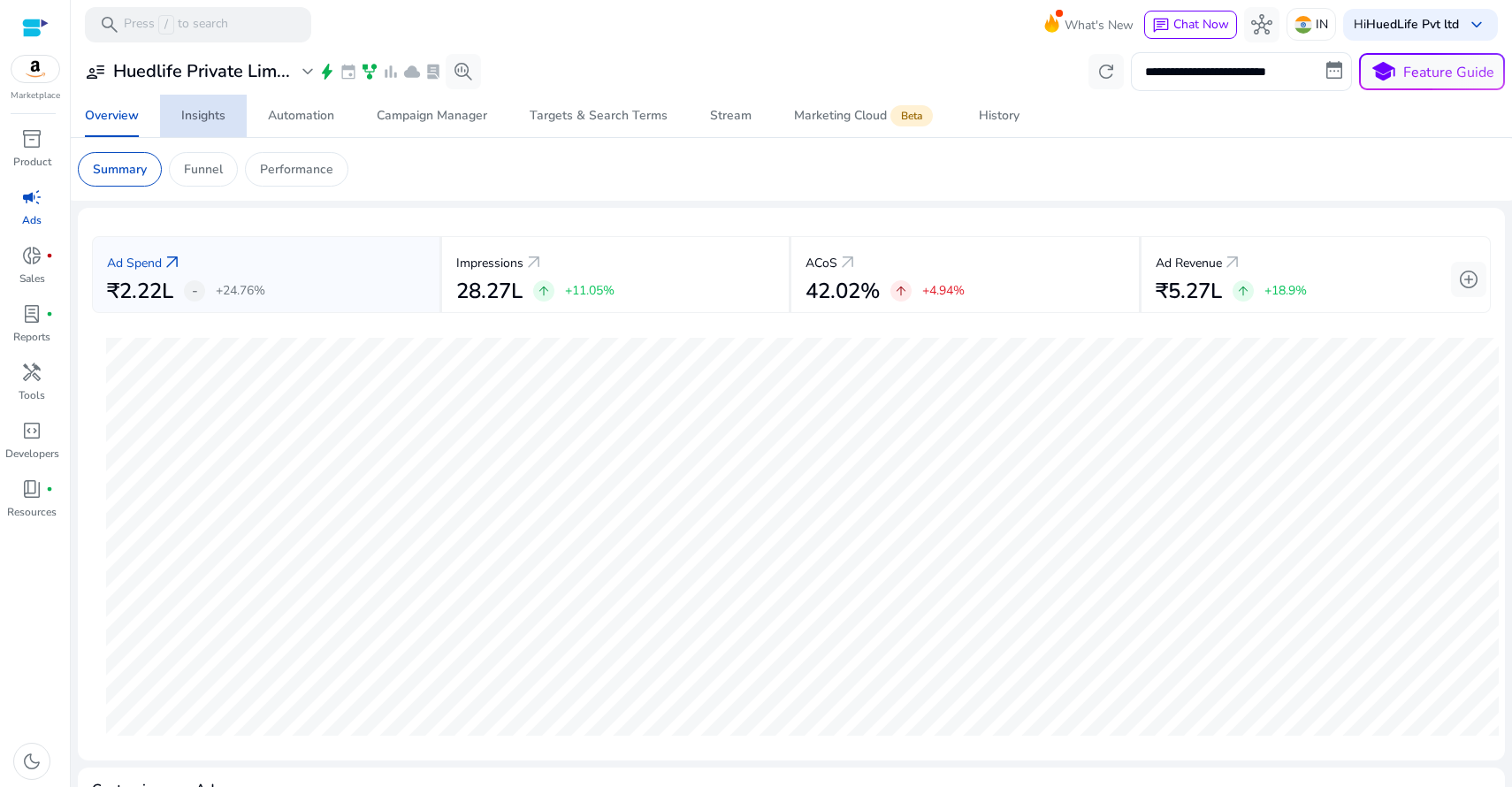
click at [202, 117] on div "Insights" at bounding box center [204, 115] width 45 height 12
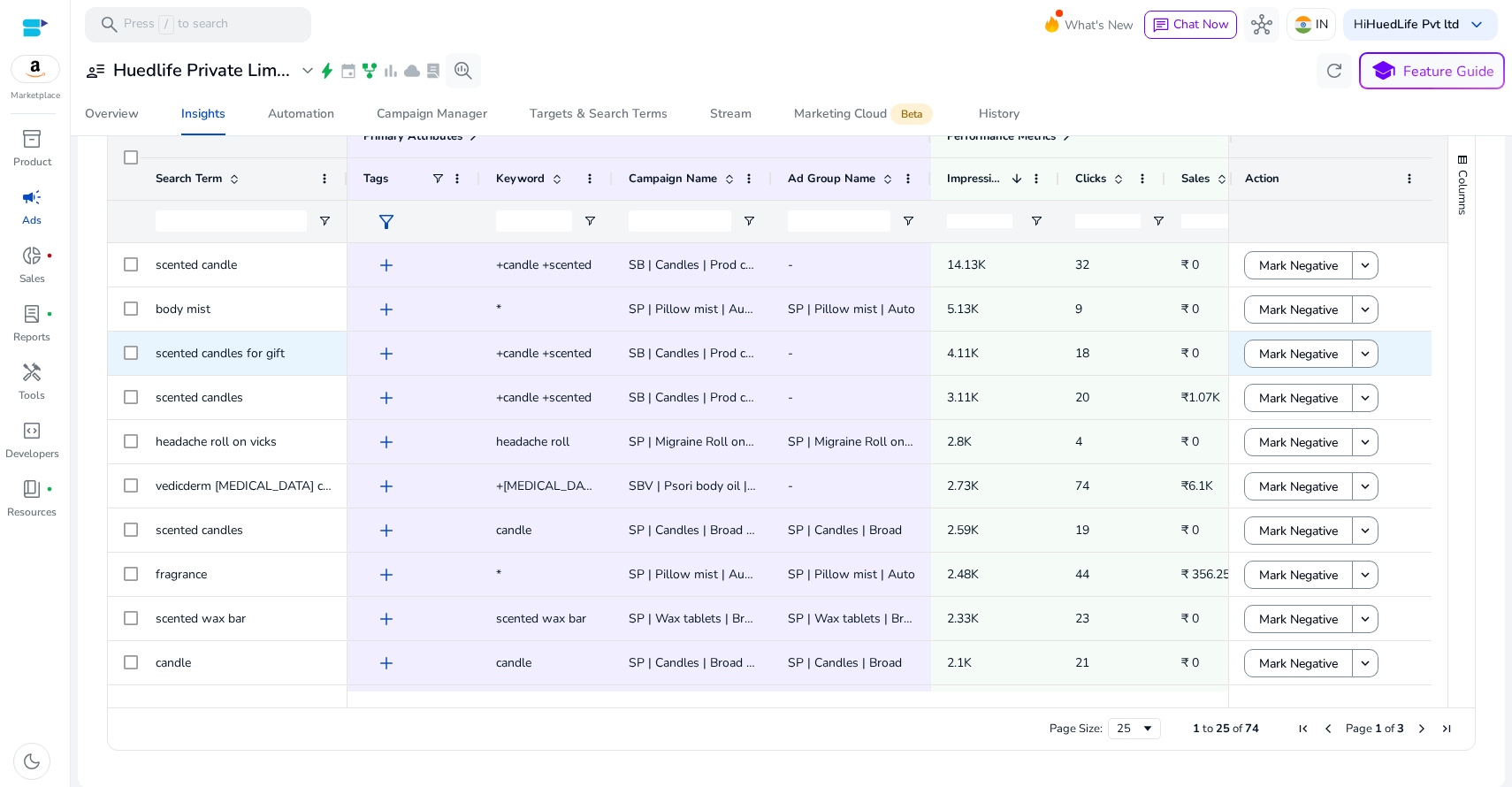
scroll to position [328, 0]
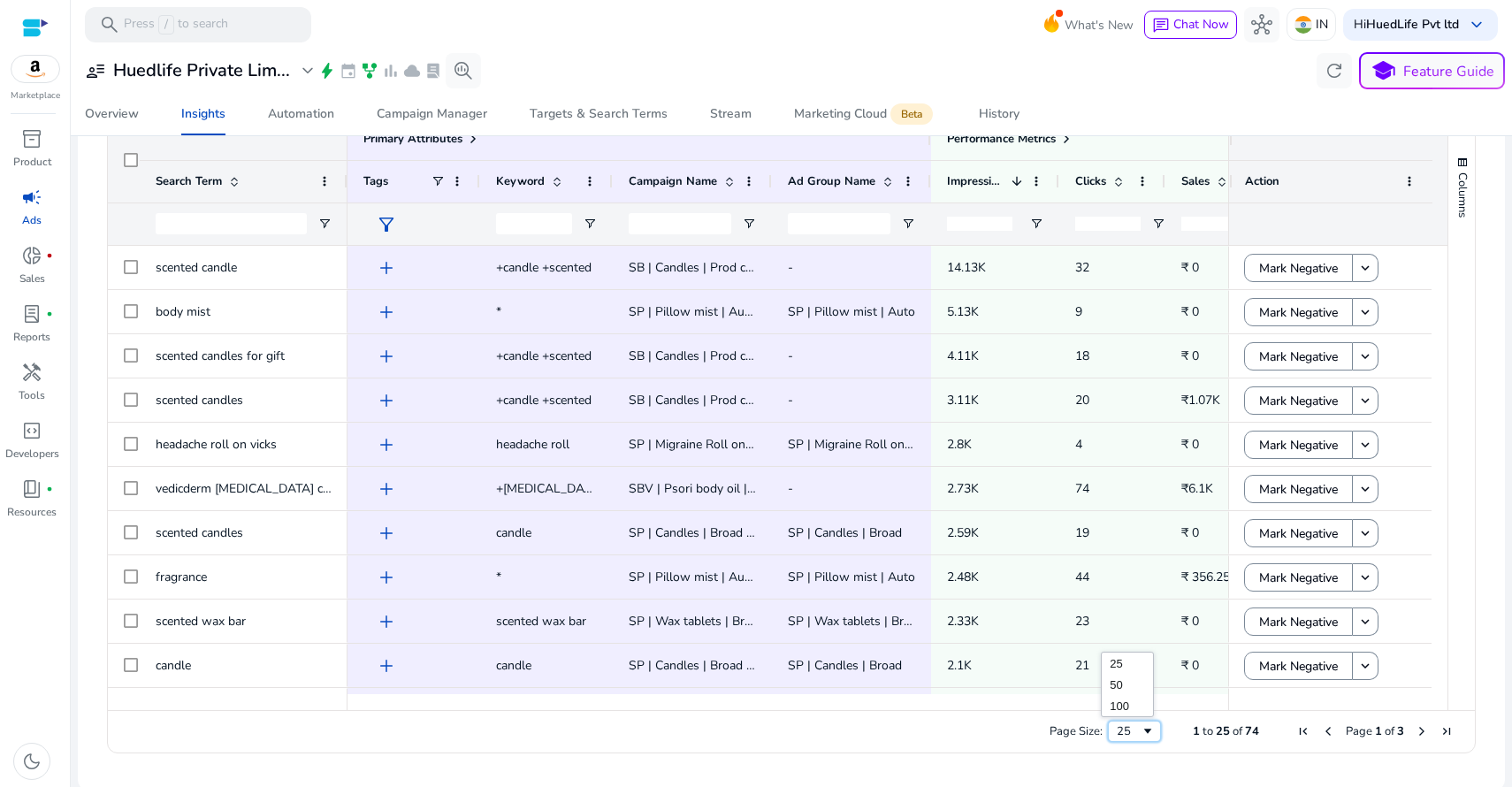
click at [1141, 730] on span "Page Size" at bounding box center [1148, 730] width 14 height 14
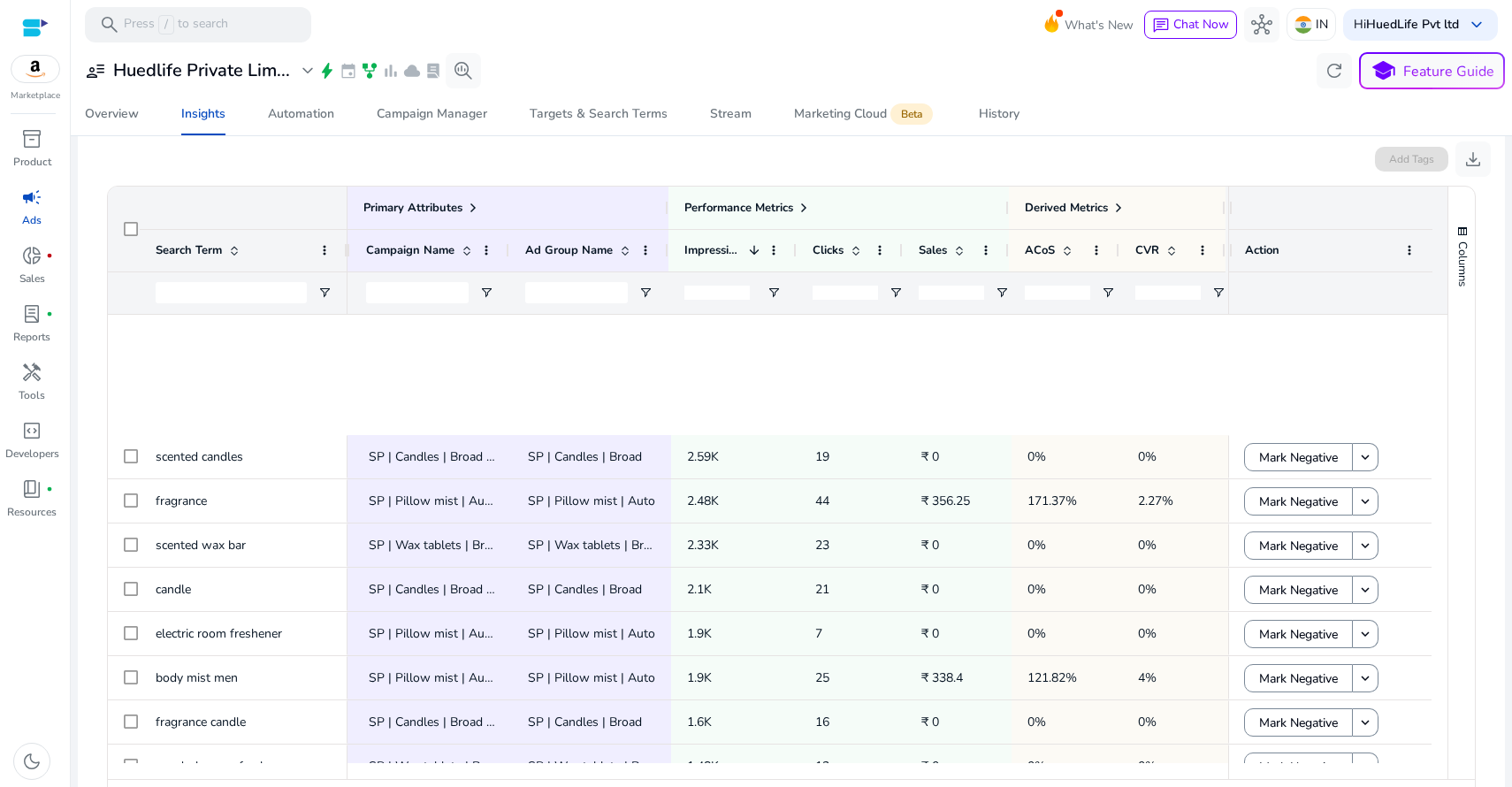
scroll to position [715, 0]
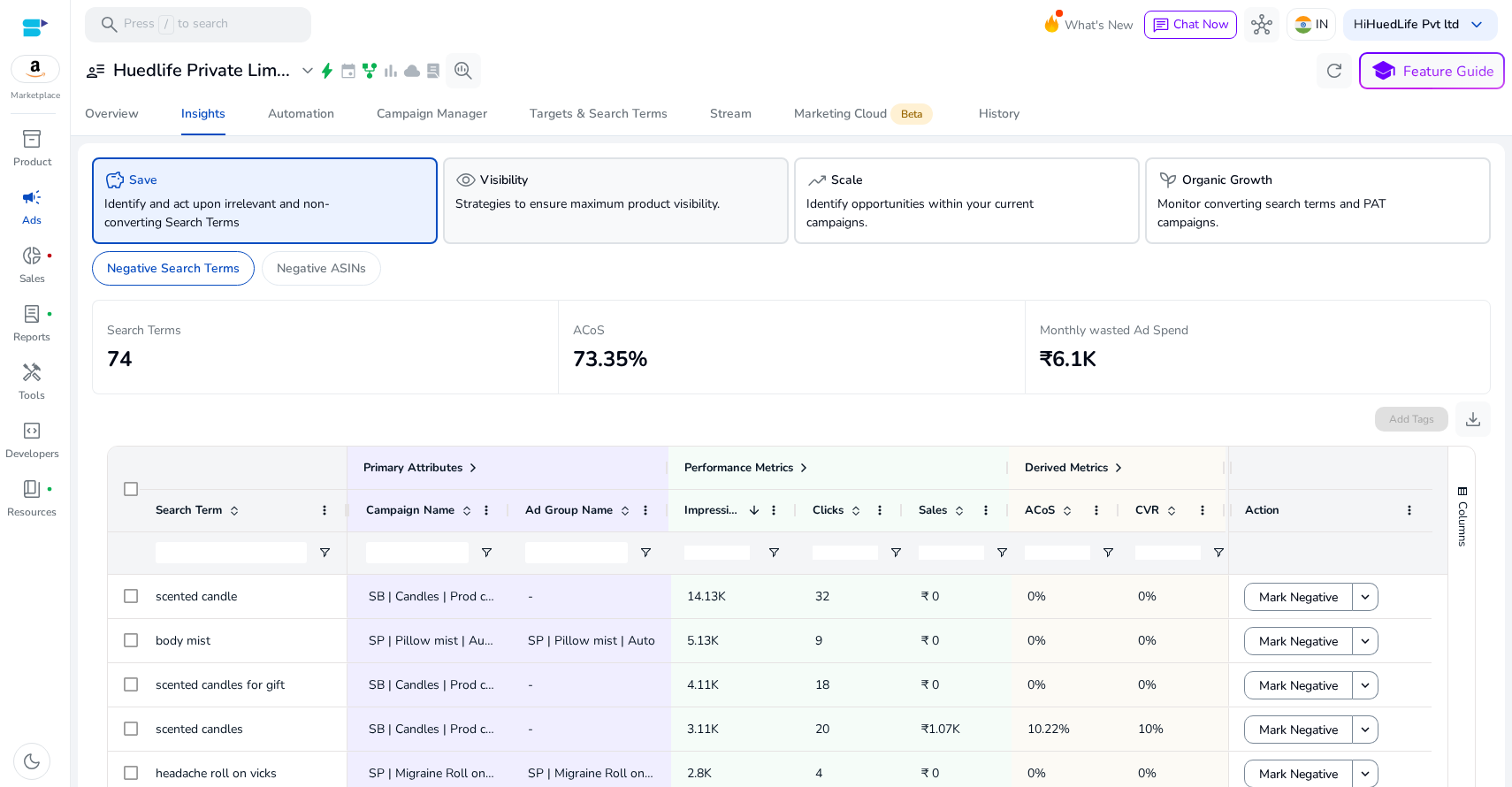
click at [553, 183] on div "visibility Visibility" at bounding box center [616, 180] width 321 height 21
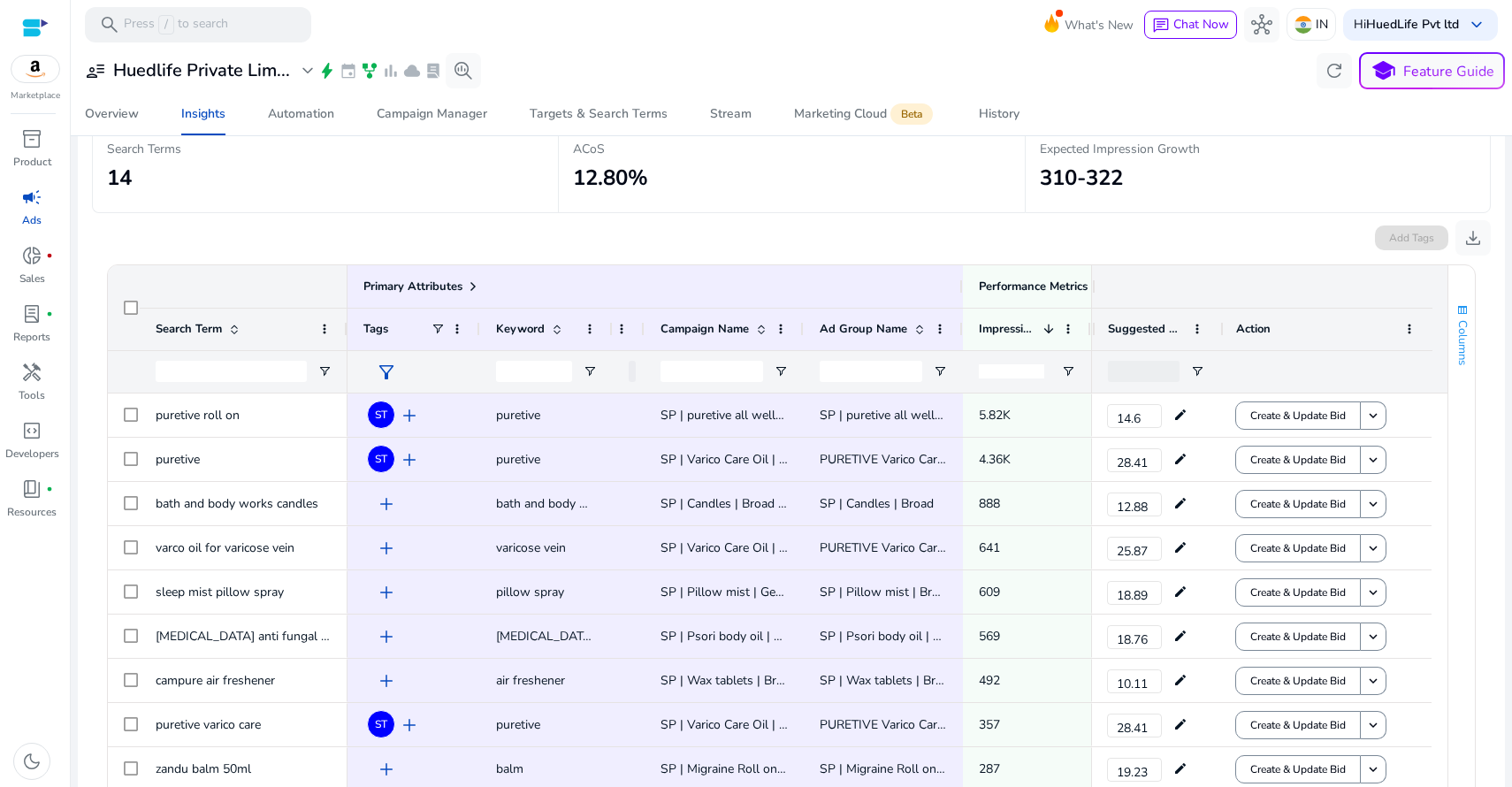
click at [1456, 304] on span "button" at bounding box center [1462, 310] width 14 height 14
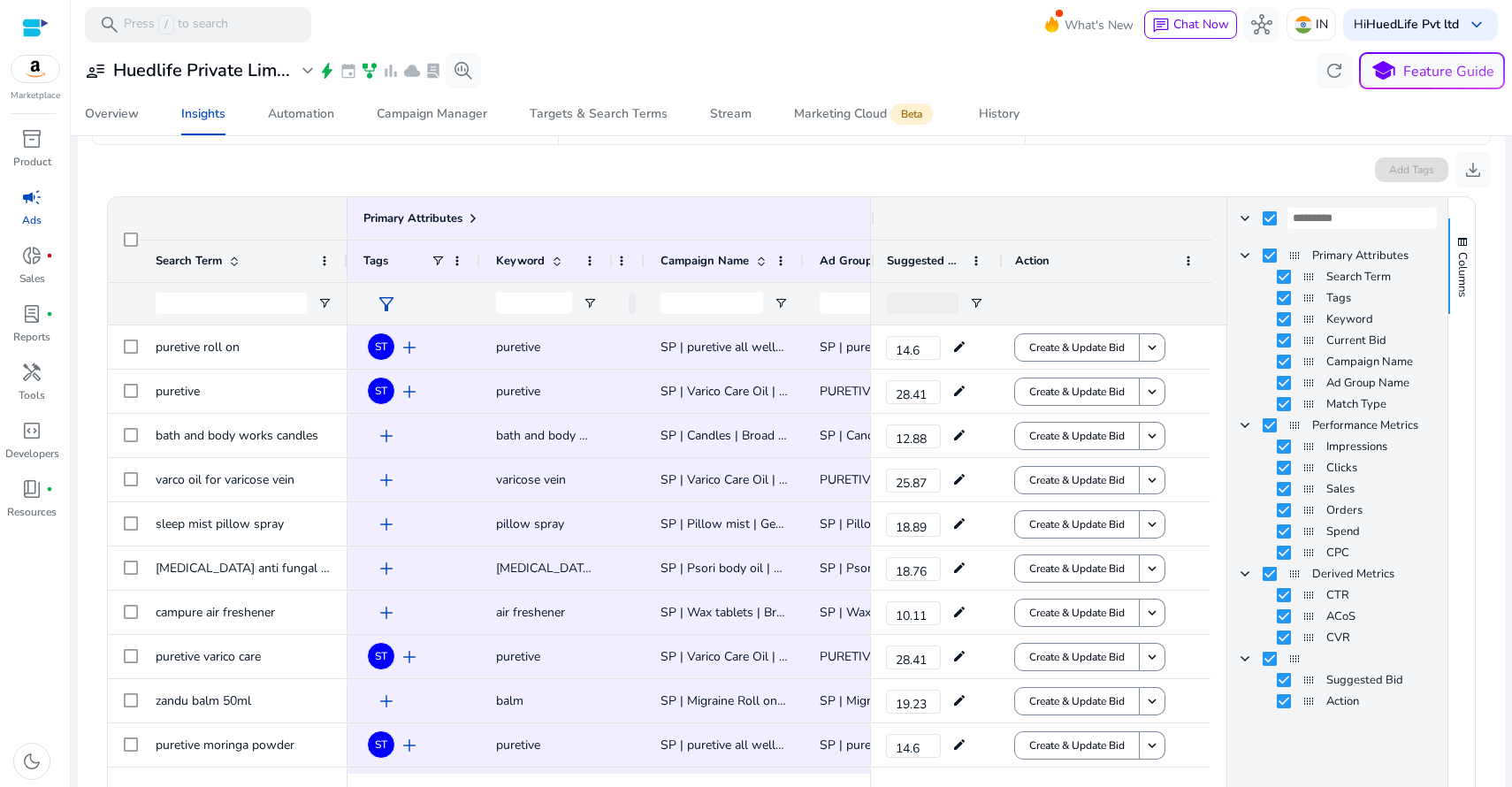
click at [1262, 170] on div "Add Tags download" at bounding box center [791, 166] width 1399 height 43
click at [1455, 247] on button "Columns" at bounding box center [1461, 266] width 27 height 95
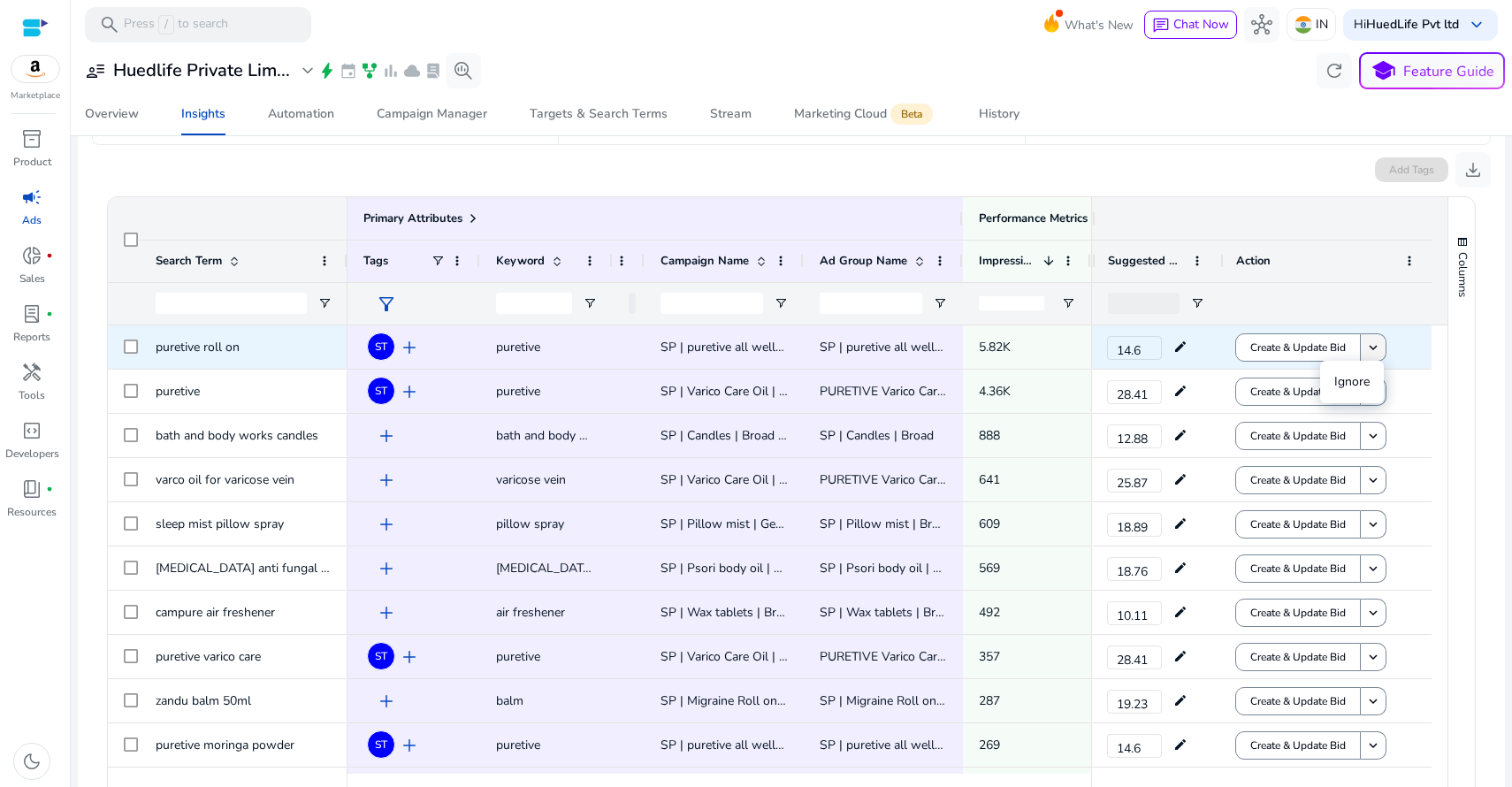
click at [1379, 344] on span at bounding box center [1373, 347] width 25 height 43
click at [1289, 344] on span "Create & Update Bid" at bounding box center [1298, 347] width 95 height 14
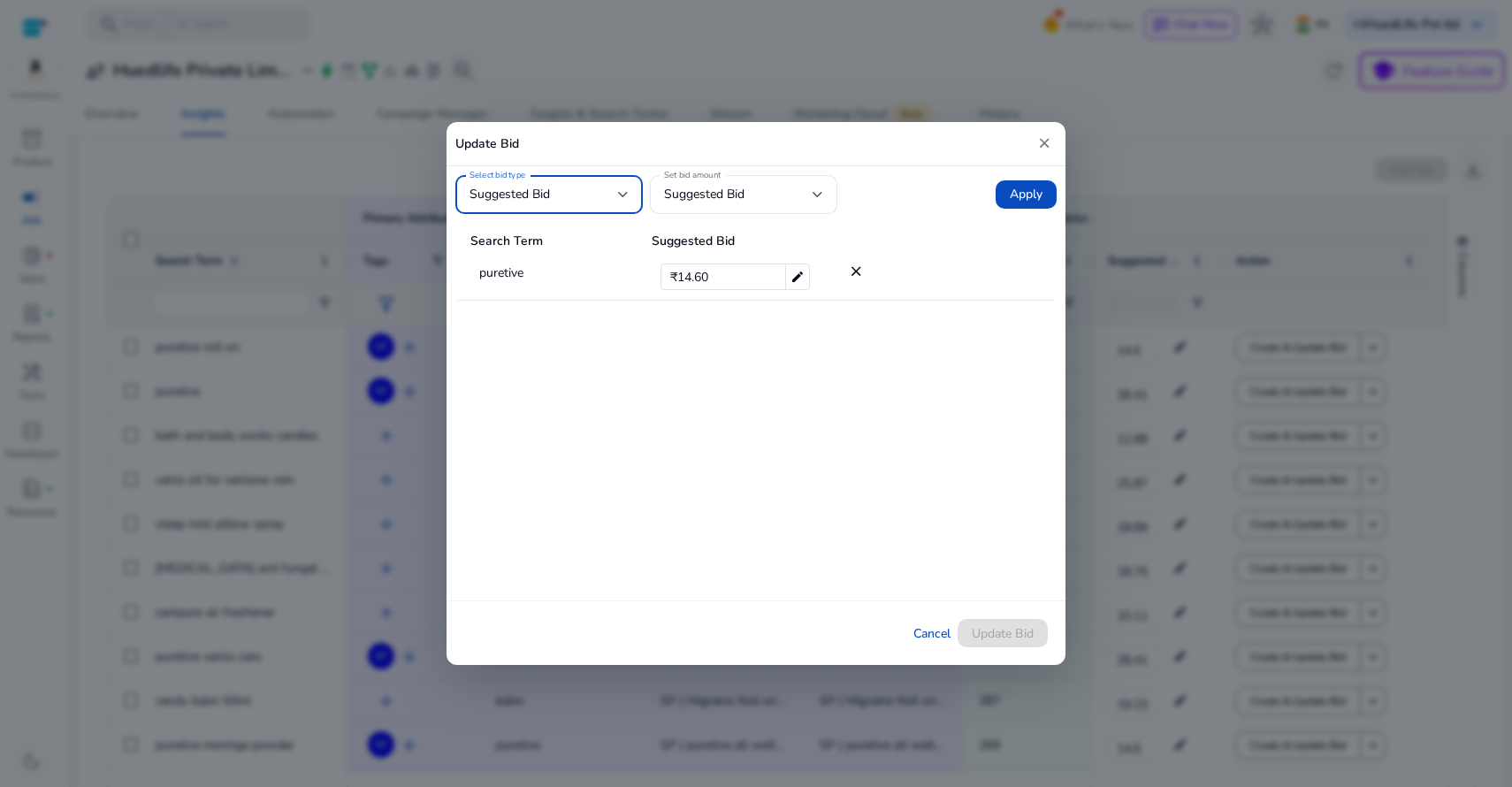
click at [585, 198] on div "Suggested Bid" at bounding box center [544, 195] width 149 height 20
click at [585, 198] on div at bounding box center [756, 393] width 1512 height 787
click at [763, 194] on div "Suggested Bid" at bounding box center [739, 195] width 149 height 20
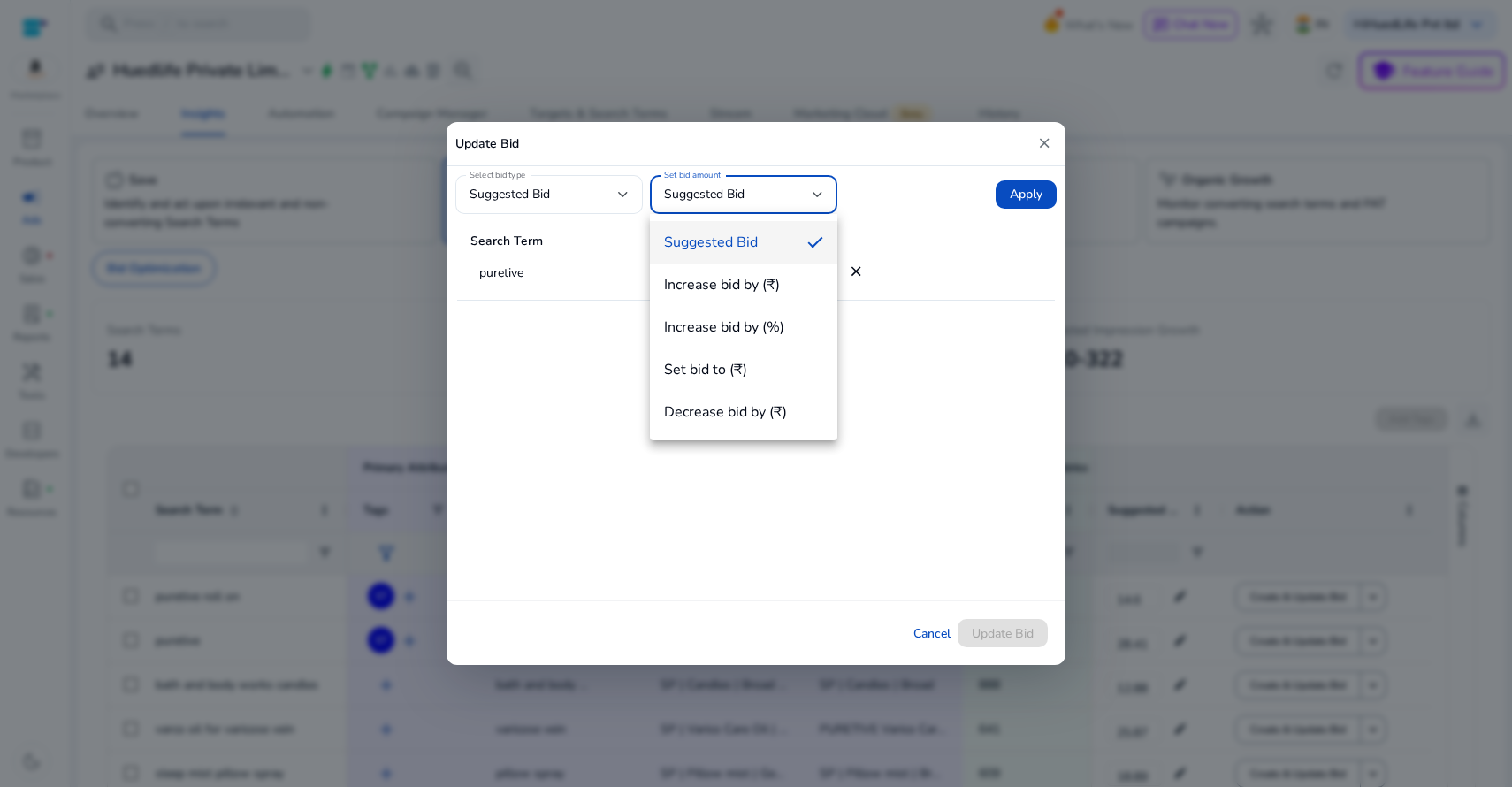
scroll to position [249, 0]
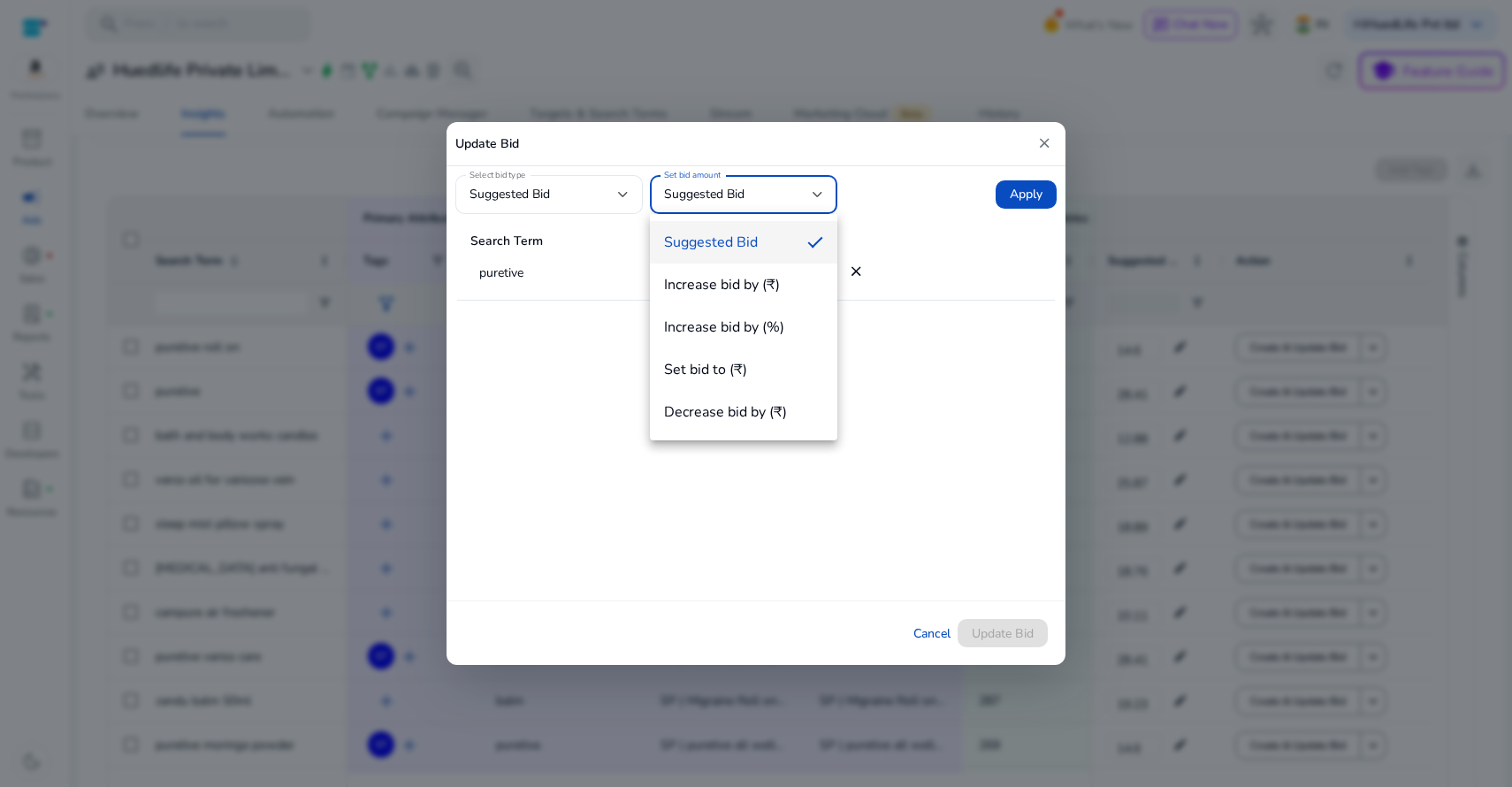
drag, startPoint x: 0, startPoint y: 0, endPoint x: 817, endPoint y: 156, distance: 831.8
click at [817, 156] on div at bounding box center [756, 393] width 1512 height 787
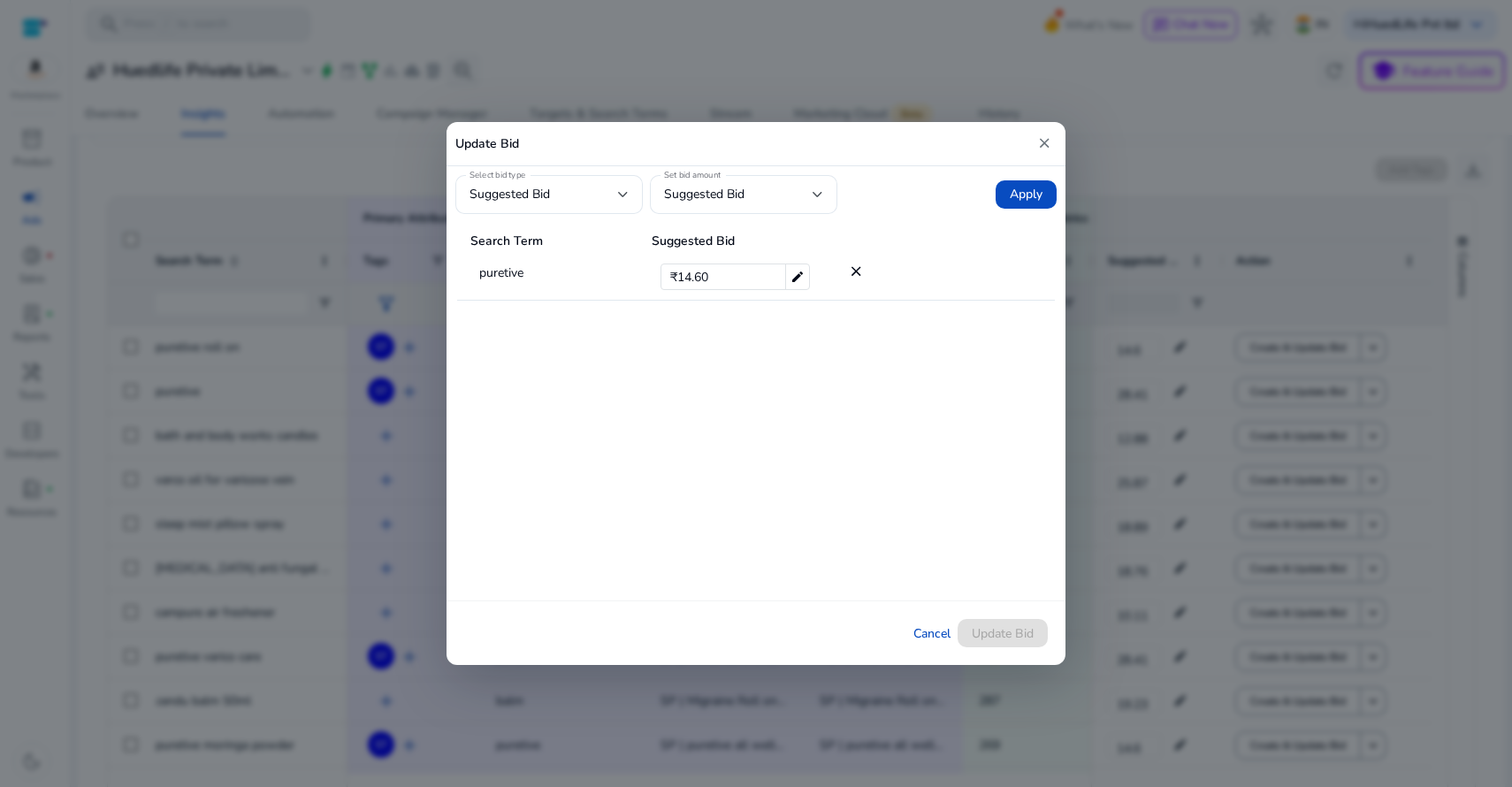
click at [1043, 143] on mat-icon "close" at bounding box center [1044, 144] width 16 height 26
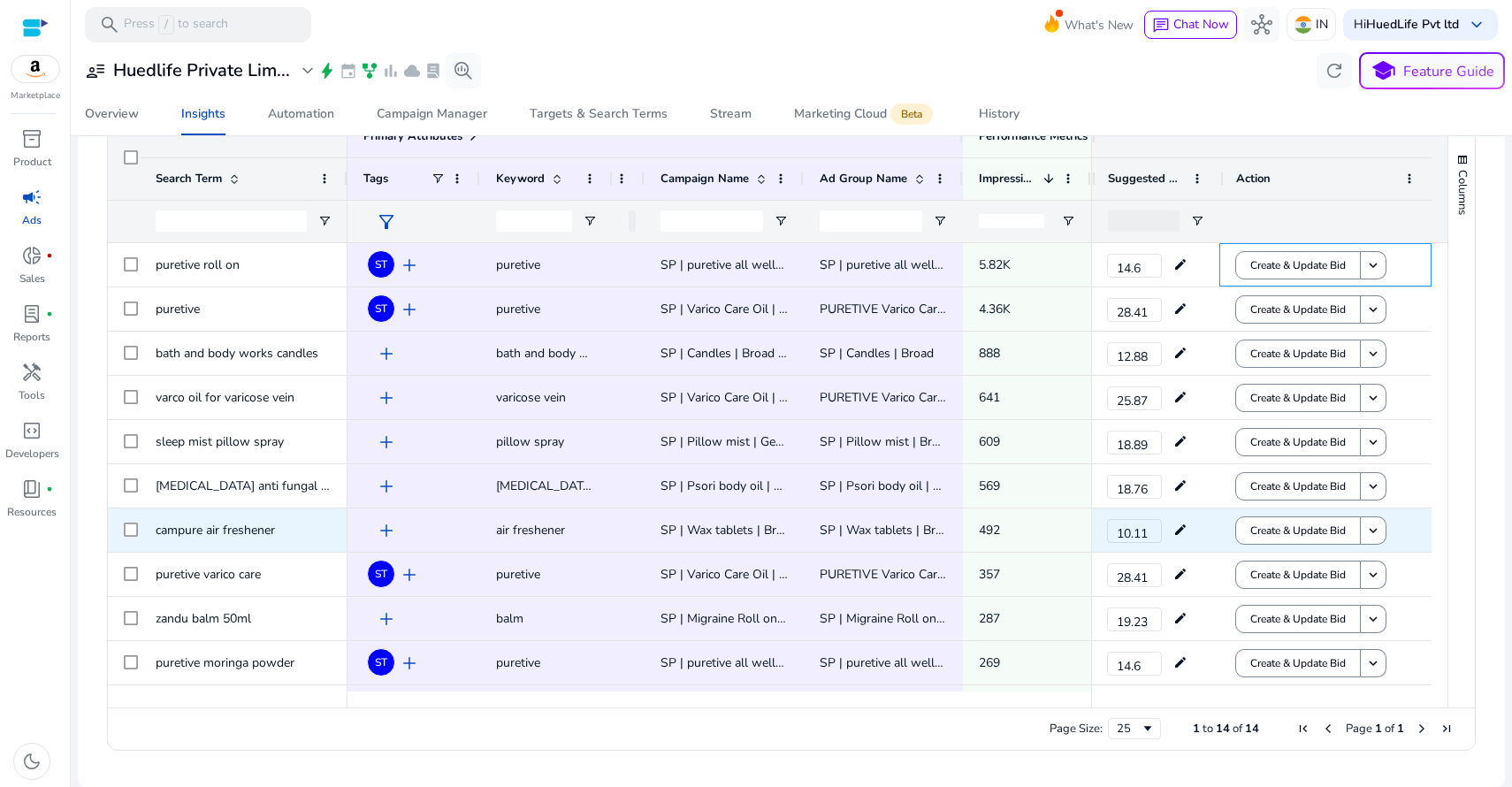
scroll to position [0, 0]
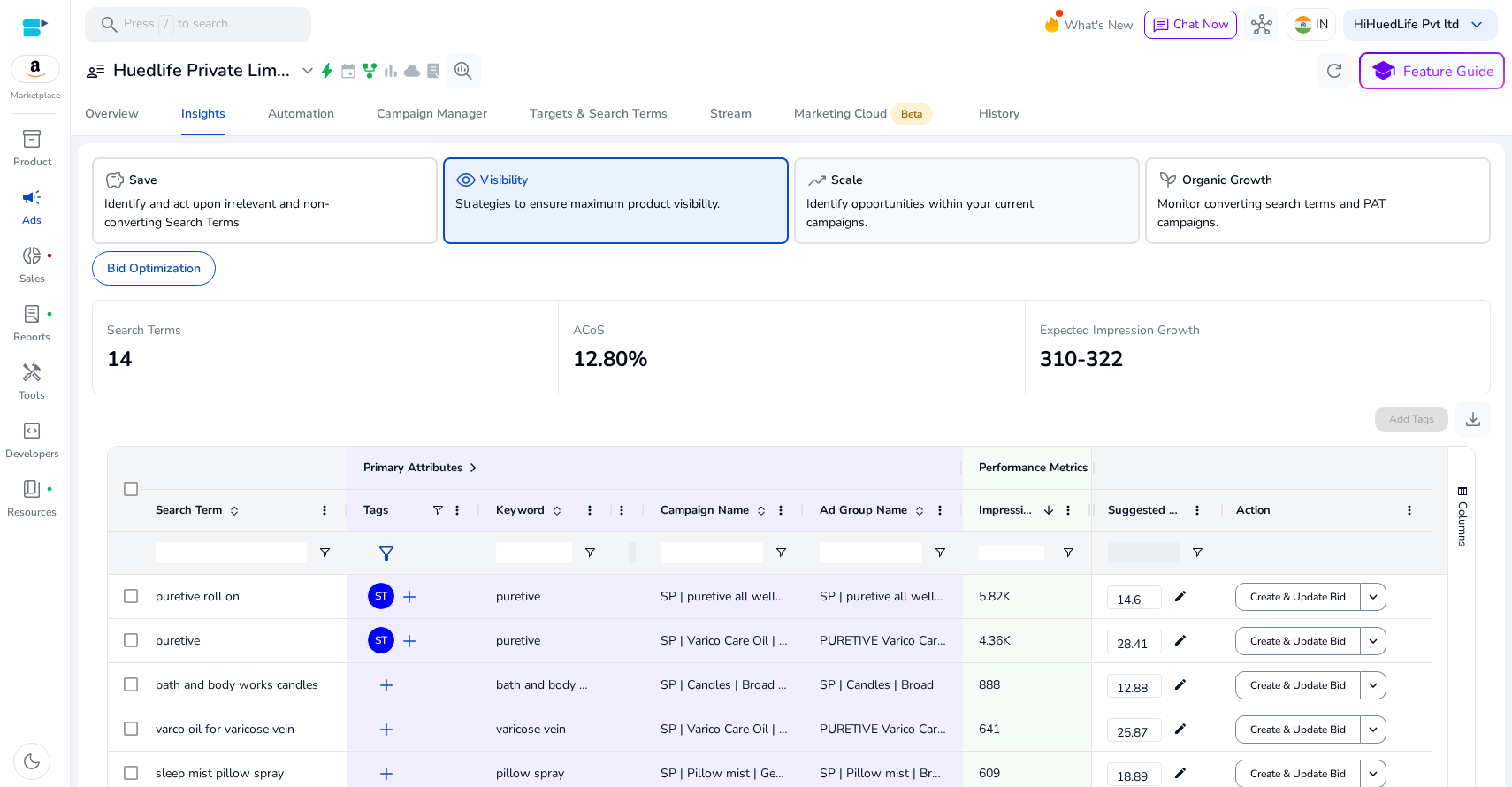
click at [925, 197] on p "Identify opportunities within your current campaigns." at bounding box center [940, 212] width 268 height 37
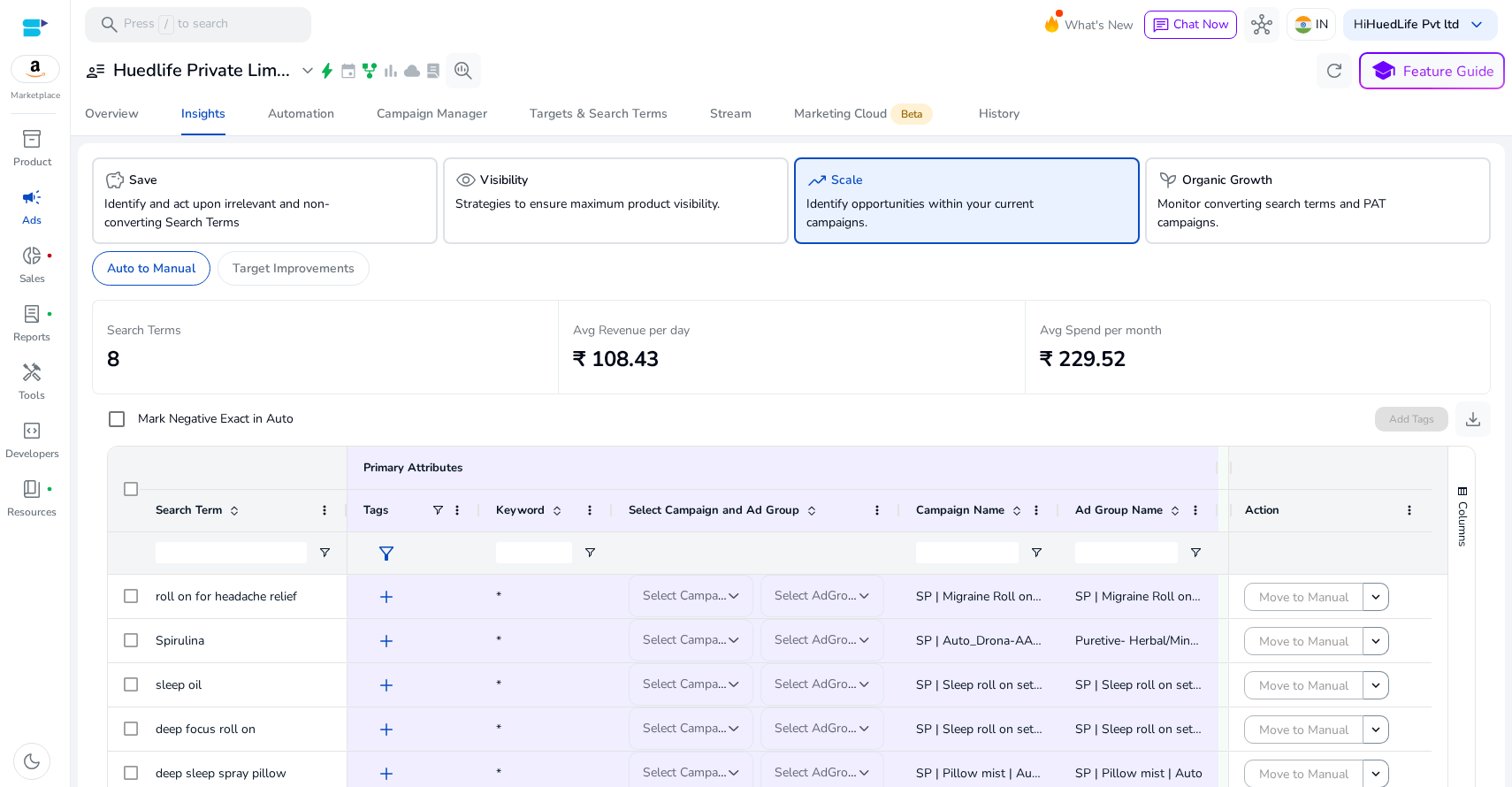
click at [797, 363] on h2 "₹ 108.43" at bounding box center [791, 359] width 437 height 26
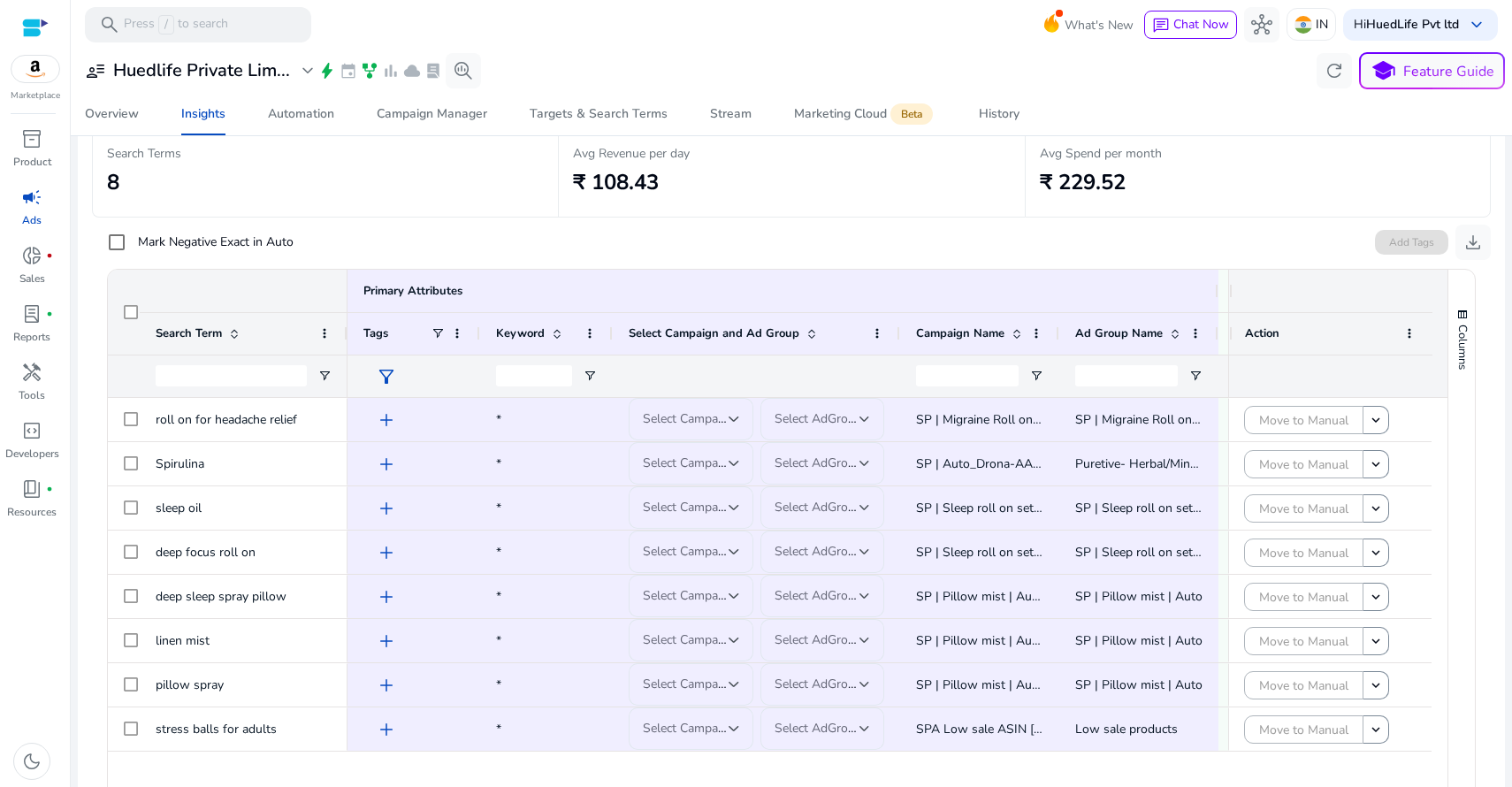
scroll to position [168, 0]
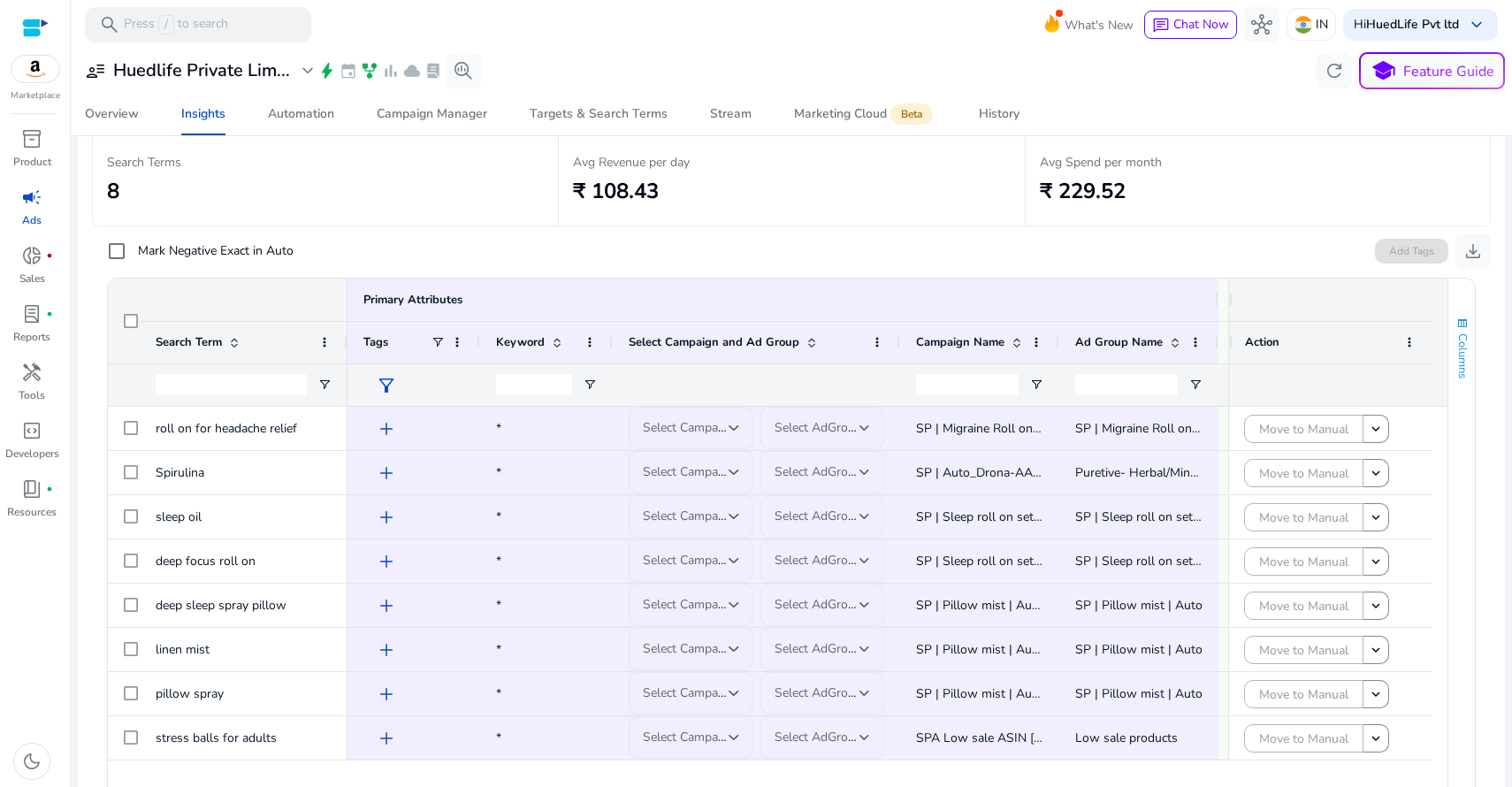
click at [1457, 317] on span "button" at bounding box center [1462, 324] width 14 height 14
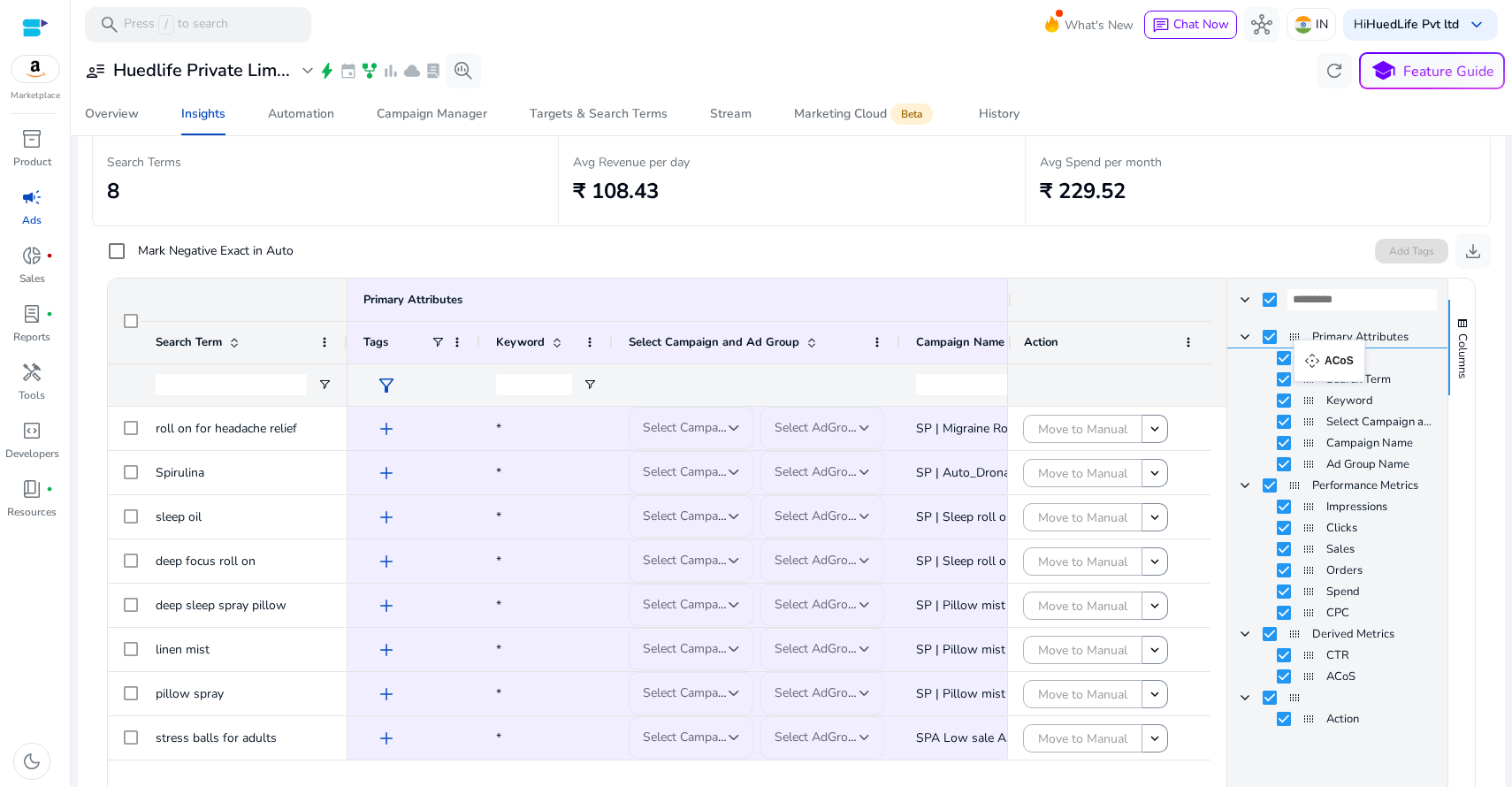
drag, startPoint x: 1302, startPoint y: 675, endPoint x: 1303, endPoint y: 350, distance: 325.0
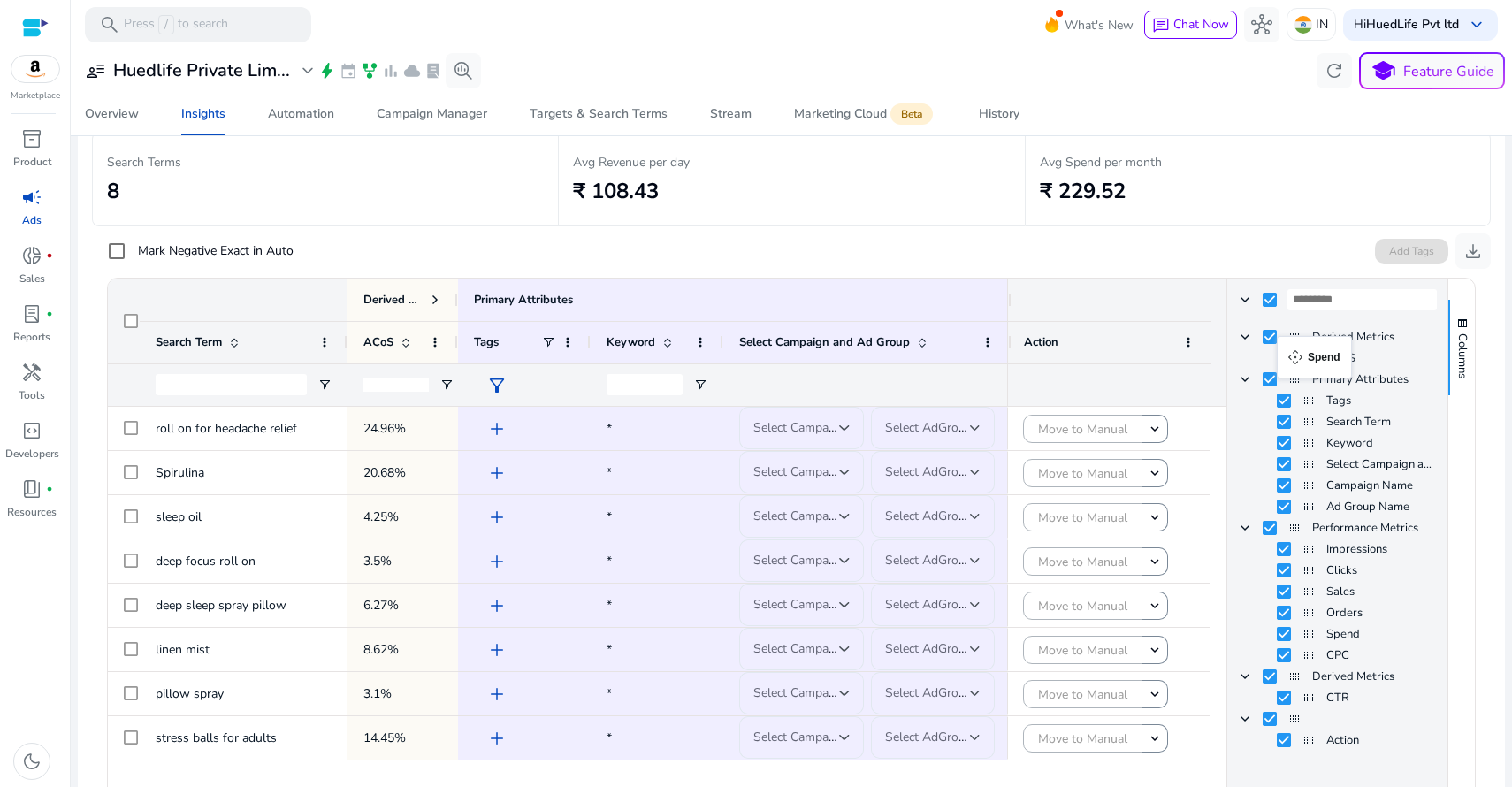
drag, startPoint x: 1304, startPoint y: 634, endPoint x: 1286, endPoint y: 346, distance: 288.6
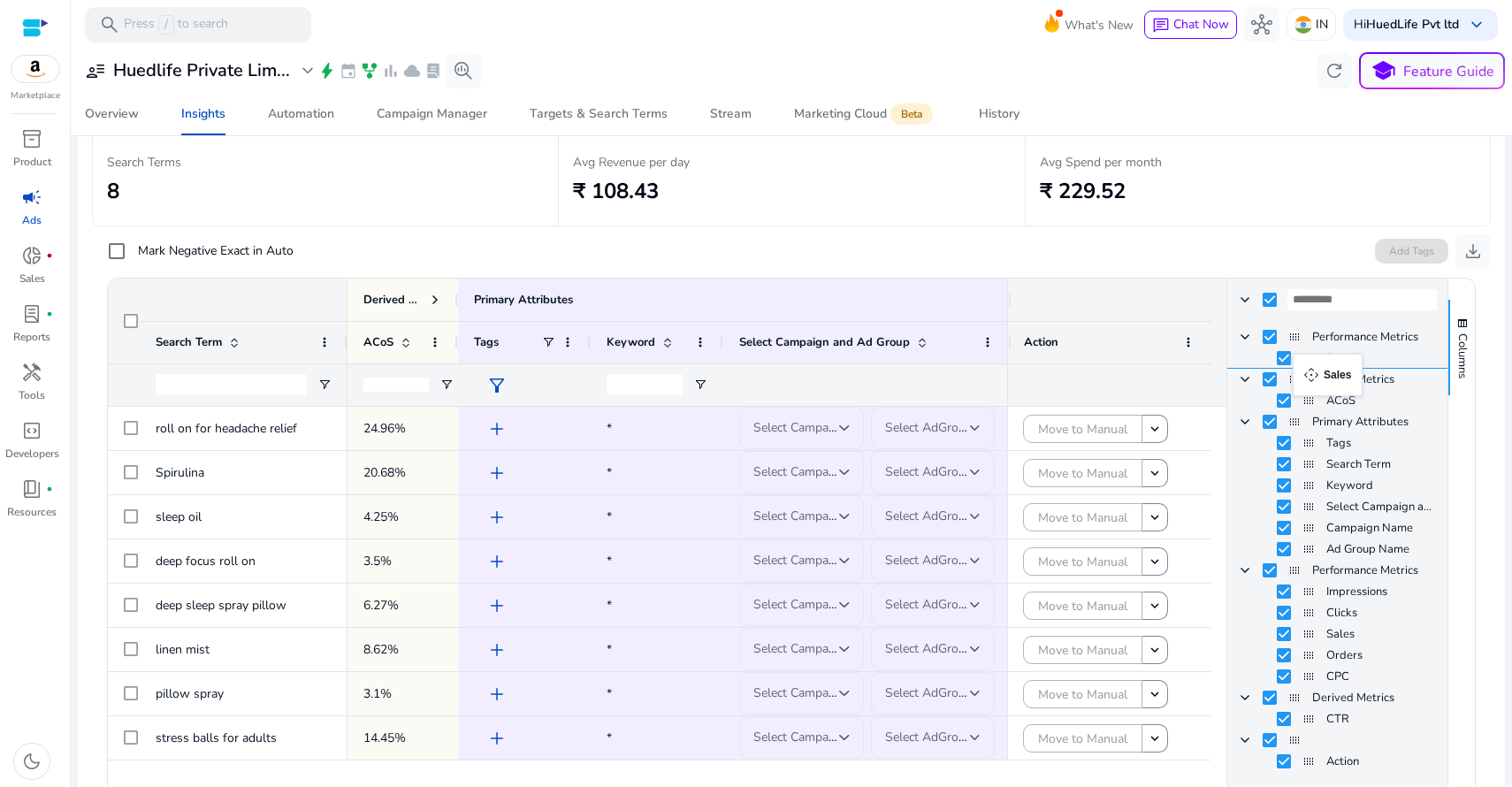
drag, startPoint x: 1305, startPoint y: 633, endPoint x: 1302, endPoint y: 364, distance: 269.0
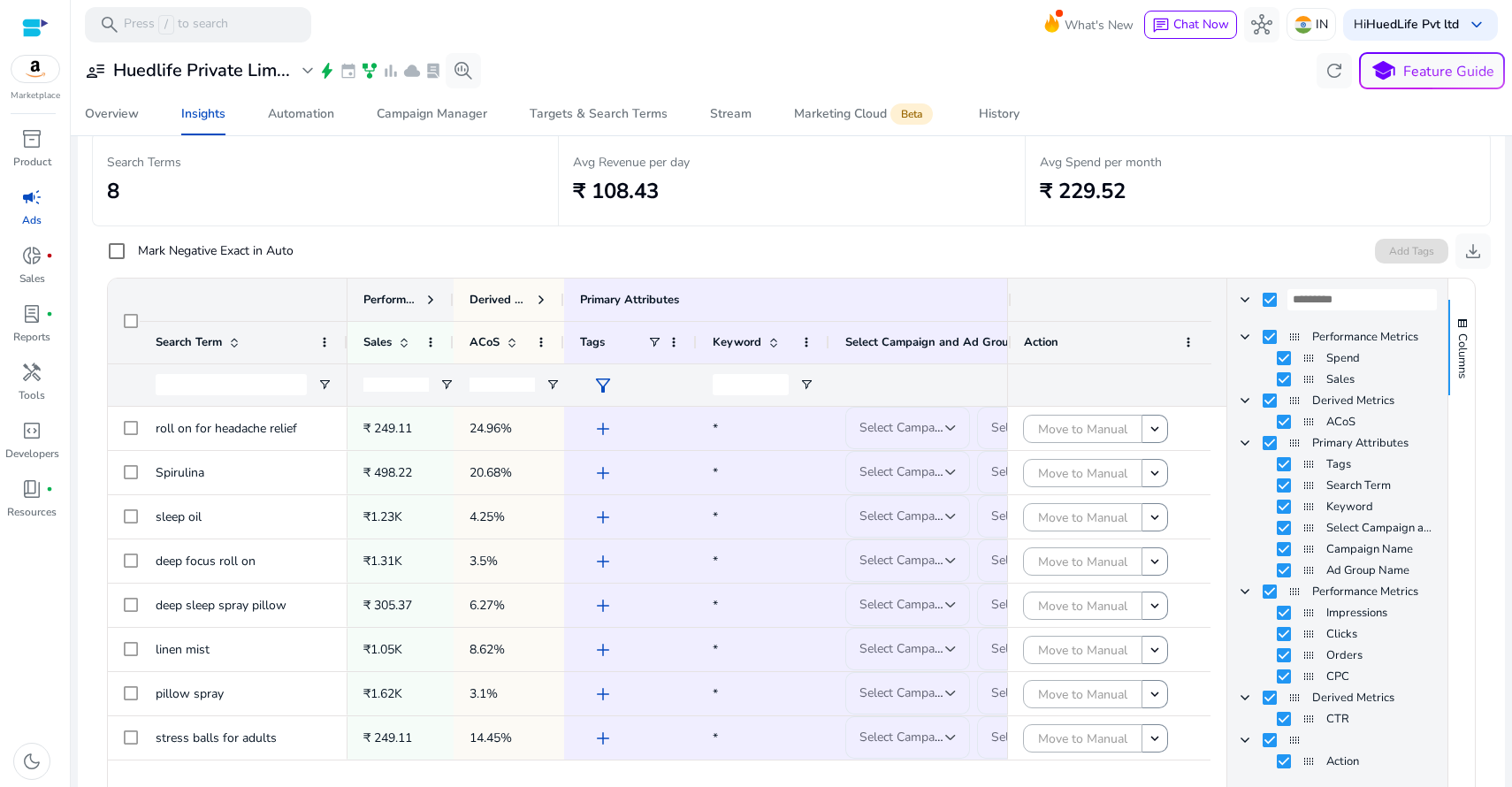
click at [429, 299] on span at bounding box center [431, 300] width 14 height 14
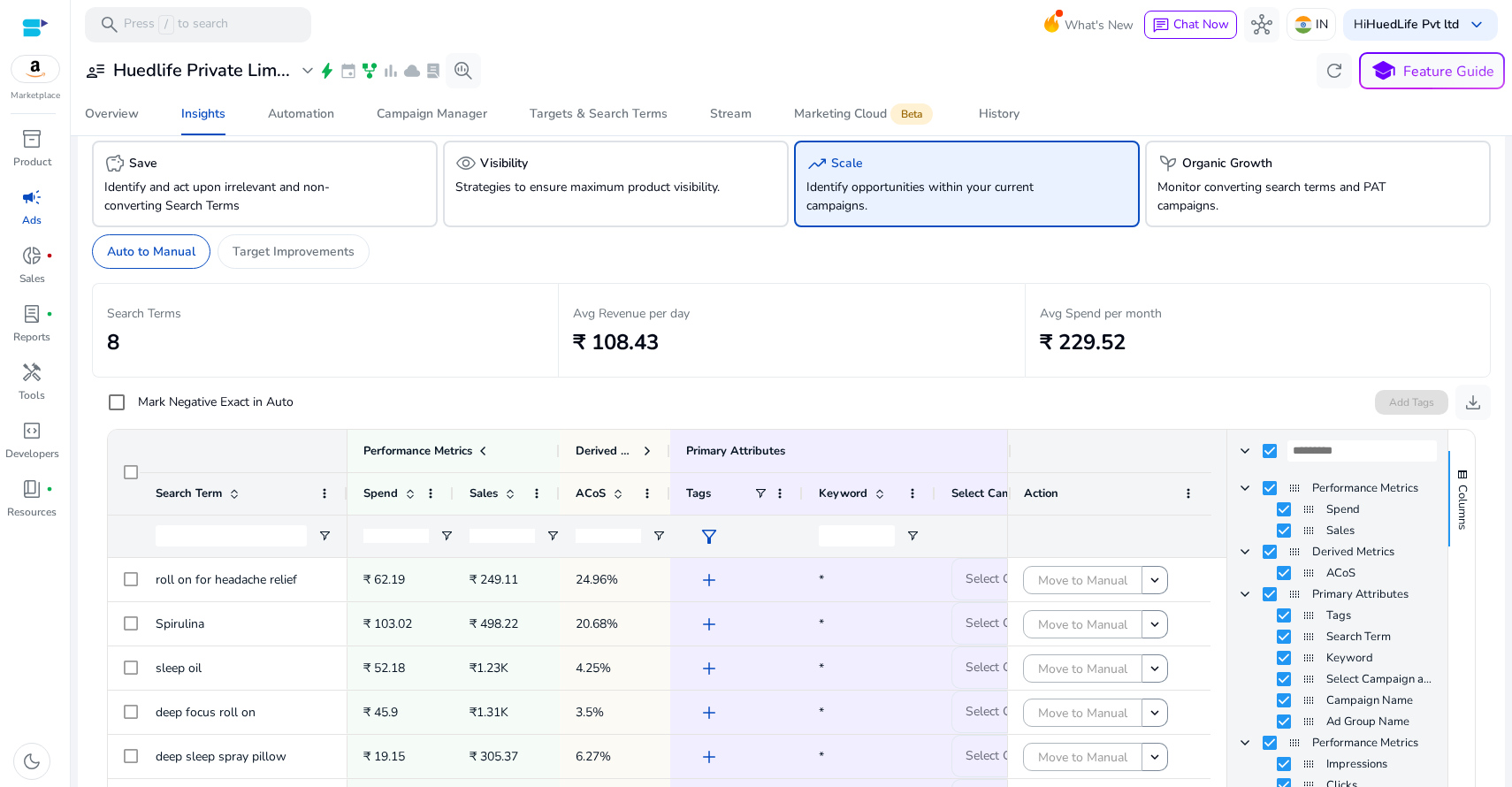
scroll to position [222, 0]
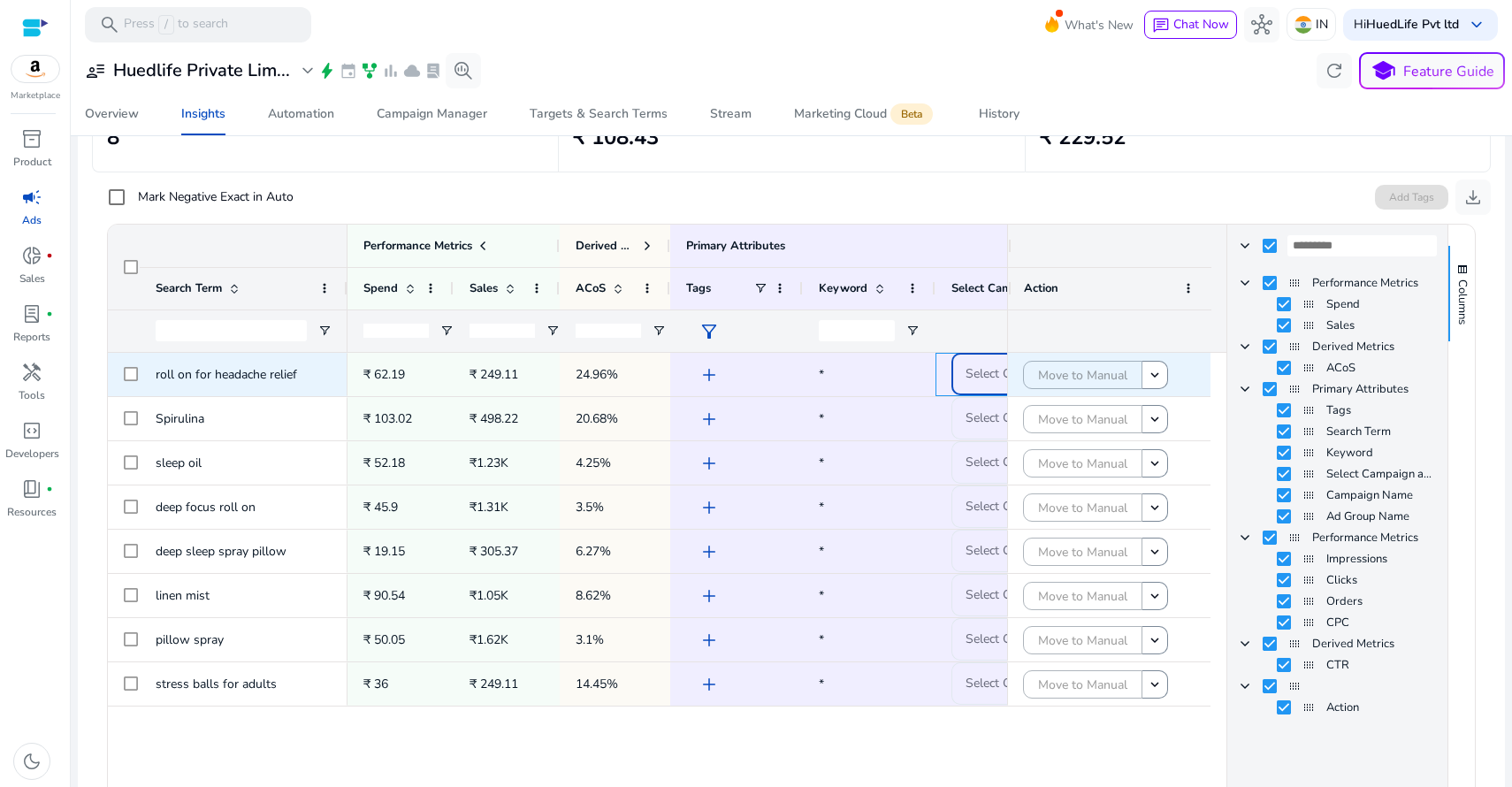
click at [982, 367] on span "Select Campaign" at bounding box center [1011, 373] width 92 height 17
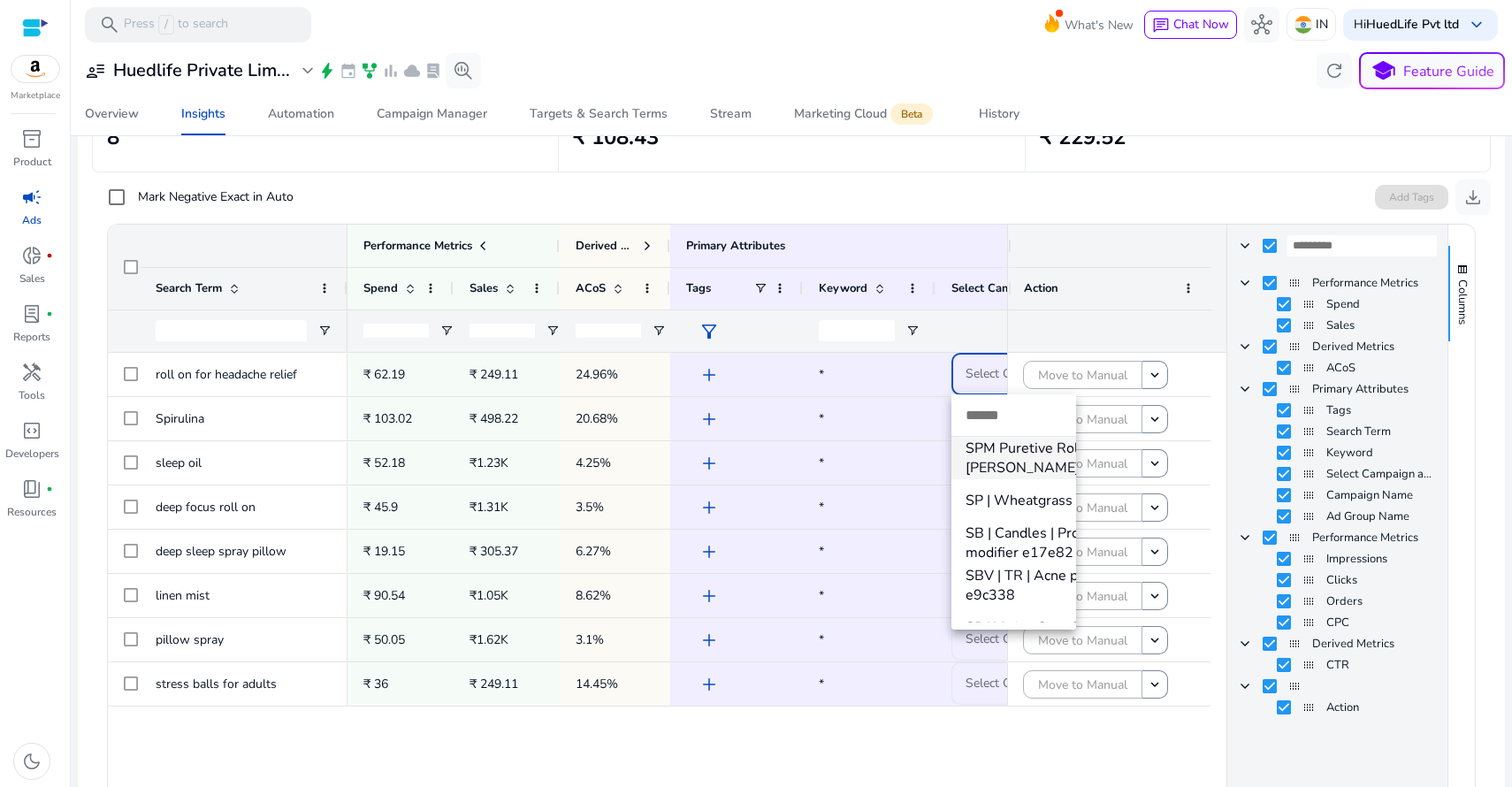
click at [985, 214] on div at bounding box center [756, 393] width 1512 height 787
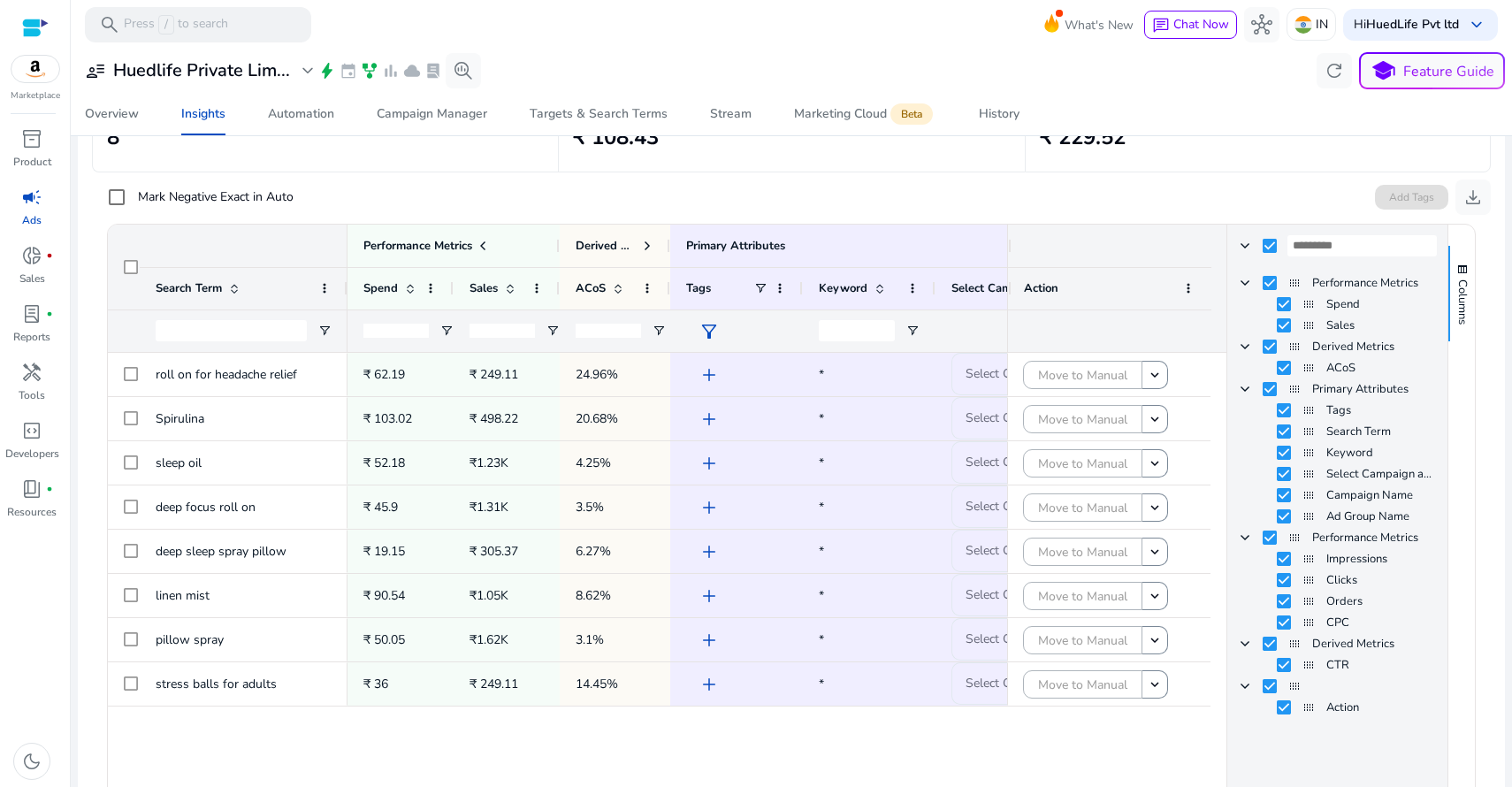
click at [803, 196] on div "Mark Negative Exact in Auto Add Tags download" at bounding box center [791, 194] width 1399 height 43
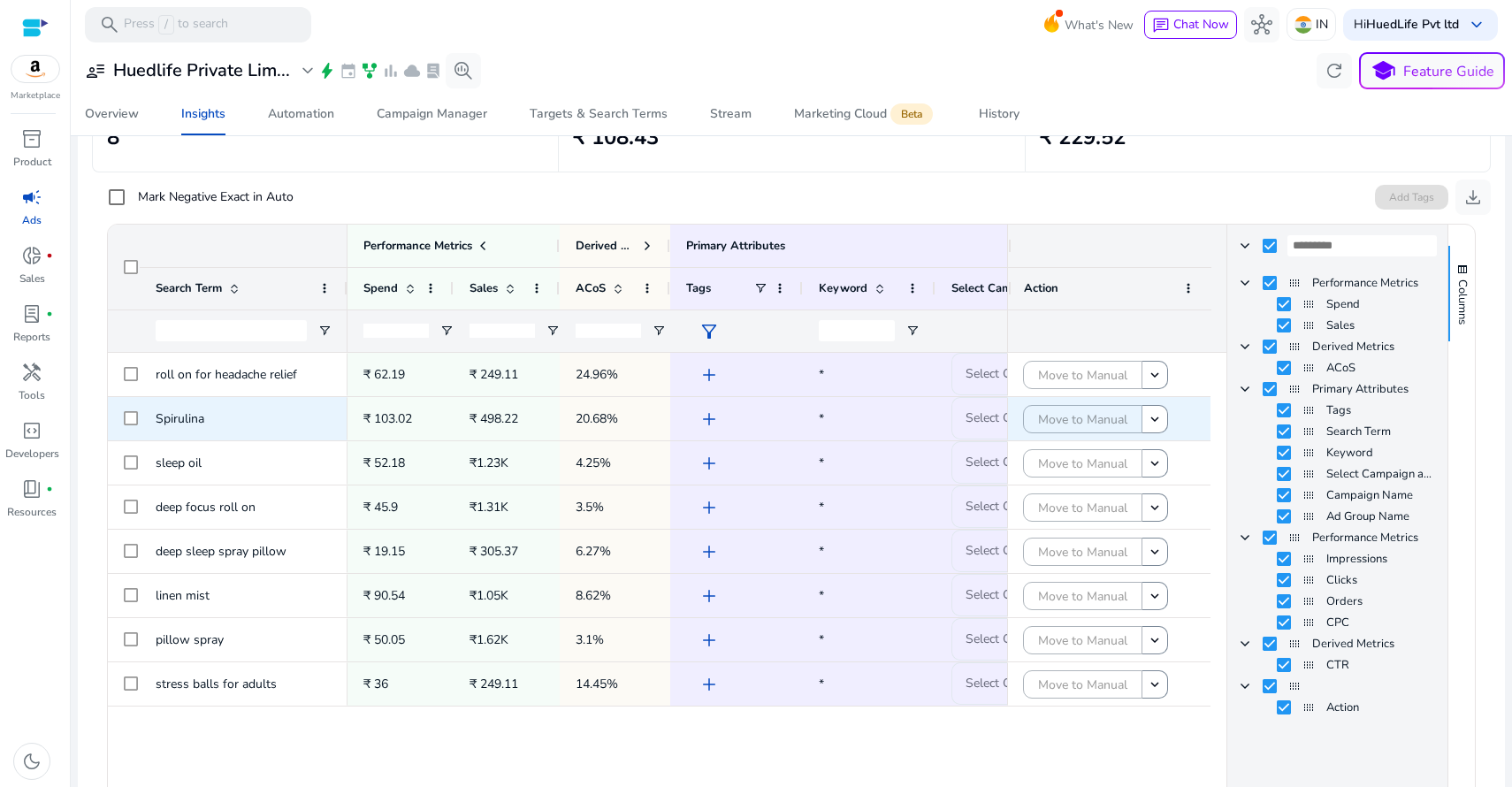
scroll to position [202, 0]
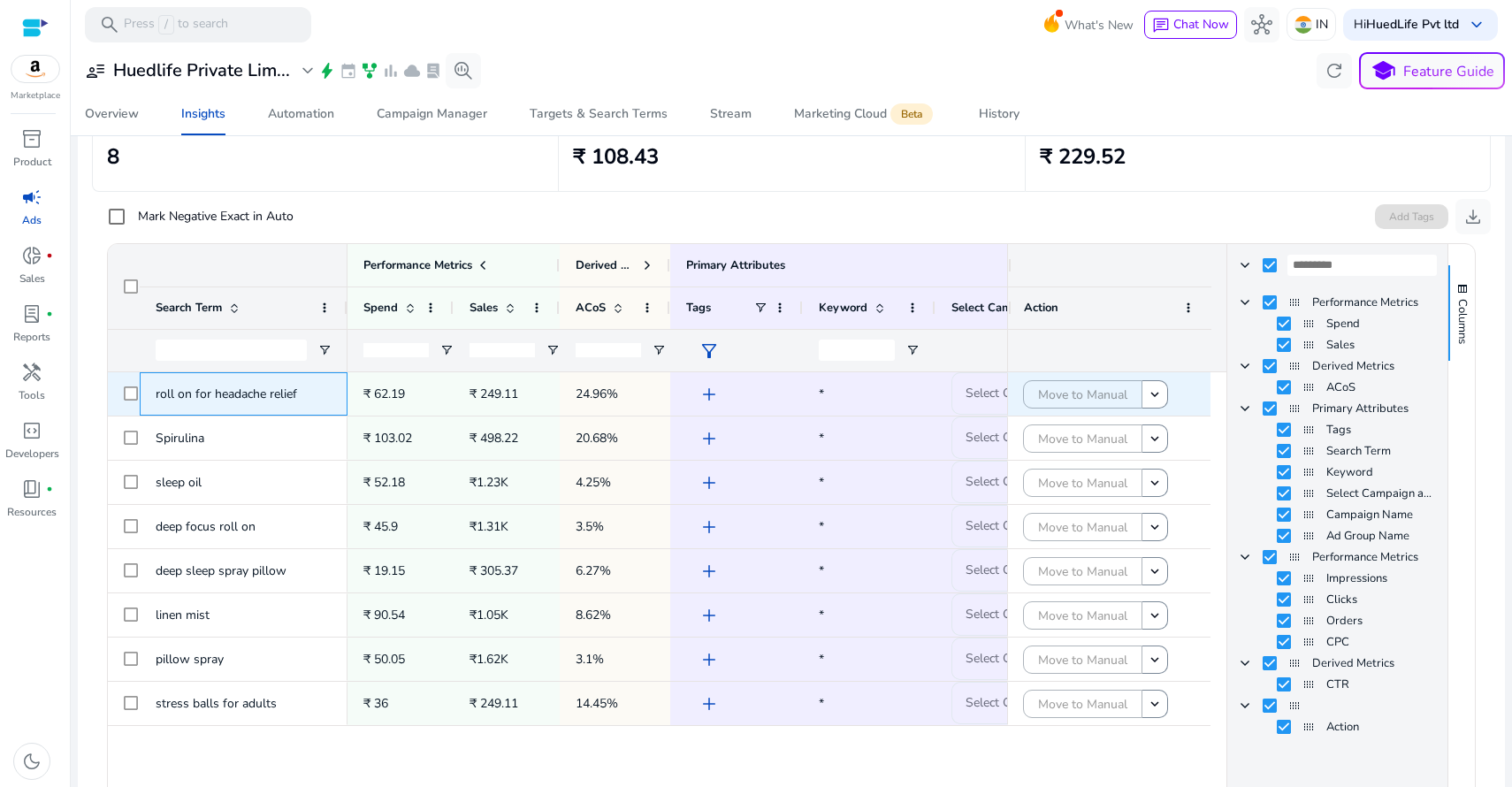
click at [271, 403] on span "roll on for headache relief" at bounding box center [243, 393] width 176 height 37
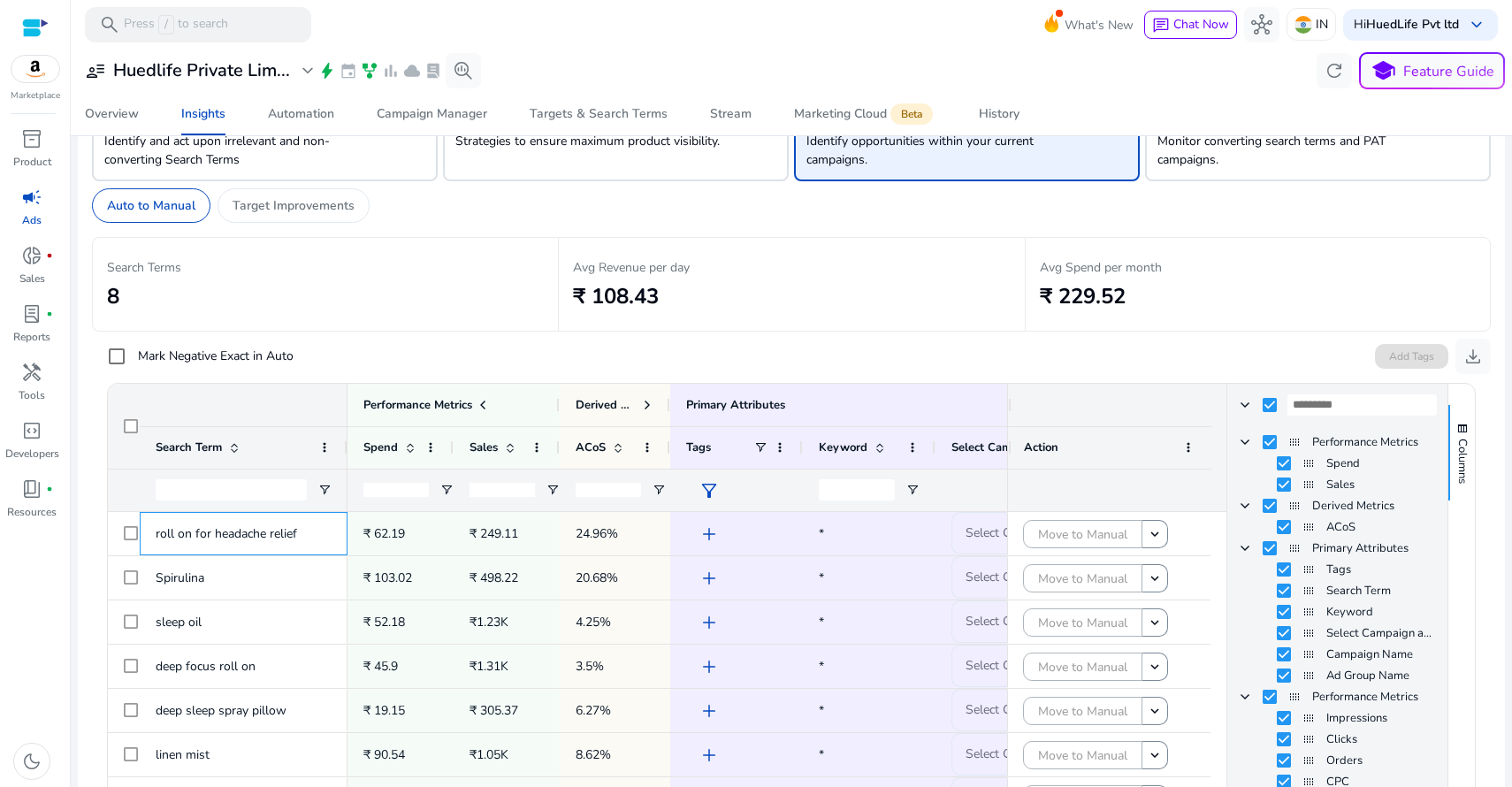
scroll to position [0, 0]
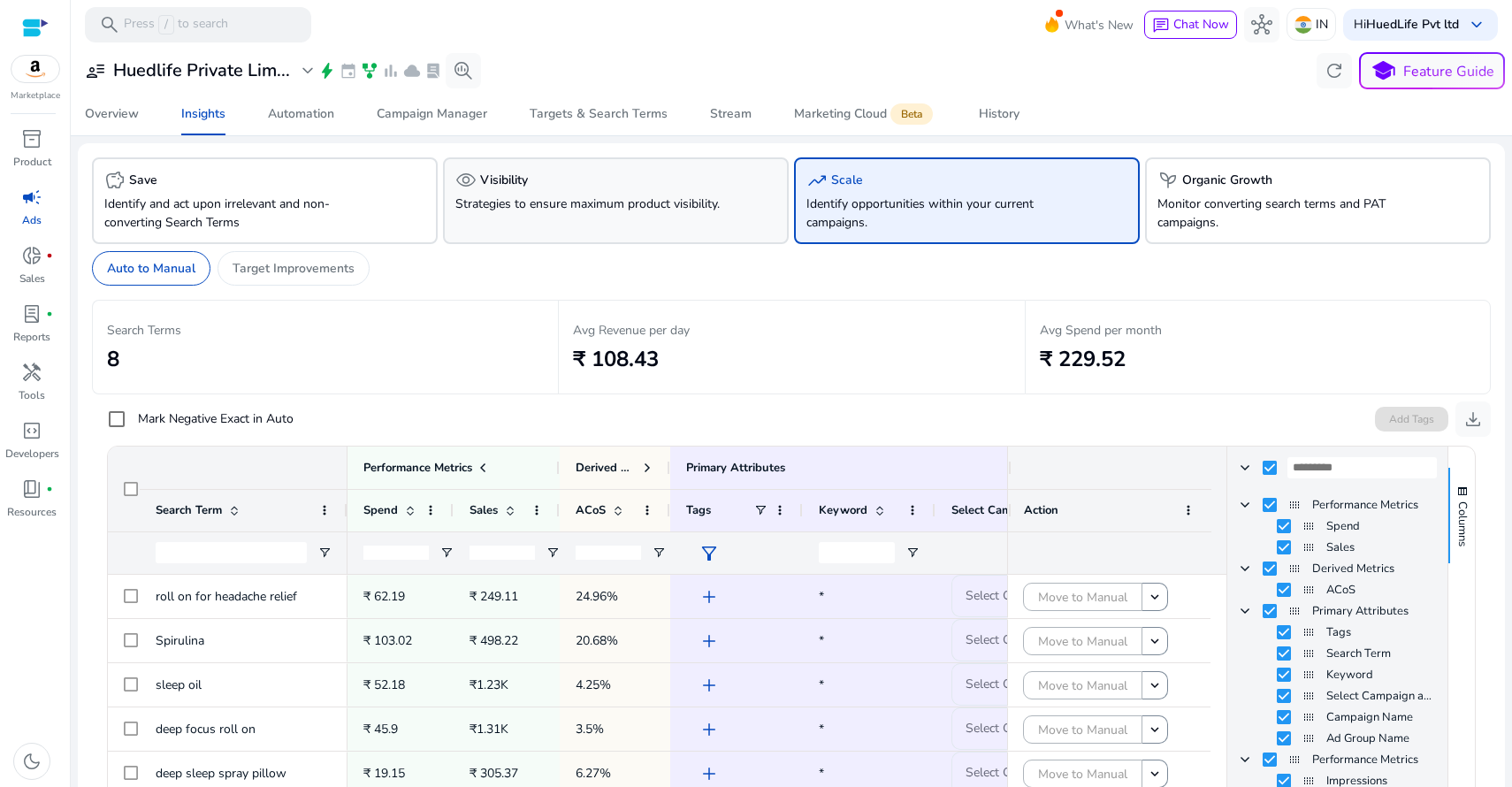
drag, startPoint x: 634, startPoint y: 191, endPoint x: 445, endPoint y: 240, distance: 195.2
click at [445, 240] on div "visibility Visibility Strategies to ensure maximum product visibility." at bounding box center [616, 200] width 345 height 86
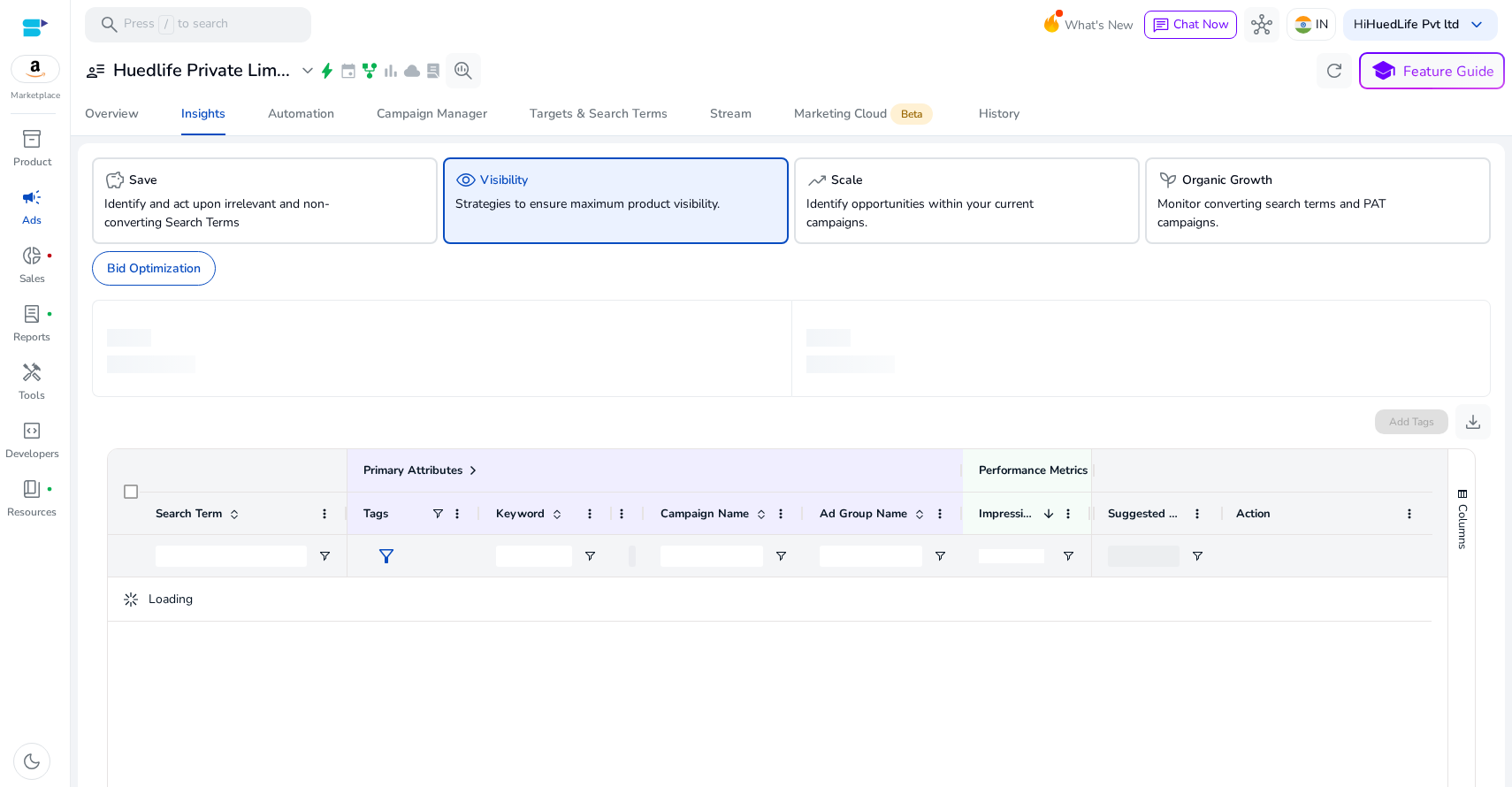
click at [304, 272] on app-sa-custom-tab "Bid Optimization" at bounding box center [791, 268] width 1399 height 35
click at [836, 199] on p "Identify opportunities within your current campaigns." at bounding box center [940, 212] width 268 height 37
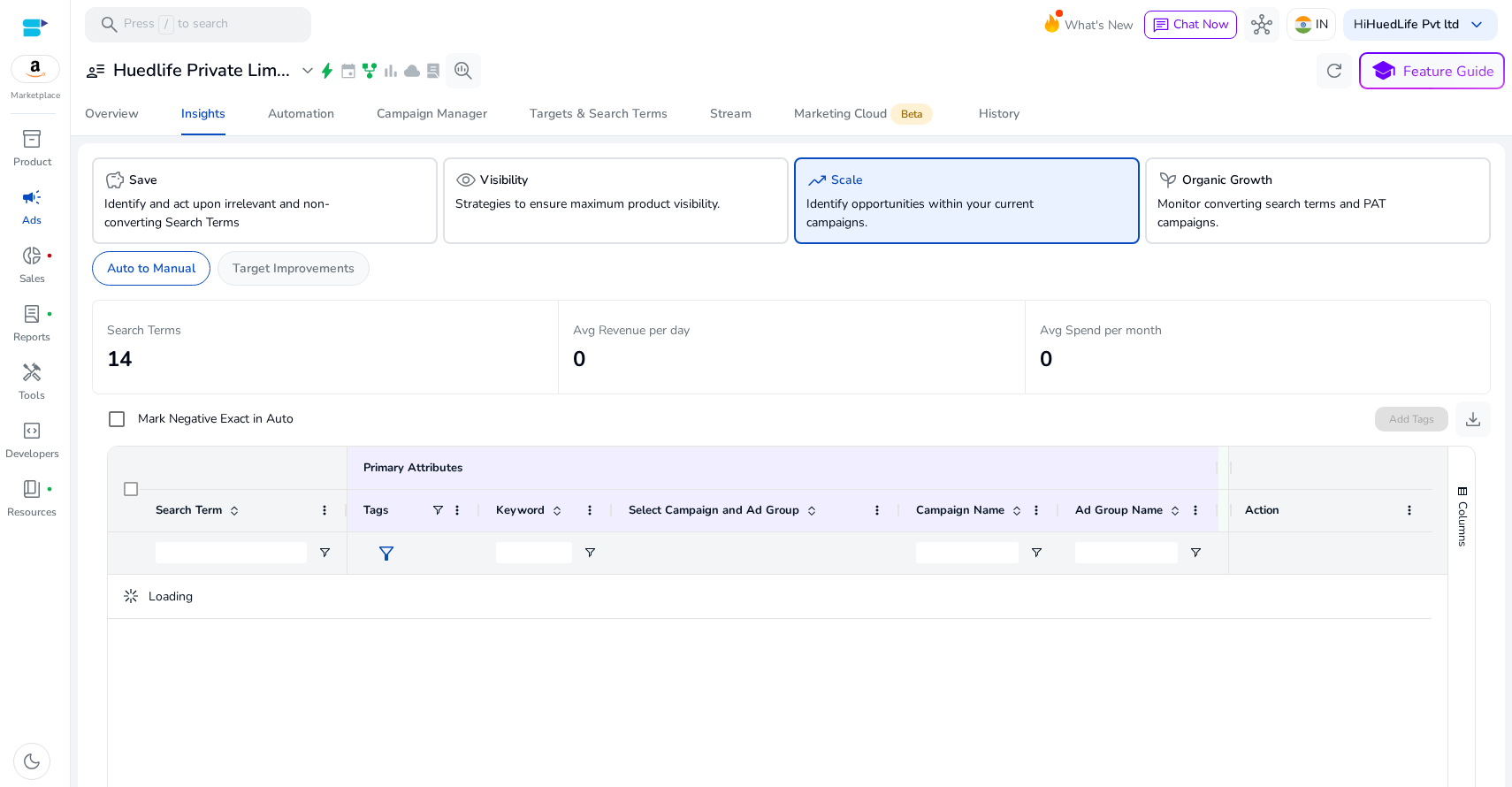
click at [287, 278] on div "Target Improvements" at bounding box center [293, 268] width 152 height 35
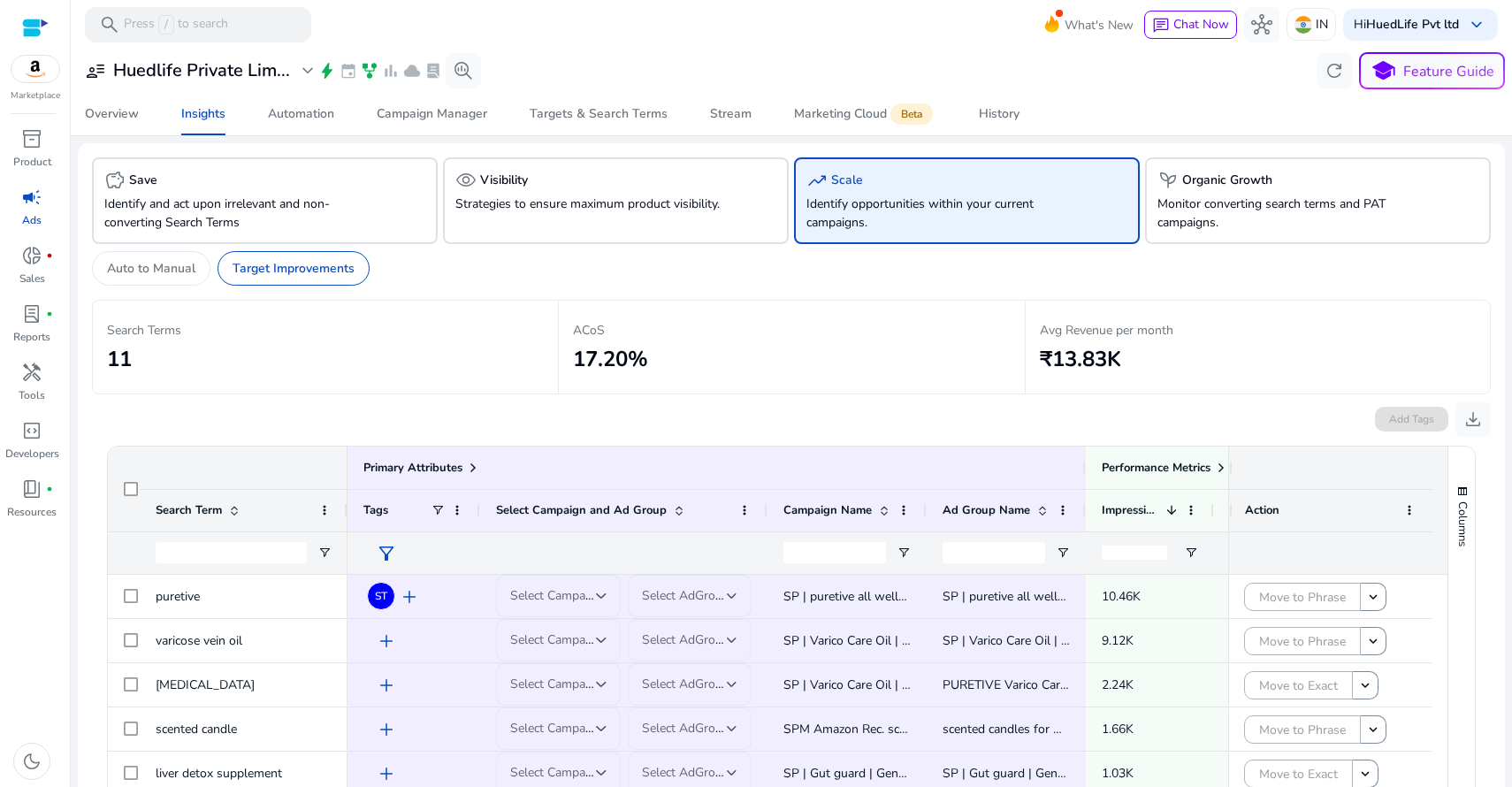
scroll to position [72, 0]
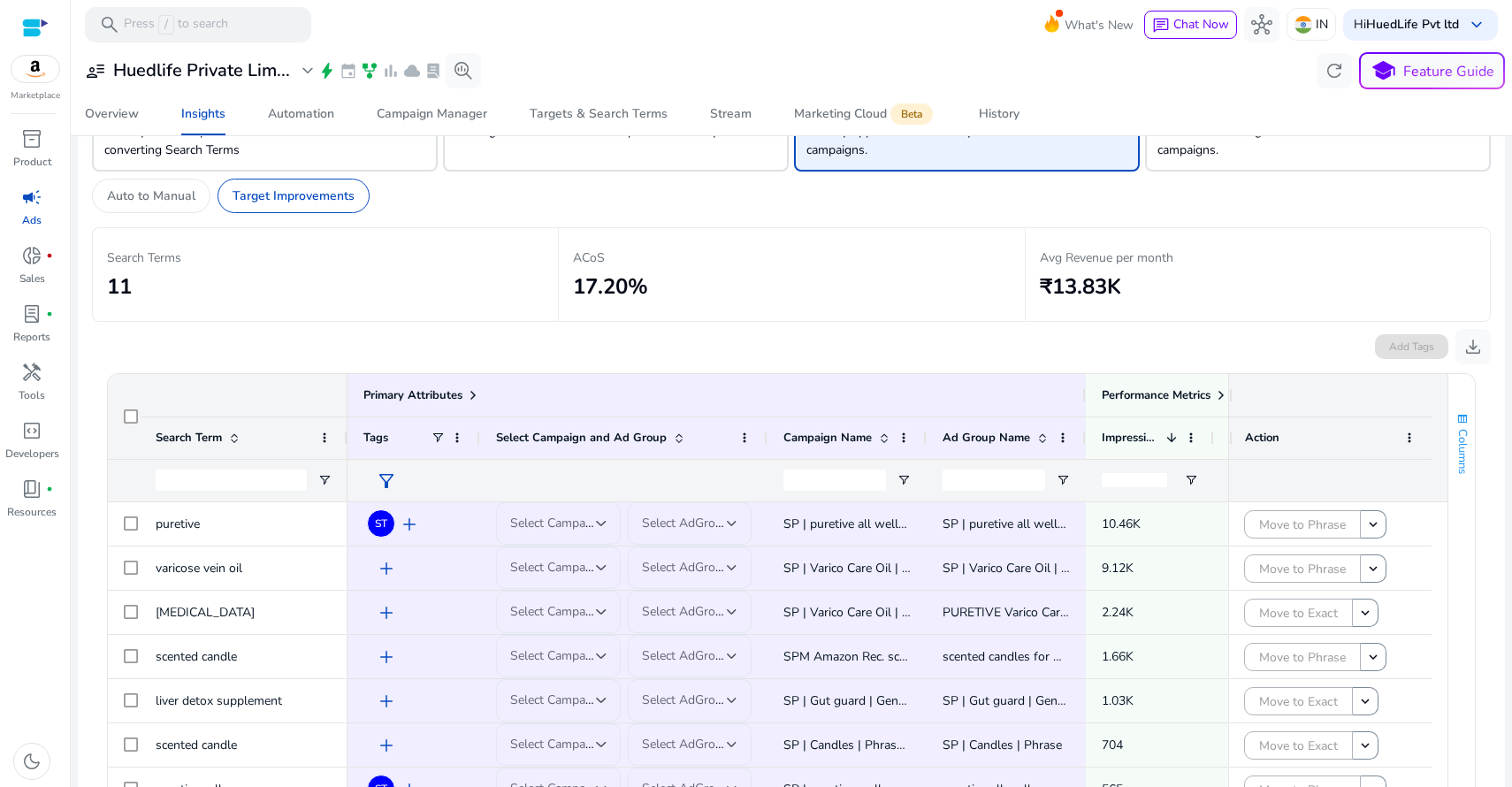
click at [1457, 416] on span "button" at bounding box center [1462, 419] width 14 height 14
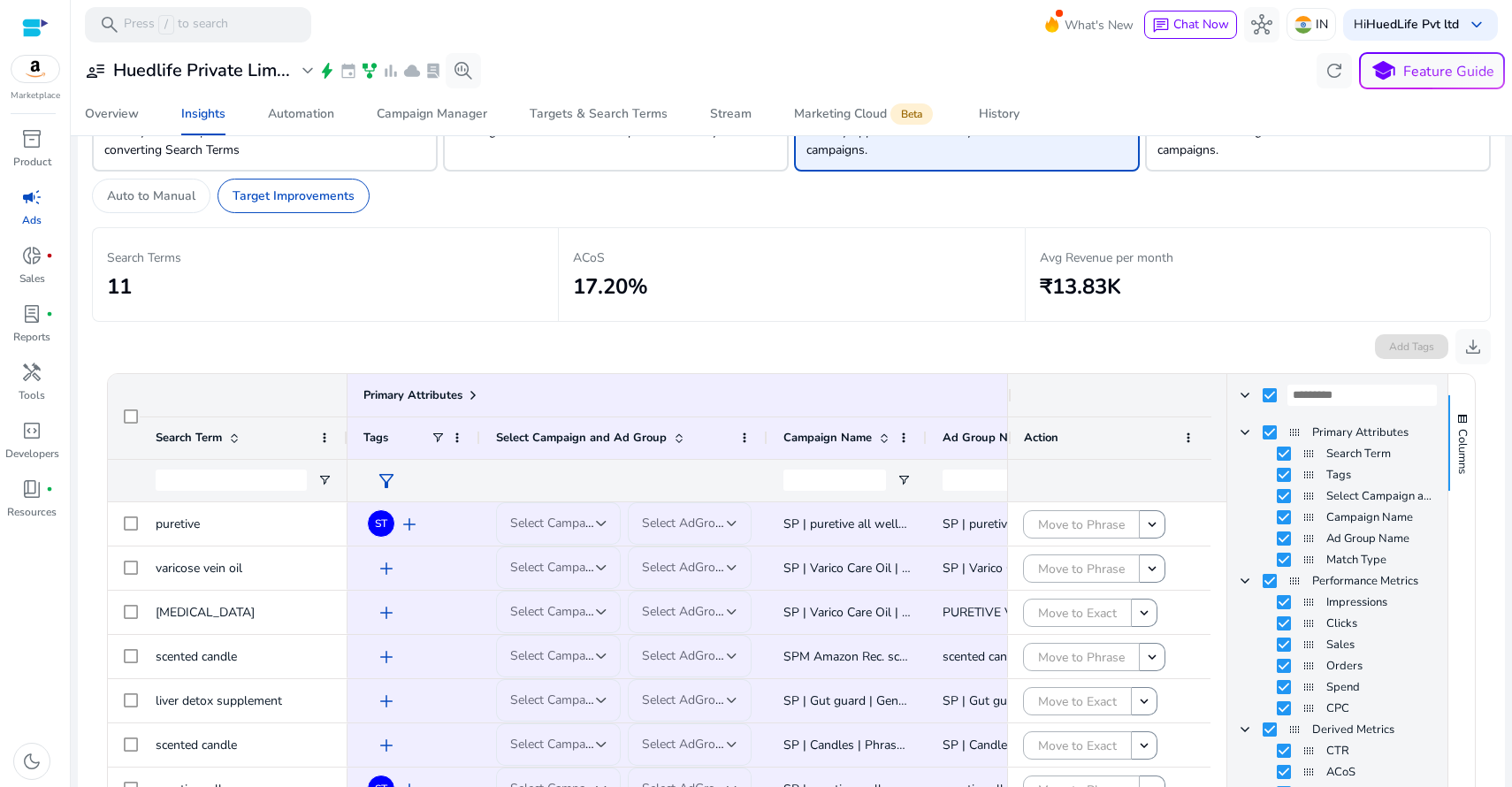
scroll to position [312, 0]
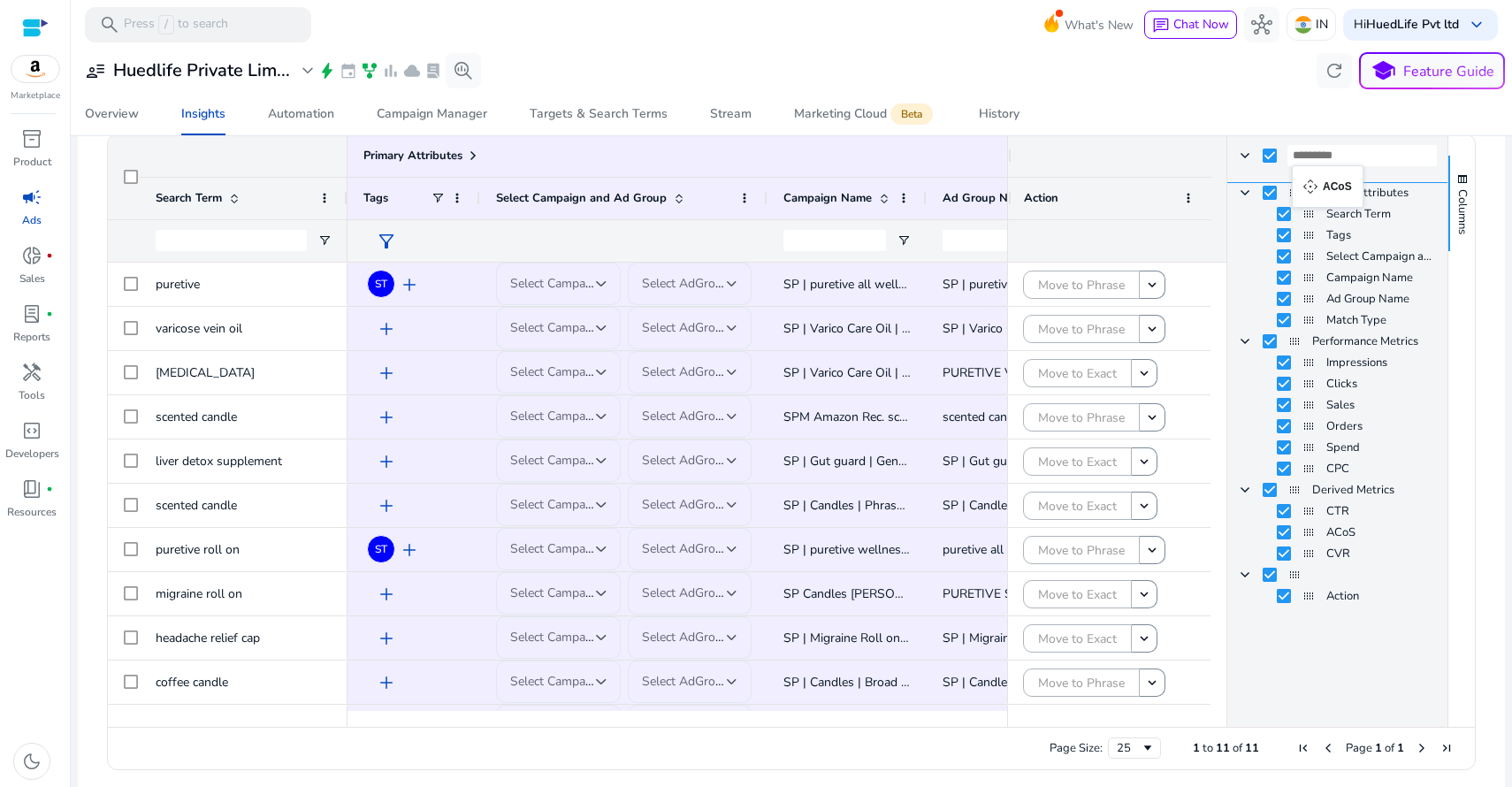
drag, startPoint x: 1305, startPoint y: 530, endPoint x: 1301, endPoint y: 176, distance: 354.0
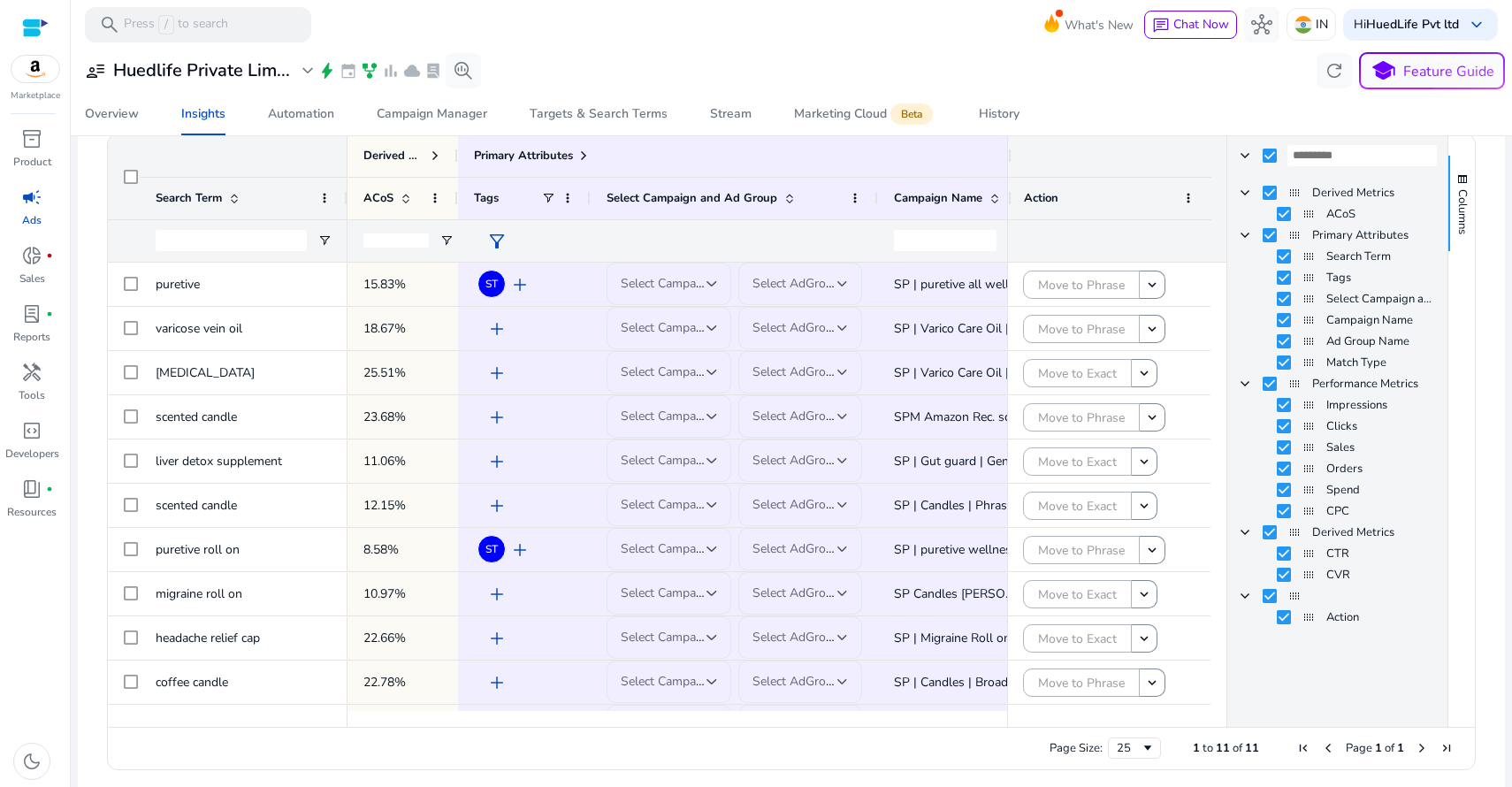
scroll to position [296, 0]
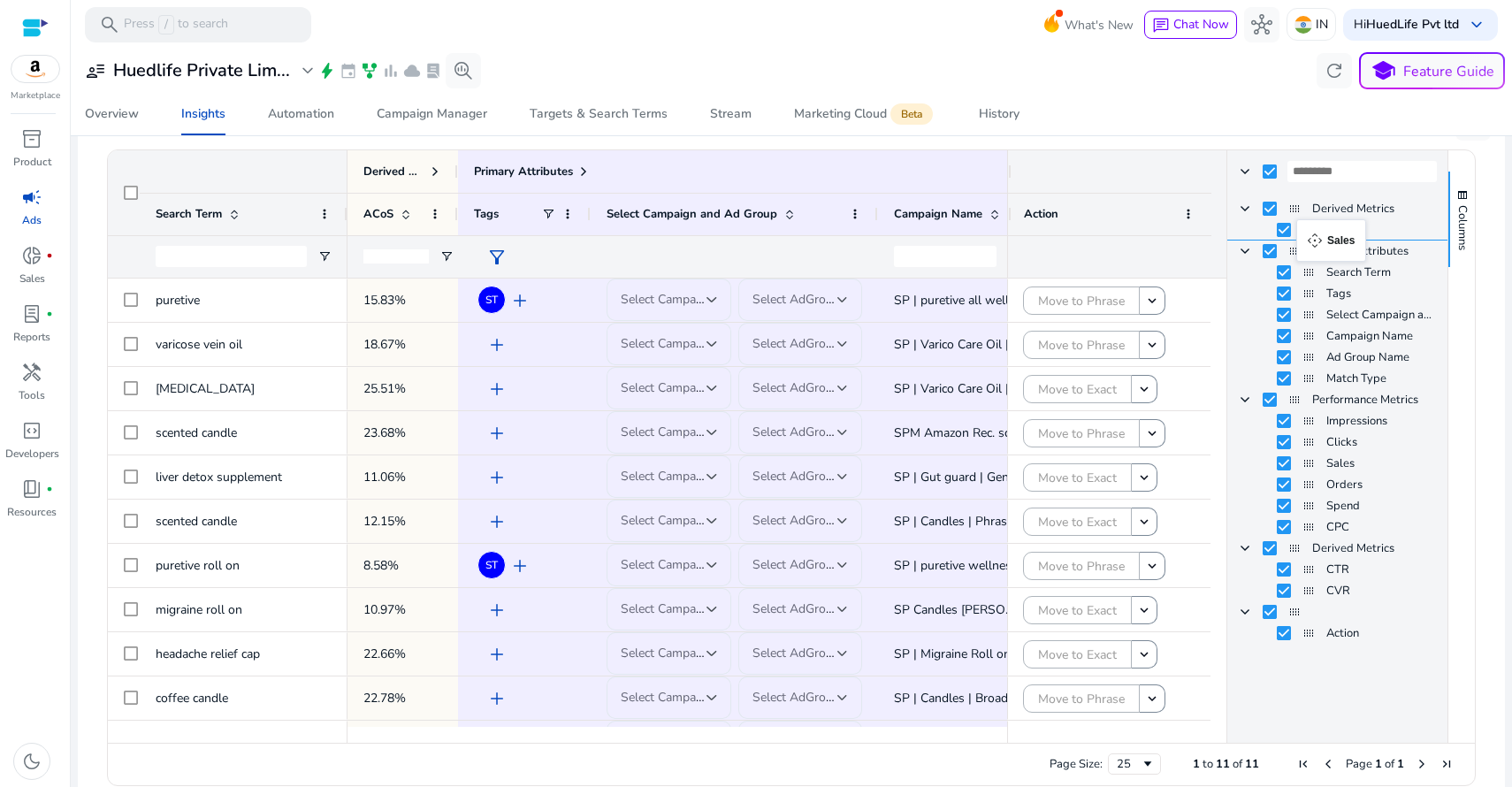
drag, startPoint x: 1303, startPoint y: 463, endPoint x: 1305, endPoint y: 230, distance: 233.0
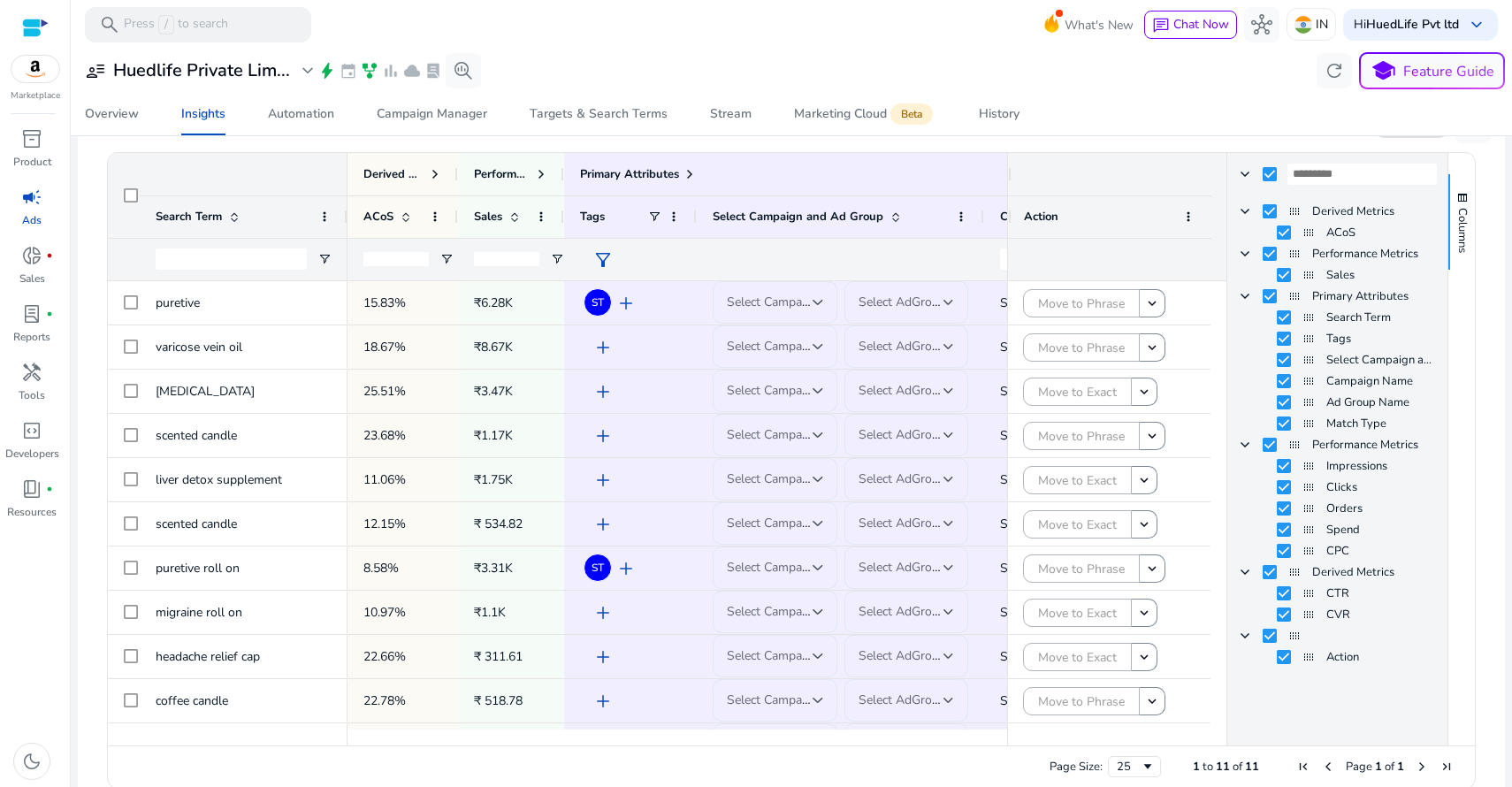
scroll to position [291, 0]
drag, startPoint x: 1305, startPoint y: 530, endPoint x: 1289, endPoint y: 224, distance: 306.4
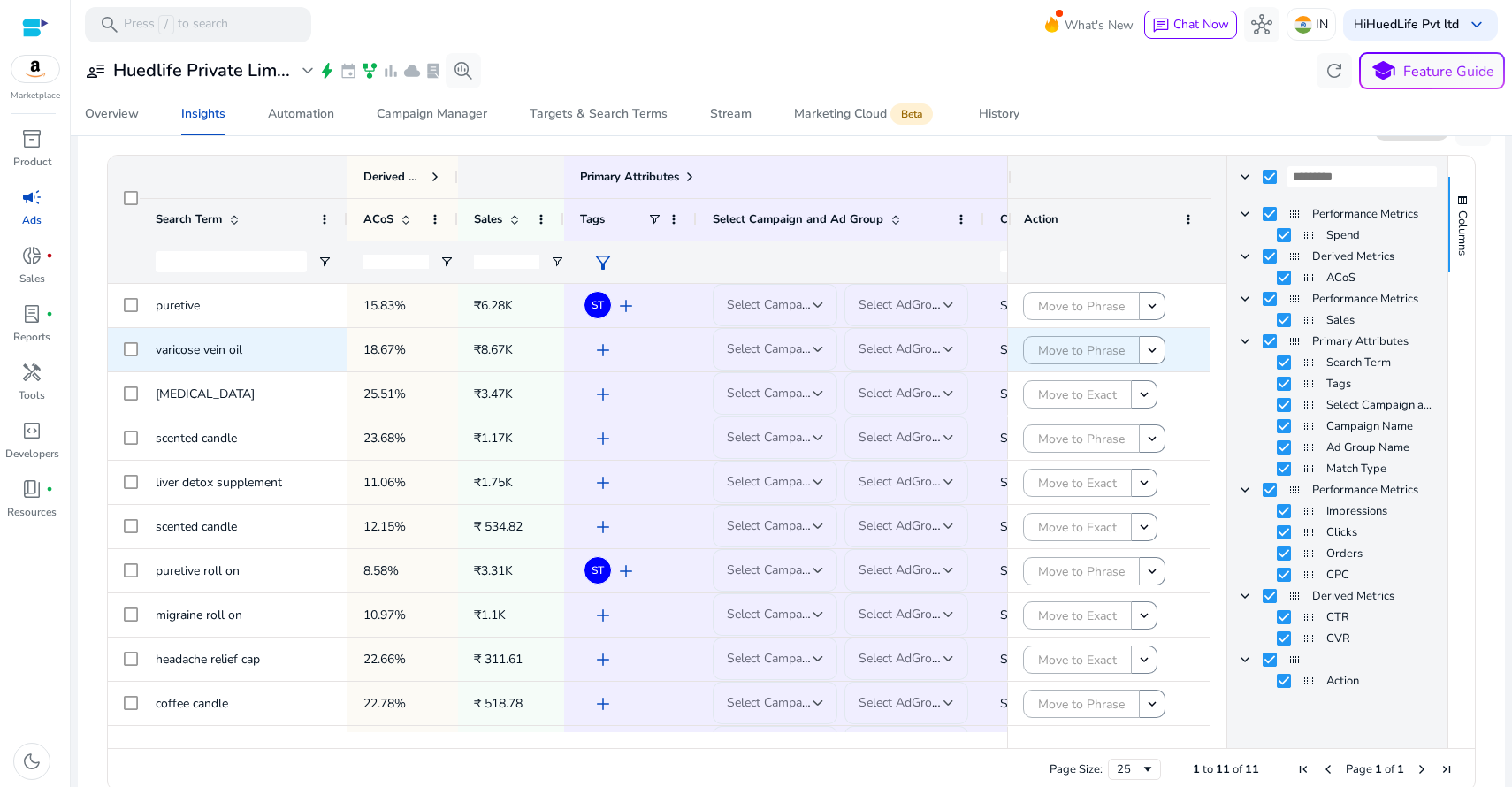
scroll to position [285, 0]
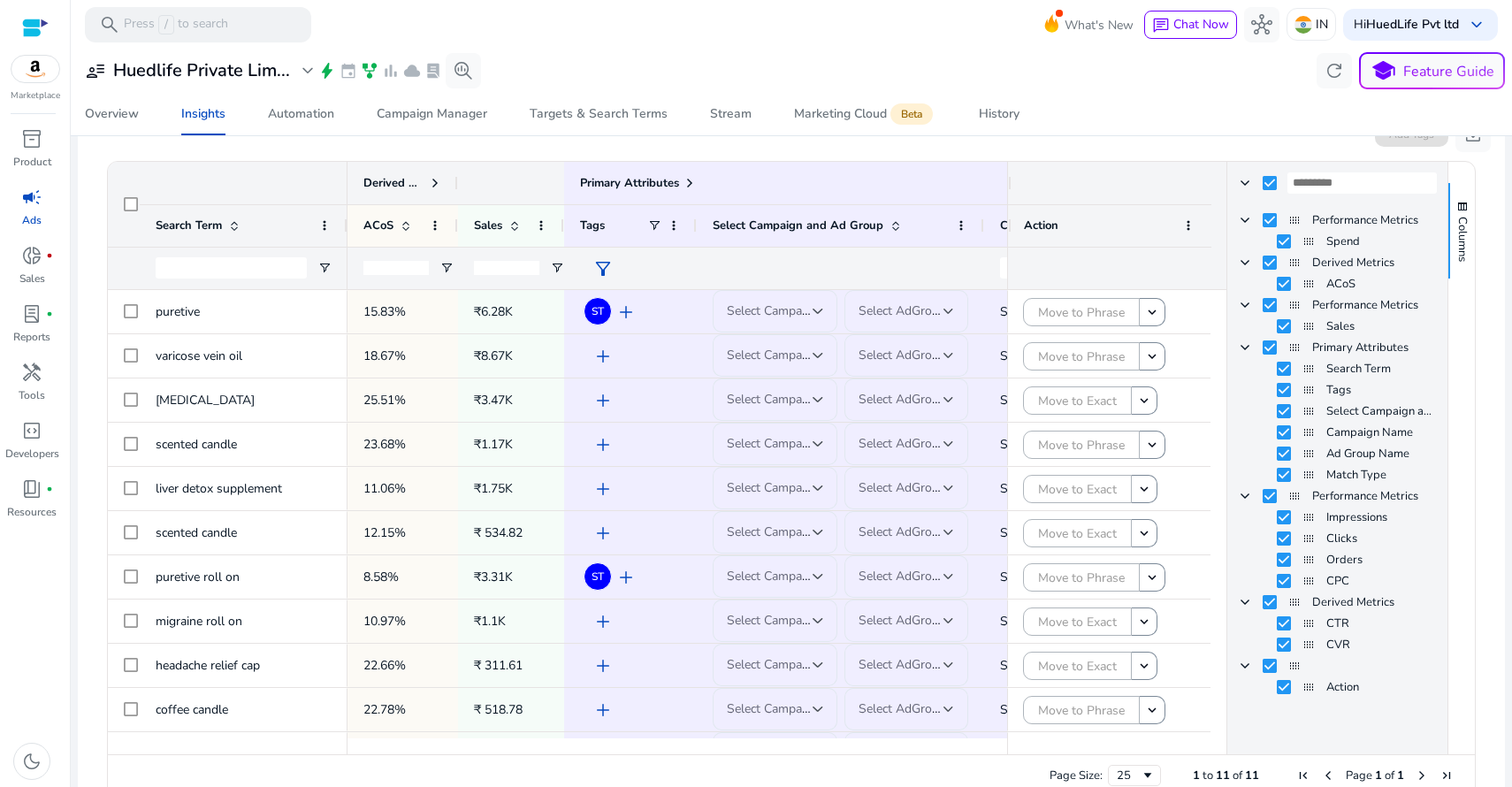
click at [434, 182] on span at bounding box center [435, 183] width 14 height 14
click at [432, 182] on span at bounding box center [435, 183] width 14 height 14
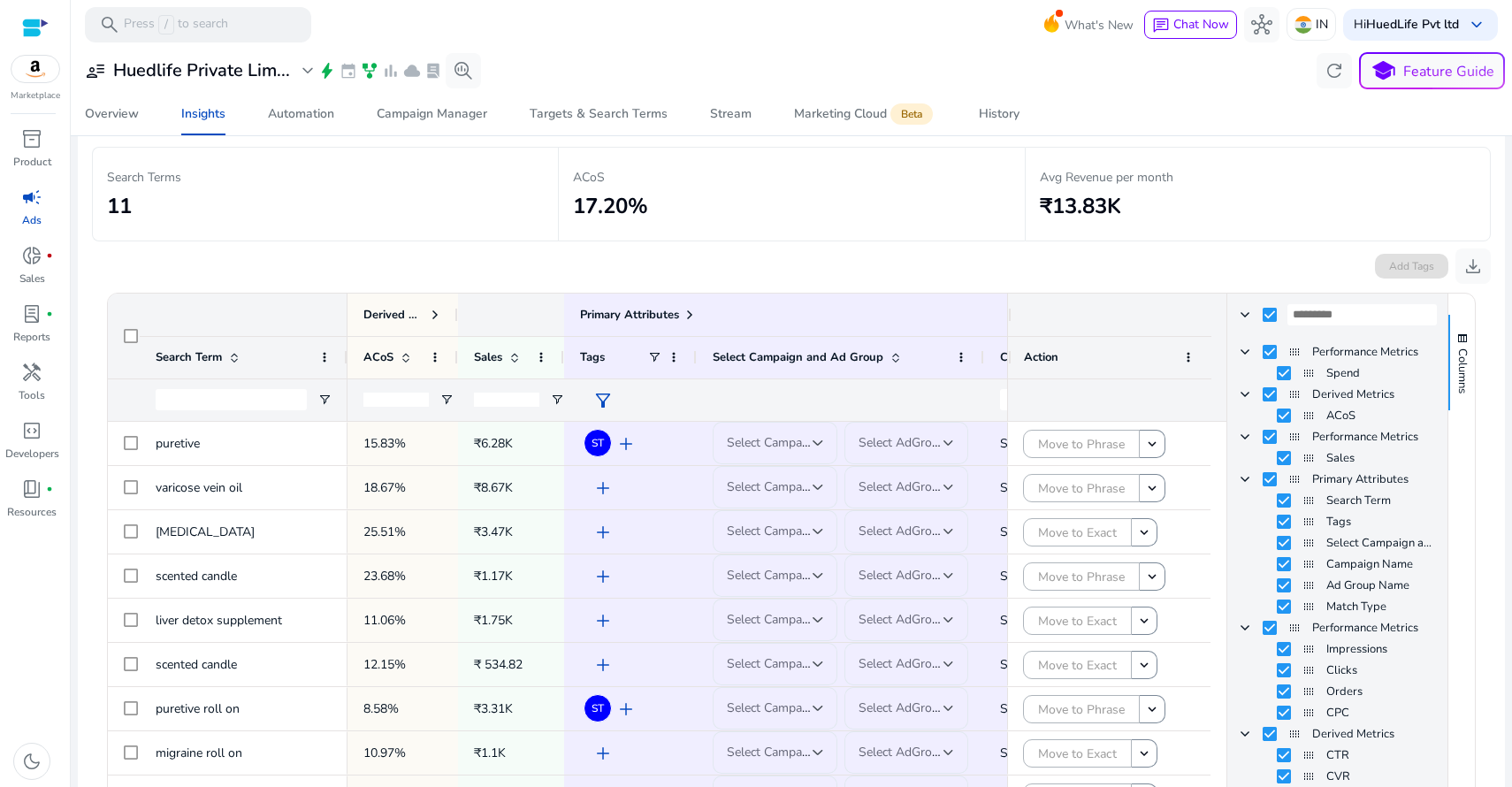
scroll to position [133, 0]
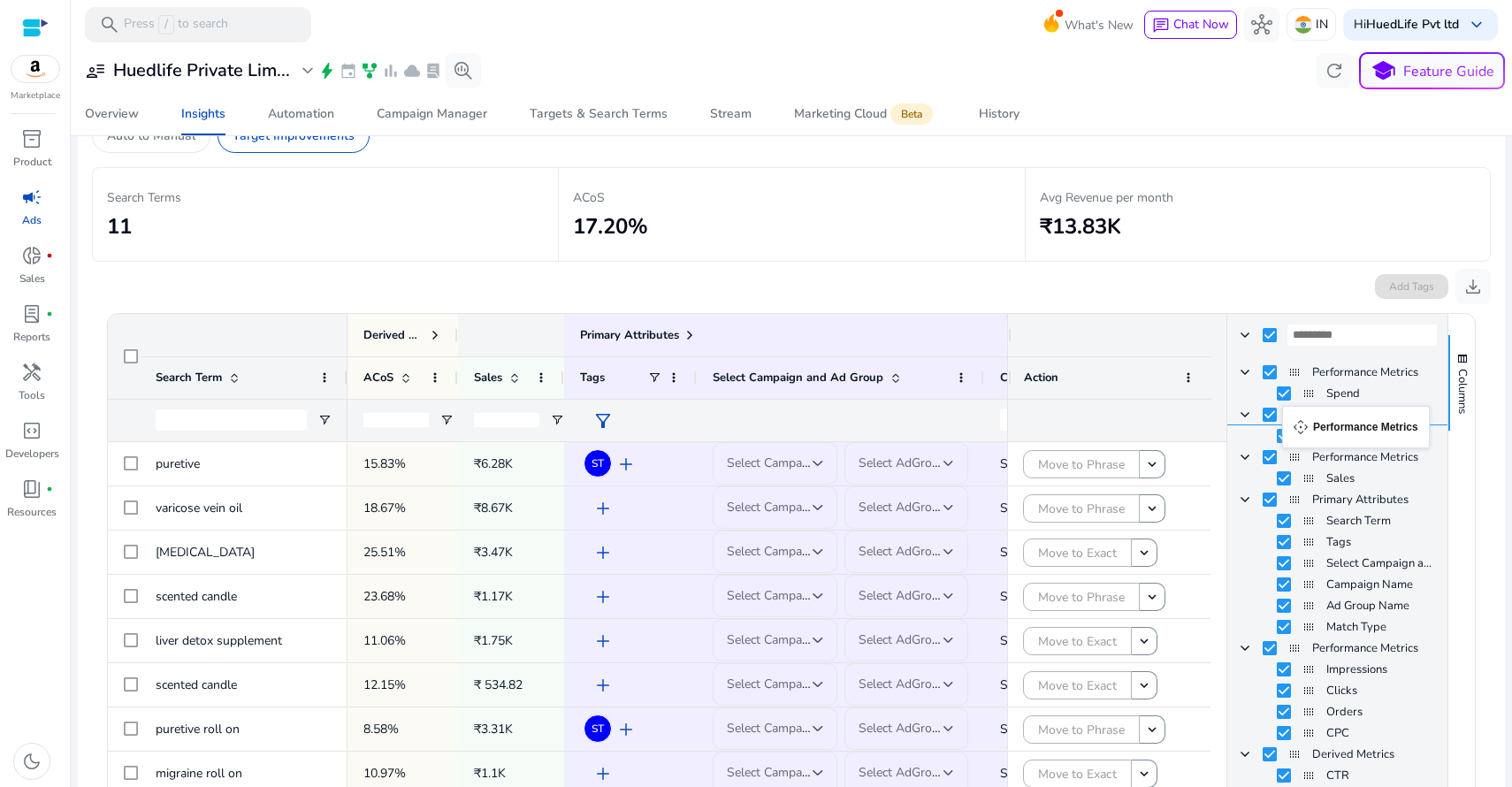
drag, startPoint x: 1289, startPoint y: 373, endPoint x: 1291, endPoint y: 416, distance: 43.0
click at [1243, 369] on span "Performance Metrics Column Group" at bounding box center [1245, 372] width 14 height 14
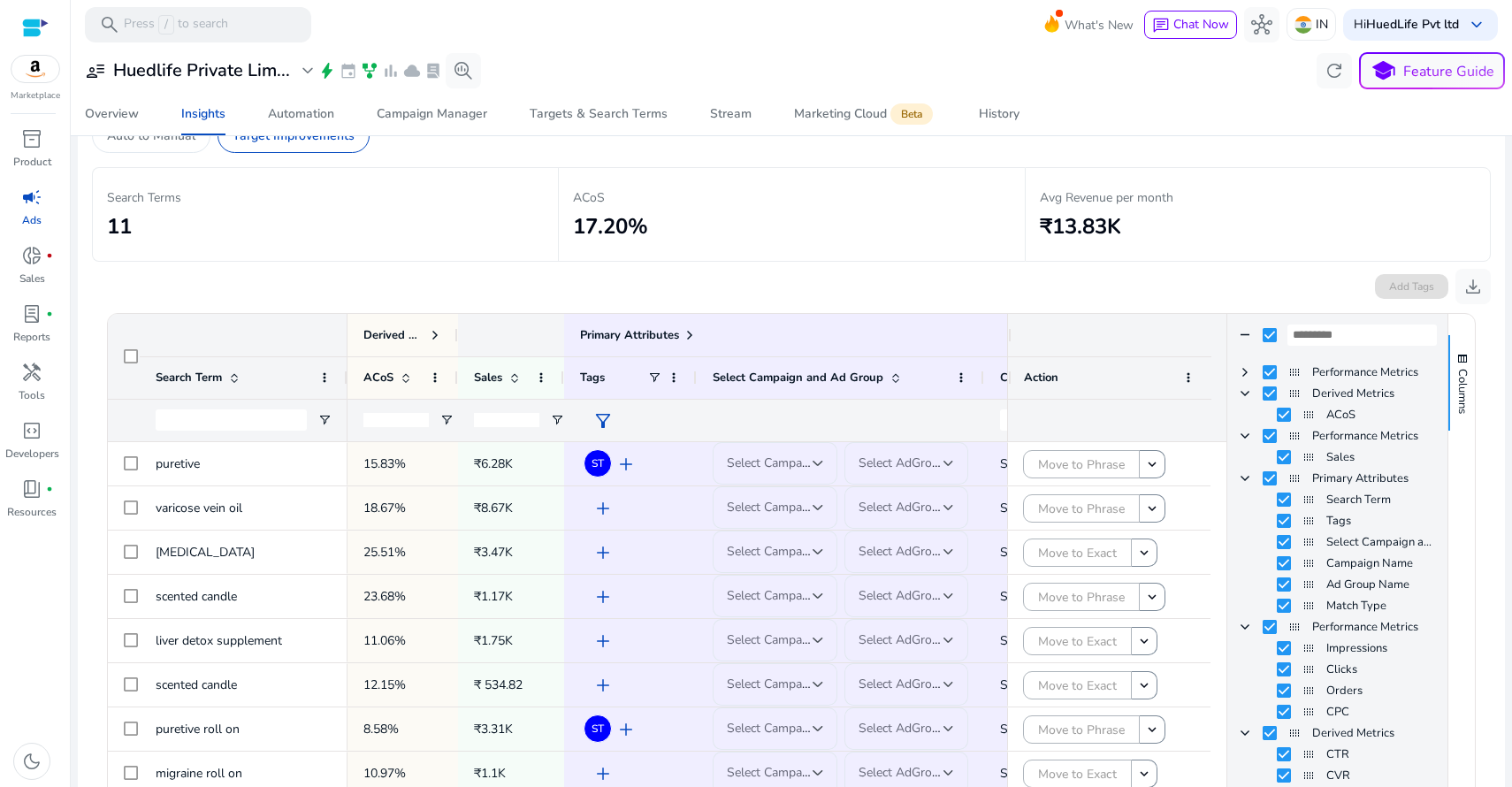
click at [1243, 369] on span "Performance Metrics Column Group" at bounding box center [1245, 372] width 14 height 14
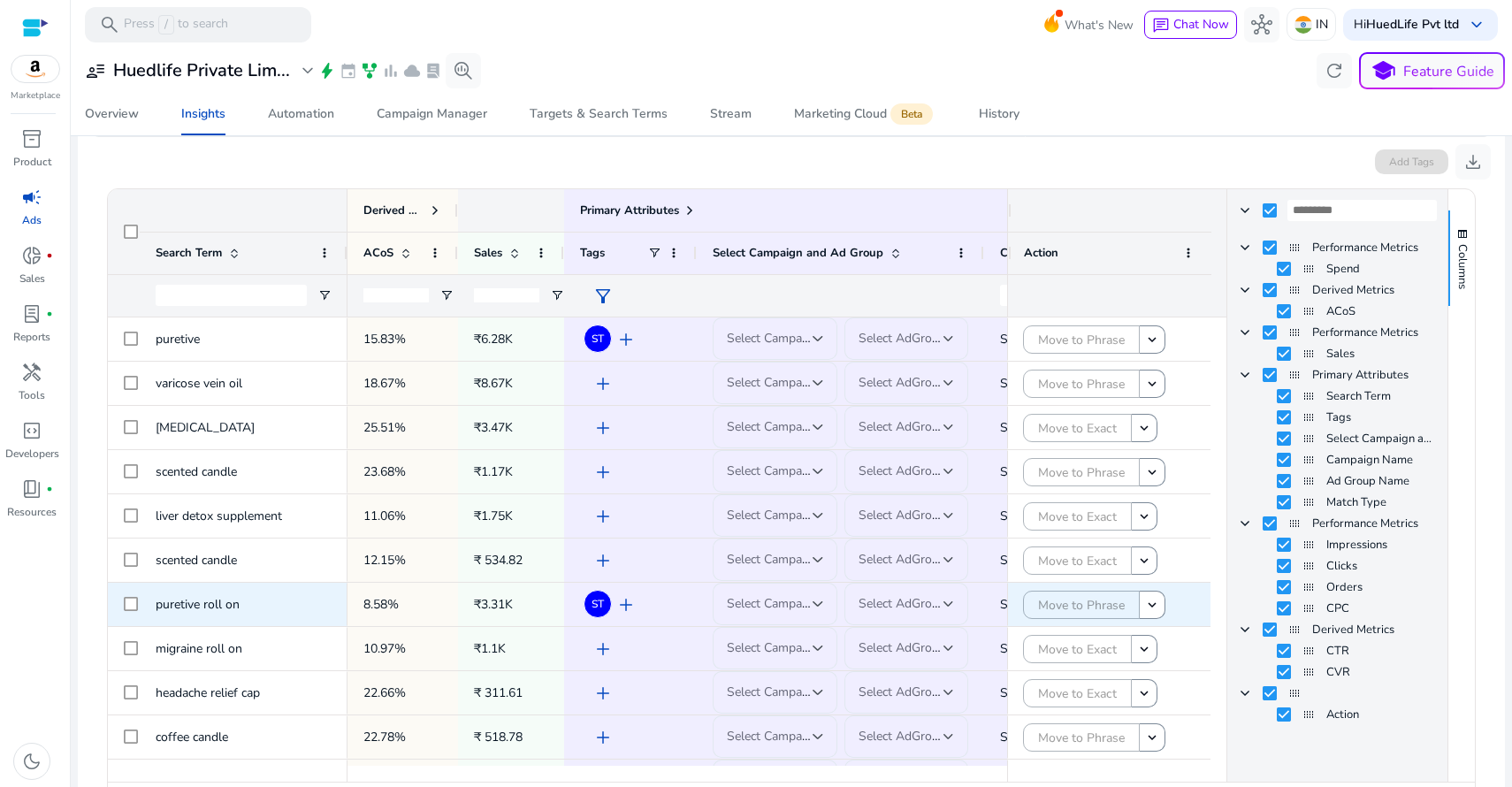
scroll to position [181, 0]
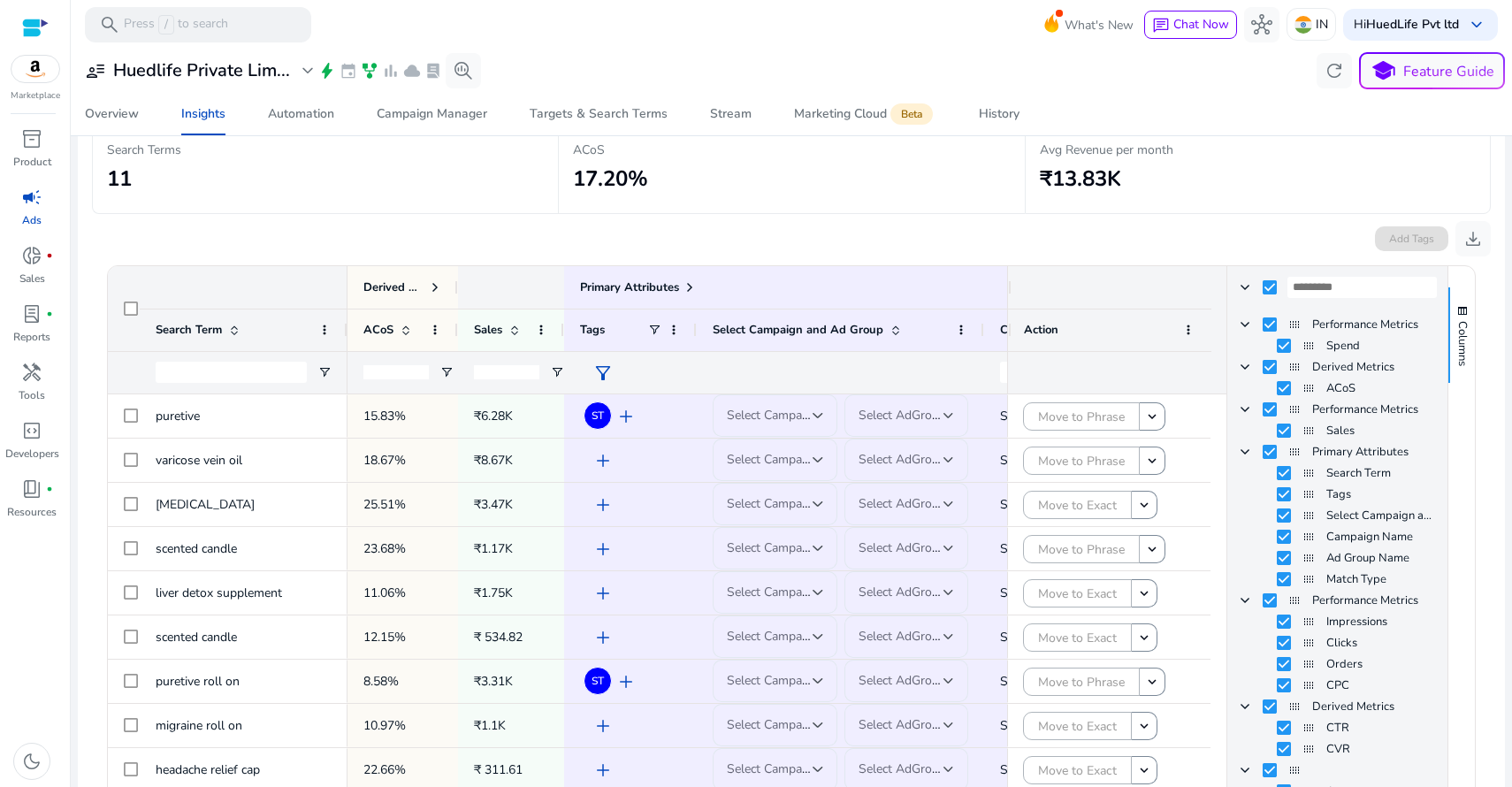
click at [820, 194] on div "ACoS 17.20%" at bounding box center [791, 166] width 437 height 65
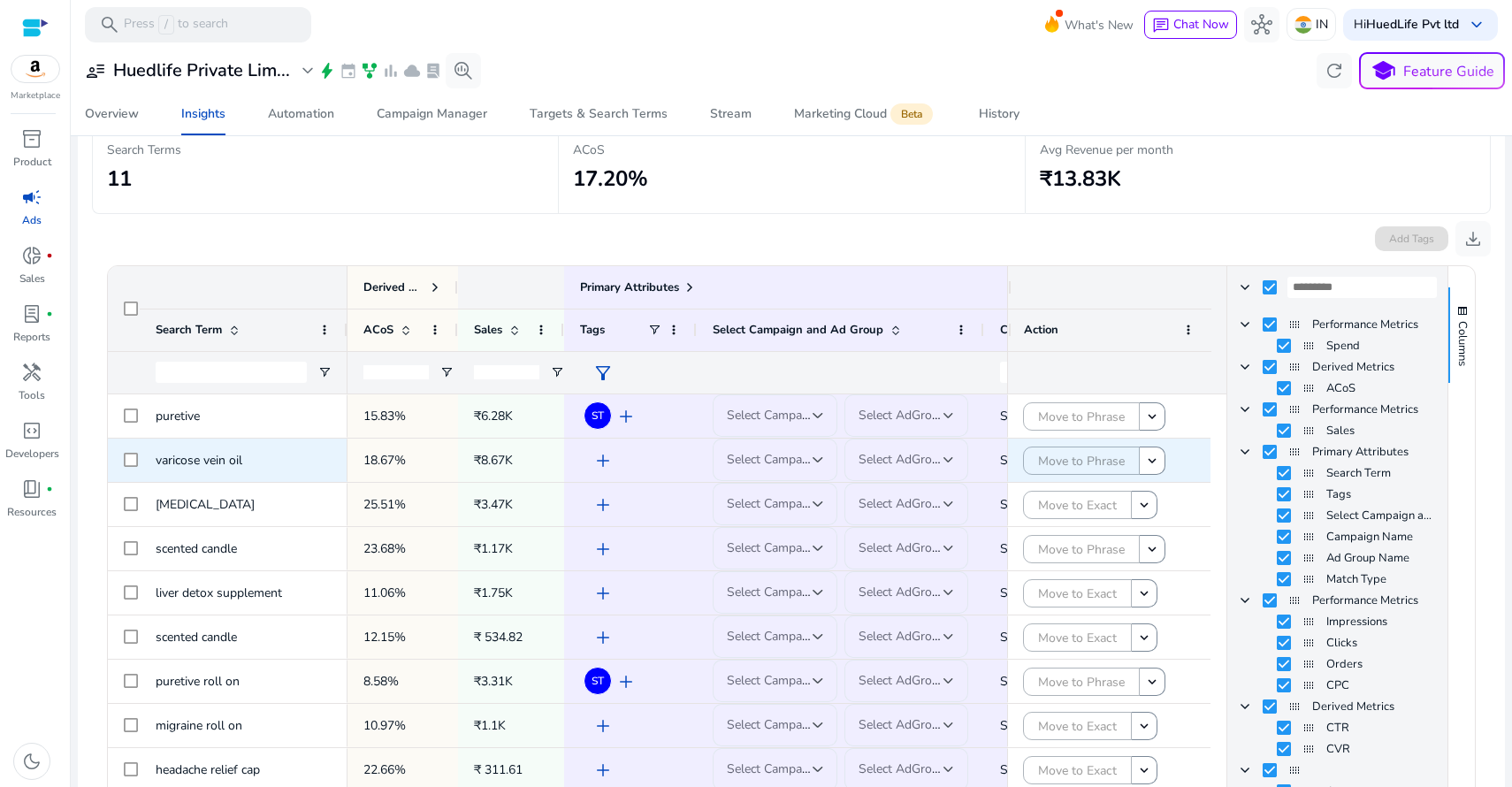
click at [229, 461] on span "varicose vein oil" at bounding box center [199, 459] width 86 height 17
click at [937, 459] on mat-form-field "Select AdGroup" at bounding box center [906, 459] width 125 height 43
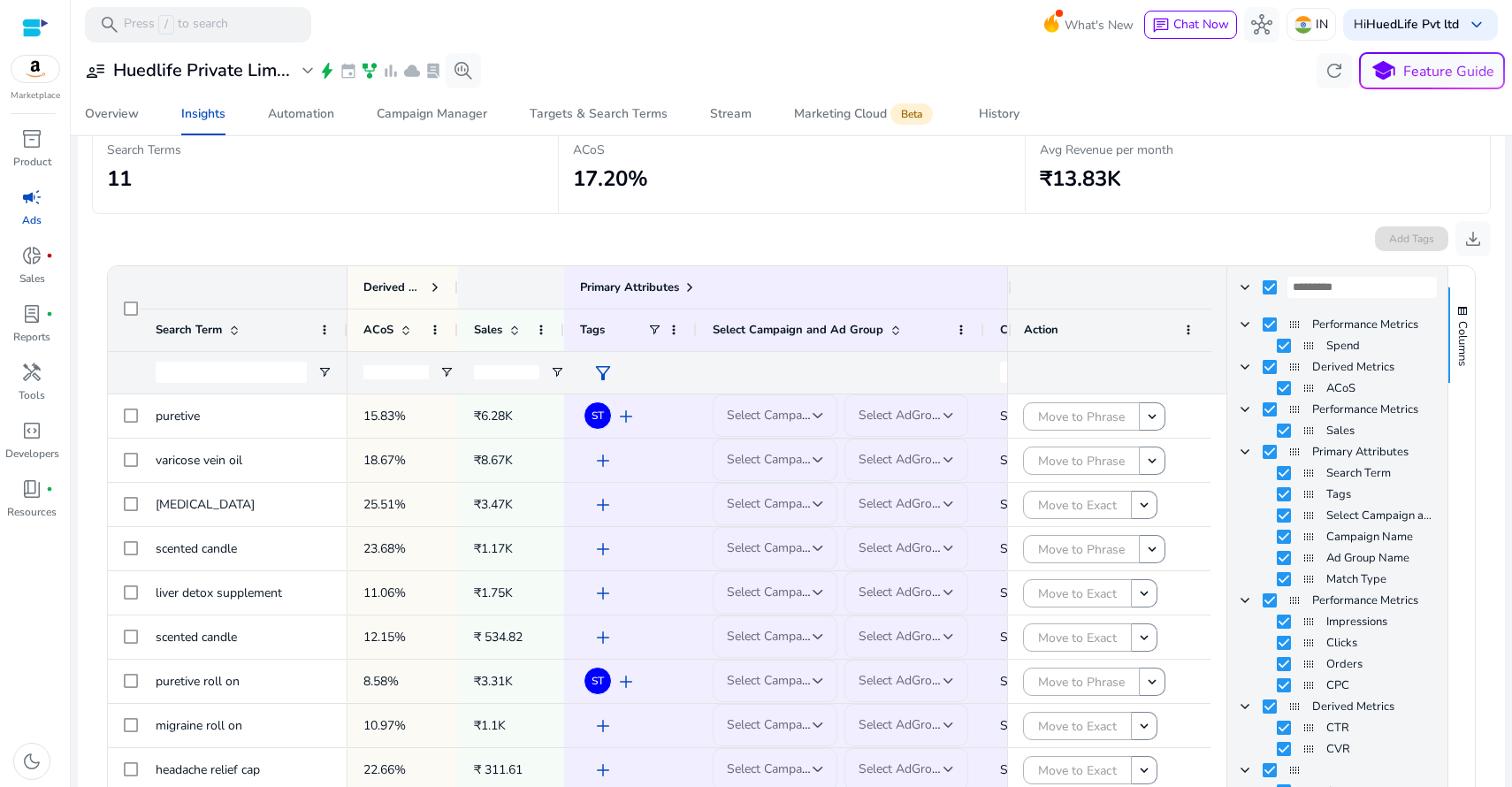
click at [1105, 262] on ag-grid-angular "Press SPACE to select this row. Drag here to set row groups Drag here to set co…" at bounding box center [791, 583] width 1397 height 654
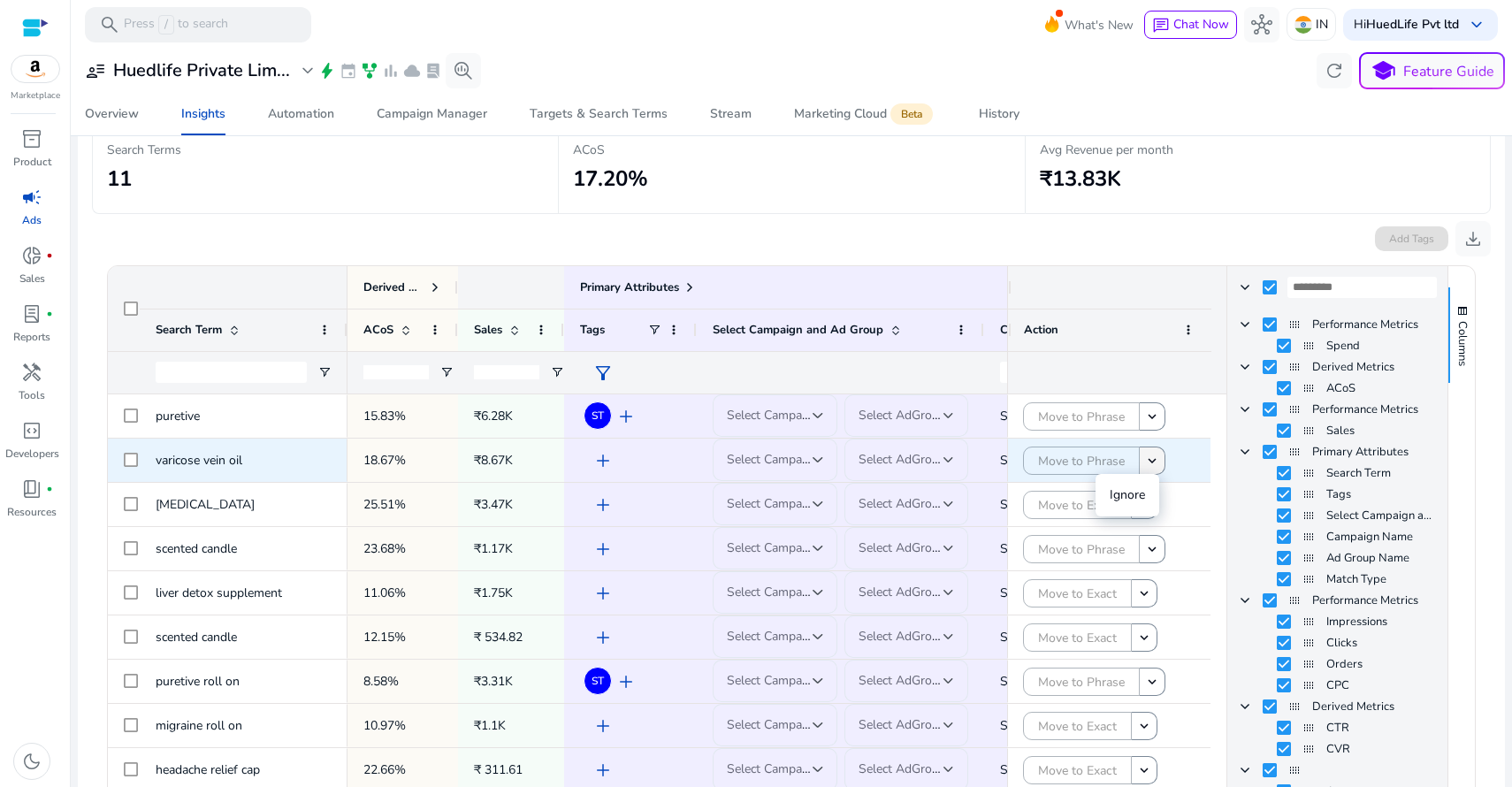
click at [1144, 455] on mat-icon "keyboard_arrow_down" at bounding box center [1152, 460] width 16 height 16
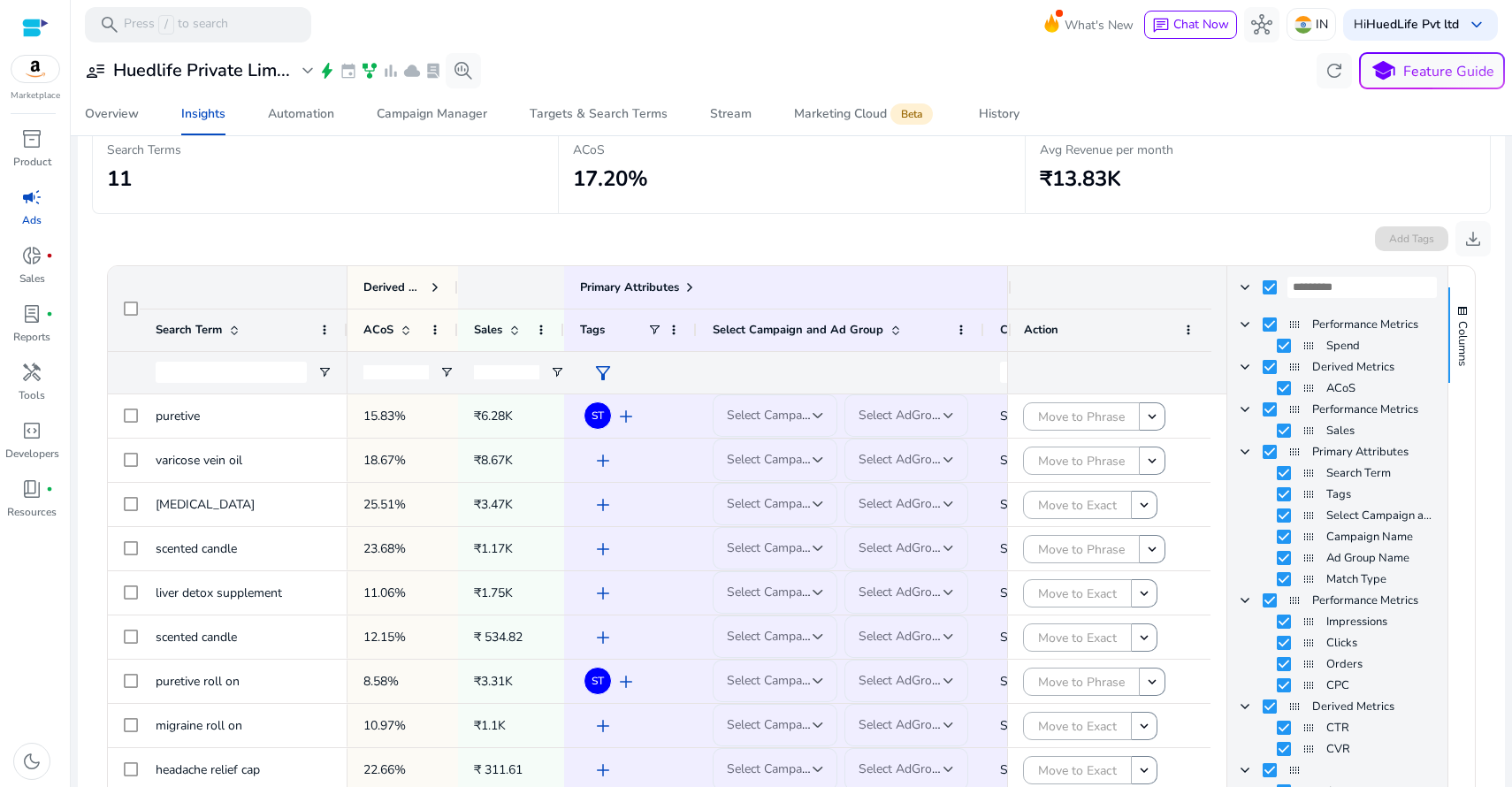
click at [1110, 237] on div "Add Tags download" at bounding box center [791, 235] width 1399 height 43
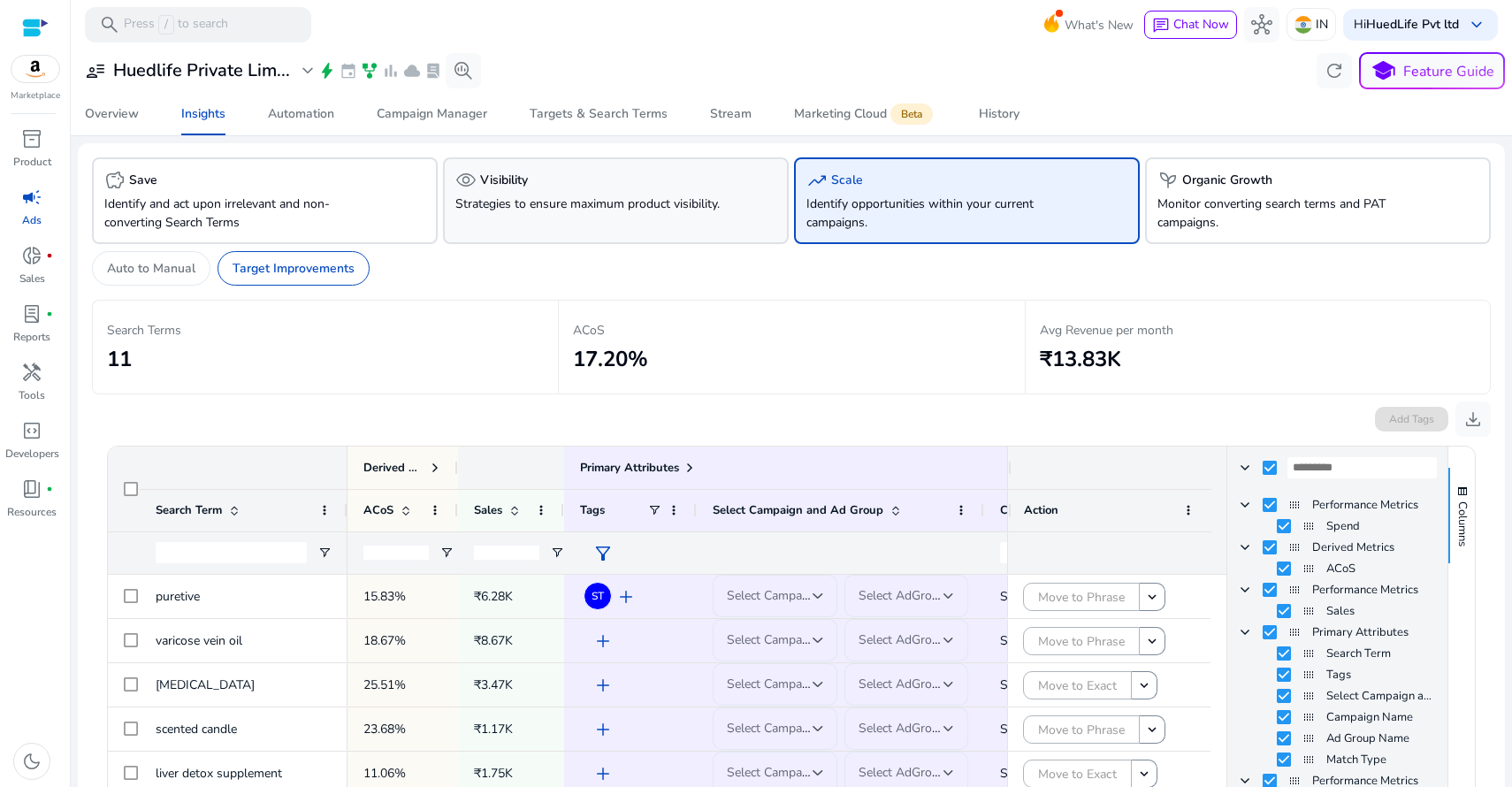
click at [555, 195] on p "Strategies to ensure maximum product visibility." at bounding box center [590, 203] width 268 height 19
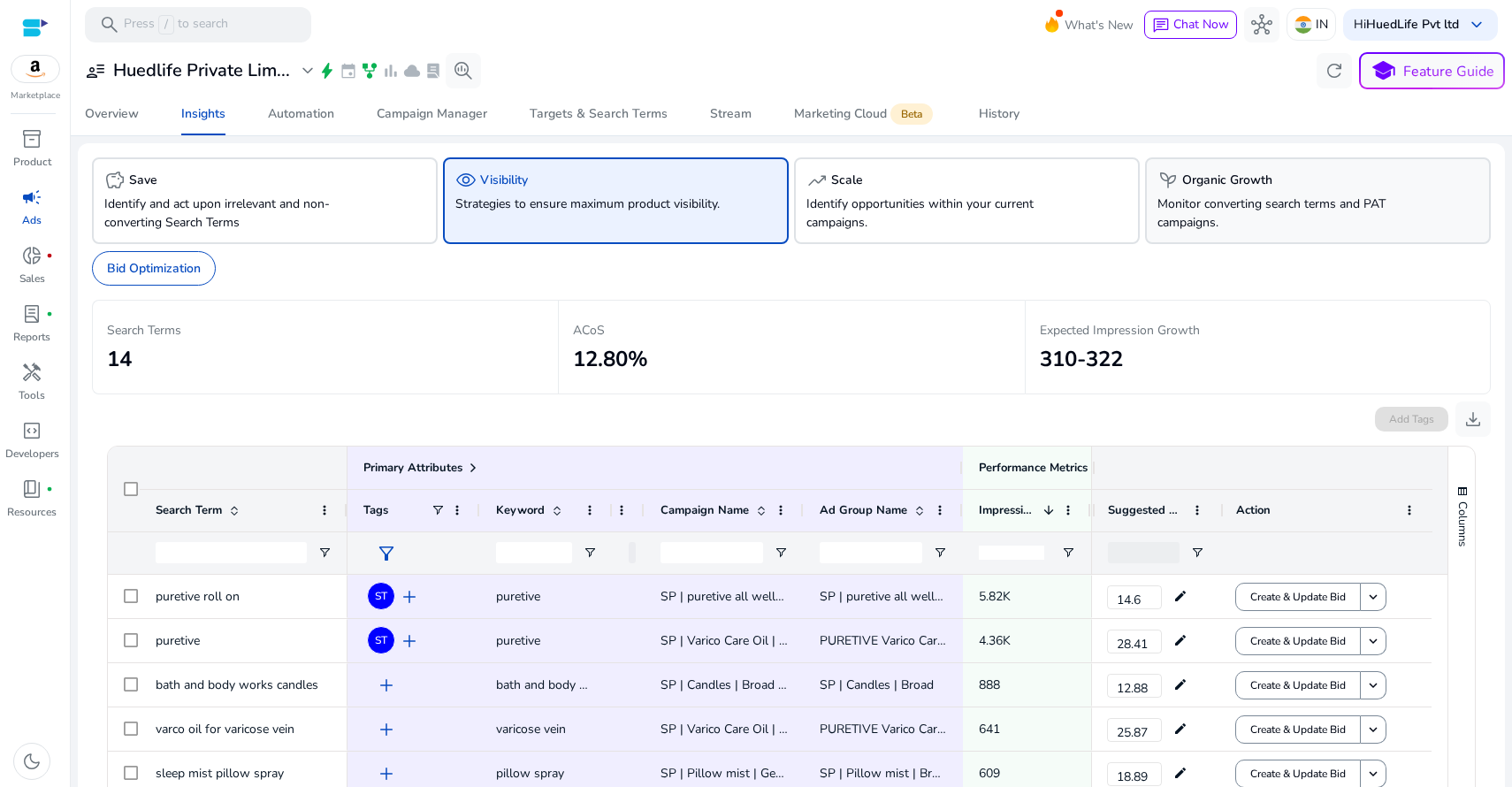
click at [1282, 188] on div "psychiatry Organic Growth" at bounding box center [1317, 180] width 321 height 21
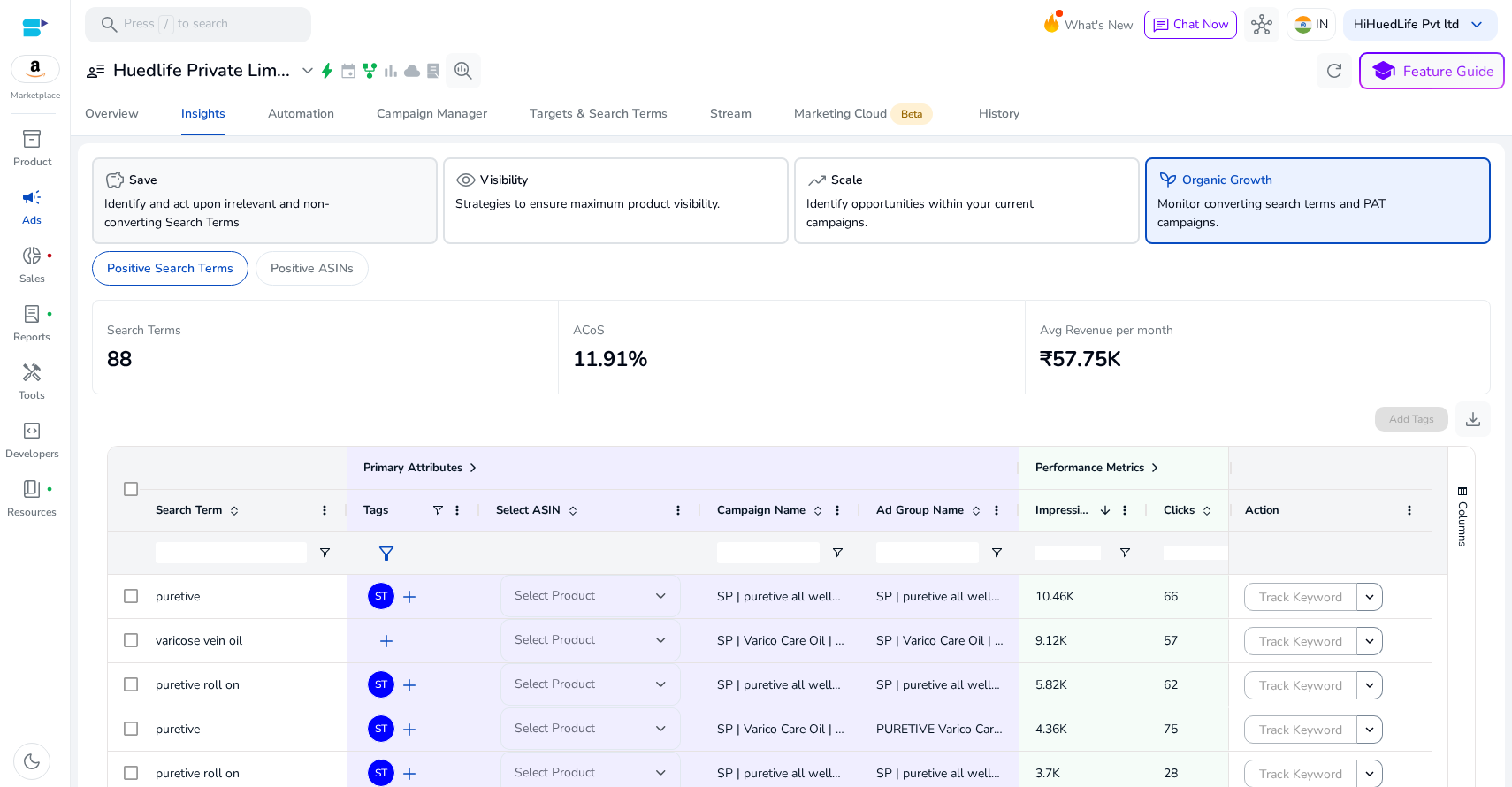
click at [355, 184] on div "savings Save" at bounding box center [264, 180] width 321 height 21
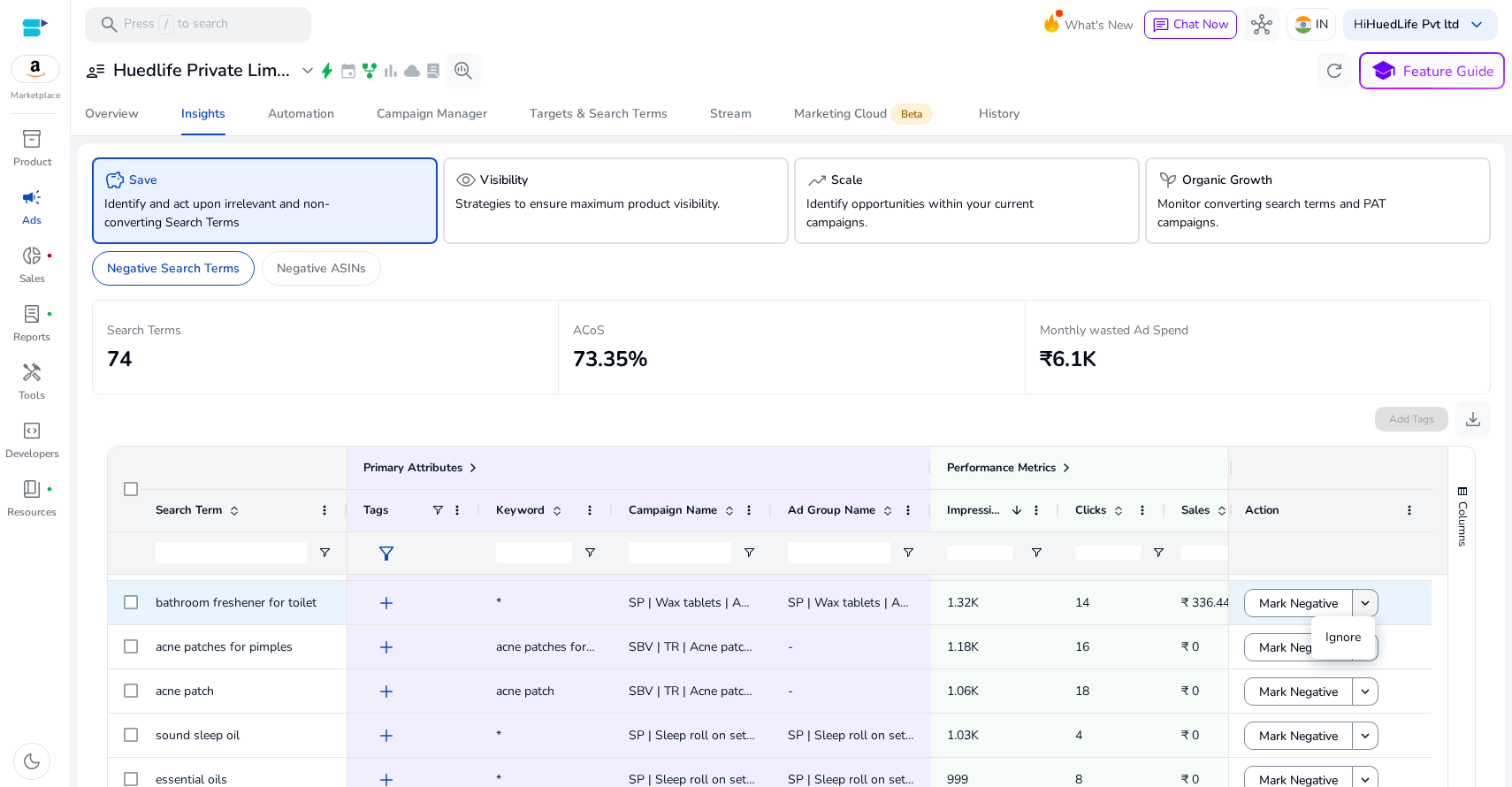
click at [1364, 608] on mat-icon "keyboard_arrow_down" at bounding box center [1365, 602] width 16 height 16
click at [1363, 604] on mat-icon "keyboard_arrow_down" at bounding box center [1365, 602] width 16 height 16
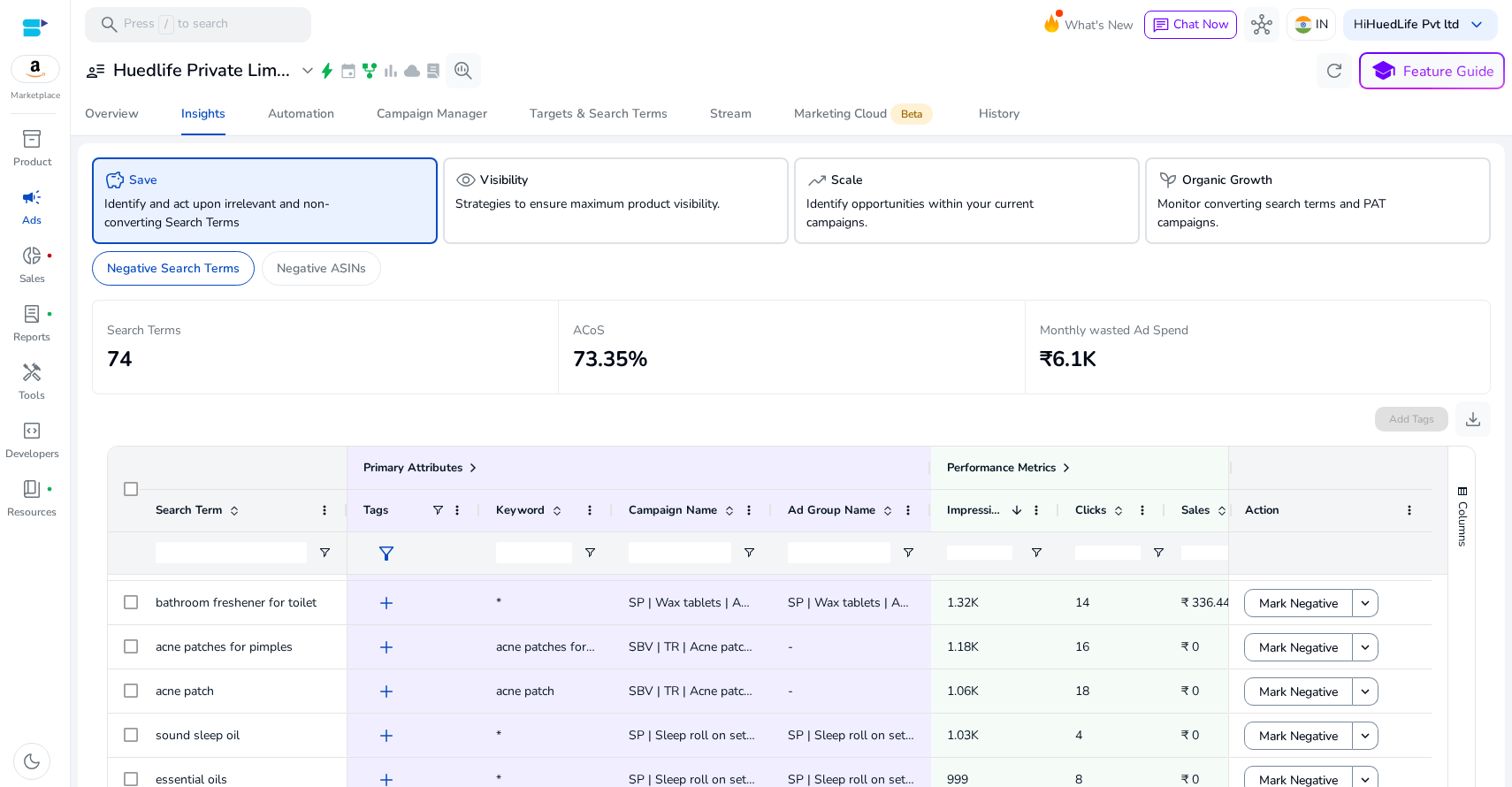
click at [1233, 363] on h2 "₹6.1K" at bounding box center [1257, 359] width 436 height 26
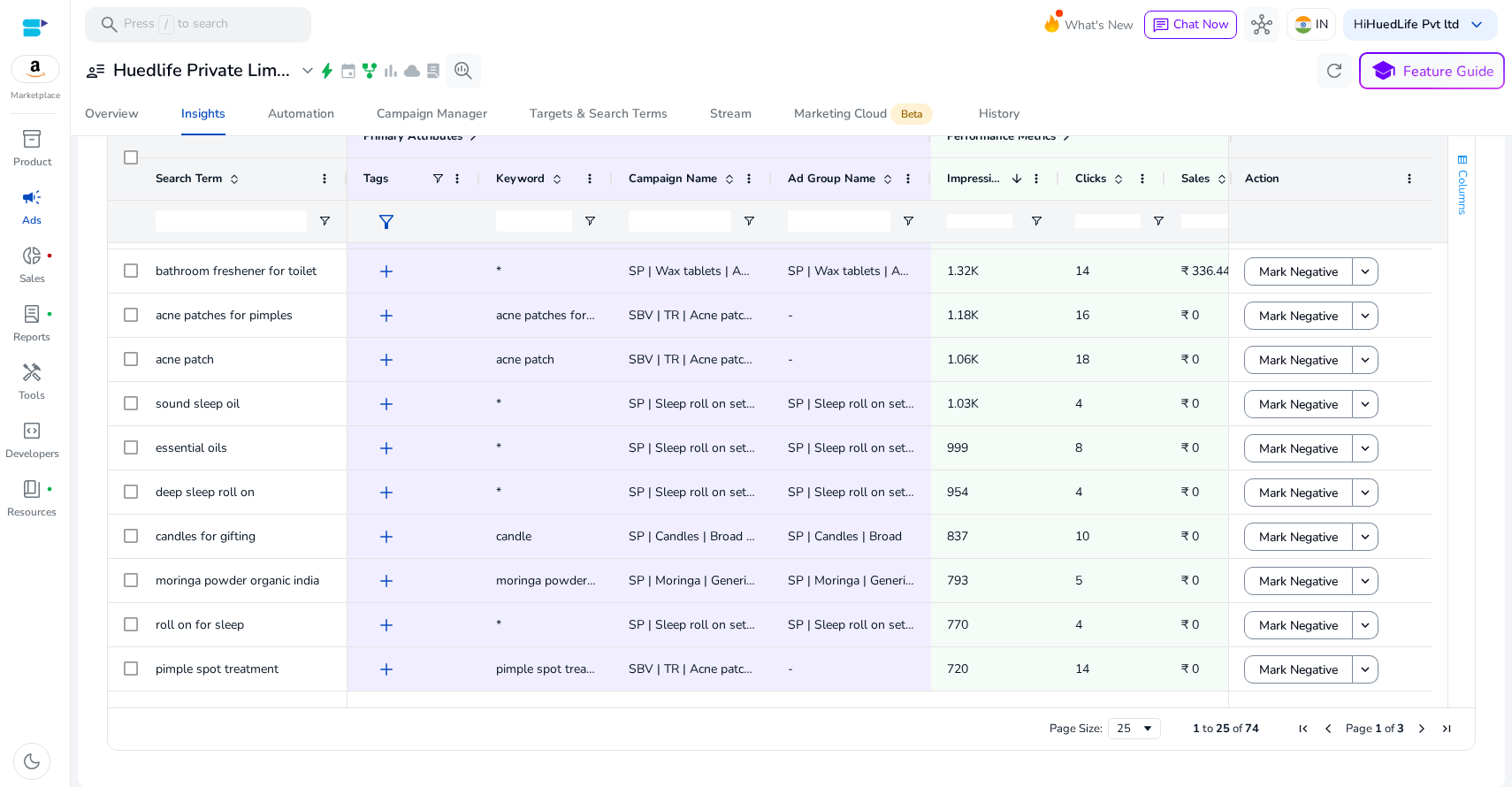
click at [1458, 164] on span "button" at bounding box center [1462, 160] width 14 height 14
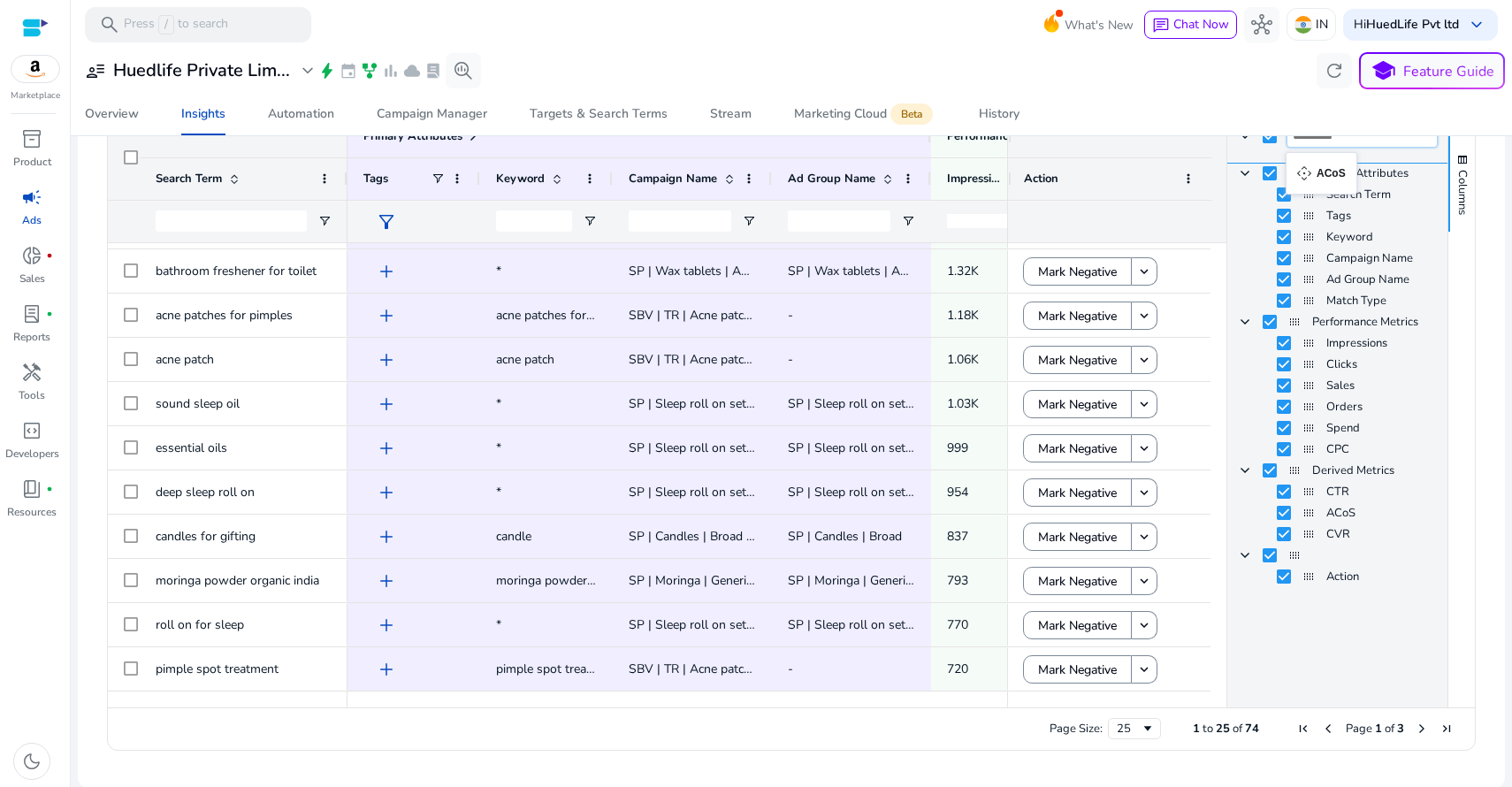
drag, startPoint x: 1305, startPoint y: 502, endPoint x: 1295, endPoint y: 163, distance: 339.1
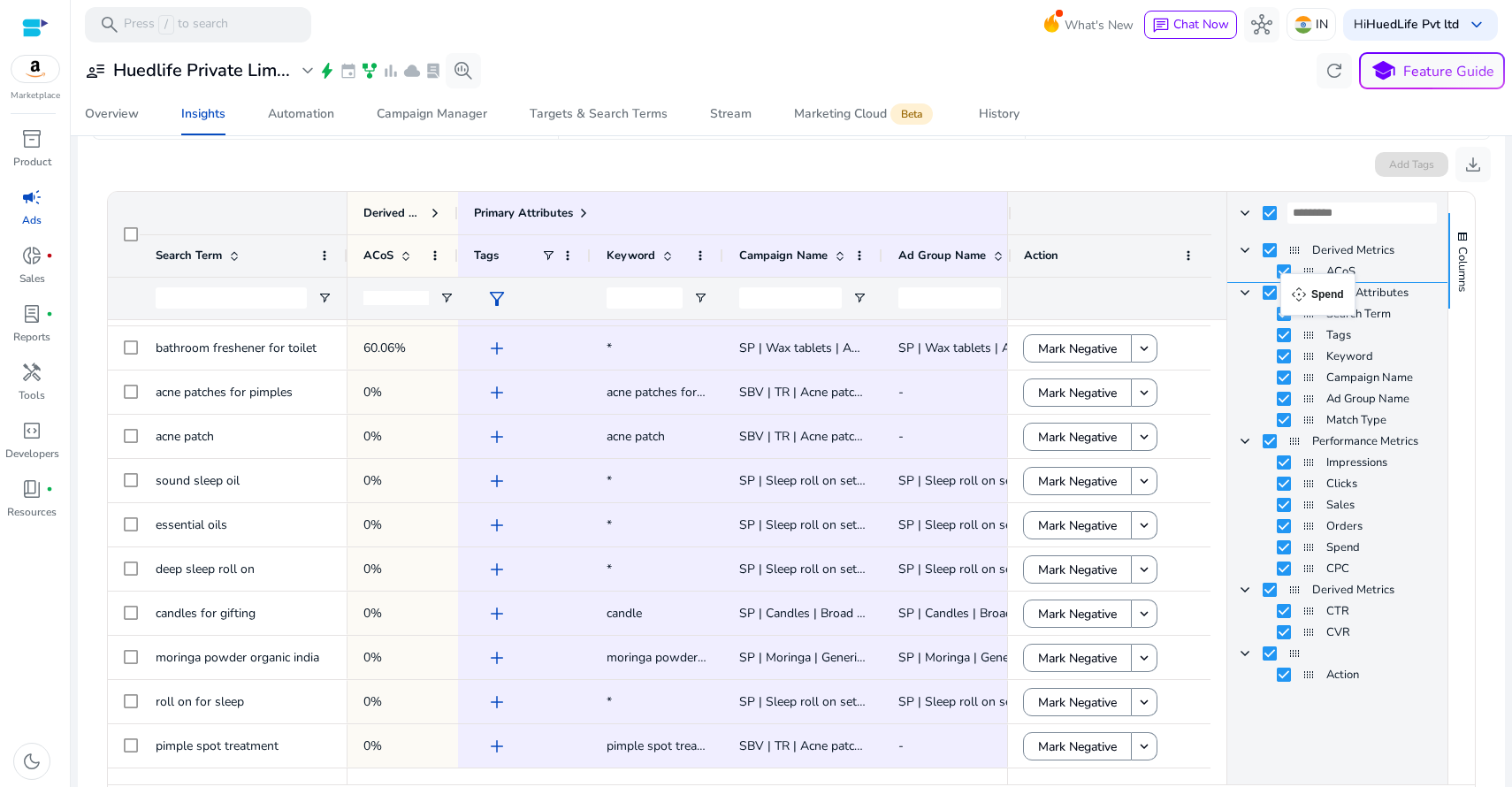
drag, startPoint x: 1302, startPoint y: 545, endPoint x: 1289, endPoint y: 284, distance: 261.3
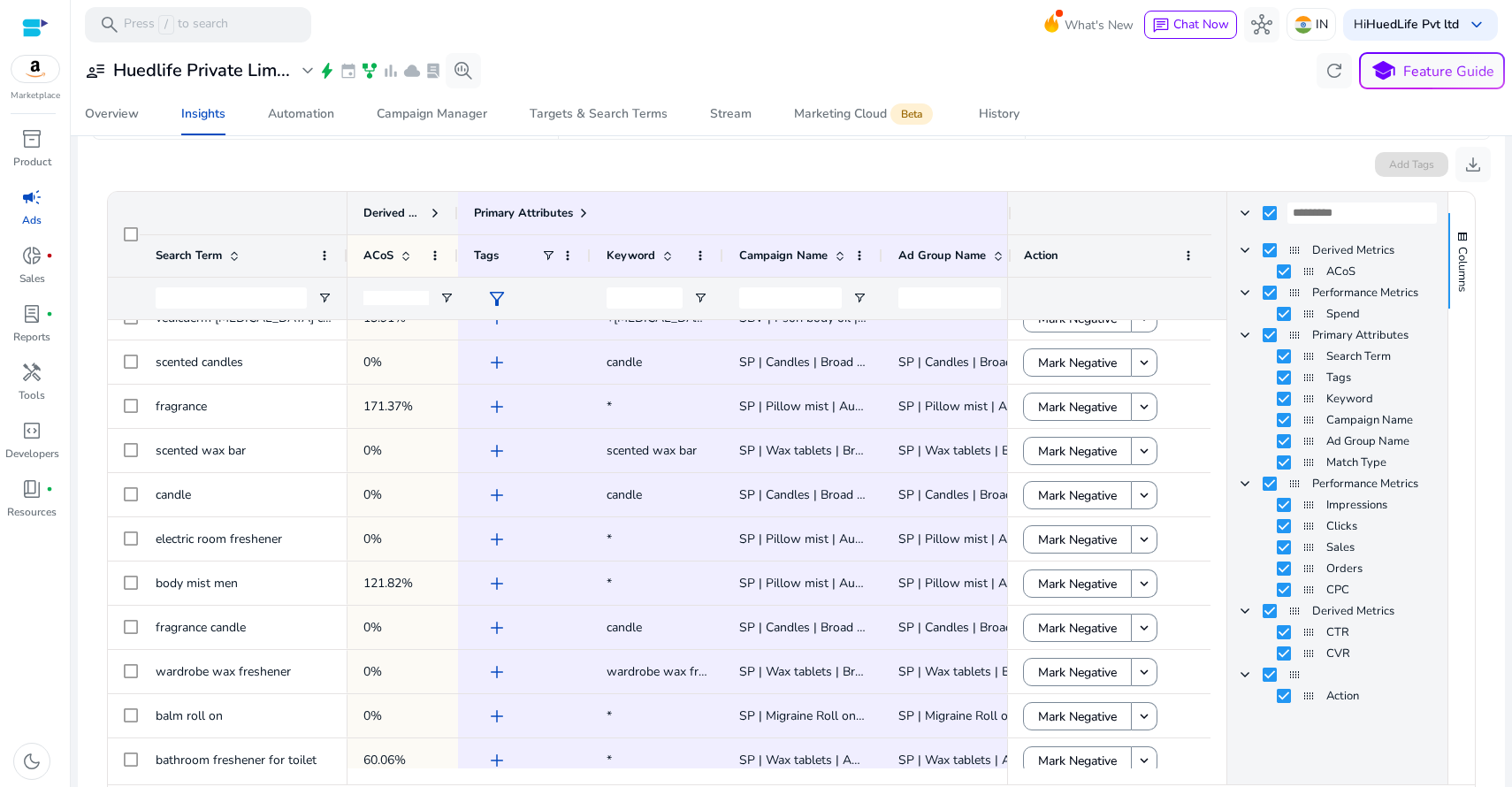
click at [433, 214] on span at bounding box center [435, 212] width 14 height 14
click at [586, 209] on span at bounding box center [584, 212] width 14 height 14
click at [1241, 288] on span "Performance Metrics Column Group" at bounding box center [1245, 293] width 14 height 14
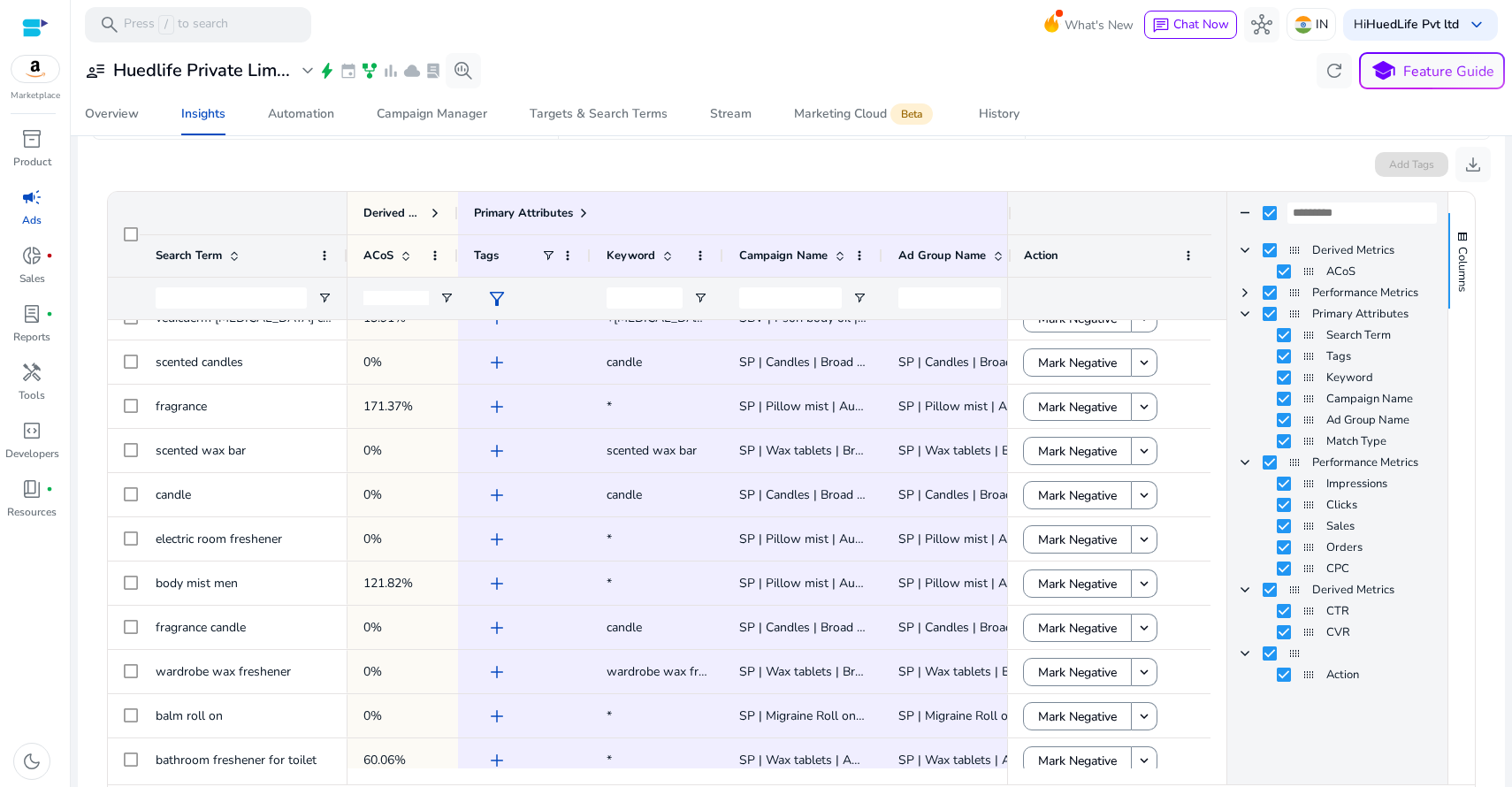
click at [1241, 288] on span "Performance Metrics Column Group" at bounding box center [1245, 293] width 14 height 14
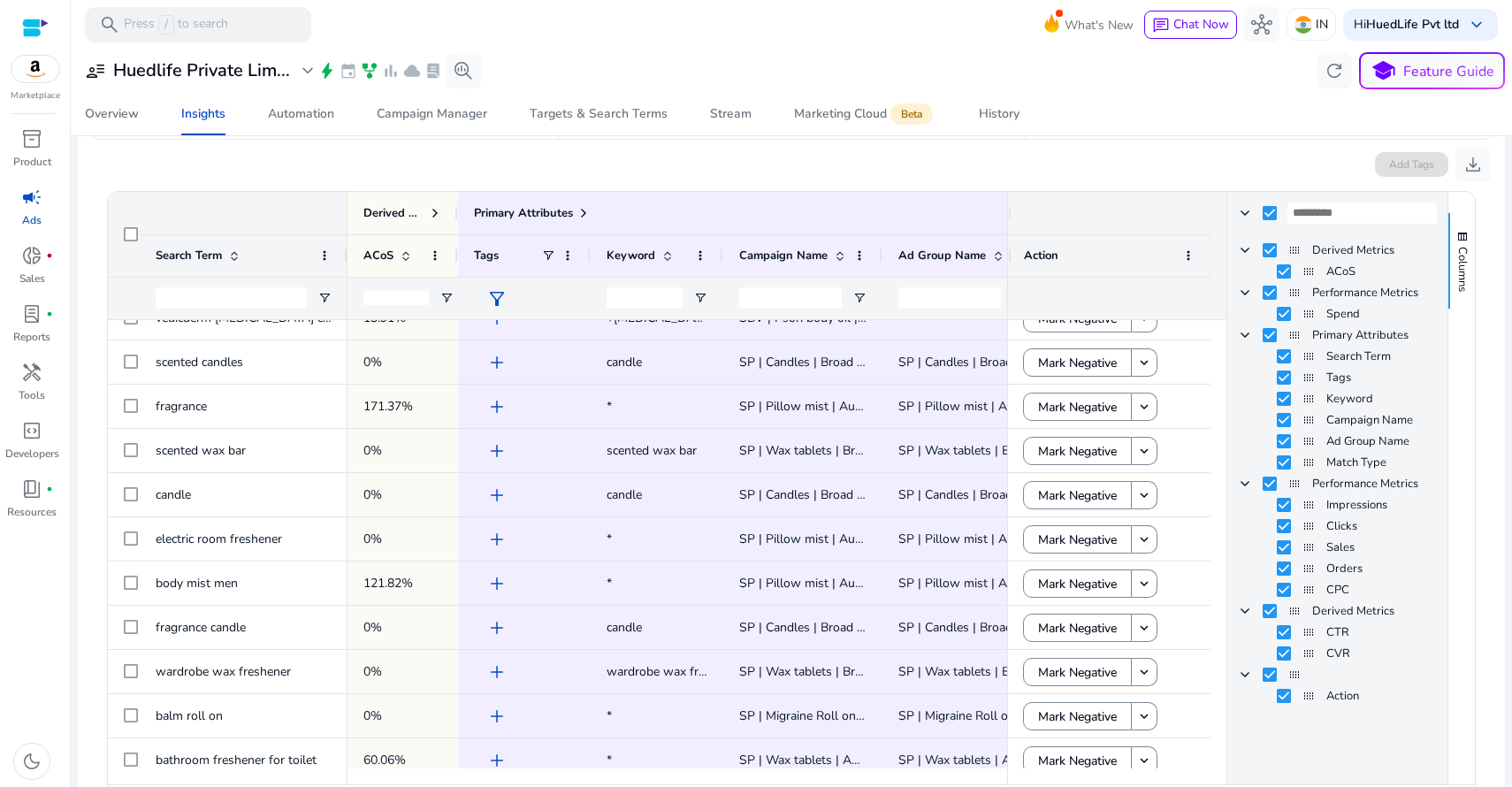
click at [1365, 291] on span "Performance Metrics" at bounding box center [1375, 293] width 125 height 16
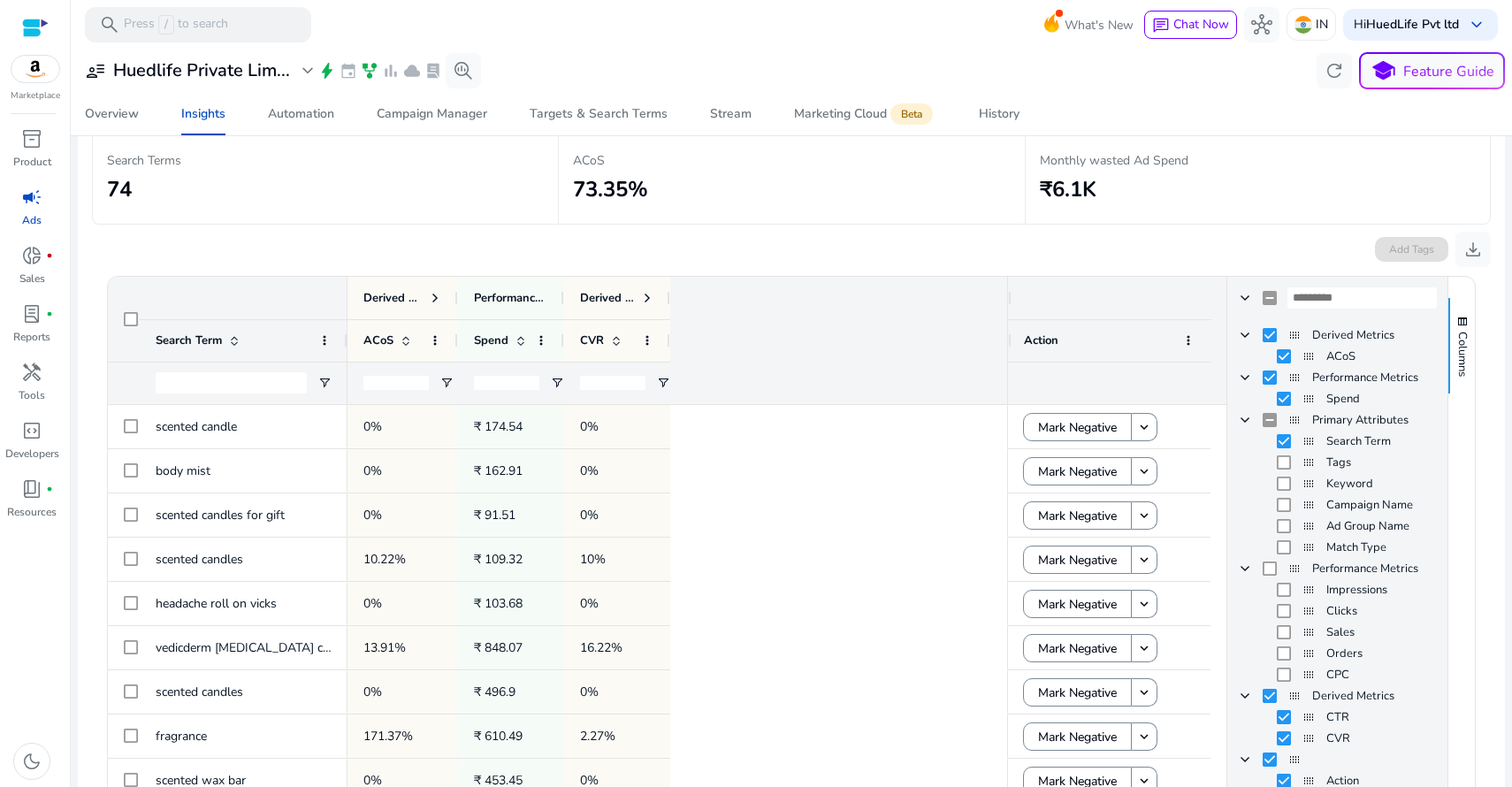
click at [1201, 207] on div "Monthly wasted Ad Spend ₹6.1K" at bounding box center [1257, 177] width 436 height 65
click at [1458, 318] on span "button" at bounding box center [1462, 322] width 14 height 14
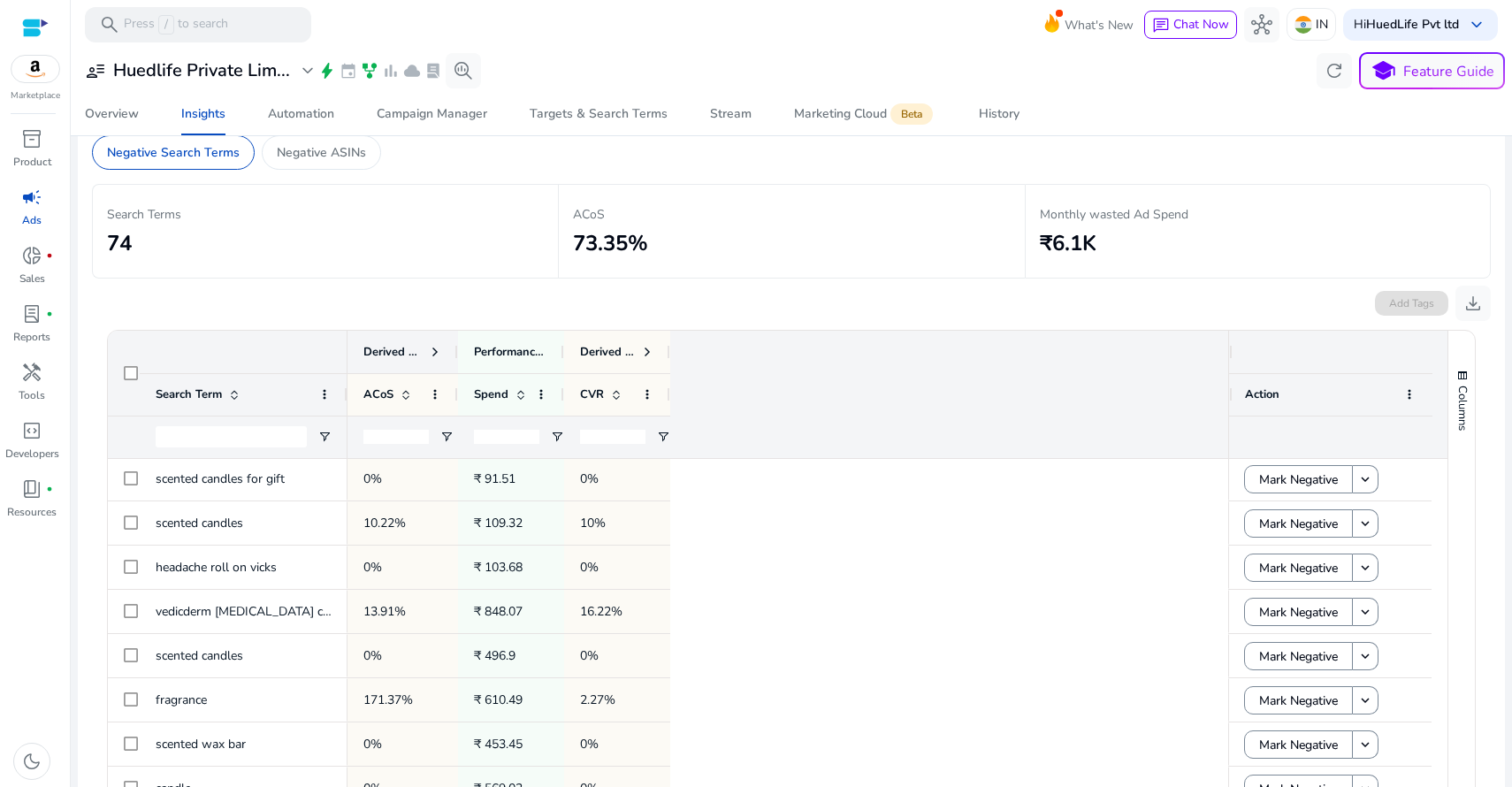
click at [433, 348] on span at bounding box center [435, 351] width 14 height 14
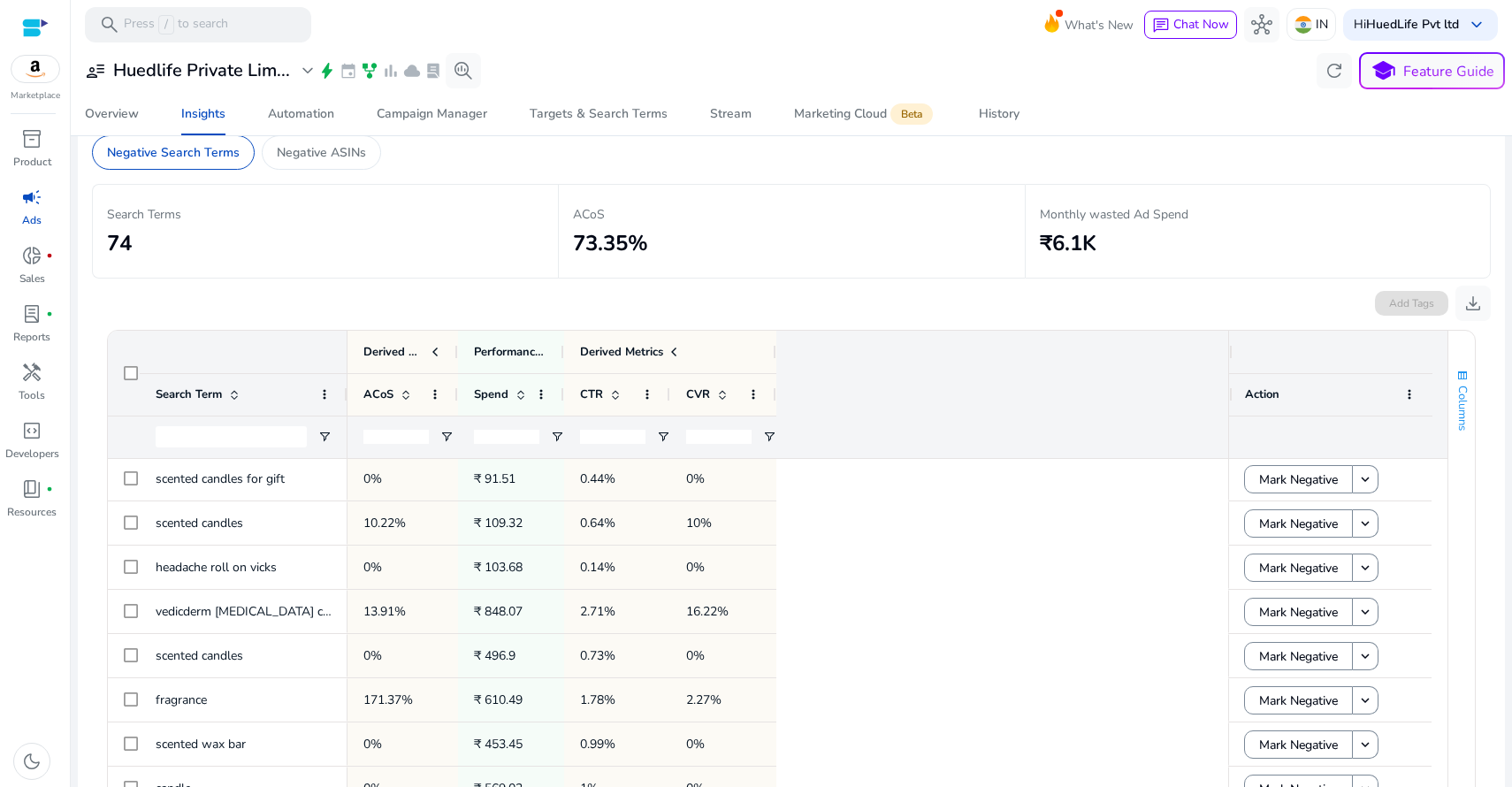
click at [1460, 375] on span "button" at bounding box center [1462, 375] width 14 height 14
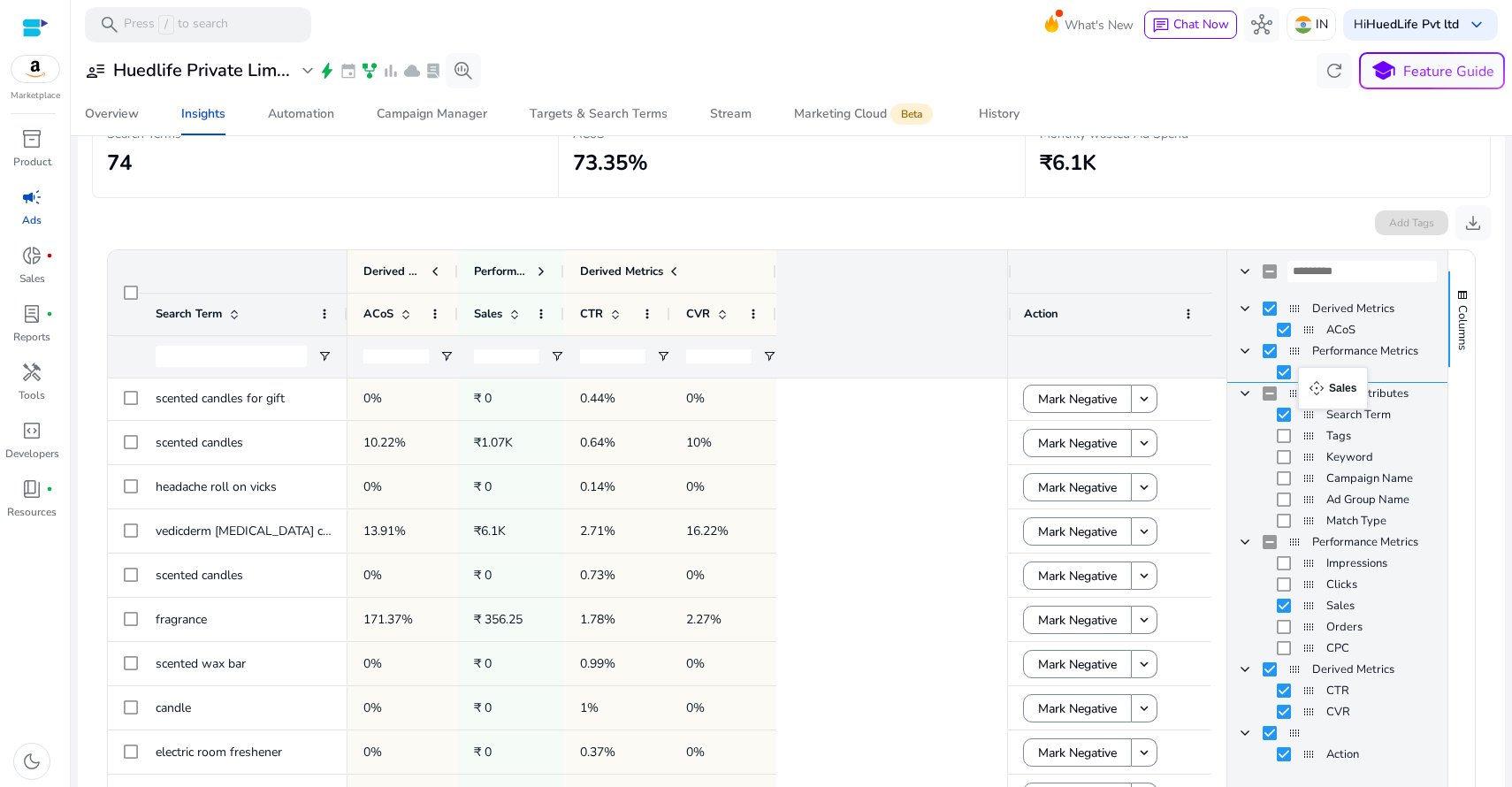
drag, startPoint x: 1300, startPoint y: 603, endPoint x: 1306, endPoint y: 377, distance: 226.1
click at [862, 230] on div "Add Tags download" at bounding box center [791, 218] width 1399 height 43
click at [543, 269] on span at bounding box center [541, 271] width 14 height 14
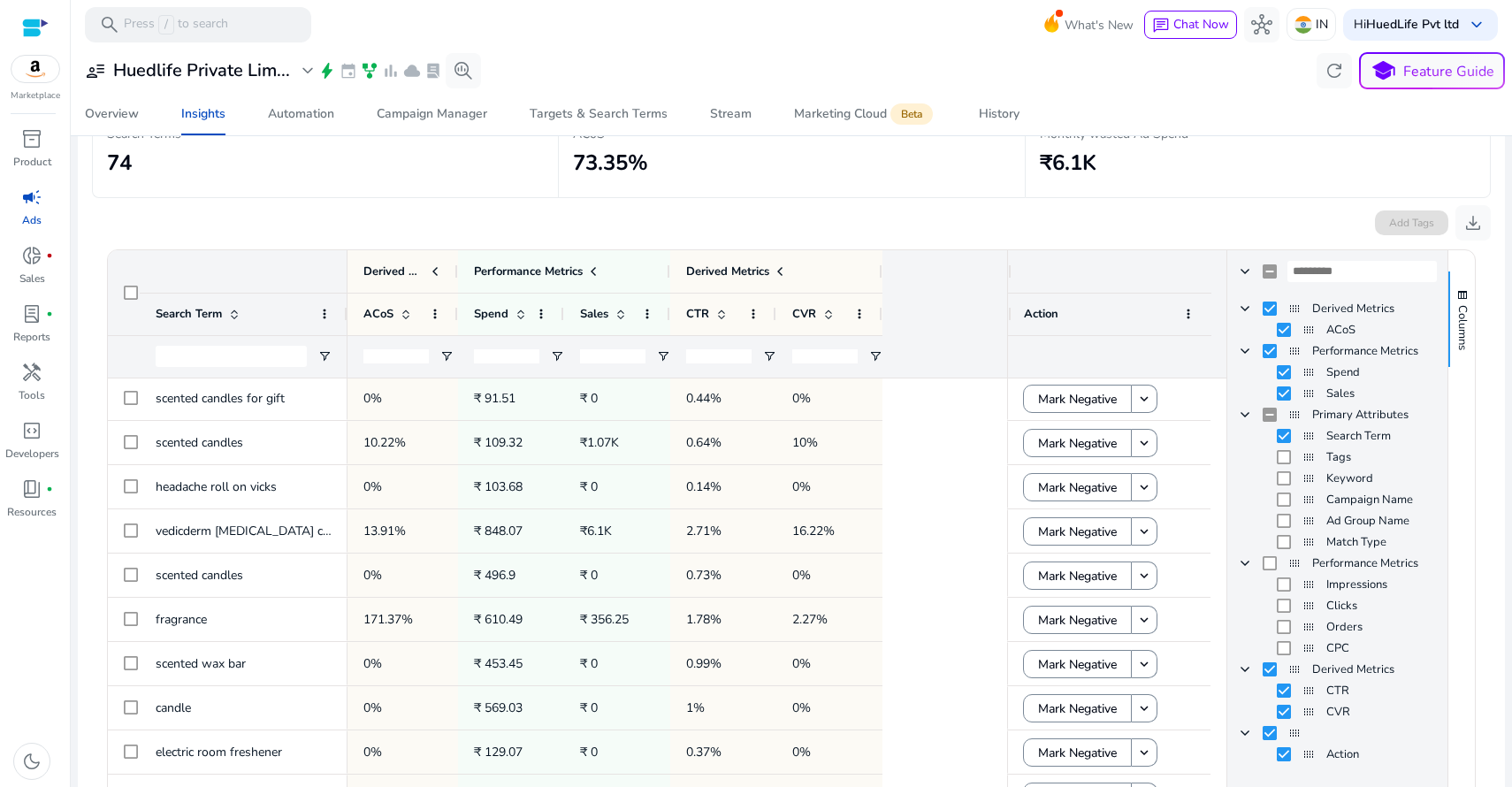
click at [605, 355] on input "number" at bounding box center [613, 356] width 66 height 14
type input "*"
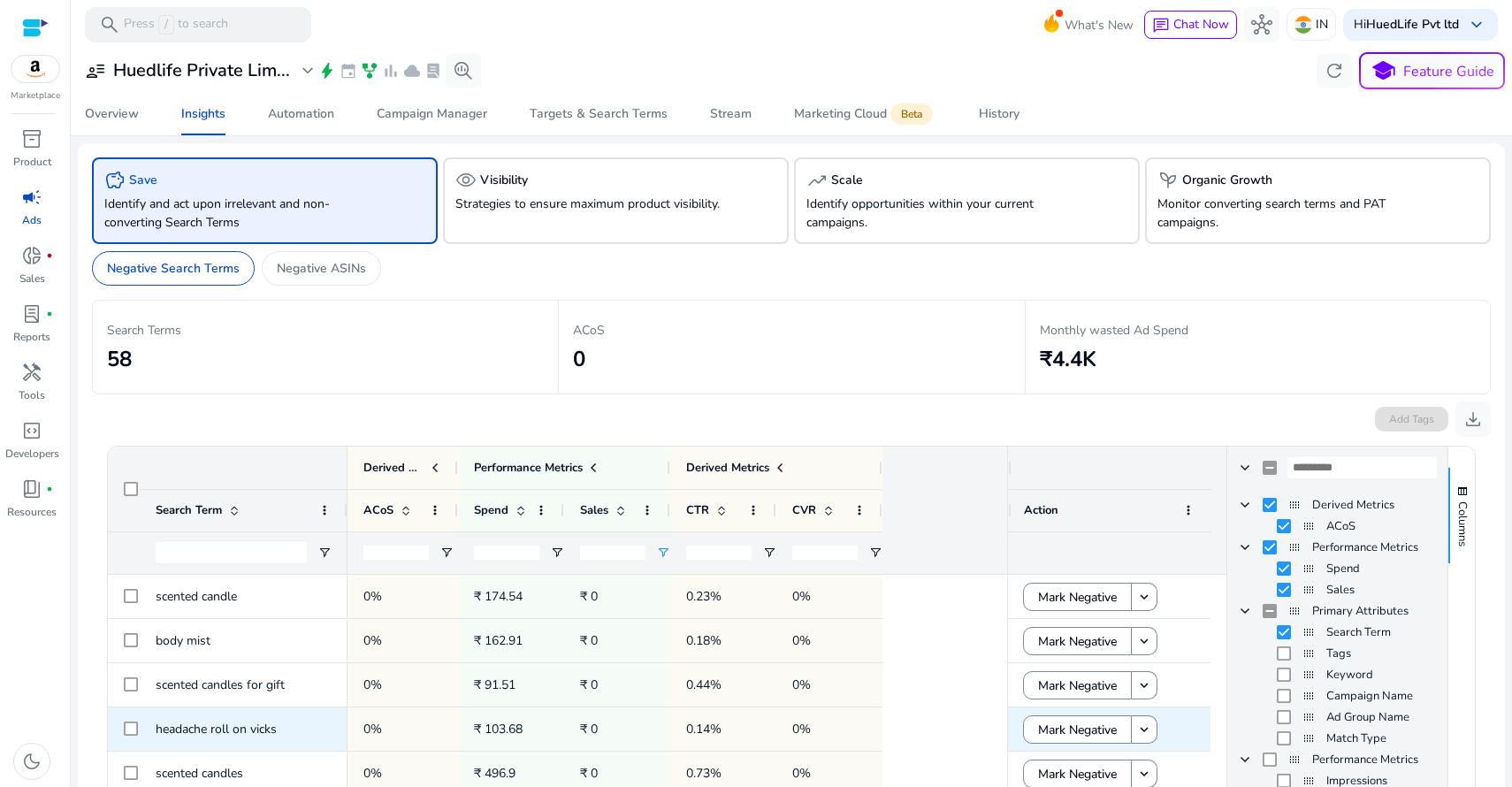
scroll to position [197, 0]
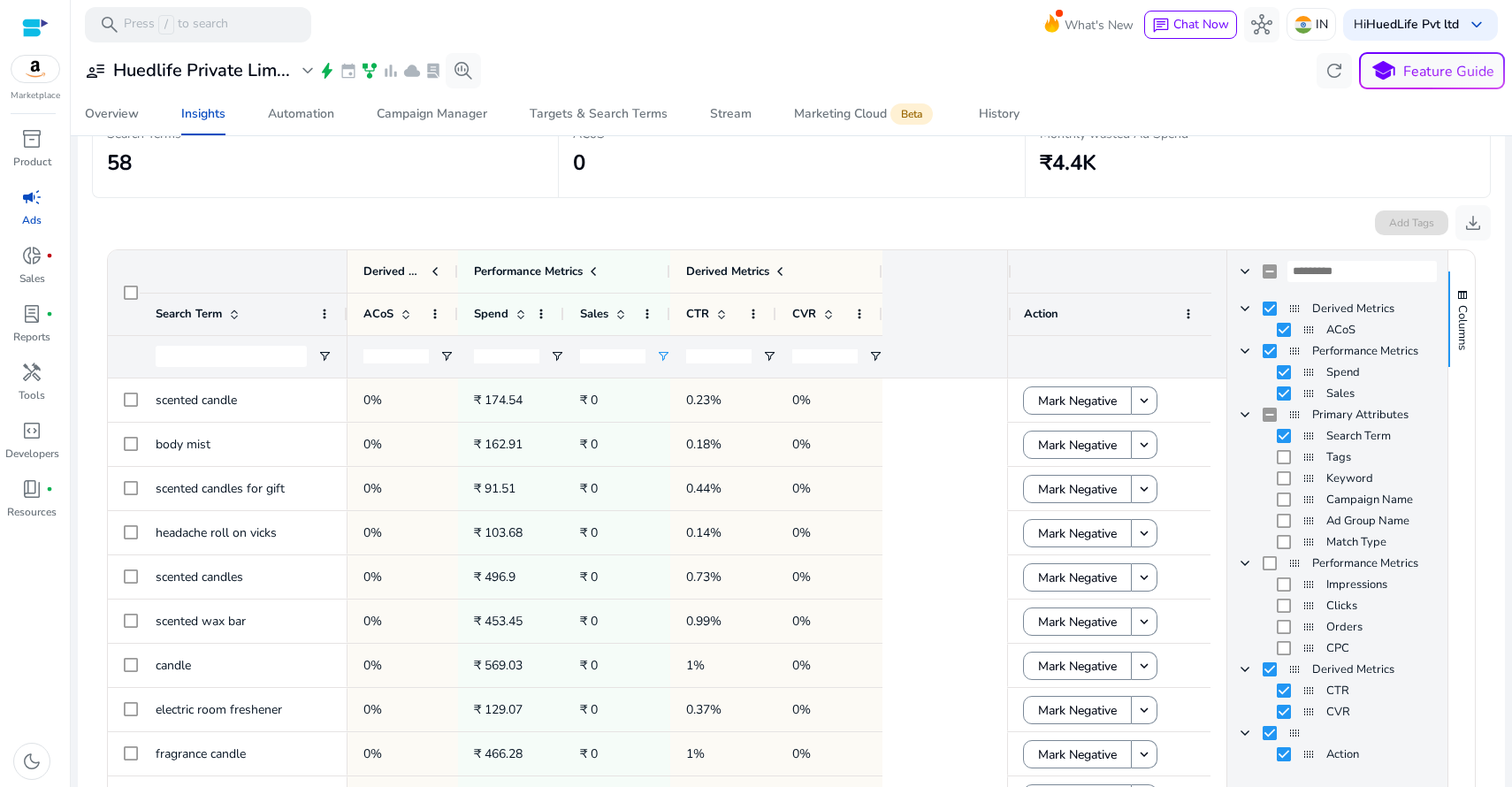
type input "*"
click at [505, 353] on input "number" at bounding box center [506, 356] width 66 height 14
click at [552, 353] on span "Open Filter Menu" at bounding box center [557, 356] width 14 height 14
click at [598, 387] on div "Equals" at bounding box center [619, 389] width 108 height 13
click at [606, 415] on input "Filter Value" at bounding box center [624, 418] width 137 height 21
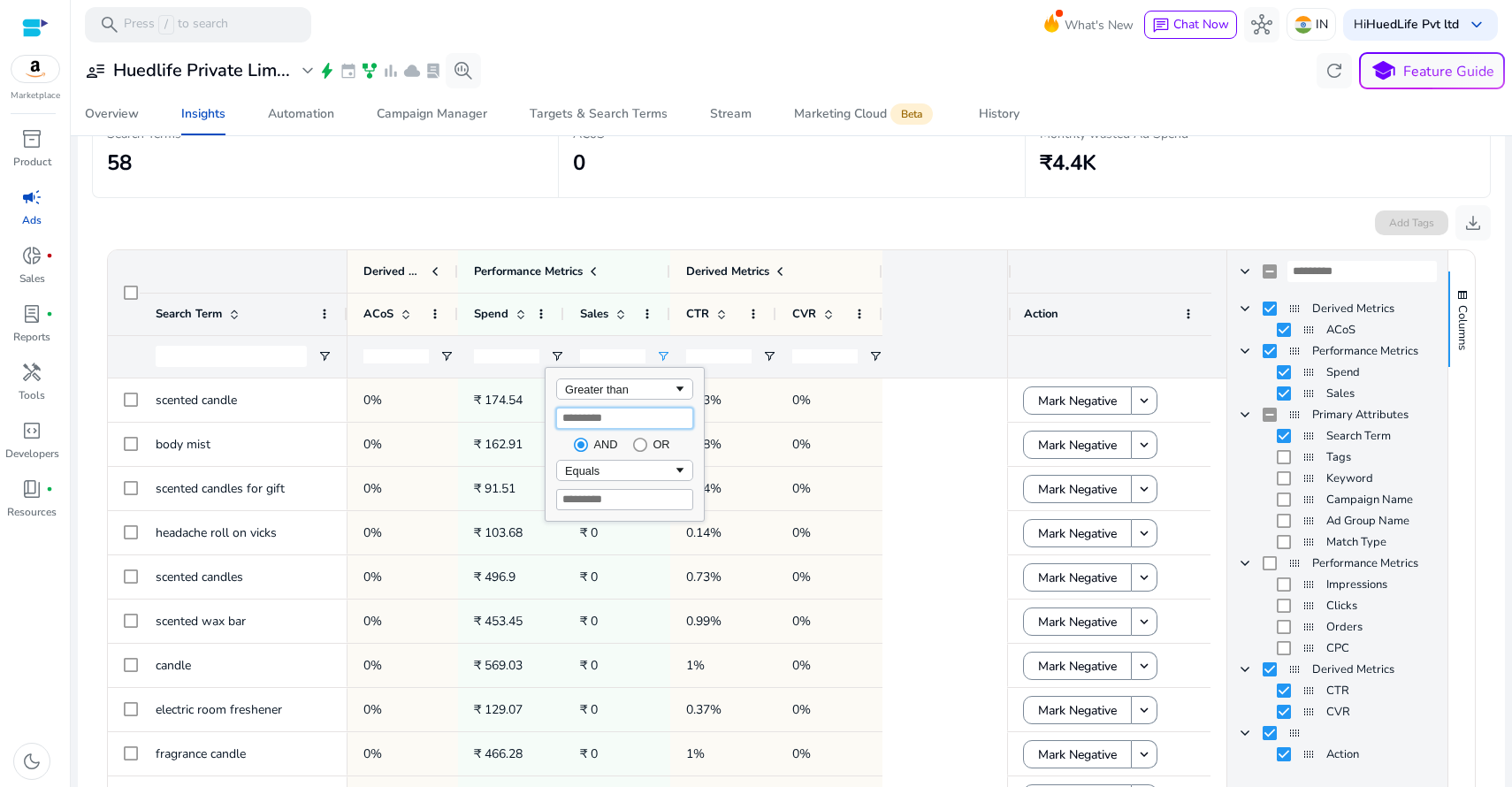
type input "***"
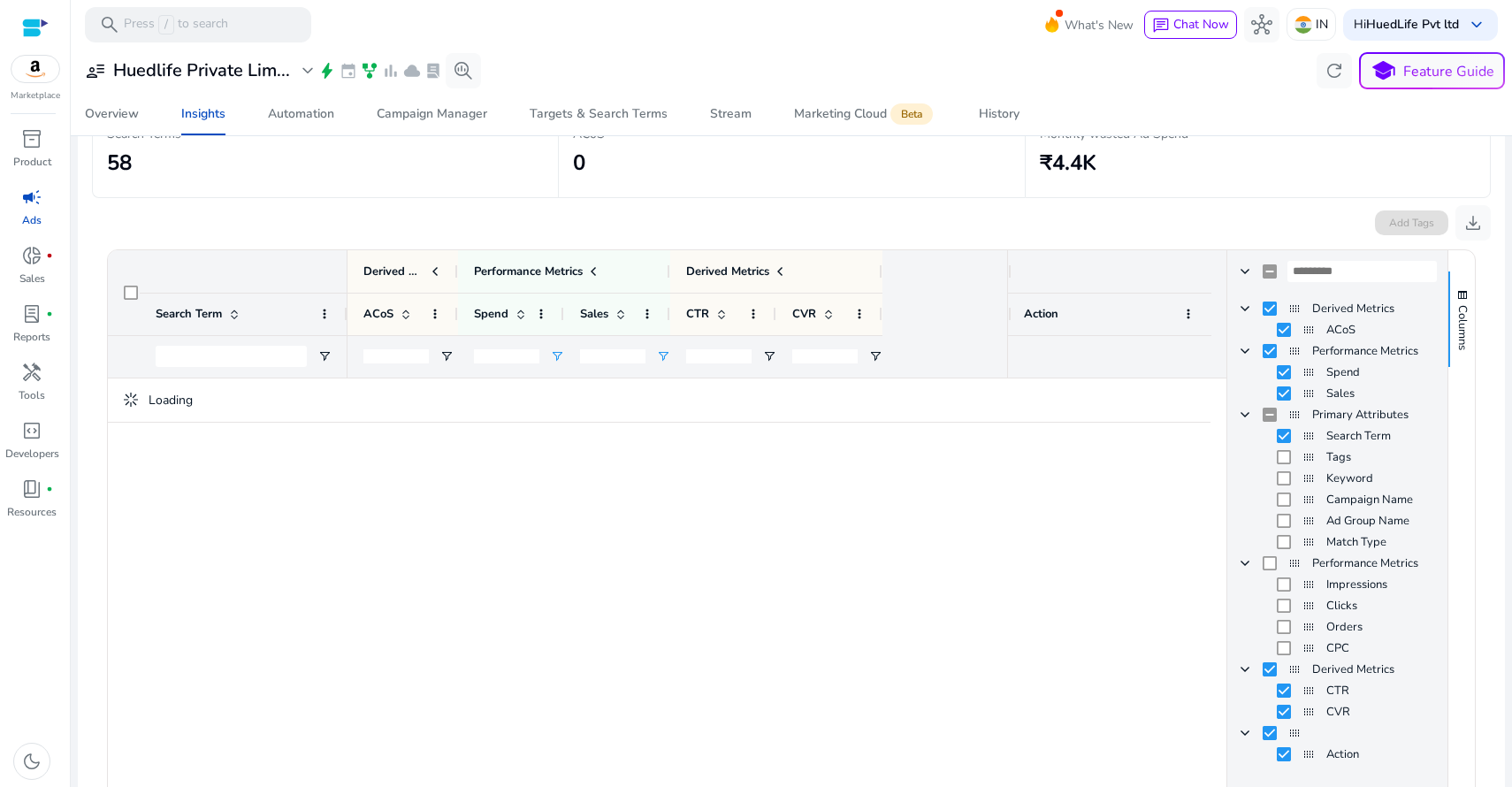
click at [654, 208] on div "Add Tags download" at bounding box center [791, 218] width 1399 height 43
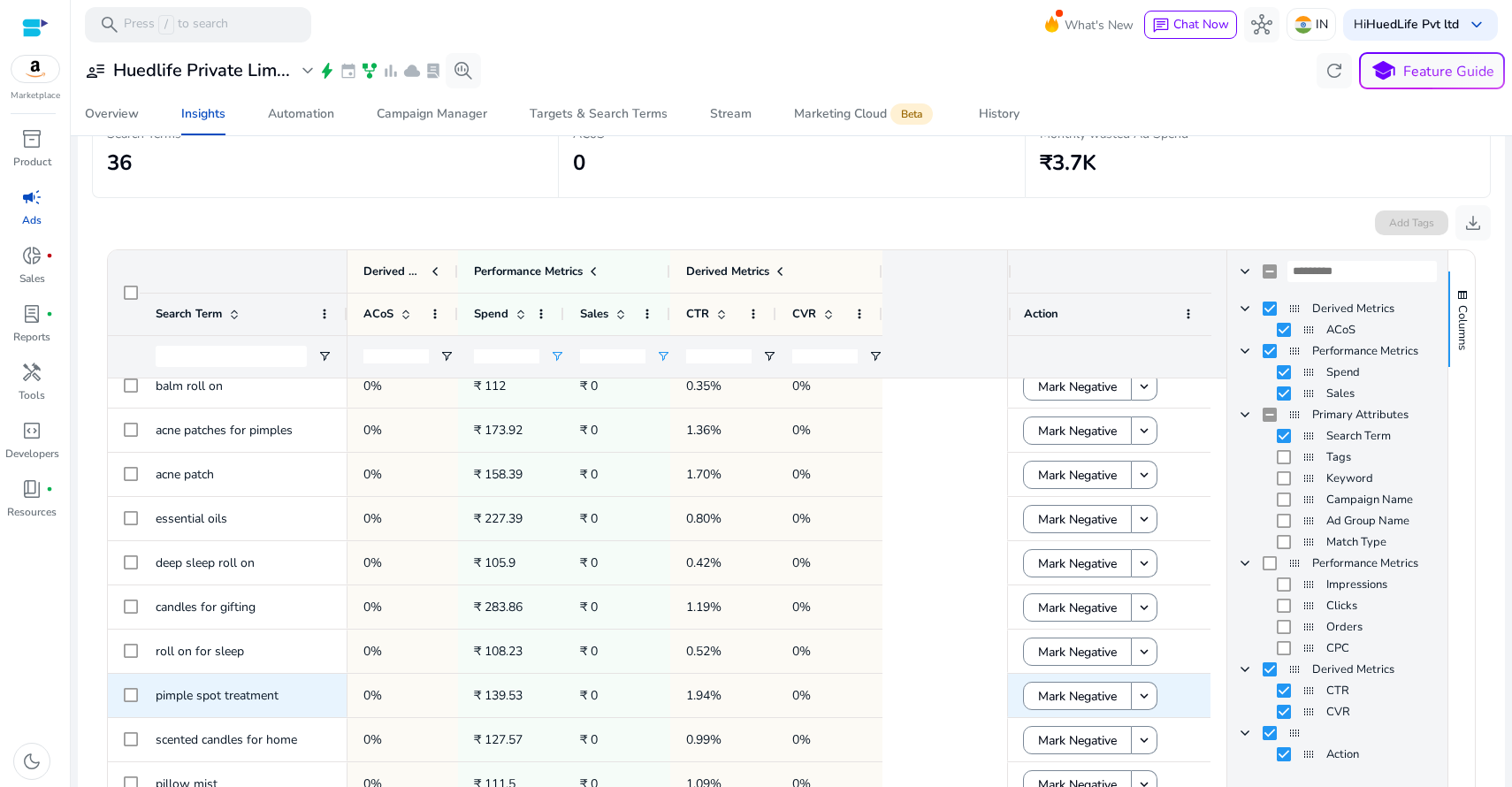
scroll to position [513, 0]
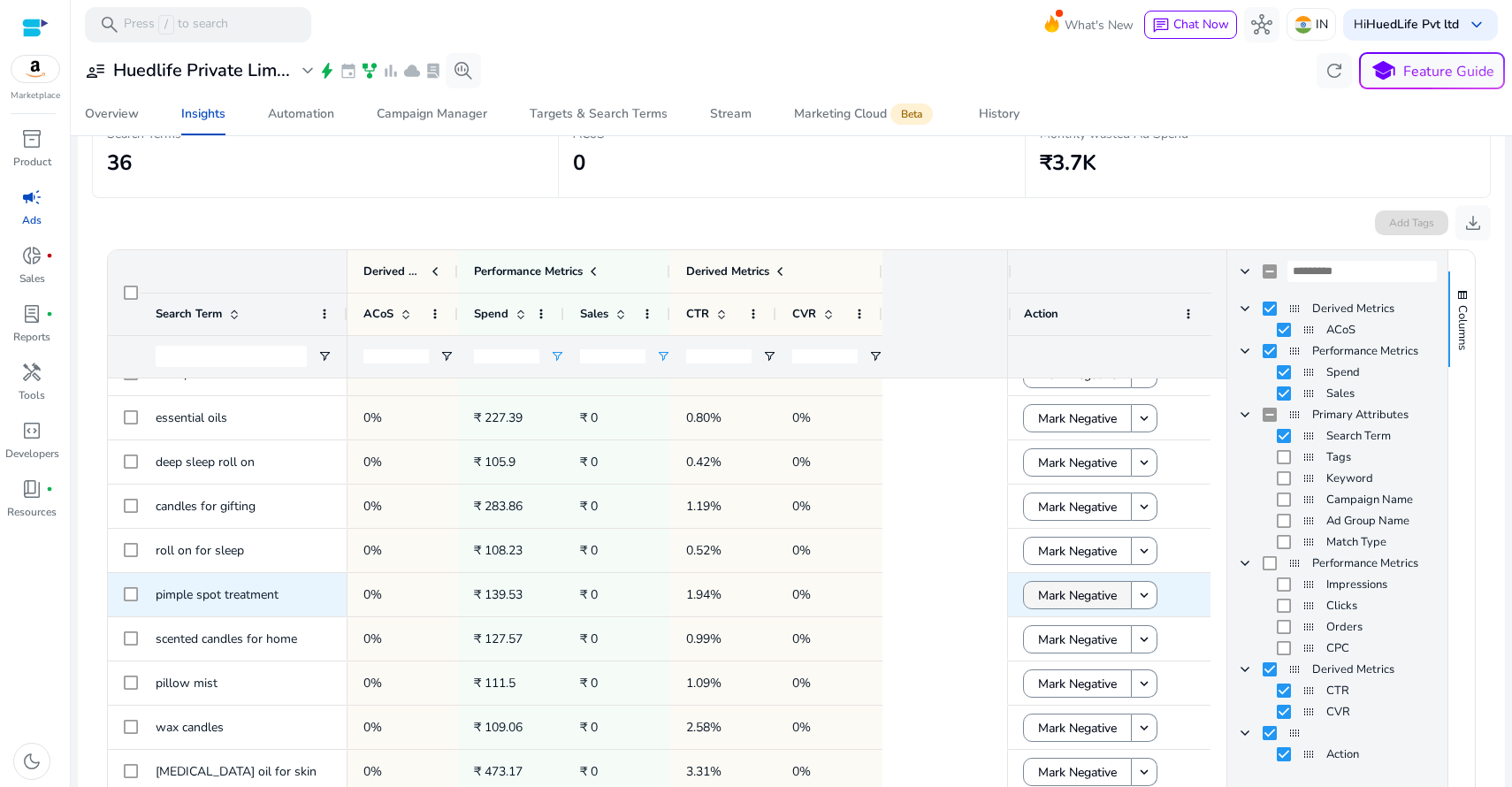
click at [1087, 592] on span "Mark Negative" at bounding box center [1076, 595] width 78 height 37
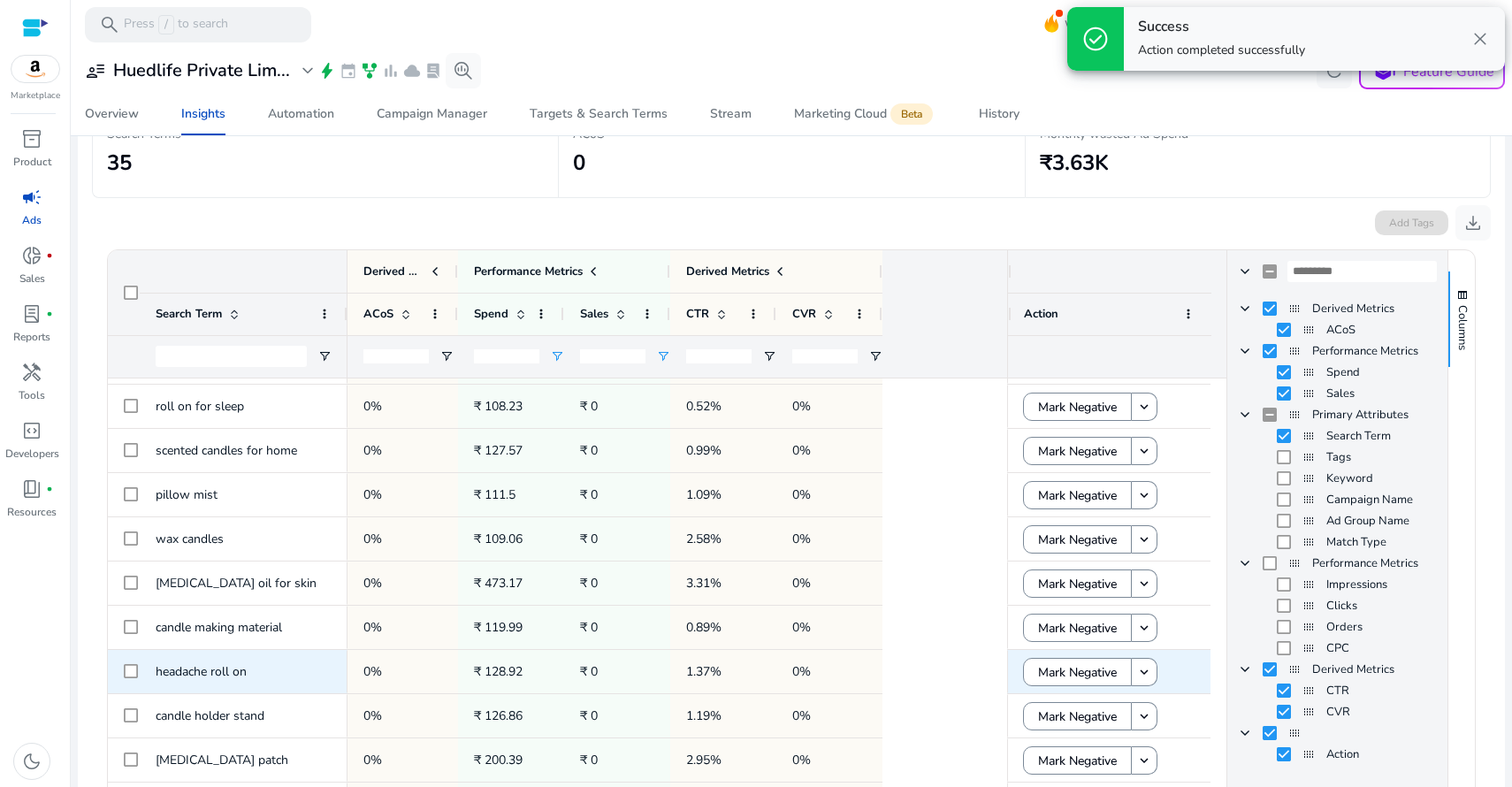
scroll to position [303, 0]
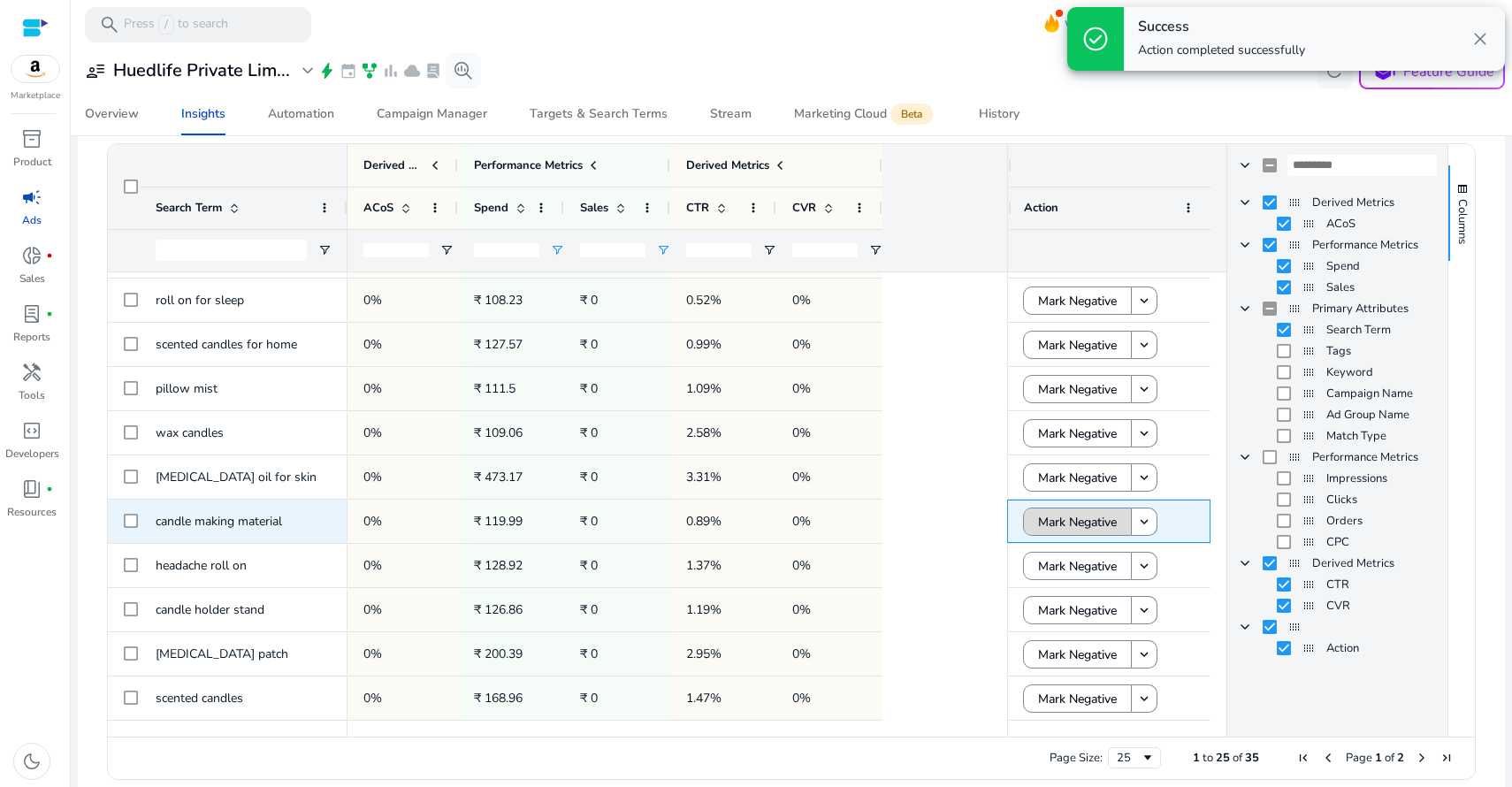
click at [1077, 520] on span "Mark Negative" at bounding box center [1076, 522] width 78 height 37
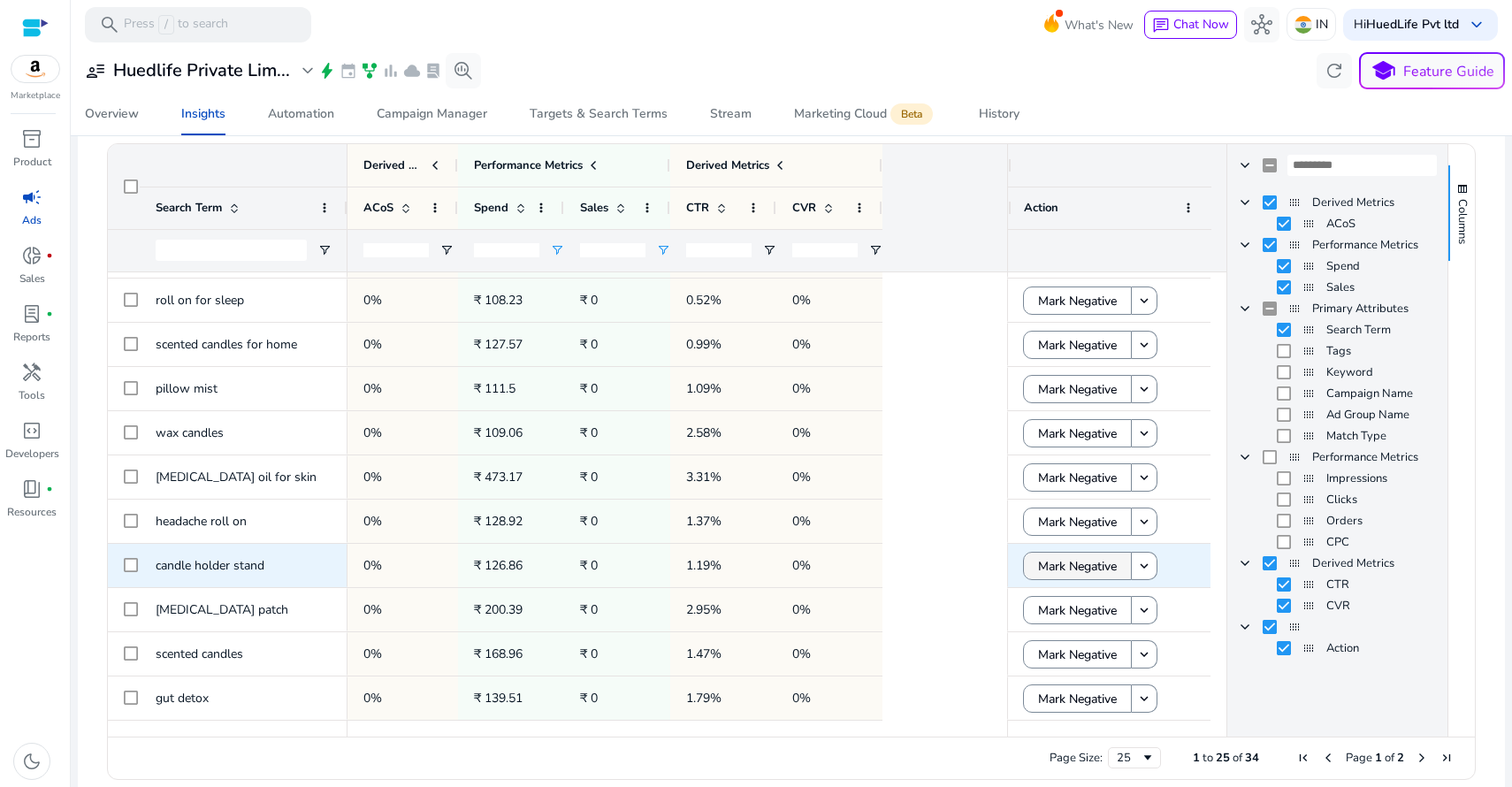
click at [1063, 570] on span "Mark Negative" at bounding box center [1076, 566] width 78 height 37
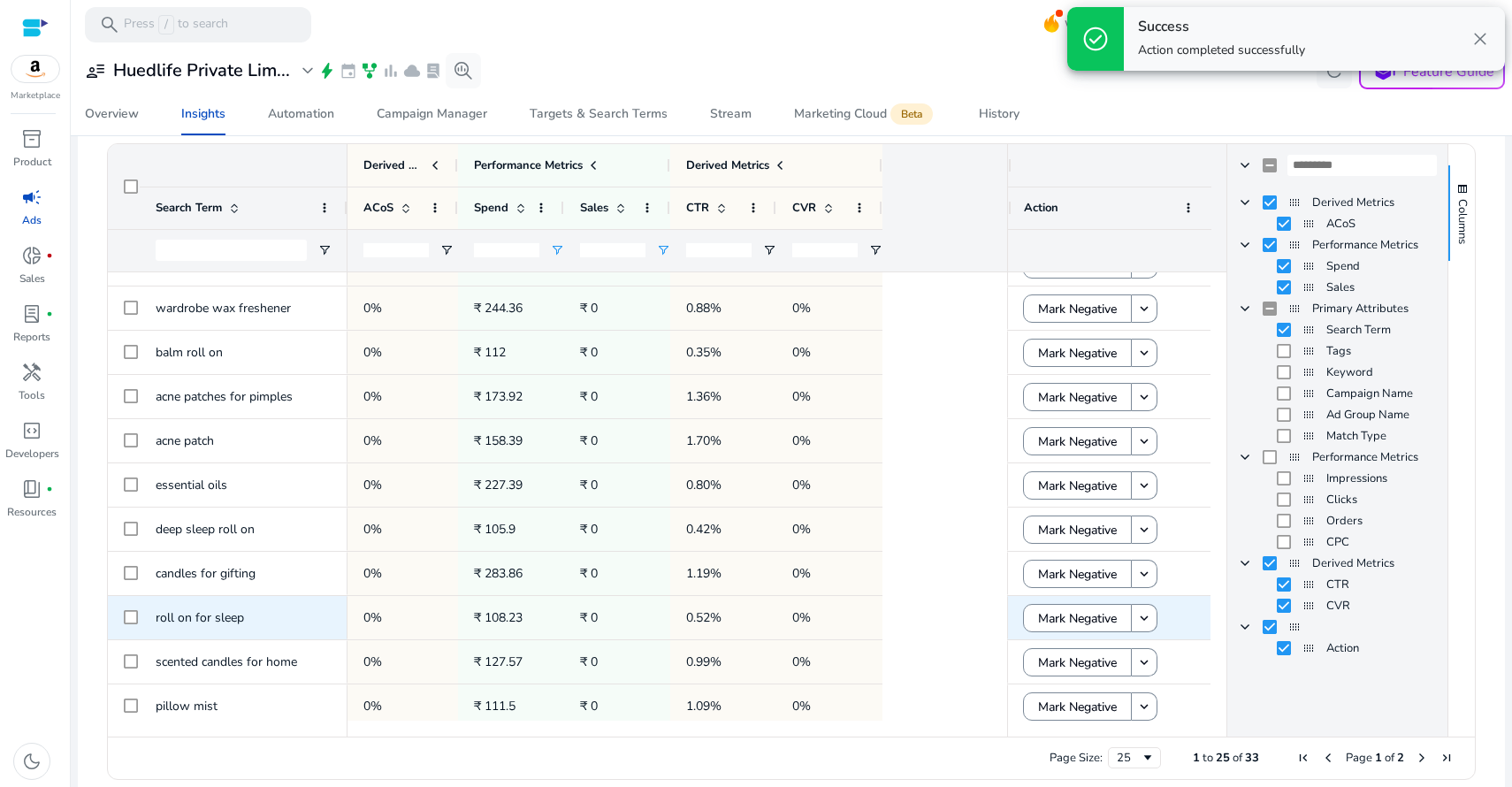
scroll to position [0, 0]
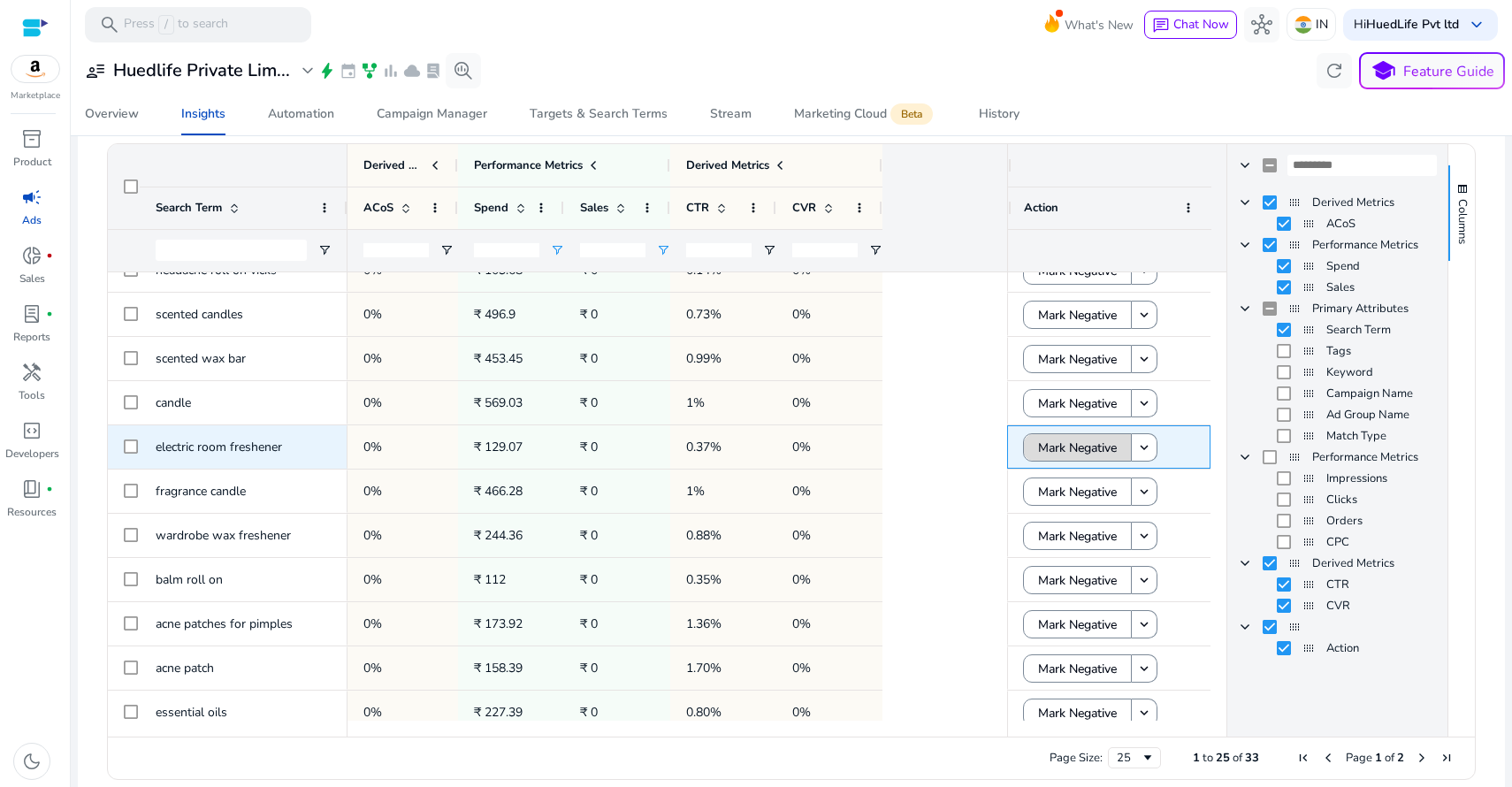
click at [1073, 446] on span "Mark Negative" at bounding box center [1076, 448] width 78 height 37
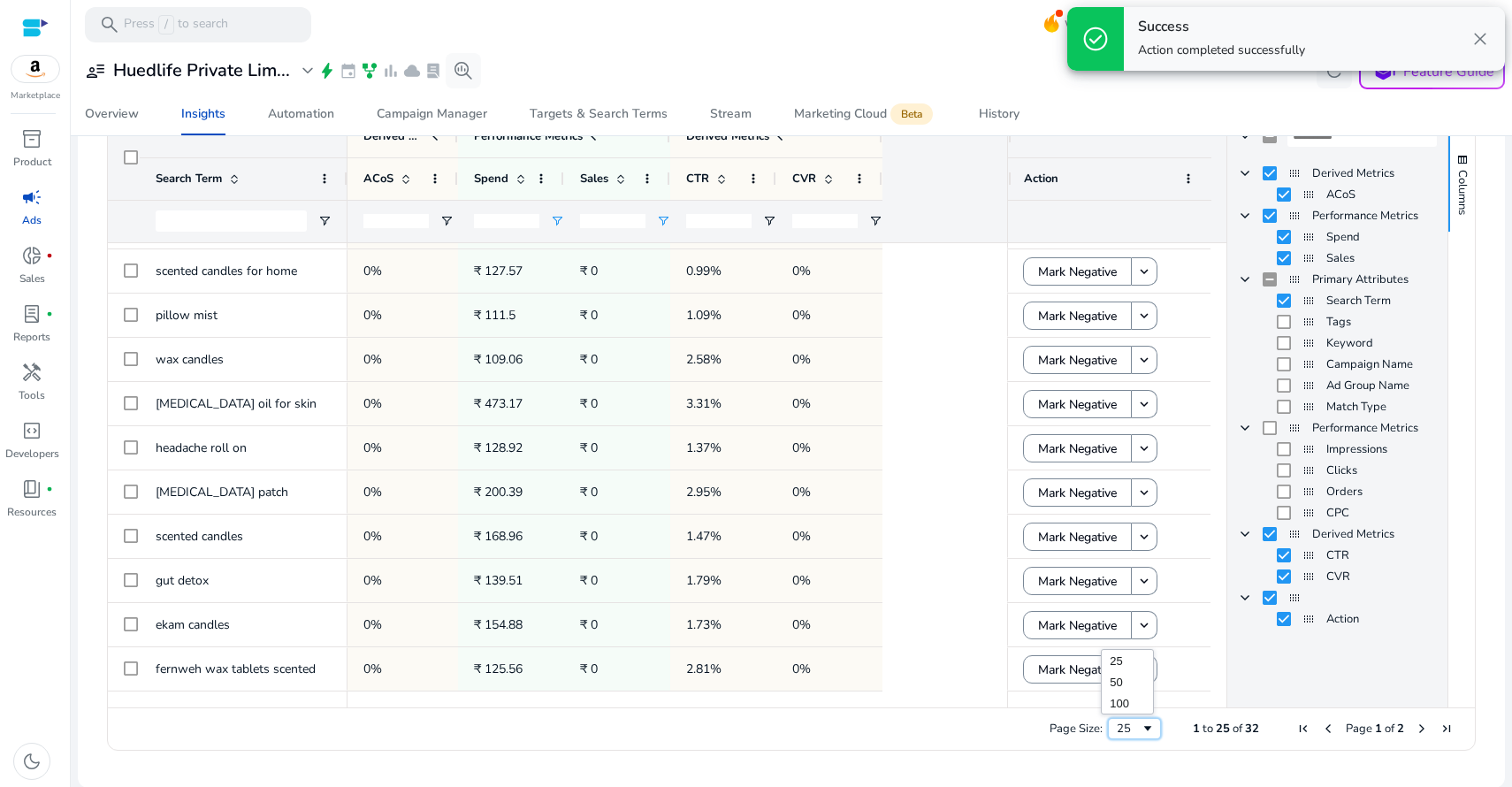
click at [1146, 726] on span "Page Size" at bounding box center [1148, 728] width 14 height 14
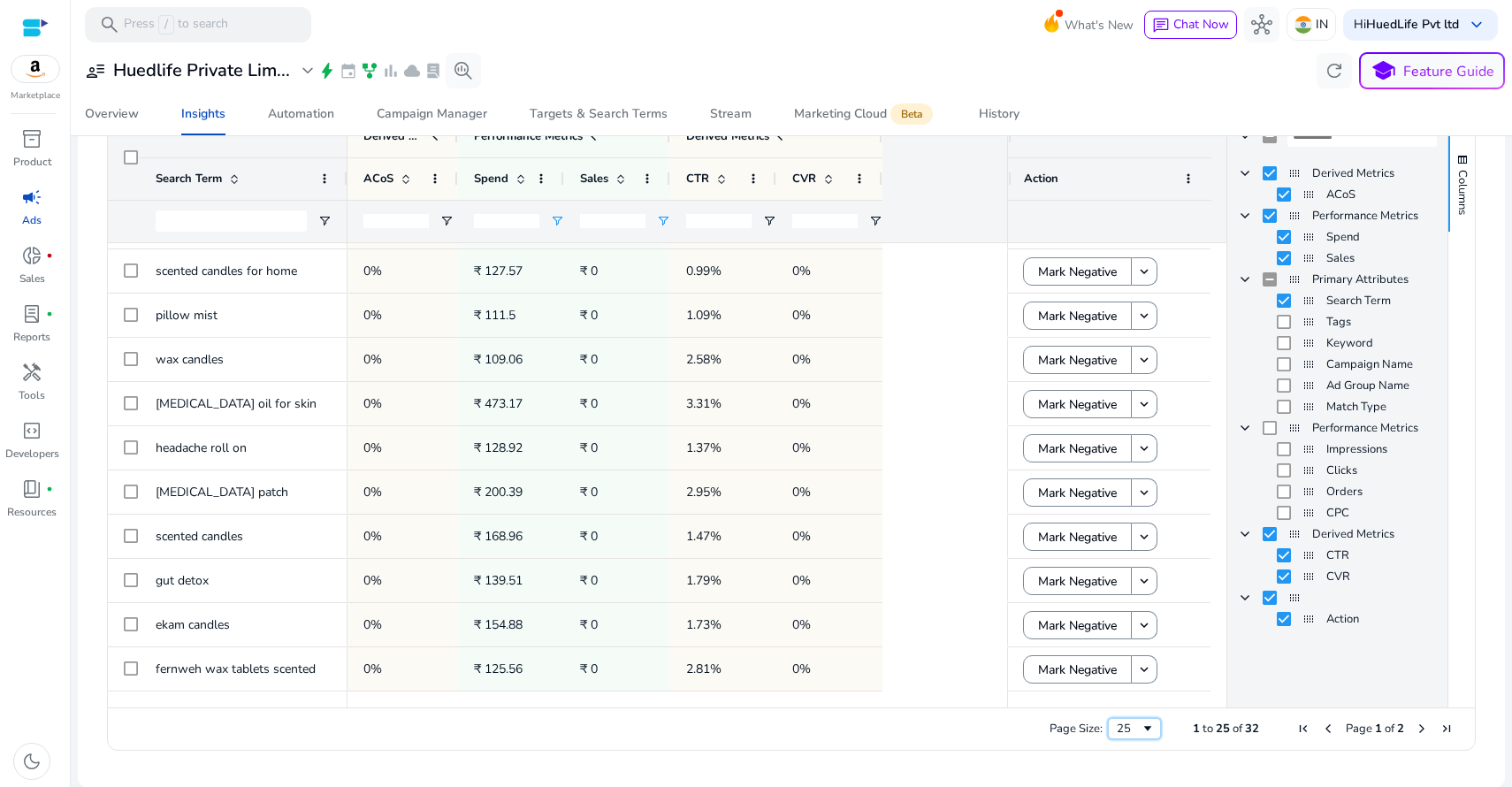
click at [1133, 730] on div "25" at bounding box center [1129, 728] width 24 height 16
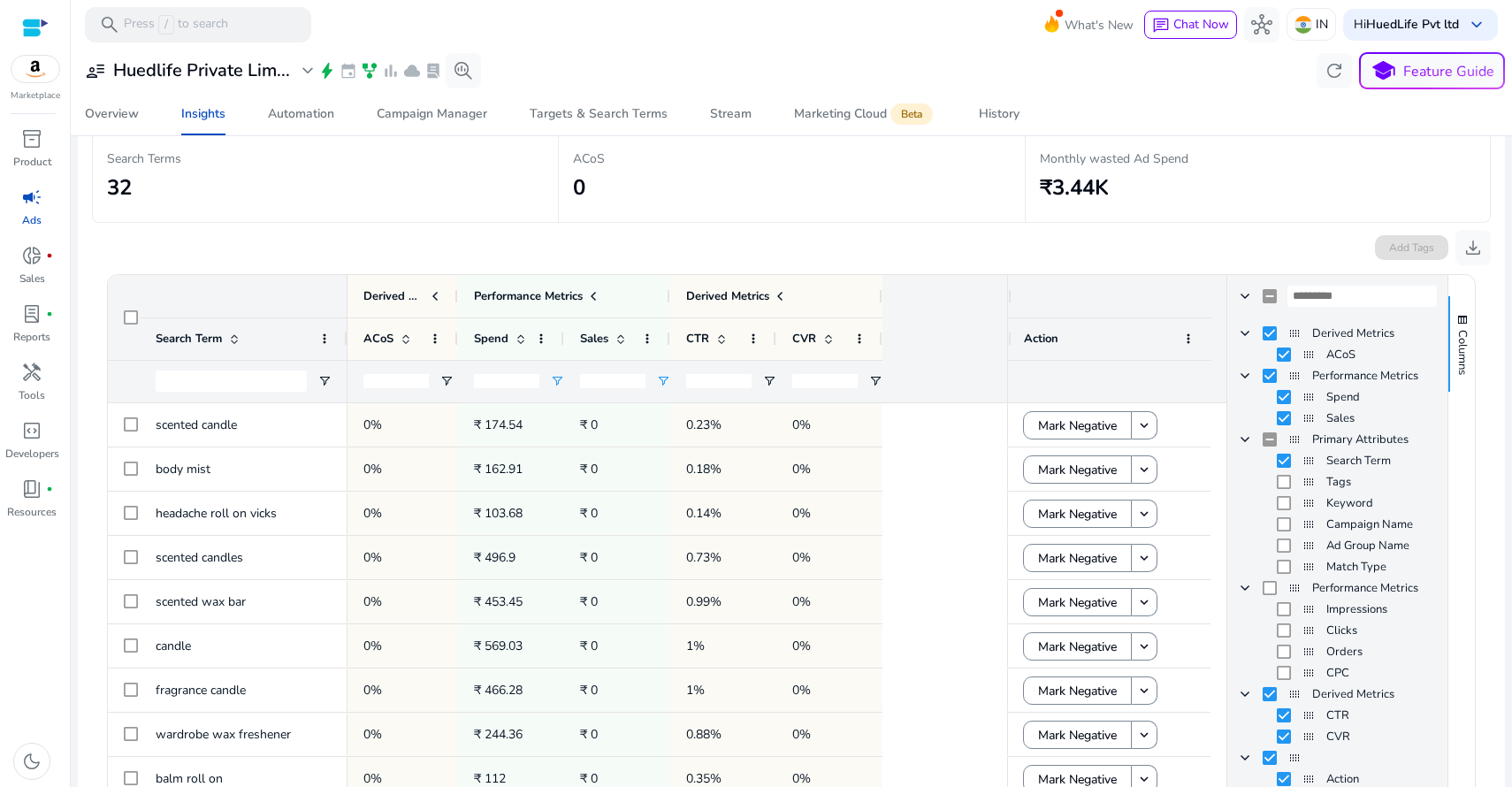
click at [767, 229] on div "Add Tags download" at bounding box center [791, 243] width 1399 height 43
click at [131, 118] on div "Overview" at bounding box center [111, 114] width 54 height 12
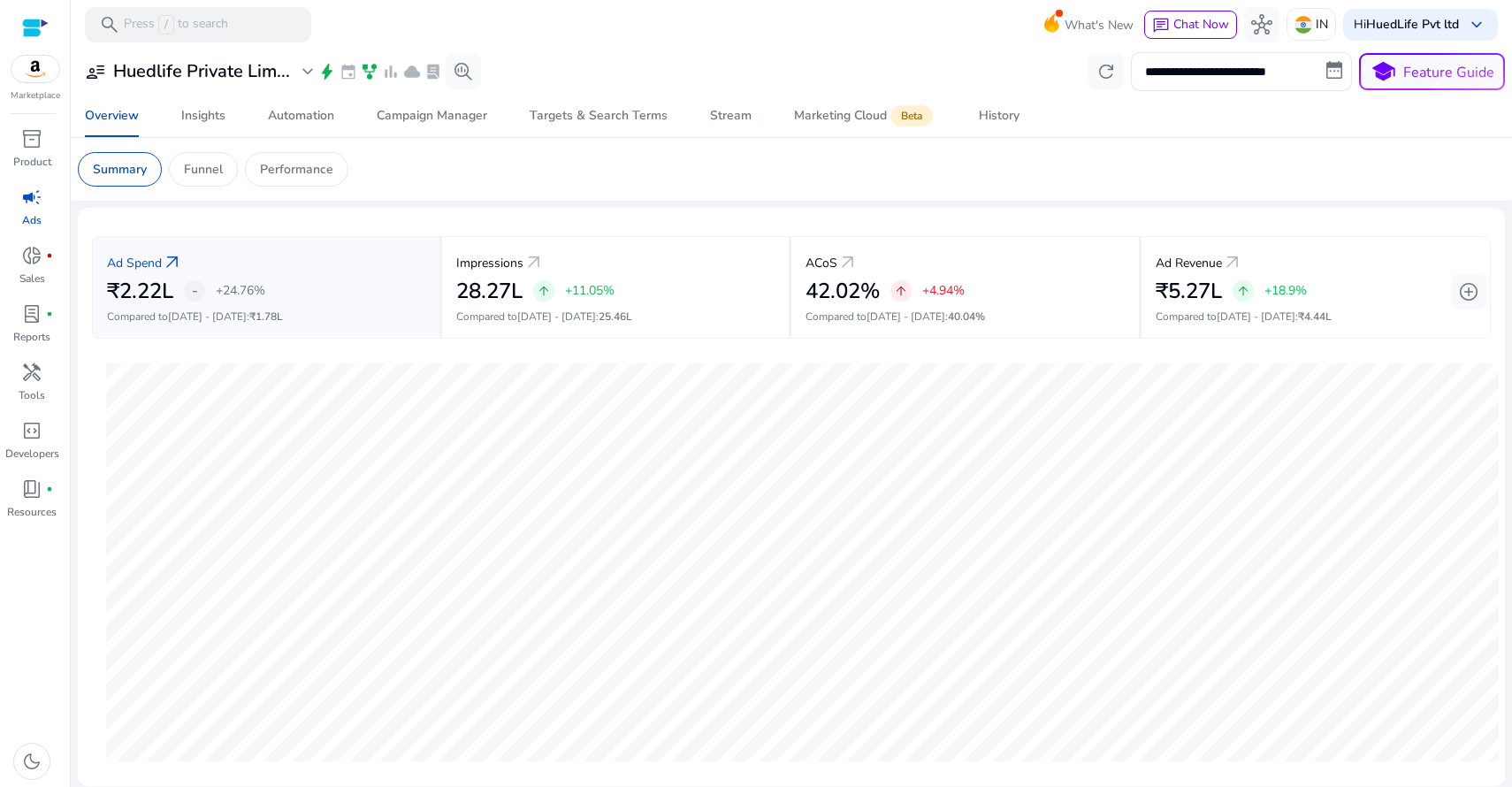
click at [999, 186] on app-sa-custom-tab "Summary Funnel Performance" at bounding box center [790, 169] width 1427 height 35
click at [444, 117] on div "Campaign Manager" at bounding box center [431, 115] width 110 height 12
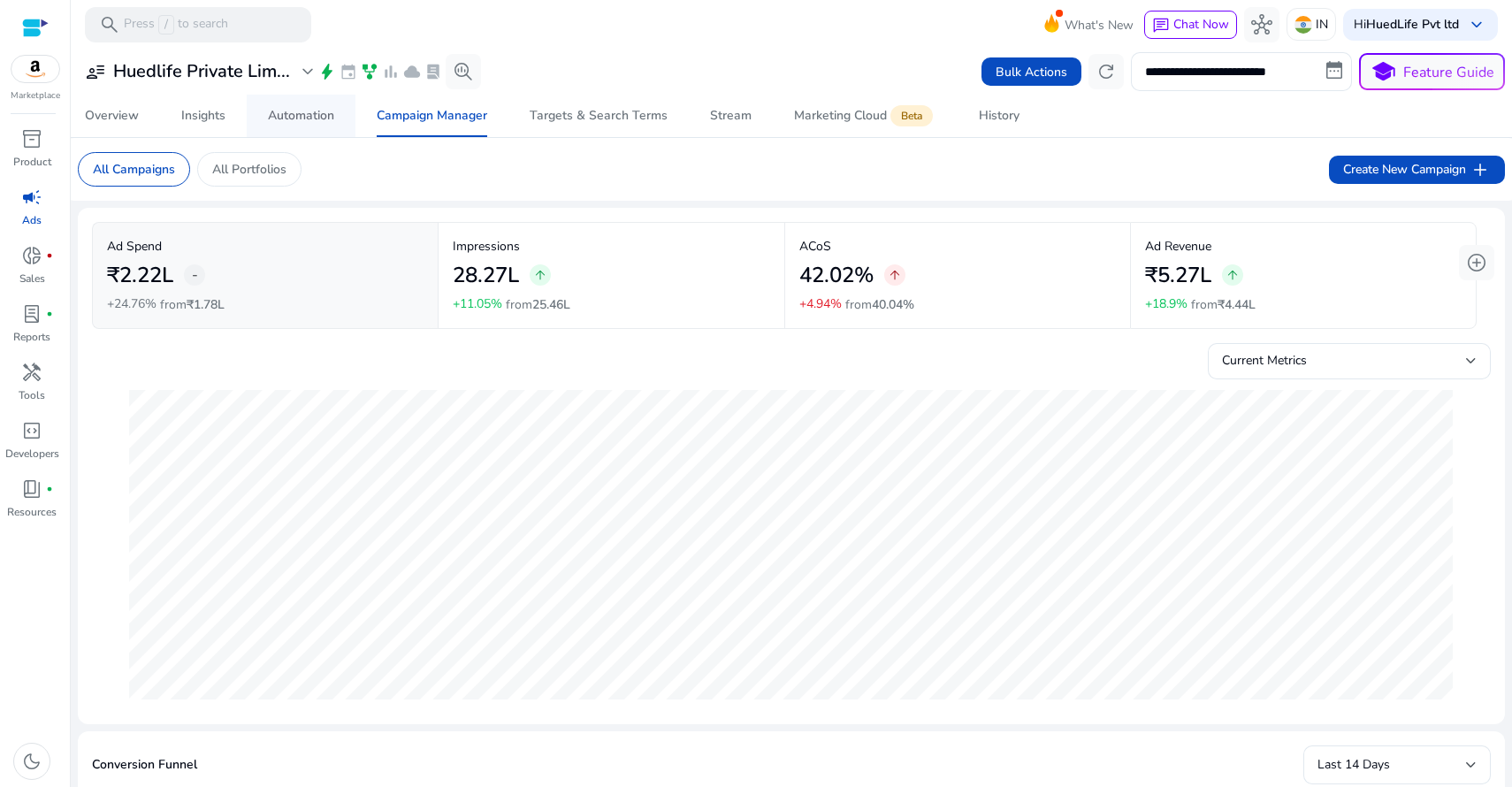
click at [297, 117] on div "Automation" at bounding box center [301, 115] width 67 height 12
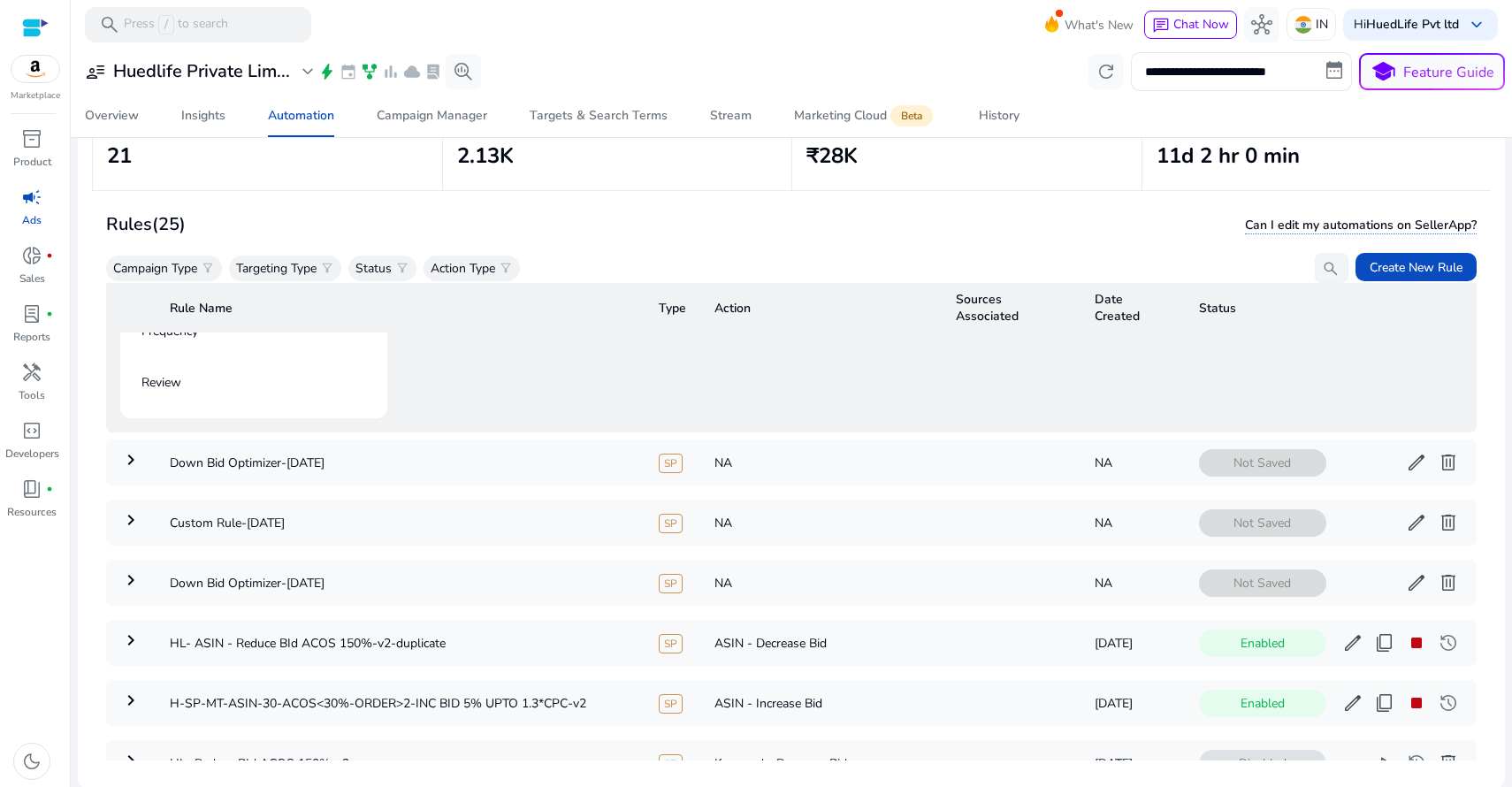
scroll to position [74, 0]
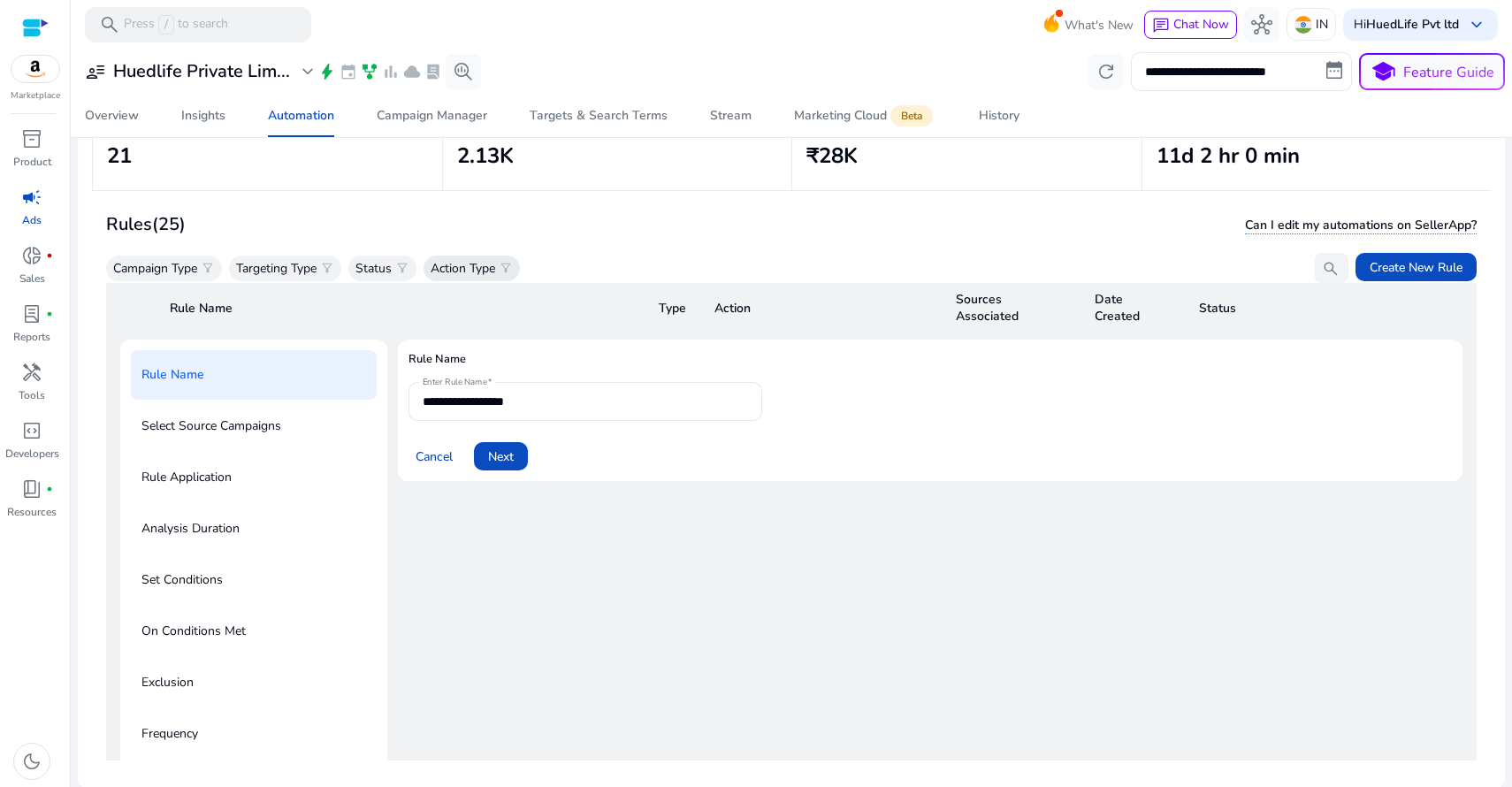
click at [486, 264] on p "Action Type" at bounding box center [463, 268] width 65 height 19
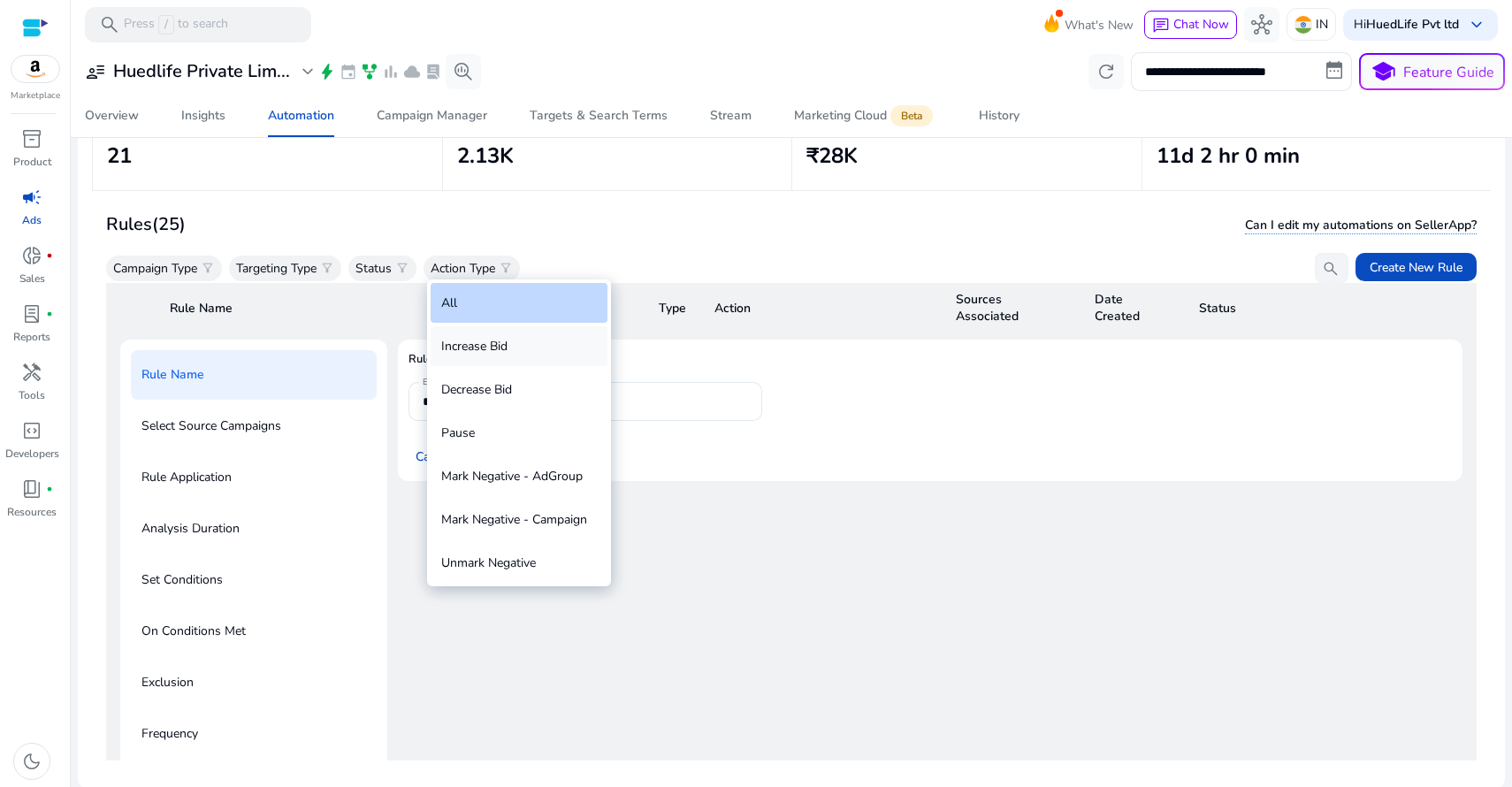
click at [489, 344] on div "Increase Bid" at bounding box center [519, 346] width 177 height 40
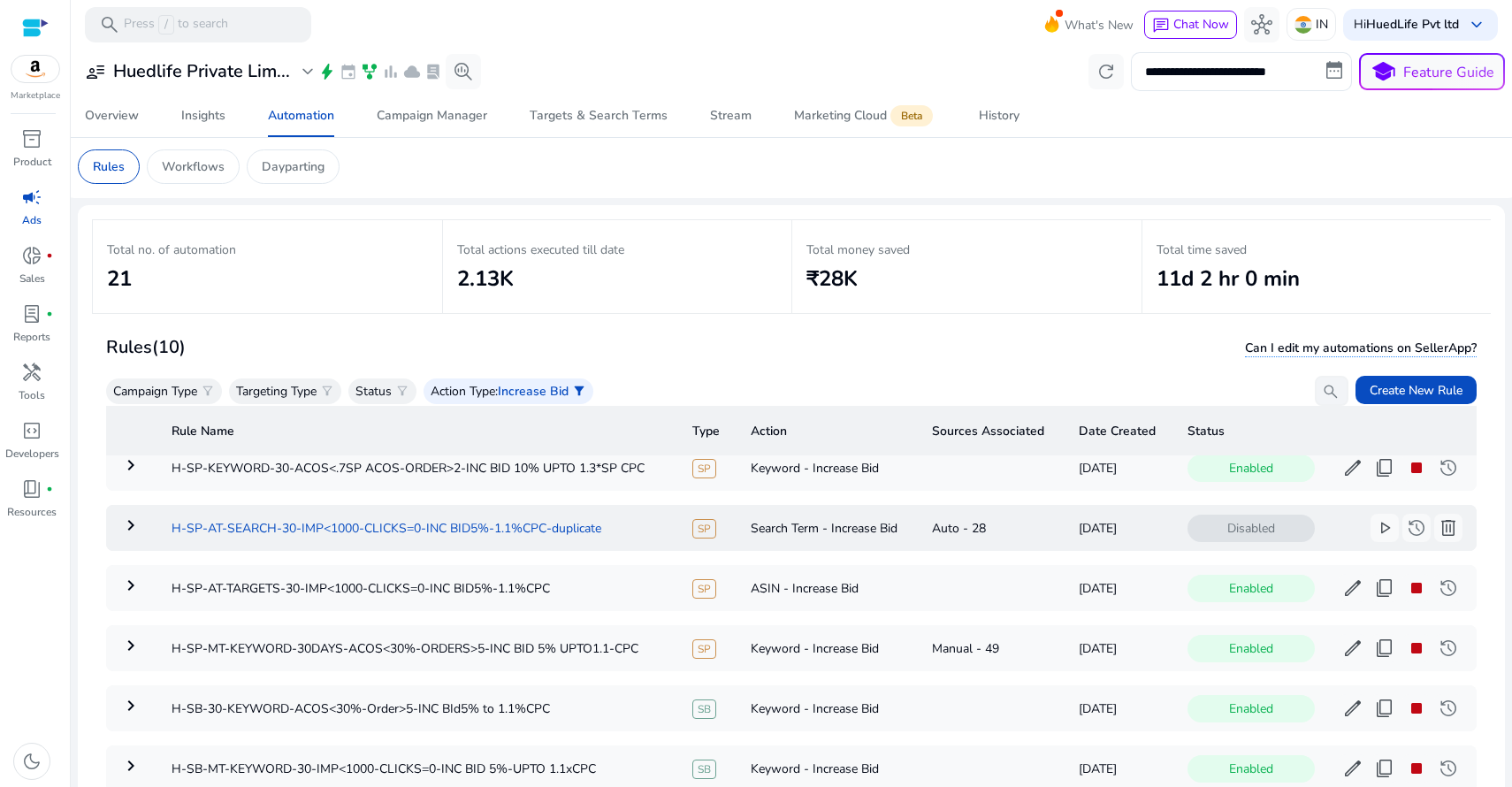
scroll to position [203, 0]
click at [1442, 527] on span "delete" at bounding box center [1447, 529] width 21 height 21
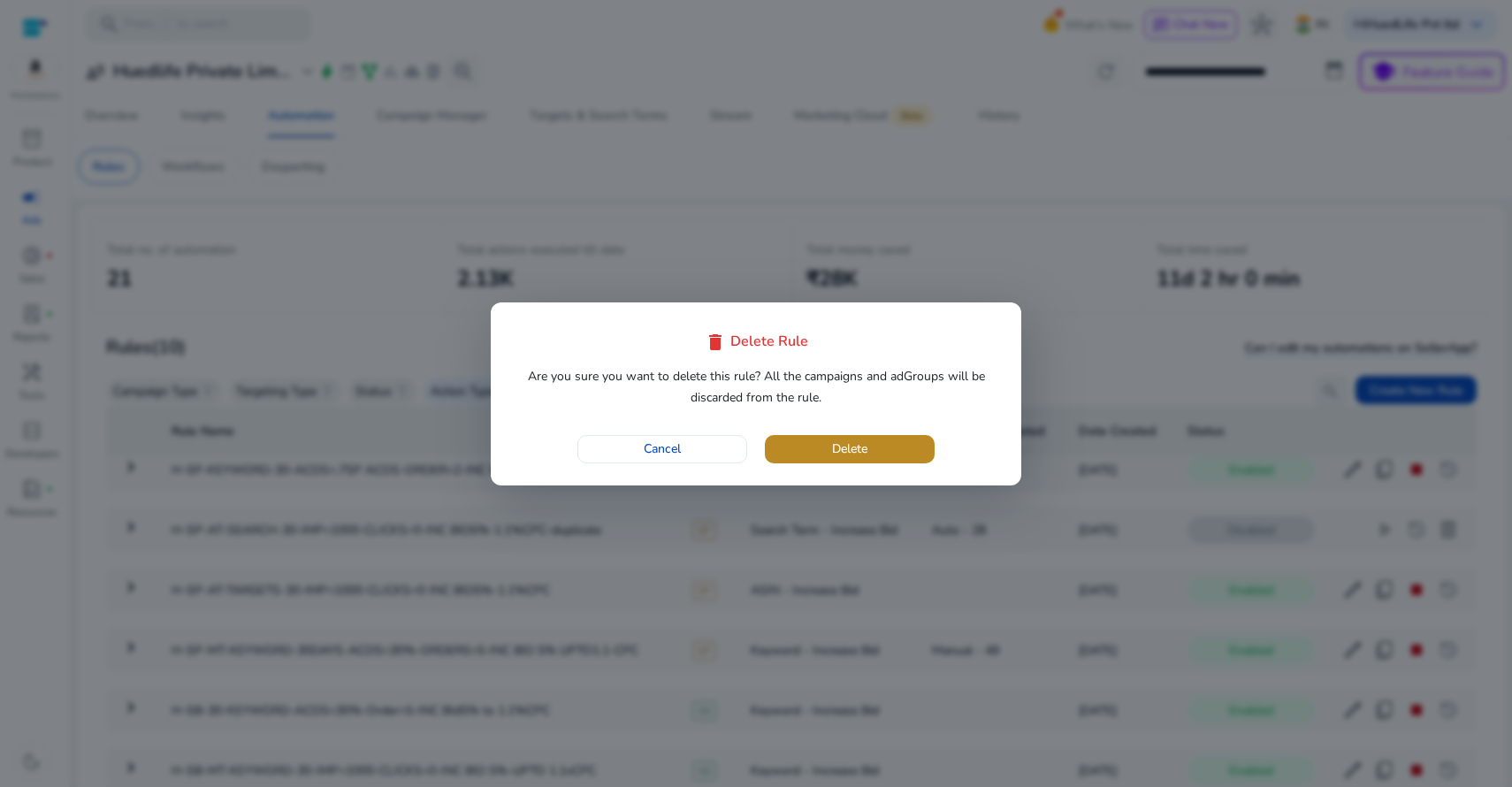
click at [835, 456] on span "Delete" at bounding box center [850, 449] width 36 height 19
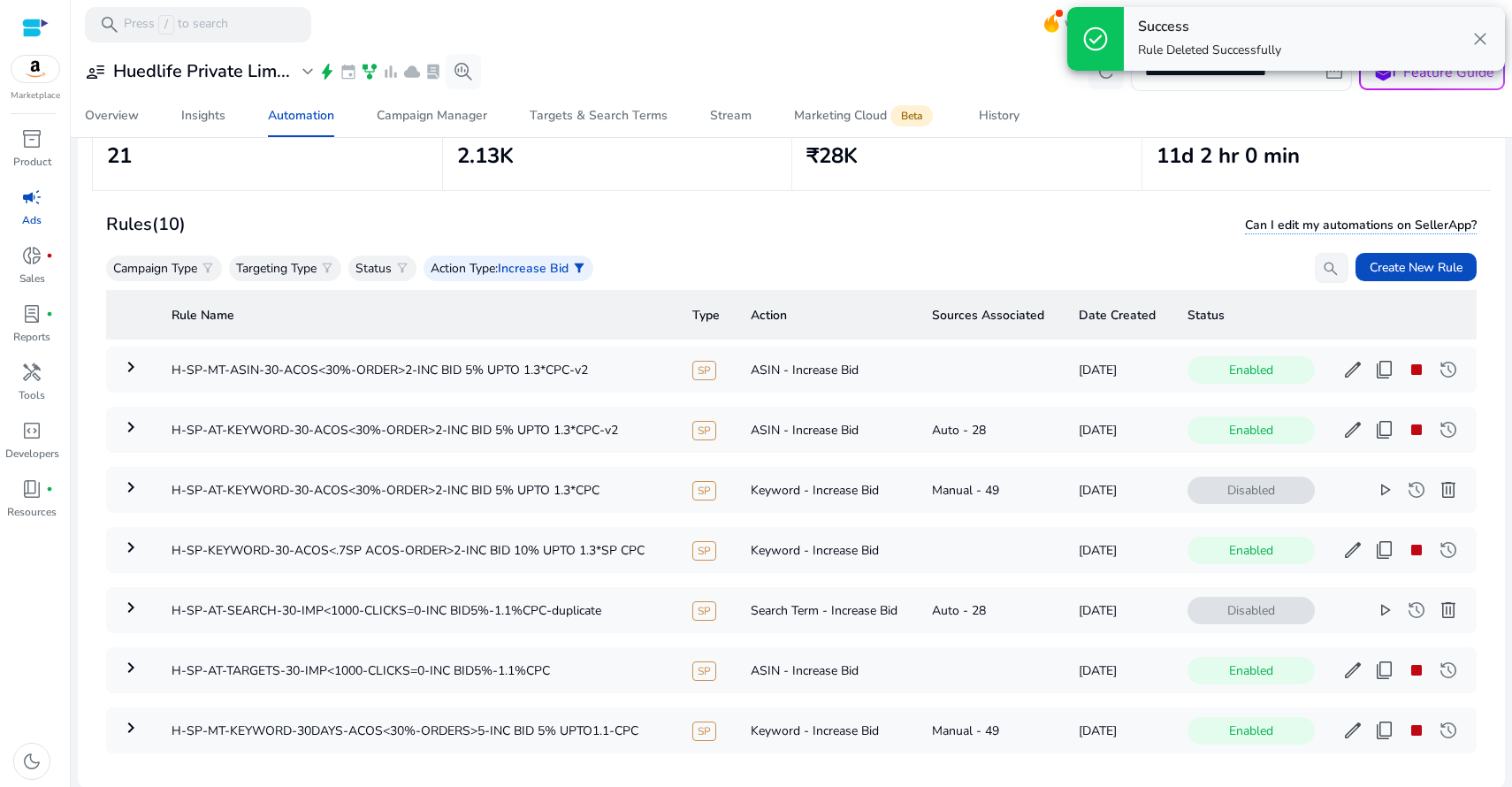
scroll to position [104, 0]
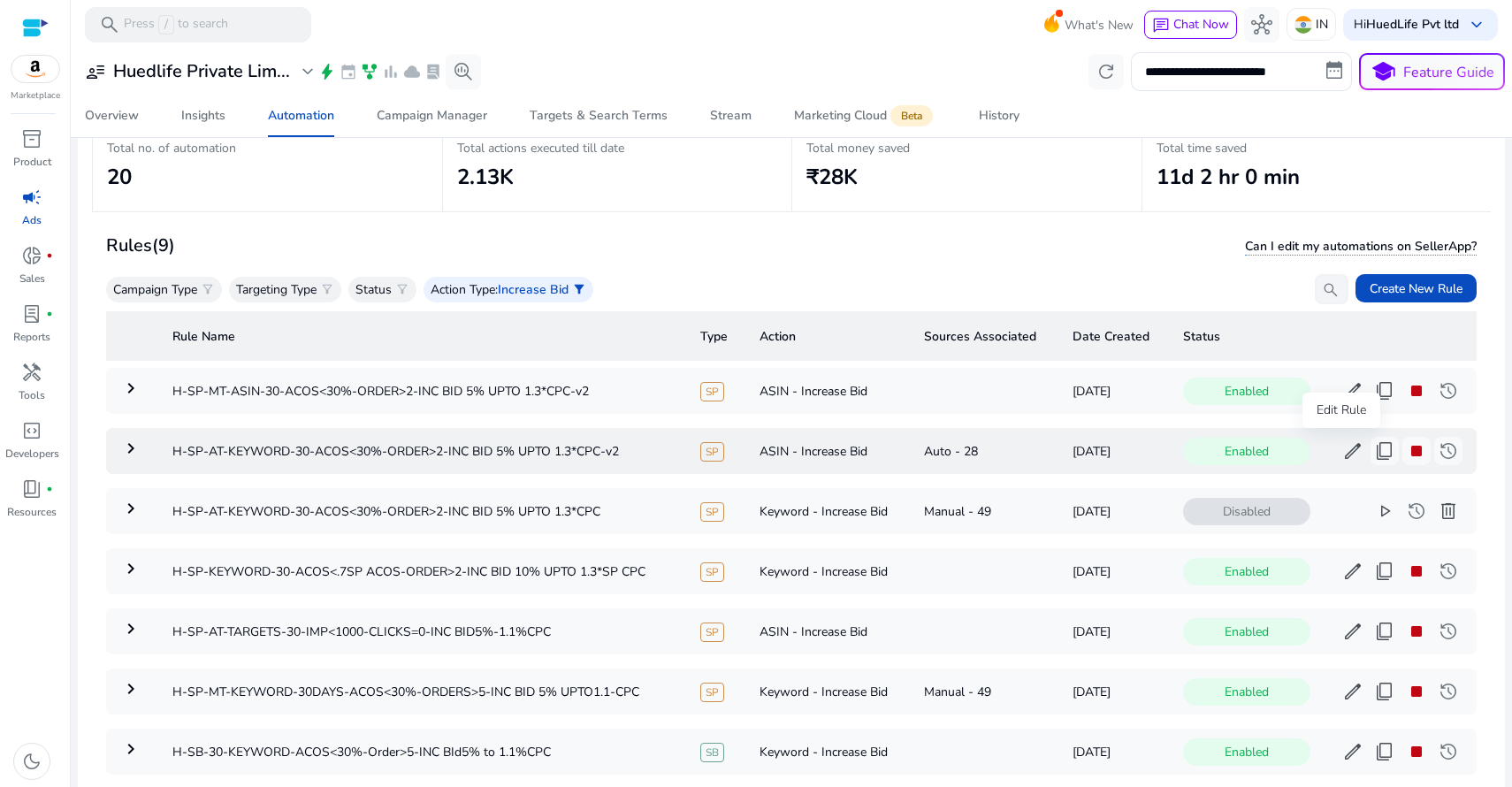
click at [1342, 445] on span "edit" at bounding box center [1352, 450] width 21 height 21
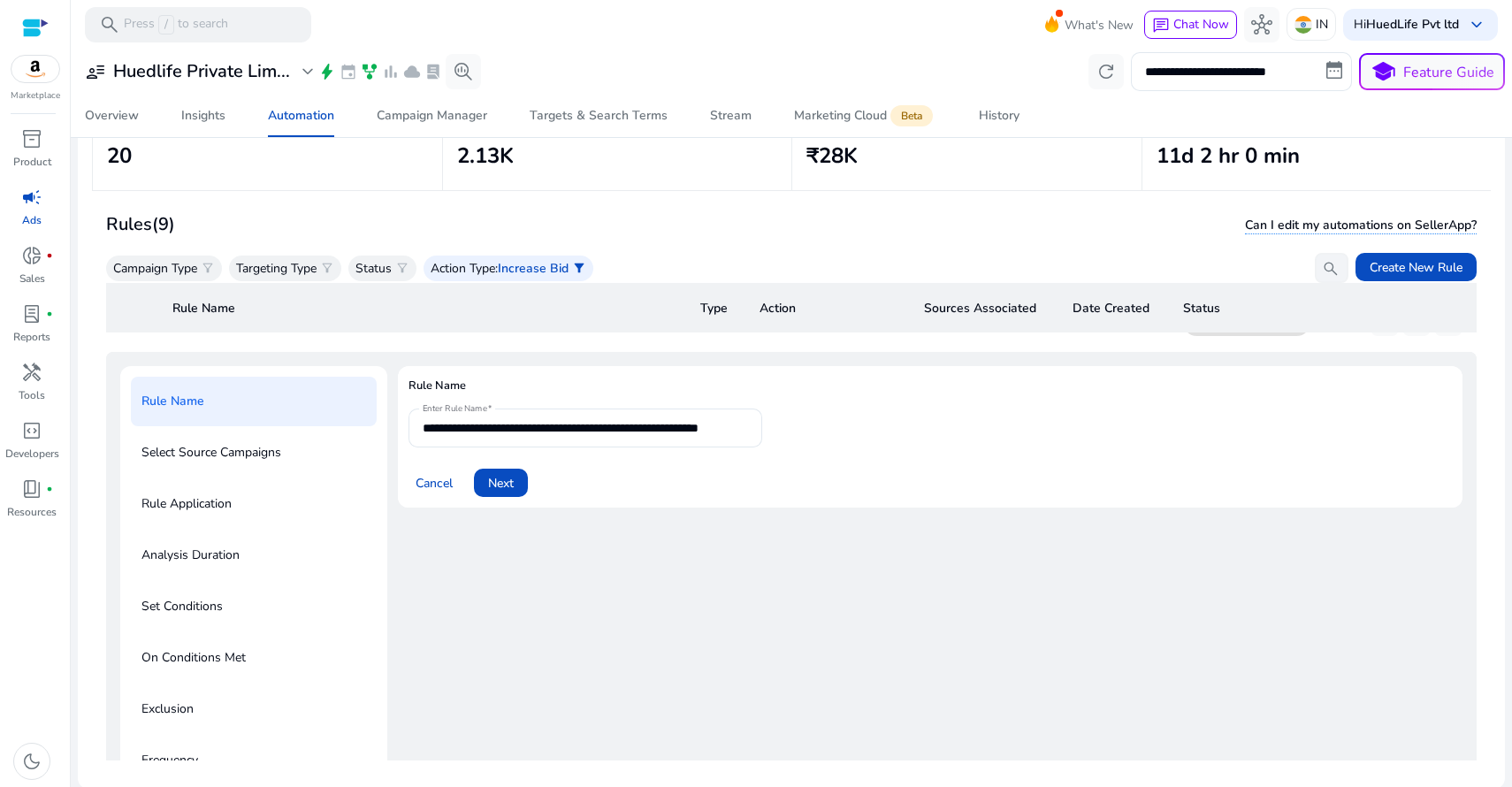
scroll to position [124, 0]
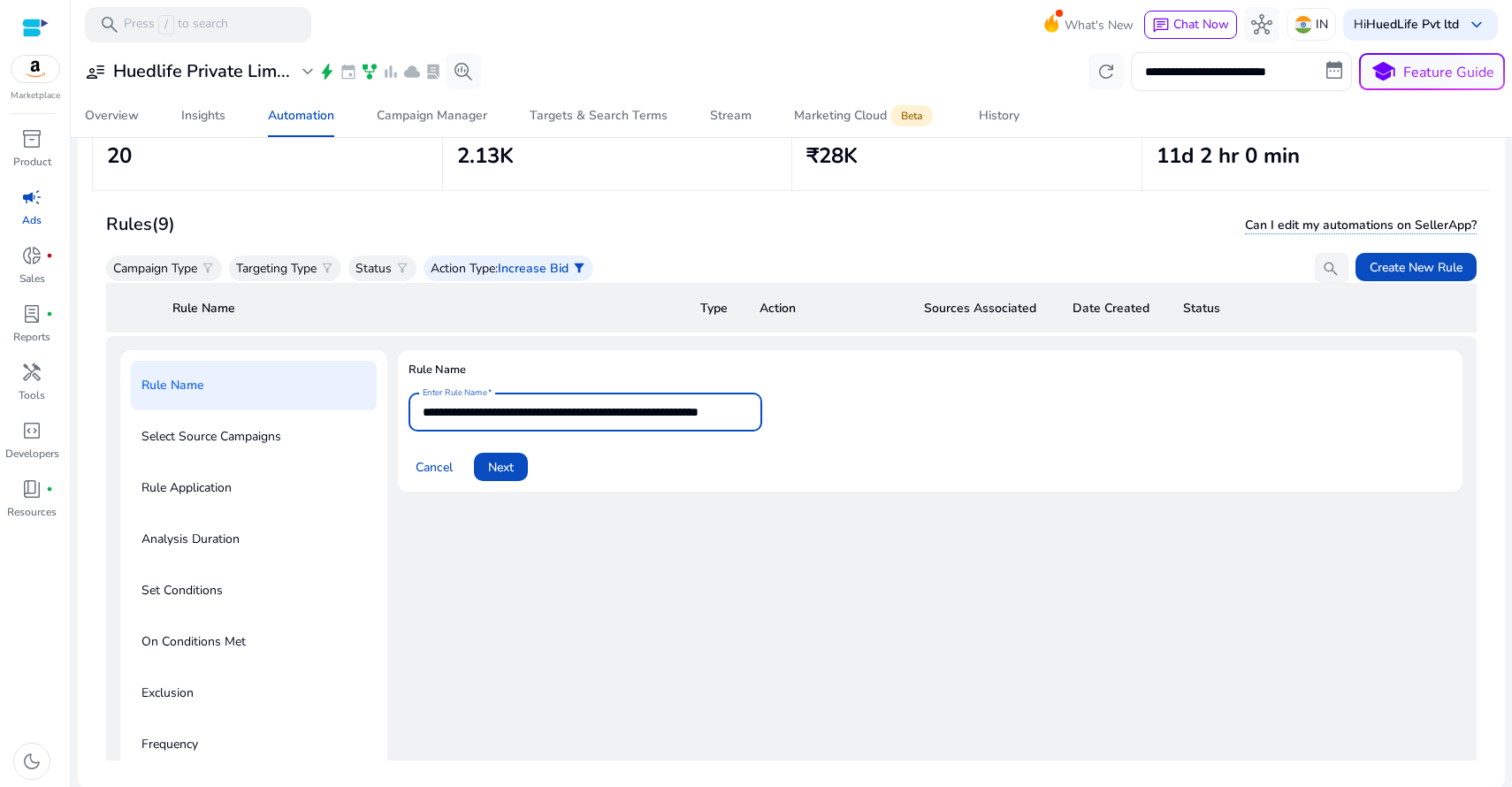
drag, startPoint x: 539, startPoint y: 408, endPoint x: 476, endPoint y: 406, distance: 63.0
click at [476, 406] on input "**********" at bounding box center [586, 412] width 326 height 20
type input "**********"
click at [515, 461] on span at bounding box center [500, 466] width 54 height 43
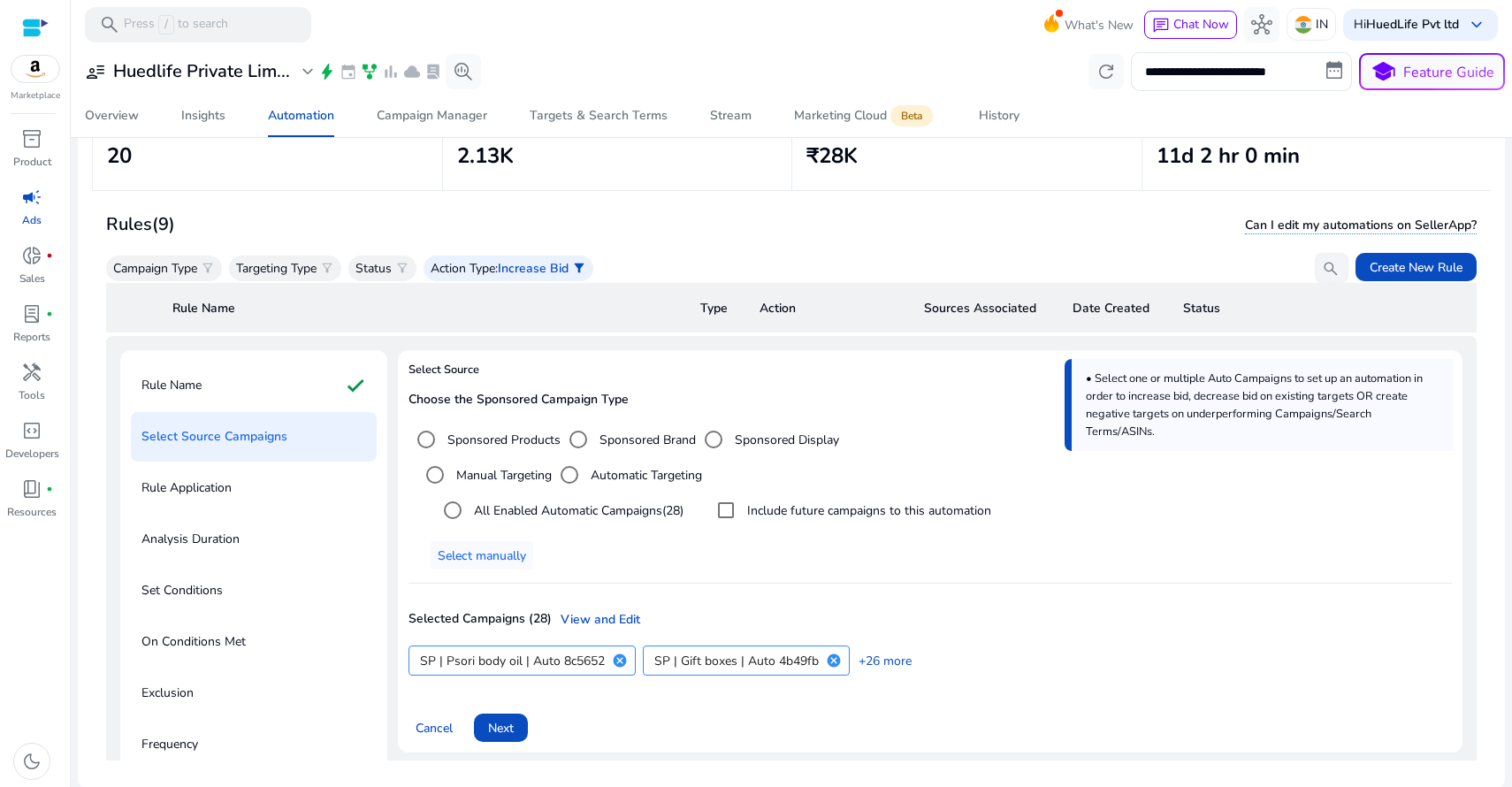
click at [594, 506] on label "All Enabled Automatic Campaigns (28)" at bounding box center [577, 510] width 213 height 19
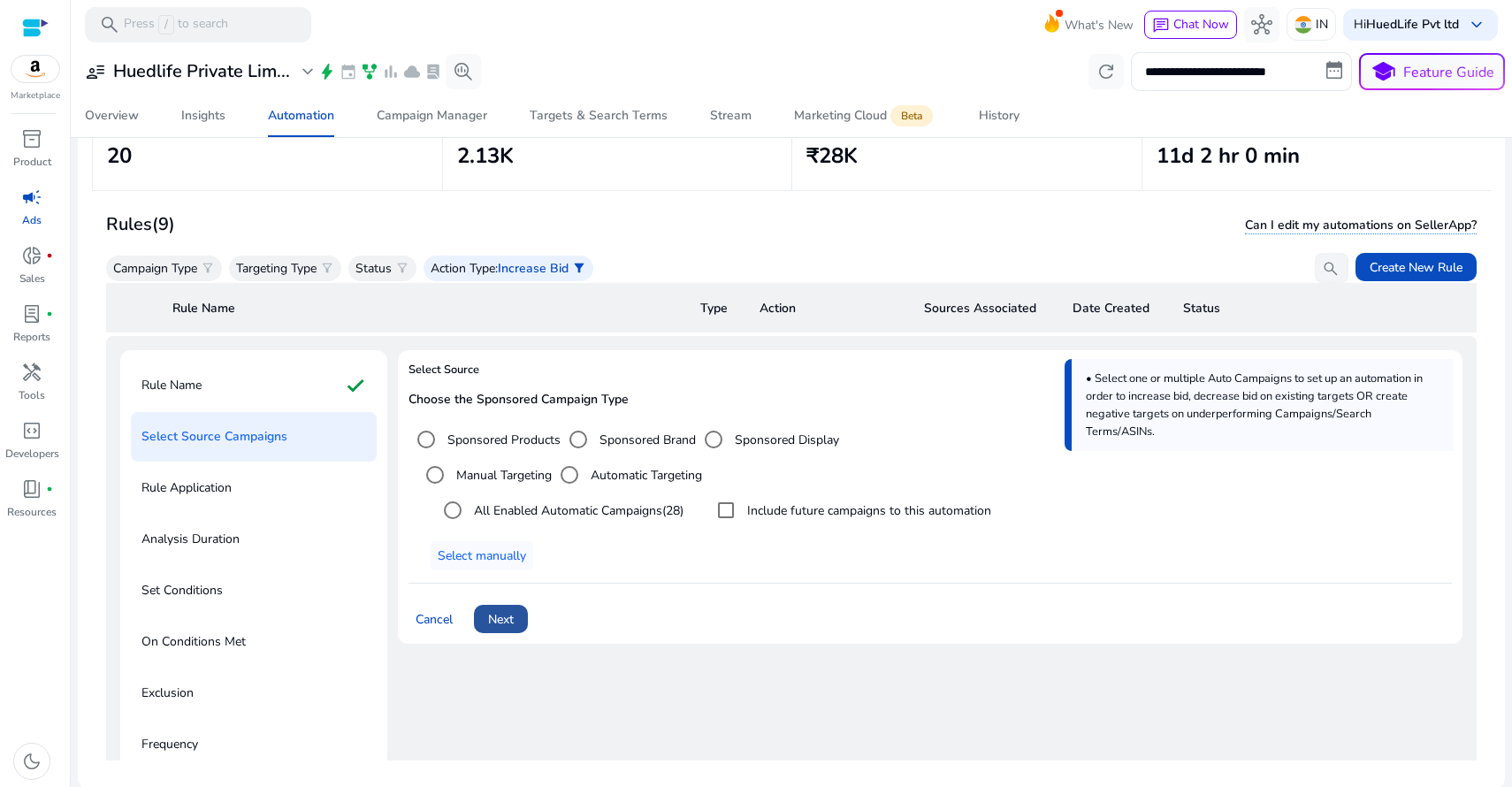
click at [513, 609] on span "Next" at bounding box center [501, 618] width 26 height 19
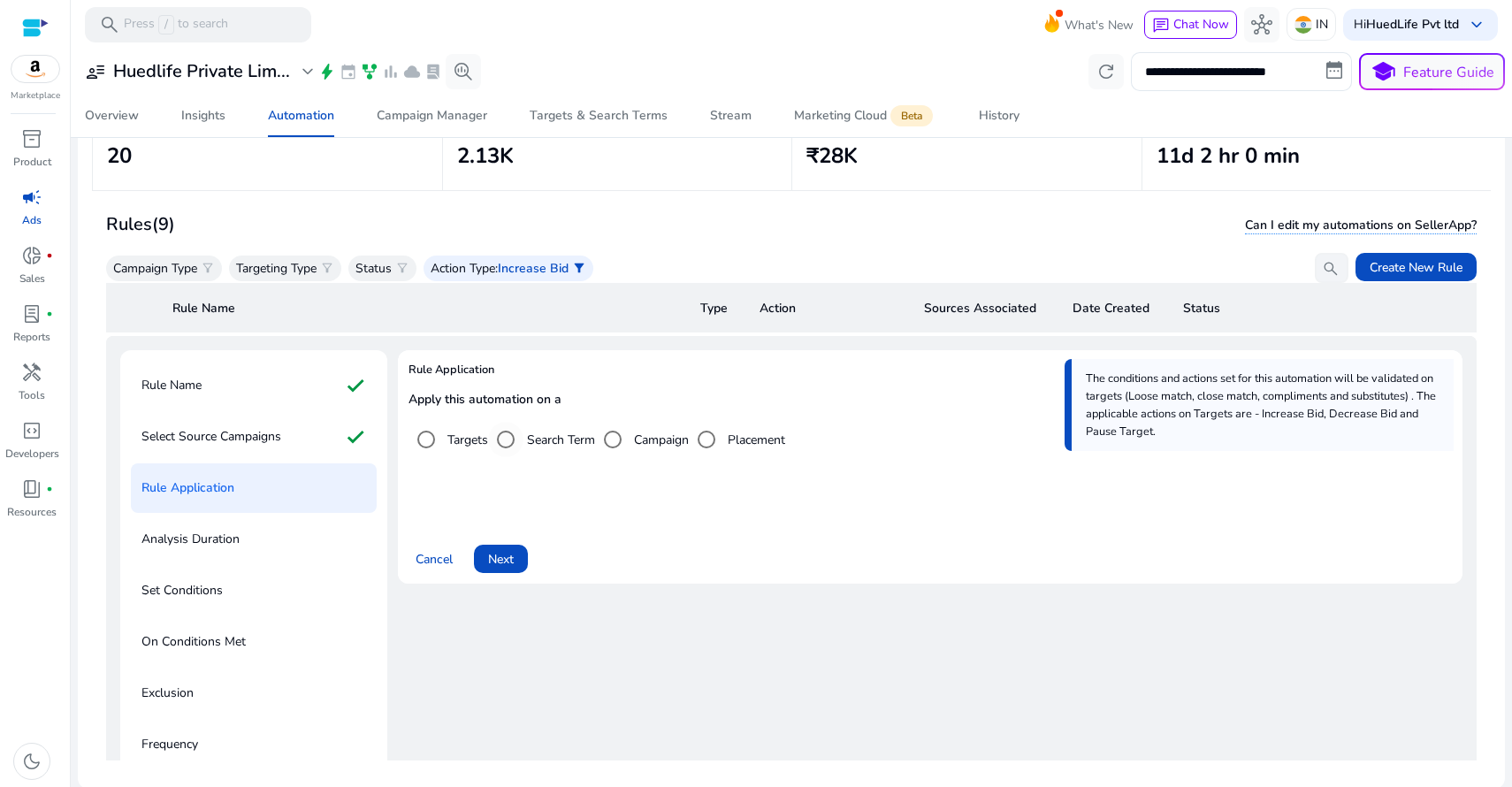
click at [536, 440] on label "Search Term" at bounding box center [559, 440] width 71 height 19
click at [479, 436] on label "Targets" at bounding box center [466, 440] width 45 height 19
click at [555, 435] on label "Search Term" at bounding box center [559, 440] width 71 height 19
click at [674, 436] on label "Campaign" at bounding box center [659, 440] width 59 height 19
click at [557, 439] on label "Search Term" at bounding box center [559, 440] width 71 height 19
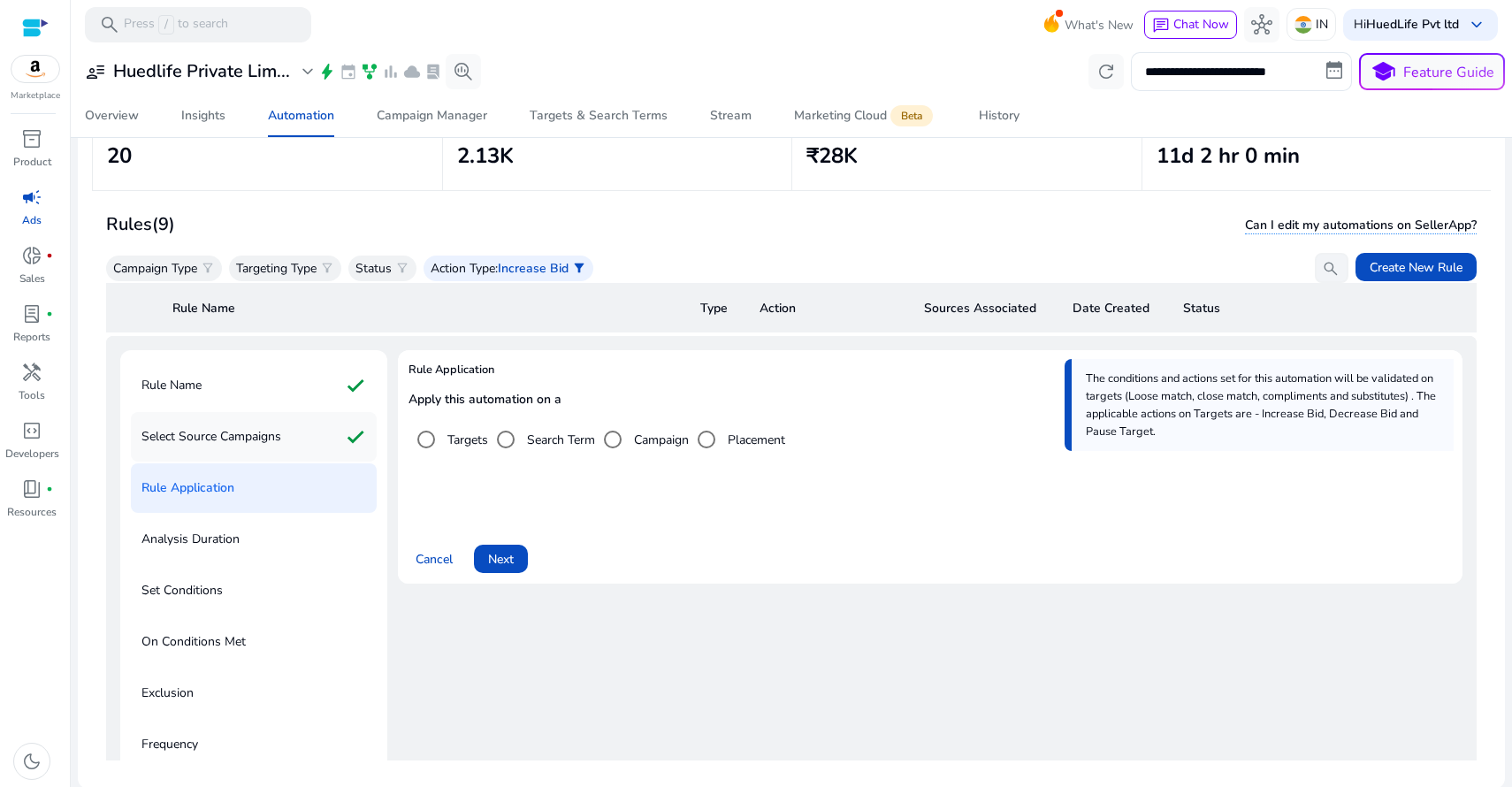
click at [291, 439] on div "Select Source Campaigns check" at bounding box center [254, 437] width 246 height 50
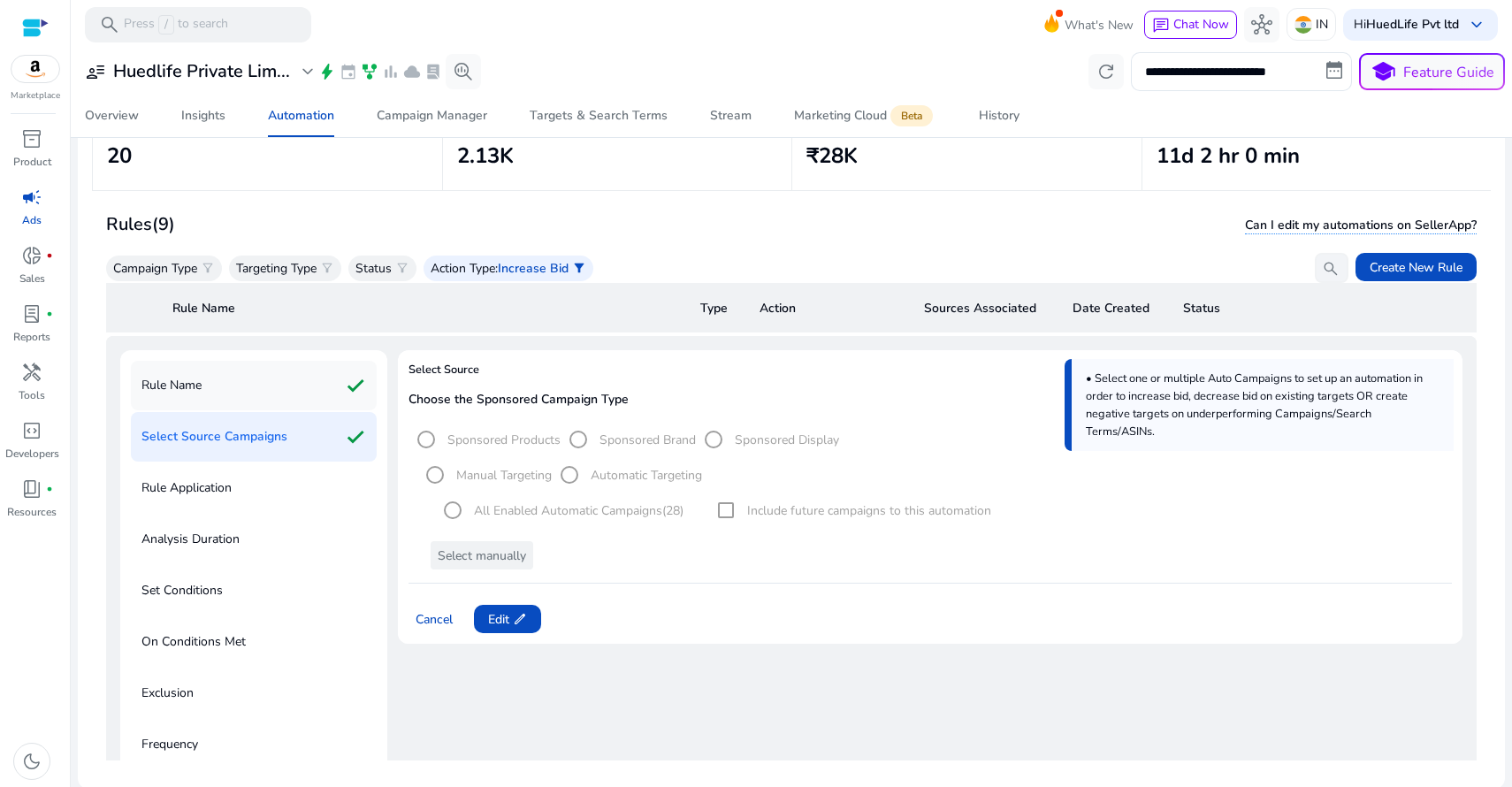
click at [267, 392] on div "Rule Name check" at bounding box center [254, 385] width 246 height 50
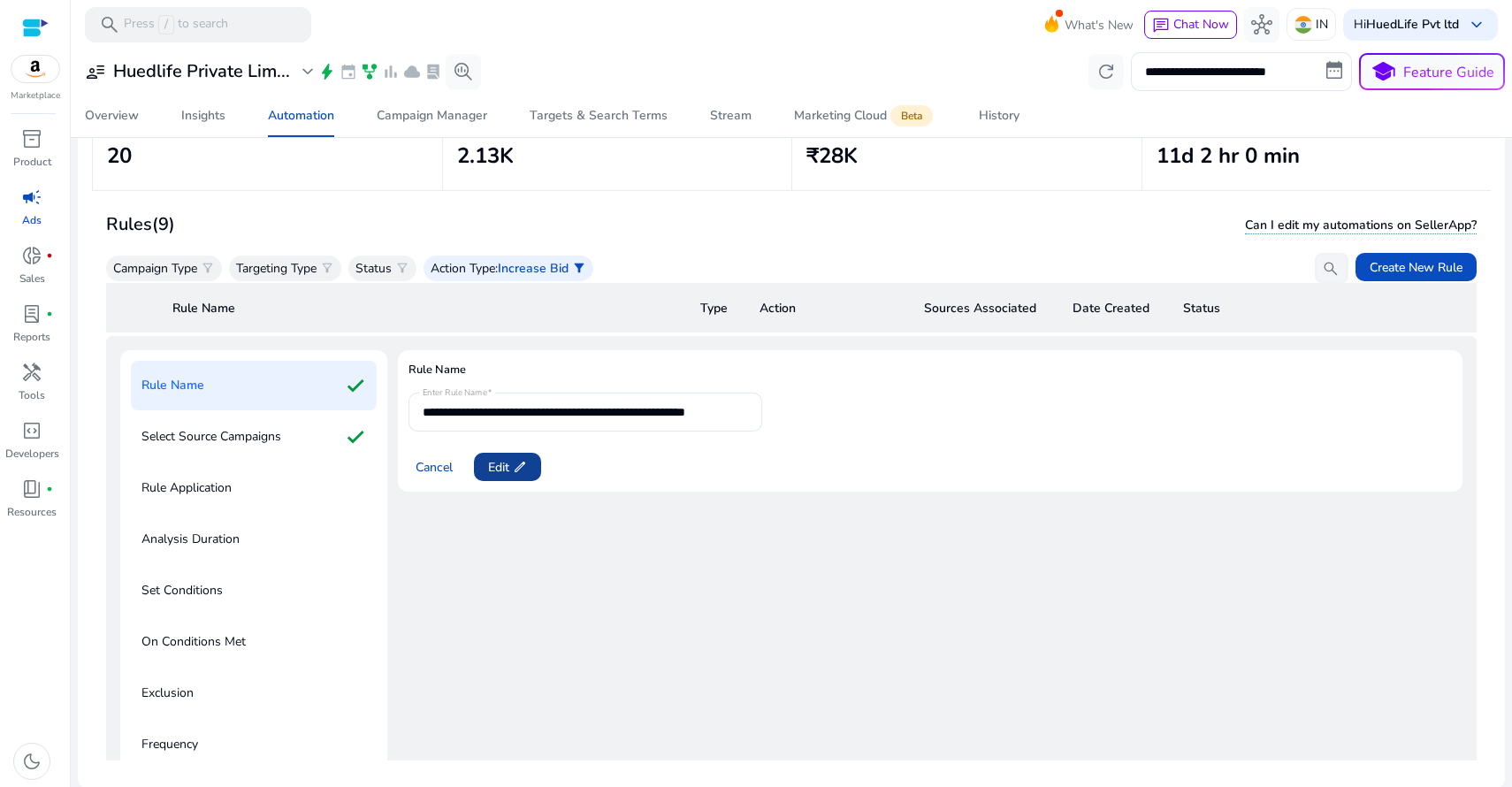
click at [511, 451] on span at bounding box center [507, 466] width 68 height 43
click at [505, 406] on input "**********" at bounding box center [586, 412] width 326 height 20
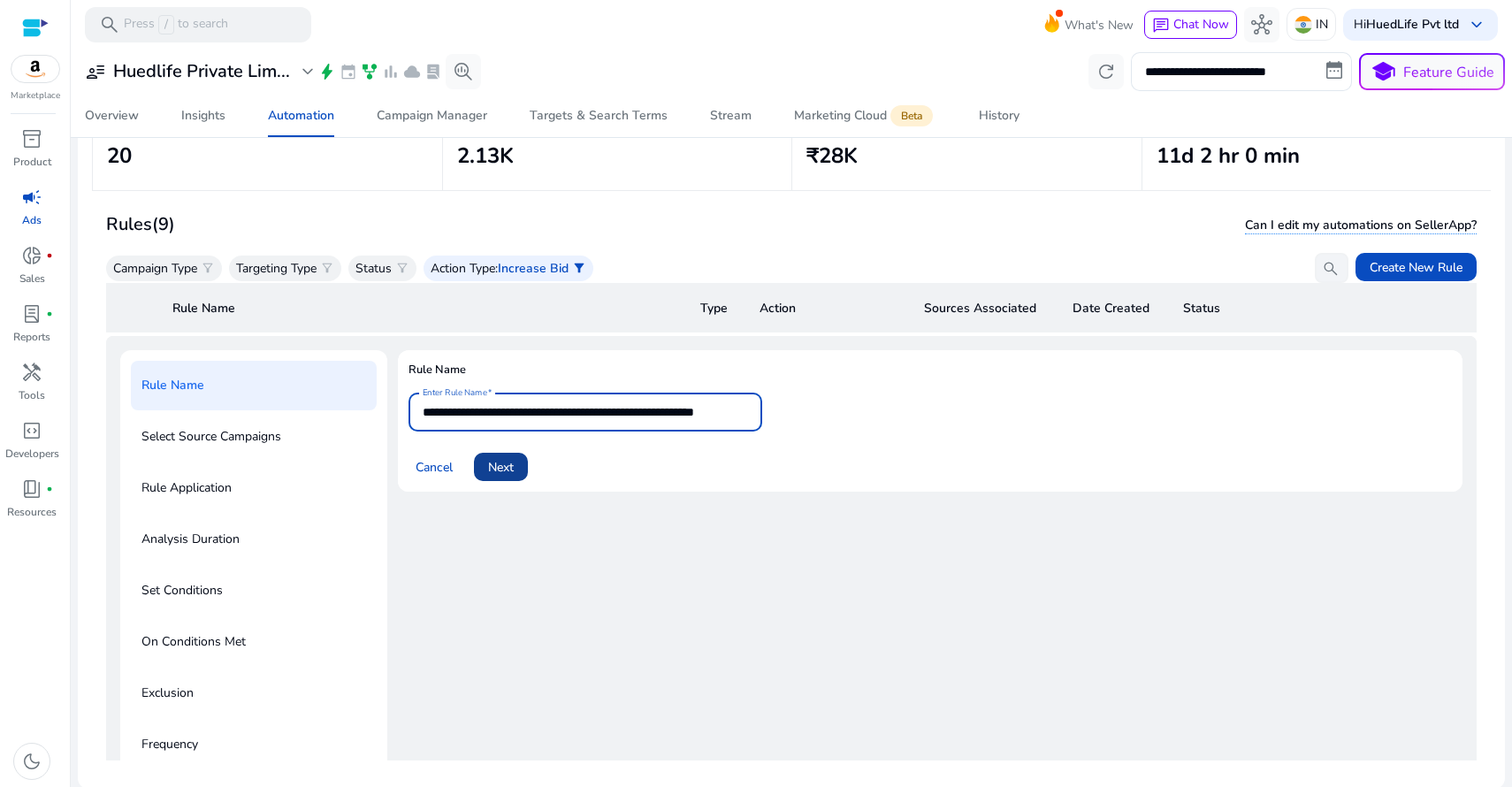
type input "**********"
click at [517, 461] on span at bounding box center [500, 466] width 54 height 43
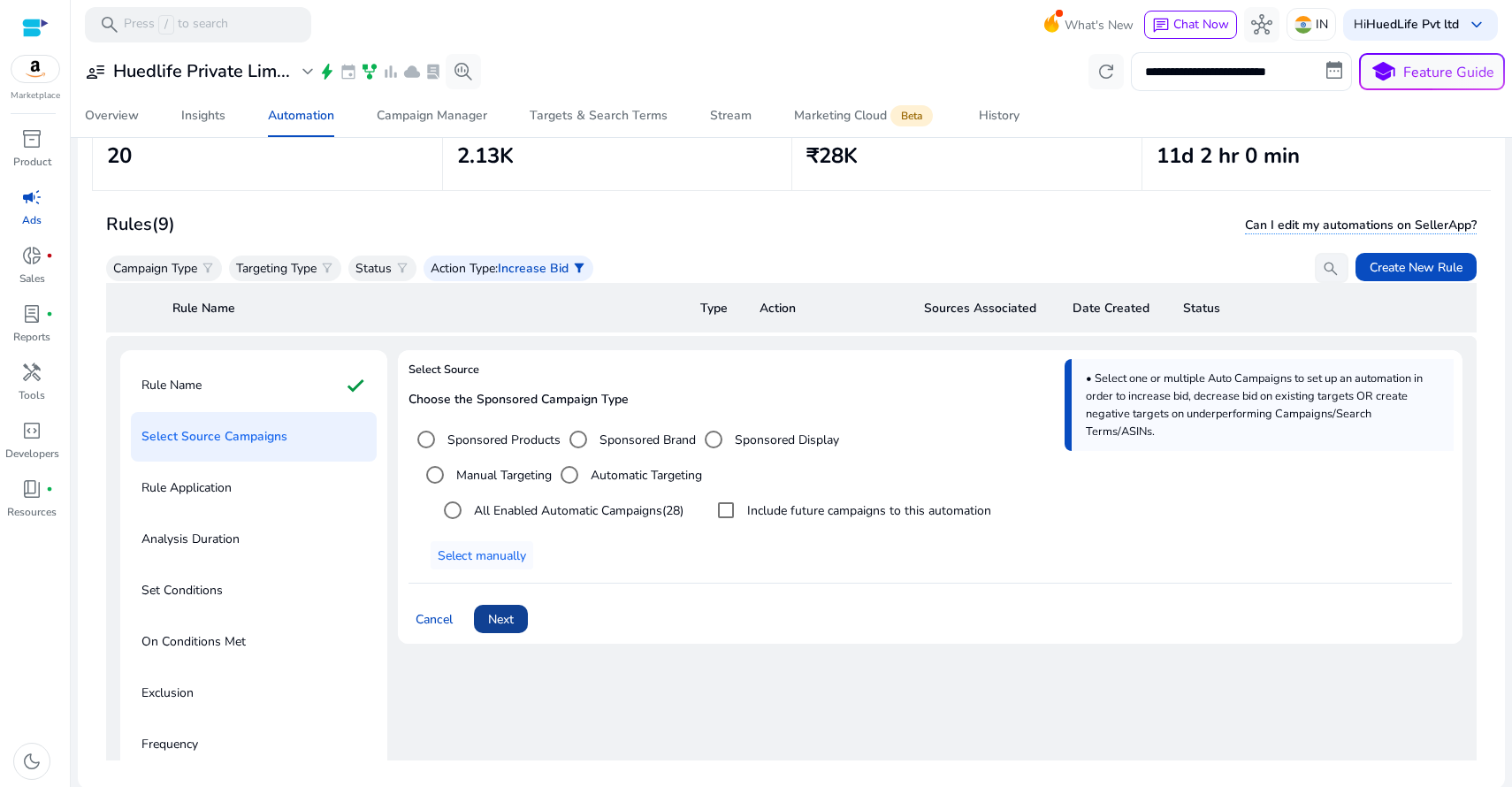
click at [498, 617] on span "Next" at bounding box center [501, 618] width 26 height 19
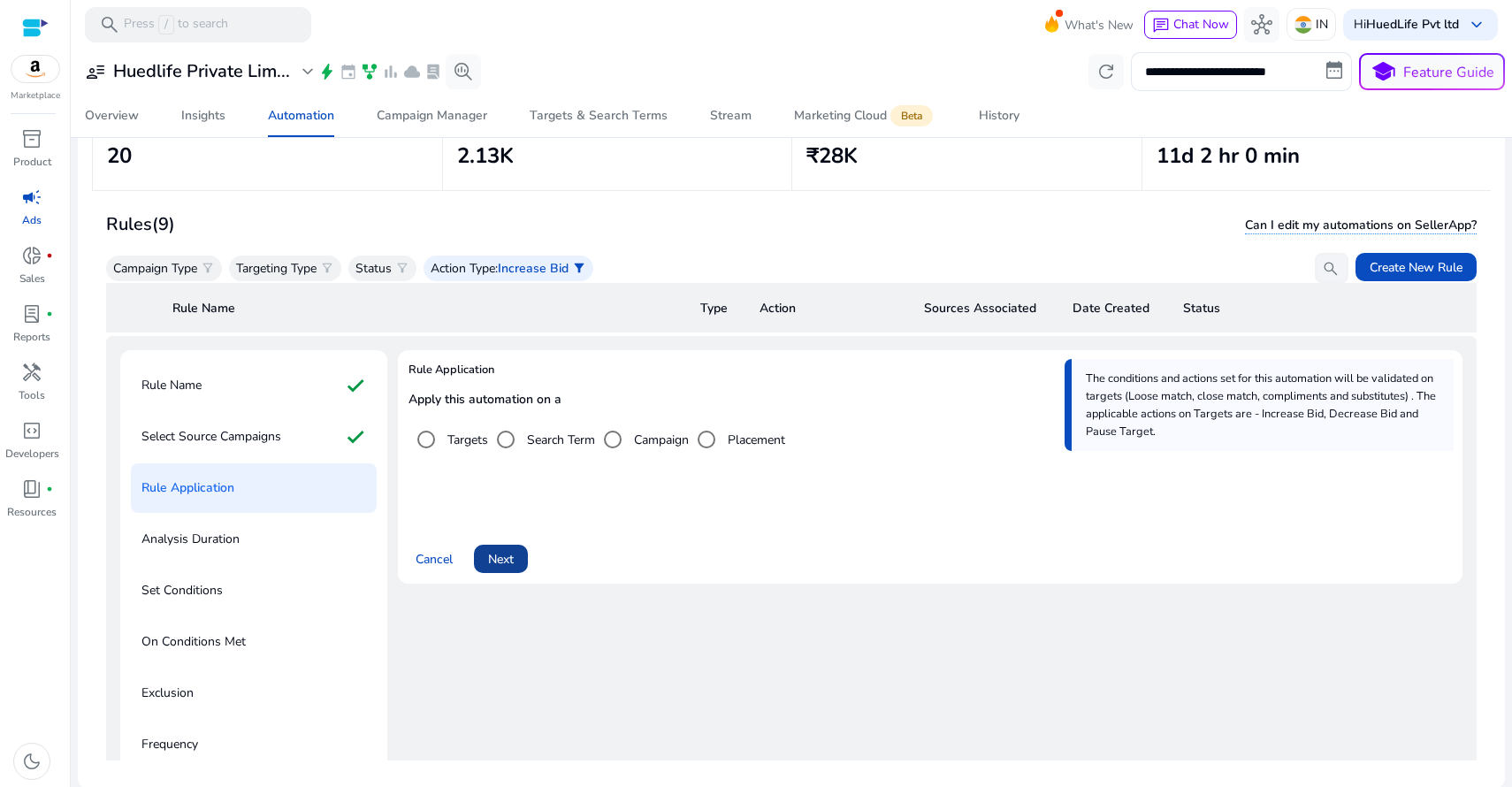
click at [513, 558] on span "Next" at bounding box center [501, 559] width 26 height 19
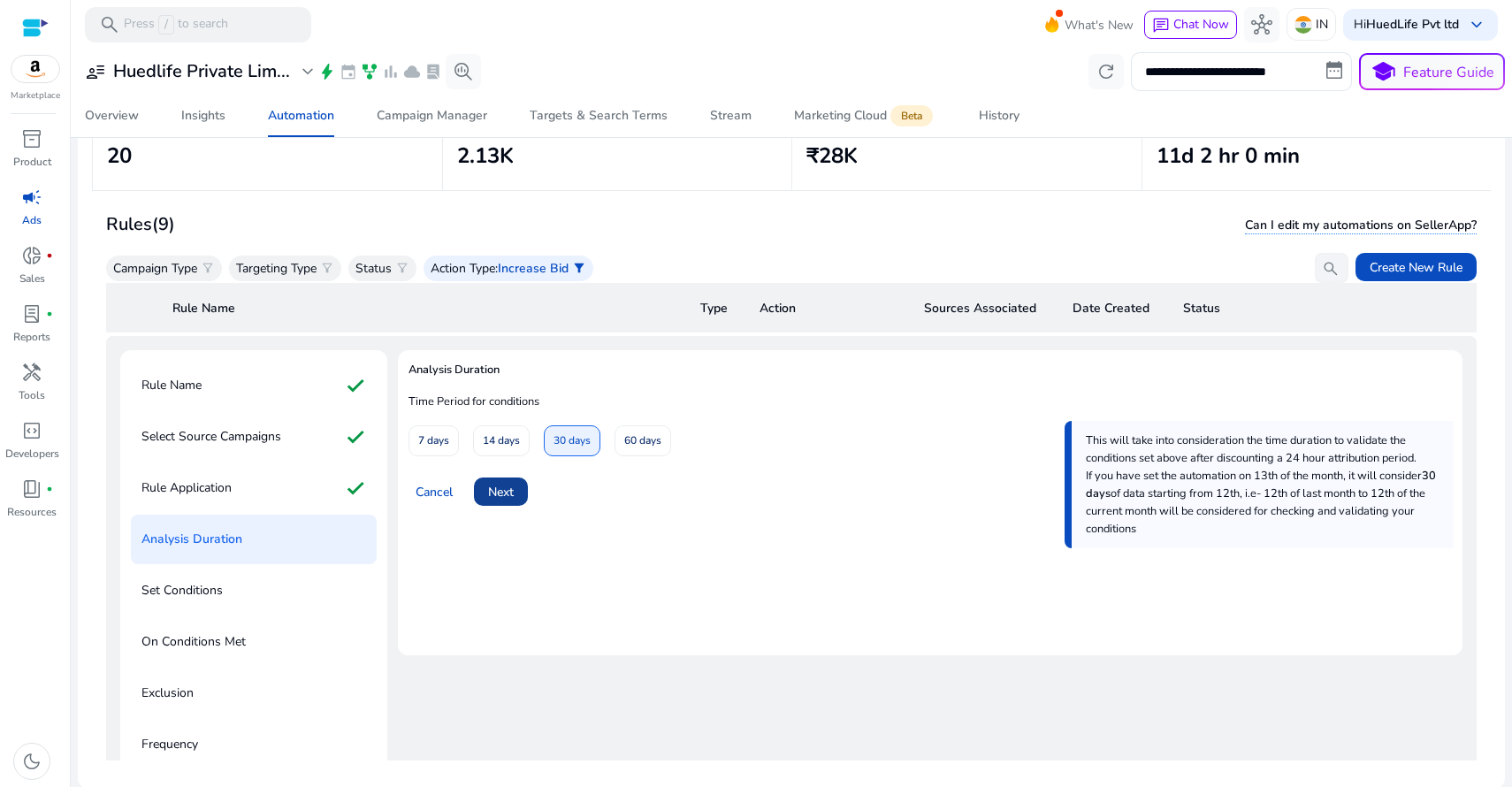
click at [504, 495] on span "Next" at bounding box center [501, 491] width 26 height 19
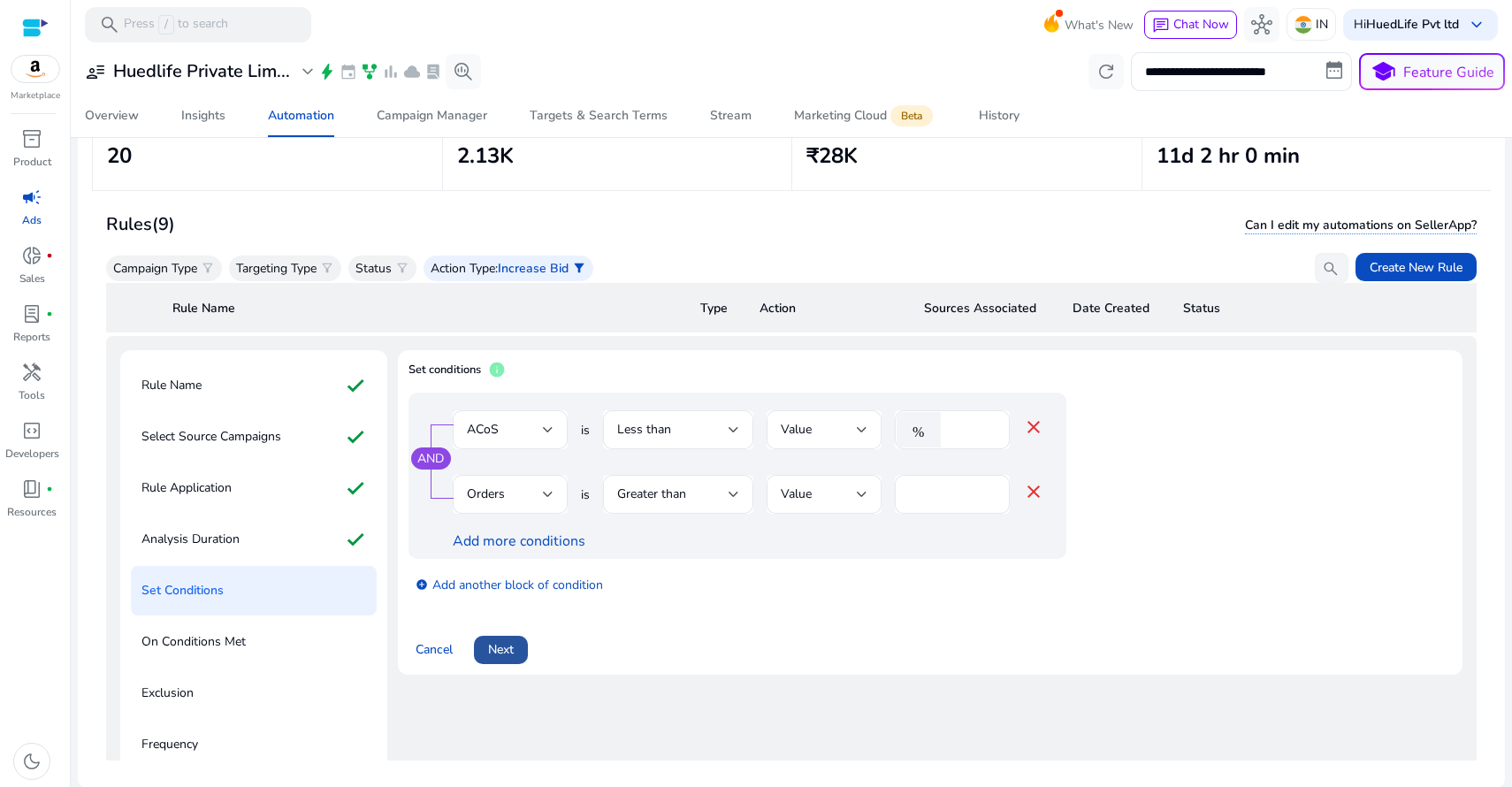
click at [499, 651] on span "Next" at bounding box center [501, 649] width 26 height 19
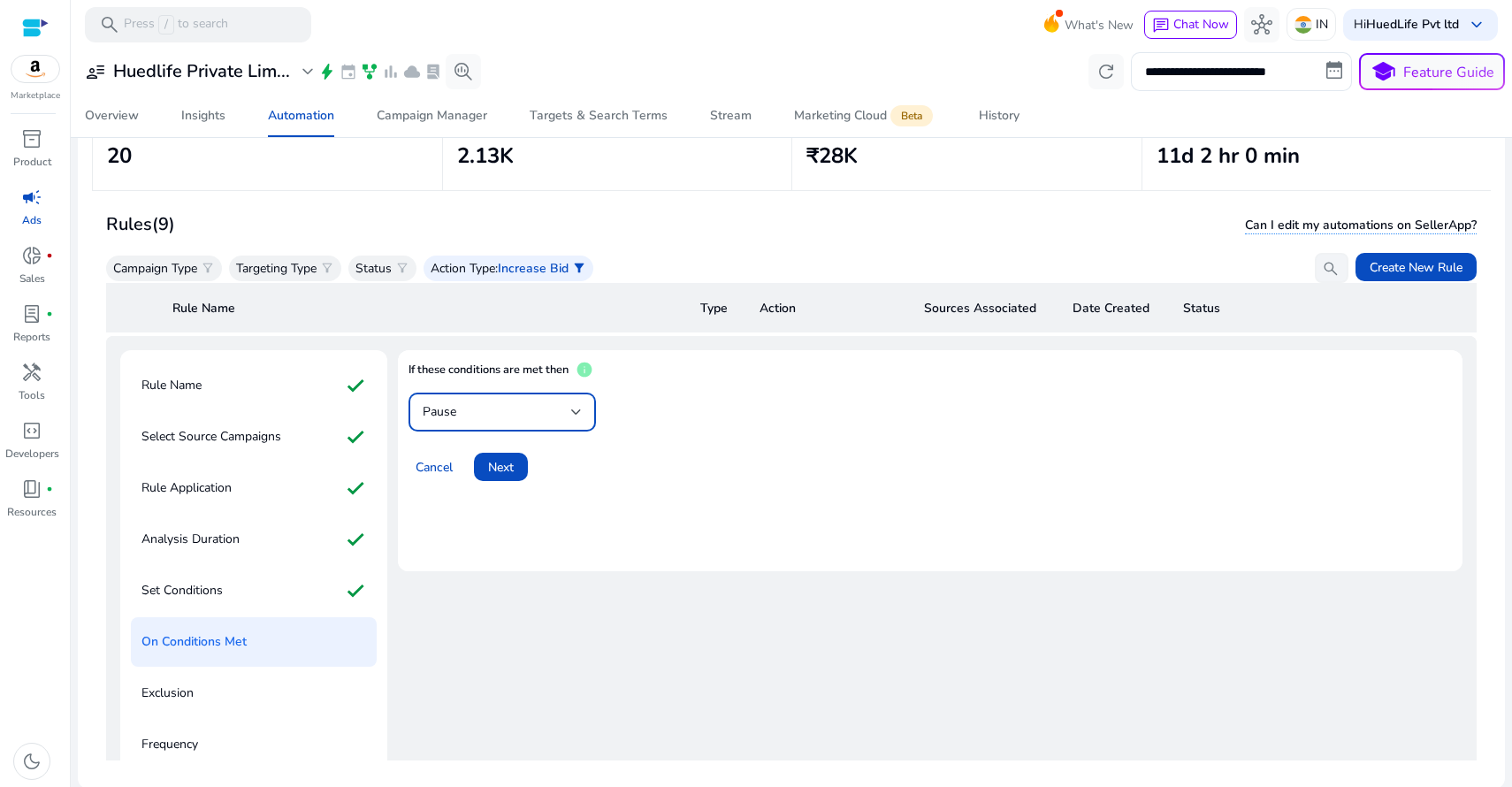
click at [492, 416] on div "Pause" at bounding box center [497, 412] width 149 height 20
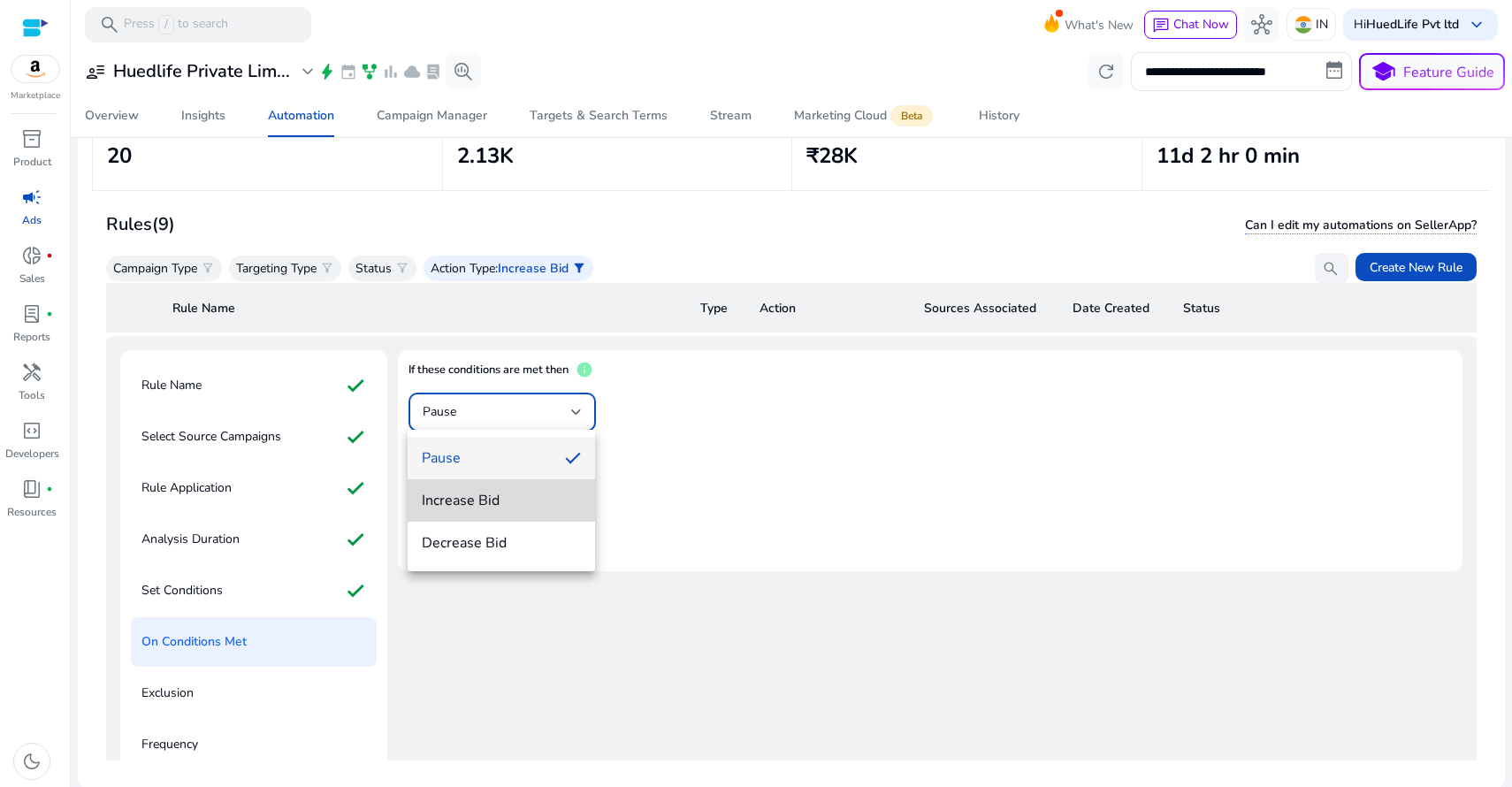
click at [500, 487] on mat-option "Increase Bid" at bounding box center [501, 500] width 188 height 43
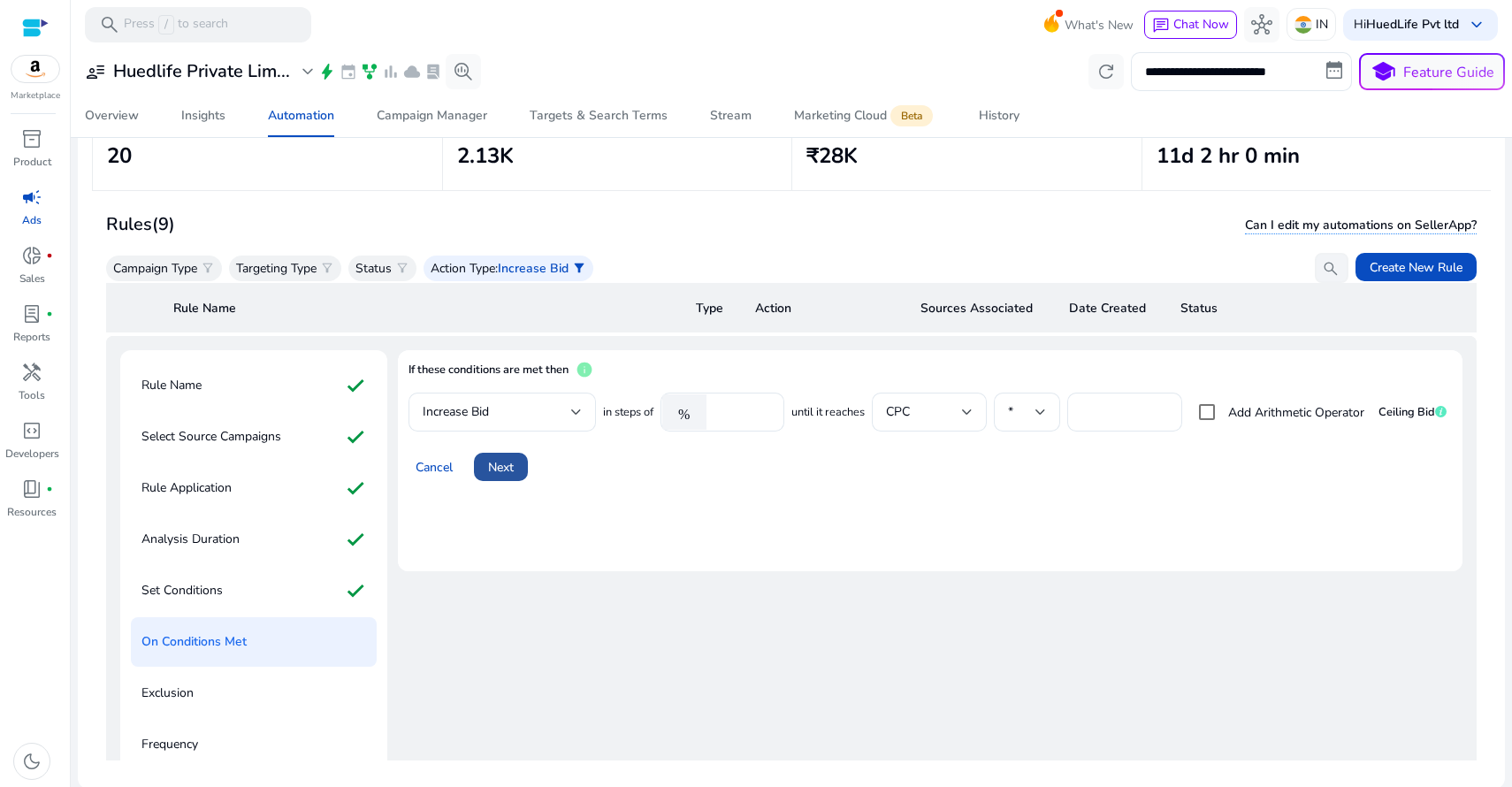
click at [499, 464] on span "Next" at bounding box center [501, 466] width 26 height 19
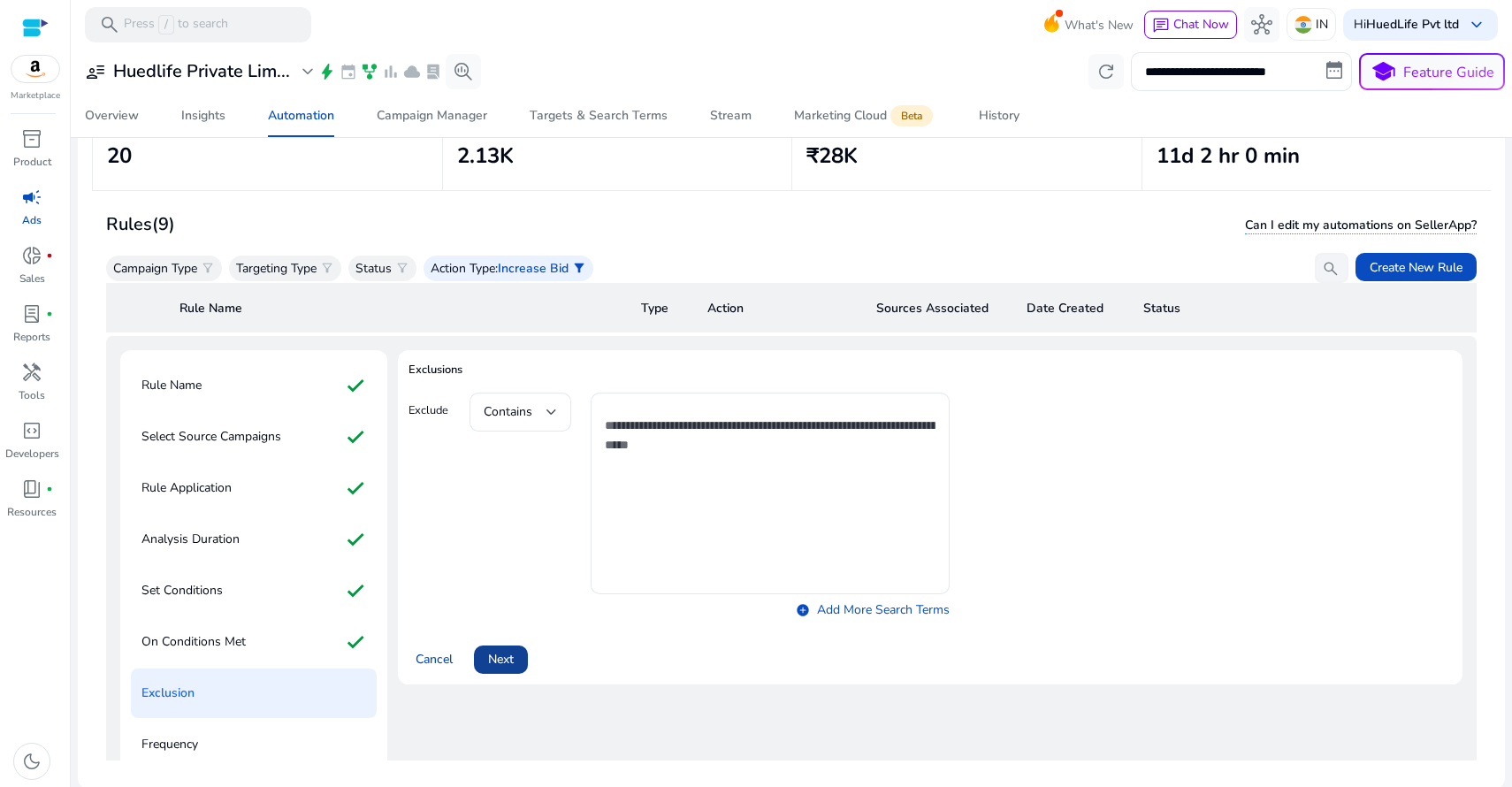
click at [504, 652] on span "Next" at bounding box center [501, 659] width 26 height 19
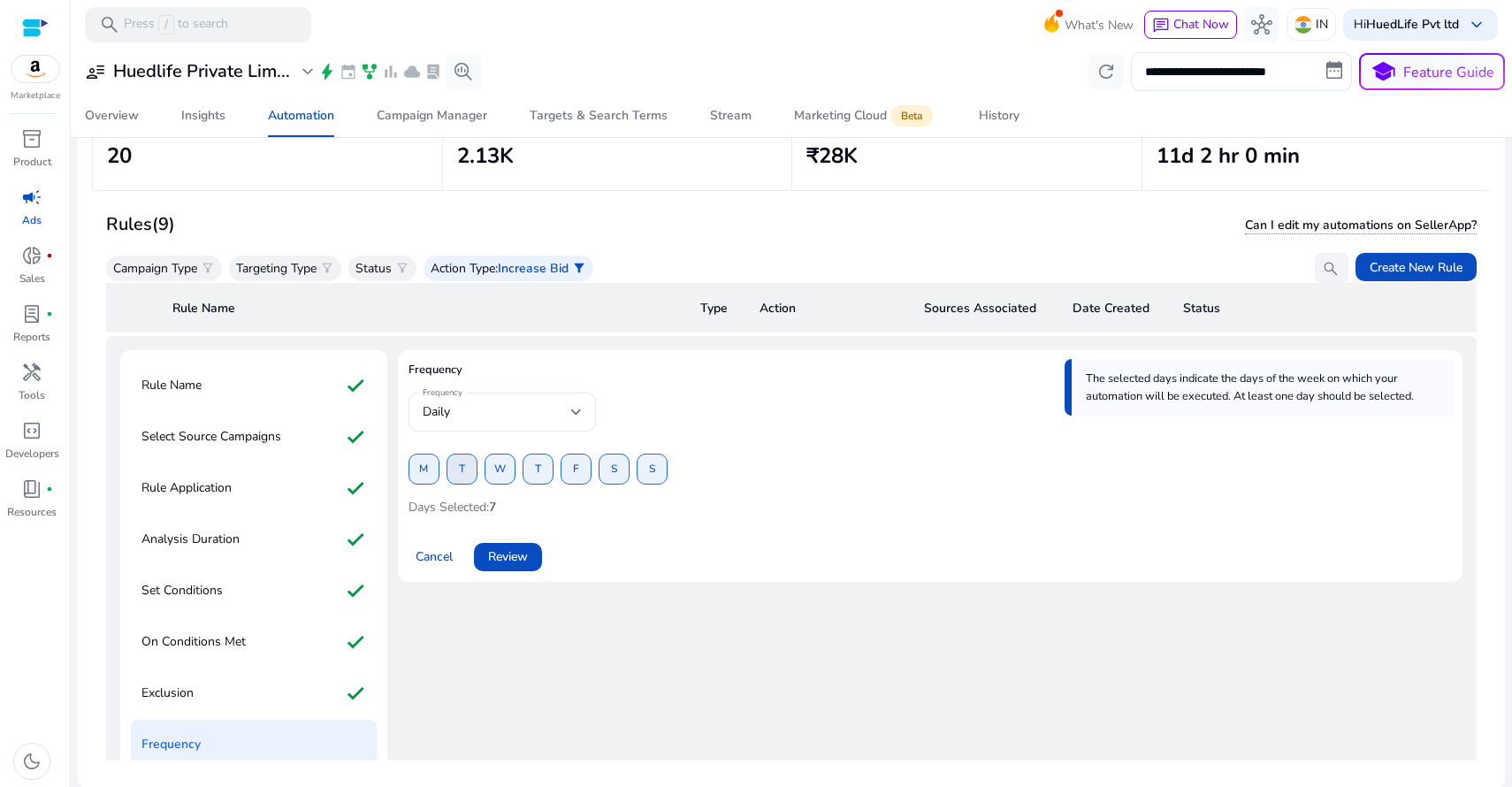
click at [459, 468] on span "T" at bounding box center [462, 468] width 6 height 31
click at [532, 468] on span at bounding box center [537, 469] width 29 height 43
click at [432, 462] on span at bounding box center [423, 469] width 29 height 43
click at [507, 464] on span at bounding box center [499, 469] width 29 height 43
click at [584, 465] on span at bounding box center [575, 469] width 29 height 43
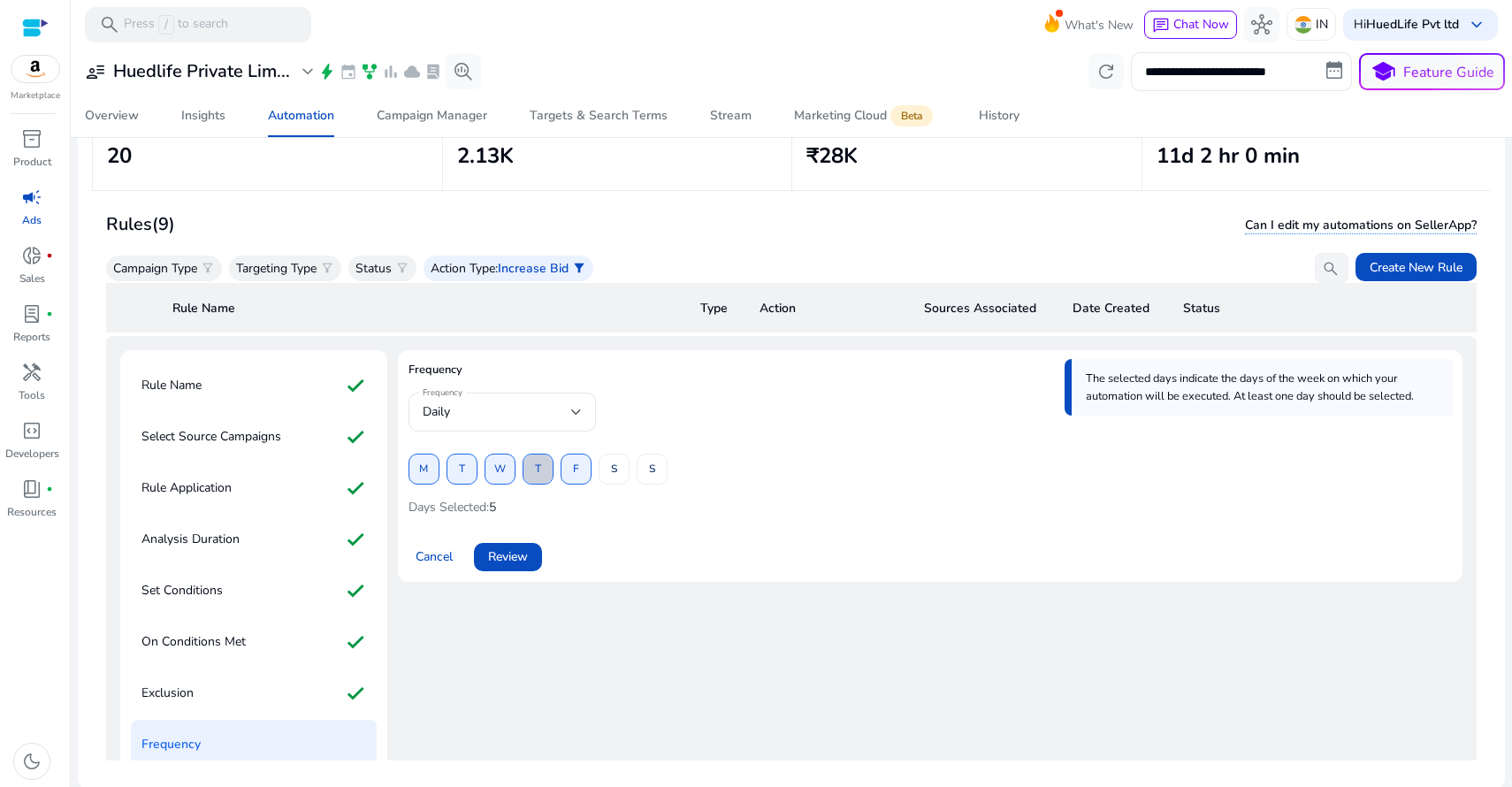
click at [536, 467] on span "T" at bounding box center [538, 468] width 6 height 31
click at [467, 468] on span at bounding box center [462, 469] width 29 height 43
click at [515, 556] on span "Review" at bounding box center [508, 556] width 40 height 19
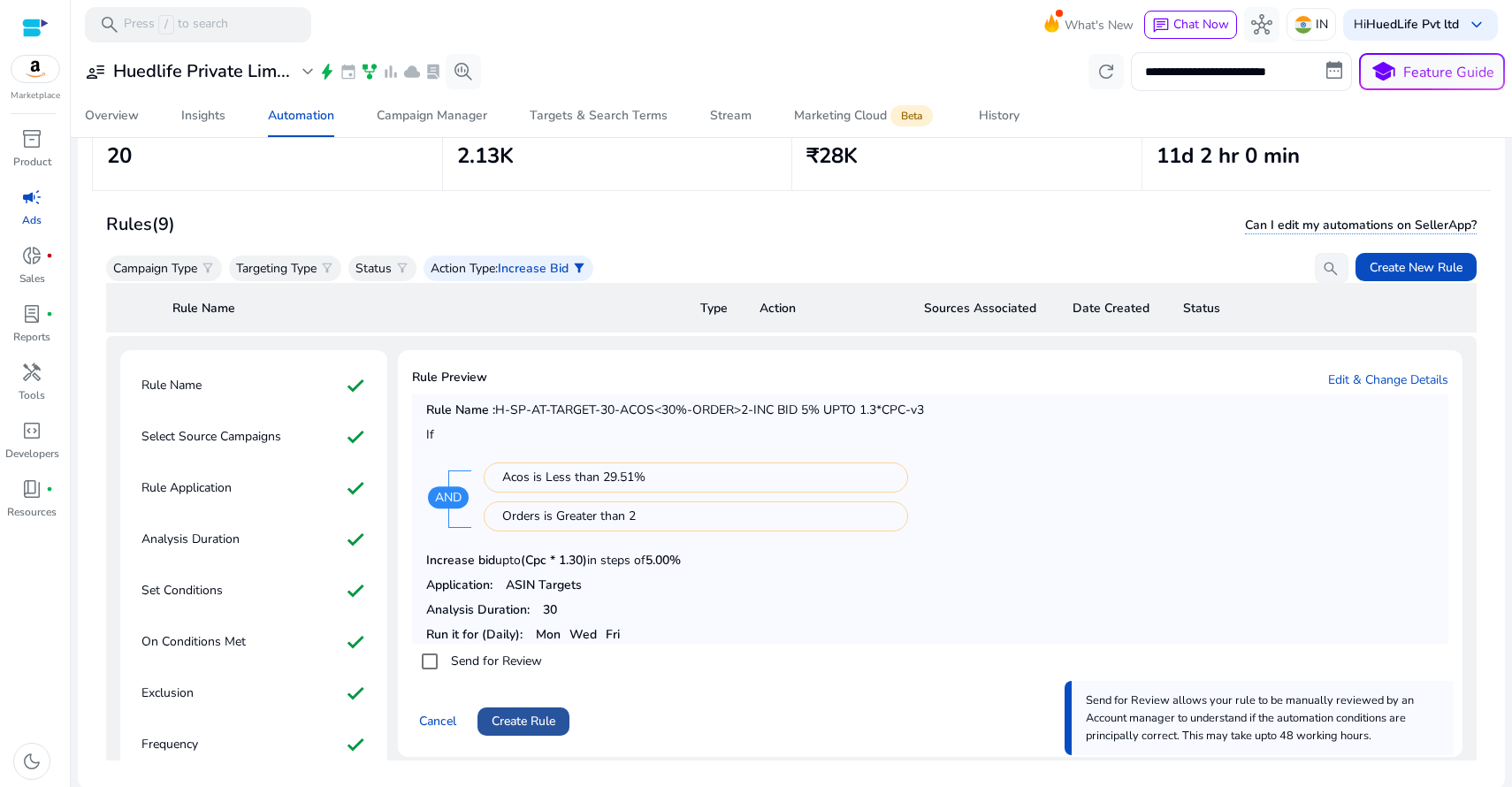
click at [529, 719] on span "Create Rule" at bounding box center [523, 721] width 64 height 19
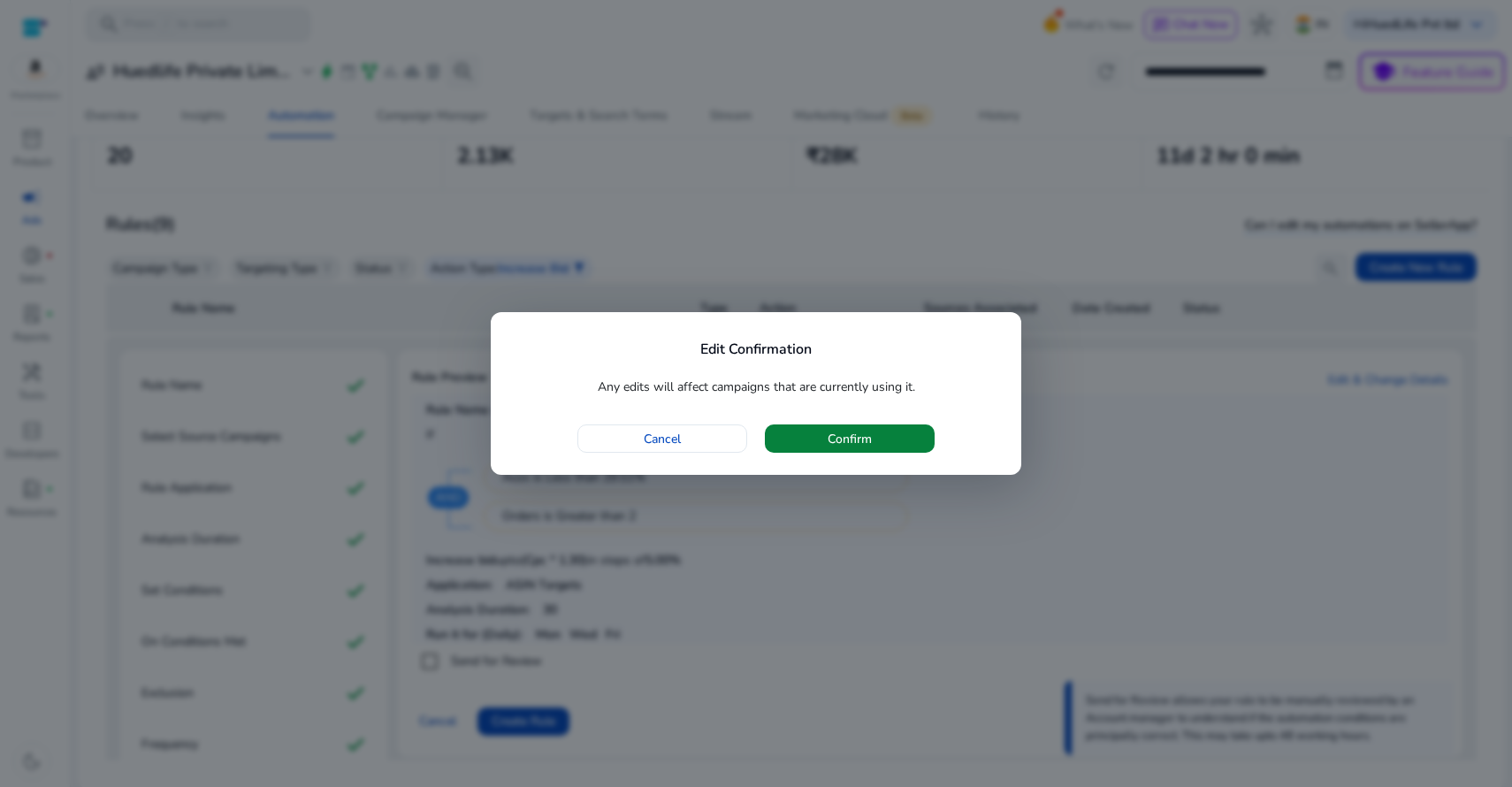
click at [828, 439] on span "Confirm" at bounding box center [850, 439] width 45 height 19
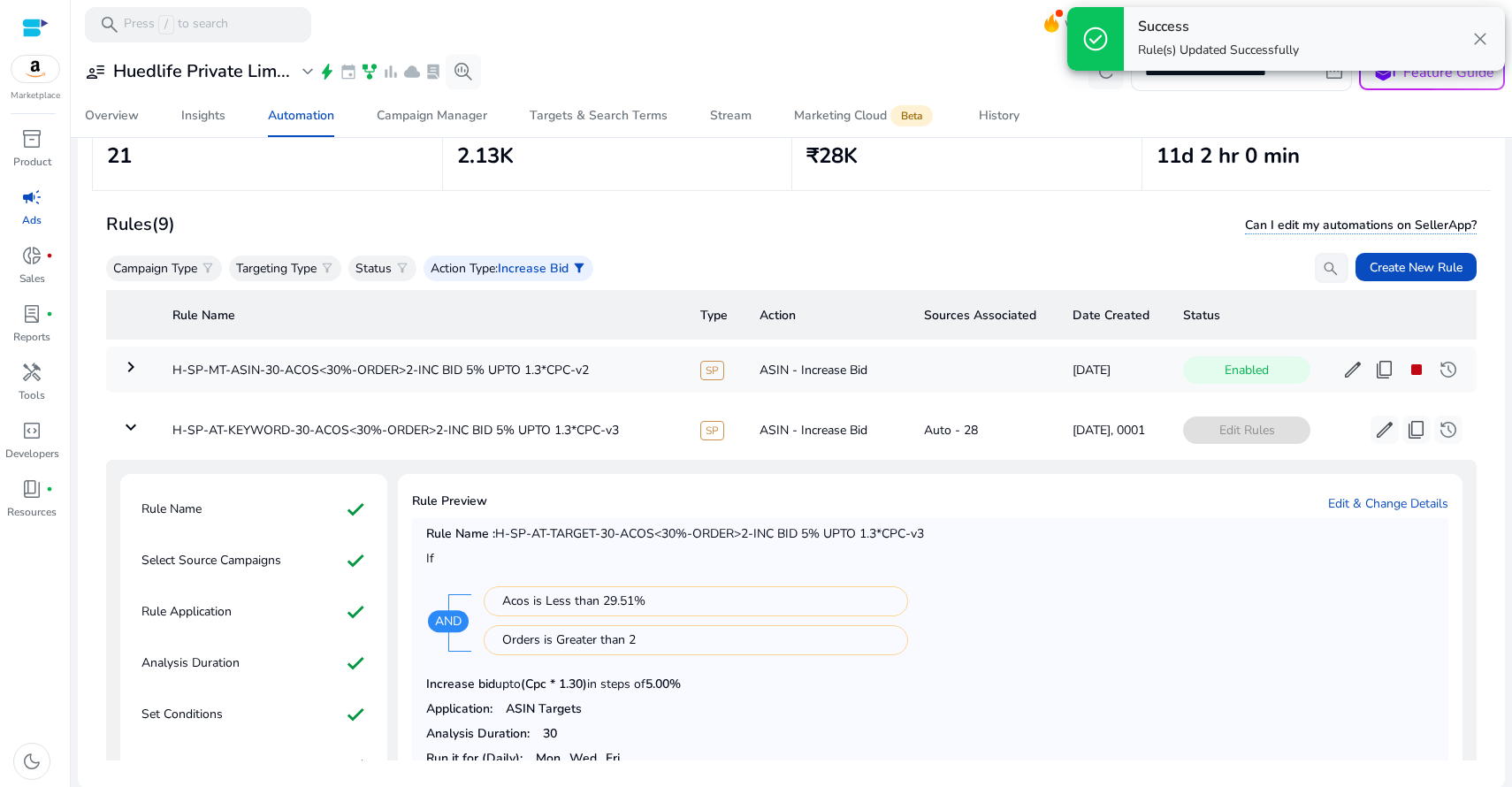
scroll to position [0, 0]
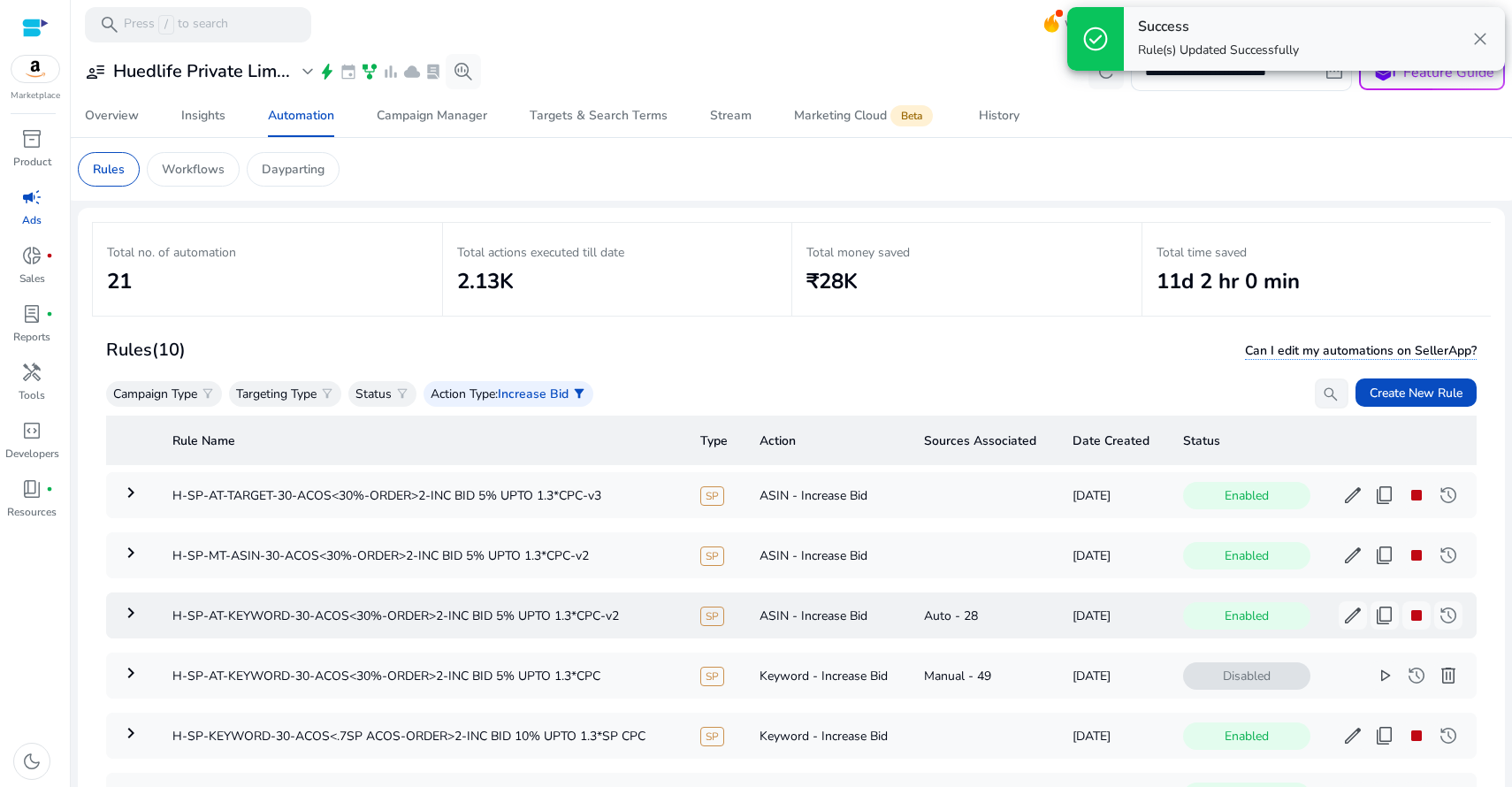
click at [133, 550] on mat-icon "keyboard_arrow_right" at bounding box center [130, 552] width 21 height 21
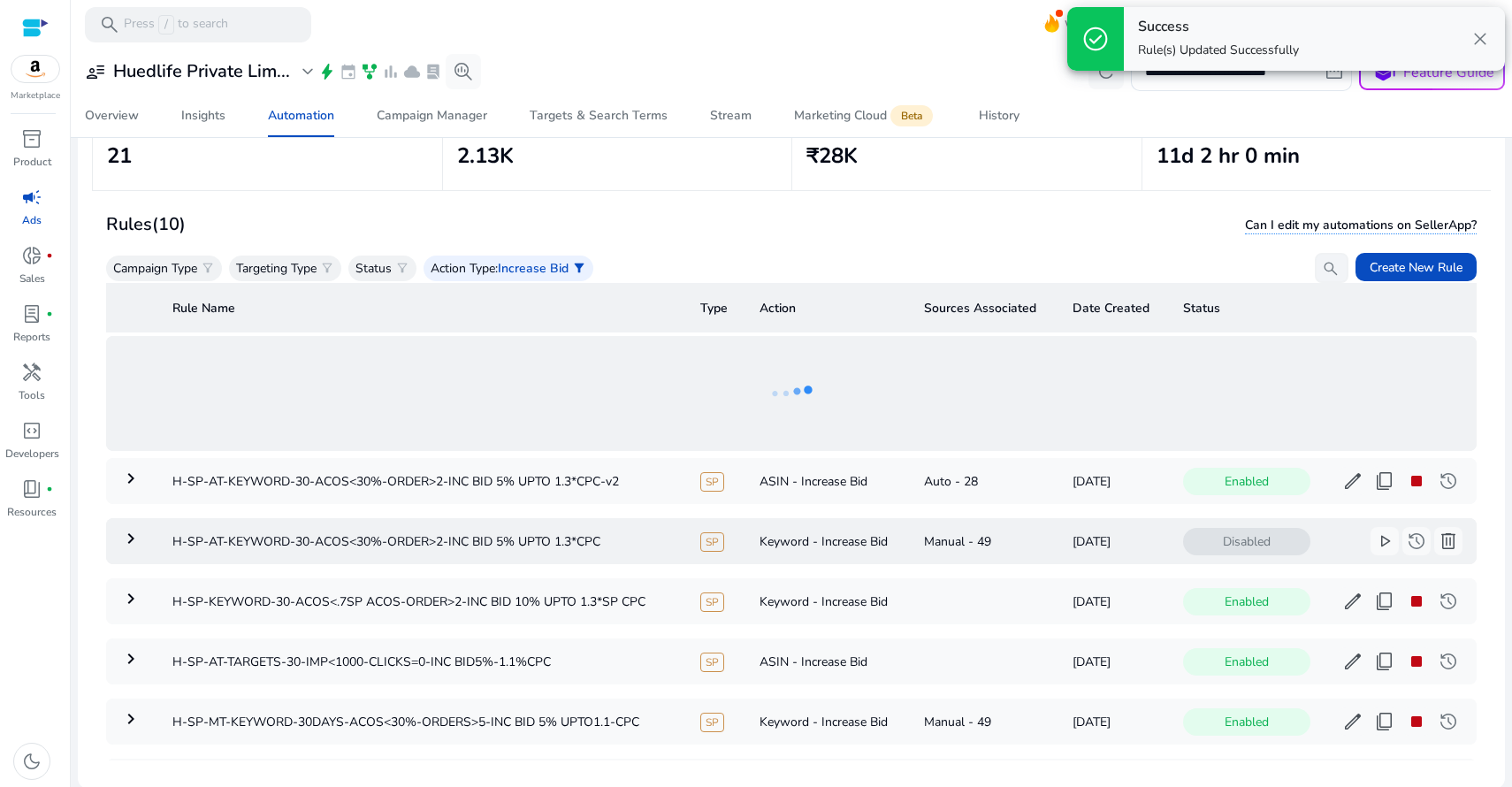
scroll to position [124, 0]
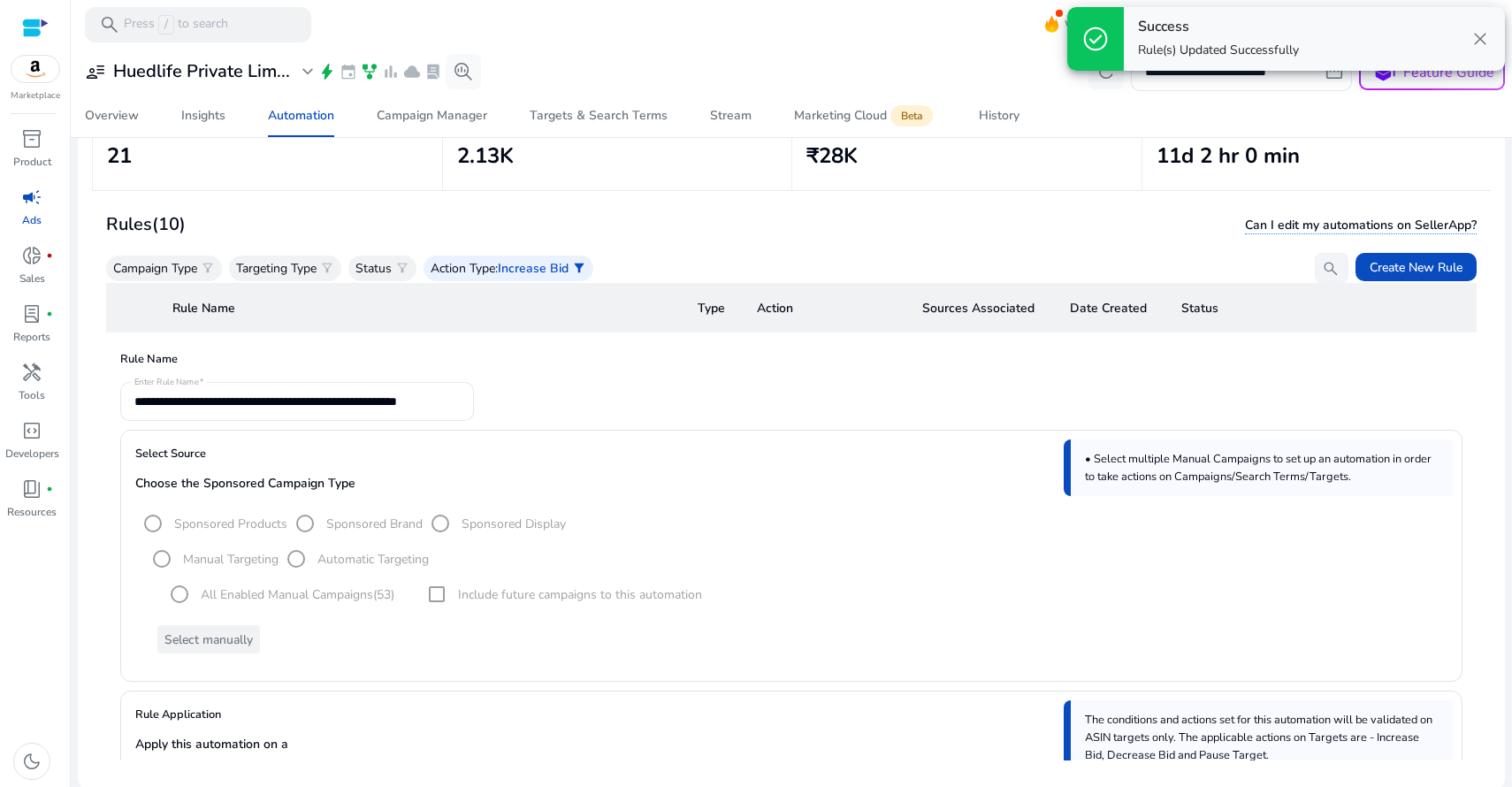
click at [1101, 385] on form "**********" at bounding box center [791, 401] width 1342 height 39
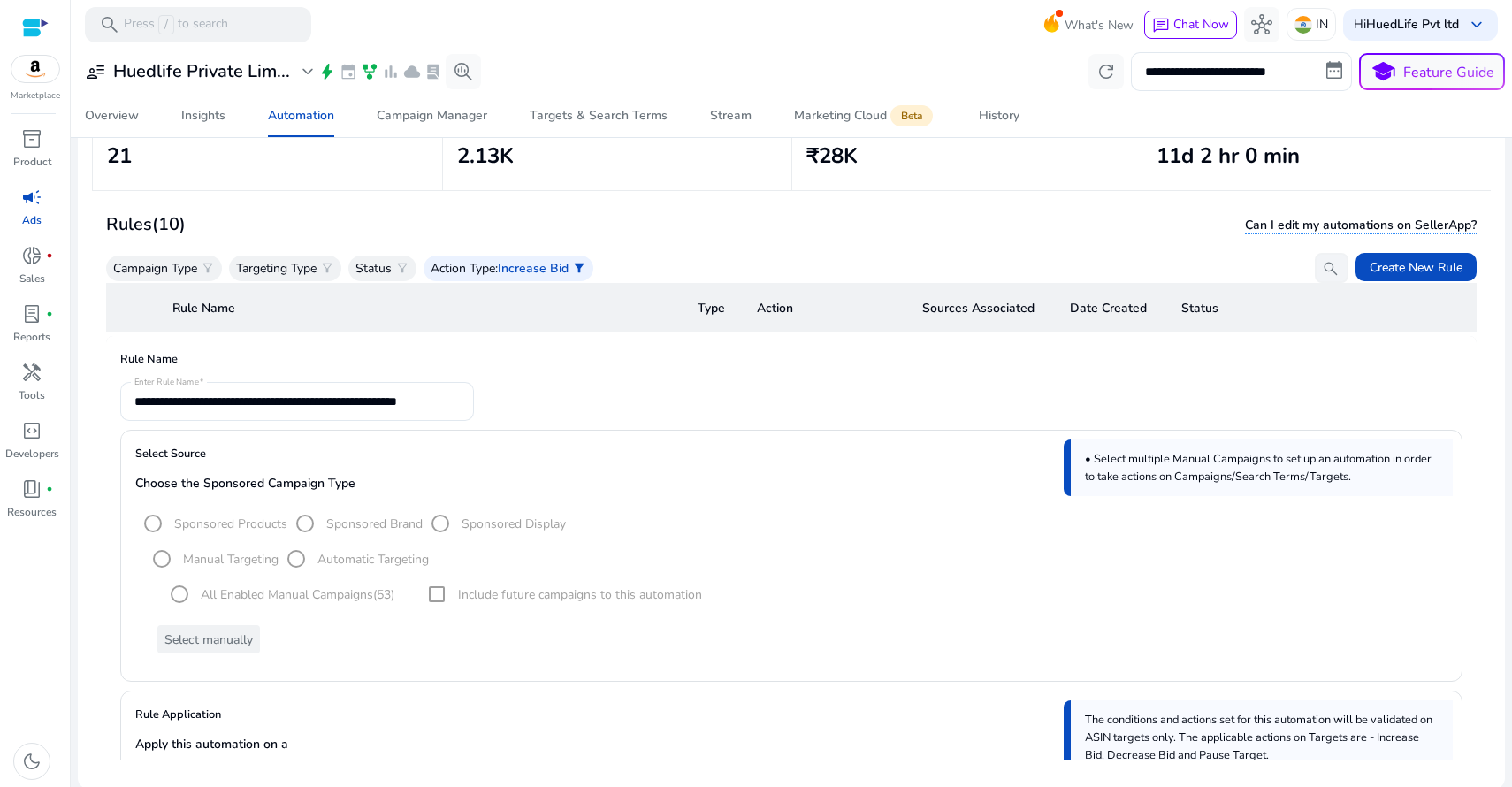
click at [494, 392] on form "**********" at bounding box center [791, 401] width 1342 height 39
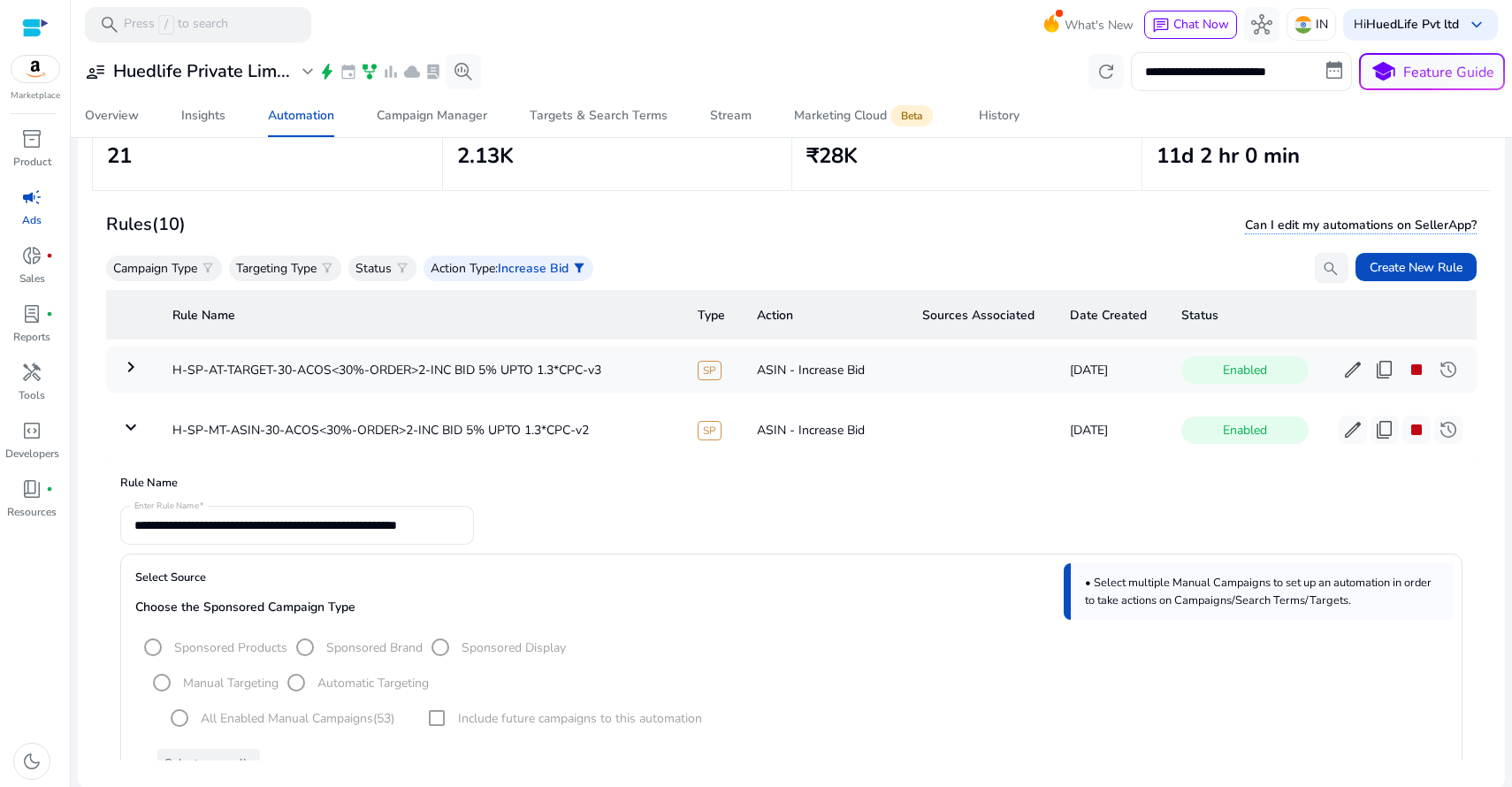
scroll to position [0, 0]
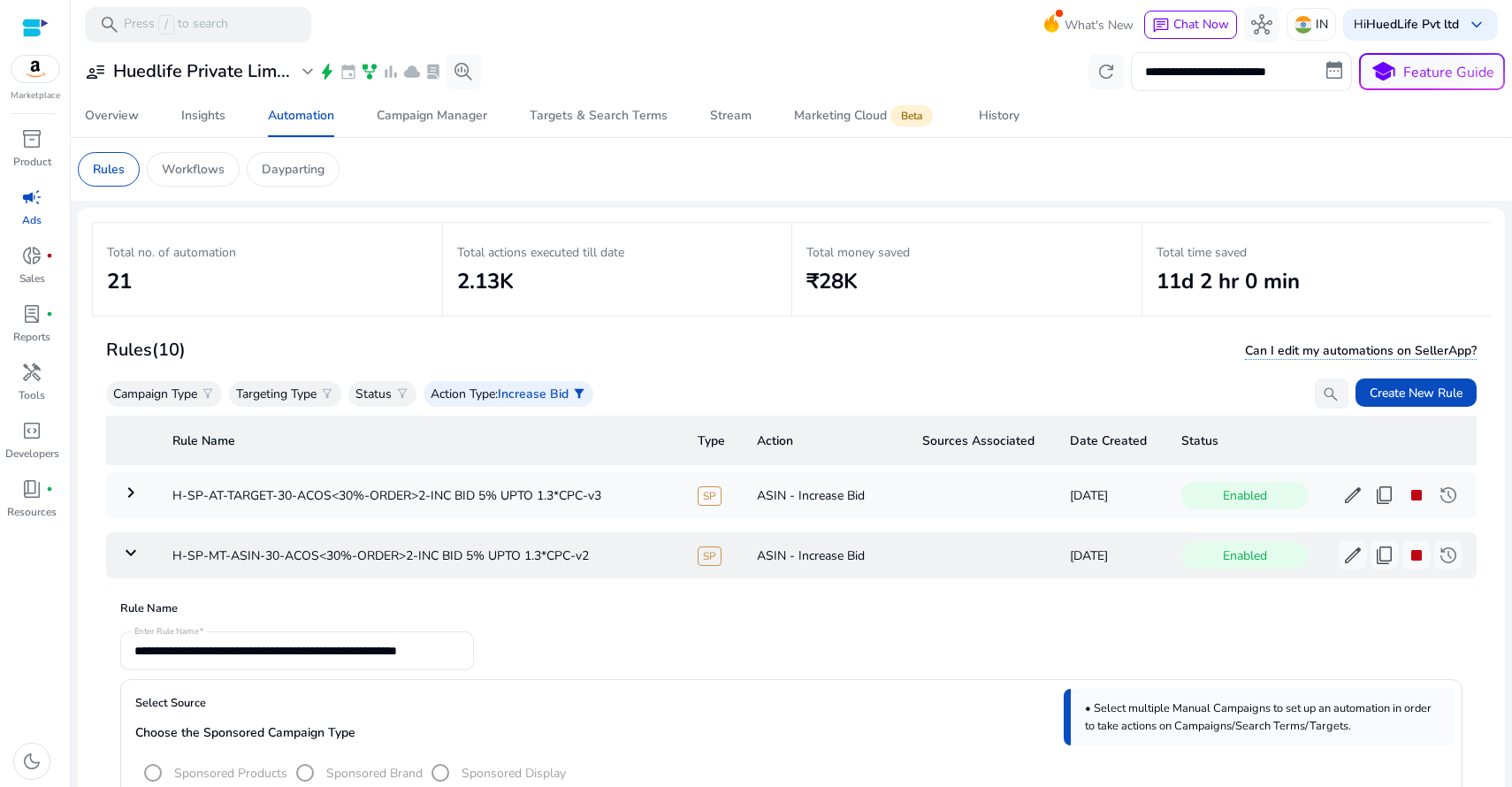
click at [133, 551] on mat-icon "keyboard_arrow_down" at bounding box center [130, 552] width 21 height 21
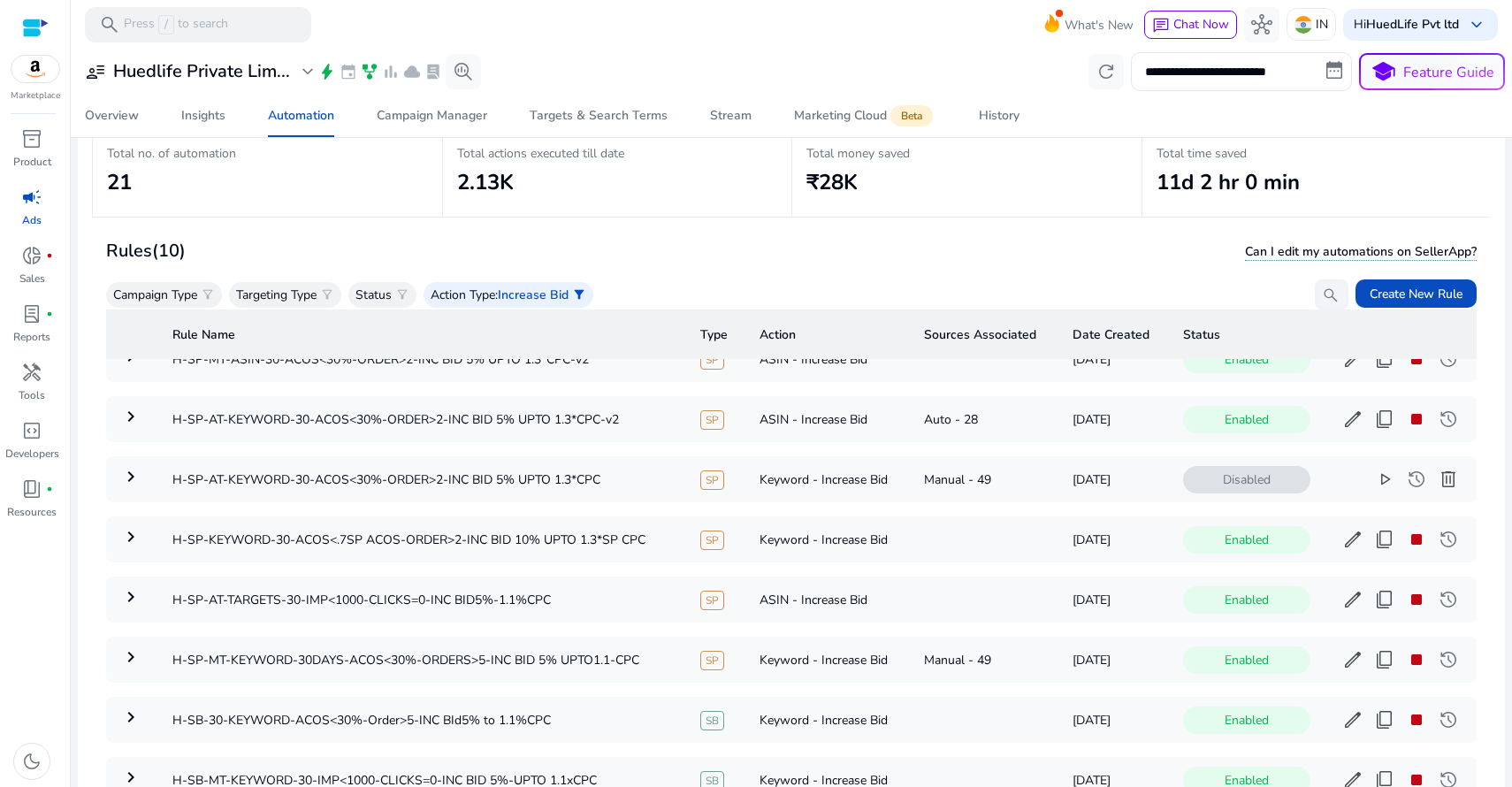
scroll to position [124, 0]
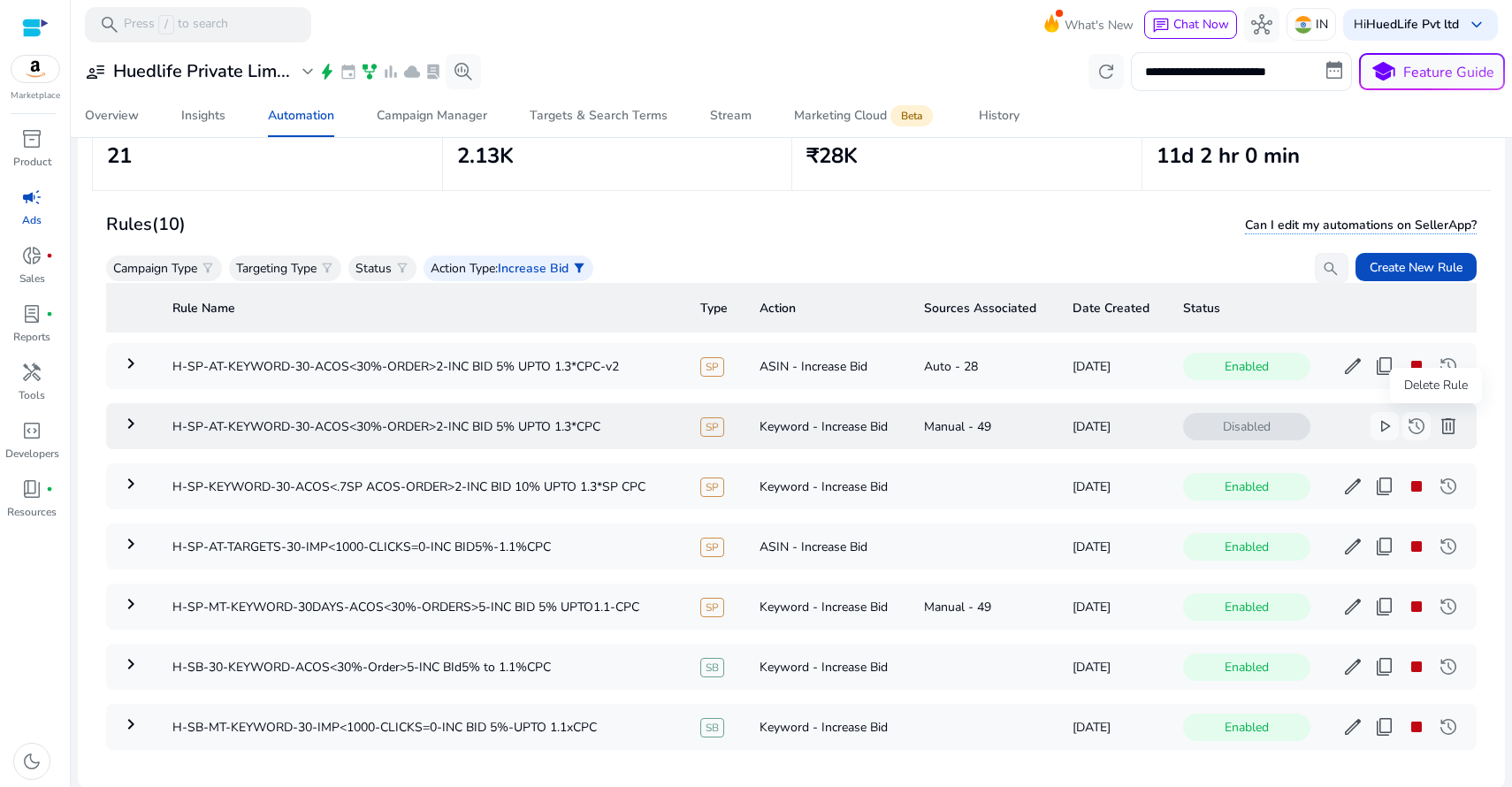
click at [1439, 421] on span "delete" at bounding box center [1447, 426] width 21 height 21
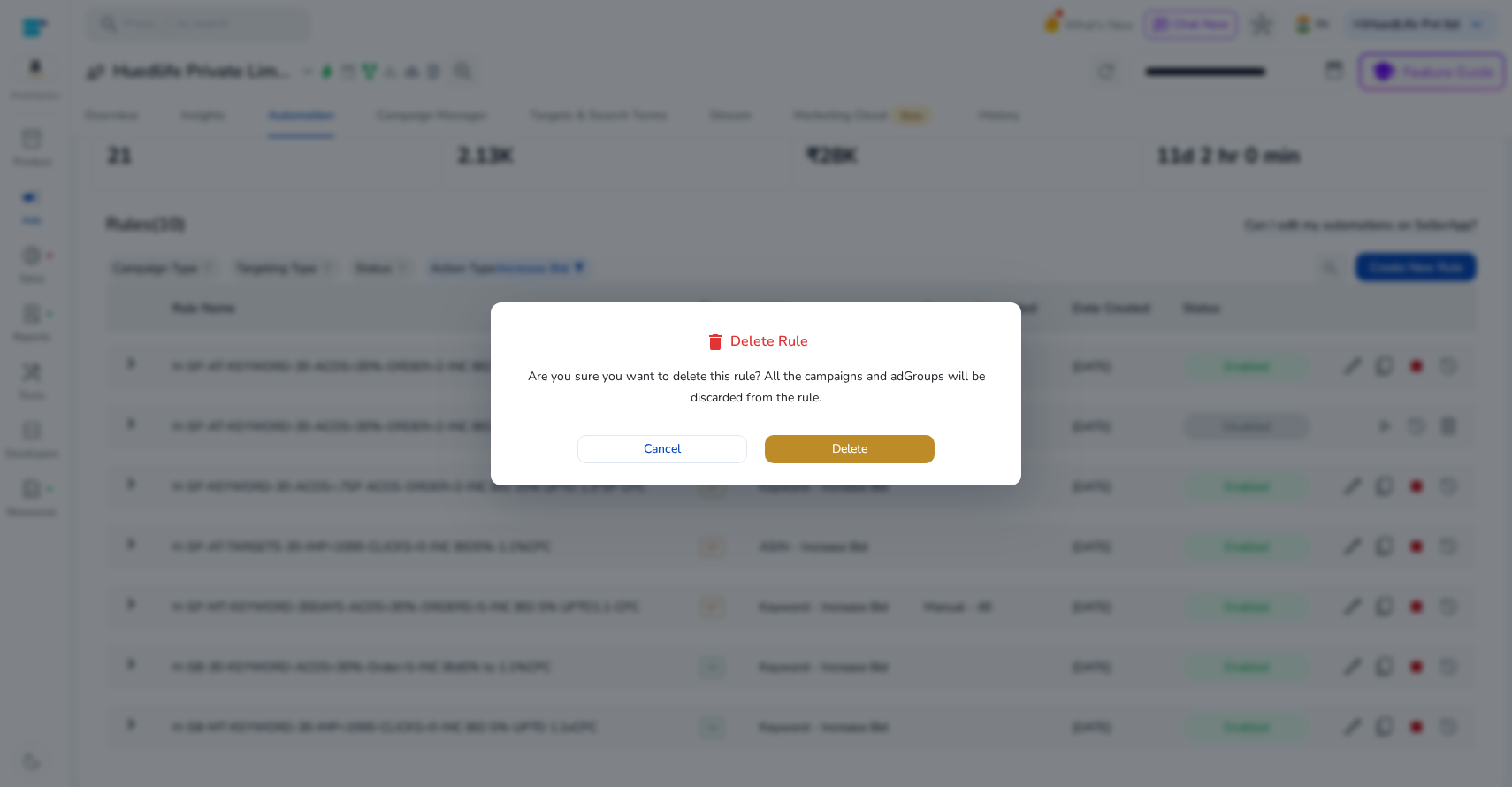
click at [850, 457] on span "Delete" at bounding box center [850, 449] width 36 height 19
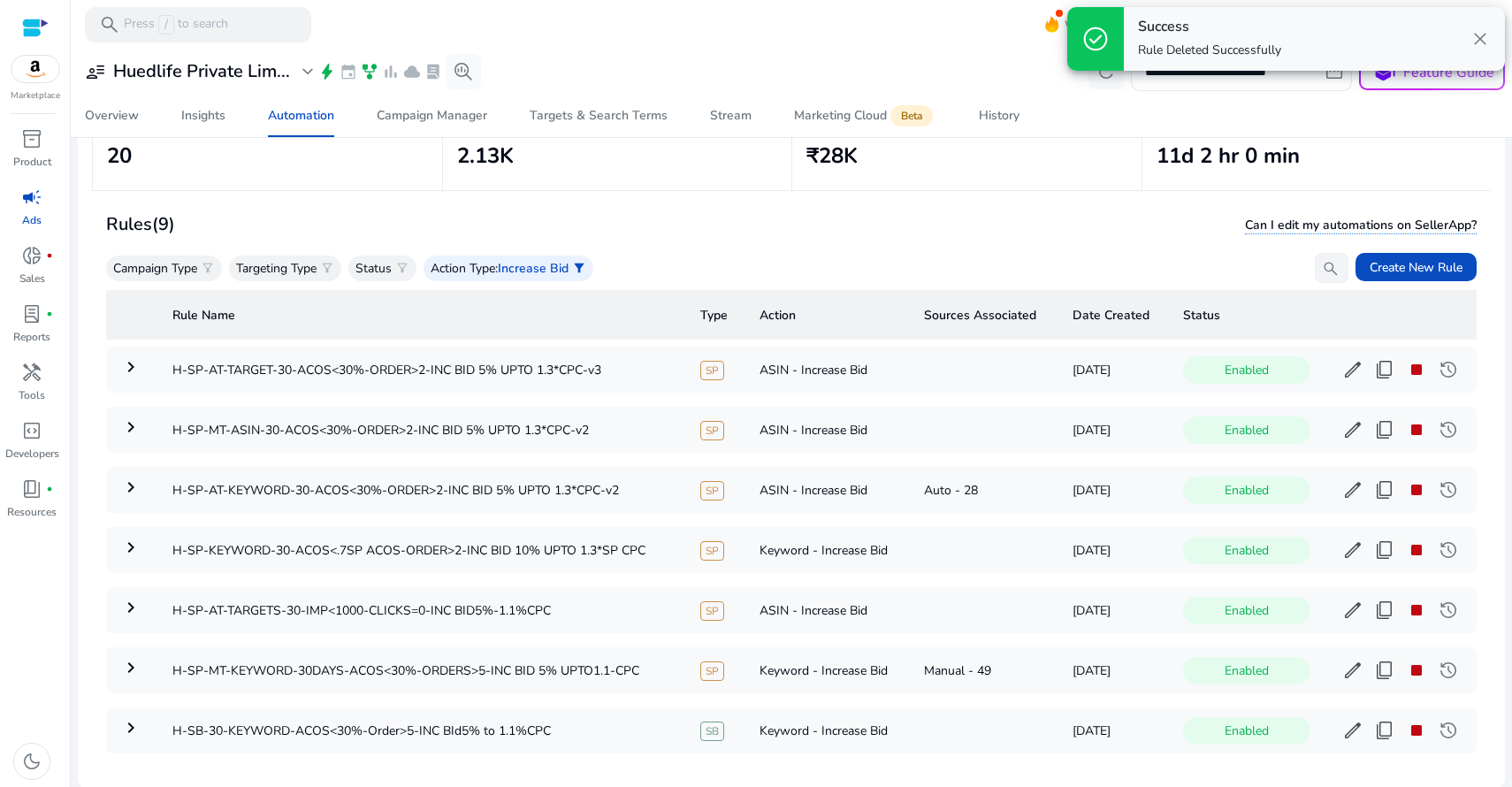
scroll to position [158, 0]
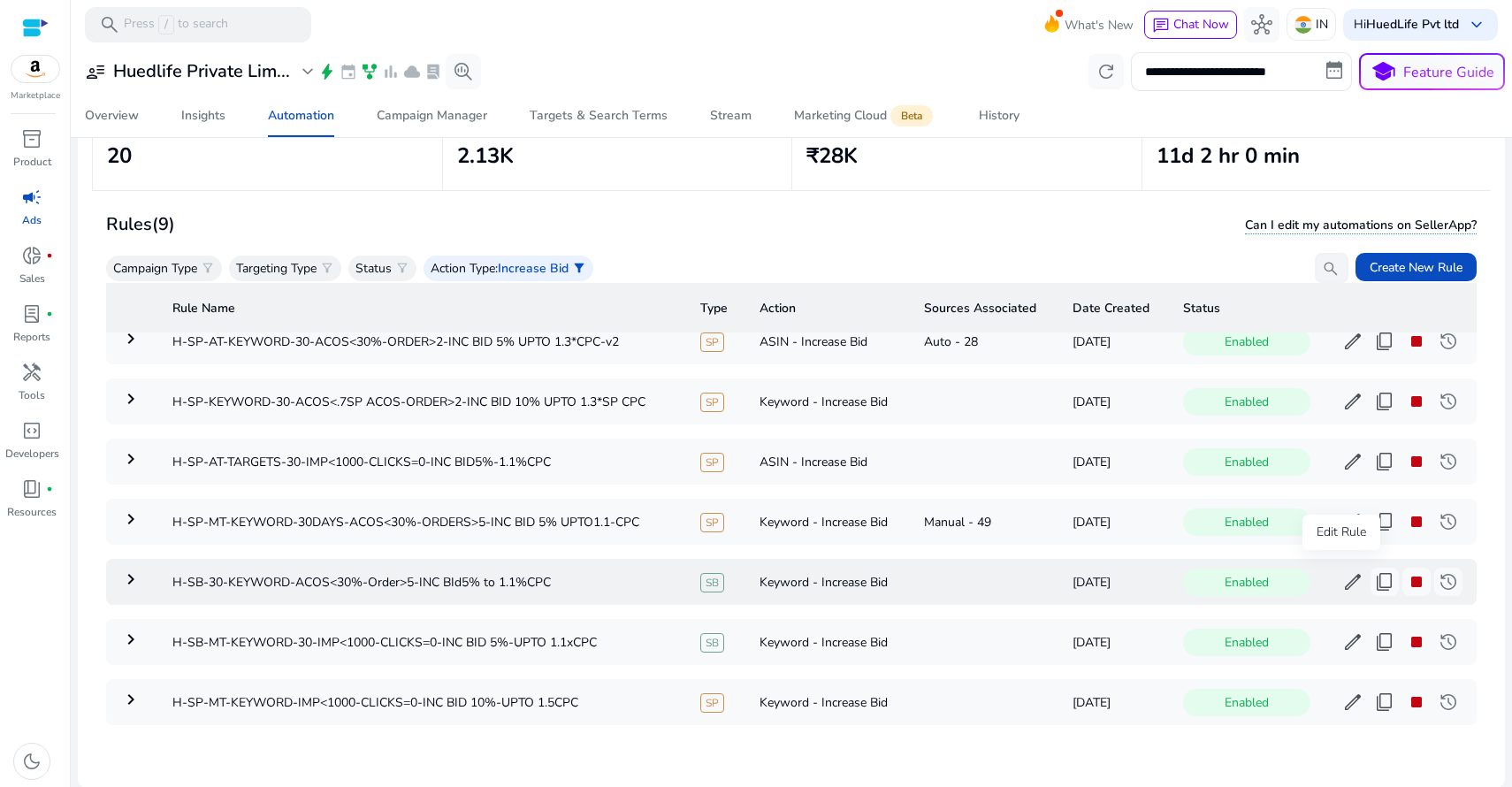
click at [1343, 577] on span "edit" at bounding box center [1352, 581] width 21 height 21
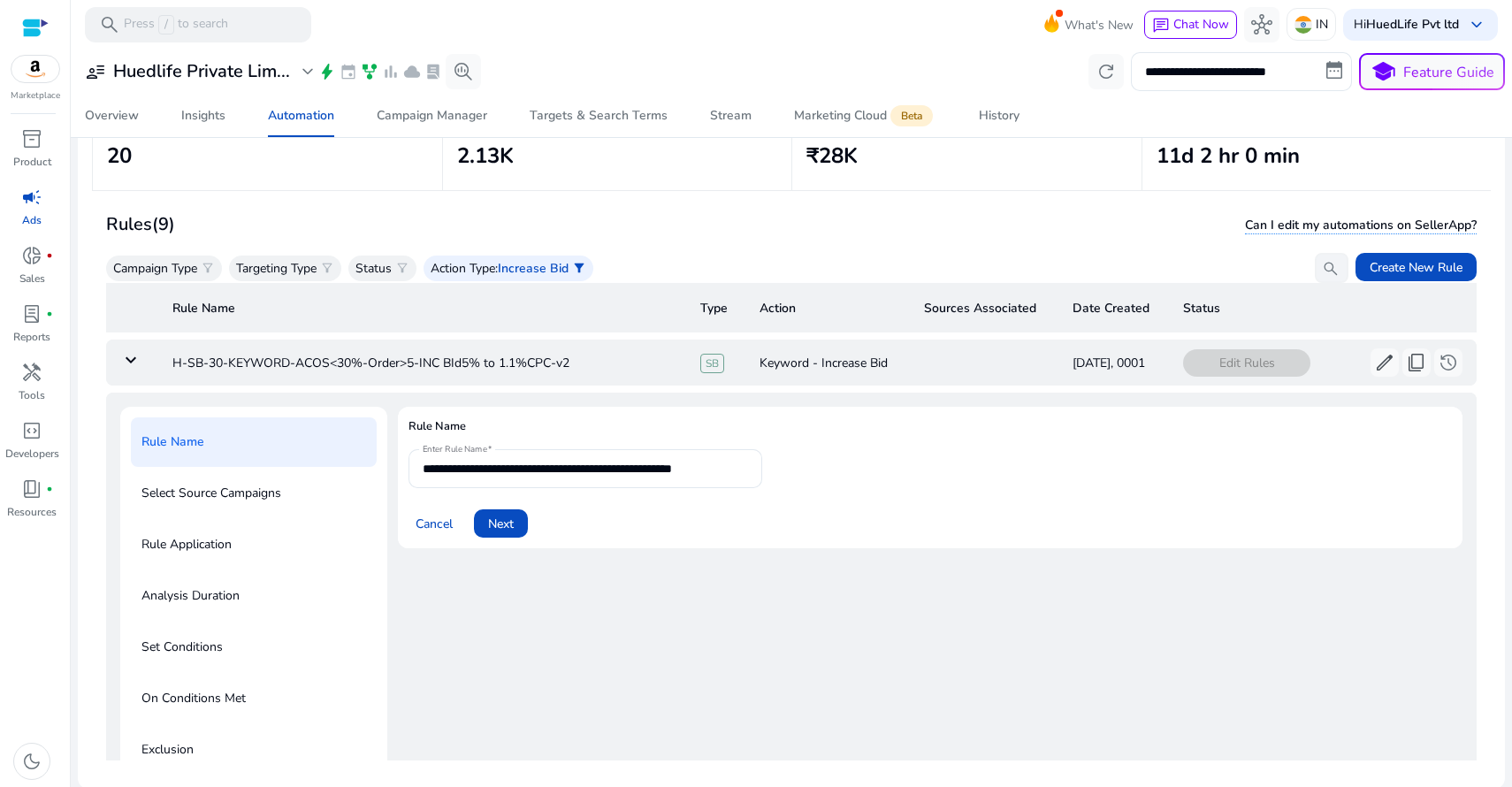
scroll to position [424, 0]
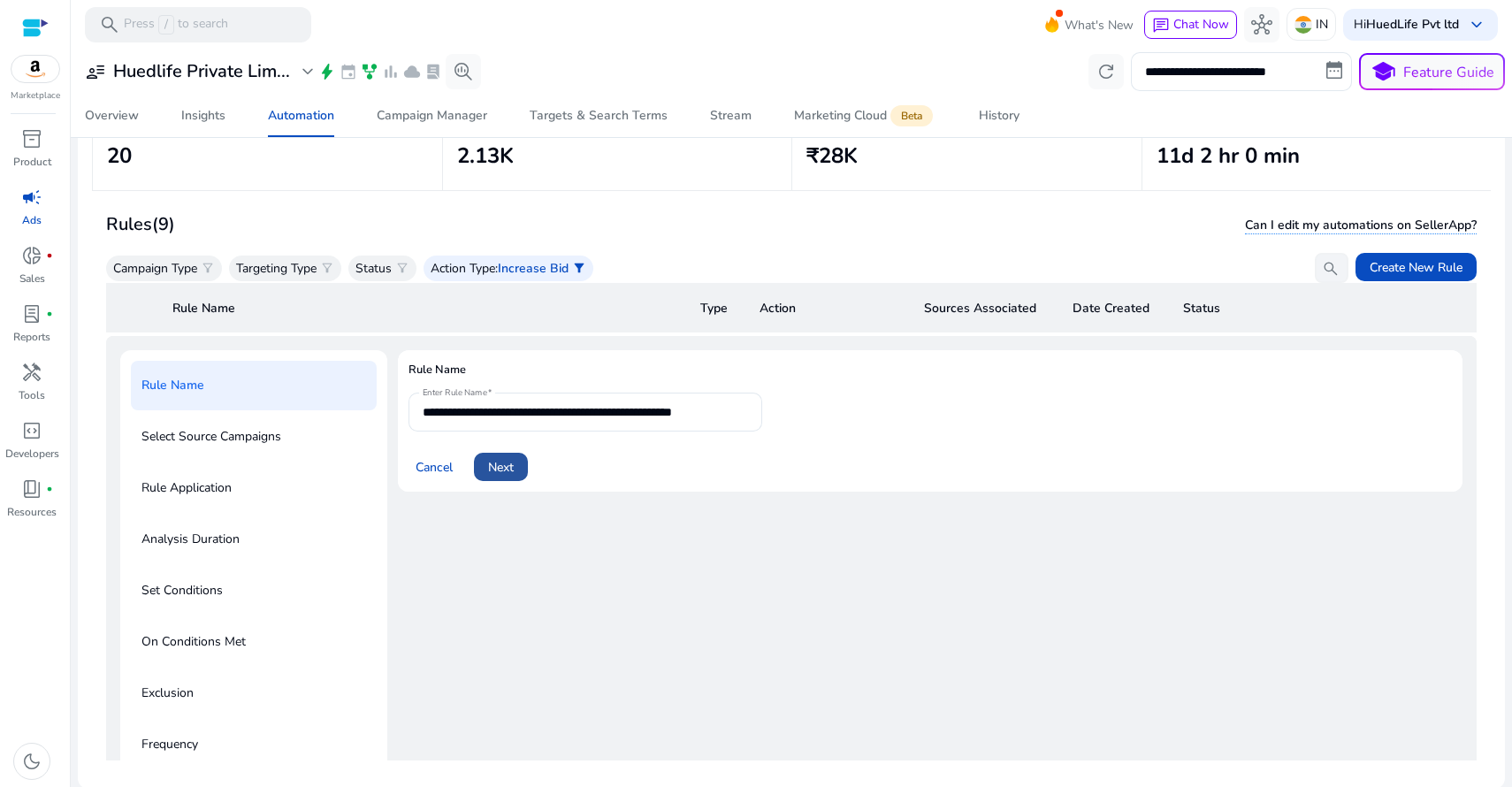
click at [513, 464] on span "Next" at bounding box center [501, 466] width 26 height 19
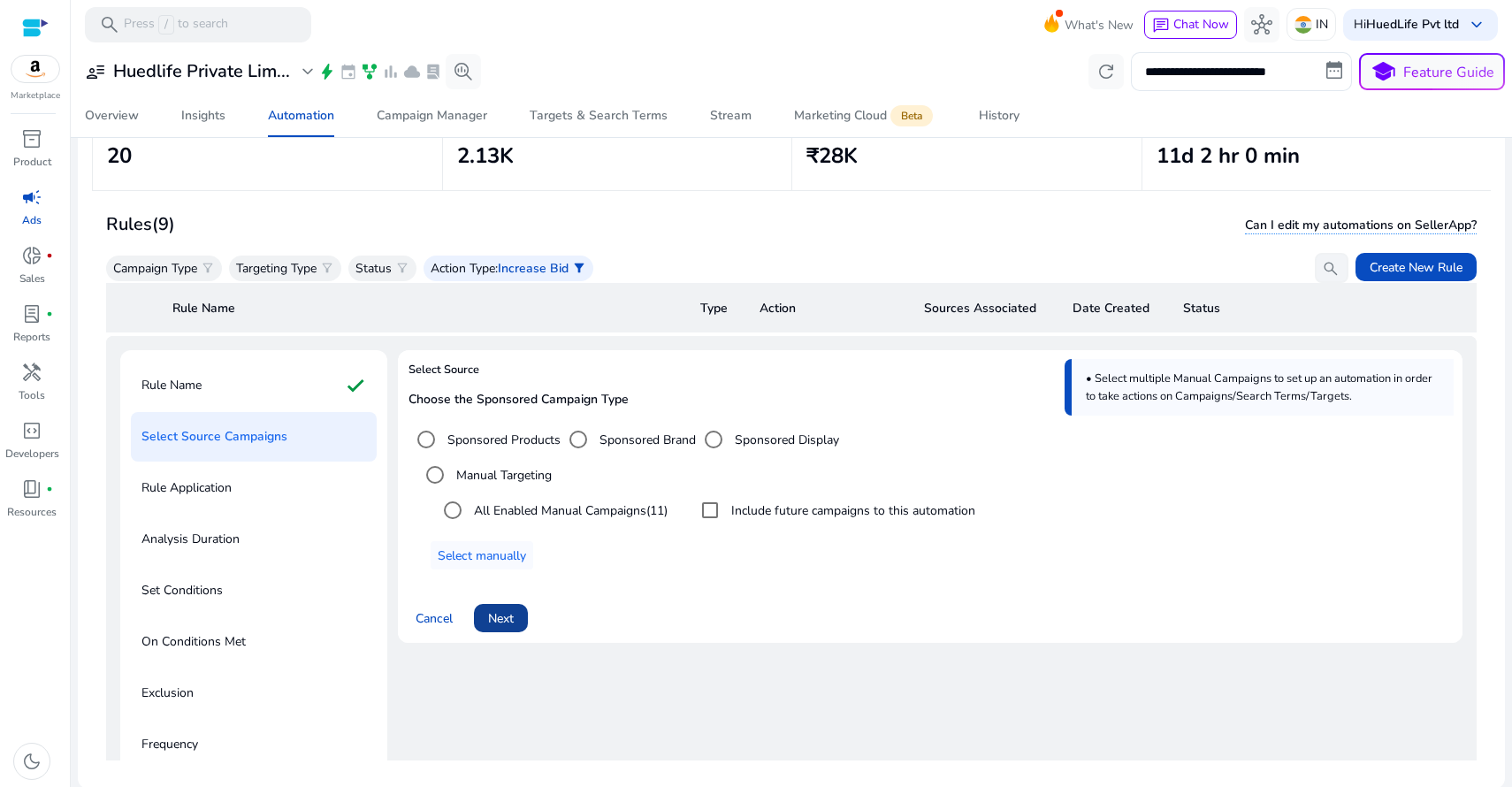
click at [509, 611] on span "Next" at bounding box center [501, 618] width 26 height 19
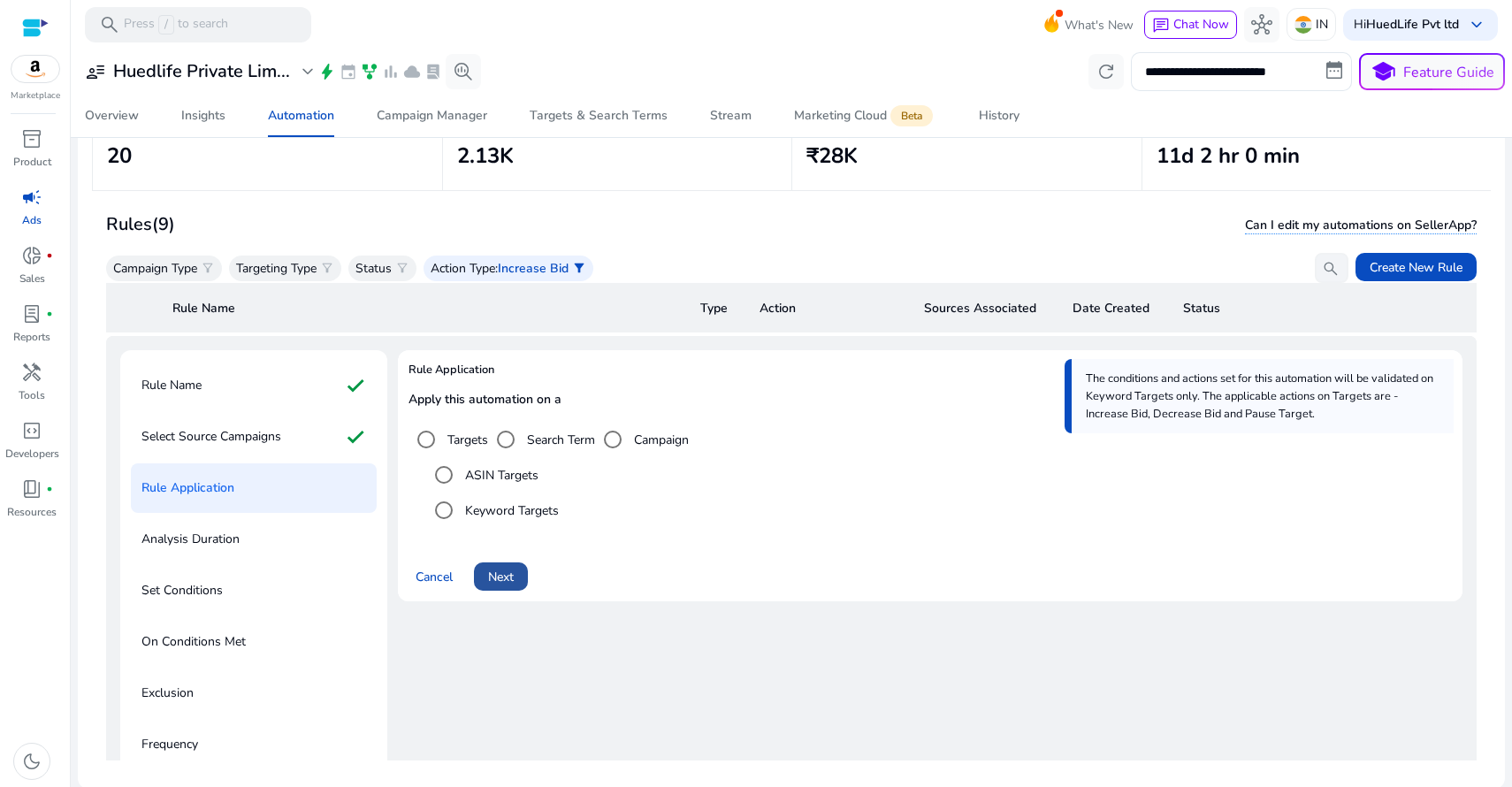
click at [507, 581] on span "Next" at bounding box center [501, 577] width 26 height 19
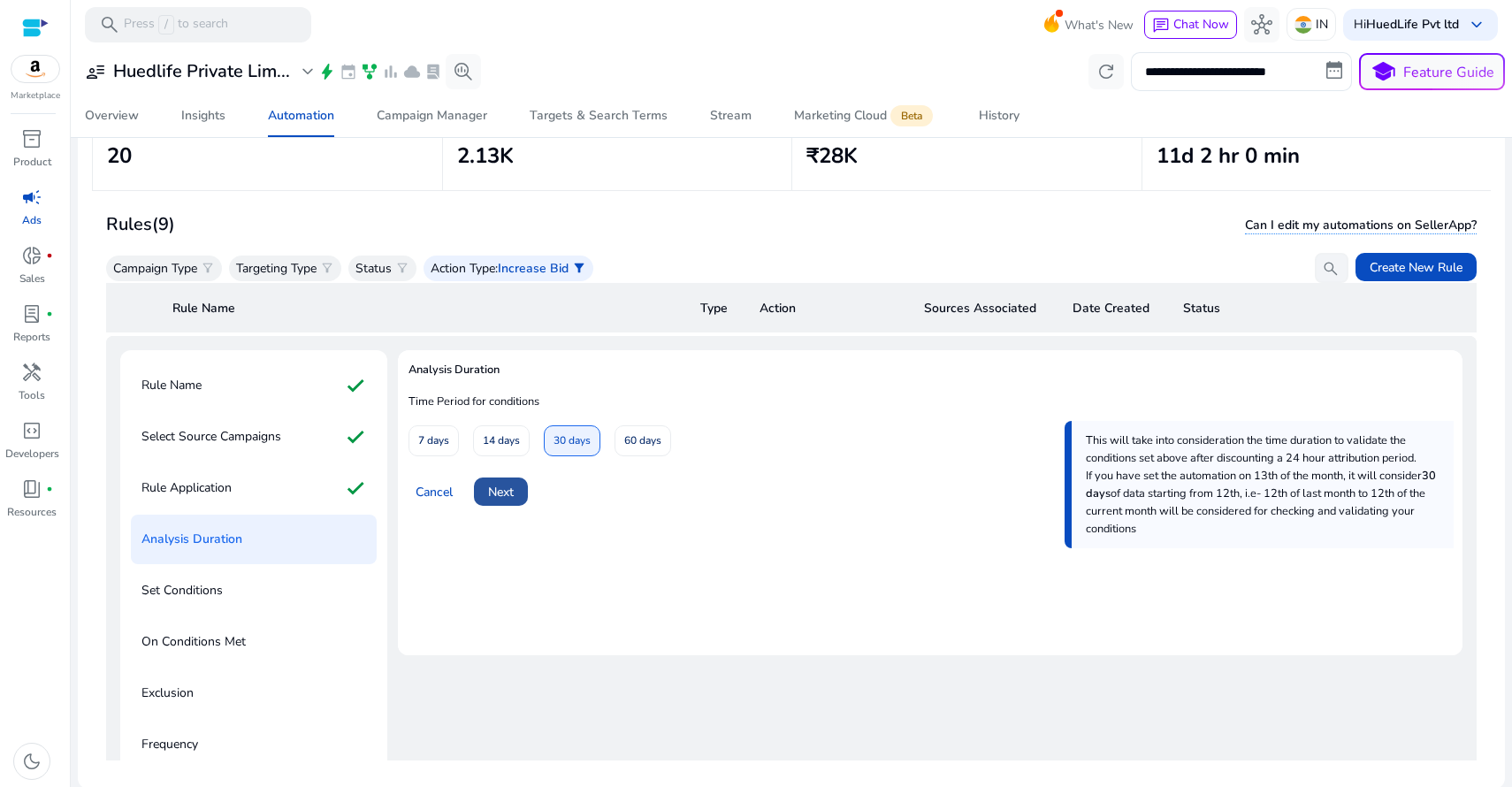
click at [500, 499] on span at bounding box center [500, 491] width 54 height 43
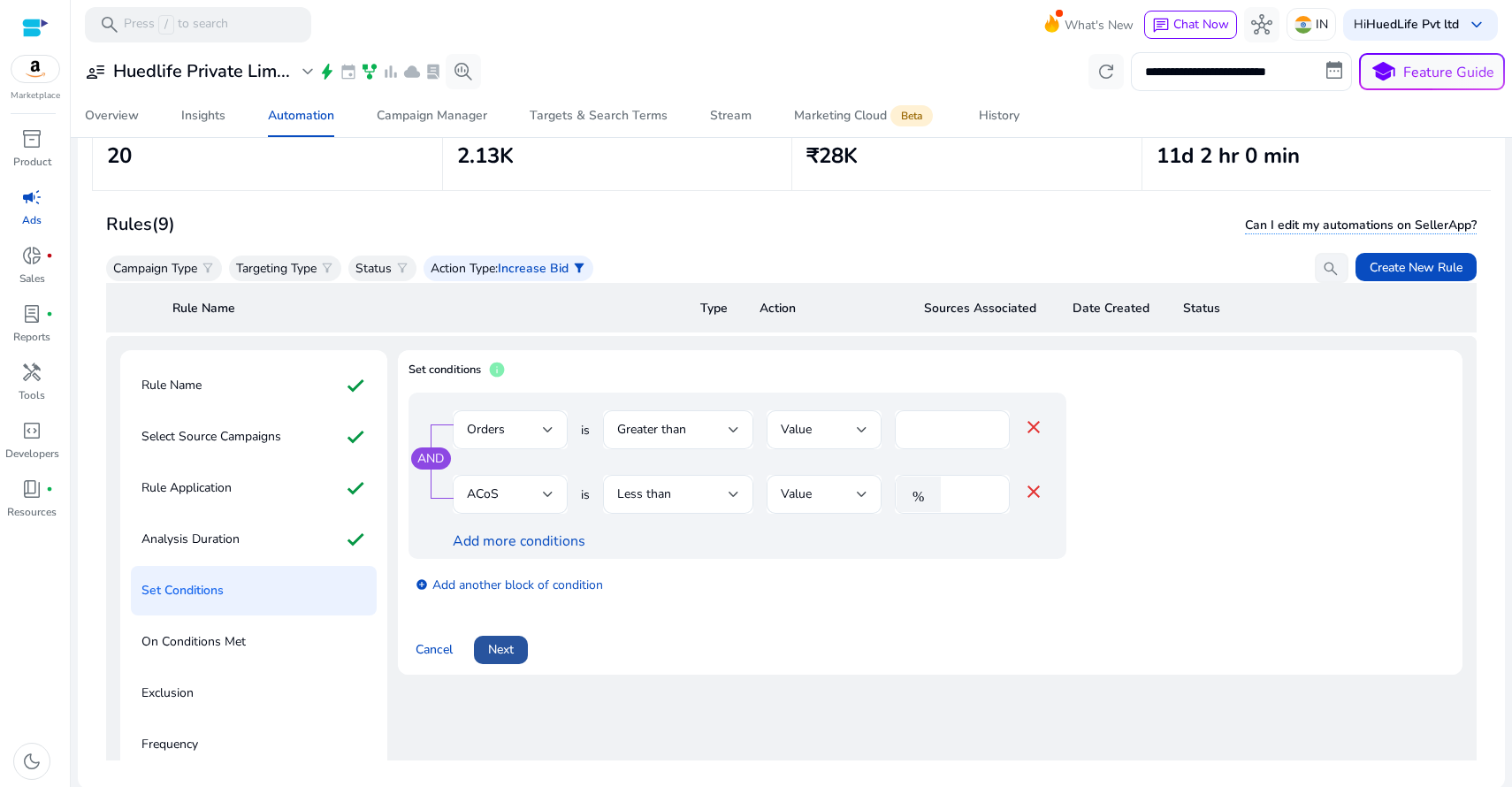
click at [511, 650] on span "Next" at bounding box center [501, 649] width 26 height 19
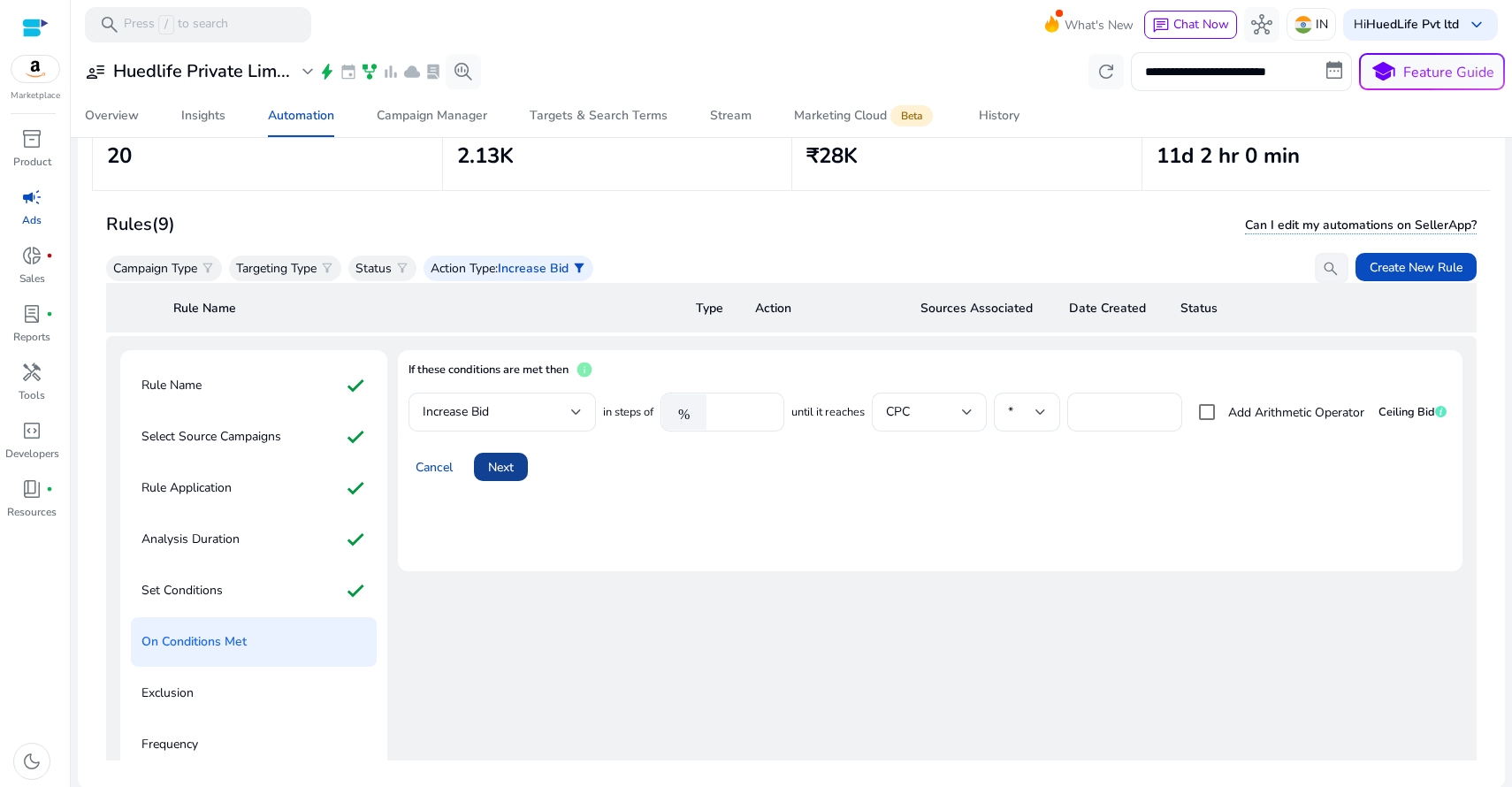
click at [504, 470] on span "Next" at bounding box center [501, 466] width 26 height 19
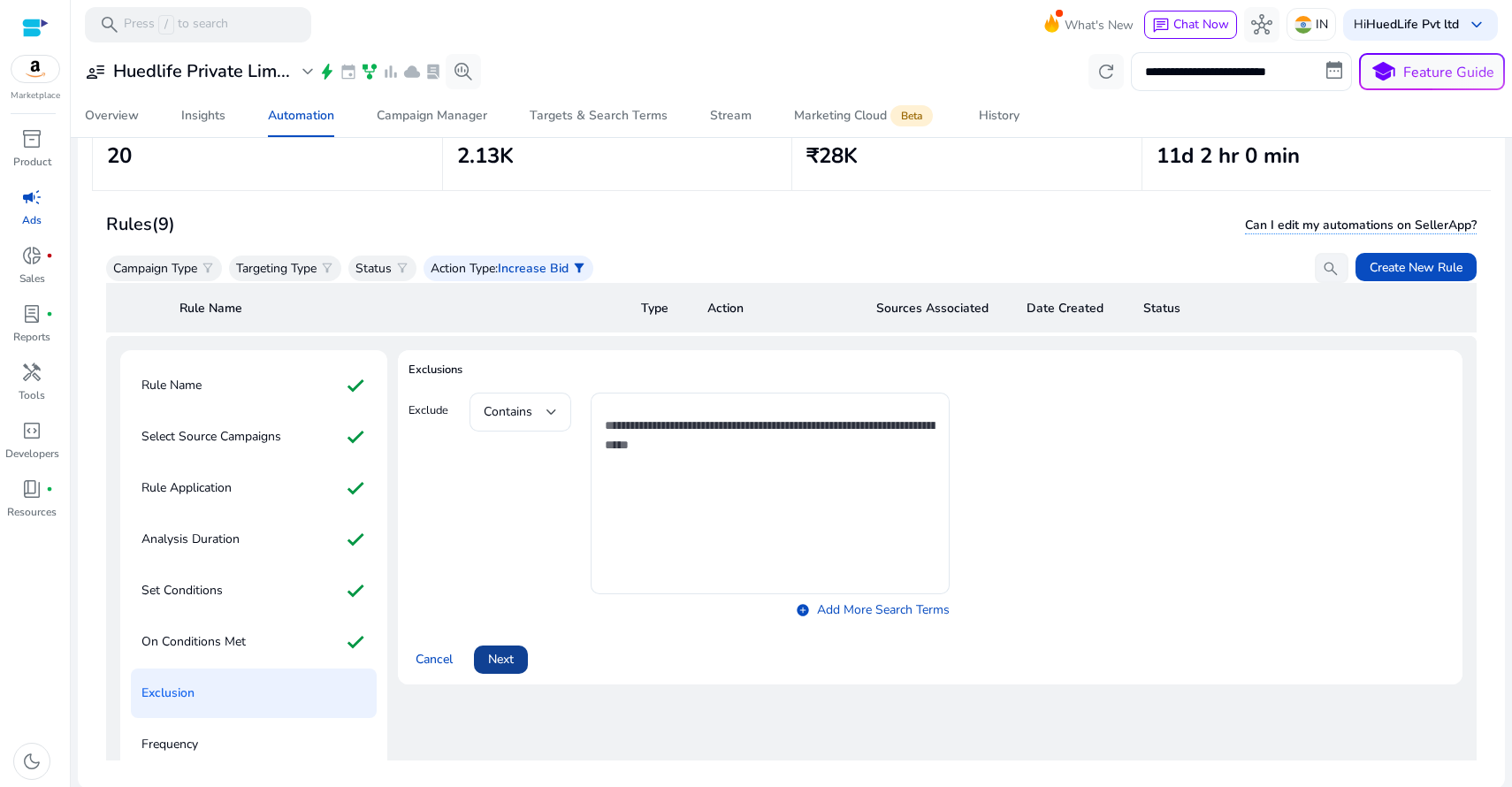
click at [506, 657] on span "Next" at bounding box center [501, 659] width 26 height 19
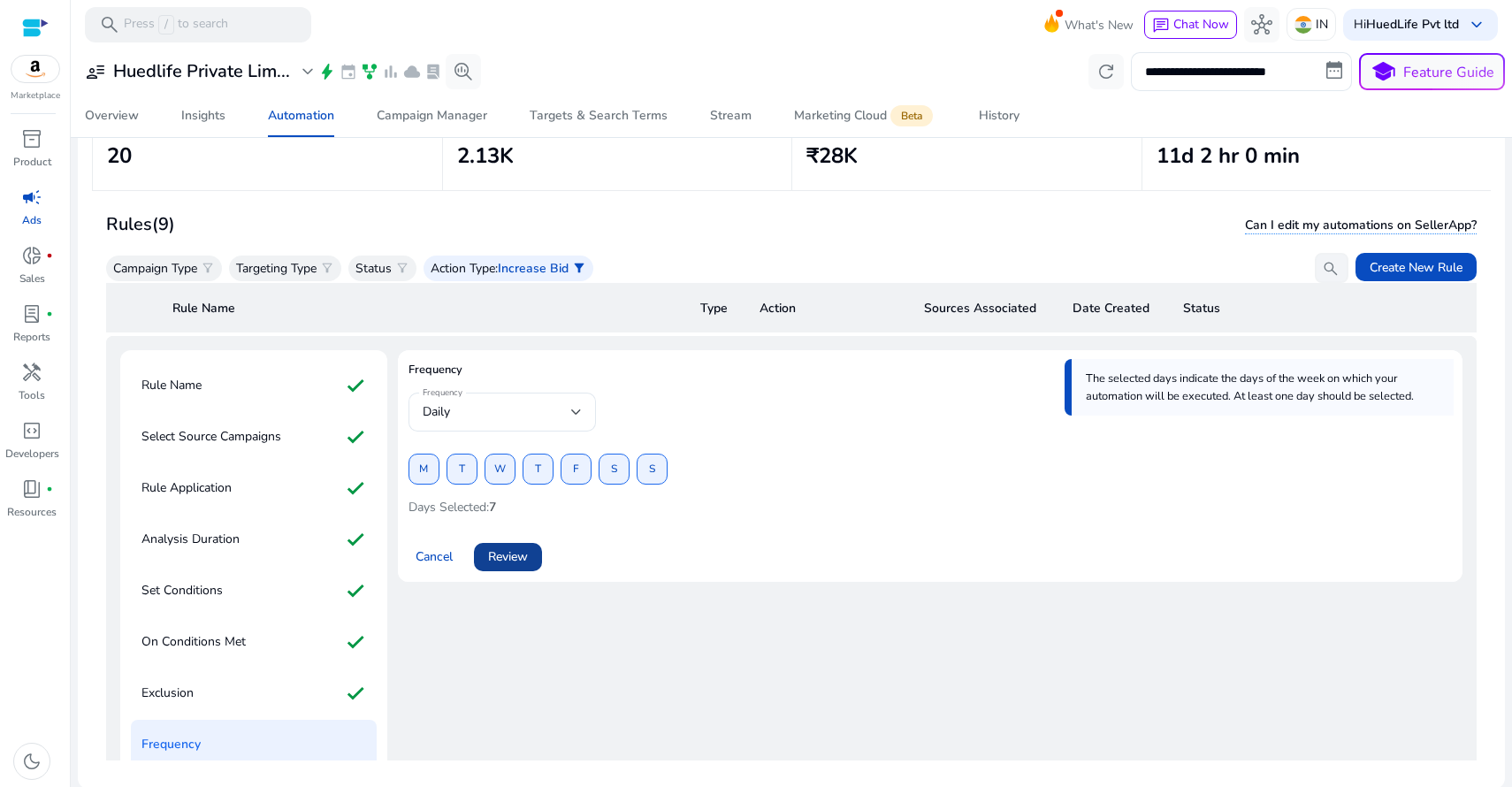
click at [507, 557] on span "Review" at bounding box center [508, 556] width 40 height 19
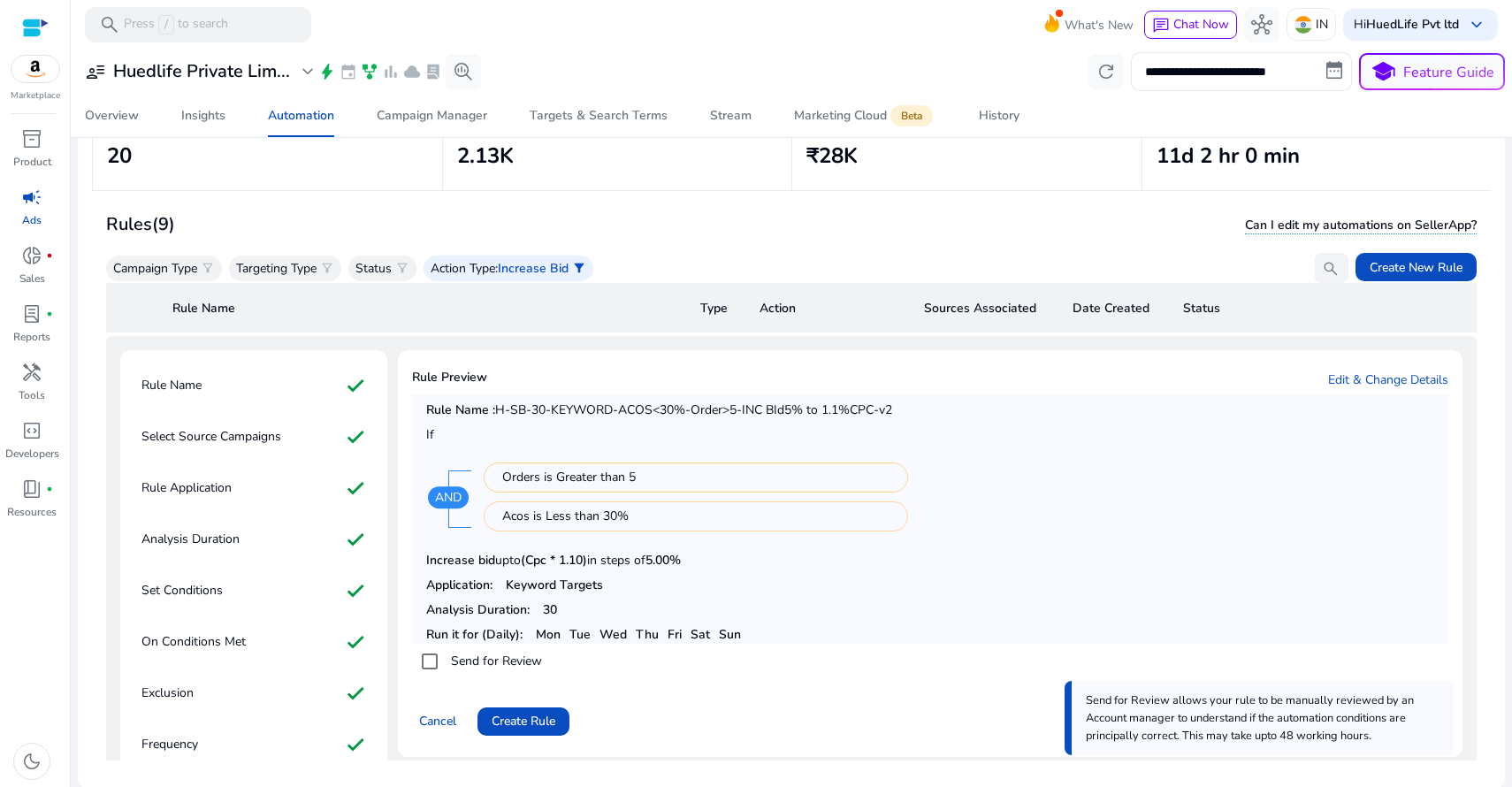
scroll to position [443, 0]
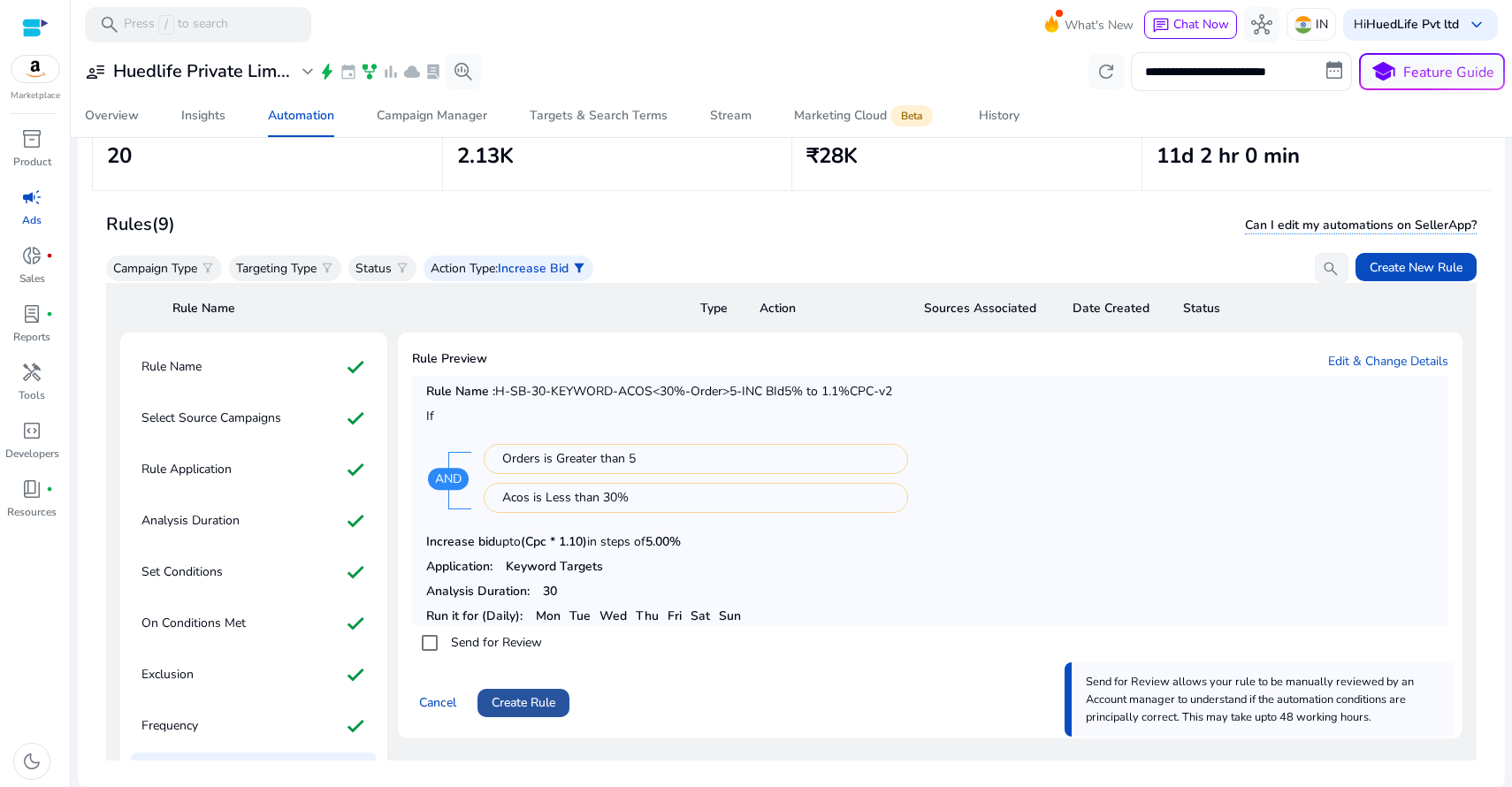
click at [536, 702] on span "Create Rule" at bounding box center [523, 702] width 64 height 19
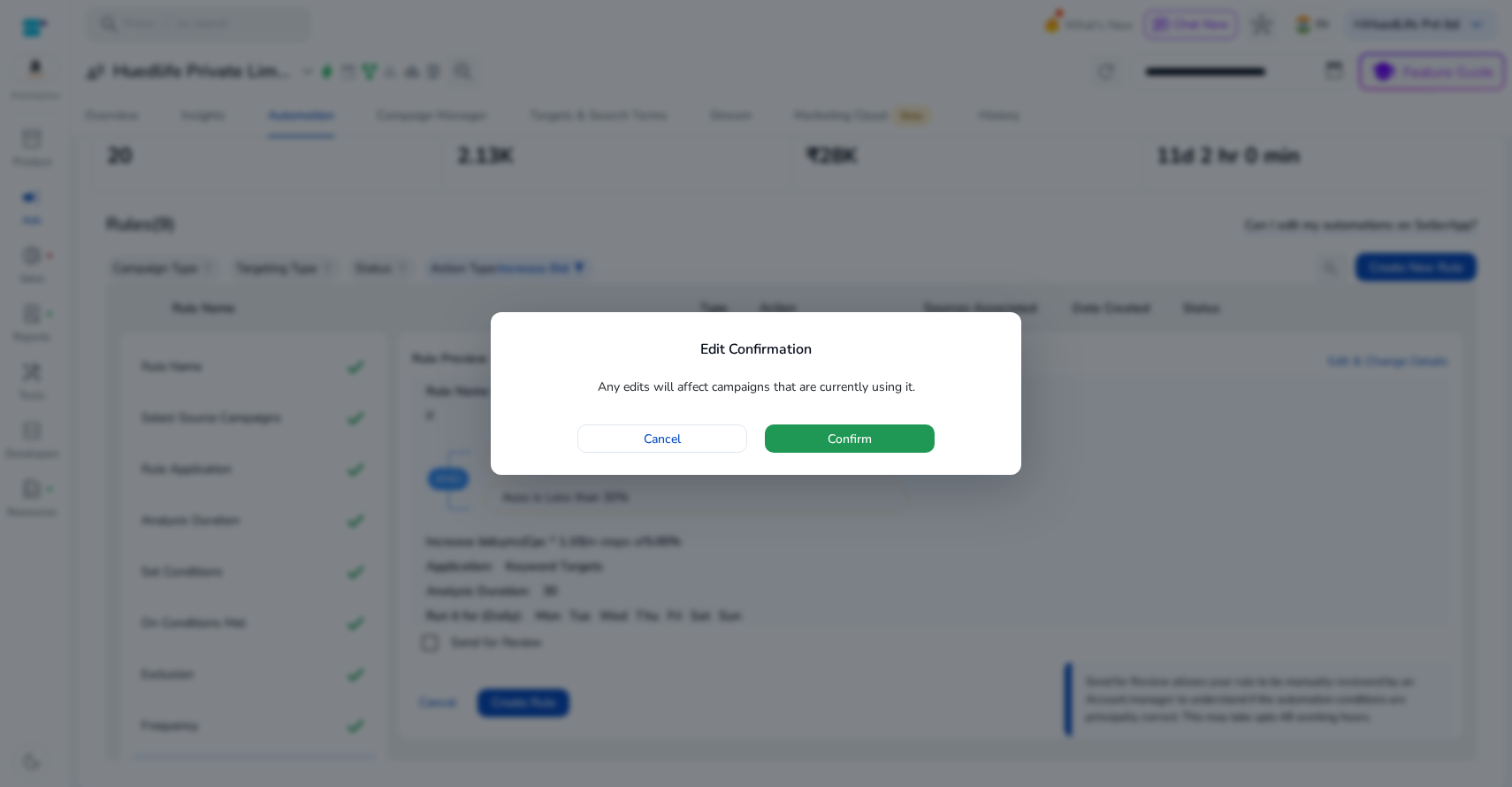
click at [828, 440] on span "Confirm" at bounding box center [850, 439] width 45 height 19
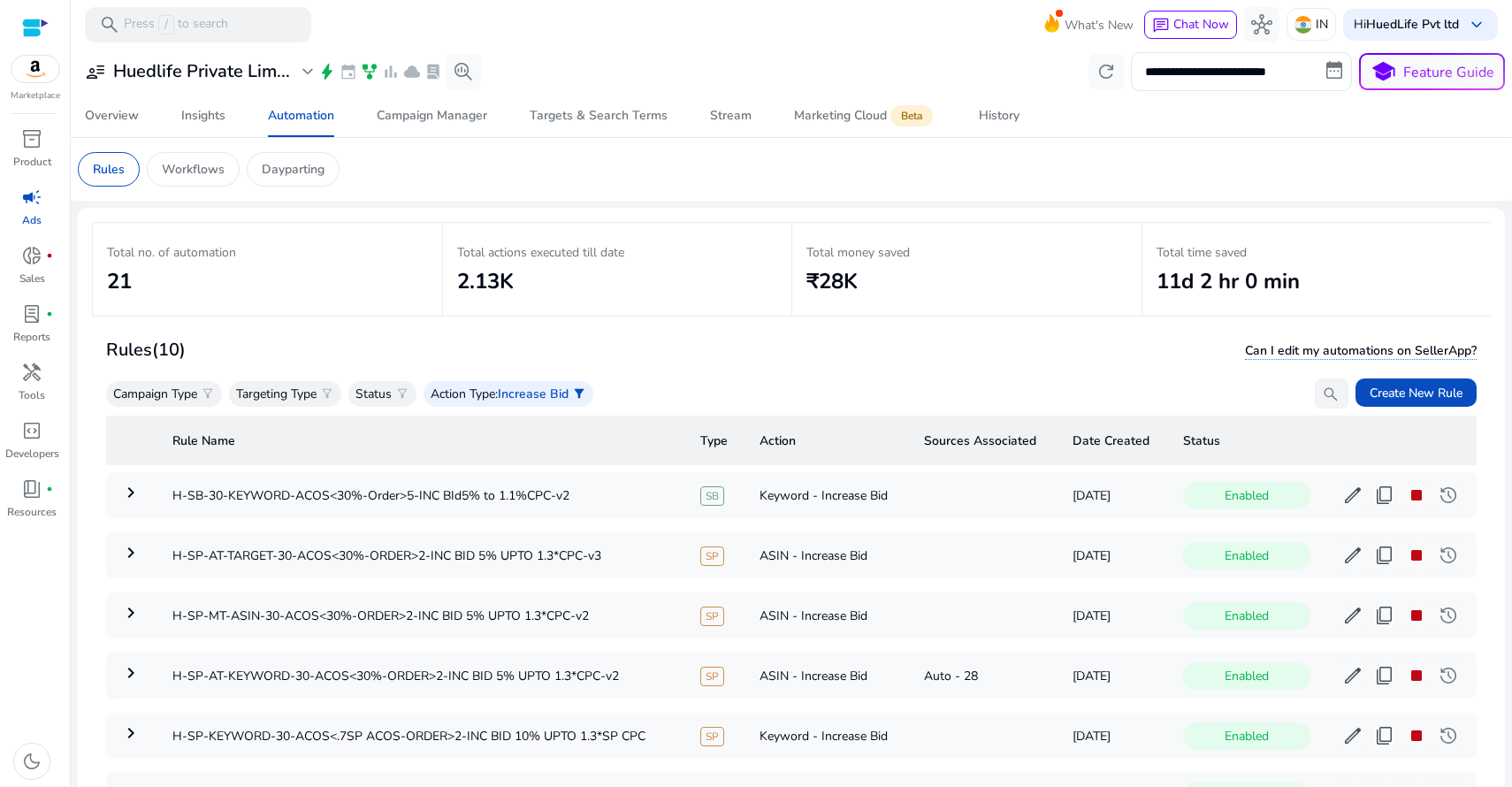
scroll to position [125, 0]
